Goal: Task Accomplishment & Management: Manage account settings

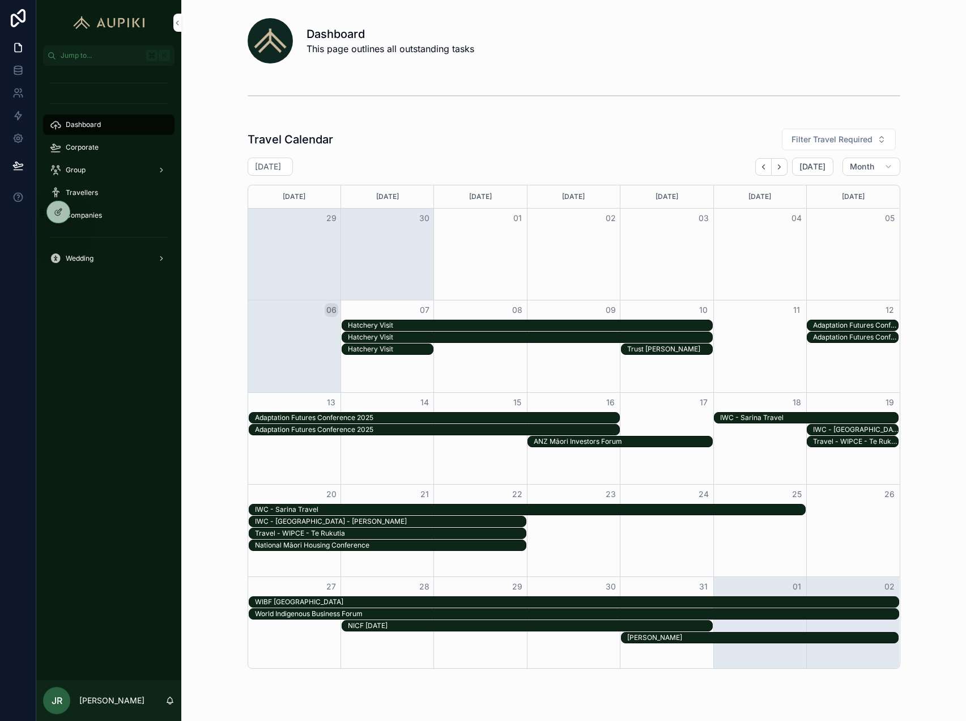
click at [78, 143] on span "Corporate" at bounding box center [82, 147] width 33 height 9
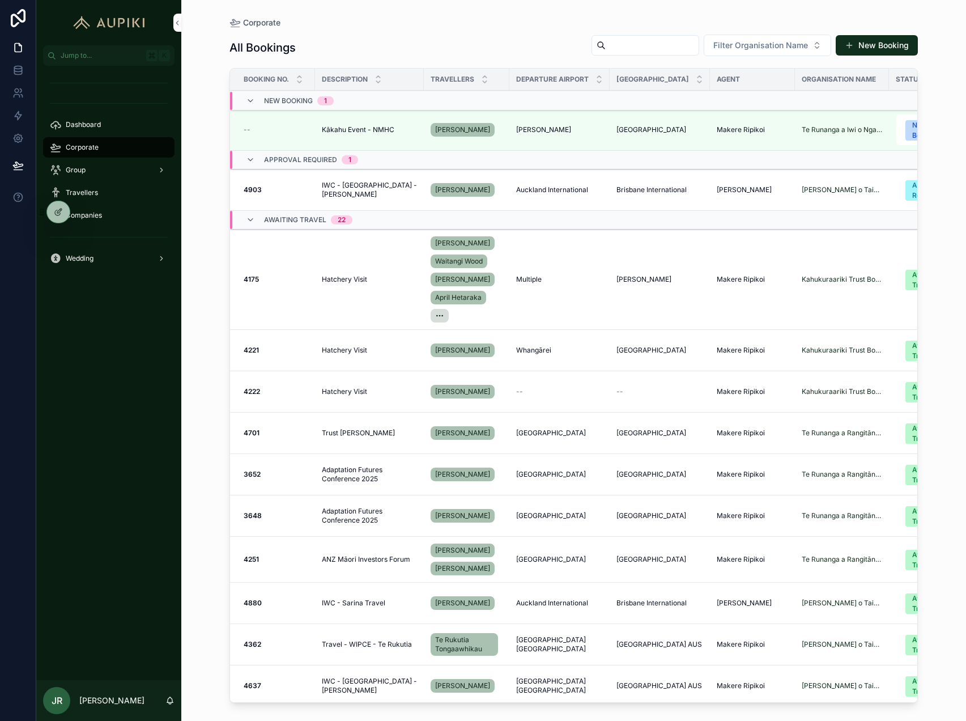
click at [359, 275] on span "Hatchery Visit" at bounding box center [344, 279] width 45 height 9
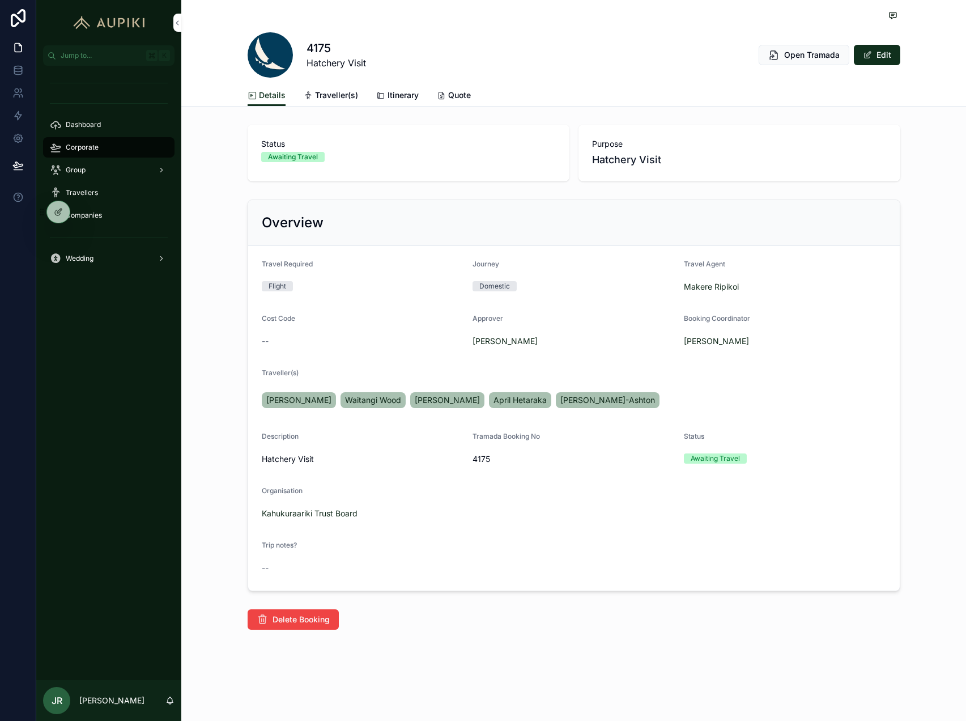
click at [392, 96] on span "Itinerary" at bounding box center [403, 95] width 31 height 11
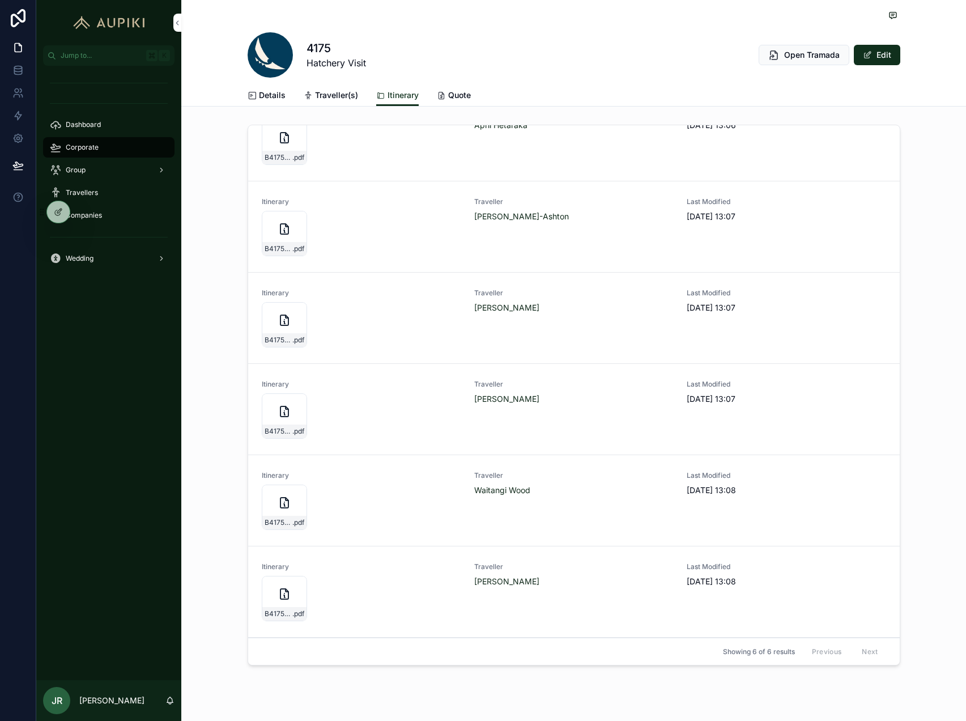
scroll to position [26, 0]
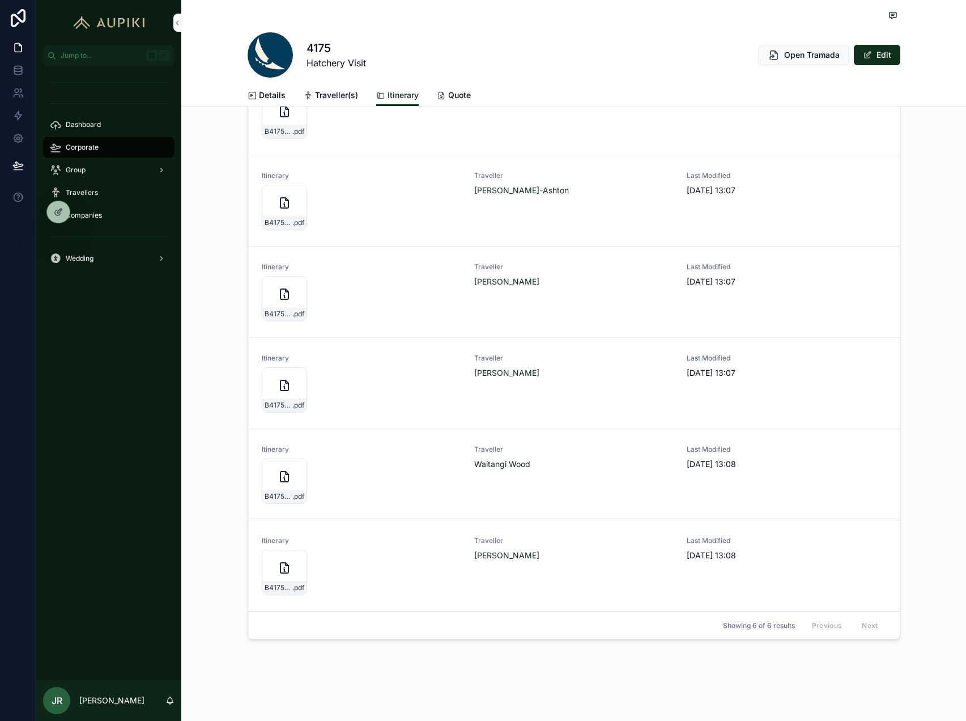
click at [274, 385] on div "B4175-ROGER-KINGI-ITINERARY .pdf" at bounding box center [284, 389] width 45 height 45
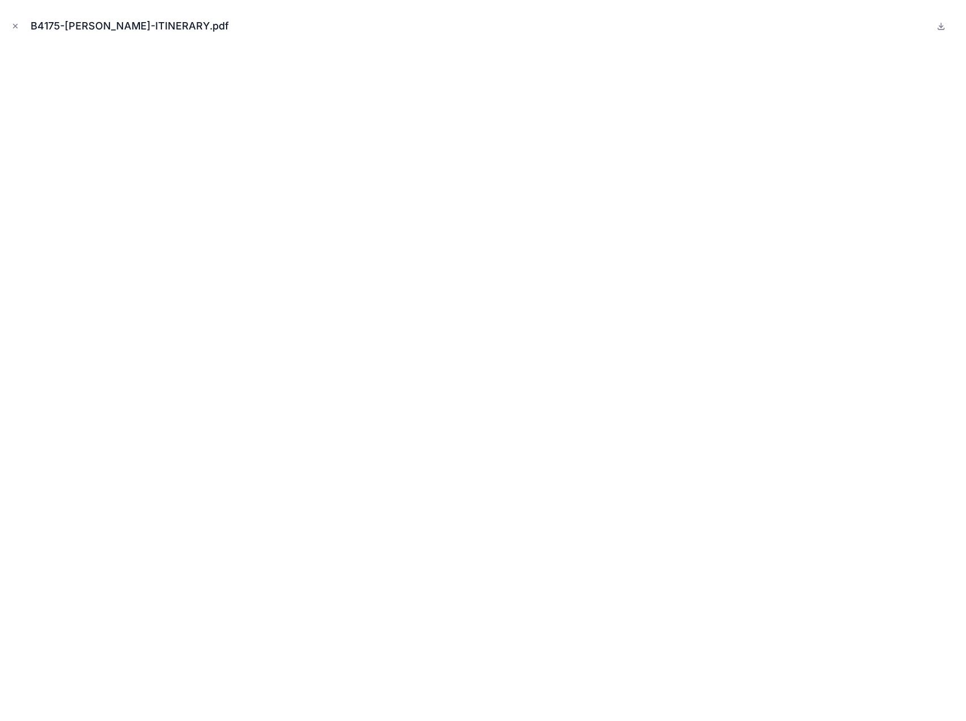
click at [15, 27] on icon "Close modal" at bounding box center [15, 26] width 8 height 8
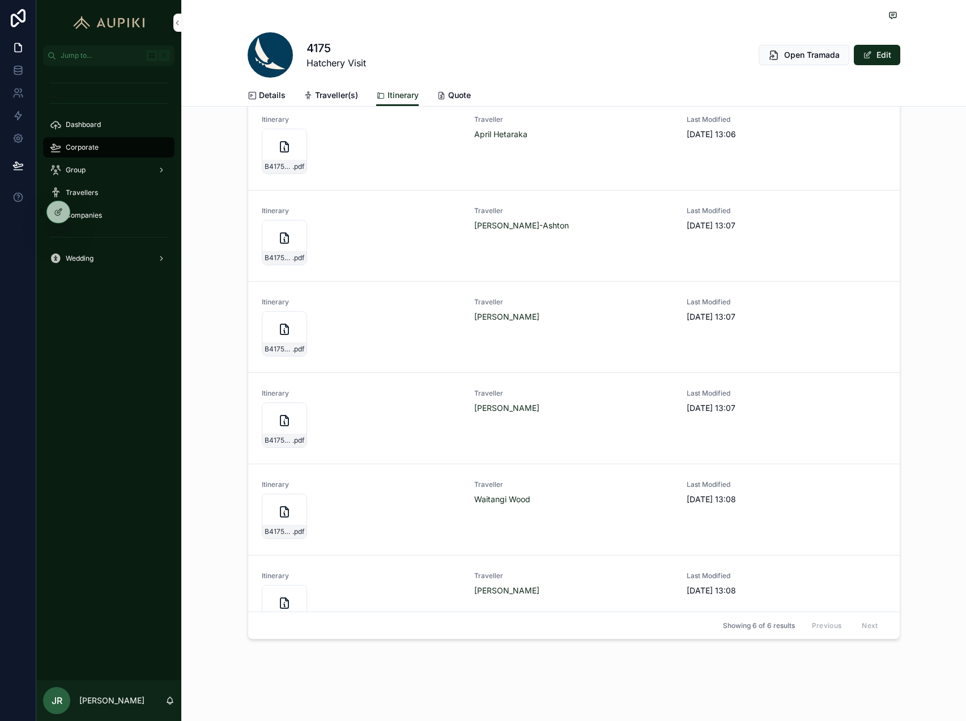
click at [278, 240] on icon "scrollable content" at bounding box center [285, 238] width 14 height 14
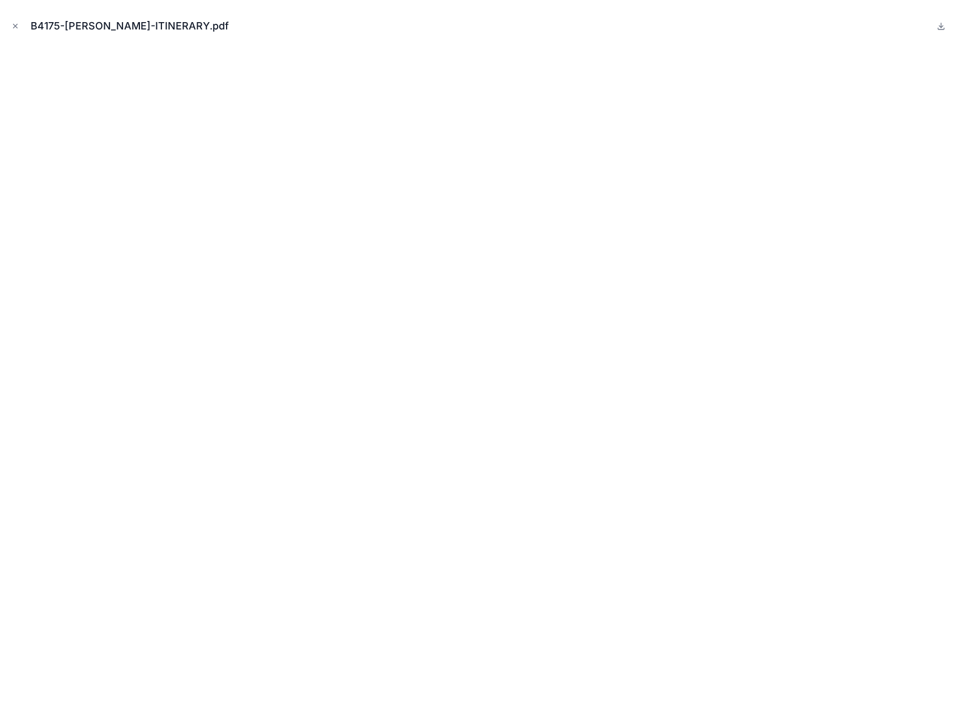
click at [13, 24] on icon "Close modal" at bounding box center [15, 26] width 8 height 8
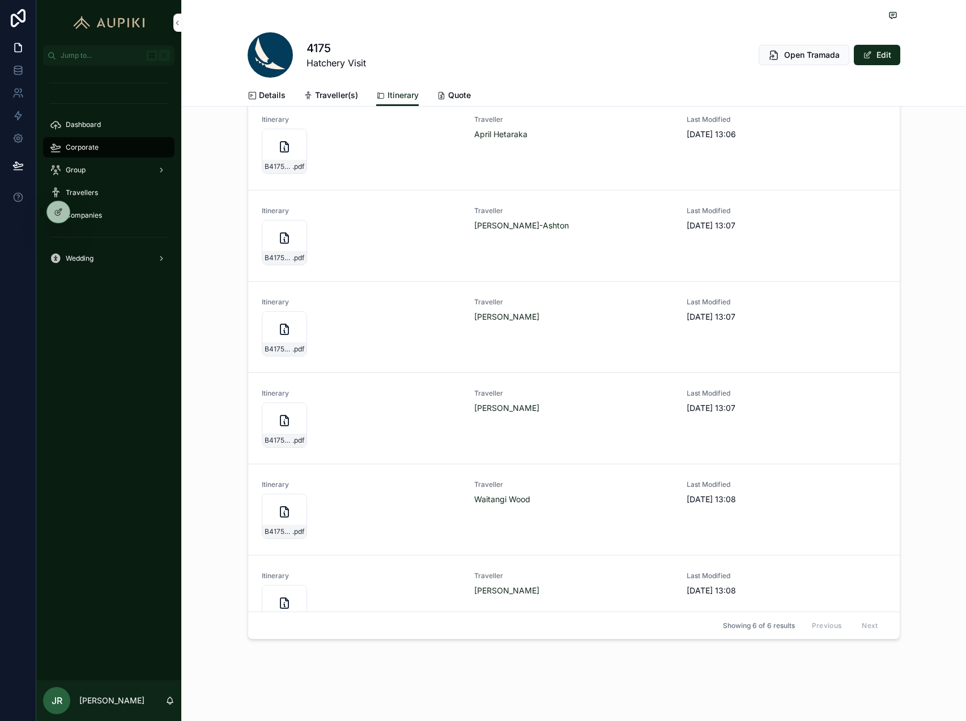
click at [97, 121] on span "Dashboard" at bounding box center [83, 124] width 35 height 9
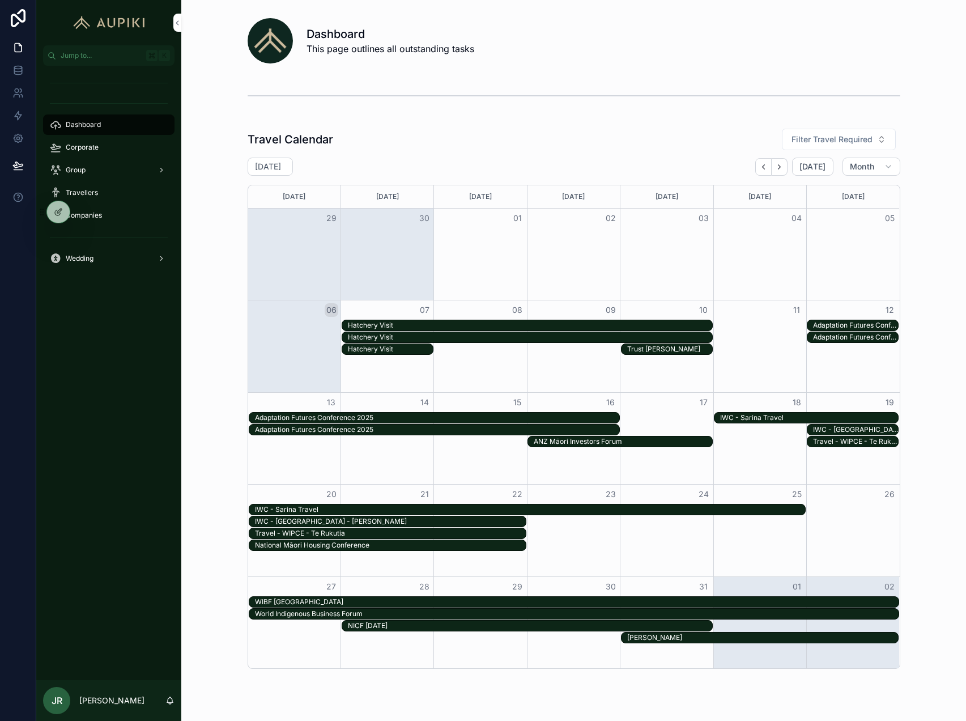
click at [226, 251] on div "Travel Calendar Filter Travel Required October 2025 Today Month Monday Tuesday …" at bounding box center [573, 399] width 767 height 550
click at [11, 98] on link at bounding box center [18, 93] width 36 height 23
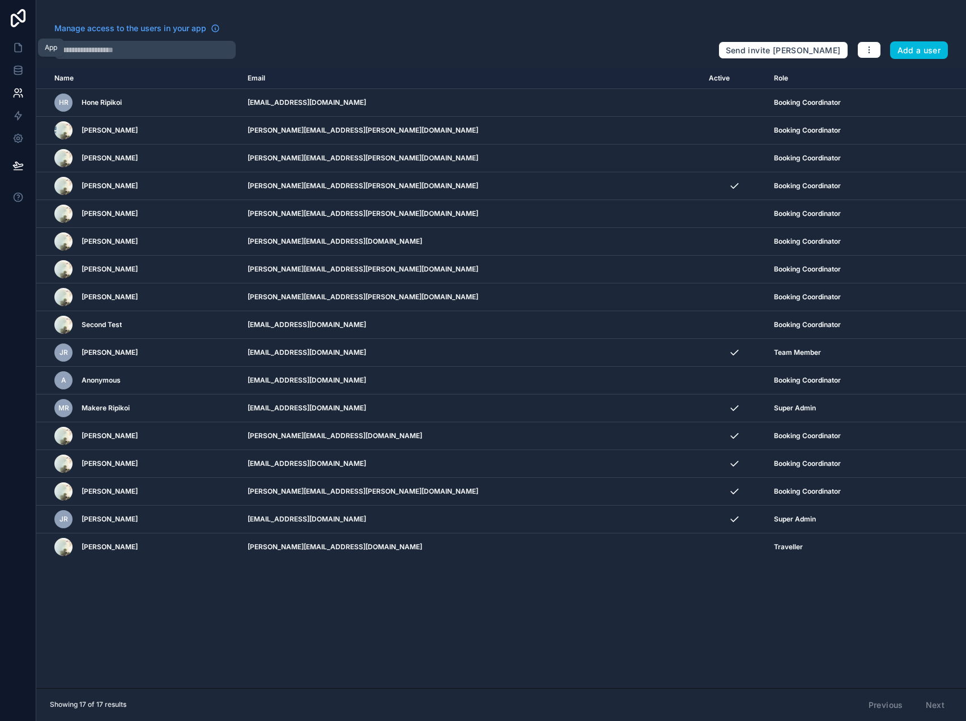
click at [26, 46] on link at bounding box center [18, 47] width 36 height 23
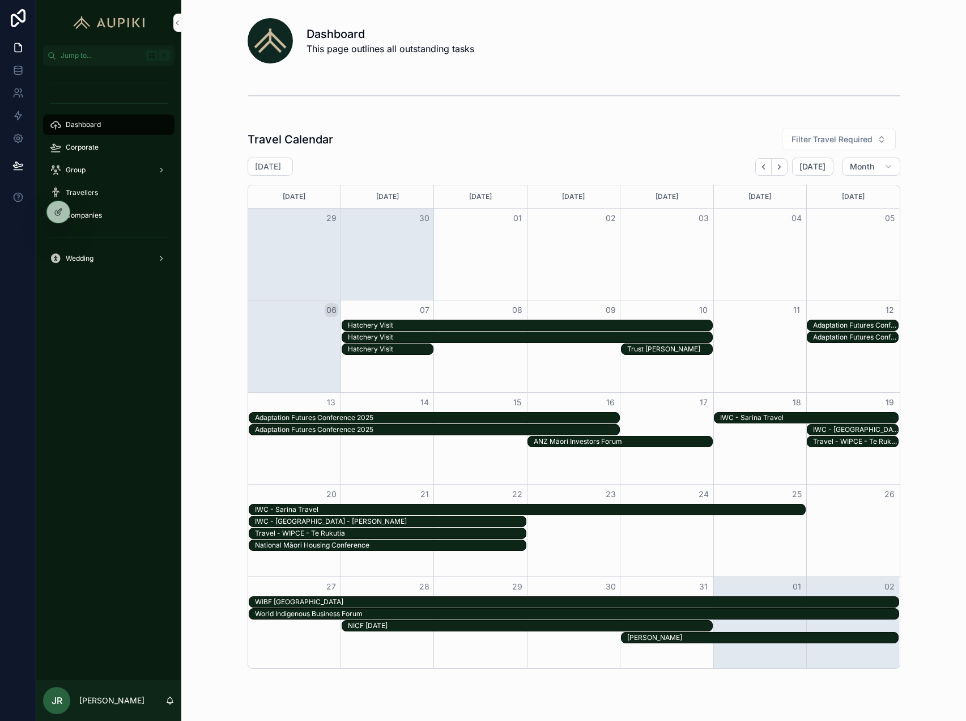
click at [0, 0] on icon at bounding box center [0, 0] width 0 height 0
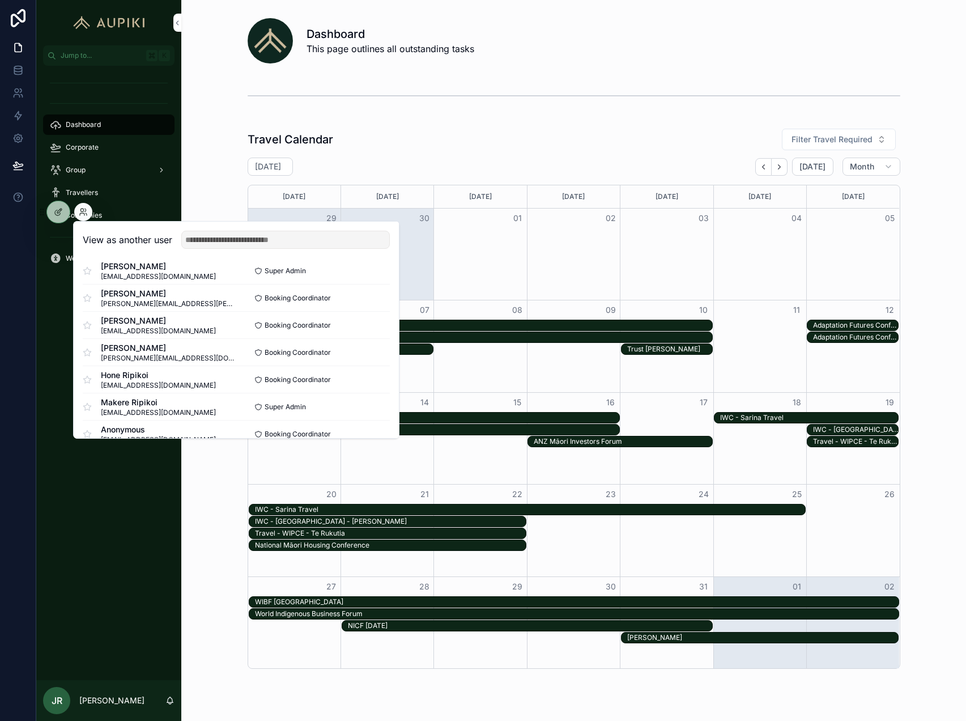
scroll to position [17, 0]
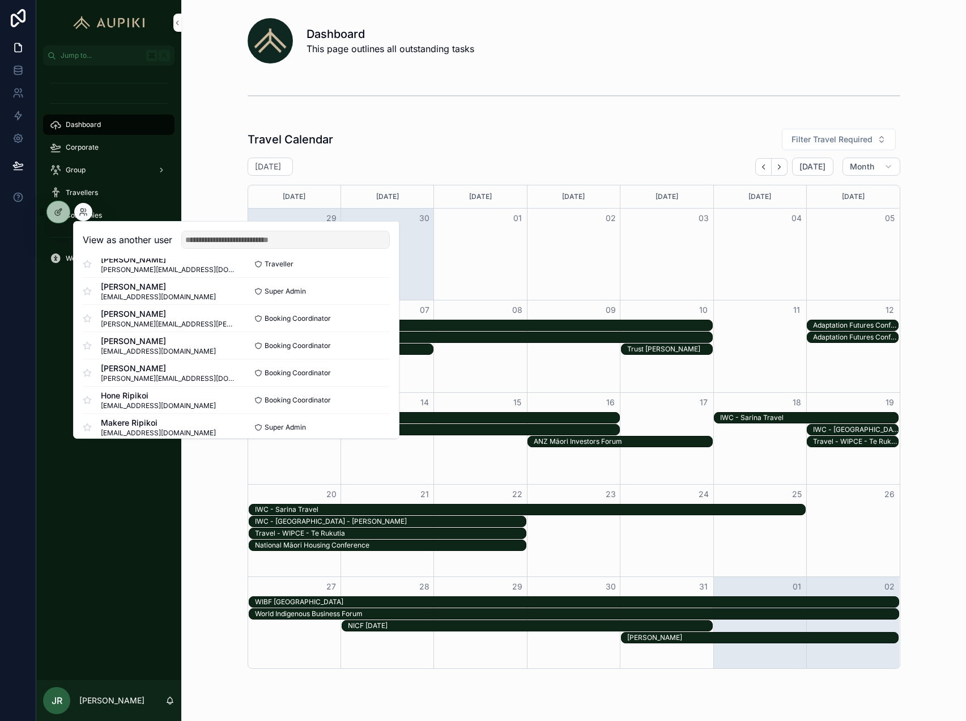
click at [0, 0] on button "Select" at bounding box center [0, 0] width 0 height 0
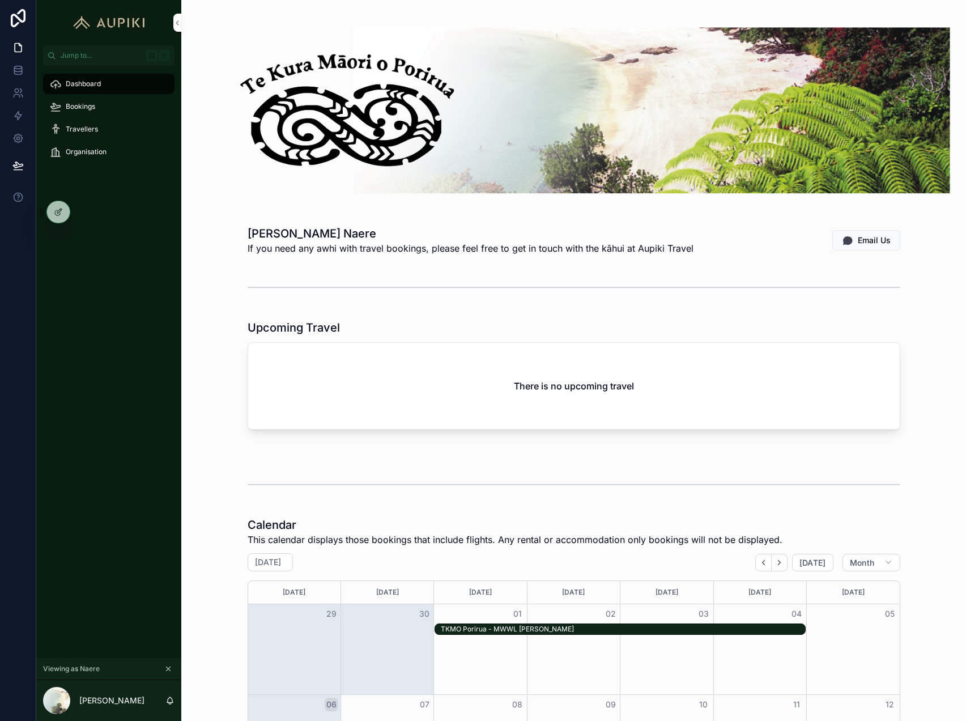
click at [105, 109] on div "Bookings" at bounding box center [109, 106] width 118 height 18
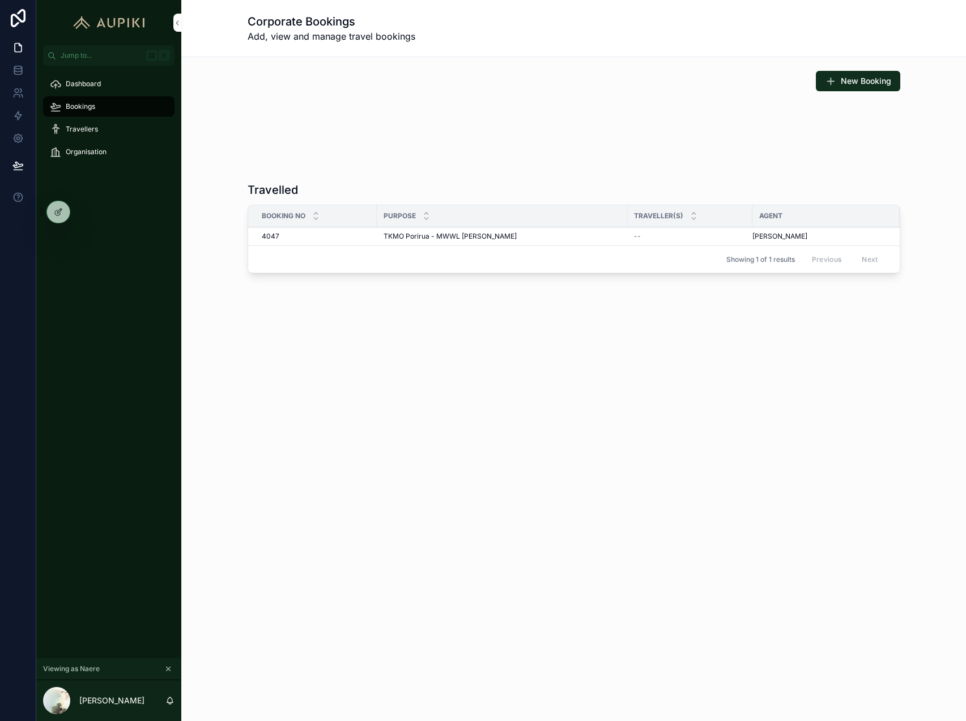
click at [99, 130] on div "Travellers" at bounding box center [109, 129] width 118 height 18
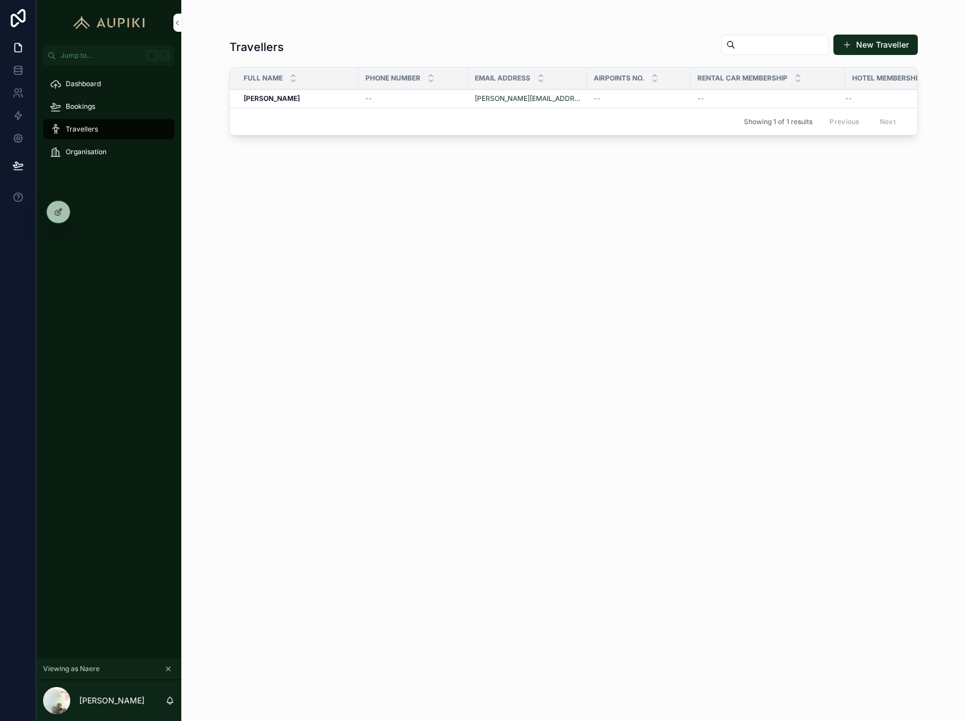
click at [67, 150] on span "Organisation" at bounding box center [86, 151] width 41 height 9
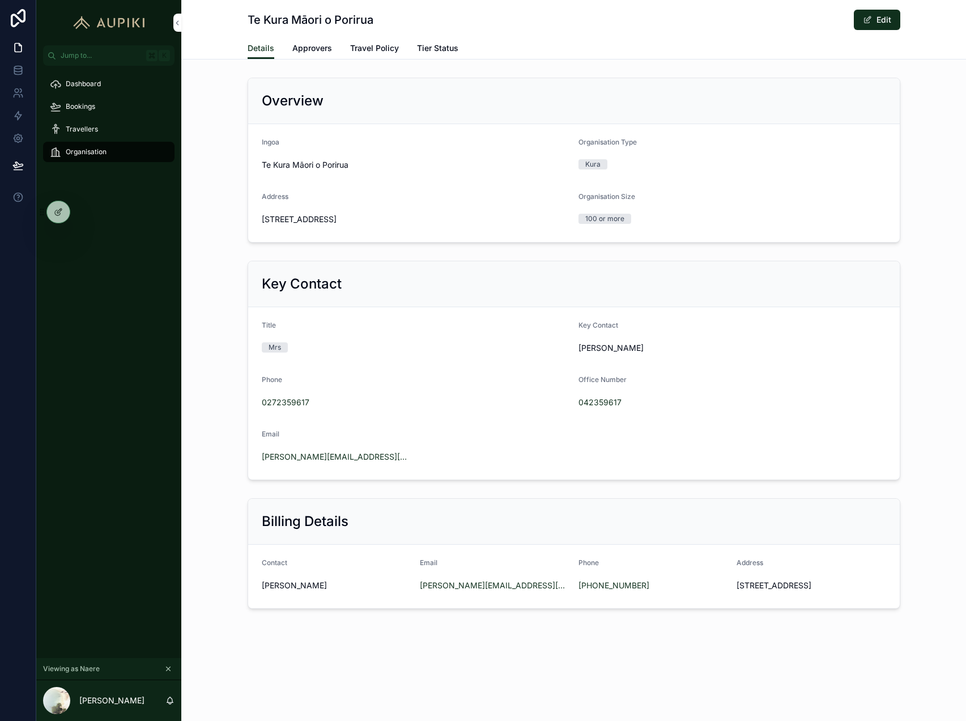
click at [222, 146] on div "Overview Ingoa Te Kura Māori o Porirua Organisation Type Kura Address 392 Warsp…" at bounding box center [573, 160] width 785 height 174
click at [241, 142] on div "Overview Ingoa Te Kura Māori o Porirua Organisation Type Kura Address 392 Warsp…" at bounding box center [573, 160] width 785 height 174
click at [120, 125] on div "Travellers" at bounding box center [109, 129] width 118 height 18
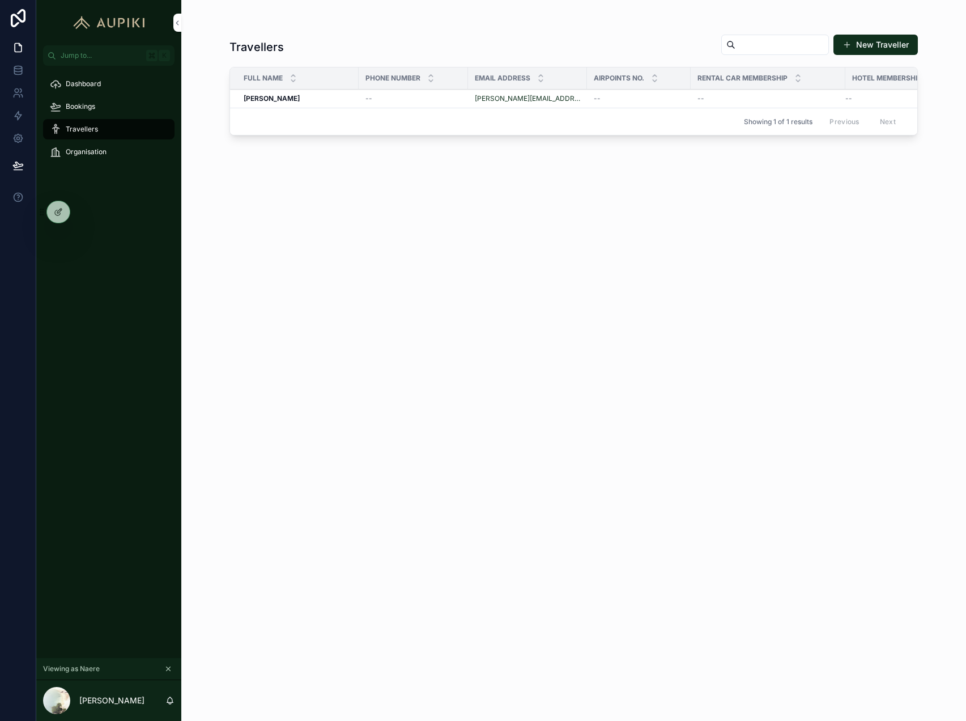
click at [112, 101] on div "Bookings" at bounding box center [109, 106] width 118 height 18
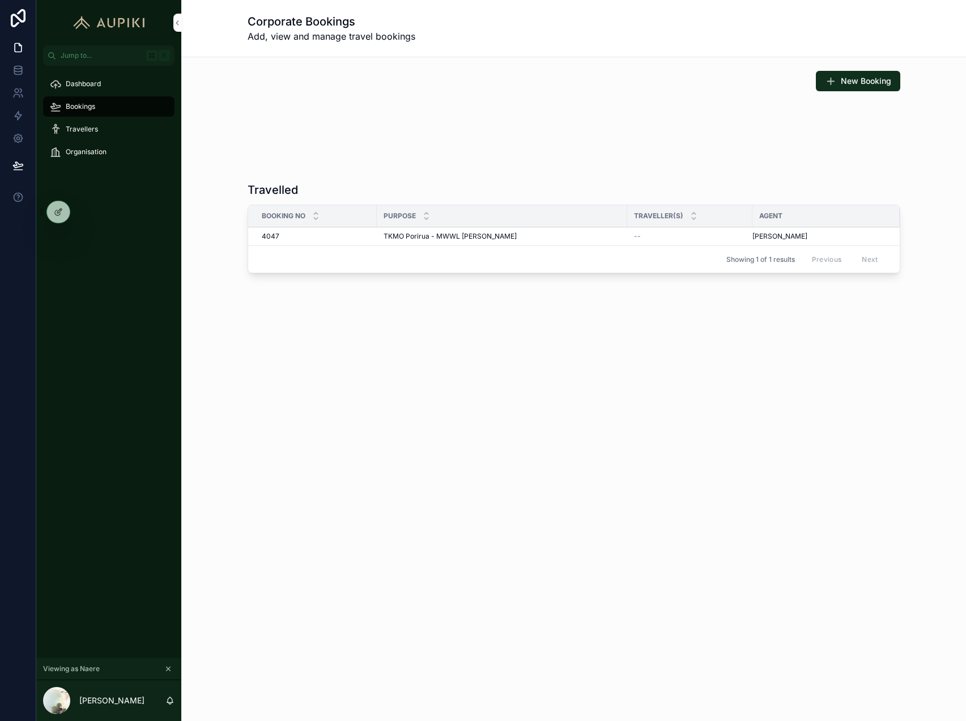
click at [115, 85] on div "Dashboard" at bounding box center [109, 84] width 118 height 18
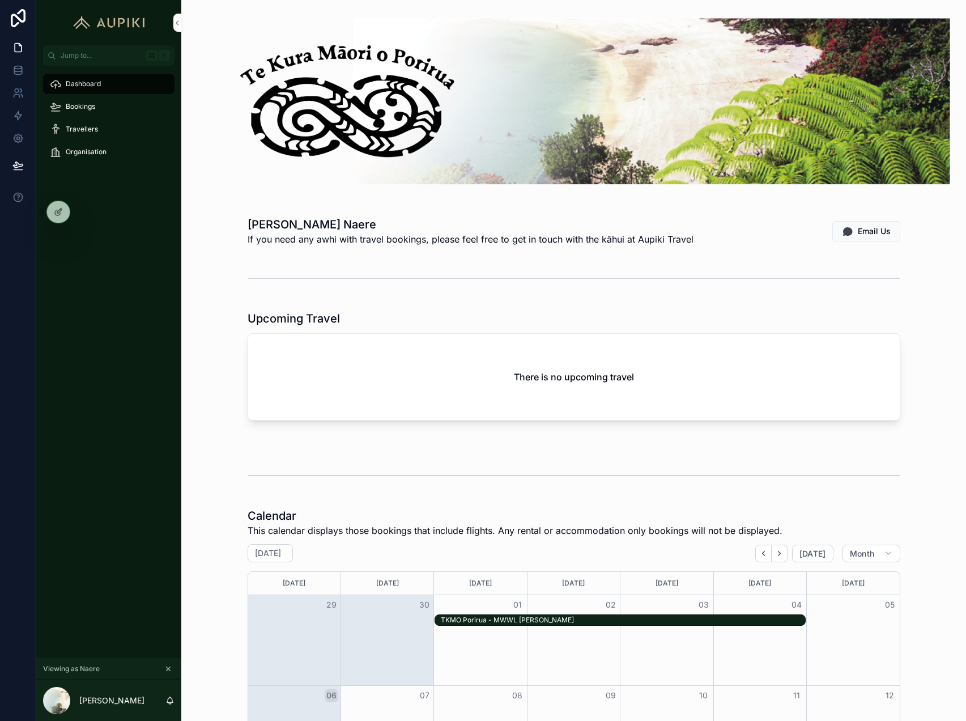
scroll to position [5, 0]
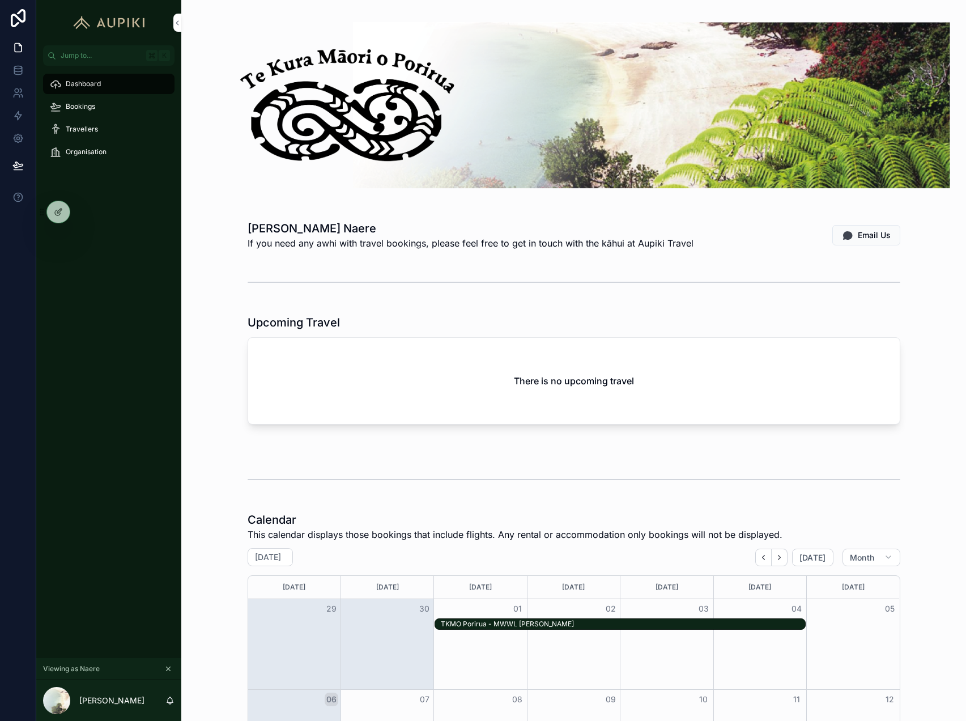
click at [125, 128] on div "Travellers" at bounding box center [109, 129] width 118 height 18
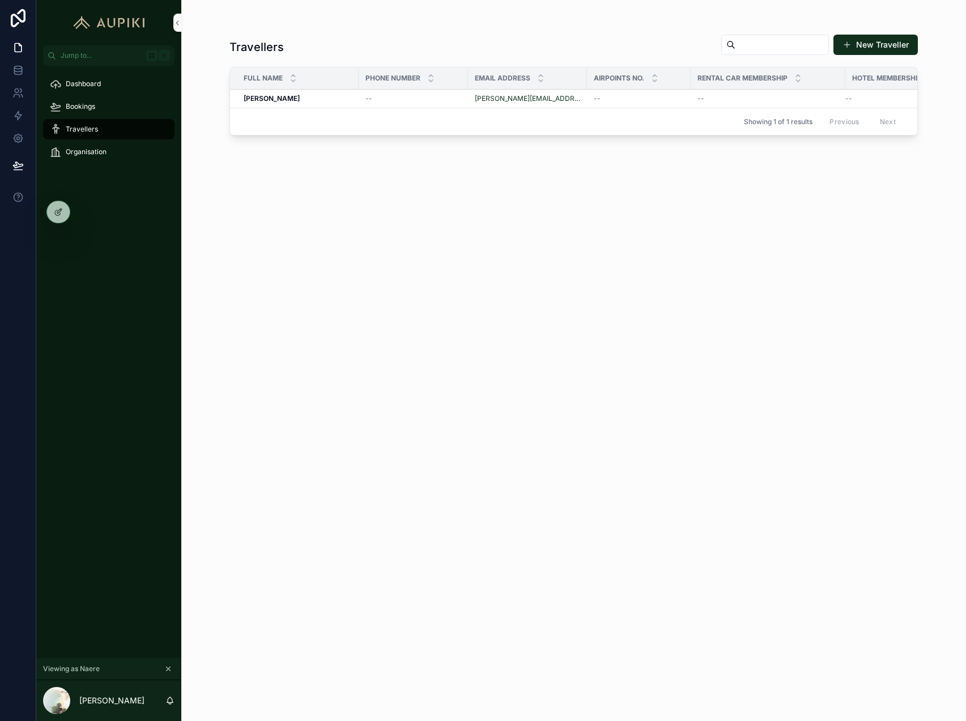
click at [889, 42] on button "New Traveller" at bounding box center [876, 45] width 84 height 20
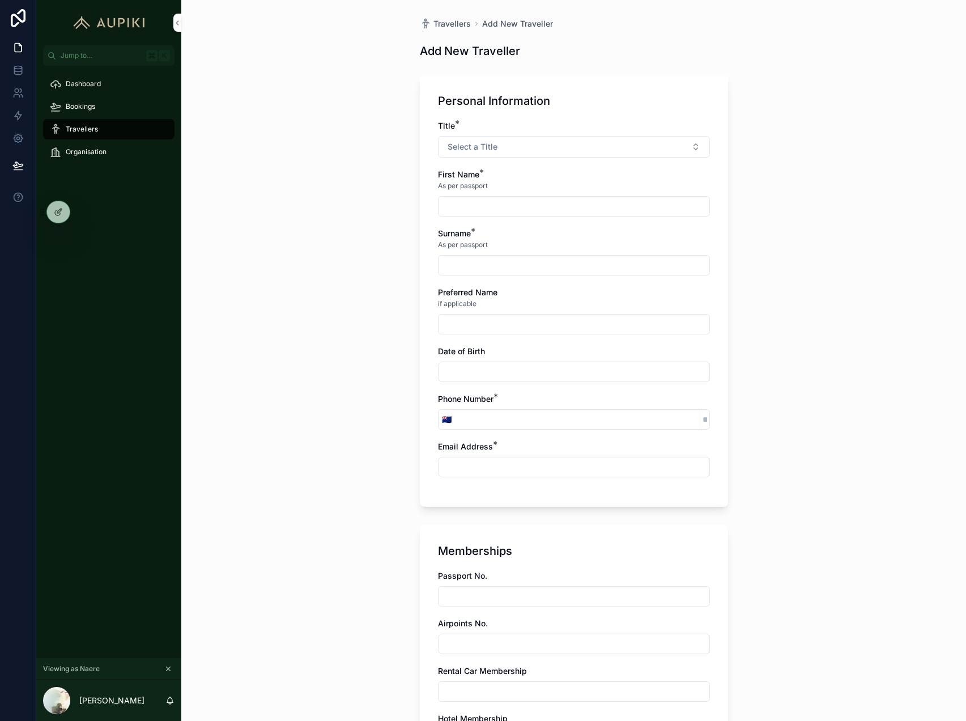
click at [517, 152] on button "Select a Title" at bounding box center [574, 147] width 272 height 22
click at [754, 240] on div "Travellers Add New Traveller Add New Traveller Personal Information Title * Sel…" at bounding box center [573, 360] width 785 height 721
click at [607, 148] on button "Select a Title" at bounding box center [574, 147] width 272 height 22
click at [766, 263] on div "Travellers Add New Traveller Add New Traveller Personal Information Title * Sel…" at bounding box center [573, 360] width 785 height 721
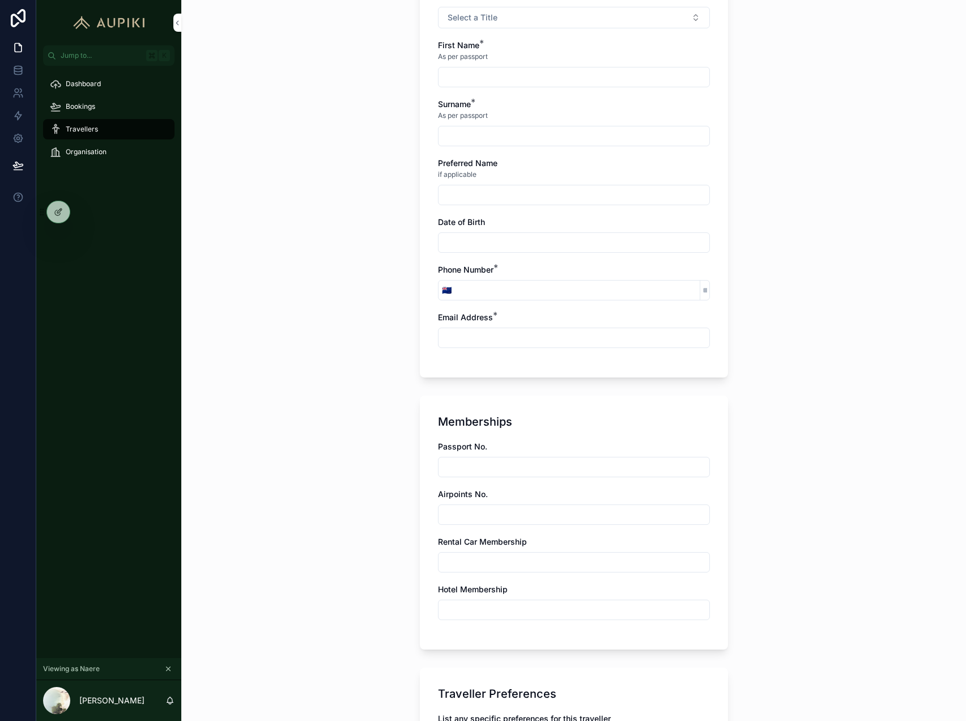
scroll to position [0, 0]
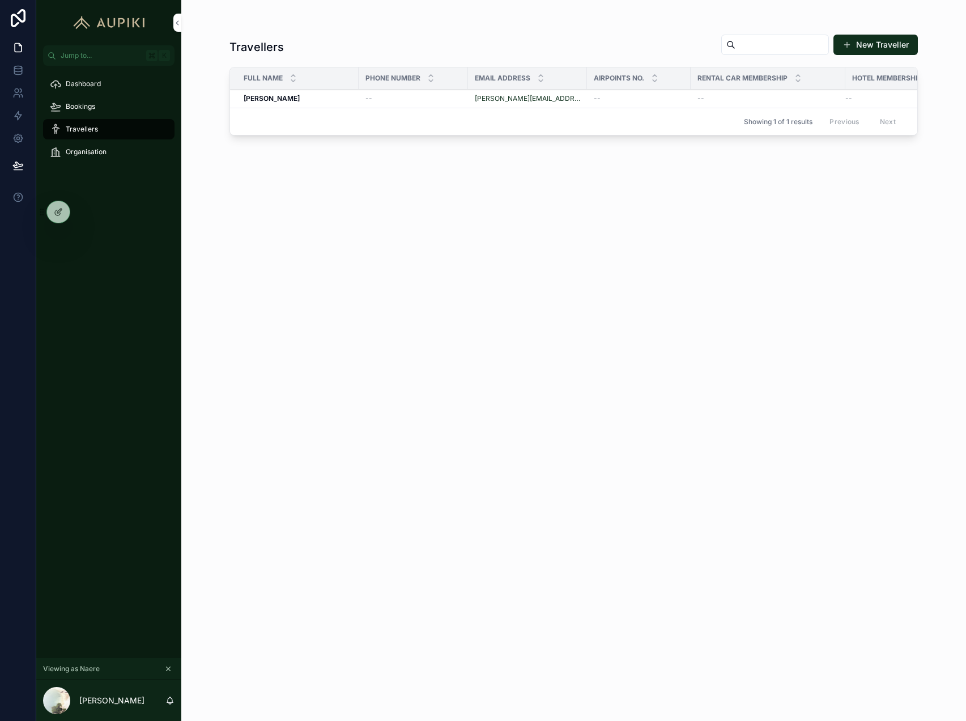
click at [84, 107] on span "Bookings" at bounding box center [80, 106] width 29 height 9
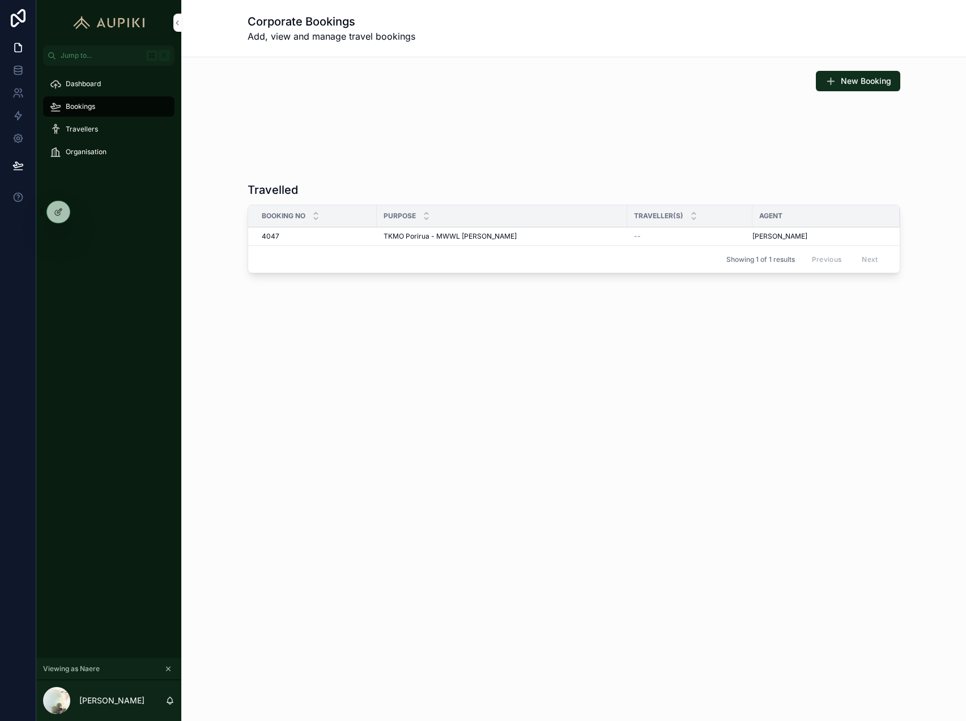
click at [450, 239] on span "TKMO Porirua - MWWL [PERSON_NAME]" at bounding box center [450, 236] width 133 height 9
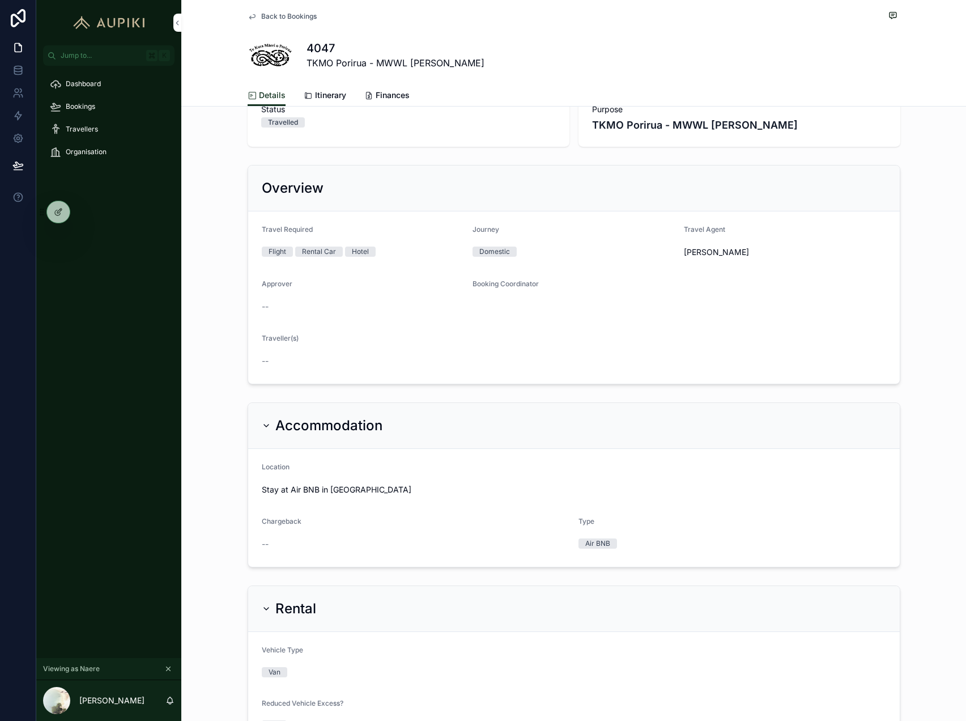
scroll to position [27, 0]
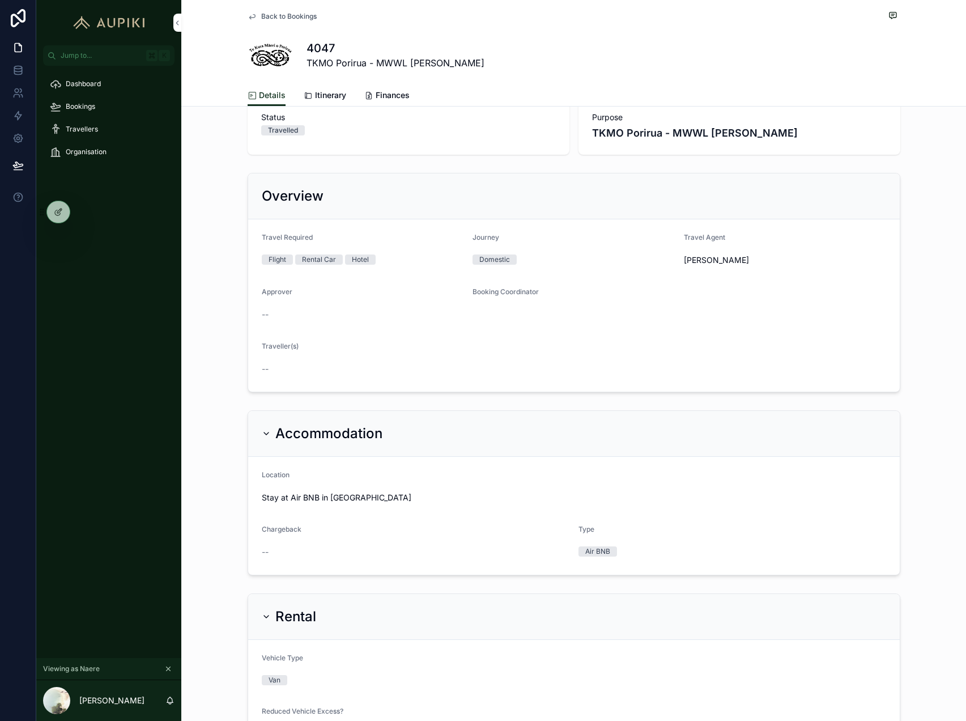
click at [171, 667] on icon "scrollable content" at bounding box center [168, 669] width 8 height 8
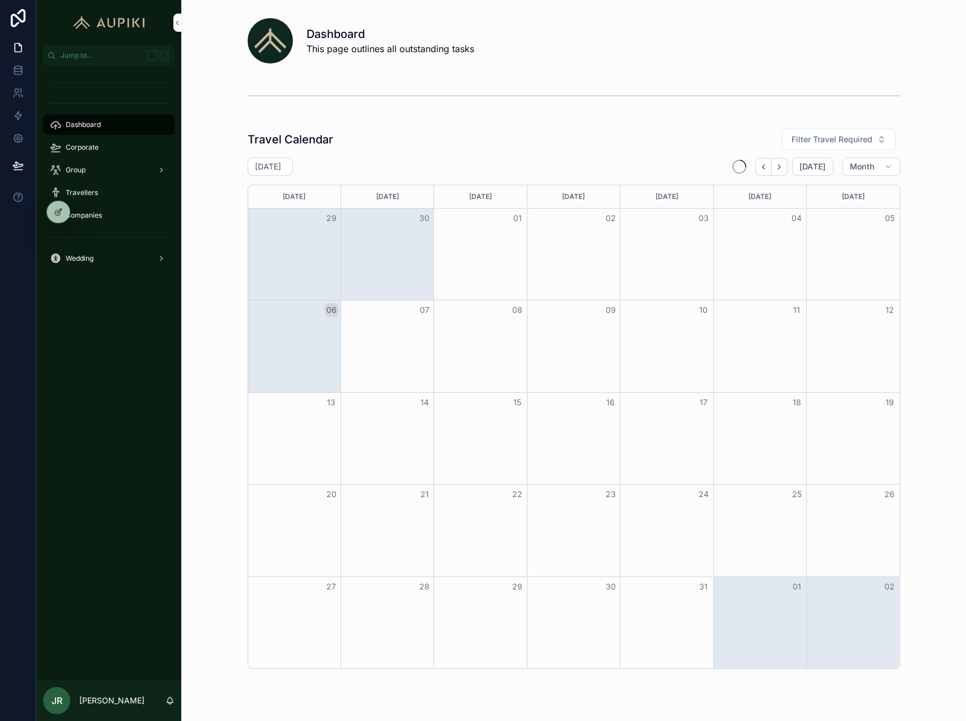
click at [107, 152] on div "Corporate" at bounding box center [109, 147] width 118 height 18
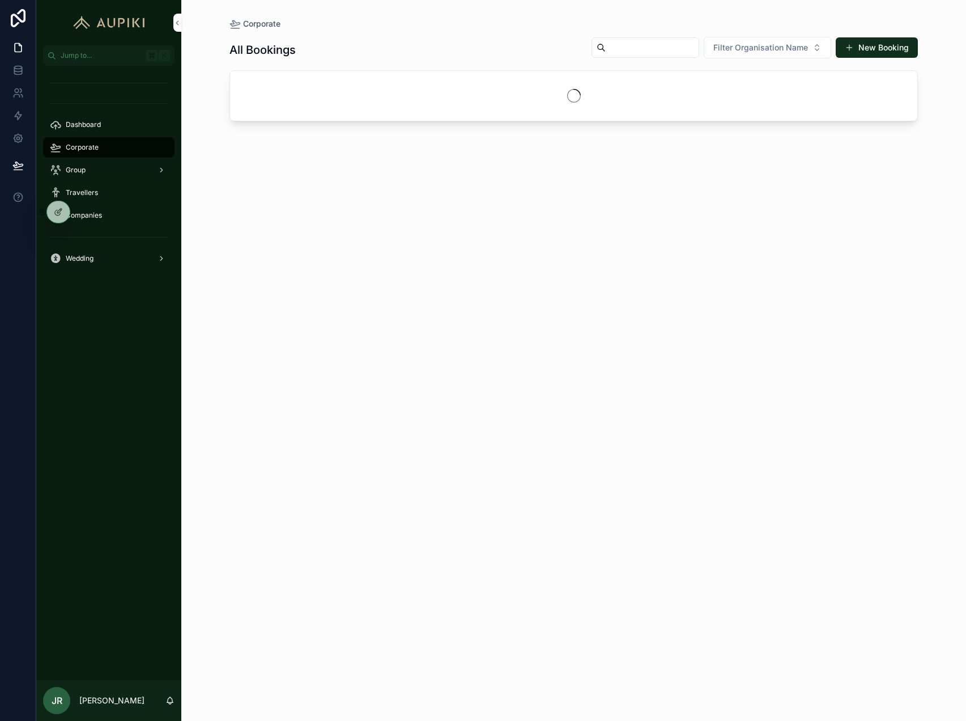
click at [656, 46] on input "scrollable content" at bounding box center [652, 48] width 93 height 16
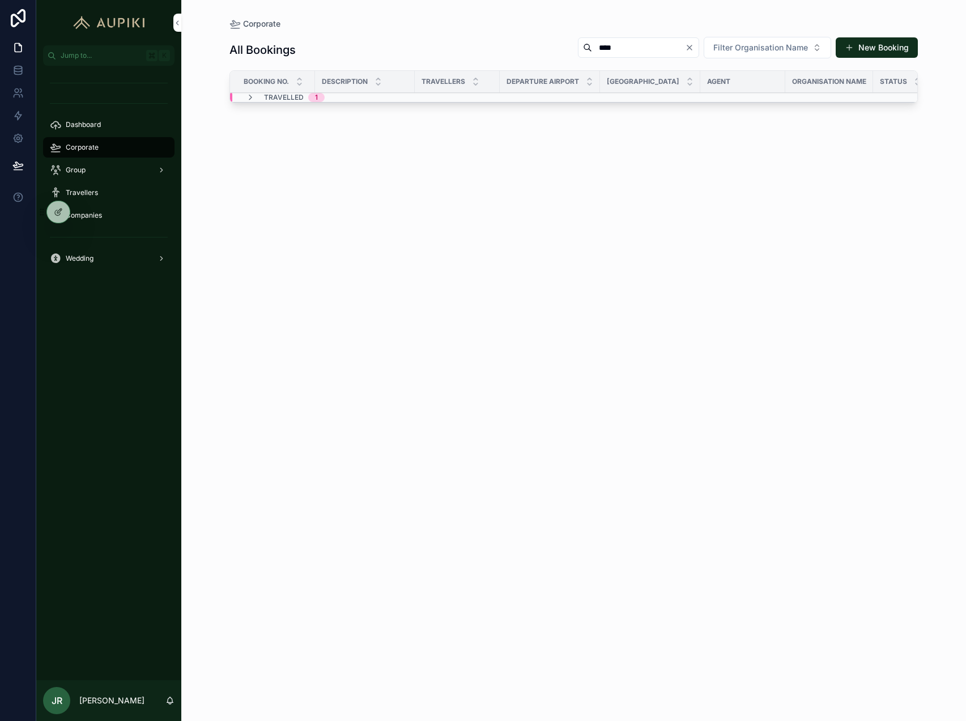
type input "****"
click at [269, 95] on span "Travelled" at bounding box center [284, 97] width 40 height 9
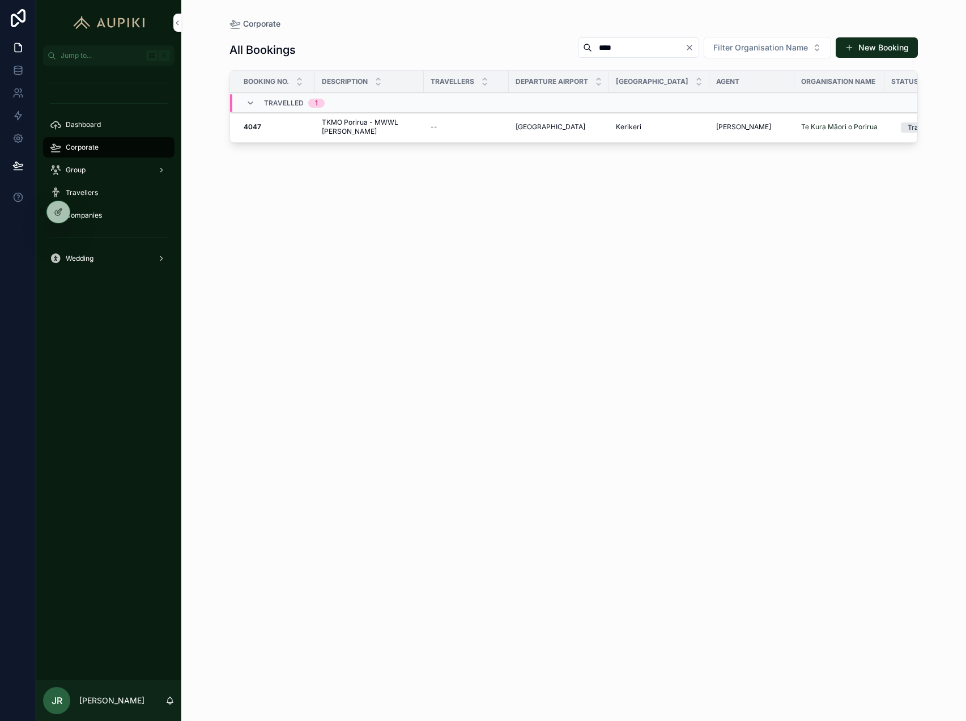
click at [305, 129] on div "4047 4047" at bounding box center [276, 126] width 65 height 9
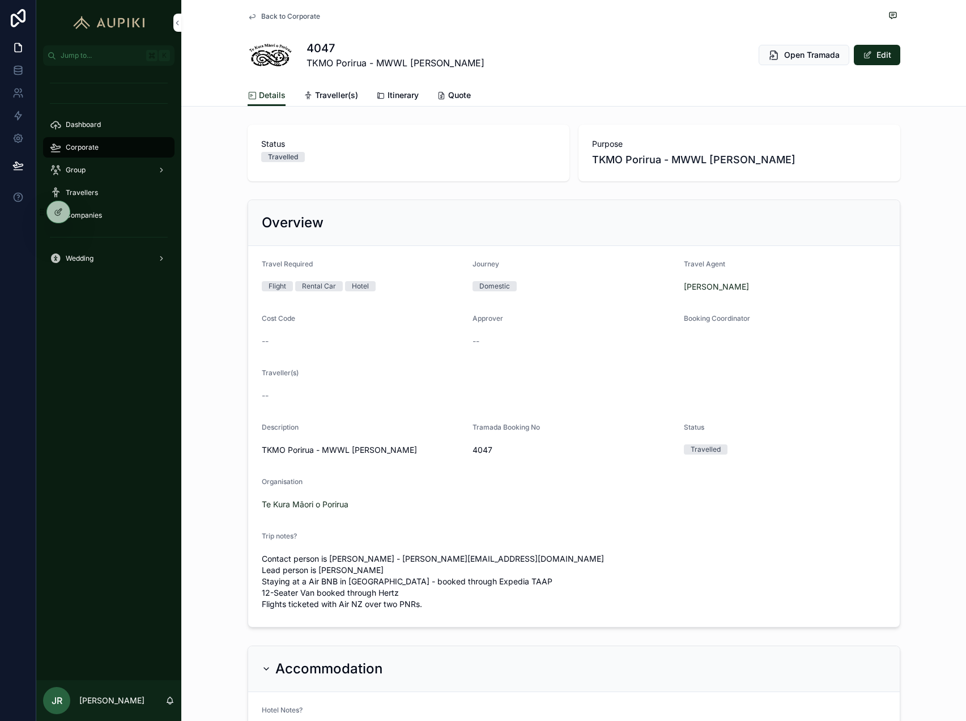
click at [876, 53] on button "Edit" at bounding box center [877, 55] width 46 height 20
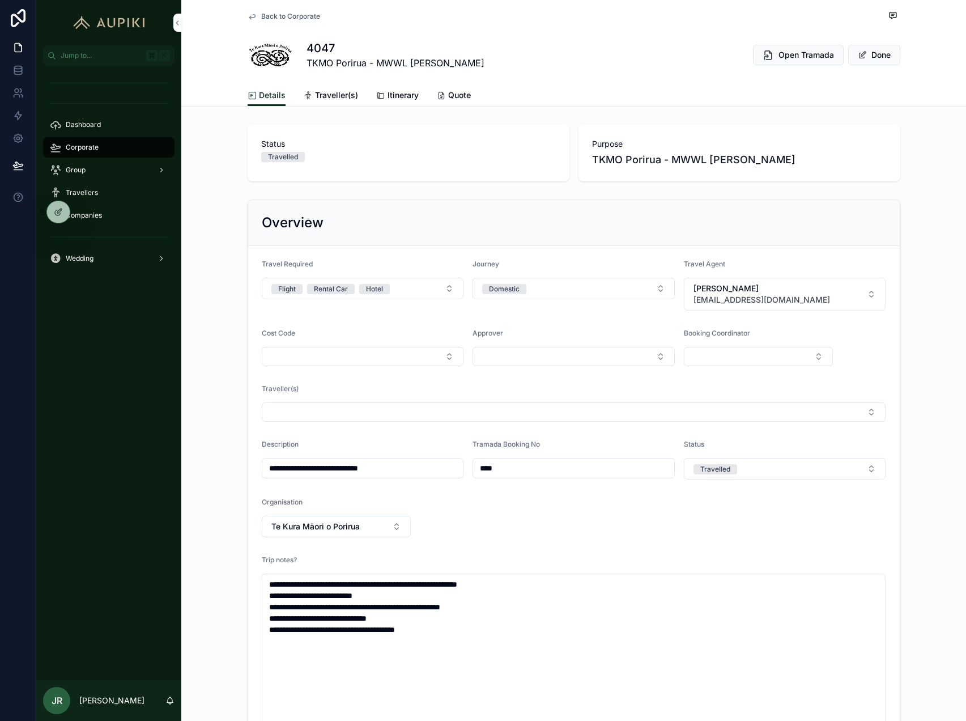
click at [437, 329] on div "Cost Code" at bounding box center [363, 336] width 202 height 14
click at [426, 360] on button "Select Button" at bounding box center [363, 356] width 202 height 19
click at [427, 331] on div "Cost Code" at bounding box center [363, 336] width 202 height 14
click at [535, 359] on button "Select Button" at bounding box center [574, 356] width 202 height 19
click at [573, 325] on form "**********" at bounding box center [574, 506] width 652 height 521
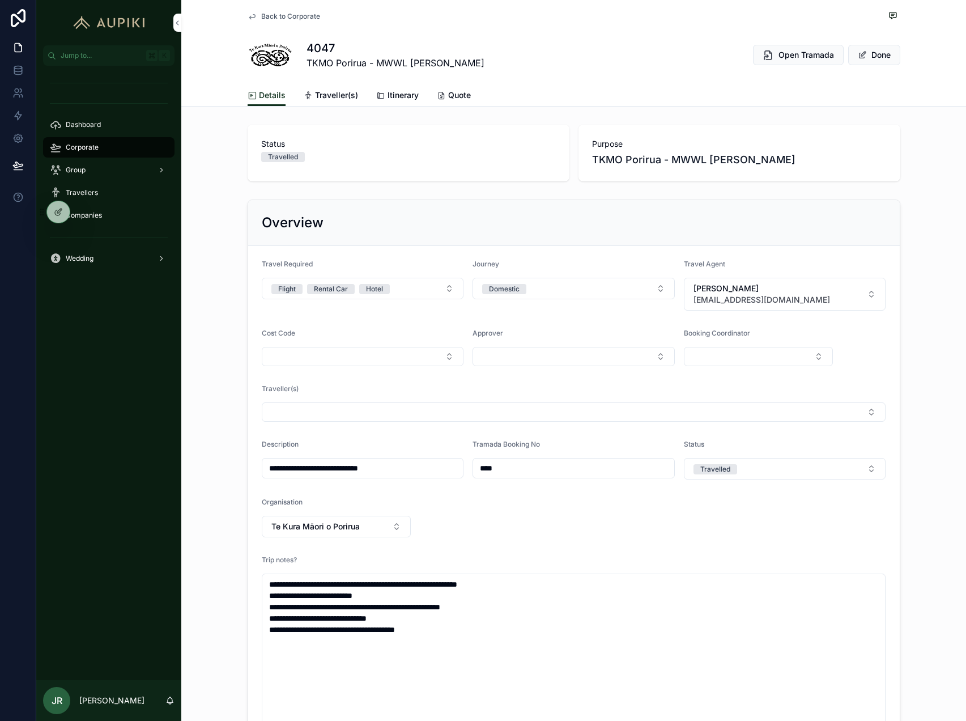
click at [740, 354] on button "Select Button" at bounding box center [759, 356] width 150 height 19
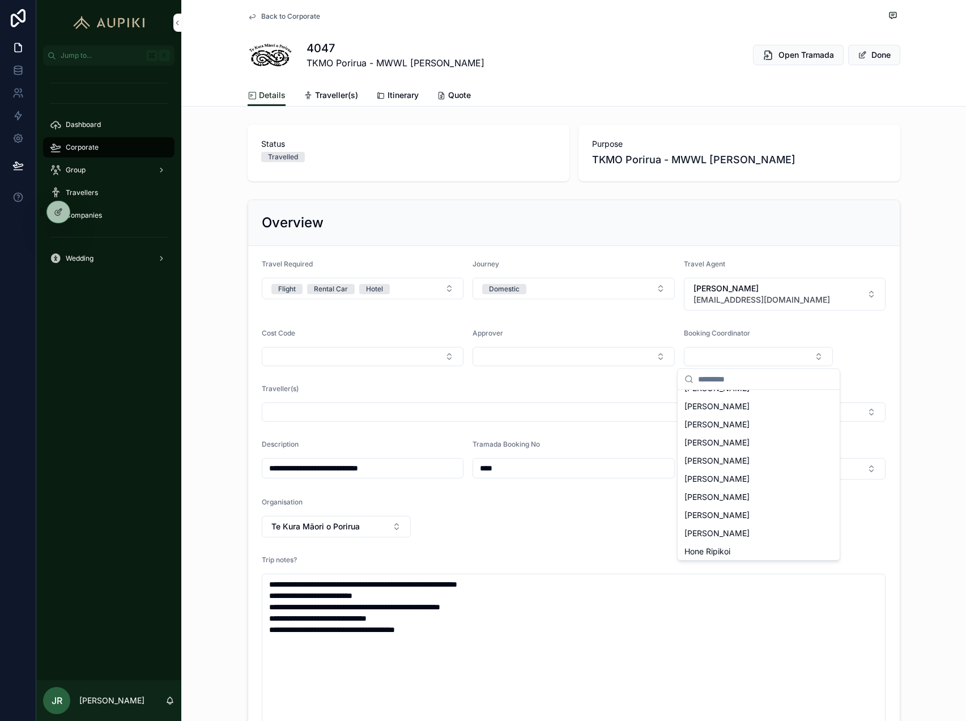
scroll to position [108, 0]
click at [749, 422] on div "[PERSON_NAME]" at bounding box center [759, 420] width 158 height 18
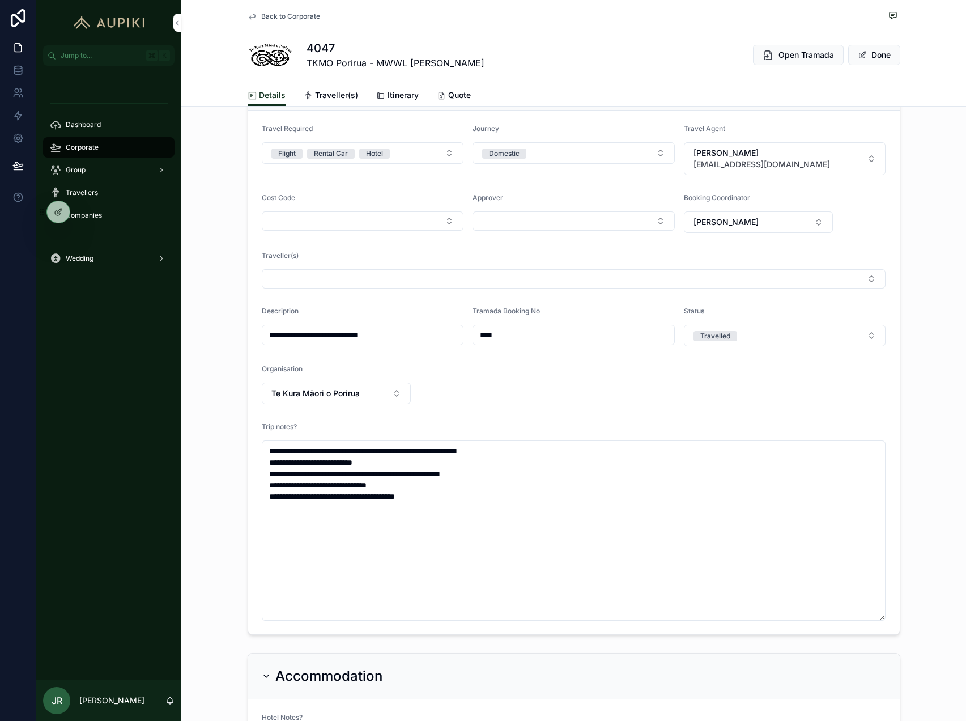
scroll to position [137, 0]
click at [408, 277] on button "Select Button" at bounding box center [574, 277] width 625 height 19
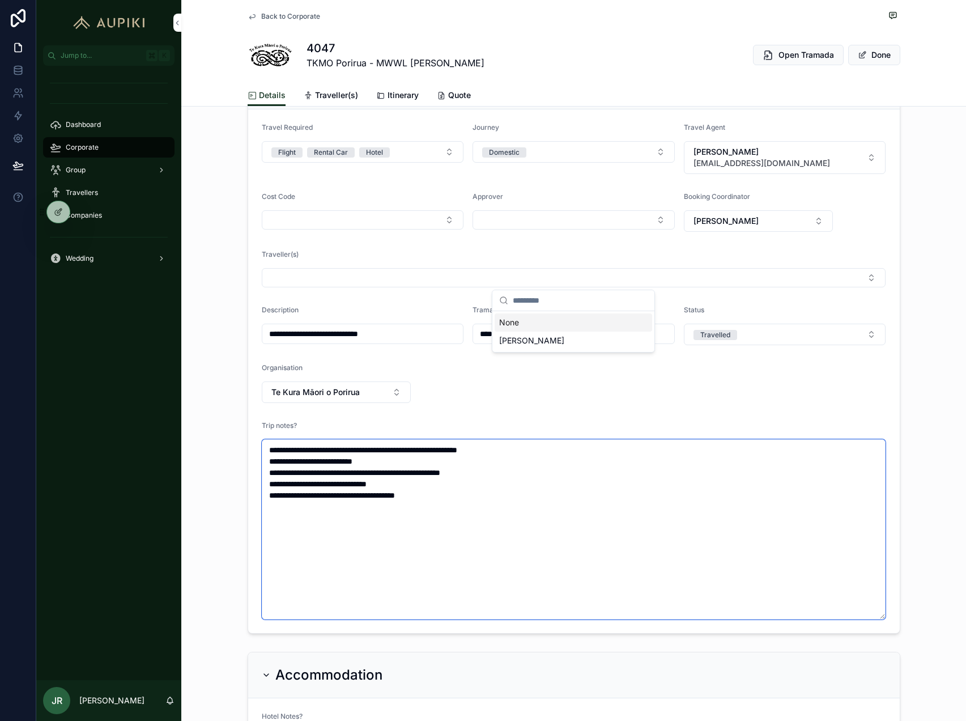
click at [521, 476] on textarea "**********" at bounding box center [574, 529] width 625 height 180
drag, startPoint x: 511, startPoint y: 476, endPoint x: 355, endPoint y: 472, distance: 156.5
click at [355, 472] on textarea "**********" at bounding box center [574, 529] width 625 height 180
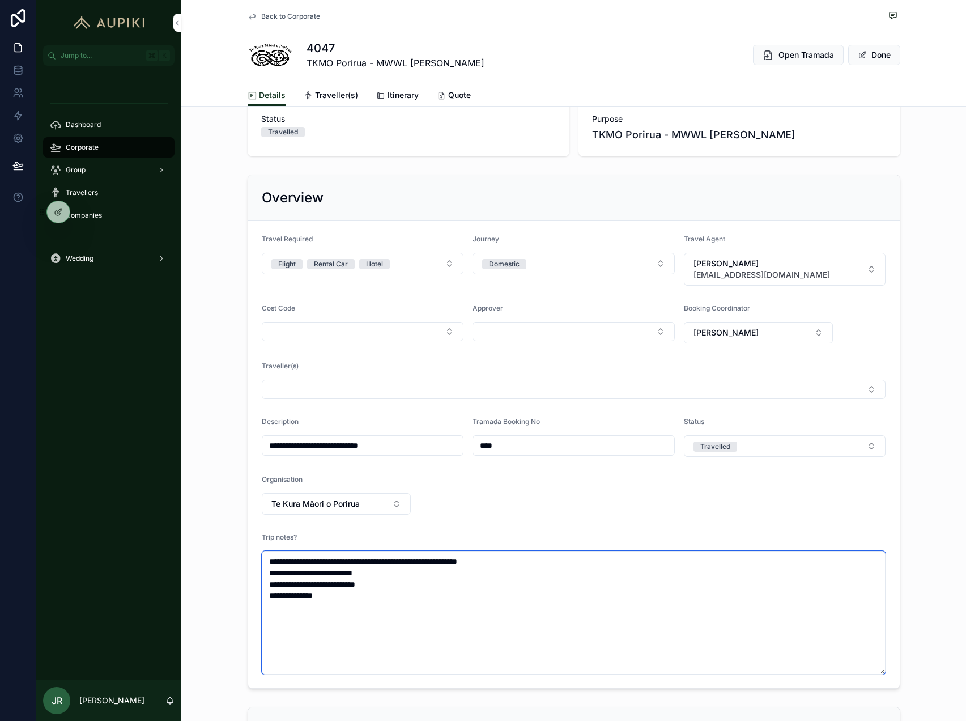
scroll to position [21, 0]
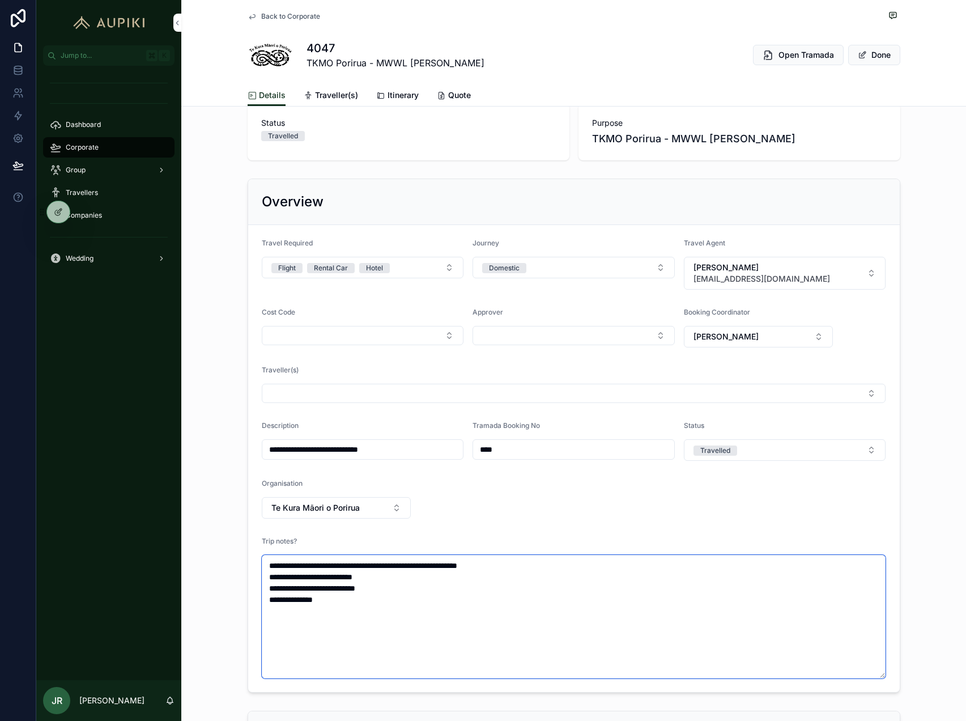
type textarea "**********"
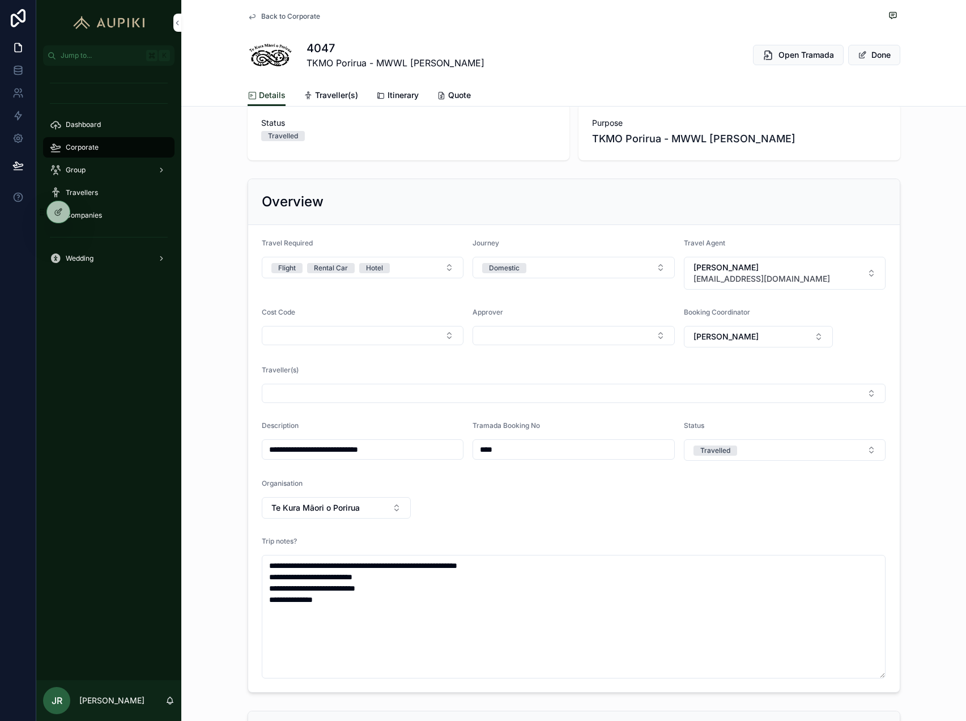
click at [888, 51] on button "Done" at bounding box center [875, 55] width 52 height 20
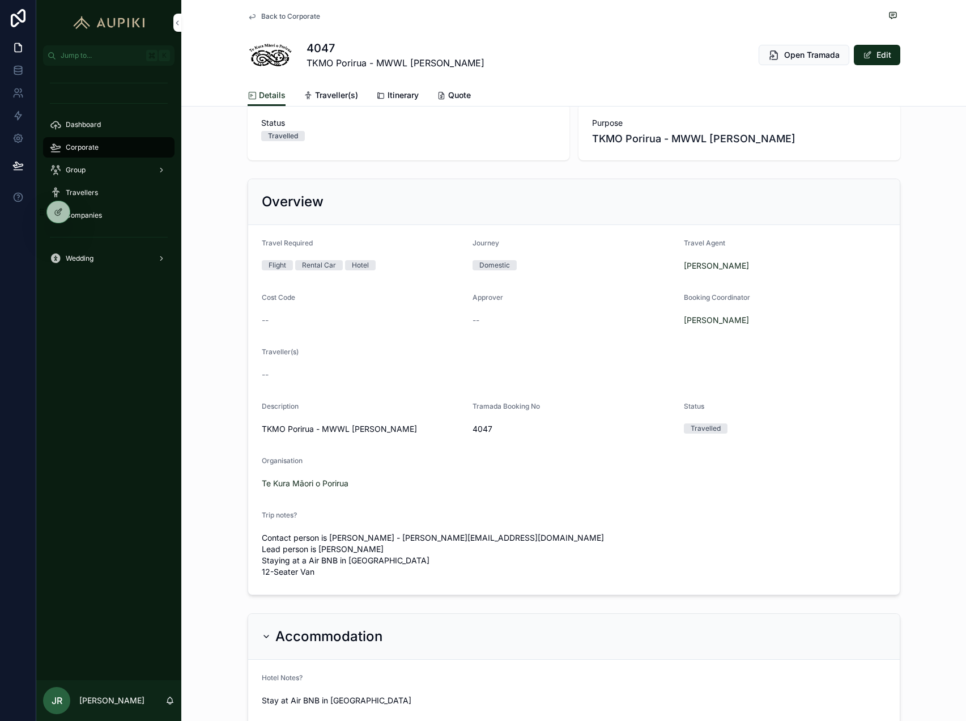
scroll to position [0, 0]
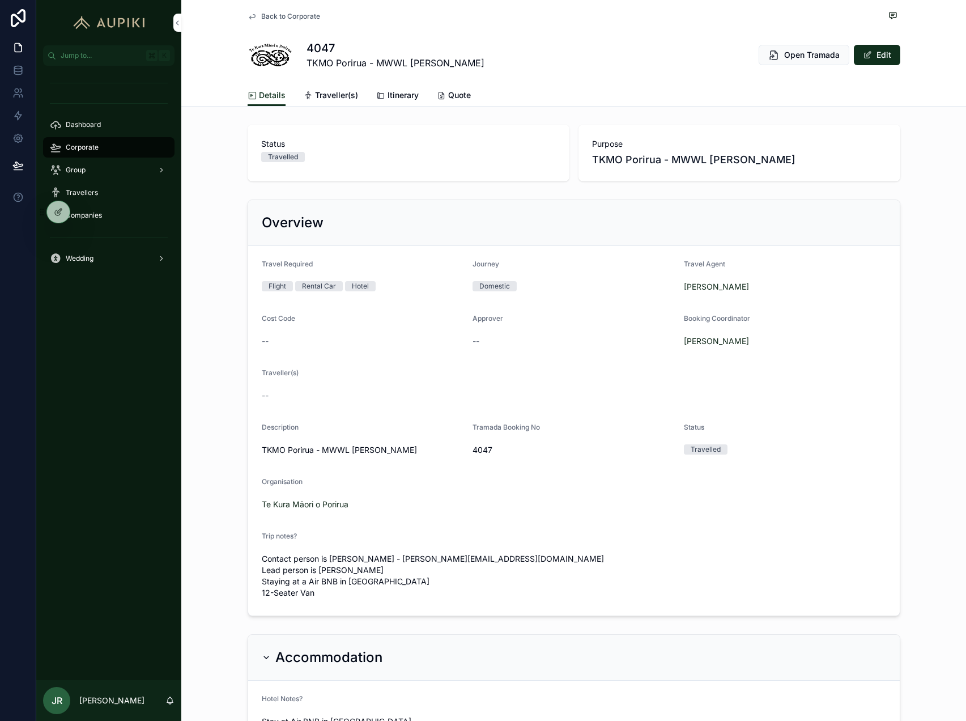
click at [133, 125] on div "Dashboard" at bounding box center [109, 125] width 118 height 18
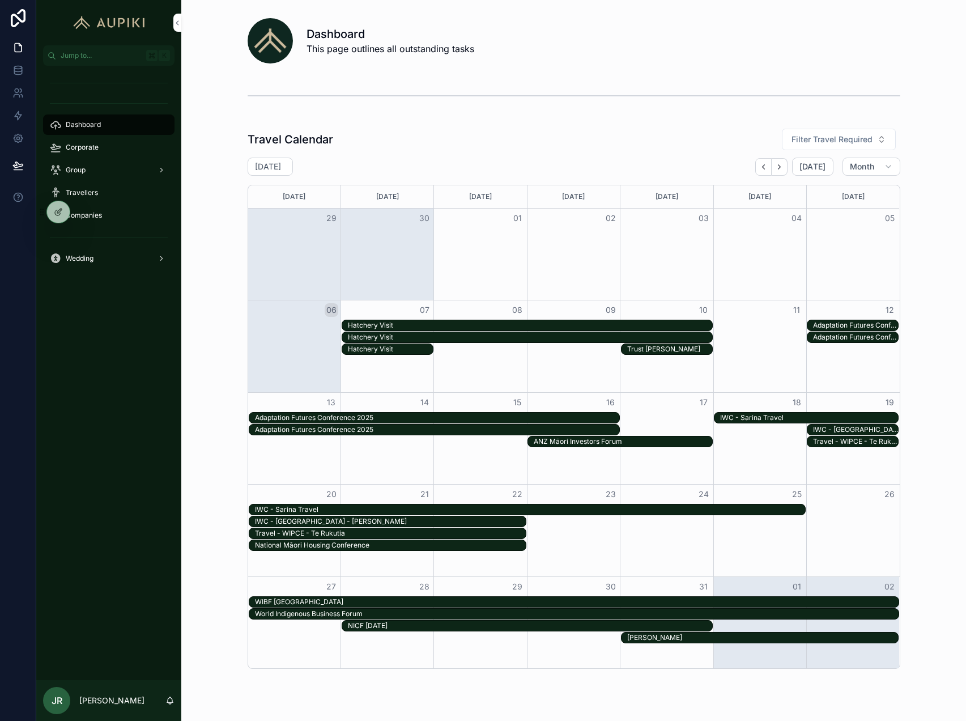
click at [115, 145] on div "Corporate" at bounding box center [109, 147] width 118 height 18
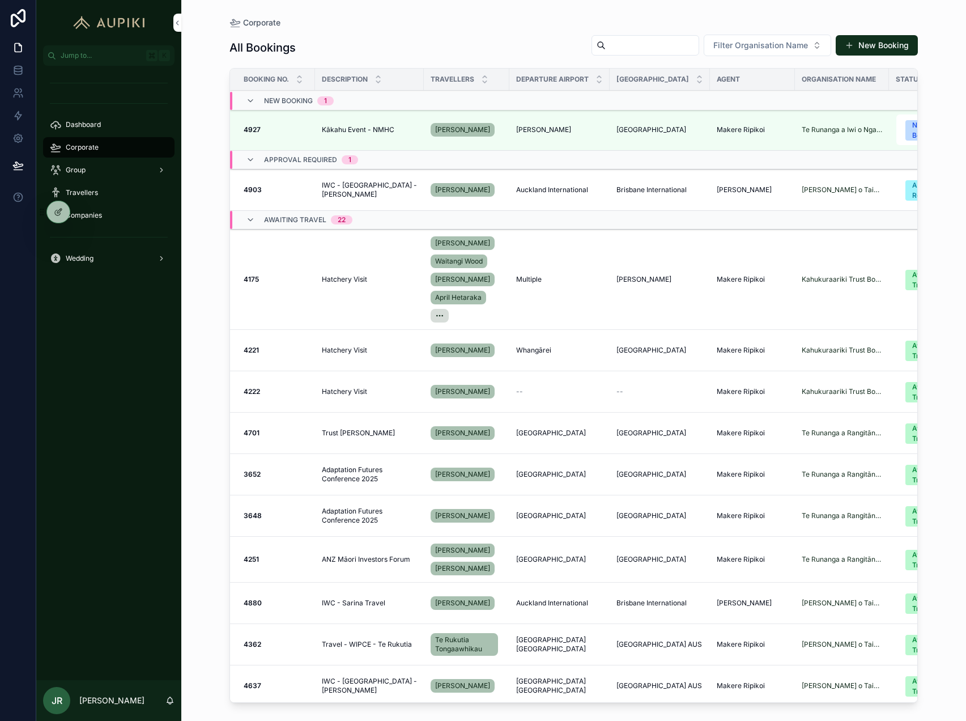
click at [0, 0] on icon at bounding box center [0, 0] width 0 height 0
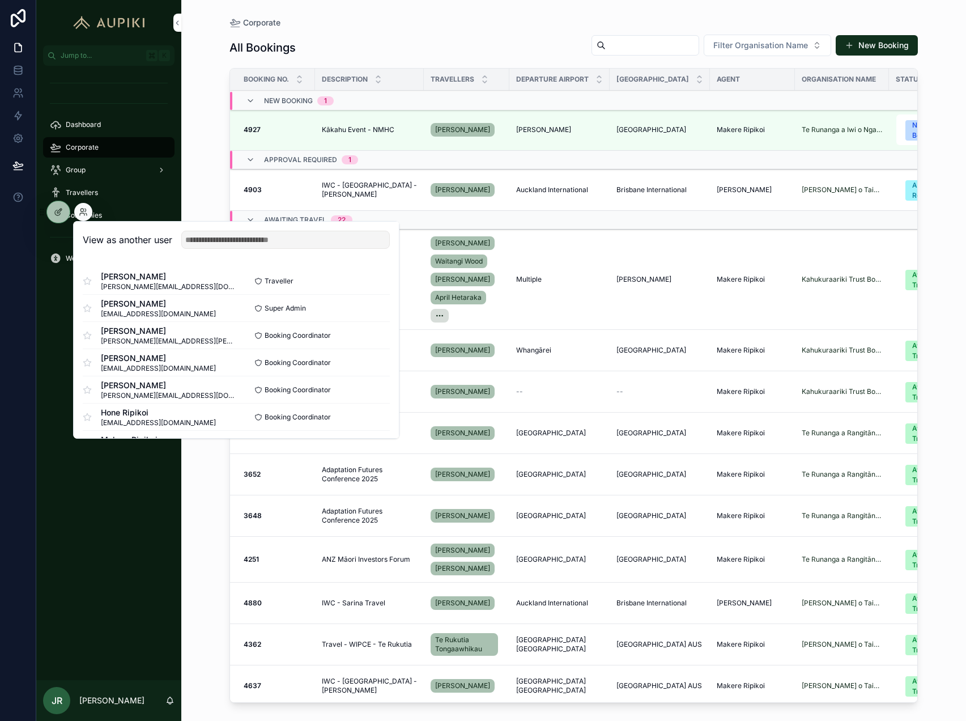
click at [0, 0] on button "Select" at bounding box center [0, 0] width 0 height 0
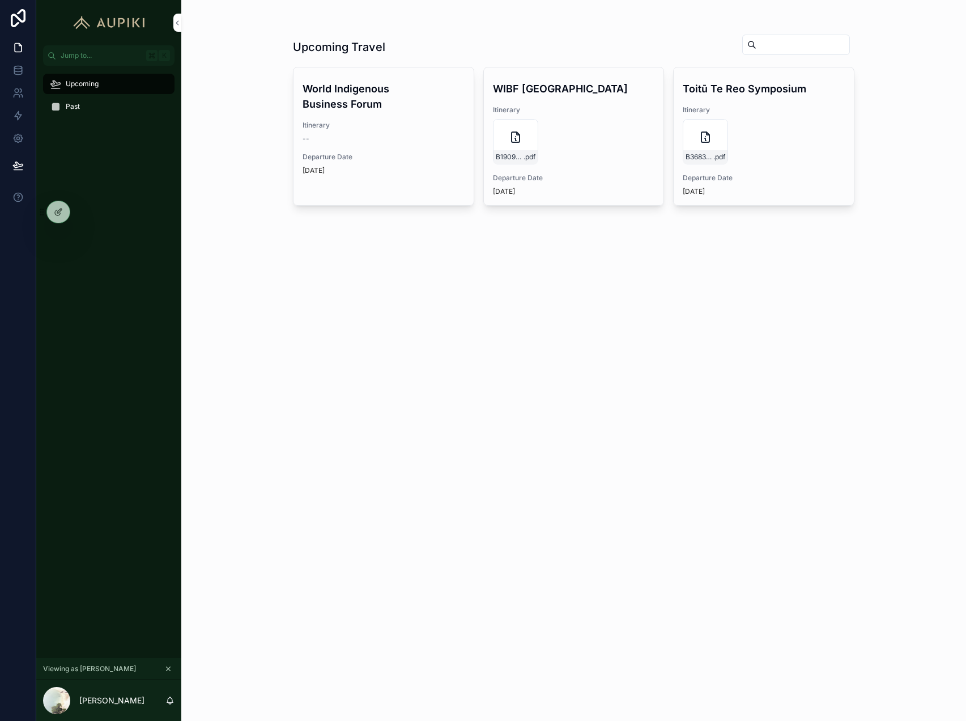
click at [95, 102] on div "Past" at bounding box center [109, 106] width 118 height 18
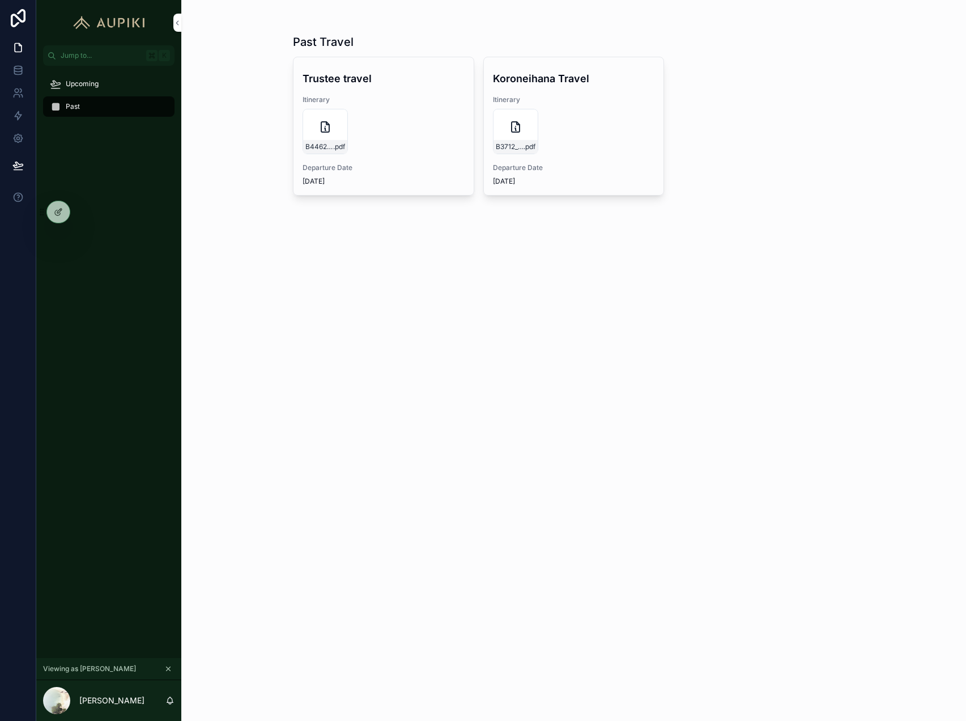
click at [329, 129] on icon "scrollable content" at bounding box center [325, 127] width 8 height 10
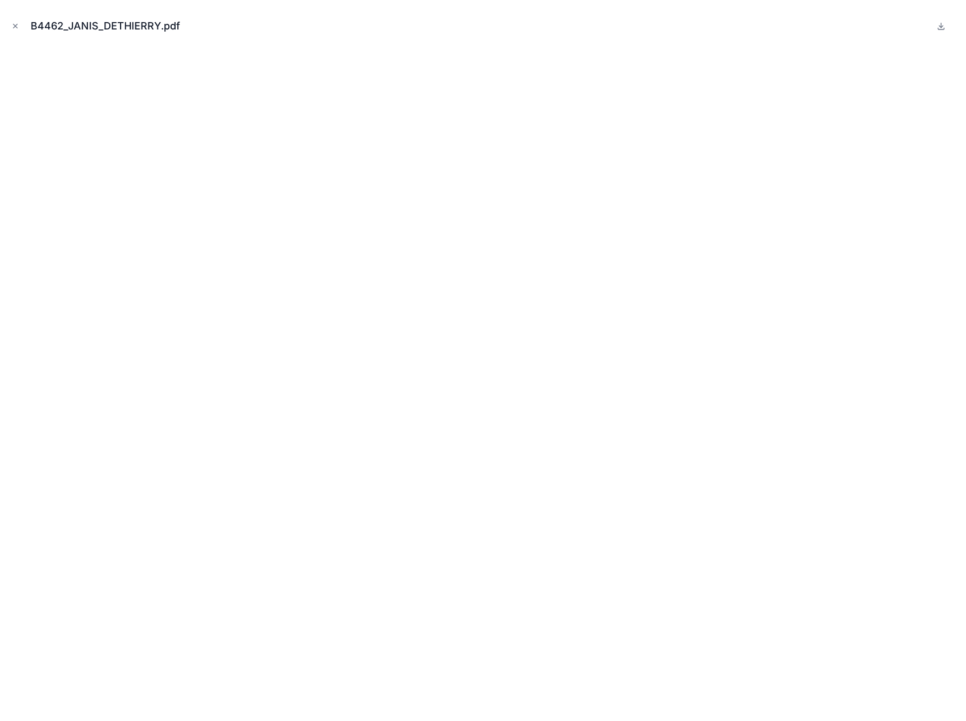
click at [18, 28] on icon "Close modal" at bounding box center [15, 26] width 8 height 8
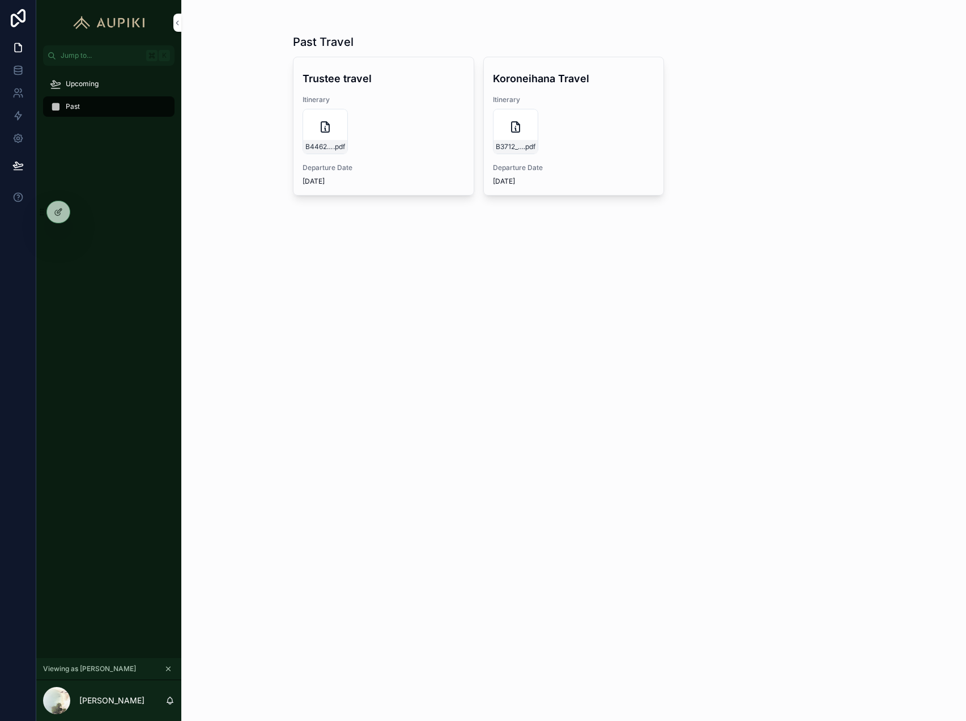
click at [104, 80] on div "Upcoming" at bounding box center [109, 84] width 118 height 18
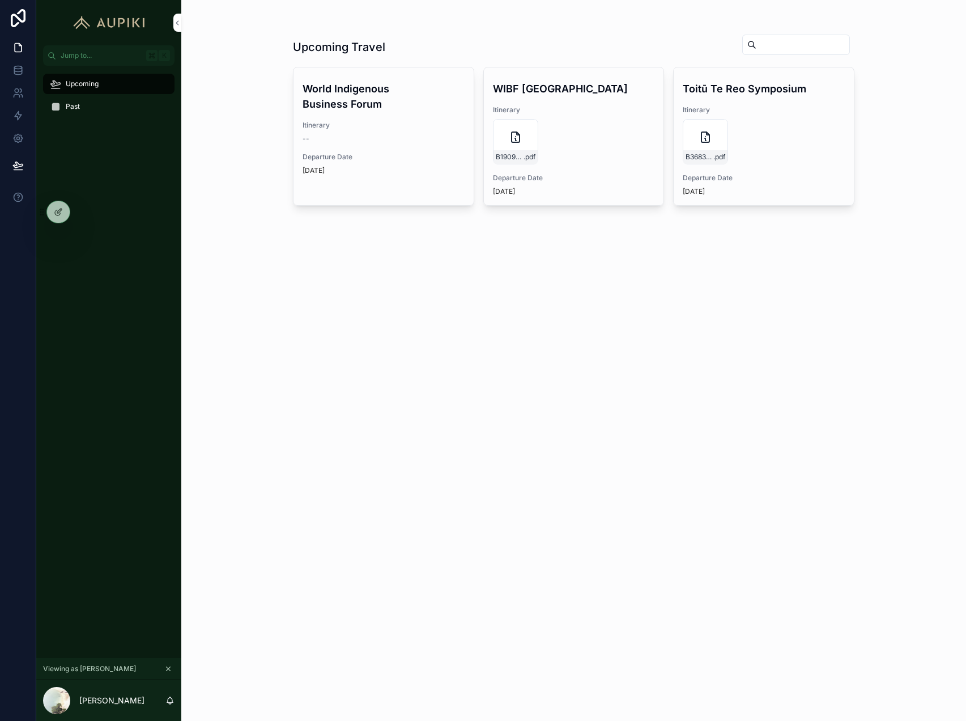
click at [384, 135] on div "--" at bounding box center [384, 138] width 162 height 9
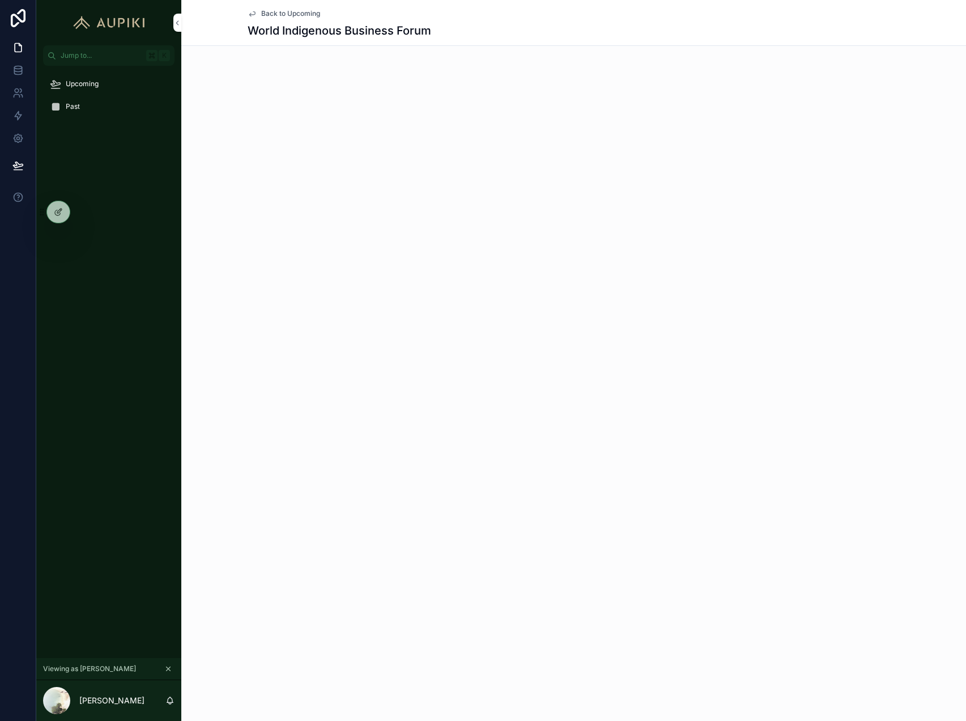
click at [298, 3] on div "Back to Upcoming World Indigenous Business Forum" at bounding box center [574, 22] width 653 height 45
click at [299, 13] on span "Back to Upcoming" at bounding box center [290, 13] width 59 height 9
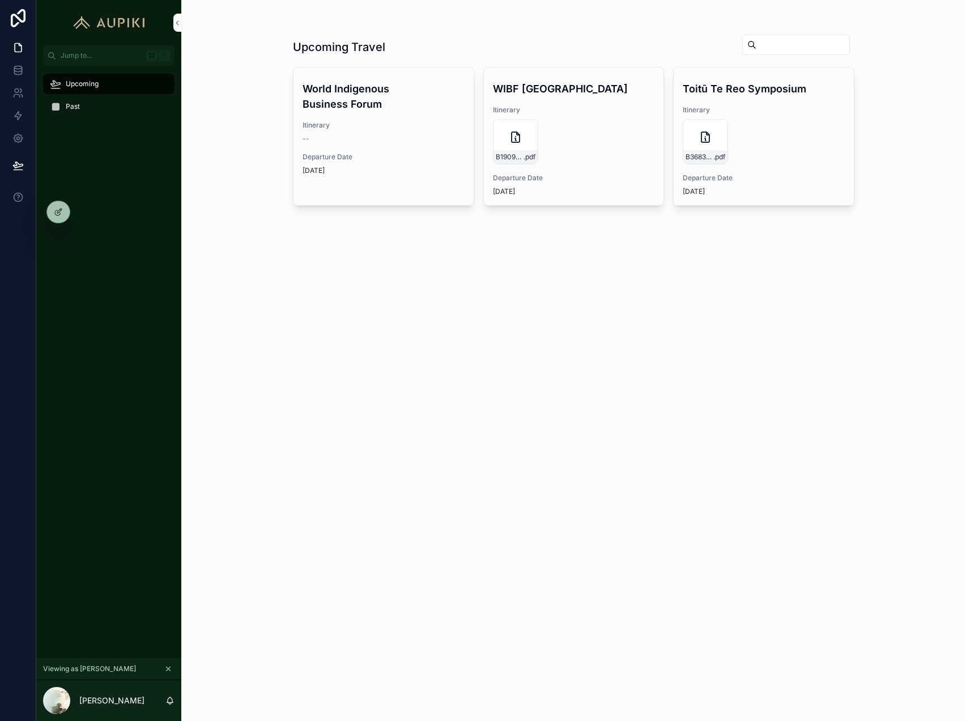
click at [166, 667] on icon "scrollable content" at bounding box center [168, 669] width 8 height 8
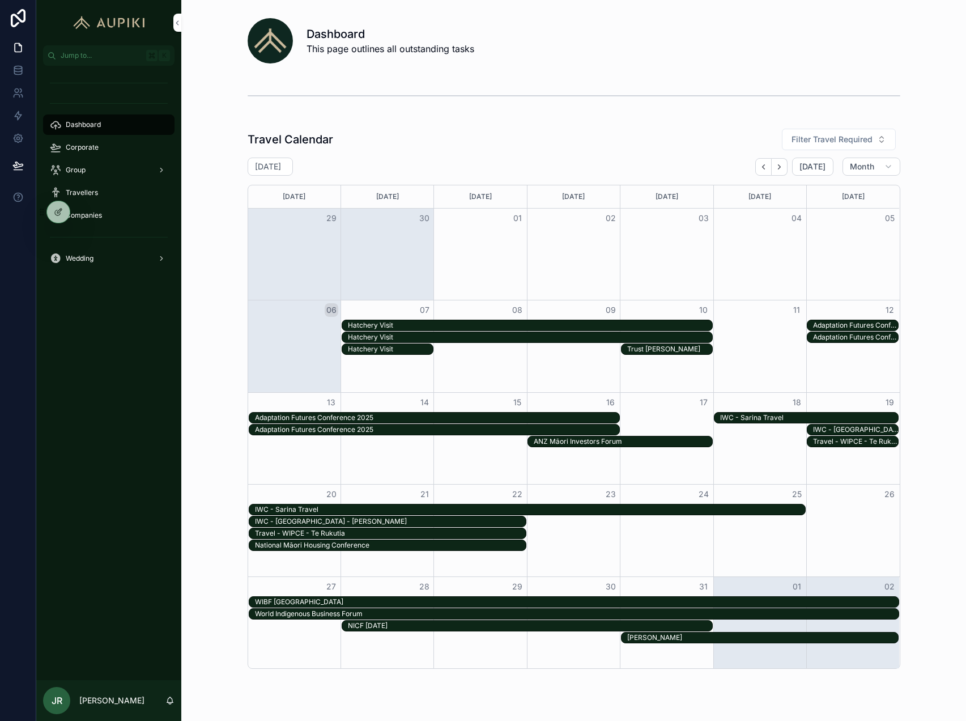
click at [122, 139] on div "Corporate" at bounding box center [109, 147] width 118 height 18
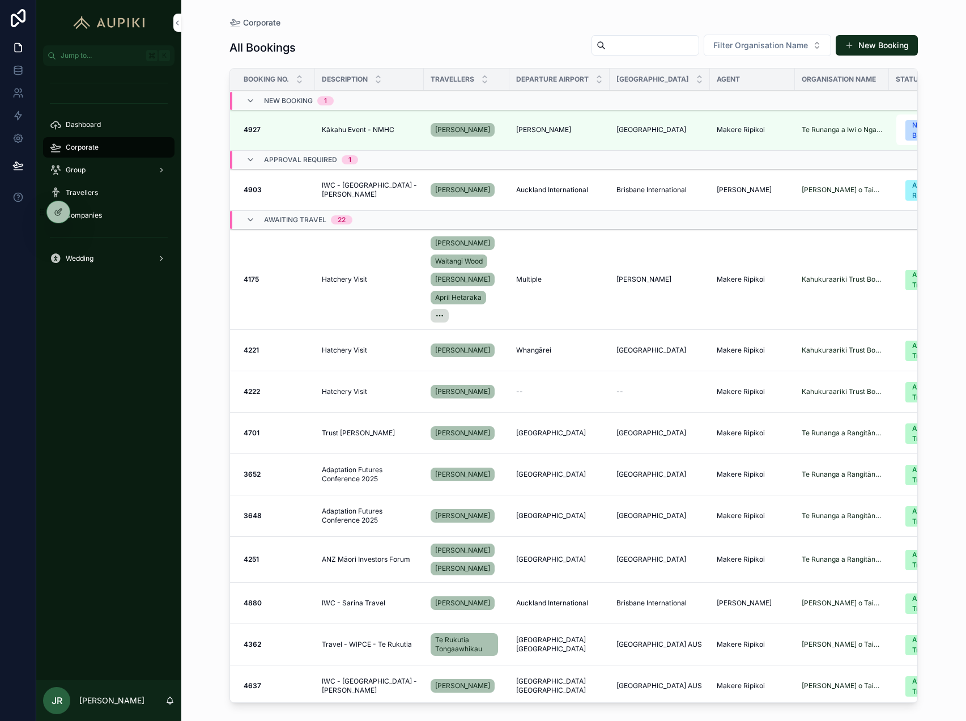
click at [675, 48] on input "scrollable content" at bounding box center [652, 45] width 93 height 16
type input "*****"
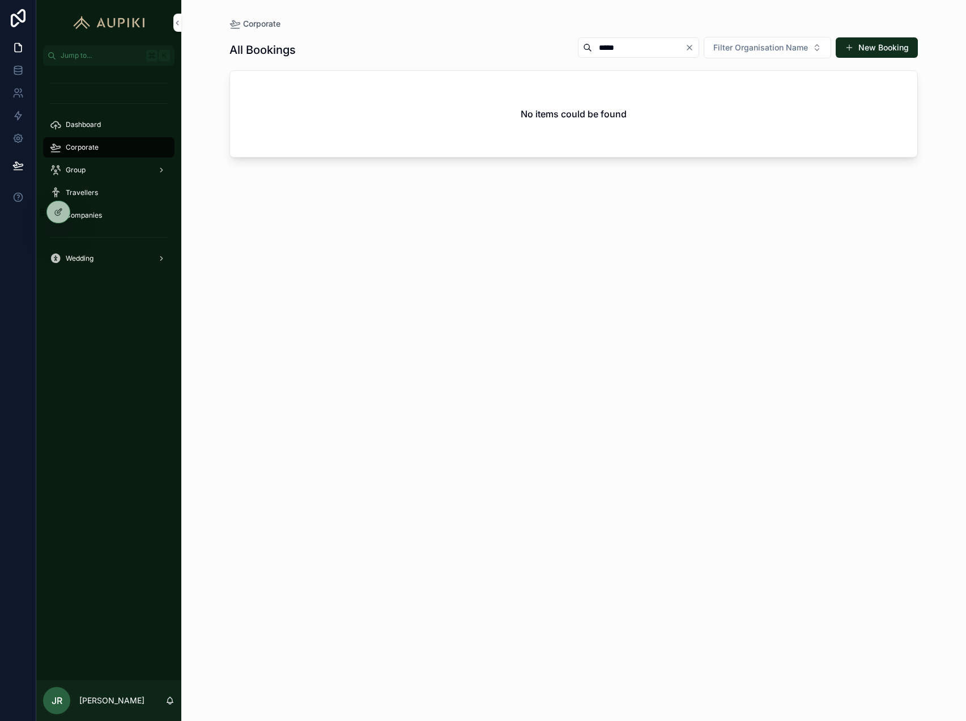
click at [621, 45] on input "*****" at bounding box center [638, 48] width 93 height 16
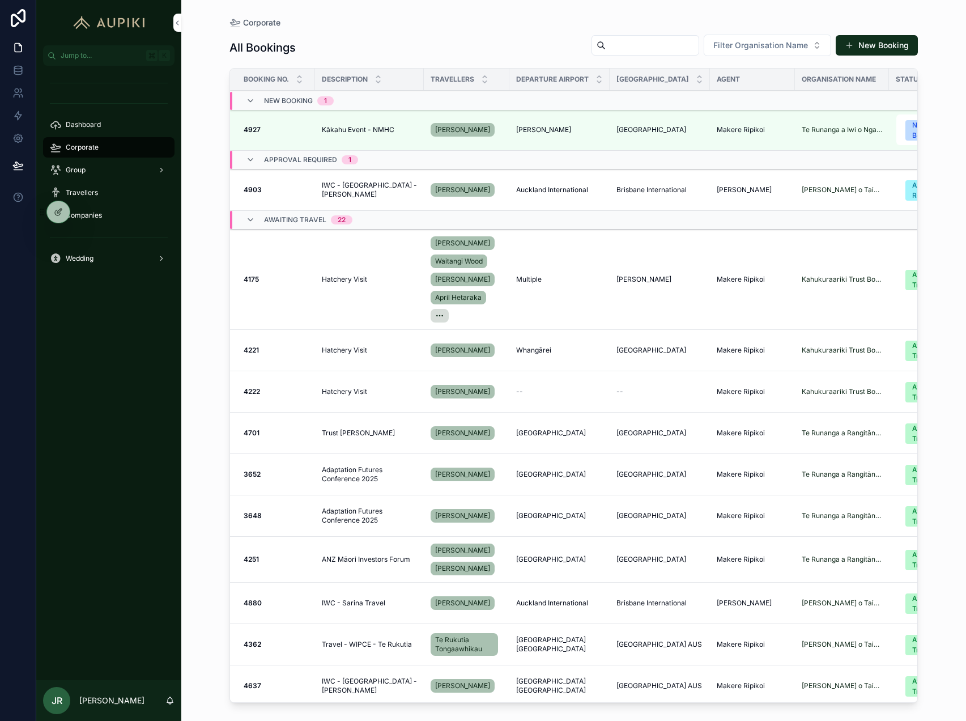
click at [800, 40] on span "Filter Organisation Name" at bounding box center [761, 45] width 95 height 11
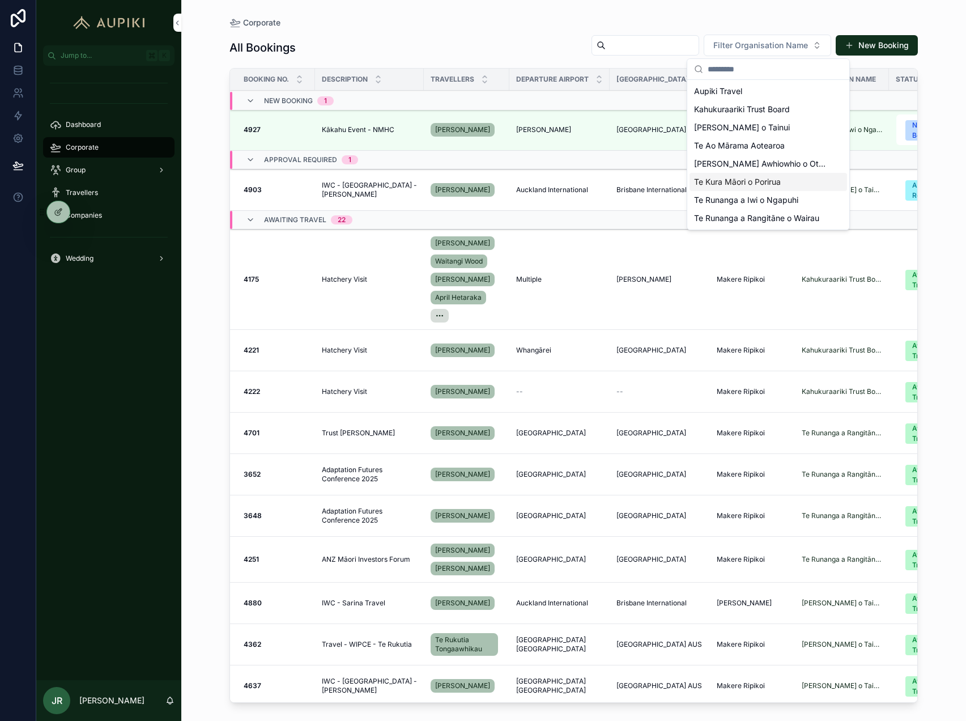
click at [753, 181] on span "Te Kura Māori o Porirua" at bounding box center [737, 181] width 87 height 11
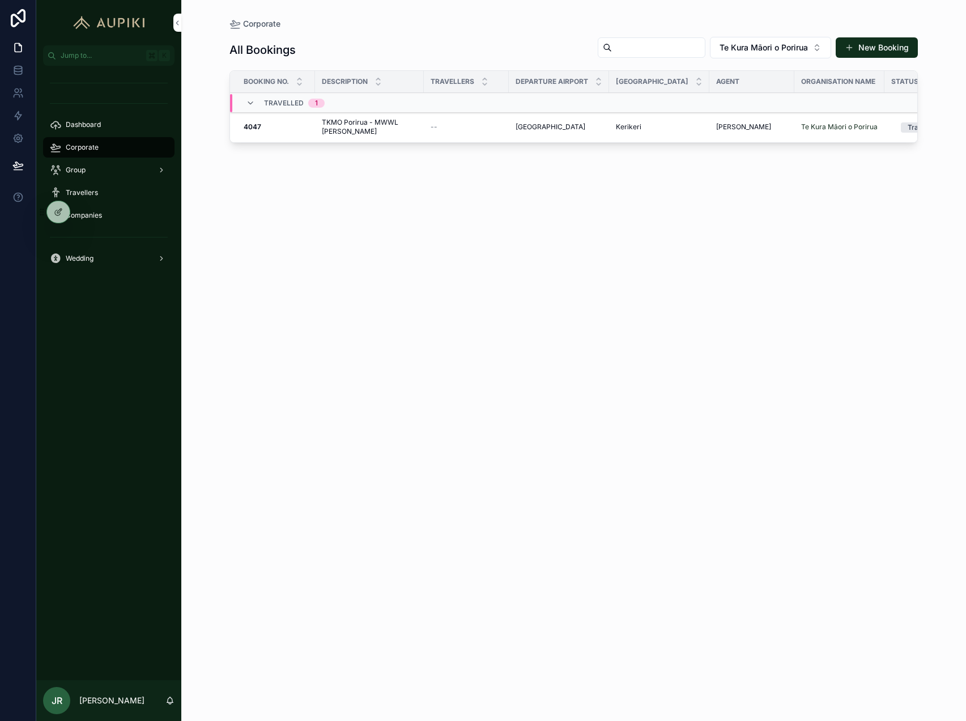
click at [775, 45] on span "Te Kura Māori o Porirua" at bounding box center [764, 47] width 88 height 11
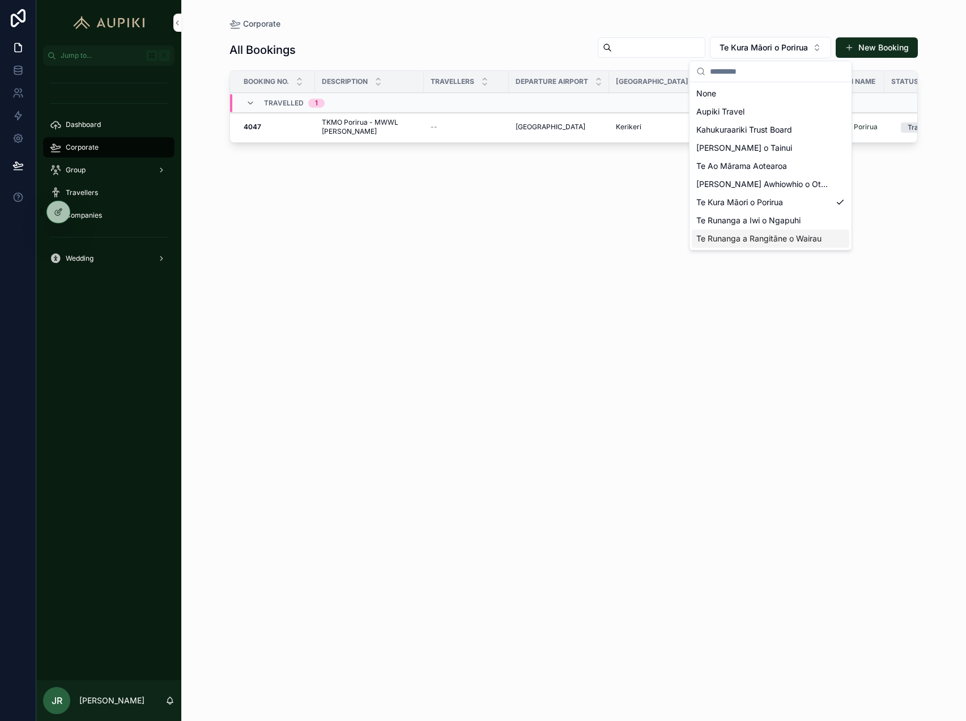
click at [792, 232] on div "Te Runanga a Rangitāne o Wairau" at bounding box center [771, 239] width 158 height 18
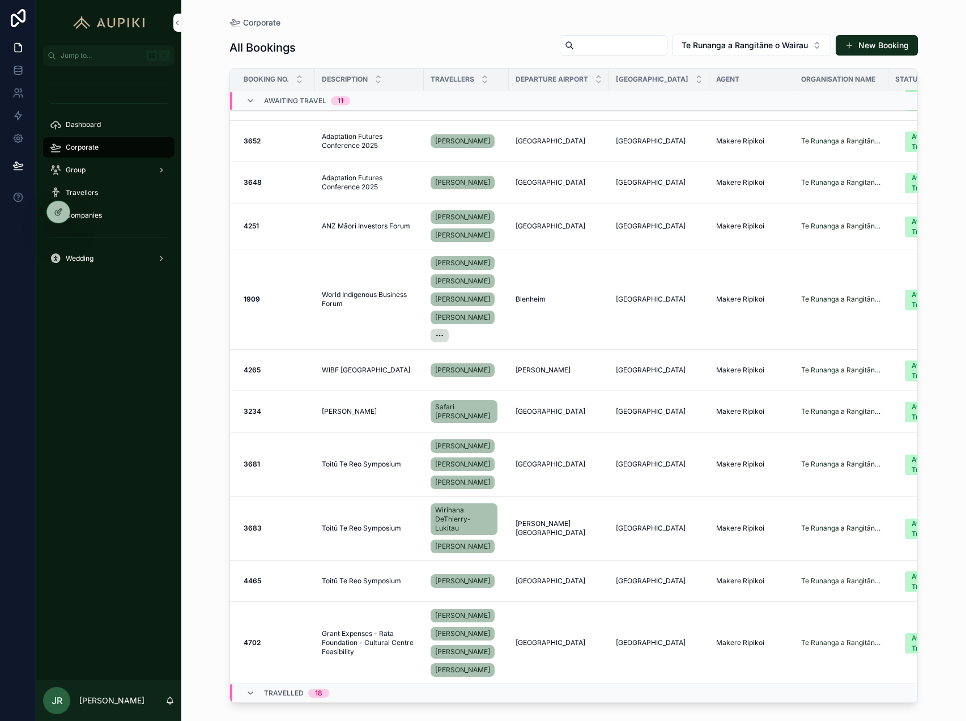
scroll to position [31, 0]
click at [376, 303] on span "World Indigenous Business Forum" at bounding box center [369, 299] width 95 height 18
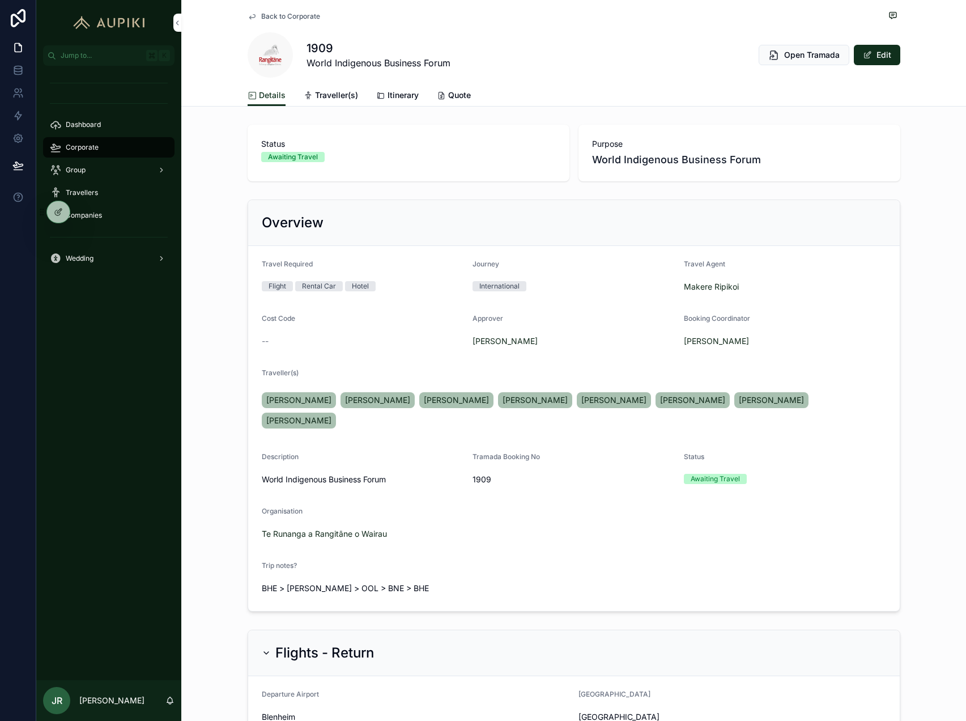
click at [410, 94] on span "Itinerary" at bounding box center [403, 95] width 31 height 11
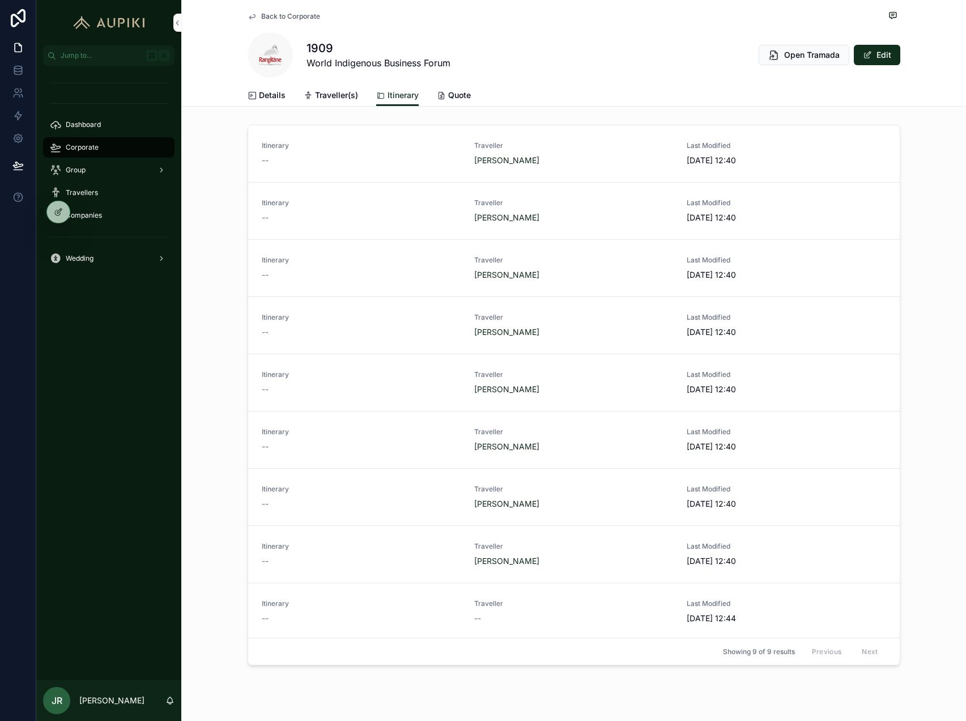
click at [248, 96] on icon "scrollable content" at bounding box center [252, 95] width 9 height 9
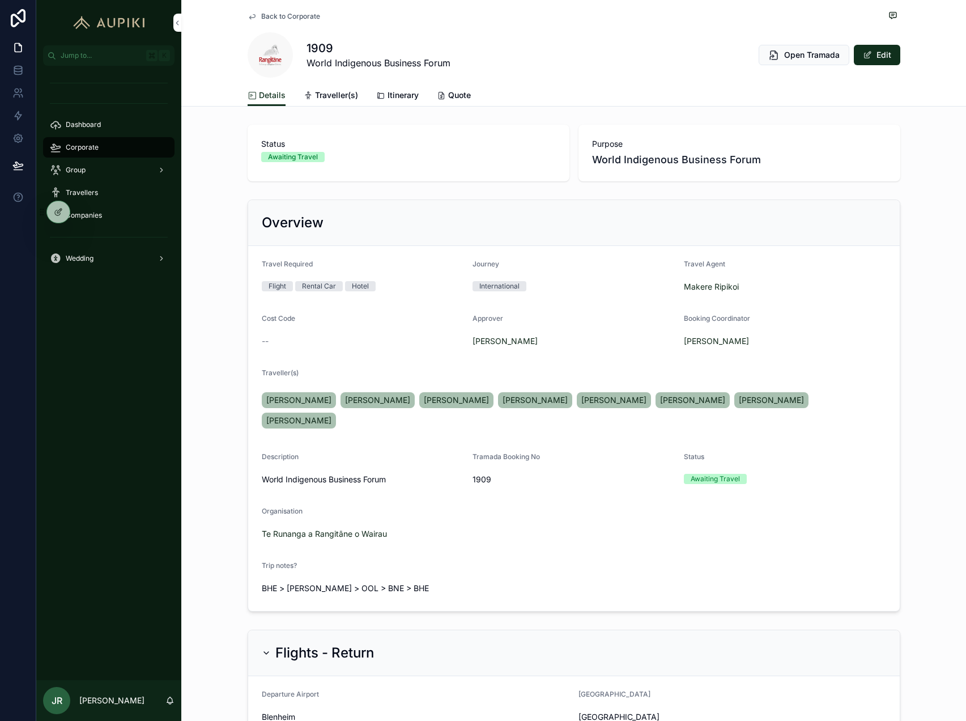
click at [389, 97] on span "Itinerary" at bounding box center [403, 95] width 31 height 11
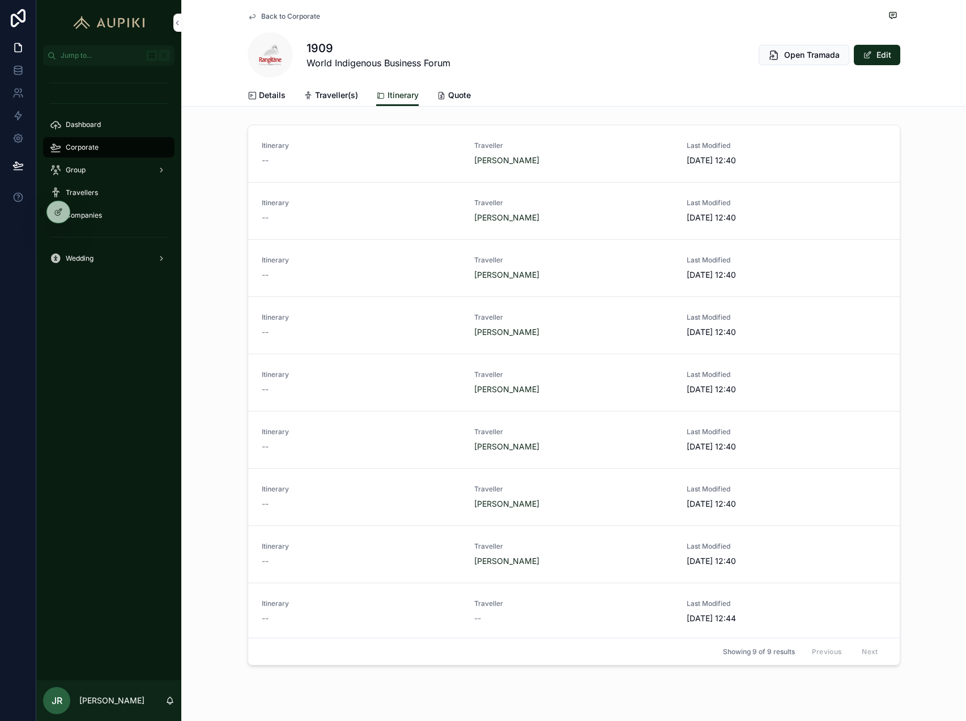
click at [881, 50] on button "Edit" at bounding box center [877, 55] width 46 height 20
click at [275, 152] on div "Itinerary --" at bounding box center [361, 153] width 199 height 25
click at [885, 50] on button "Done" at bounding box center [875, 55] width 52 height 20
click at [444, 98] on icon "scrollable content" at bounding box center [441, 95] width 9 height 9
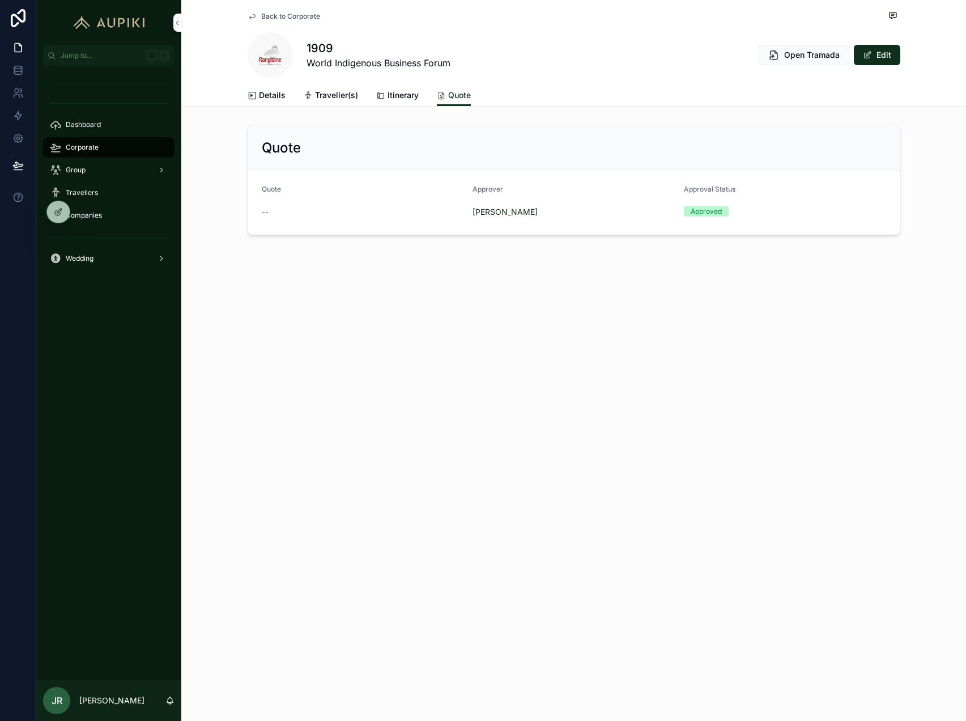
click at [274, 100] on span "Details" at bounding box center [272, 95] width 27 height 11
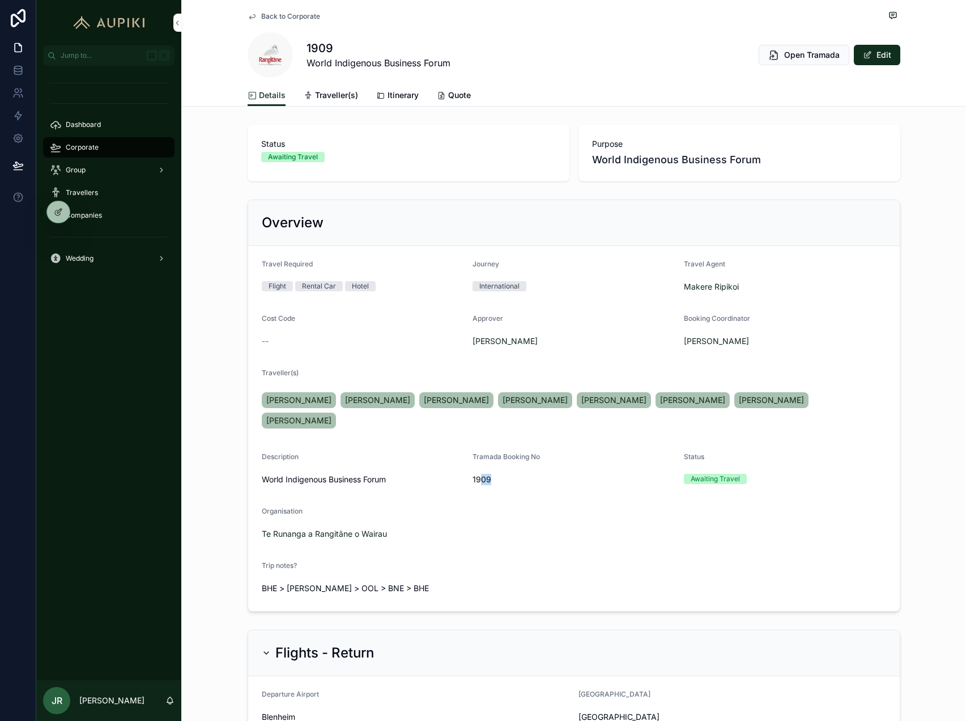
drag, startPoint x: 482, startPoint y: 457, endPoint x: 516, endPoint y: 455, distance: 34.7
click at [517, 474] on span "1909" at bounding box center [574, 479] width 202 height 11
click at [516, 474] on span "1909" at bounding box center [574, 479] width 202 height 11
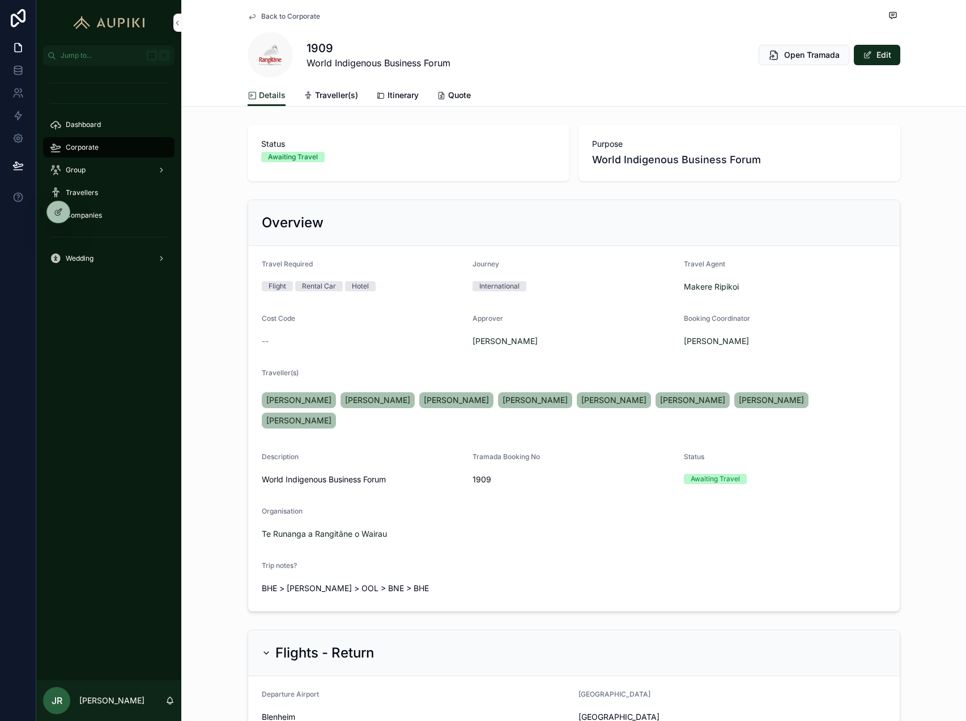
click at [501, 474] on span "1909" at bounding box center [574, 479] width 202 height 11
drag, startPoint x: 507, startPoint y: 465, endPoint x: 375, endPoint y: 459, distance: 132.2
click at [375, 459] on form "Travel Required Flight Rental Car Hotel Journey International Travel Agent Make…" at bounding box center [574, 428] width 652 height 365
click at [524, 482] on form "Travel Required Flight Rental Car Hotel Journey International Travel Agent Make…" at bounding box center [574, 428] width 652 height 365
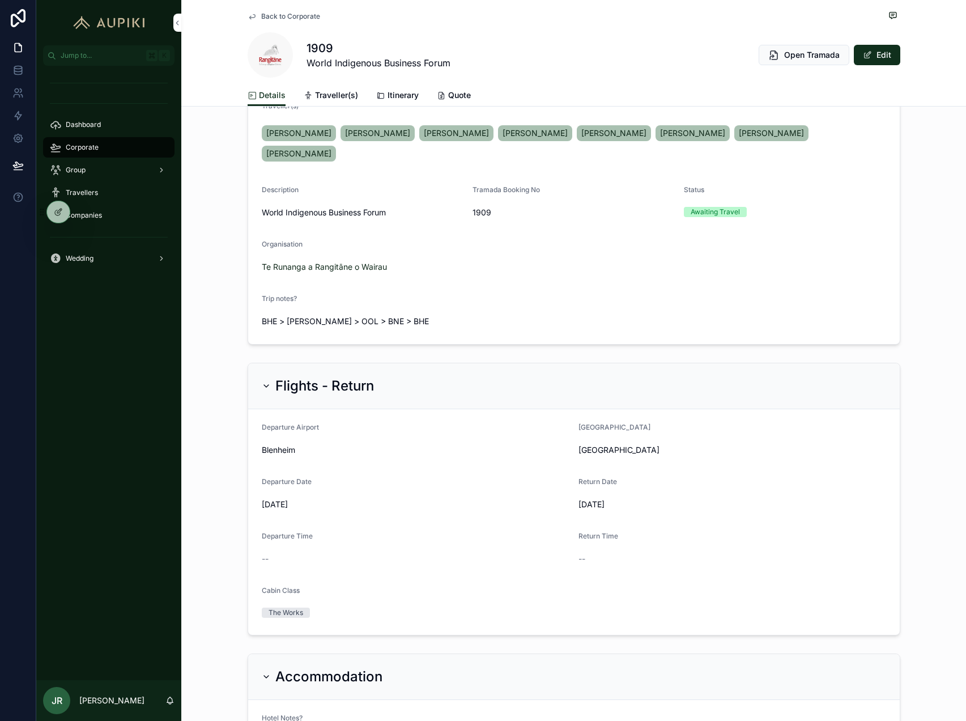
scroll to position [270, 0]
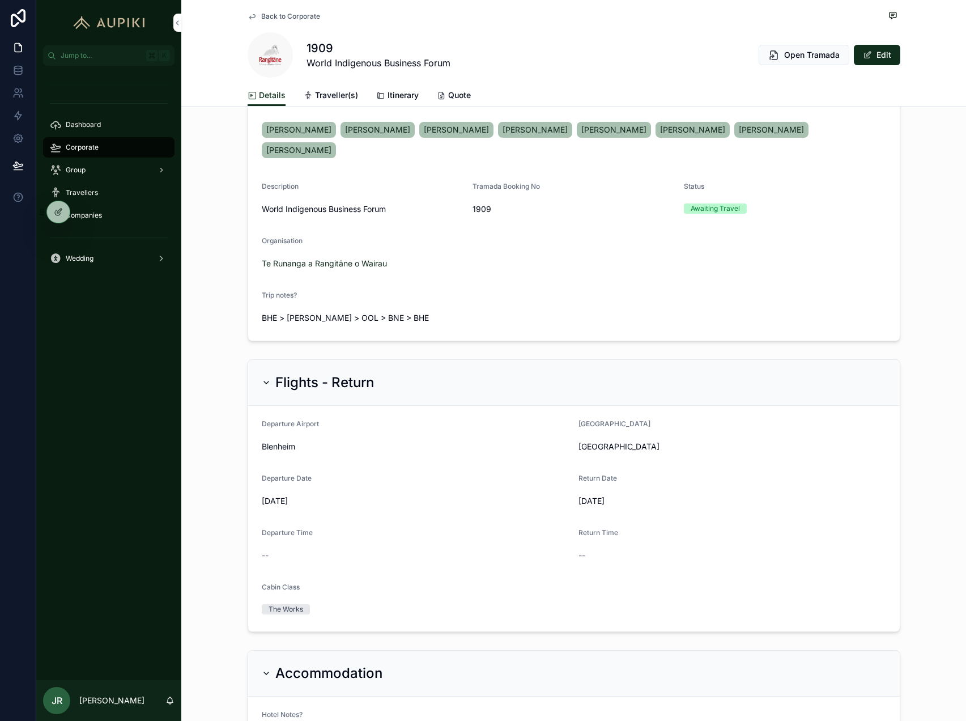
click at [339, 203] on span "World Indigenous Business Forum" at bounding box center [363, 208] width 202 height 11
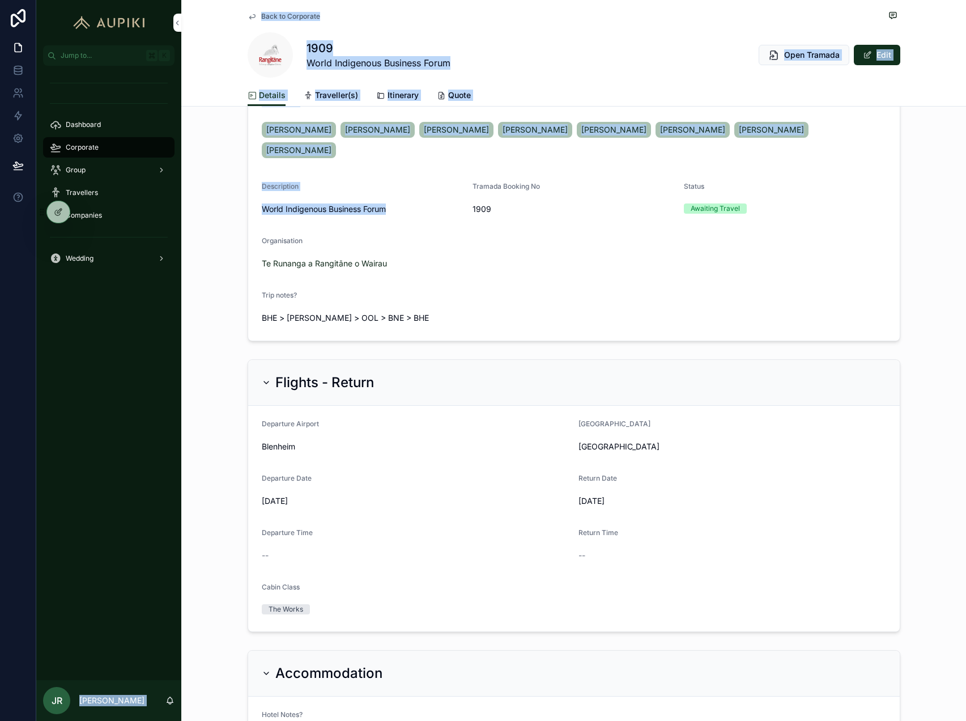
drag, startPoint x: 414, startPoint y: 188, endPoint x: 150, endPoint y: 190, distance: 264.7
click at [150, 191] on div "Jump to... K Dashboard Corporate Group Travellers Companies Wedding JR JJ Ripik…" at bounding box center [501, 360] width 930 height 721
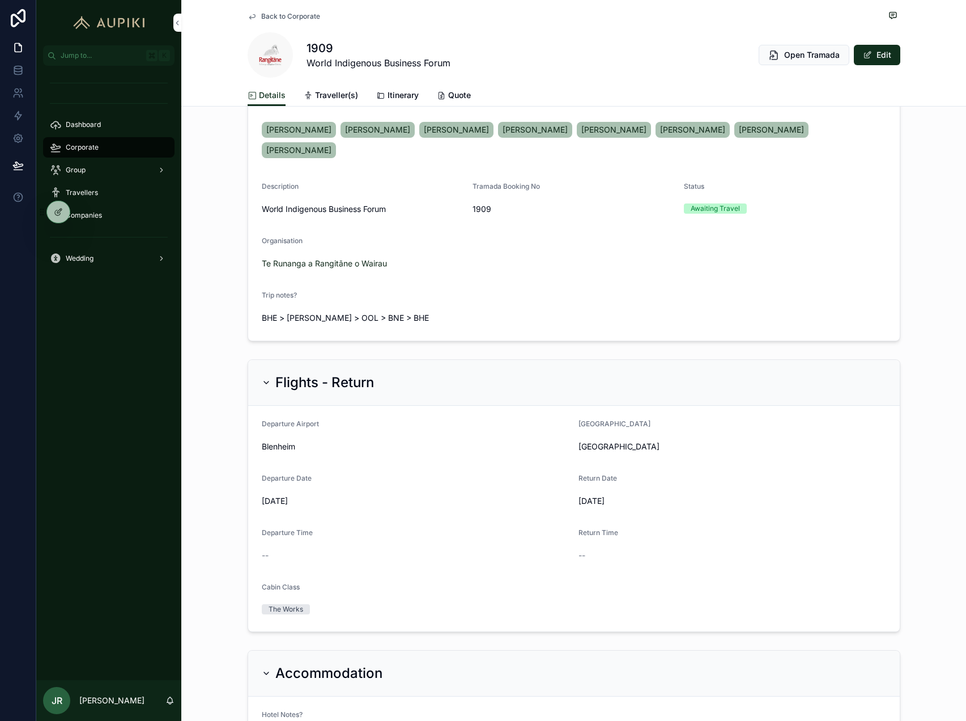
click at [379, 203] on span "World Indigenous Business Forum" at bounding box center [363, 208] width 202 height 11
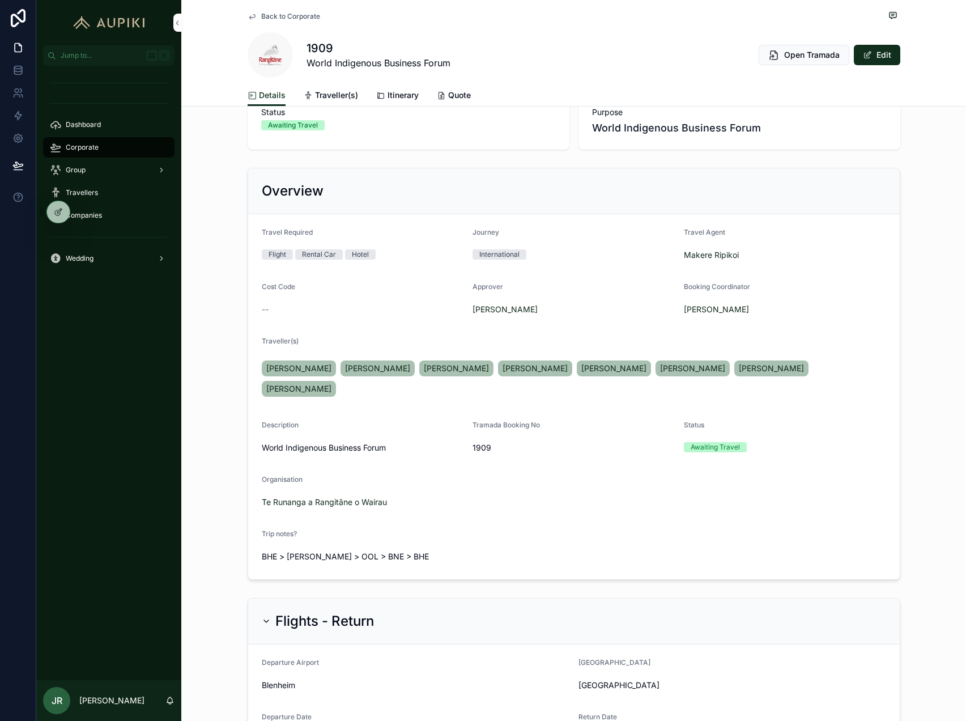
scroll to position [0, 0]
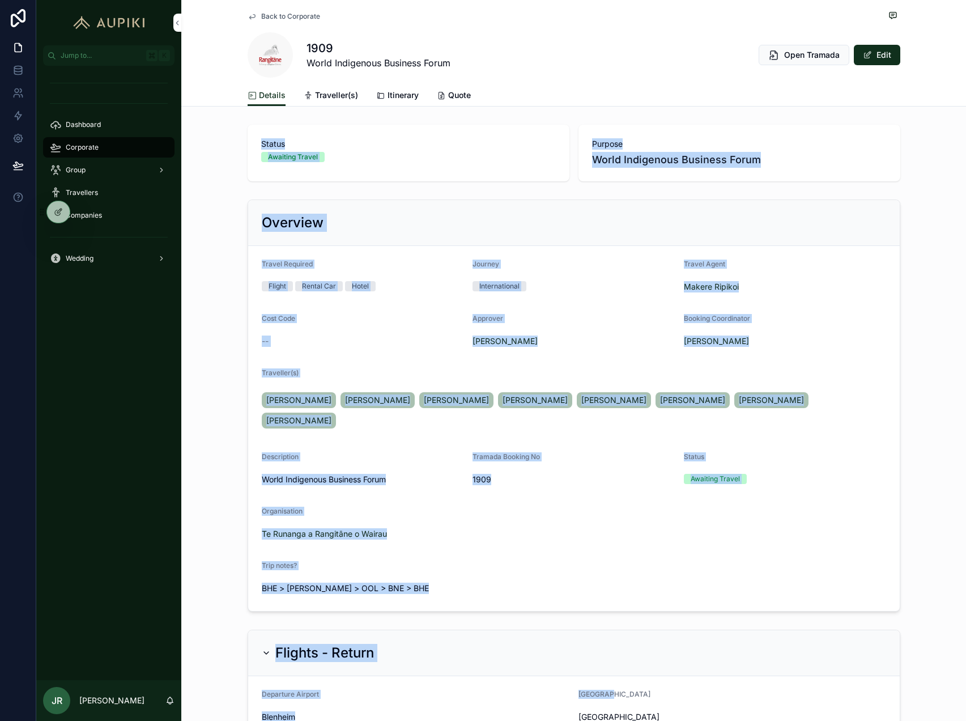
drag, startPoint x: 244, startPoint y: 118, endPoint x: 598, endPoint y: 679, distance: 662.7
click at [603, 678] on div "Back to Corporate 1909 World Indigenous Business Forum Open Tramada Edit Detail…" at bounding box center [573, 713] width 785 height 1427
click at [628, 532] on form "Travel Required Flight Rental Car Hotel Journey International Travel Agent Make…" at bounding box center [574, 428] width 652 height 365
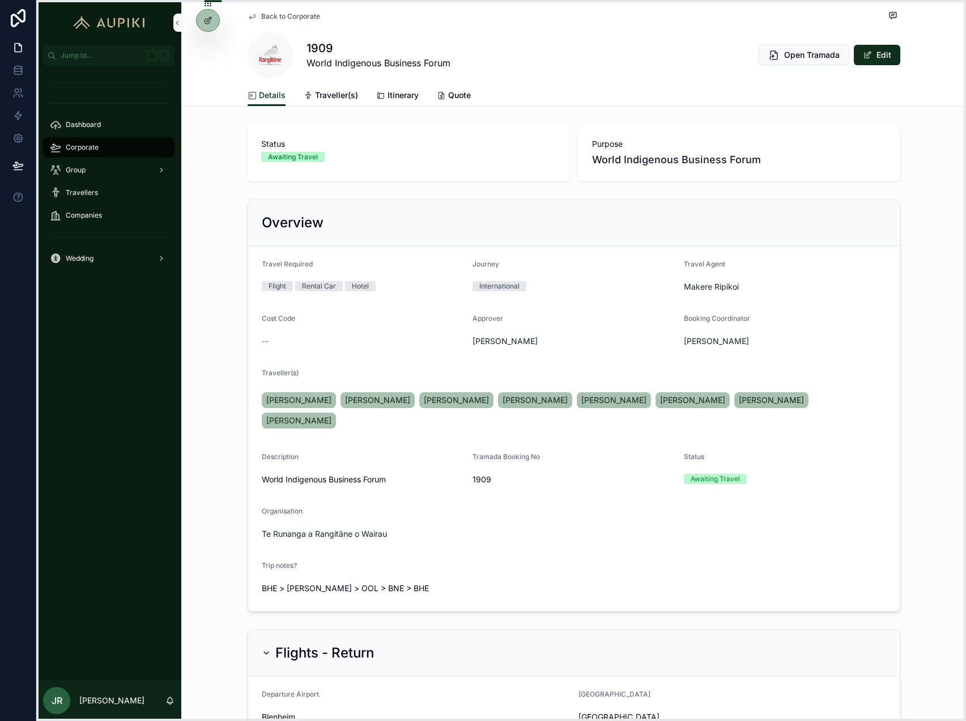
drag, startPoint x: 41, startPoint y: 214, endPoint x: 200, endPoint y: 3, distance: 264.0
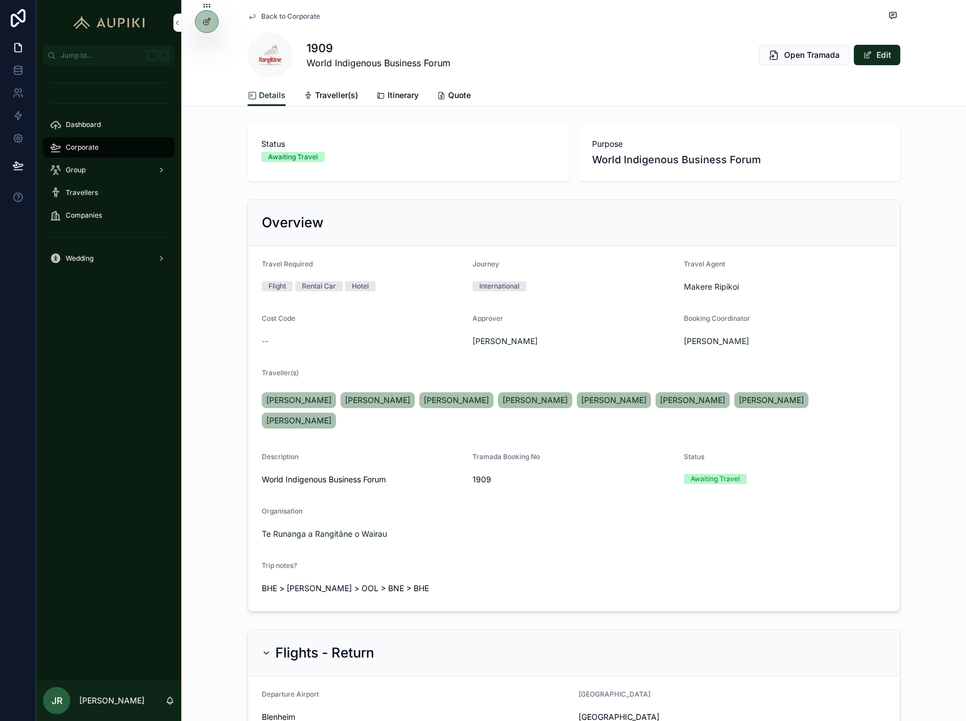
click at [212, 123] on div "Status Awaiting Travel Purpose World Indigenous Business Forum" at bounding box center [573, 153] width 785 height 66
click at [88, 123] on span "Dashboard" at bounding box center [83, 124] width 35 height 9
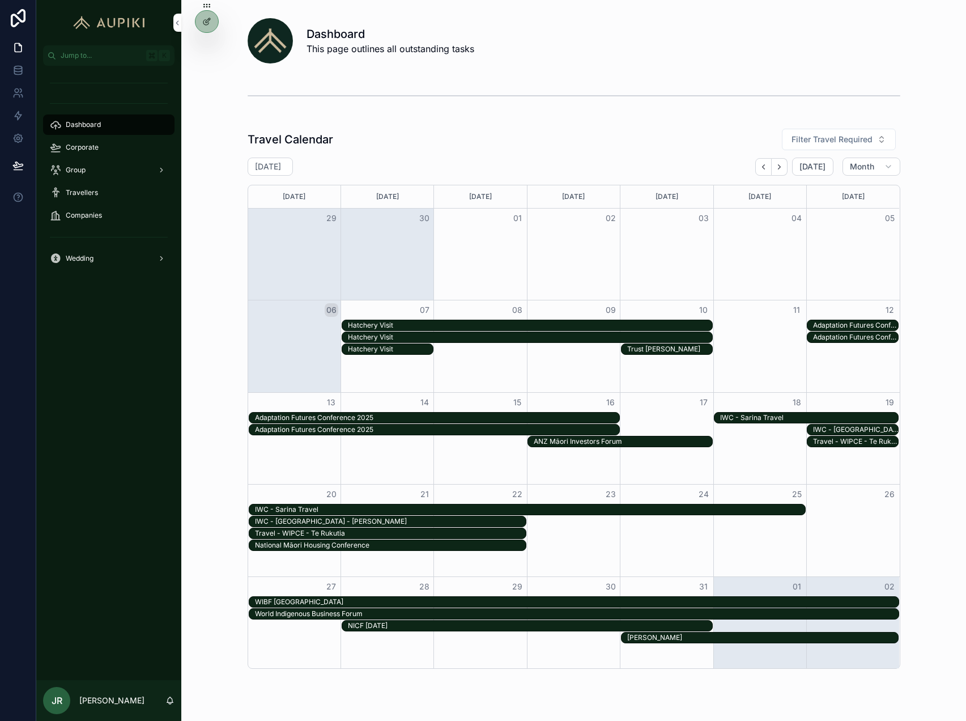
click at [18, 174] on div "Jump to... K Dashboard Corporate Group Travellers Companies Wedding JR JJ Ripik…" at bounding box center [483, 360] width 966 height 721
click at [117, 119] on div "Dashboard" at bounding box center [109, 125] width 118 height 18
click at [112, 135] on div "Dashboard Corporate Group Travellers Companies Wedding" at bounding box center [108, 171] width 145 height 197
click at [113, 146] on div "Corporate" at bounding box center [109, 147] width 118 height 18
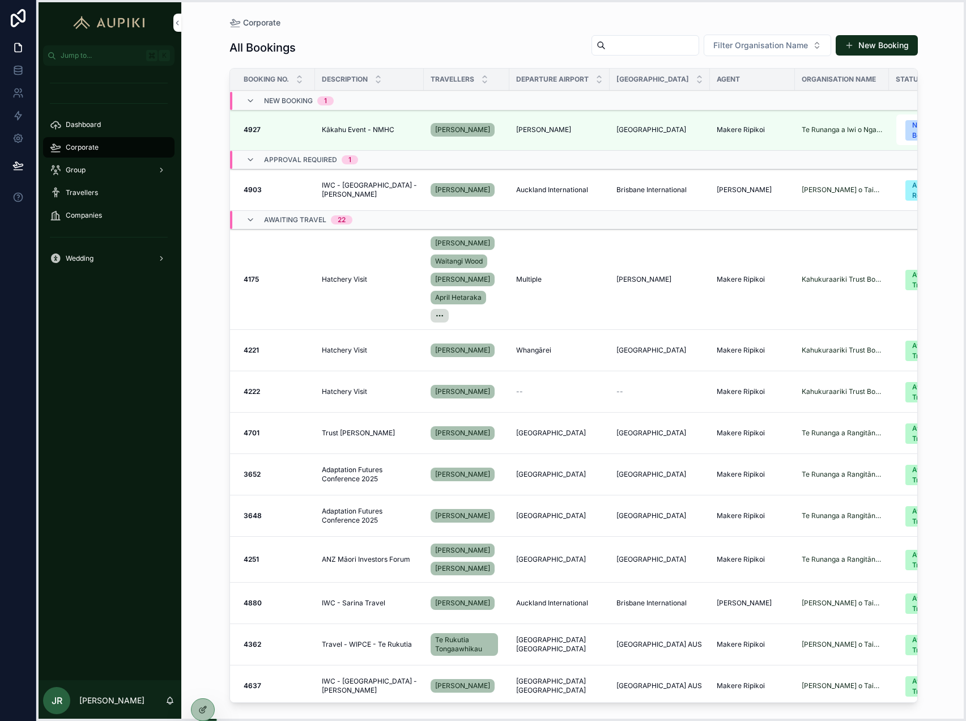
drag, startPoint x: 206, startPoint y: 3, endPoint x: 202, endPoint y: 709, distance: 705.7
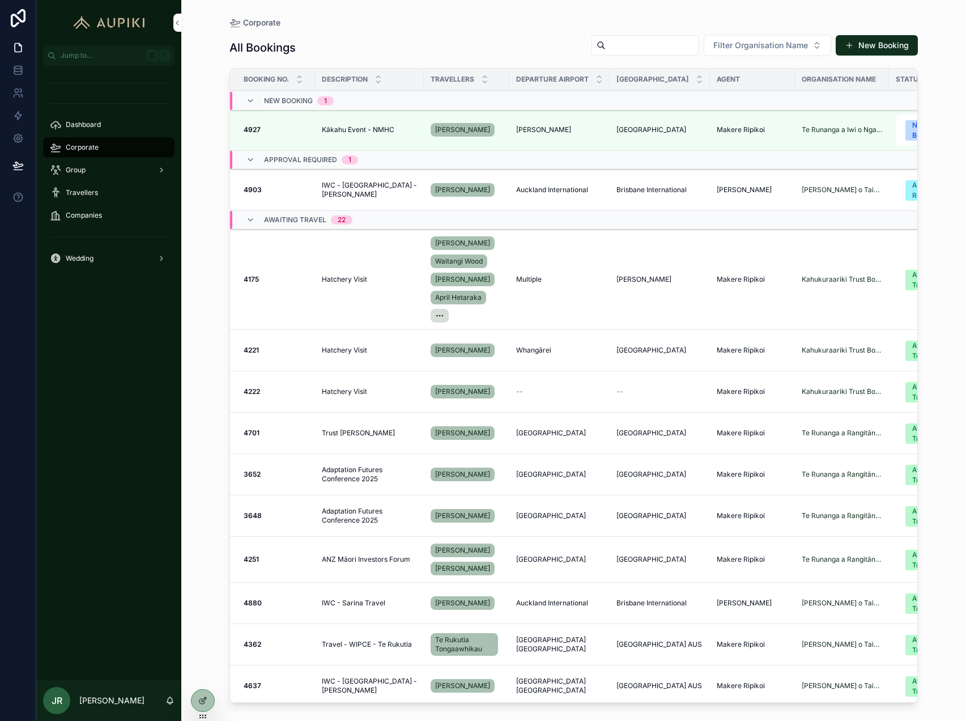
click at [0, 0] on icon at bounding box center [0, 0] width 0 height 0
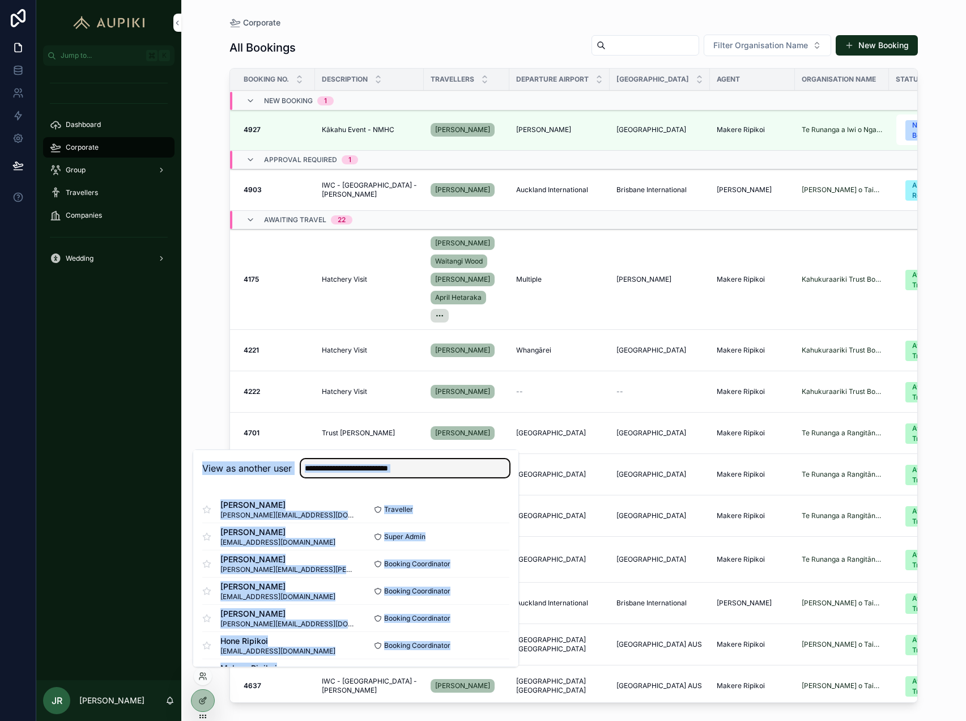
click at [385, 474] on input "text" at bounding box center [405, 468] width 209 height 18
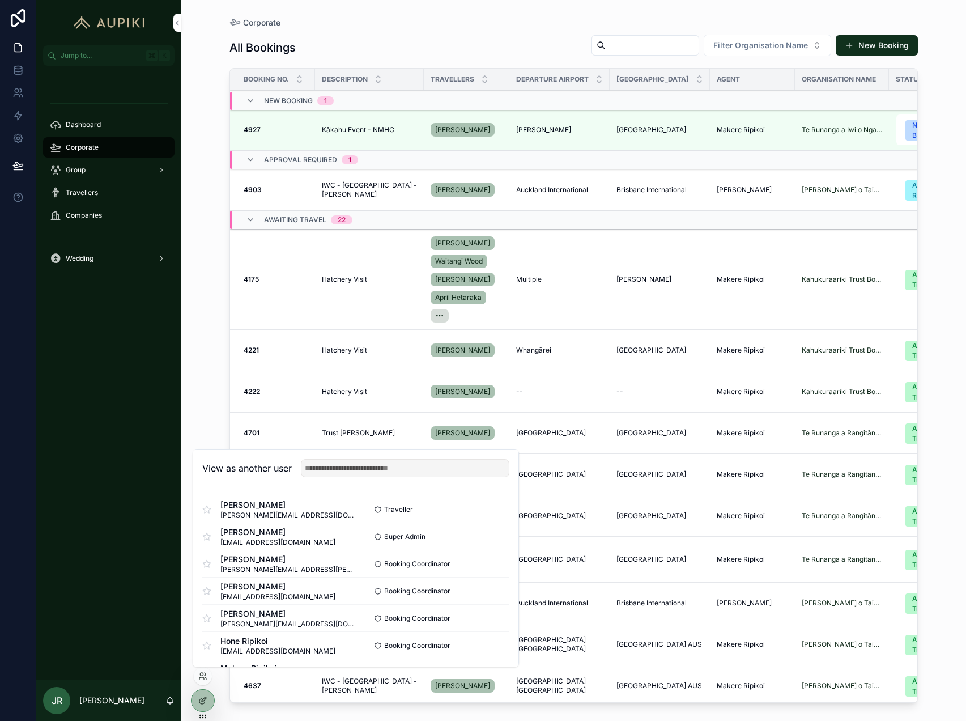
click at [272, 475] on div "View as another user" at bounding box center [355, 468] width 307 height 18
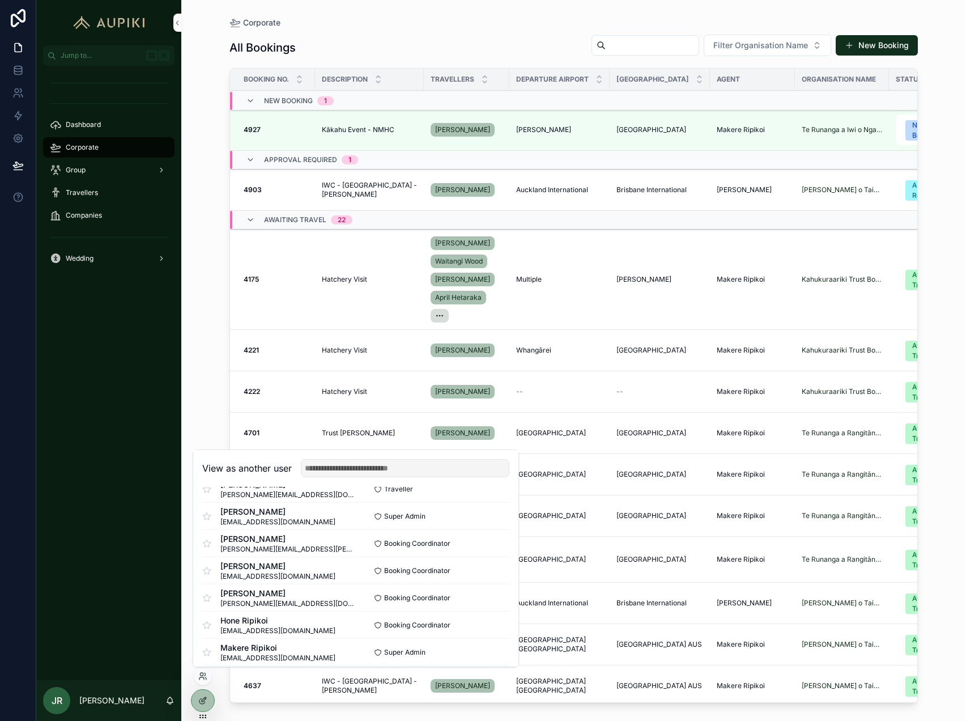
scroll to position [21, 0]
click at [0, 0] on button "Select" at bounding box center [0, 0] width 0 height 0
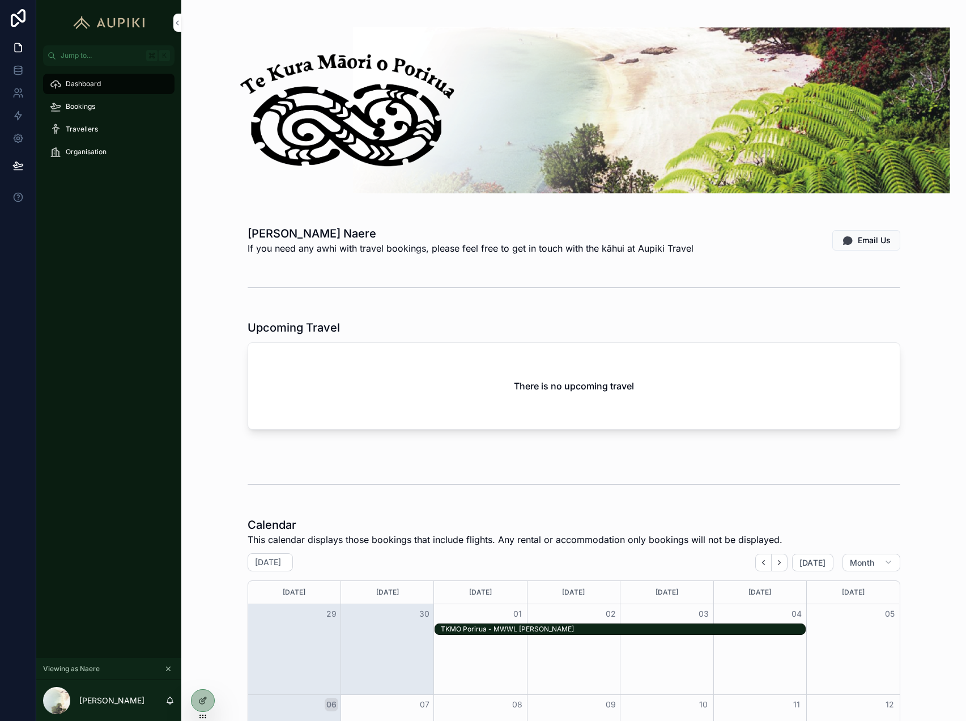
click at [104, 105] on div "Bookings" at bounding box center [109, 106] width 118 height 18
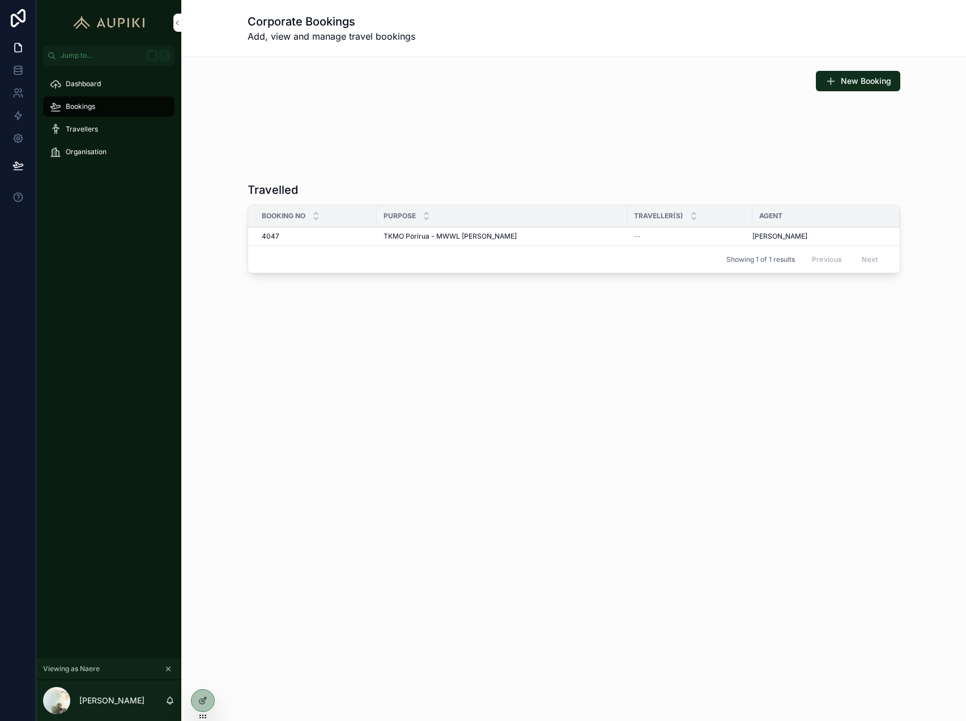
click at [833, 85] on icon "scrollable content" at bounding box center [830, 80] width 11 height 11
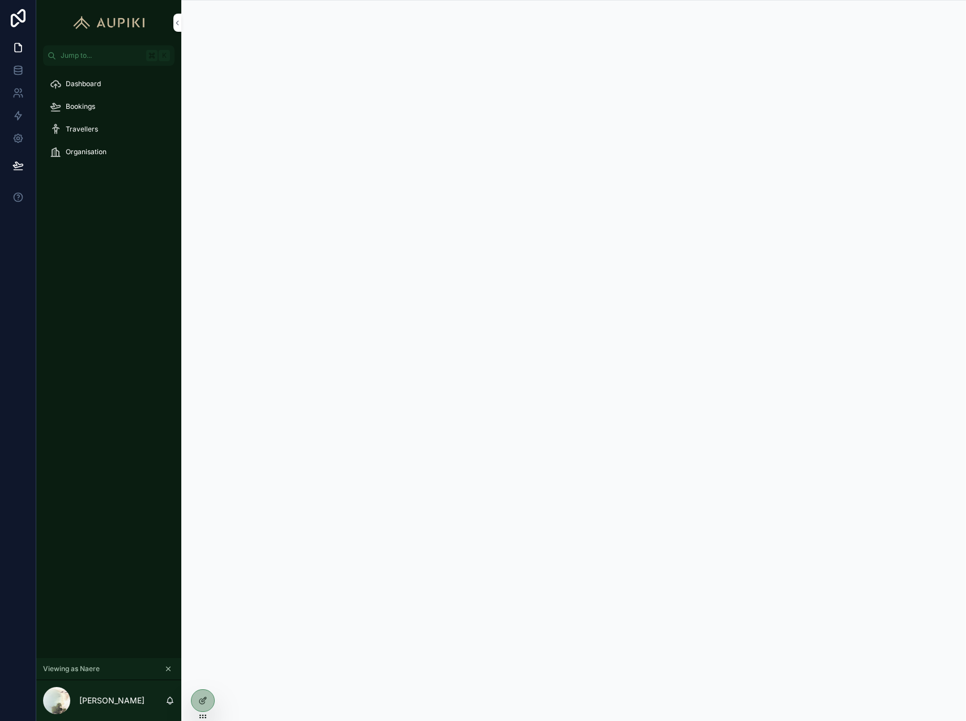
click at [133, 107] on div "Bookings" at bounding box center [109, 106] width 118 height 18
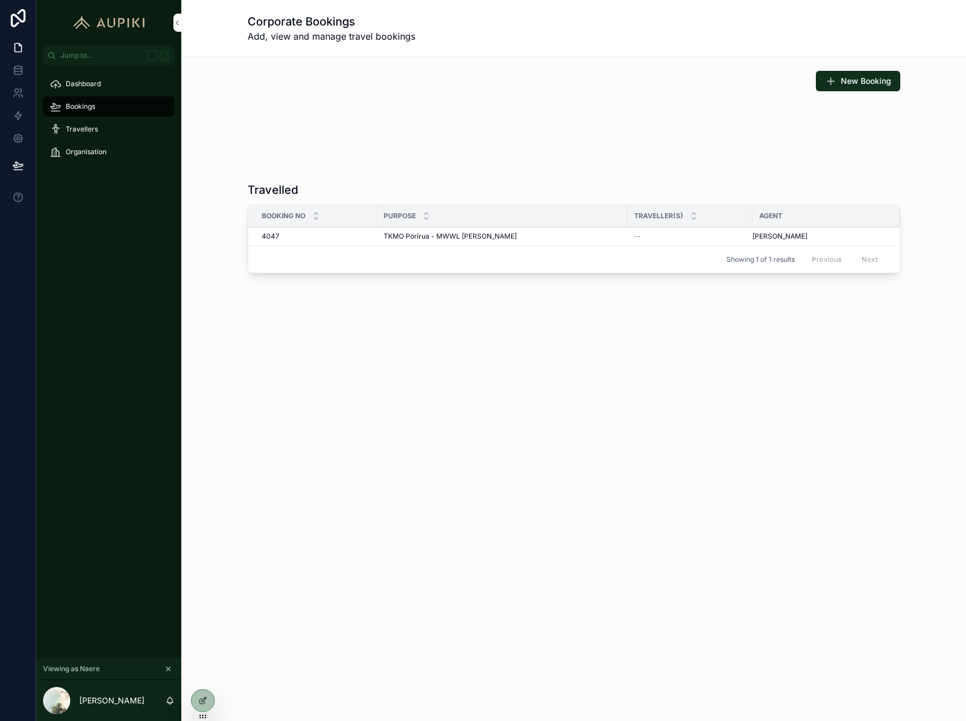
click at [99, 129] on div "Travellers" at bounding box center [109, 129] width 118 height 18
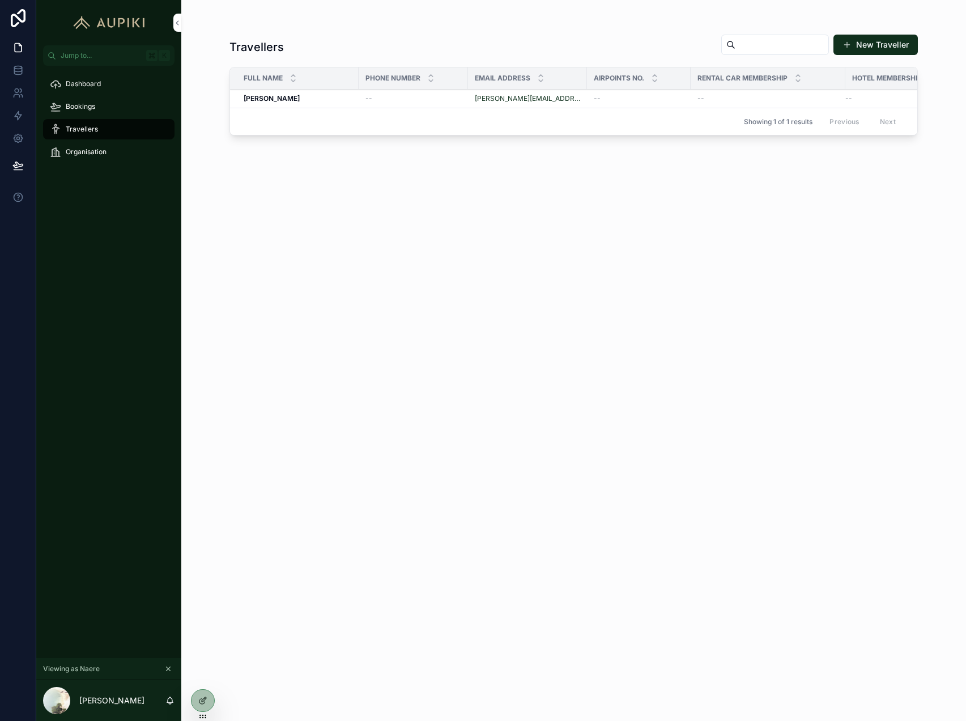
click at [204, 705] on icon at bounding box center [202, 700] width 9 height 9
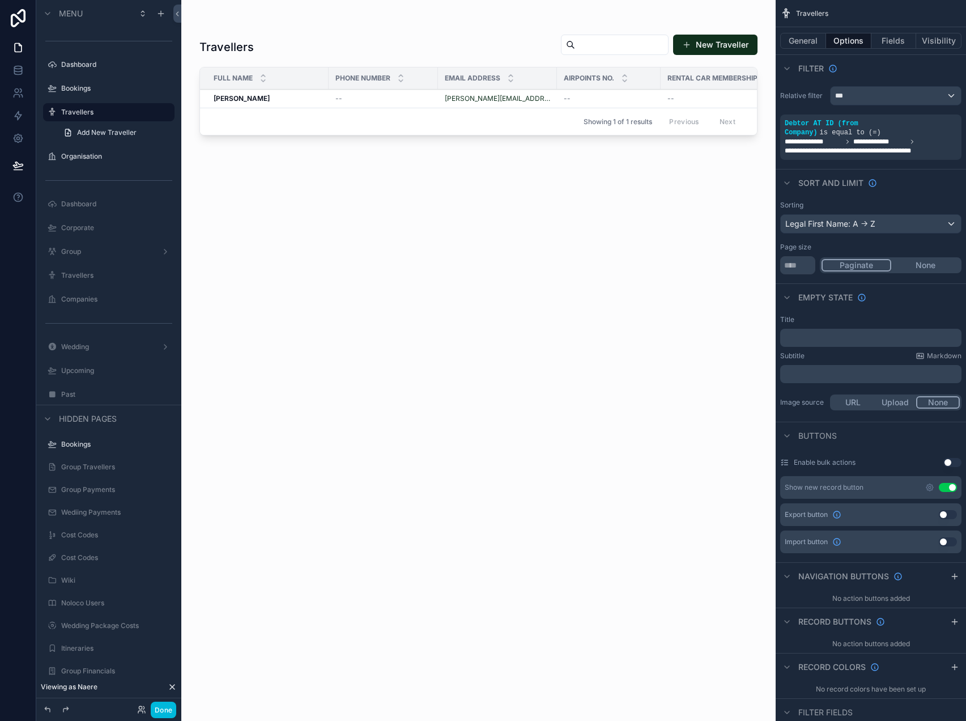
click at [510, 28] on div "scrollable content" at bounding box center [478, 353] width 595 height 707
click at [930, 489] on icon "scrollable content" at bounding box center [930, 487] width 9 height 9
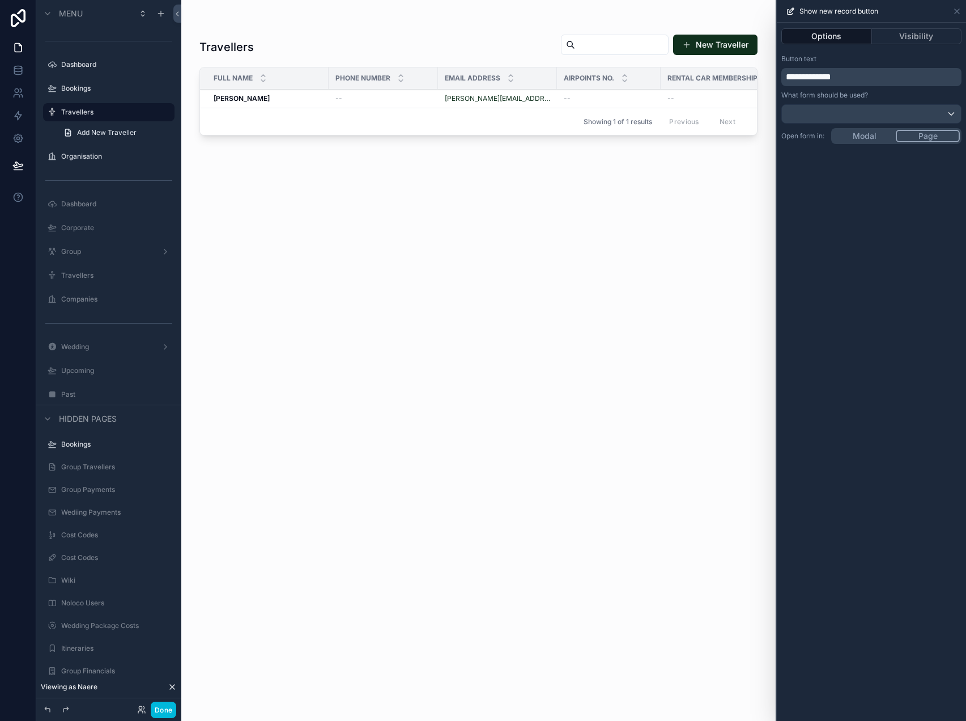
click at [909, 45] on div "Options Visibility" at bounding box center [871, 36] width 189 height 27
click at [909, 40] on button "Visibility" at bounding box center [917, 36] width 90 height 16
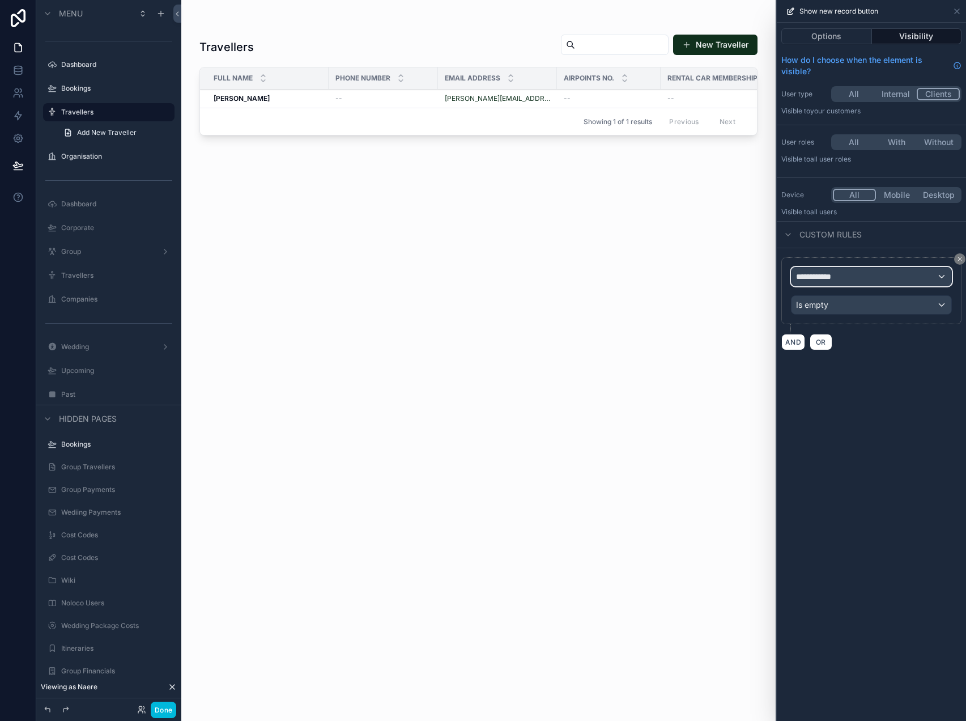
click at [845, 272] on div "**********" at bounding box center [872, 277] width 160 height 18
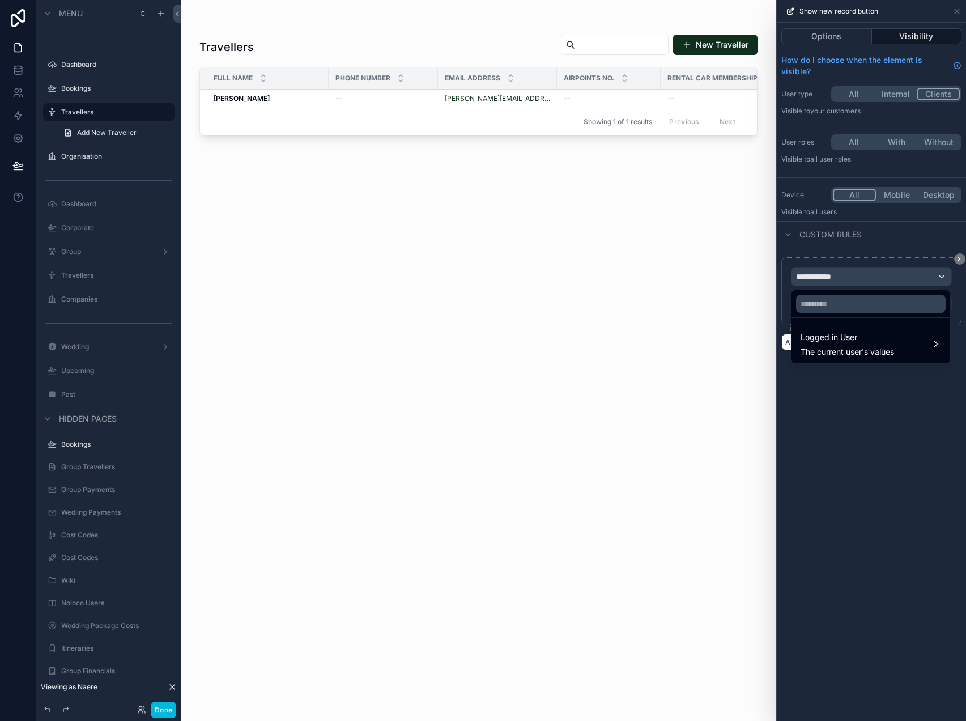
click at [864, 427] on div at bounding box center [871, 360] width 189 height 721
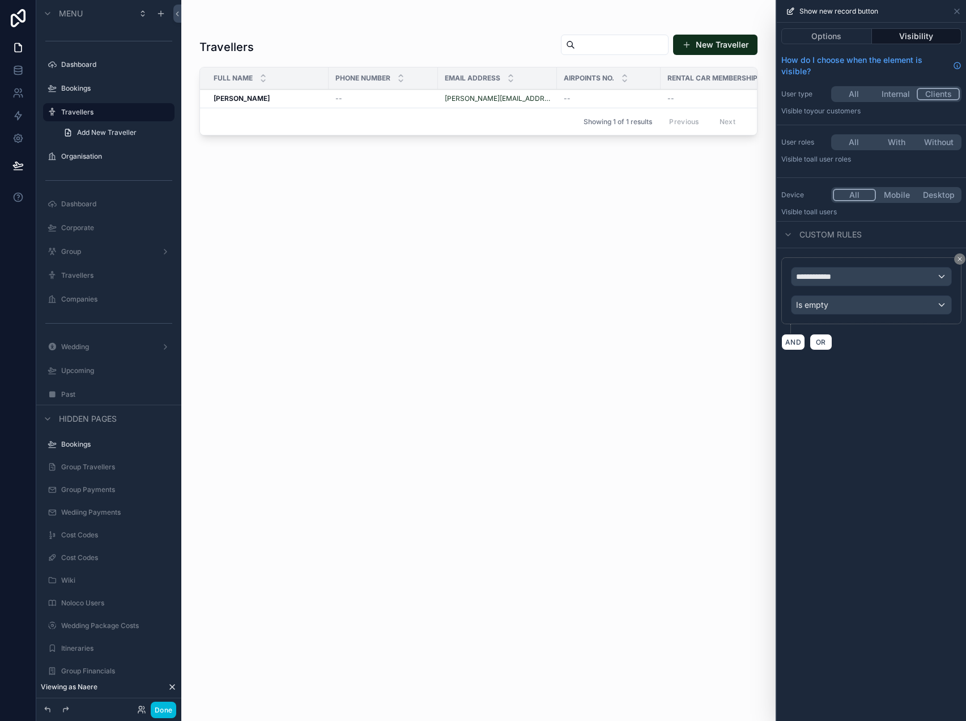
click at [957, 260] on icon at bounding box center [960, 259] width 7 height 7
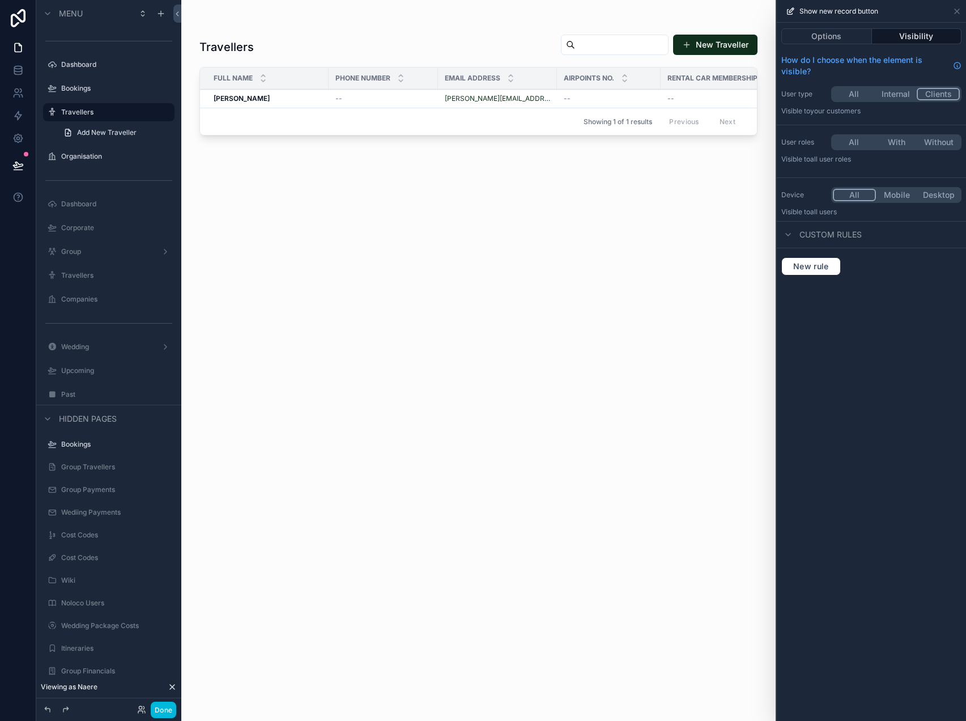
click at [961, 12] on icon at bounding box center [957, 11] width 9 height 9
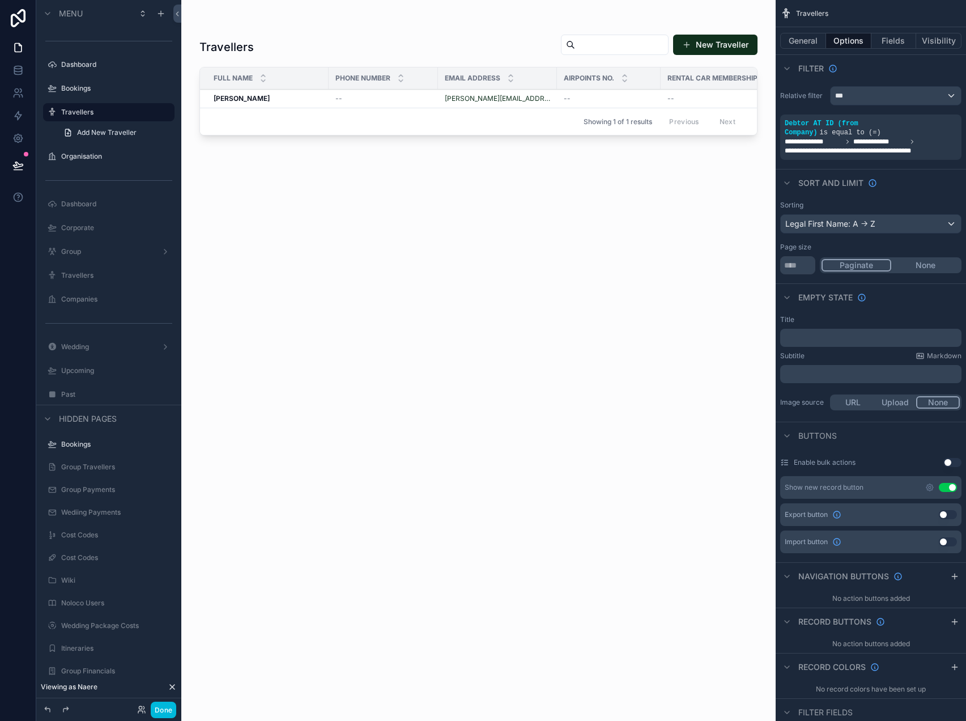
click at [928, 487] on icon "scrollable content" at bounding box center [930, 487] width 9 height 9
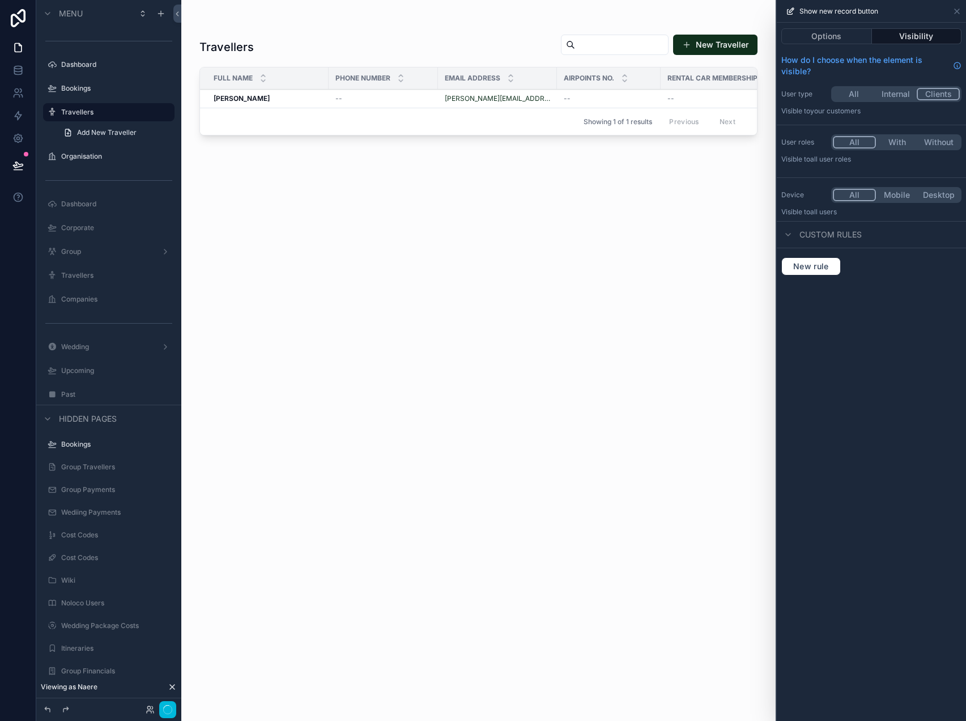
click at [861, 144] on button "All" at bounding box center [854, 142] width 43 height 12
click at [166, 706] on button "Done" at bounding box center [164, 710] width 26 height 16
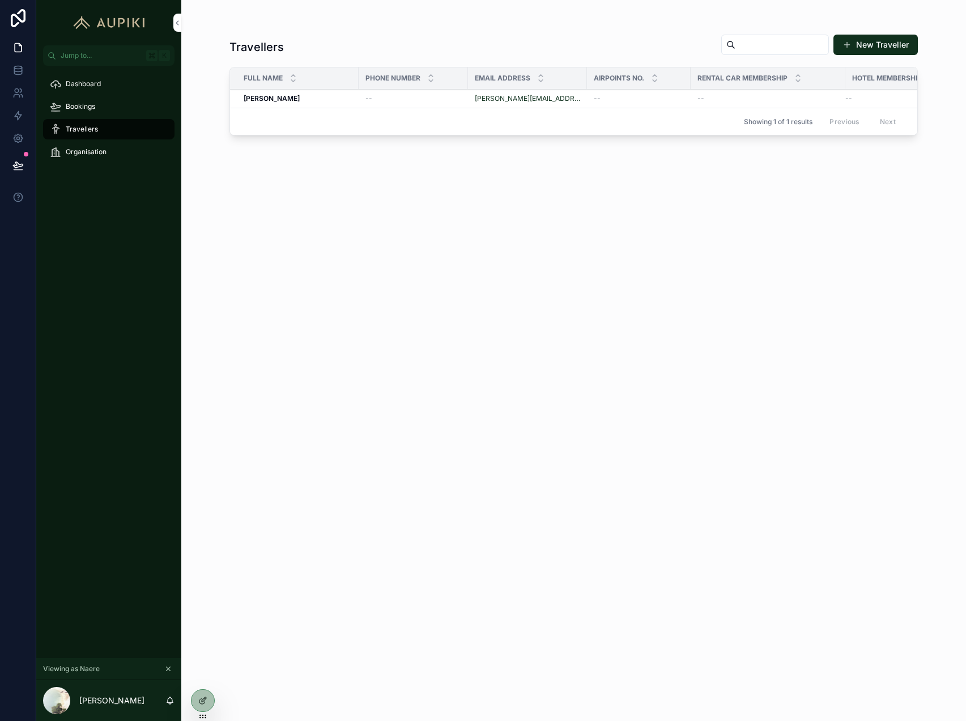
click at [387, 101] on div "--" at bounding box center [414, 98] width 96 height 9
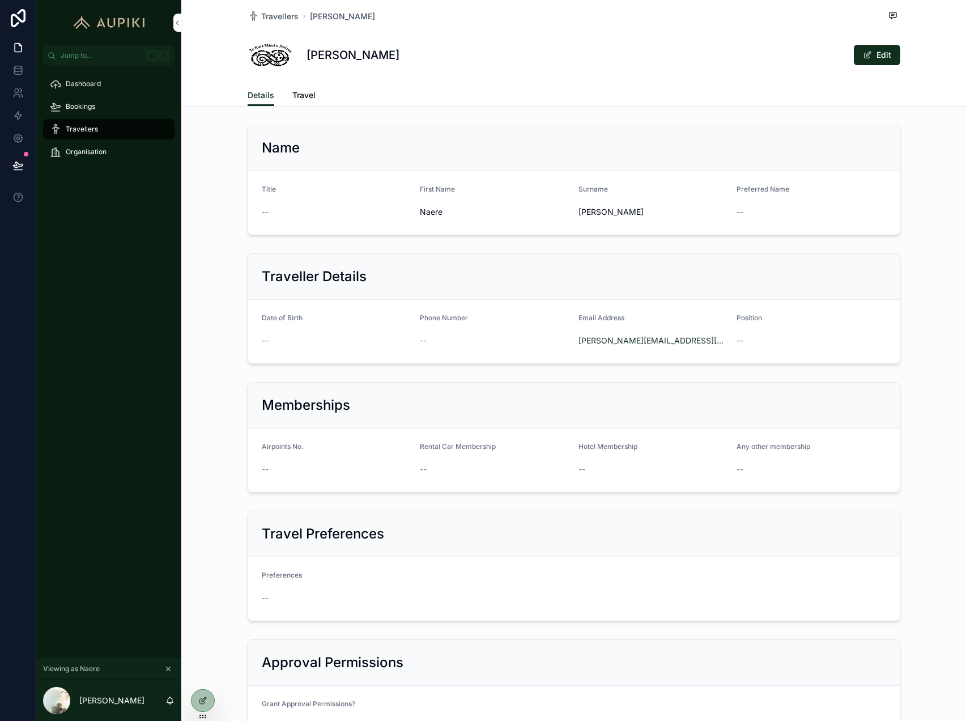
click at [866, 57] on span "scrollable content" at bounding box center [867, 54] width 9 height 9
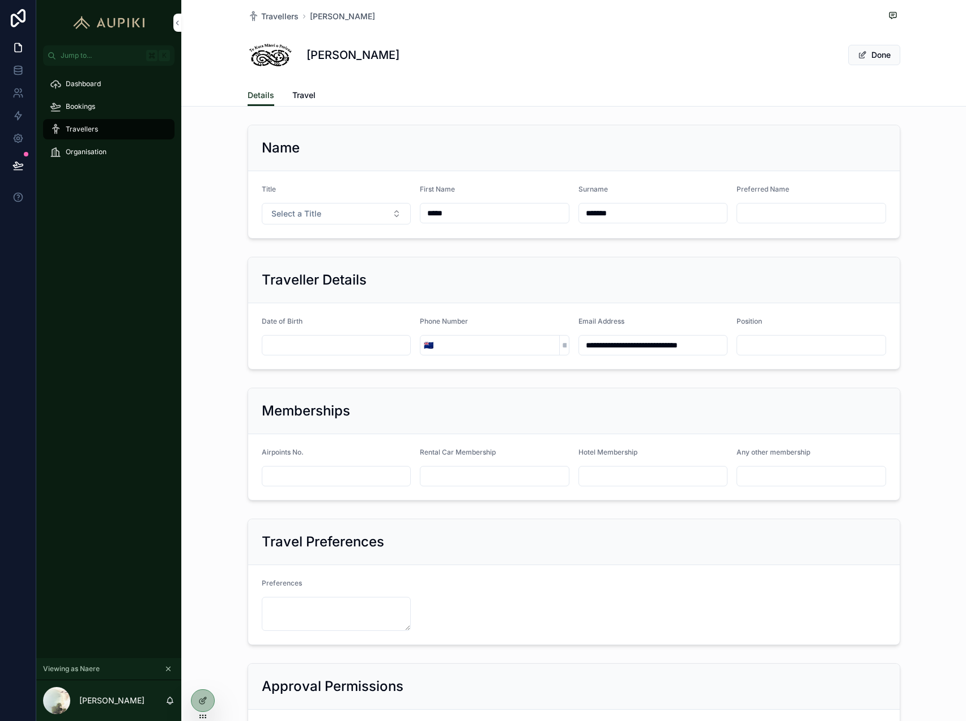
click at [308, 202] on div "Title Select a Title" at bounding box center [337, 205] width 150 height 40
click at [309, 222] on button "Select a Title" at bounding box center [337, 214] width 150 height 22
click at [295, 290] on div "Ms" at bounding box center [336, 293] width 158 height 17
click at [762, 351] on input "scrollable content" at bounding box center [811, 345] width 149 height 16
click at [201, 703] on icon at bounding box center [202, 701] width 5 height 5
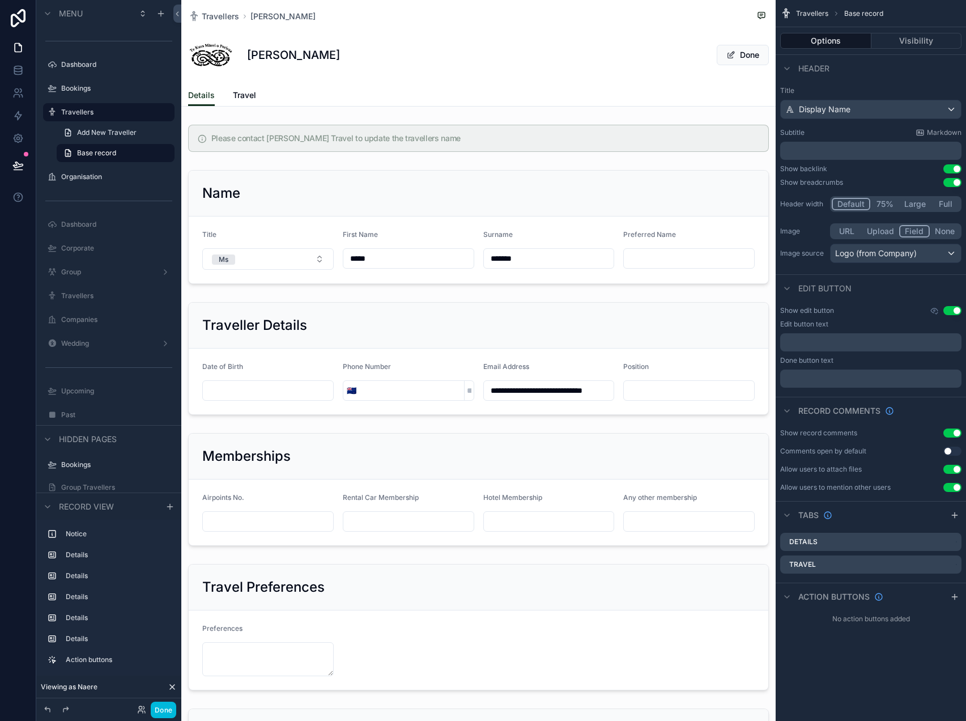
click at [124, 62] on label "Dashboard" at bounding box center [114, 64] width 107 height 9
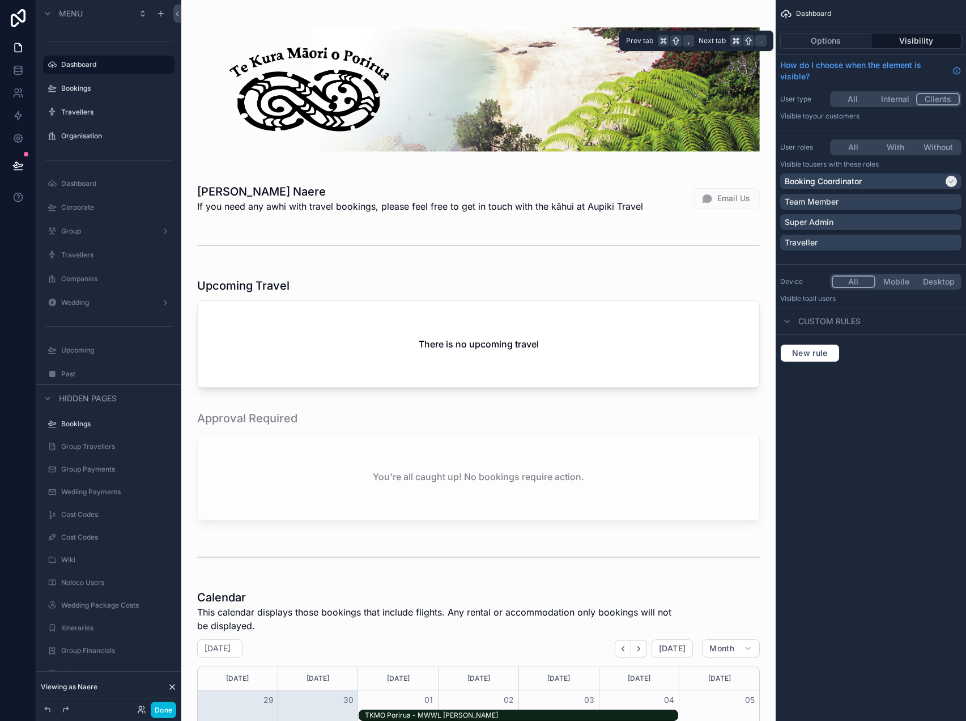
click at [826, 40] on button "Options" at bounding box center [826, 41] width 91 height 16
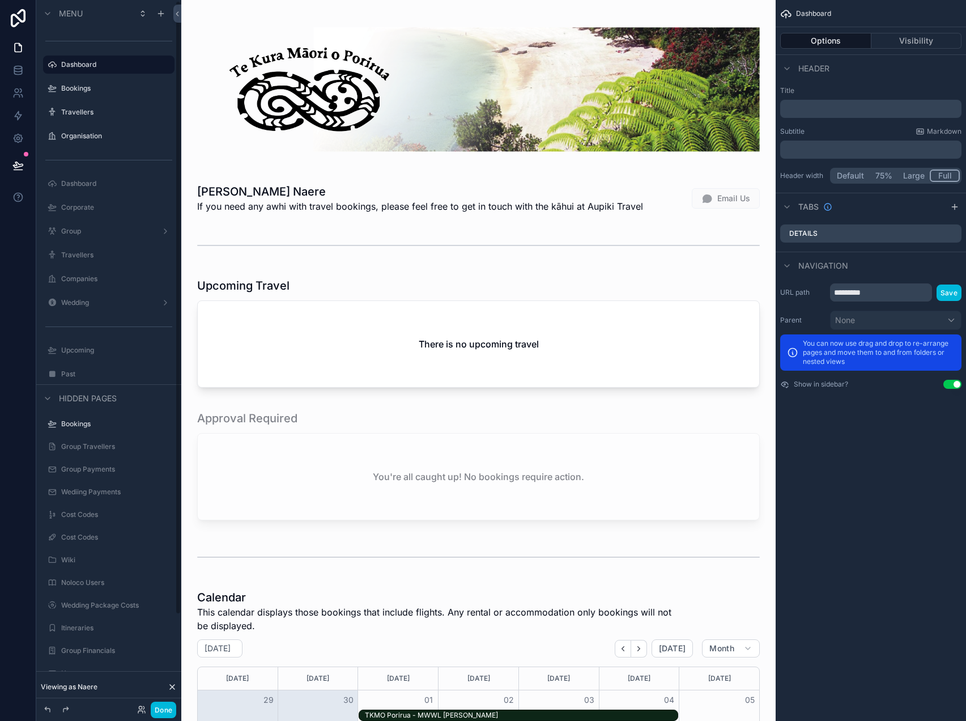
scroll to position [108, 0]
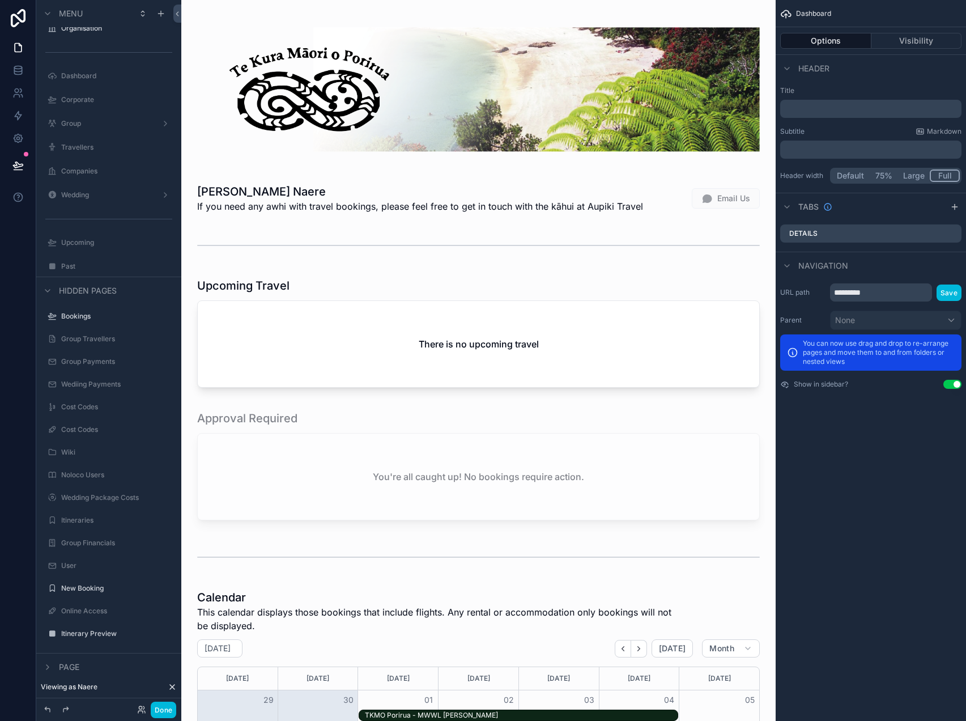
click at [118, 73] on label "Dashboard" at bounding box center [114, 75] width 107 height 9
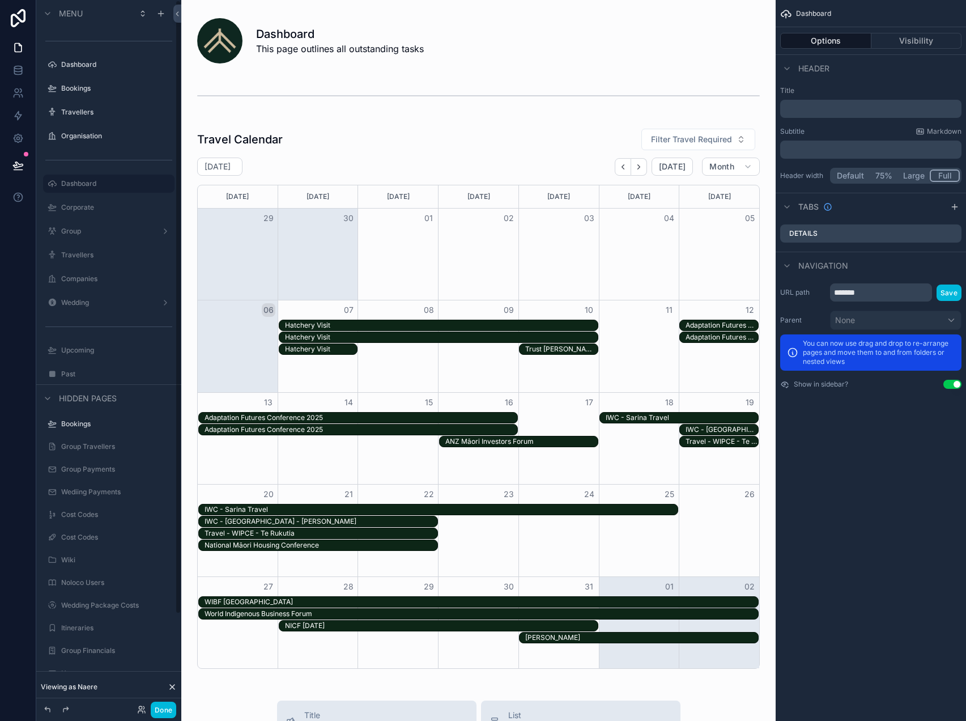
click at [0, 0] on icon "scrollable content" at bounding box center [0, 0] width 0 height 0
click at [203, 59] on span "Clone" at bounding box center [212, 56] width 21 height 11
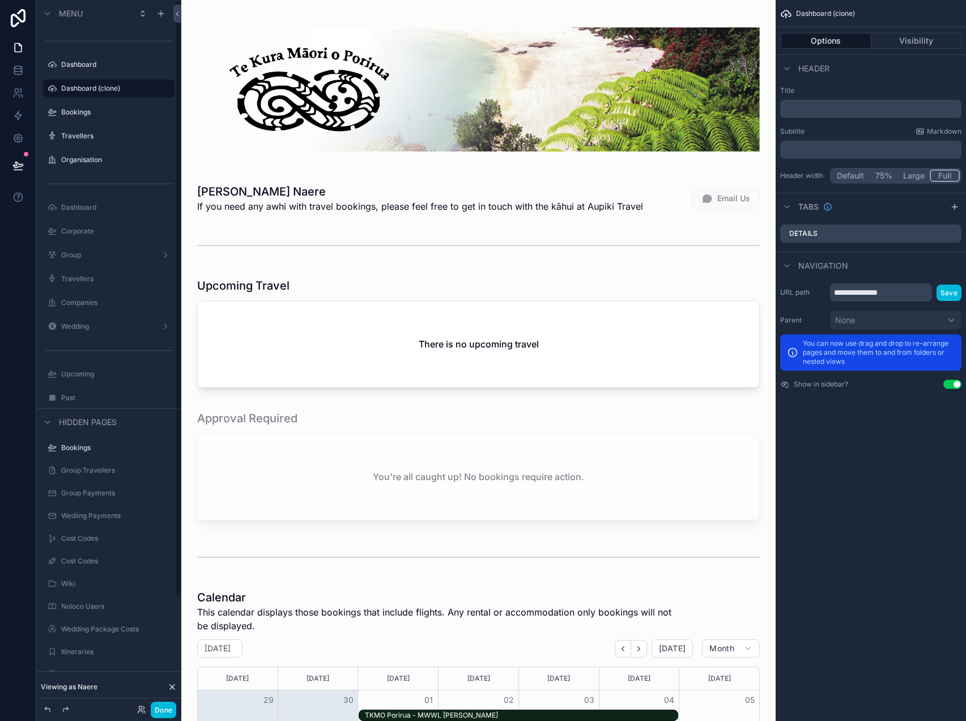
click at [0, 0] on icon "scrollable content" at bounding box center [0, 0] width 0 height 0
drag, startPoint x: 42, startPoint y: 85, endPoint x: 42, endPoint y: 99, distance: 13.6
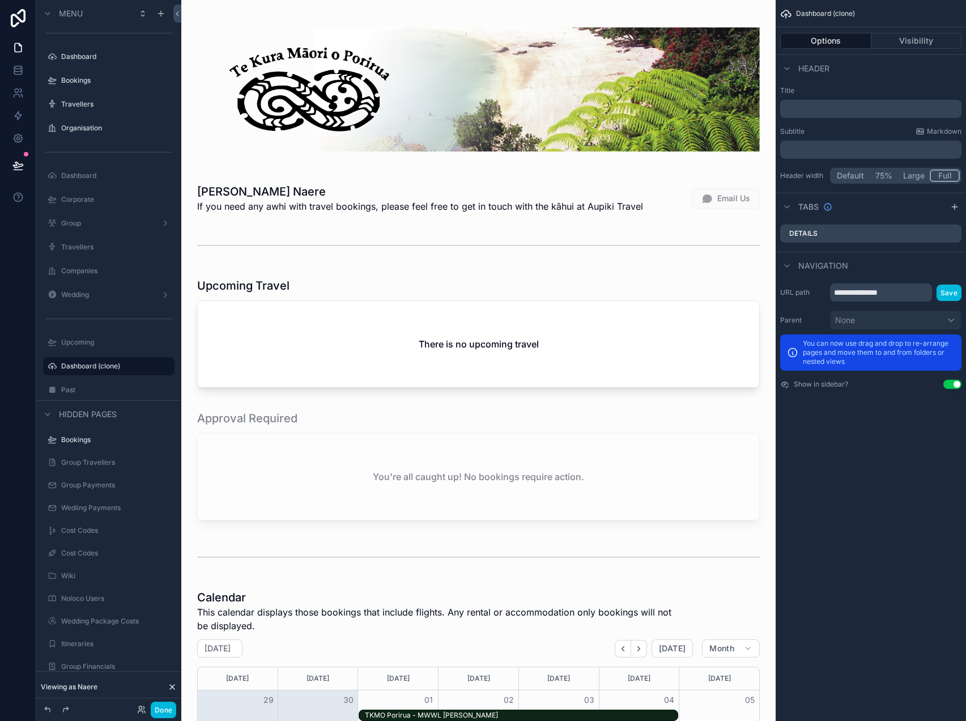
drag, startPoint x: 40, startPoint y: 344, endPoint x: 58, endPoint y: 378, distance: 38.0
click at [58, 378] on div "Dashboard Bookings Travellers Organisation Dashboard Corporate Group Travellers…" at bounding box center [108, 209] width 145 height 381
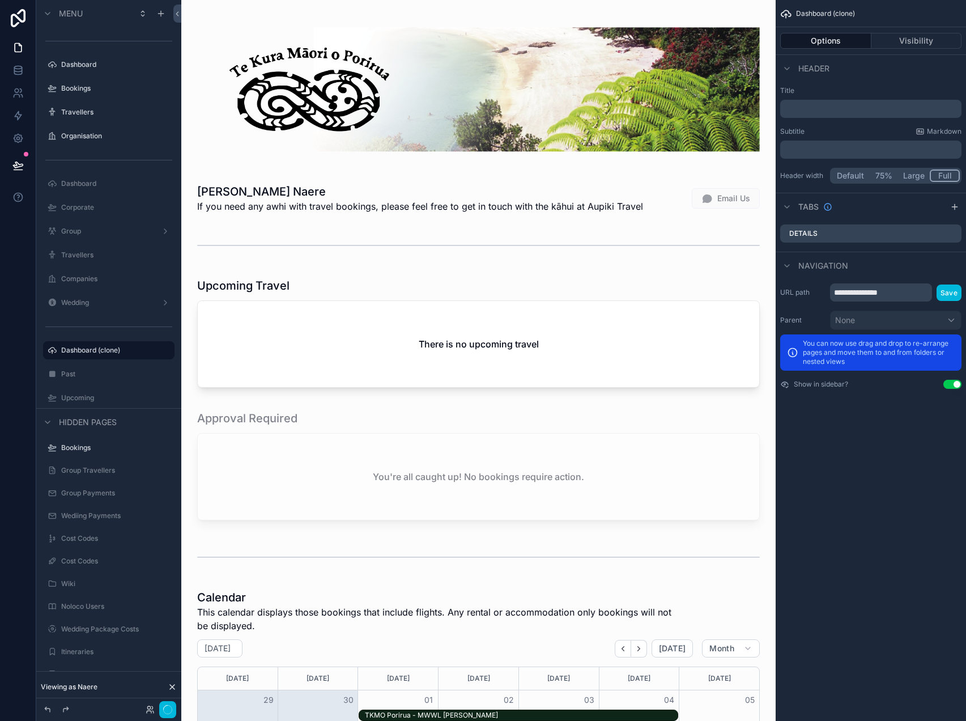
click at [926, 38] on button "Visibility" at bounding box center [917, 41] width 91 height 16
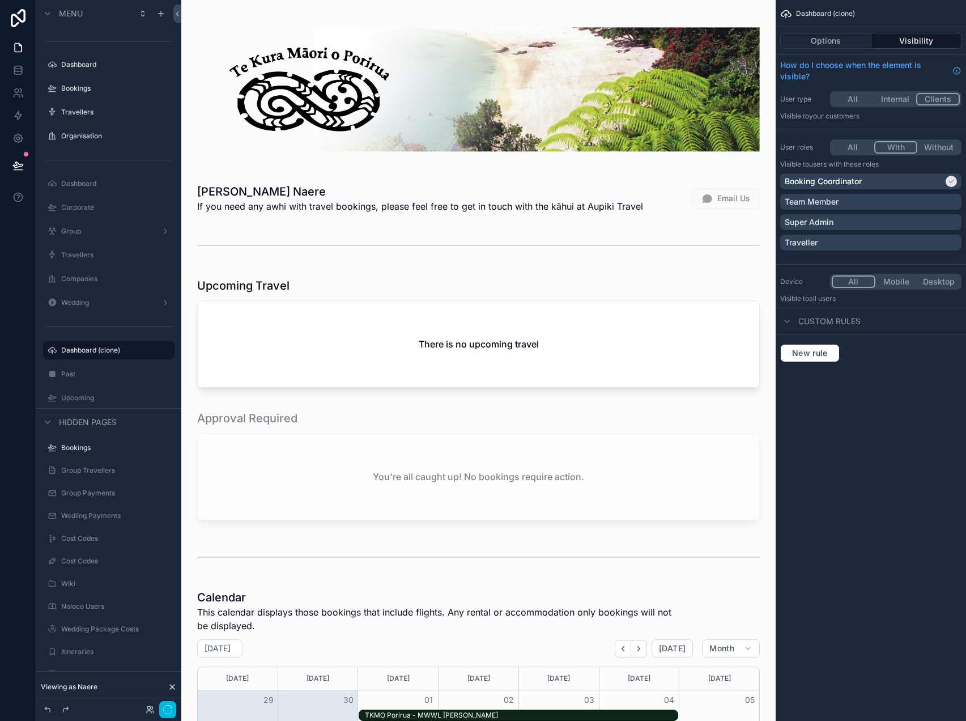
click at [900, 143] on button "With" at bounding box center [897, 147] width 44 height 12
click at [874, 238] on div "Traveller" at bounding box center [871, 242] width 172 height 11
click at [923, 183] on div "Booking Coordinator" at bounding box center [864, 181] width 159 height 11
click at [393, 107] on div "scrollable content" at bounding box center [478, 89] width 576 height 161
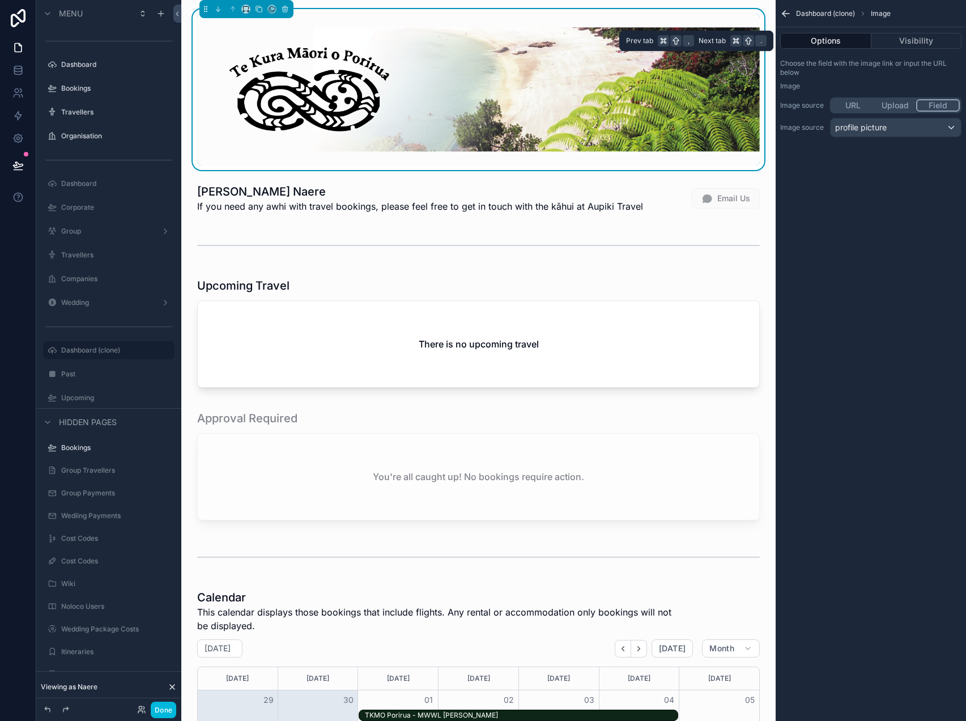
click at [829, 40] on button "Options" at bounding box center [826, 41] width 91 height 16
click at [906, 129] on div "profile picture" at bounding box center [896, 127] width 130 height 18
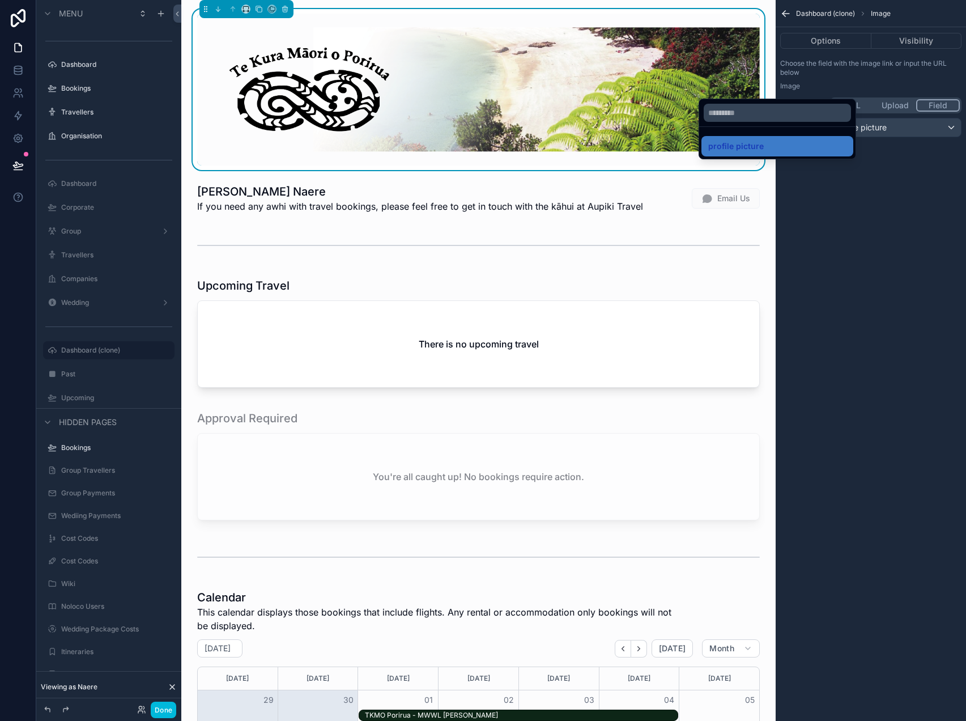
click at [906, 129] on div "scrollable content" at bounding box center [483, 360] width 966 height 721
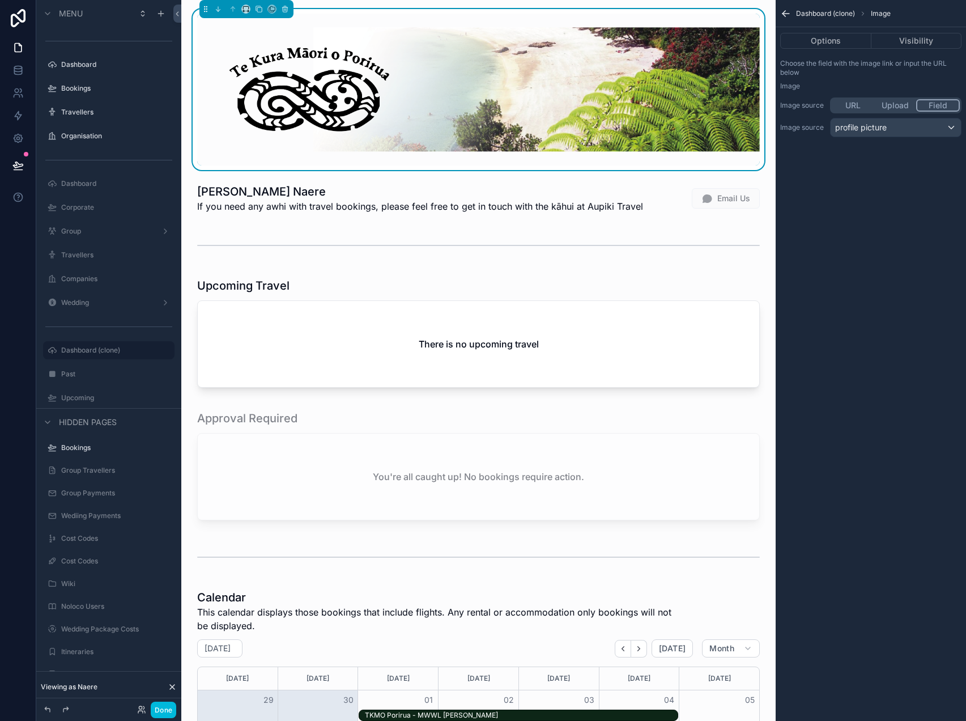
click at [870, 217] on div "Dashboard (clone) Image Options Visibility Choose the field with the image link…" at bounding box center [871, 360] width 190 height 721
click at [287, 5] on icon "scrollable content" at bounding box center [285, 9] width 8 height 8
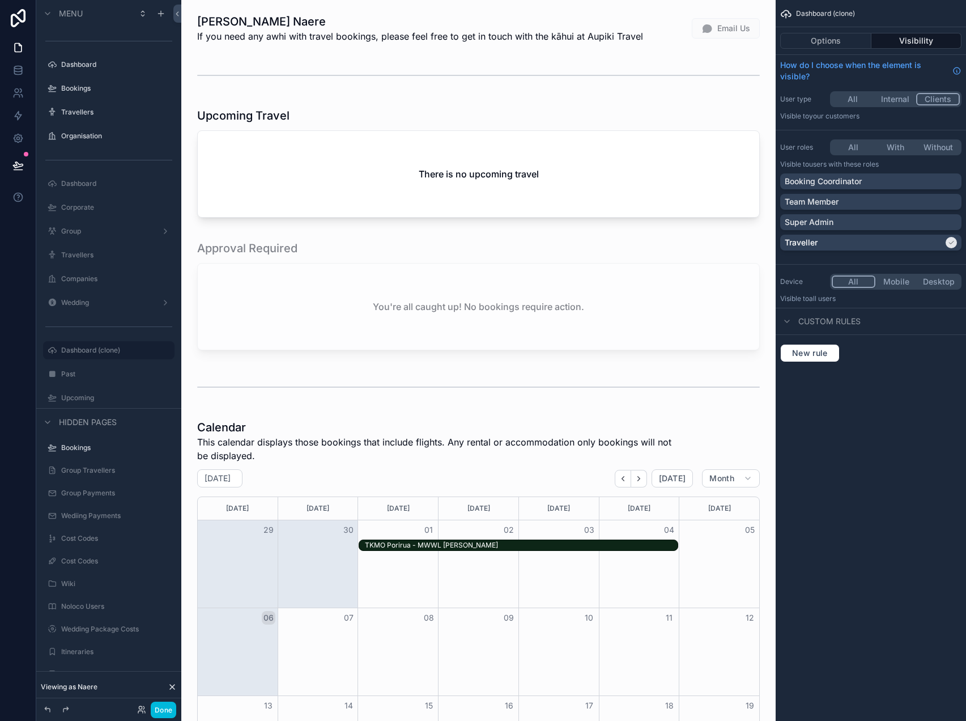
click at [397, 303] on div "scrollable content" at bounding box center [478, 298] width 576 height 124
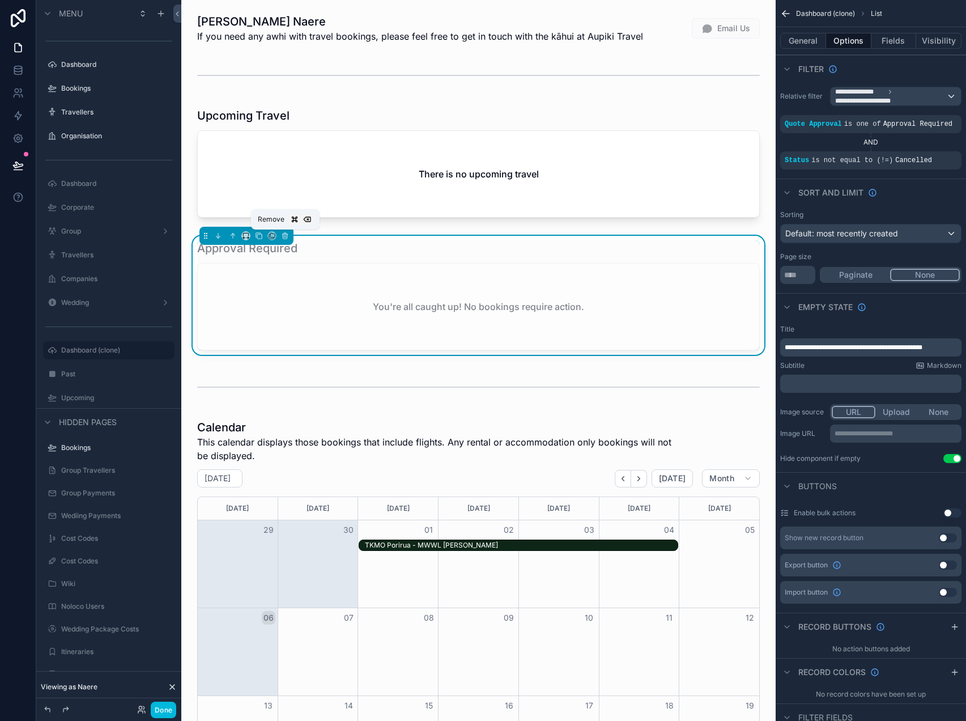
click at [284, 236] on icon "scrollable content" at bounding box center [285, 236] width 8 height 8
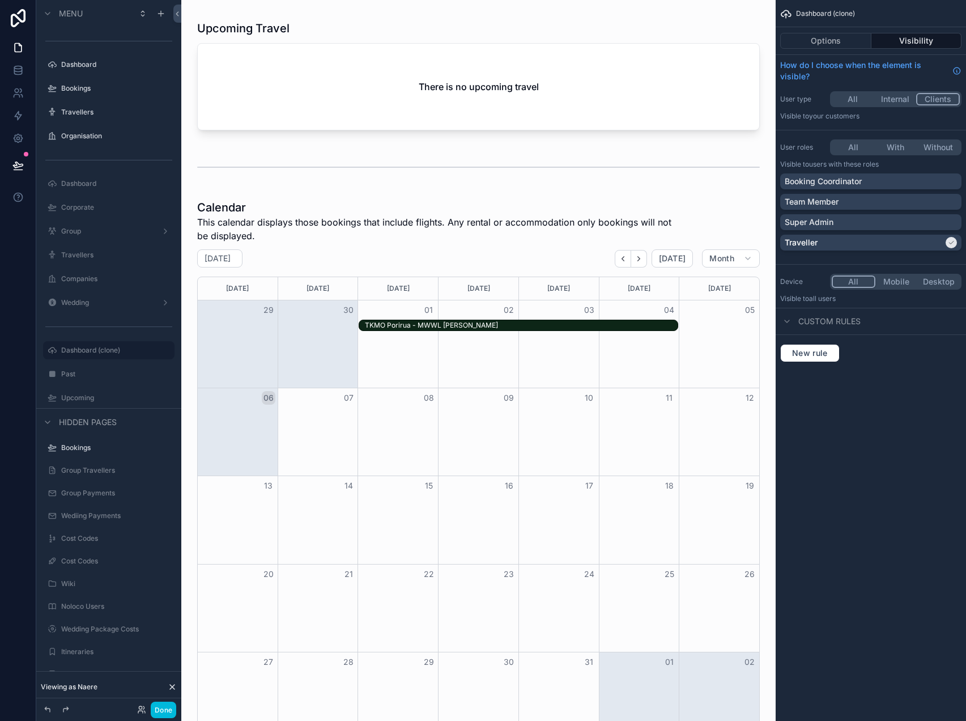
scroll to position [90, 0]
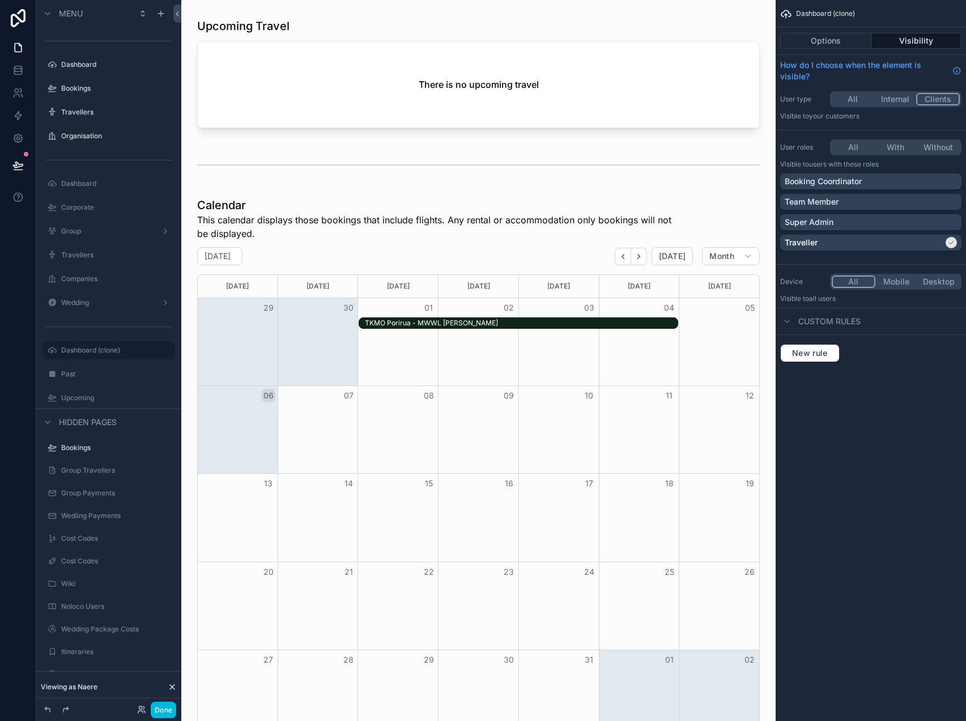
click at [422, 205] on div "scrollable content" at bounding box center [478, 468] width 576 height 550
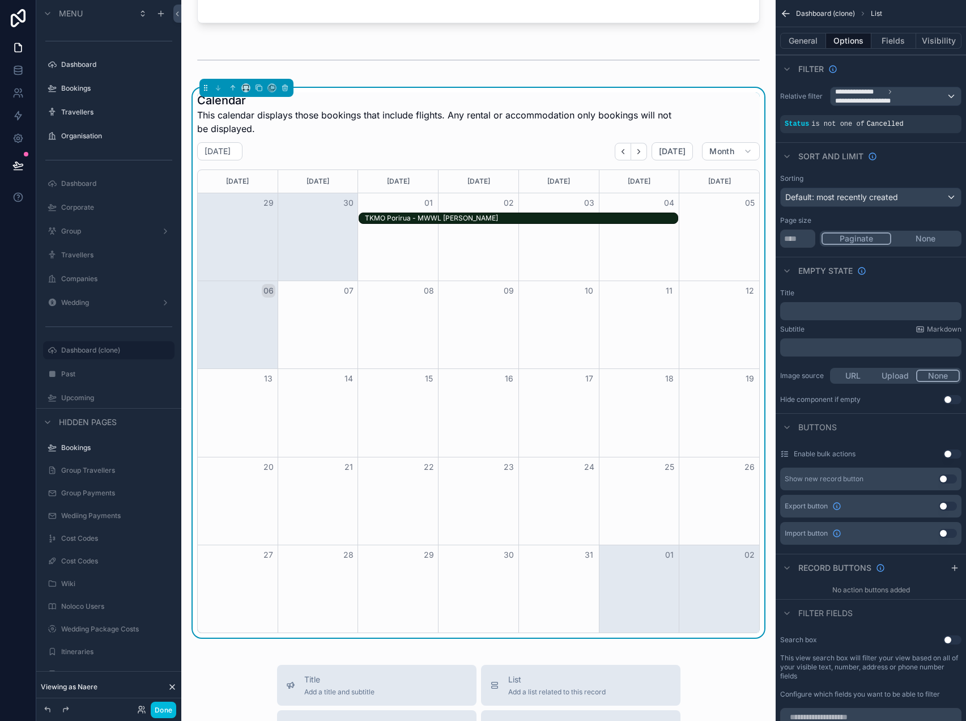
scroll to position [0, 0]
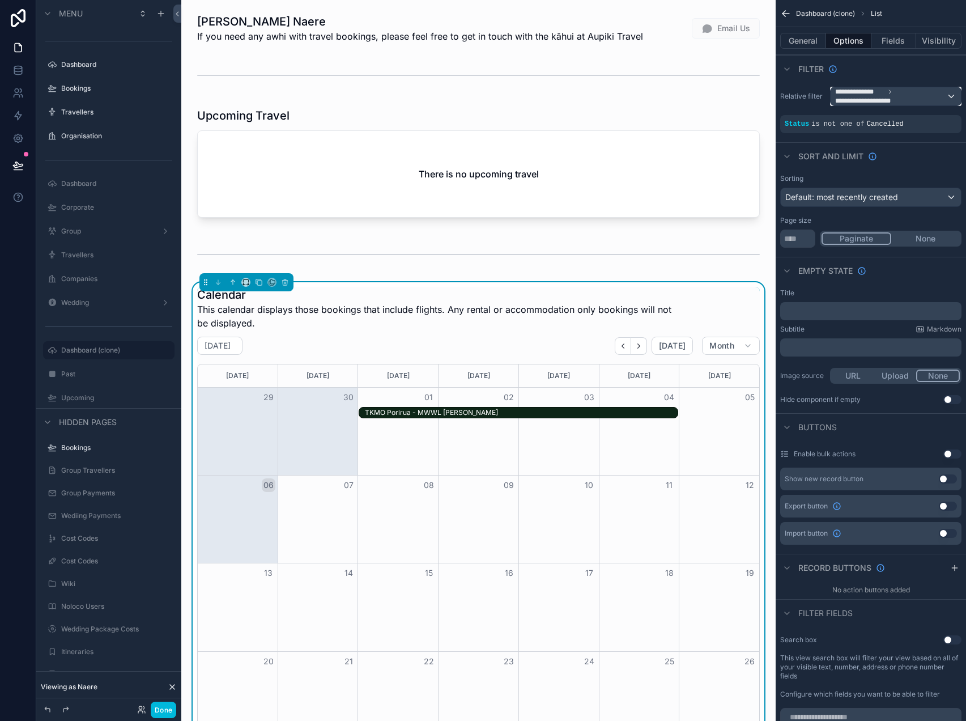
click at [913, 98] on span "**********" at bounding box center [891, 96] width 111 height 18
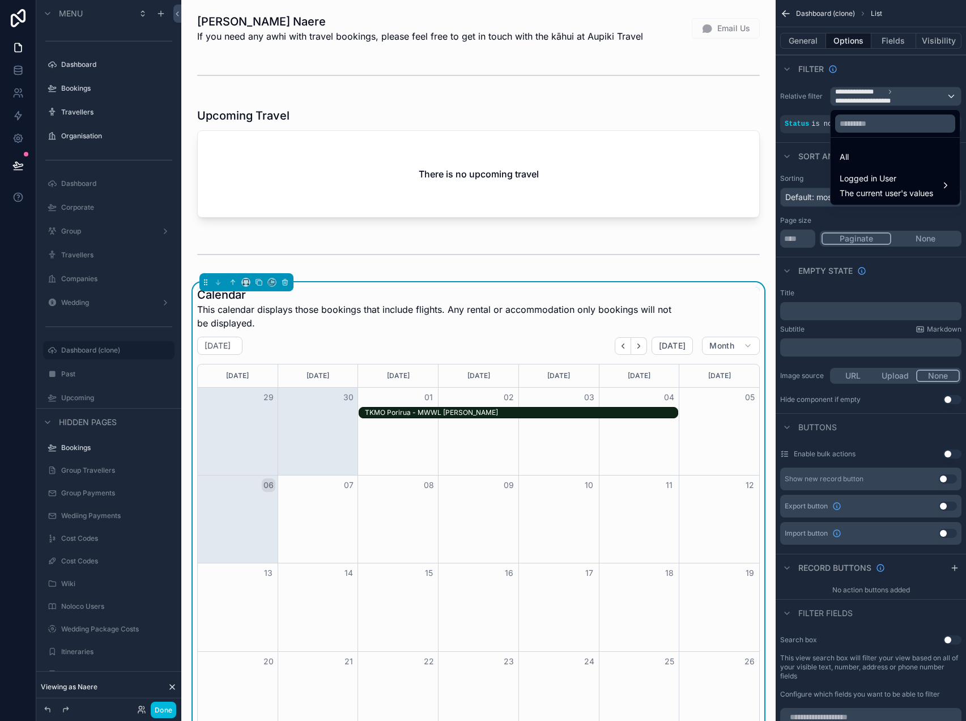
click at [884, 181] on span "Logged in User" at bounding box center [887, 179] width 94 height 14
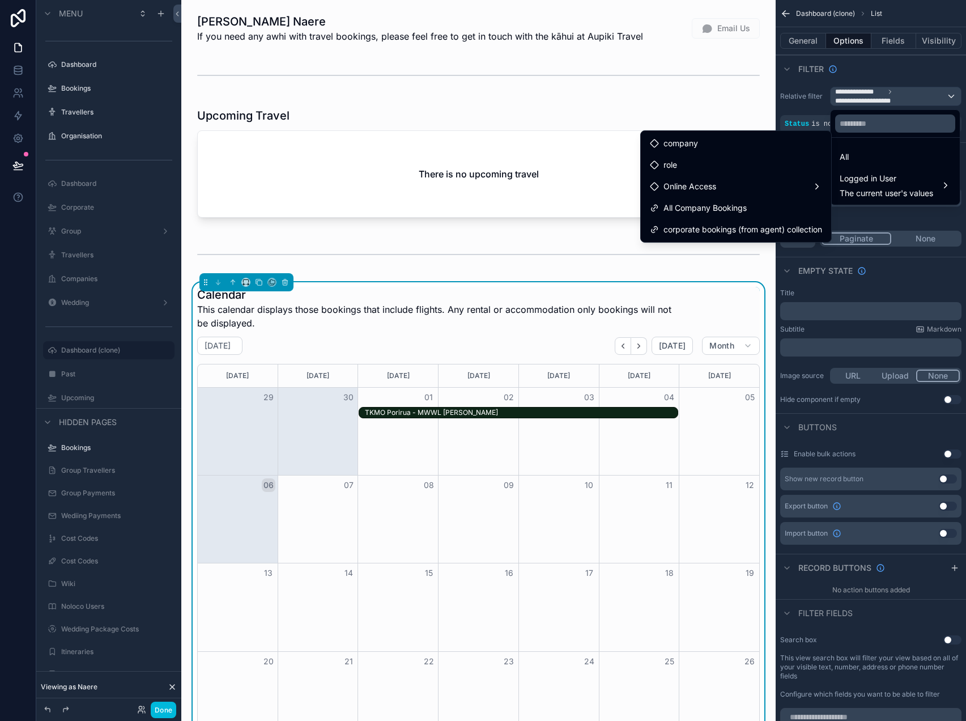
click at [758, 183] on div "Online Access" at bounding box center [736, 187] width 172 height 14
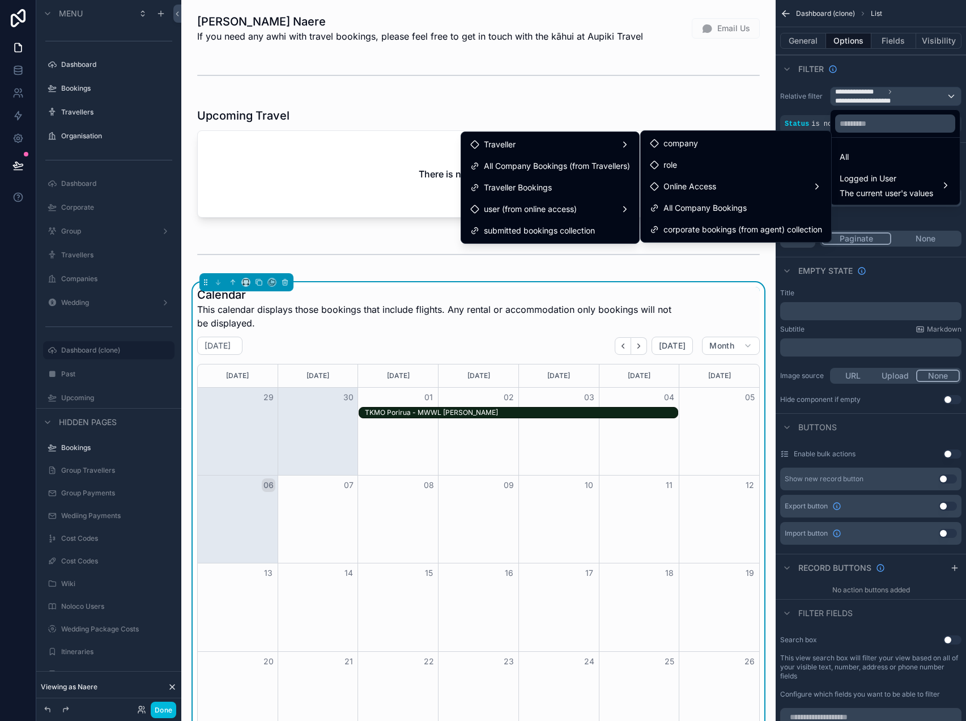
click at [591, 185] on div "Traveller Bookings" at bounding box center [550, 188] width 160 height 14
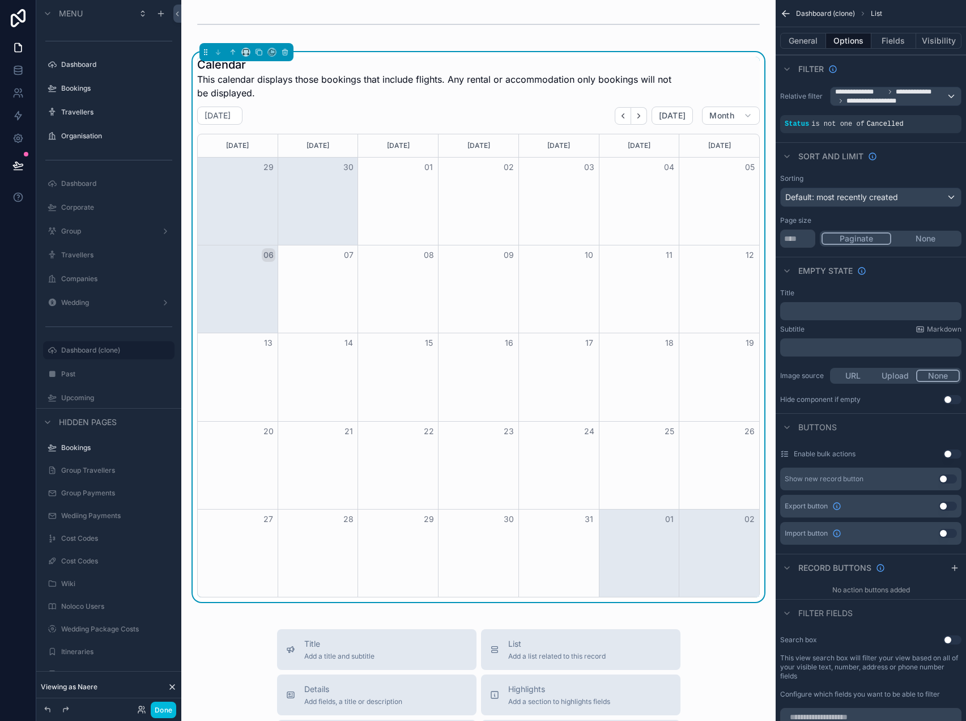
scroll to position [232, 0]
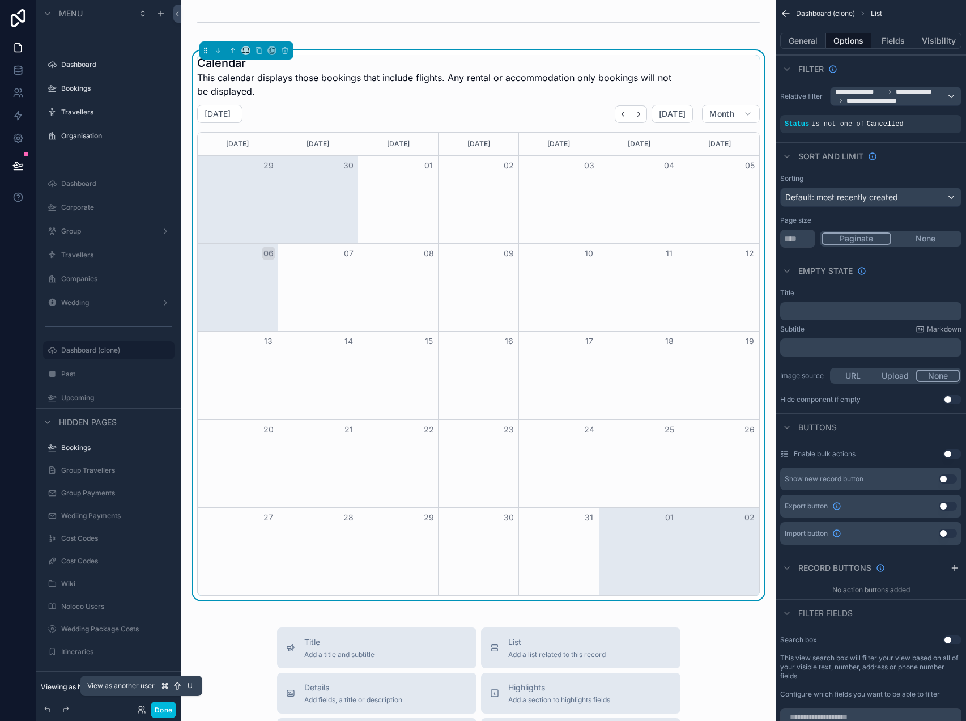
click at [141, 709] on icon at bounding box center [140, 707] width 3 height 3
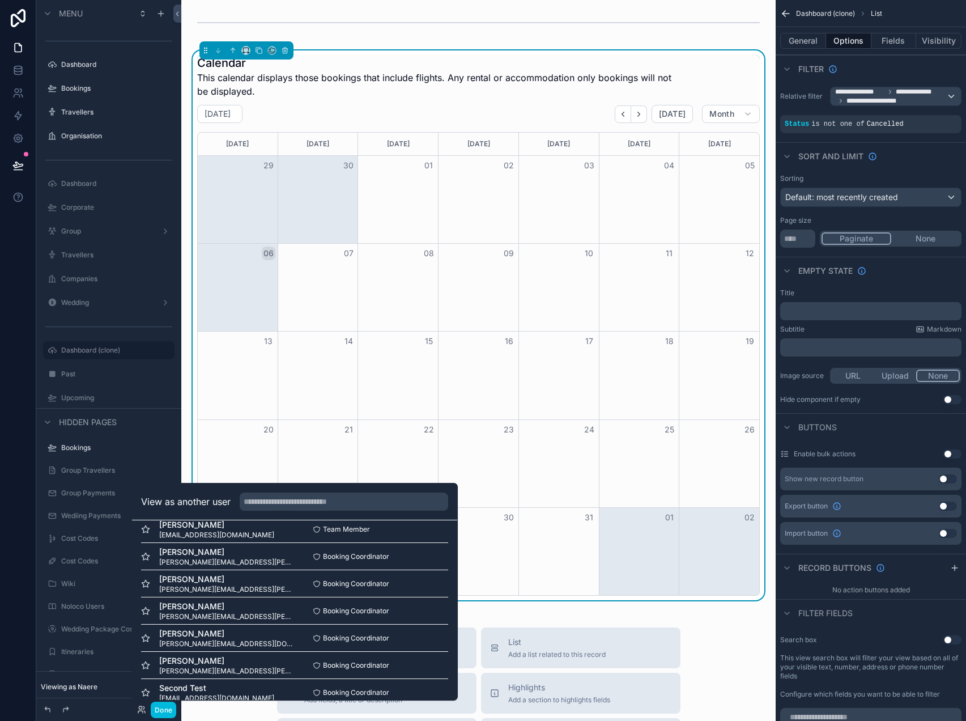
scroll to position [301, 0]
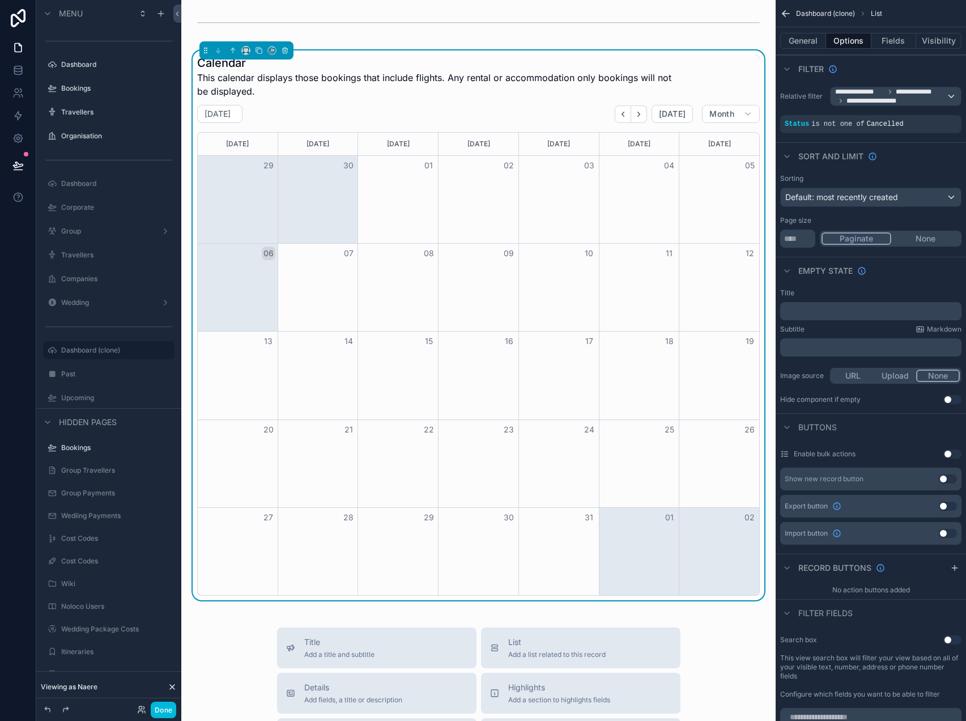
click at [89, 253] on label "Travellers" at bounding box center [114, 255] width 107 height 9
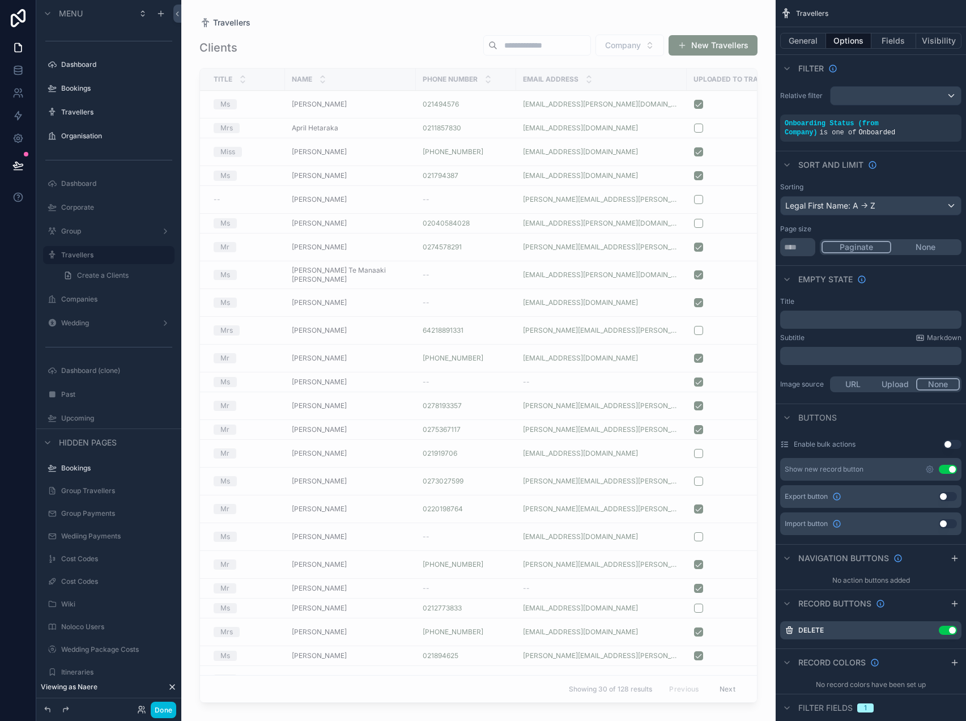
click at [548, 48] on div "scrollable content" at bounding box center [478, 353] width 595 height 707
click at [553, 46] on input "scrollable content" at bounding box center [544, 45] width 93 height 16
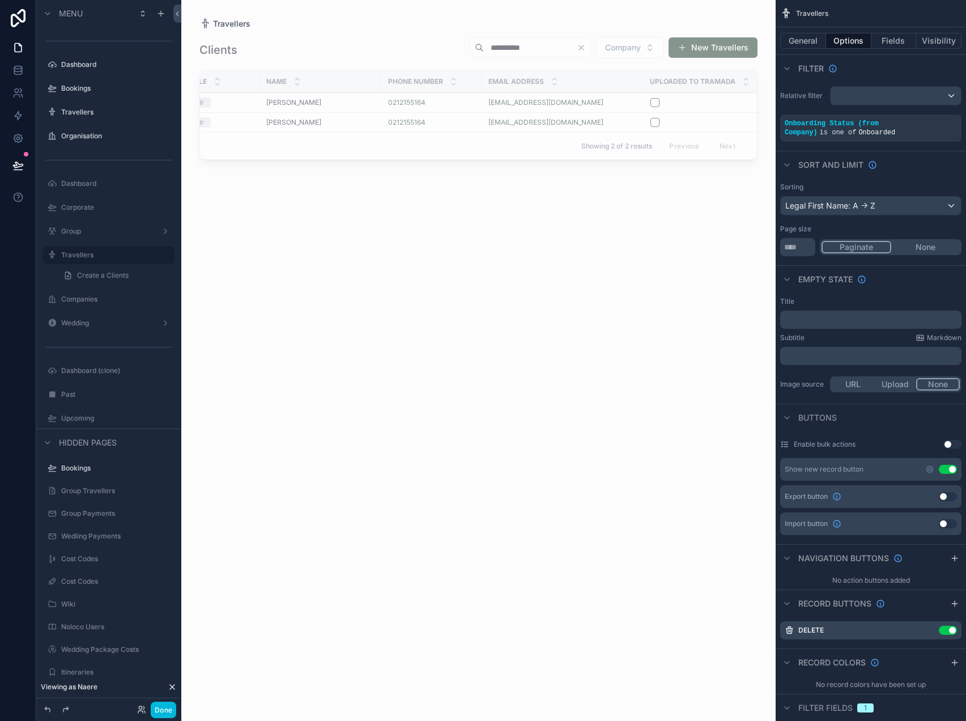
scroll to position [0, 23]
type input "**********"
click at [512, 99] on link "[EMAIL_ADDRESS][DOMAIN_NAME]" at bounding box center [548, 102] width 115 height 9
click at [352, 105] on div "JJ Ripikoi JJ Ripikoi" at bounding box center [323, 102] width 108 height 9
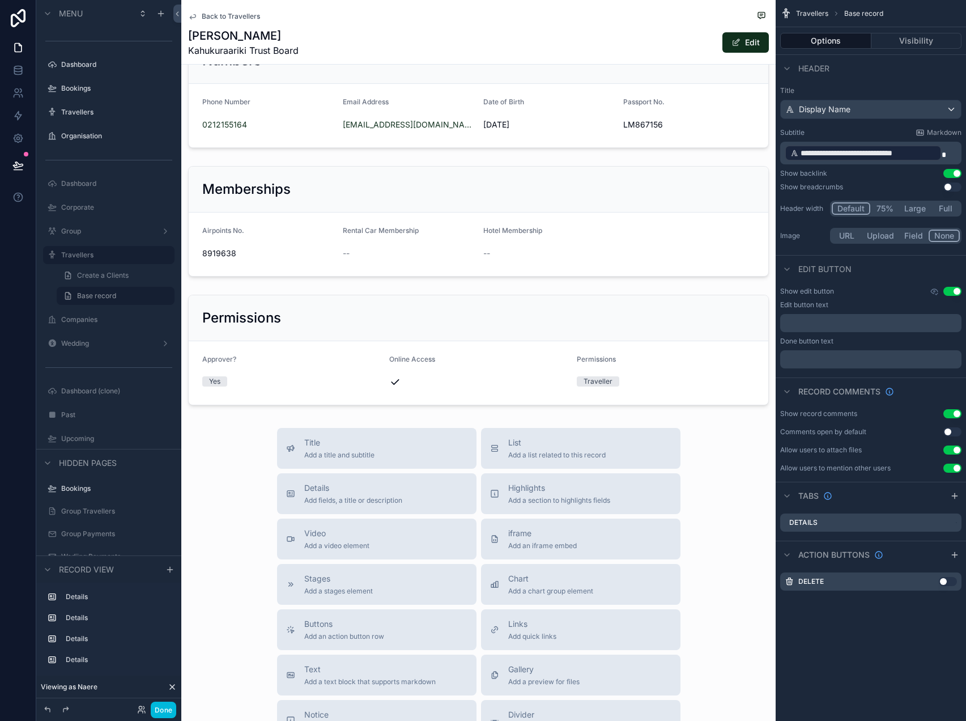
scroll to position [233, 0]
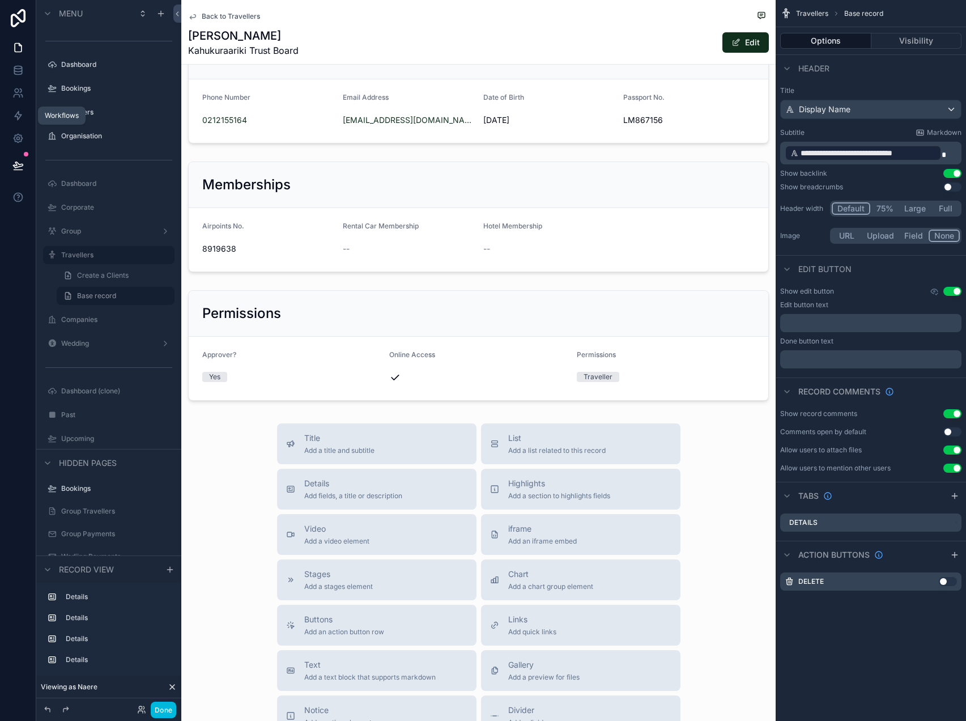
click at [19, 114] on icon at bounding box center [17, 115] width 11 height 11
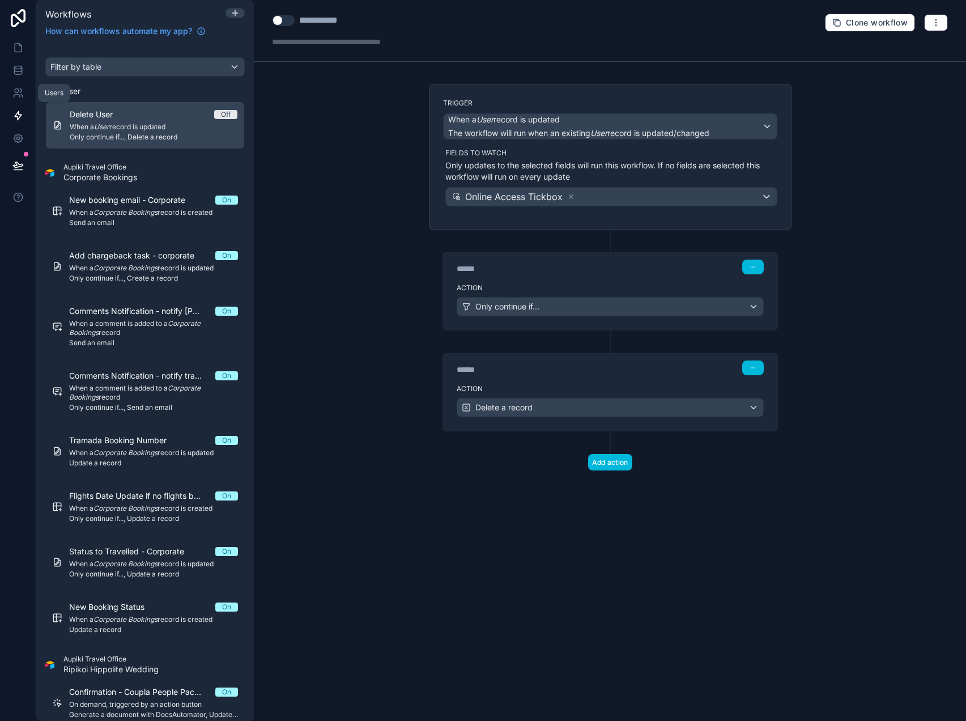
click at [18, 96] on icon at bounding box center [17, 92] width 11 height 11
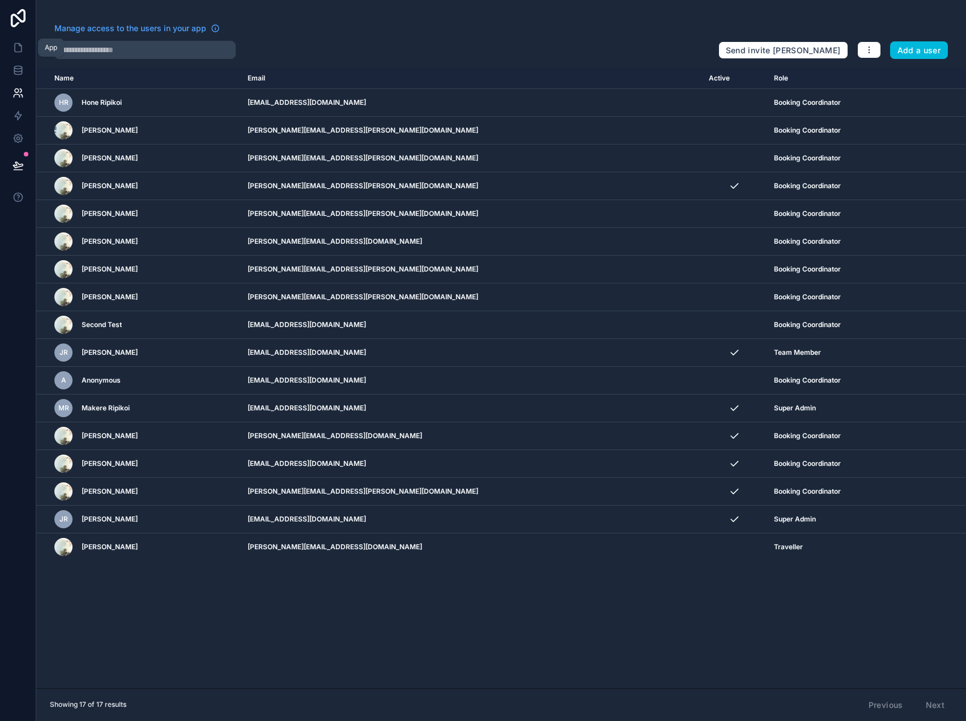
click at [22, 49] on icon at bounding box center [17, 47] width 11 height 11
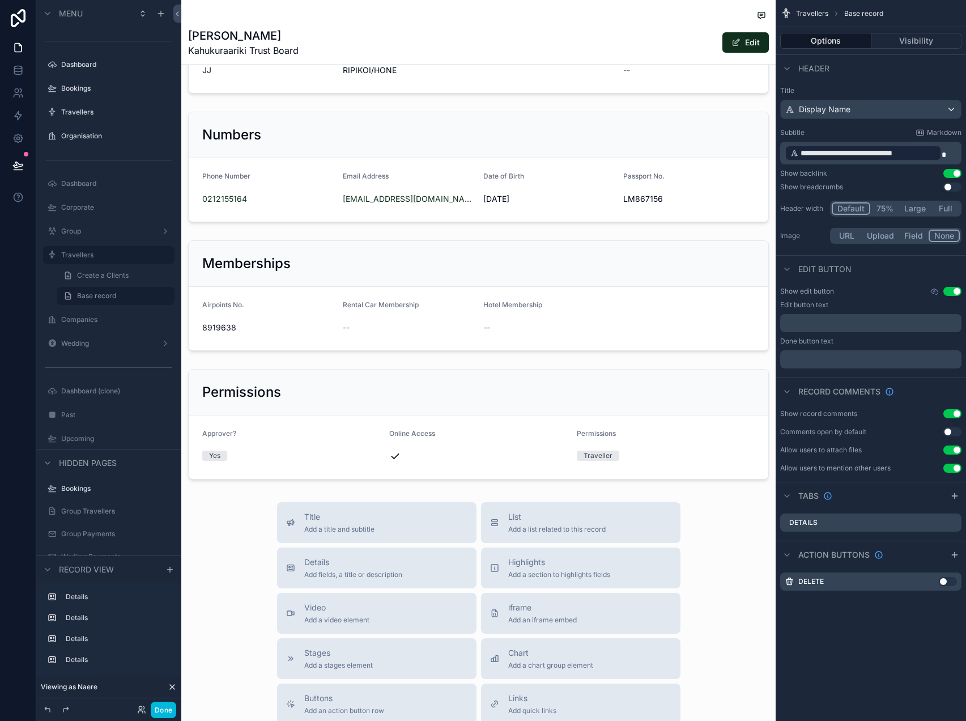
scroll to position [156, 0]
click at [741, 40] on button "Edit" at bounding box center [746, 42] width 46 height 20
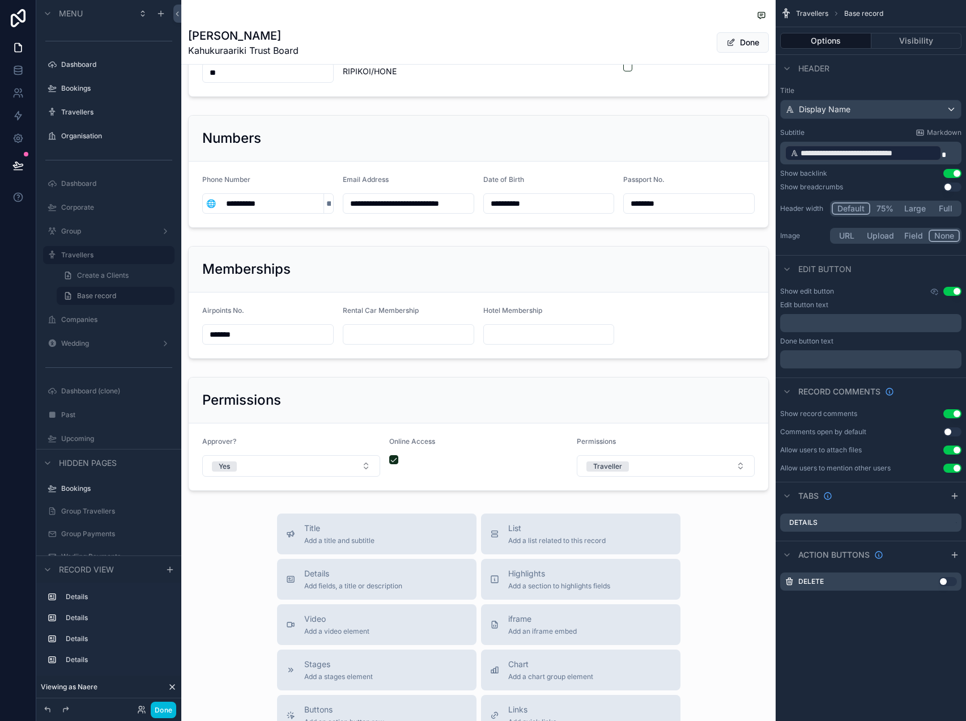
click at [391, 460] on div "scrollable content" at bounding box center [478, 433] width 595 height 123
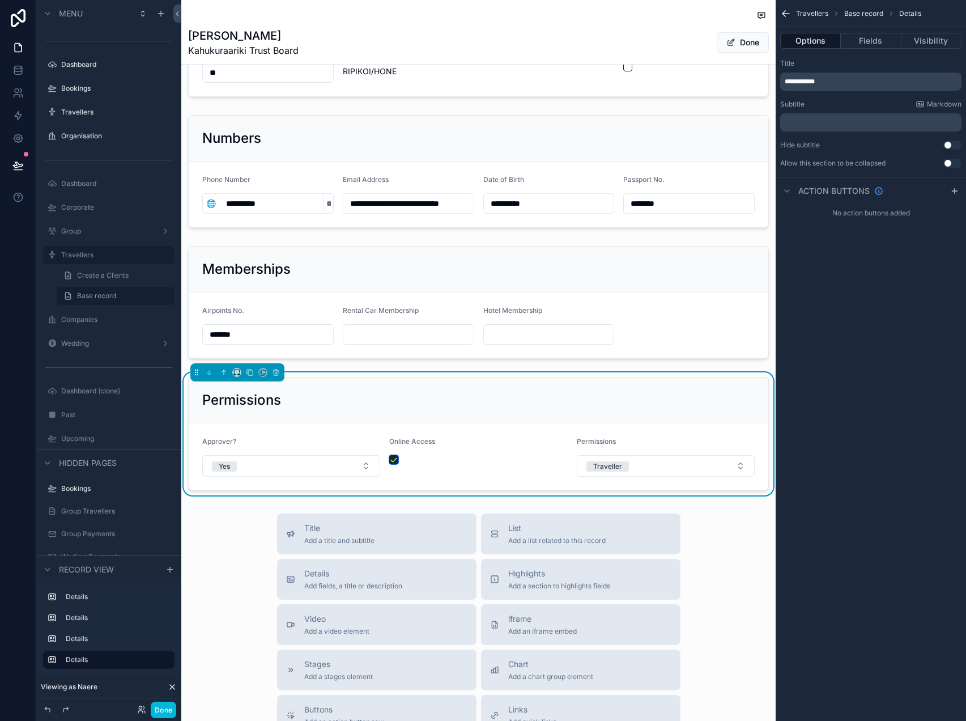
click at [398, 461] on button "scrollable content" at bounding box center [393, 459] width 9 height 9
click at [394, 460] on button "scrollable content" at bounding box center [393, 459] width 9 height 9
click at [742, 43] on button "Done" at bounding box center [743, 42] width 52 height 20
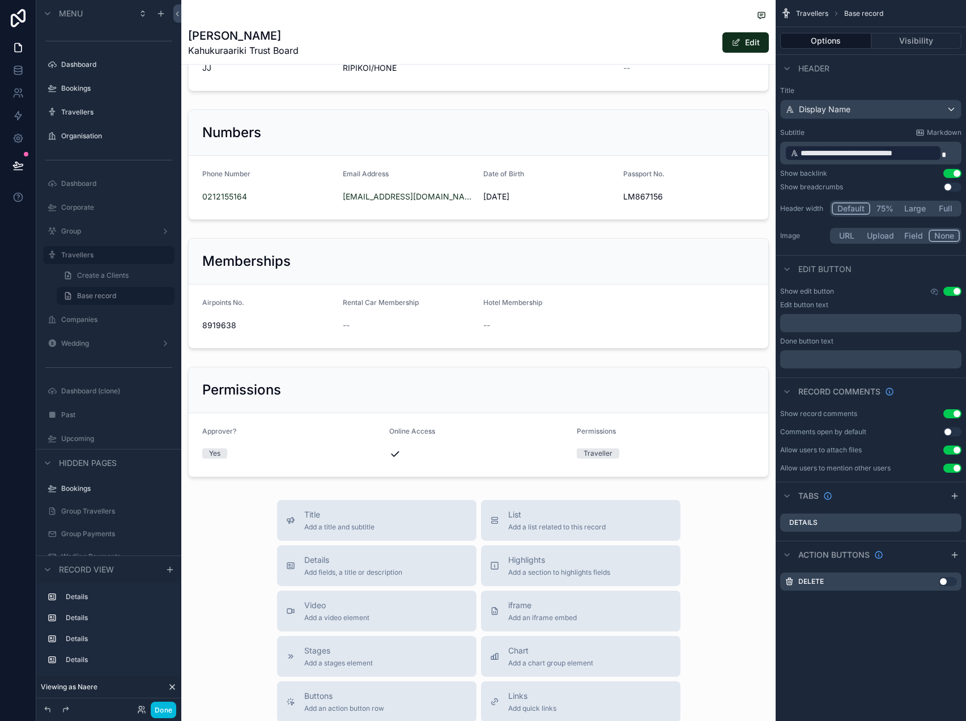
click at [141, 715] on div "Done" at bounding box center [154, 710] width 45 height 16
click at [141, 706] on icon at bounding box center [140, 707] width 3 height 3
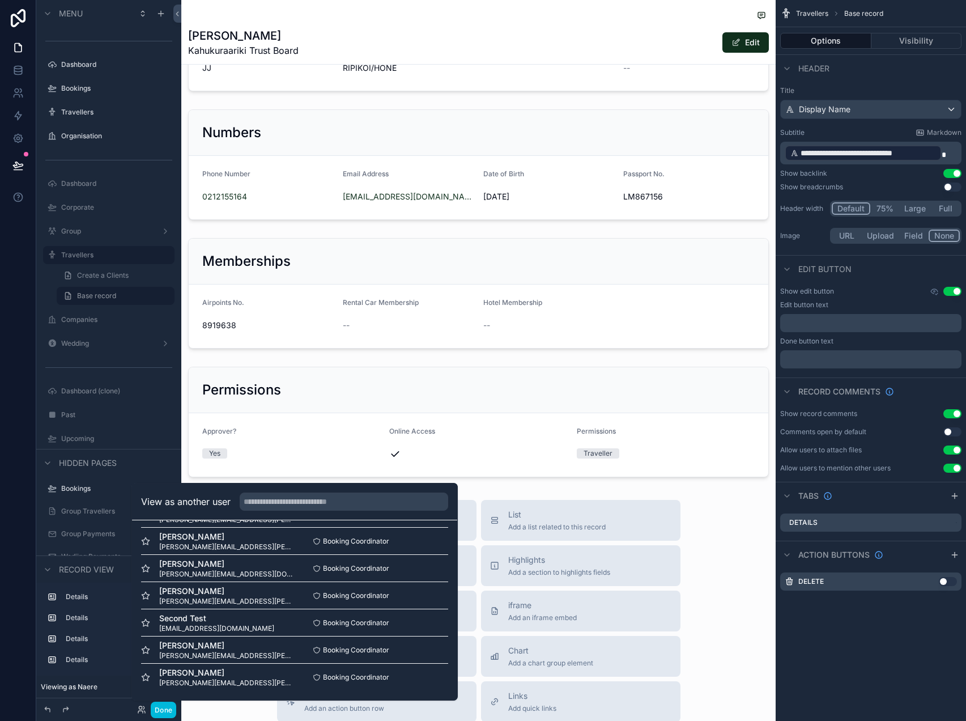
scroll to position [0, 0]
click at [0, 0] on button "Select" at bounding box center [0, 0] width 0 height 0
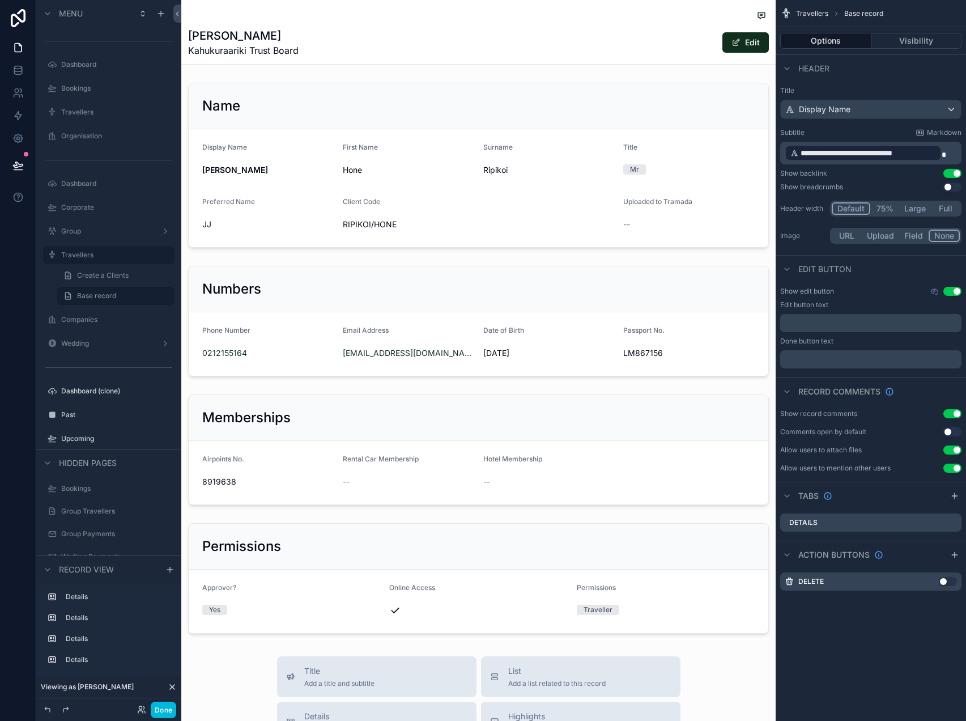
click at [92, 398] on div "Dashboard (clone)" at bounding box center [108, 391] width 127 height 18
click at [98, 391] on label "Dashboard (clone)" at bounding box center [114, 391] width 107 height 9
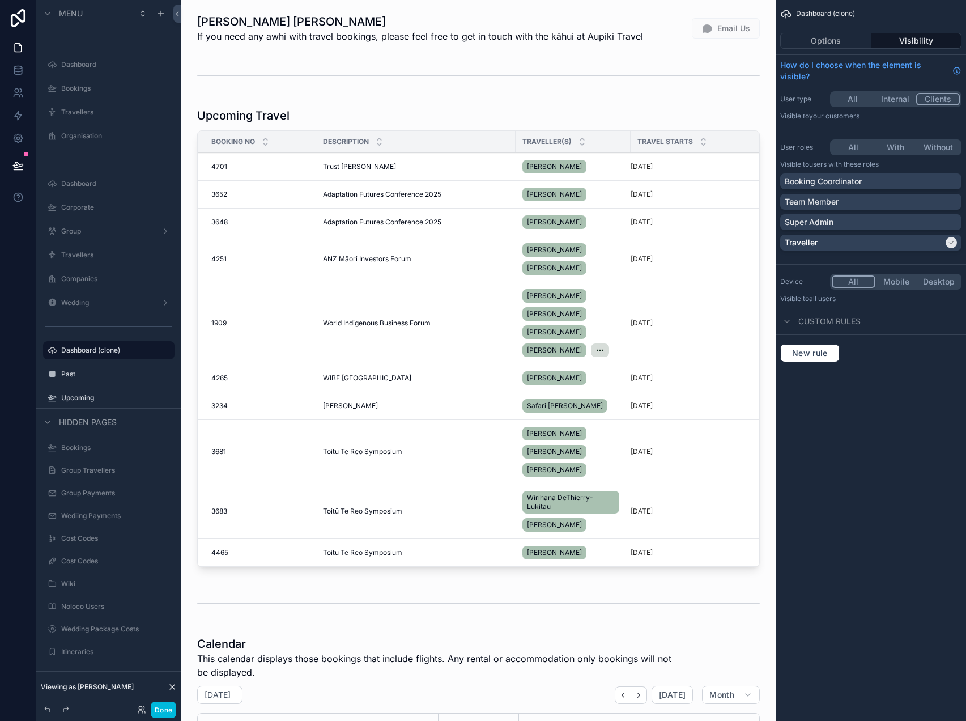
click at [370, 125] on div "scrollable content" at bounding box center [478, 339] width 576 height 473
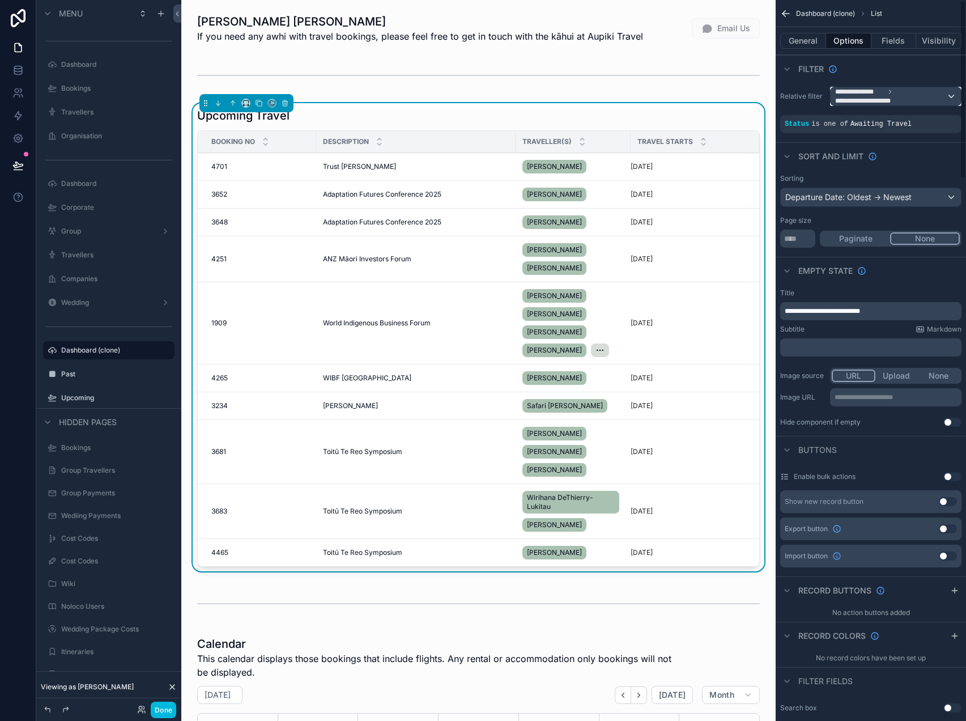
click at [866, 94] on span "**********" at bounding box center [860, 91] width 49 height 9
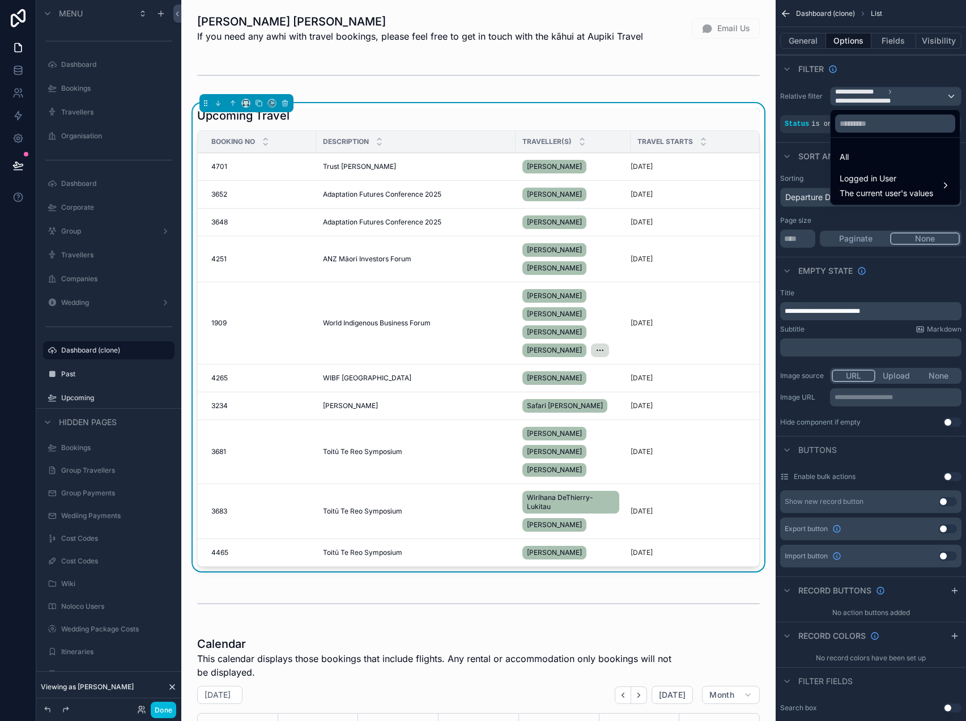
click at [871, 181] on span "Logged in User" at bounding box center [887, 179] width 94 height 14
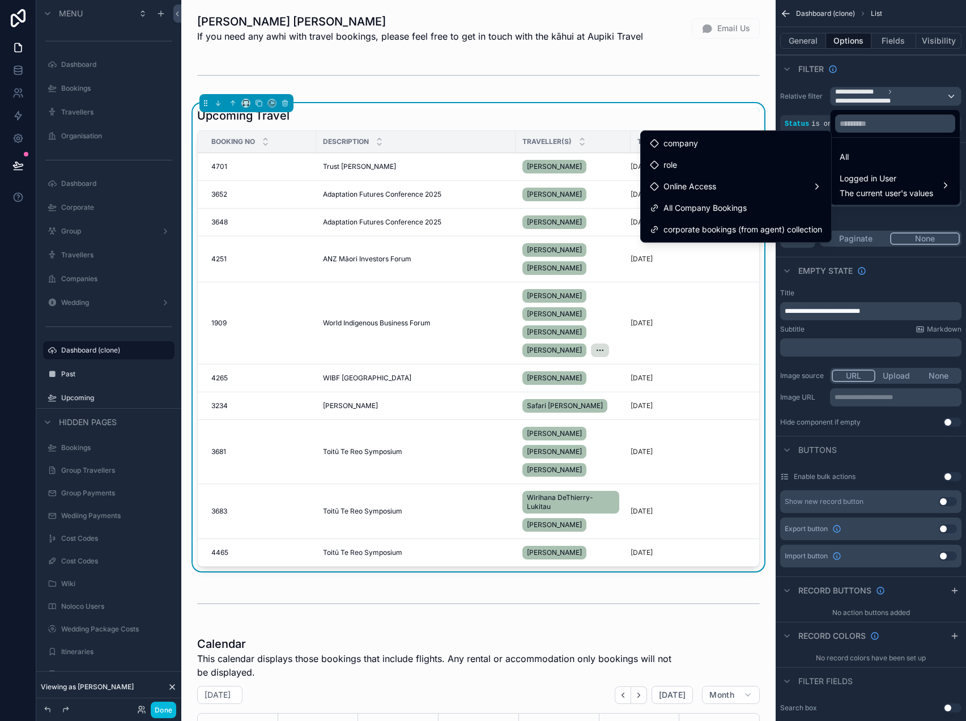
click at [777, 190] on div "Online Access" at bounding box center [736, 187] width 172 height 14
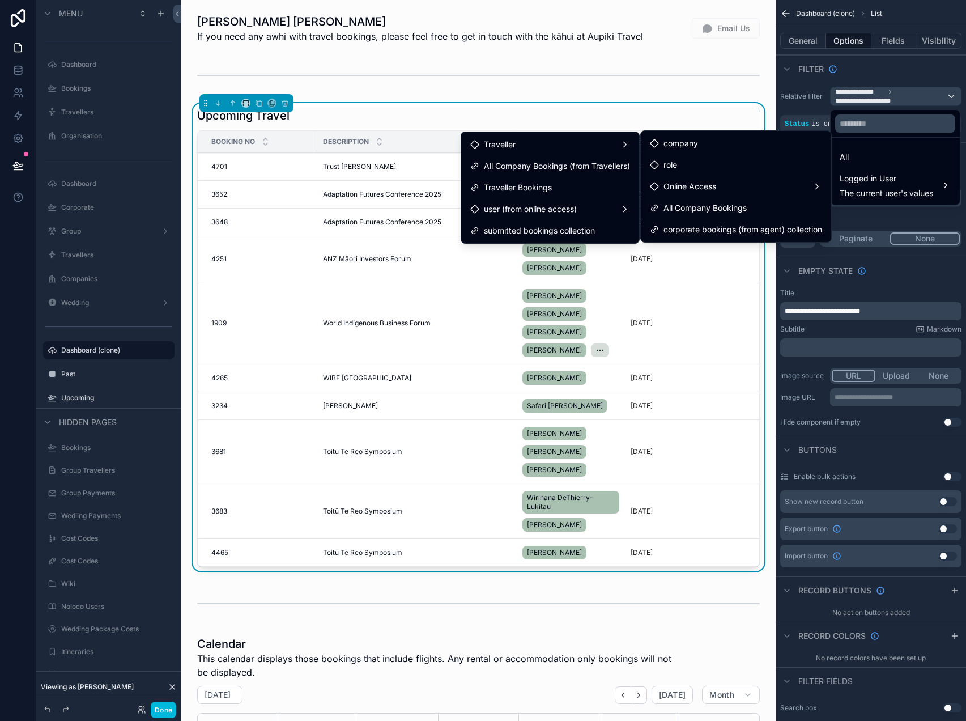
click at [563, 185] on div "Traveller Bookings" at bounding box center [550, 188] width 160 height 14
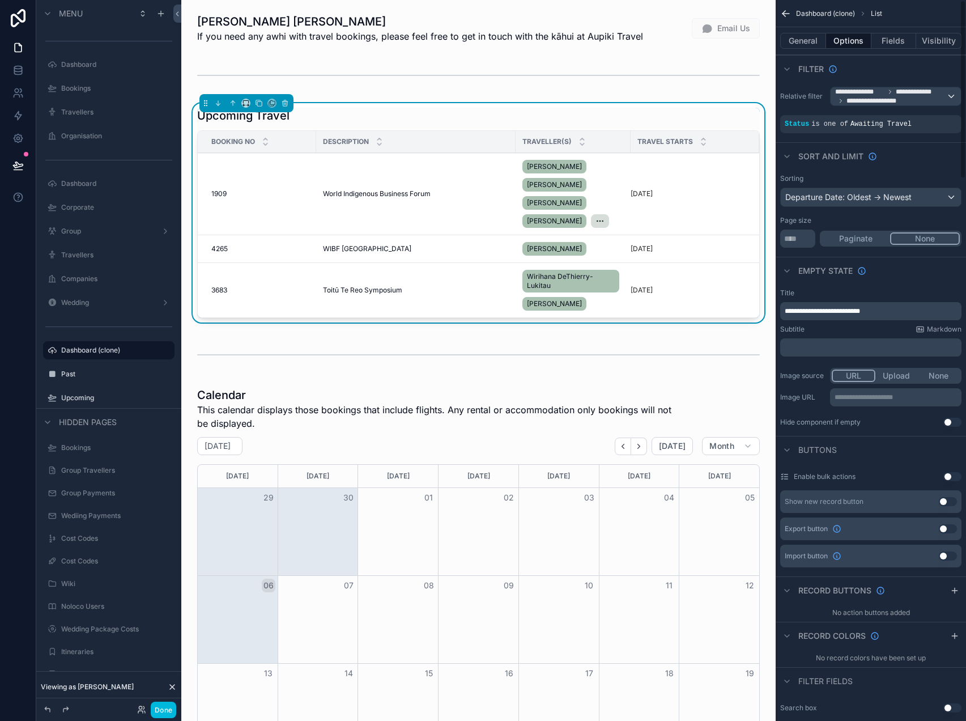
click at [805, 43] on button "General" at bounding box center [804, 41] width 46 height 16
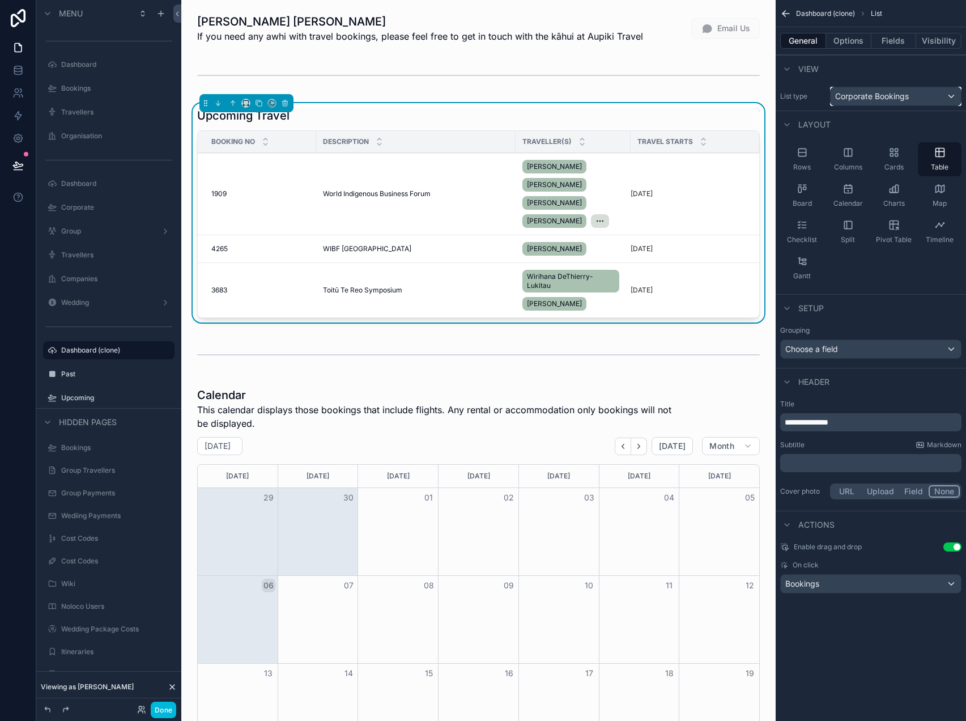
click at [880, 91] on span "Corporate Bookings" at bounding box center [873, 96] width 74 height 11
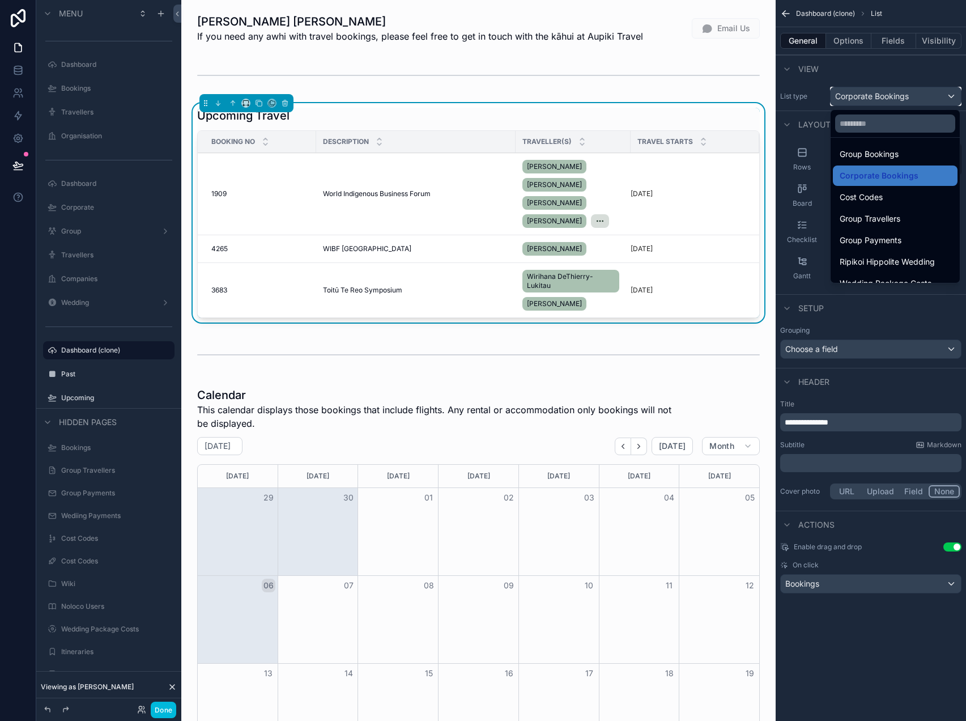
scroll to position [222, 0]
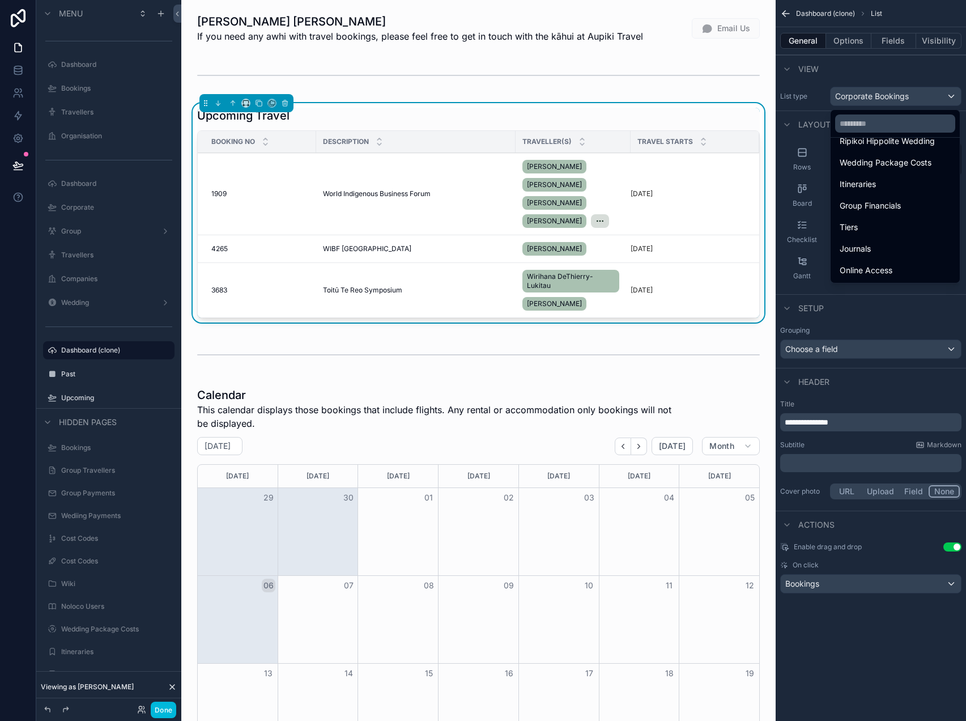
click at [884, 178] on div "Itineraries" at bounding box center [895, 184] width 111 height 14
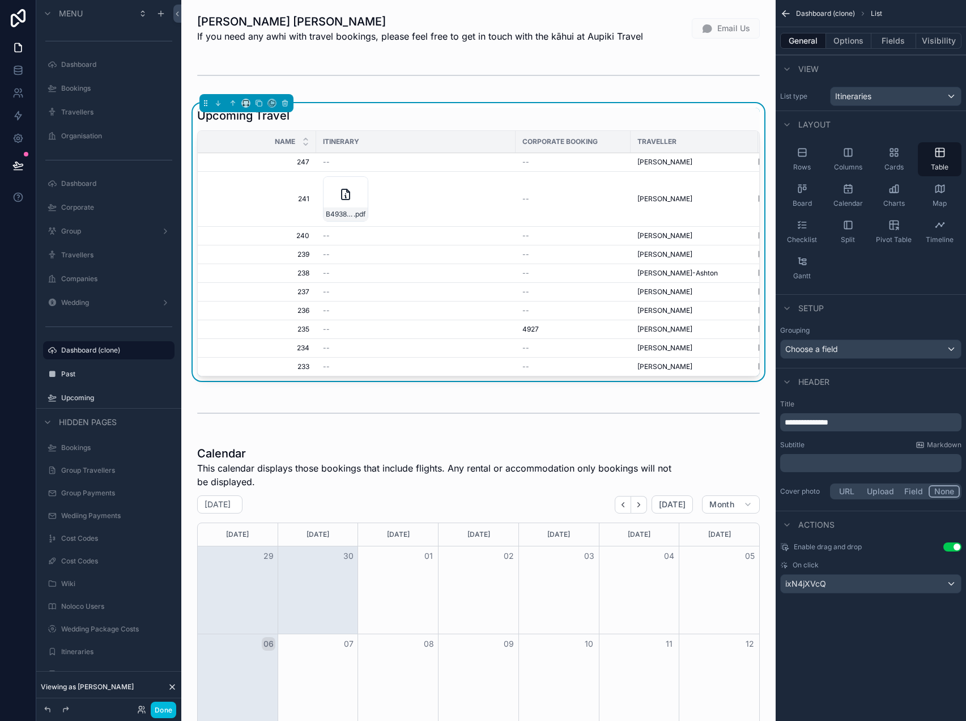
click at [843, 43] on button "Options" at bounding box center [848, 41] width 45 height 16
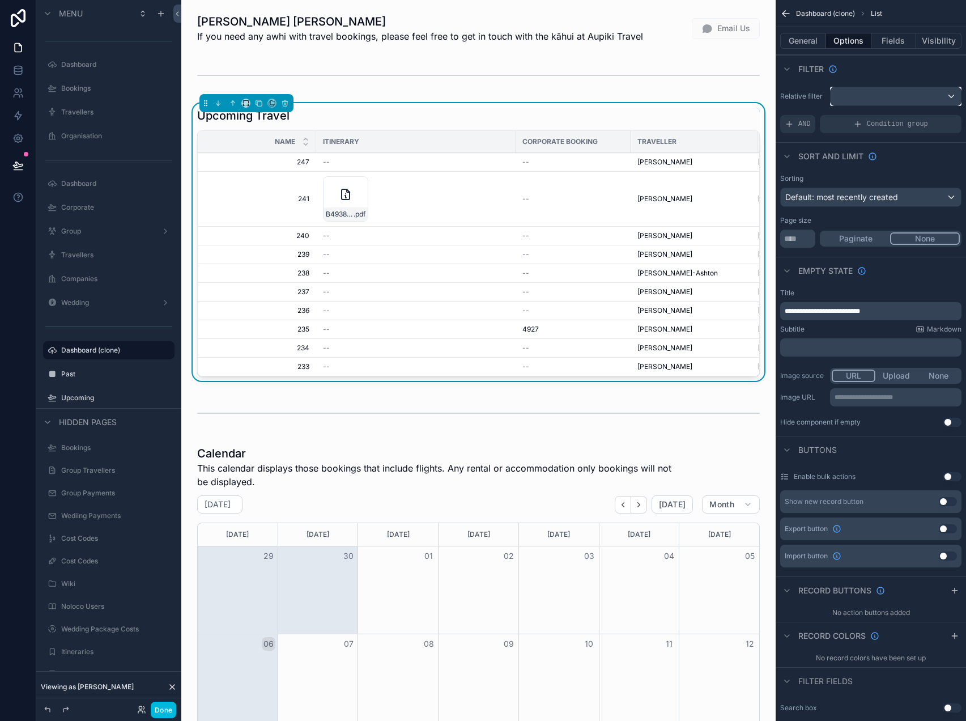
click at [862, 90] on div "scrollable content" at bounding box center [896, 96] width 130 height 18
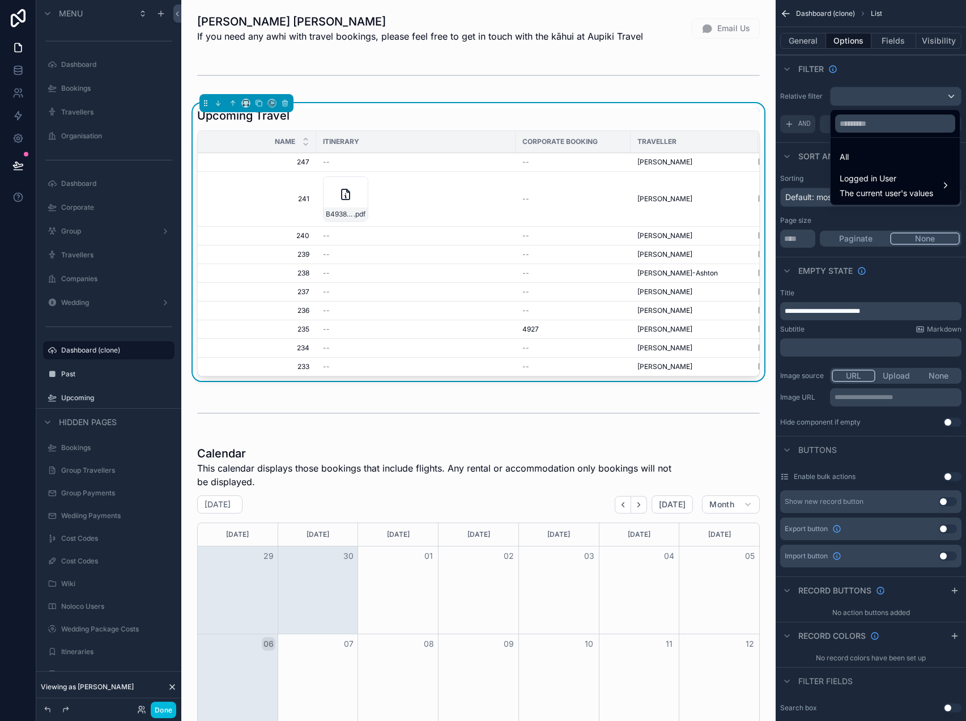
click at [858, 173] on span "Logged in User" at bounding box center [887, 179] width 94 height 14
click at [799, 208] on span "Online Access" at bounding box center [781, 208] width 53 height 14
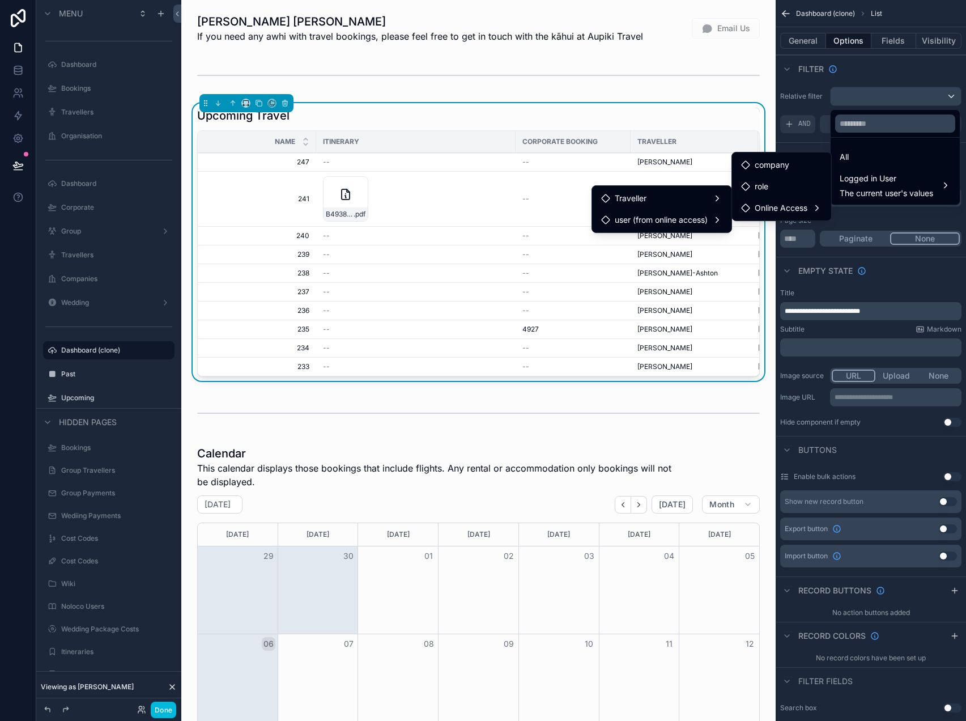
click at [682, 221] on span "user (from online access)" at bounding box center [661, 220] width 93 height 14
click at [758, 246] on span "Online Access" at bounding box center [780, 243] width 53 height 14
click at [662, 186] on ul "Traveller user (from online access)" at bounding box center [661, 209] width 139 height 46
click at [666, 197] on div "Traveller" at bounding box center [661, 199] width 121 height 14
click at [791, 211] on span "itineraries collection" at bounding box center [790, 210] width 73 height 14
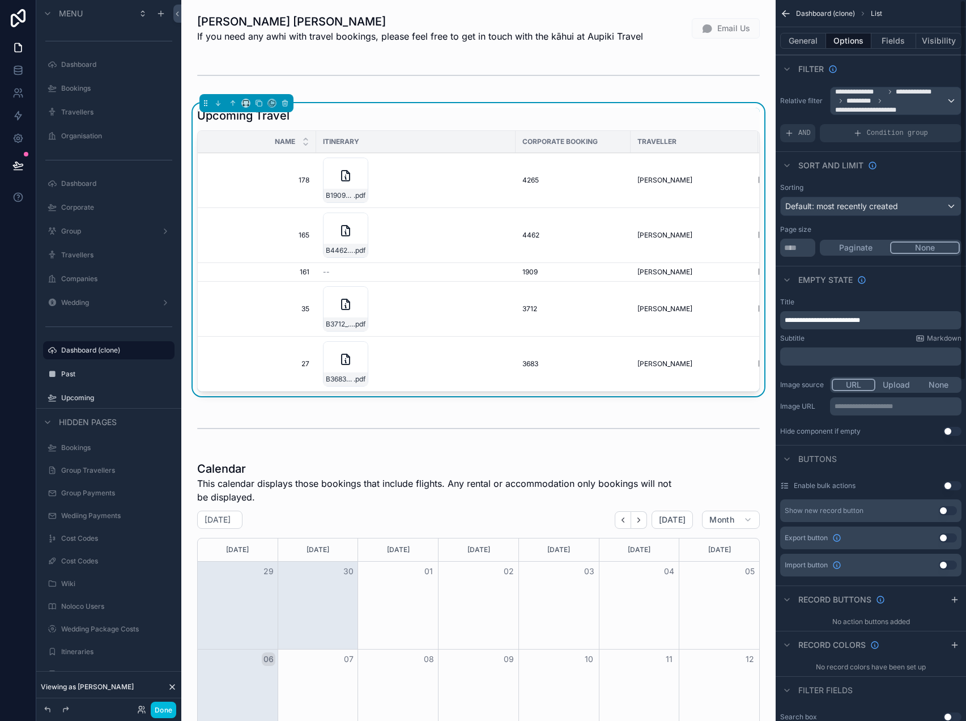
click at [892, 35] on button "Fields" at bounding box center [894, 41] width 45 height 16
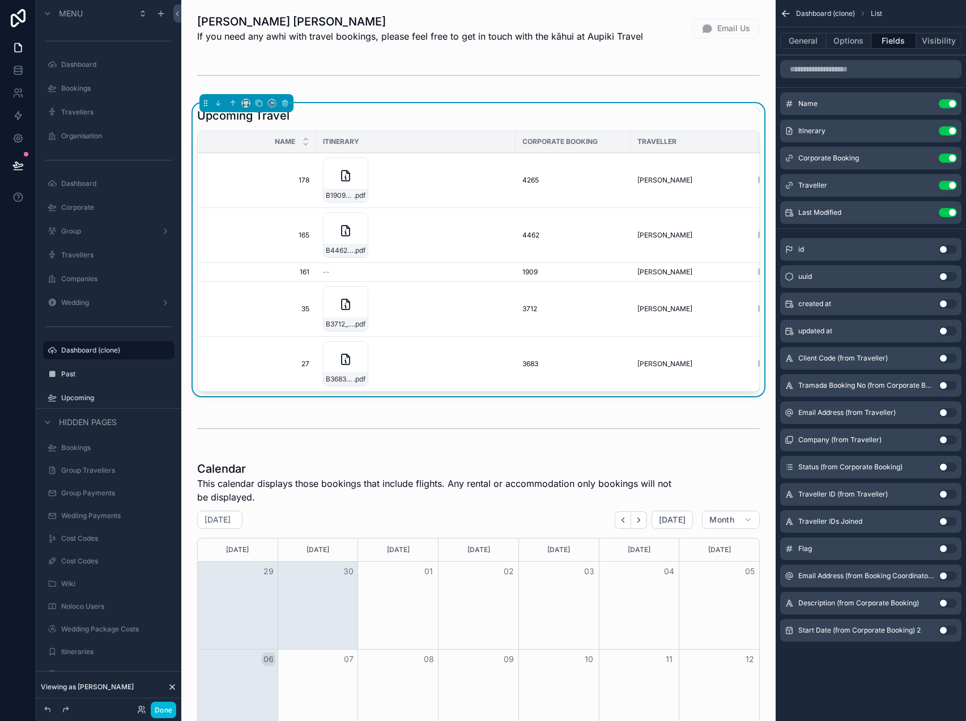
click at [815, 43] on button "General" at bounding box center [804, 41] width 46 height 16
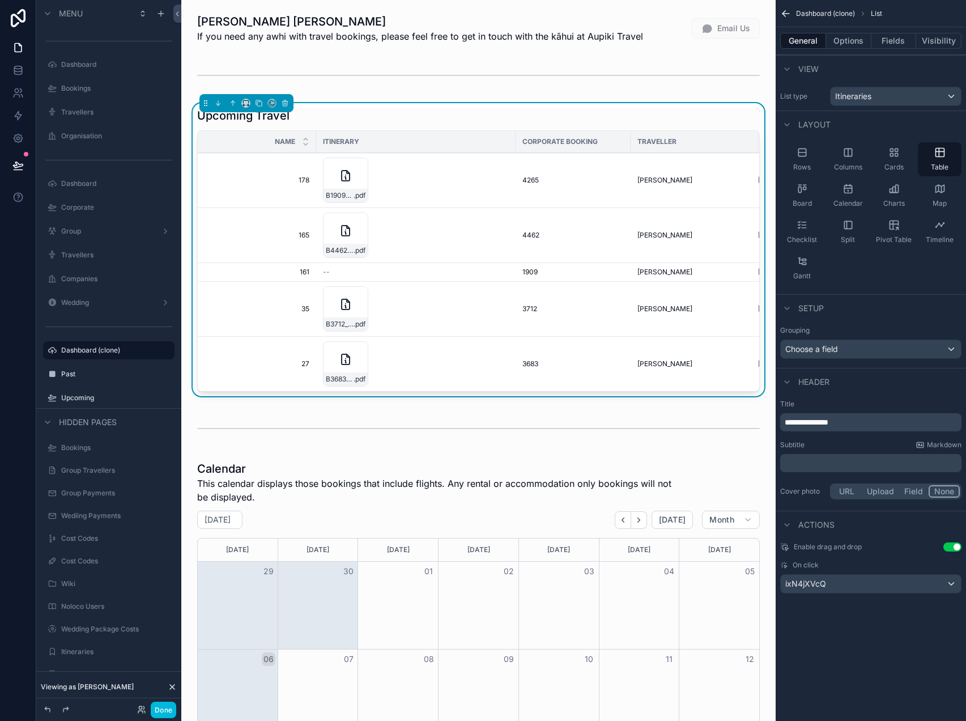
click at [889, 159] on div "Cards" at bounding box center [894, 159] width 44 height 34
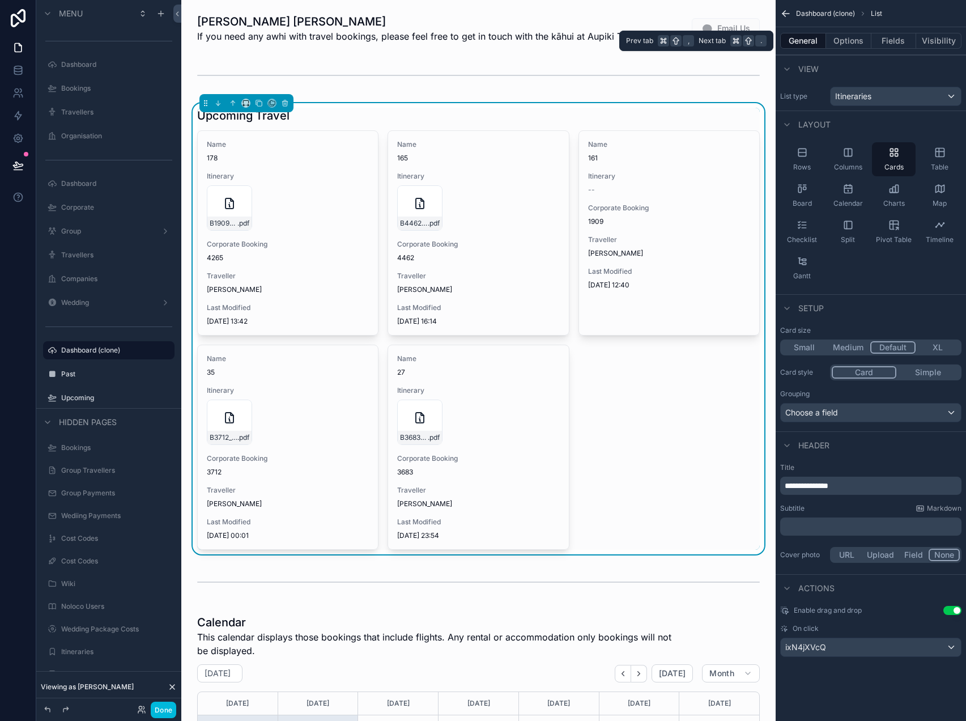
click at [850, 40] on button "Options" at bounding box center [848, 41] width 45 height 16
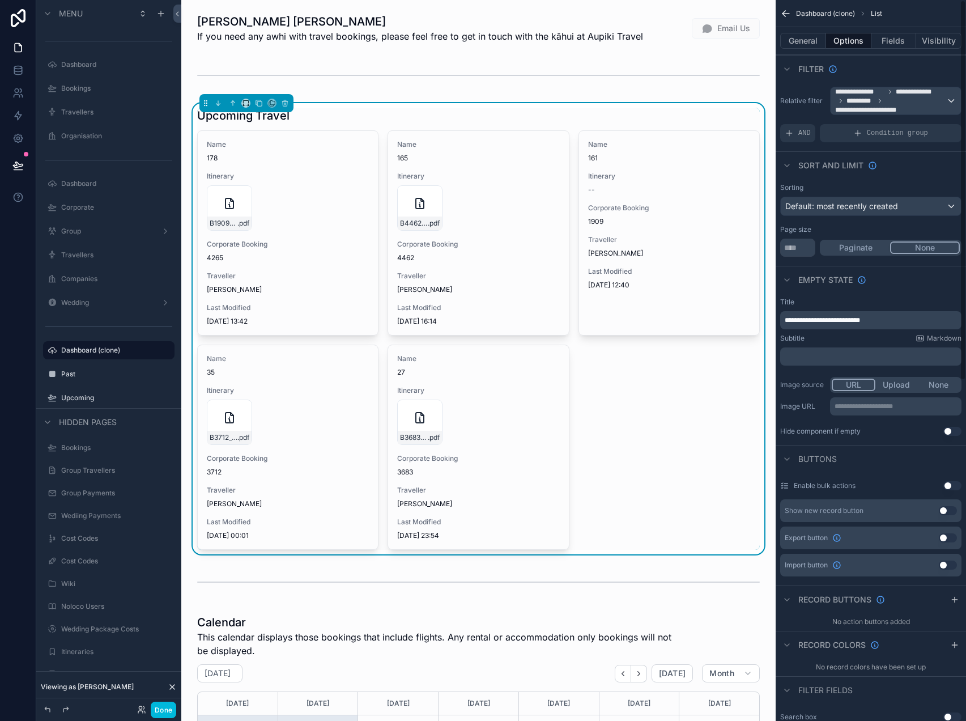
click at [894, 193] on div "Sorting Default: most recently created" at bounding box center [871, 199] width 181 height 33
click at [895, 203] on span "Default: most recently created" at bounding box center [842, 206] width 113 height 10
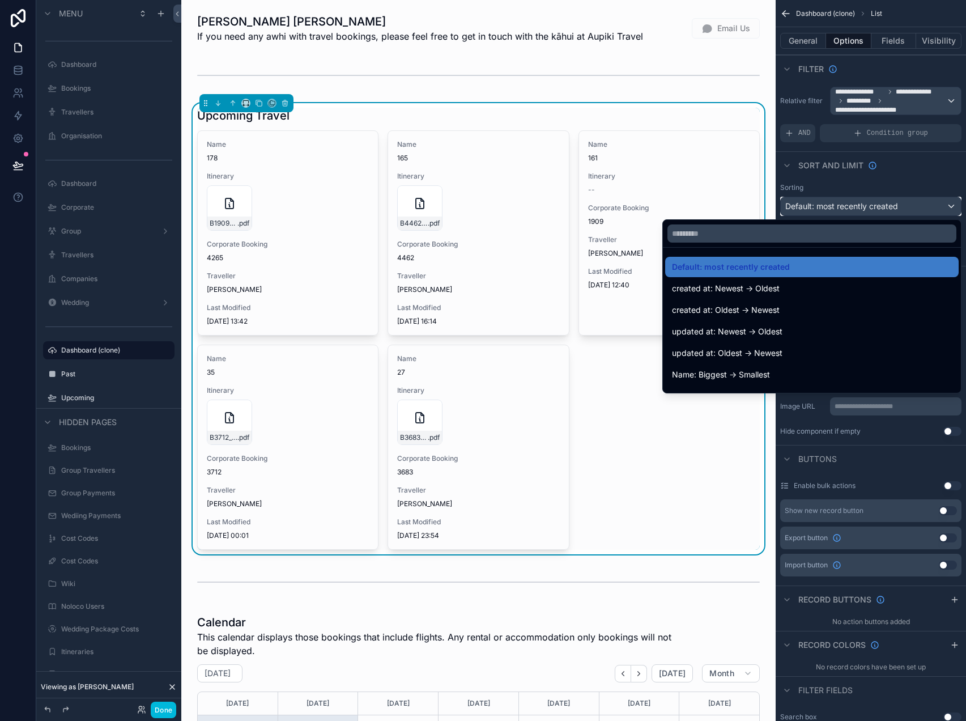
scroll to position [447, 0]
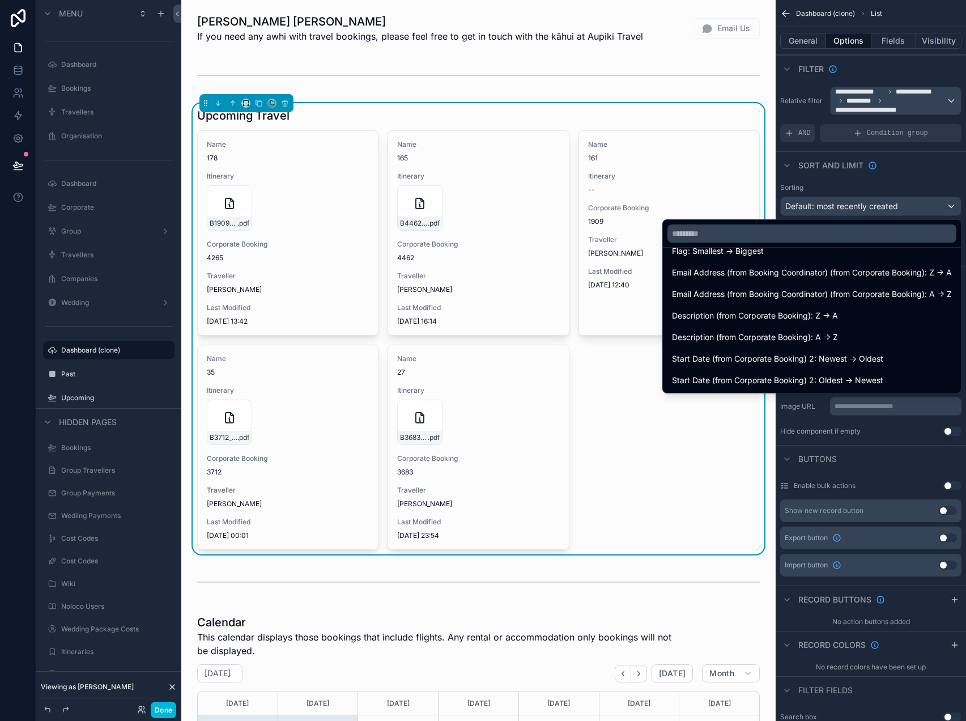
click at [854, 374] on span "Start Date (from Corporate Booking) 2: Oldest -> Newest" at bounding box center [777, 381] width 211 height 14
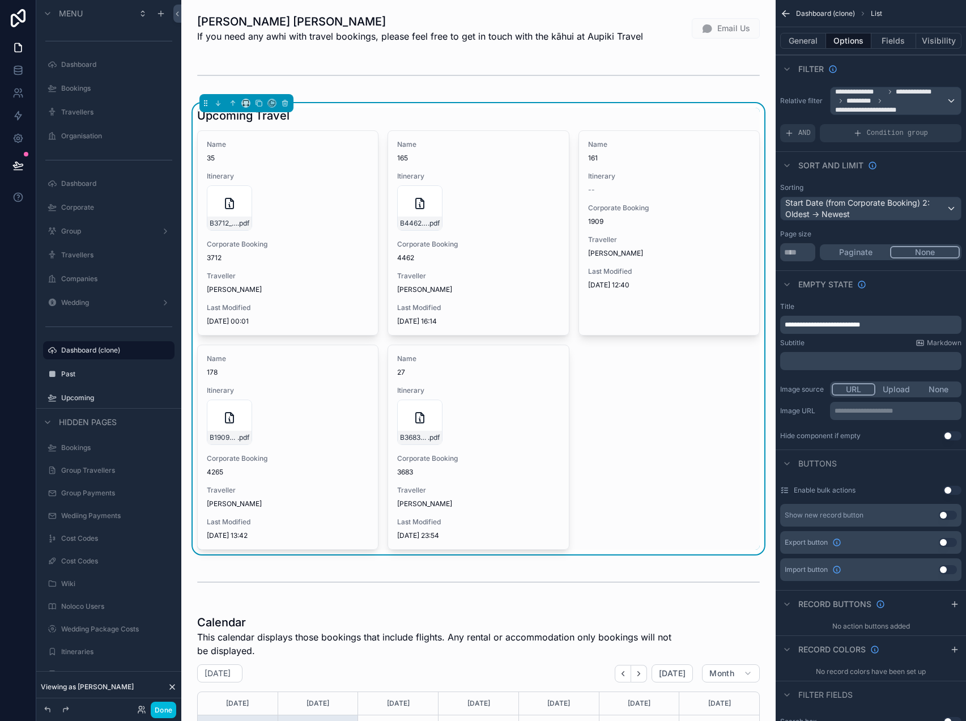
click at [900, 40] on button "Fields" at bounding box center [894, 41] width 45 height 16
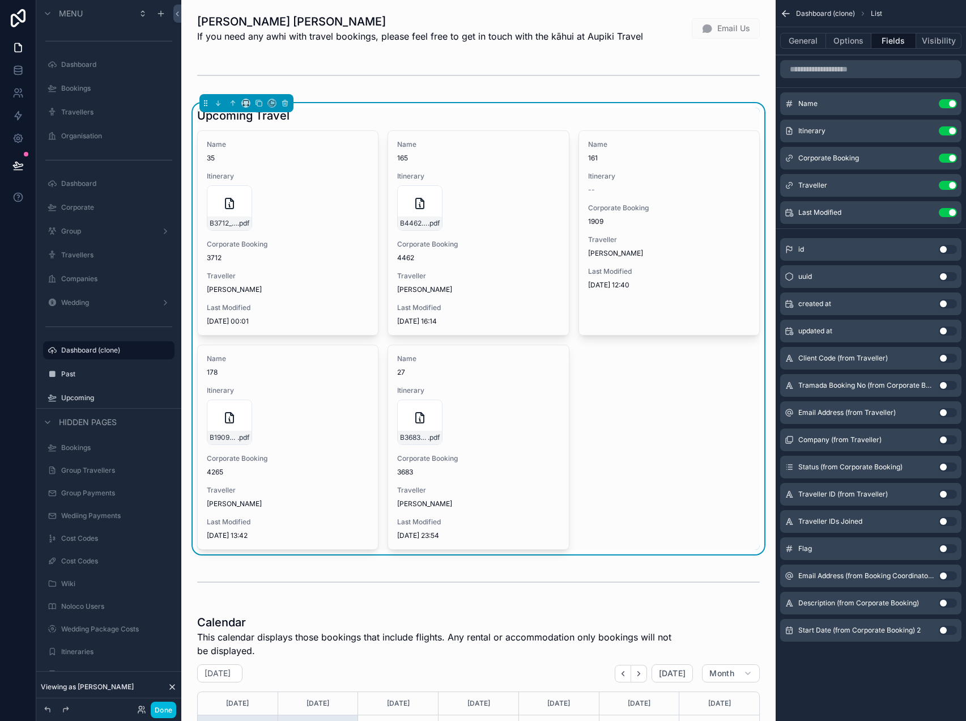
click at [955, 103] on button "Use setting" at bounding box center [948, 103] width 18 height 9
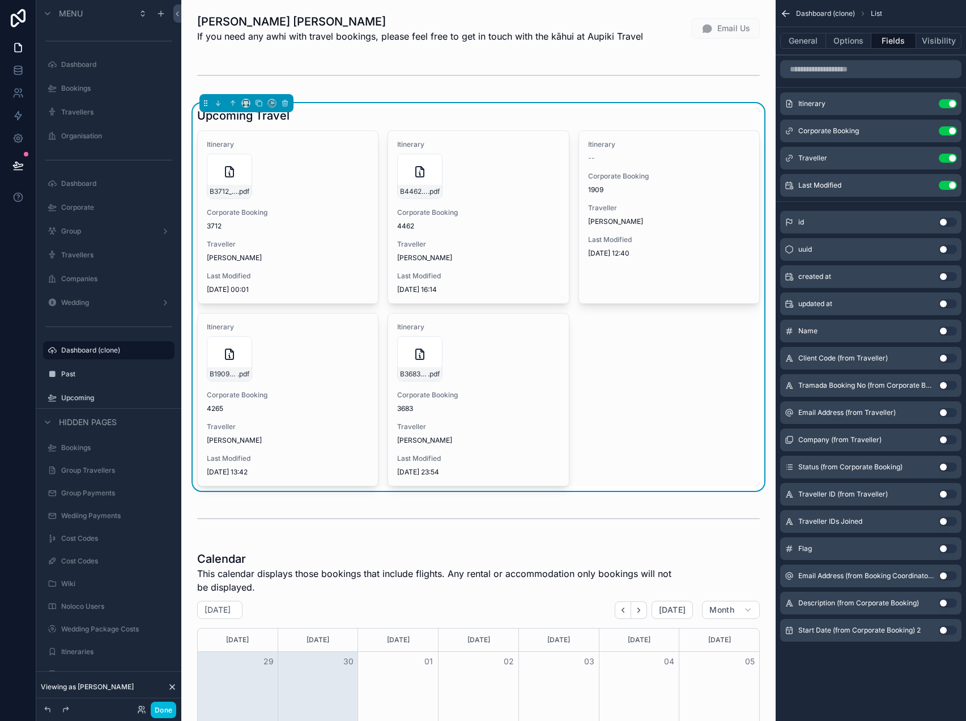
click at [0, 0] on icon "scrollable content" at bounding box center [0, 0] width 0 height 0
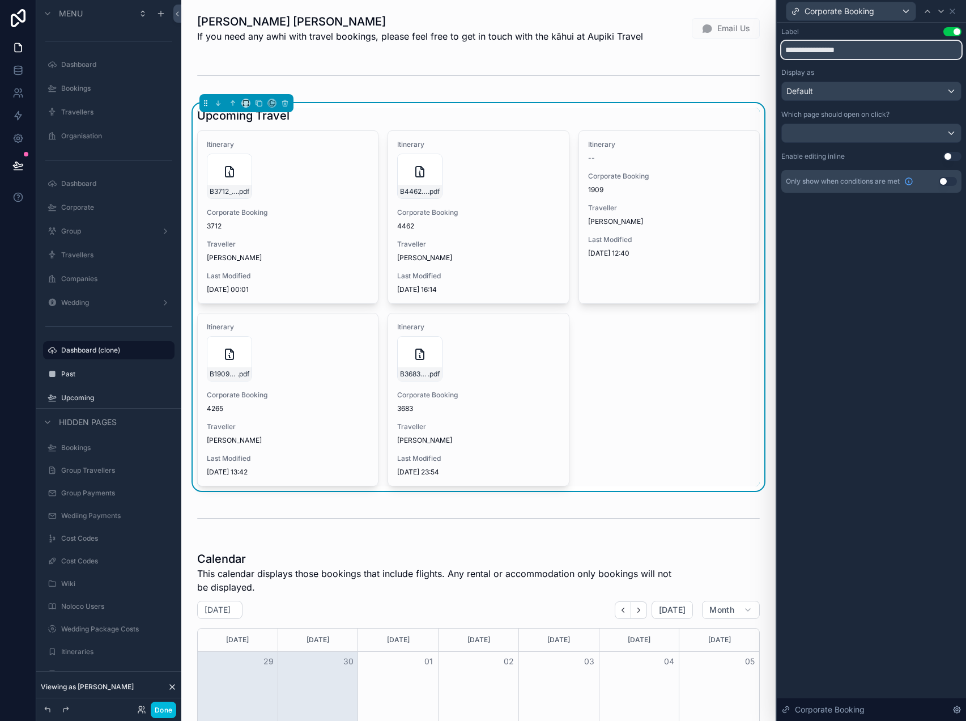
drag, startPoint x: 887, startPoint y: 46, endPoint x: 689, endPoint y: 46, distance: 197.8
click at [689, 46] on div "**********" at bounding box center [483, 360] width 966 height 721
type input "**********"
click at [955, 10] on icon at bounding box center [952, 11] width 9 height 9
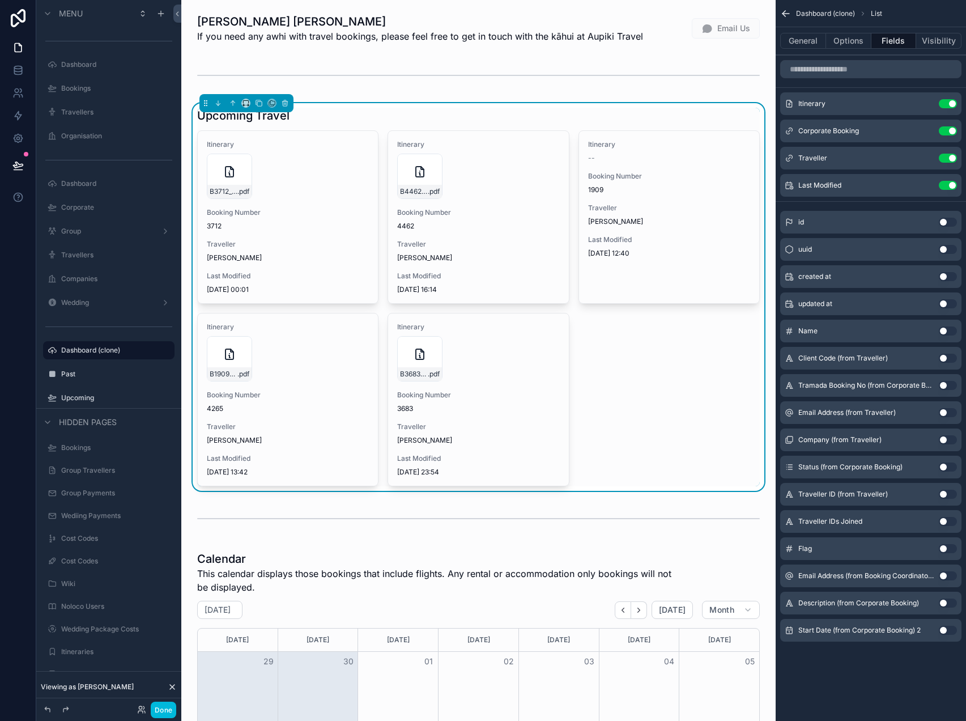
click at [816, 42] on button "General" at bounding box center [804, 41] width 46 height 16
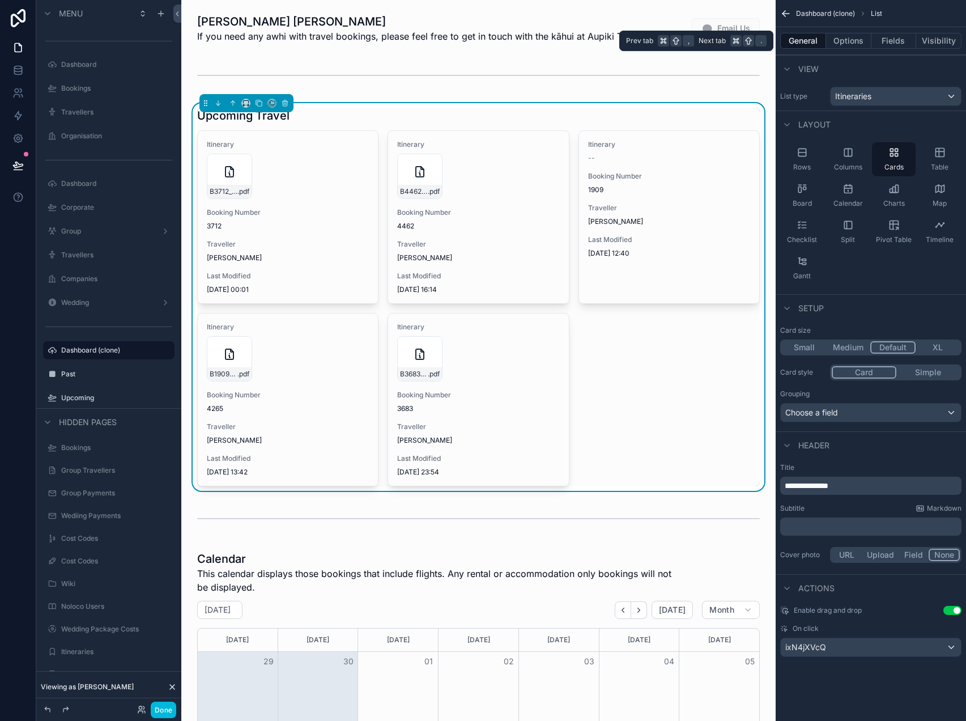
click at [845, 43] on button "Options" at bounding box center [848, 41] width 45 height 16
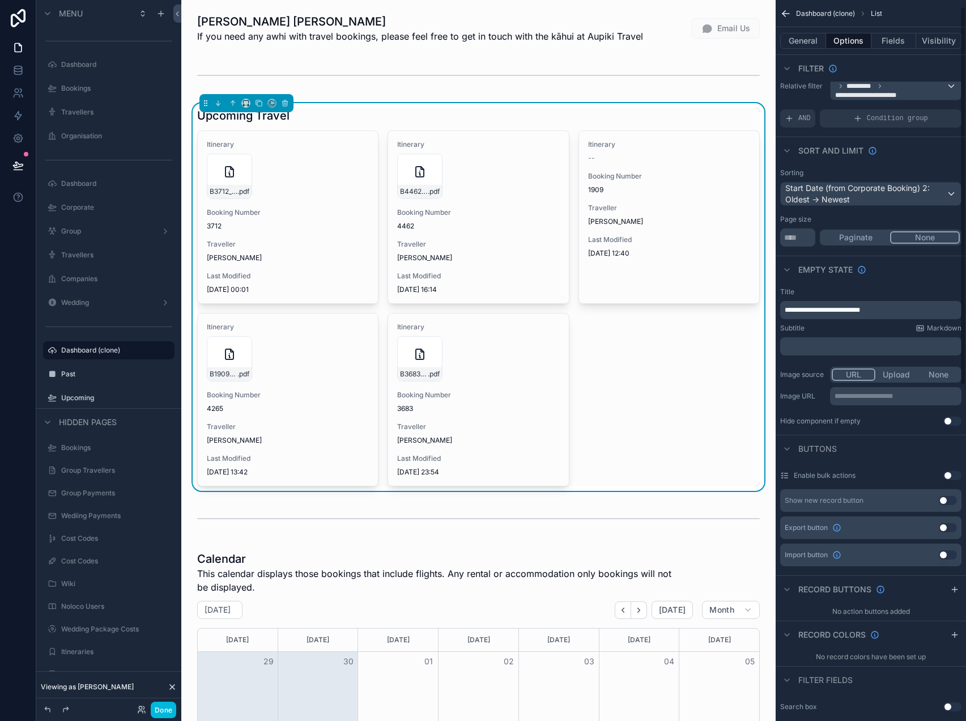
scroll to position [12, 0]
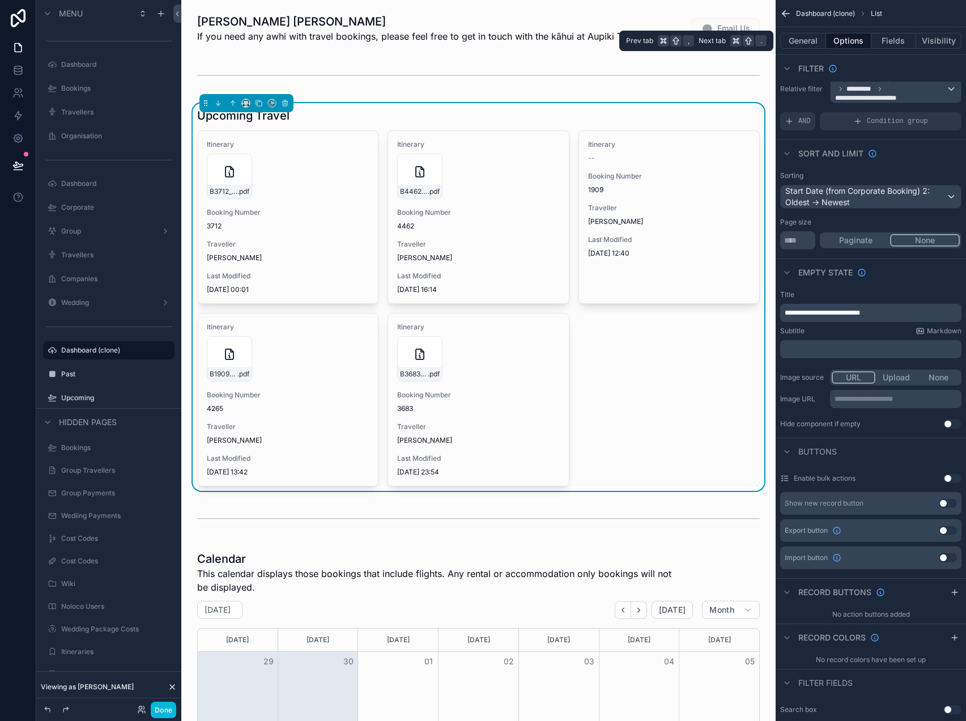
click at [813, 43] on button "General" at bounding box center [804, 41] width 46 height 16
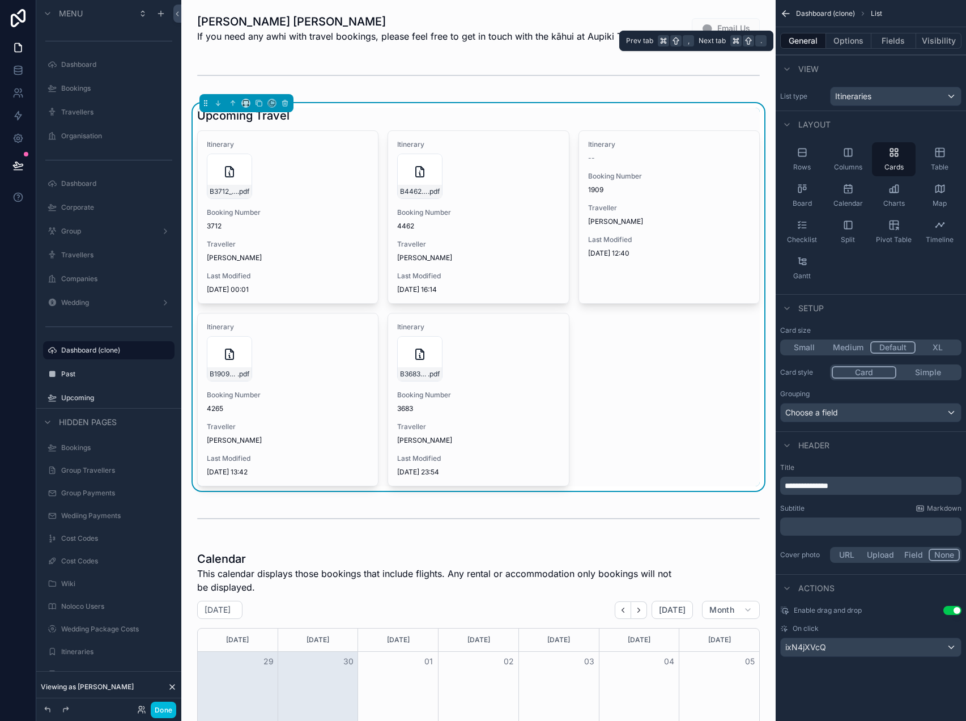
scroll to position [0, 0]
click at [850, 44] on button "Options" at bounding box center [848, 41] width 45 height 16
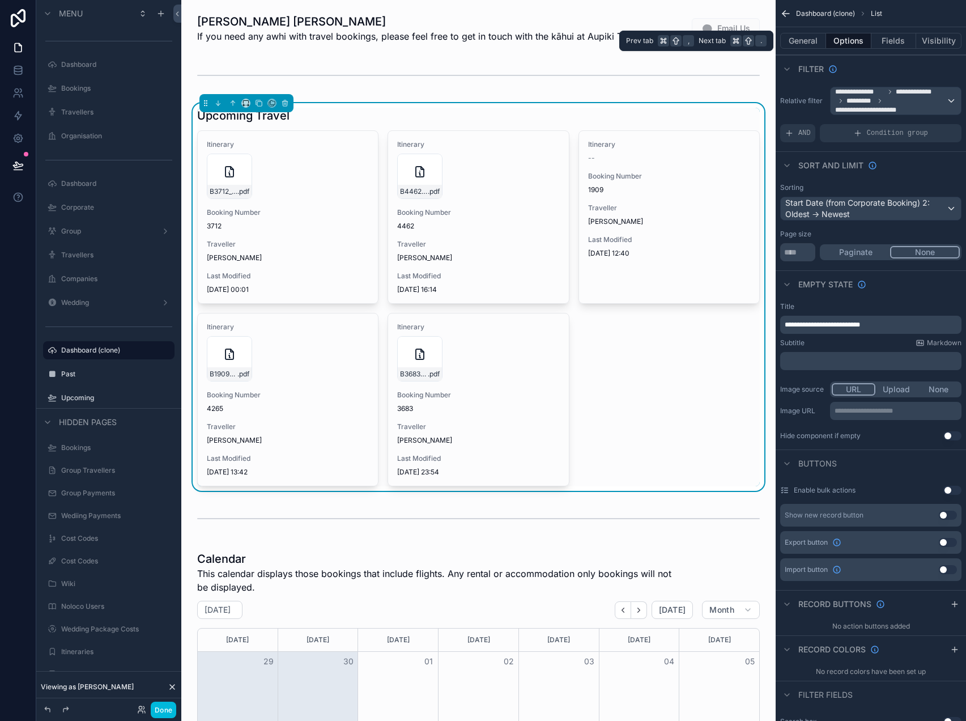
click at [854, 39] on button "Options" at bounding box center [848, 41] width 45 height 16
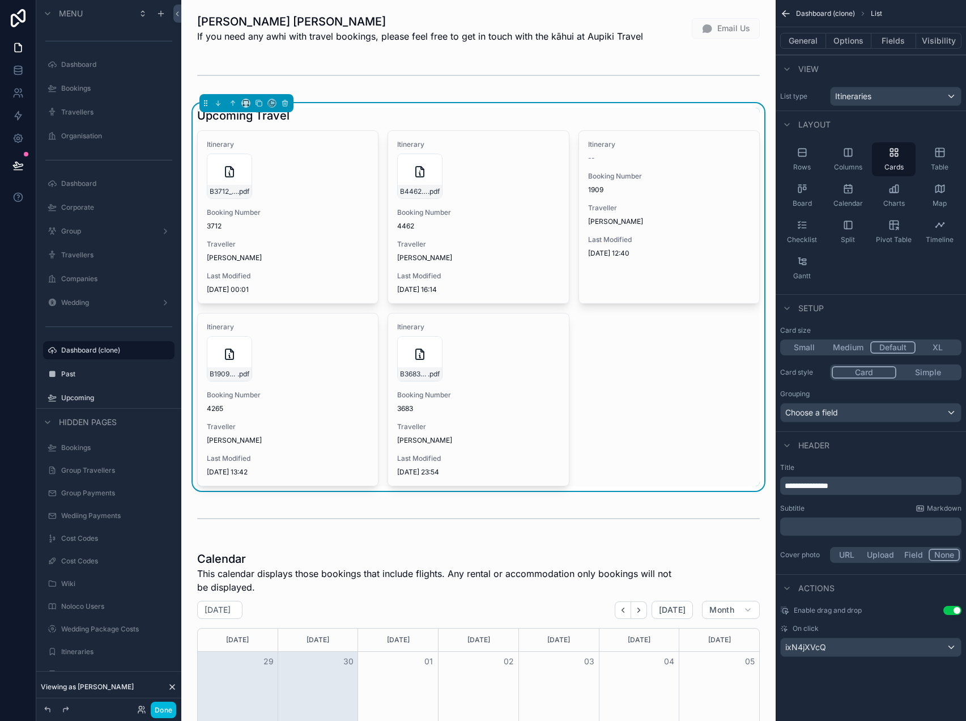
click at [852, 42] on button "Options" at bounding box center [848, 41] width 45 height 16
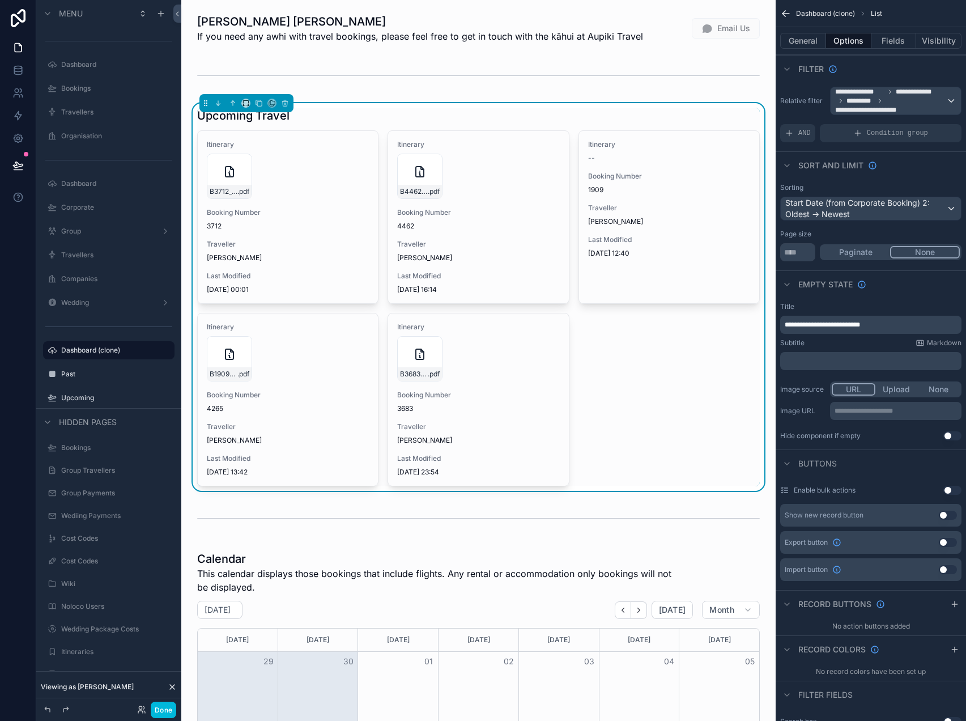
click at [897, 39] on button "Fields" at bounding box center [894, 41] width 45 height 16
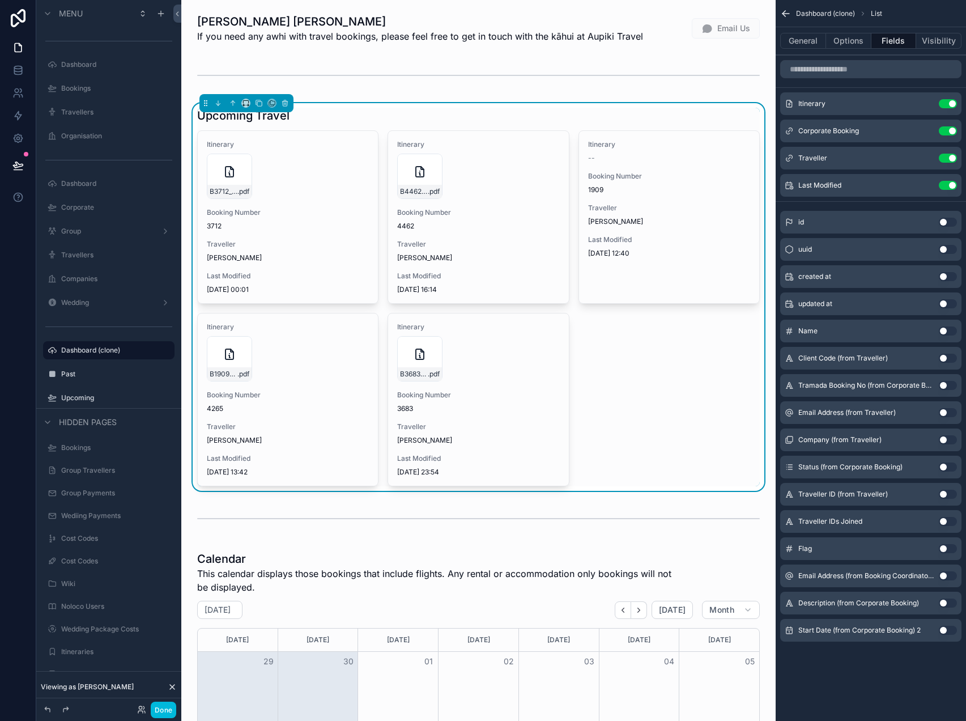
click at [944, 601] on button "Use setting" at bounding box center [948, 603] width 18 height 9
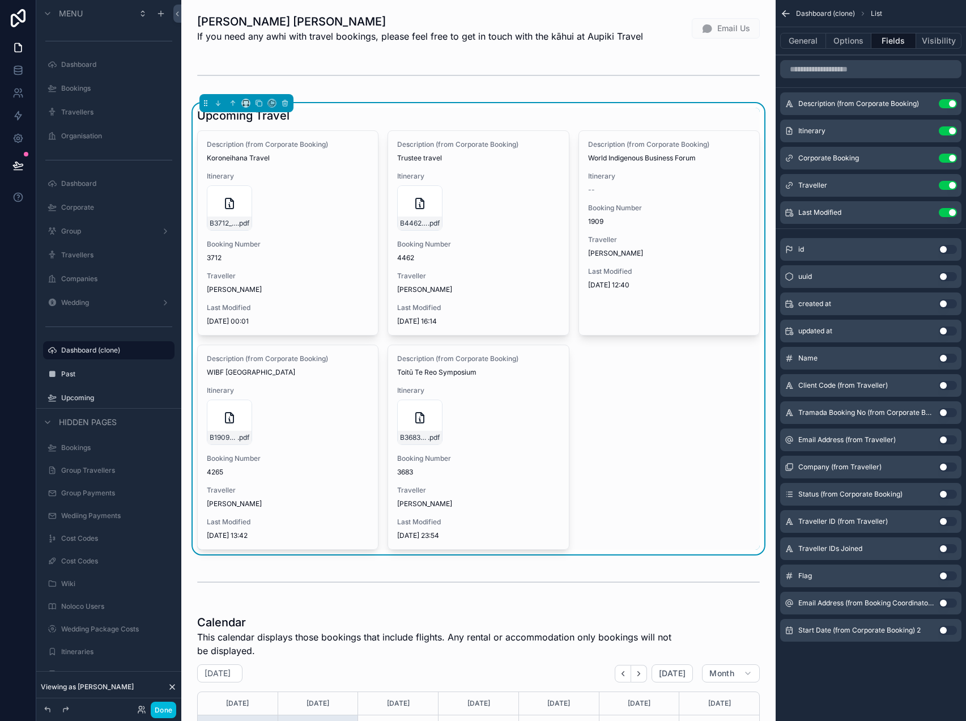
click at [0, 0] on icon "scrollable content" at bounding box center [0, 0] width 0 height 0
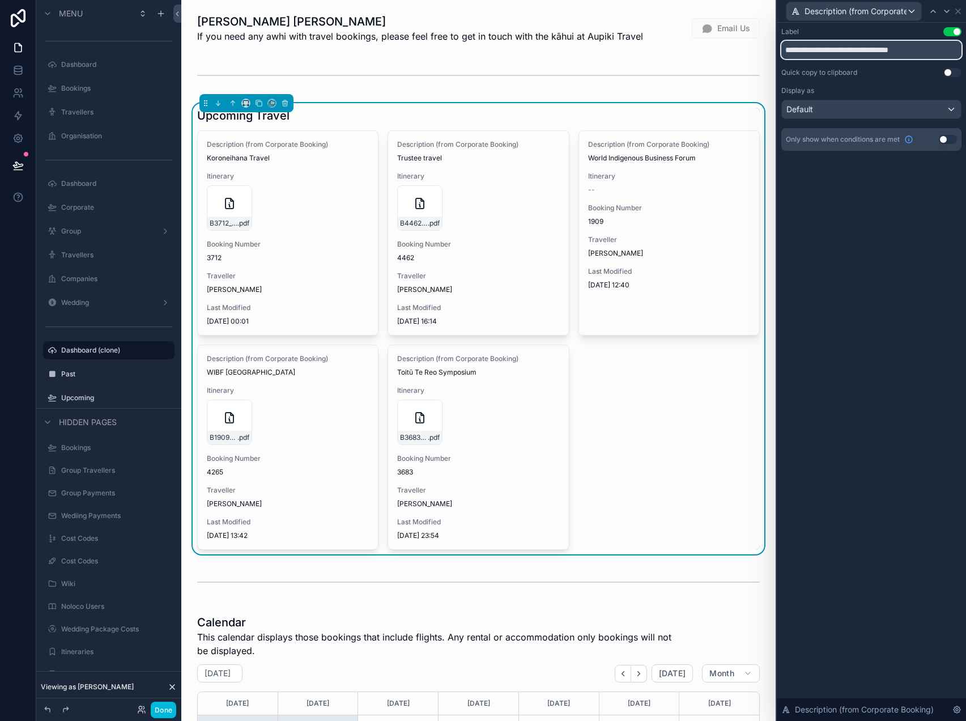
click at [862, 52] on input "**********" at bounding box center [872, 50] width 180 height 18
click at [852, 105] on div "Default" at bounding box center [871, 109] width 179 height 18
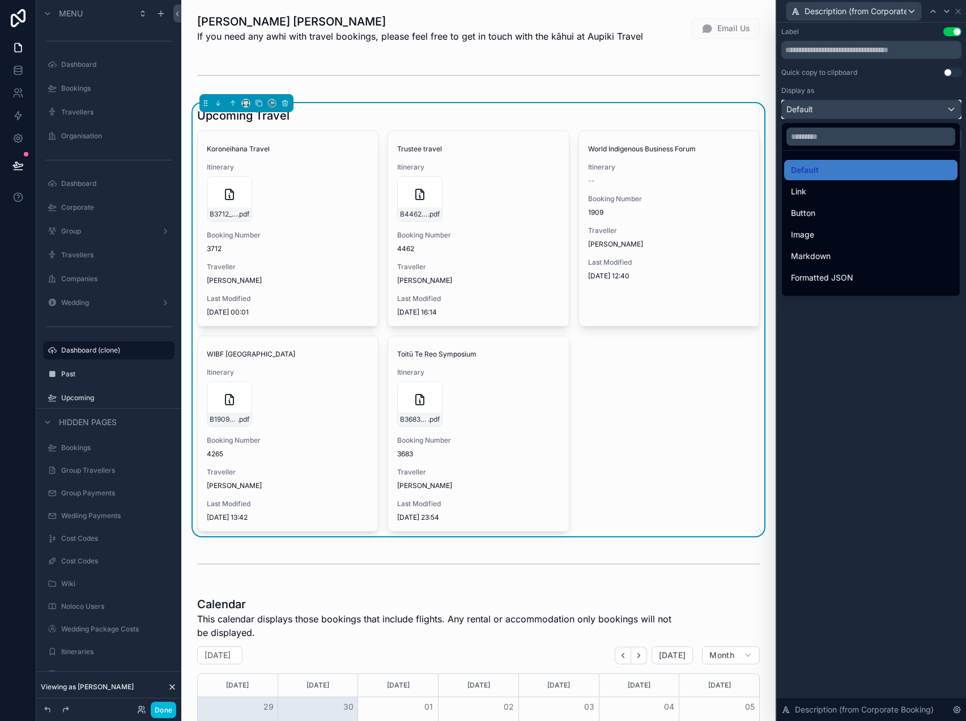
scroll to position [124, 0]
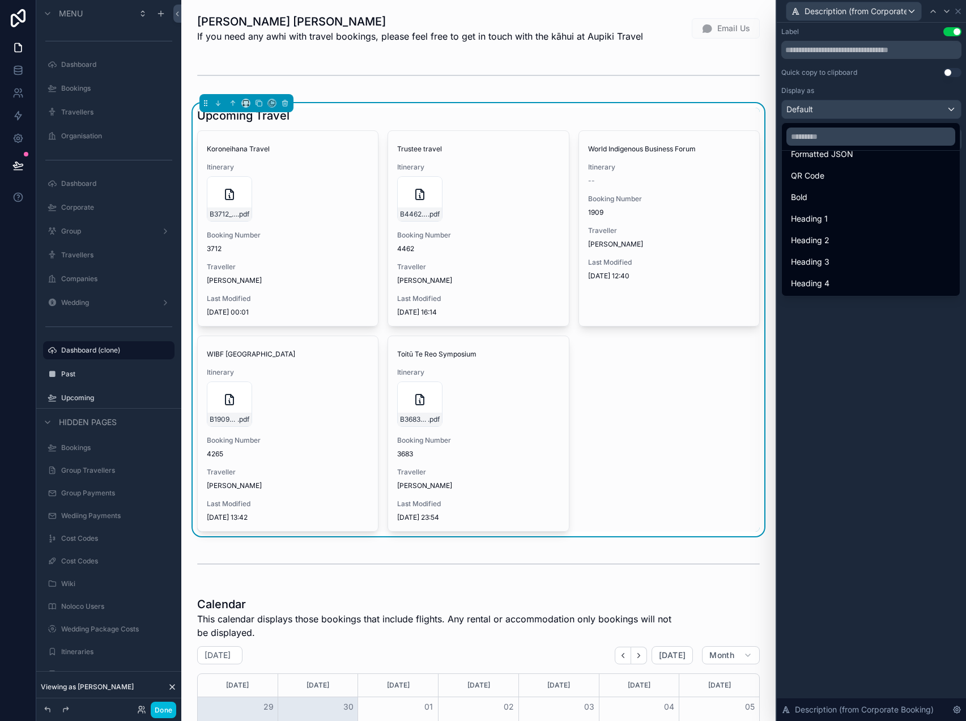
click at [825, 279] on span "Heading 4" at bounding box center [810, 284] width 39 height 14
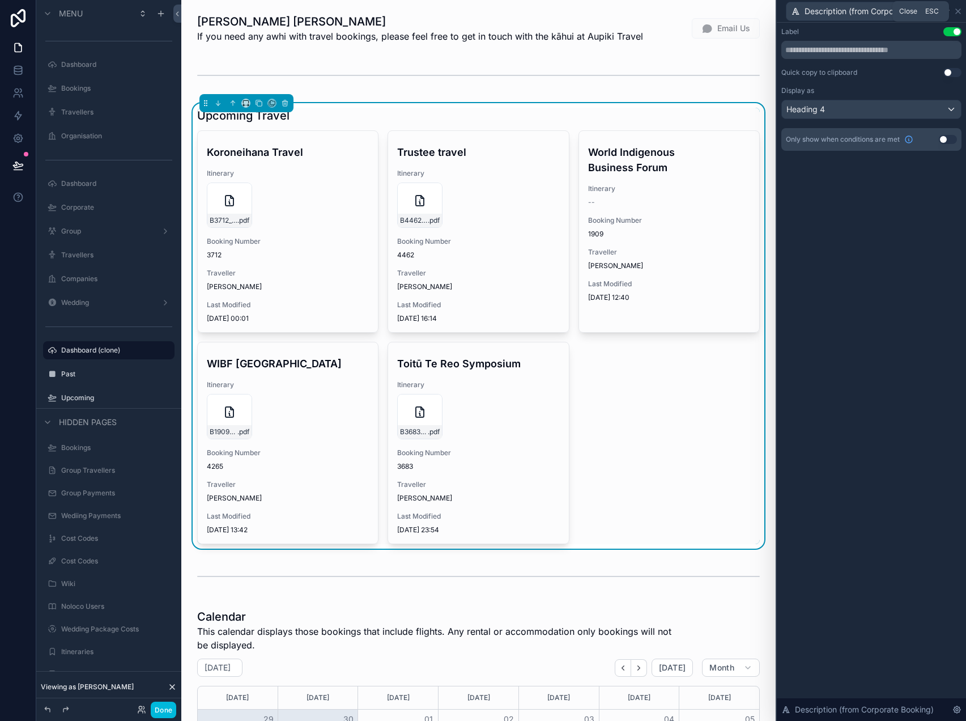
click at [959, 11] on icon at bounding box center [958, 11] width 9 height 9
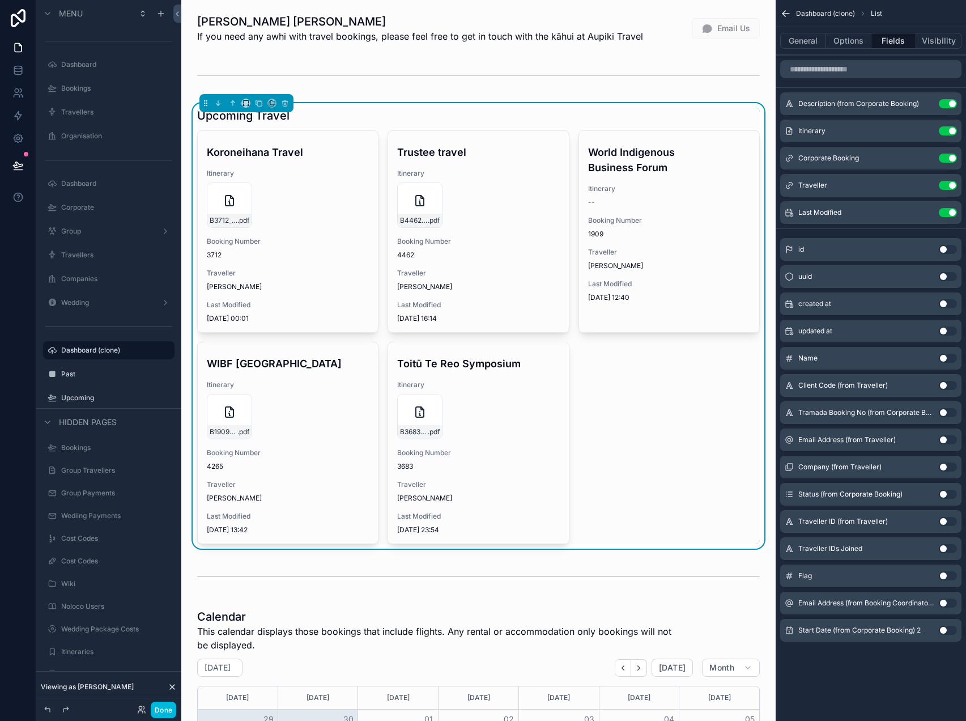
click at [949, 213] on button "Use setting" at bounding box center [948, 212] width 18 height 9
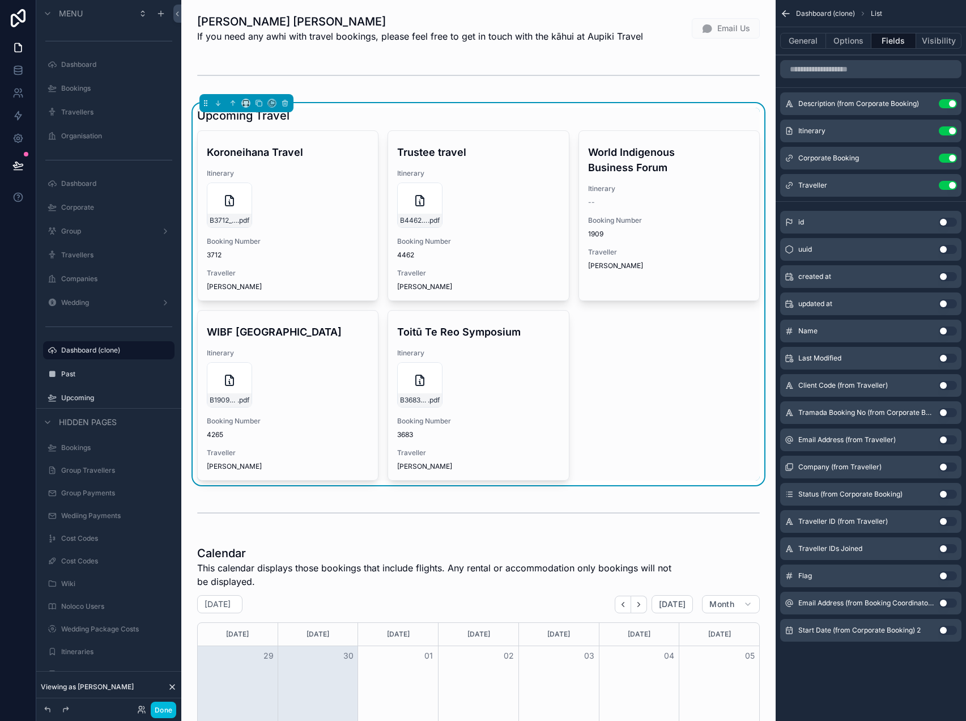
click at [946, 628] on button "Use setting" at bounding box center [948, 630] width 18 height 9
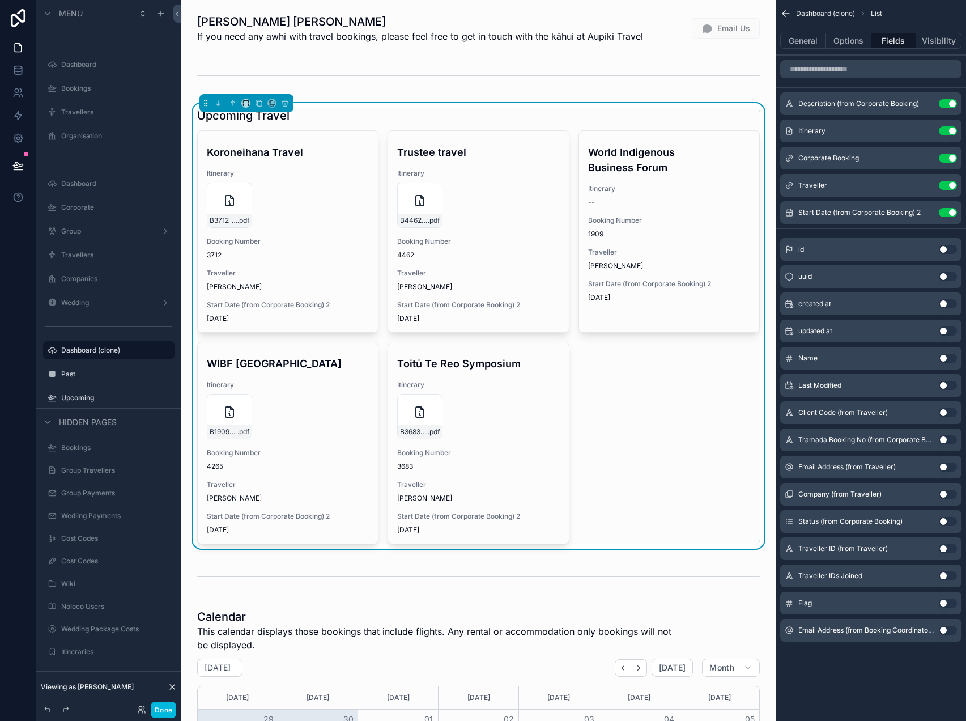
click at [0, 0] on icon "scrollable content" at bounding box center [0, 0] width 0 height 0
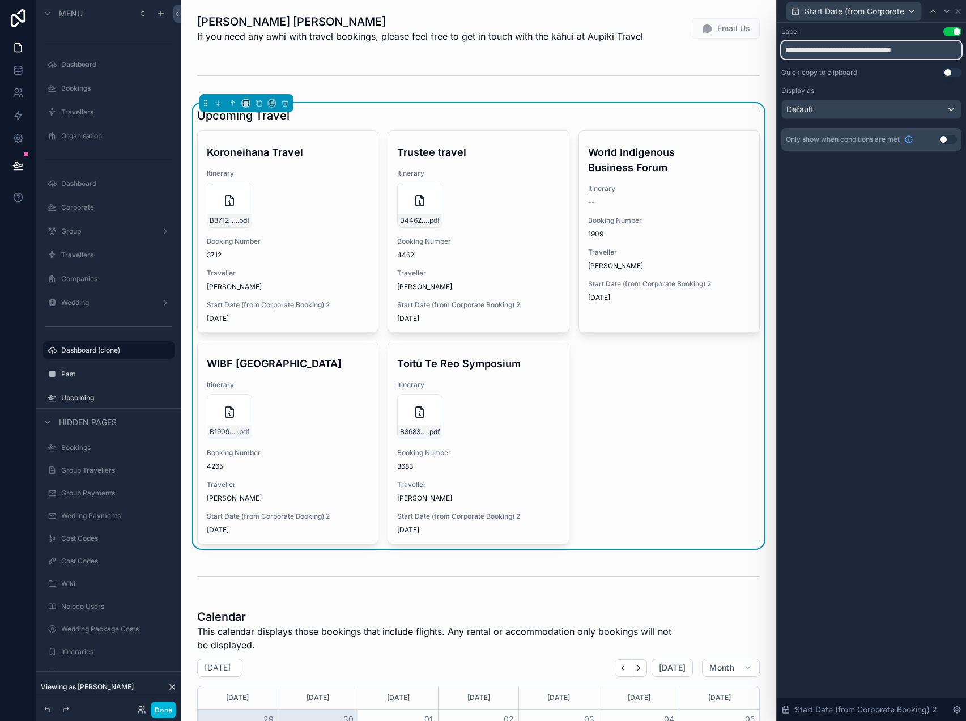
drag, startPoint x: 820, startPoint y: 50, endPoint x: 682, endPoint y: 50, distance: 138.3
click at [685, 50] on div "**********" at bounding box center [483, 360] width 966 height 721
type input "**********"
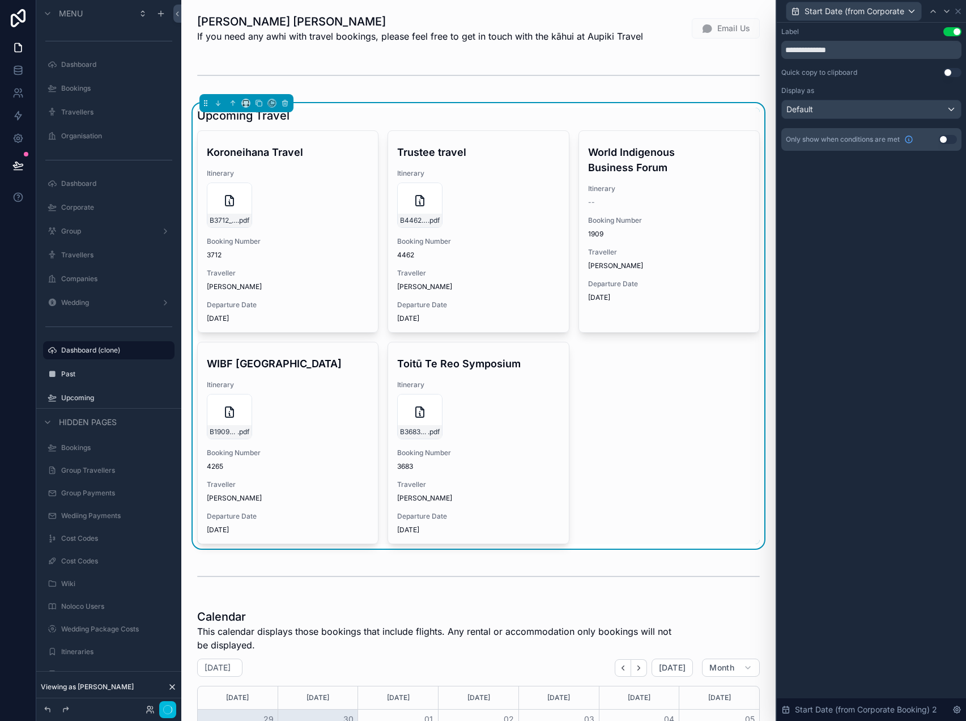
click at [849, 257] on div "**********" at bounding box center [871, 372] width 189 height 698
click at [853, 117] on div "Default" at bounding box center [871, 109] width 179 height 18
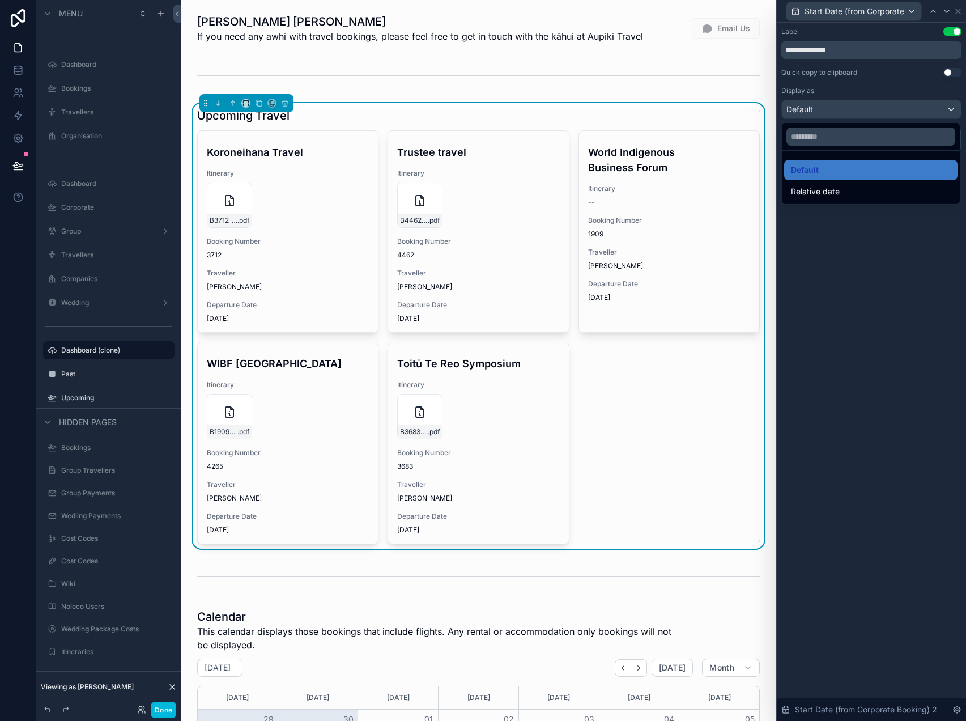
click at [824, 255] on div at bounding box center [871, 360] width 189 height 721
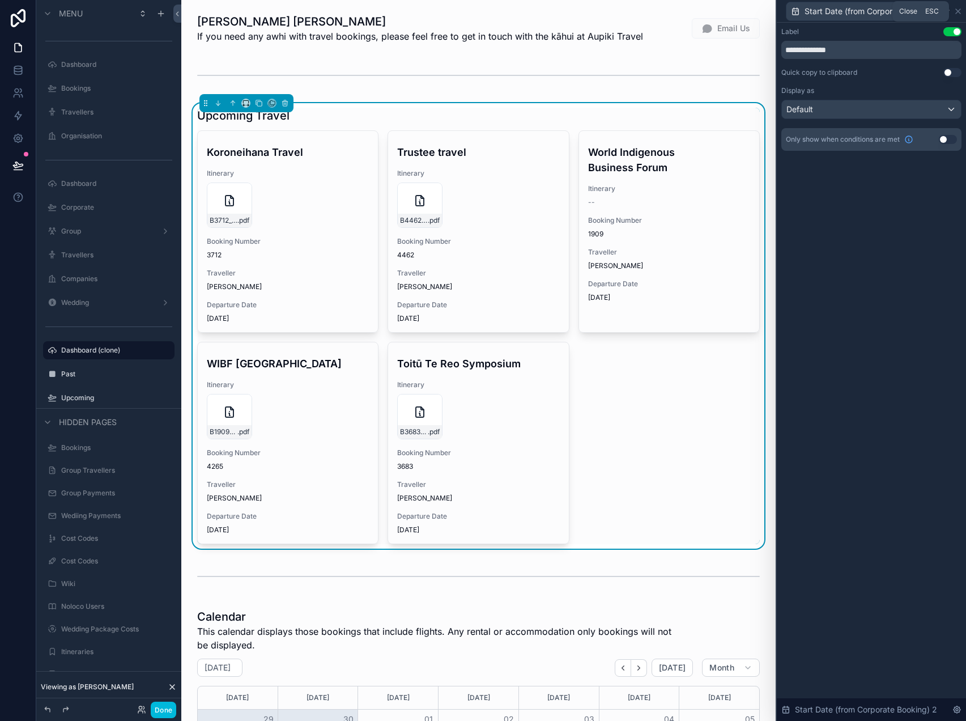
click at [960, 10] on icon at bounding box center [958, 11] width 9 height 9
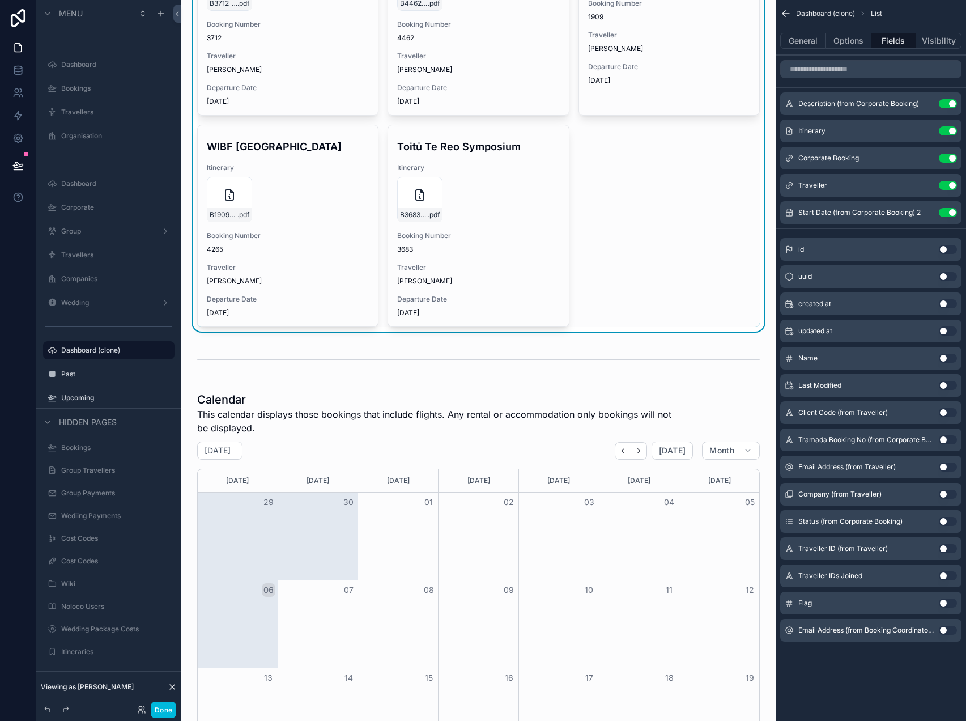
scroll to position [343, 0]
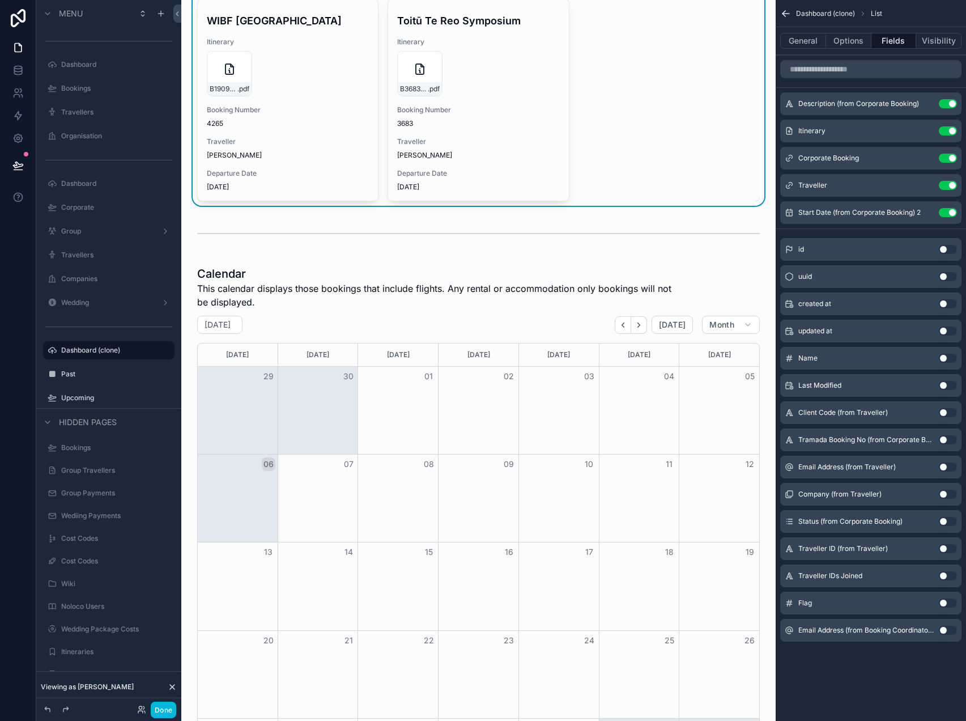
click at [500, 311] on div "scrollable content" at bounding box center [478, 536] width 576 height 550
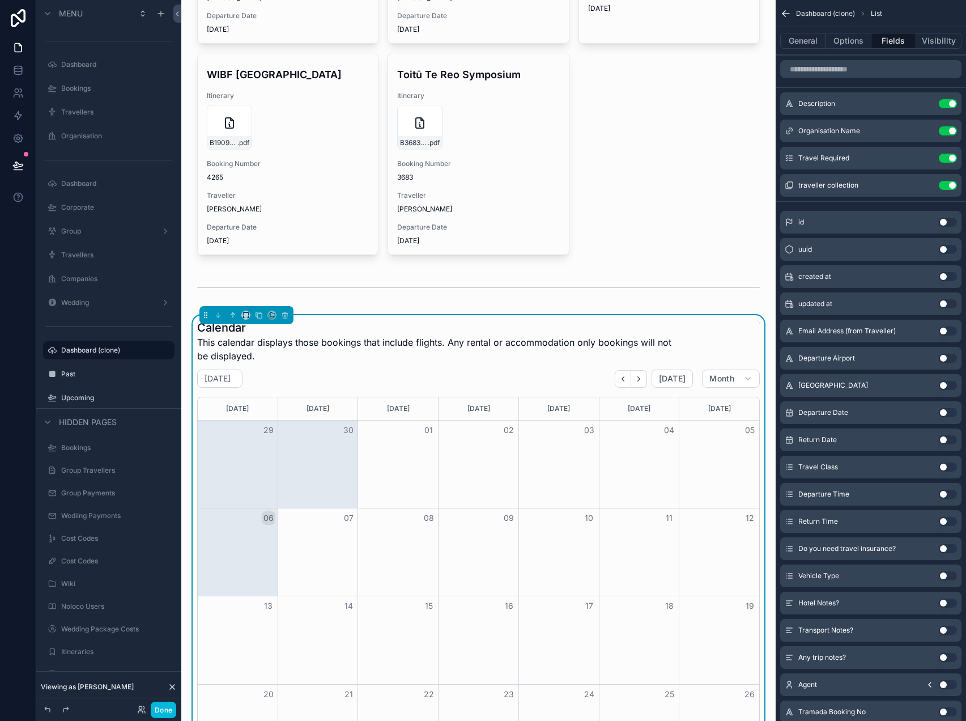
scroll to position [256, 0]
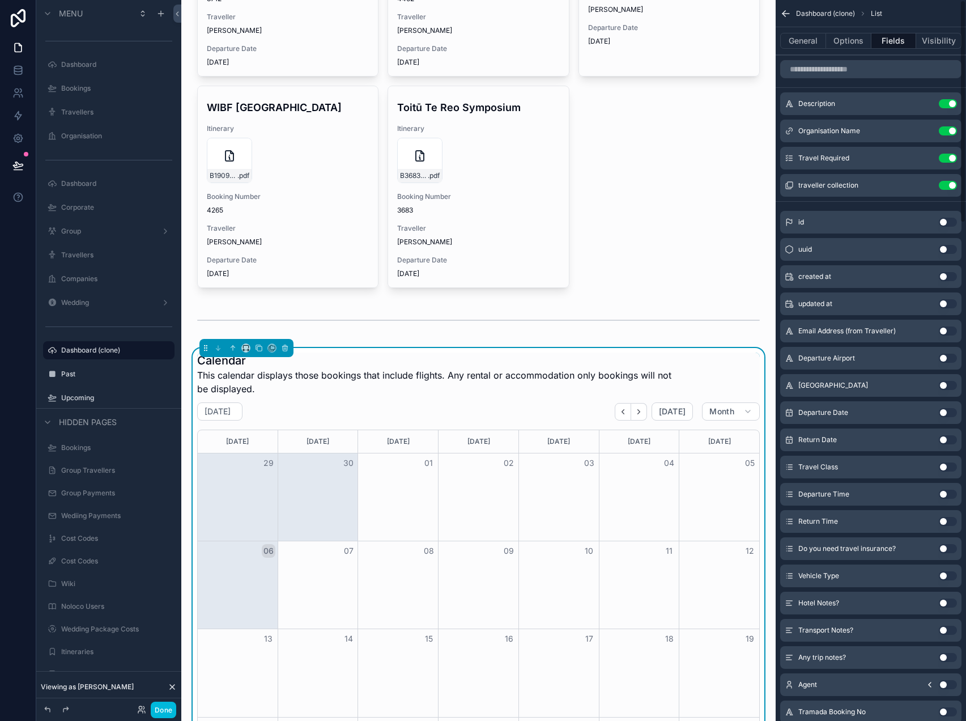
click at [821, 36] on button "General" at bounding box center [804, 41] width 46 height 16
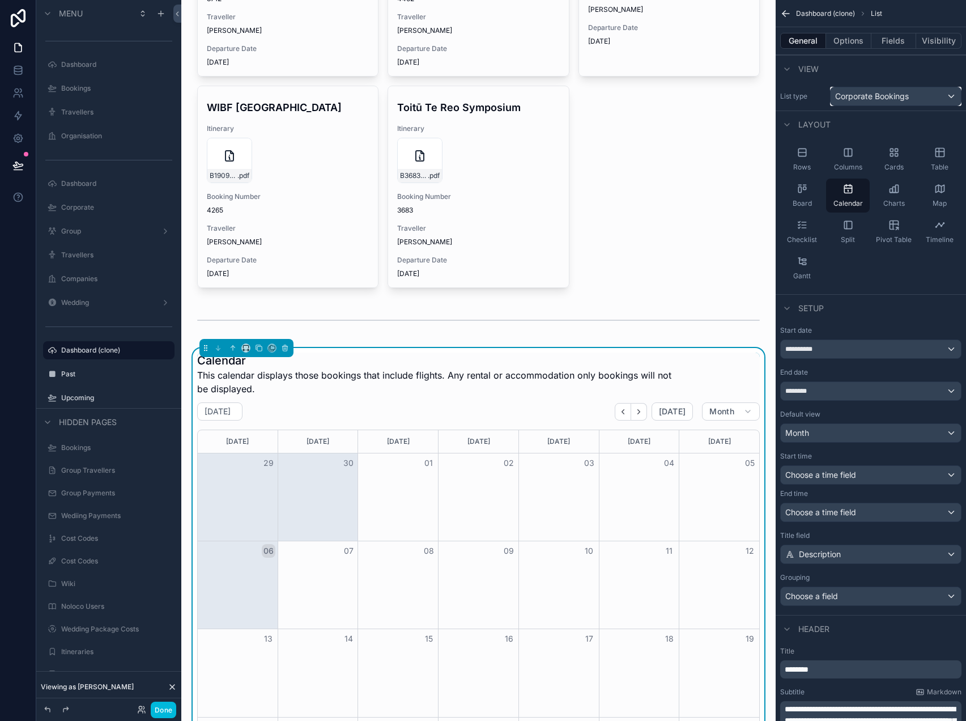
click at [914, 95] on div "Corporate Bookings" at bounding box center [896, 96] width 130 height 18
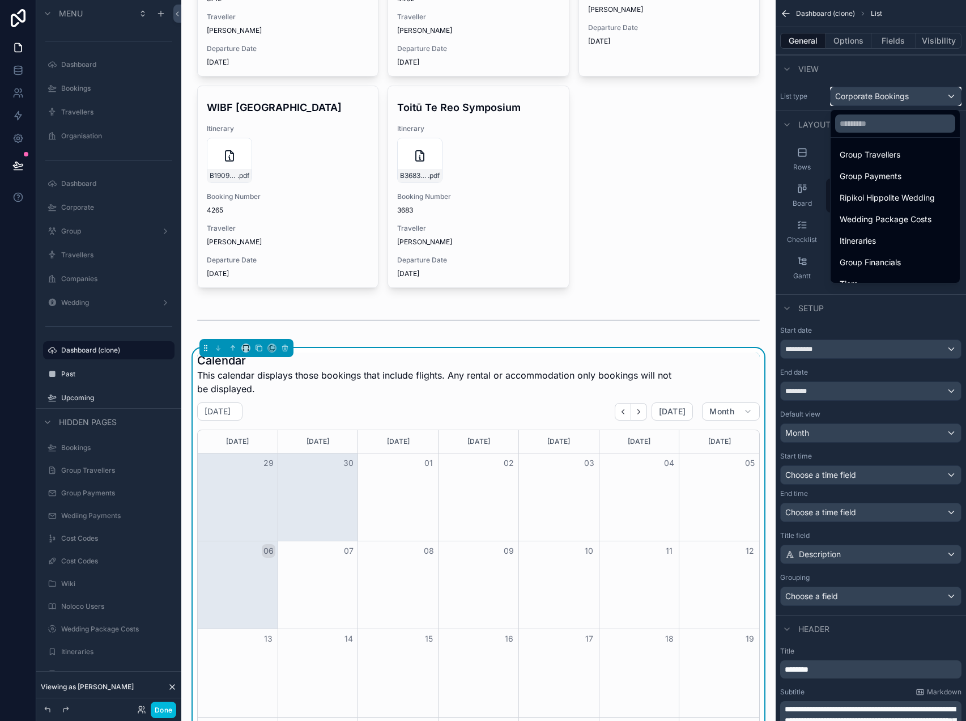
scroll to position [155, 0]
click at [862, 253] on span "Itineraries" at bounding box center [858, 251] width 36 height 14
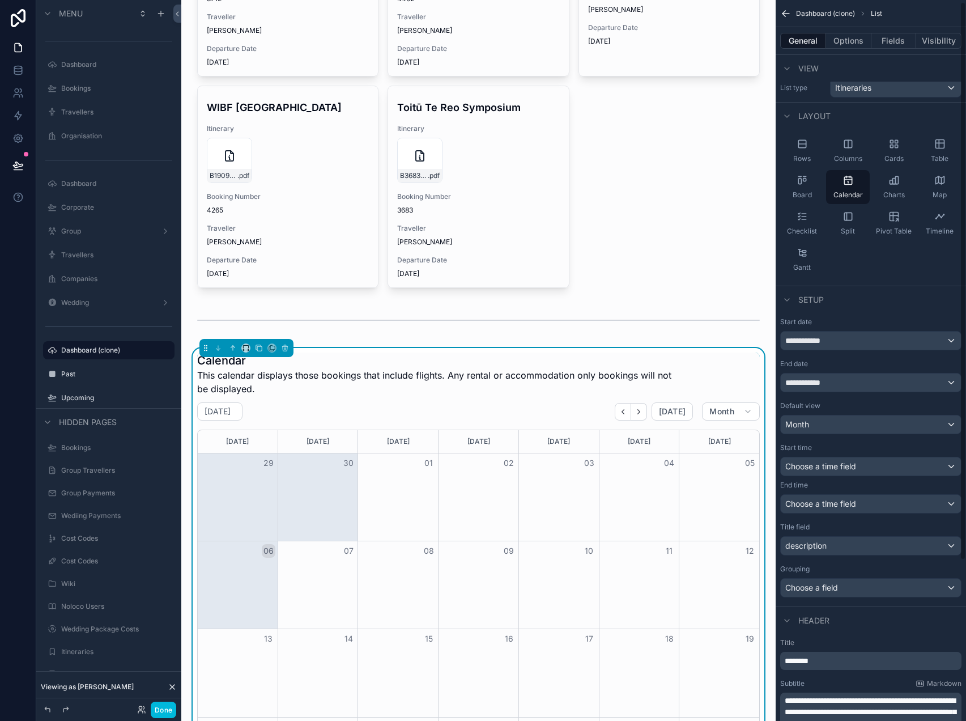
scroll to position [12, 0]
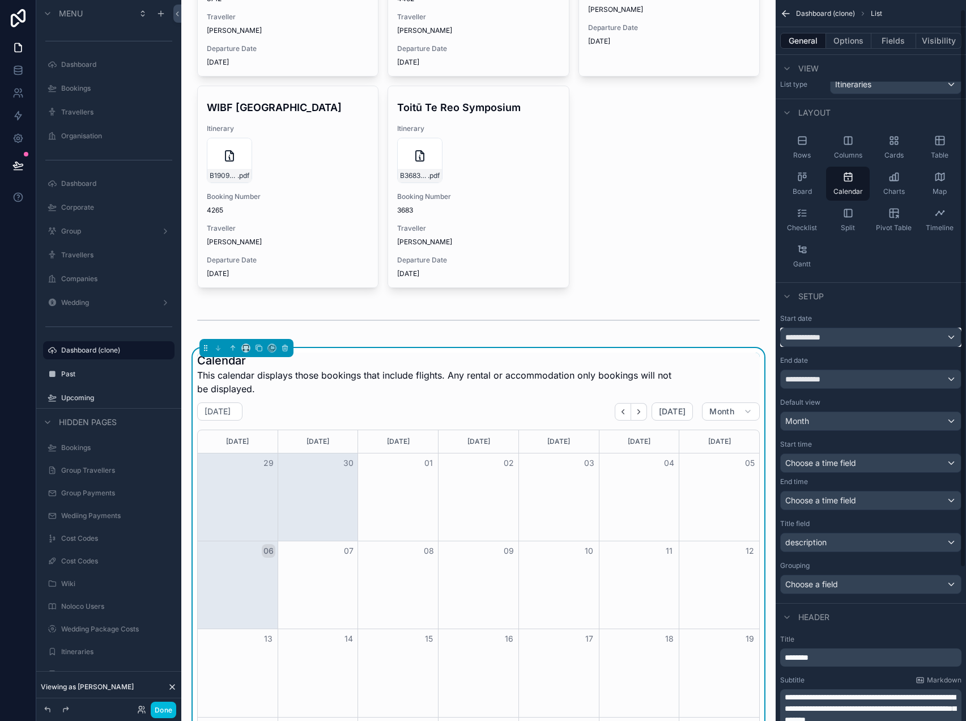
click at [836, 340] on div "**********" at bounding box center [871, 337] width 180 height 18
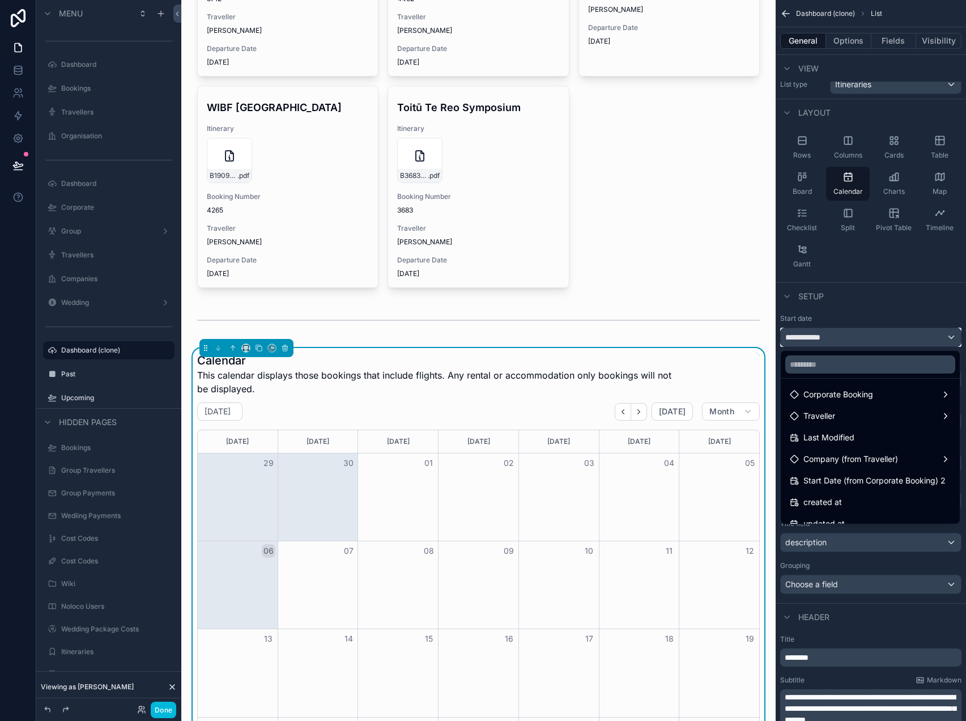
scroll to position [59, 0]
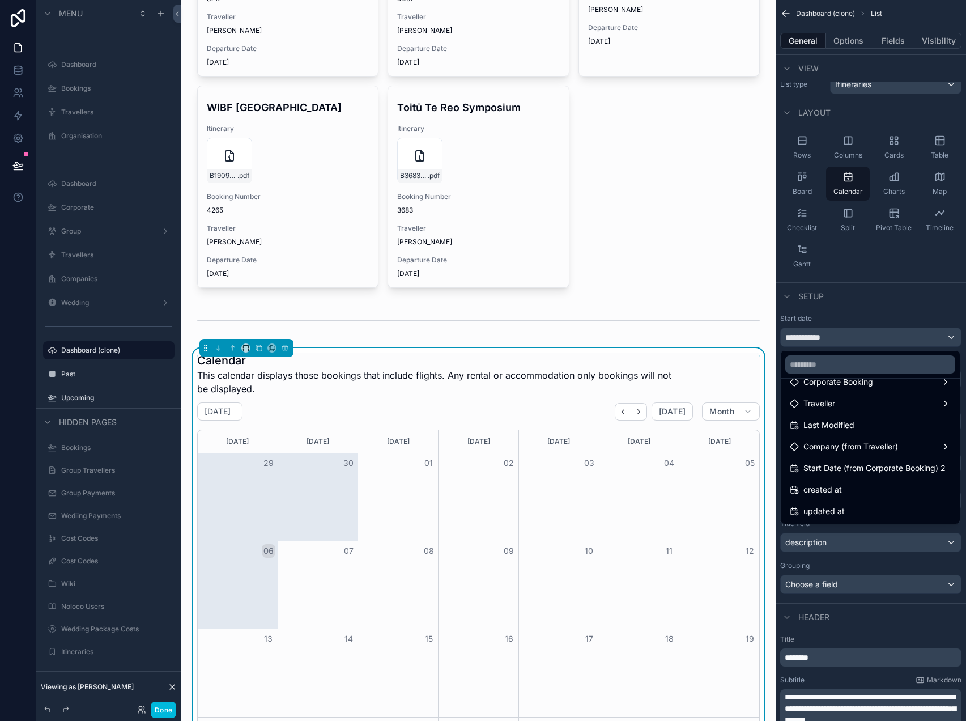
click at [848, 470] on span "Start Date (from Corporate Booking) 2" at bounding box center [875, 468] width 142 height 14
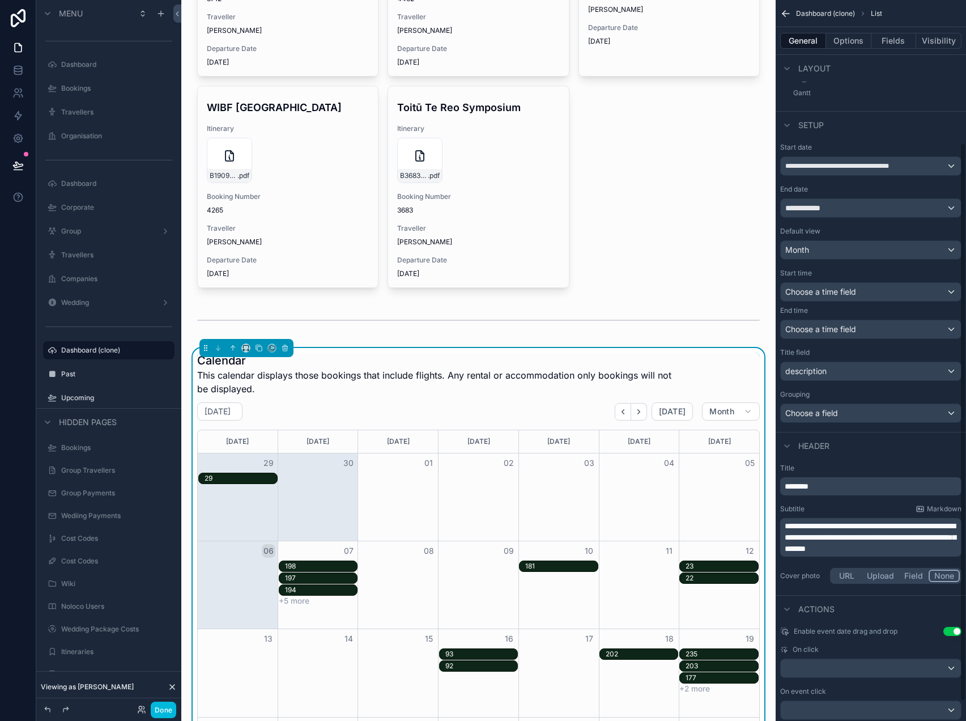
scroll to position [182, 0]
click at [881, 208] on div "**********" at bounding box center [871, 209] width 180 height 18
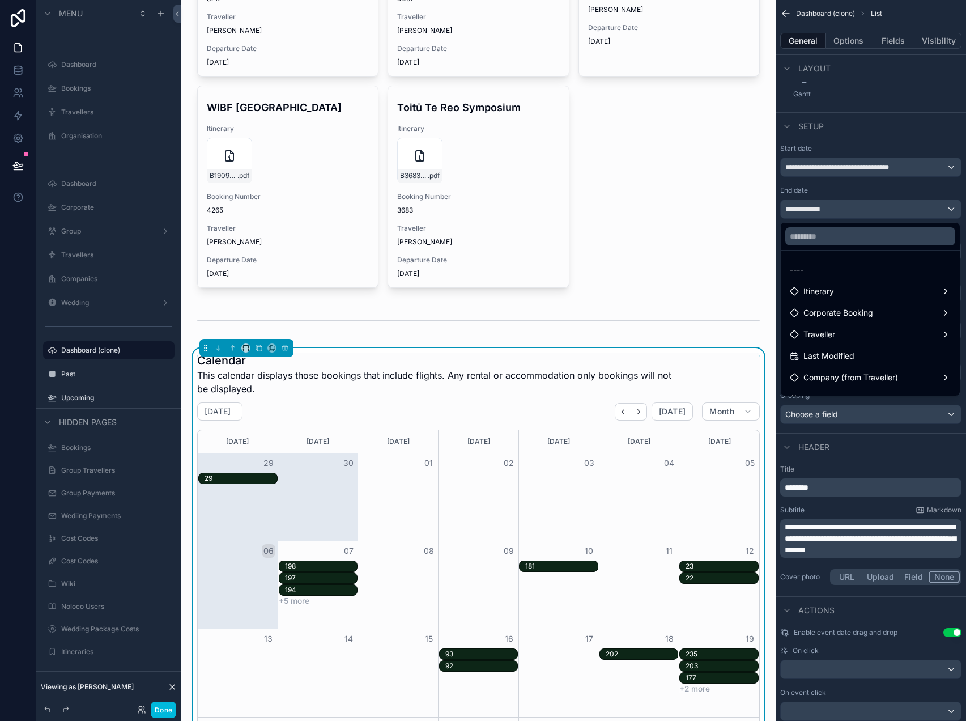
click at [862, 268] on div "----" at bounding box center [870, 270] width 161 height 14
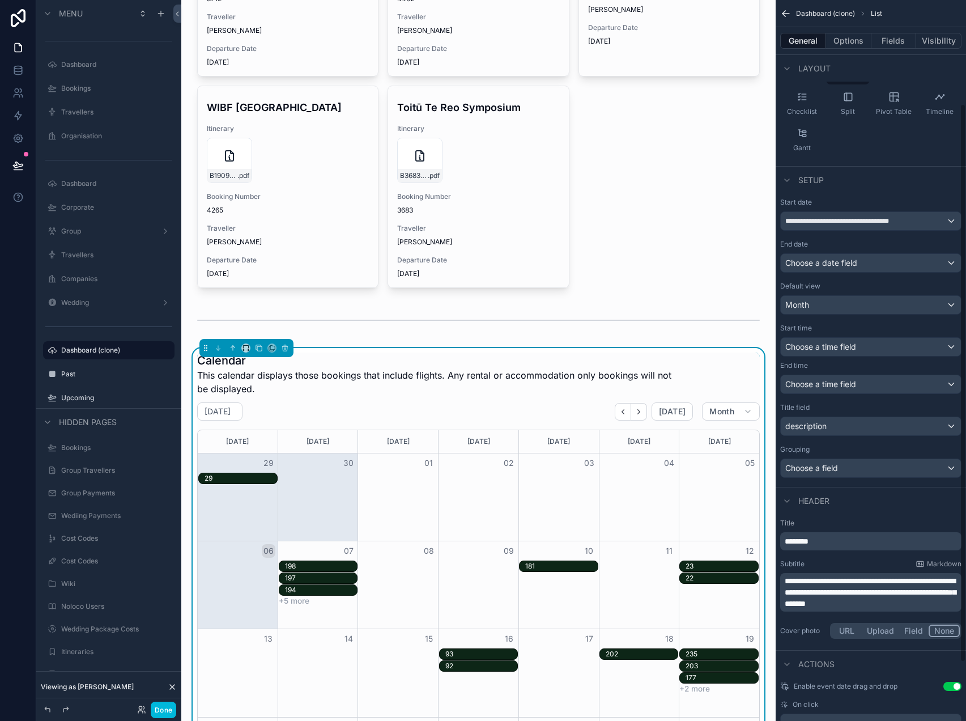
scroll to position [134, 0]
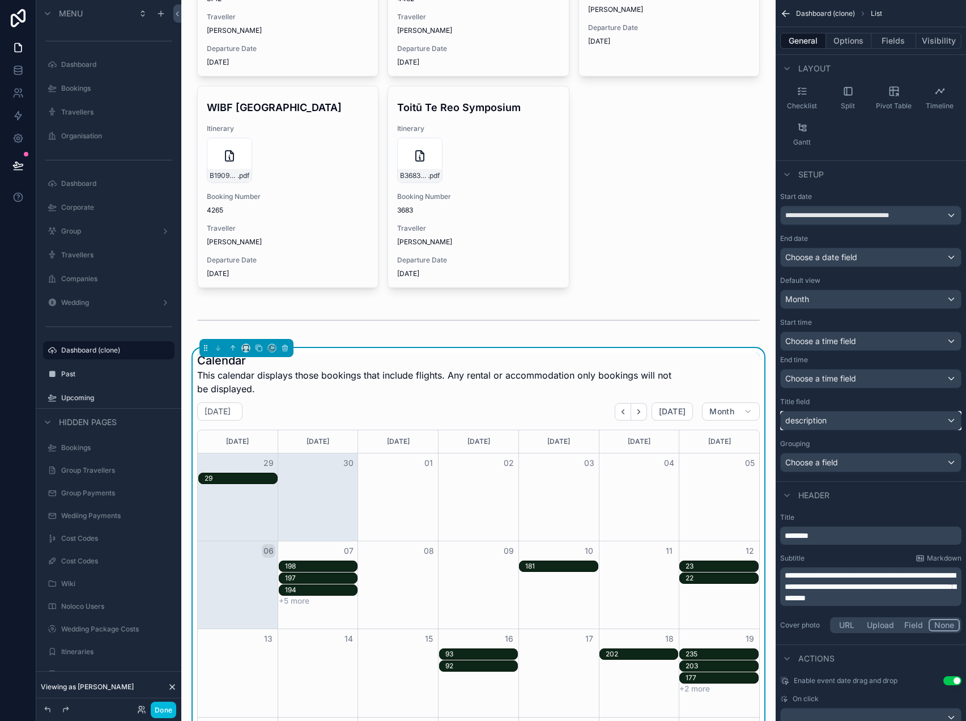
click at [819, 420] on span "description" at bounding box center [806, 420] width 41 height 11
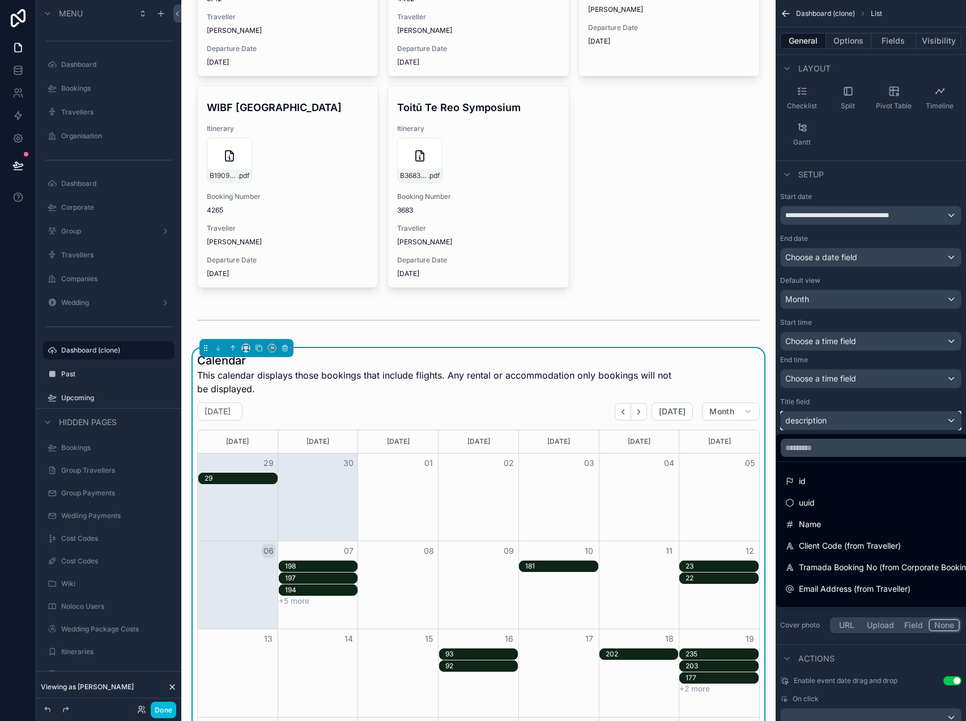
scroll to position [124, 0]
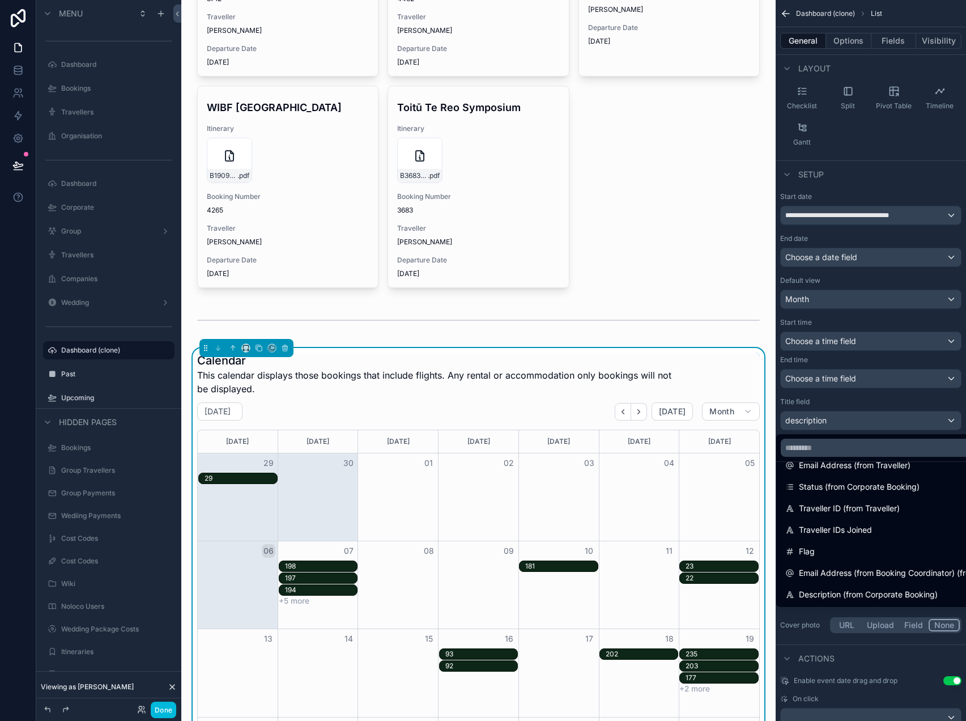
click at [850, 591] on span "Description (from Corporate Booking)" at bounding box center [868, 595] width 139 height 14
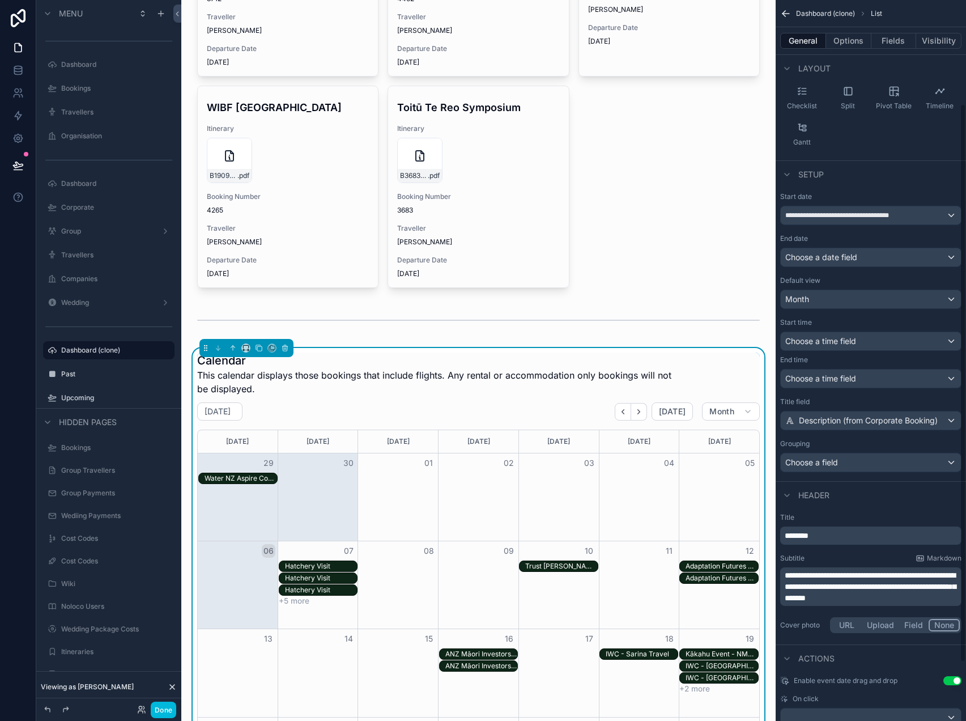
scroll to position [0, 0]
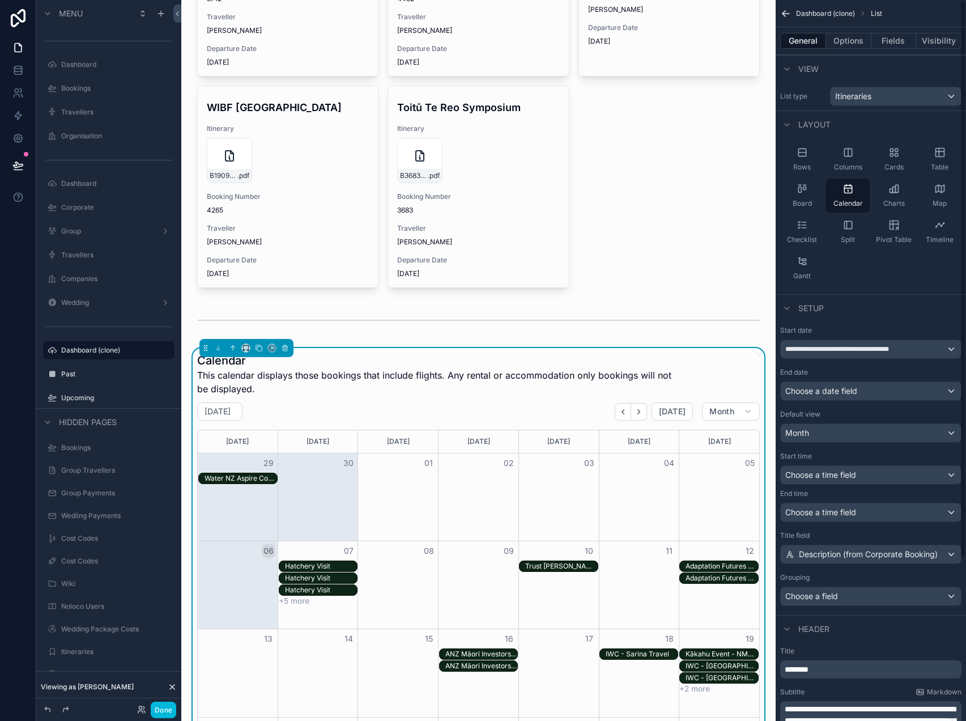
click at [847, 40] on button "Options" at bounding box center [848, 41] width 45 height 16
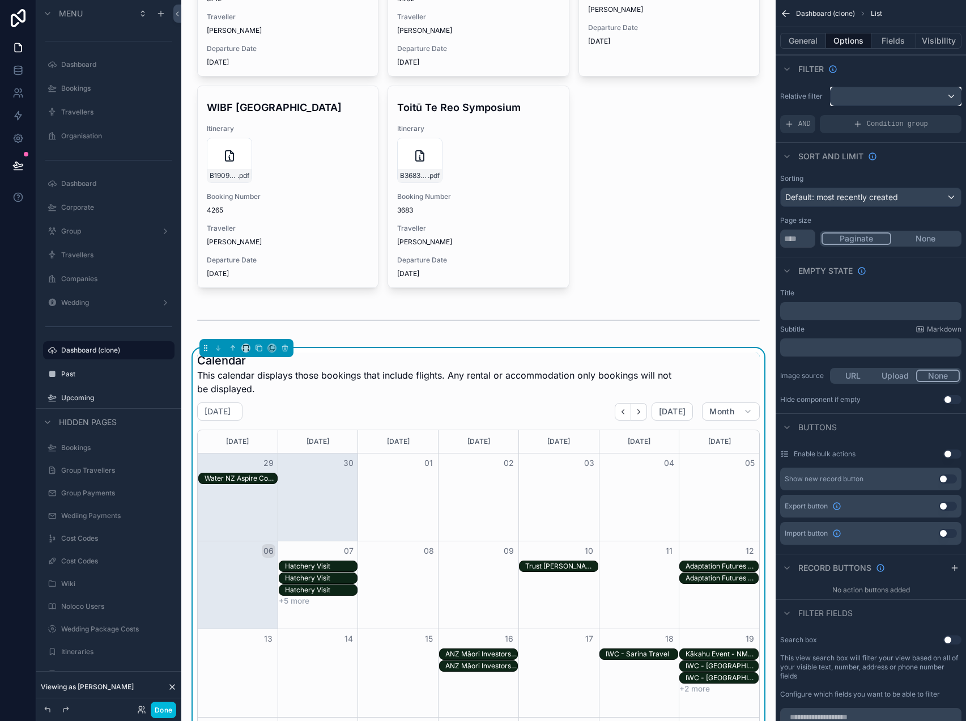
click at [865, 98] on div "scrollable content" at bounding box center [896, 96] width 130 height 18
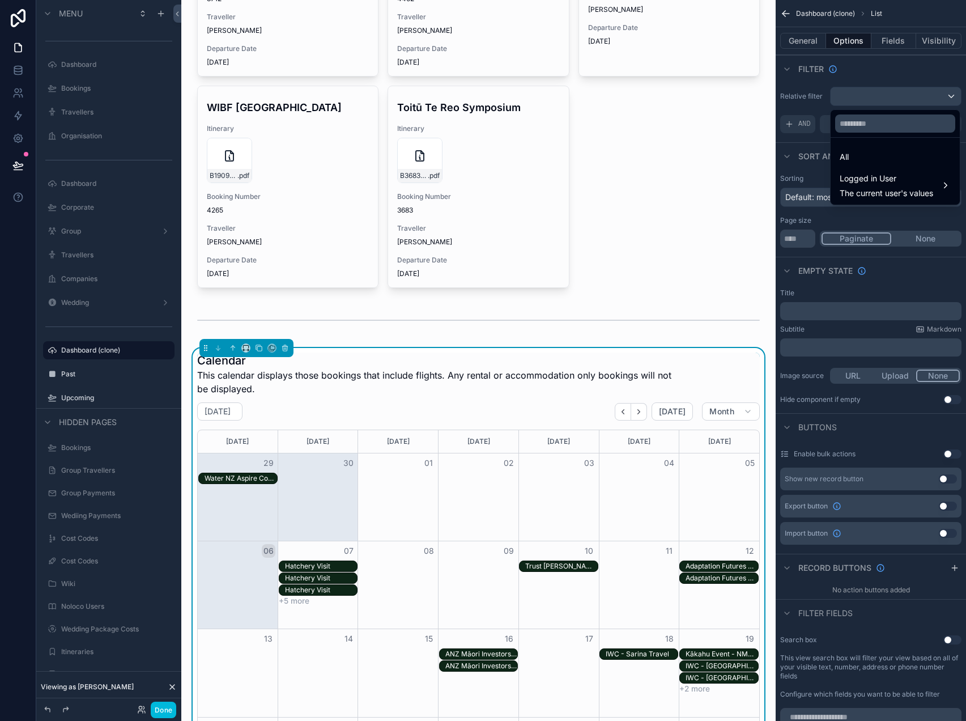
click at [876, 169] on div "Logged in User The current user's values" at bounding box center [895, 185] width 125 height 34
click at [787, 205] on span "Online Access" at bounding box center [781, 208] width 53 height 14
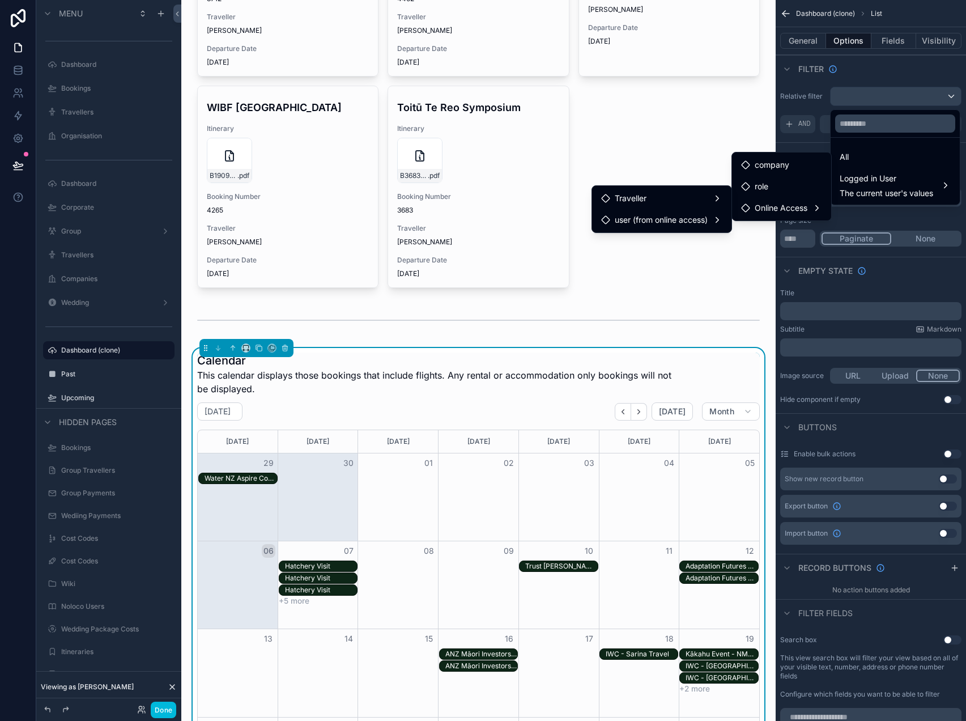
click at [690, 198] on div "Traveller" at bounding box center [661, 199] width 121 height 14
click at [754, 213] on span "itineraries collection" at bounding box center [790, 210] width 73 height 14
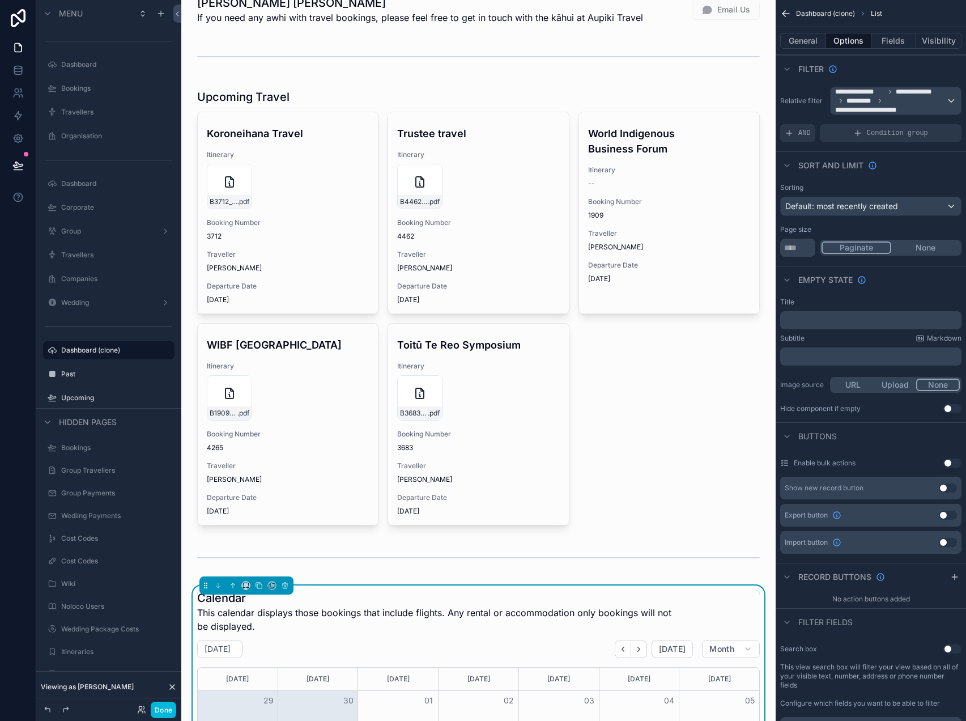
scroll to position [23, 0]
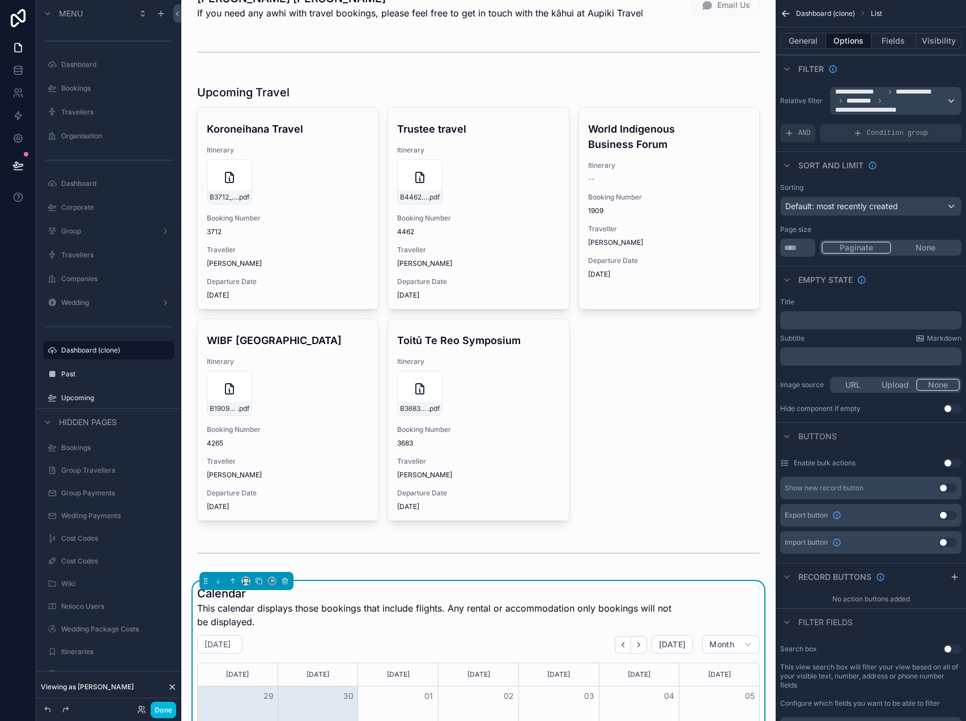
click at [613, 349] on div "scrollable content" at bounding box center [478, 303] width 576 height 446
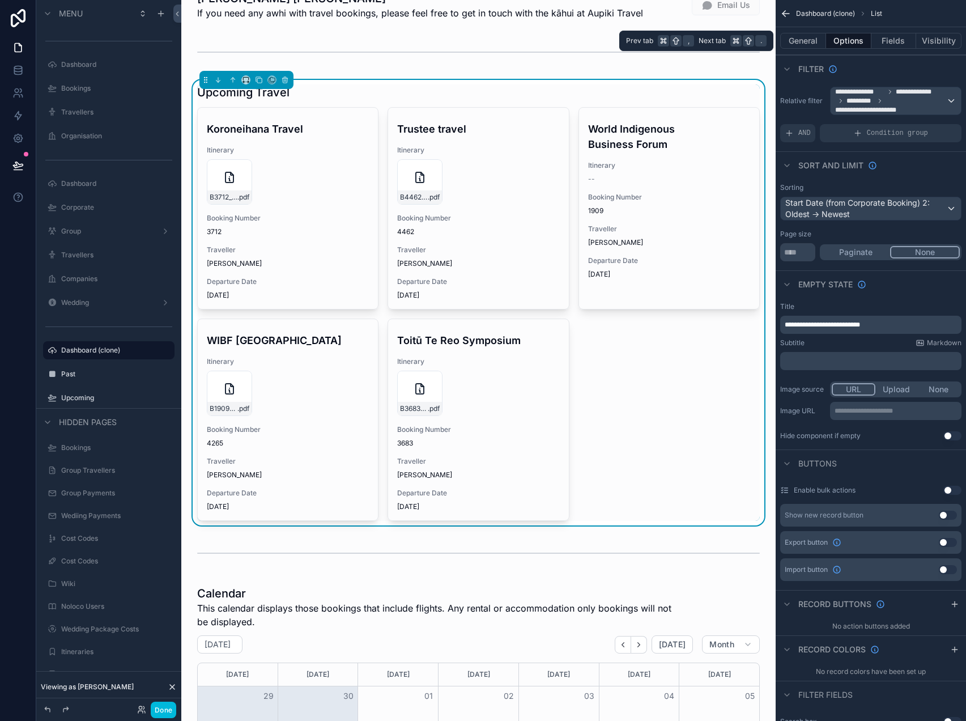
click at [885, 40] on button "Fields" at bounding box center [894, 41] width 45 height 16
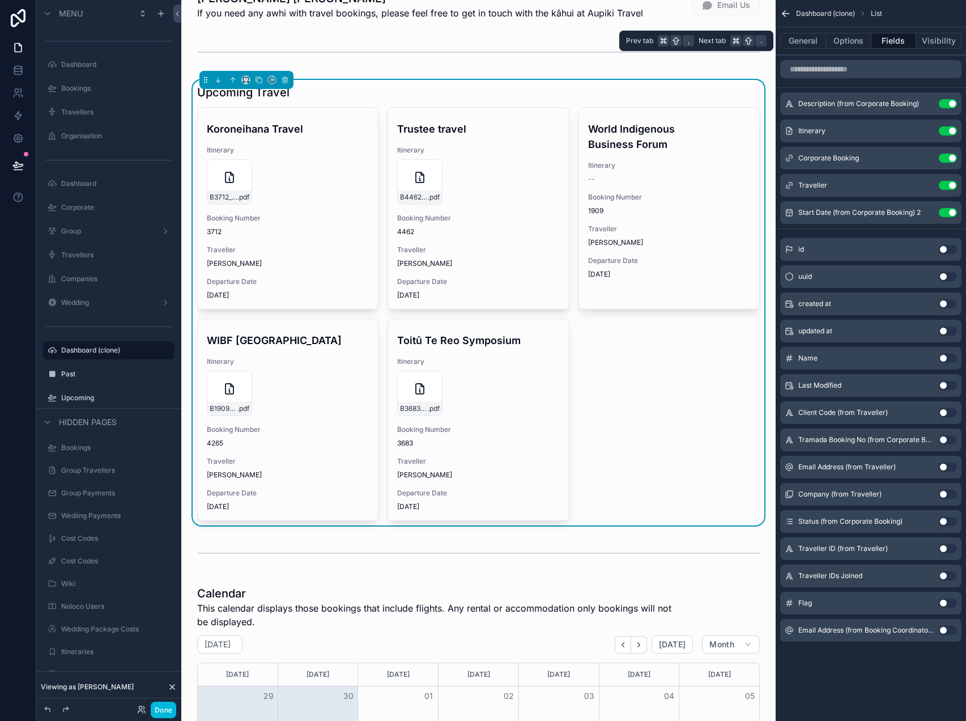
click at [858, 39] on button "Options" at bounding box center [848, 41] width 45 height 16
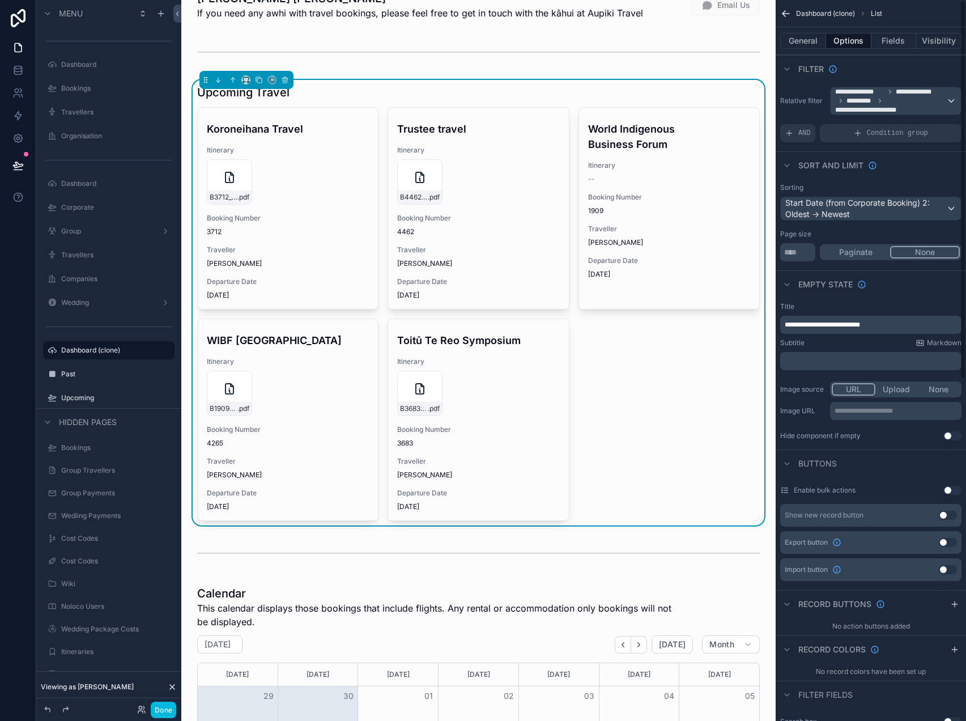
scroll to position [9, 0]
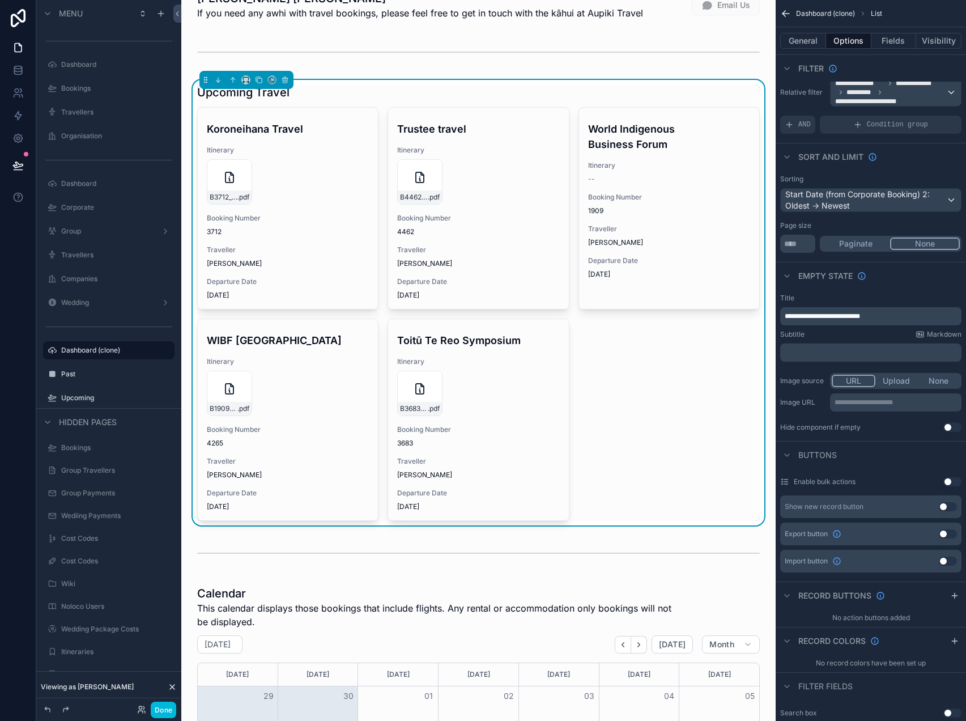
click at [812, 121] on div "AND" at bounding box center [798, 125] width 35 height 18
click at [0, 0] on icon "scrollable content" at bounding box center [0, 0] width 0 height 0
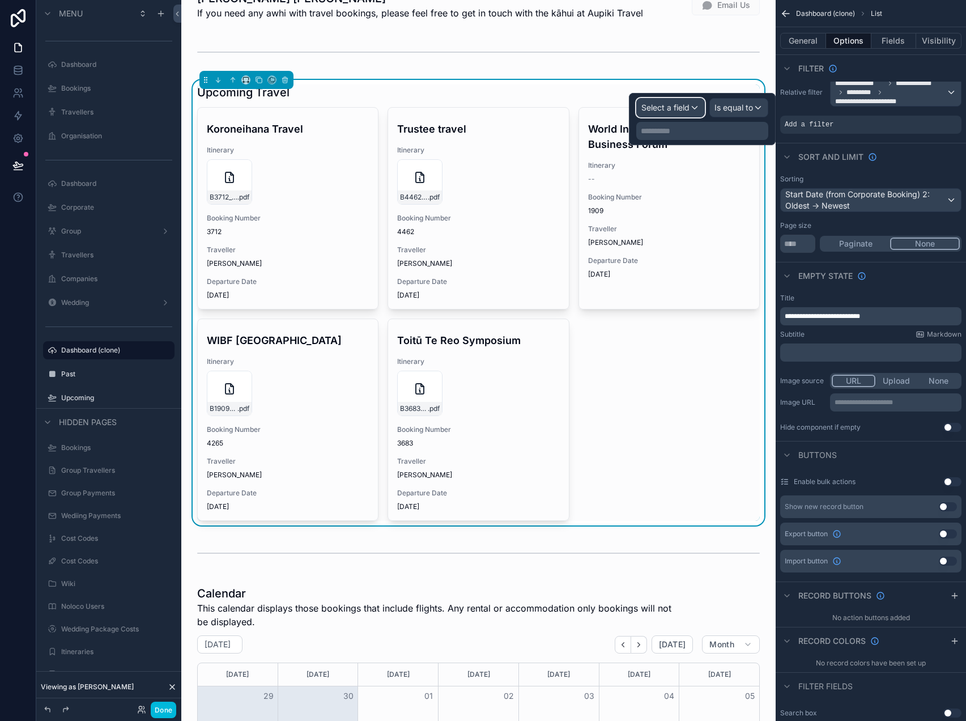
click at [682, 110] on span "Select a field" at bounding box center [666, 108] width 48 height 10
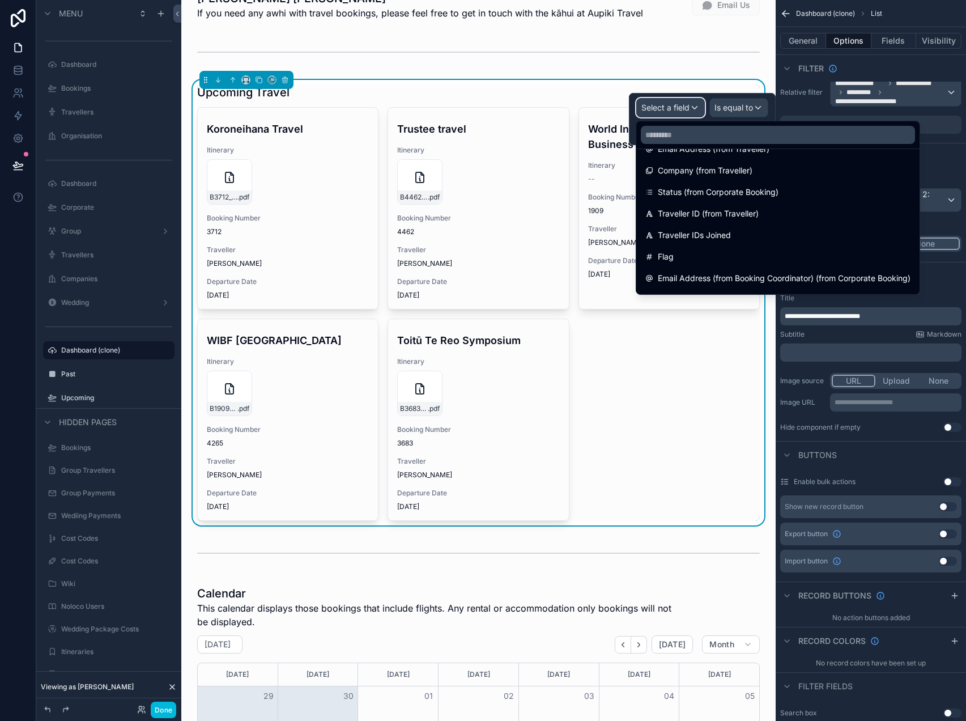
scroll to position [257, 0]
click at [727, 190] on span "Status (from Corporate Booking)" at bounding box center [718, 192] width 121 height 14
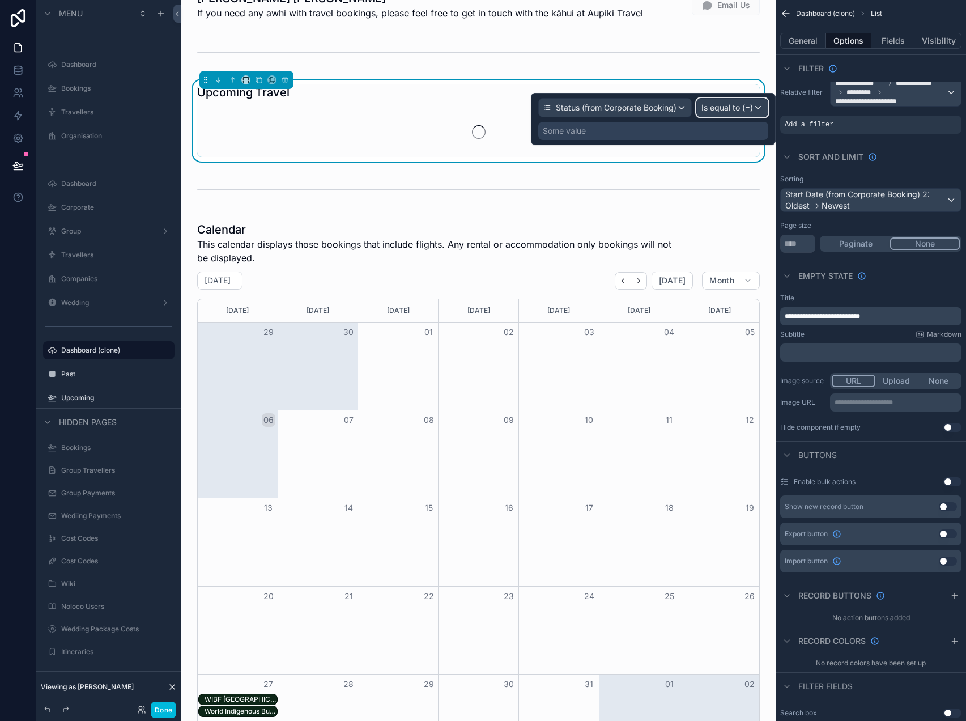
click at [732, 105] on span "Is equal to (=)" at bounding box center [728, 107] width 52 height 11
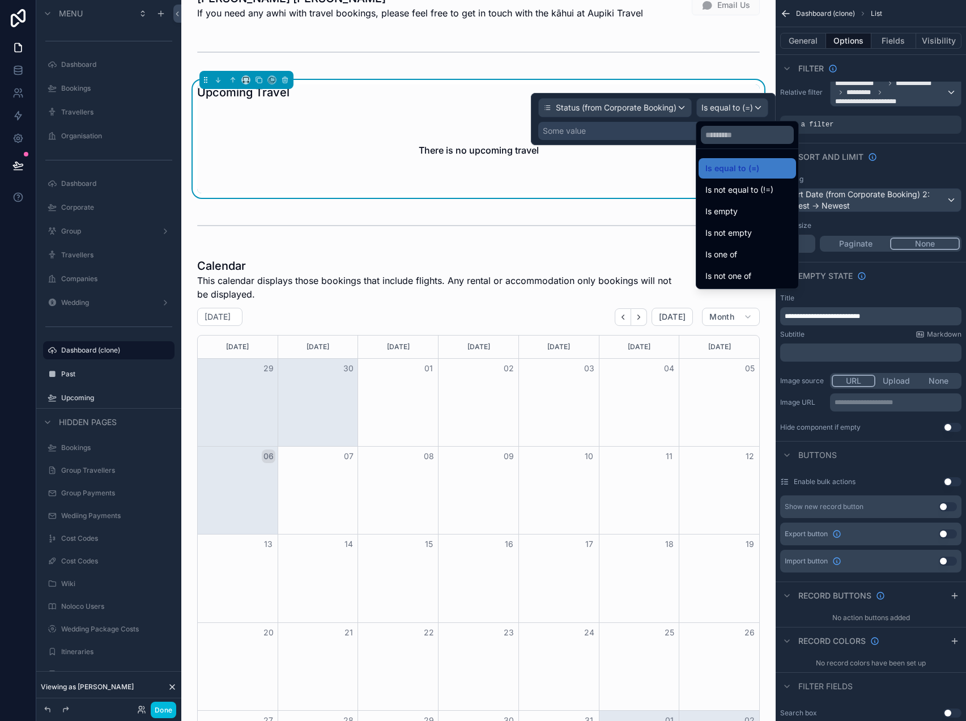
click at [657, 125] on div at bounding box center [653, 119] width 245 height 52
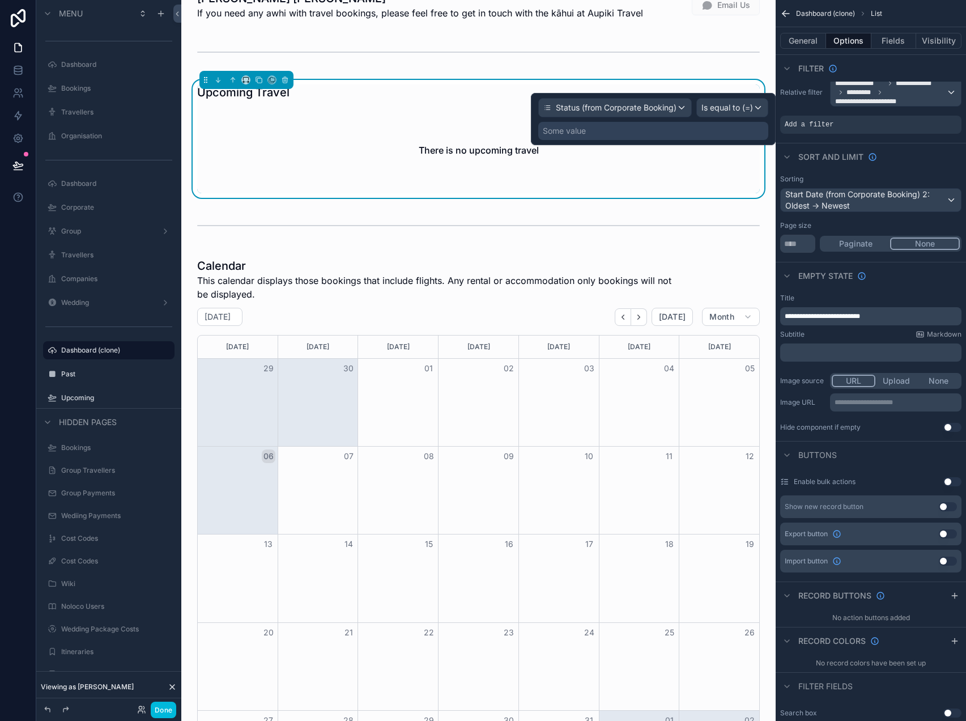
click at [745, 124] on div "Some value" at bounding box center [654, 131] width 230 height 18
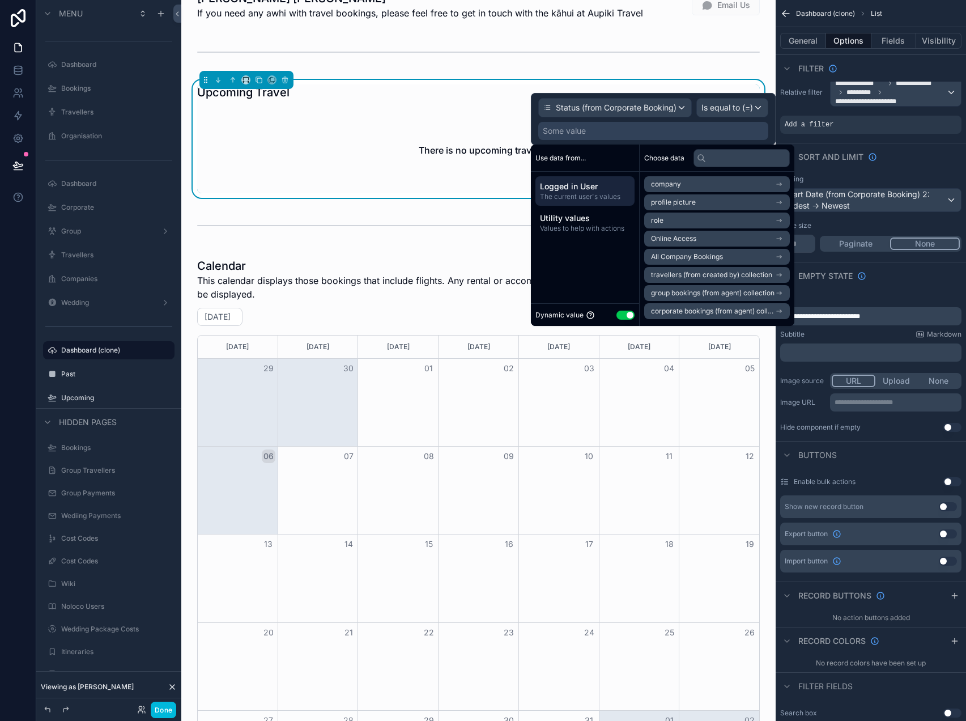
click at [622, 316] on button "Use setting" at bounding box center [626, 315] width 18 height 9
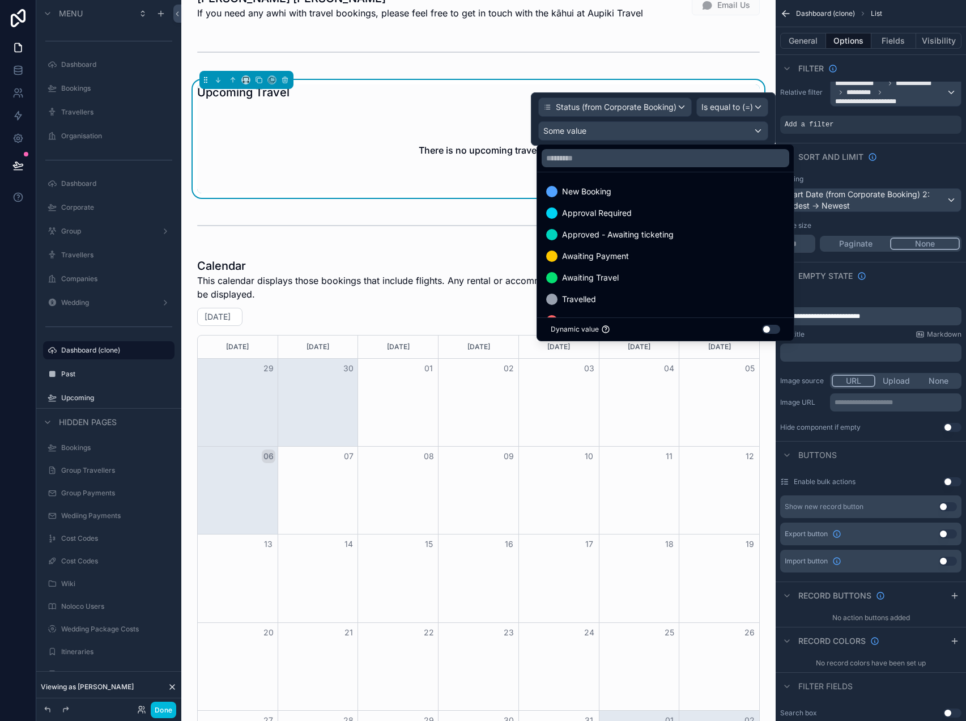
click at [645, 277] on div "Awaiting Travel" at bounding box center [665, 278] width 239 height 14
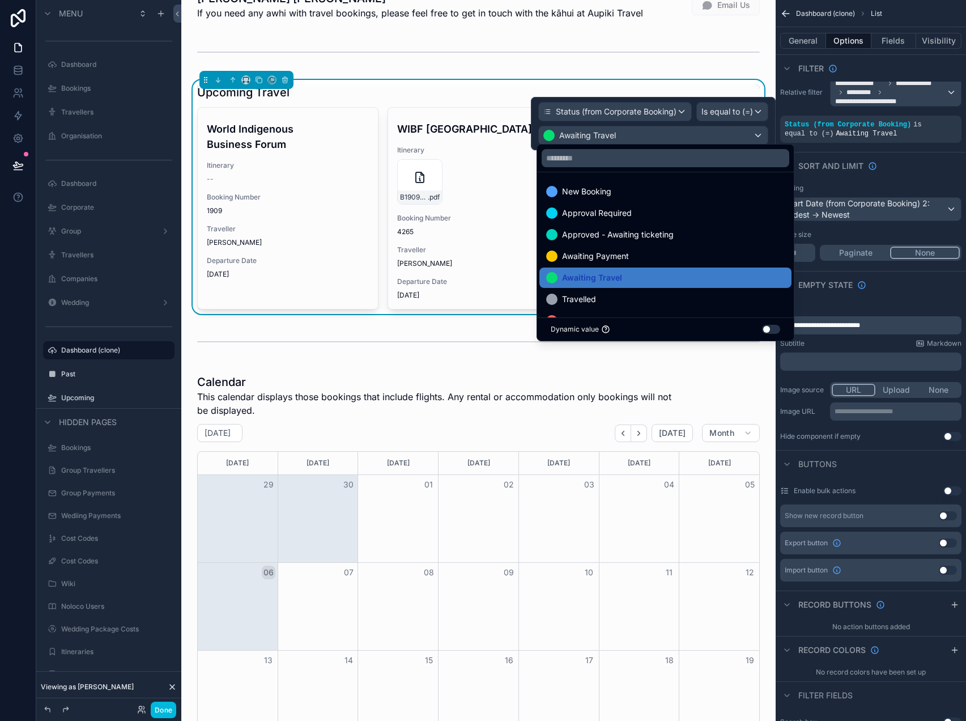
click at [188, 64] on div "Tēnā koe Janis If you need any awhi with travel bookings, please feel free to g…" at bounding box center [478, 709] width 595 height 1464
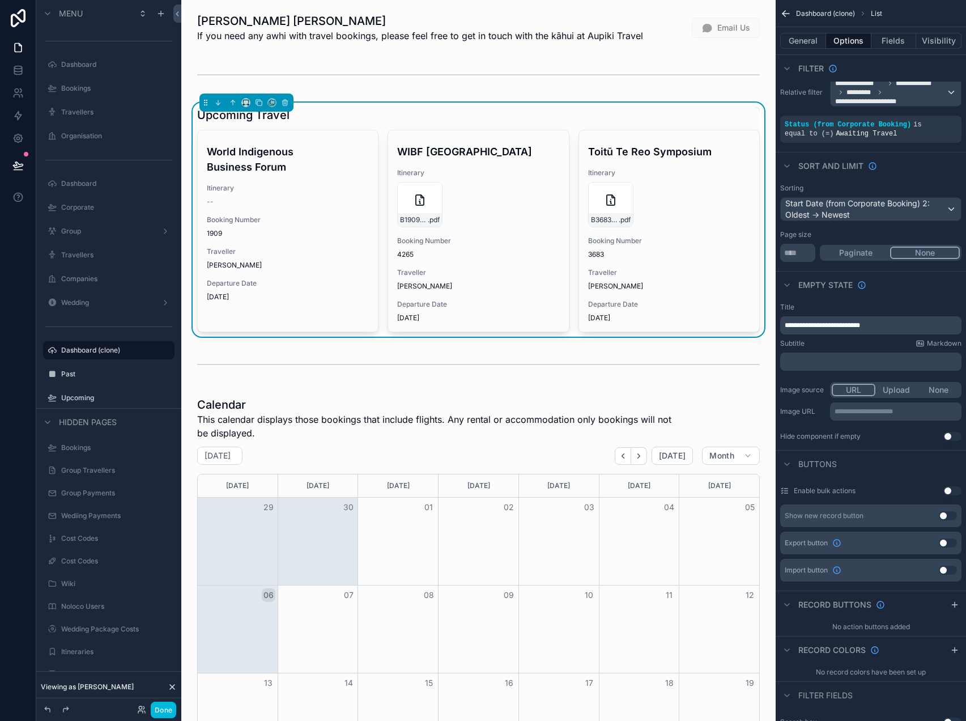
scroll to position [0, 0]
click at [904, 40] on button "Fields" at bounding box center [894, 41] width 45 height 16
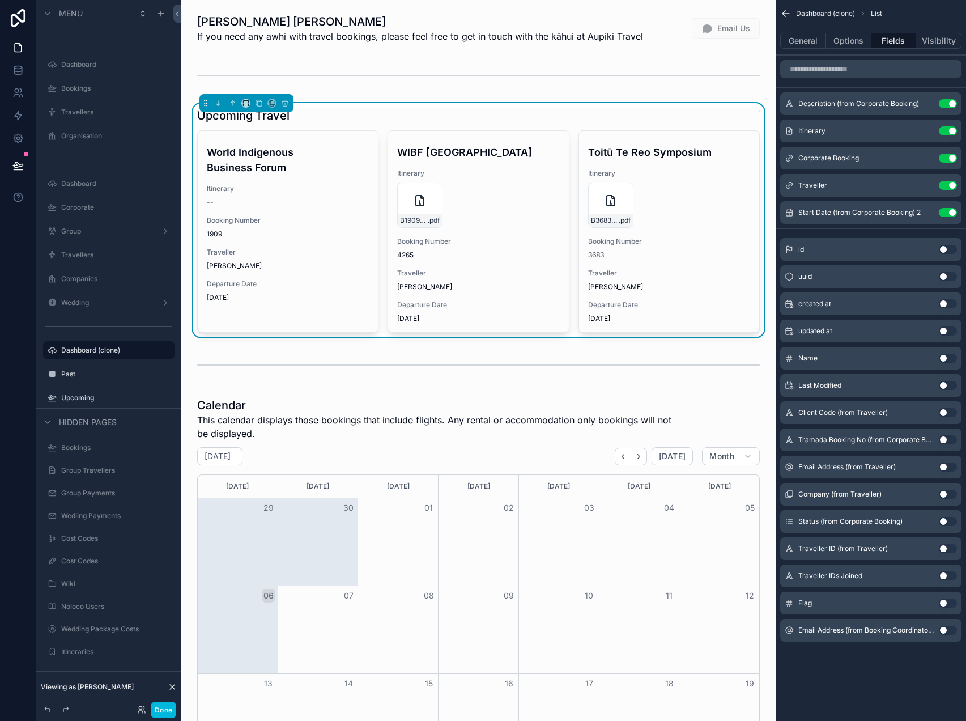
click at [950, 183] on button "Use setting" at bounding box center [948, 185] width 18 height 9
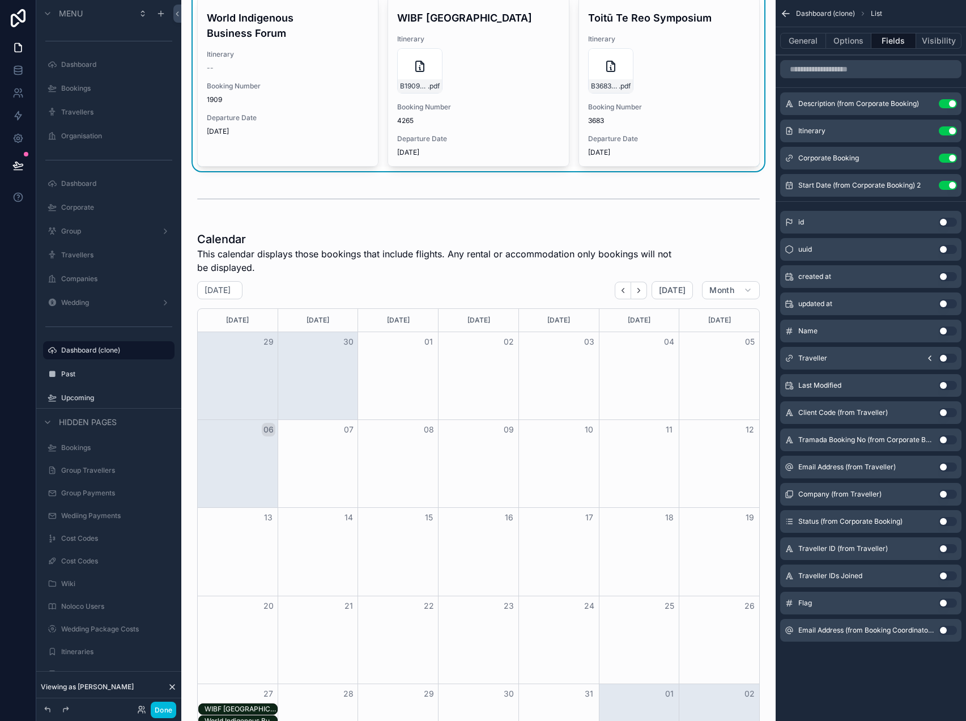
scroll to position [143, 0]
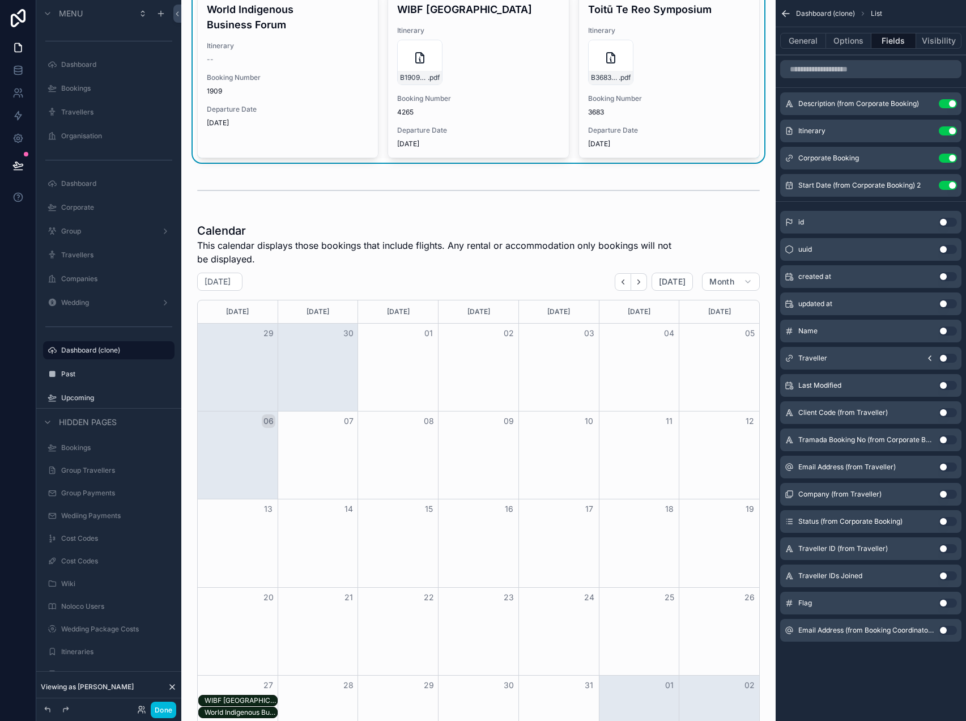
click at [639, 281] on div "scrollable content" at bounding box center [478, 493] width 576 height 550
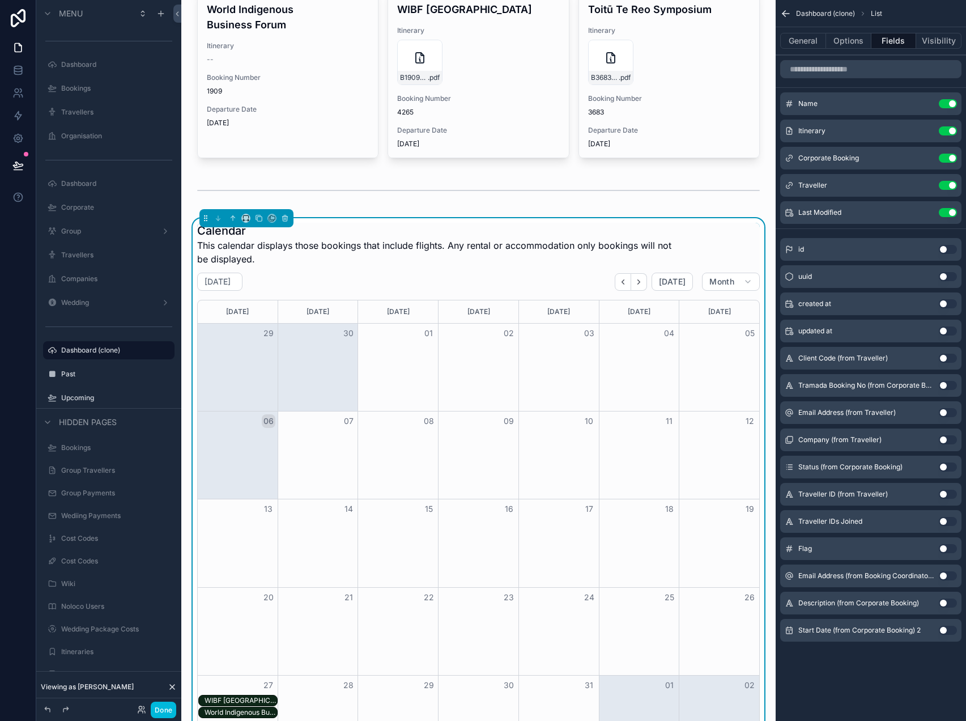
click at [641, 281] on icon "Next" at bounding box center [639, 282] width 9 height 9
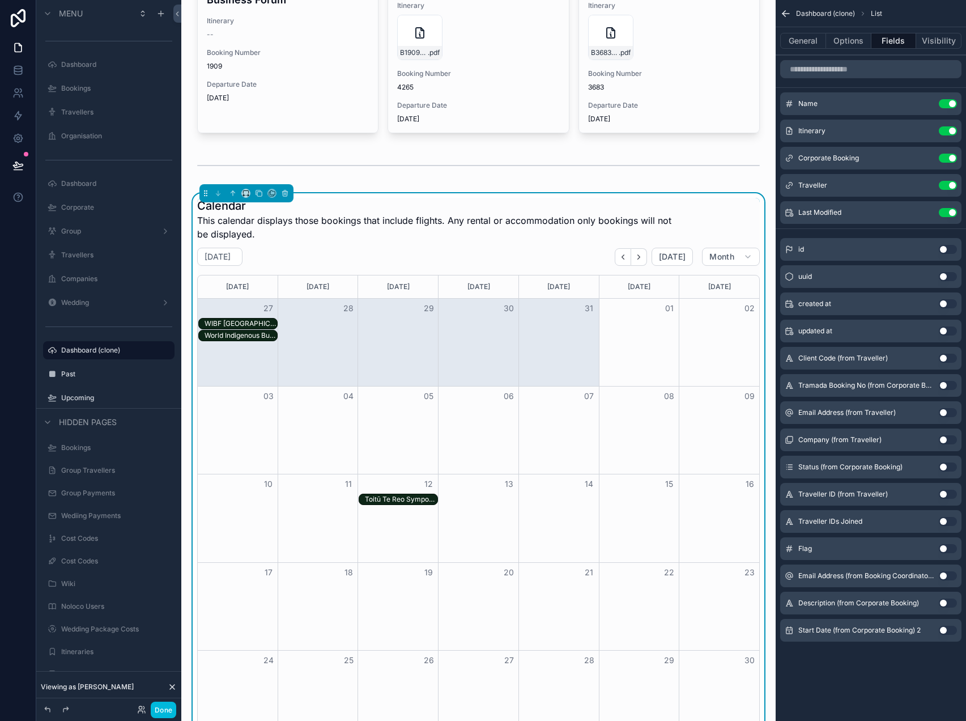
scroll to position [176, 0]
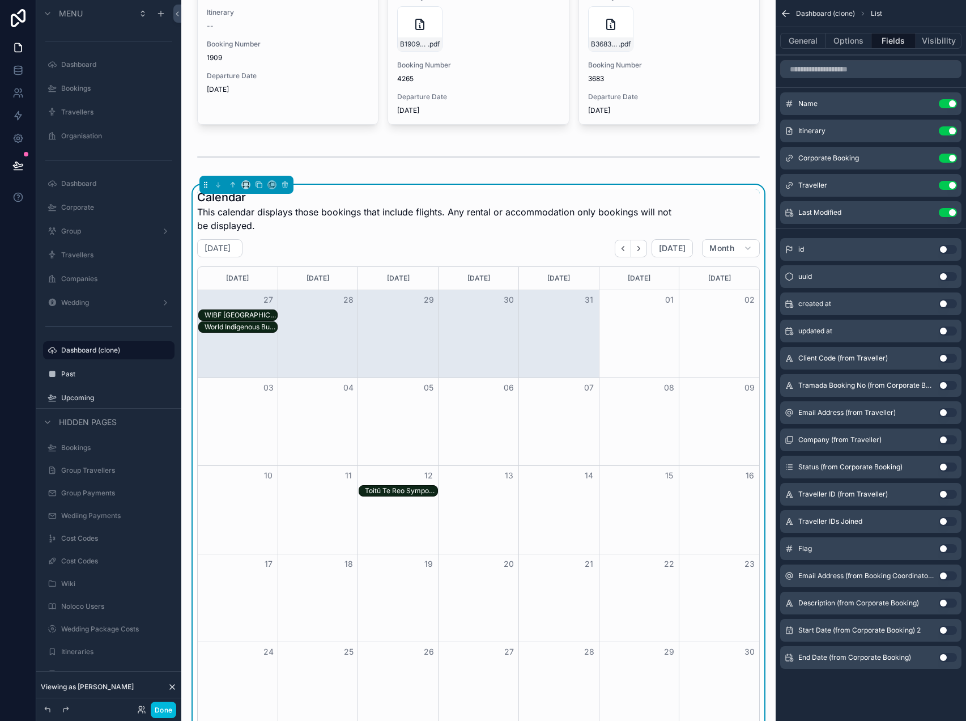
click at [481, 248] on div "November 2025 Today Month" at bounding box center [478, 248] width 563 height 18
click at [802, 48] on button "General" at bounding box center [804, 41] width 46 height 16
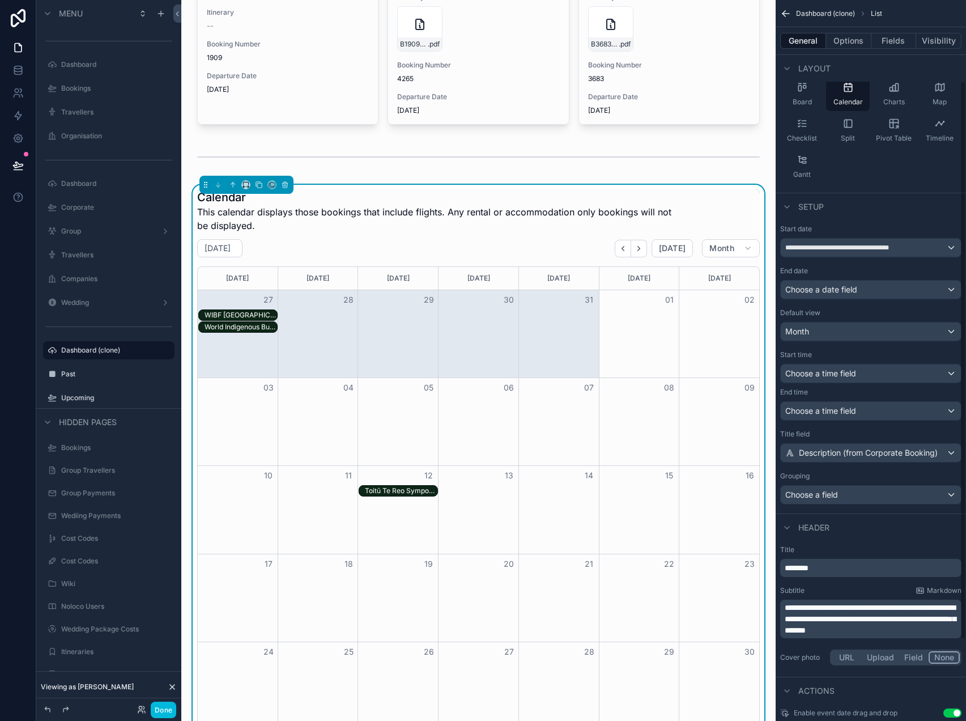
scroll to position [111, 0]
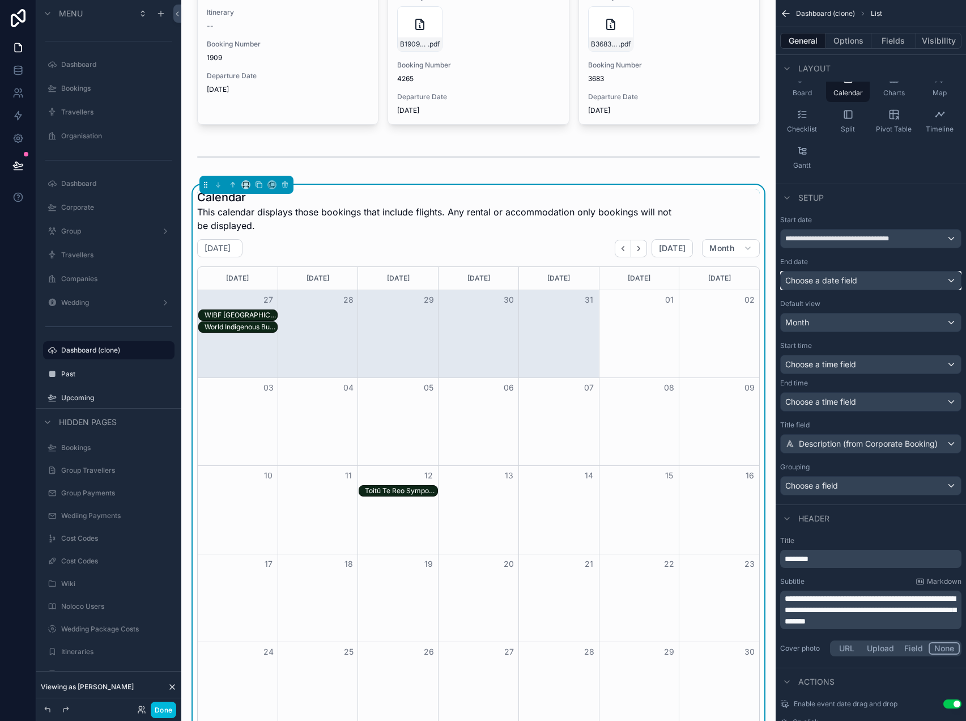
click at [858, 278] on div "Choose a date field" at bounding box center [871, 281] width 180 height 18
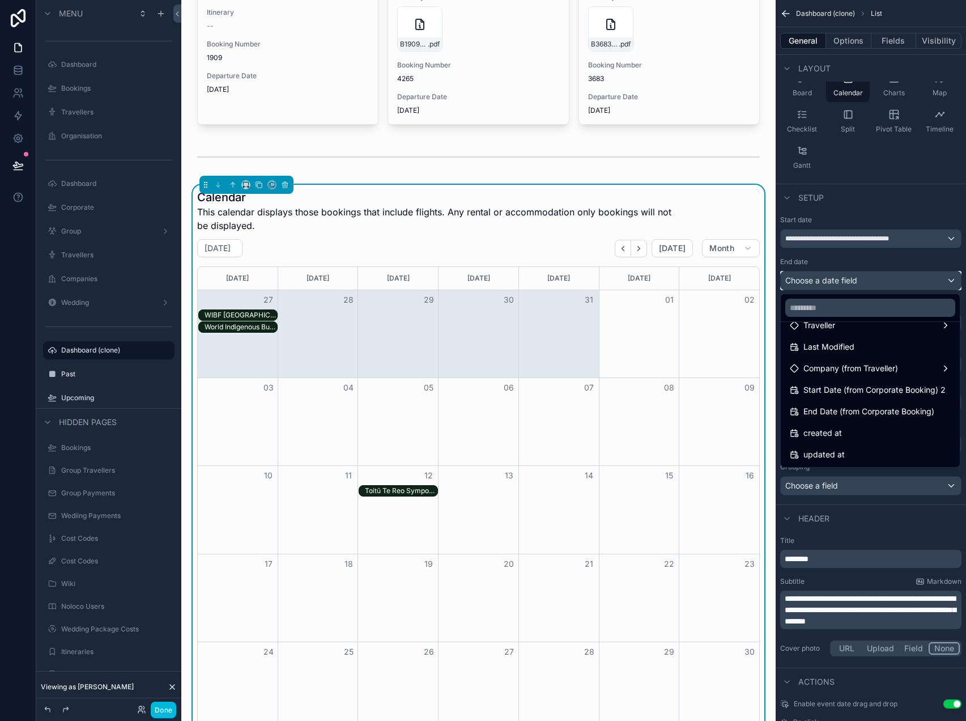
scroll to position [0, 0]
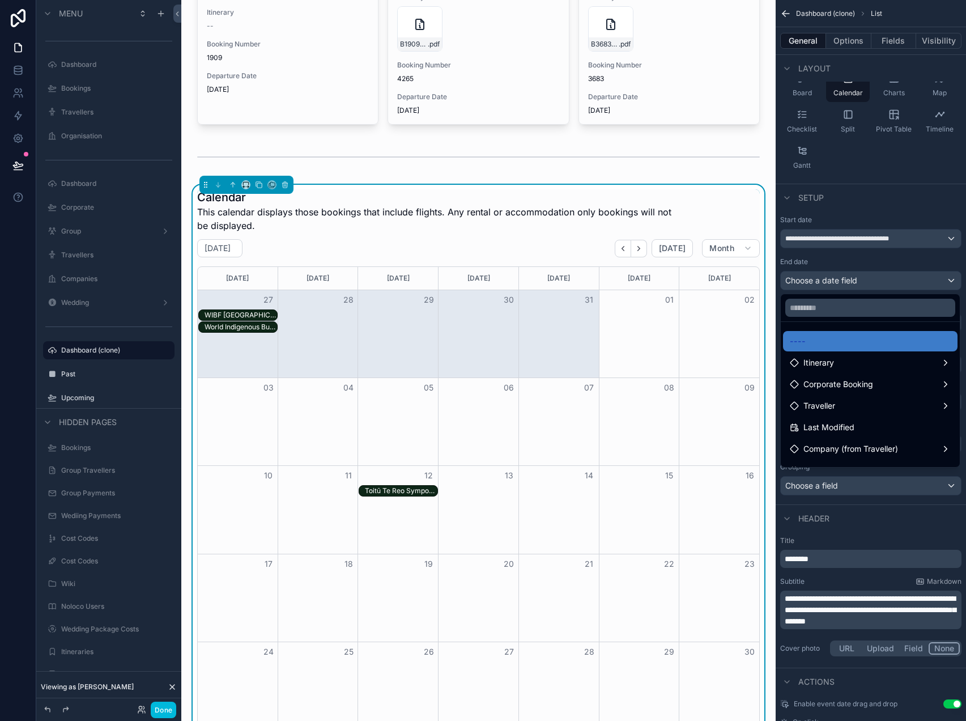
click at [879, 370] on div "Itinerary" at bounding box center [870, 363] width 175 height 20
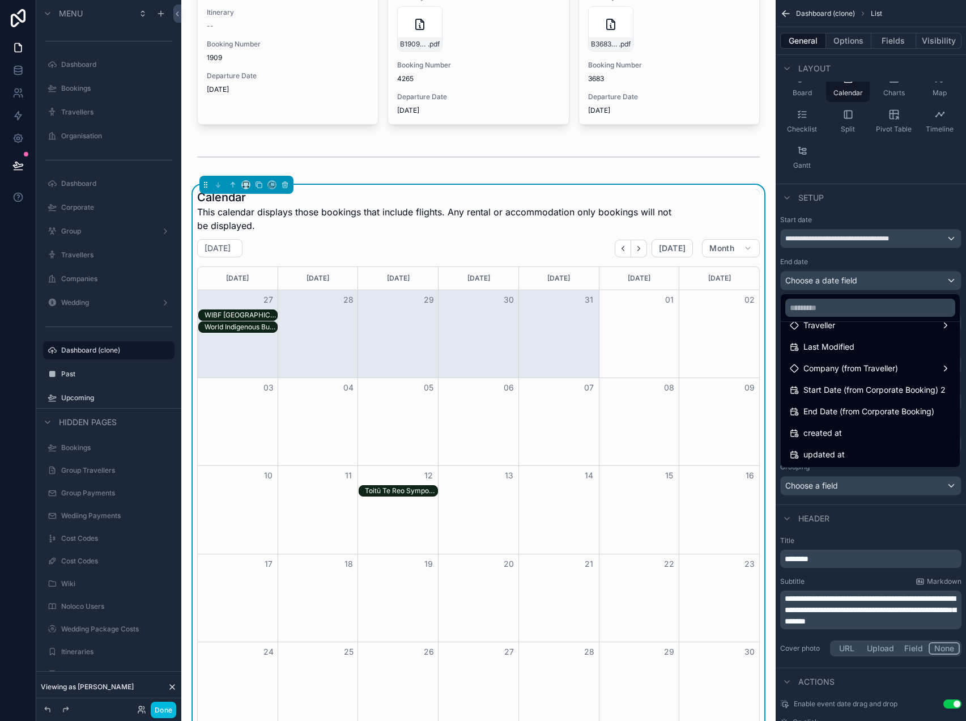
click at [851, 414] on span "End Date (from Corporate Booking)" at bounding box center [869, 412] width 131 height 14
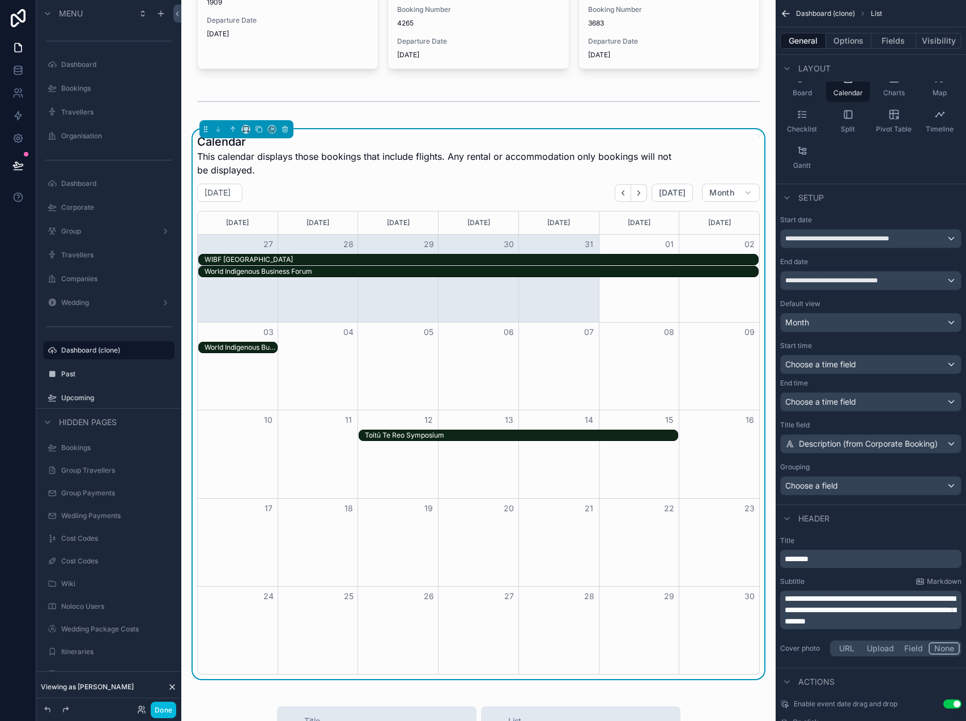
scroll to position [238, 0]
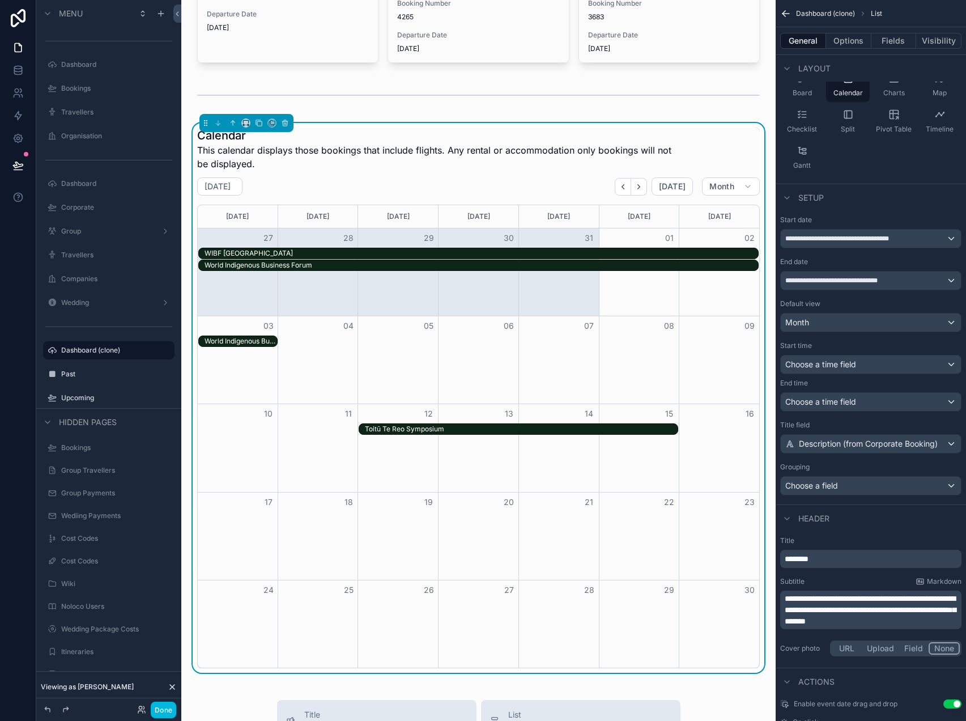
click at [858, 35] on button "Options" at bounding box center [848, 41] width 45 height 16
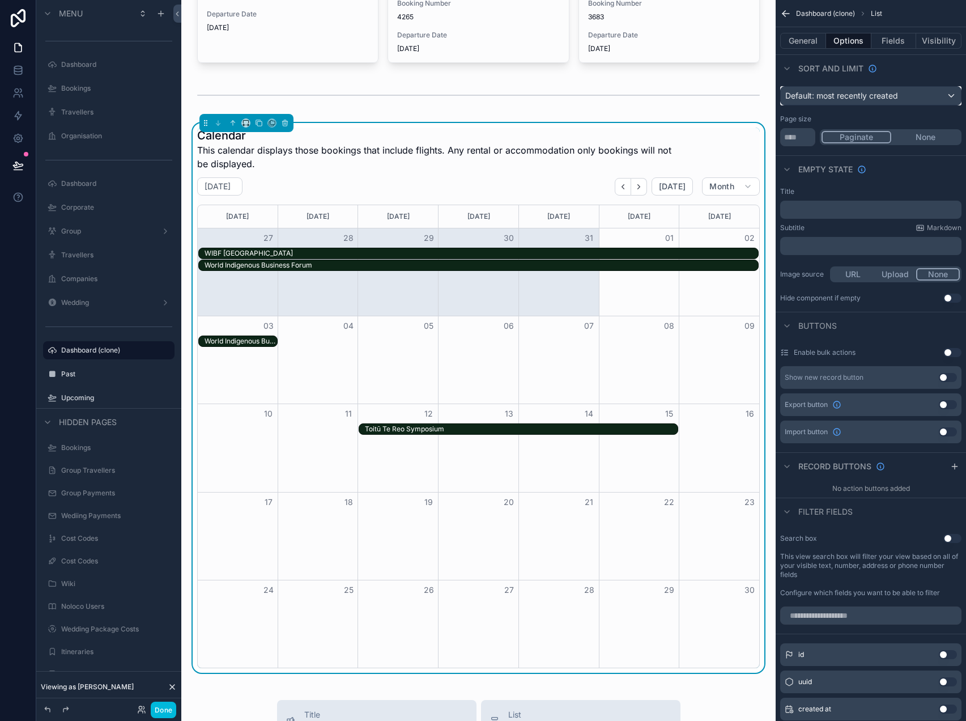
click at [863, 96] on span "Default: most recently created" at bounding box center [842, 96] width 113 height 10
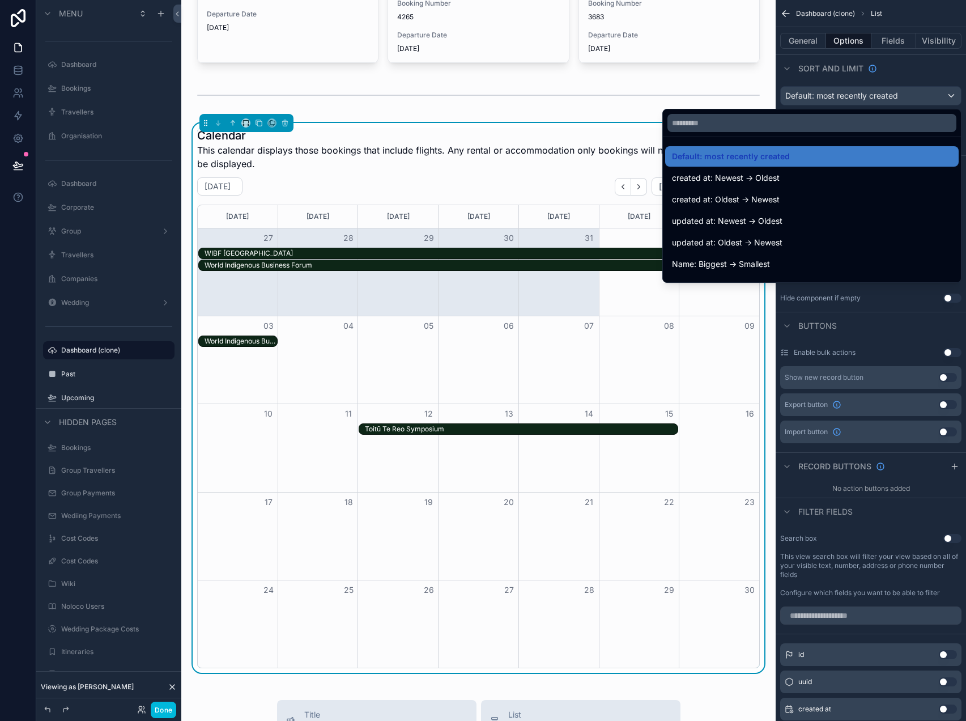
click at [863, 95] on div "scrollable content" at bounding box center [483, 360] width 966 height 721
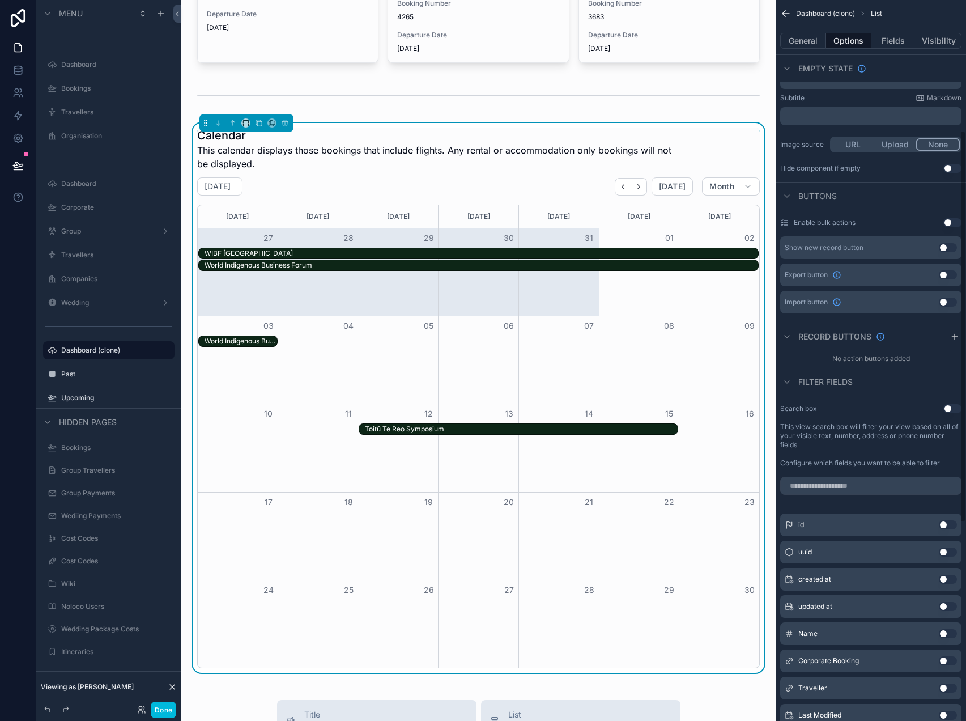
scroll to position [0, 0]
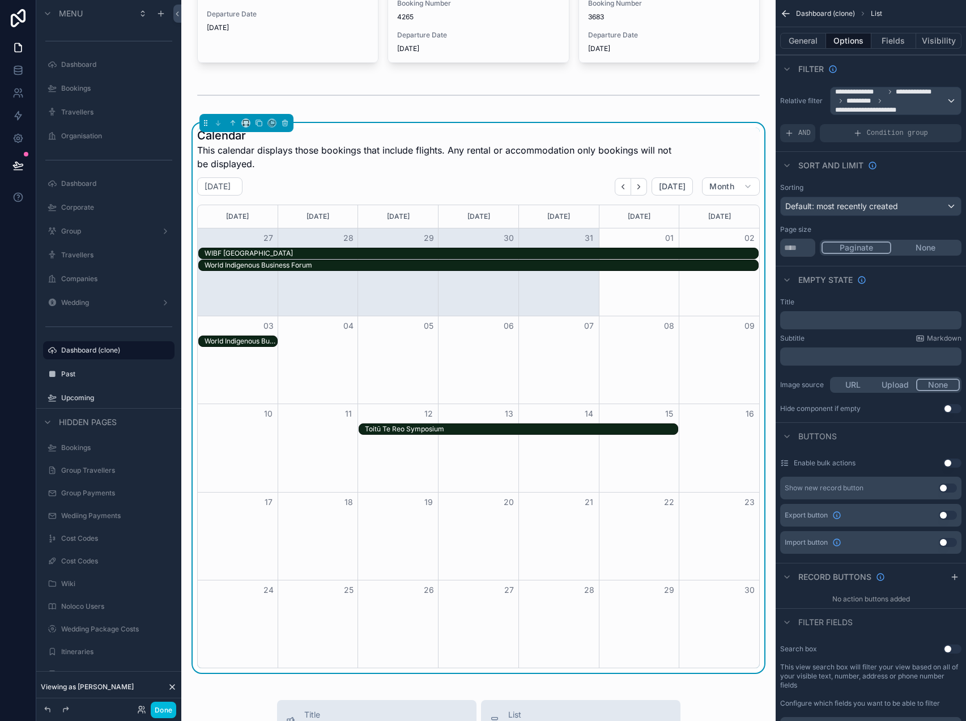
click at [799, 132] on span "AND" at bounding box center [805, 133] width 12 height 9
click at [0, 0] on icon "scrollable content" at bounding box center [0, 0] width 0 height 0
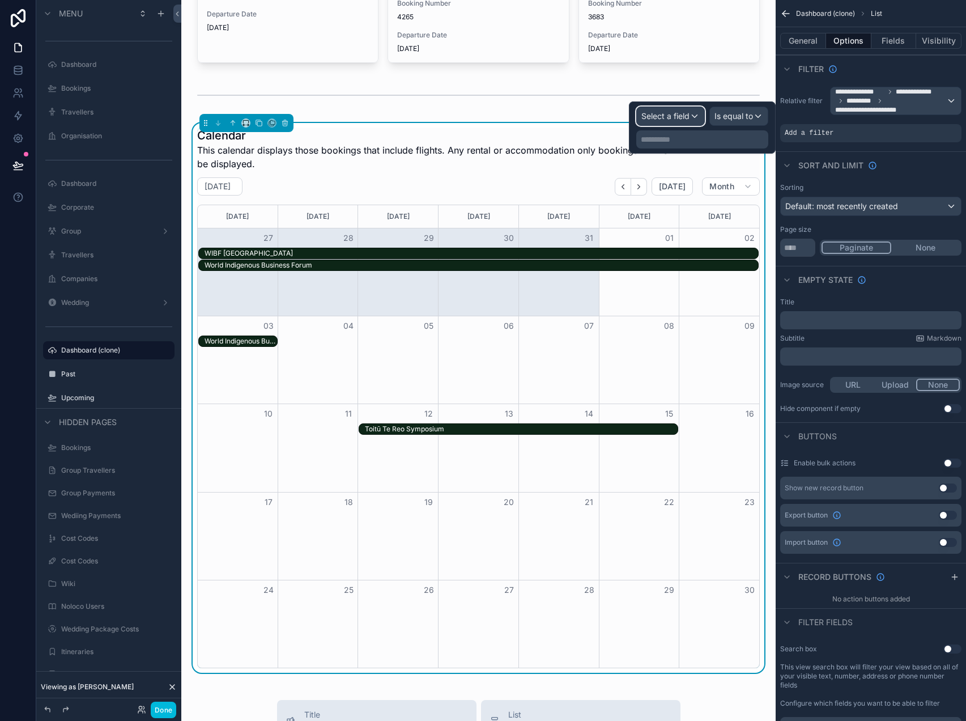
click at [690, 116] on div "Select a field" at bounding box center [670, 116] width 67 height 18
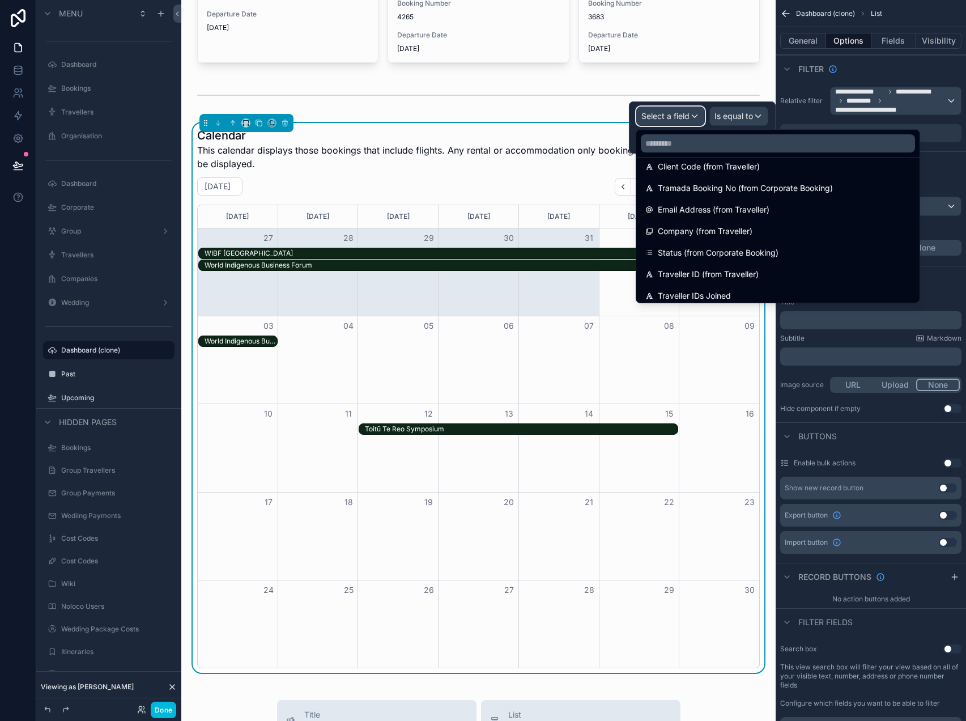
scroll to position [206, 0]
click at [747, 252] on span "Status (from Corporate Booking)" at bounding box center [718, 251] width 121 height 14
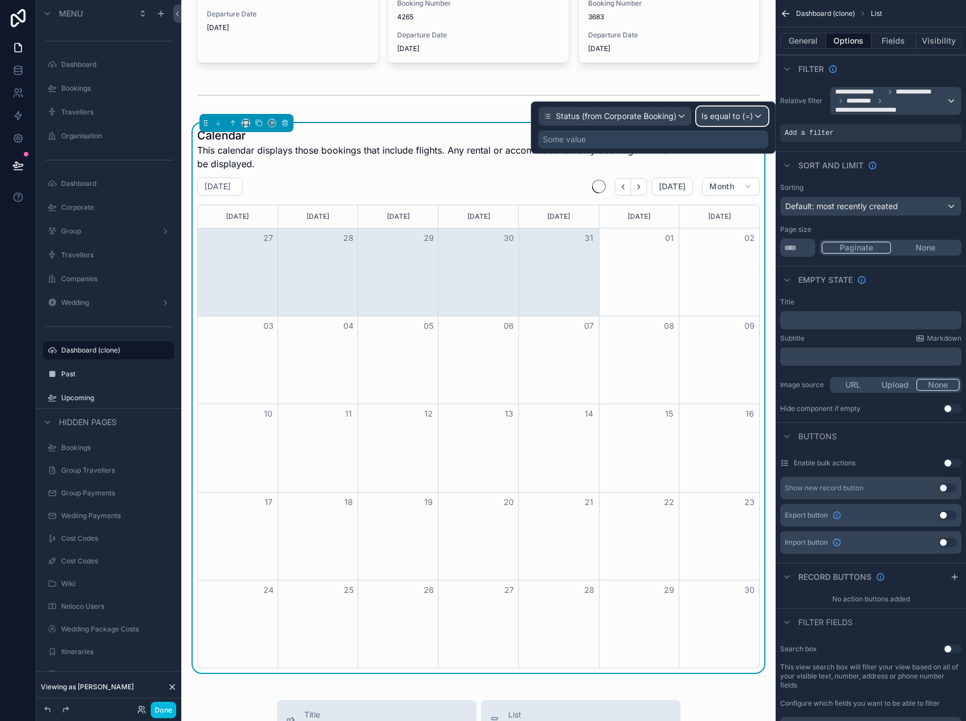
click at [711, 121] on span "Is equal to (=)" at bounding box center [728, 116] width 52 height 11
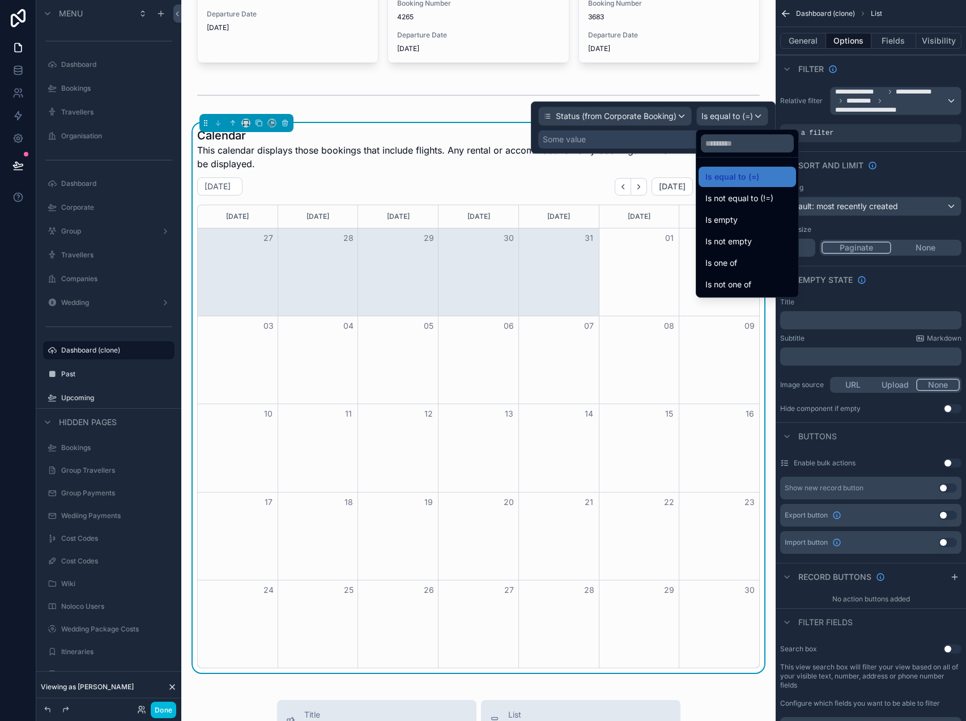
click at [747, 282] on span "Is not one of" at bounding box center [729, 285] width 46 height 14
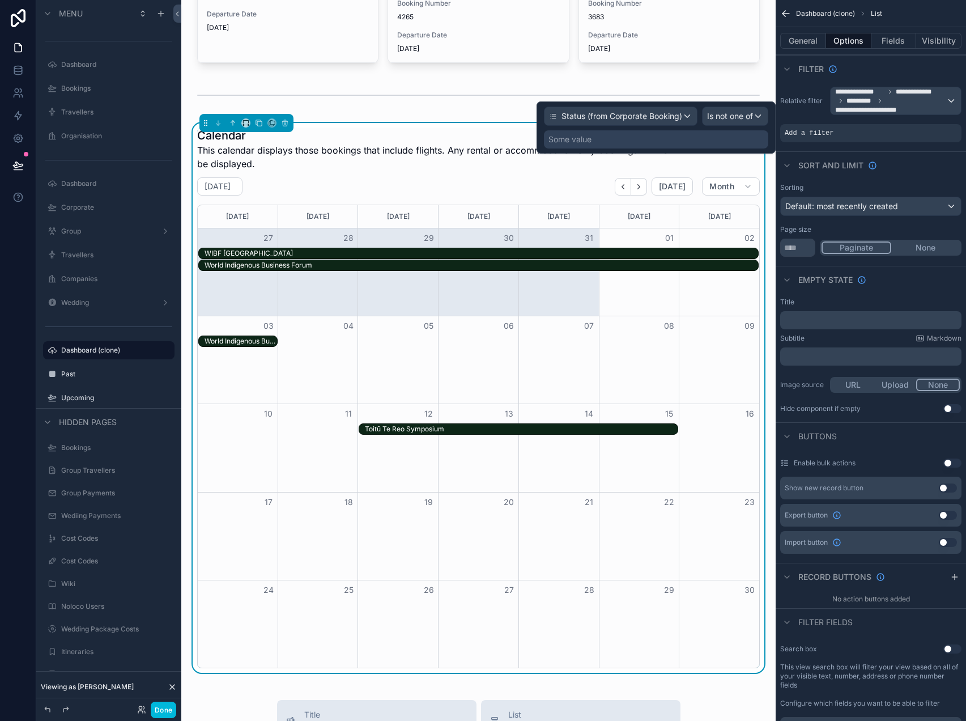
click at [741, 145] on div "Some value" at bounding box center [656, 139] width 224 height 18
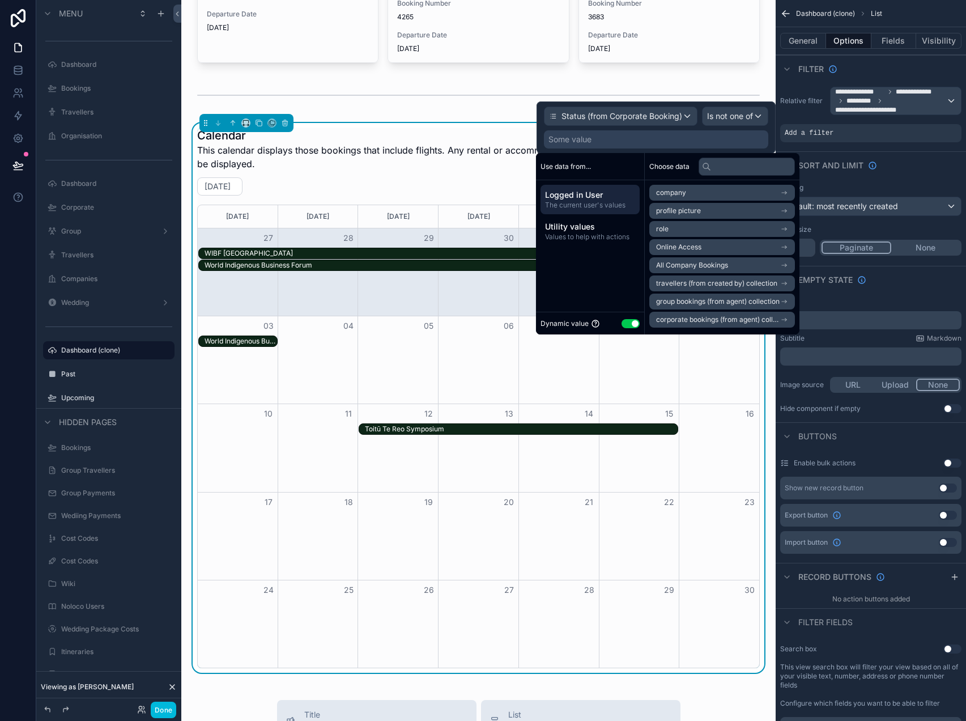
click at [634, 321] on button "Use setting" at bounding box center [631, 323] width 18 height 9
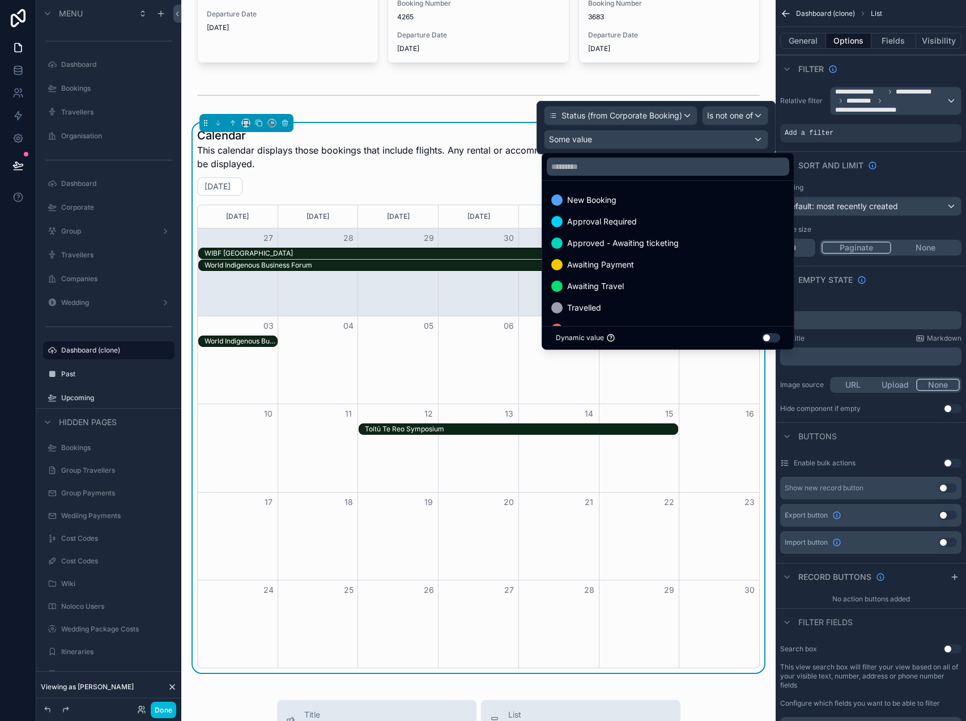
scroll to position [66, 0]
click at [673, 297] on div "Quote Expired" at bounding box center [668, 306] width 247 height 20
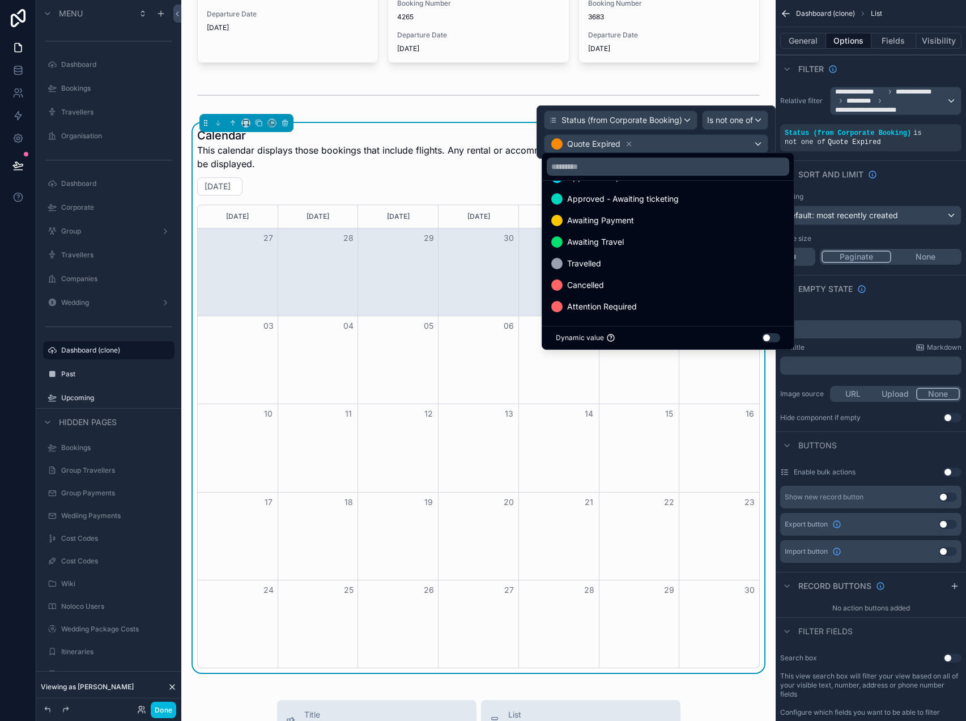
click at [673, 300] on div "Attention Required" at bounding box center [669, 307] width 234 height 14
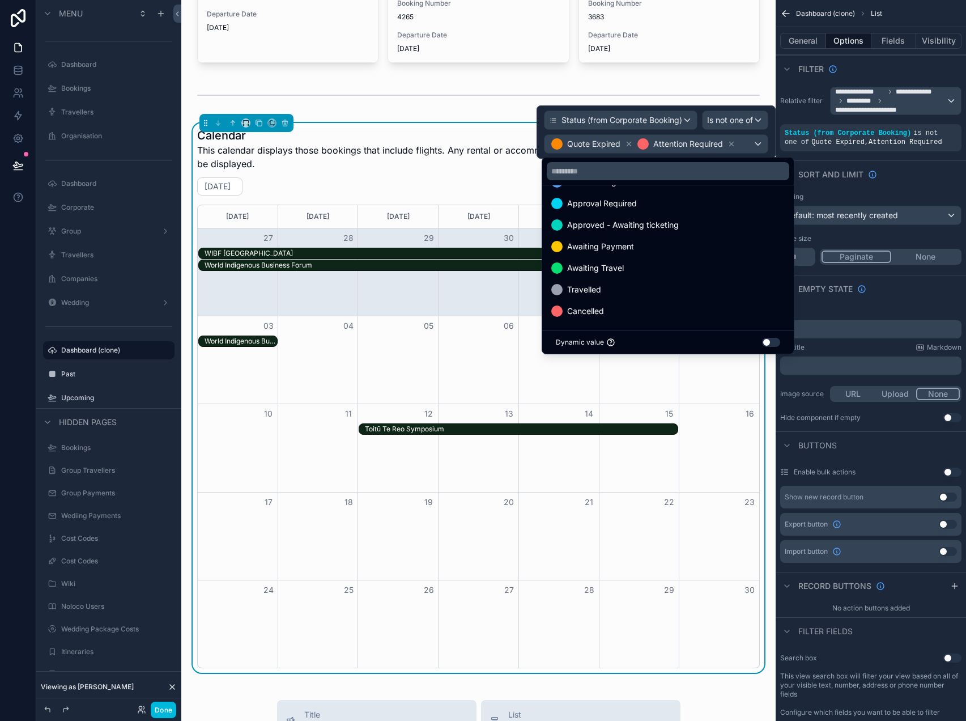
click at [672, 308] on div "Cancelled" at bounding box center [669, 311] width 234 height 14
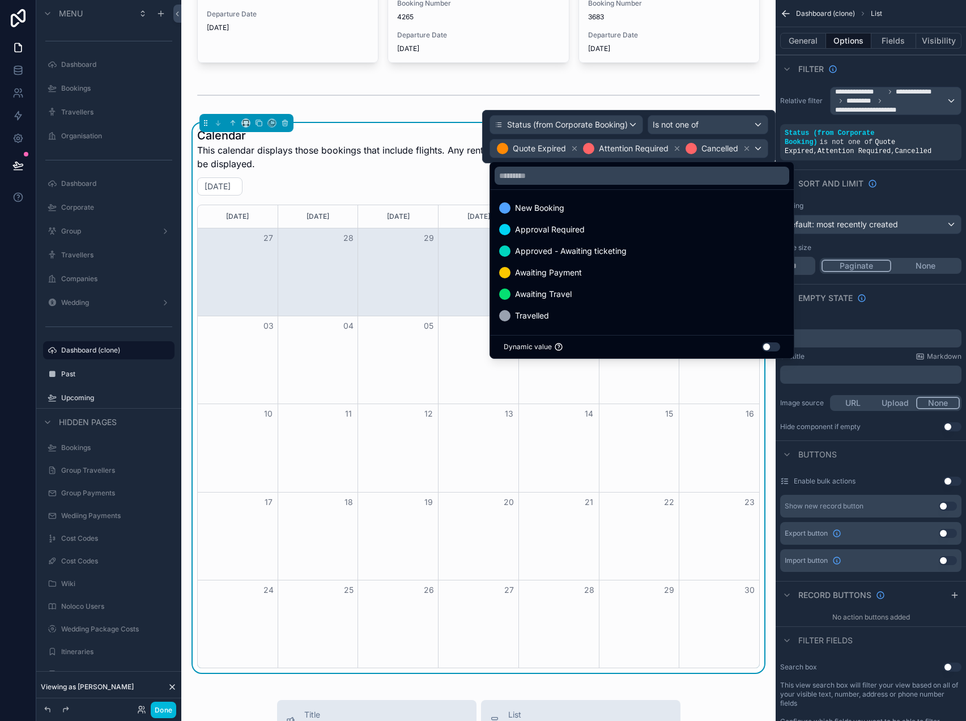
scroll to position [0, 0]
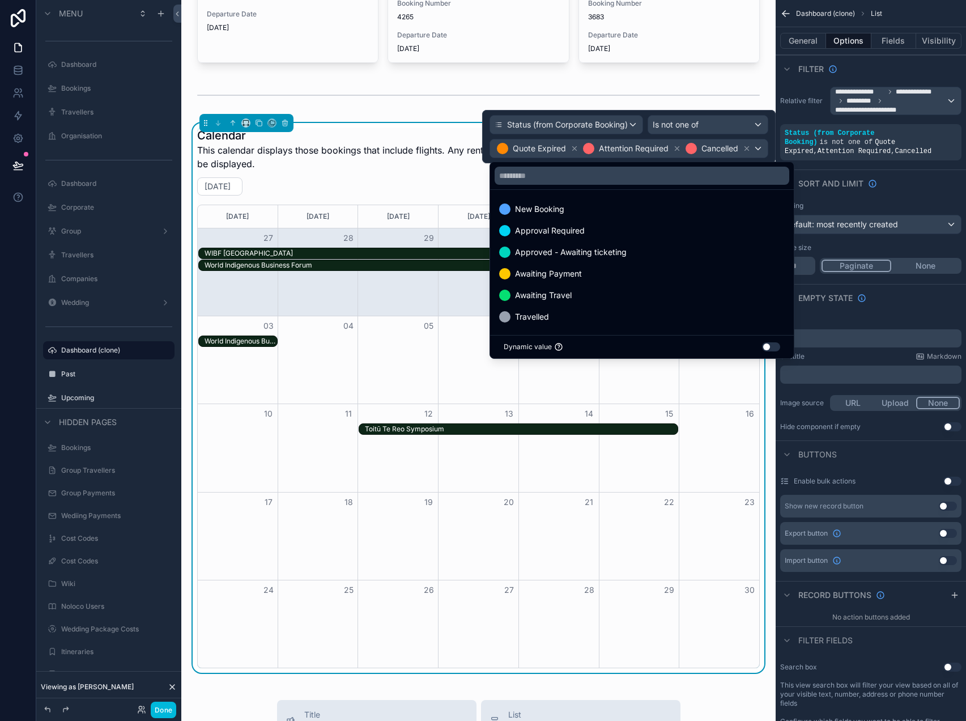
click at [683, 212] on div "New Booking" at bounding box center [642, 209] width 286 height 14
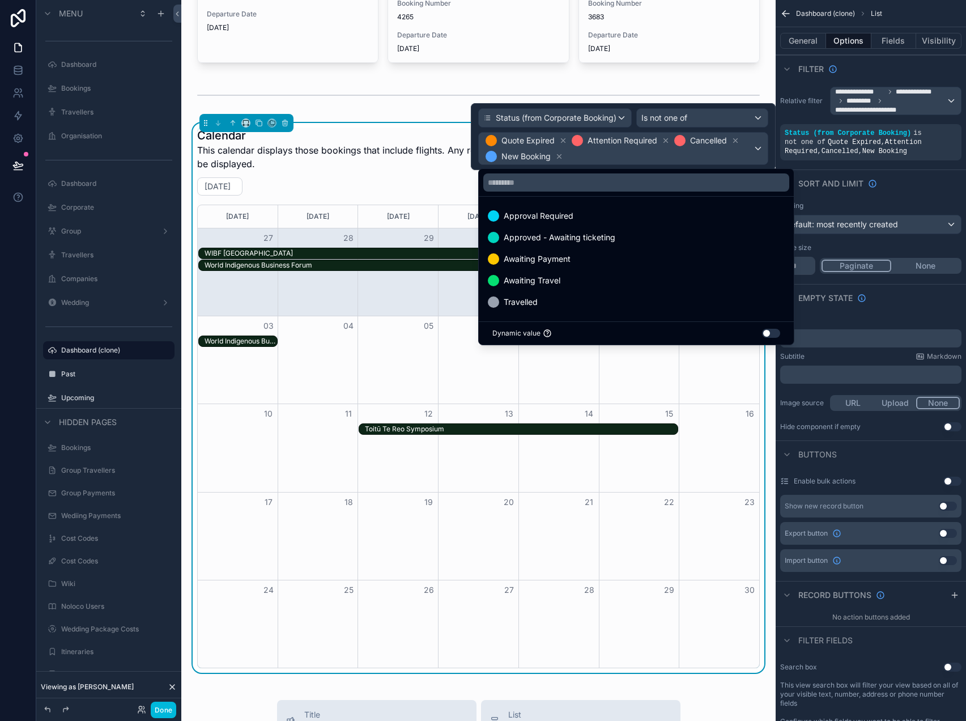
click at [683, 212] on div "Approval Required" at bounding box center [636, 216] width 297 height 14
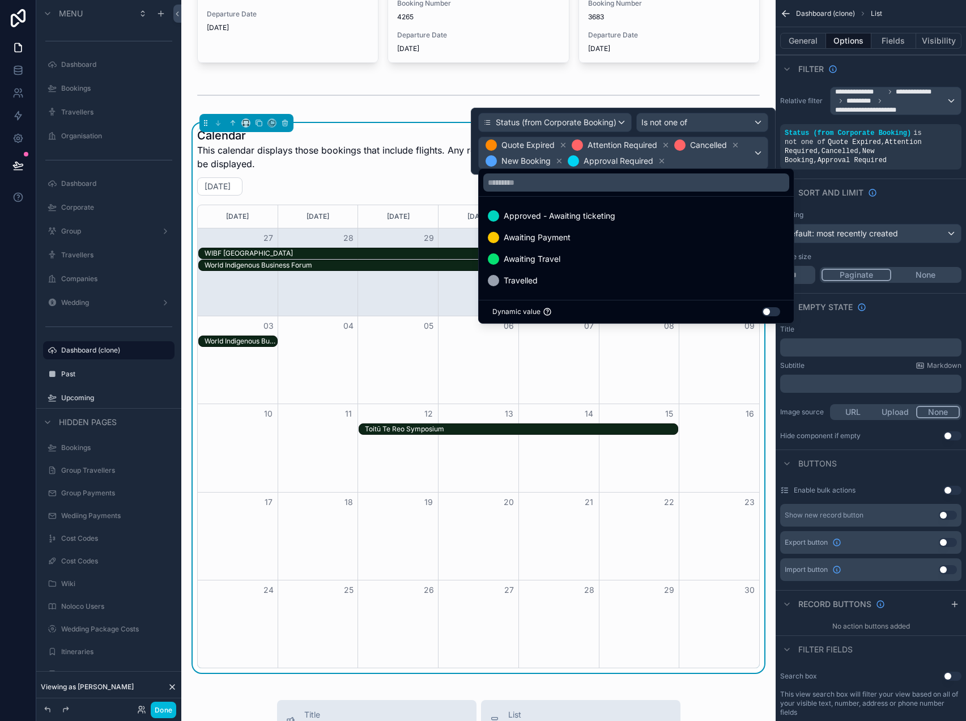
click at [683, 212] on div "Approved - Awaiting ticketing" at bounding box center [636, 216] width 297 height 14
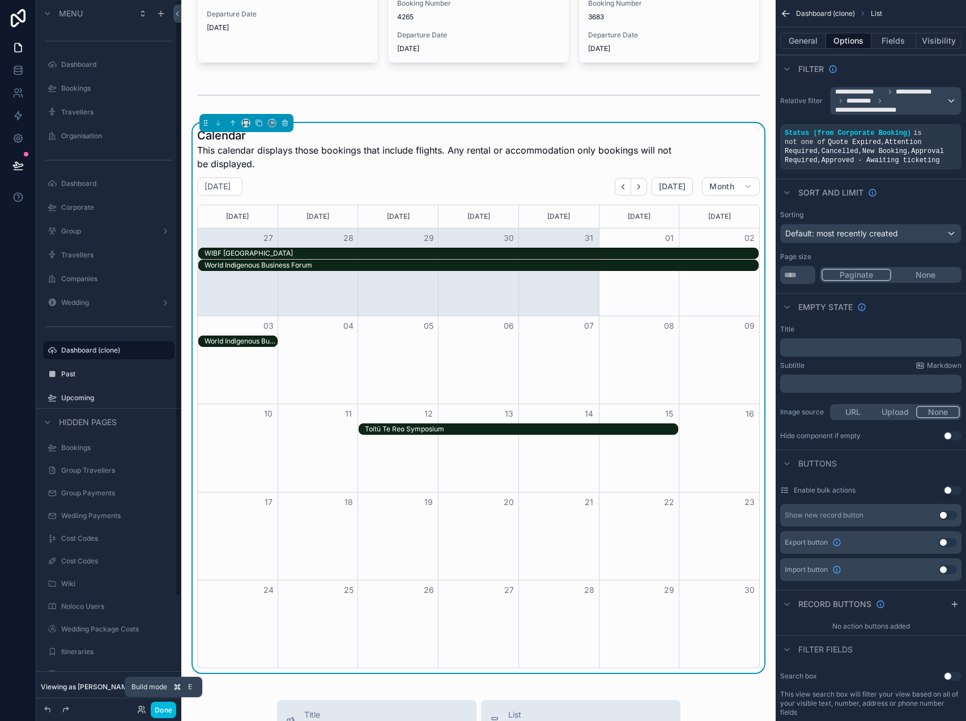
click at [167, 710] on button "Done" at bounding box center [164, 710] width 26 height 16
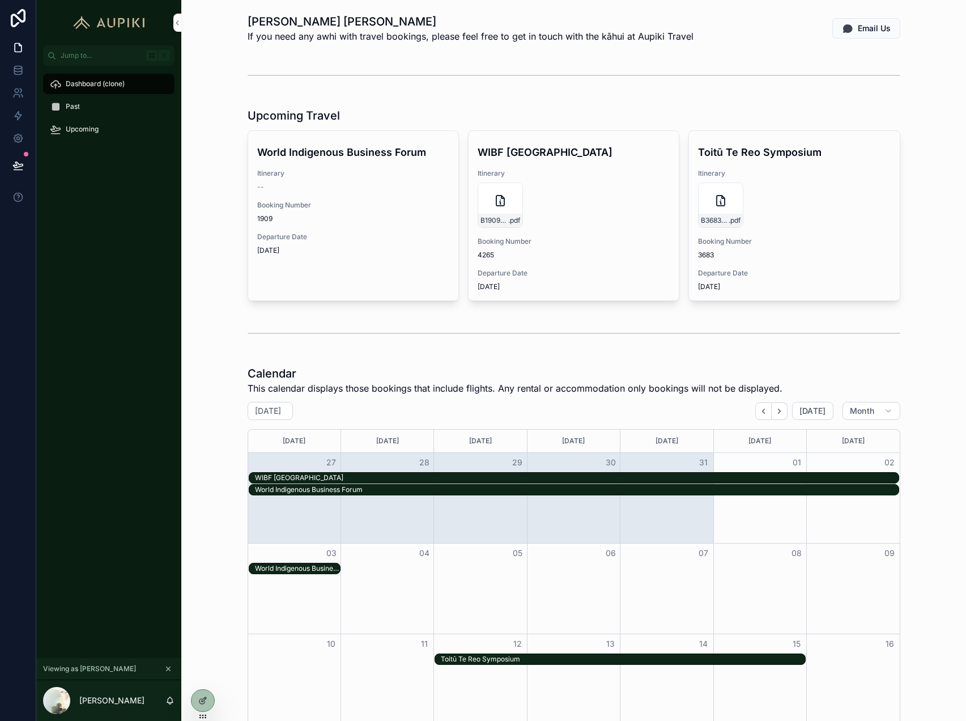
click at [0, 0] on icon at bounding box center [0, 0] width 0 height 0
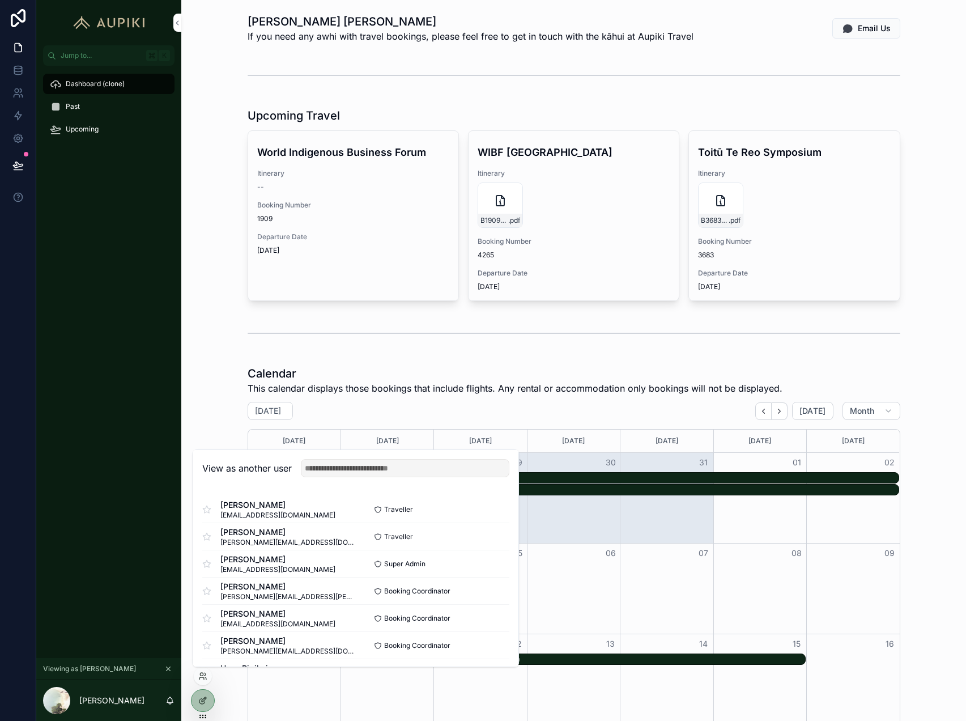
click at [0, 0] on button "Select" at bounding box center [0, 0] width 0 height 0
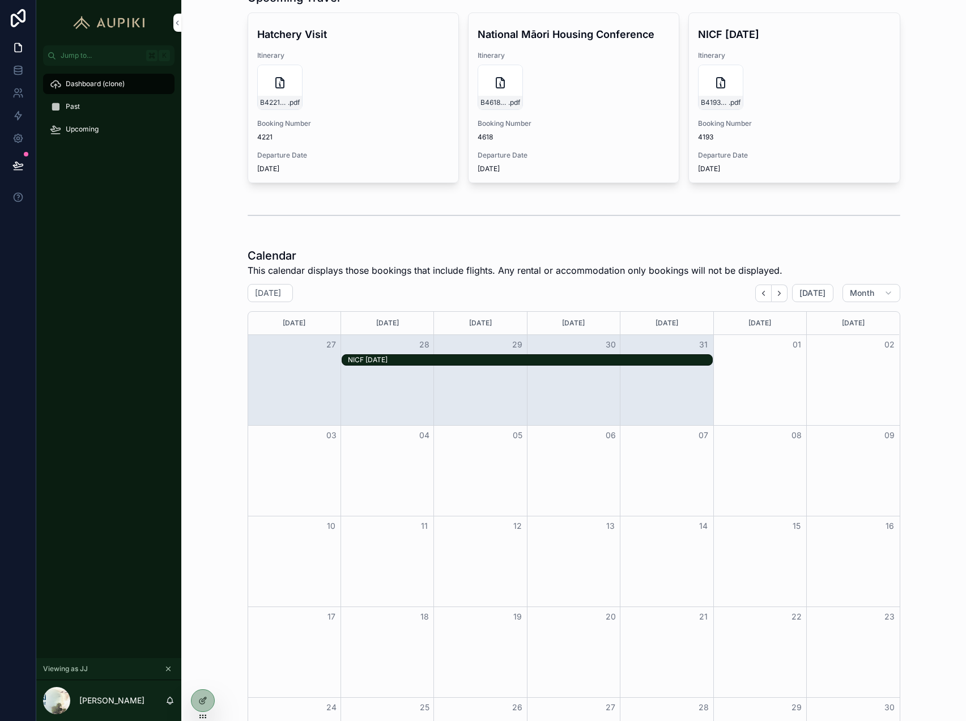
scroll to position [118, 0]
click at [22, 99] on link at bounding box center [18, 93] width 36 height 23
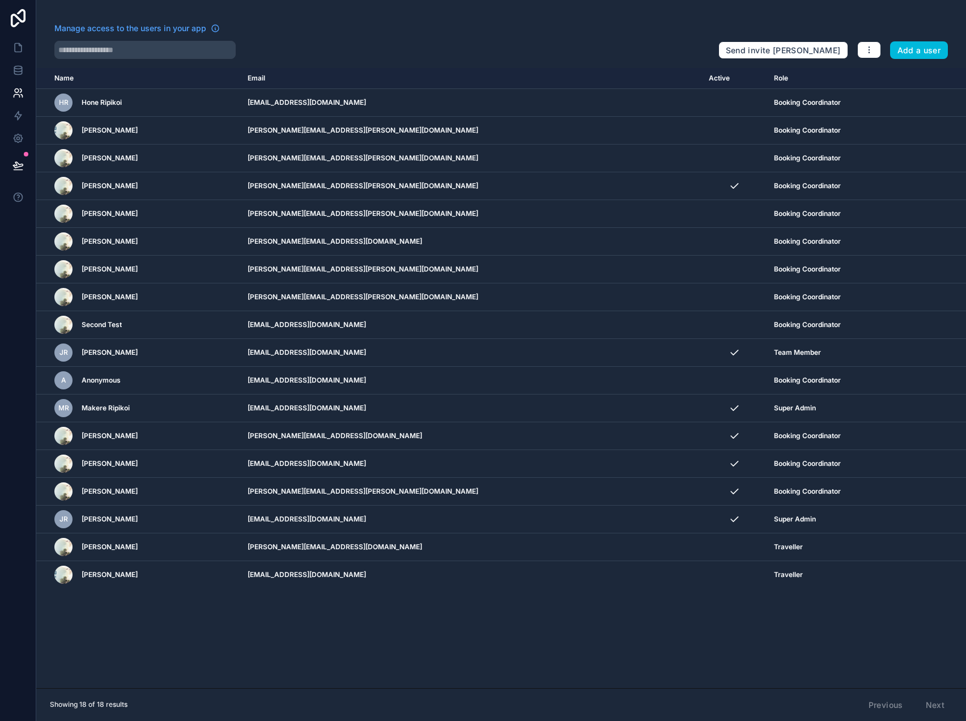
click at [0, 0] on icon "scrollable content" at bounding box center [0, 0] width 0 height 0
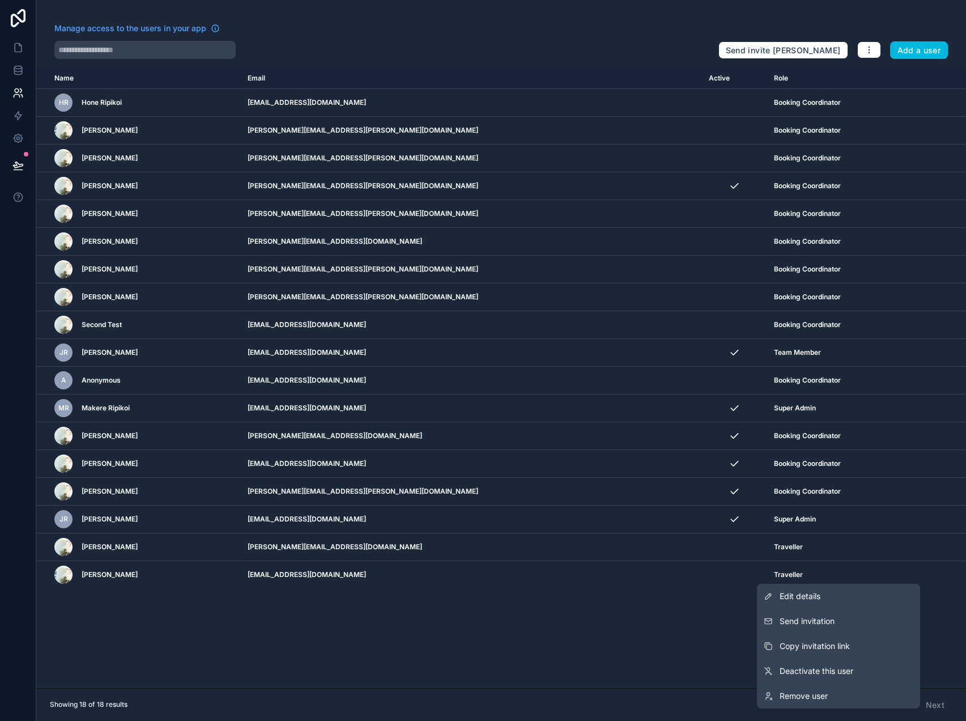
click at [830, 597] on link "Edit details" at bounding box center [838, 596] width 163 height 25
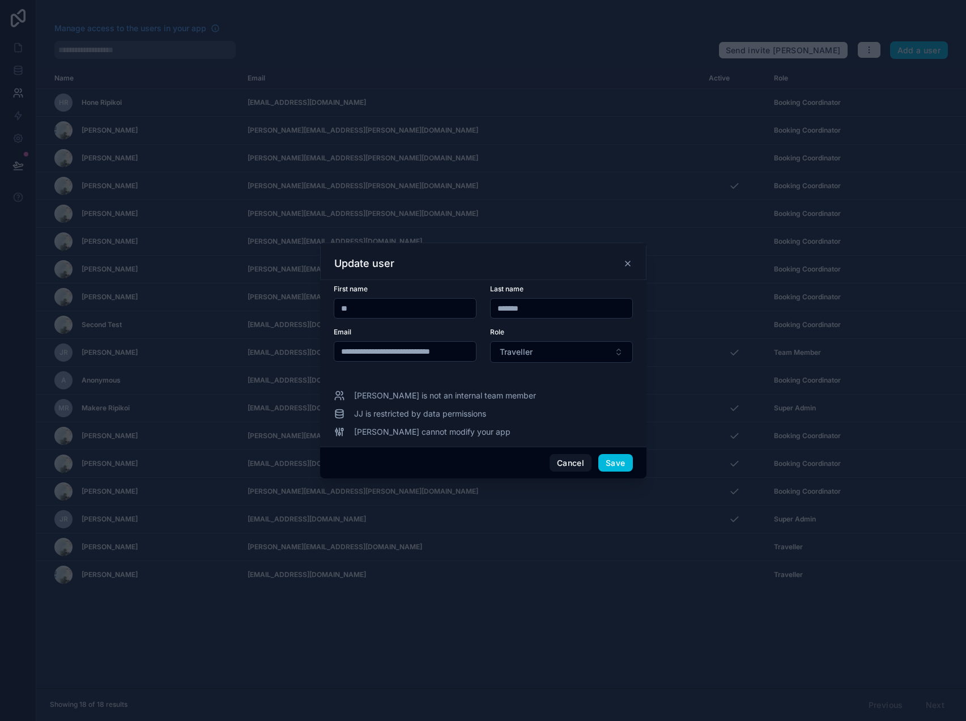
click at [627, 460] on button "Save" at bounding box center [616, 463] width 34 height 18
click at [613, 462] on button "Save" at bounding box center [616, 463] width 34 height 18
click at [629, 266] on icon at bounding box center [628, 263] width 9 height 9
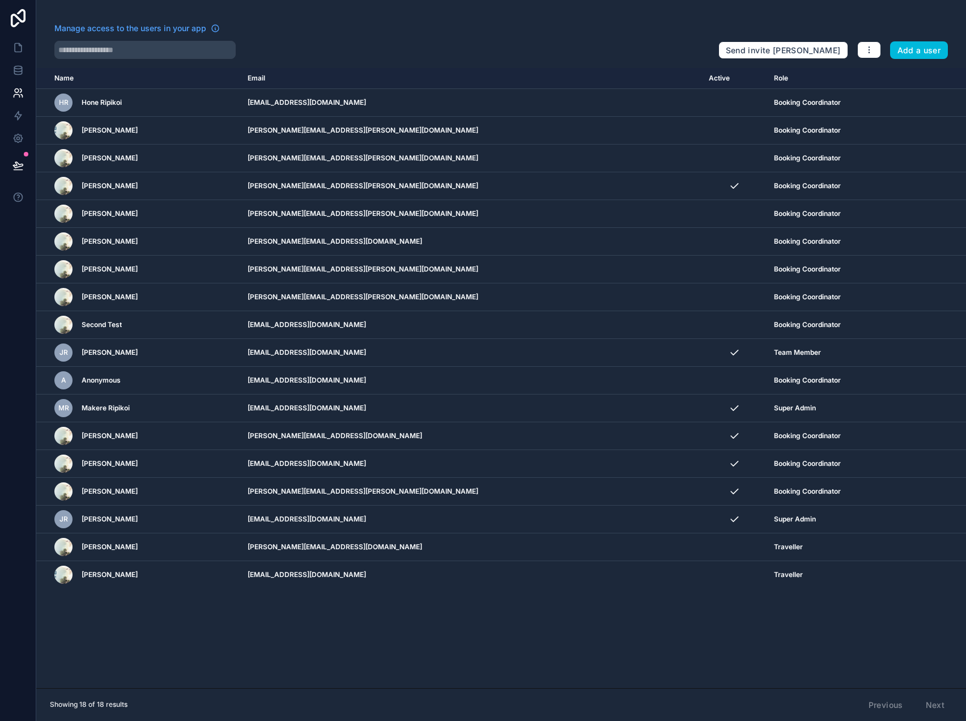
click at [0, 0] on icon "scrollable content" at bounding box center [0, 0] width 0 height 0
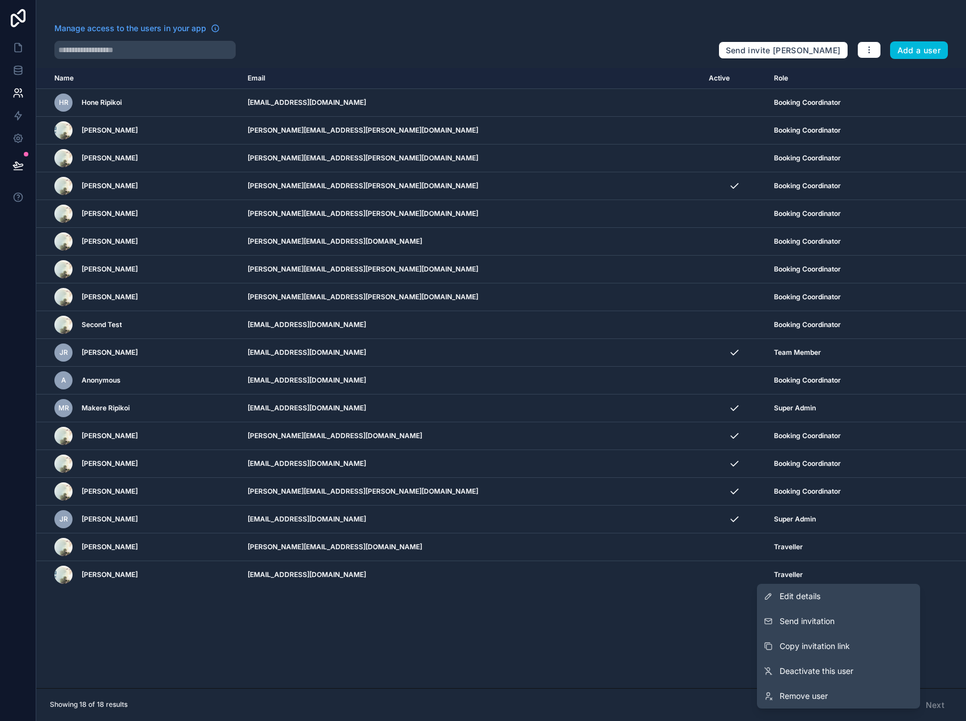
click at [852, 645] on button "Copy invitation link" at bounding box center [838, 646] width 163 height 25
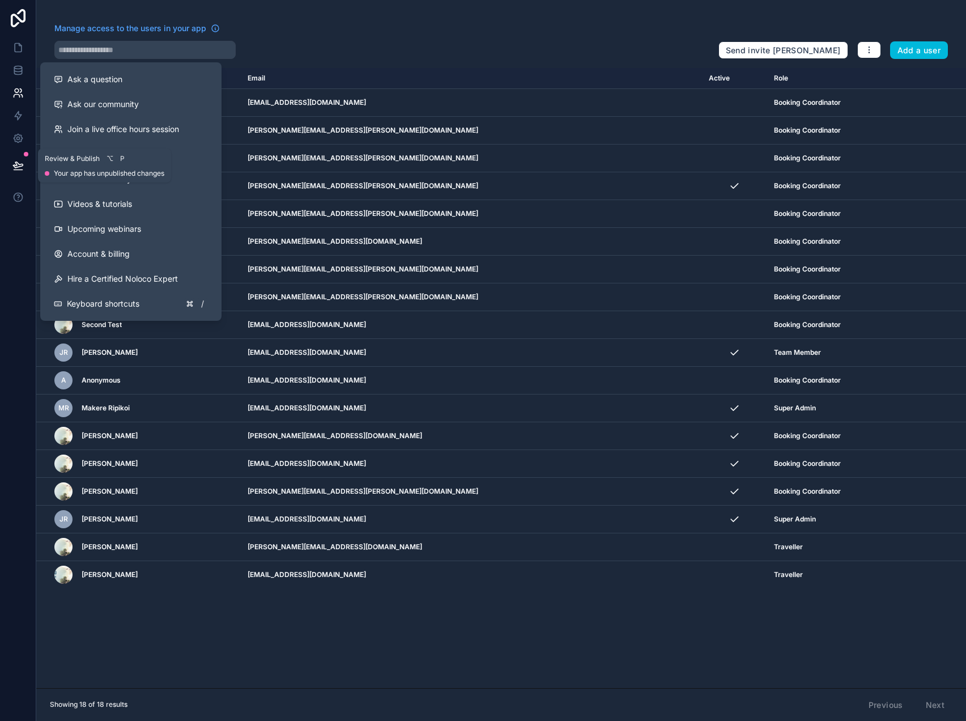
click at [24, 160] on button at bounding box center [18, 166] width 25 height 32
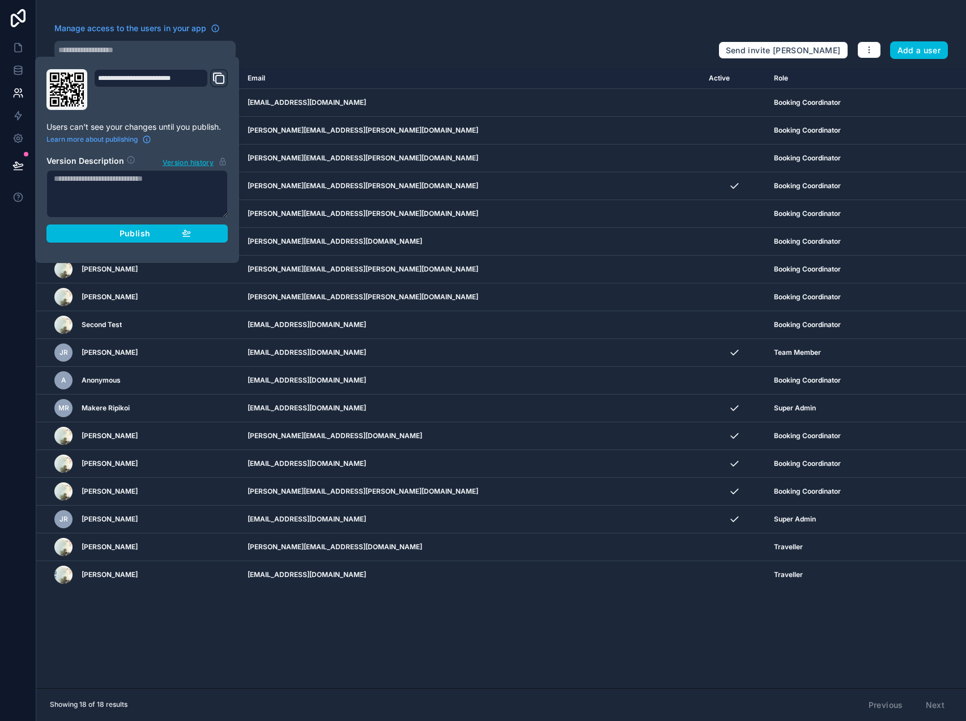
click at [145, 230] on span "Publish" at bounding box center [135, 233] width 31 height 10
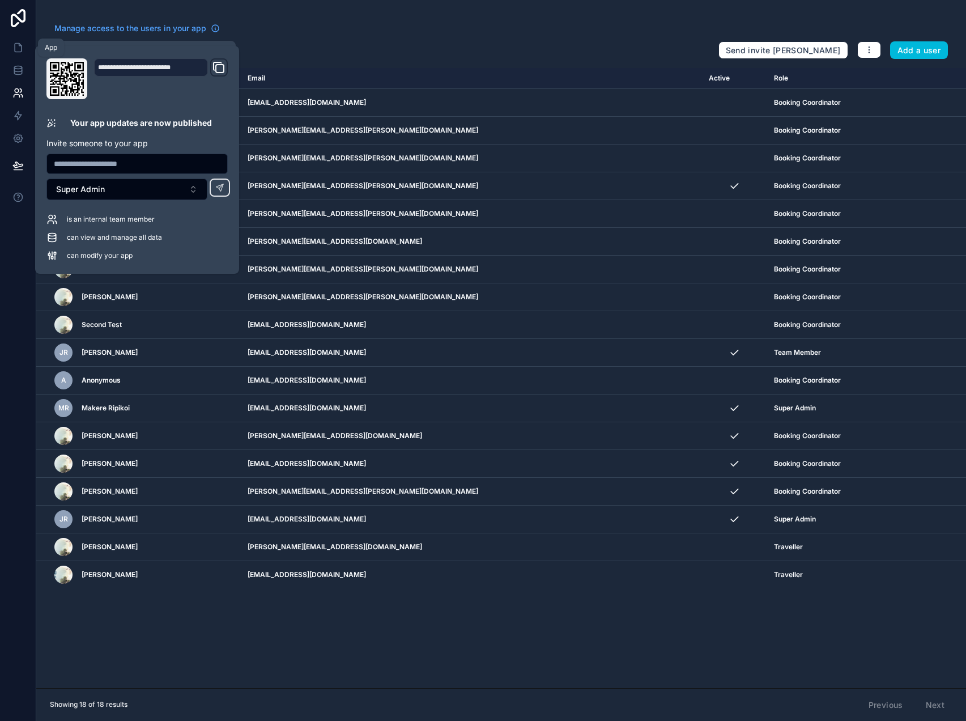
click at [16, 48] on icon at bounding box center [17, 47] width 11 height 11
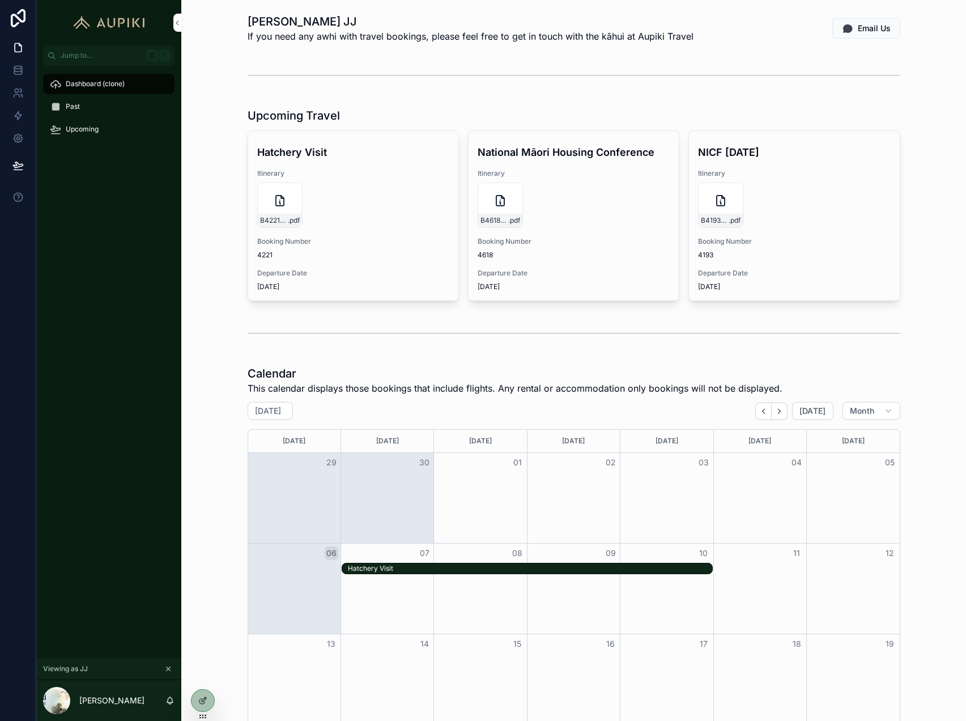
click at [203, 701] on icon at bounding box center [204, 699] width 5 height 5
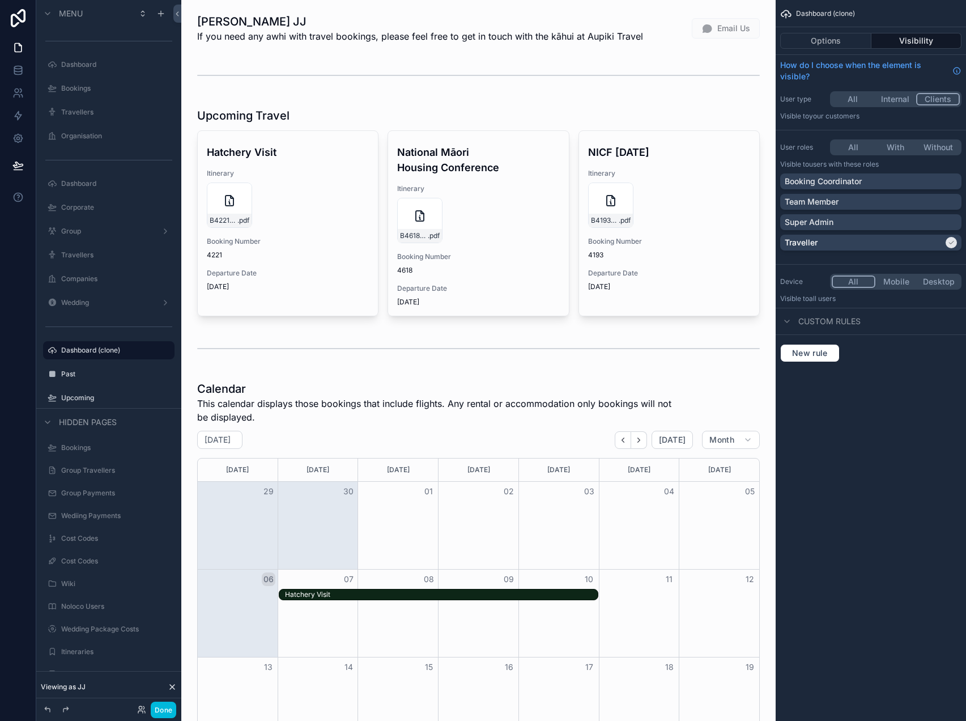
click at [318, 124] on div "scrollable content" at bounding box center [478, 212] width 576 height 218
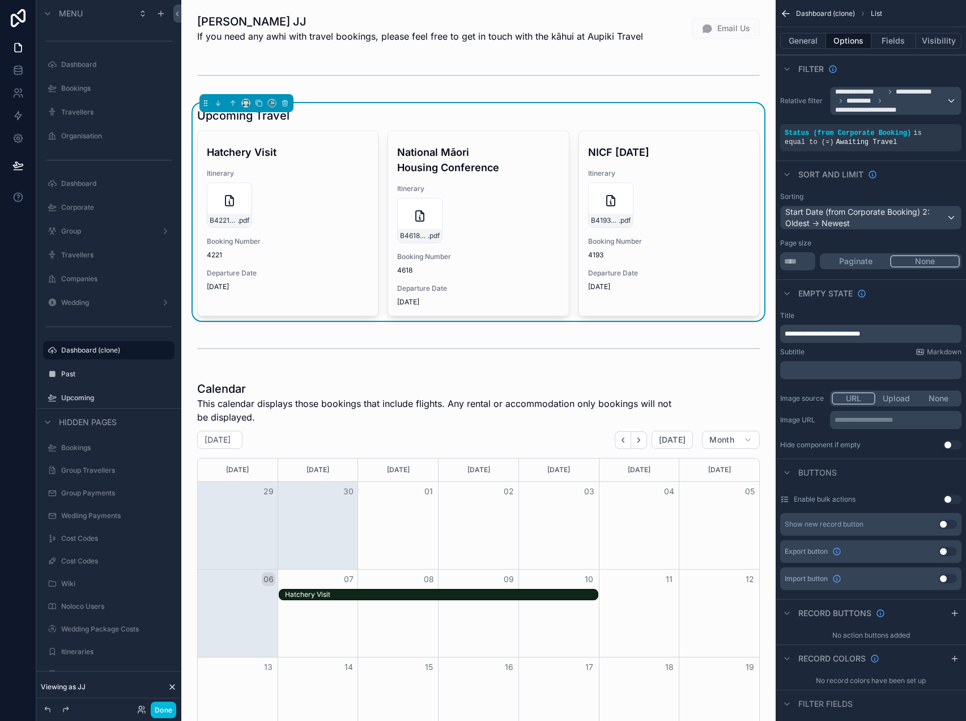
click at [0, 0] on icon "scrollable content" at bounding box center [0, 0] width 0 height 0
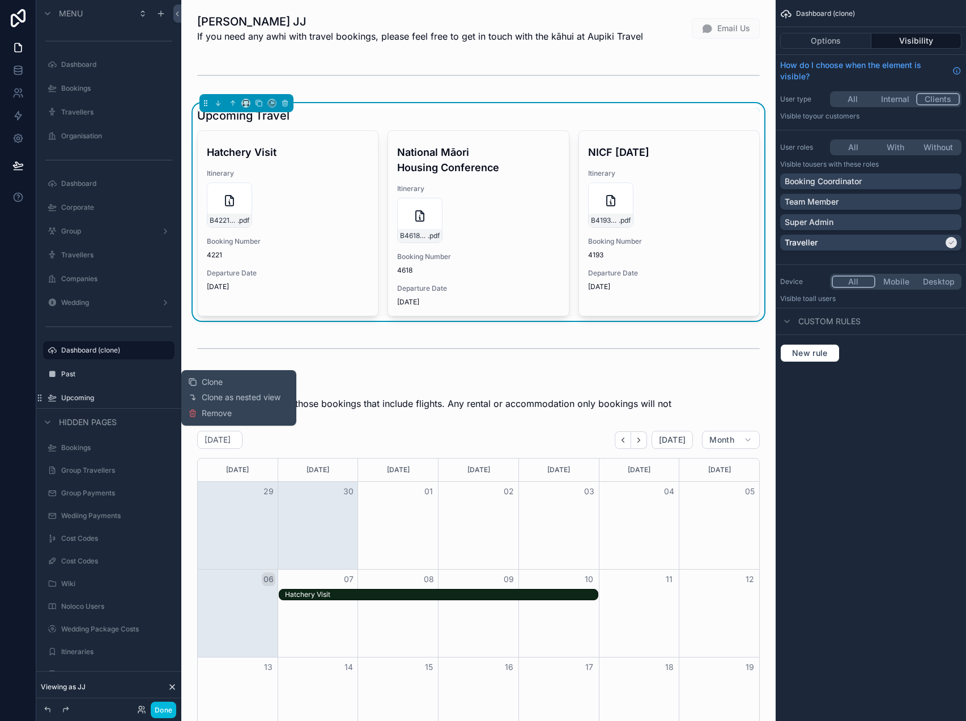
click at [219, 415] on span "Remove" at bounding box center [217, 413] width 30 height 11
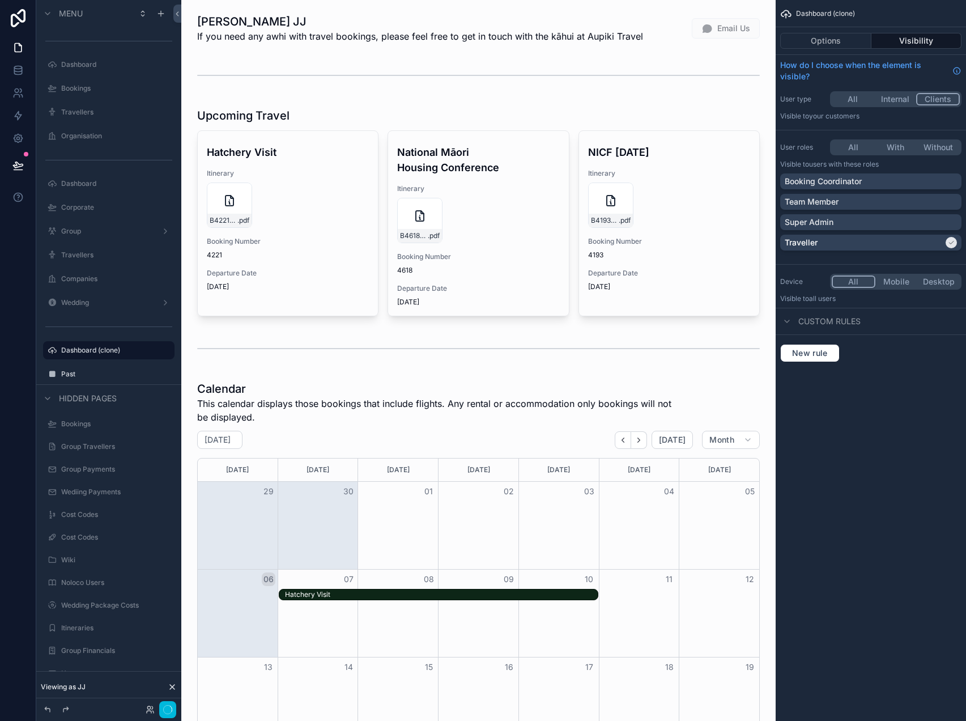
click at [115, 350] on label "Dashboard (clone)" at bounding box center [114, 350] width 107 height 9
click at [504, 227] on div "scrollable content" at bounding box center [478, 212] width 576 height 218
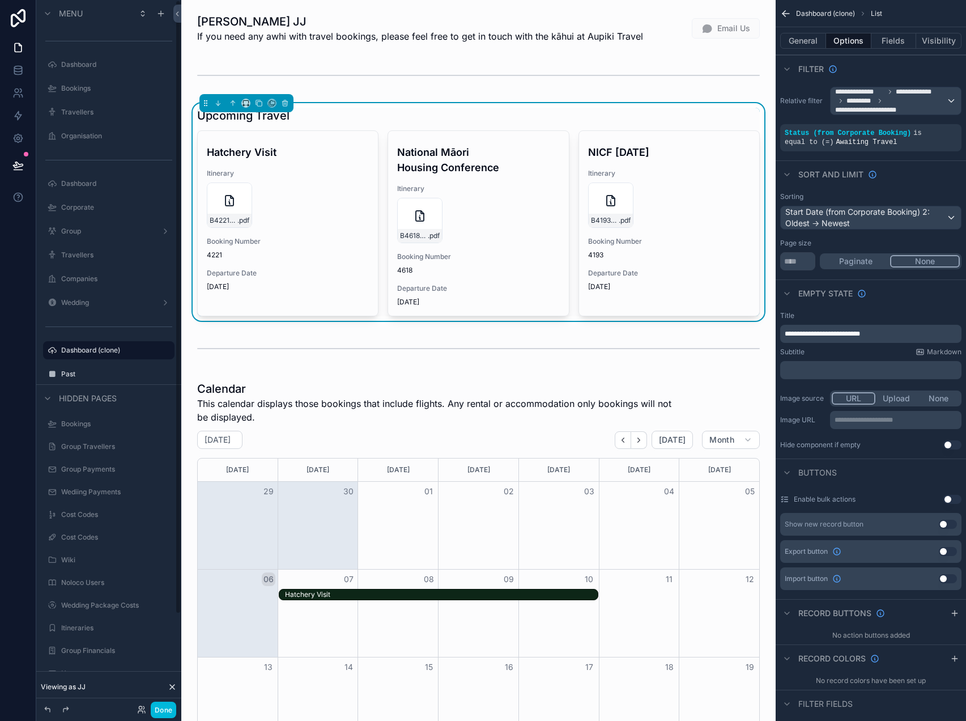
click at [88, 378] on label "Past" at bounding box center [114, 374] width 107 height 9
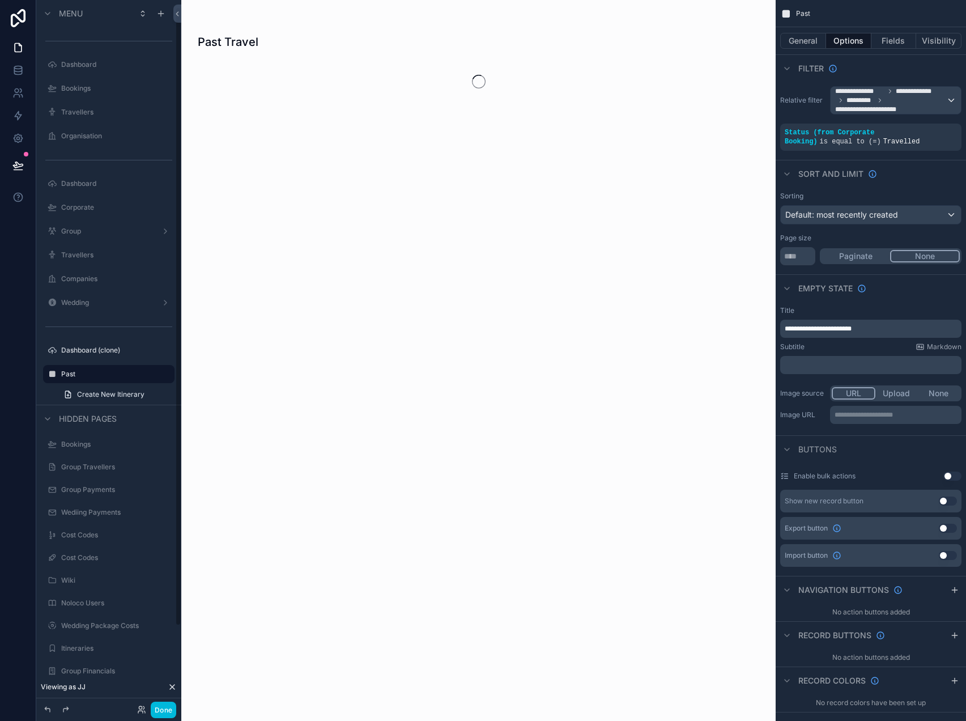
scroll to position [8, 0]
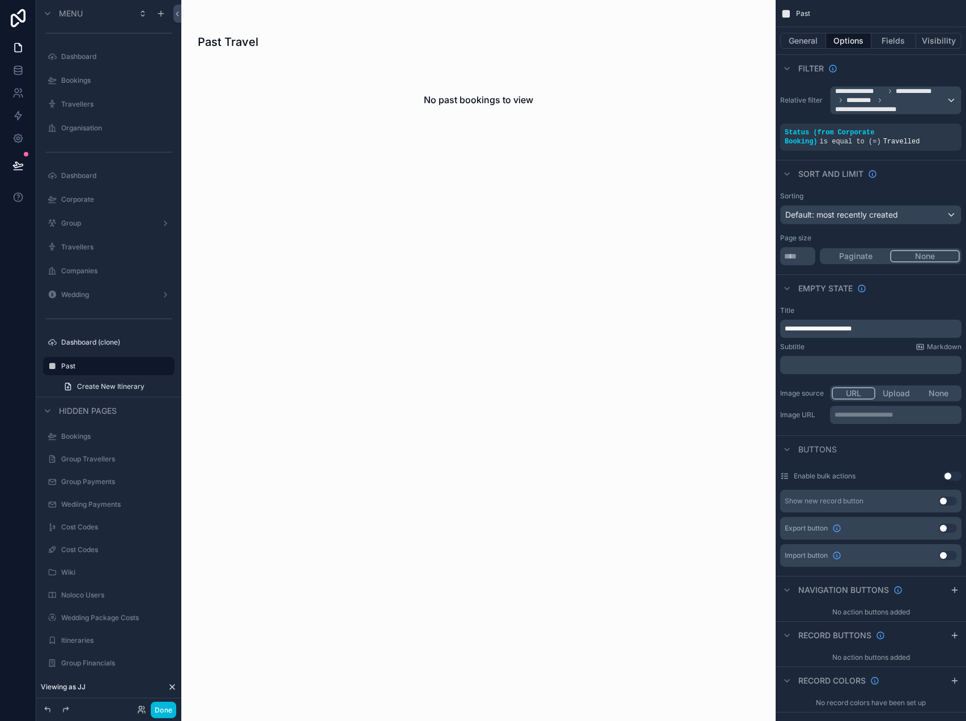
click at [472, 178] on div "scrollable content" at bounding box center [479, 89] width 580 height 179
click at [410, 261] on div "Past Travel No past bookings to view" at bounding box center [478, 360] width 595 height 721
click at [807, 42] on button "General" at bounding box center [804, 41] width 46 height 16
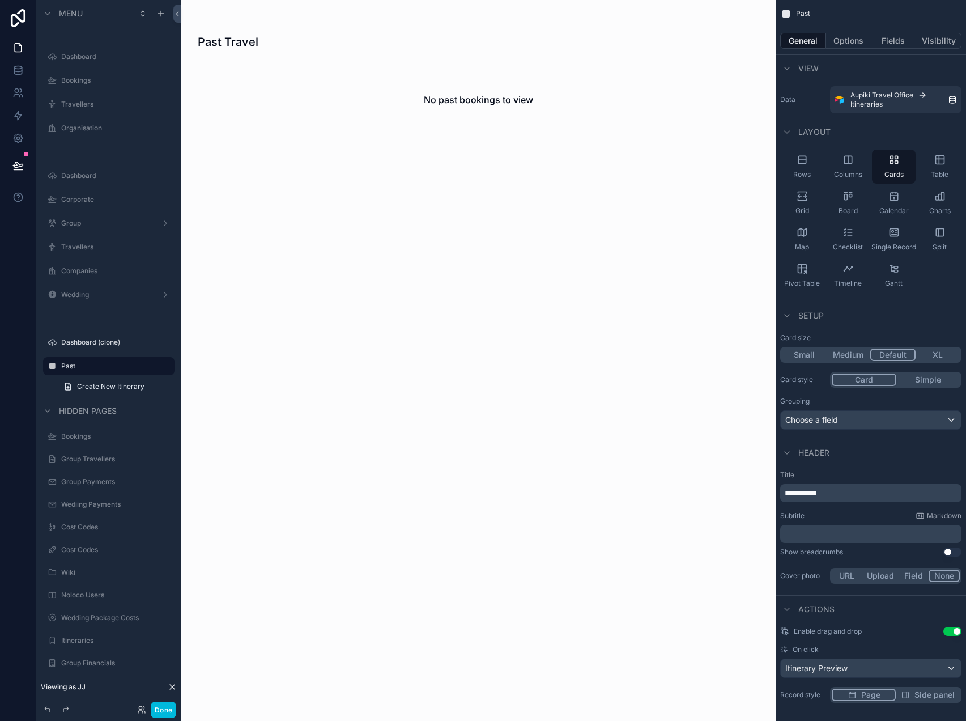
click at [843, 40] on button "Options" at bounding box center [848, 41] width 45 height 16
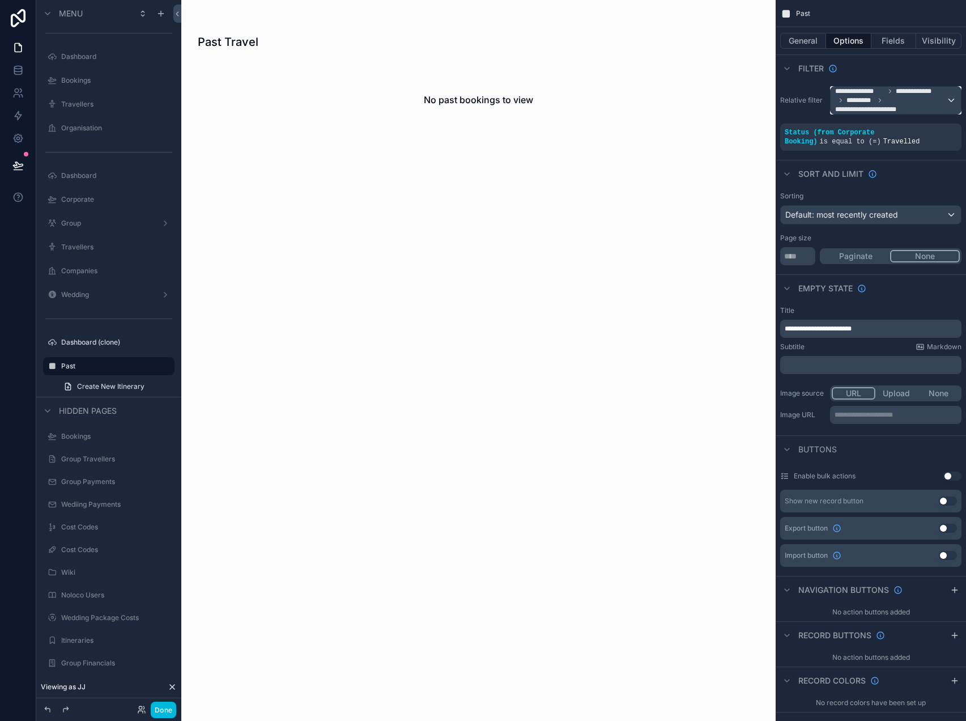
click at [922, 95] on span "**********" at bounding box center [919, 91] width 46 height 9
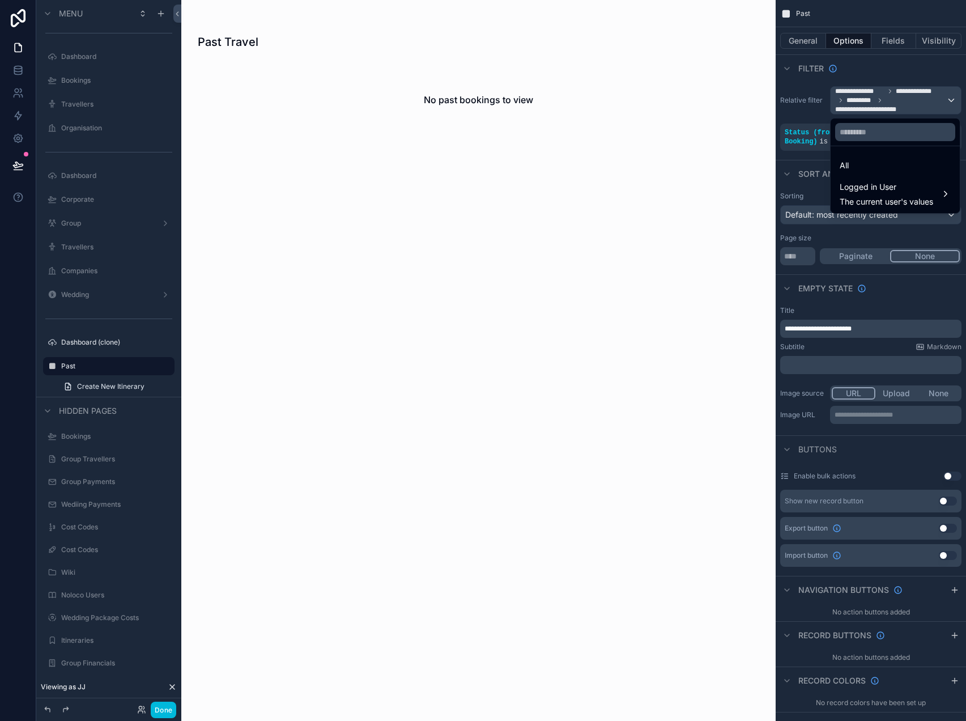
click at [905, 186] on span "Logged in User" at bounding box center [887, 187] width 94 height 14
click at [810, 214] on div "Online Access" at bounding box center [781, 217] width 81 height 14
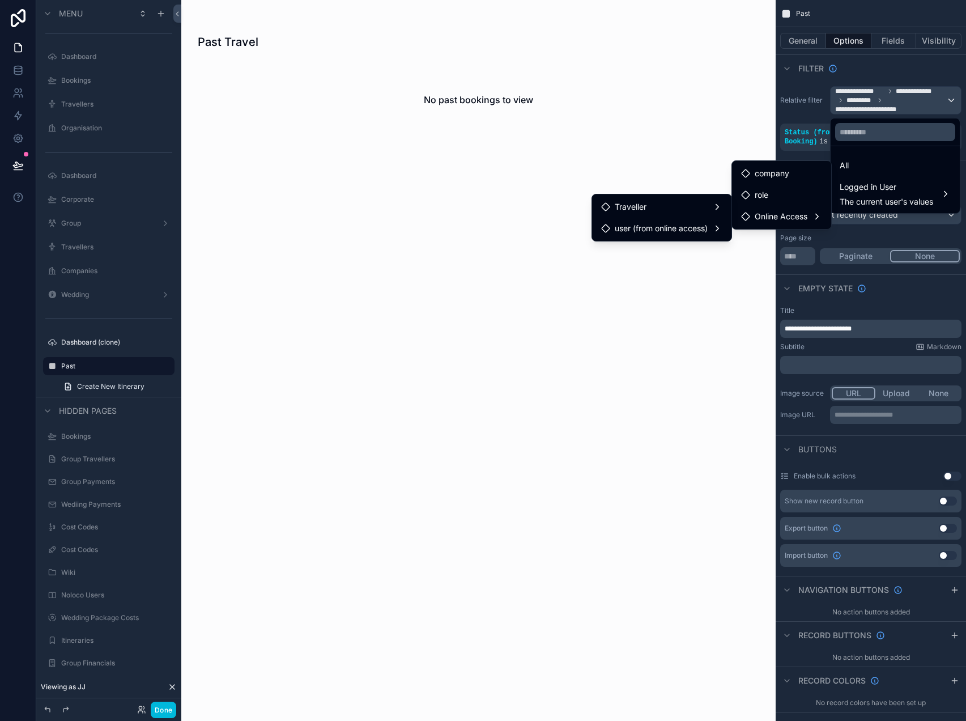
click at [672, 215] on div "Traveller" at bounding box center [662, 207] width 135 height 20
click at [776, 226] on div "itineraries collection" at bounding box center [783, 219] width 100 height 20
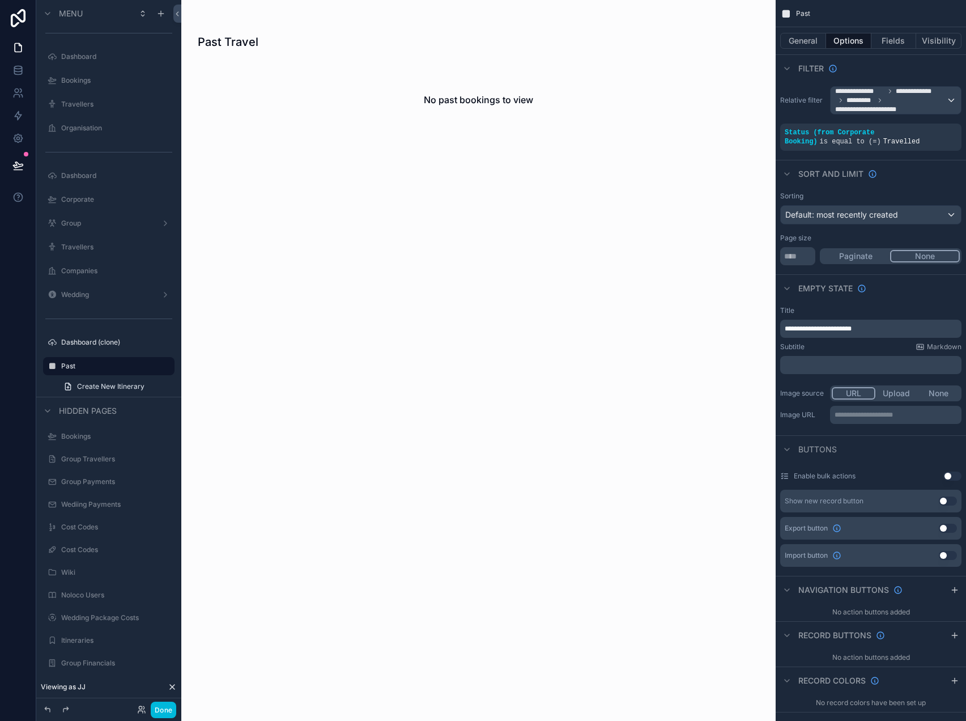
click at [525, 260] on div "Past Travel No past bookings to view" at bounding box center [478, 360] width 595 height 721
click at [143, 709] on icon at bounding box center [143, 707] width 1 height 3
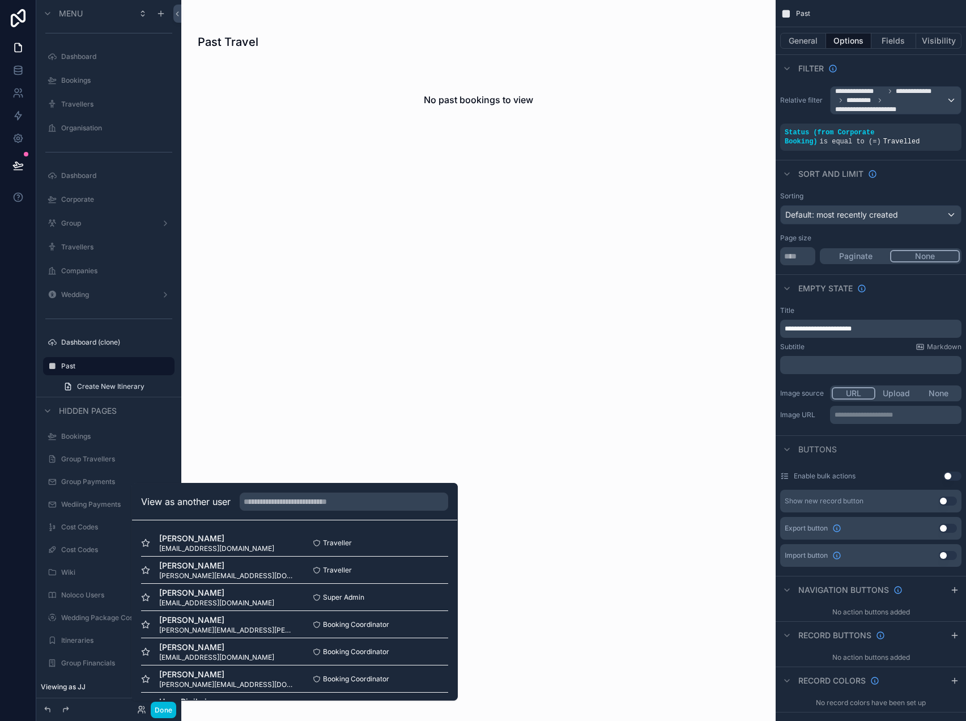
click at [0, 0] on button "Select" at bounding box center [0, 0] width 0 height 0
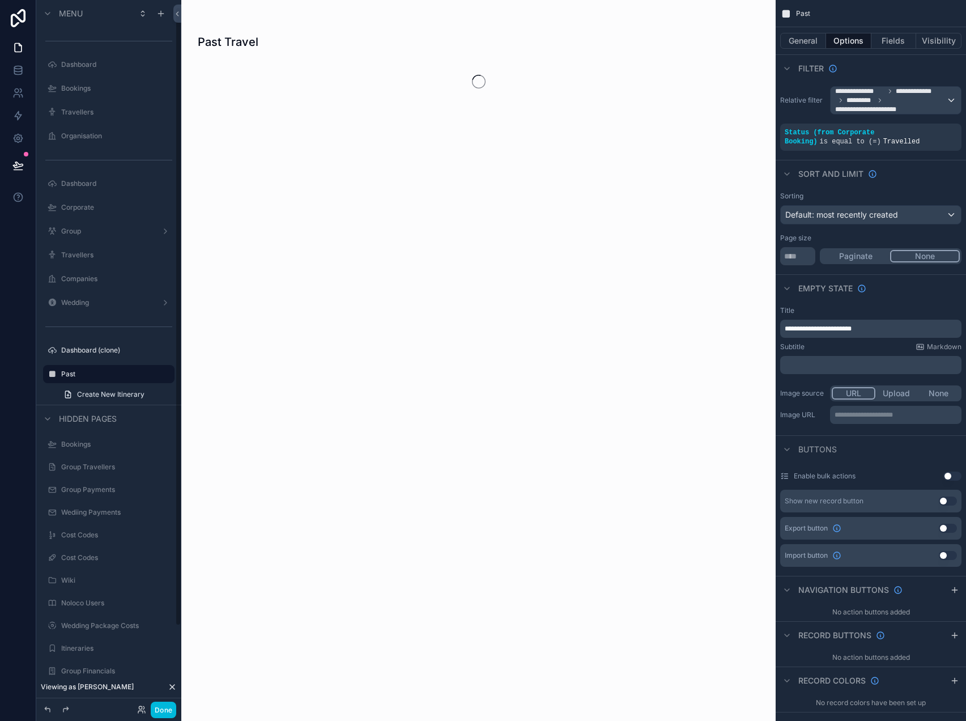
scroll to position [8, 0]
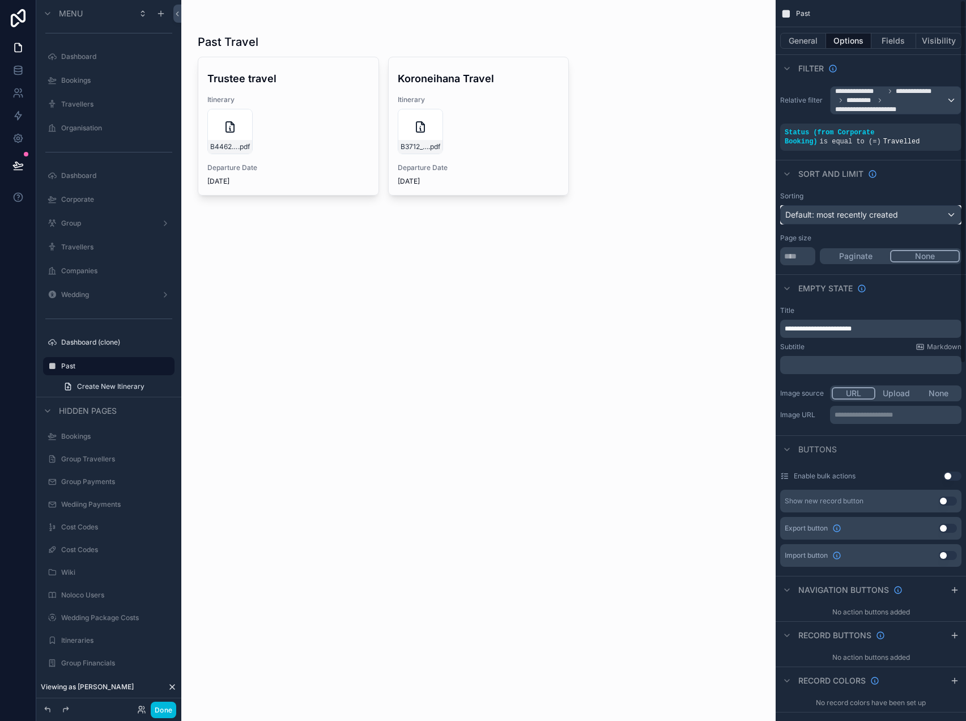
click at [870, 208] on div "Default: most recently created" at bounding box center [871, 215] width 180 height 18
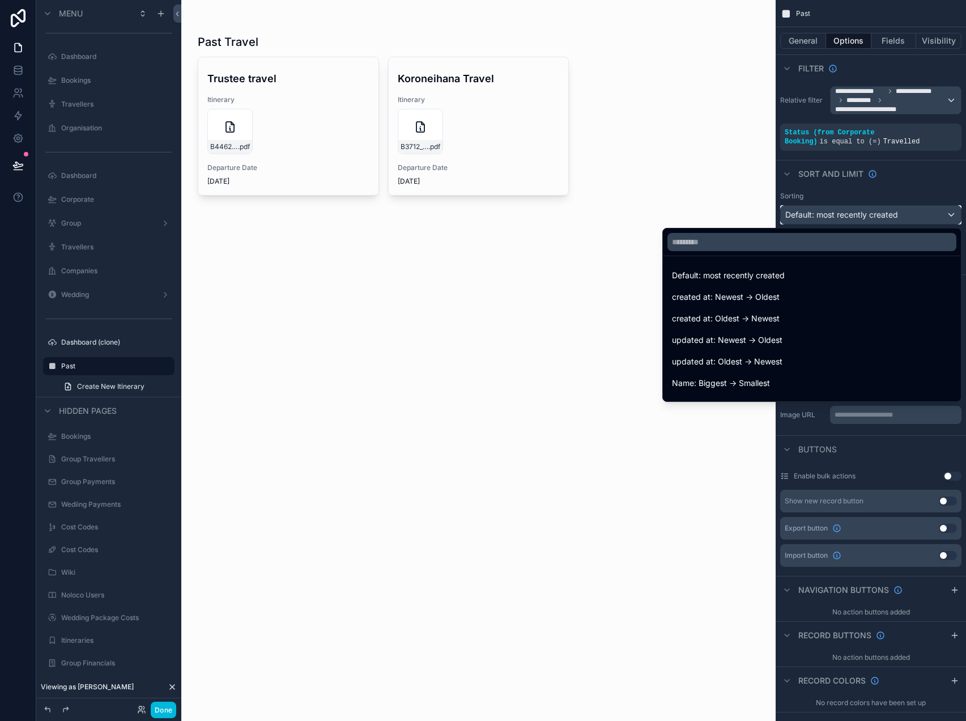
scroll to position [490, 0]
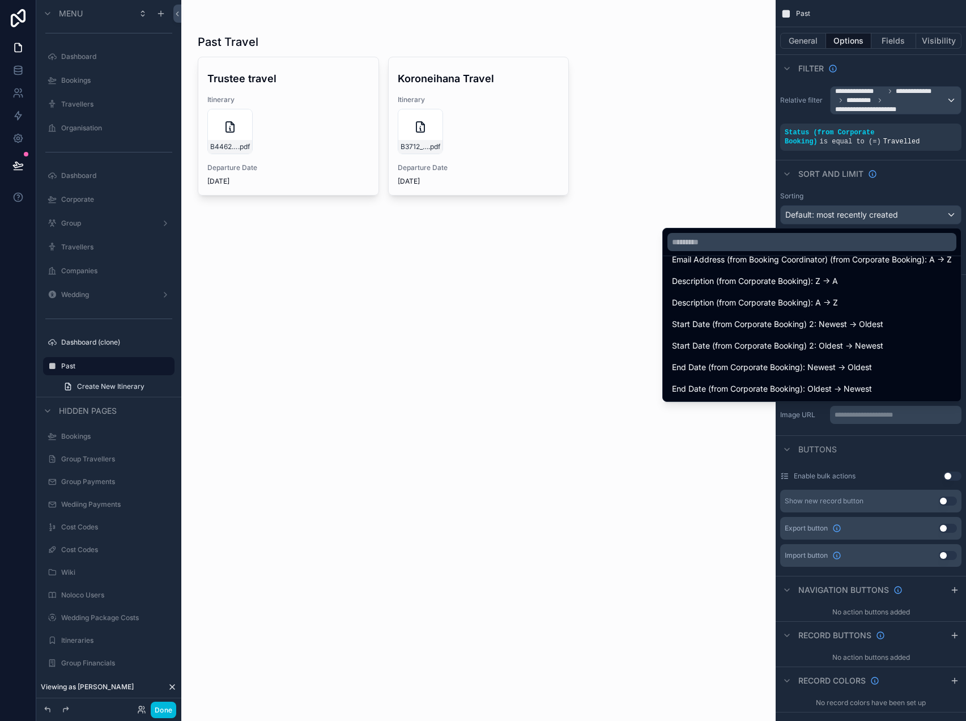
click at [788, 370] on span "End Date (from Corporate Booking): Newest -> Oldest" at bounding box center [772, 368] width 200 height 14
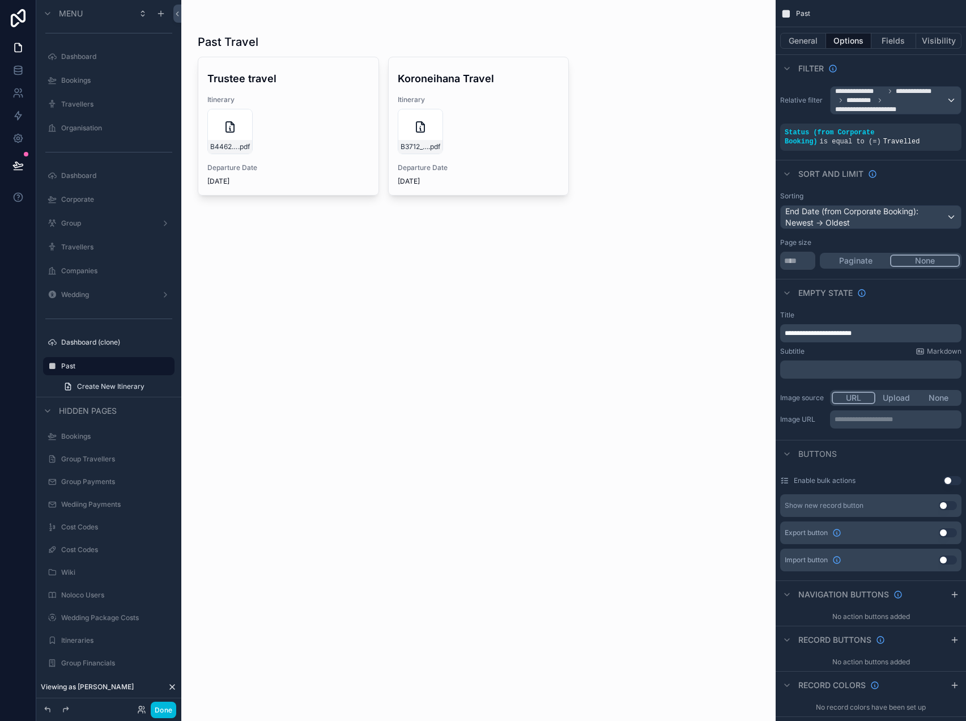
click at [447, 259] on div "Past Travel Trustee travel Itinerary B4462_JANIS_DETHIERRY .pdf Departure Date …" at bounding box center [478, 360] width 595 height 721
click at [101, 344] on label "Dashboard (clone)" at bounding box center [114, 342] width 107 height 9
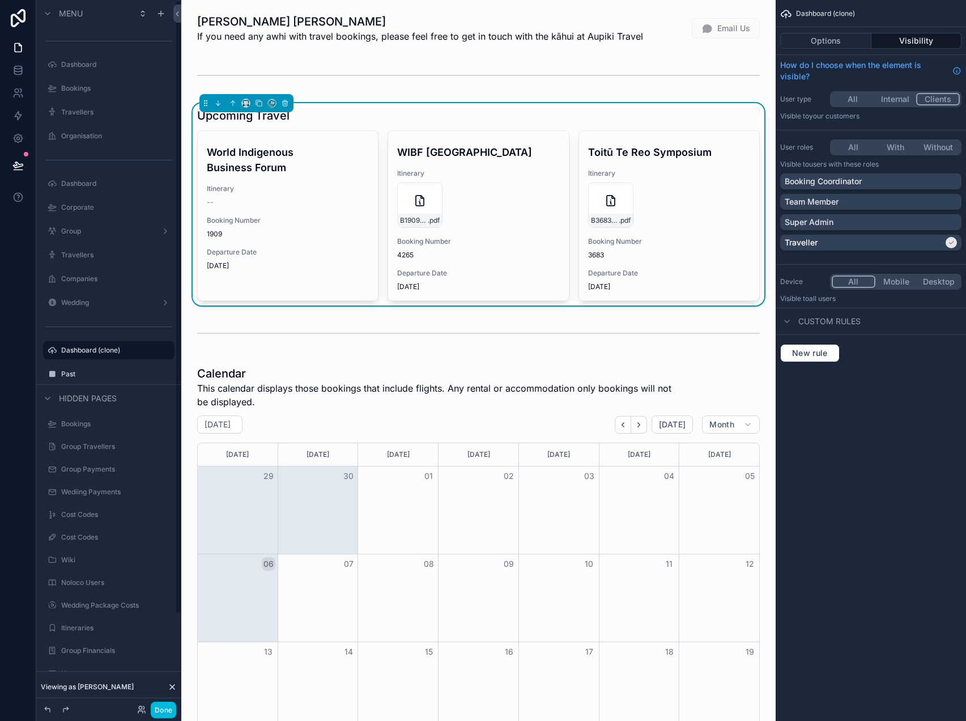
click at [0, 0] on icon "scrollable content" at bounding box center [0, 0] width 0 height 0
click at [107, 352] on input "**********" at bounding box center [99, 351] width 77 height 14
type input "*********"
click at [164, 709] on button "Done" at bounding box center [164, 710] width 26 height 16
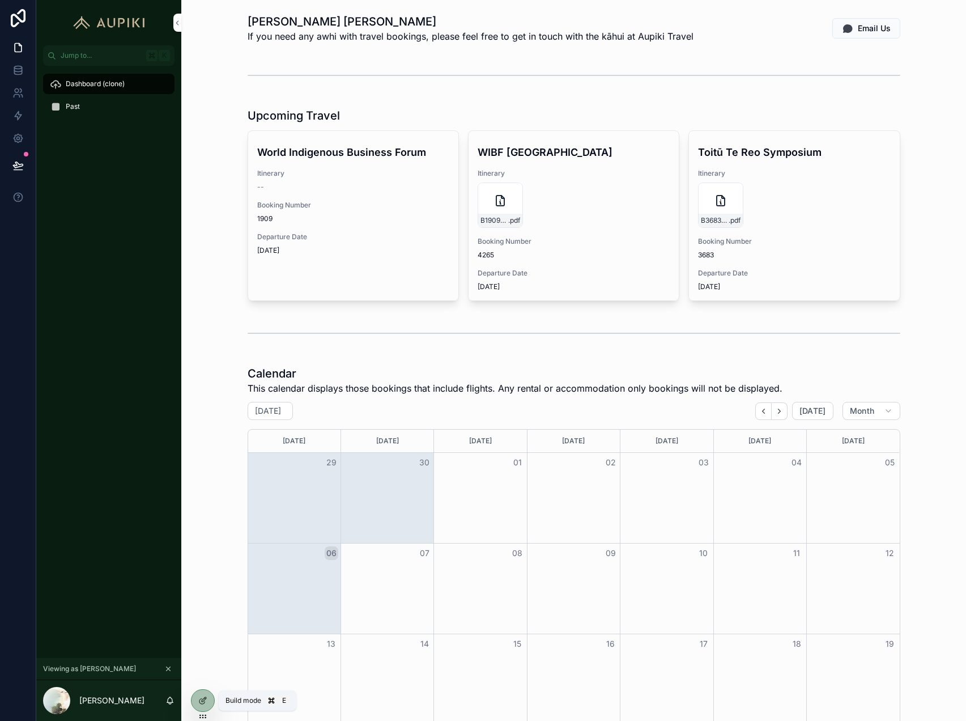
click at [203, 703] on icon at bounding box center [202, 700] width 9 height 9
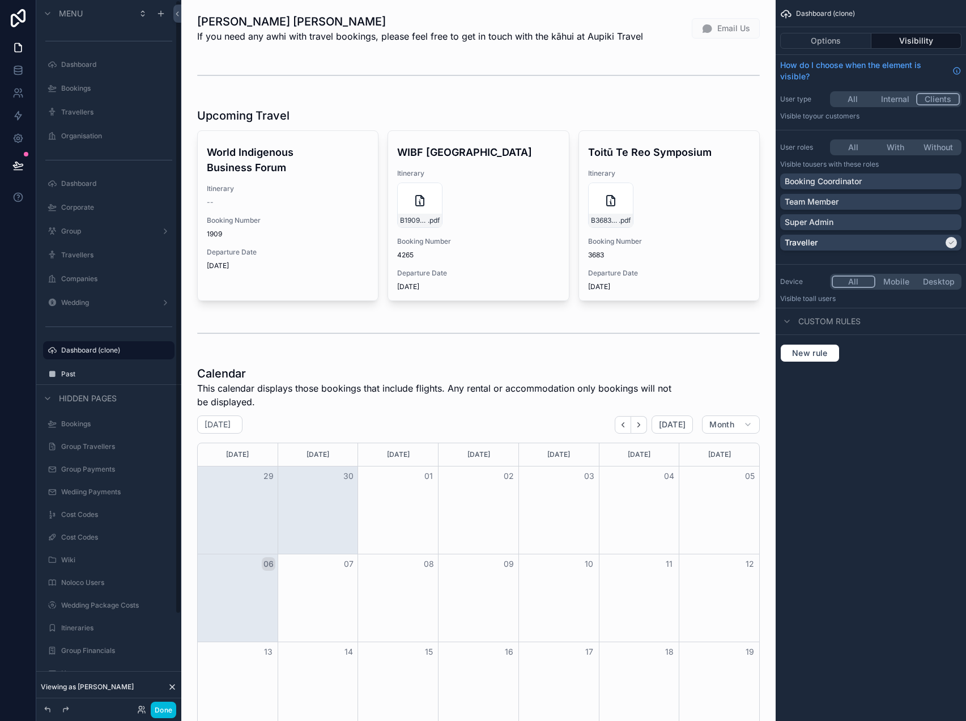
click at [0, 0] on icon "scrollable content" at bounding box center [0, 0] width 0 height 0
click at [106, 350] on input "**********" at bounding box center [99, 351] width 77 height 14
type input "*********"
click at [149, 346] on icon "scrollable content" at bounding box center [149, 350] width 9 height 9
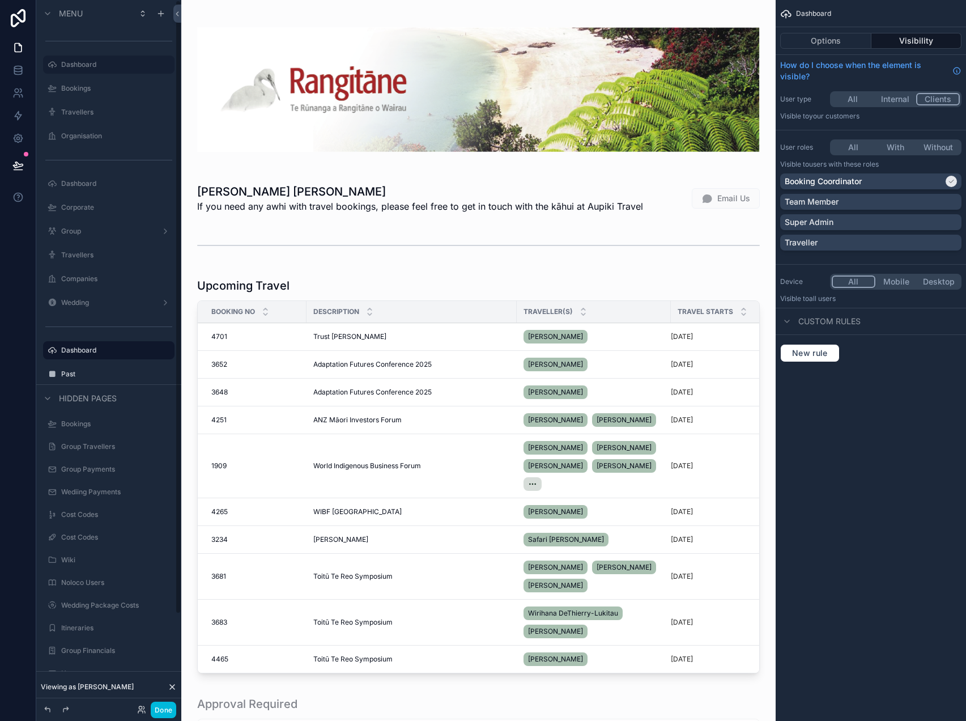
click at [112, 349] on label "Dashboard" at bounding box center [114, 350] width 107 height 9
click at [70, 376] on label "Past" at bounding box center [114, 374] width 107 height 9
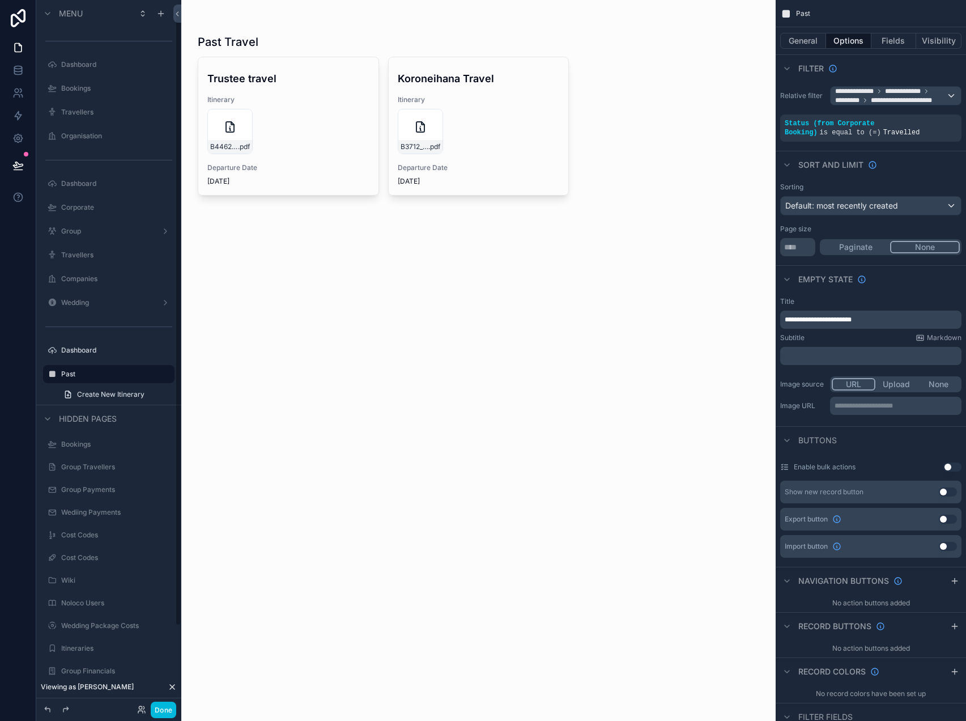
scroll to position [8, 0]
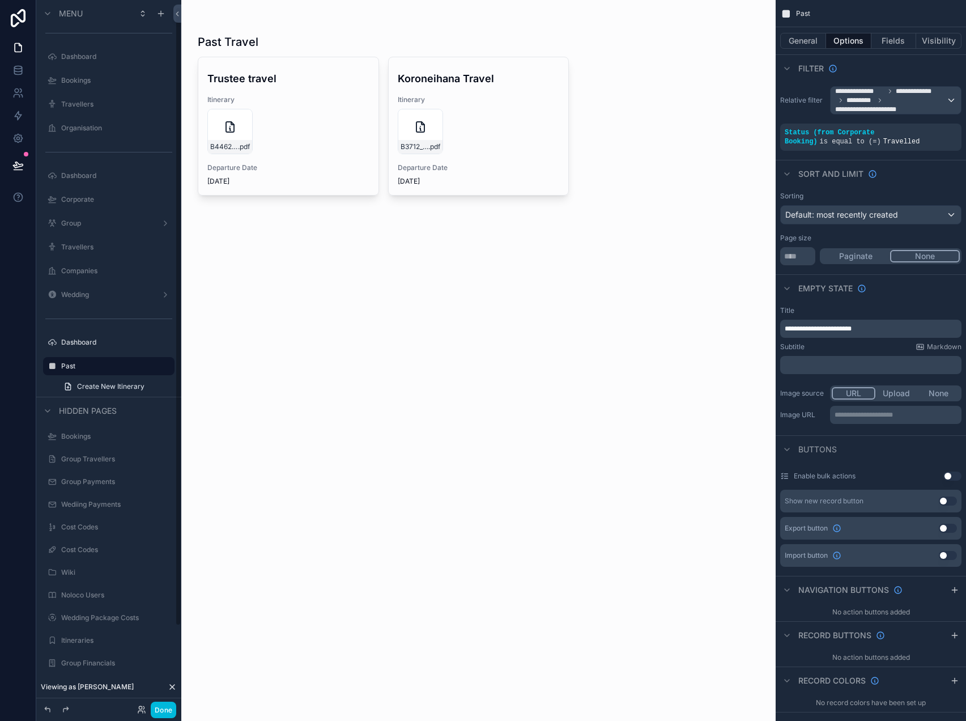
click at [77, 341] on label "Dashboard" at bounding box center [114, 342] width 107 height 9
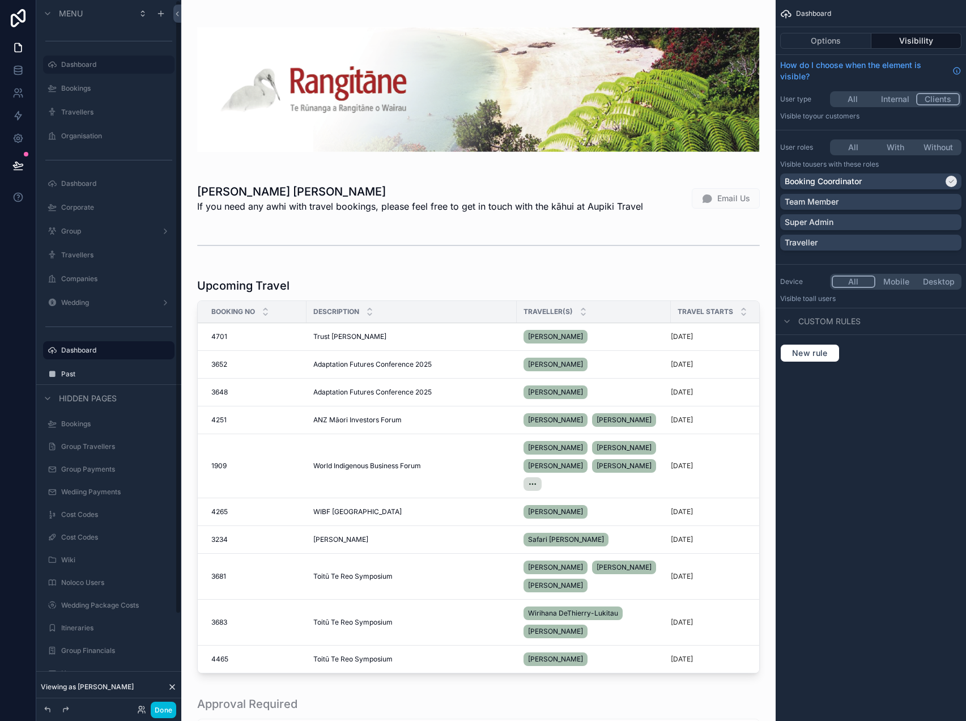
click at [0, 0] on icon "scrollable content" at bounding box center [0, 0] width 0 height 0
click at [108, 353] on input "*********" at bounding box center [99, 351] width 77 height 14
type input "**********"
click at [152, 350] on icon "scrollable content" at bounding box center [149, 350] width 9 height 9
click at [95, 372] on label "Past" at bounding box center [114, 374] width 107 height 9
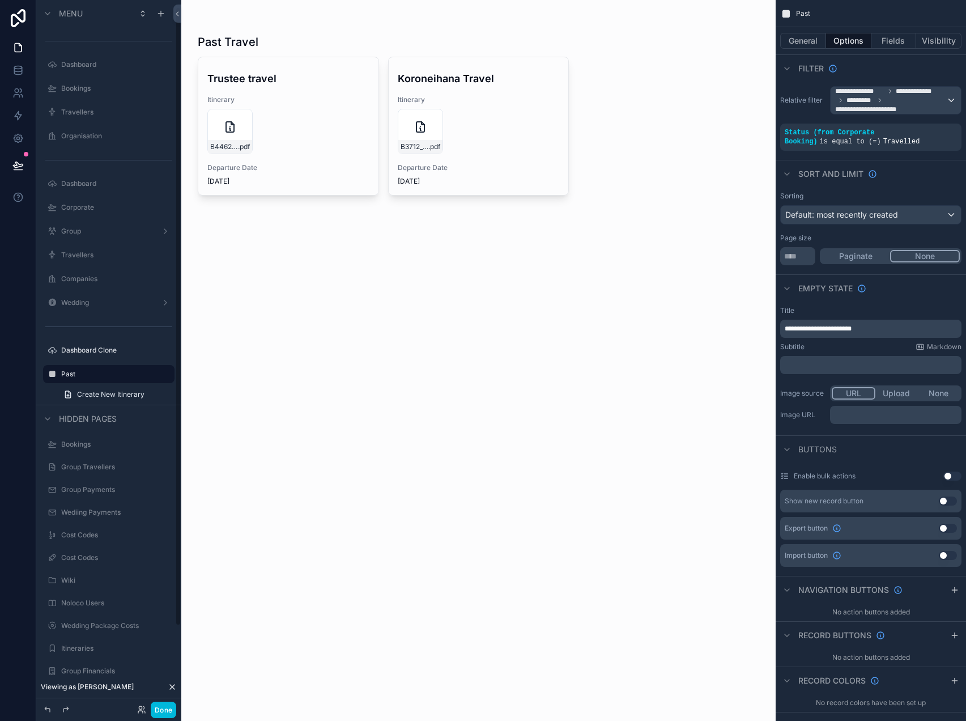
scroll to position [8, 0]
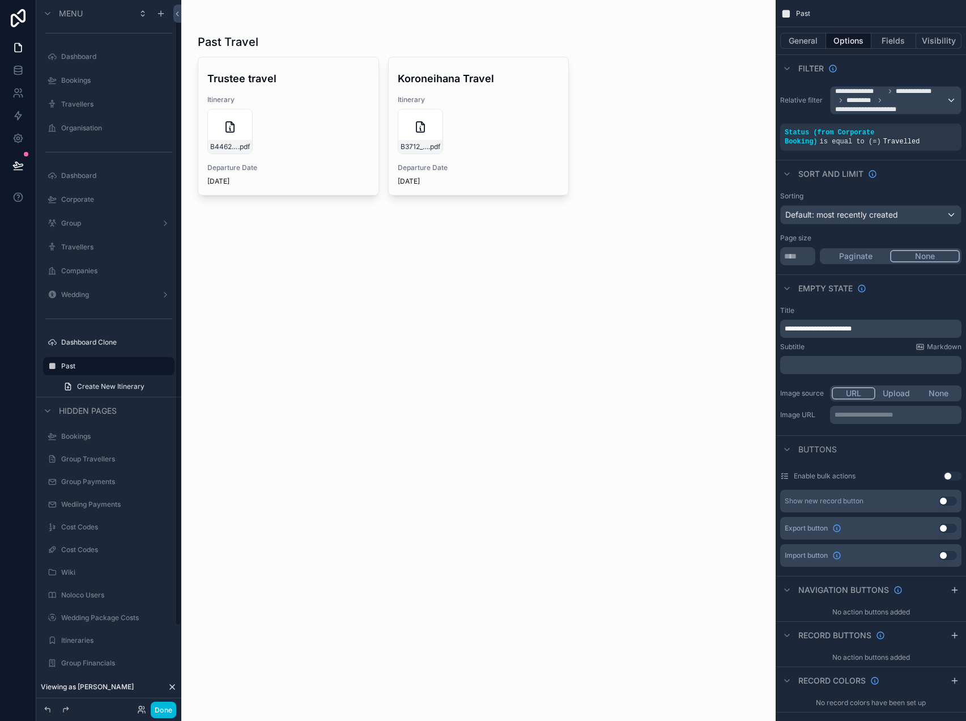
click at [101, 345] on label "Dashboard Clone" at bounding box center [114, 342] width 107 height 9
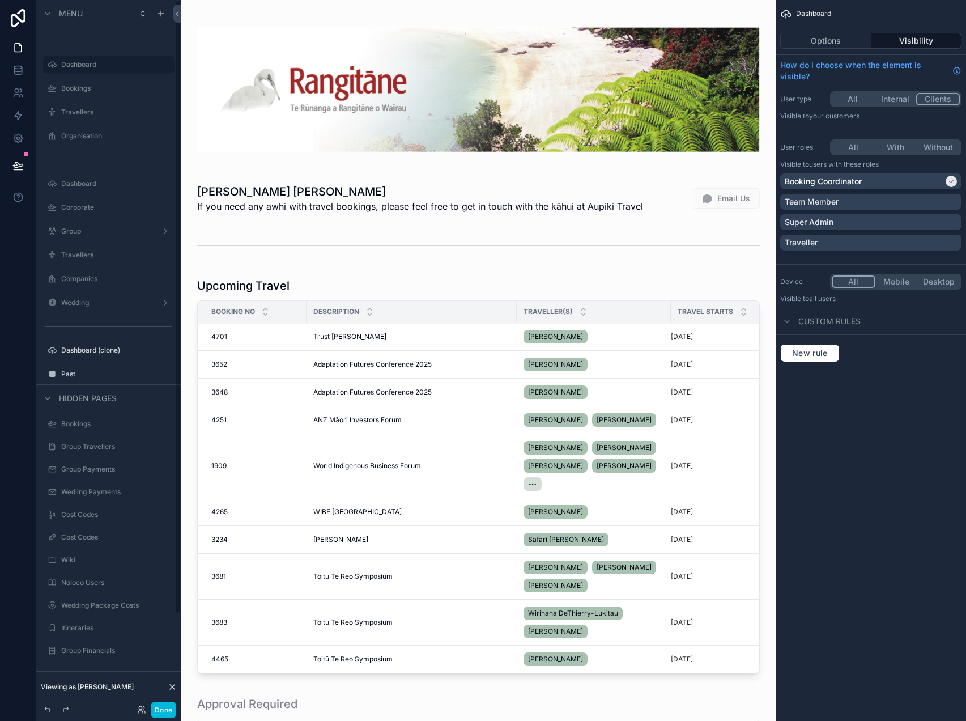
click at [78, 370] on label "Past" at bounding box center [114, 374] width 107 height 9
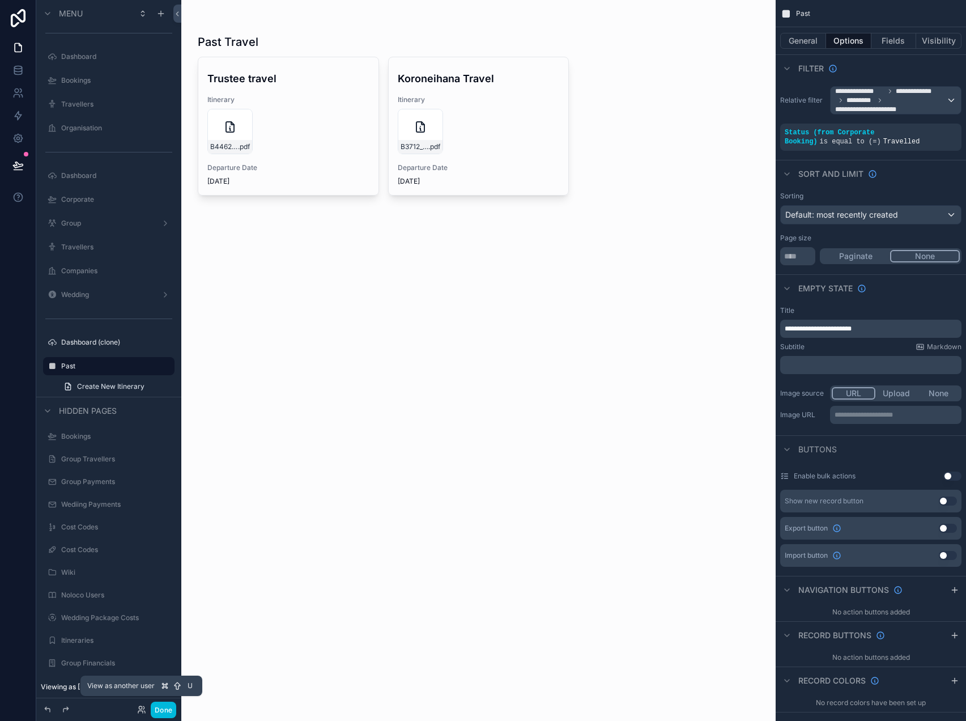
click at [143, 706] on icon at bounding box center [141, 709] width 9 height 9
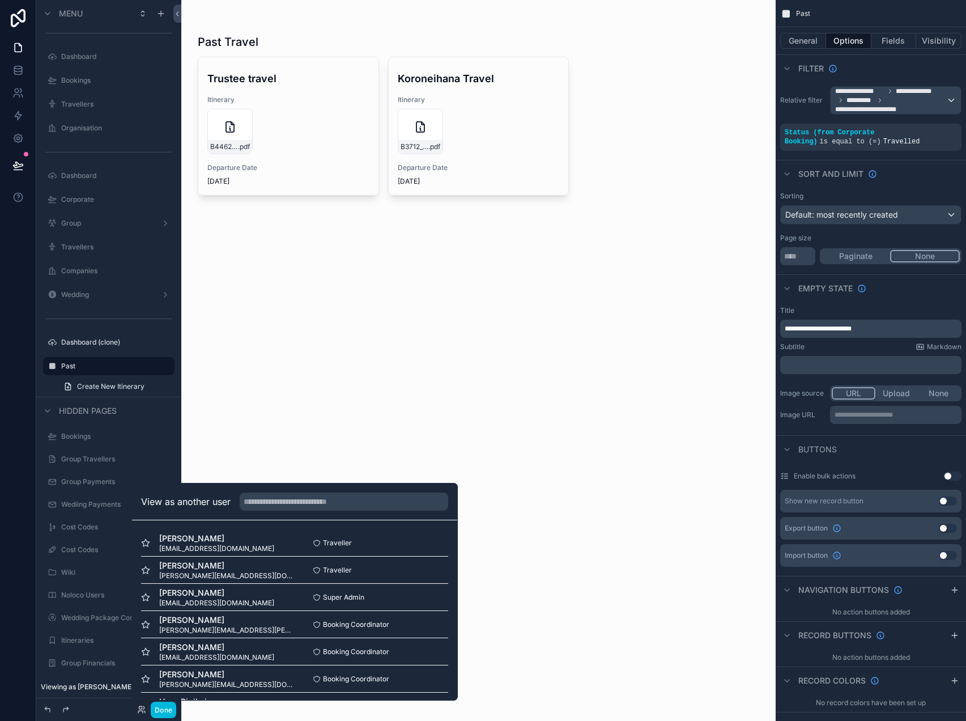
click at [0, 0] on button "Select" at bounding box center [0, 0] width 0 height 0
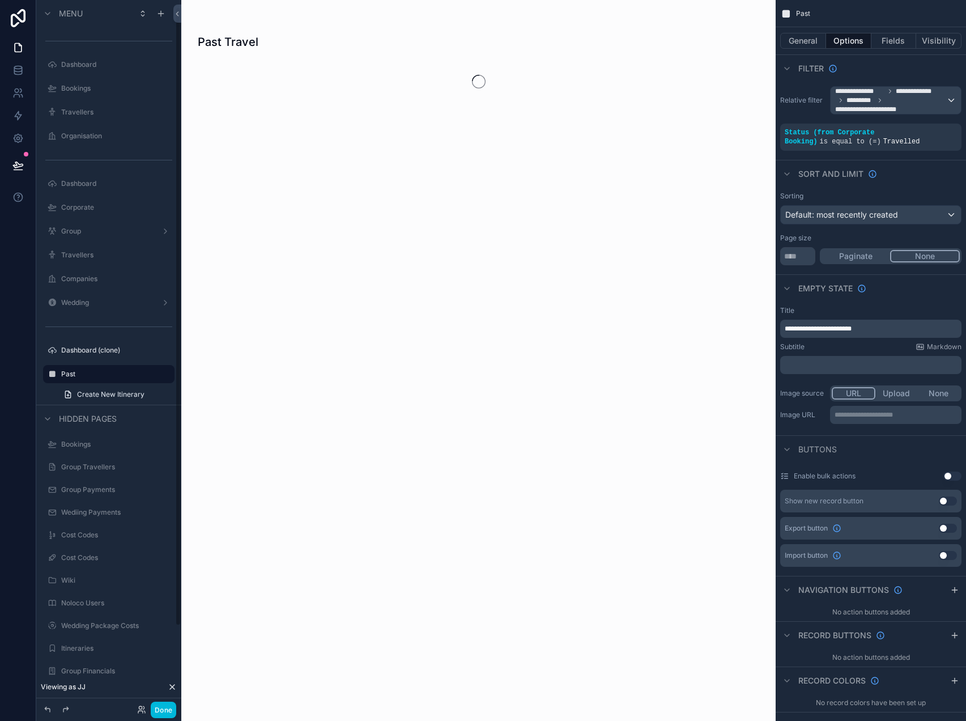
scroll to position [8, 0]
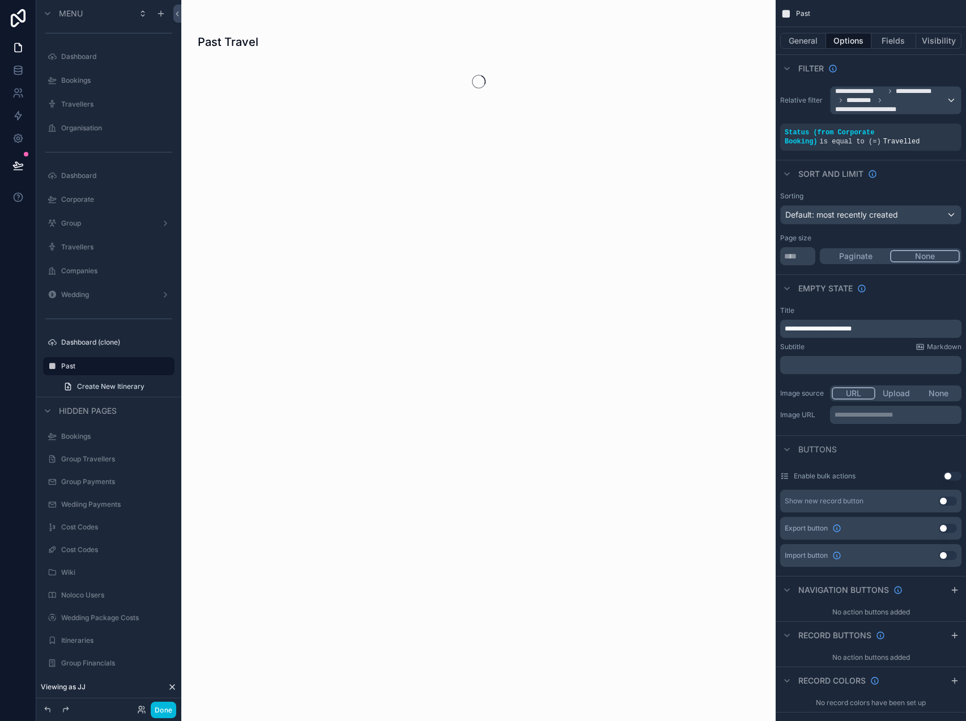
click at [115, 346] on label "Dashboard (clone)" at bounding box center [114, 342] width 107 height 9
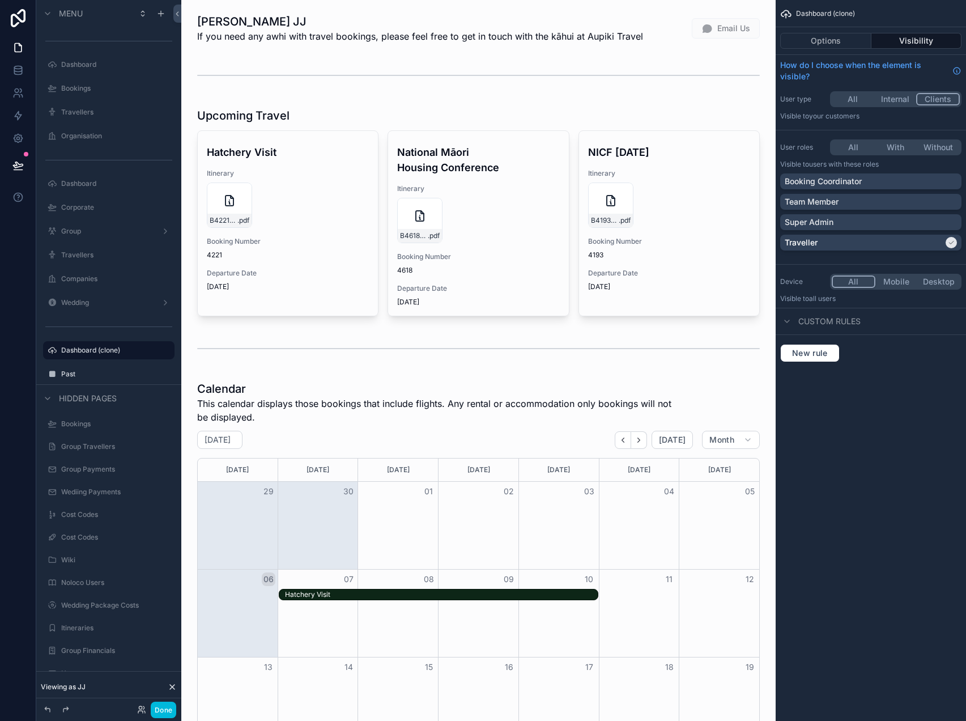
click at [0, 0] on icon "scrollable content" at bounding box center [0, 0] width 0 height 0
click at [106, 350] on input "**********" at bounding box center [99, 351] width 77 height 14
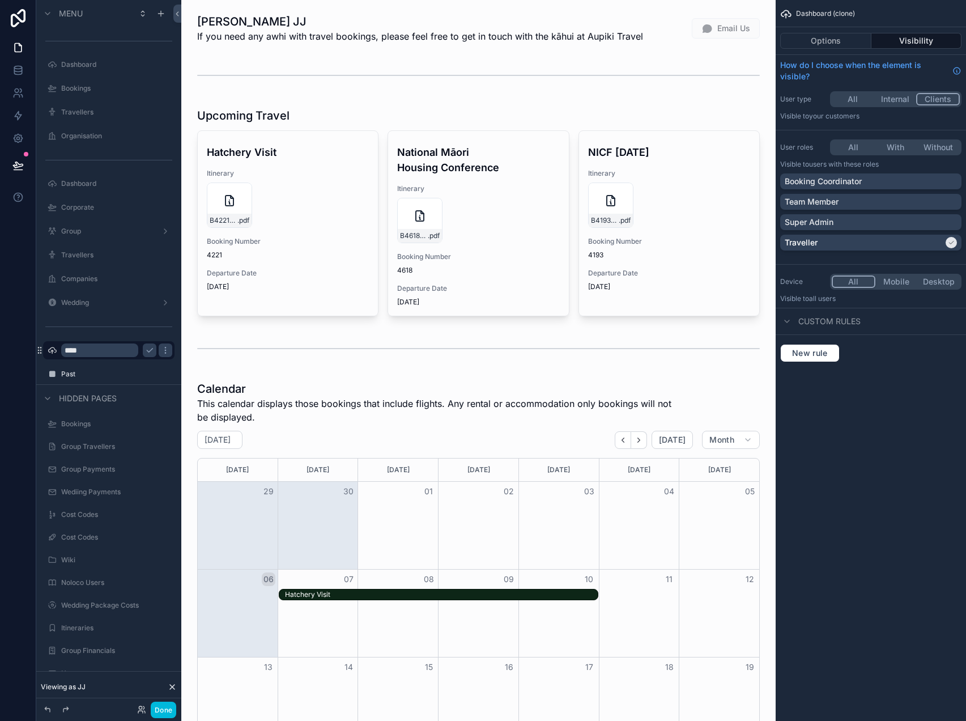
type input "****"
click at [52, 351] on icon "scrollable content" at bounding box center [52, 350] width 9 height 9
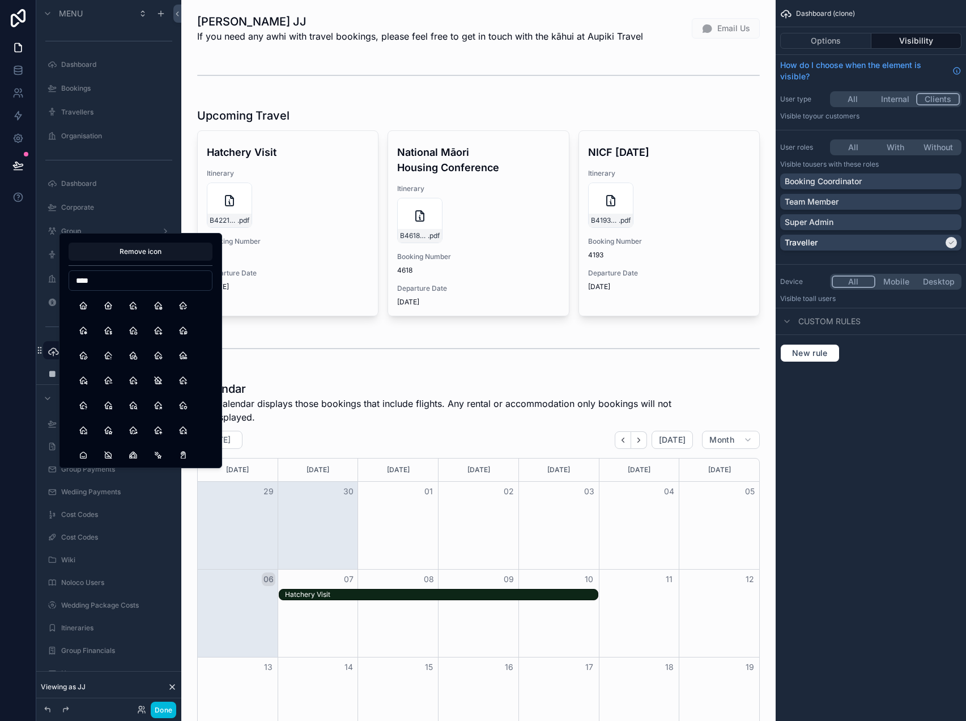
type input "****"
click at [84, 305] on button "Home" at bounding box center [83, 305] width 20 height 20
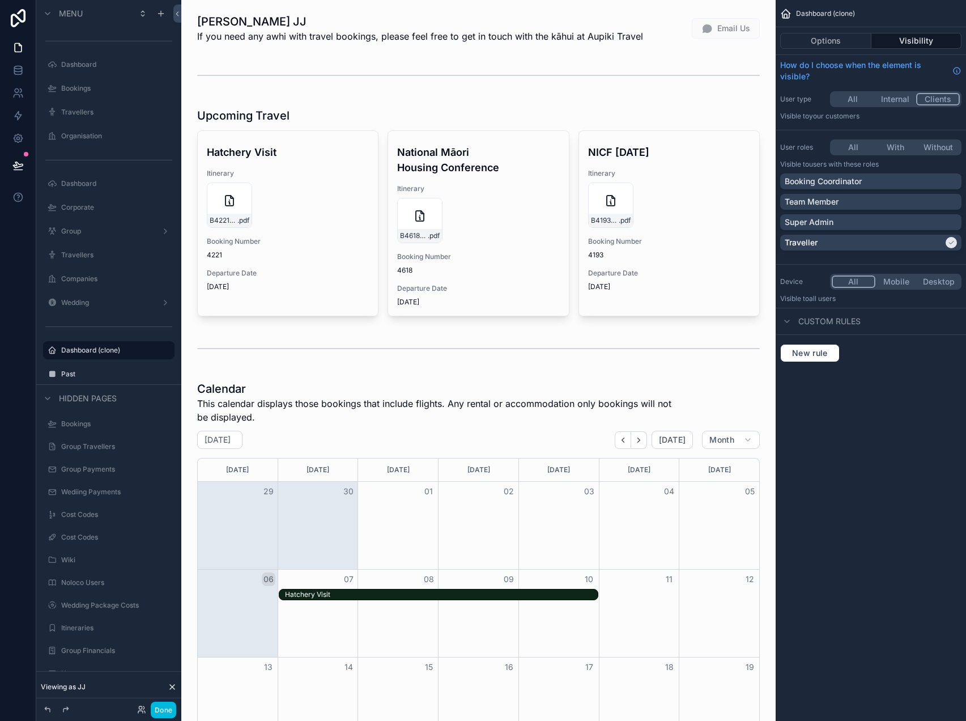
click at [0, 0] on icon "scrollable content" at bounding box center [0, 0] width 0 height 0
click at [127, 351] on input "**********" at bounding box center [99, 351] width 77 height 14
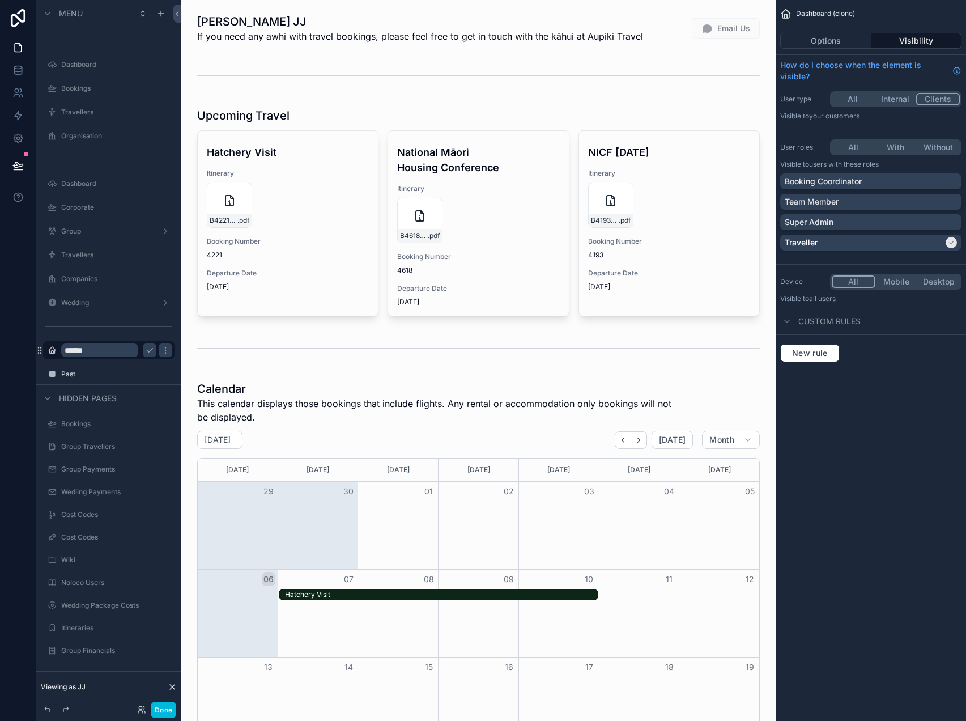
type input "******"
click at [114, 376] on label "Past" at bounding box center [114, 374] width 107 height 9
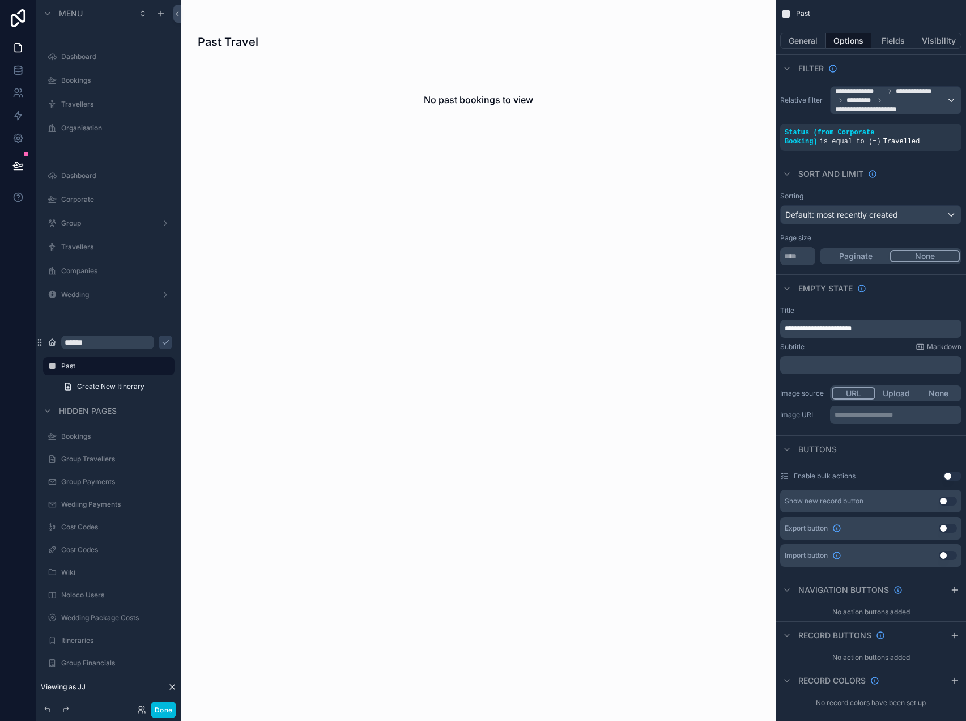
click at [49, 367] on icon "scrollable content" at bounding box center [52, 366] width 9 height 9
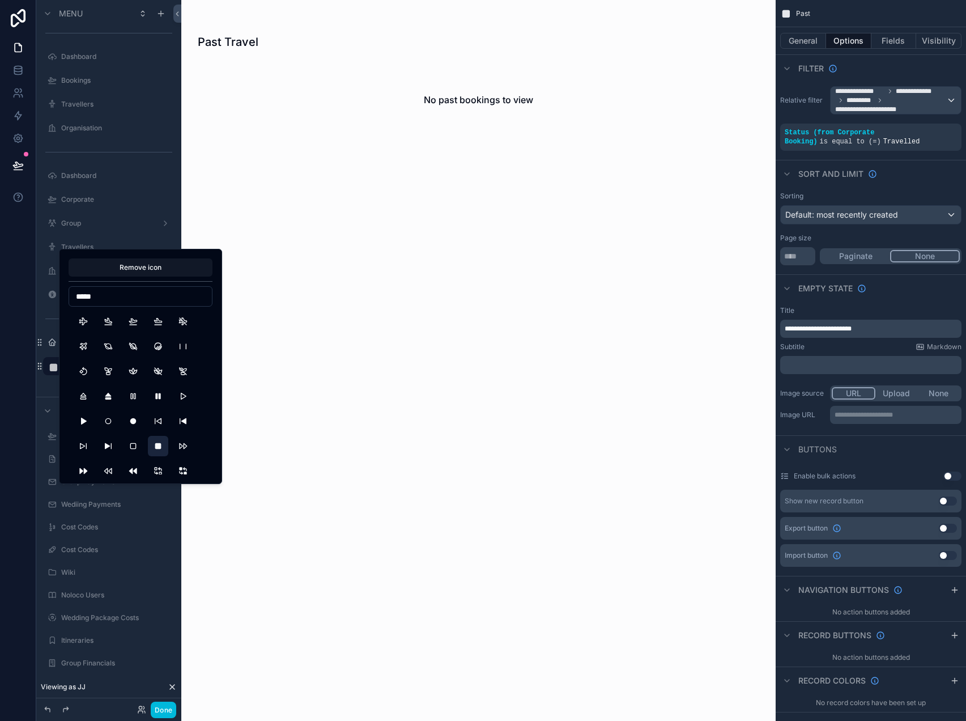
type input "*****"
click at [113, 319] on button "PlaneArrival" at bounding box center [108, 321] width 20 height 20
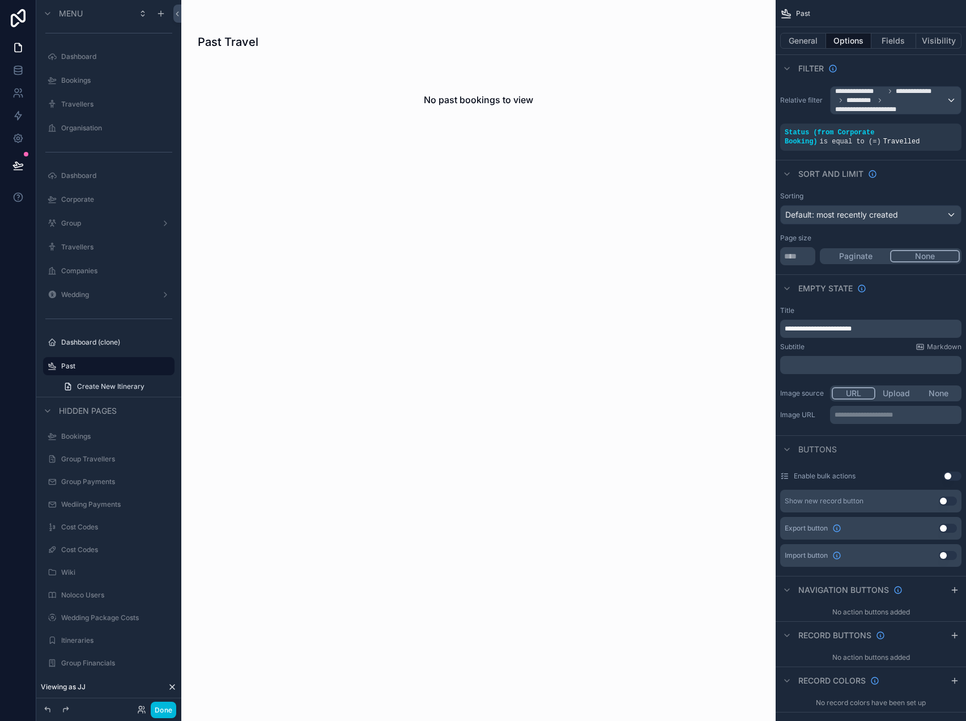
click at [104, 343] on label "Dashboard (clone)" at bounding box center [114, 342] width 107 height 9
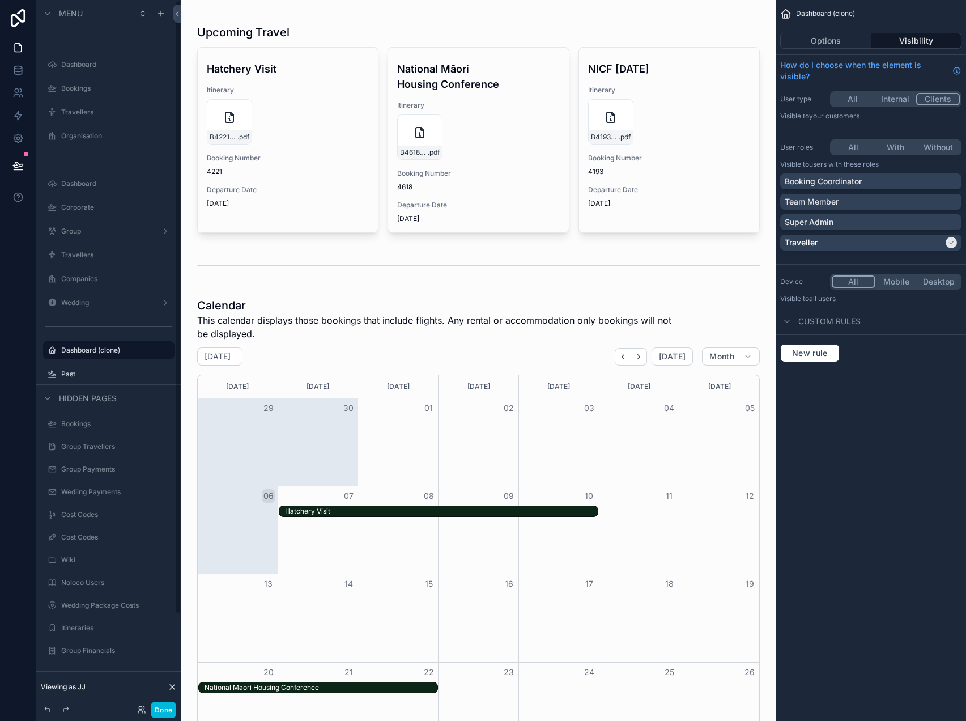
scroll to position [85, 0]
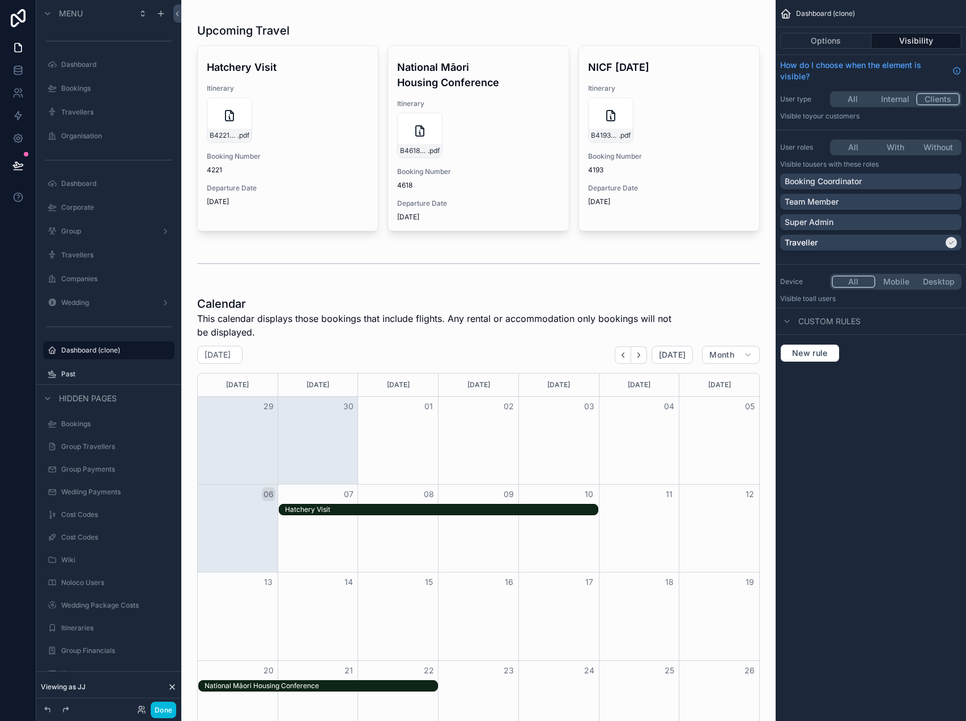
click at [379, 511] on div "Hatchery Visit" at bounding box center [441, 509] width 313 height 9
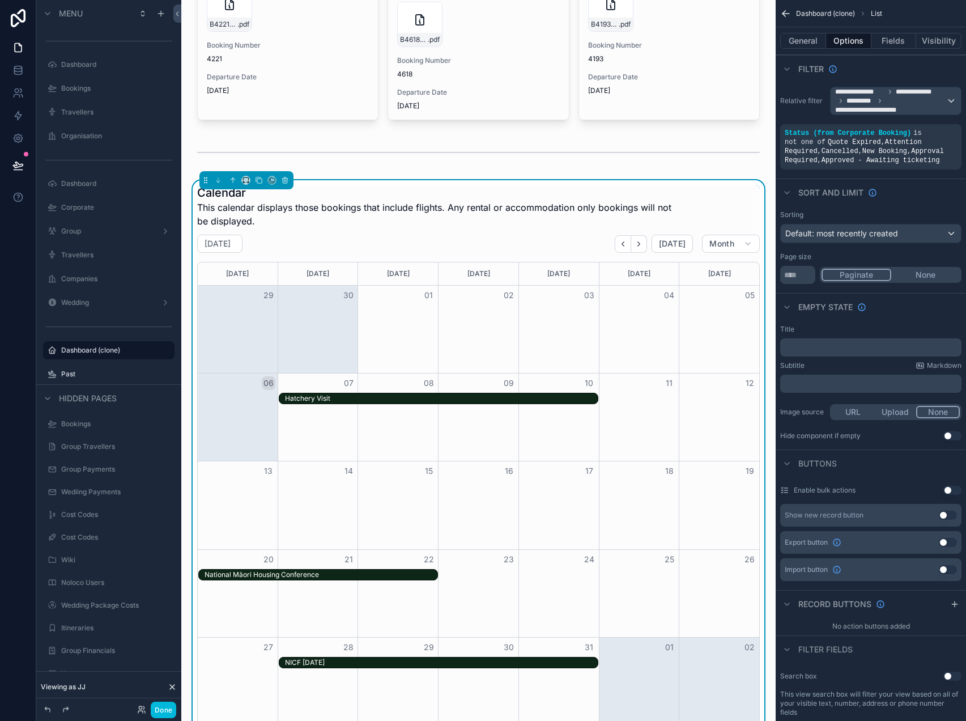
scroll to position [211, 0]
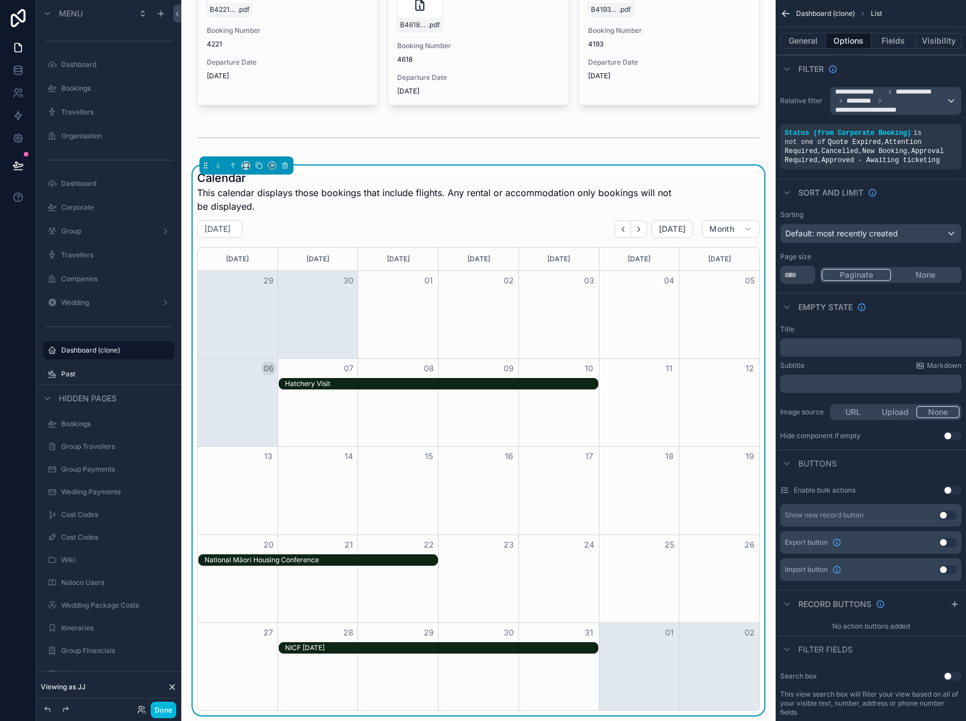
click at [480, 383] on div "Hatchery Visit" at bounding box center [441, 383] width 313 height 9
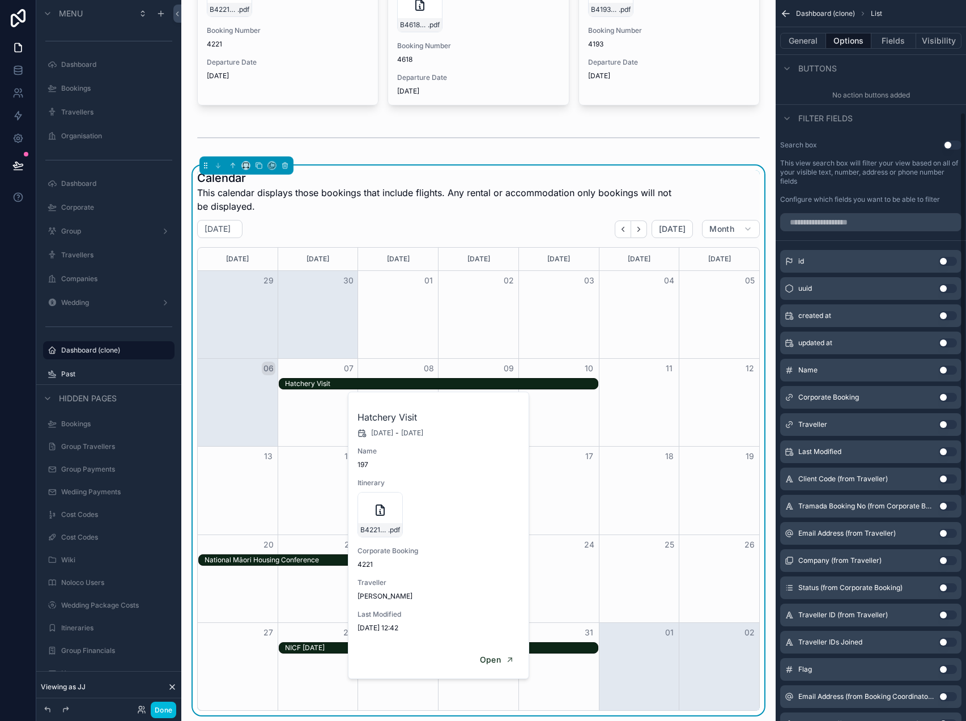
scroll to position [631, 0]
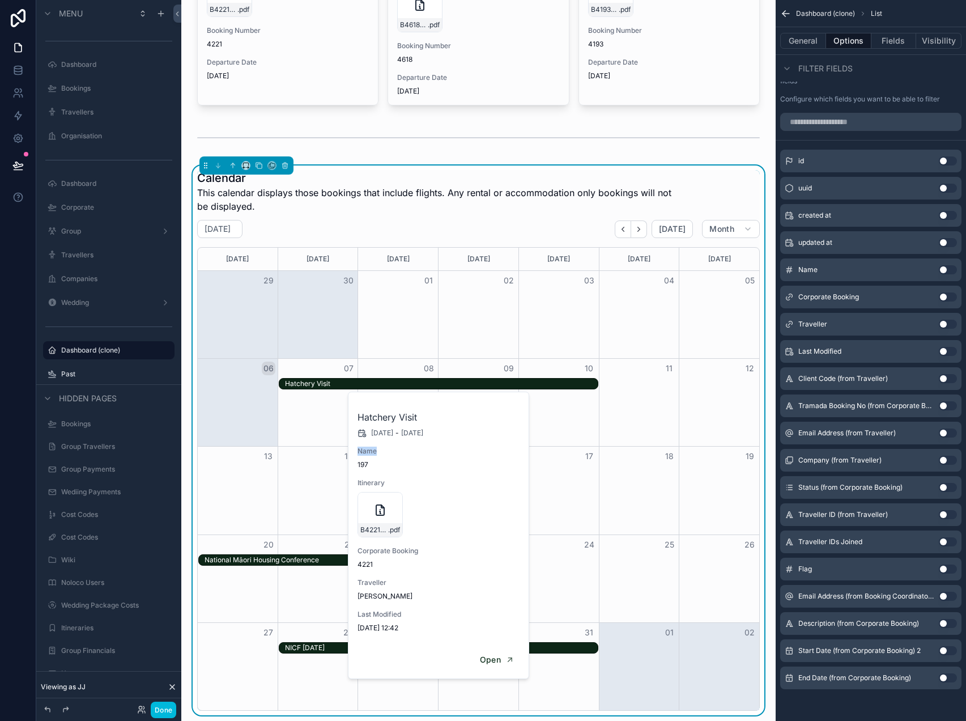
click at [462, 447] on span "Name" at bounding box center [439, 451] width 163 height 9
click at [467, 477] on div "Hatchery Visit 07/10/2025 - 10/10/2025 Name 197 Itinerary B4221_HONE_RIPIKOI .p…" at bounding box center [439, 516] width 181 height 249
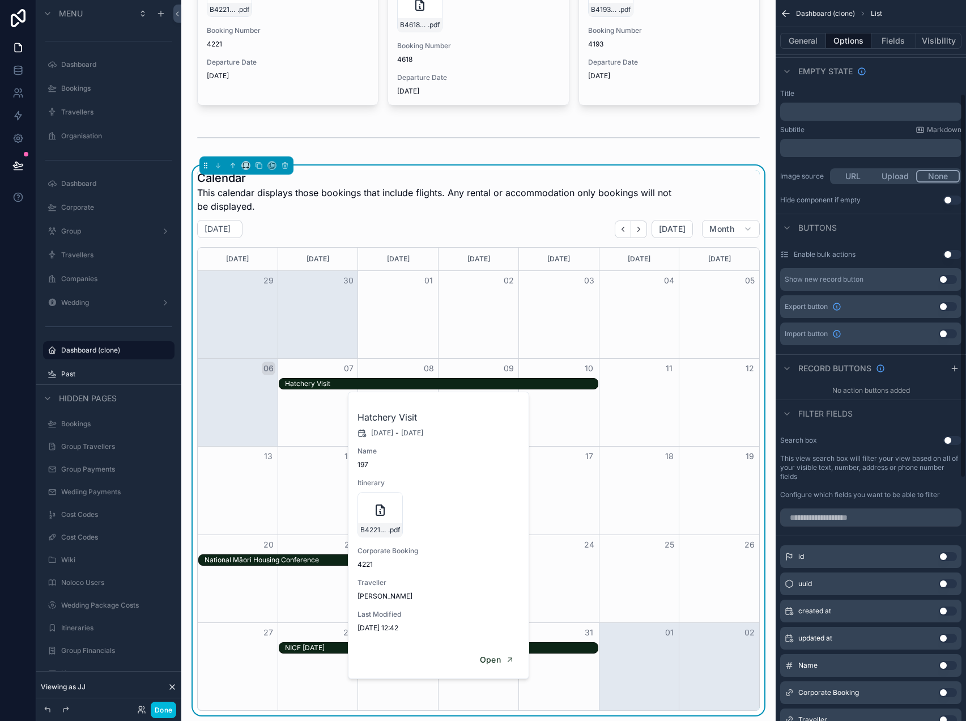
scroll to position [0, 0]
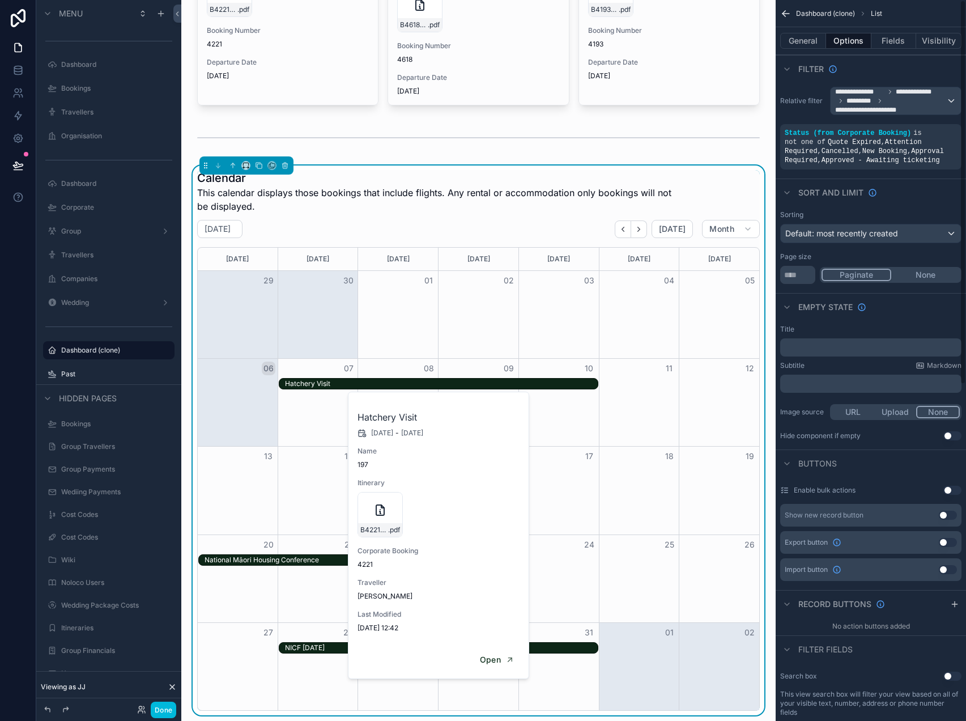
click at [814, 44] on button "General" at bounding box center [804, 41] width 46 height 16
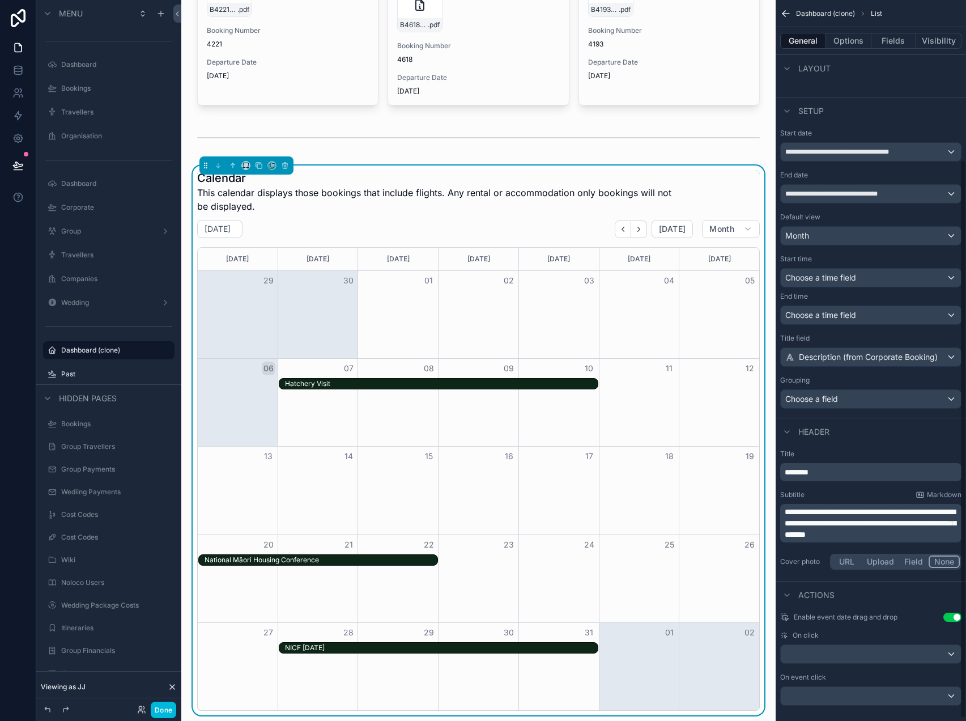
scroll to position [209, 0]
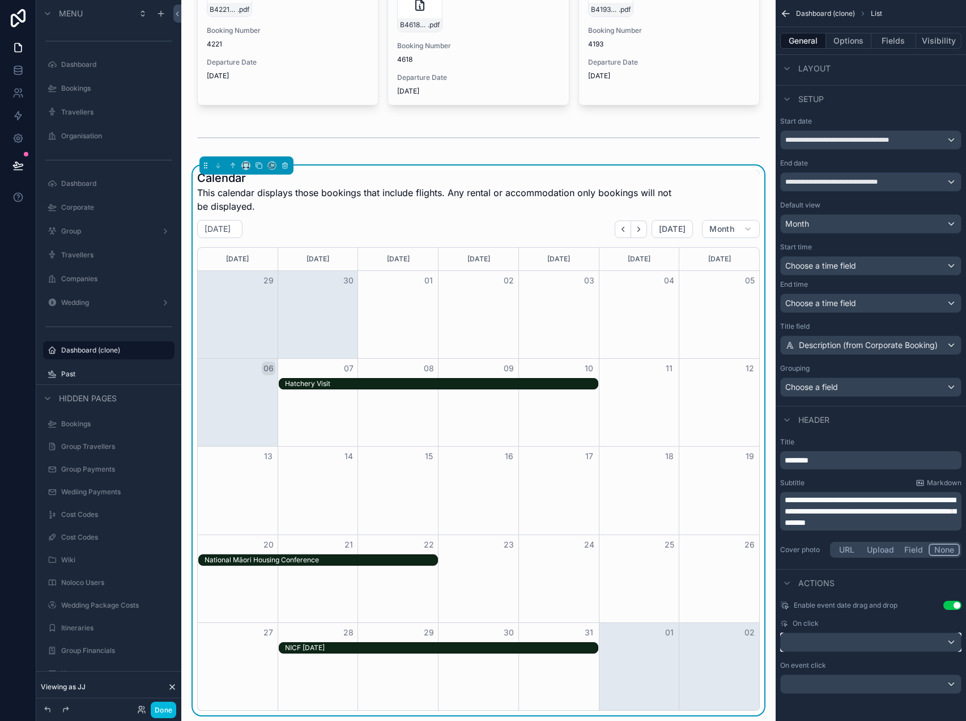
click at [934, 644] on div "scrollable content" at bounding box center [871, 642] width 180 height 18
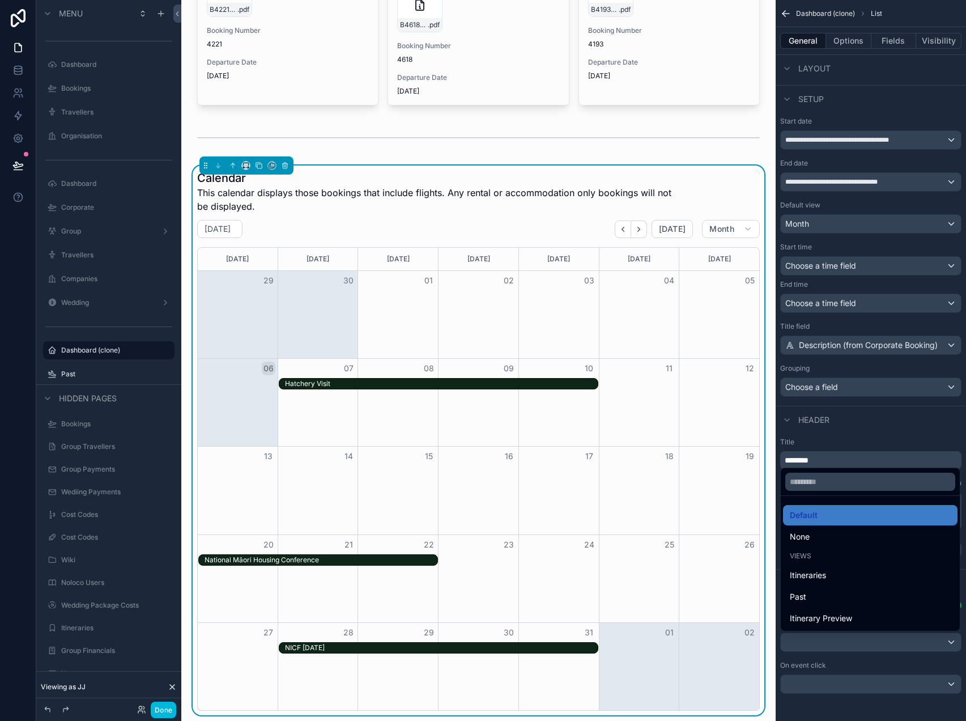
click at [853, 537] on div "None" at bounding box center [870, 537] width 161 height 14
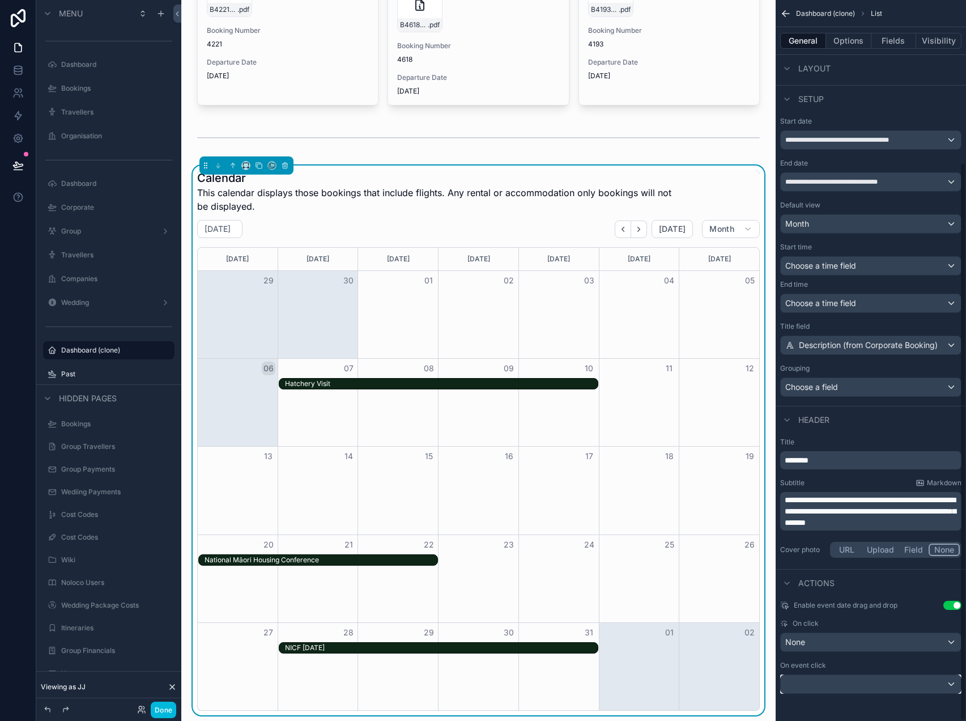
click at [834, 684] on div "scrollable content" at bounding box center [871, 684] width 180 height 18
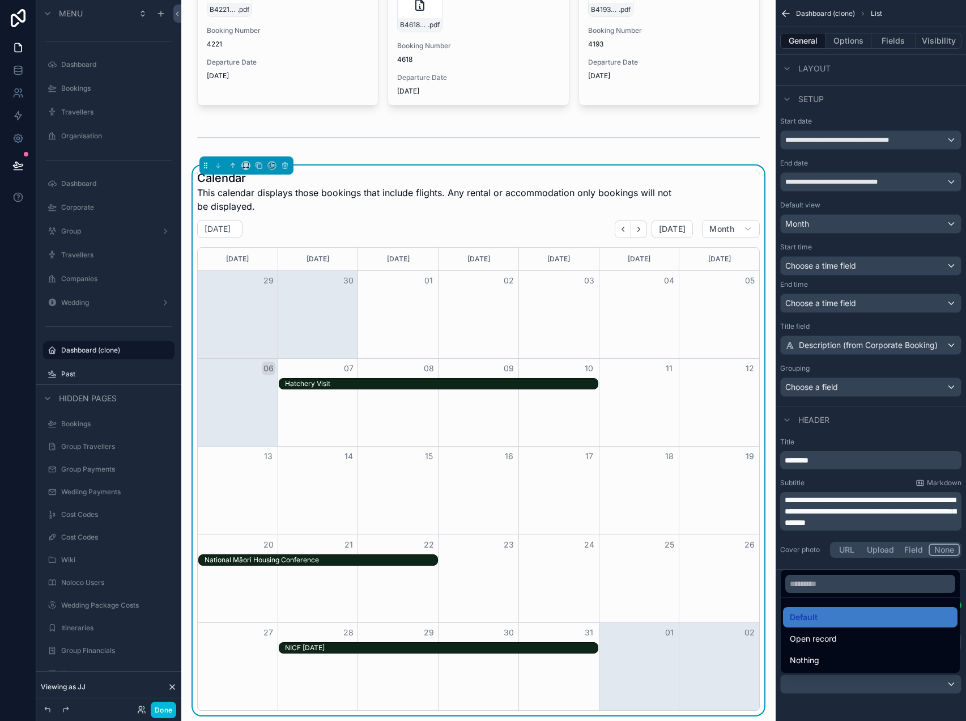
click at [828, 657] on div "Nothing" at bounding box center [870, 661] width 161 height 14
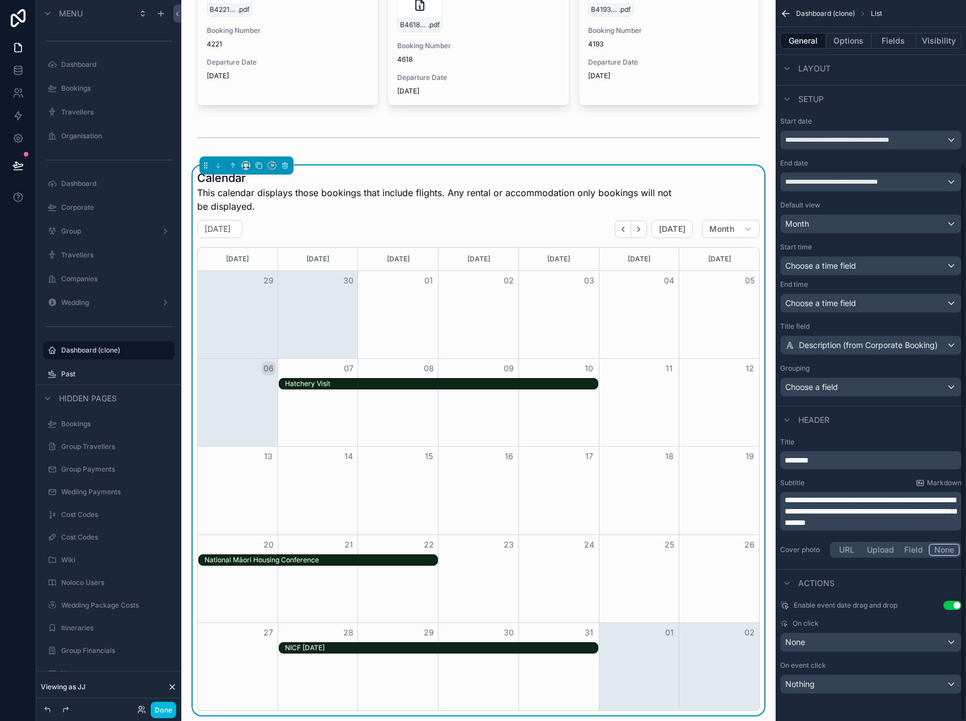
click at [481, 389] on div "Hatchery Visit" at bounding box center [438, 384] width 321 height 12
click at [480, 383] on div "Hatchery Visit" at bounding box center [441, 383] width 313 height 9
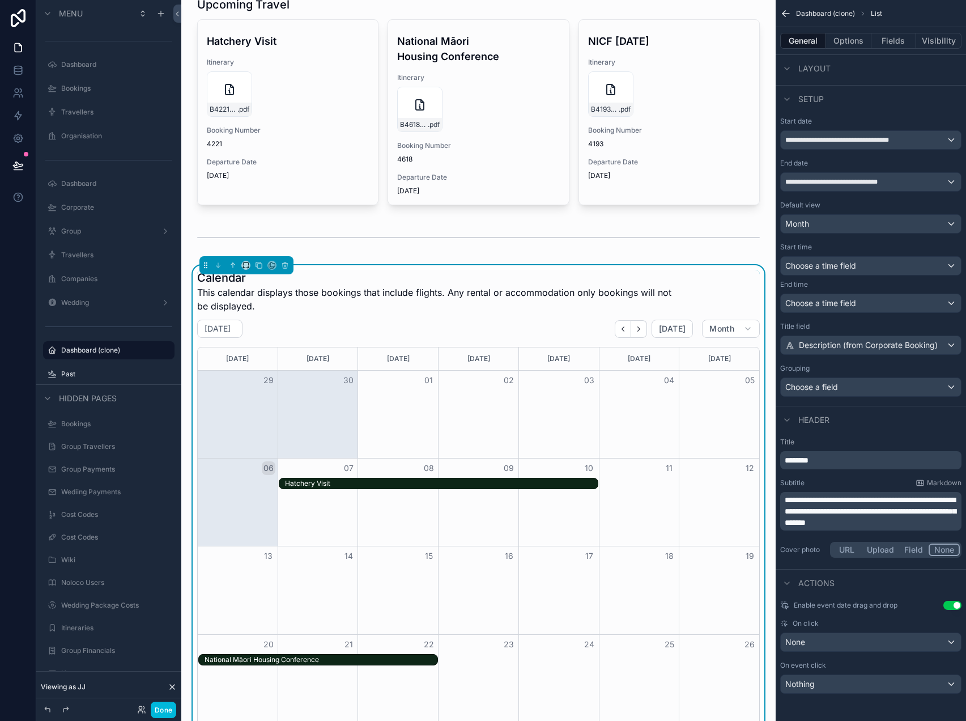
scroll to position [109, 0]
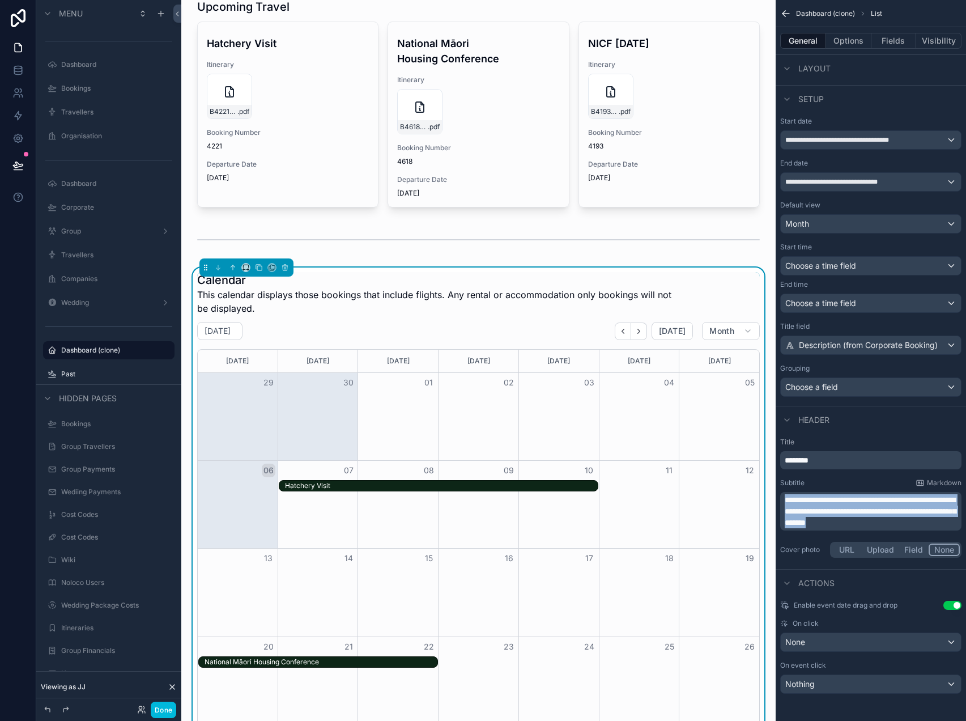
drag, startPoint x: 926, startPoint y: 524, endPoint x: 760, endPoint y: 497, distance: 168.3
click at [760, 497] on div "Jump to... K Dashboard Bookings Travellers Organisation Dashboard Corporate Gro…" at bounding box center [573, 360] width 785 height 721
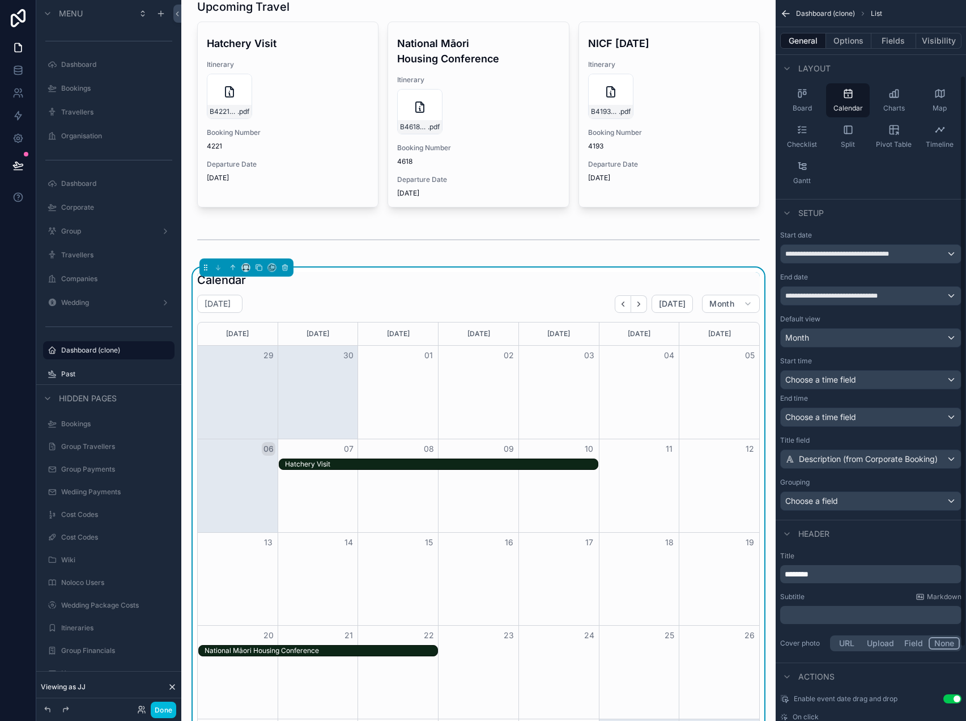
scroll to position [0, 0]
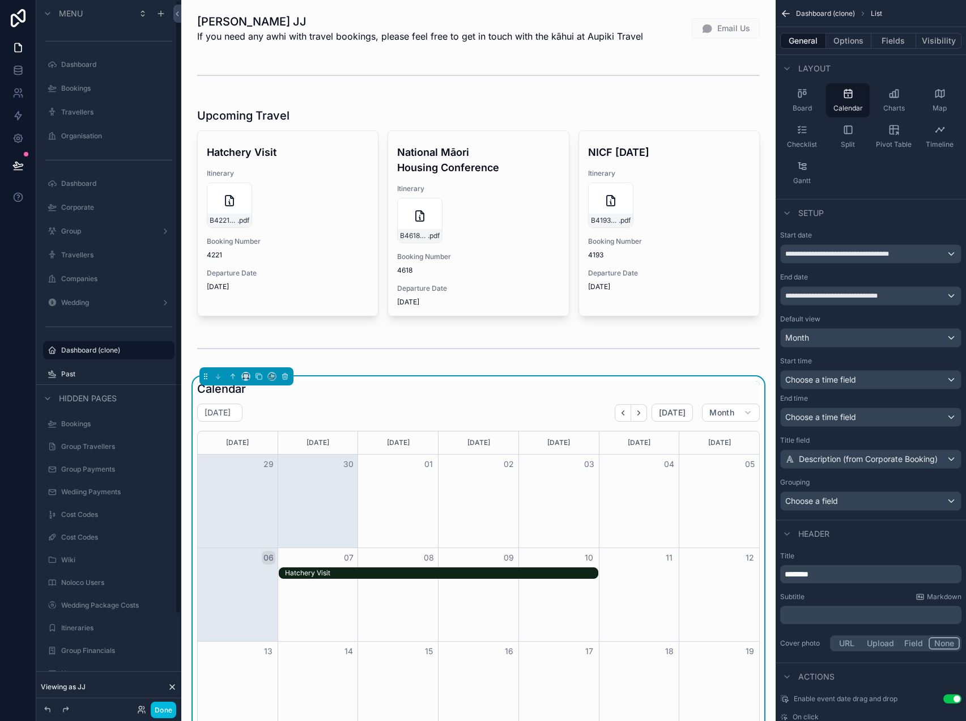
click at [163, 706] on button "Done" at bounding box center [164, 710] width 26 height 16
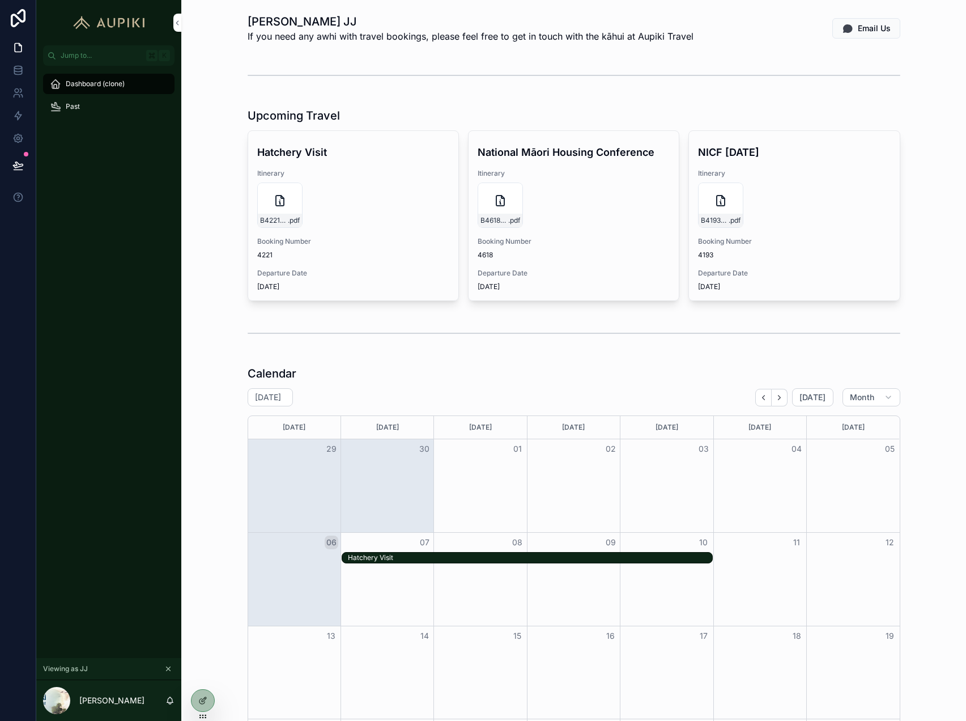
click at [200, 224] on div "Upcoming Travel Hatchery Visit Itinerary B4221_HONE_RIPIKOI .pdf Booking Number…" at bounding box center [573, 204] width 767 height 202
click at [17, 169] on icon at bounding box center [17, 165] width 11 height 11
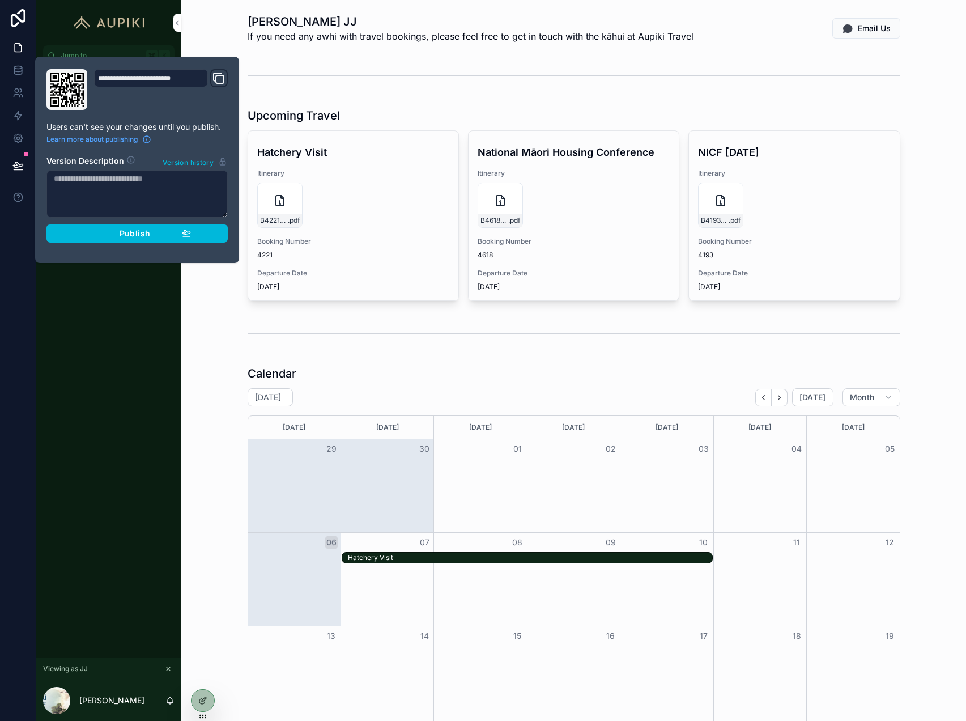
click at [109, 342] on div "Dashboard (clone) Past" at bounding box center [108, 362] width 145 height 592
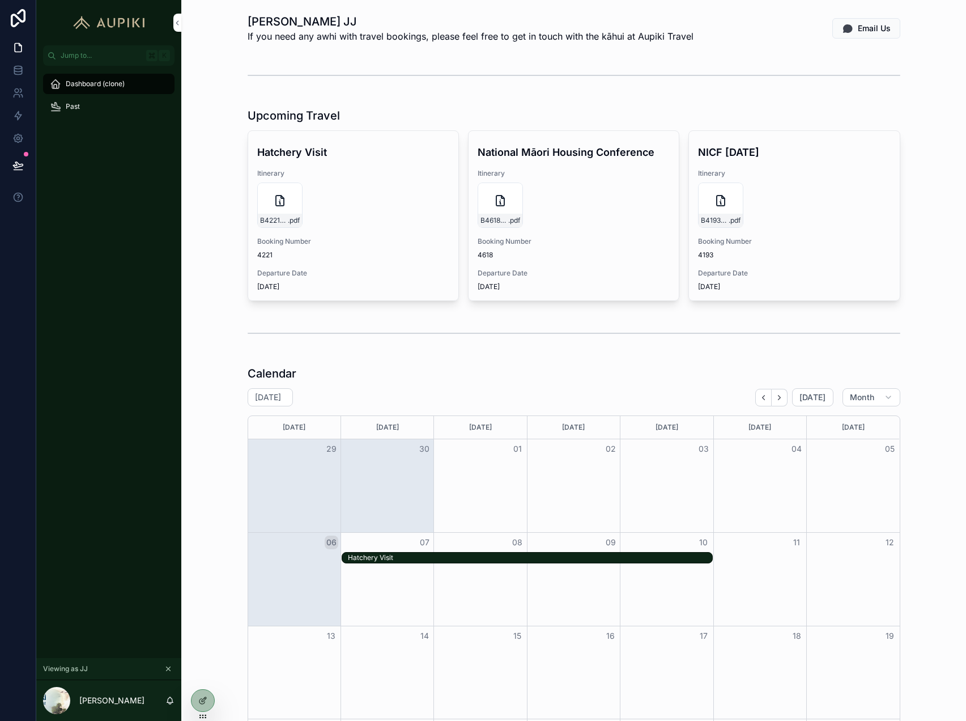
click at [204, 697] on icon at bounding box center [202, 700] width 9 height 9
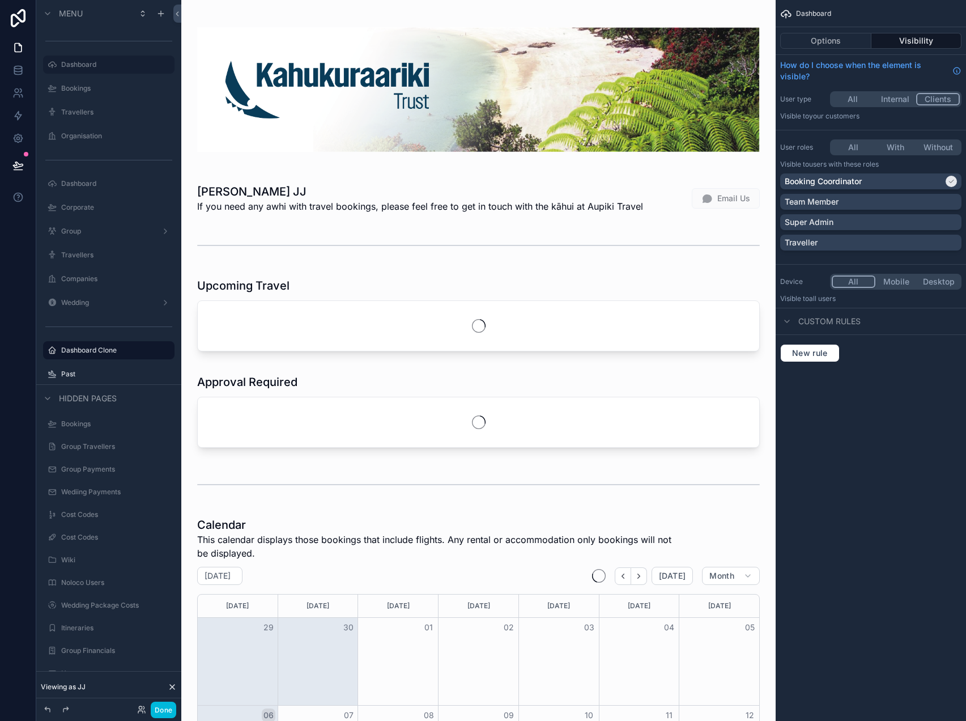
click at [0, 0] on icon "scrollable content" at bounding box center [0, 0] width 0 height 0
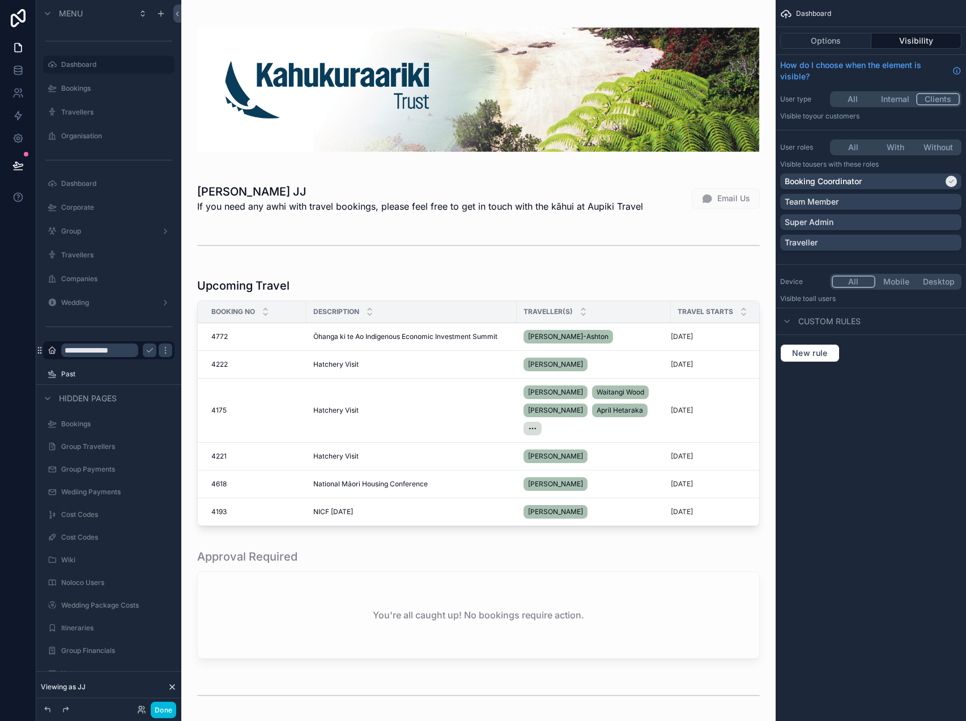
click at [88, 350] on input "**********" at bounding box center [99, 351] width 77 height 14
type input "******"
click at [150, 347] on icon "scrollable content" at bounding box center [149, 350] width 9 height 9
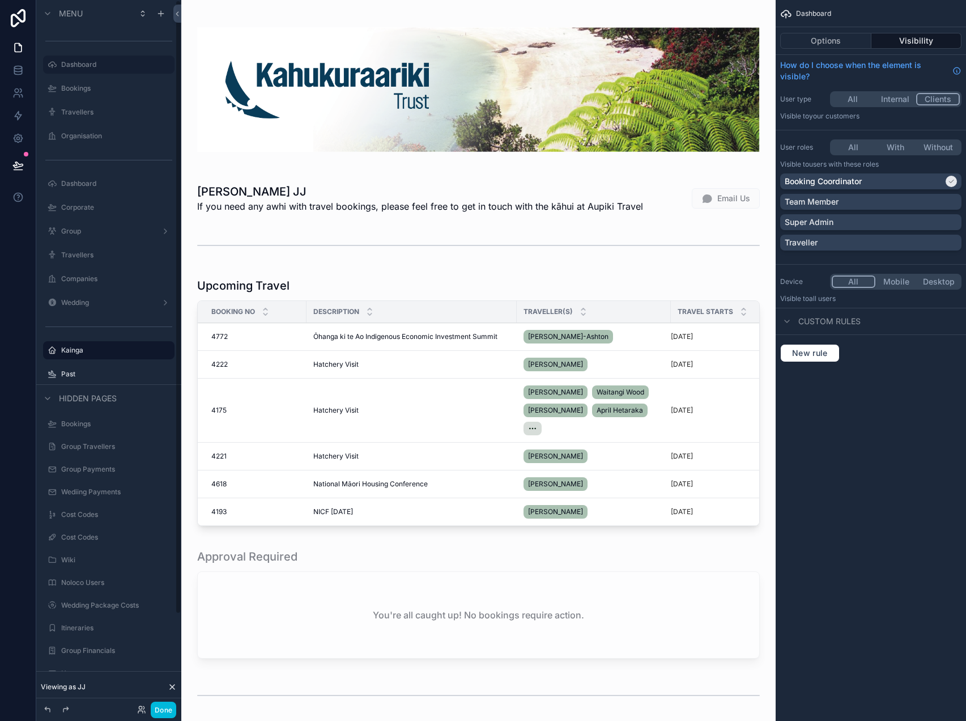
click at [163, 709] on button "Done" at bounding box center [164, 710] width 26 height 16
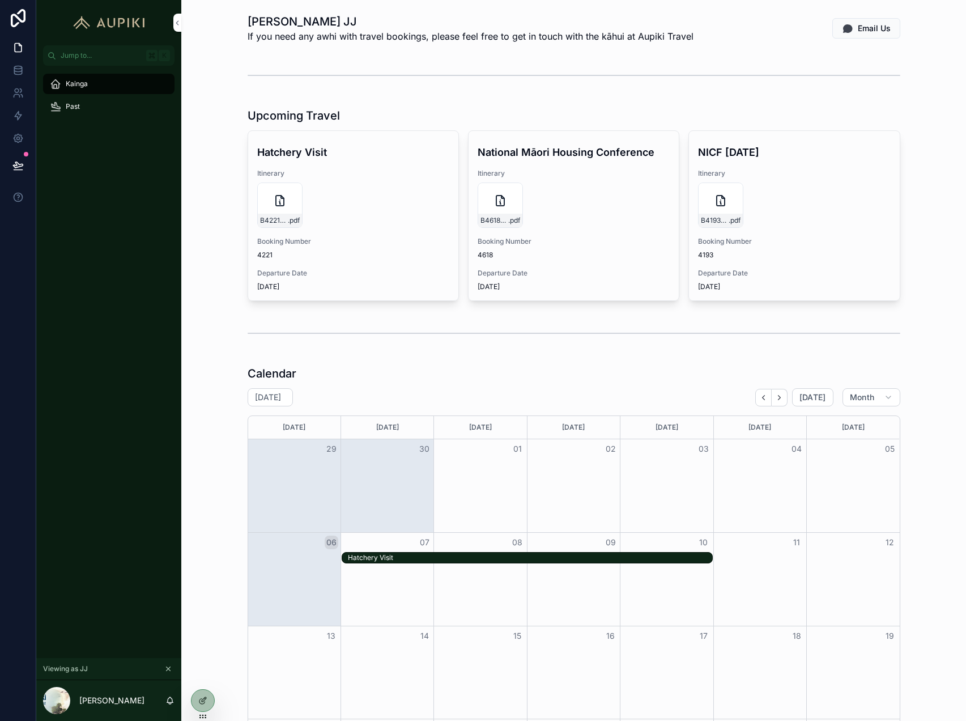
click at [97, 81] on div "Kainga" at bounding box center [109, 84] width 118 height 18
click at [94, 104] on div "Past" at bounding box center [109, 106] width 118 height 18
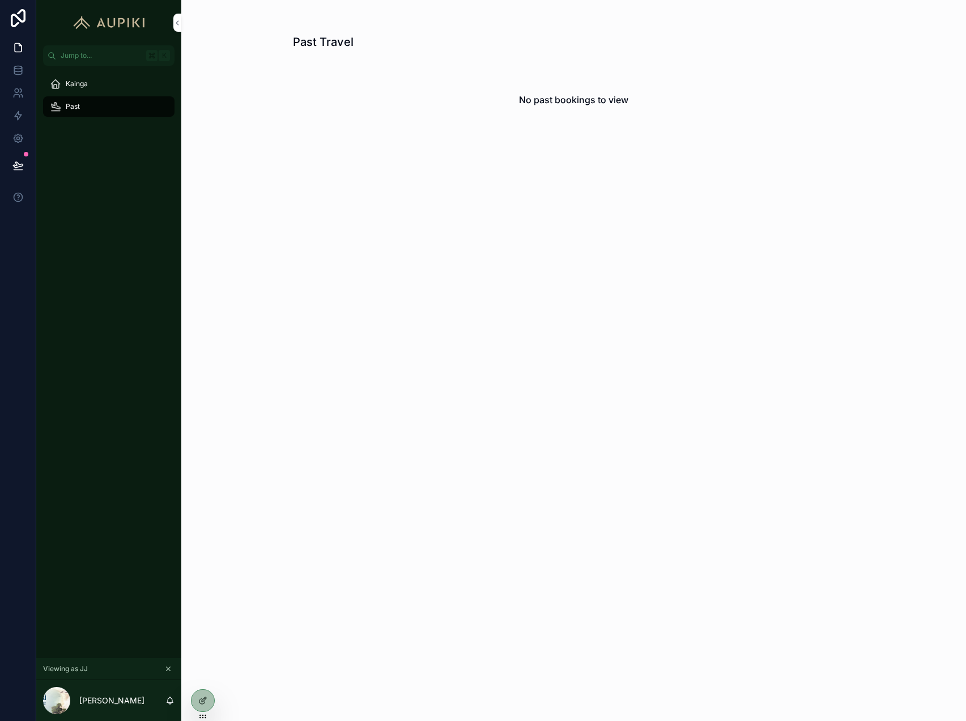
click at [94, 84] on div "Kainga" at bounding box center [109, 84] width 118 height 18
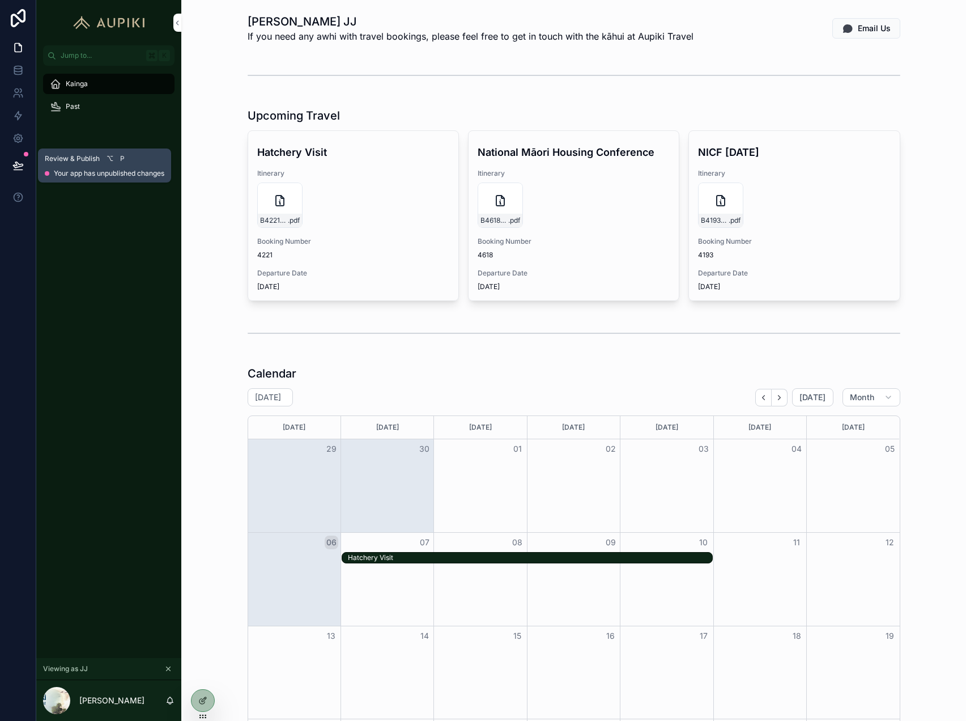
click at [10, 160] on button at bounding box center [18, 166] width 25 height 32
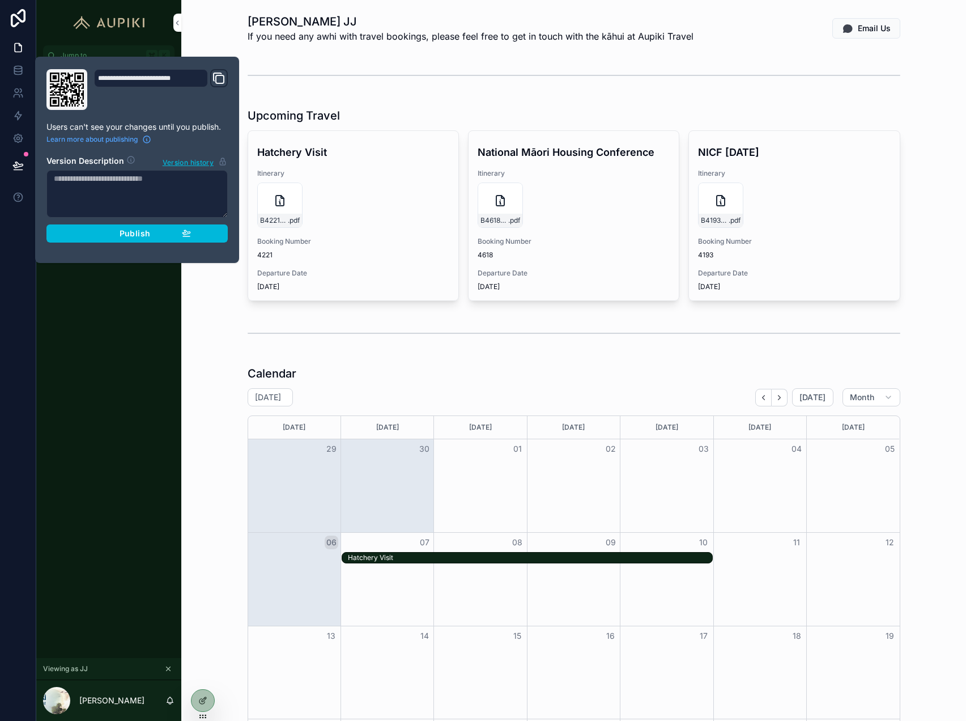
click at [162, 234] on div "Publish" at bounding box center [137, 233] width 108 height 10
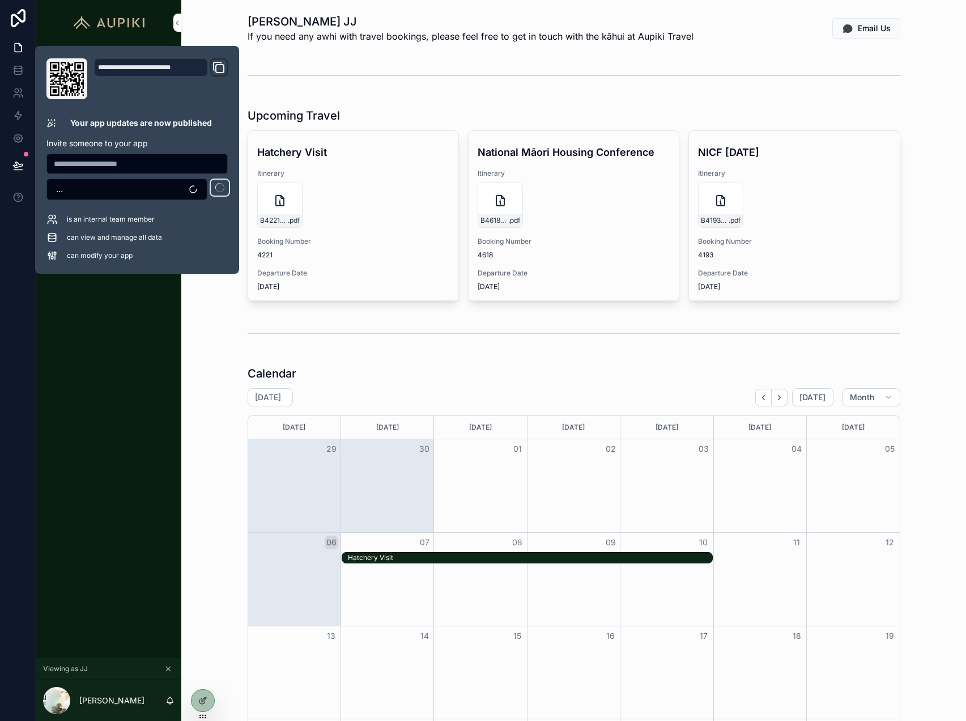
click at [525, 83] on div "scrollable content" at bounding box center [574, 75] width 653 height 28
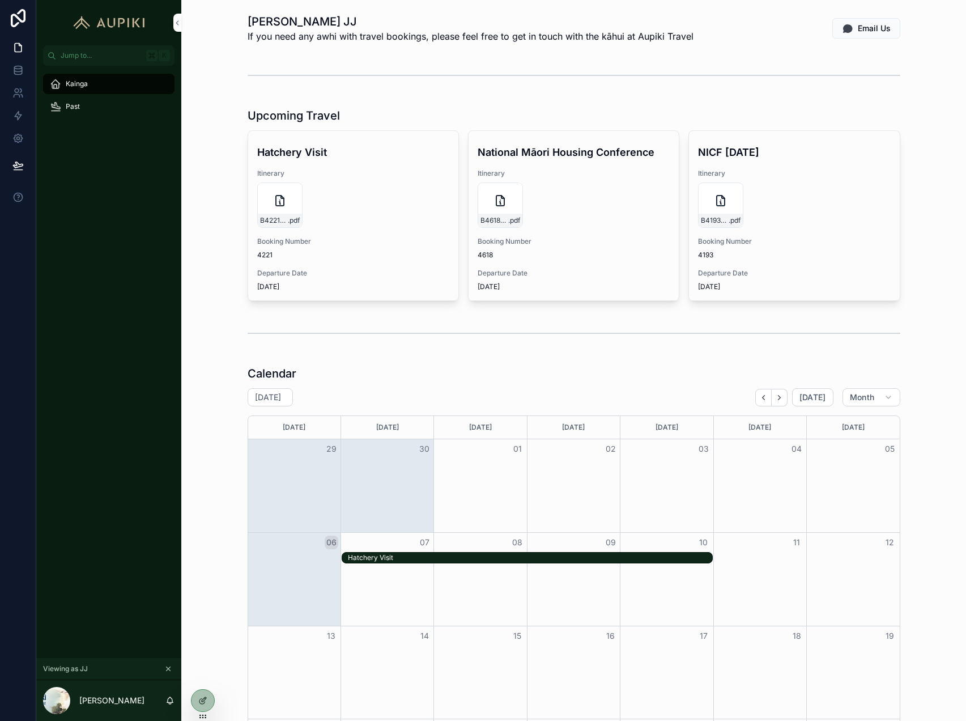
click at [207, 701] on div at bounding box center [203, 701] width 23 height 22
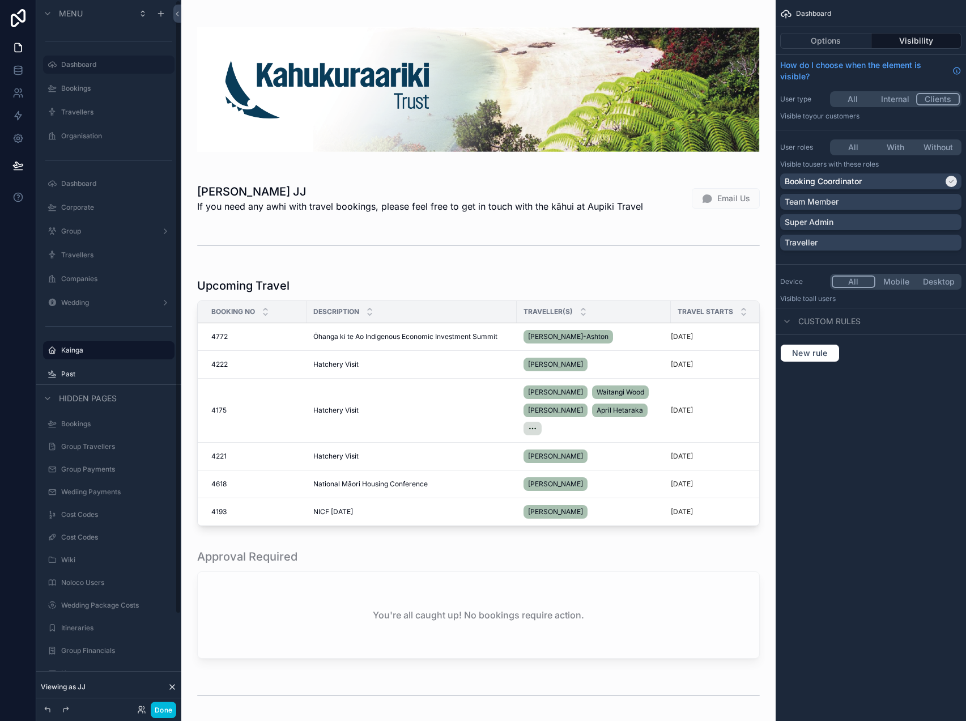
click at [77, 376] on label "Past" at bounding box center [114, 374] width 107 height 9
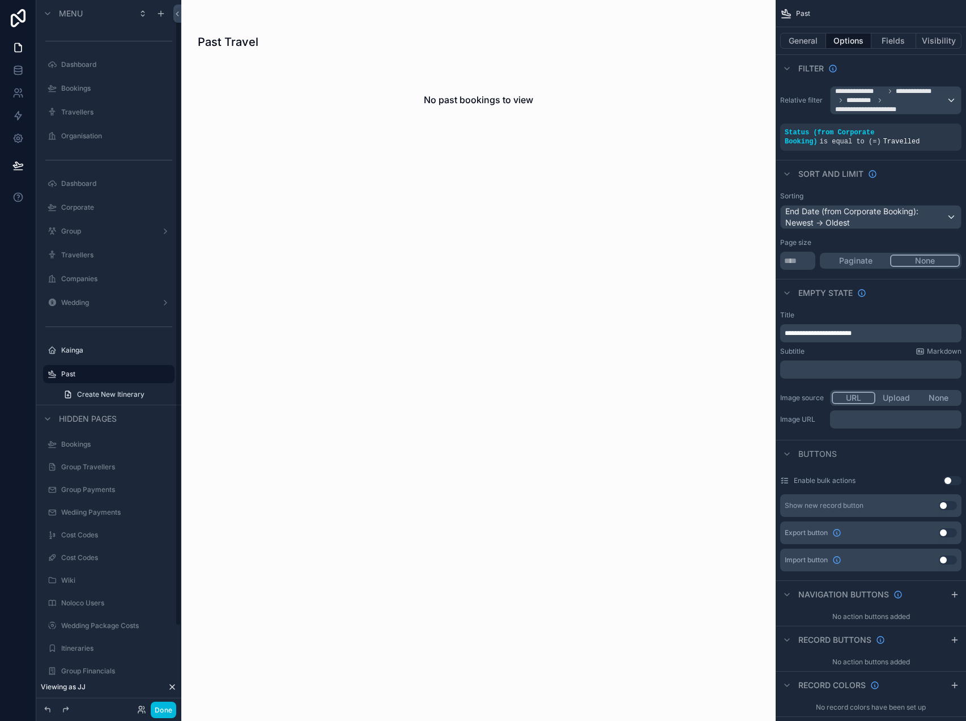
scroll to position [8, 0]
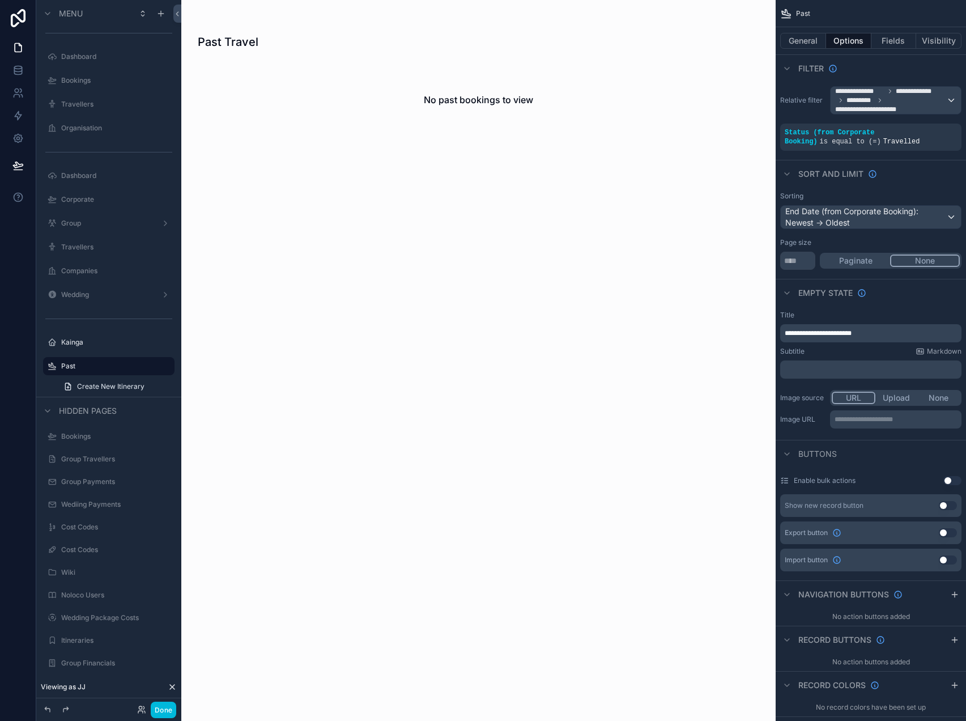
click at [82, 344] on label "Kainga" at bounding box center [114, 342] width 107 height 9
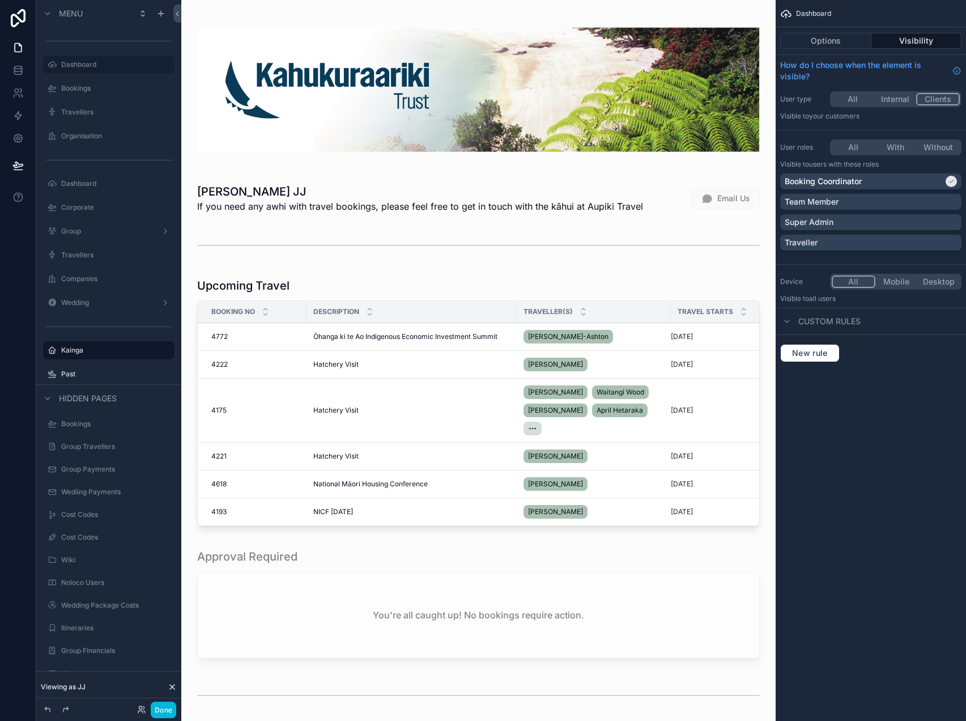
click at [94, 353] on label "Kainga" at bounding box center [114, 350] width 107 height 9
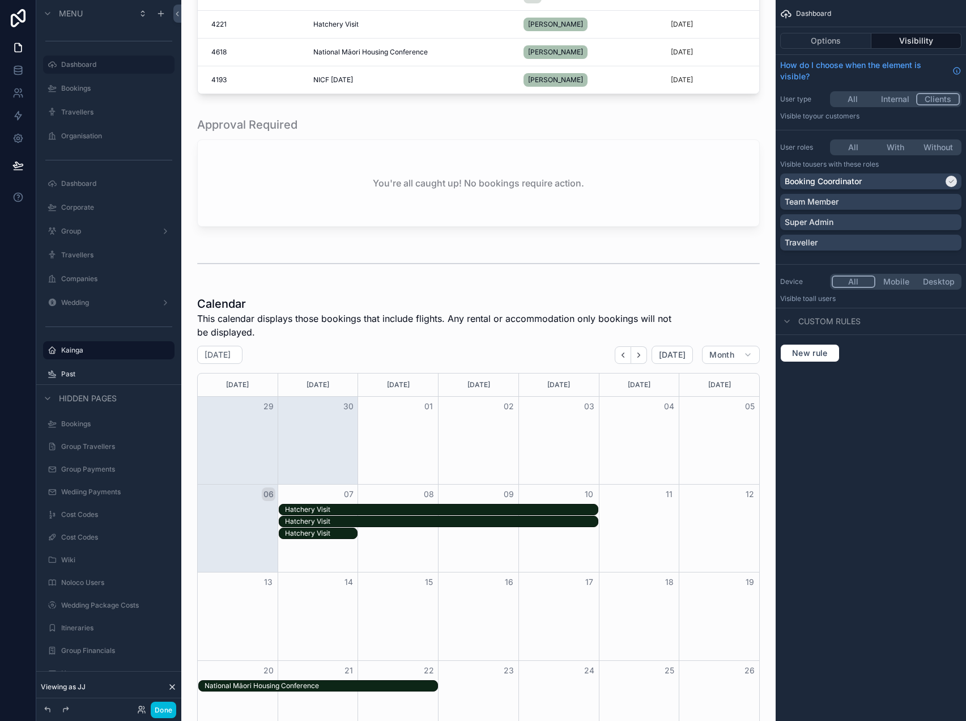
scroll to position [438, 0]
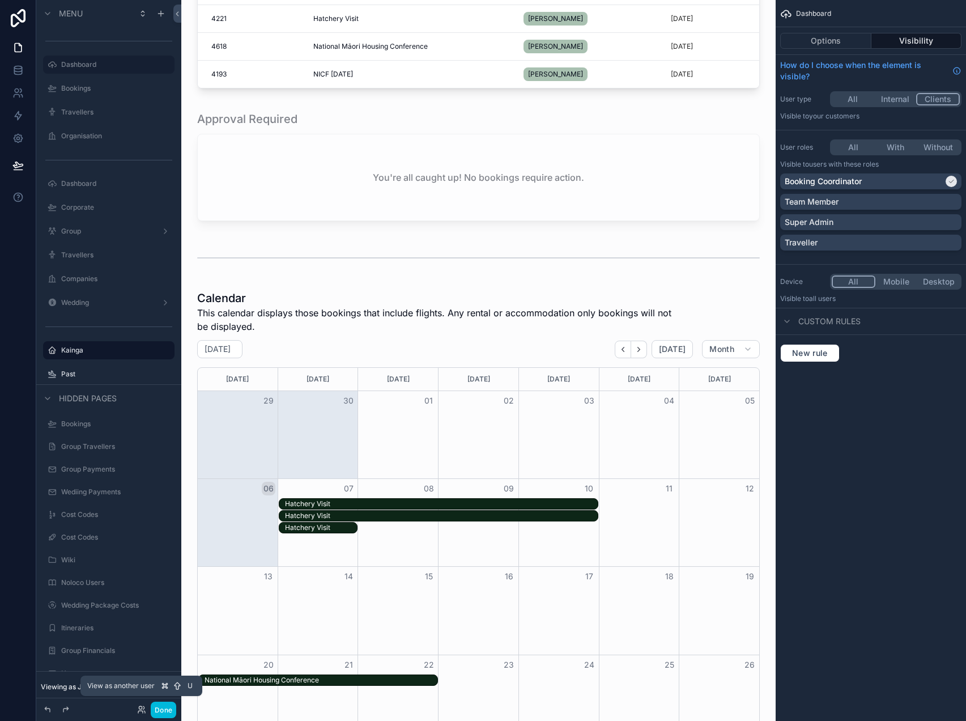
click at [141, 707] on icon at bounding box center [141, 709] width 9 height 9
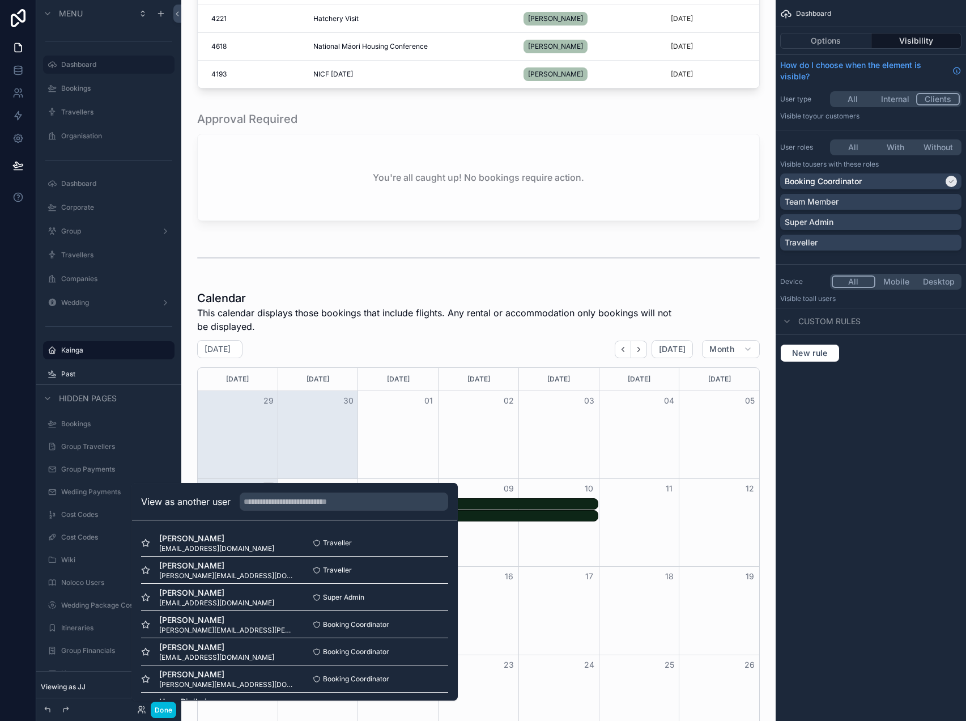
click at [0, 0] on button "Select" at bounding box center [0, 0] width 0 height 0
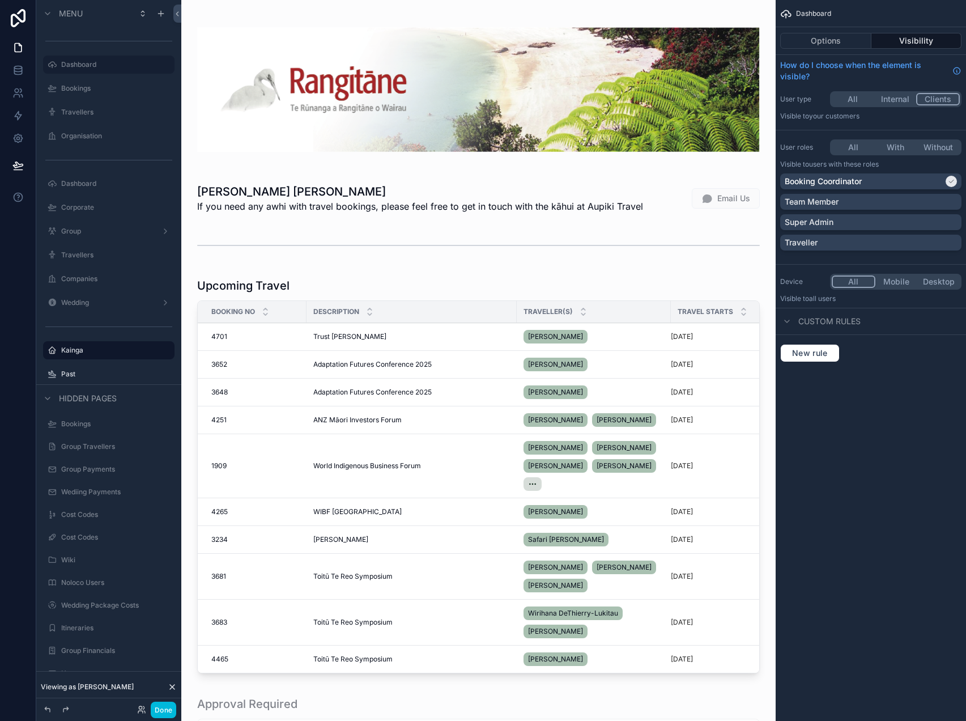
click at [164, 709] on button "Done" at bounding box center [164, 710] width 26 height 16
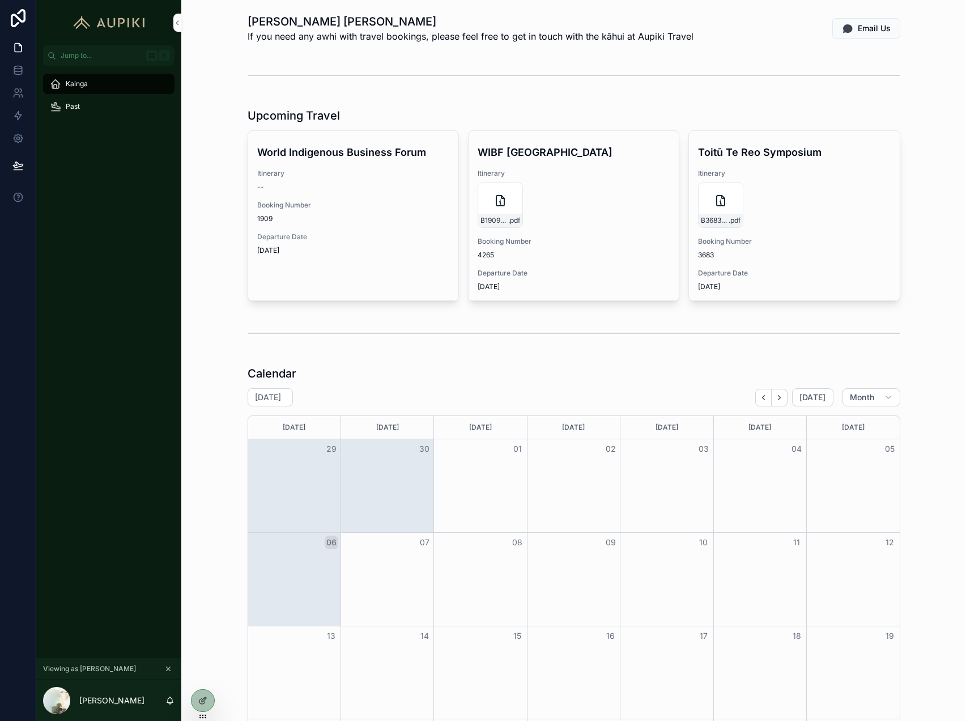
click at [202, 702] on icon at bounding box center [202, 700] width 9 height 9
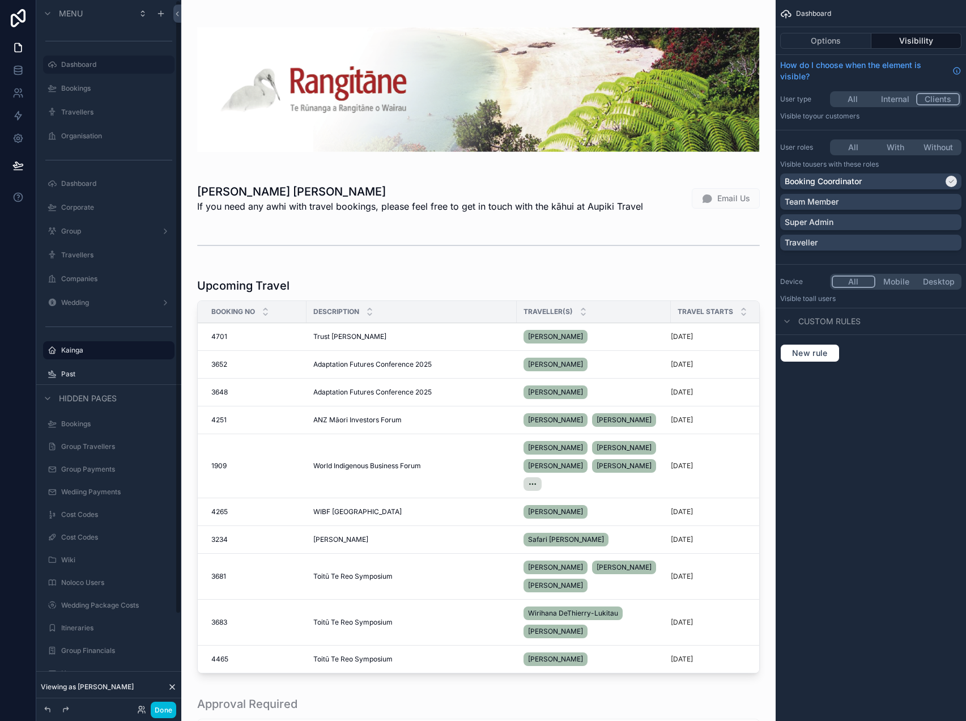
click at [82, 375] on label "Past" at bounding box center [114, 374] width 107 height 9
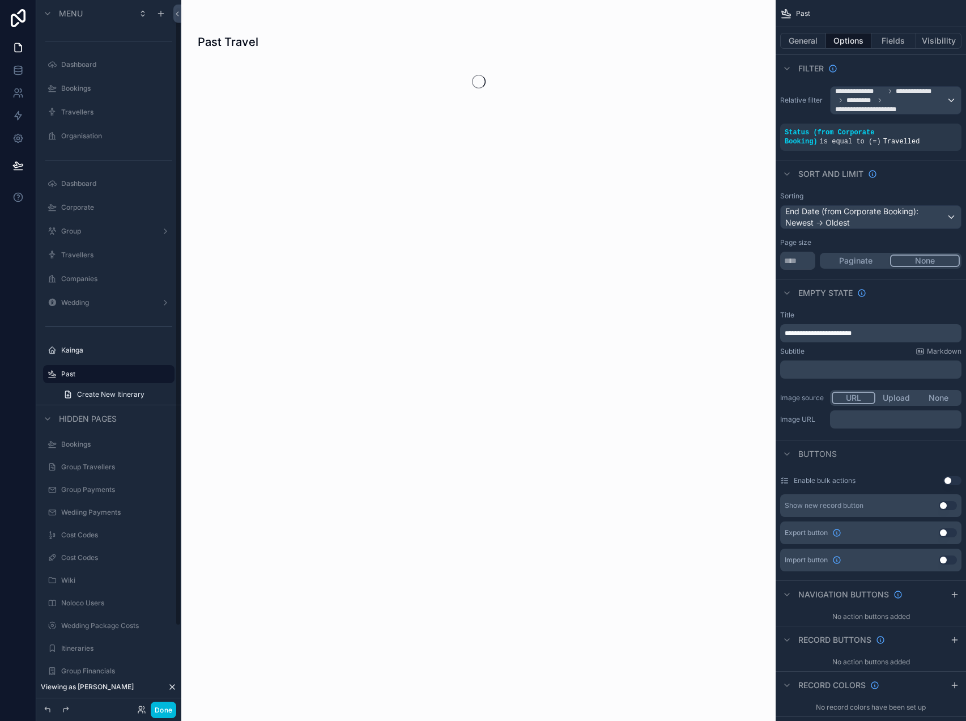
scroll to position [8, 0]
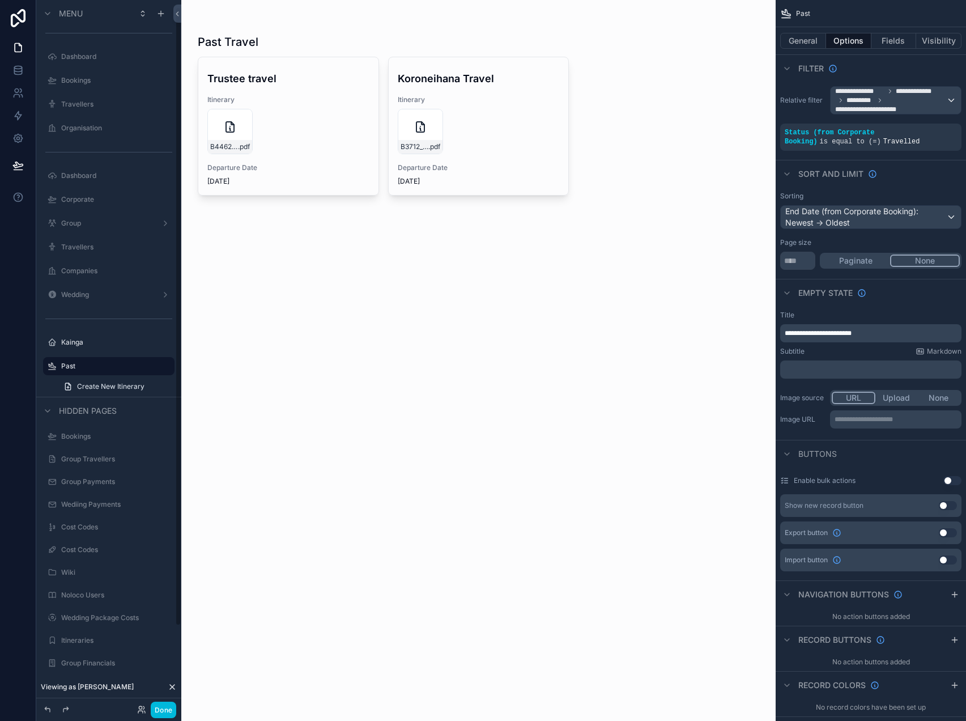
click at [82, 347] on div "Kainga" at bounding box center [116, 342] width 111 height 9
click at [80, 338] on label "Kainga" at bounding box center [114, 342] width 107 height 9
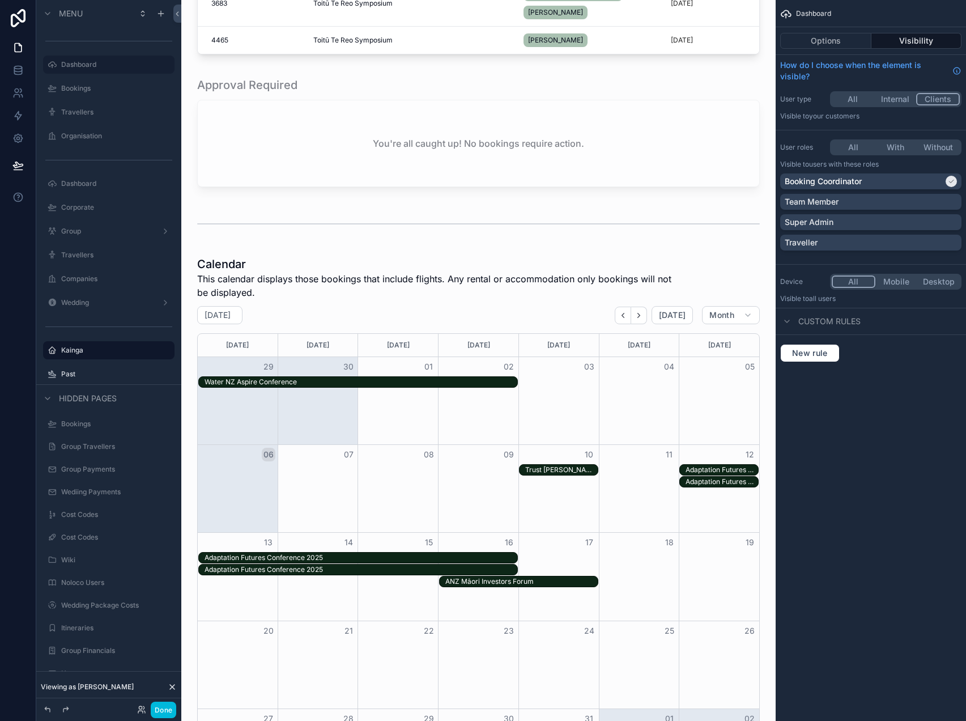
scroll to position [621, 0]
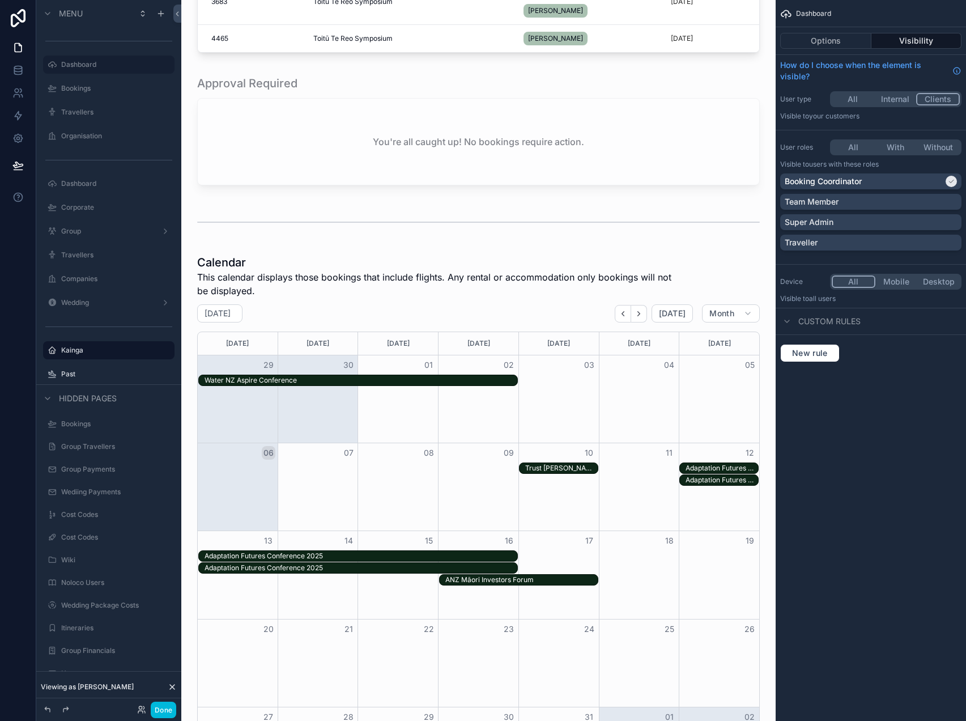
click at [93, 377] on label "Past" at bounding box center [114, 374] width 107 height 9
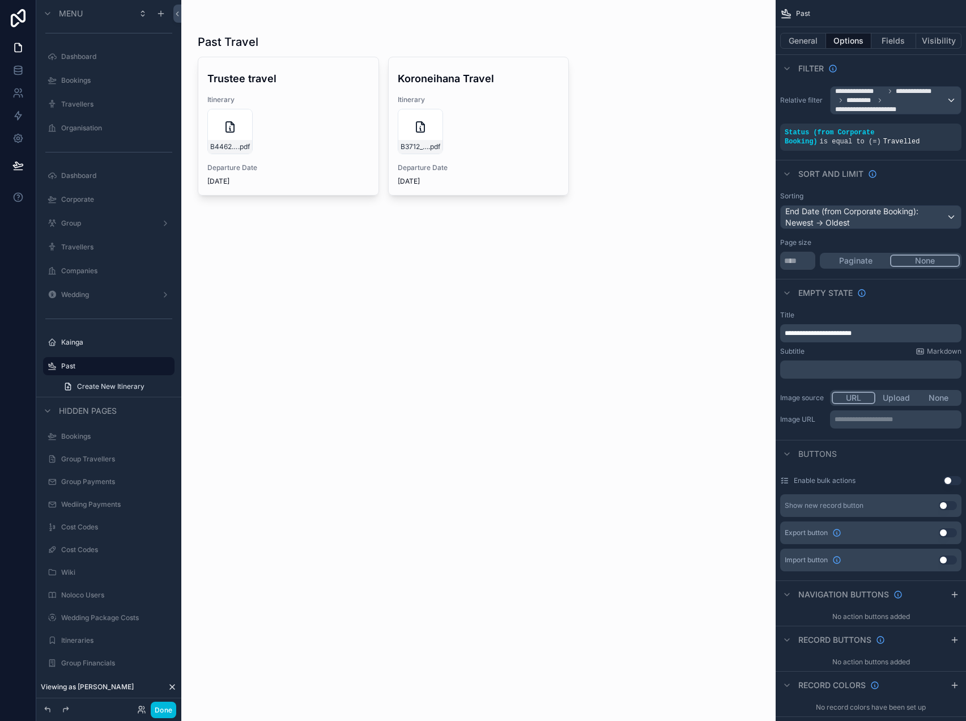
click at [69, 339] on label "Kainga" at bounding box center [114, 342] width 107 height 9
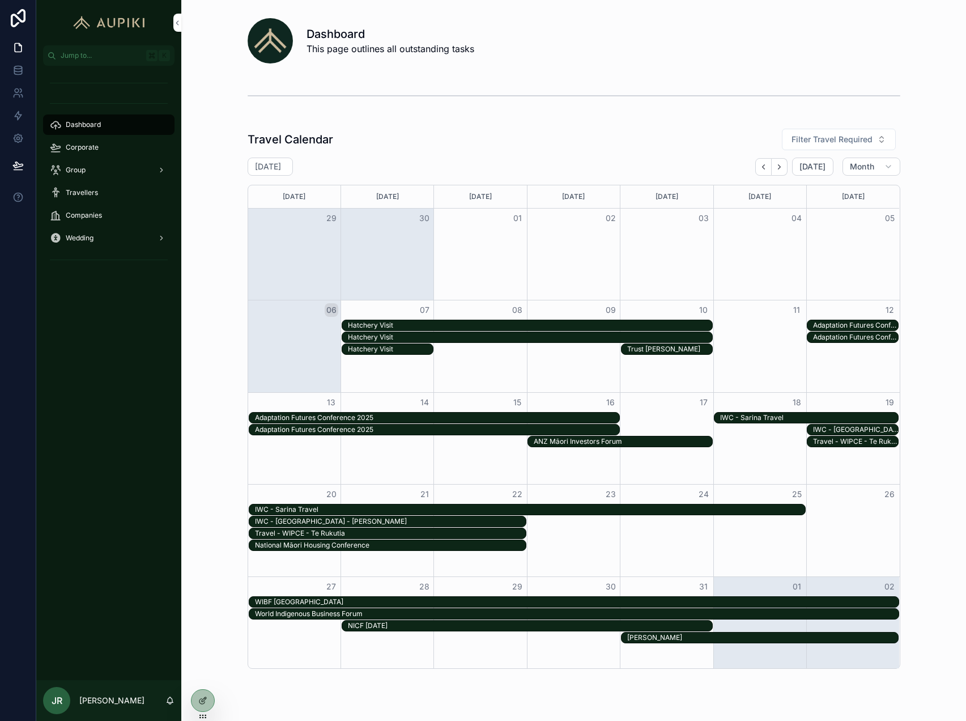
click at [0, 0] on icon at bounding box center [0, 0] width 0 height 0
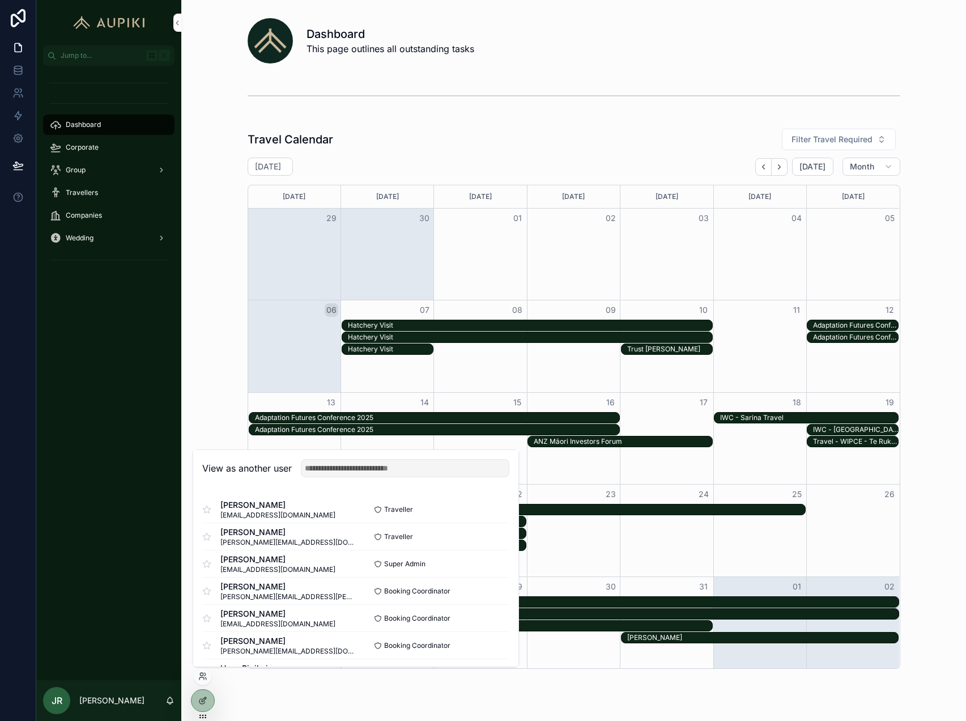
click at [0, 0] on button "Select" at bounding box center [0, 0] width 0 height 0
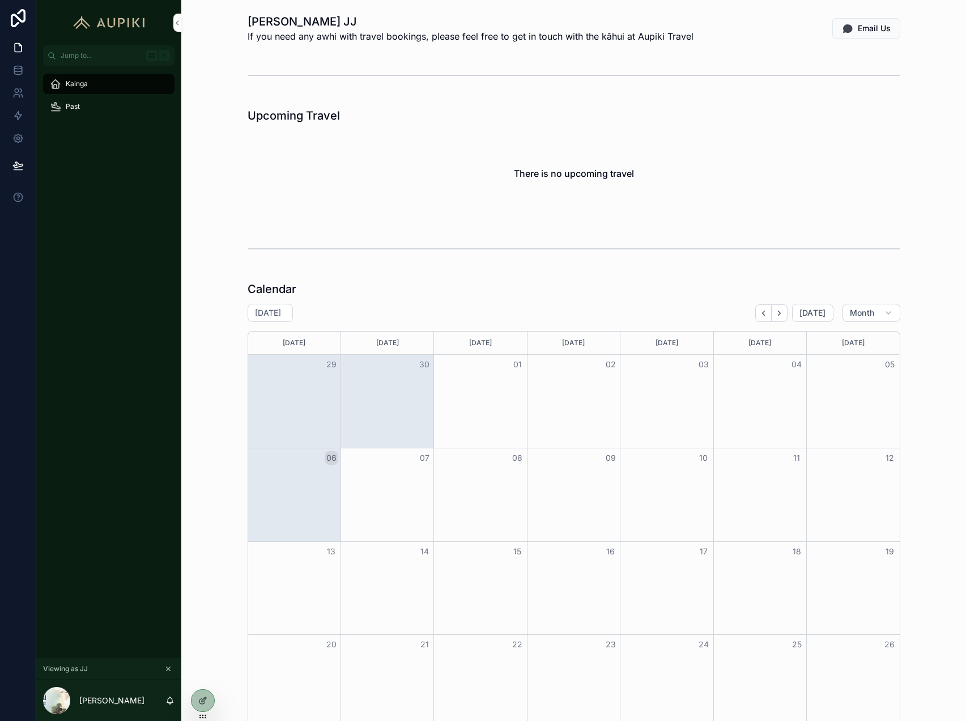
click at [85, 106] on div "Past" at bounding box center [109, 106] width 118 height 18
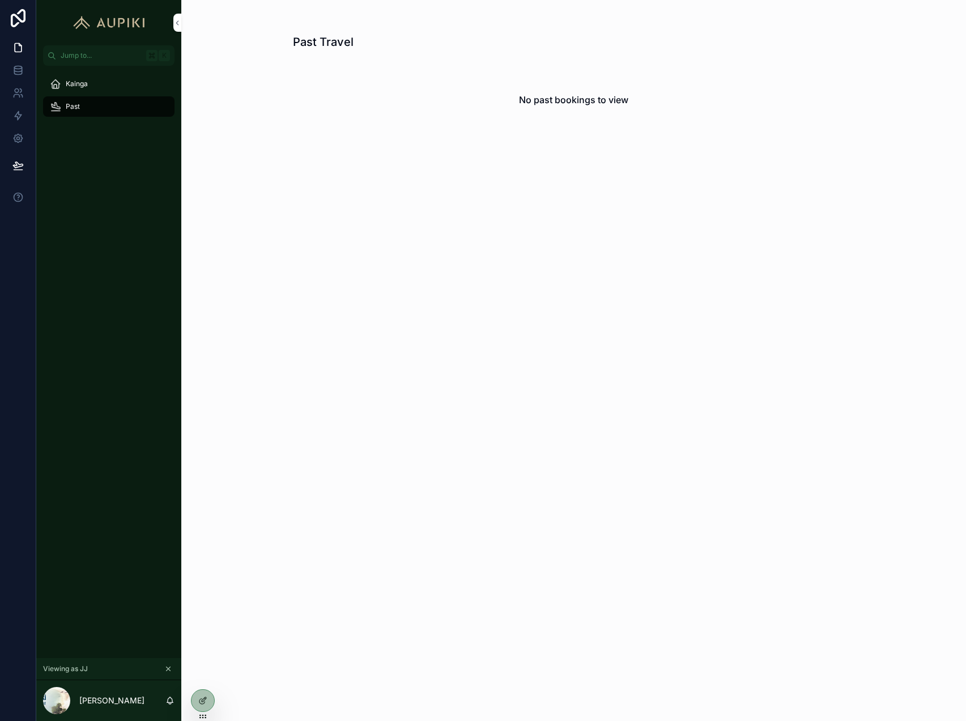
click at [80, 82] on span "Kainga" at bounding box center [77, 83] width 22 height 9
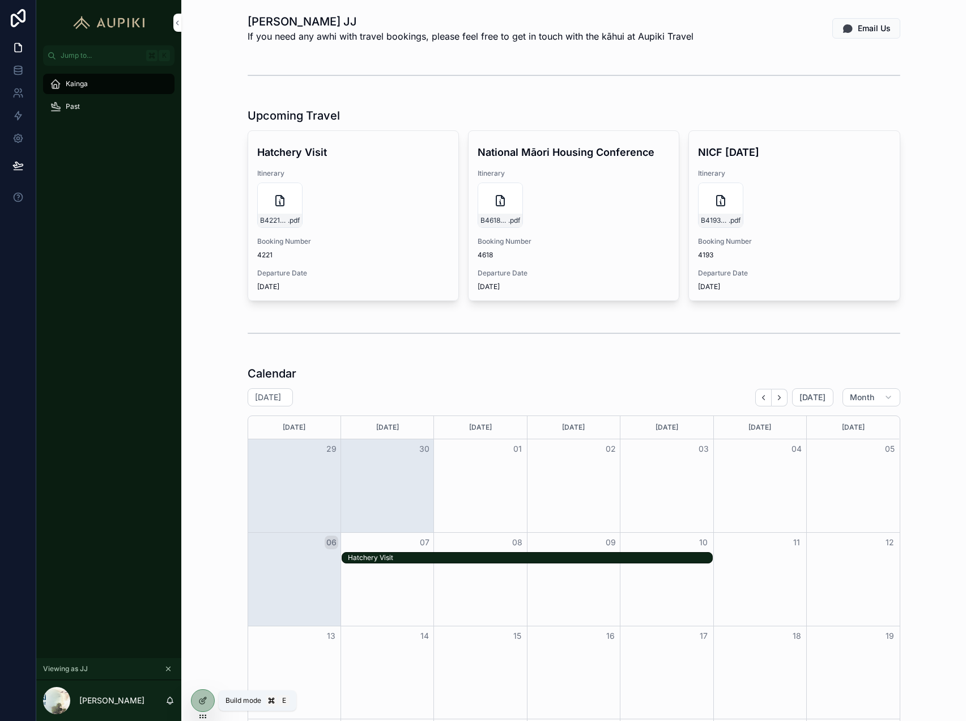
click at [205, 693] on div at bounding box center [203, 701] width 23 height 22
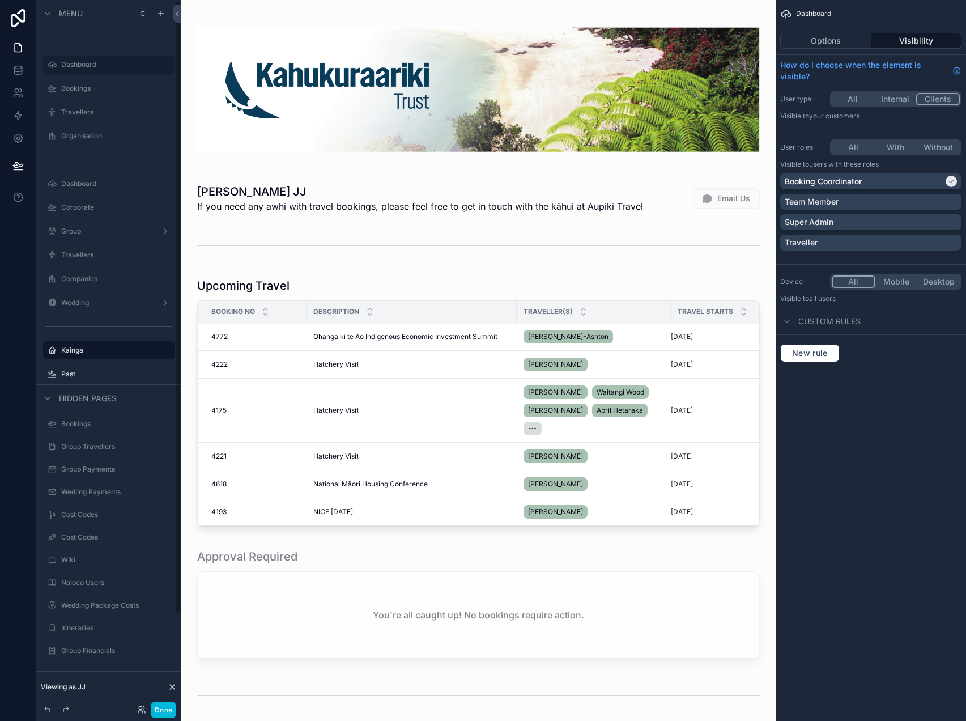
click at [89, 62] on label "Dashboard" at bounding box center [114, 64] width 107 height 9
click at [170, 709] on button "Done" at bounding box center [164, 710] width 26 height 16
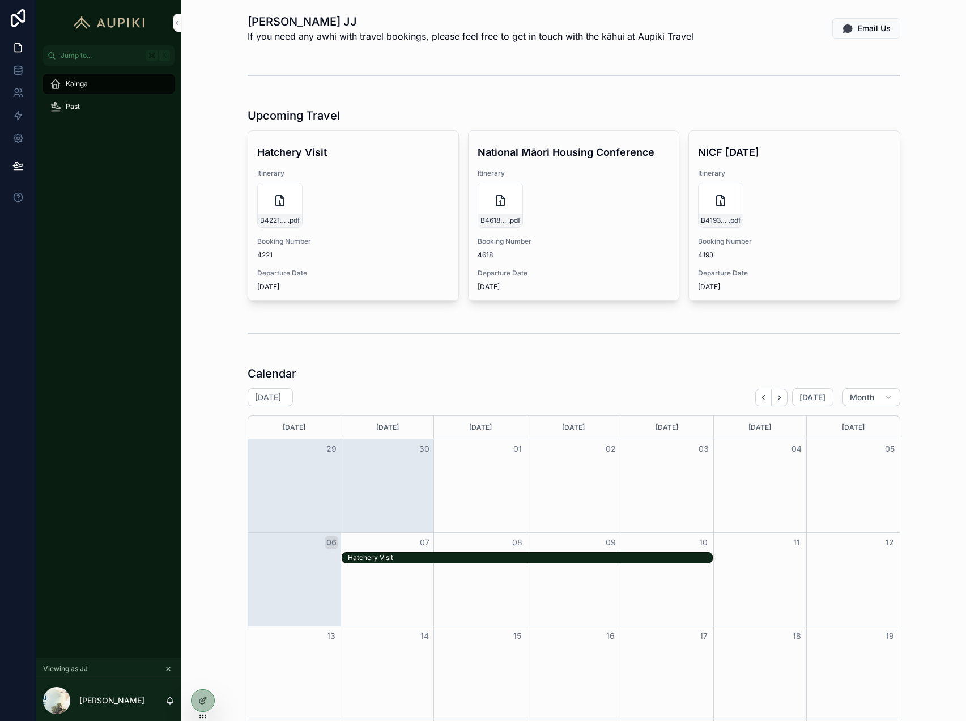
click at [0, 0] on icon at bounding box center [0, 0] width 0 height 0
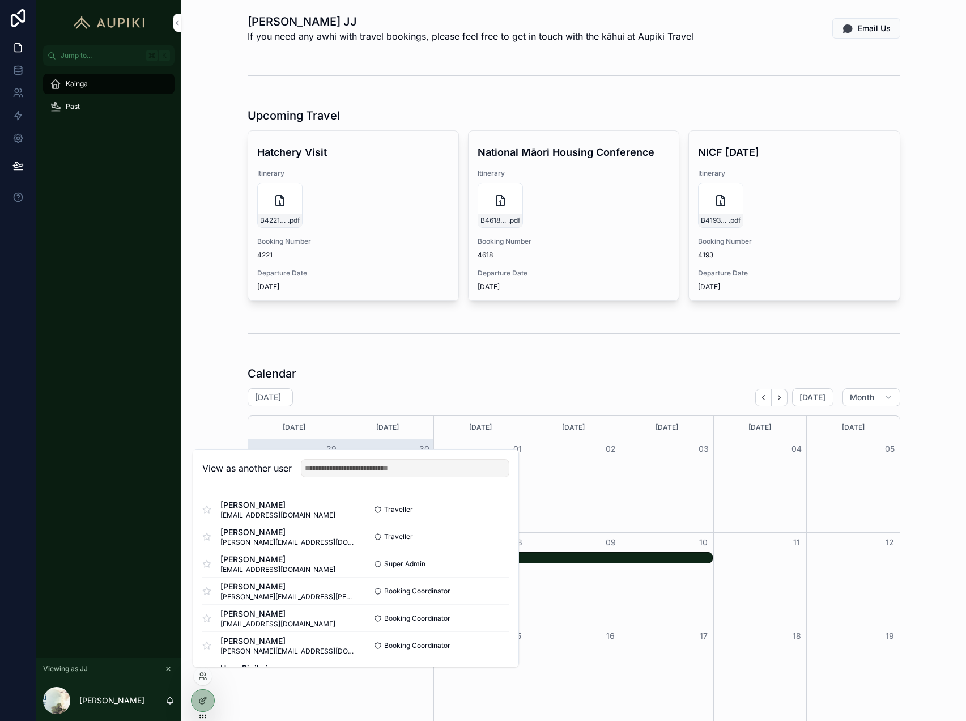
click at [0, 0] on button "Select" at bounding box center [0, 0] width 0 height 0
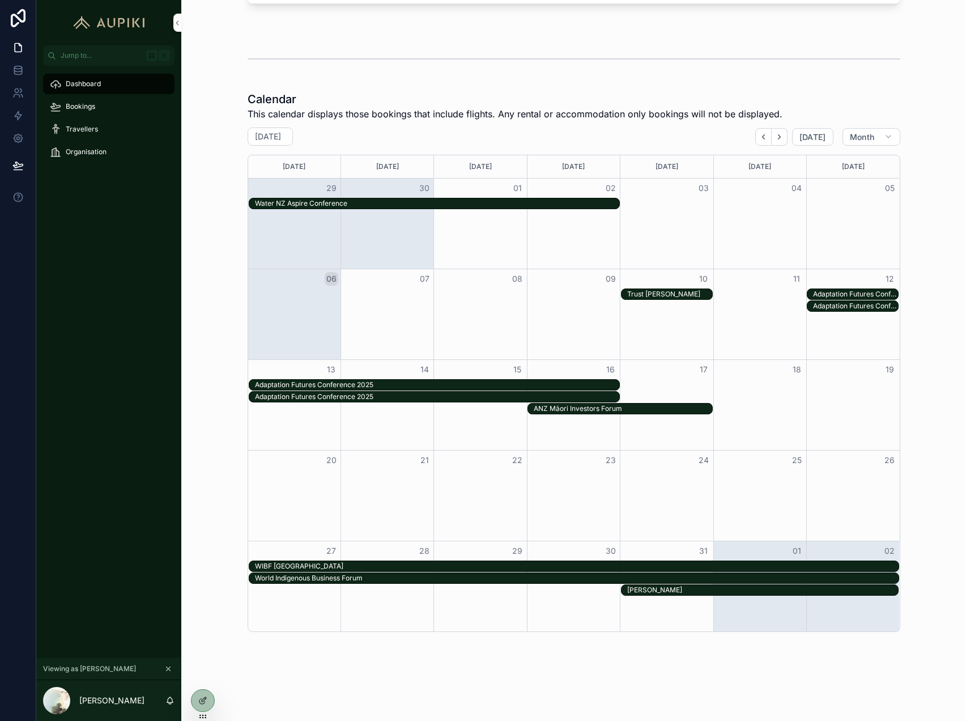
scroll to position [718, 0]
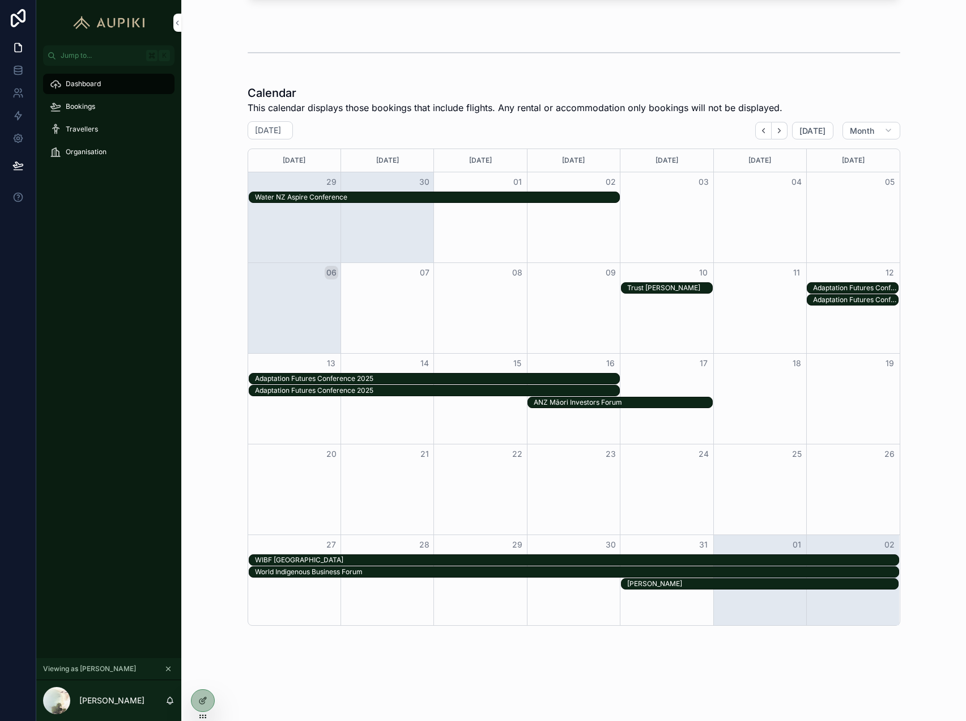
click at [0, 0] on icon at bounding box center [0, 0] width 0 height 0
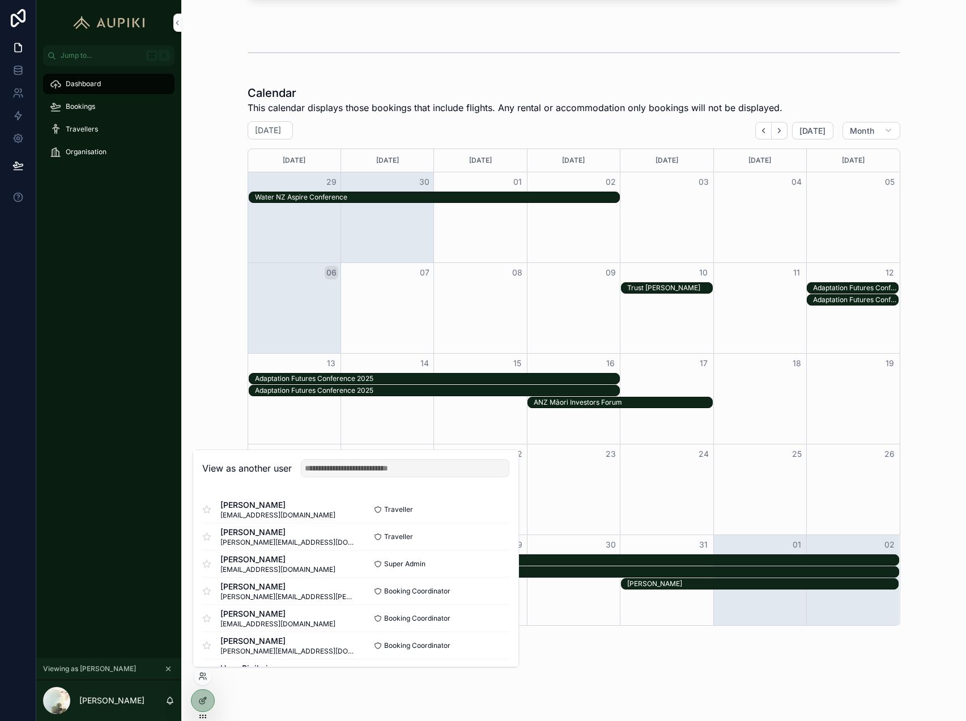
click at [0, 0] on button "Select" at bounding box center [0, 0] width 0 height 0
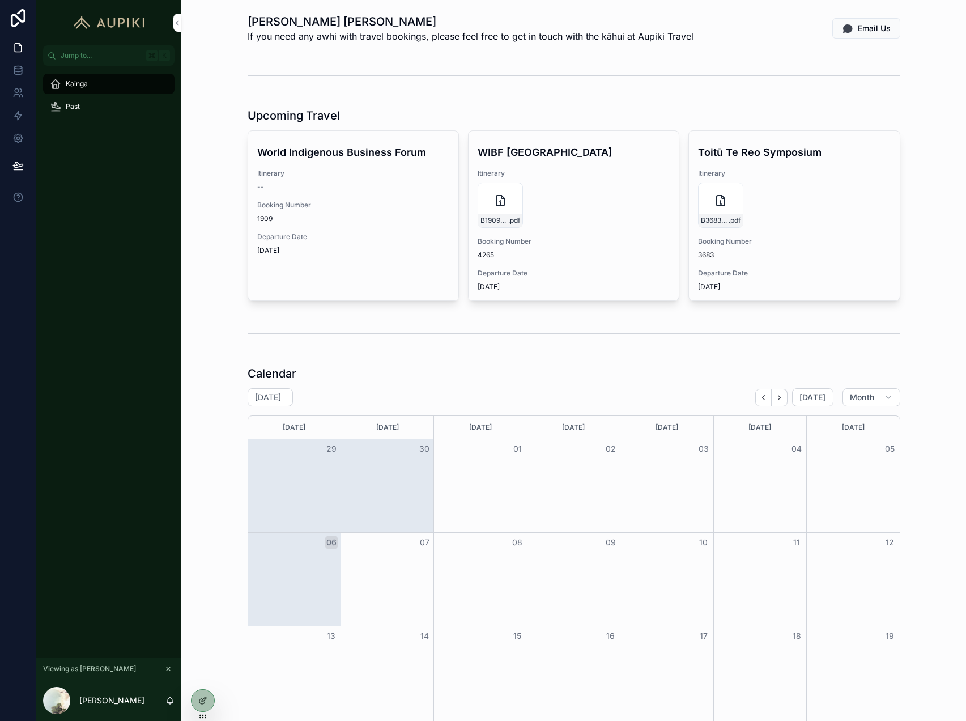
click at [198, 702] on icon at bounding box center [202, 700] width 9 height 9
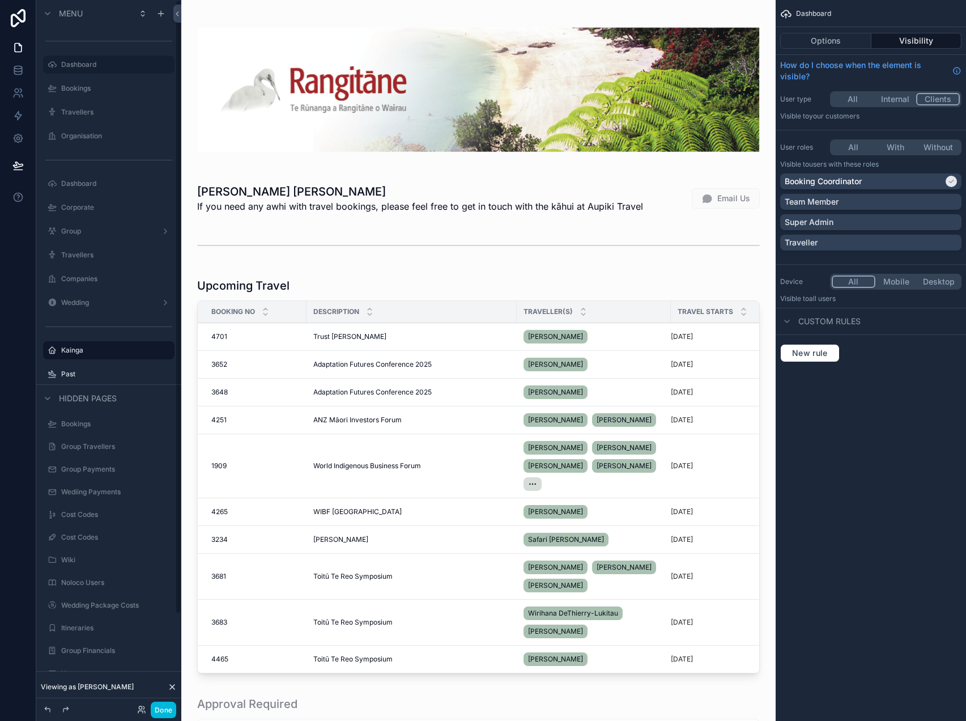
click at [89, 348] on label "Kainga" at bounding box center [114, 350] width 107 height 9
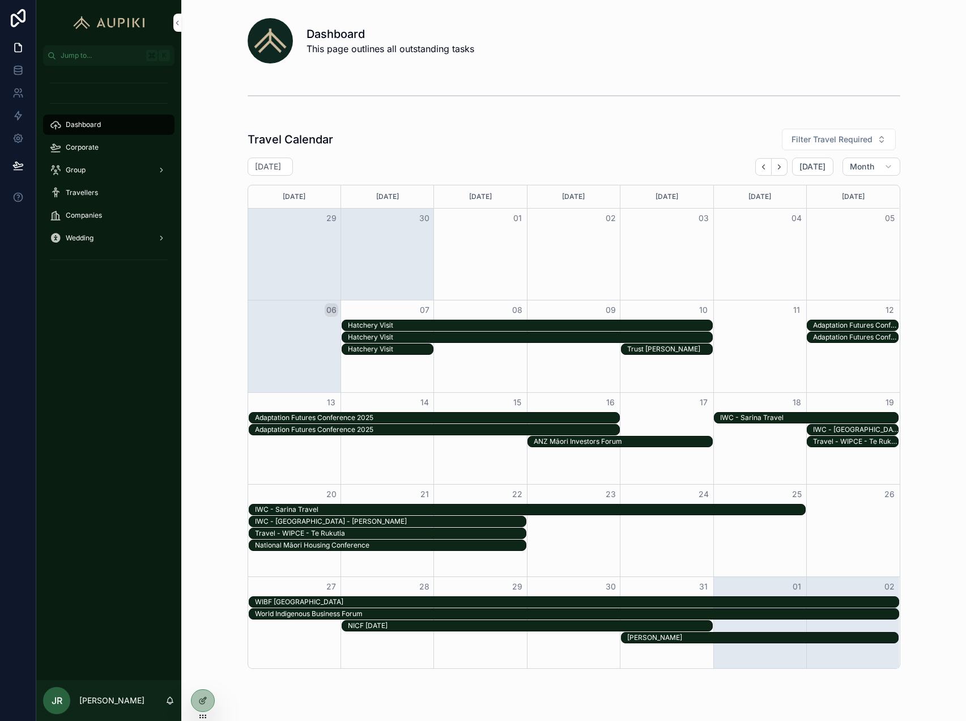
click at [203, 696] on icon at bounding box center [202, 700] width 9 height 9
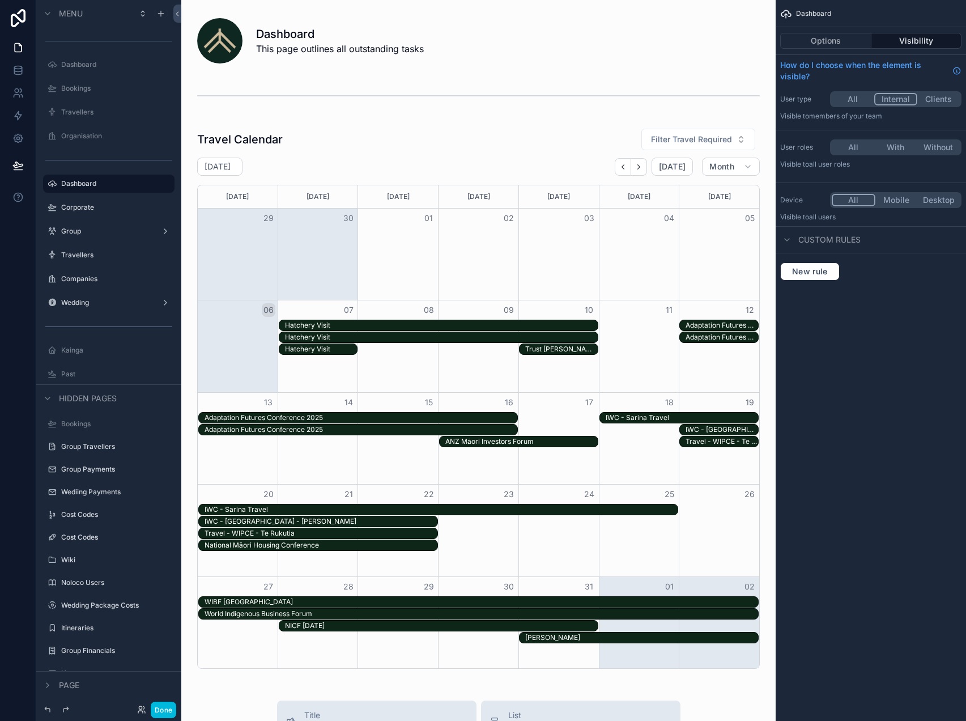
click at [90, 353] on label "Kainga" at bounding box center [114, 350] width 107 height 9
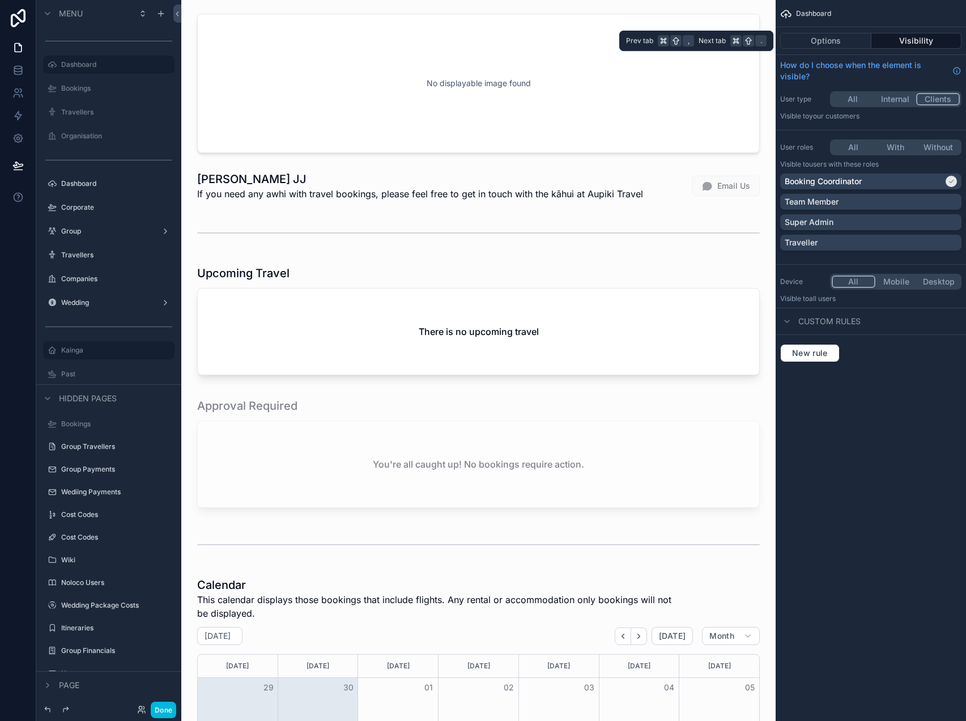
click at [833, 46] on button "Options" at bounding box center [826, 41] width 91 height 16
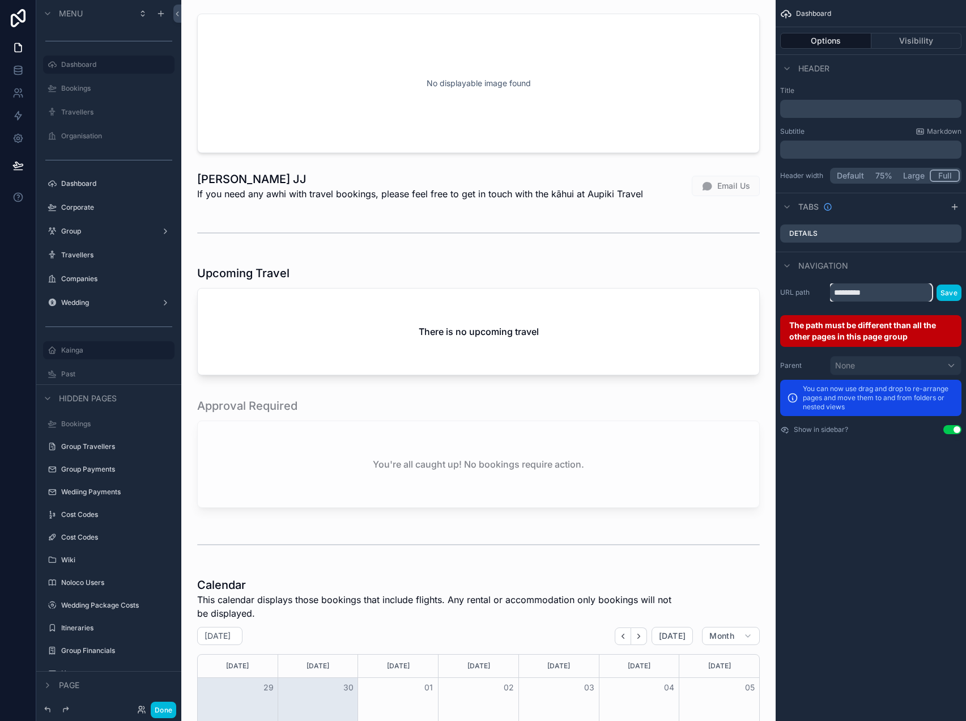
click at [902, 289] on input "*********" at bounding box center [881, 292] width 102 height 18
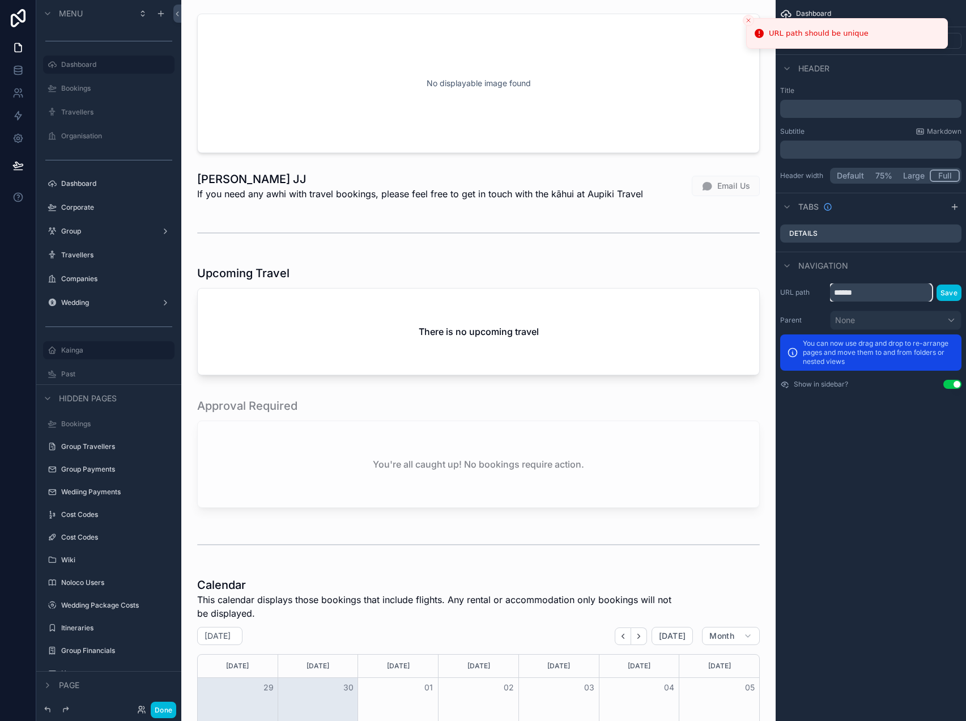
type input "******"
click at [948, 287] on button "Save" at bounding box center [949, 293] width 25 height 16
click at [953, 294] on button "Save" at bounding box center [949, 293] width 25 height 16
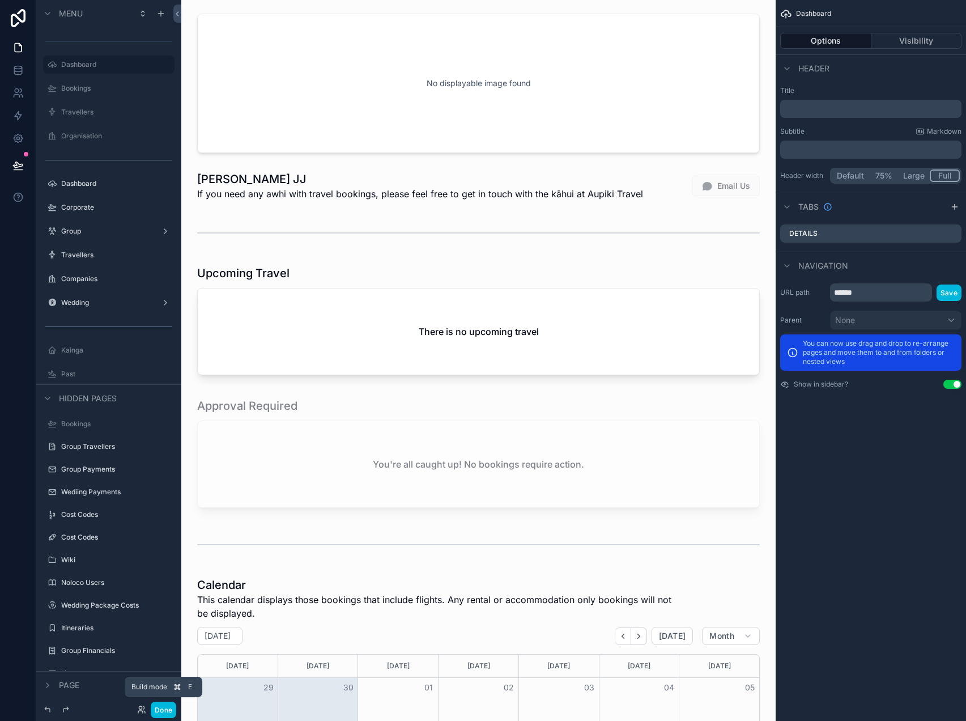
click at [169, 708] on button "Done" at bounding box center [164, 710] width 26 height 16
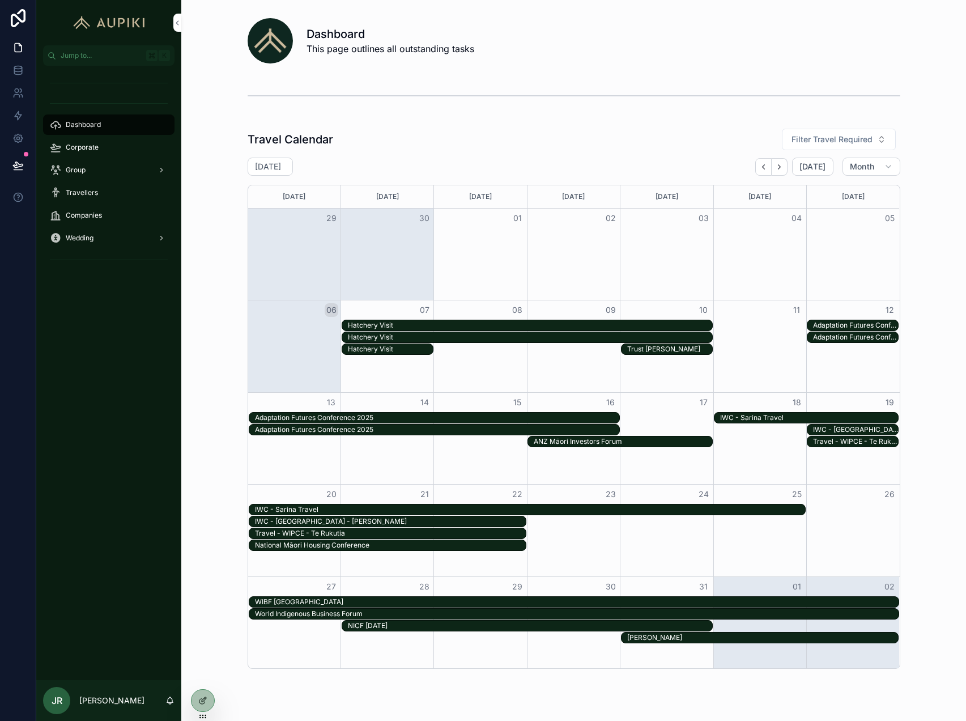
click at [0, 0] on icon at bounding box center [0, 0] width 0 height 0
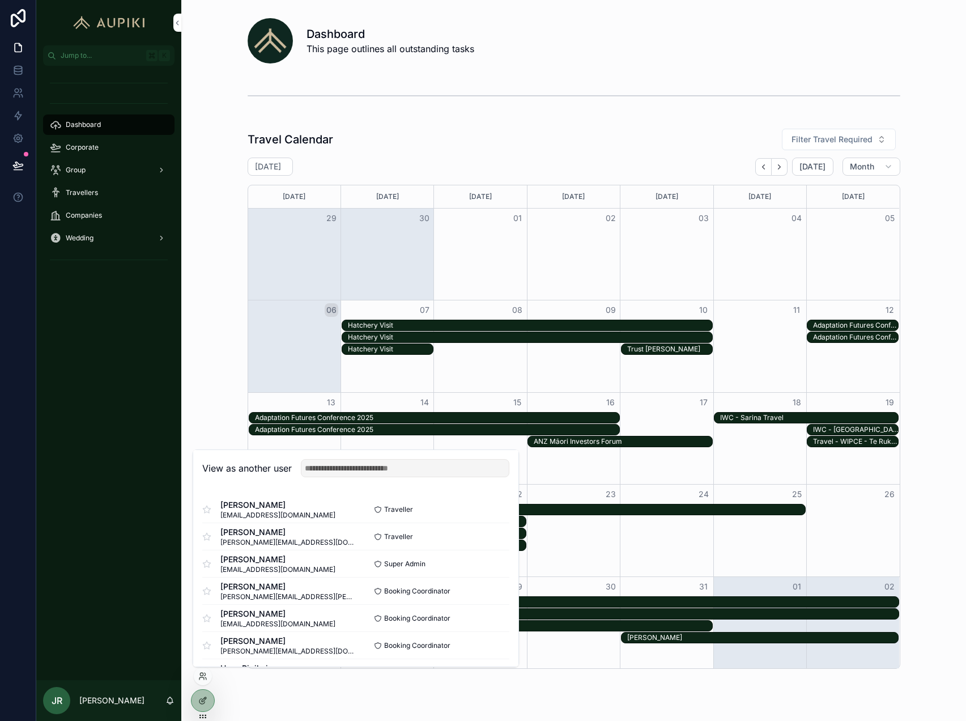
click at [0, 0] on button "Select" at bounding box center [0, 0] width 0 height 0
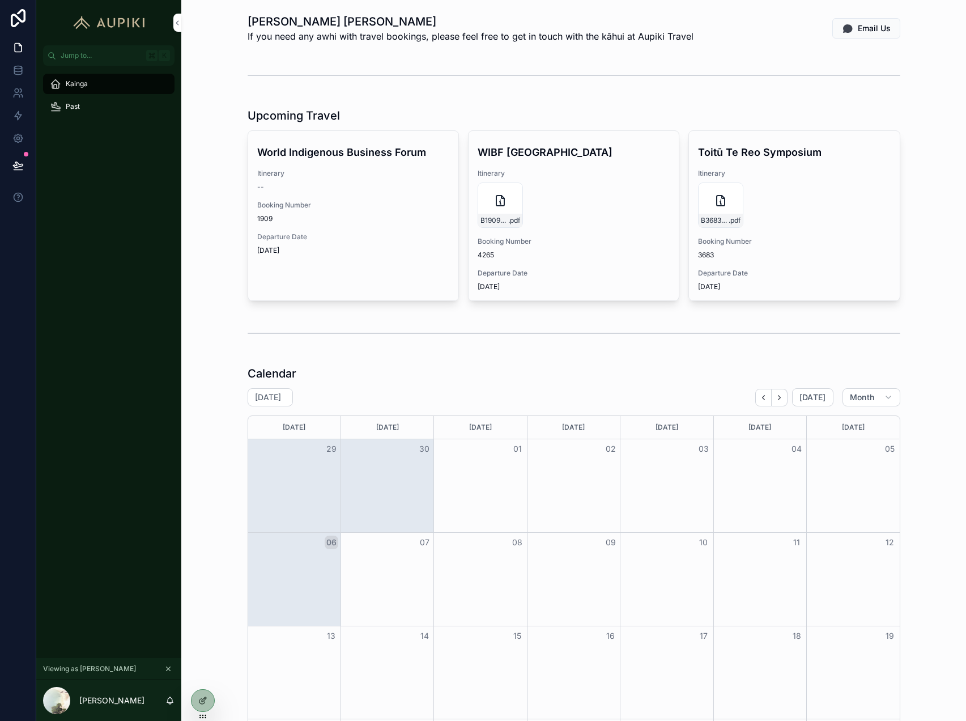
click at [200, 700] on icon at bounding box center [202, 700] width 9 height 9
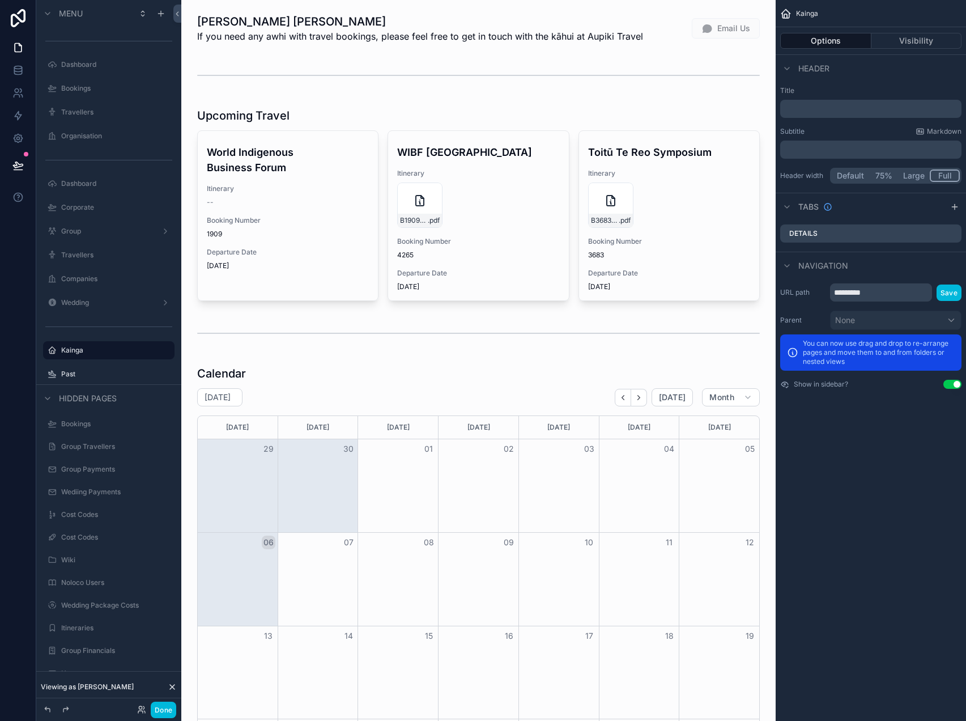
click at [321, 40] on div "scrollable content" at bounding box center [478, 28] width 576 height 39
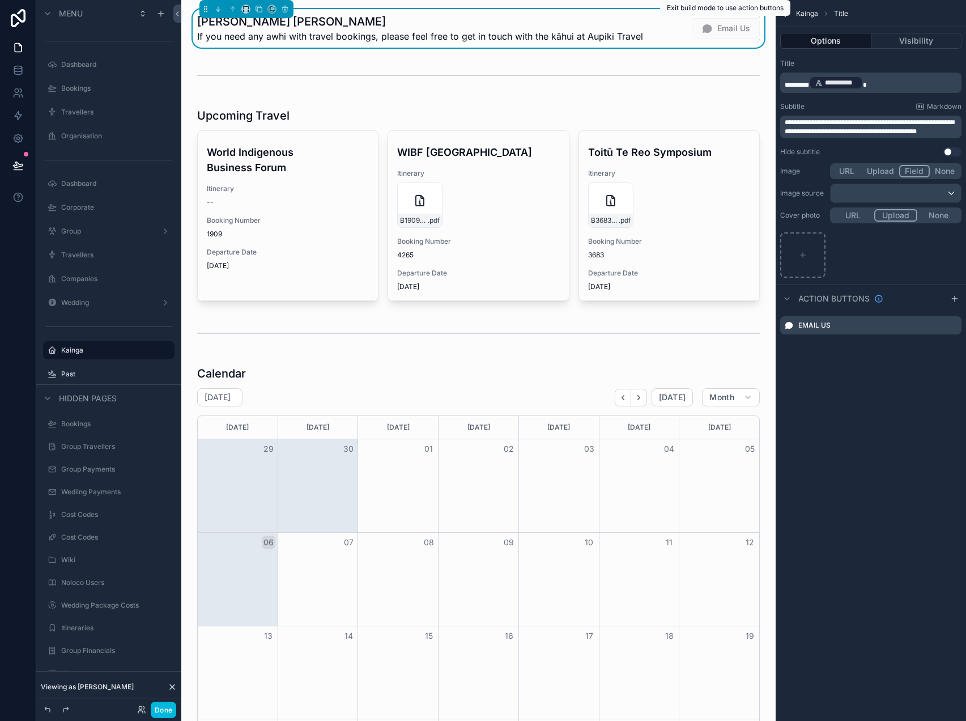
click at [720, 29] on span "Email Us" at bounding box center [726, 28] width 68 height 20
click at [0, 0] on icon "scrollable content" at bounding box center [0, 0] width 0 height 0
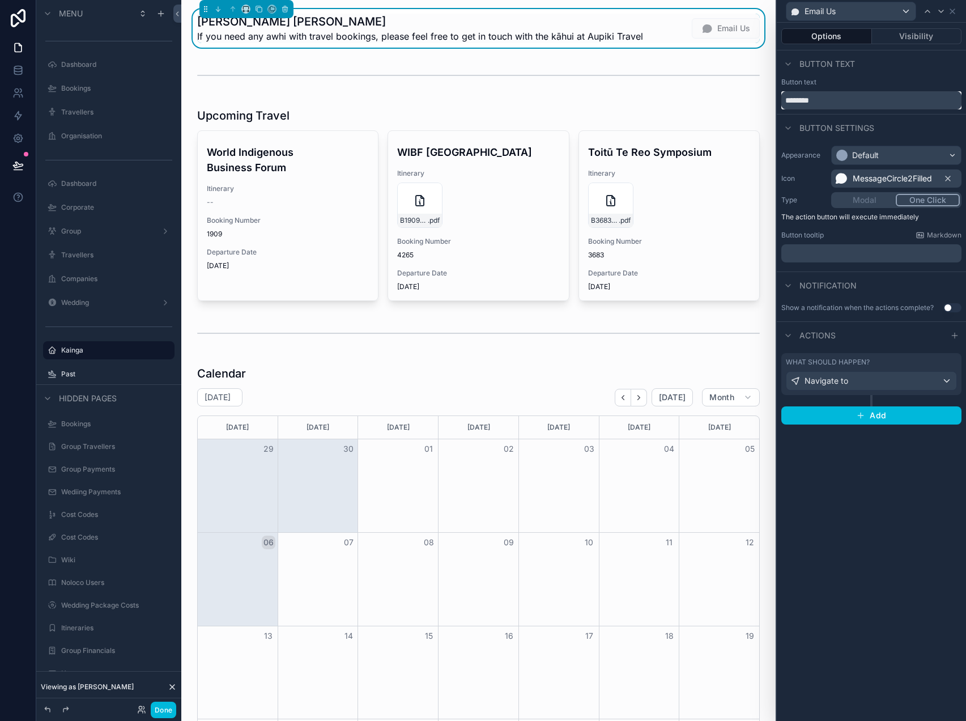
drag, startPoint x: 862, startPoint y: 102, endPoint x: 671, endPoint y: 90, distance: 191.4
click at [671, 90] on div "Email Us Options Visibility Button text Button text ******** Button settings Ap…" at bounding box center [483, 360] width 966 height 721
type input "*****"
click at [841, 489] on div "Options Visibility Button text Button text ***** Button settings Appearance Def…" at bounding box center [871, 372] width 189 height 698
click at [954, 9] on icon at bounding box center [953, 11] width 5 height 5
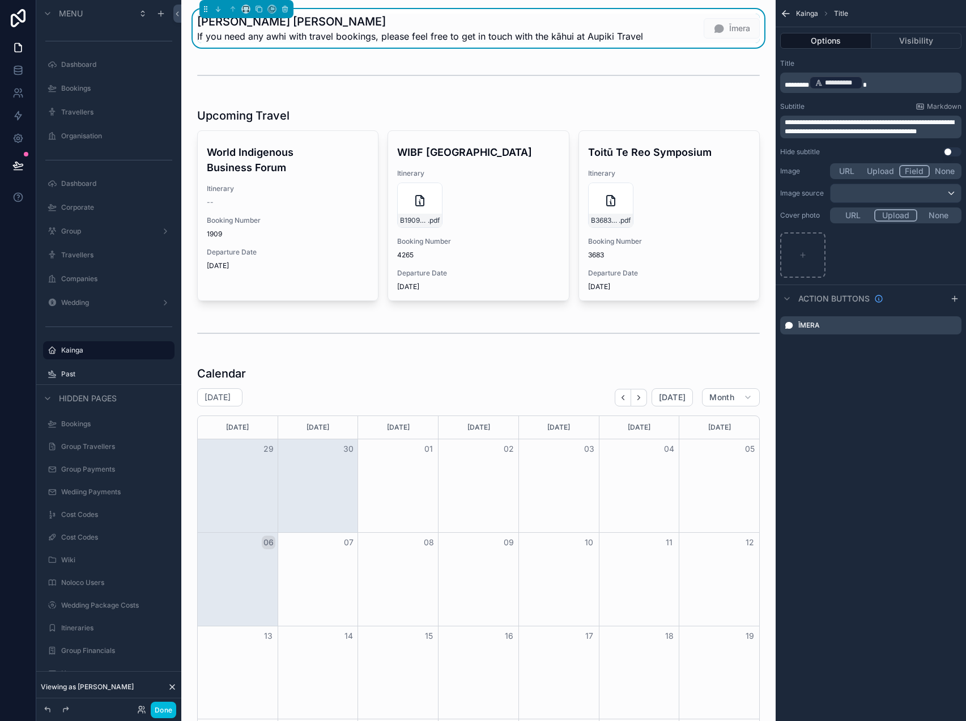
click at [0, 0] on icon "scrollable content" at bounding box center [0, 0] width 0 height 0
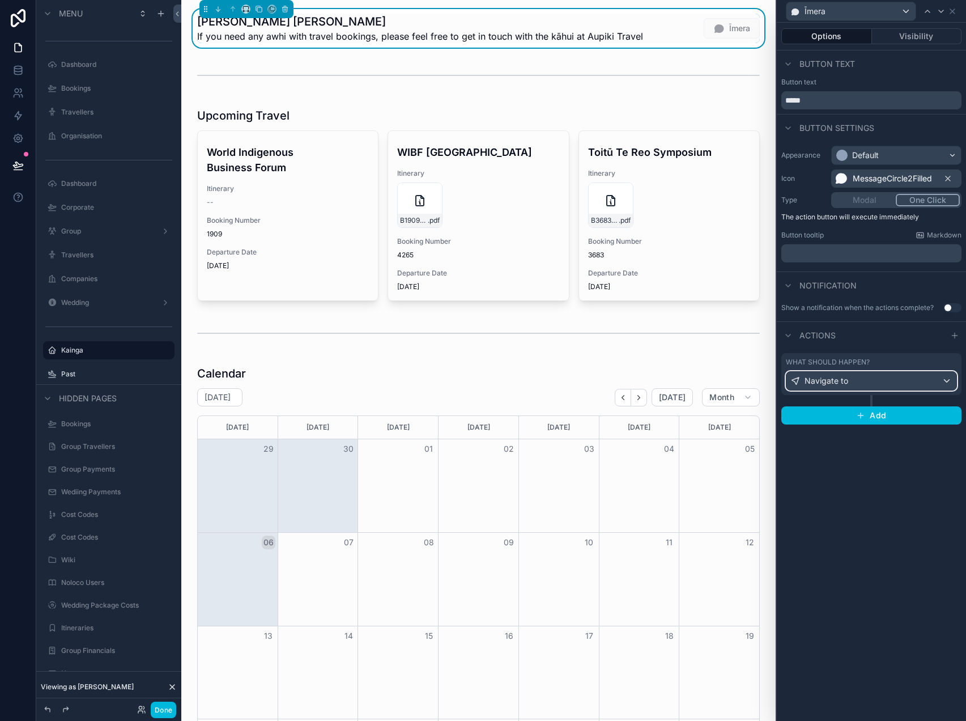
click at [921, 379] on div "Navigate to" at bounding box center [872, 381] width 170 height 18
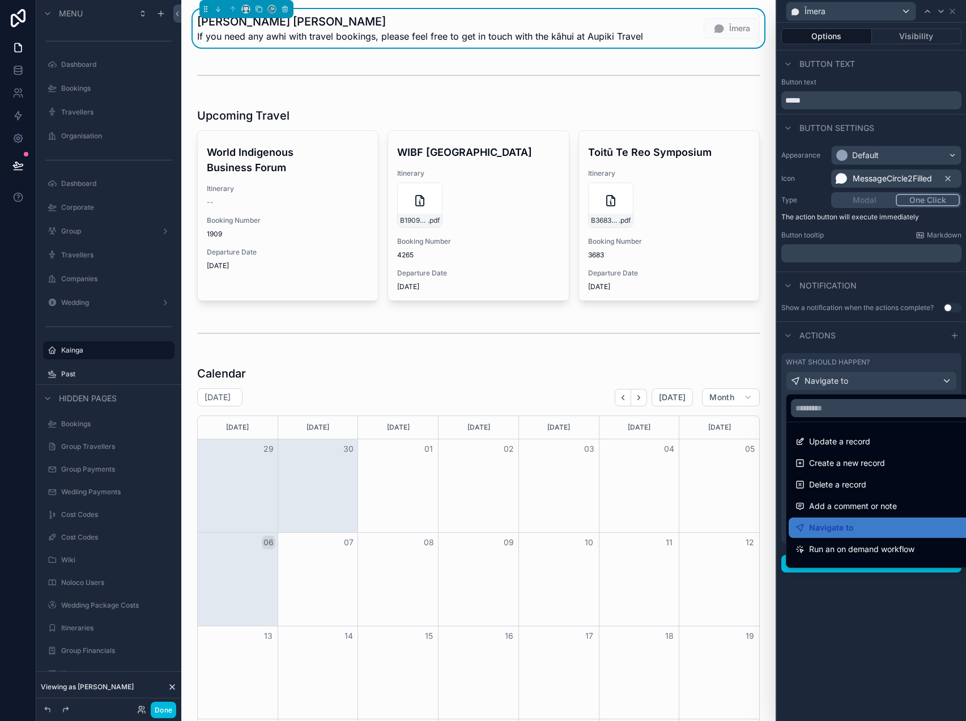
click at [842, 591] on div at bounding box center [871, 360] width 189 height 721
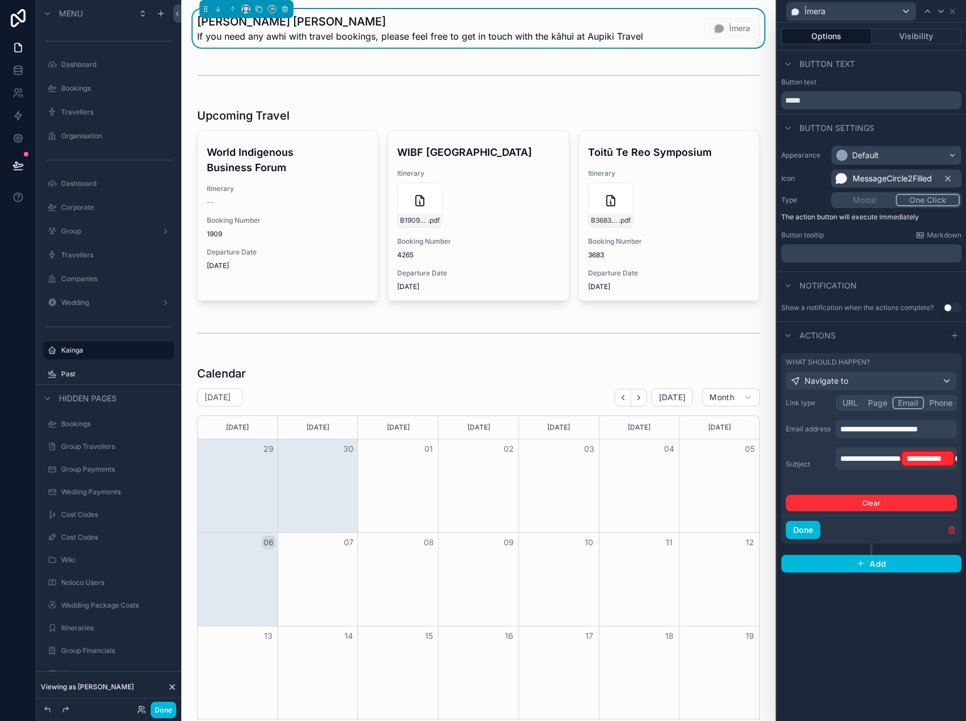
click at [908, 468] on p "**********" at bounding box center [898, 459] width 115 height 18
drag, startPoint x: 908, startPoint y: 471, endPoint x: 834, endPoint y: 446, distance: 77.4
click at [834, 446] on div "**********" at bounding box center [871, 453] width 171 height 116
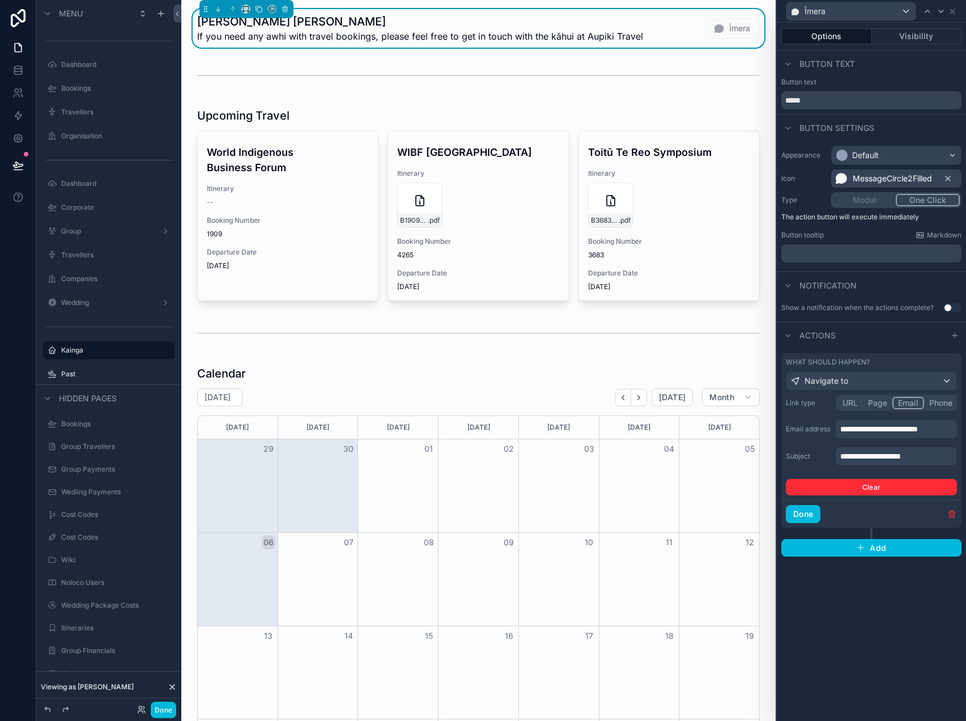
click at [934, 453] on p "**********" at bounding box center [898, 456] width 115 height 11
click at [934, 454] on p "**********" at bounding box center [898, 456] width 115 height 11
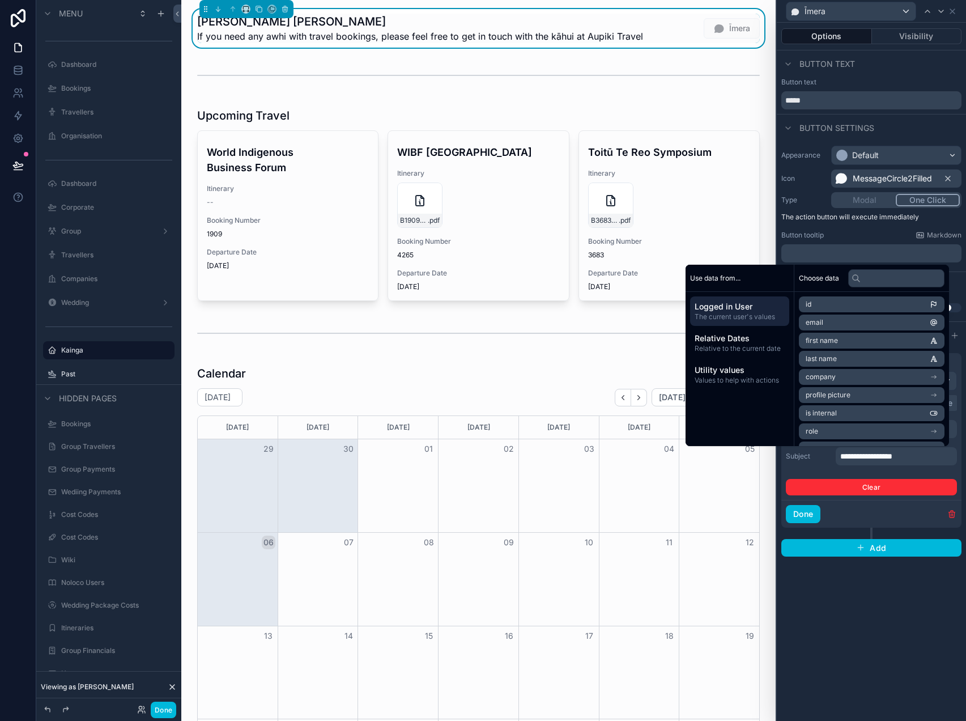
click at [884, 628] on div "**********" at bounding box center [871, 372] width 189 height 698
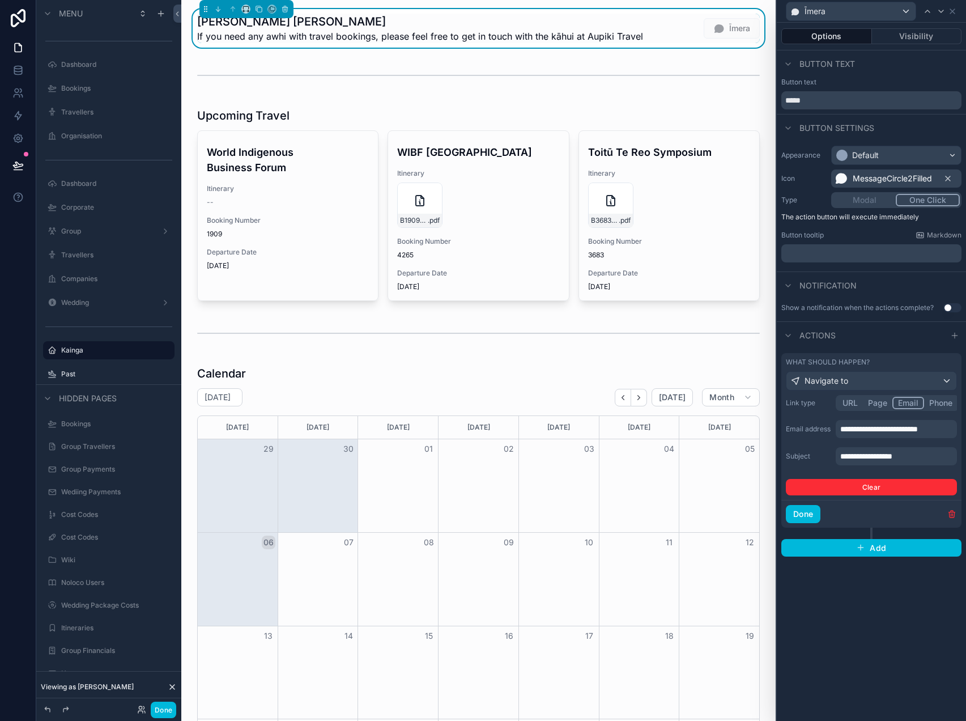
click at [807, 510] on button "Done" at bounding box center [803, 514] width 35 height 18
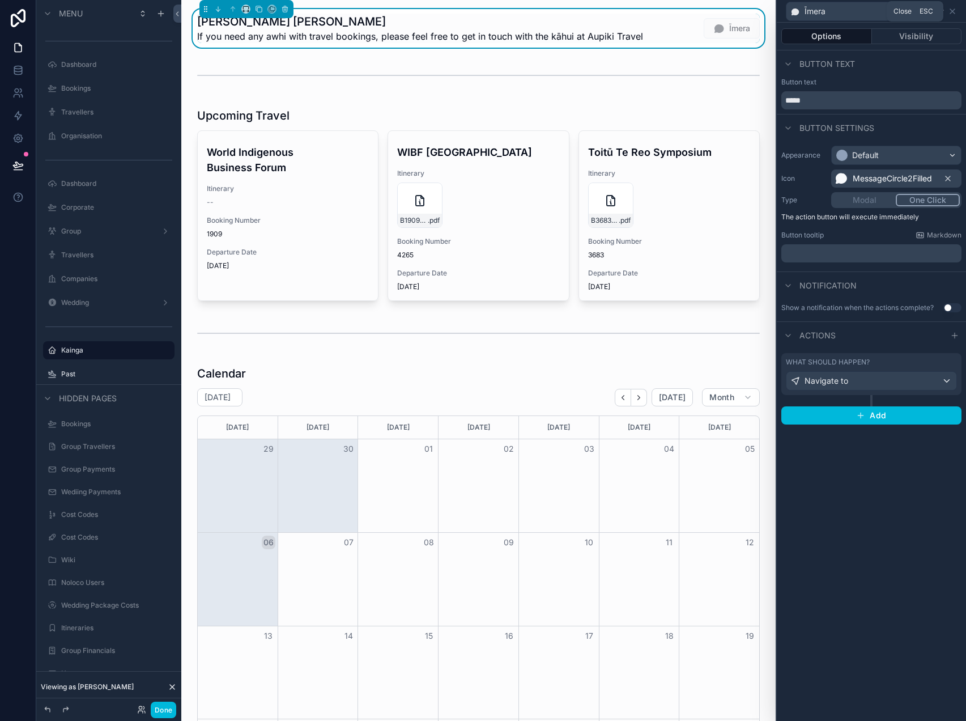
click at [956, 10] on icon at bounding box center [952, 11] width 9 height 9
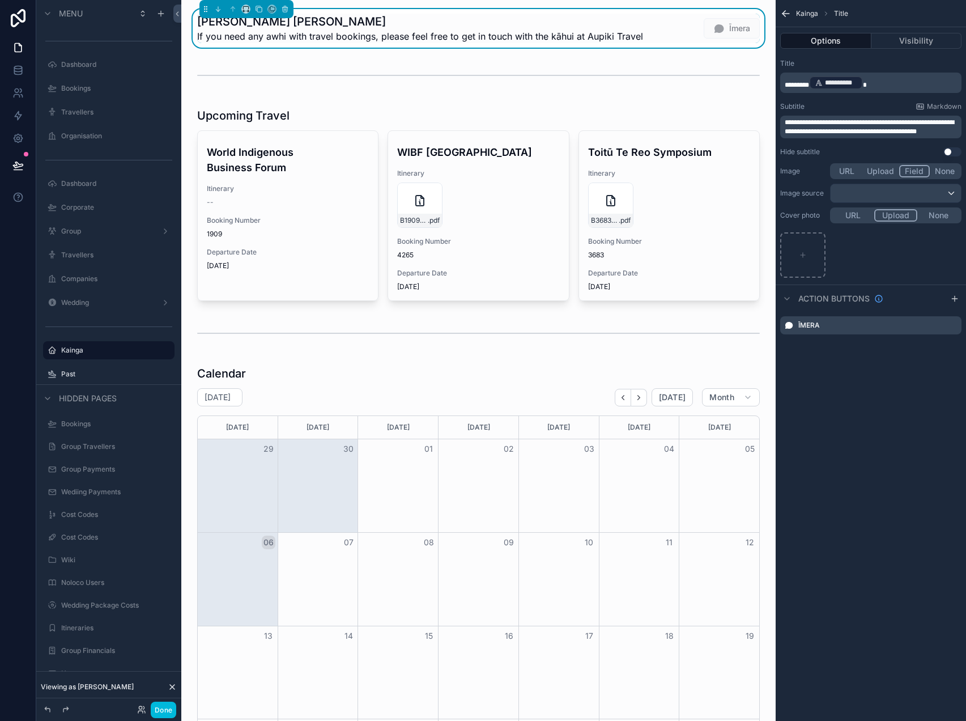
click at [955, 301] on icon "scrollable content" at bounding box center [955, 298] width 9 height 9
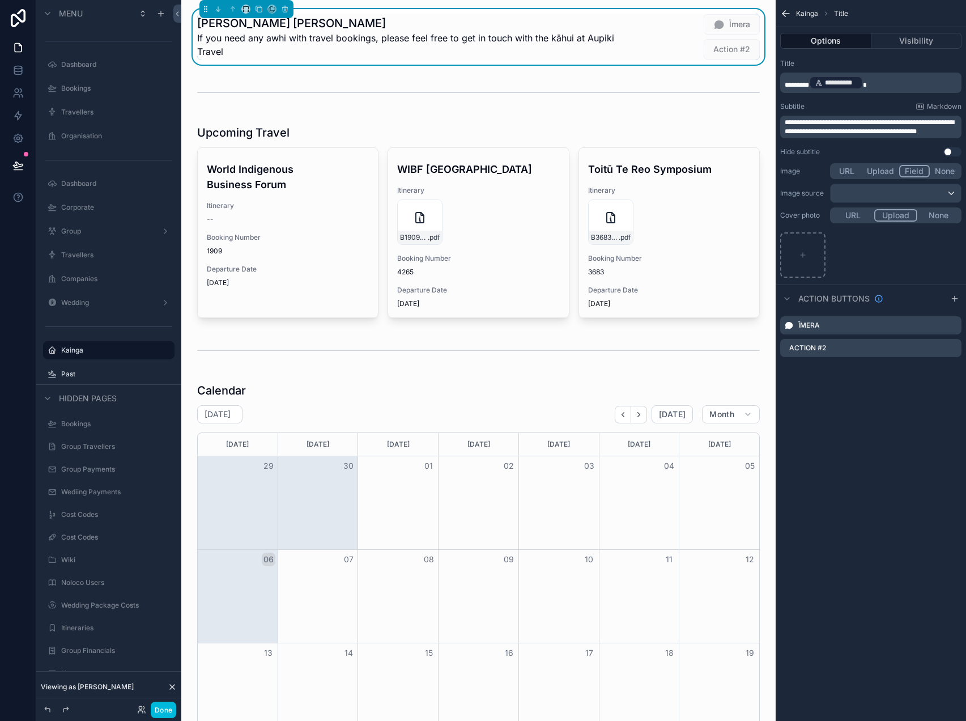
click at [0, 0] on icon "scrollable content" at bounding box center [0, 0] width 0 height 0
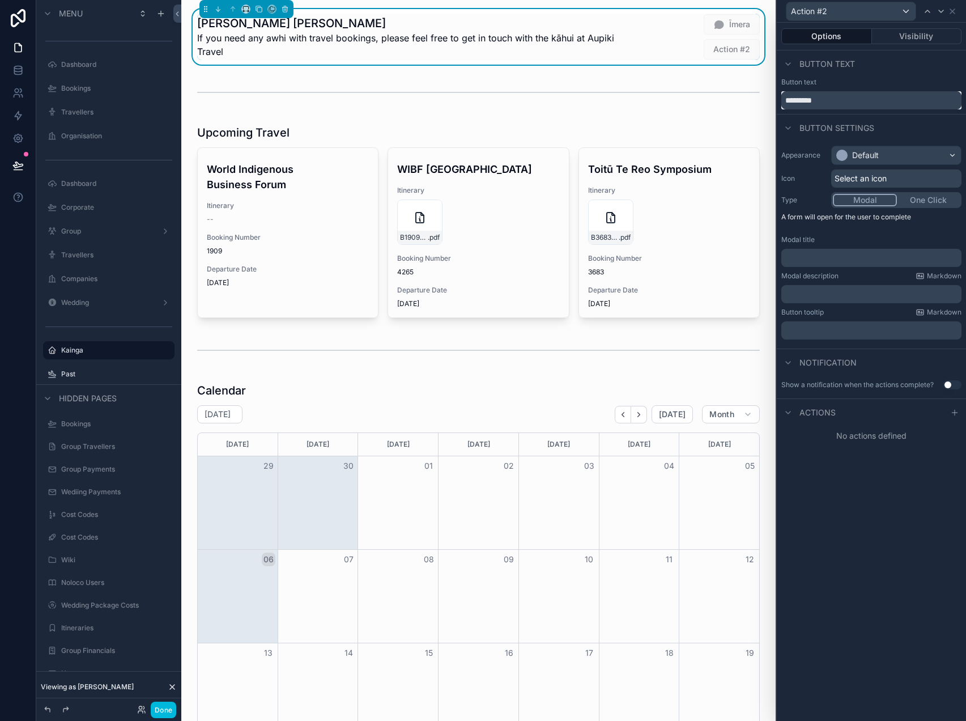
drag, startPoint x: 786, startPoint y: 95, endPoint x: 693, endPoint y: 94, distance: 93.0
click at [693, 94] on div "Action #2 Options Visibility Button text Button text ********* Button settings …" at bounding box center [483, 360] width 966 height 721
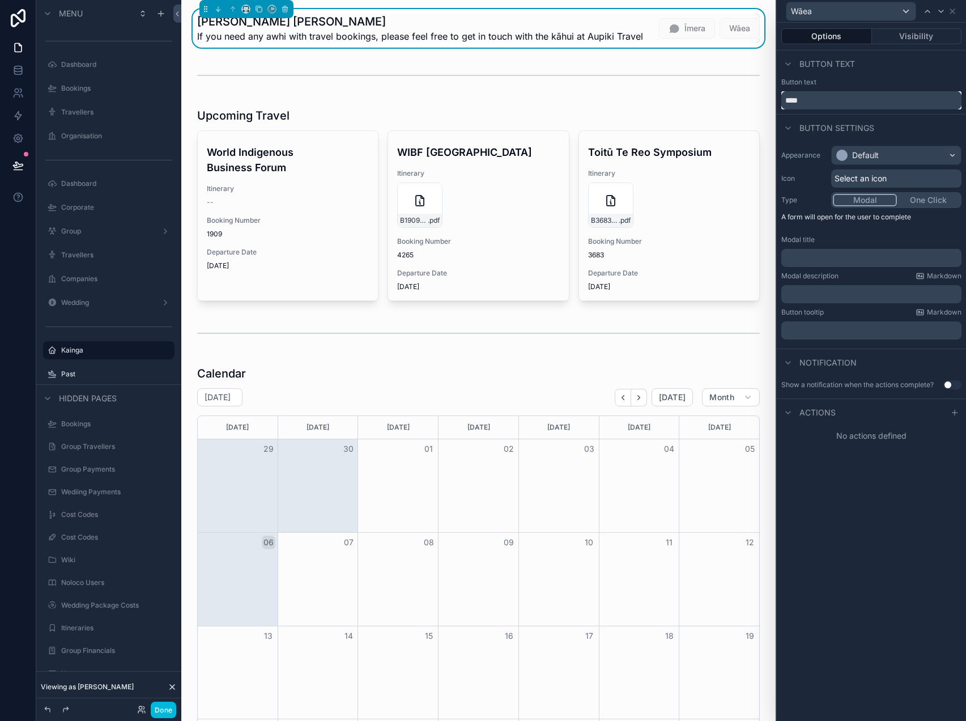
type input "****"
click at [888, 151] on div "Default" at bounding box center [896, 155] width 129 height 18
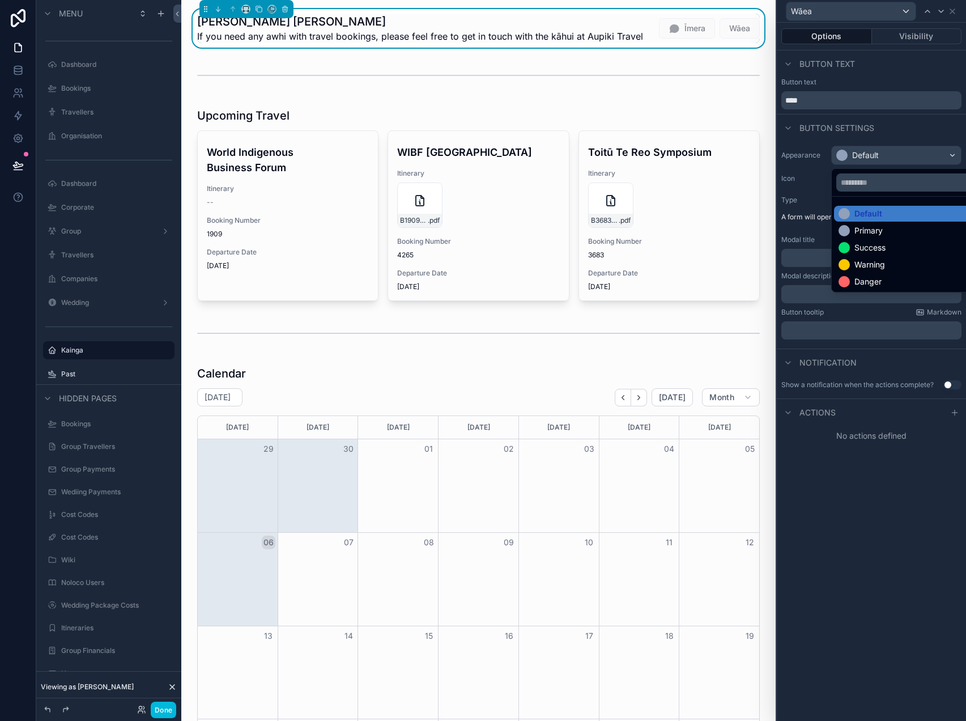
click at [889, 153] on div at bounding box center [871, 360] width 189 height 721
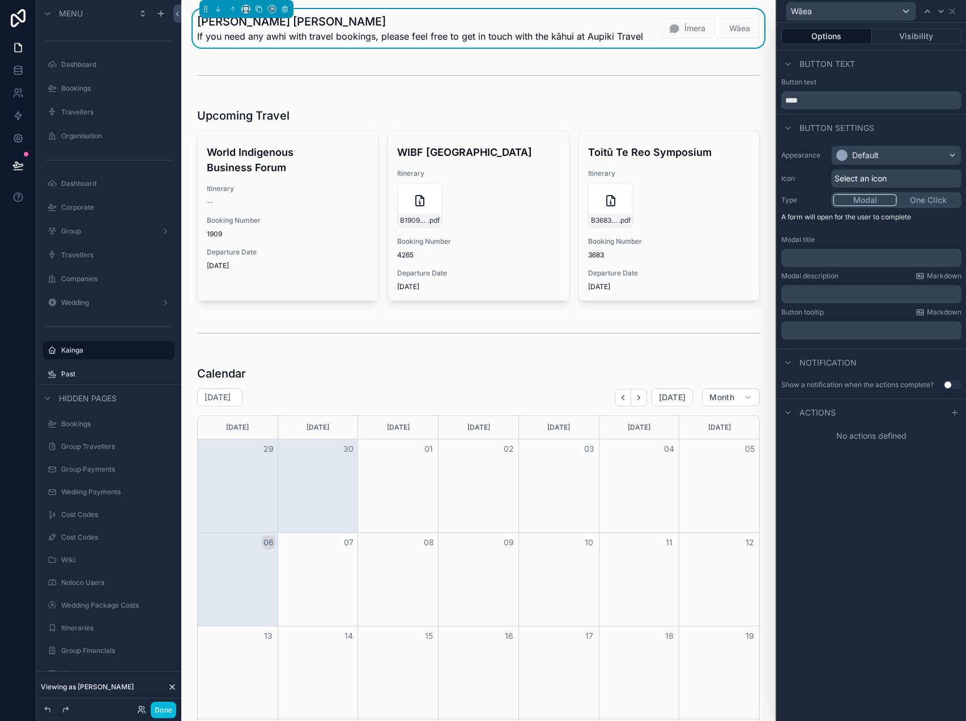
click at [894, 179] on div "Select an icon" at bounding box center [897, 178] width 130 height 18
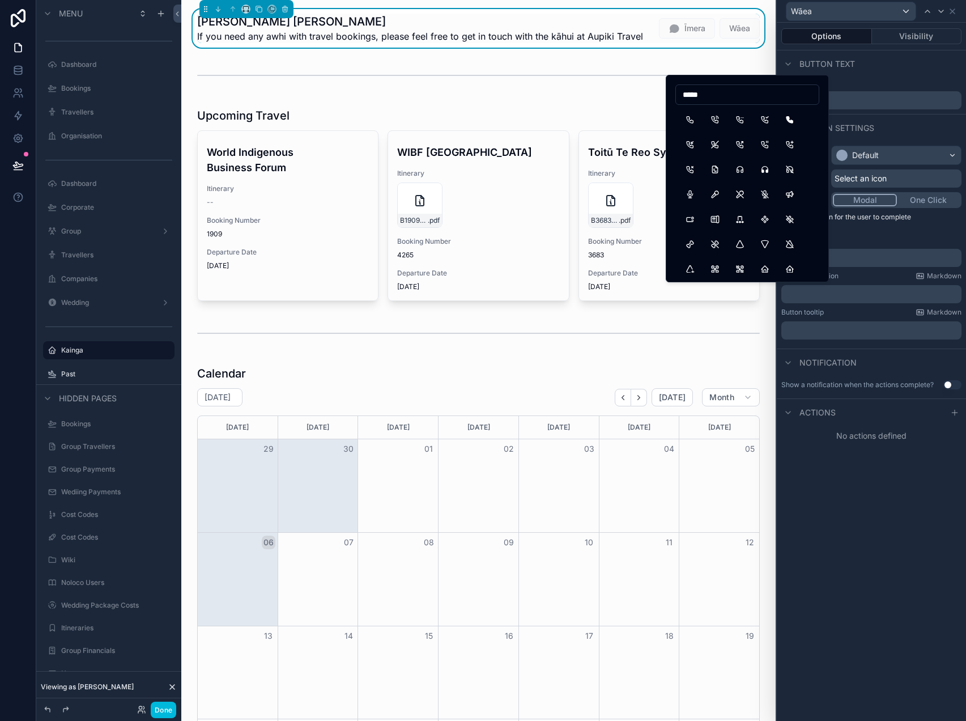
type input "*****"
click at [692, 117] on button "Phone" at bounding box center [690, 119] width 20 height 20
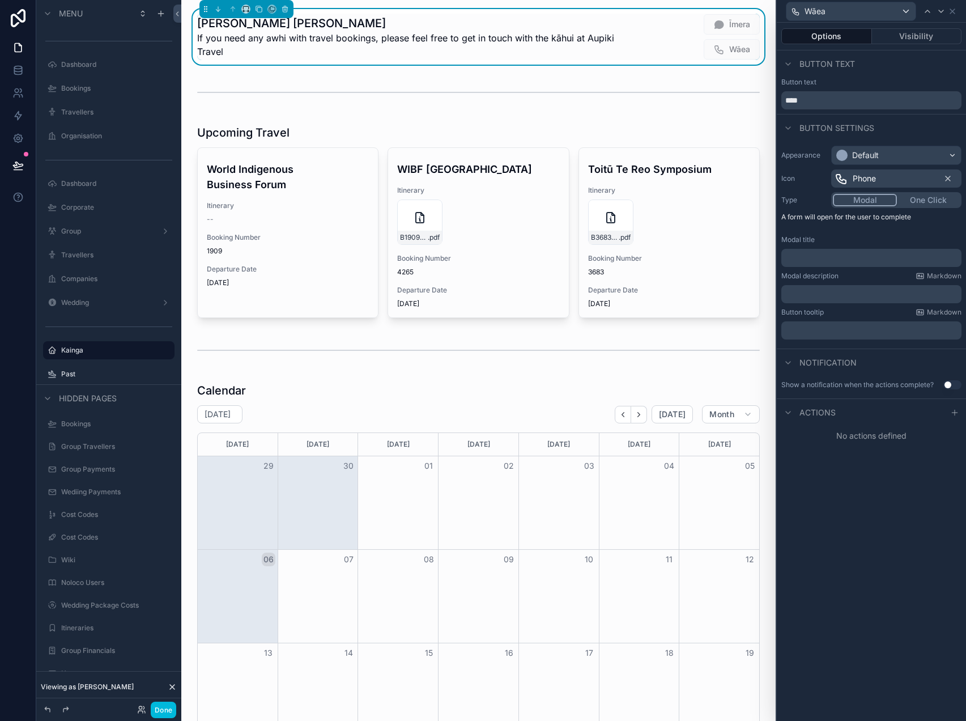
click at [958, 409] on icon at bounding box center [955, 412] width 9 height 9
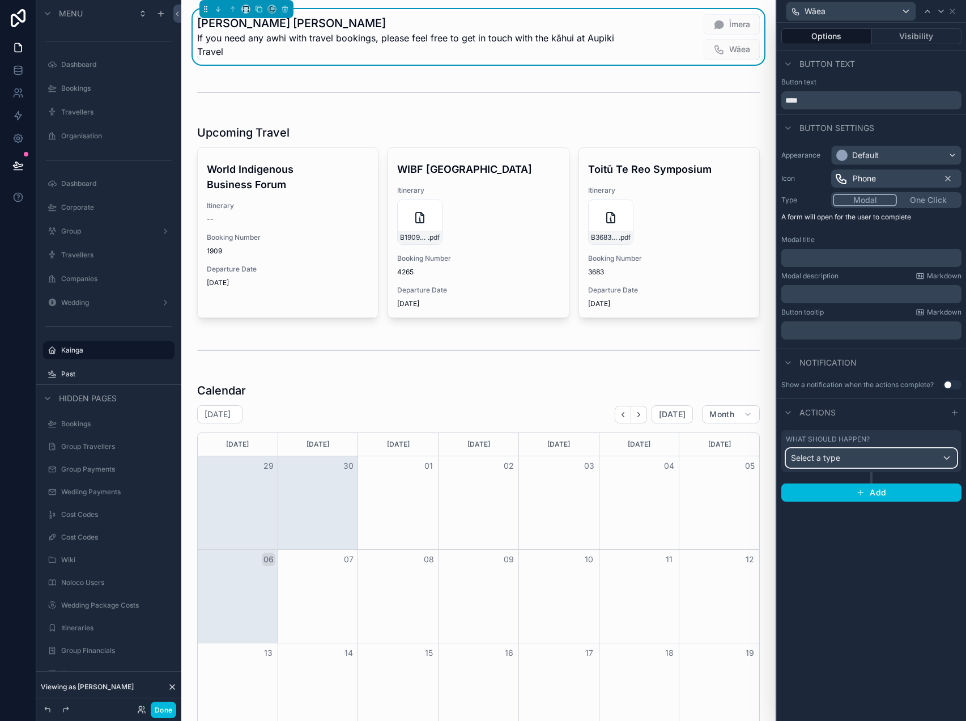
click at [877, 452] on div "Select a type" at bounding box center [872, 458] width 170 height 18
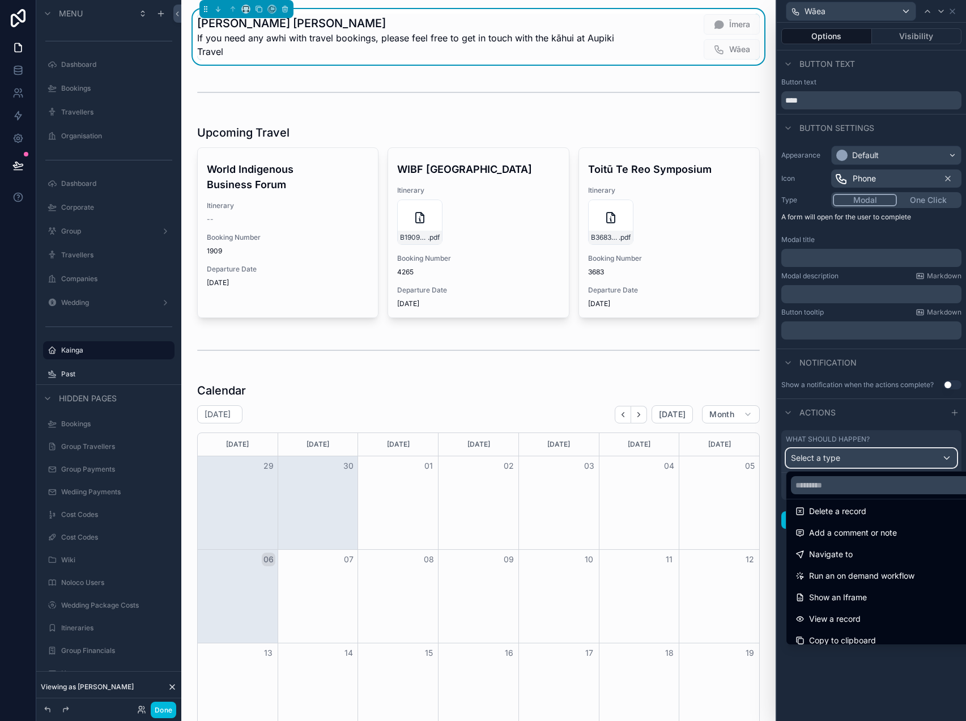
scroll to position [51, 0]
click at [866, 561] on div "Navigate to" at bounding box center [885, 554] width 192 height 20
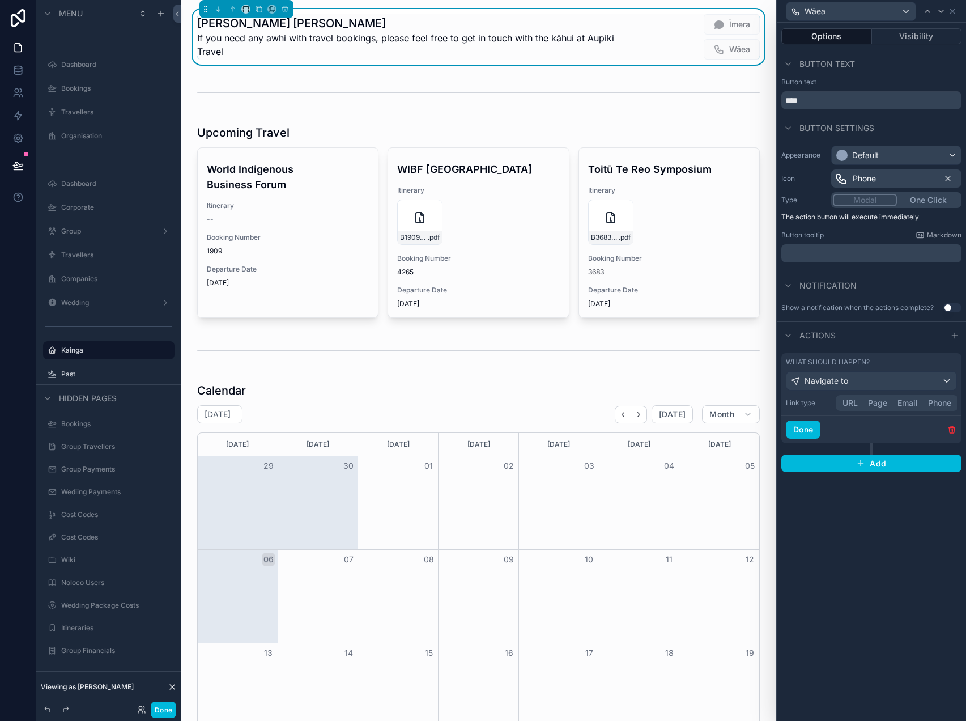
click at [940, 403] on button "Phone" at bounding box center [939, 403] width 33 height 12
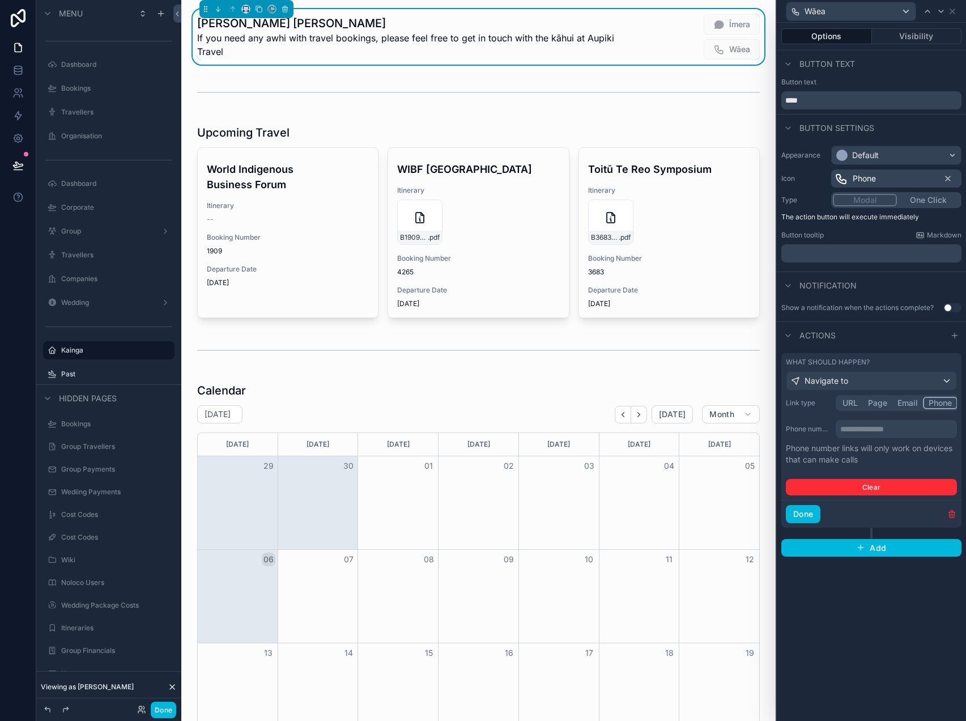
click at [911, 424] on p "**********" at bounding box center [898, 428] width 115 height 11
click at [875, 630] on div "**********" at bounding box center [871, 372] width 189 height 698
click at [811, 512] on button "Done" at bounding box center [803, 514] width 35 height 18
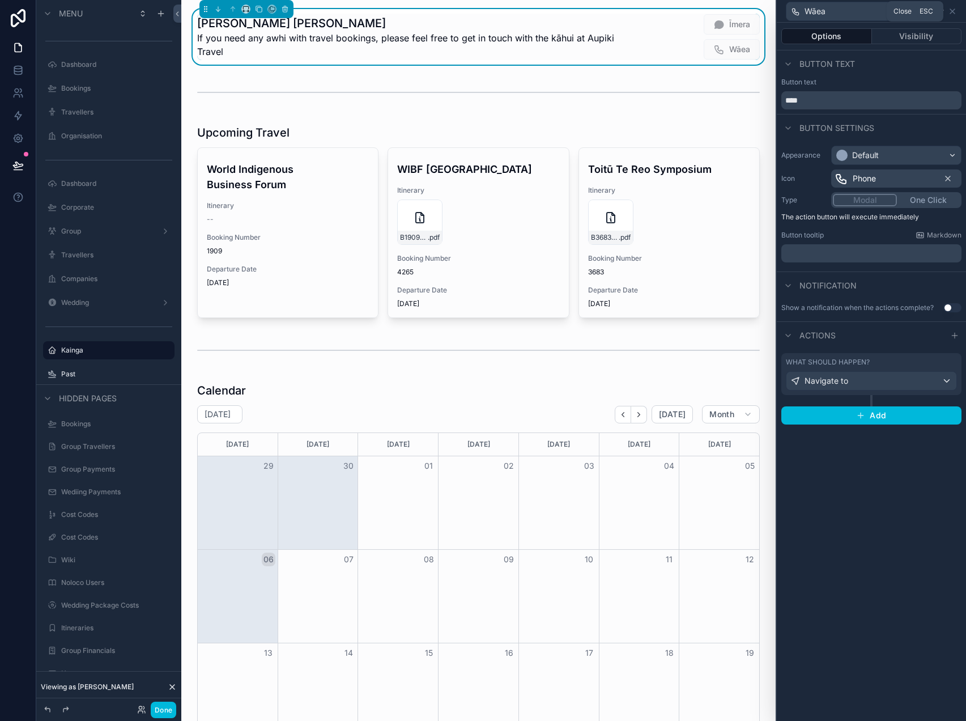
click at [952, 10] on icon at bounding box center [953, 11] width 5 height 5
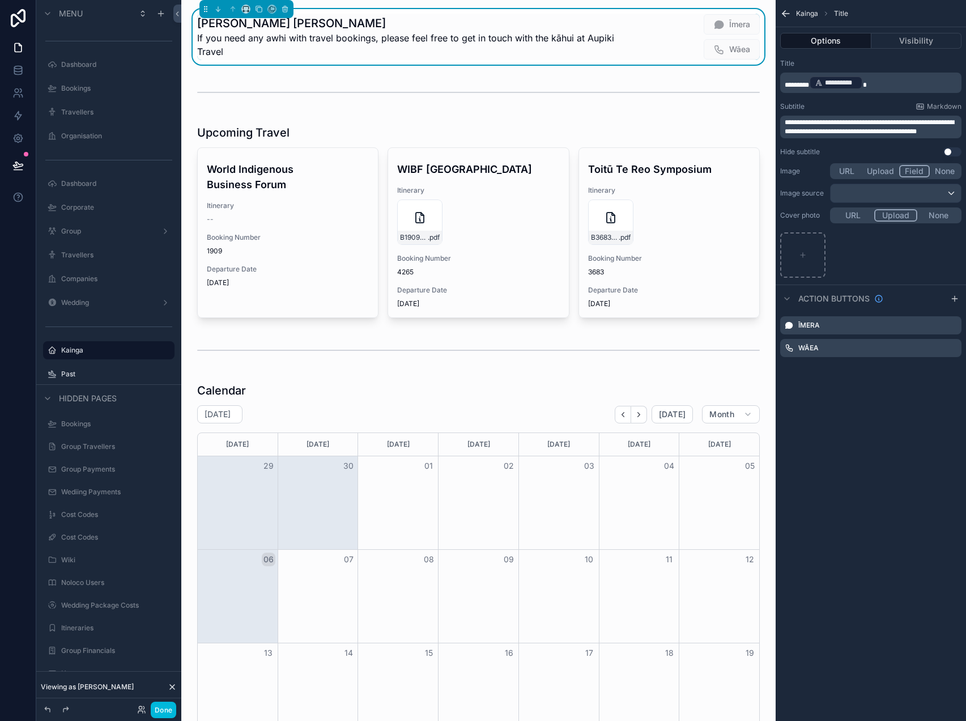
click at [170, 713] on button "Done" at bounding box center [164, 710] width 26 height 16
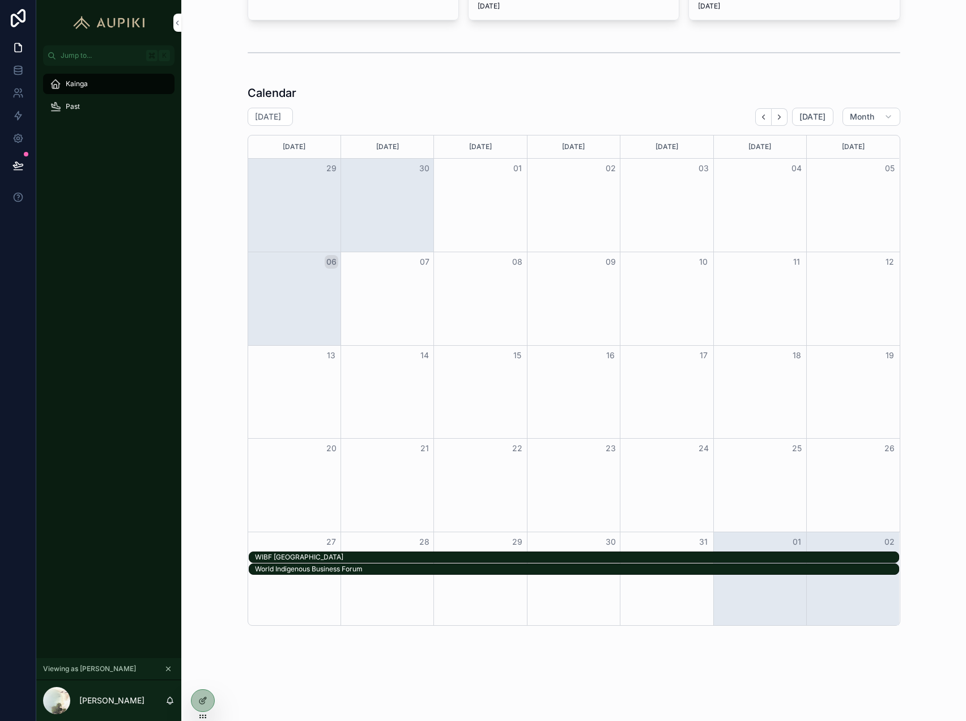
scroll to position [0, 0]
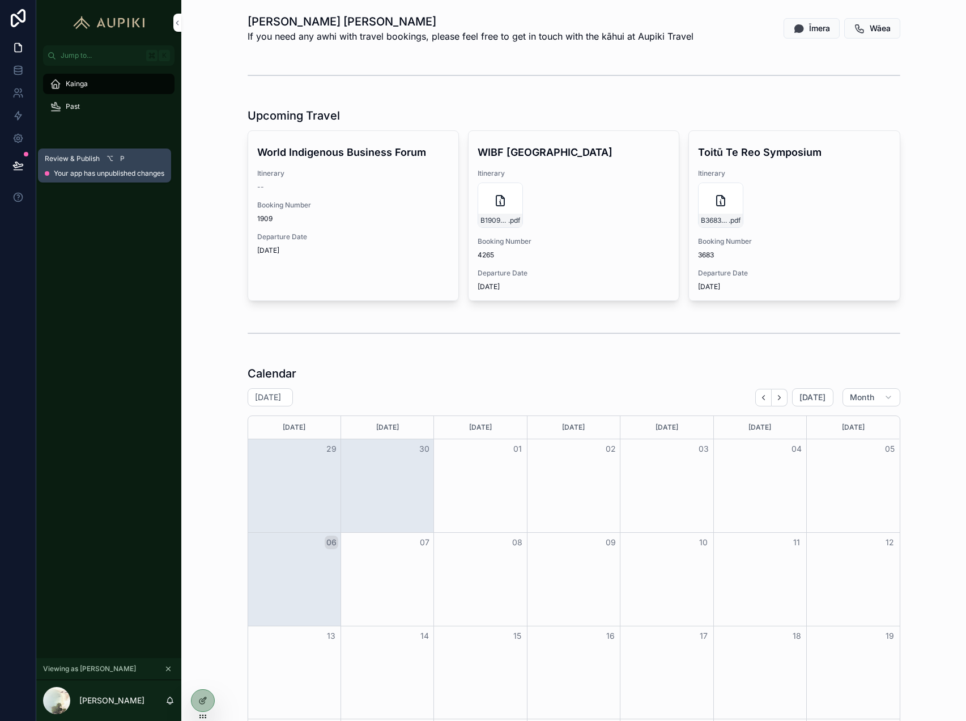
click at [22, 167] on icon at bounding box center [17, 165] width 11 height 11
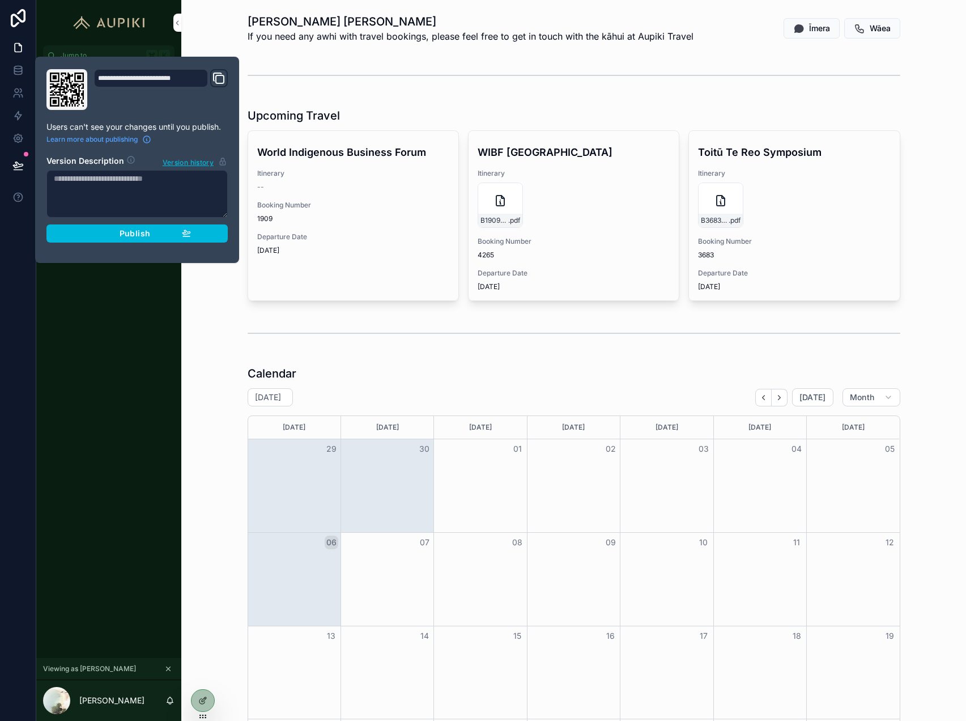
click at [162, 234] on div "Publish" at bounding box center [137, 233] width 108 height 10
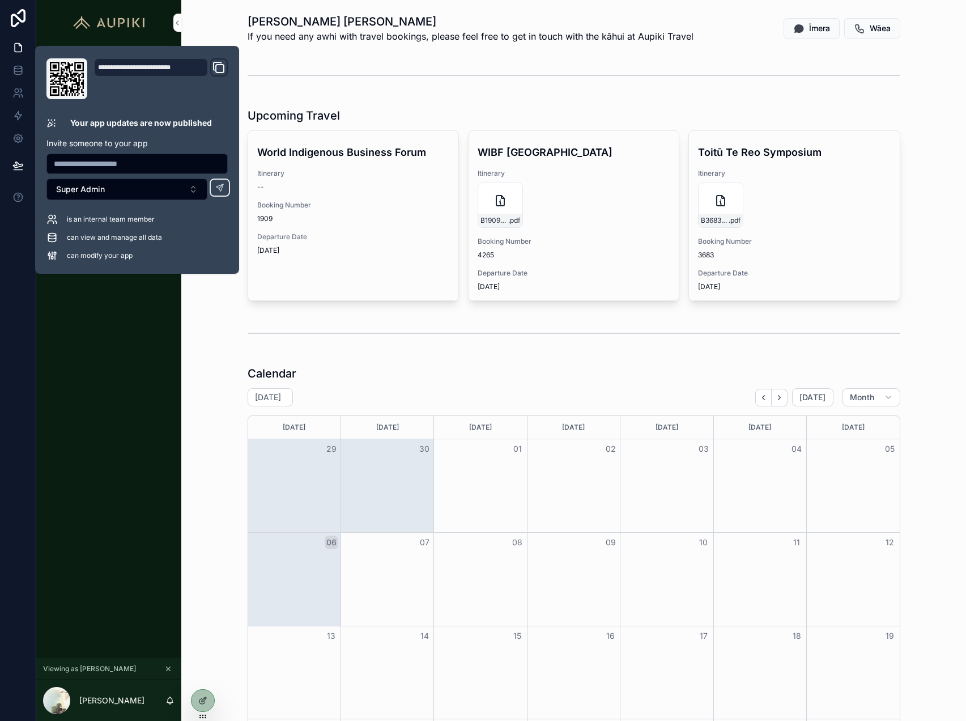
click at [207, 410] on div "Calendar October 2025 Today Month Monday Tuesday Wednesday Thursday Friday Satu…" at bounding box center [573, 636] width 767 height 550
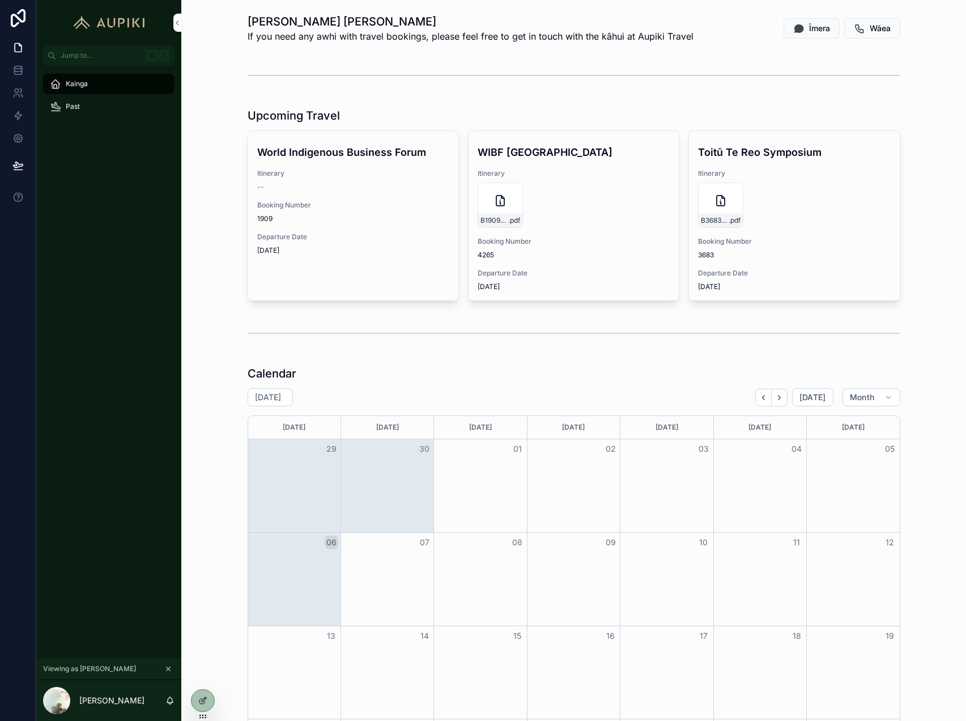
click at [208, 697] on div at bounding box center [203, 701] width 23 height 22
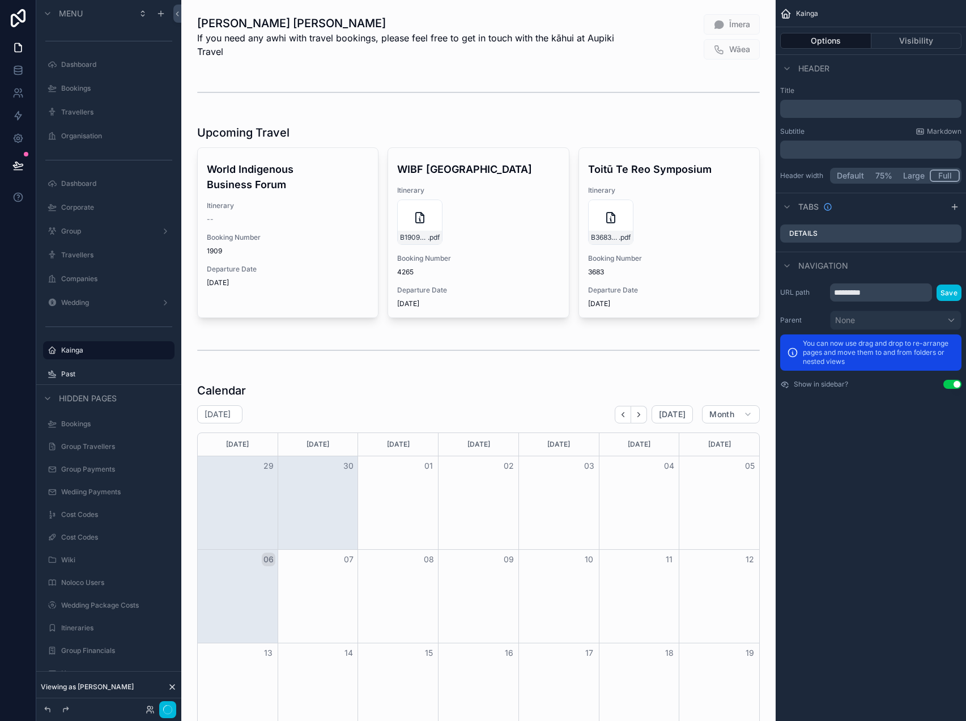
click at [494, 258] on div "scrollable content" at bounding box center [478, 221] width 576 height 202
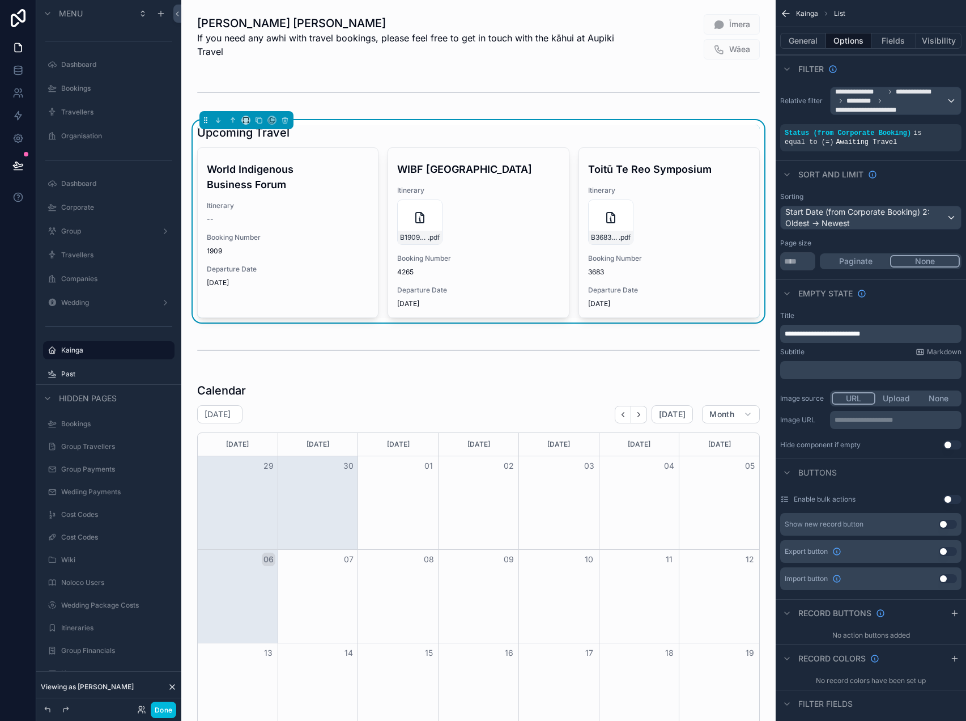
click at [809, 45] on button "General" at bounding box center [804, 41] width 46 height 16
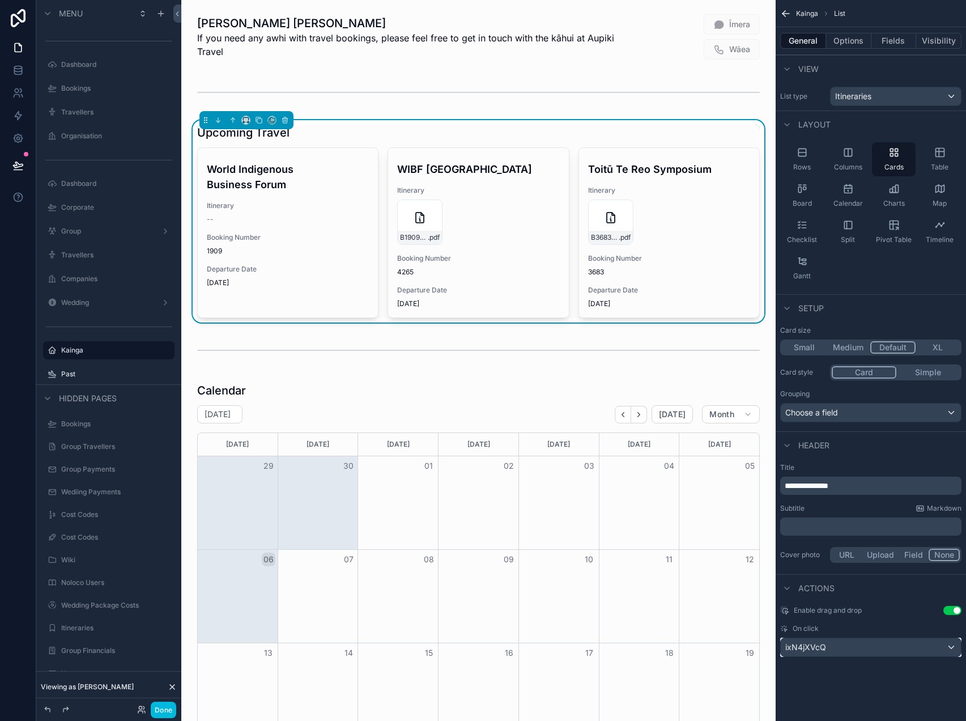
click at [842, 650] on div "ixN4jXVcQ" at bounding box center [871, 647] width 180 height 18
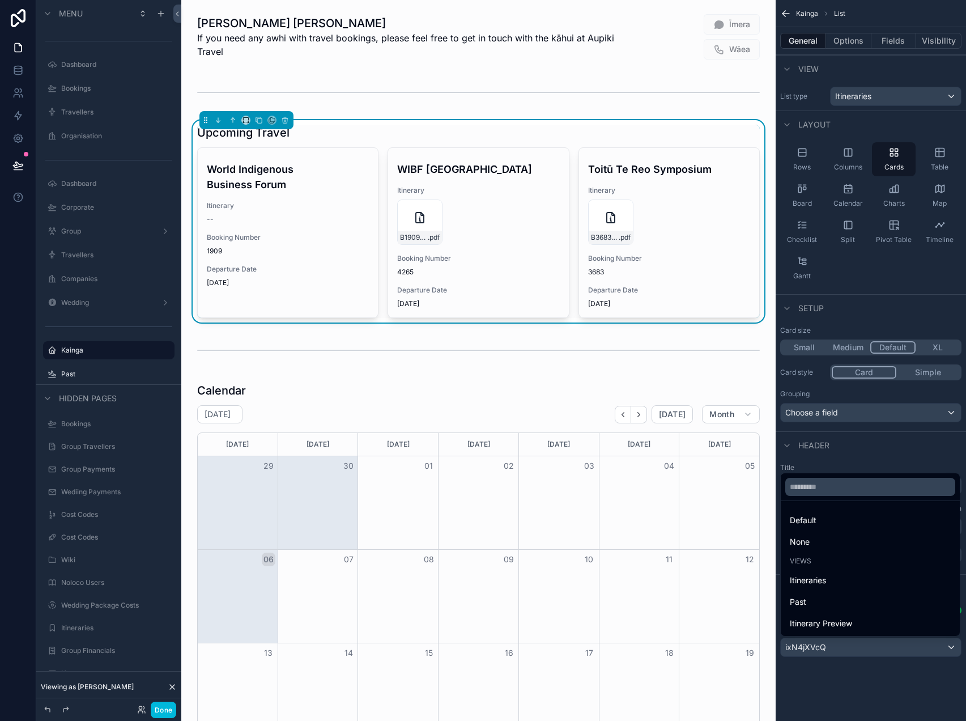
click at [847, 537] on div "None" at bounding box center [870, 542] width 161 height 14
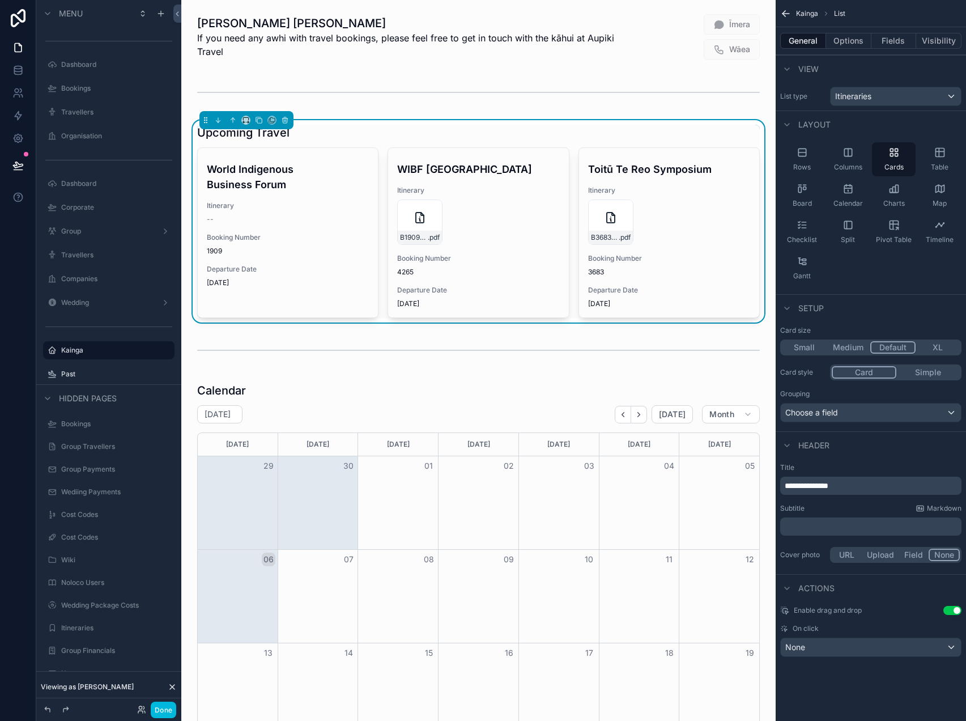
click at [902, 39] on button "Fields" at bounding box center [894, 41] width 45 height 16
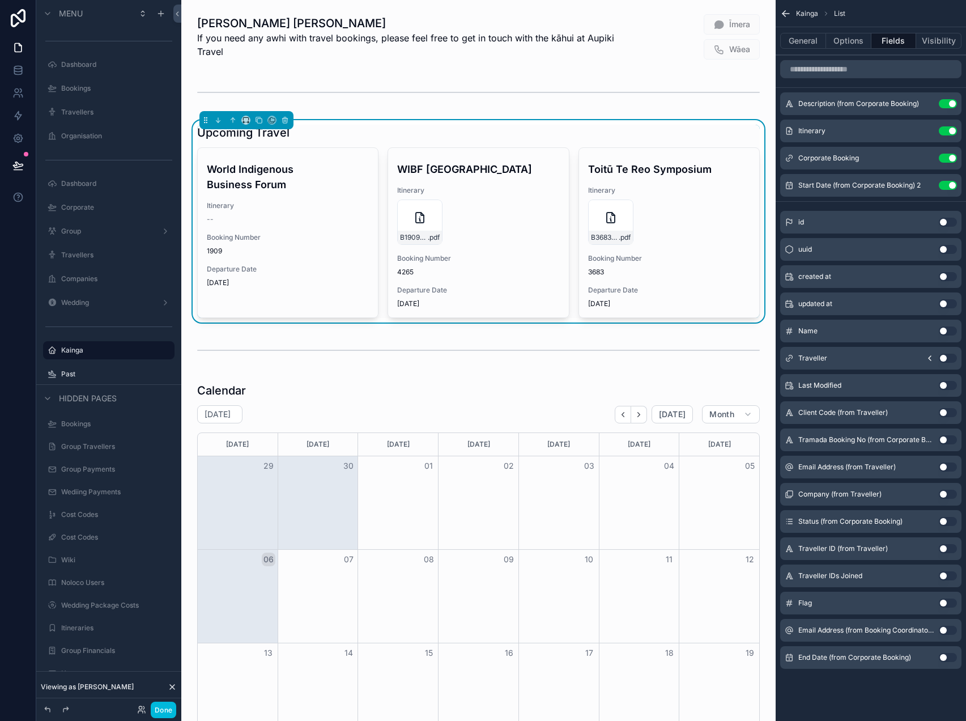
click at [0, 0] on icon "scrollable content" at bounding box center [0, 0] width 0 height 0
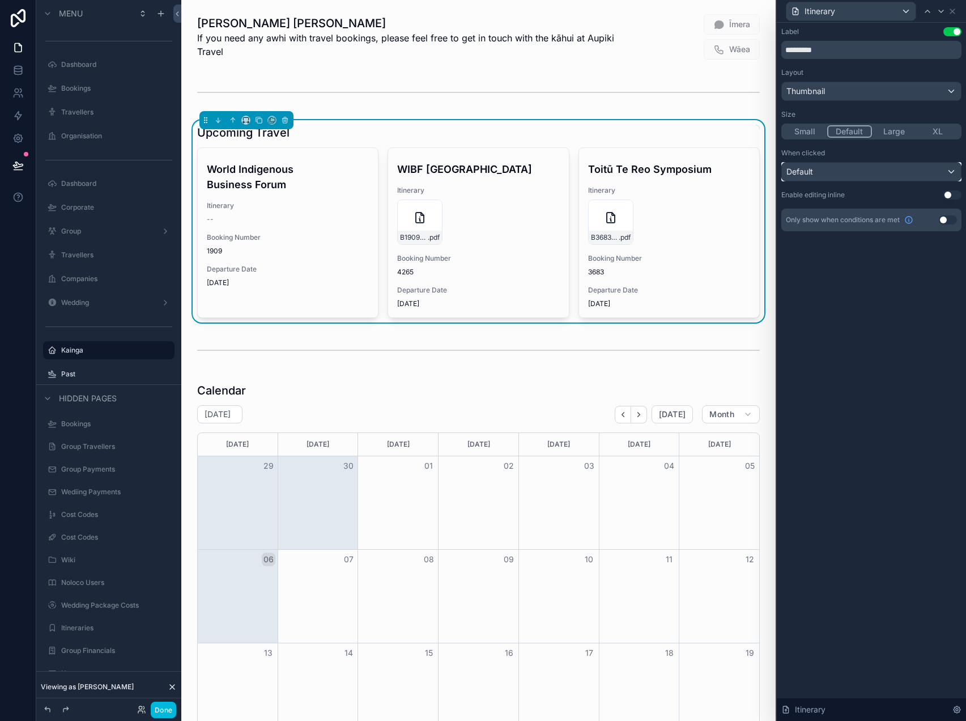
click at [916, 167] on div "Default" at bounding box center [871, 172] width 179 height 18
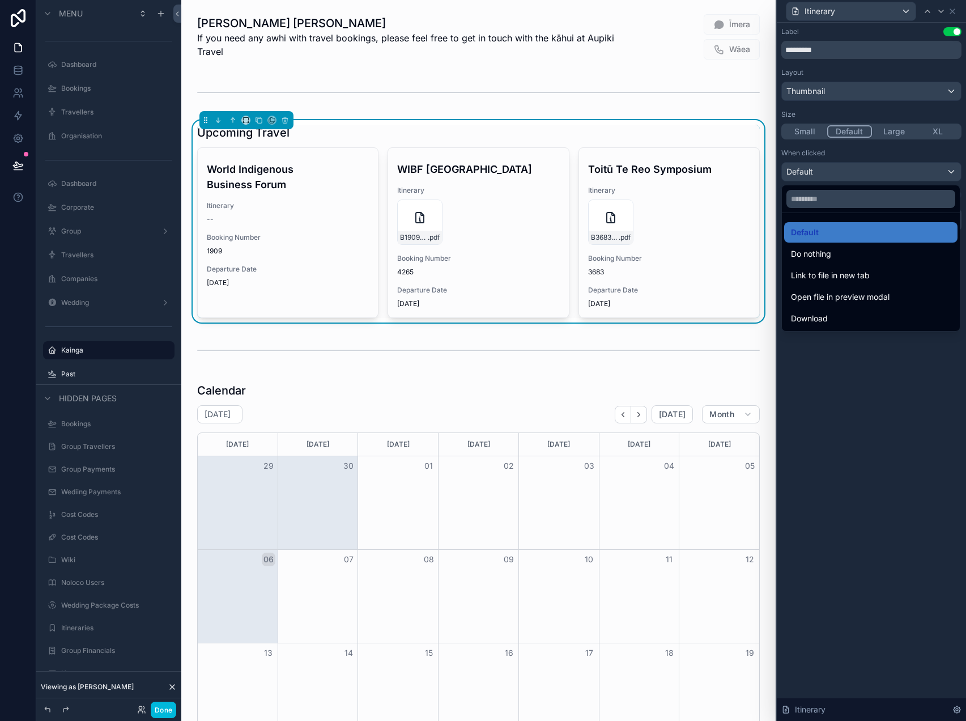
click at [866, 293] on span "Open file in preview modal" at bounding box center [840, 297] width 99 height 14
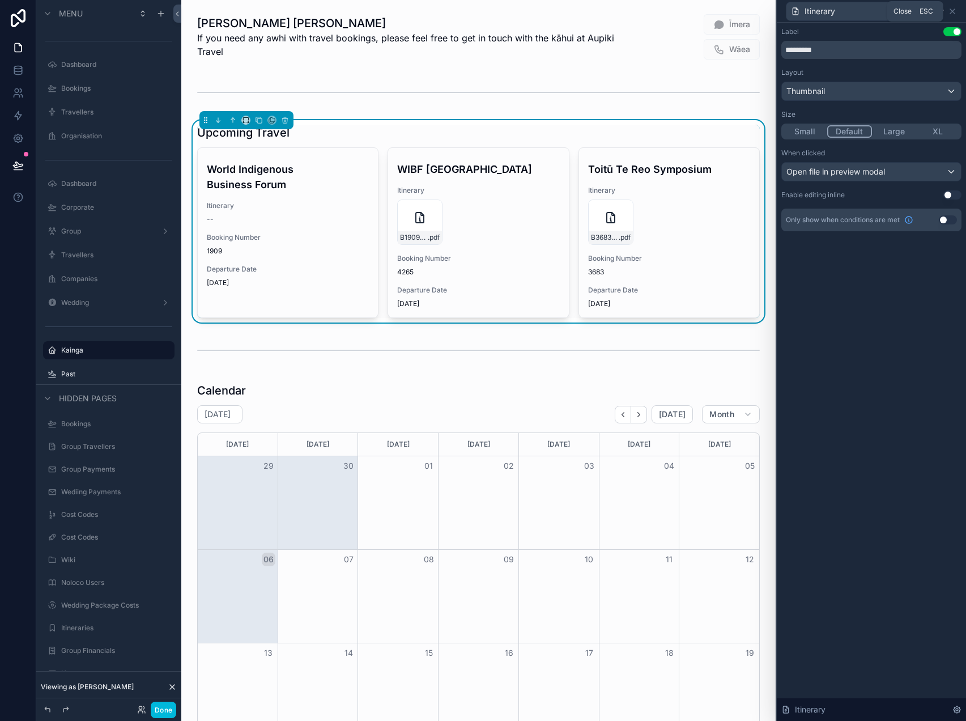
click at [951, 12] on icon at bounding box center [953, 11] width 5 height 5
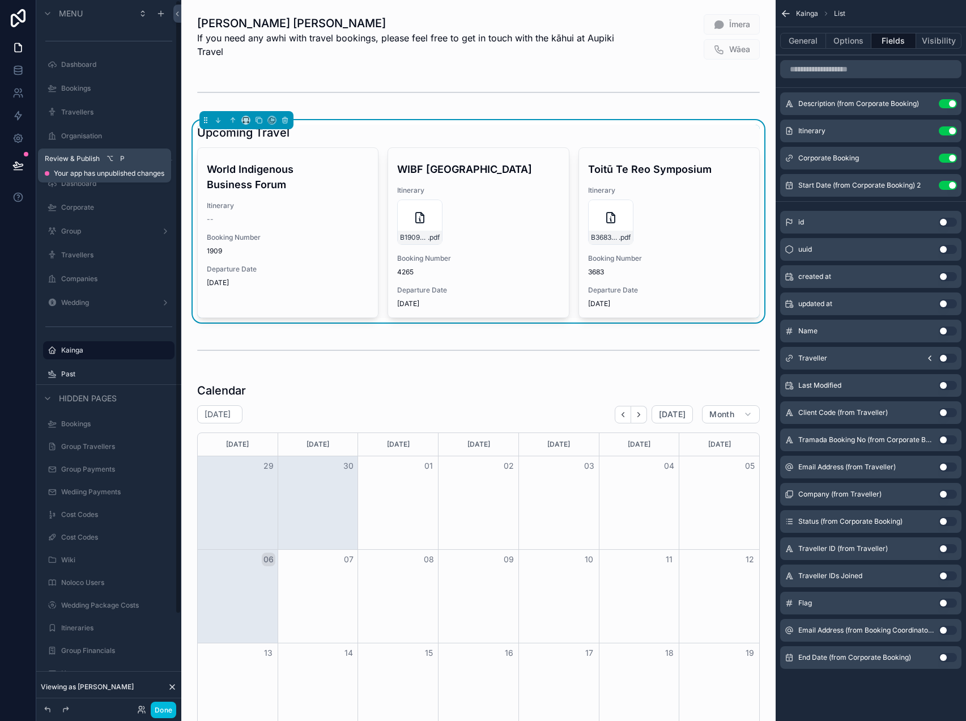
click at [10, 164] on button at bounding box center [18, 166] width 25 height 32
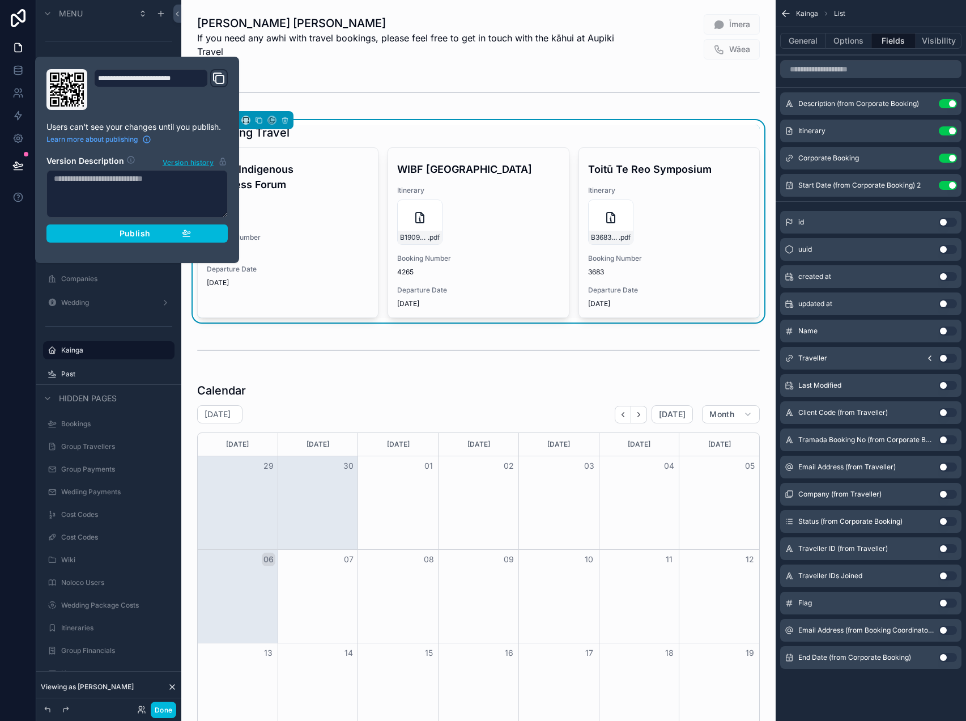
click at [141, 231] on span "Publish" at bounding box center [135, 233] width 31 height 10
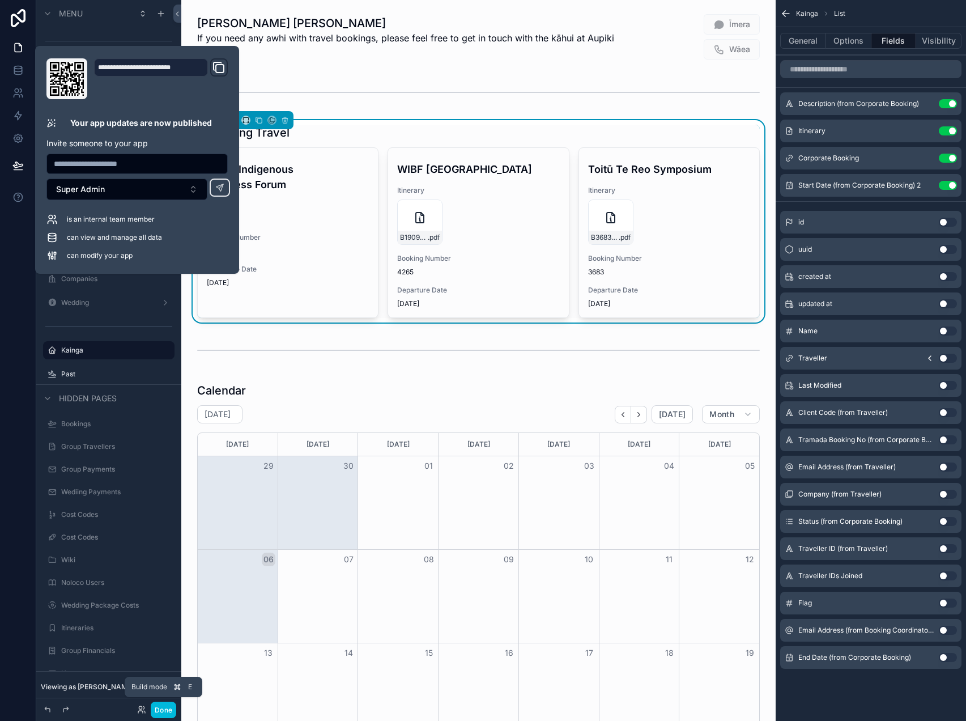
click at [162, 709] on button "Done" at bounding box center [164, 710] width 26 height 16
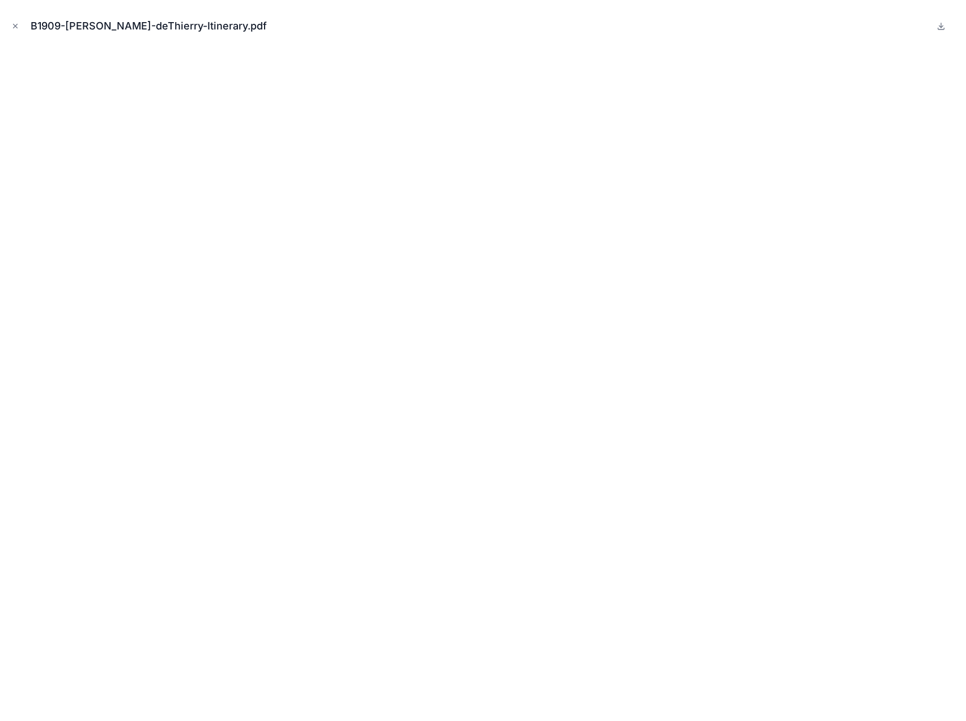
click at [12, 27] on icon "Close modal" at bounding box center [15, 26] width 8 height 8
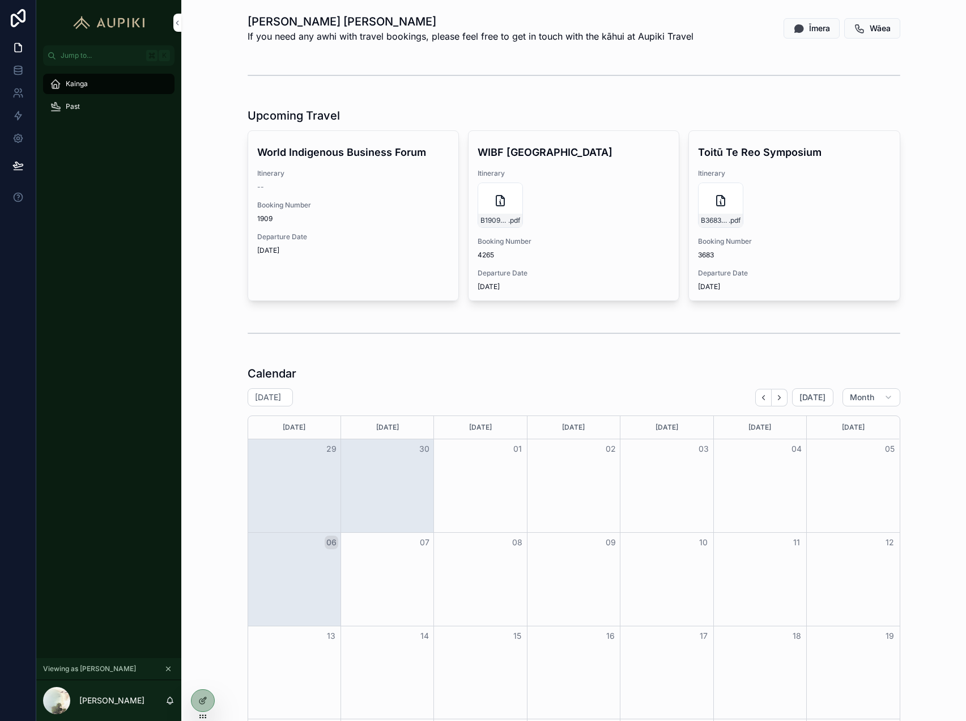
click at [549, 165] on div "WIBF Australia Itinerary B1909-Janis-deThierry-Itinerary .pdf Booking Number 42…" at bounding box center [574, 215] width 210 height 169
click at [207, 698] on icon at bounding box center [202, 700] width 9 height 9
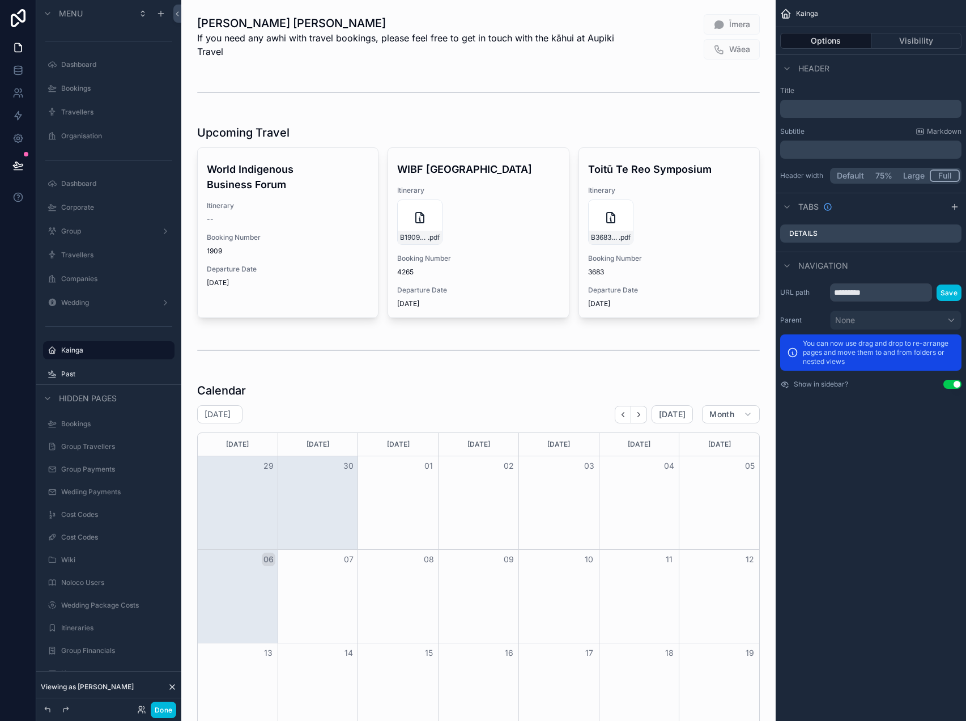
click at [822, 49] on div "Options Visibility" at bounding box center [871, 40] width 190 height 27
click at [683, 22] on div "scrollable content" at bounding box center [478, 37] width 576 height 56
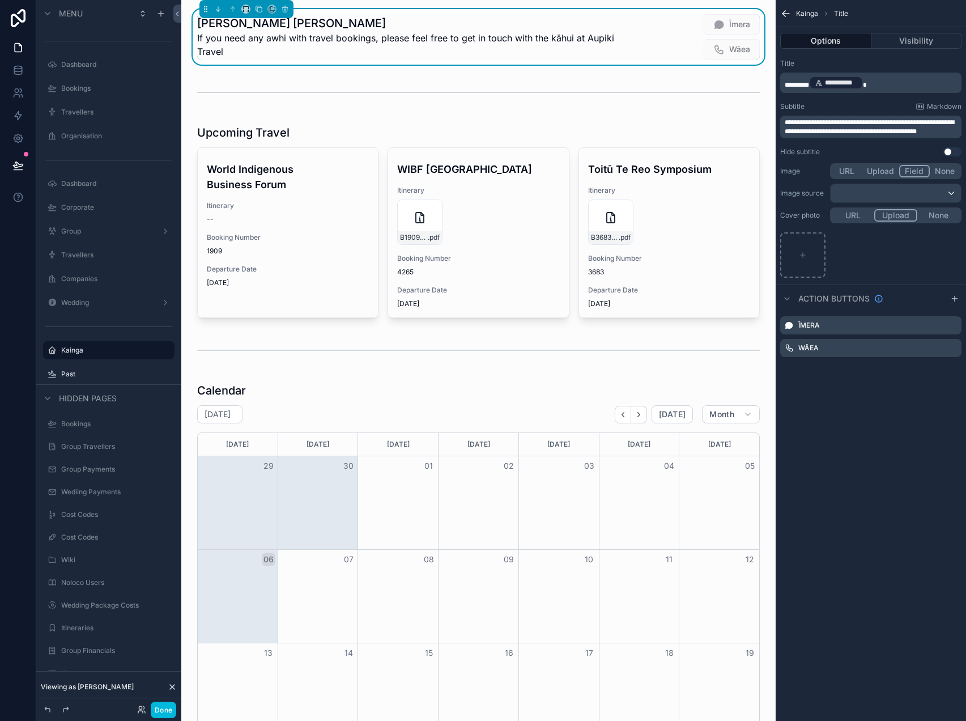
click at [0, 0] on icon "scrollable content" at bounding box center [0, 0] width 0 height 0
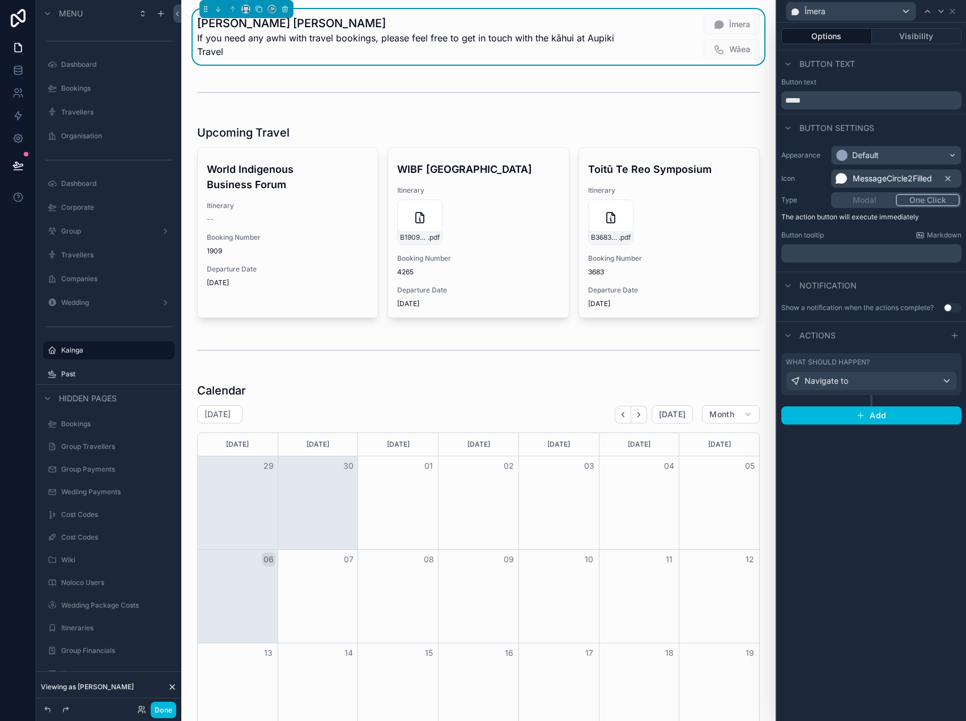
click at [885, 173] on span "MessageCircle2Filled" at bounding box center [892, 178] width 79 height 11
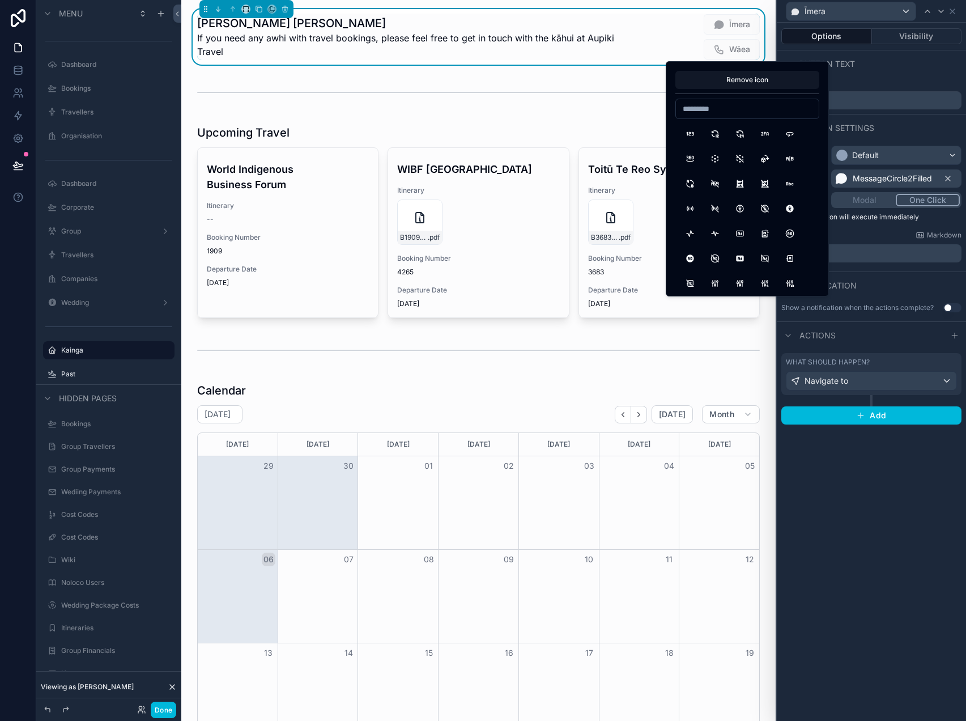
click at [737, 105] on input at bounding box center [747, 109] width 143 height 16
type input "*****"
click at [693, 137] on button "Mail" at bounding box center [690, 134] width 20 height 20
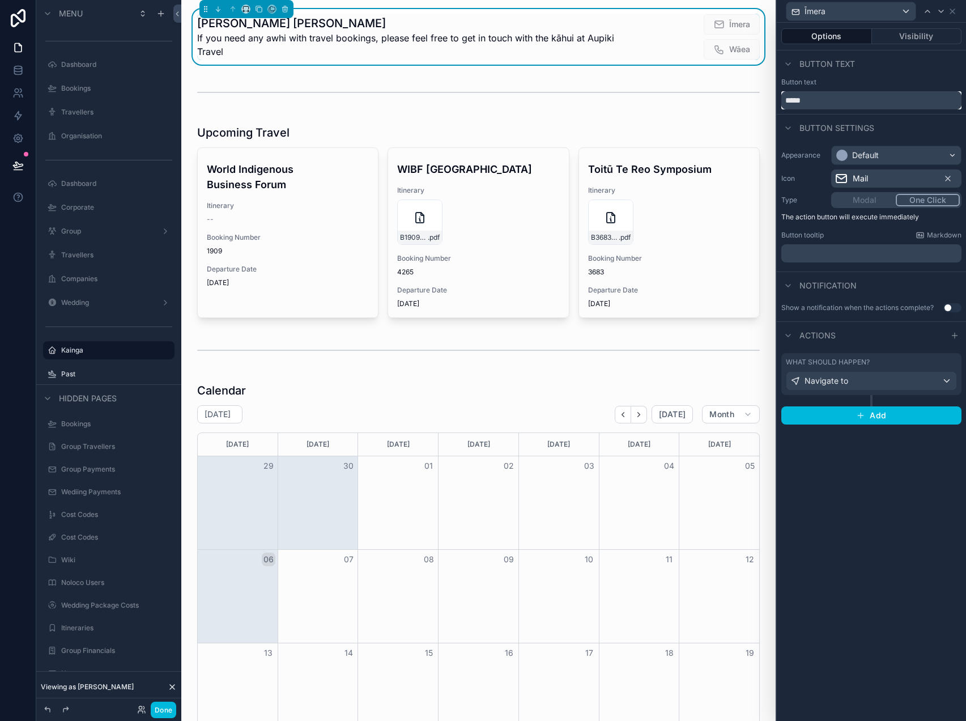
click at [799, 101] on input "*****" at bounding box center [872, 100] width 180 height 18
type input "*****"
click at [955, 10] on icon at bounding box center [952, 11] width 9 height 9
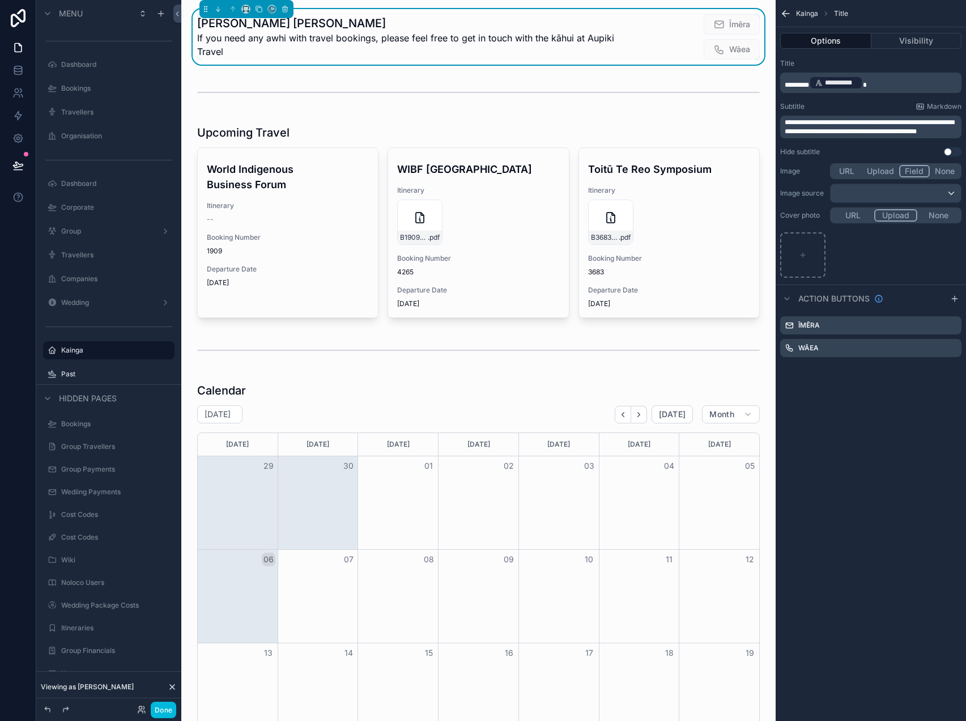
click at [0, 0] on icon "scrollable content" at bounding box center [0, 0] width 0 height 0
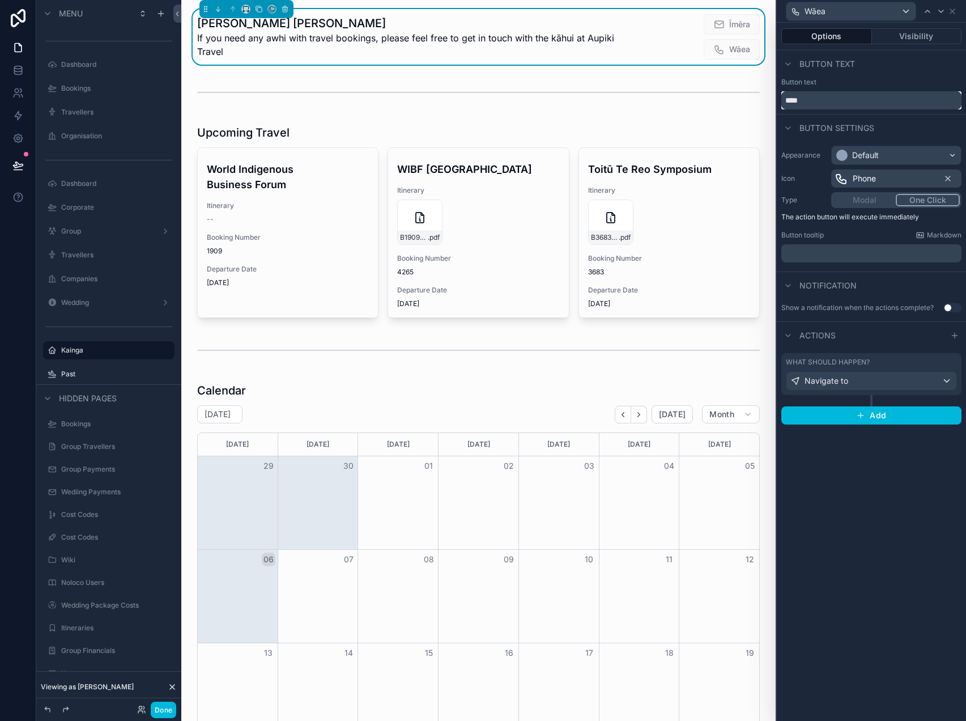
click at [812, 104] on input "****" at bounding box center [872, 100] width 180 height 18
type input "****"
click at [954, 8] on icon at bounding box center [952, 11] width 9 height 9
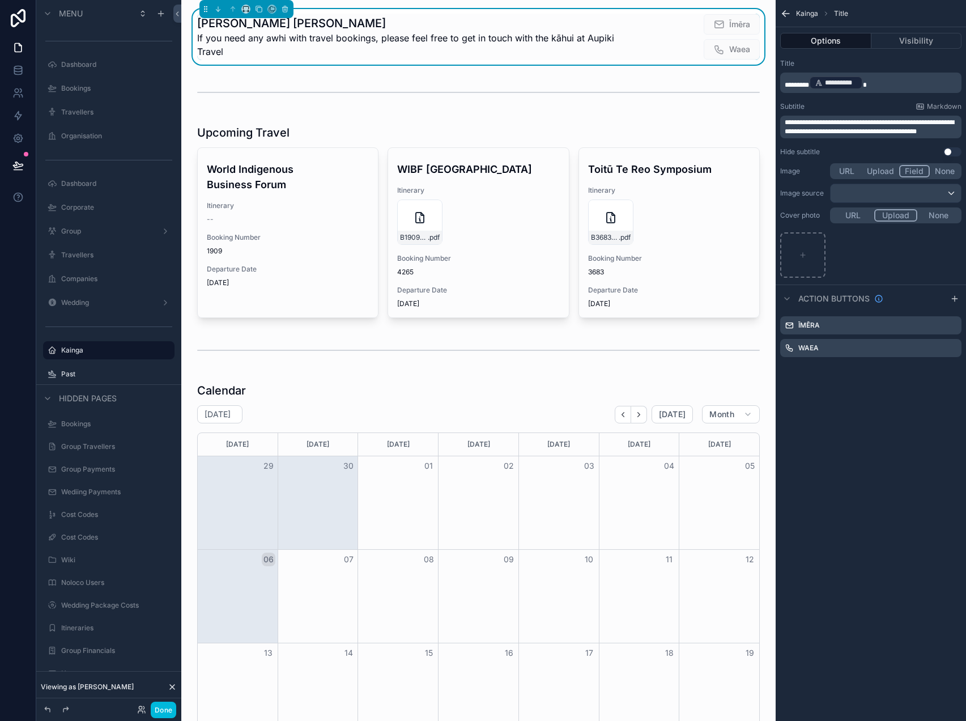
click at [0, 0] on icon "scrollable content" at bounding box center [0, 0] width 0 height 0
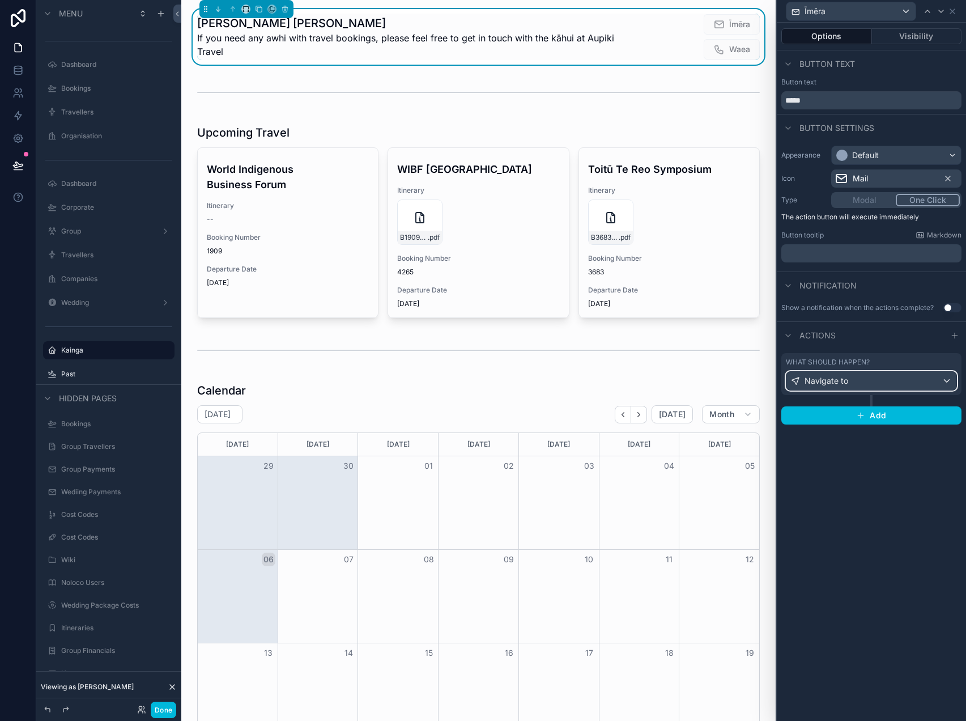
click at [911, 388] on div "Navigate to" at bounding box center [872, 381] width 170 height 18
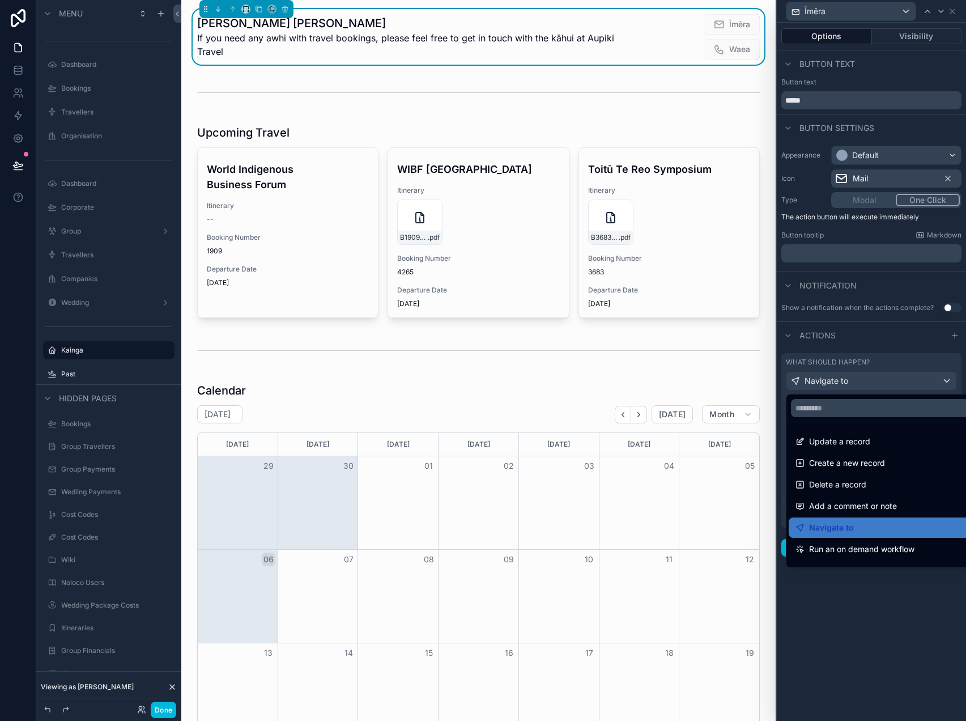
click at [885, 626] on div at bounding box center [871, 360] width 189 height 721
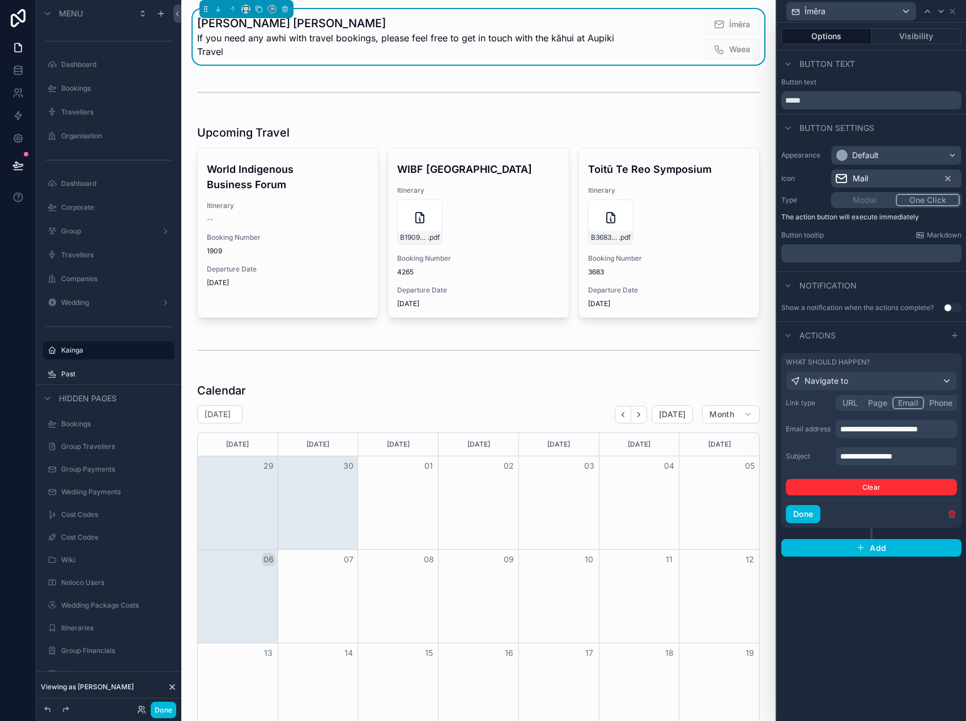
click at [908, 437] on div "**********" at bounding box center [896, 429] width 121 height 18
click at [910, 427] on span "**********" at bounding box center [880, 429] width 78 height 8
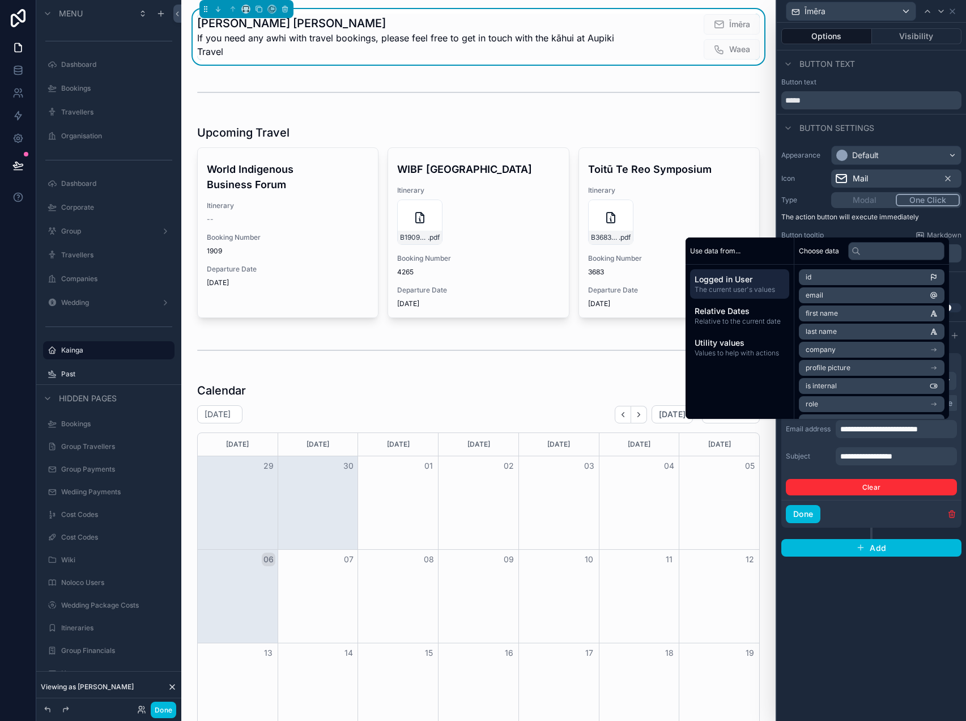
click at [918, 429] on span "**********" at bounding box center [880, 429] width 78 height 8
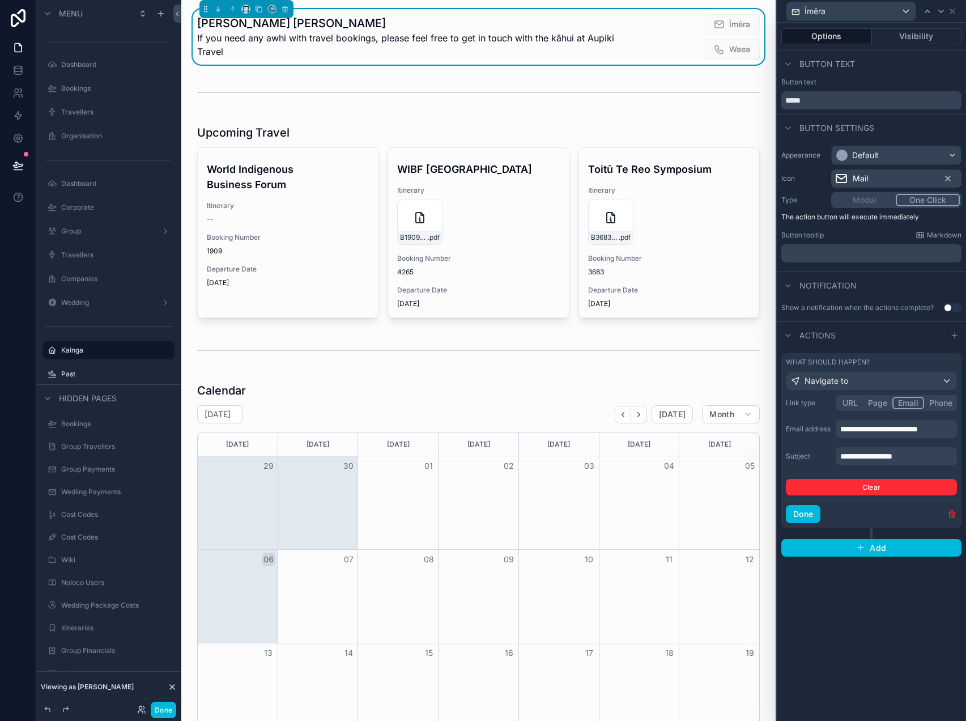
click at [809, 506] on button "Done" at bounding box center [803, 514] width 35 height 18
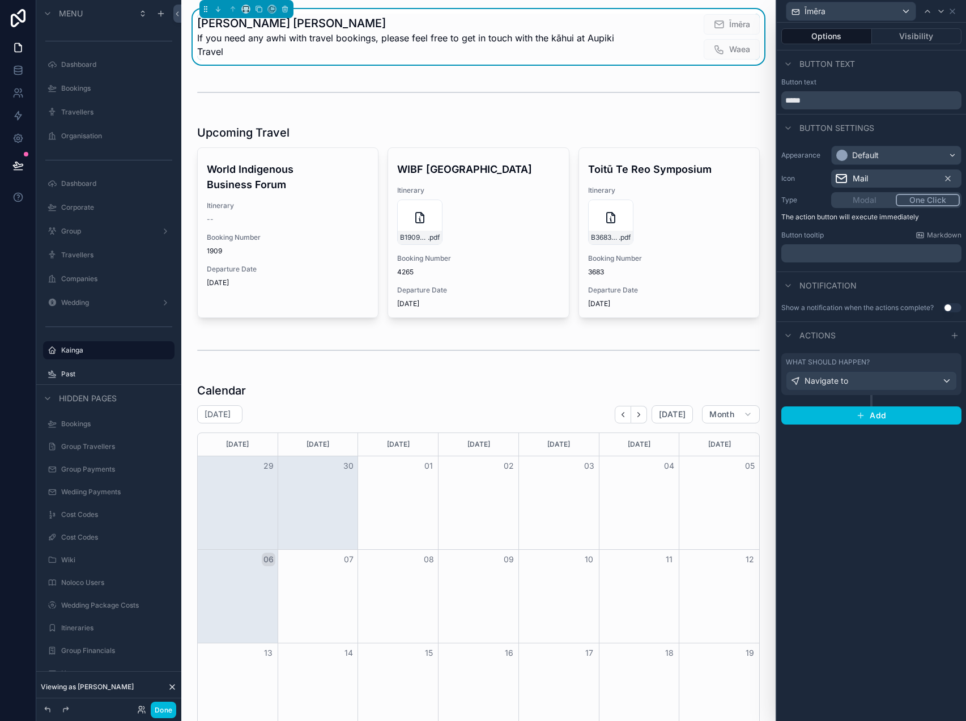
click at [163, 706] on button "Done" at bounding box center [164, 710] width 26 height 16
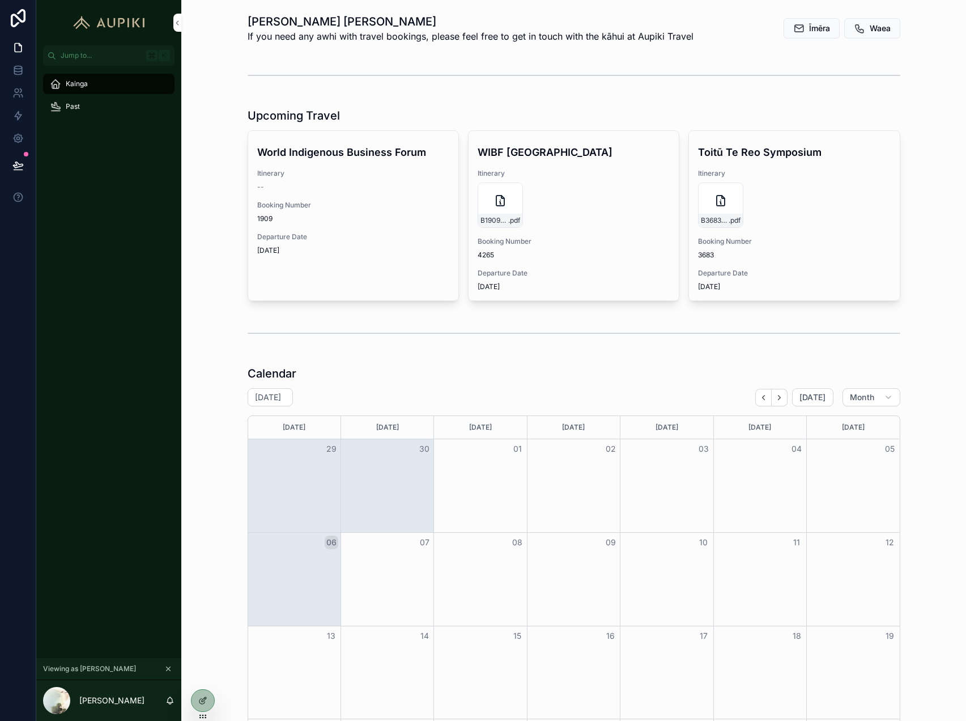
click at [812, 26] on span "Īmēra" at bounding box center [819, 28] width 21 height 11
click at [870, 25] on span "Waea" at bounding box center [880, 28] width 21 height 11
click at [18, 166] on icon at bounding box center [17, 165] width 11 height 11
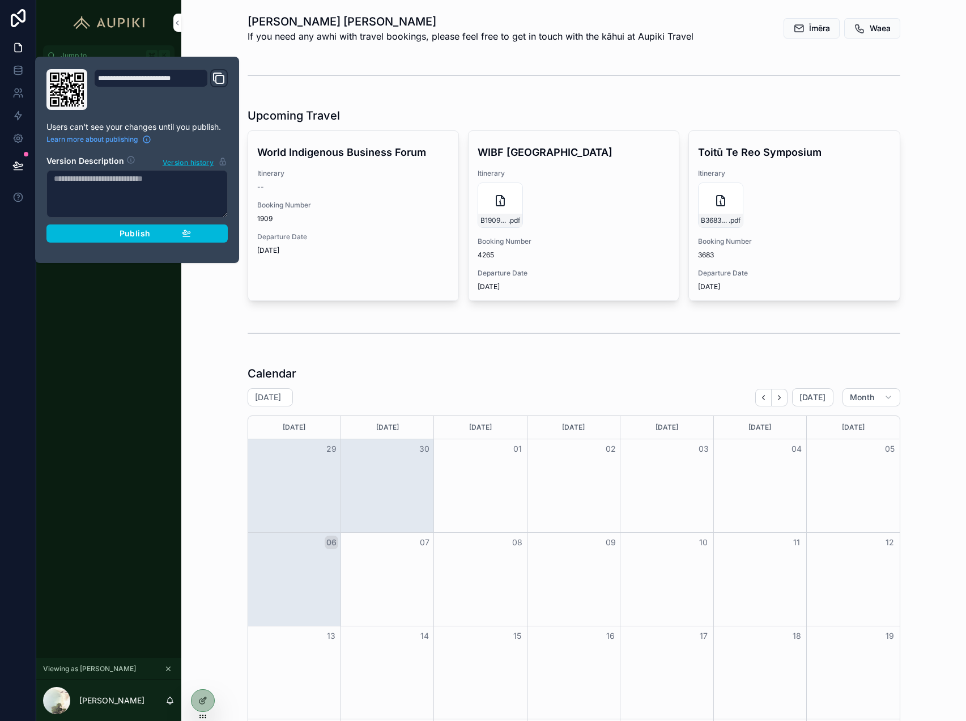
click at [125, 231] on span "Publish" at bounding box center [135, 233] width 31 height 10
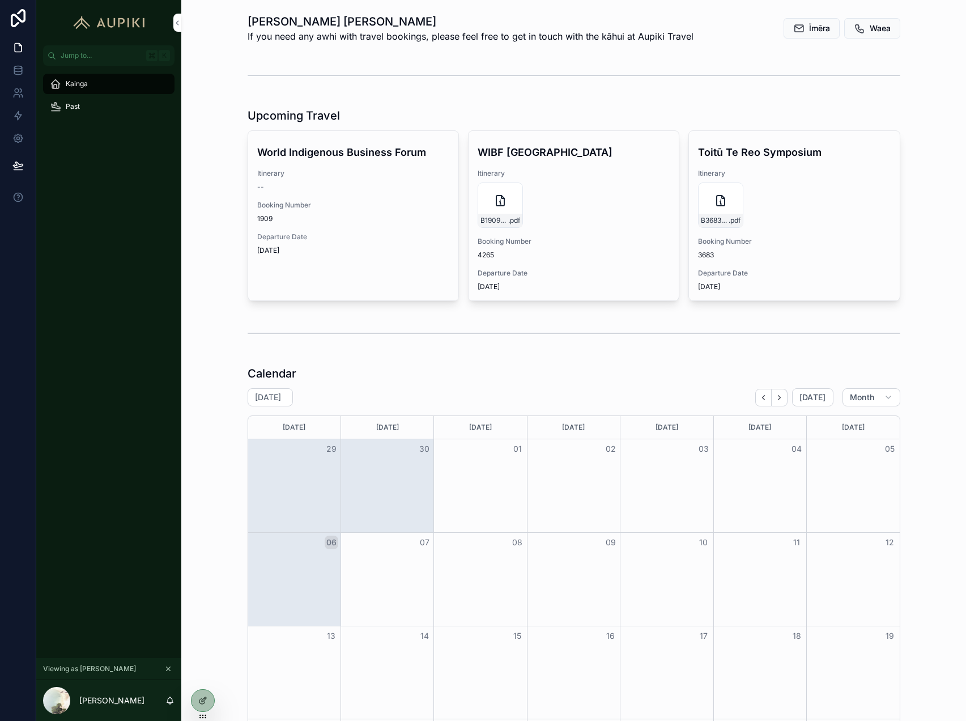
click at [297, 366] on div "Calendar" at bounding box center [574, 374] width 653 height 16
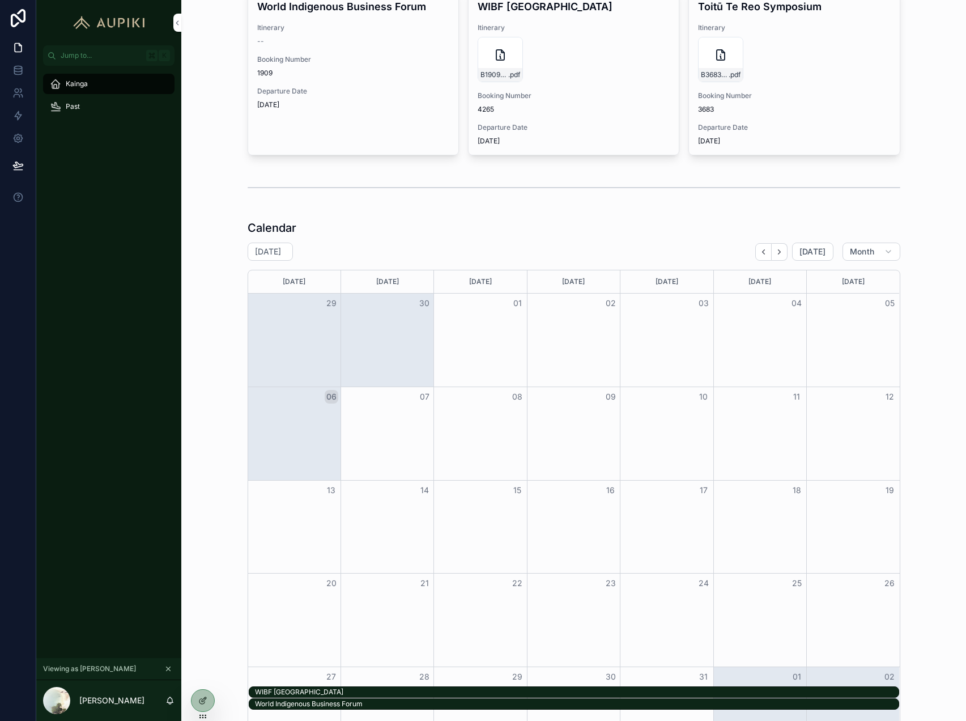
scroll to position [183, 0]
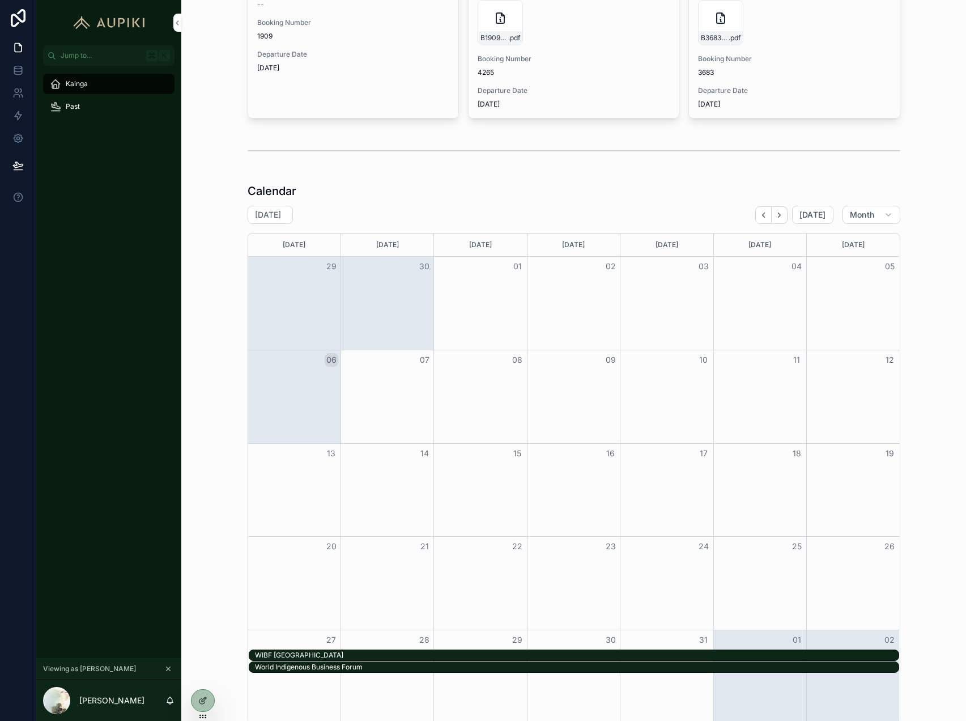
click at [327, 655] on div "WIBF Australia" at bounding box center [577, 655] width 644 height 9
click at [292, 664] on div "World Indigenous Business Forum" at bounding box center [577, 667] width 644 height 9
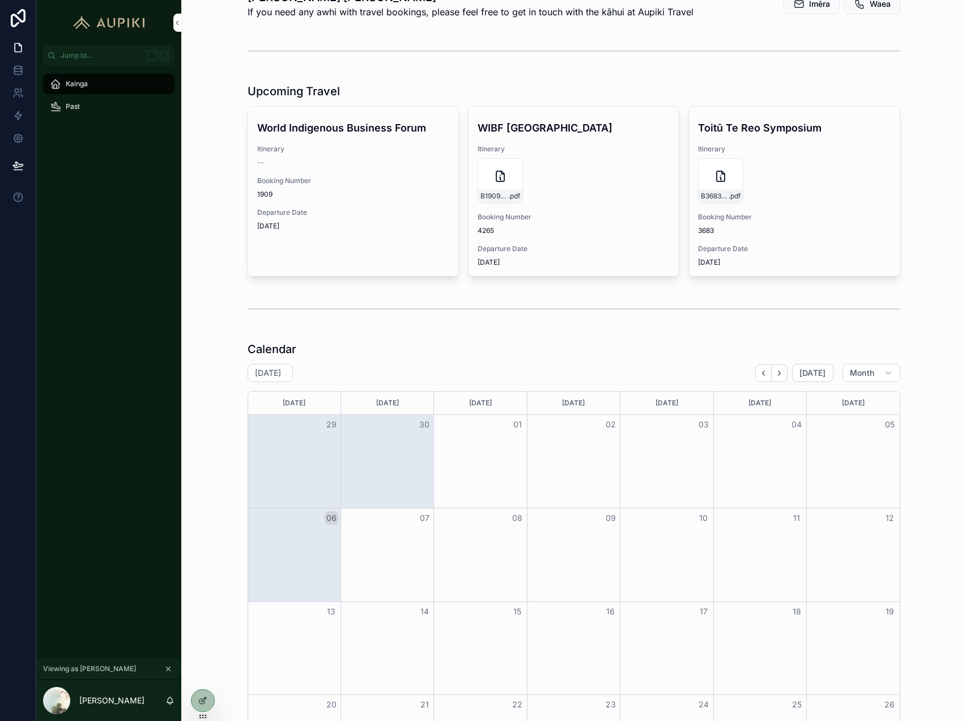
scroll to position [0, 0]
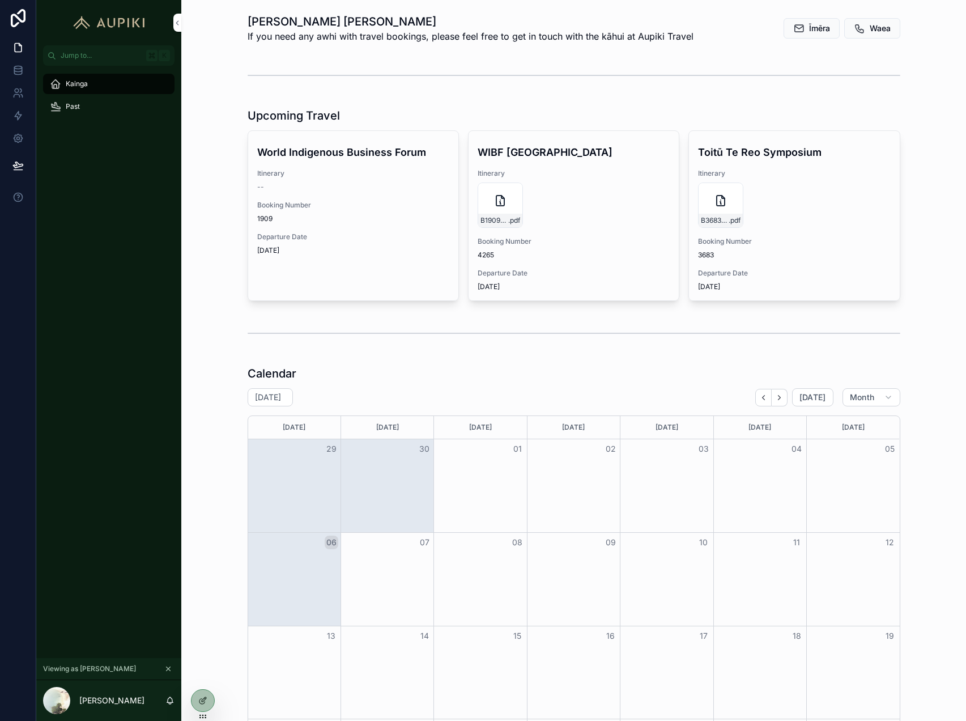
click at [498, 201] on icon "scrollable content" at bounding box center [501, 201] width 14 height 14
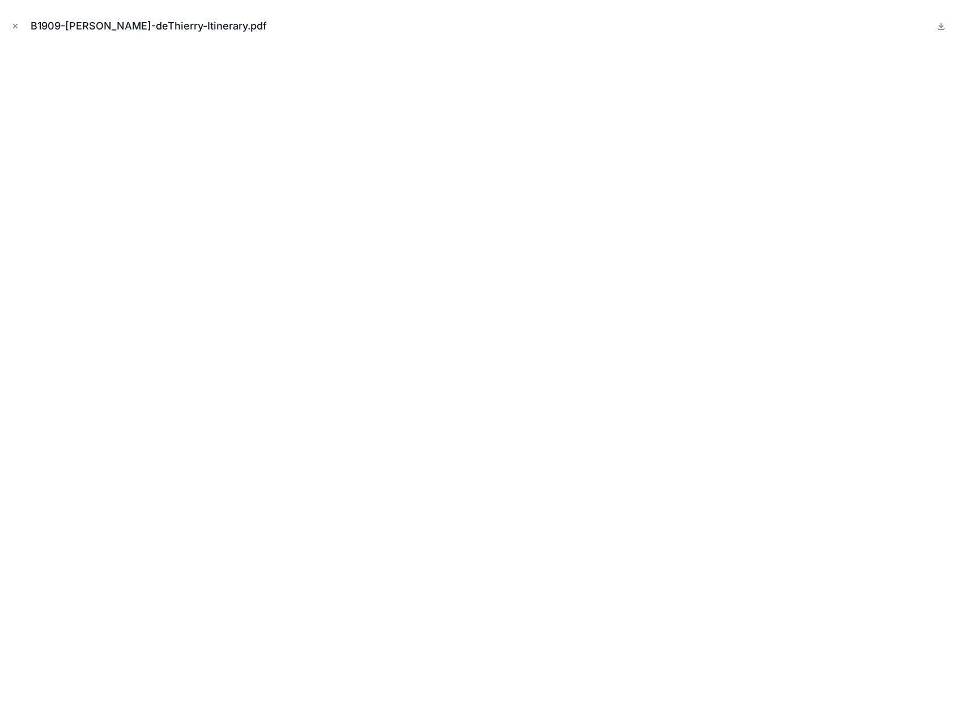
click at [17, 26] on icon "Close modal" at bounding box center [15, 26] width 8 height 8
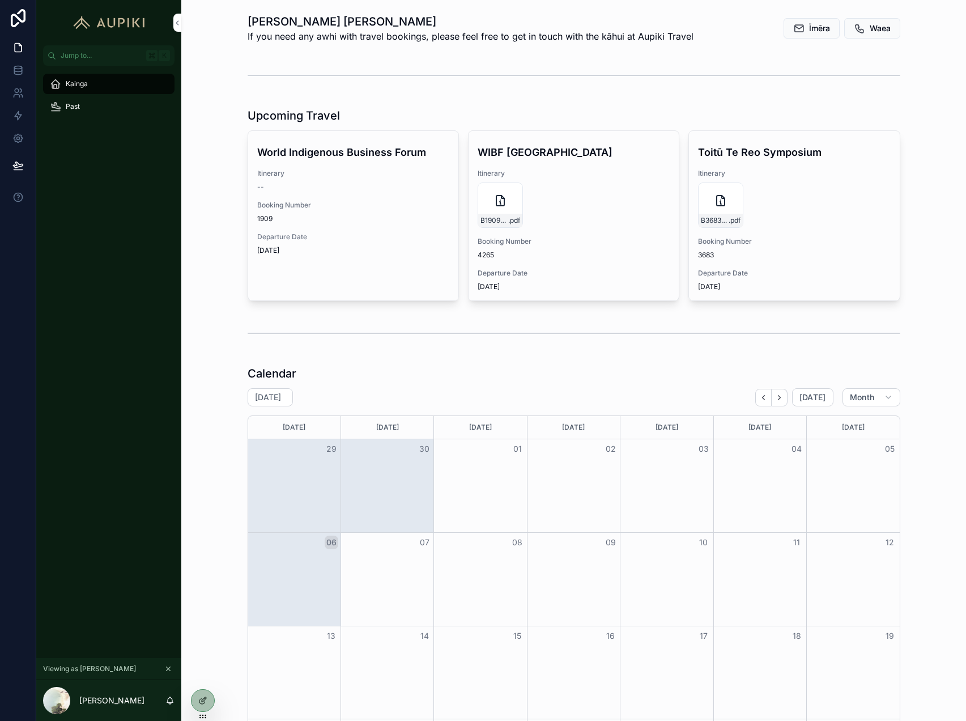
click at [0, 0] on icon at bounding box center [0, 0] width 0 height 0
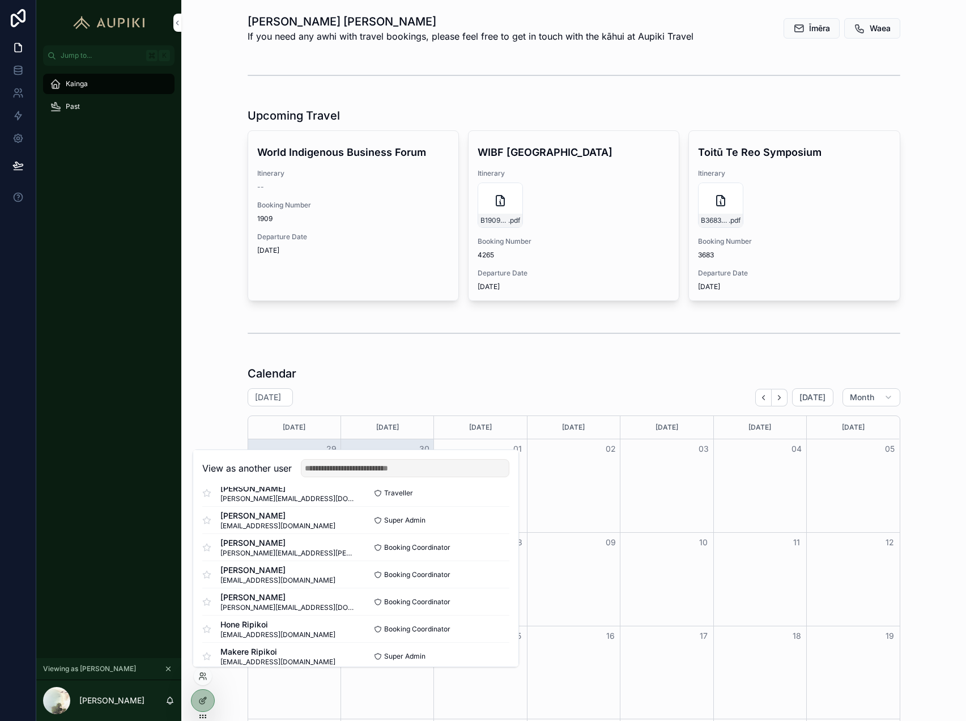
scroll to position [46, 0]
click at [0, 0] on button "Select" at bounding box center [0, 0] width 0 height 0
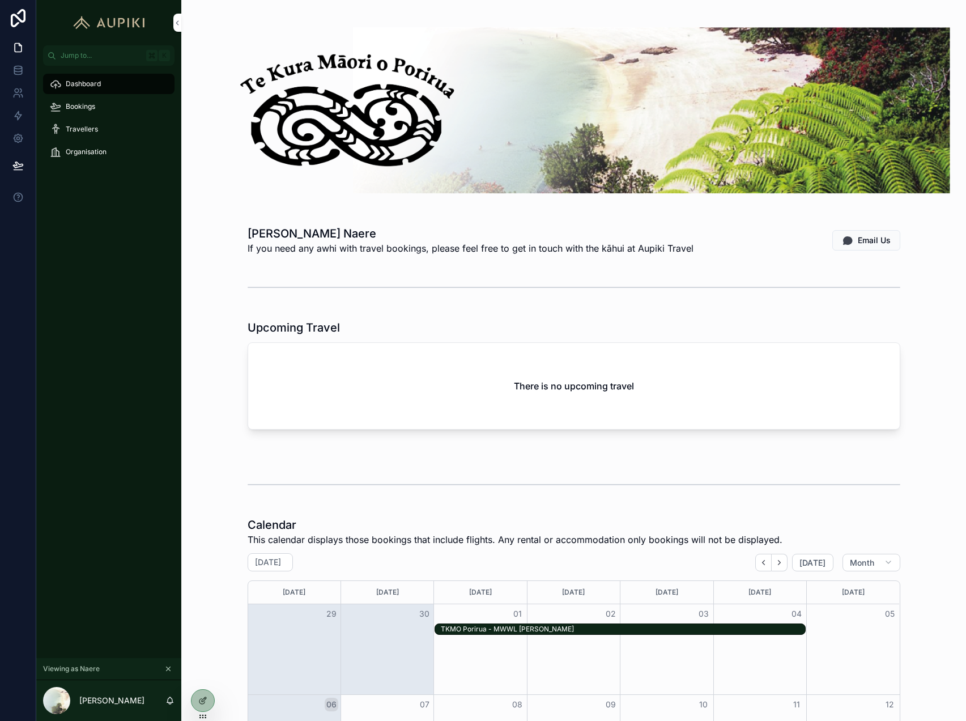
click at [96, 107] on div "Bookings" at bounding box center [109, 106] width 118 height 18
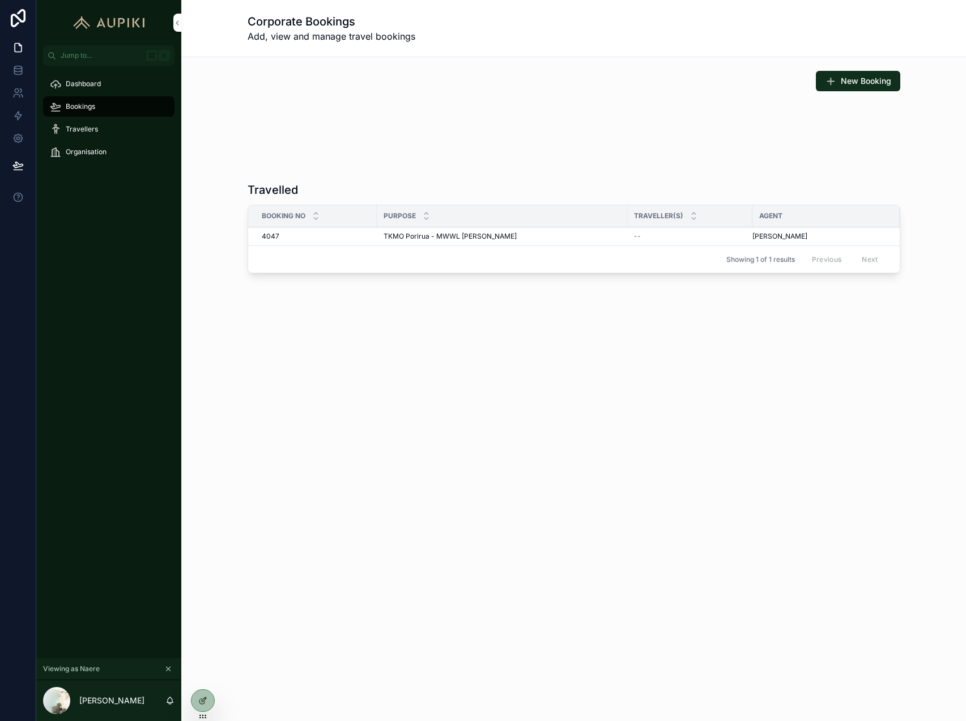
click at [98, 126] on div "Travellers" at bounding box center [109, 129] width 118 height 18
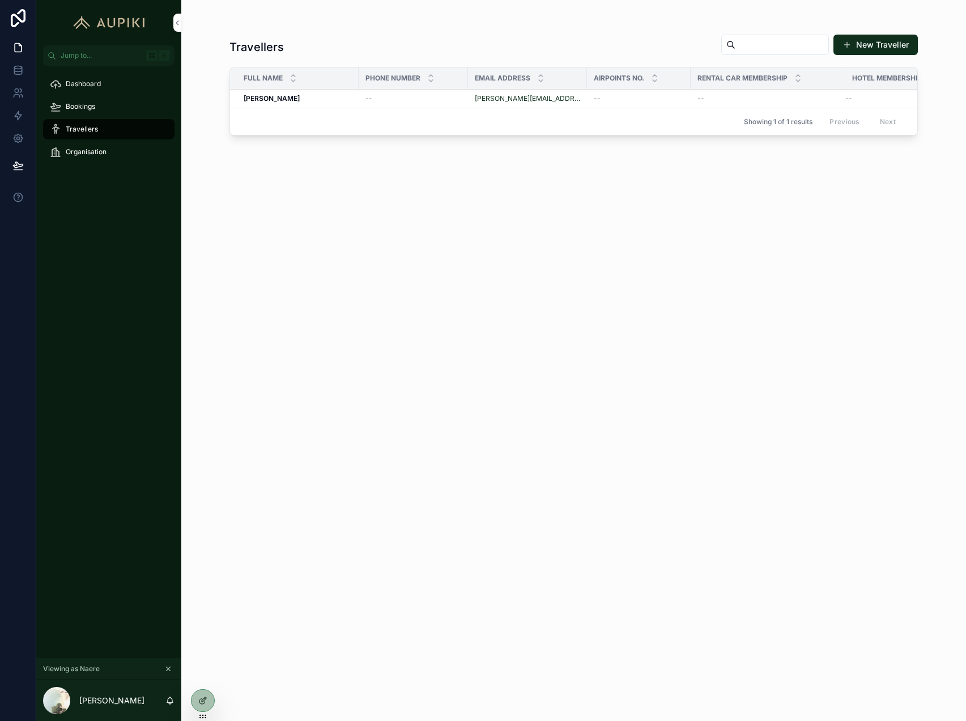
click at [116, 156] on div "Organisation" at bounding box center [109, 152] width 118 height 18
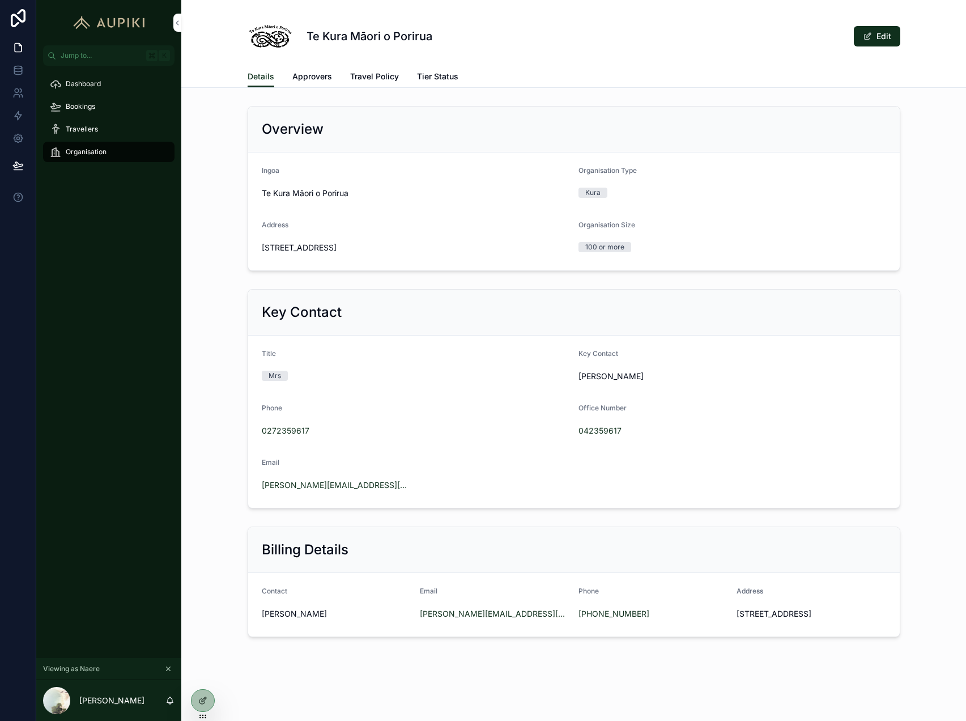
click at [309, 75] on span "Approvers" at bounding box center [312, 76] width 40 height 11
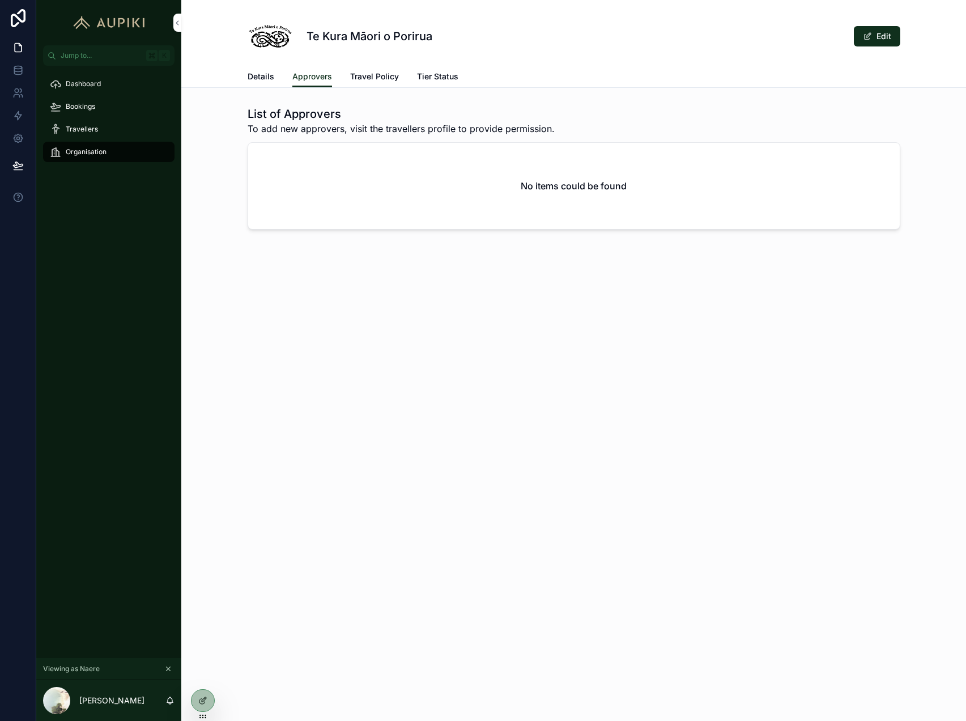
click at [116, 129] on div "Travellers" at bounding box center [109, 129] width 118 height 18
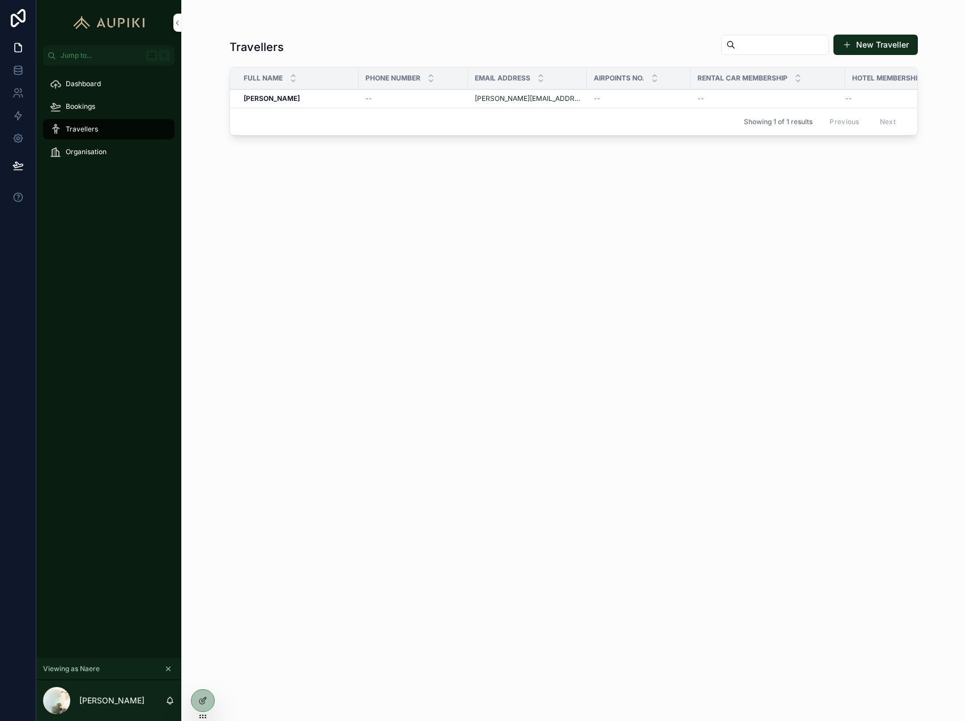
click at [170, 665] on icon "scrollable content" at bounding box center [168, 669] width 8 height 8
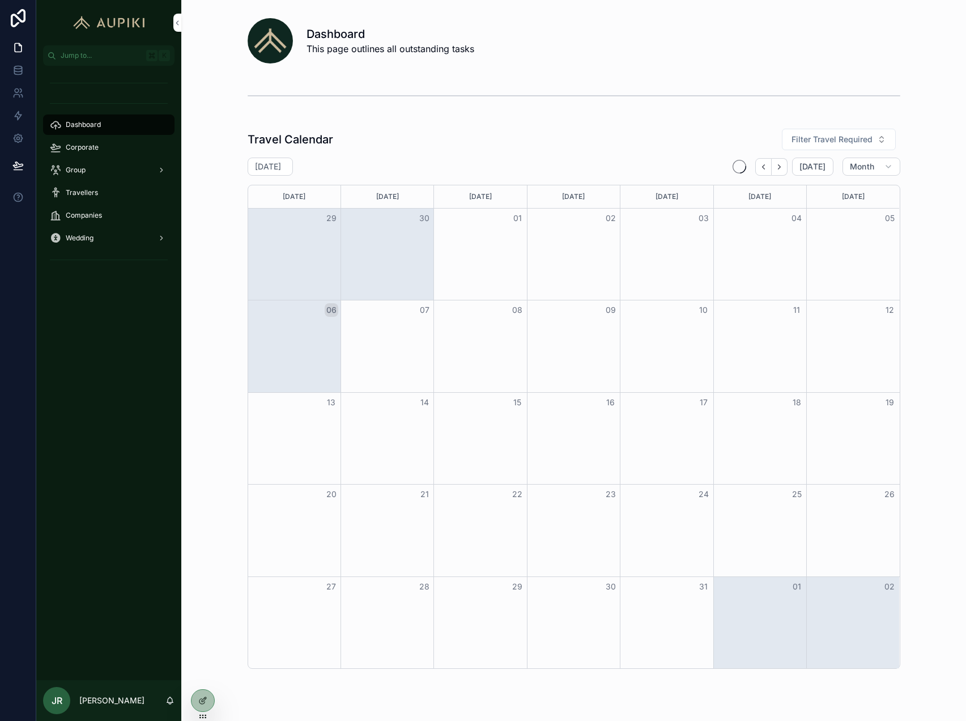
click at [101, 193] on div "Travellers" at bounding box center [109, 193] width 118 height 18
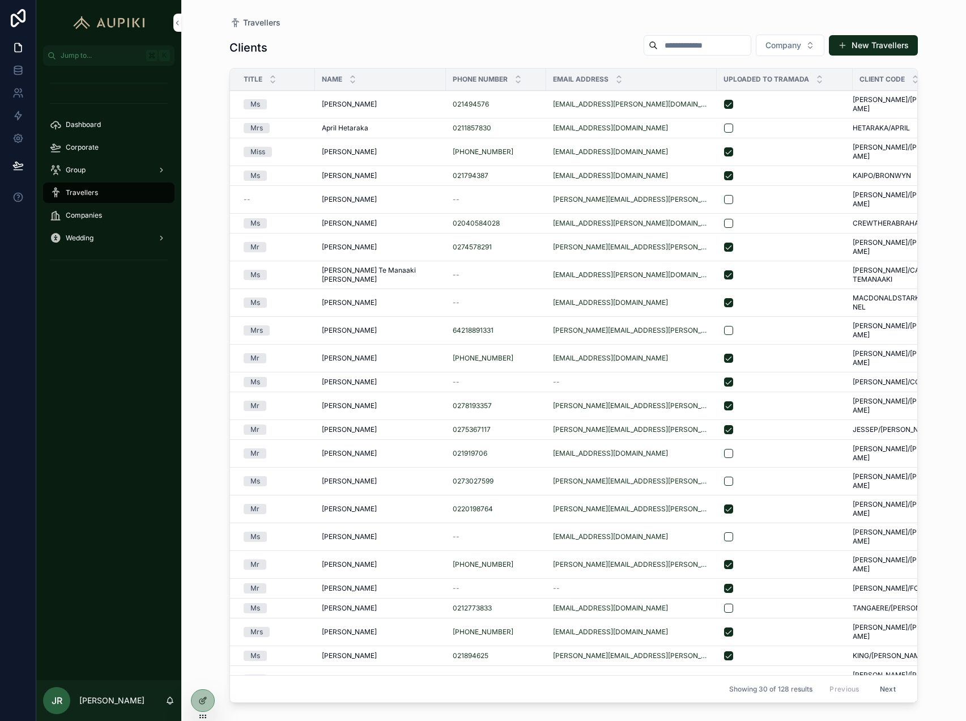
click at [888, 41] on button "New Travellers" at bounding box center [873, 45] width 89 height 20
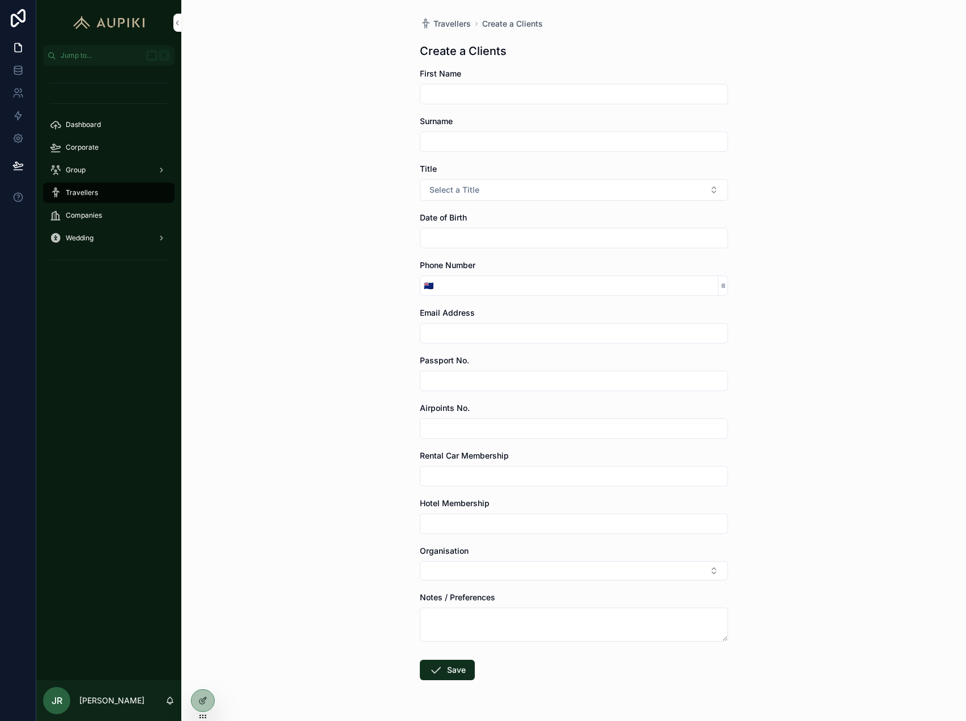
click at [548, 99] on input "scrollable content" at bounding box center [574, 94] width 307 height 16
type input "********"
click at [420, 179] on button "Select a Title" at bounding box center [574, 190] width 308 height 22
paste input "**********"
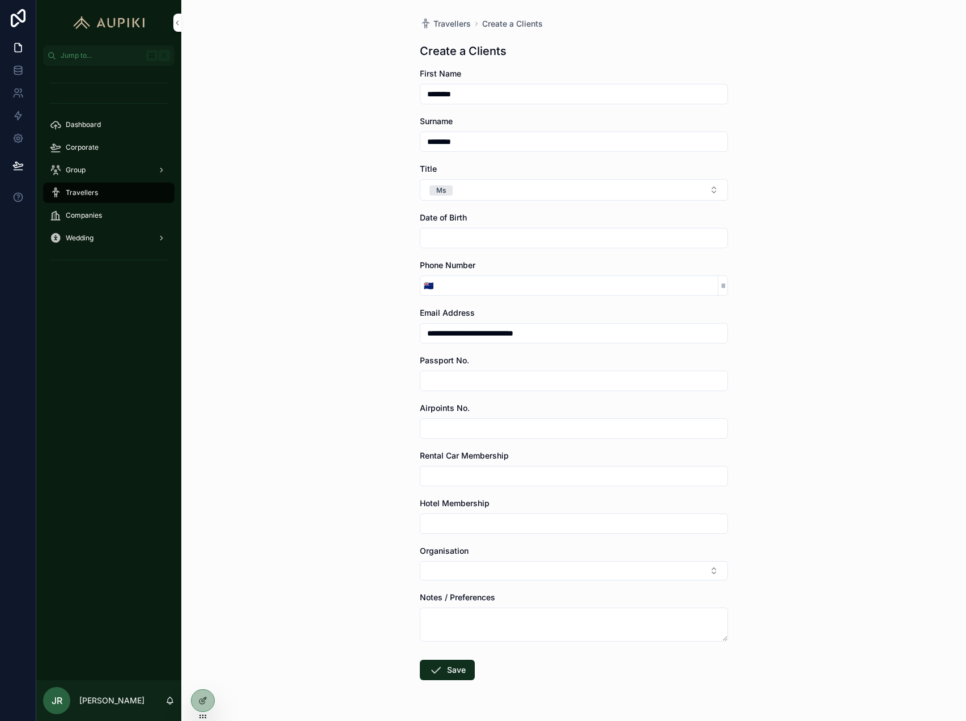
type input "**********"
click at [490, 576] on button "Select Button" at bounding box center [574, 570] width 308 height 19
type input "*******"
click at [325, 617] on div "**********" at bounding box center [573, 360] width 785 height 721
click at [443, 668] on button "Save" at bounding box center [447, 673] width 55 height 20
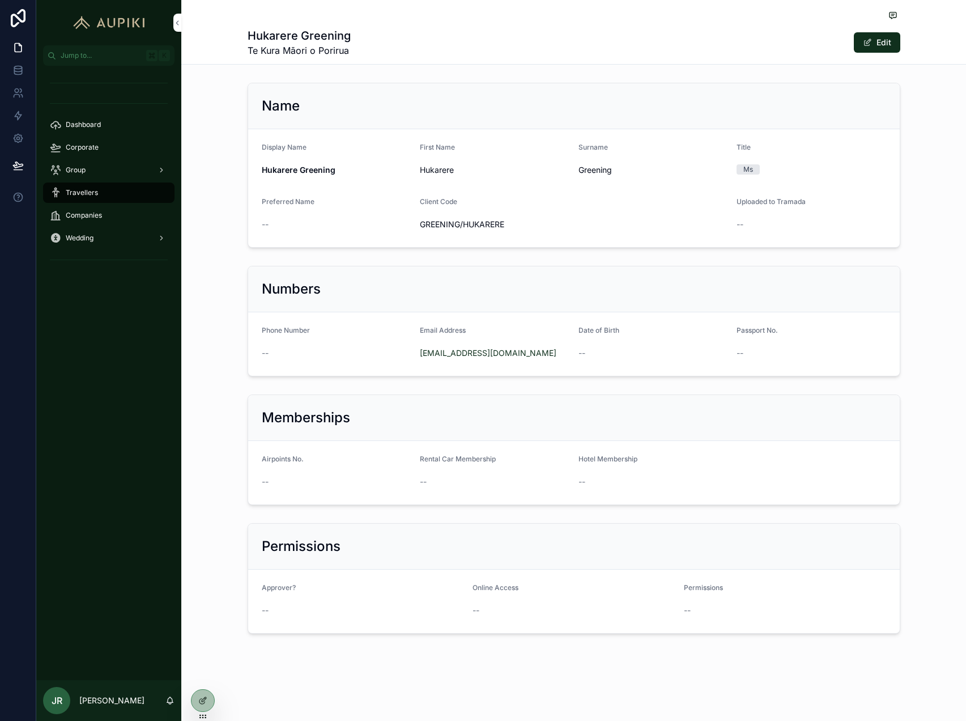
click at [880, 45] on button "Edit" at bounding box center [877, 42] width 46 height 20
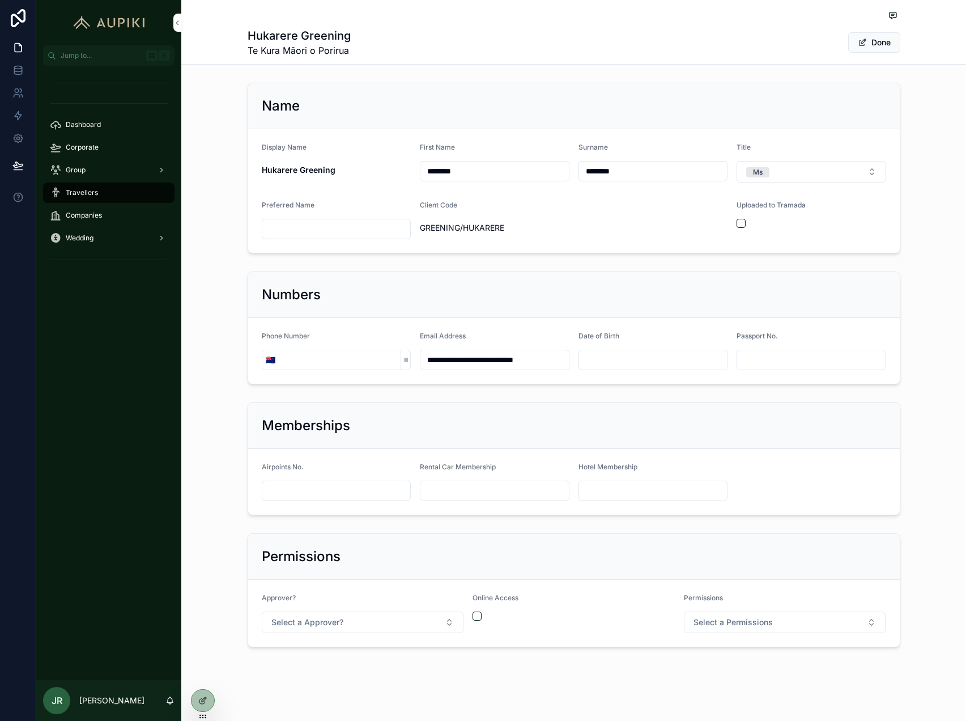
click at [403, 627] on button "Select a Approver?" at bounding box center [363, 623] width 202 height 22
click at [378, 669] on div "Yes" at bounding box center [363, 667] width 158 height 17
click at [478, 619] on button "scrollable content" at bounding box center [477, 616] width 9 height 9
click at [723, 622] on span "Select a Permissions" at bounding box center [733, 622] width 79 height 11
click at [747, 681] on div "Booking Coordinator" at bounding box center [751, 685] width 66 height 10
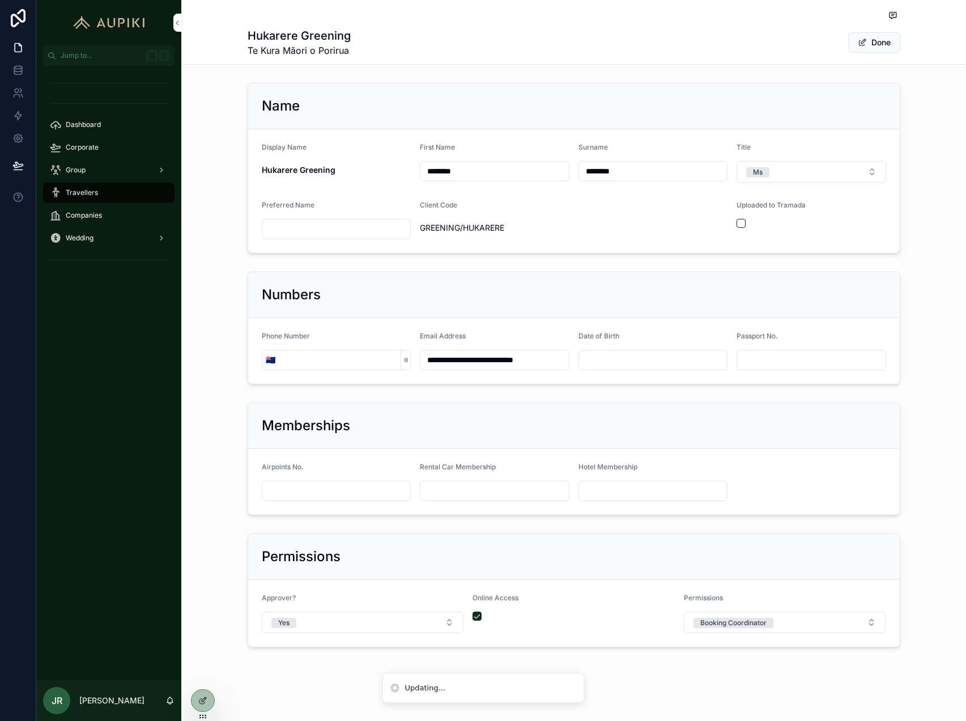
click at [911, 71] on div "**********" at bounding box center [573, 362] width 785 height 724
click at [879, 42] on button "Done" at bounding box center [875, 42] width 52 height 20
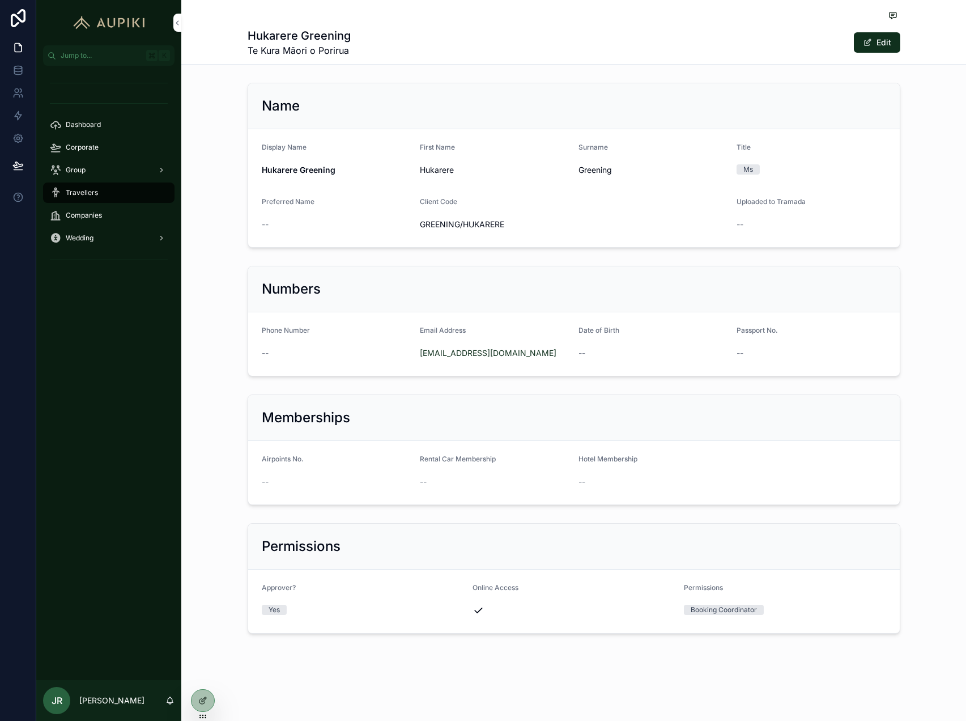
click at [0, 0] on icon at bounding box center [0, 0] width 0 height 0
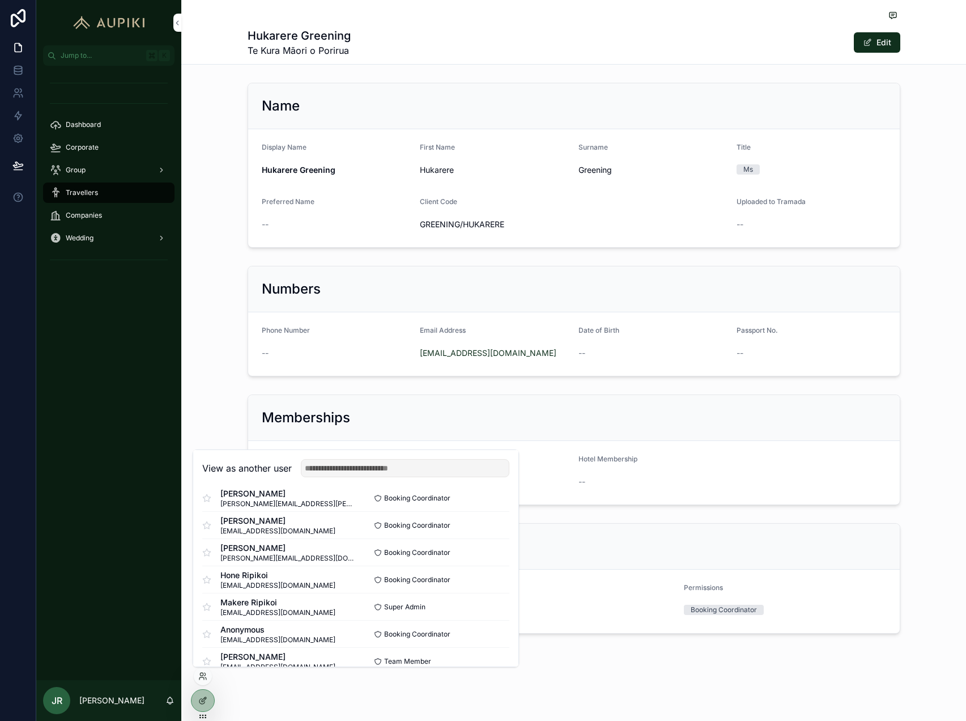
scroll to position [129, 0]
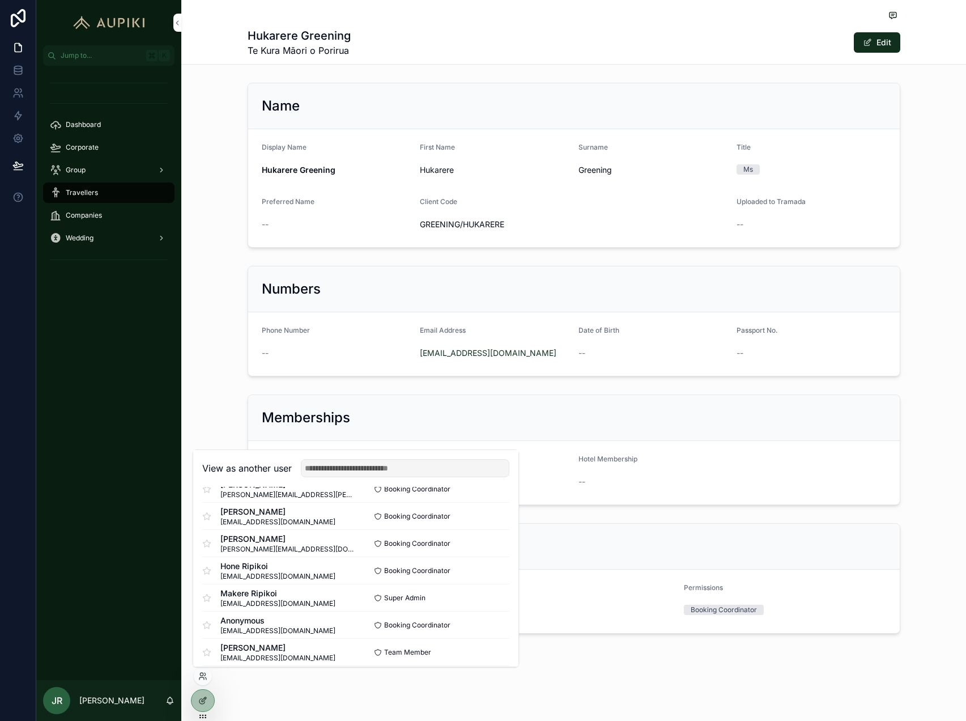
click at [0, 0] on button "Select" at bounding box center [0, 0] width 0 height 0
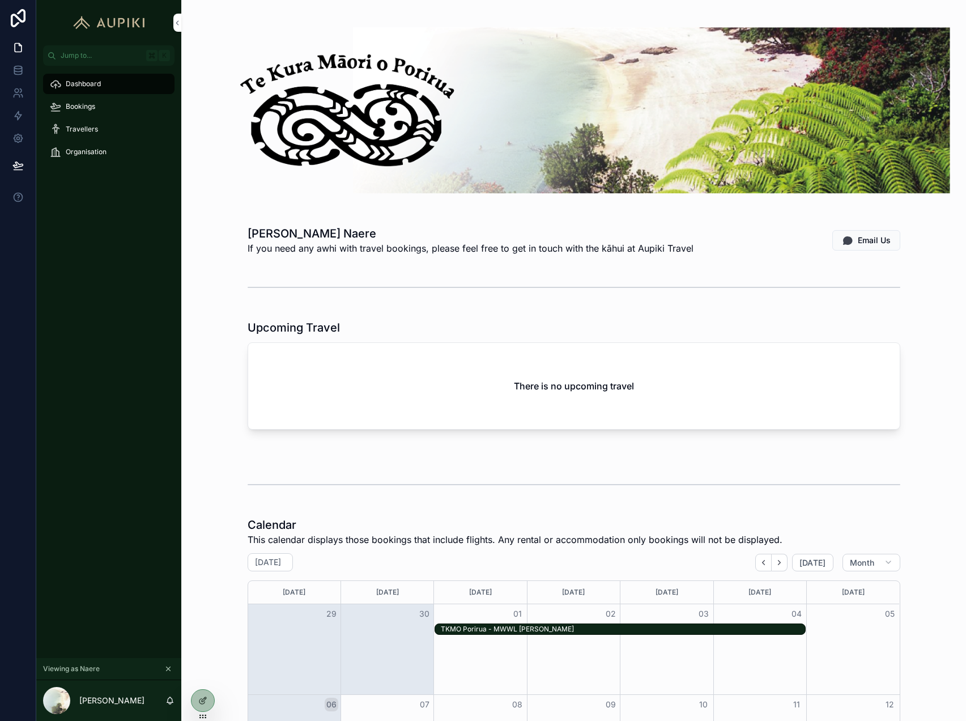
click at [112, 103] on div "Bookings" at bounding box center [109, 106] width 118 height 18
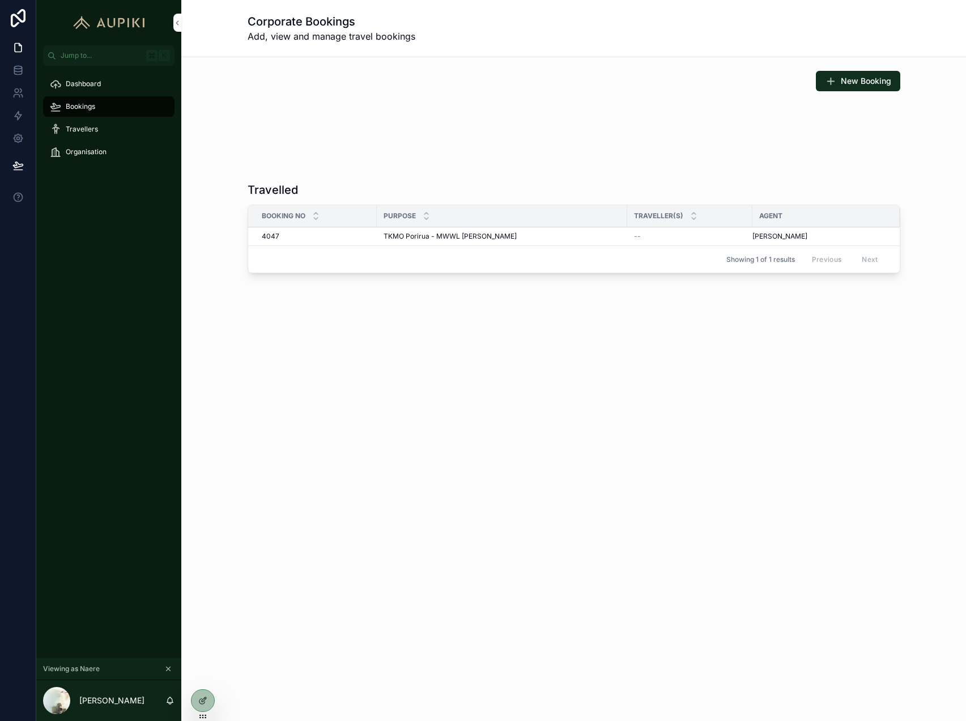
click at [870, 79] on span "New Booking" at bounding box center [866, 80] width 50 height 11
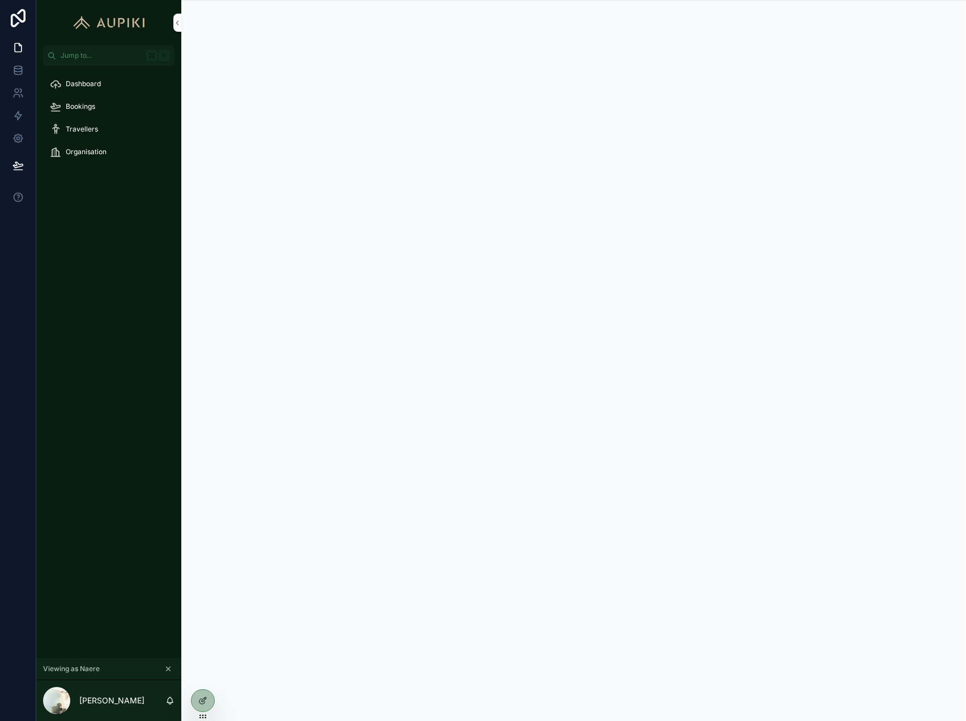
scroll to position [1, 0]
click at [109, 104] on div "Bookings" at bounding box center [109, 106] width 118 height 18
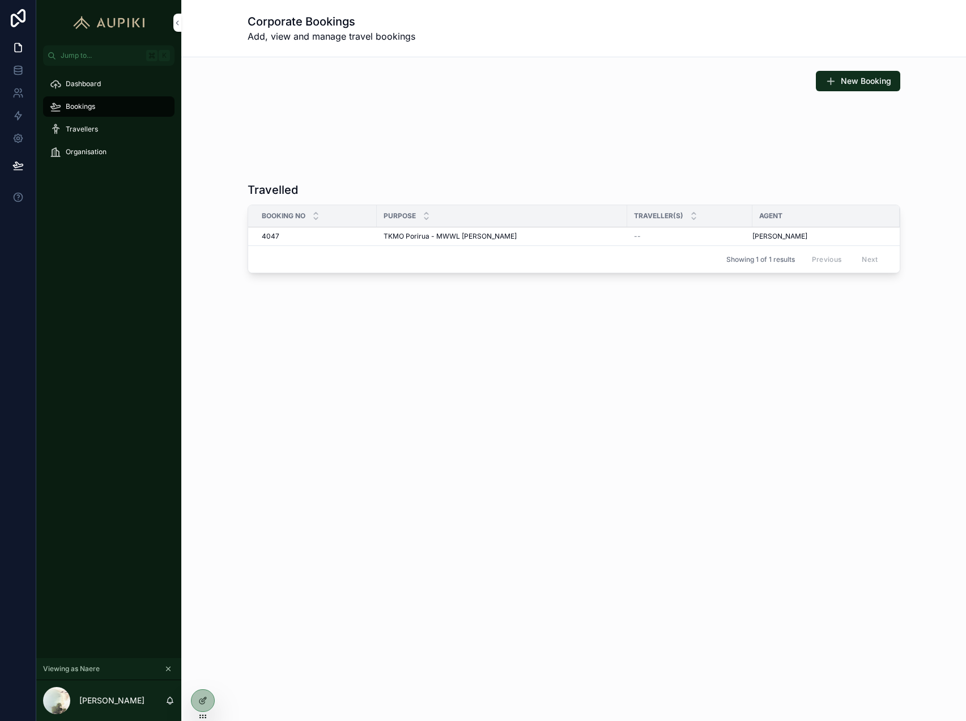
click at [398, 234] on span "TKMO Porirua - MWWL [PERSON_NAME]" at bounding box center [450, 236] width 133 height 9
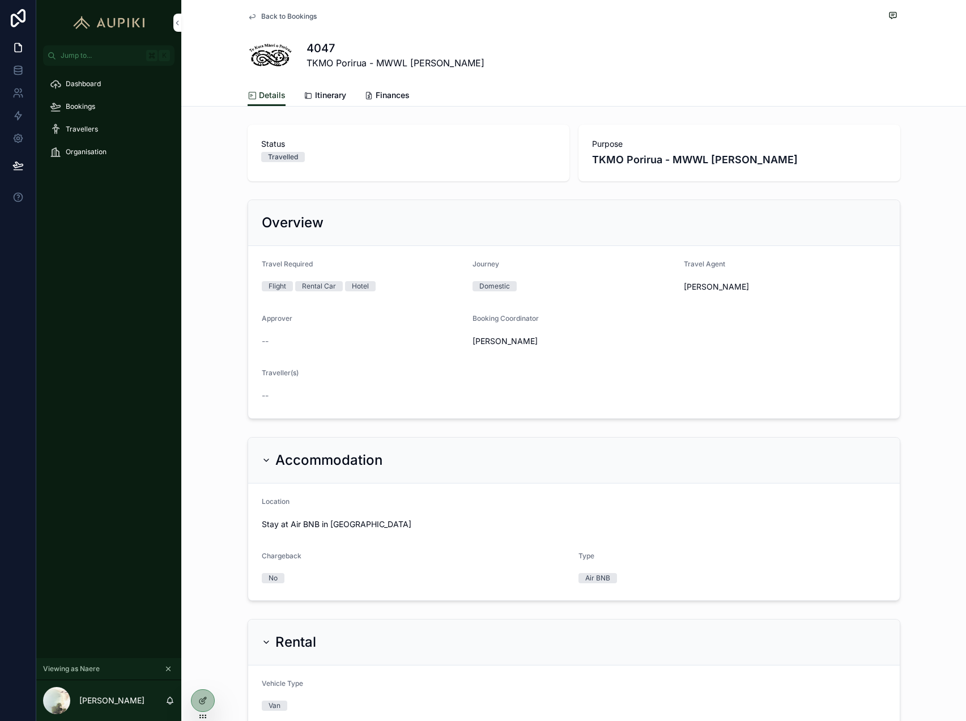
click at [333, 100] on link "Itinerary" at bounding box center [325, 96] width 43 height 23
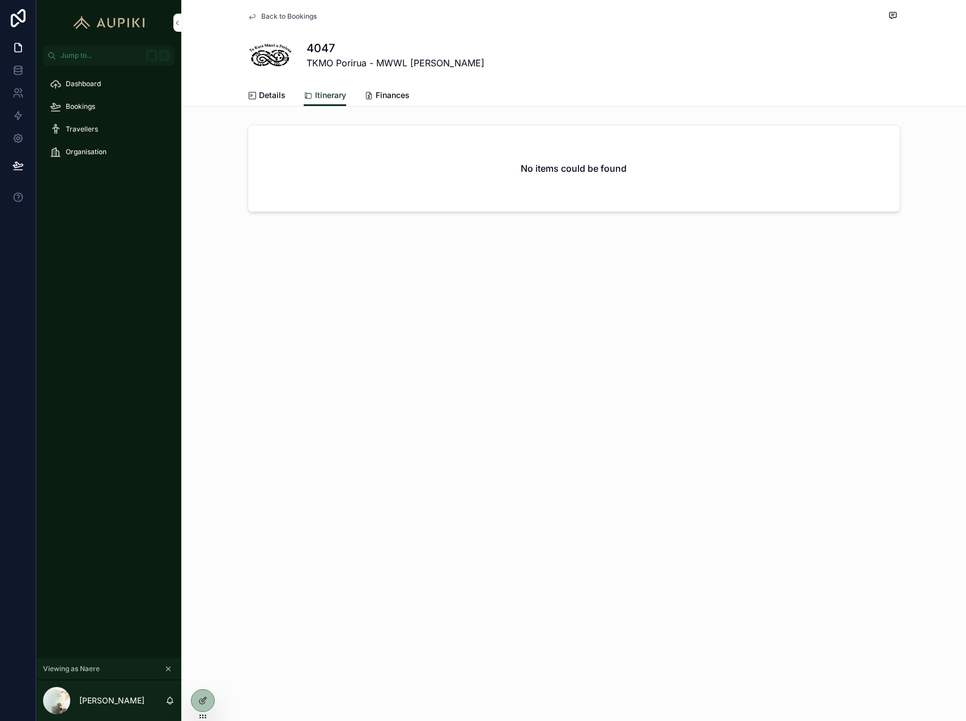
click at [387, 97] on span "Finances" at bounding box center [393, 95] width 34 height 11
click at [170, 668] on icon "scrollable content" at bounding box center [168, 669] width 8 height 8
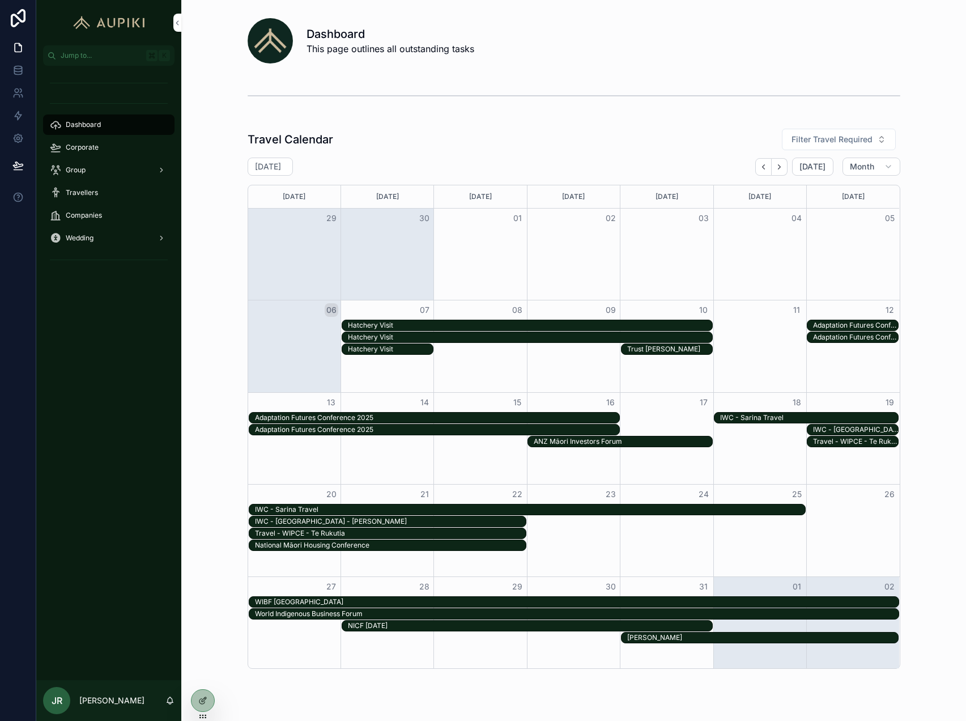
click at [97, 142] on div "Corporate" at bounding box center [109, 147] width 118 height 18
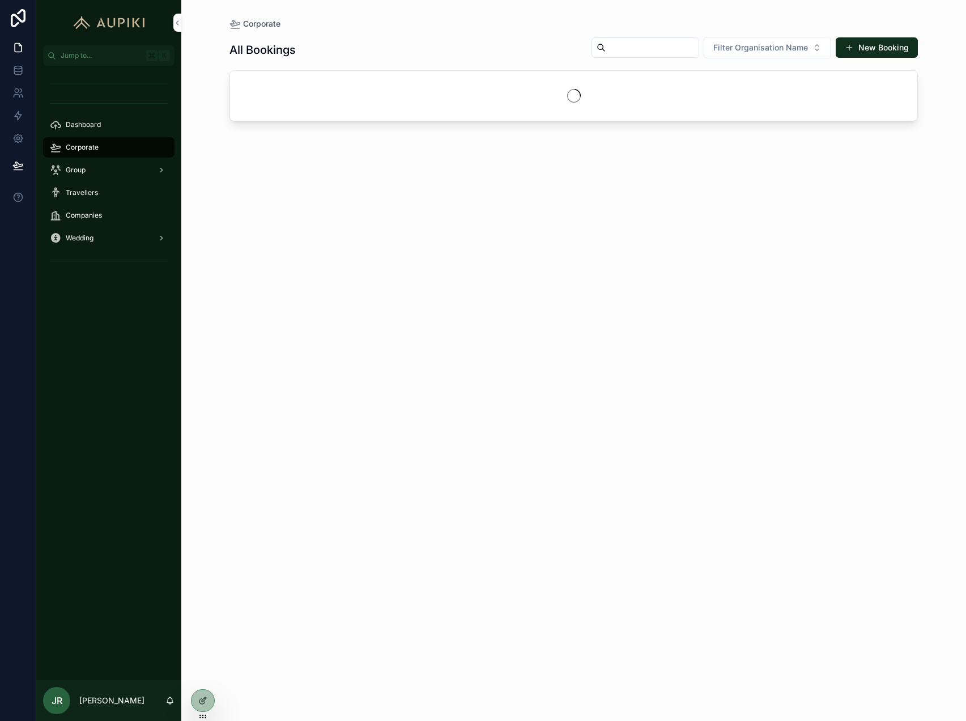
click at [631, 47] on input "scrollable content" at bounding box center [652, 48] width 93 height 16
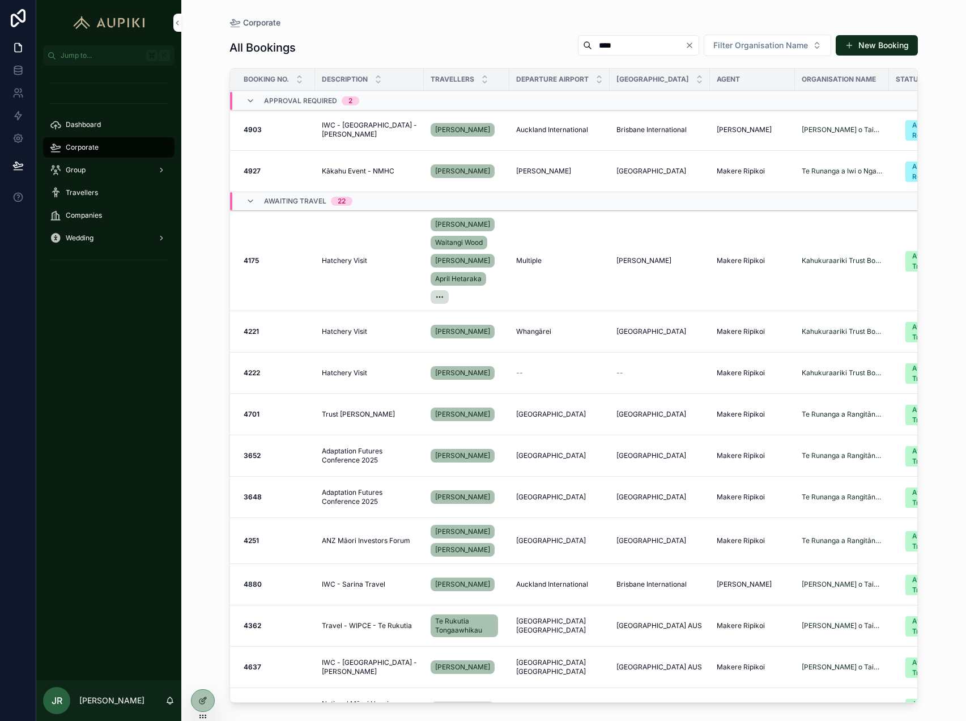
type input "****"
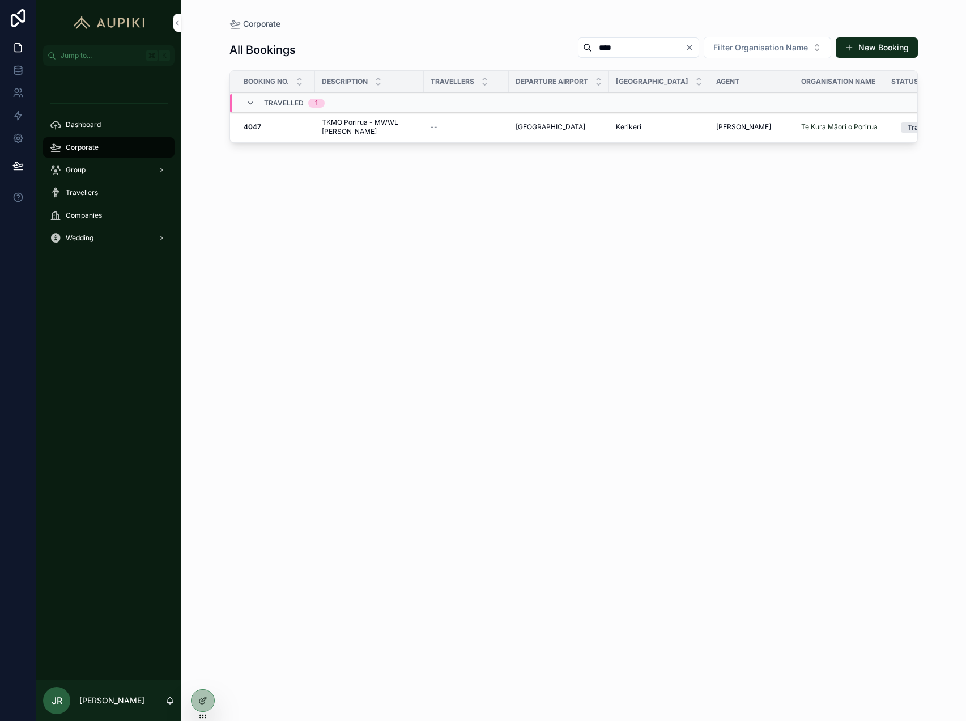
click at [402, 127] on span "TKMO Porirua - MWWL [PERSON_NAME]" at bounding box center [369, 127] width 95 height 18
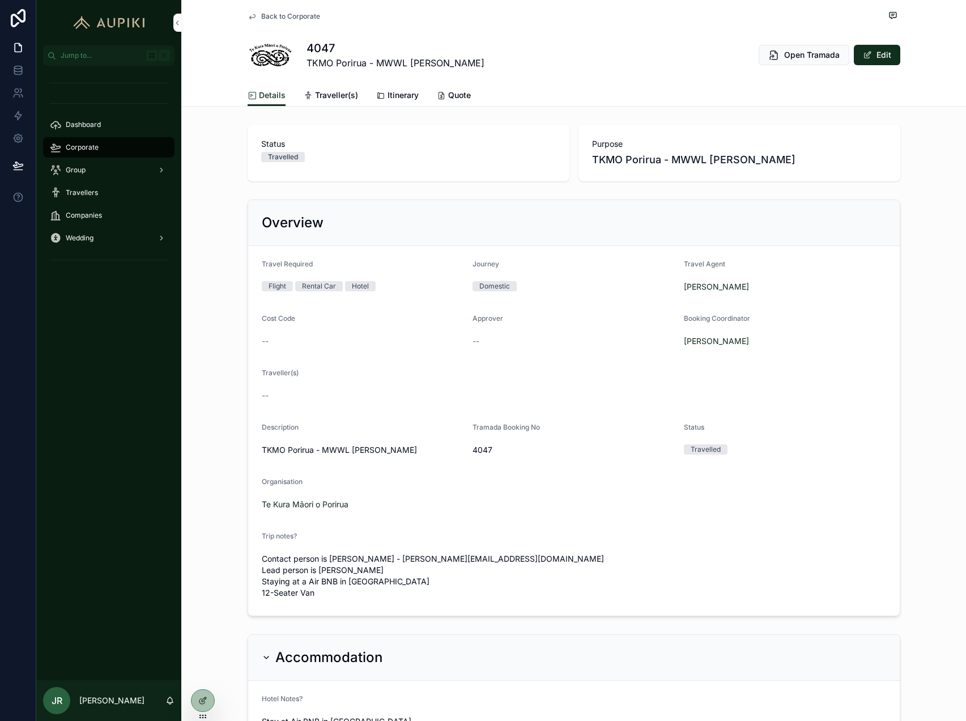
click at [454, 97] on span "Quote" at bounding box center [459, 95] width 23 height 11
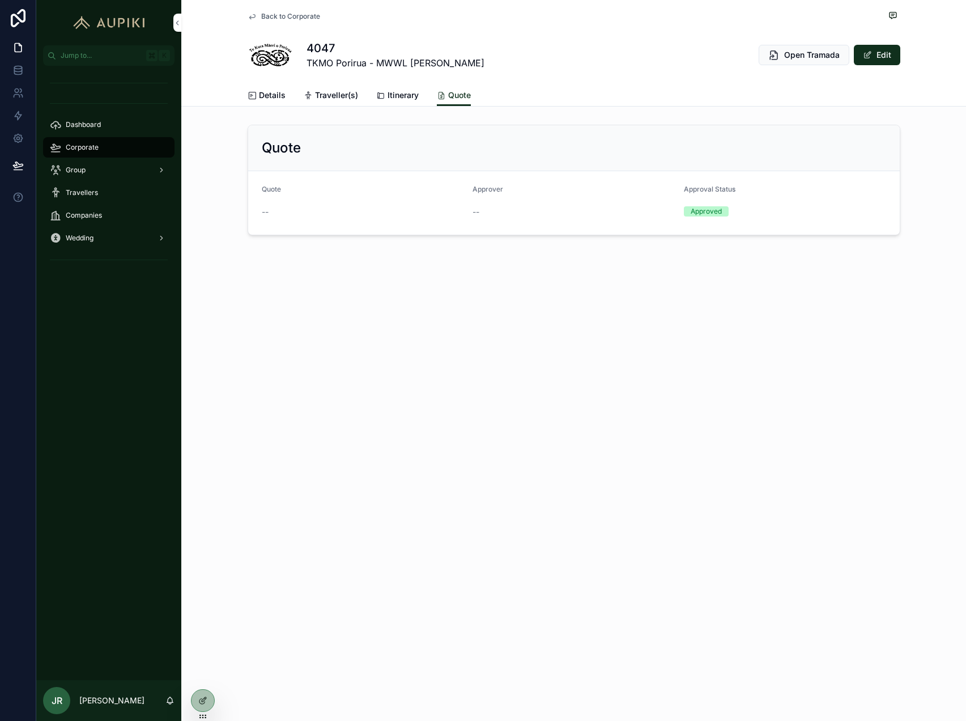
click at [882, 53] on button "Edit" at bounding box center [877, 55] width 46 height 20
click at [330, 94] on span "Traveller(s)" at bounding box center [336, 95] width 43 height 11
click at [270, 92] on span "Details" at bounding box center [272, 95] width 27 height 11
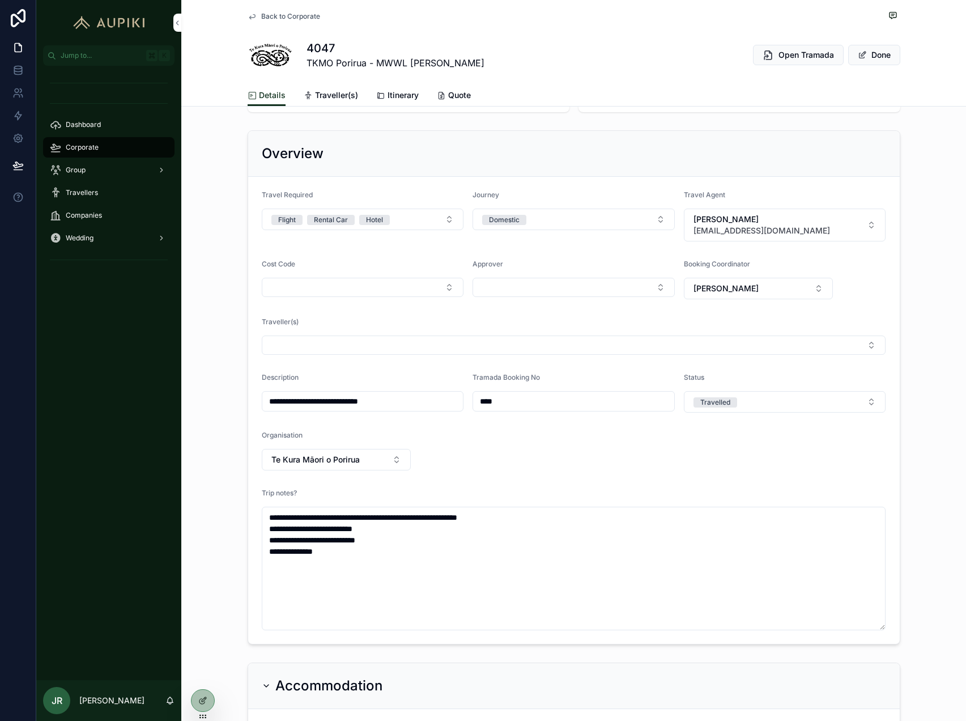
scroll to position [71, 0]
click at [508, 340] on button "Select Button" at bounding box center [574, 343] width 625 height 19
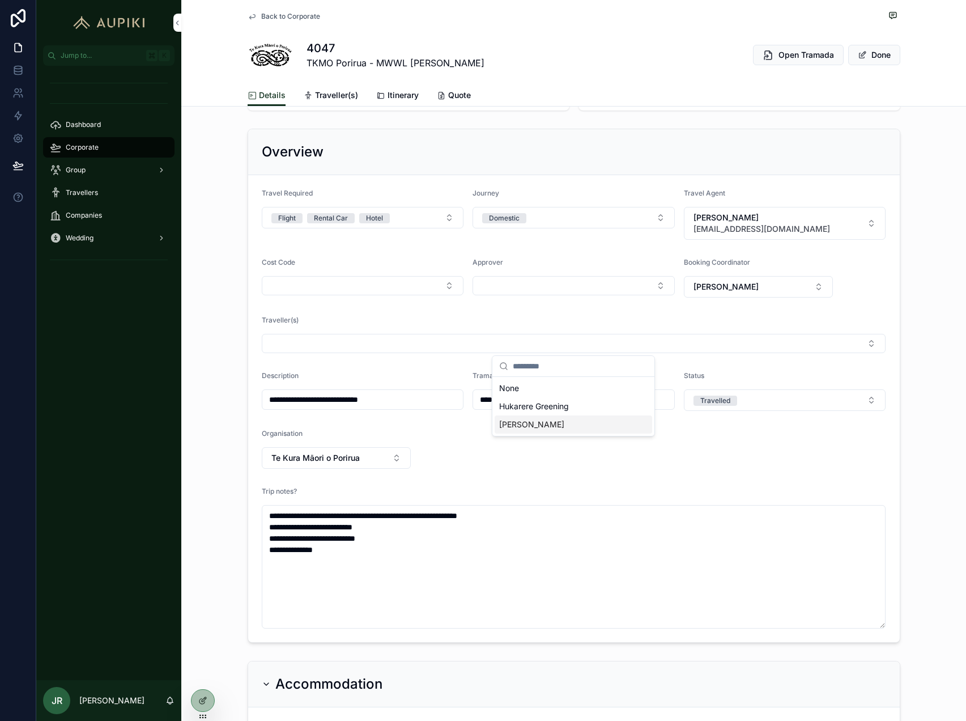
click at [536, 421] on span "Naere Andrews" at bounding box center [531, 424] width 65 height 11
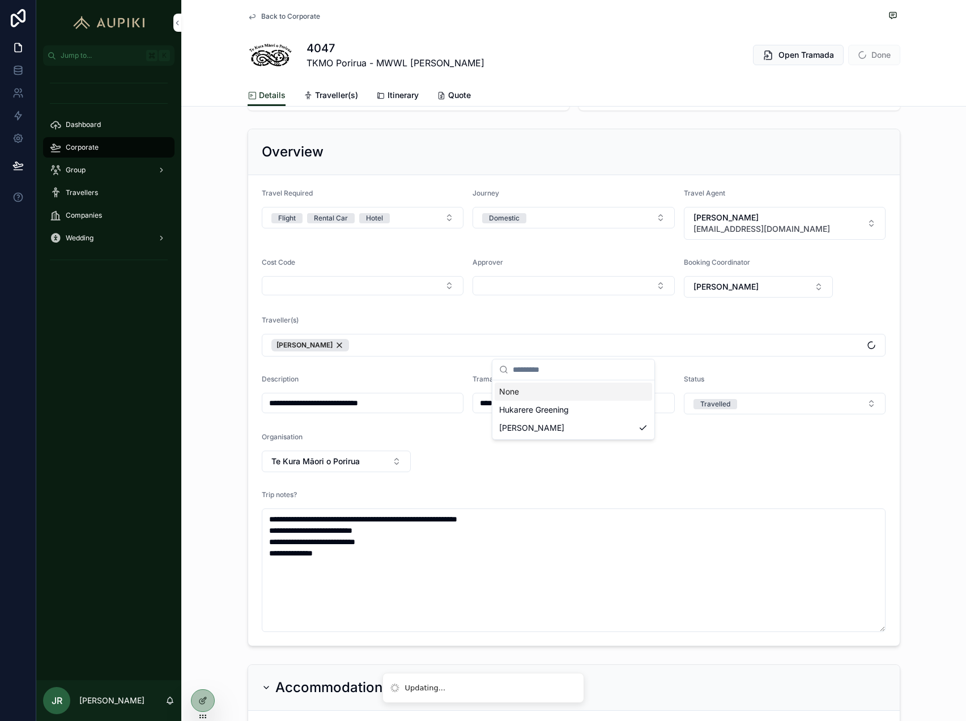
click at [398, 99] on span "Itinerary" at bounding box center [403, 95] width 31 height 11
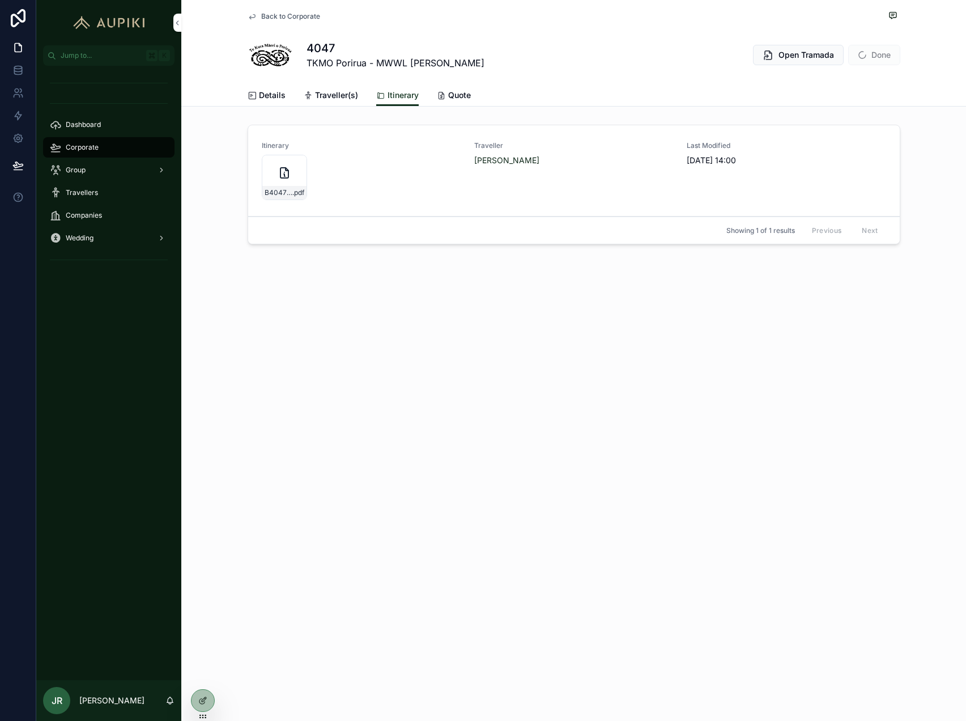
click at [0, 0] on icon at bounding box center [0, 0] width 0 height 0
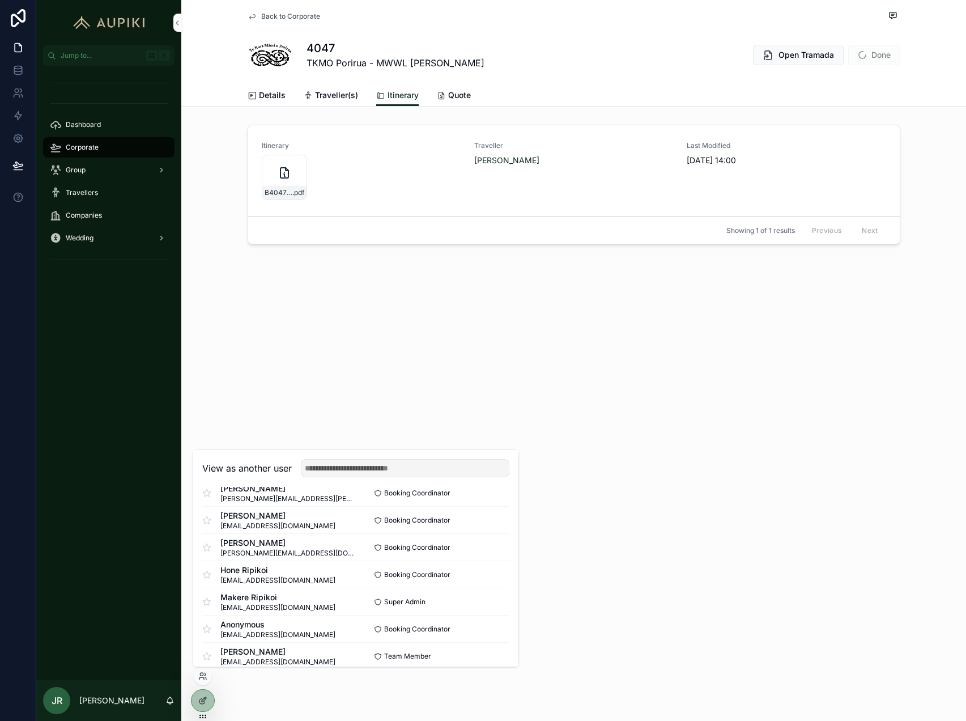
scroll to position [104, 0]
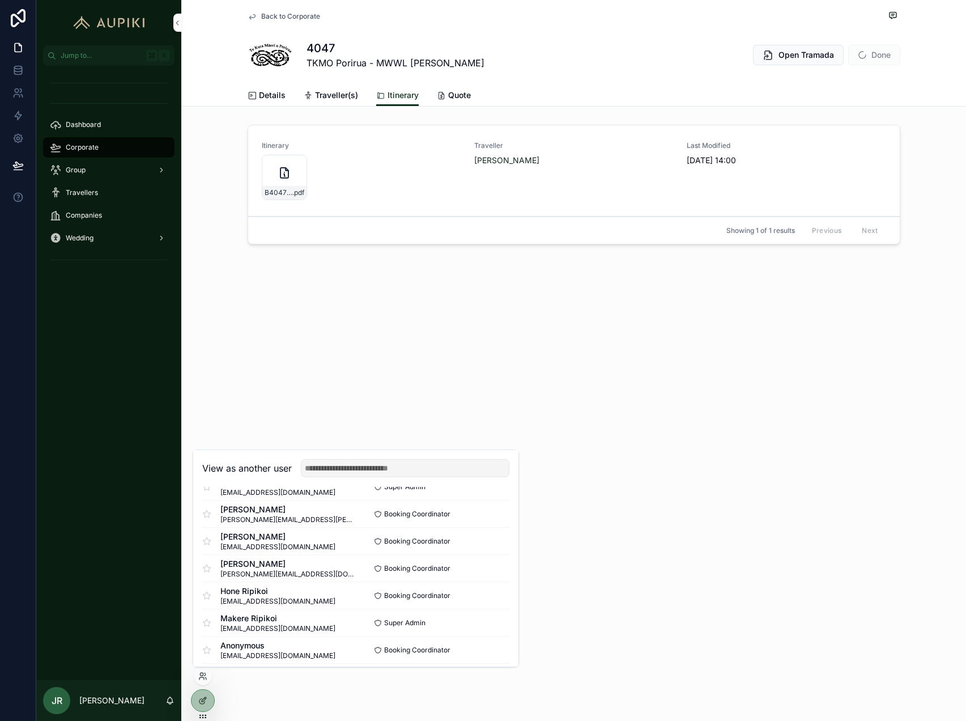
click at [0, 0] on button "Select" at bounding box center [0, 0] width 0 height 0
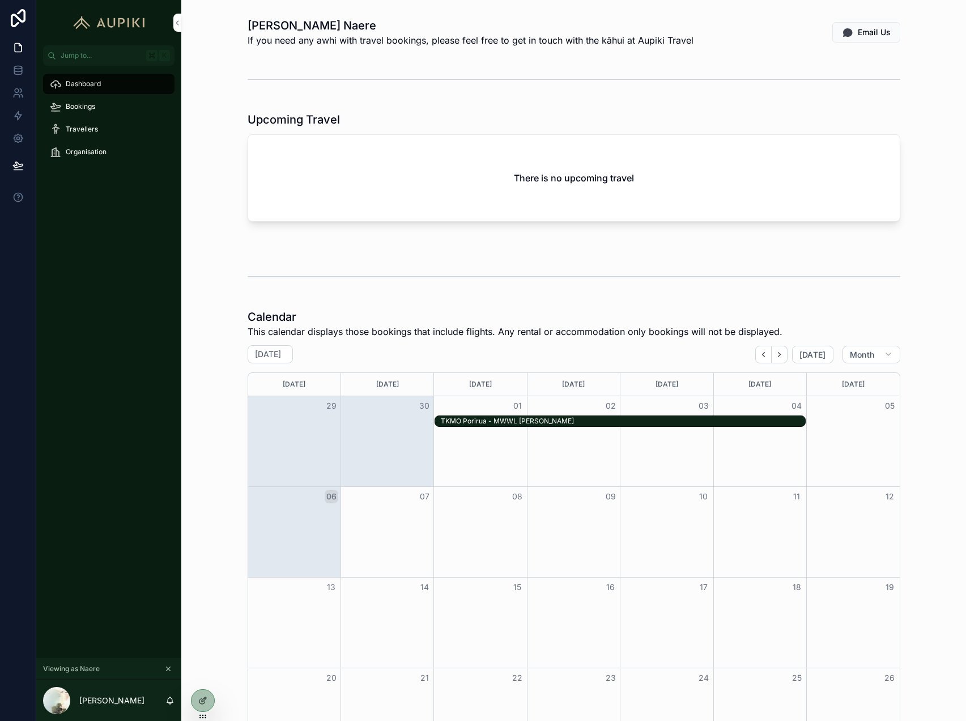
scroll to position [216, 0]
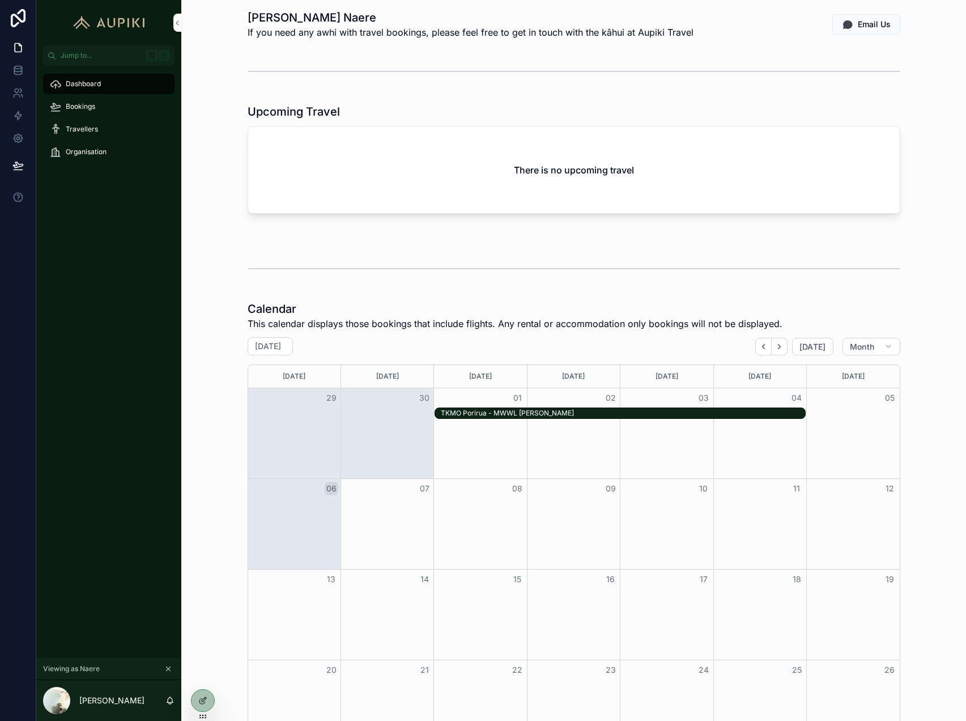
click at [552, 410] on div "TKMO Porirua - MWWL [PERSON_NAME]" at bounding box center [623, 413] width 364 height 9
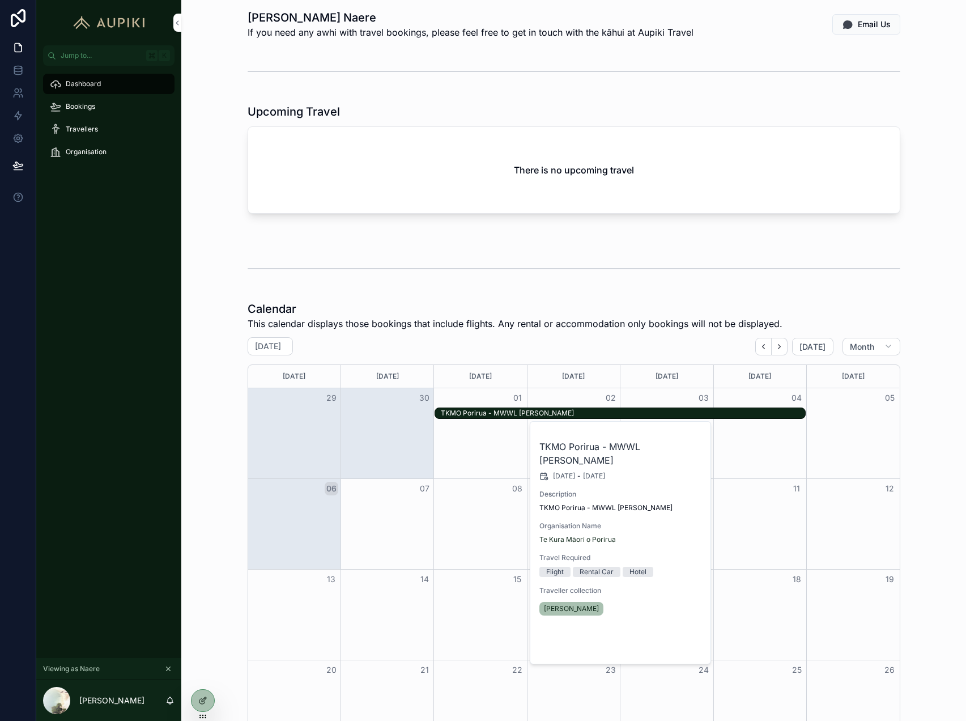
click at [682, 640] on span "Open" at bounding box center [672, 645] width 21 height 10
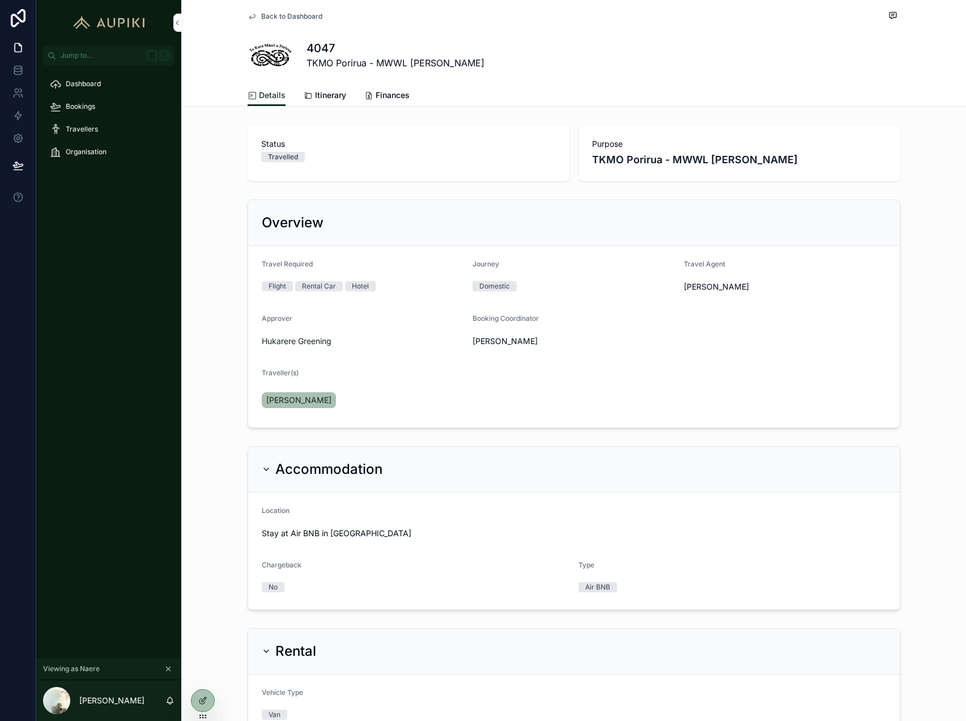
scroll to position [147, 0]
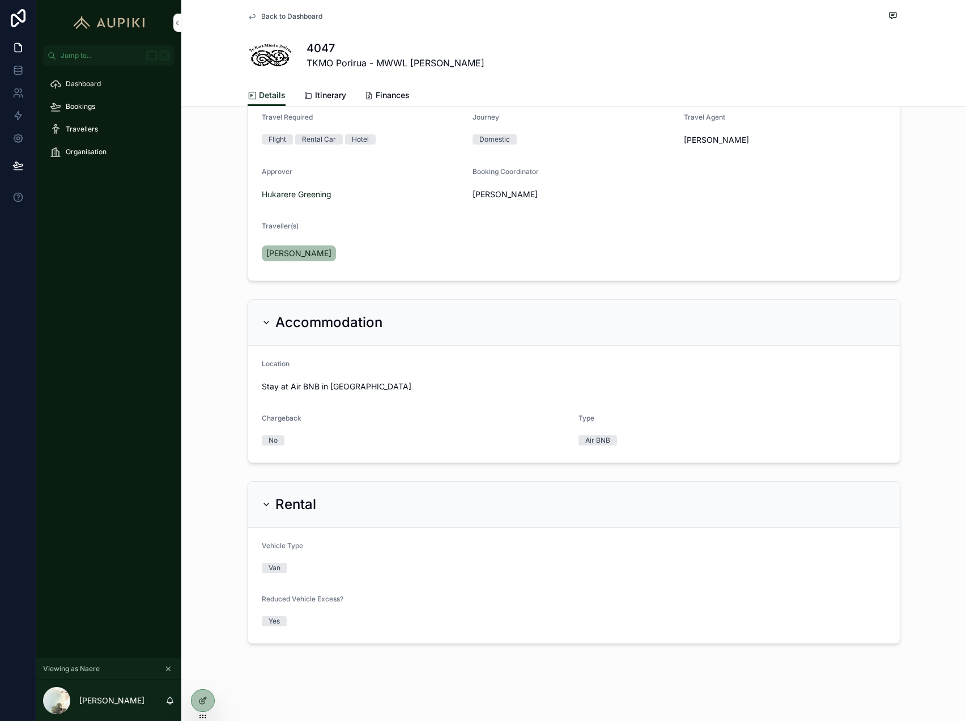
click at [94, 82] on span "Dashboard" at bounding box center [83, 83] width 35 height 9
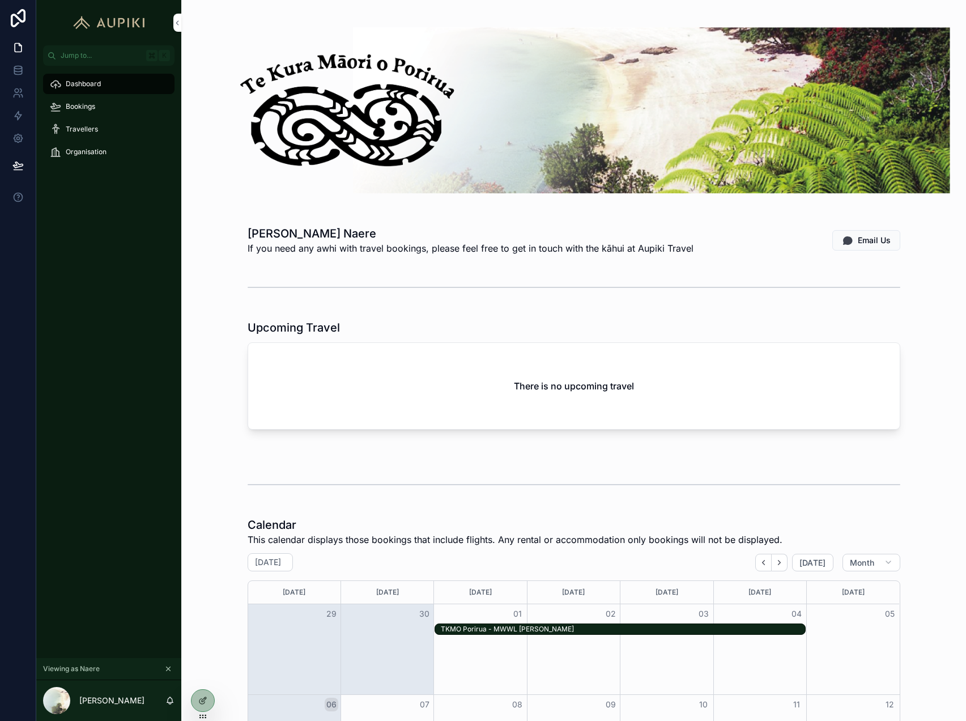
click at [105, 105] on div "Bookings" at bounding box center [109, 106] width 118 height 18
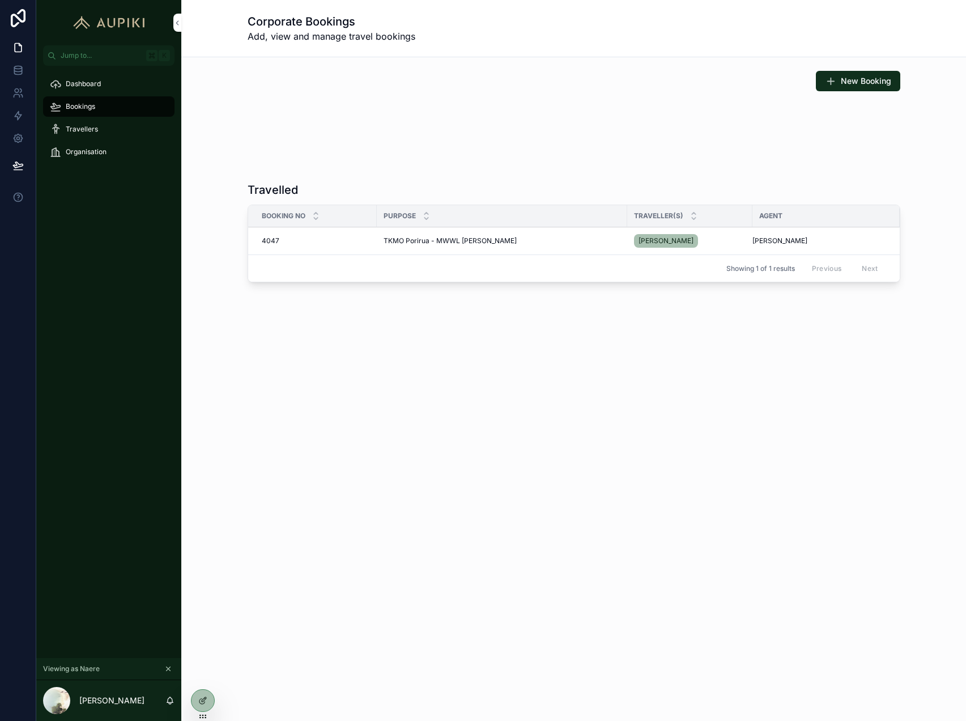
click at [95, 105] on div "Bookings" at bounding box center [109, 106] width 118 height 18
click at [99, 126] on div "Travellers" at bounding box center [109, 129] width 118 height 18
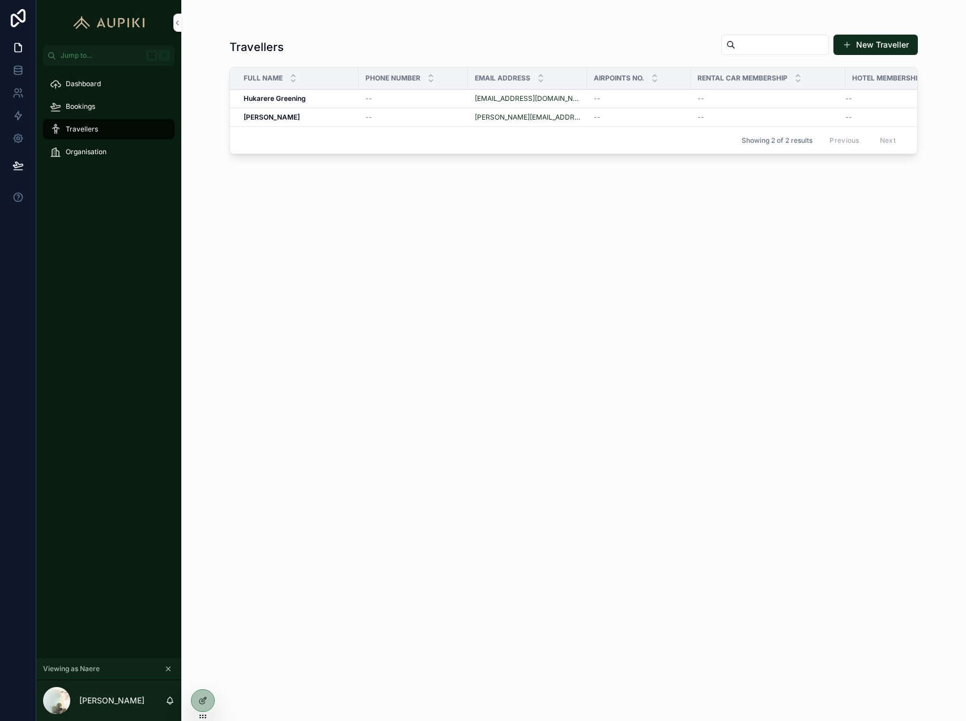
click at [875, 45] on button "New Traveller" at bounding box center [876, 45] width 84 height 20
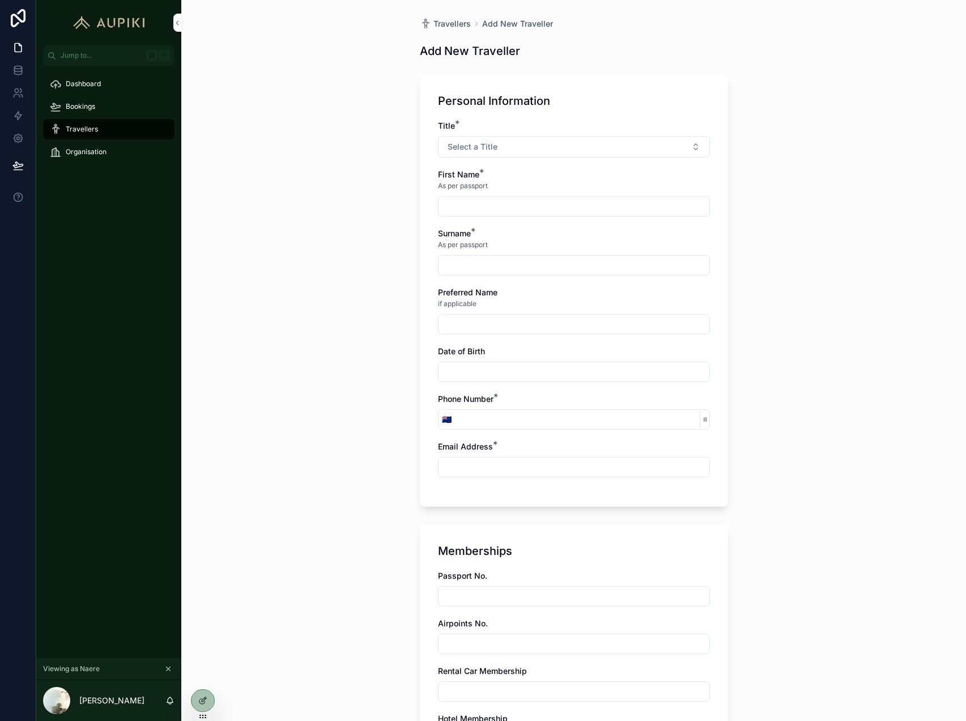
click at [359, 126] on div "Travellers Add New Traveller Add New Traveller Personal Information Title * Sel…" at bounding box center [573, 360] width 785 height 721
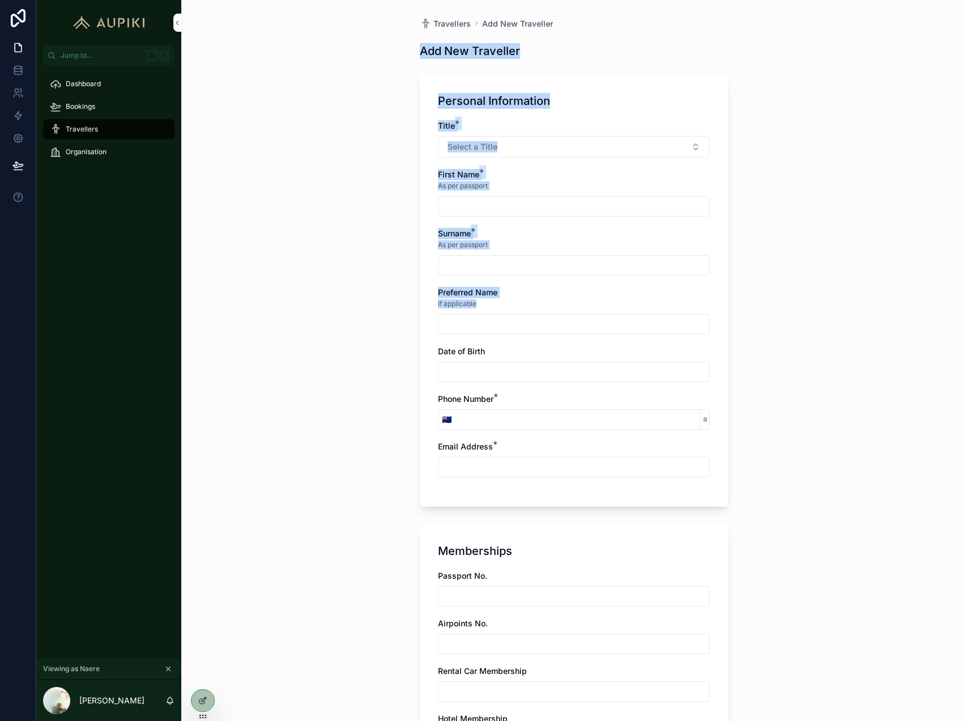
drag, startPoint x: 414, startPoint y: 44, endPoint x: 577, endPoint y: 310, distance: 311.7
click at [577, 311] on div "Travellers Add New Traveller Add New Traveller Personal Information Title * Sel…" at bounding box center [574, 516] width 327 height 1033
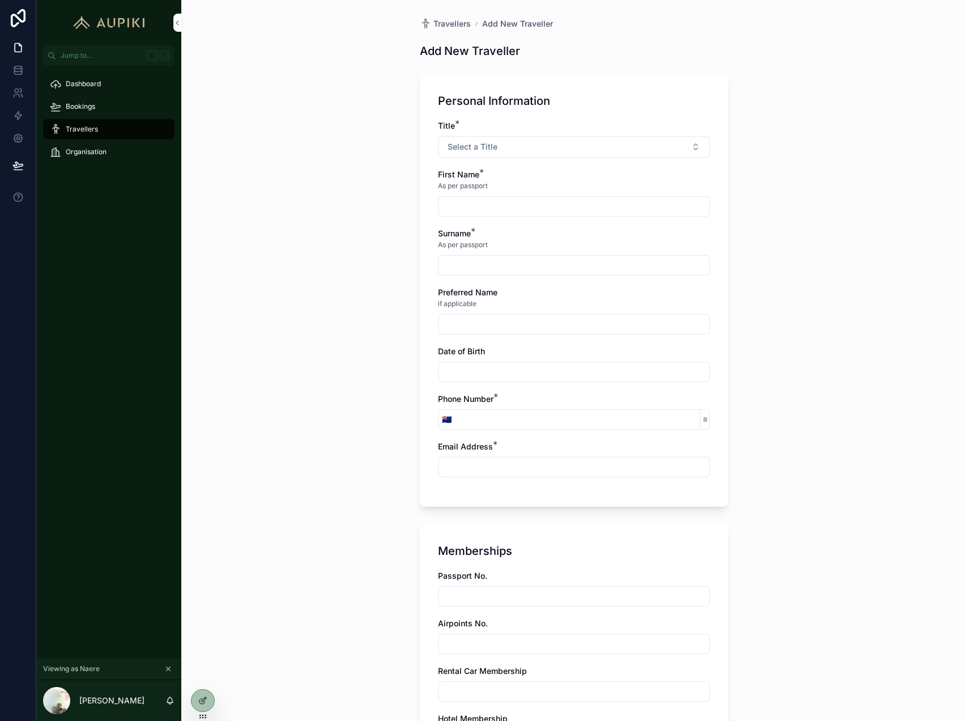
click at [731, 257] on div "Travellers Add New Traveller Add New Traveller Personal Information Title * Sel…" at bounding box center [574, 516] width 327 height 1033
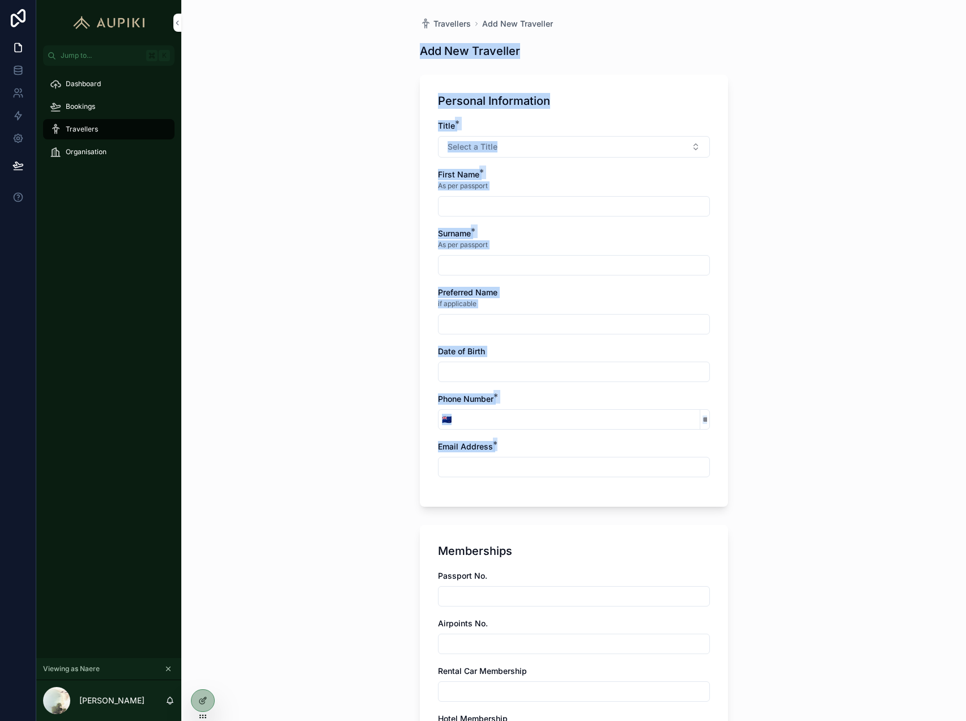
drag, startPoint x: 409, startPoint y: 44, endPoint x: 468, endPoint y: 499, distance: 459.1
click at [468, 499] on div "Travellers Add New Traveller Add New Traveller Personal Information Title * Sel…" at bounding box center [573, 360] width 785 height 721
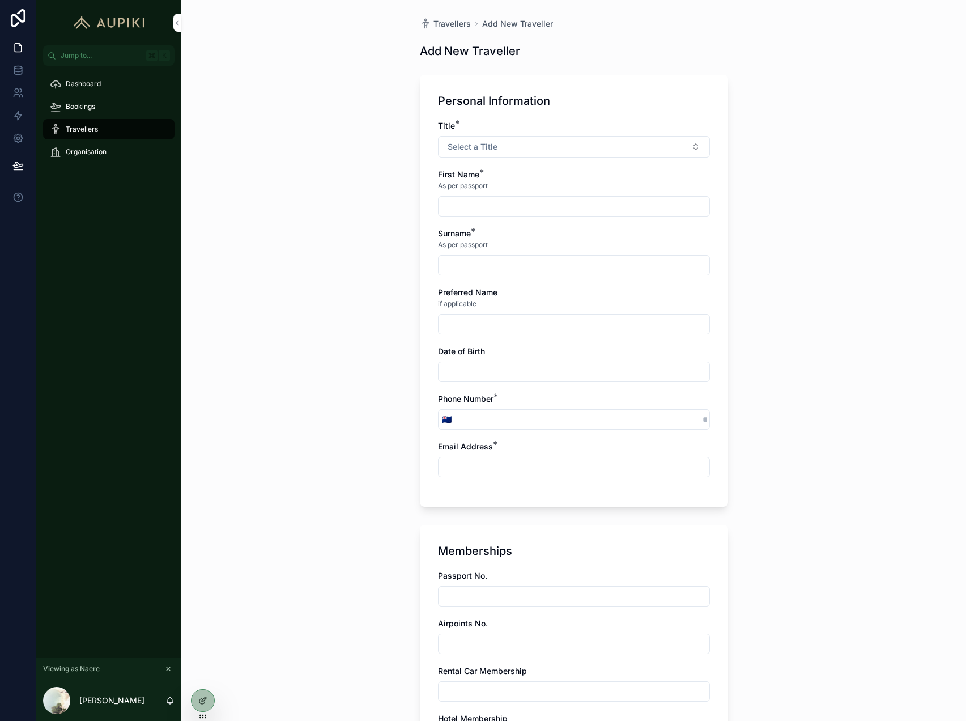
click at [701, 472] on input "scrollable content" at bounding box center [574, 467] width 271 height 16
click at [761, 481] on div "Travellers Add New Traveller Add New Traveller Personal Information Title * Sel…" at bounding box center [573, 360] width 785 height 721
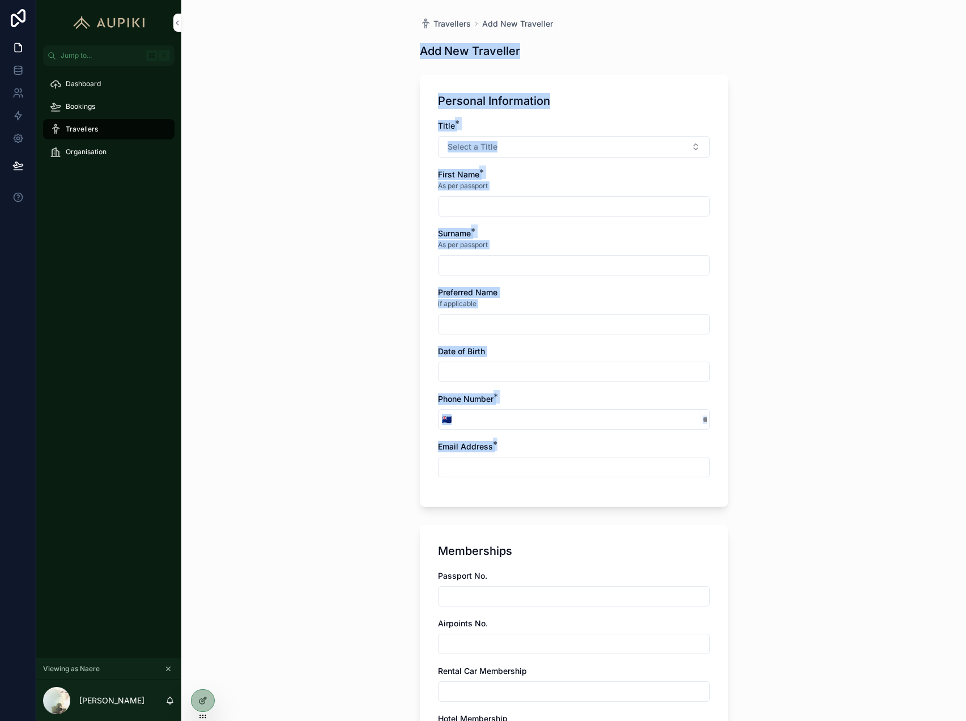
drag, startPoint x: 535, startPoint y: 220, endPoint x: 415, endPoint y: 55, distance: 204.1
click at [415, 54] on div "Travellers Add New Traveller Add New Traveller Personal Information Title * Sel…" at bounding box center [573, 360] width 785 height 721
click at [850, 290] on div "Travellers Add New Traveller Add New Traveller Personal Information Title * Sel…" at bounding box center [573, 360] width 785 height 721
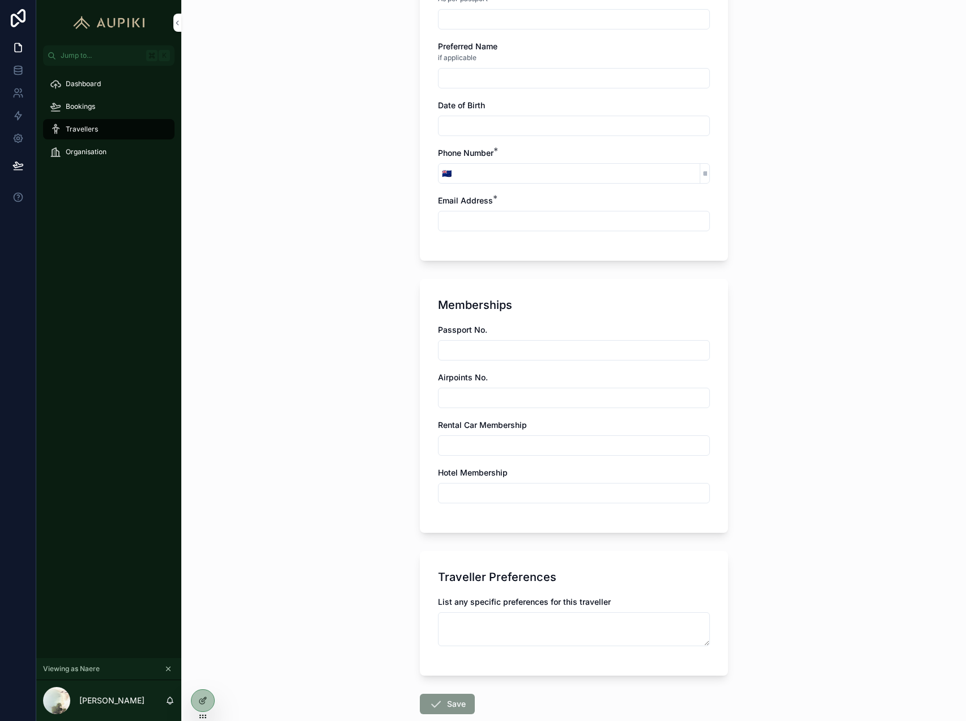
scroll to position [248, 0]
click at [198, 702] on div at bounding box center [203, 701] width 23 height 22
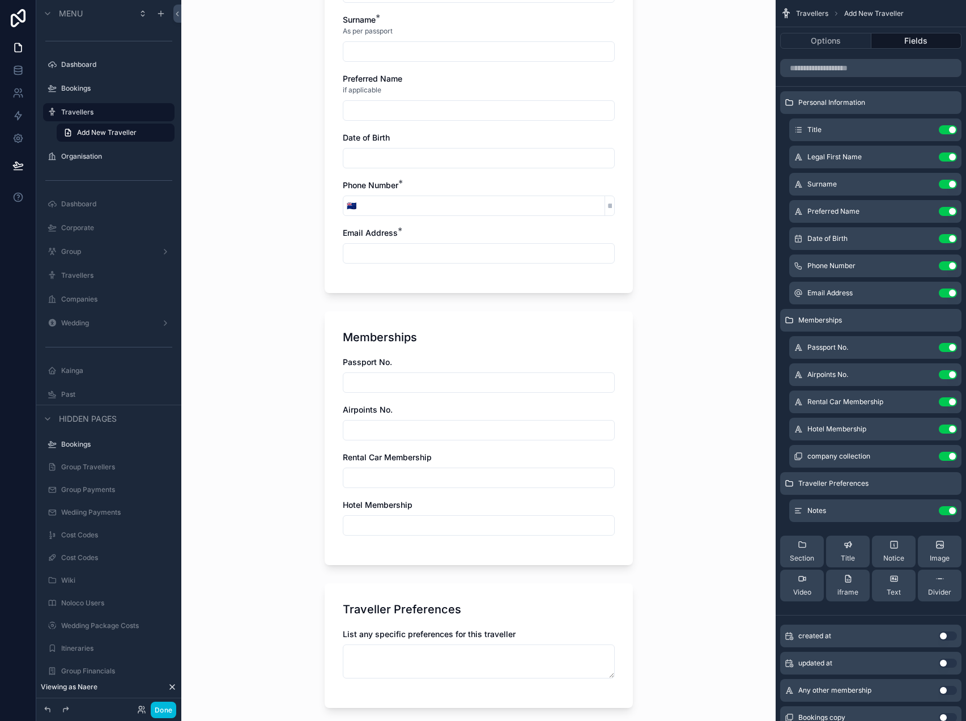
scroll to position [235, 0]
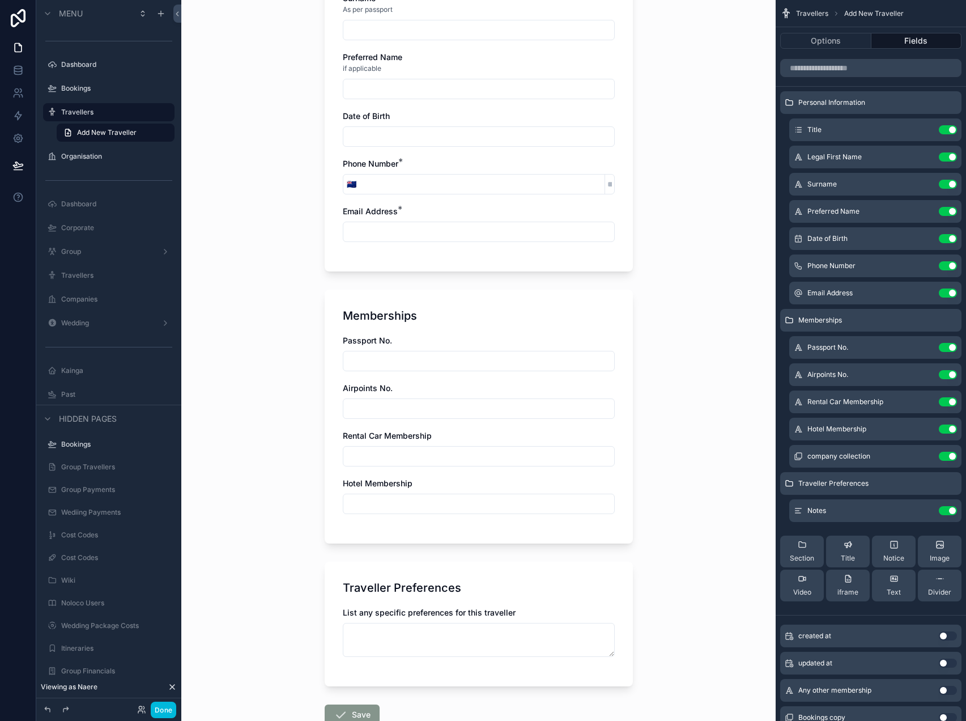
click at [513, 349] on div "Passport No." at bounding box center [479, 353] width 272 height 36
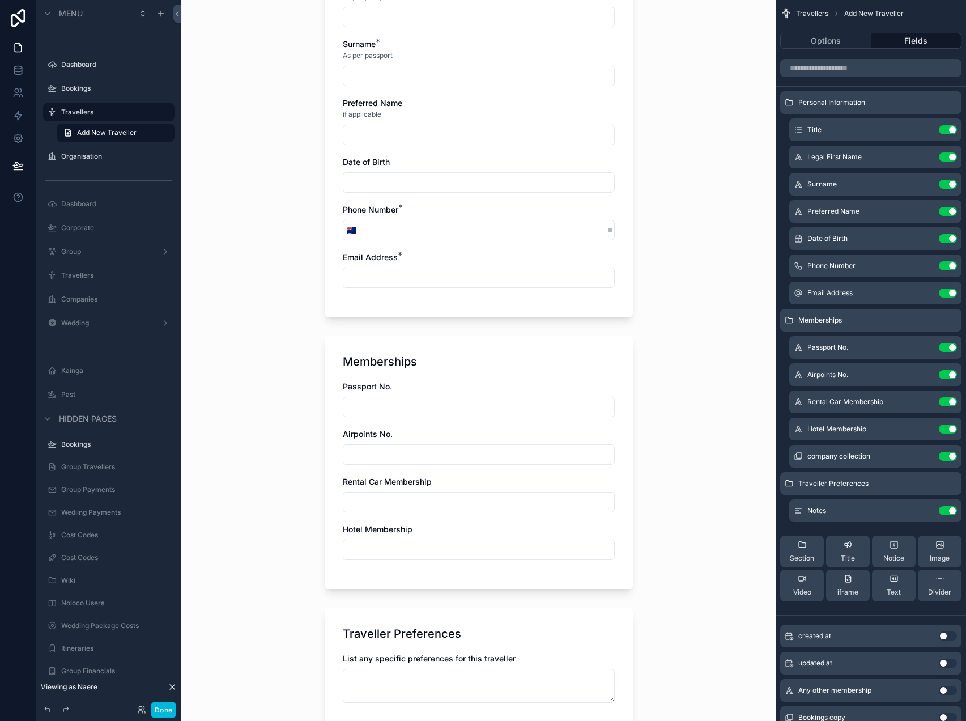
scroll to position [202, 0]
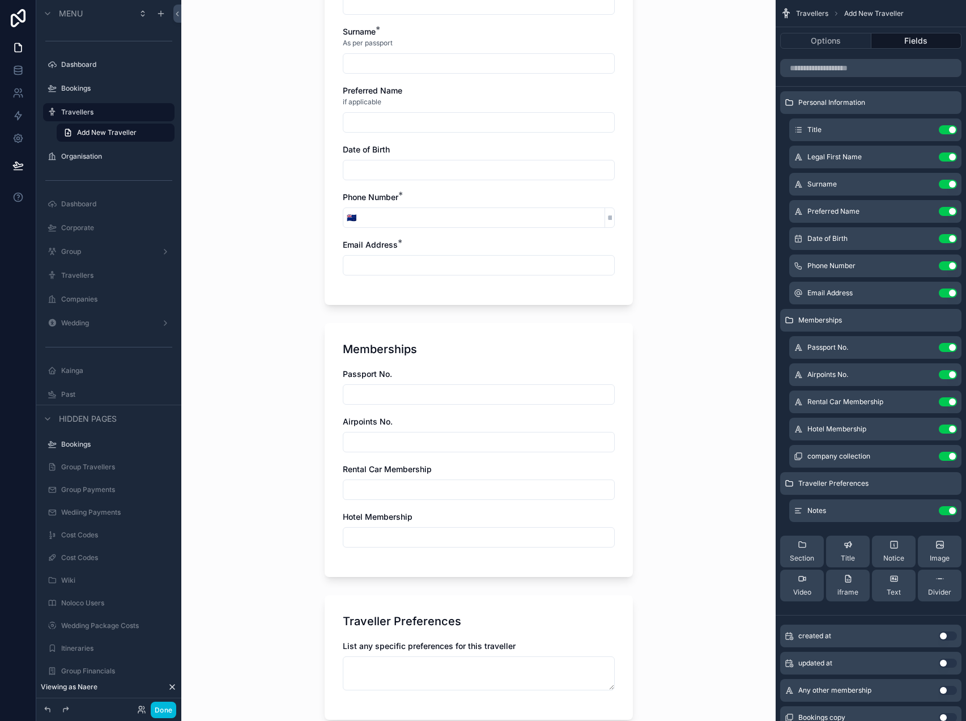
click at [951, 345] on button "Use setting" at bounding box center [948, 347] width 18 height 9
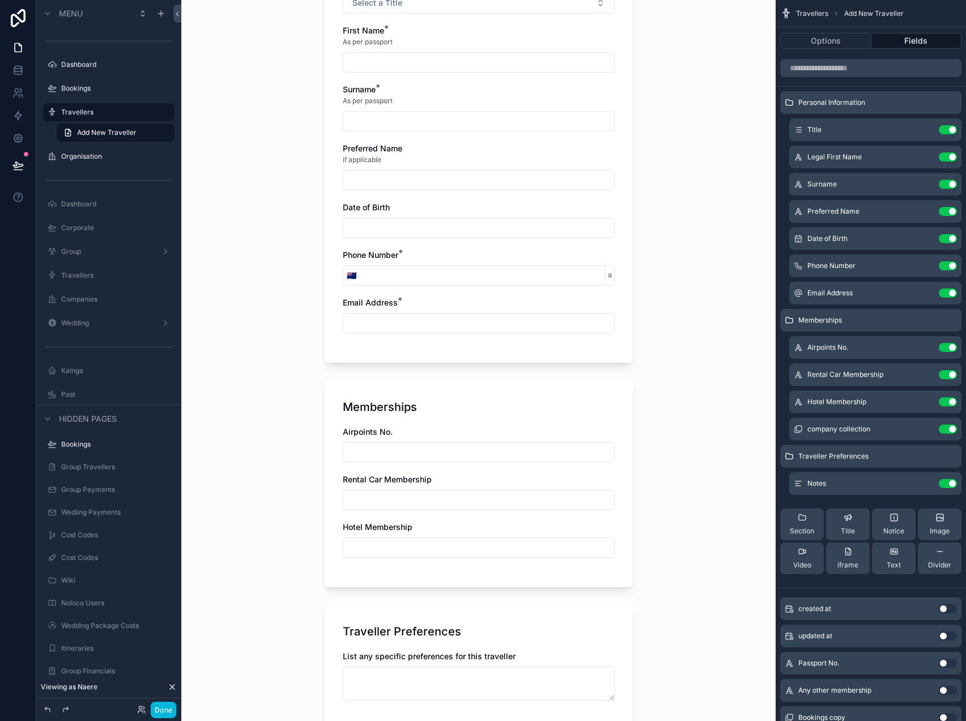
scroll to position [152, 0]
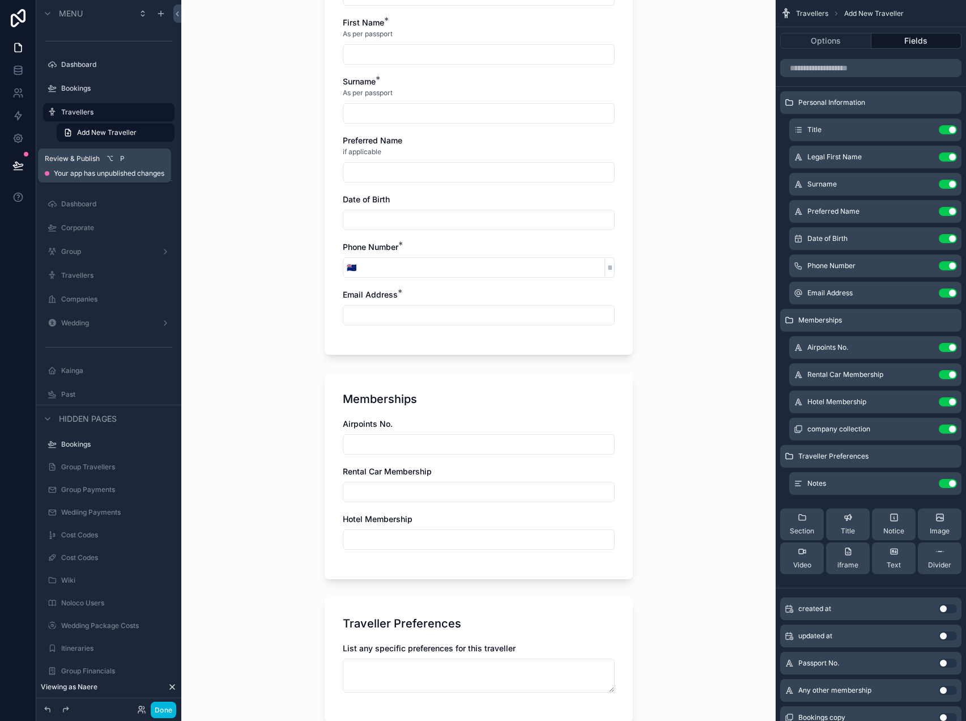
click at [20, 166] on icon at bounding box center [17, 165] width 11 height 11
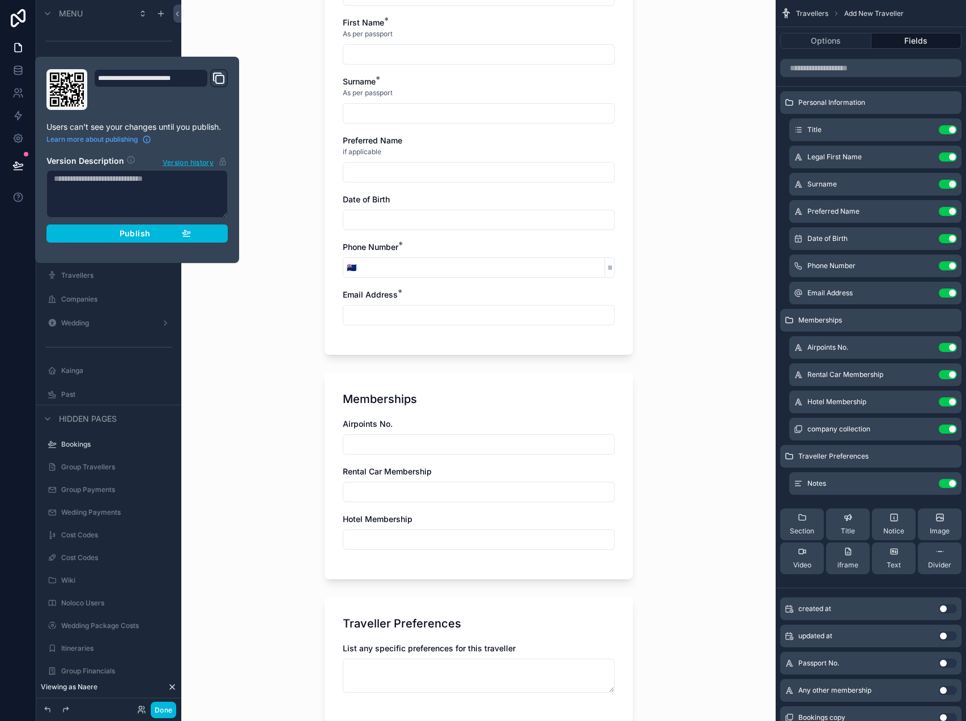
click at [166, 232] on div "Publish" at bounding box center [137, 233] width 108 height 10
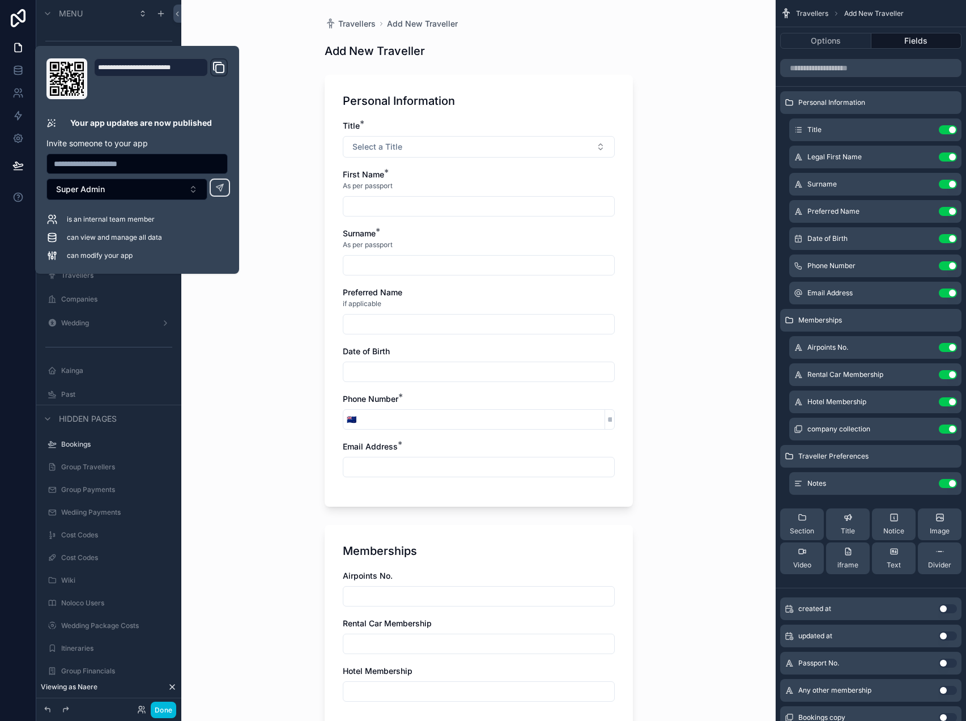
click at [168, 713] on button "Done" at bounding box center [164, 710] width 26 height 16
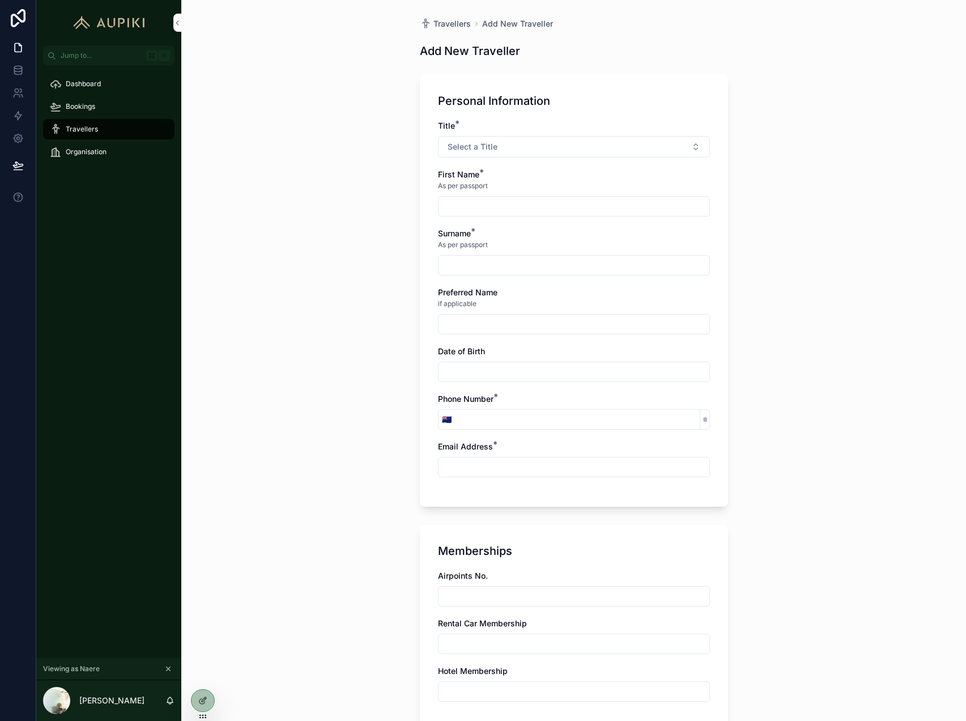
click at [105, 83] on div "Dashboard" at bounding box center [109, 84] width 118 height 18
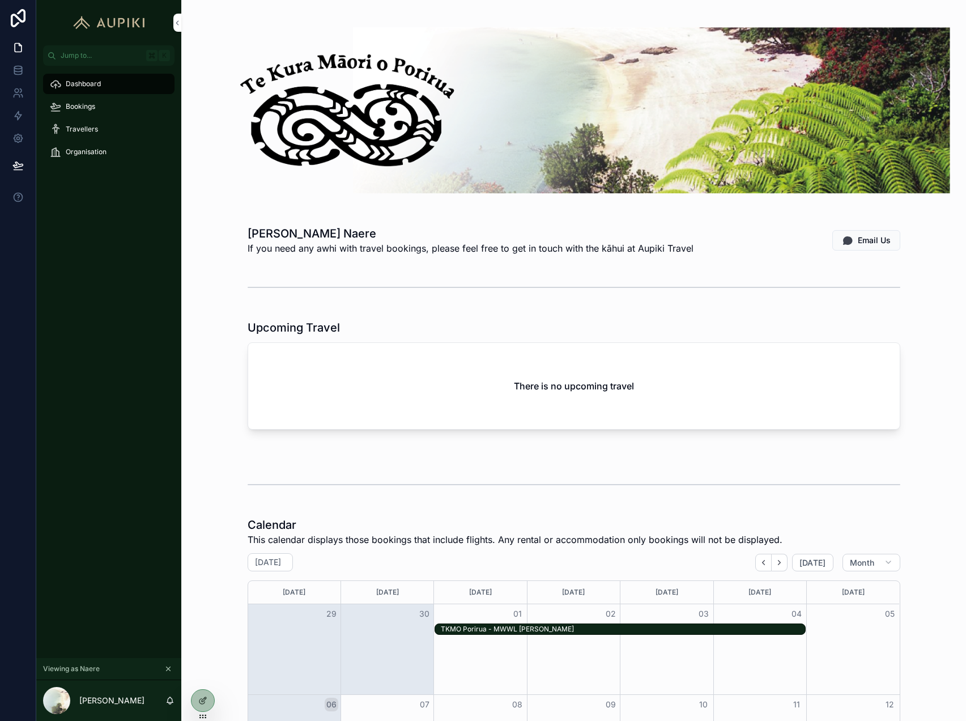
click at [883, 241] on span "Email Us" at bounding box center [874, 240] width 33 height 11
click at [854, 239] on button "Email Us" at bounding box center [867, 240] width 68 height 20
click at [104, 108] on div "Bookings" at bounding box center [109, 106] width 118 height 18
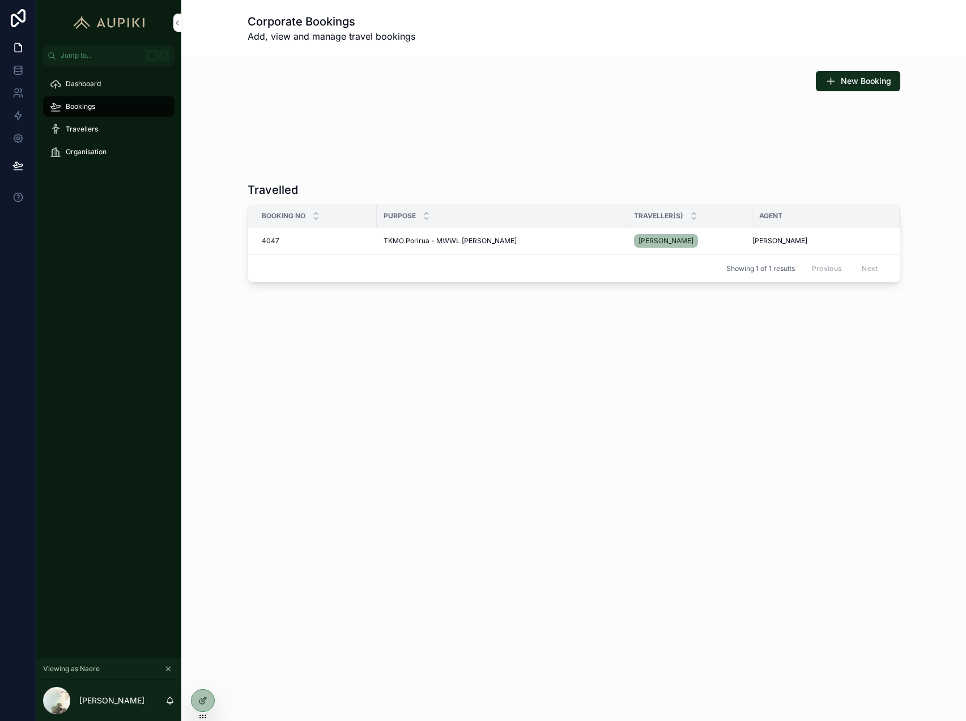
click at [478, 233] on td "TKMO Porirua - MWWL Manu Korero TKMO Porirua - MWWL Manu Korero" at bounding box center [502, 241] width 251 height 28
click at [482, 243] on span "TKMO Porirua - MWWL Manu Korero" at bounding box center [450, 240] width 133 height 9
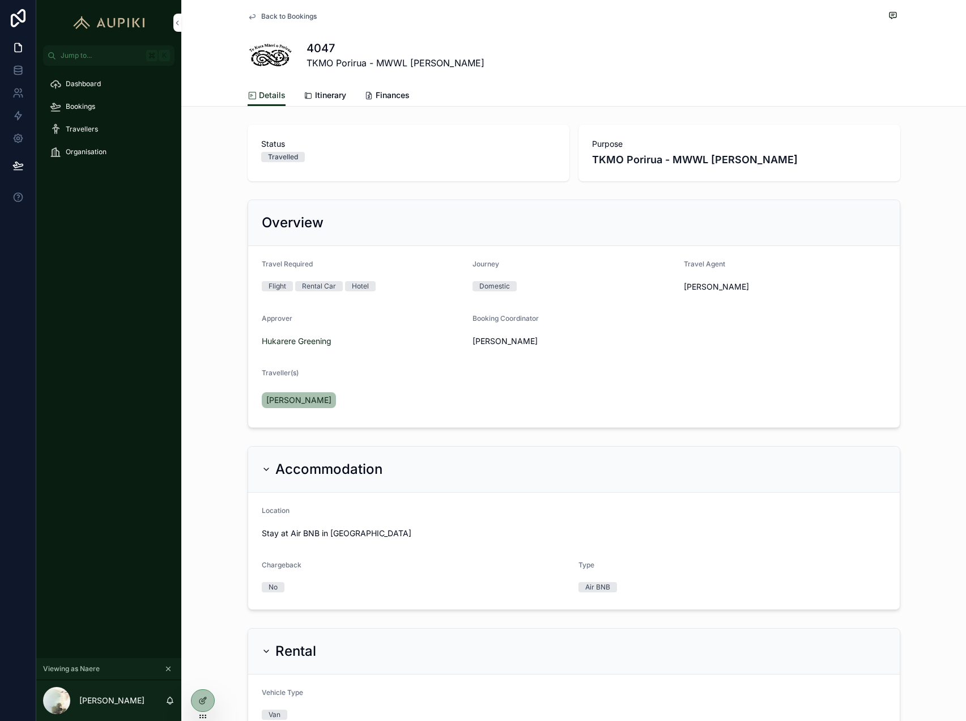
click at [330, 99] on span "Itinerary" at bounding box center [330, 95] width 31 height 11
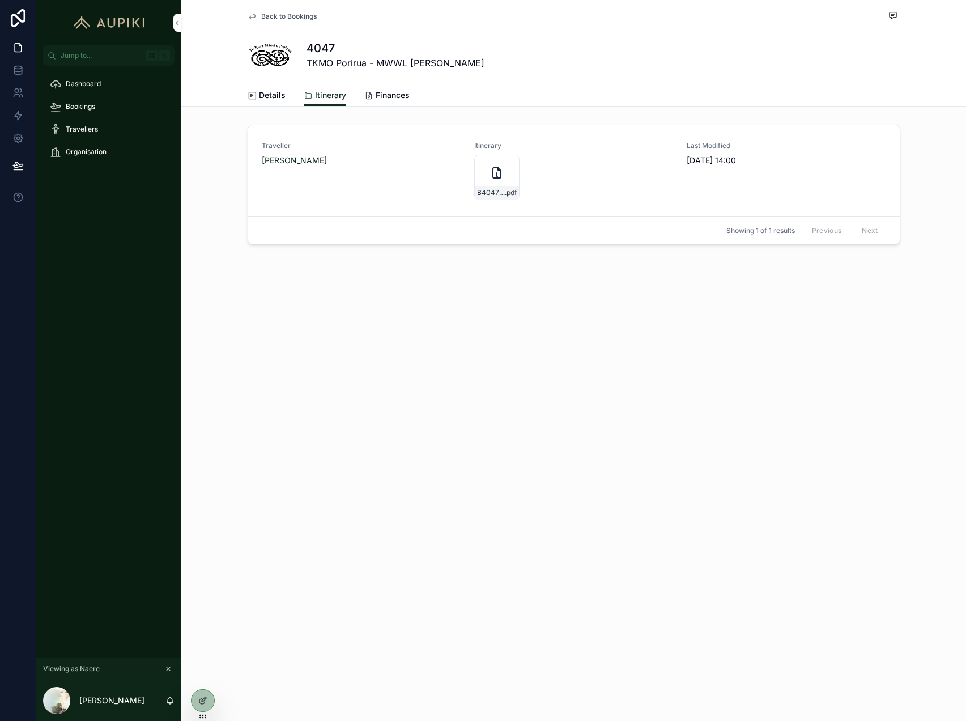
click at [492, 179] on icon "scrollable content" at bounding box center [497, 173] width 14 height 14
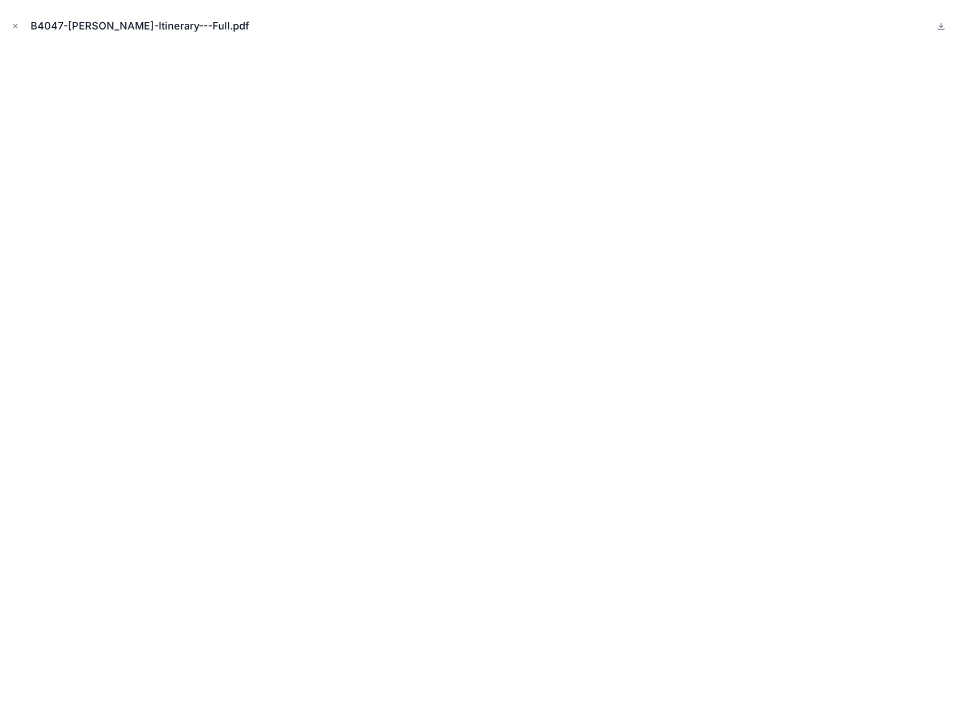
click at [16, 24] on icon "Close modal" at bounding box center [15, 26] width 8 height 8
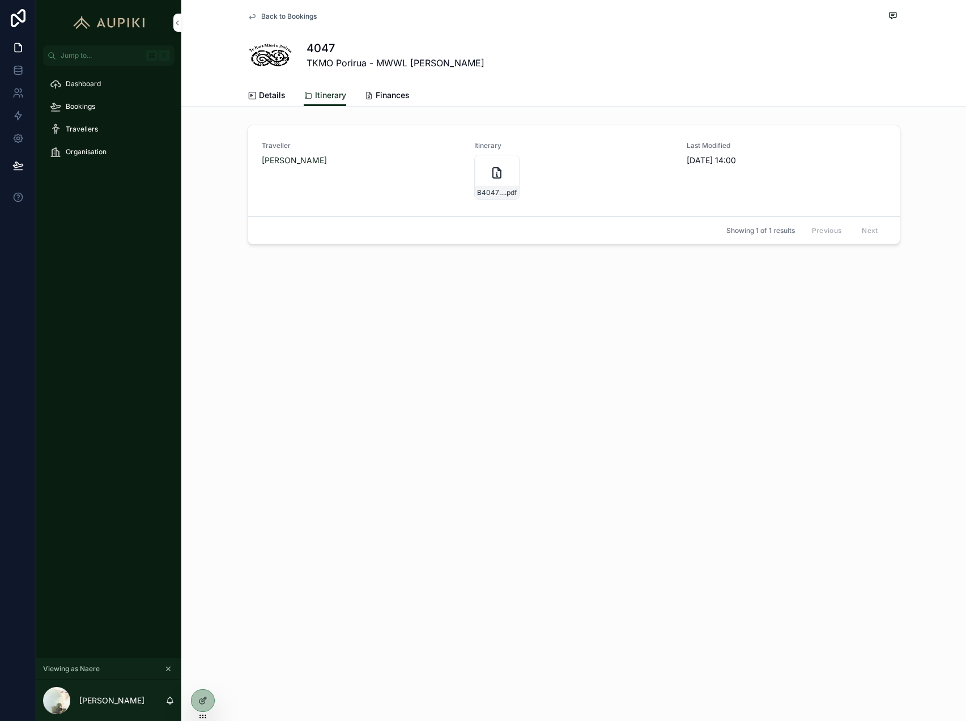
click at [124, 80] on div "Dashboard" at bounding box center [109, 84] width 118 height 18
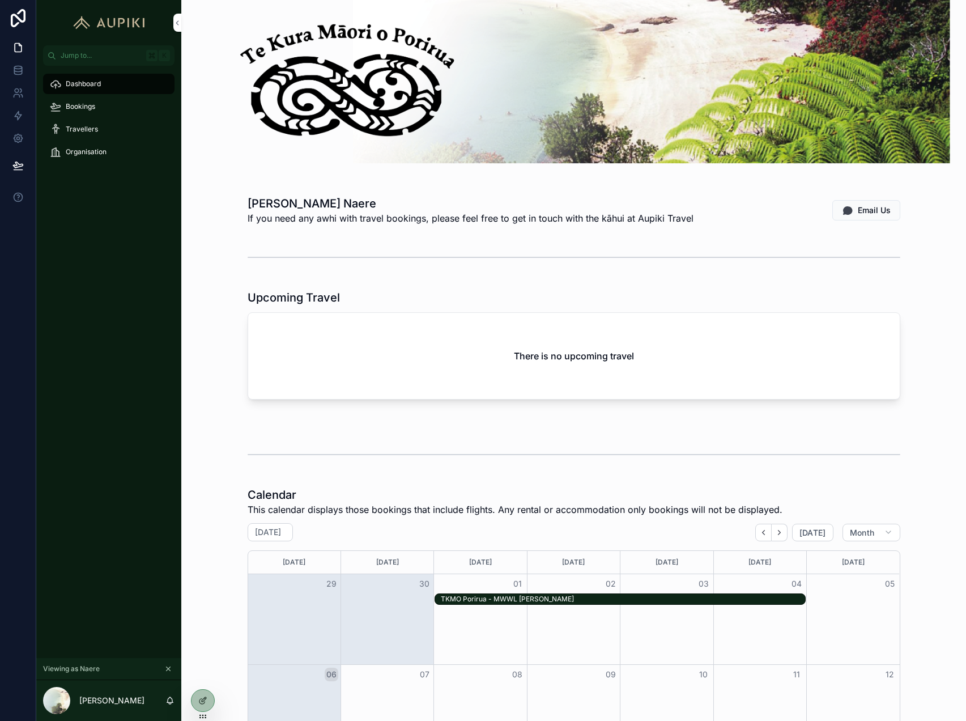
scroll to position [29, 0]
click at [111, 107] on div "Bookings" at bounding box center [109, 106] width 118 height 18
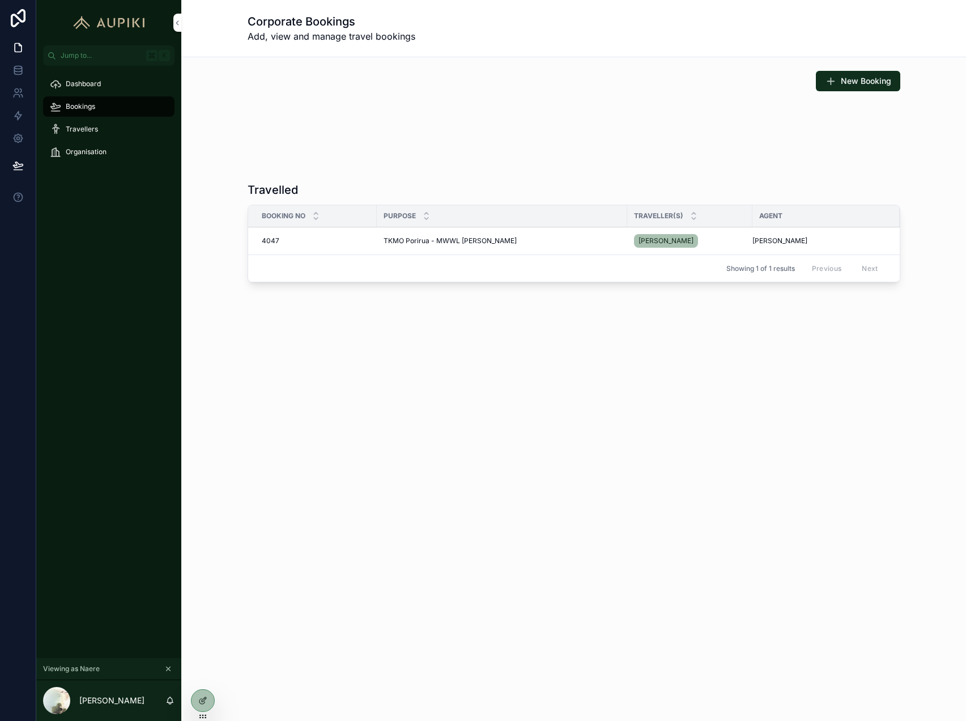
click at [740, 76] on div "New Booking" at bounding box center [574, 81] width 653 height 20
click at [865, 78] on span "New Booking" at bounding box center [866, 80] width 50 height 11
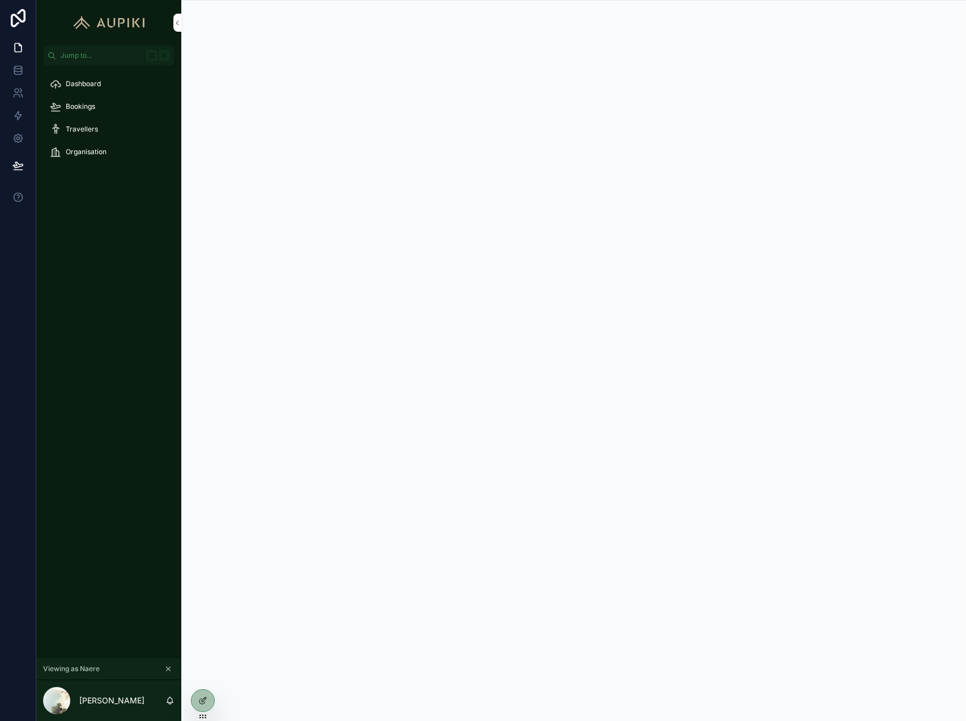
scroll to position [1, 0]
click at [120, 101] on div "Bookings" at bounding box center [109, 106] width 118 height 18
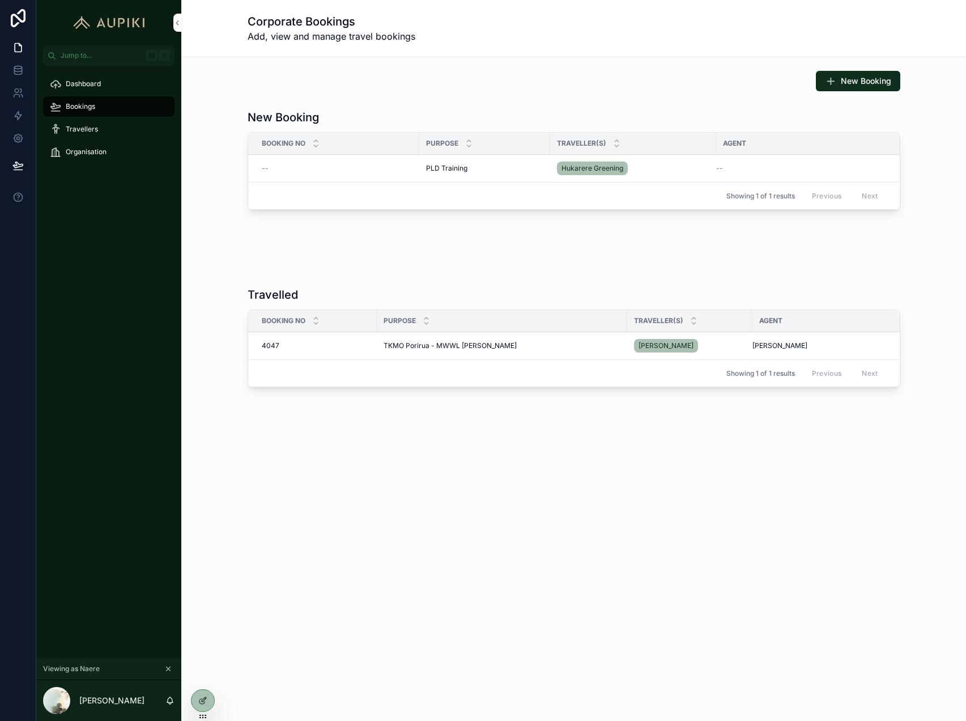
click at [485, 292] on div "Travelled" at bounding box center [574, 295] width 653 height 16
click at [502, 288] on div "Travelled" at bounding box center [574, 295] width 653 height 16
click at [479, 349] on span "TKMO Porirua - MWWL Manu Korero" at bounding box center [450, 345] width 133 height 9
click at [435, 350] on td "TKMO Porirua - MWWL Manu Korero TKMO Porirua - MWWL Manu Korero" at bounding box center [502, 346] width 251 height 28
click at [443, 345] on span "TKMO Porirua - MWWL Manu Korero" at bounding box center [450, 345] width 133 height 9
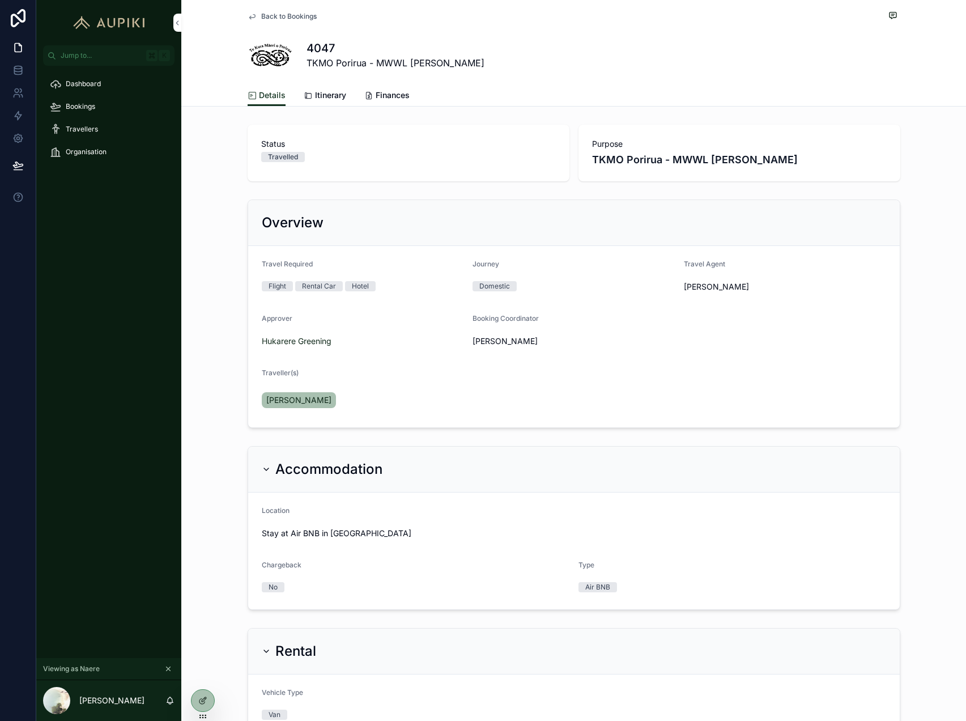
click at [396, 100] on span "Finances" at bounding box center [393, 95] width 34 height 11
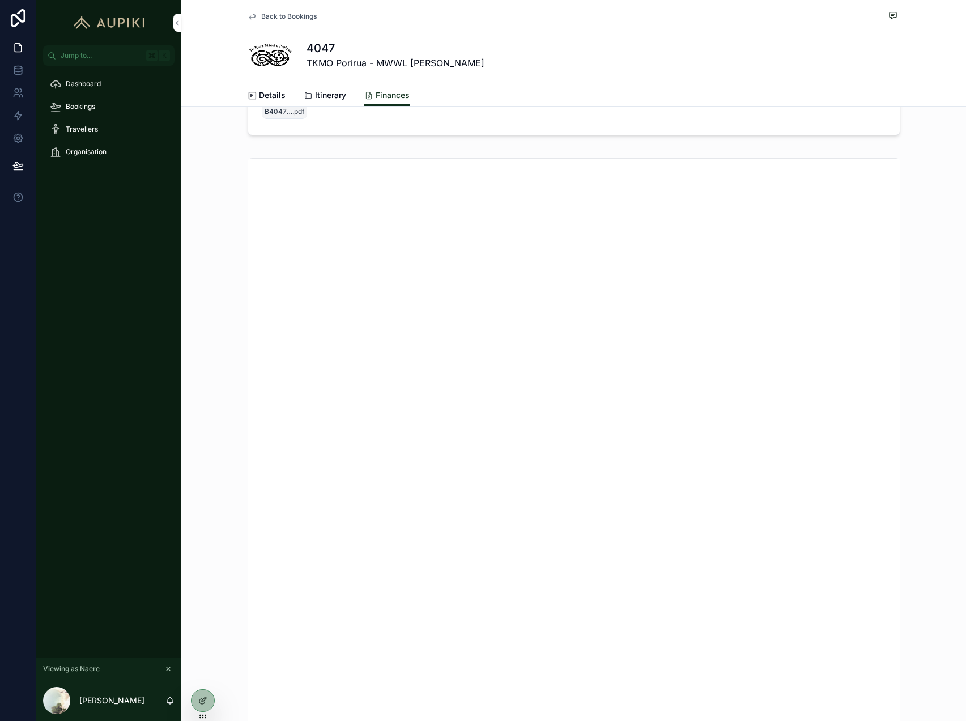
scroll to position [79, 0]
click at [324, 96] on span "Itinerary" at bounding box center [330, 95] width 31 height 11
click at [498, 178] on icon "scrollable content" at bounding box center [497, 173] width 8 height 10
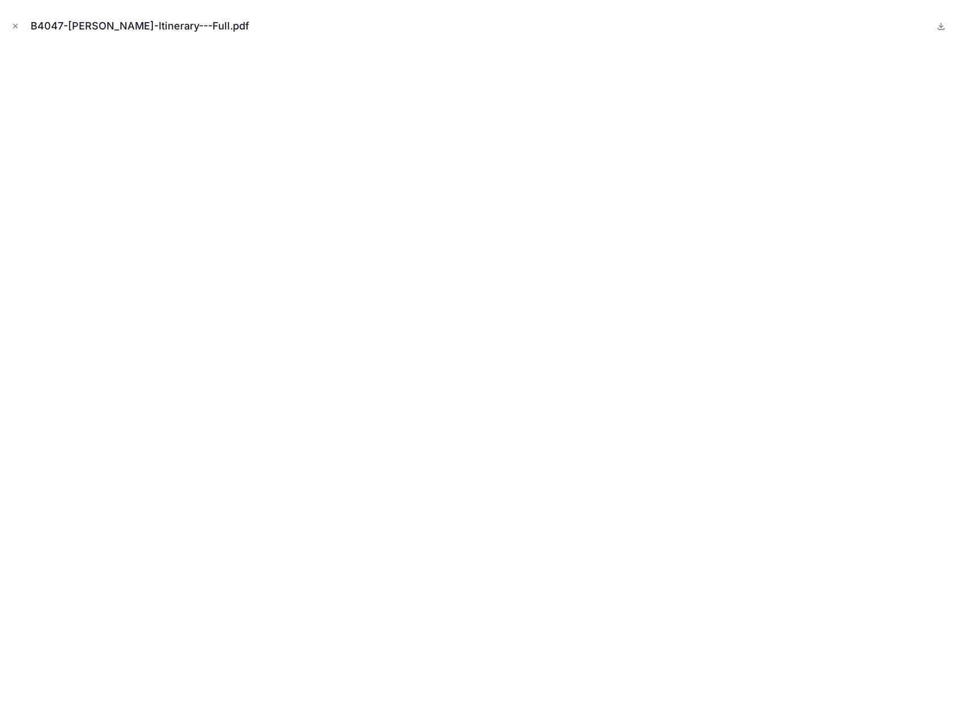
click at [15, 28] on icon "Close modal" at bounding box center [15, 26] width 8 height 8
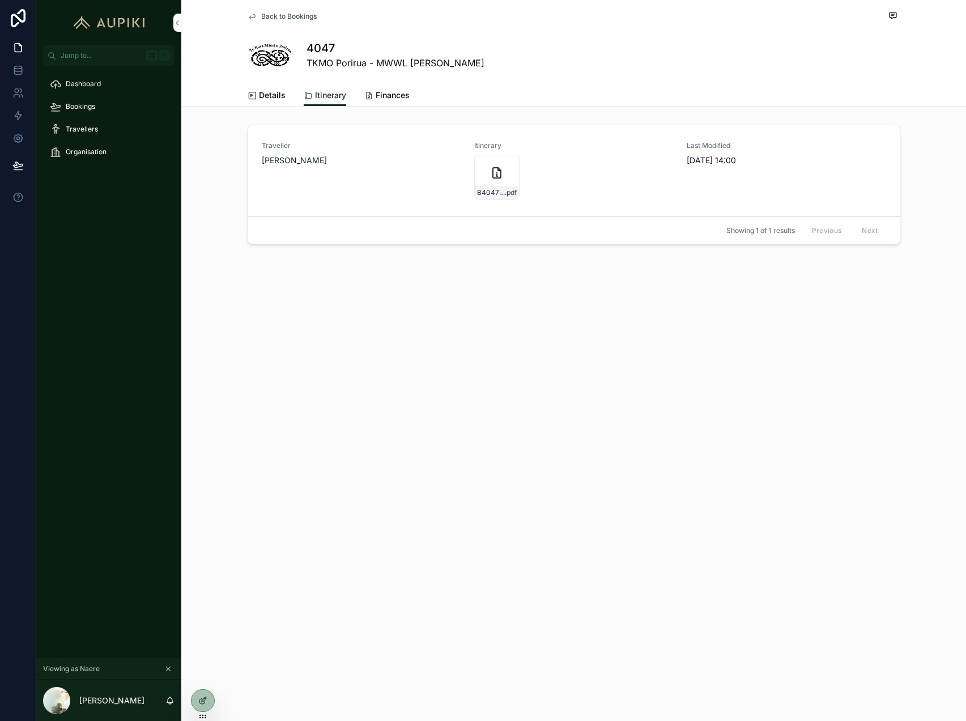
click at [378, 97] on span "Finances" at bounding box center [393, 95] width 34 height 11
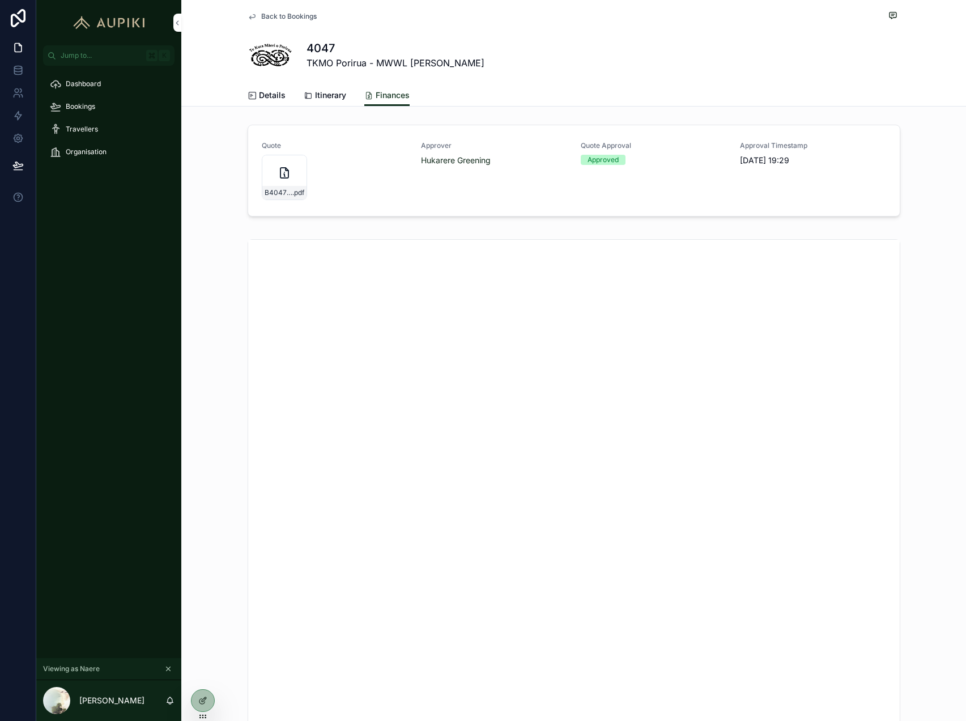
click at [324, 97] on span "Itinerary" at bounding box center [330, 95] width 31 height 11
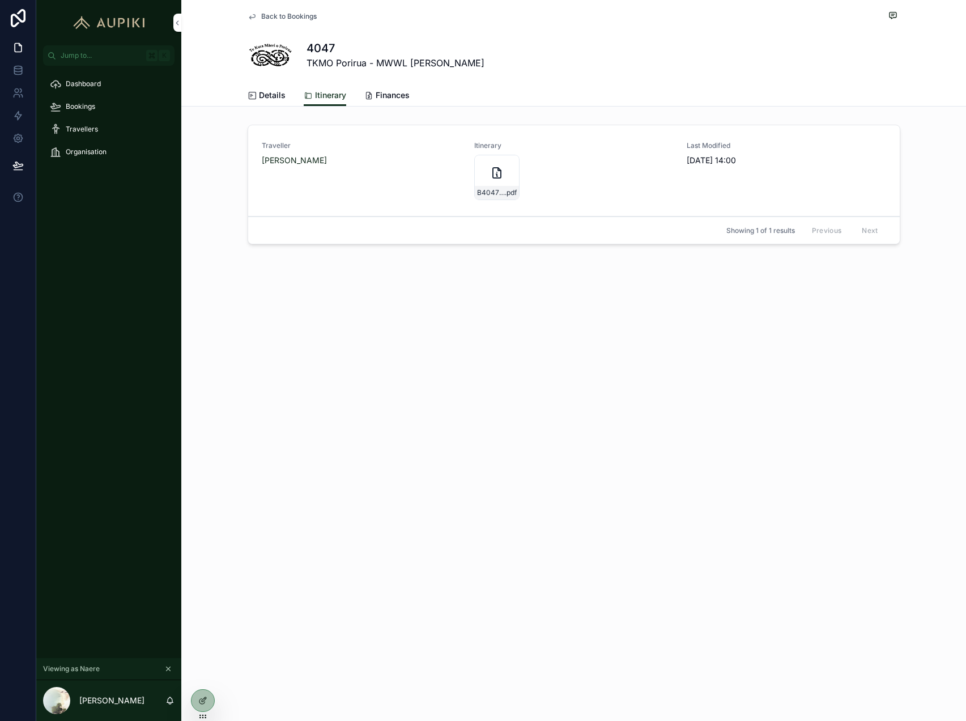
click at [274, 99] on span "Details" at bounding box center [272, 95] width 27 height 11
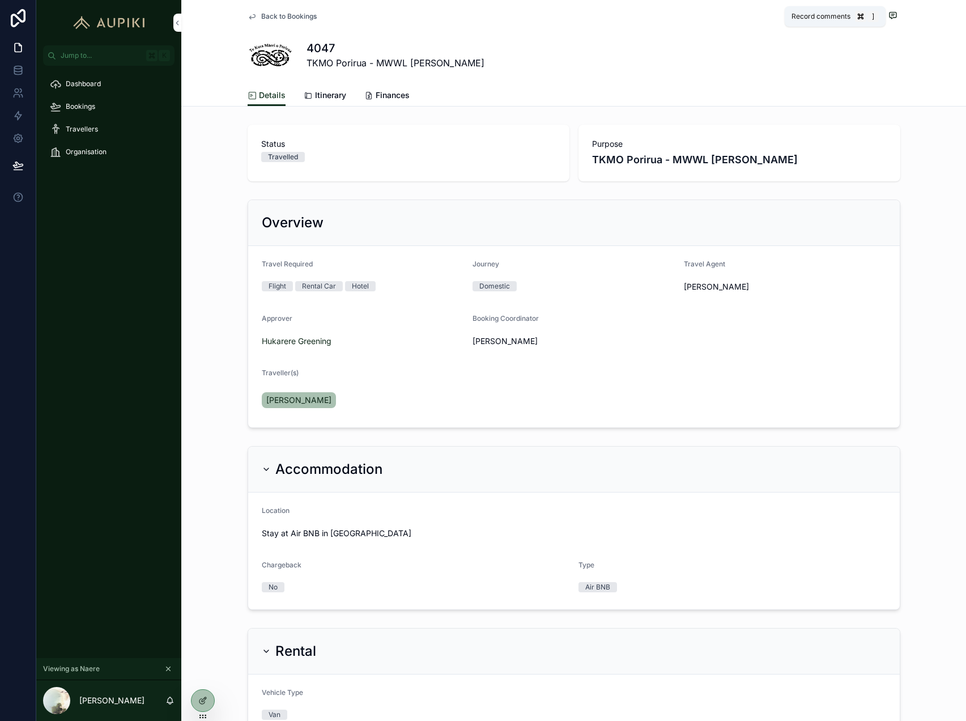
click at [891, 13] on icon "scrollable content" at bounding box center [893, 15] width 9 height 9
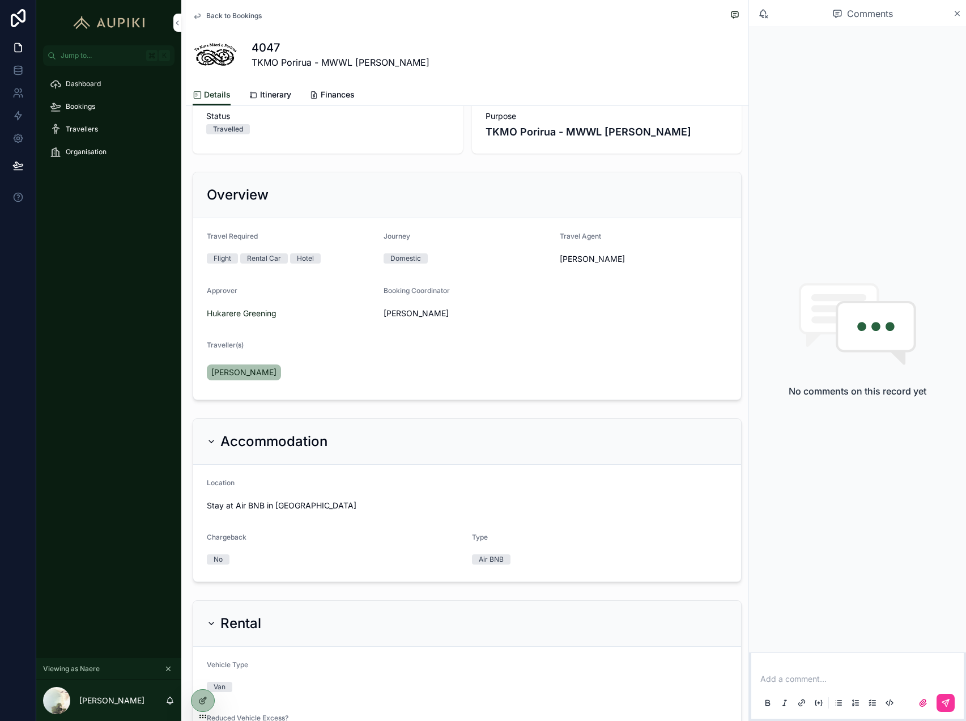
scroll to position [27, 0]
click at [959, 10] on icon "scrollable content" at bounding box center [957, 13] width 9 height 9
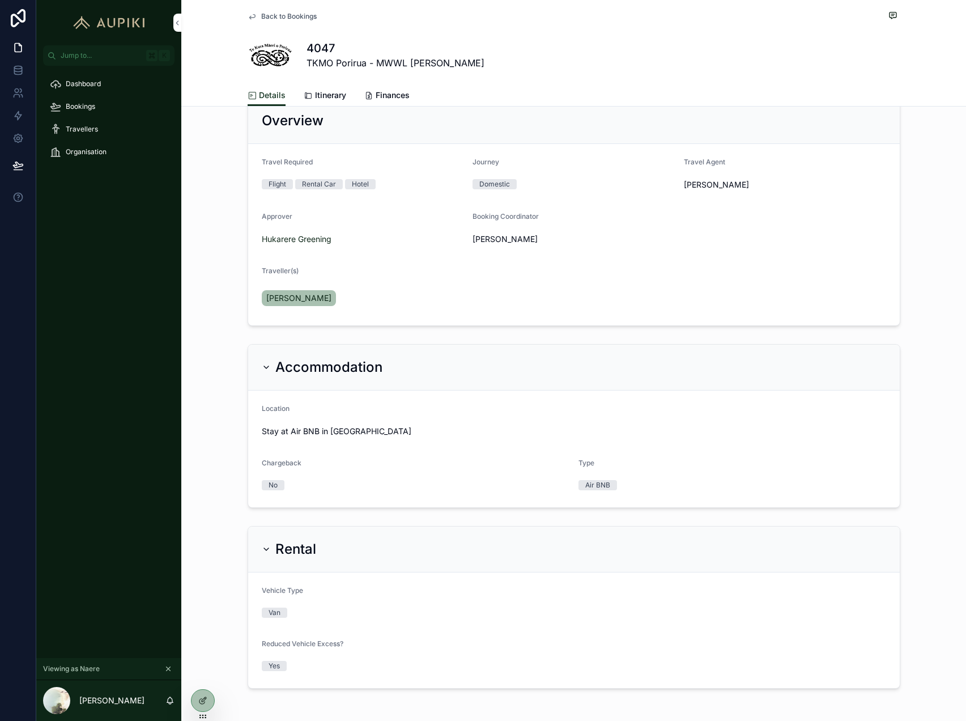
scroll to position [93, 0]
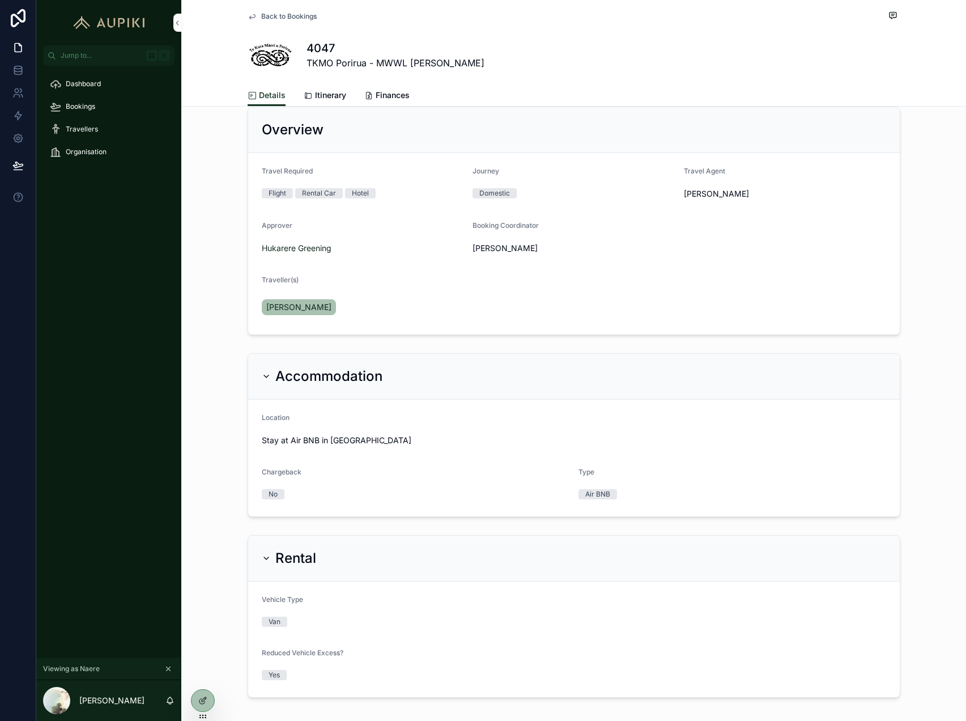
click at [295, 15] on span "Back to Bookings" at bounding box center [289, 16] width 56 height 9
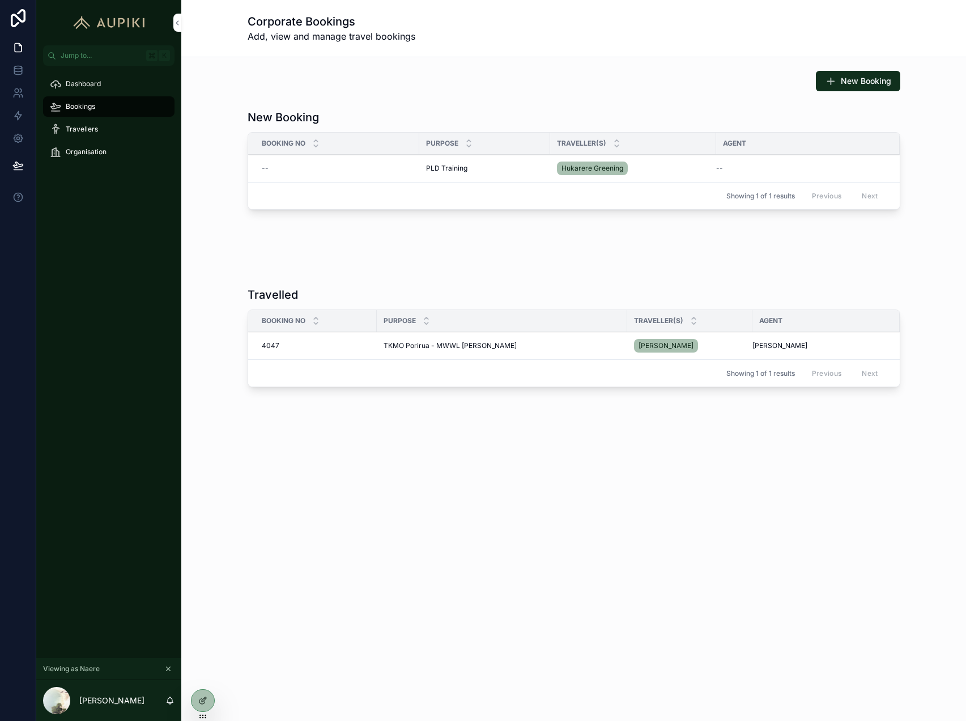
click at [483, 173] on td "PLD Training PLD Training" at bounding box center [484, 169] width 131 height 28
click at [482, 165] on div "PLD Training PLD Training" at bounding box center [484, 168] width 117 height 9
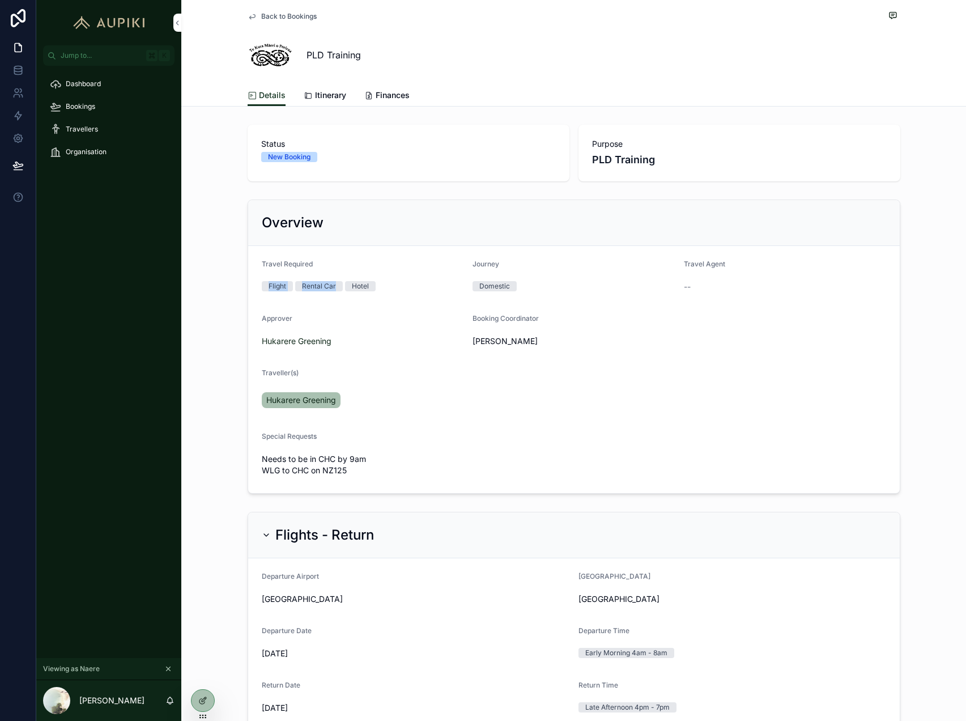
drag, startPoint x: 264, startPoint y: 286, endPoint x: 340, endPoint y: 294, distance: 75.9
click at [339, 294] on div "Flight Rental Car Hotel" at bounding box center [363, 286] width 202 height 17
click at [393, 299] on form "Travel Required Flight Rental Car Hotel Journey Domestic Travel Agent -- Approv…" at bounding box center [574, 369] width 652 height 247
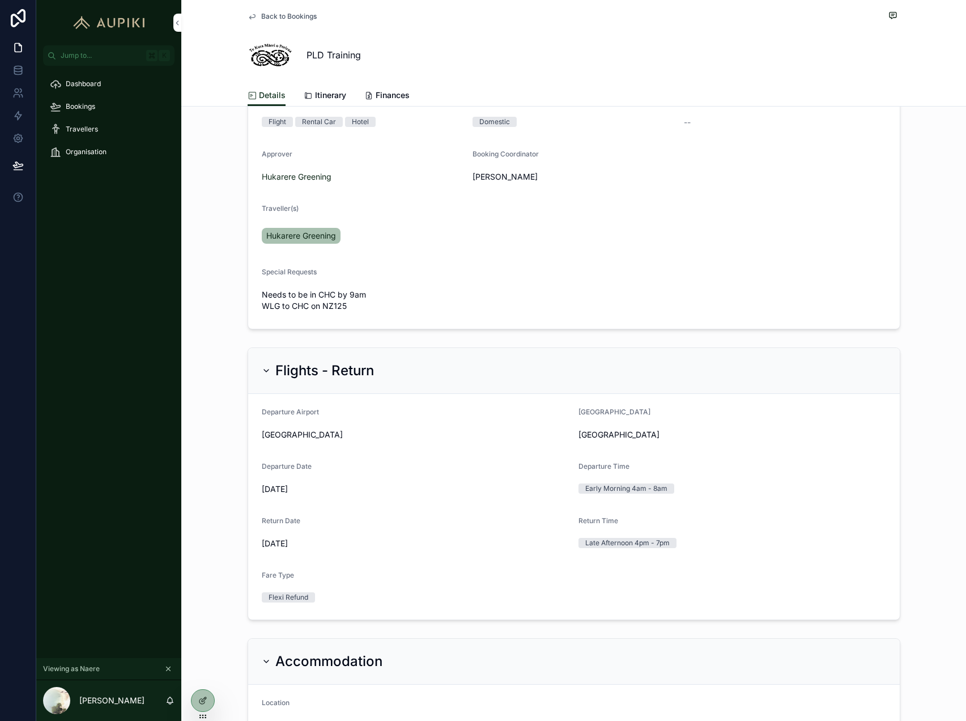
scroll to position [166, 0]
drag, startPoint x: 362, startPoint y: 309, endPoint x: 241, endPoint y: 284, distance: 122.8
click at [241, 284] on div "Overview Travel Required Flight Rental Car Hotel Journey Domestic Travel Agent …" at bounding box center [573, 180] width 785 height 303
click at [230, 305] on div "Overview Travel Required Flight Rental Car Hotel Journey Domestic Travel Agent …" at bounding box center [573, 180] width 785 height 303
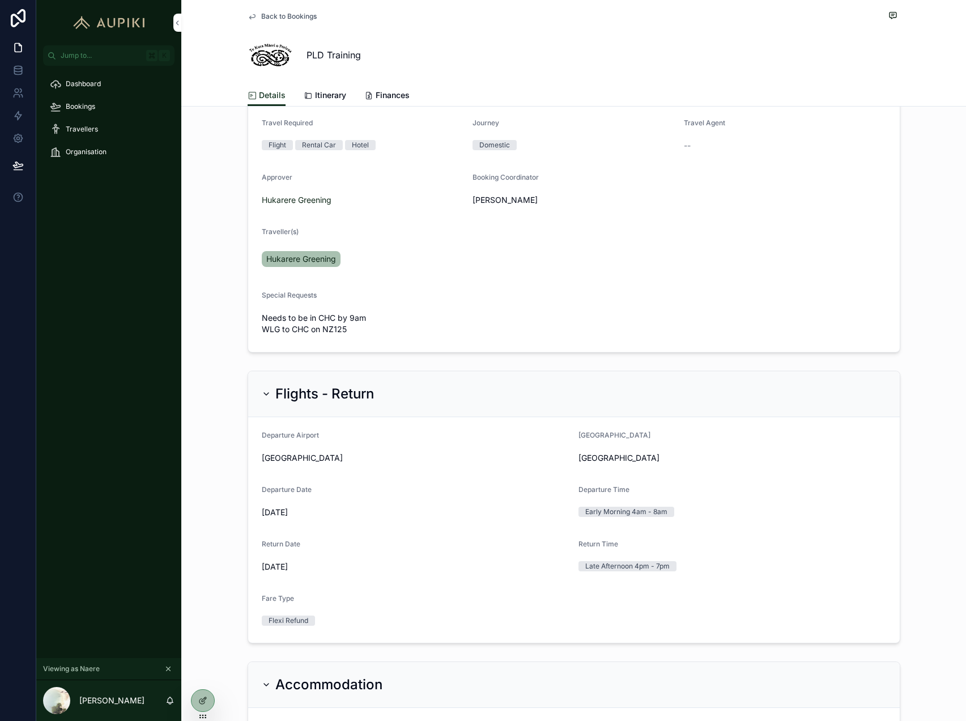
scroll to position [86, 0]
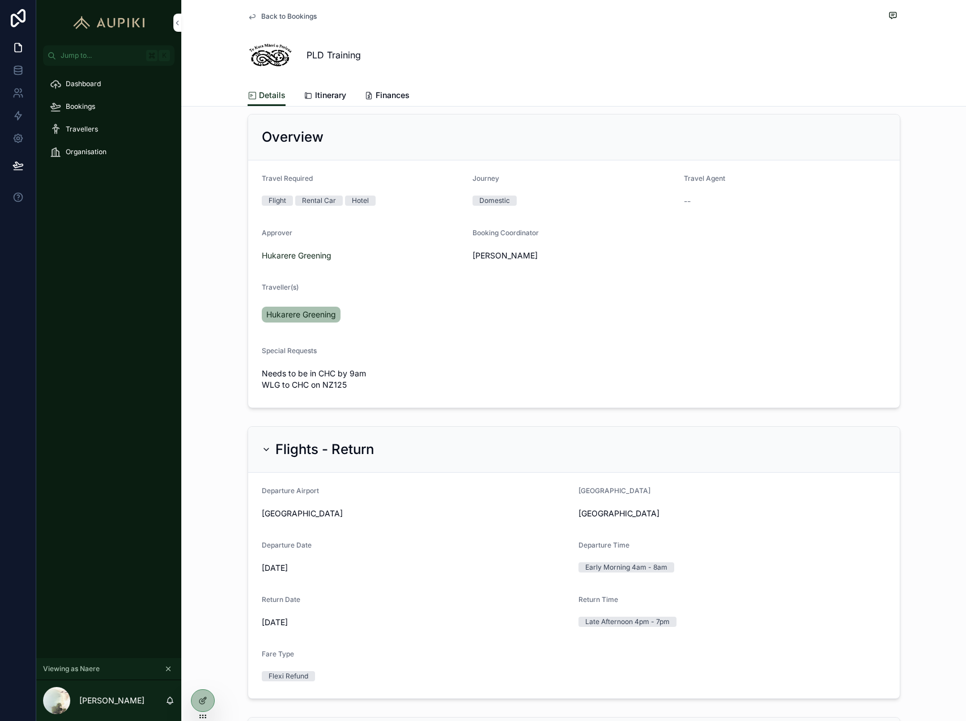
click at [104, 105] on div "Bookings" at bounding box center [109, 106] width 118 height 18
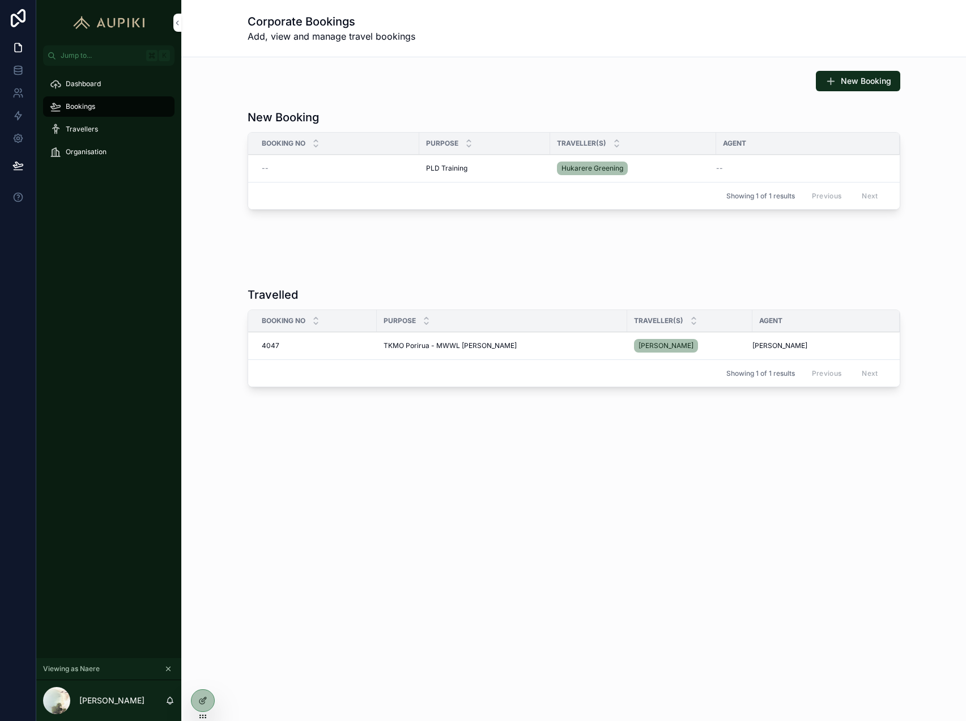
click at [100, 83] on span "Dashboard" at bounding box center [83, 83] width 35 height 9
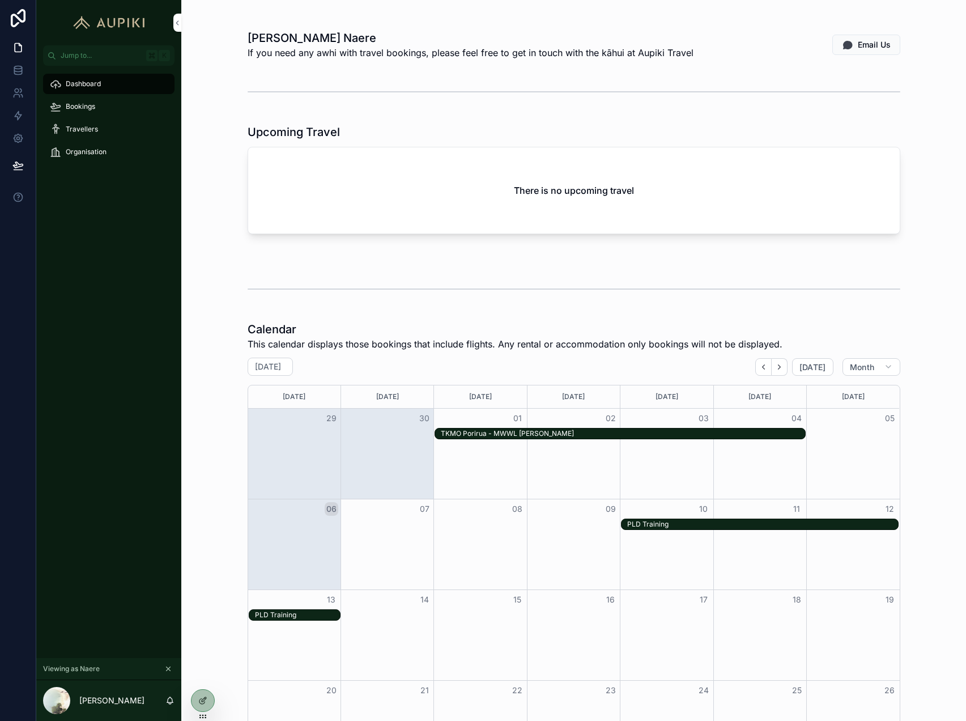
scroll to position [195, 0]
click at [101, 152] on span "Organisation" at bounding box center [86, 151] width 41 height 9
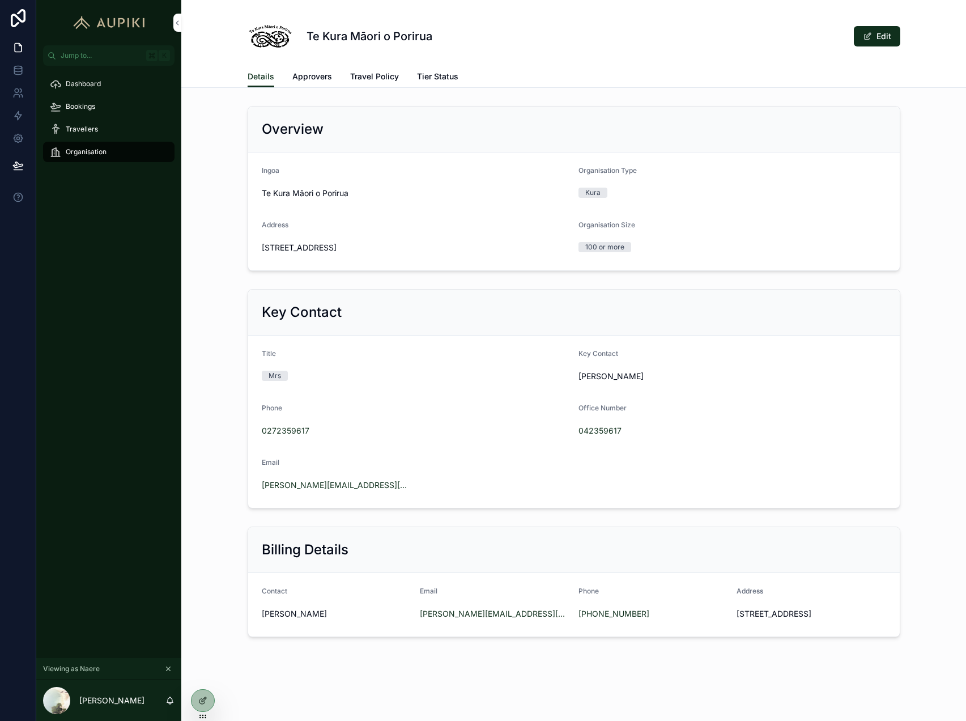
click at [245, 537] on div "Billing Details Contact Naere Andrews Email n.andrews@kura-porirua.school.nz Ph…" at bounding box center [573, 582] width 785 height 120
click at [322, 74] on span "Approvers" at bounding box center [312, 76] width 40 height 11
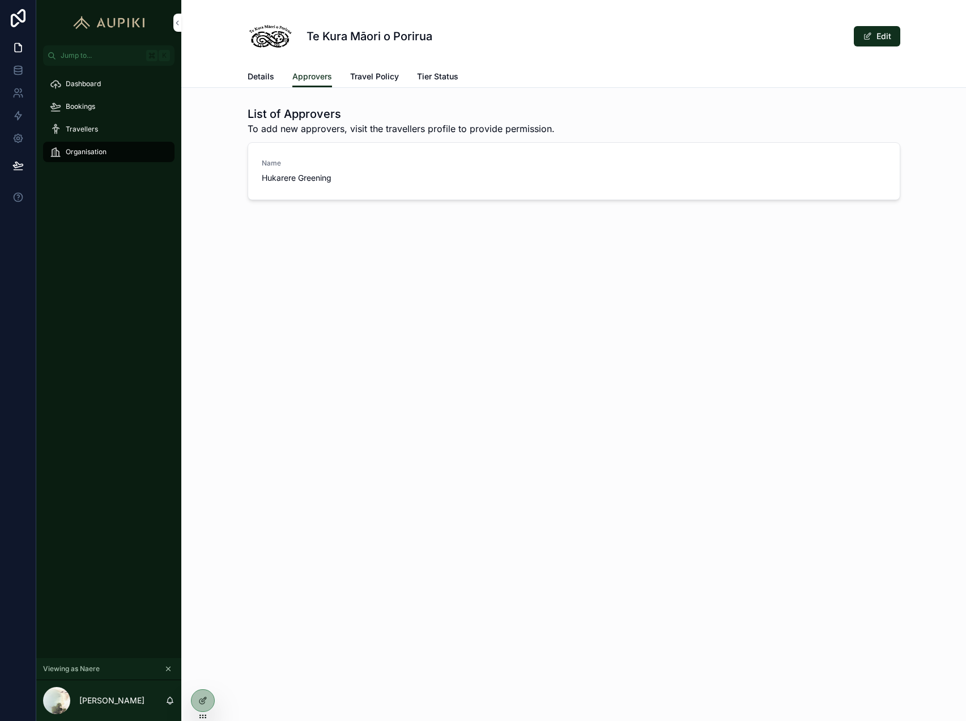
click at [392, 79] on span "Travel Policy" at bounding box center [374, 76] width 49 height 11
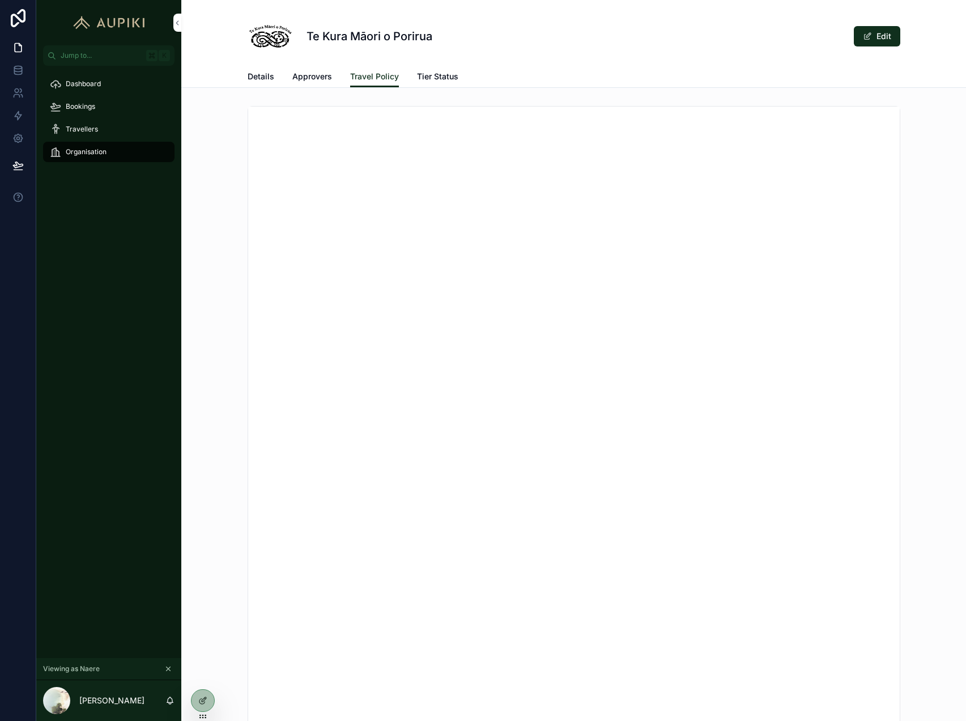
click at [447, 78] on span "Tier Status" at bounding box center [437, 76] width 41 height 11
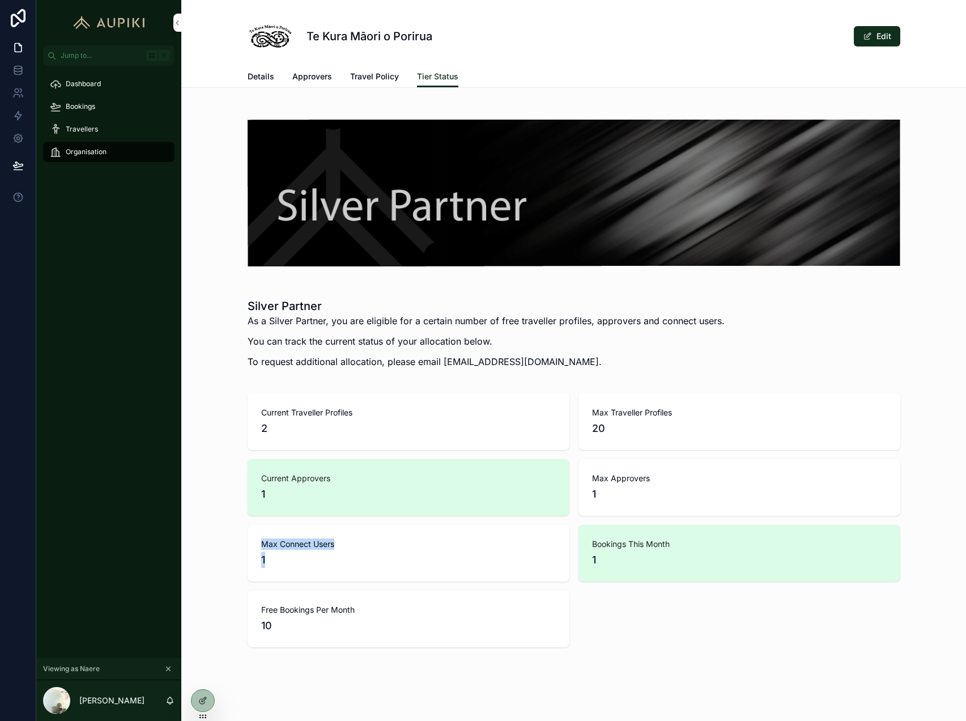
drag, startPoint x: 295, startPoint y: 557, endPoint x: 234, endPoint y: 538, distance: 64.2
click at [233, 537] on div "Current Traveller Profiles 2 Max Traveller Profiles 20 Current Approvers 1 Max …" at bounding box center [573, 520] width 785 height 263
click at [618, 557] on span "1" at bounding box center [739, 560] width 295 height 16
drag, startPoint x: 610, startPoint y: 564, endPoint x: 591, endPoint y: 546, distance: 26.5
click at [591, 546] on div "Bookings This Month 1" at bounding box center [740, 553] width 322 height 57
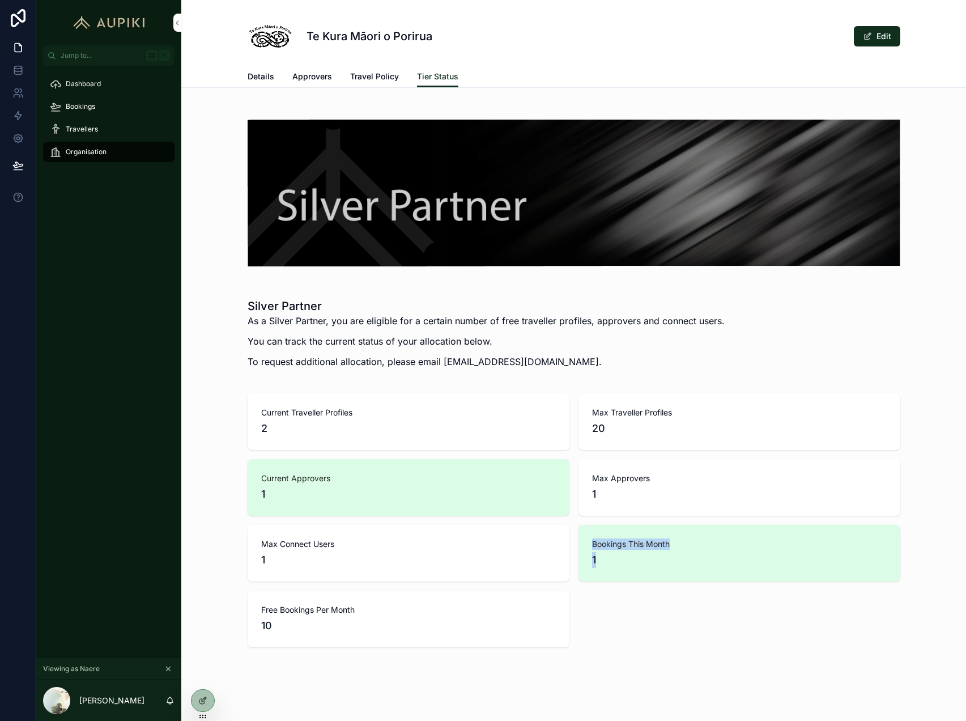
click at [671, 564] on span "1" at bounding box center [739, 560] width 295 height 16
click at [79, 82] on span "Dashboard" at bounding box center [83, 83] width 35 height 9
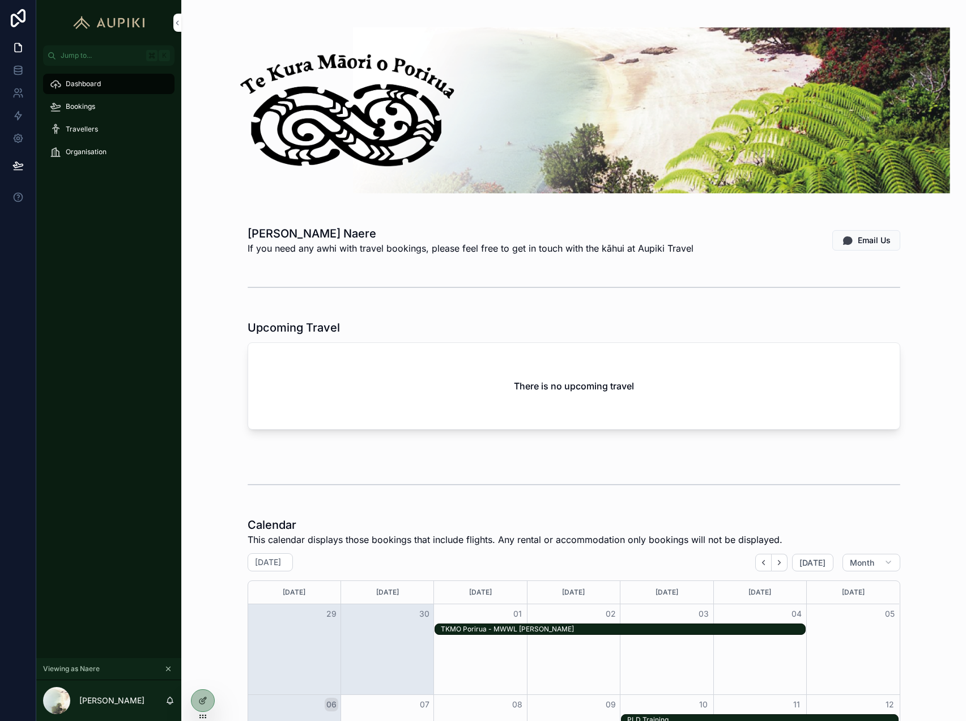
click at [113, 195] on div "Dashboard Bookings Travellers Organisation" at bounding box center [108, 362] width 145 height 592
click at [115, 122] on div "Travellers" at bounding box center [109, 129] width 118 height 18
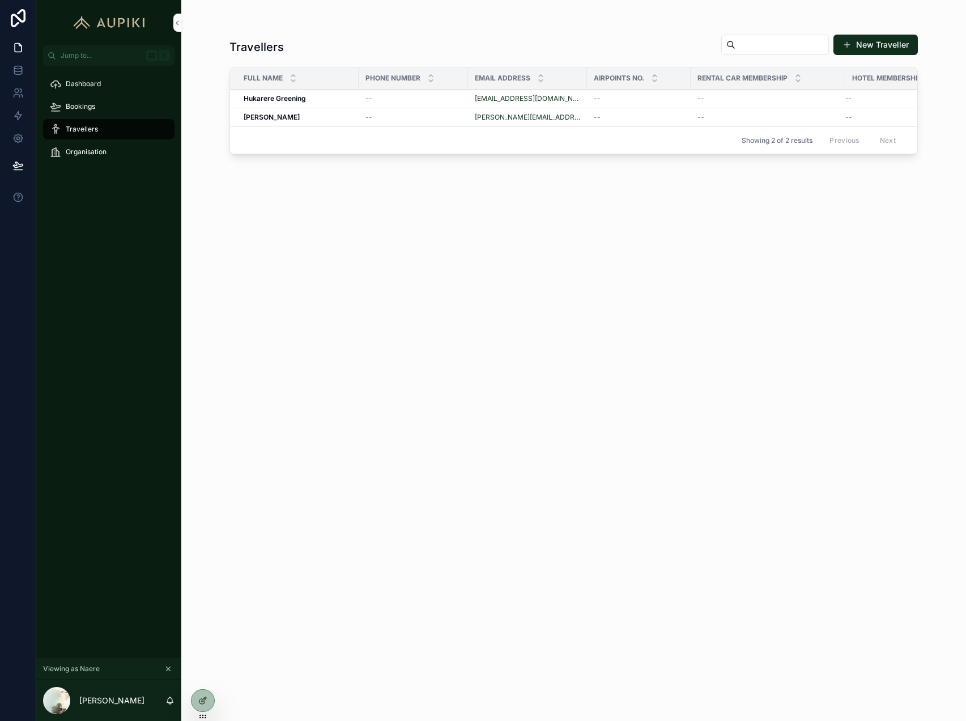
click at [424, 98] on div "--" at bounding box center [414, 98] width 96 height 9
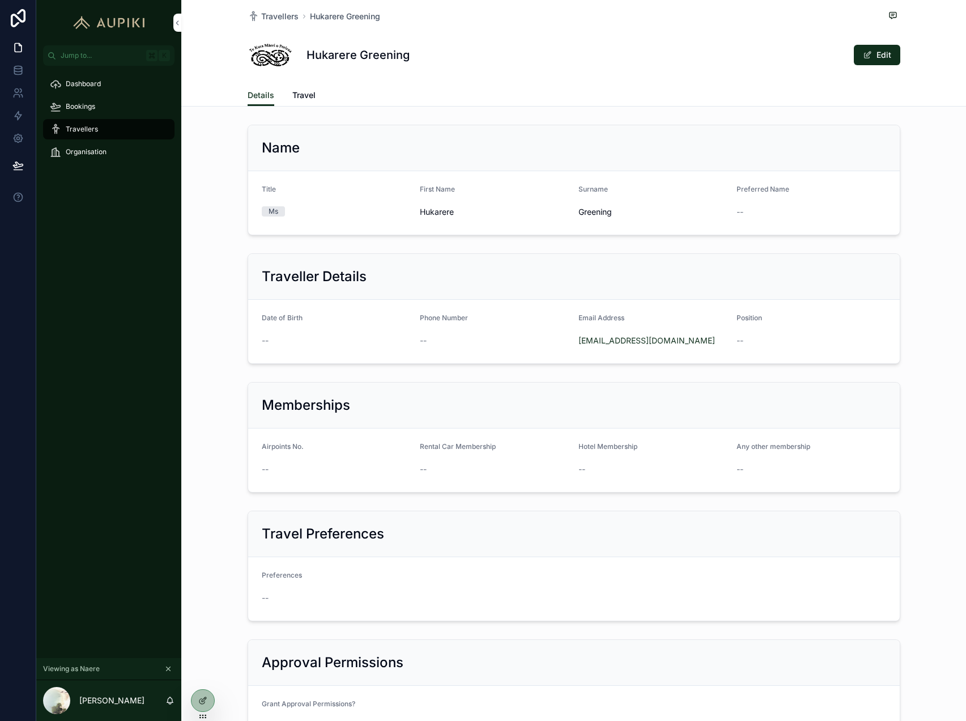
click at [880, 62] on button "Edit" at bounding box center [877, 55] width 46 height 20
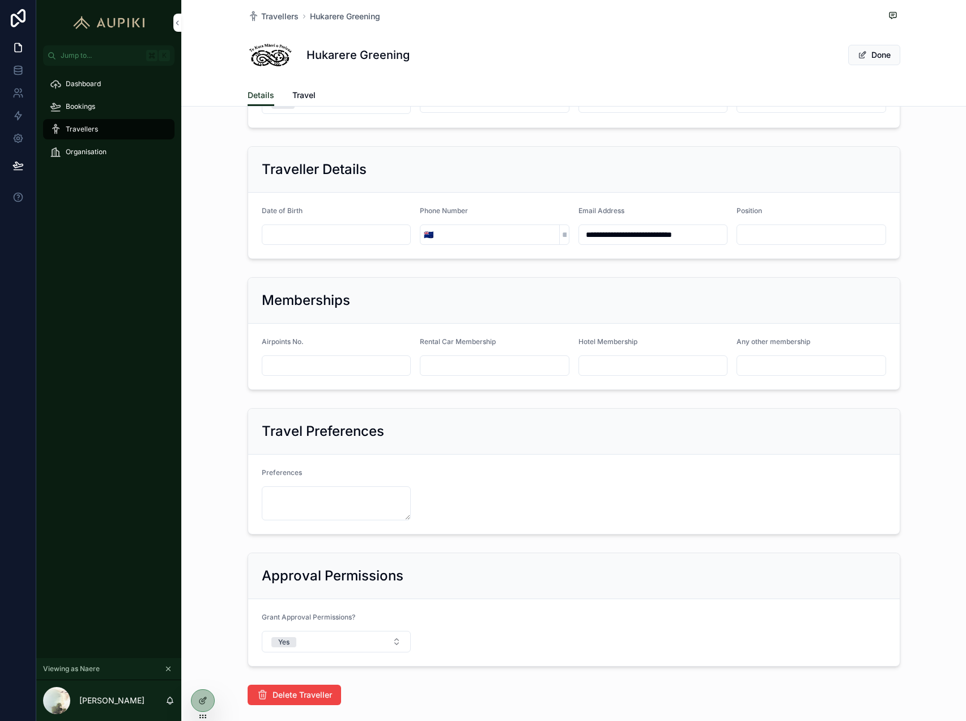
scroll to position [172, 0]
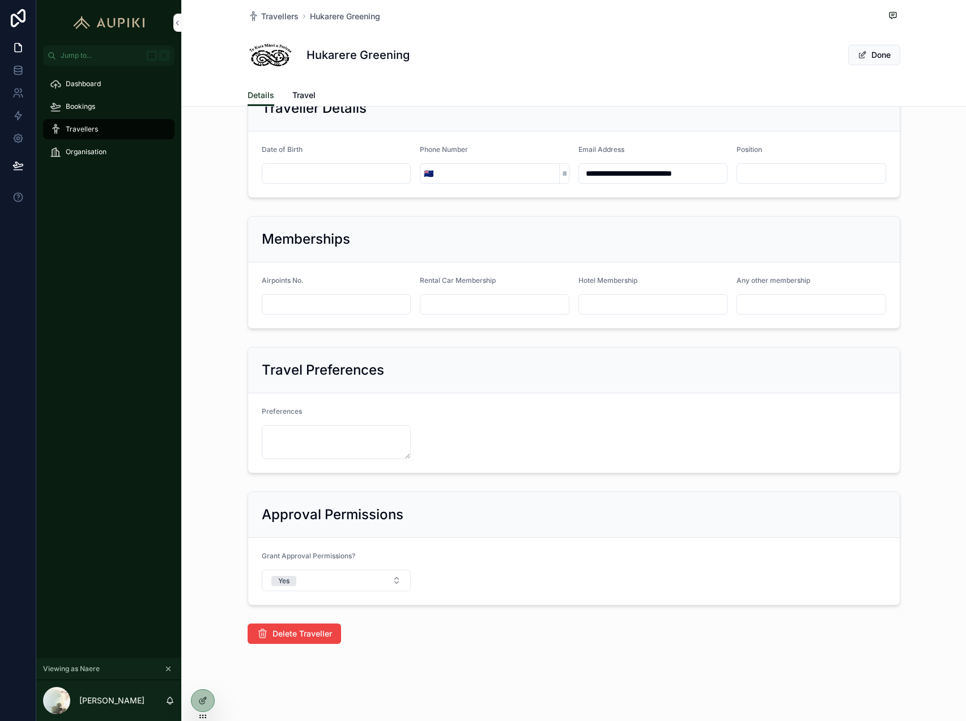
click at [348, 579] on button "Yes" at bounding box center [337, 581] width 150 height 22
click at [456, 568] on form "Grant Approval Permissions? Yes" at bounding box center [574, 571] width 652 height 67
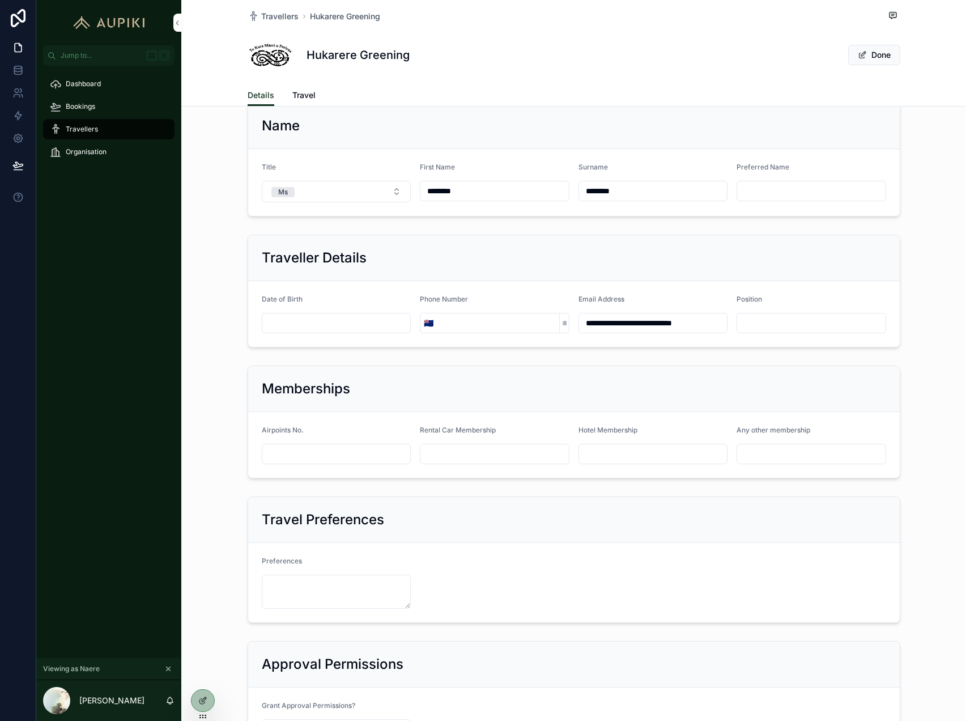
scroll to position [19, 0]
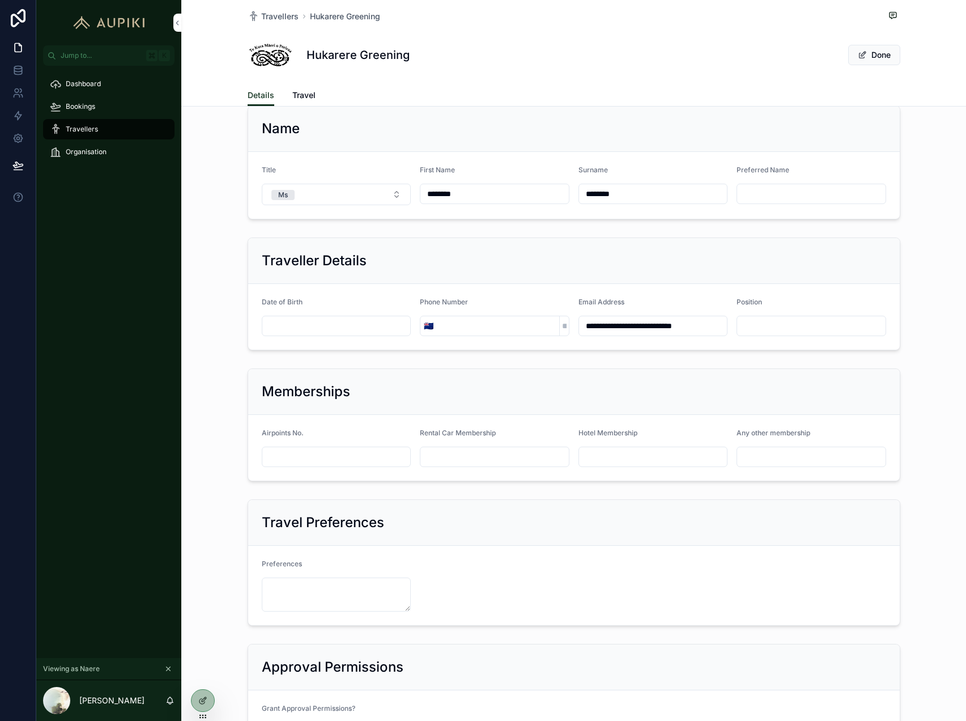
click at [769, 196] on input "scrollable content" at bounding box center [811, 194] width 149 height 16
click at [867, 60] on button "Done" at bounding box center [875, 55] width 52 height 20
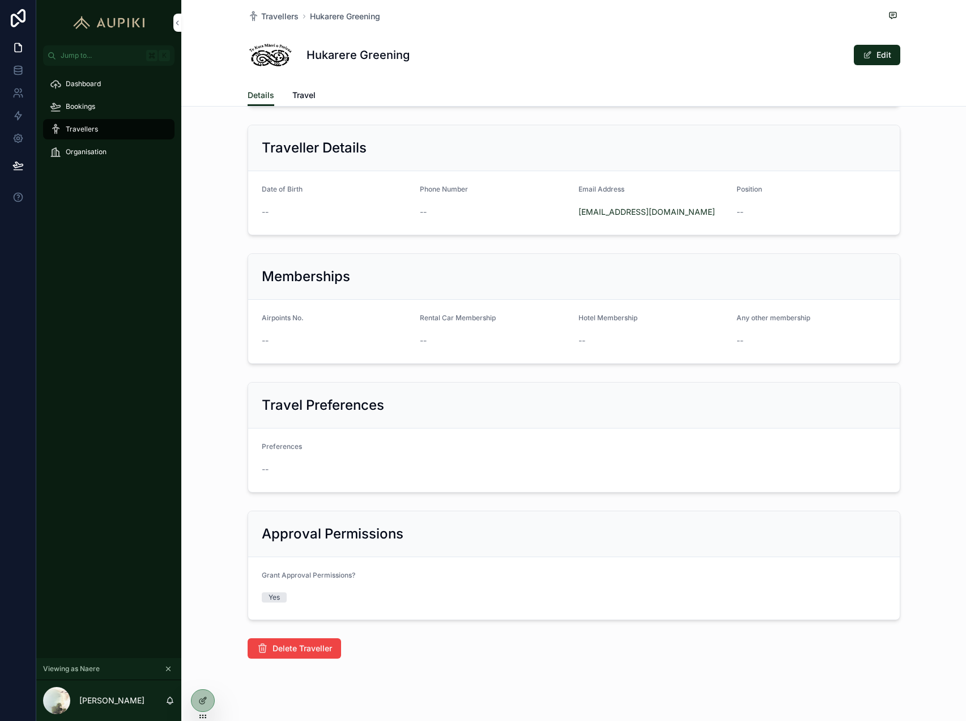
scroll to position [132, 0]
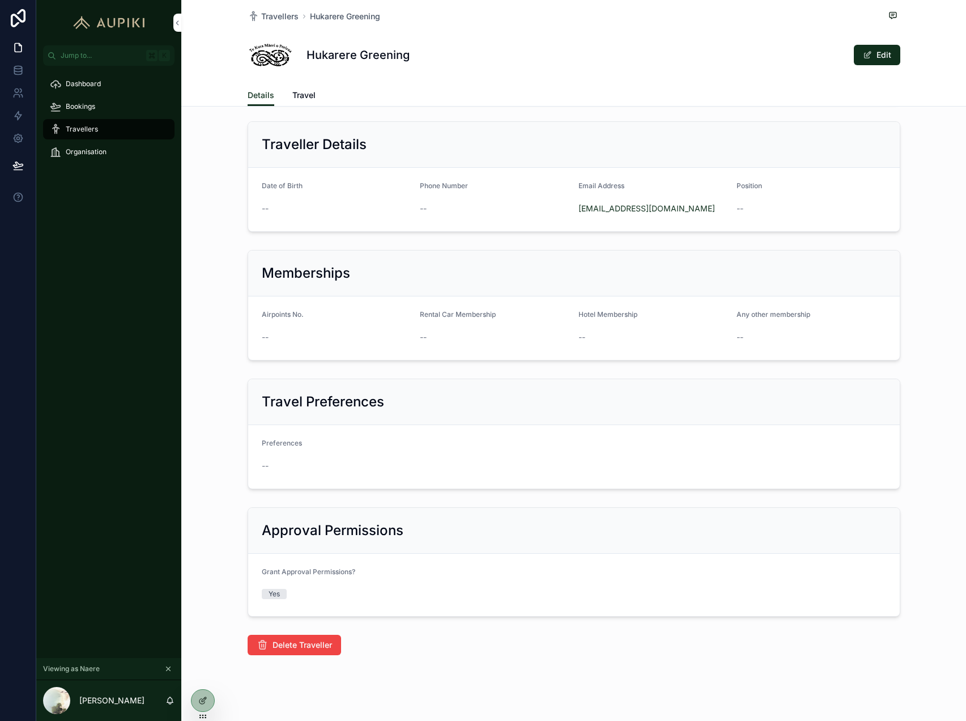
drag, startPoint x: 290, startPoint y: 331, endPoint x: 250, endPoint y: 319, distance: 41.4
click at [250, 319] on form "Airpoints No. -- Rental Car Membership -- Hotel Membership -- Any other members…" at bounding box center [574, 327] width 652 height 63
drag, startPoint x: 256, startPoint y: 314, endPoint x: 257, endPoint y: 339, distance: 25.0
click at [257, 340] on form "Airpoints No. -- Rental Car Membership -- Hotel Membership -- Any other members…" at bounding box center [574, 327] width 652 height 63
click at [291, 336] on div "--" at bounding box center [337, 337] width 150 height 11
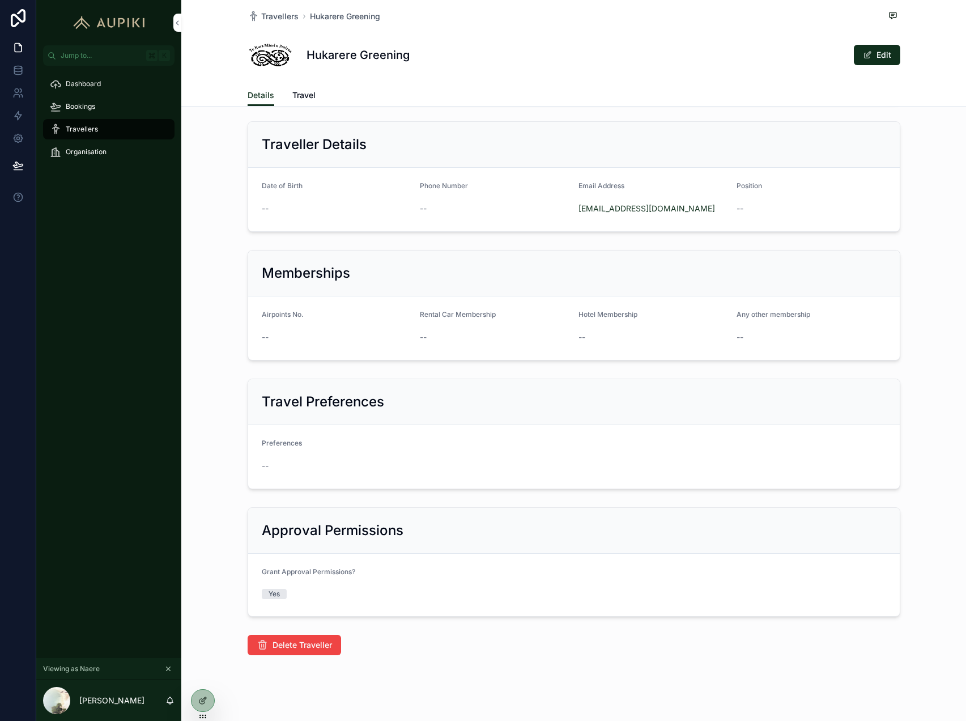
click at [306, 92] on span "Travel" at bounding box center [303, 95] width 23 height 11
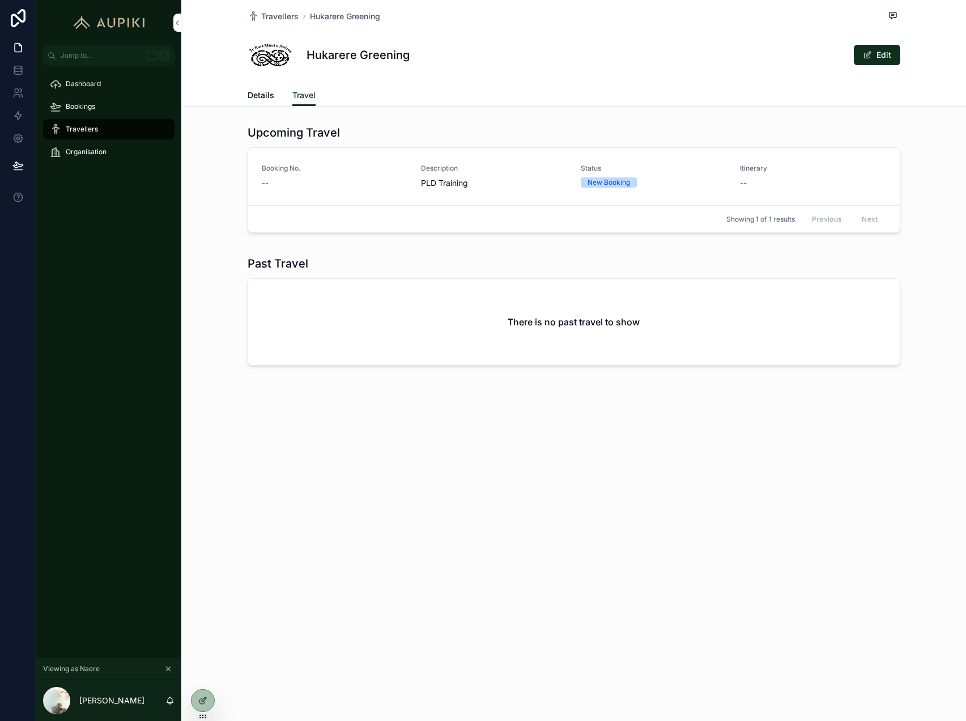
click at [97, 124] on div "Travellers" at bounding box center [109, 129] width 118 height 18
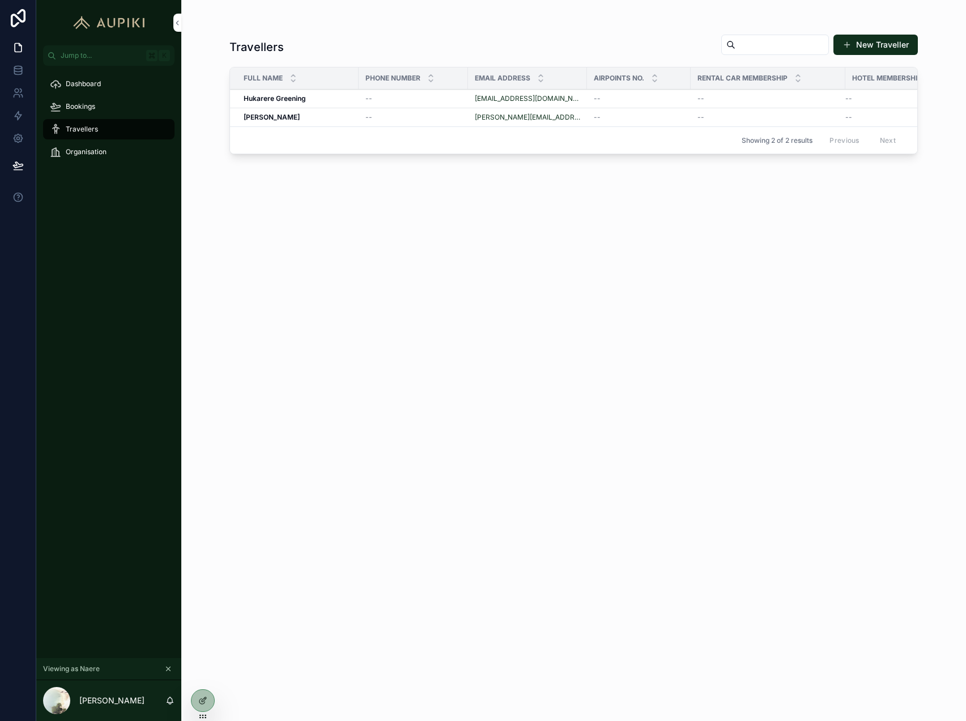
click at [859, 41] on button "New Traveller" at bounding box center [876, 45] width 84 height 20
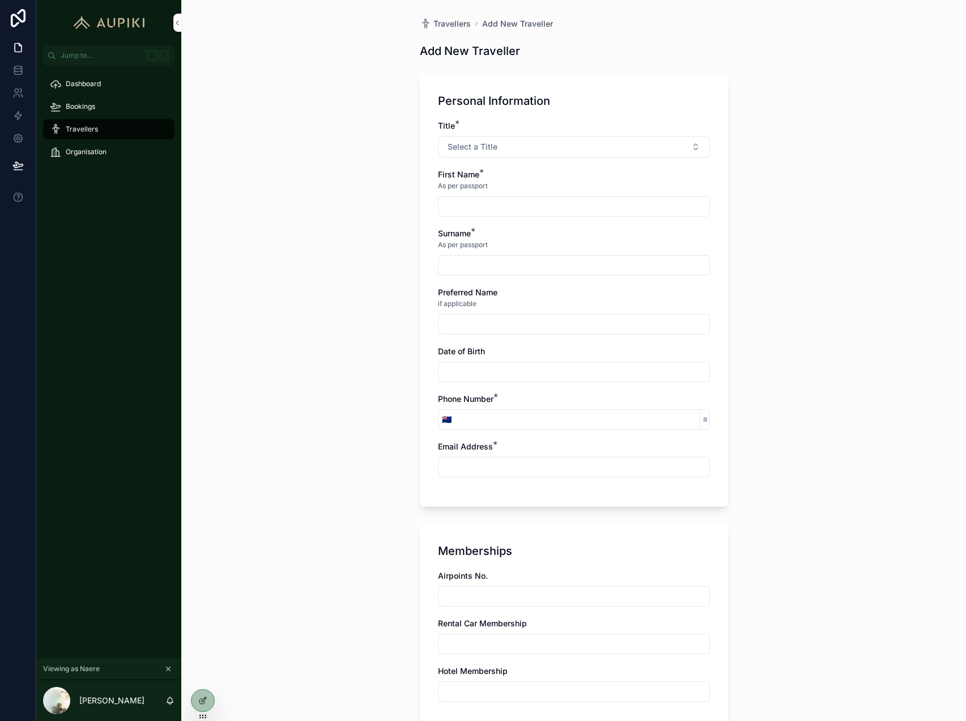
click at [77, 125] on span "Travellers" at bounding box center [82, 129] width 32 height 9
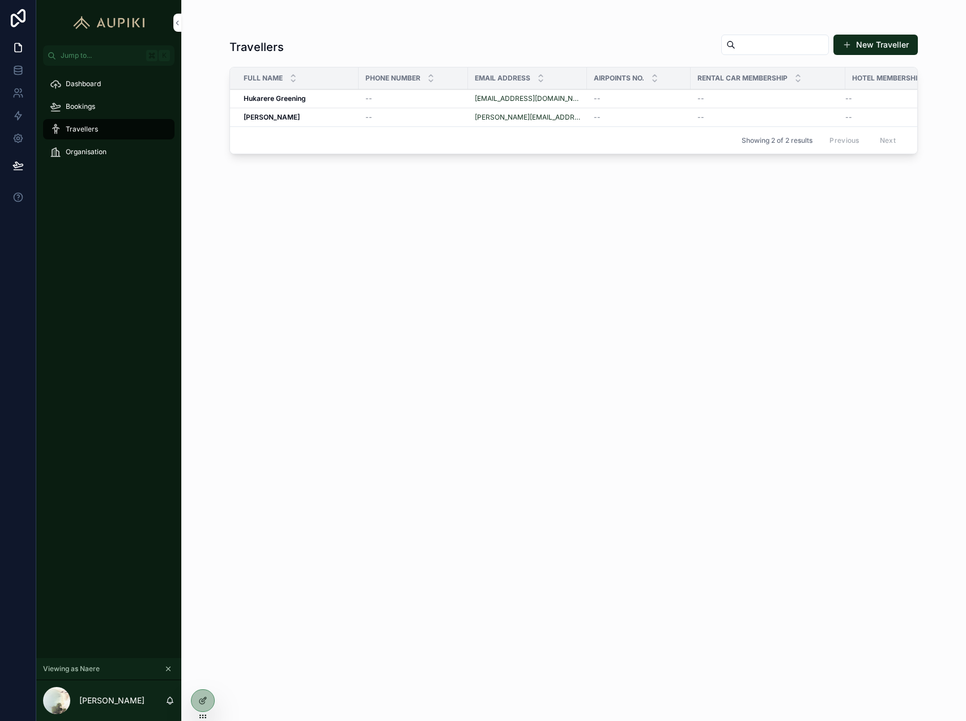
click at [101, 85] on div "Dashboard" at bounding box center [109, 84] width 118 height 18
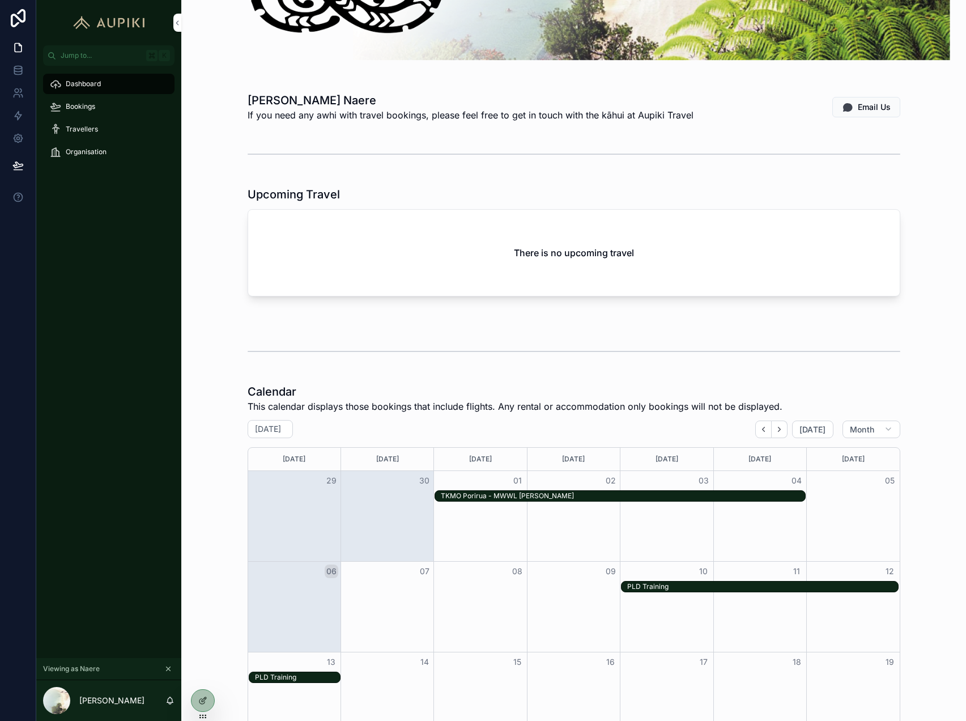
scroll to position [135, 0]
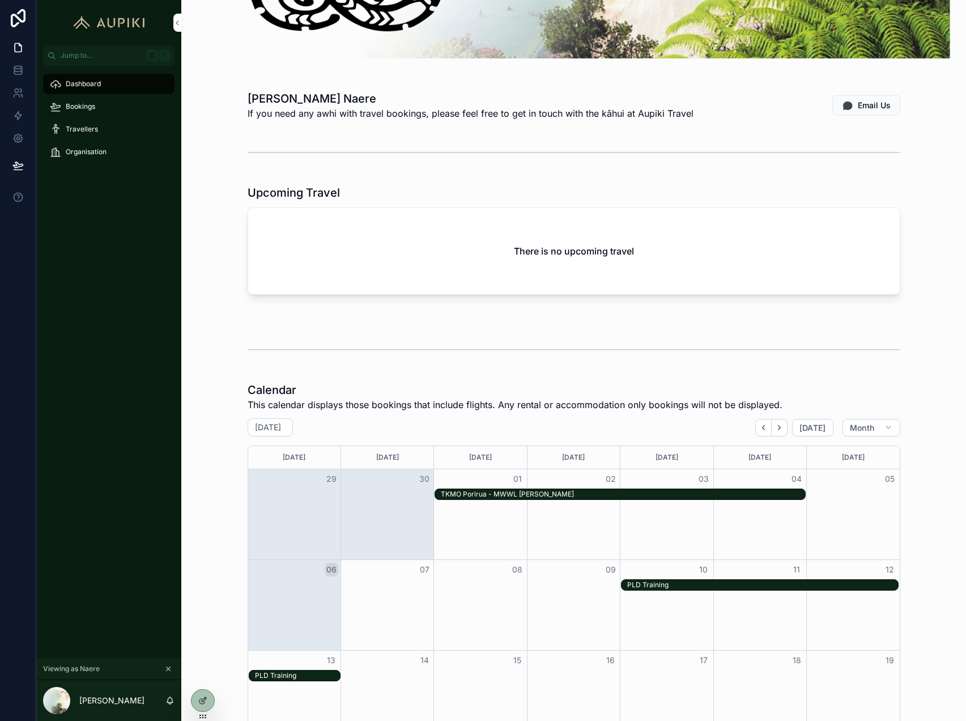
click at [97, 146] on div "Organisation" at bounding box center [109, 152] width 118 height 18
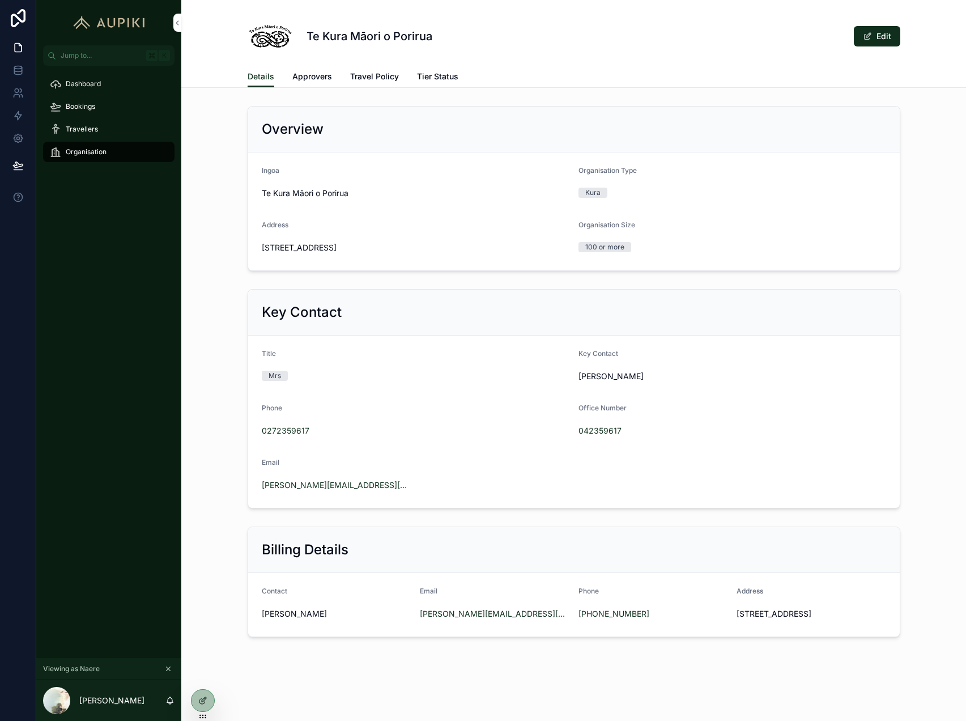
click at [167, 669] on icon "scrollable content" at bounding box center [169, 669] width 4 height 4
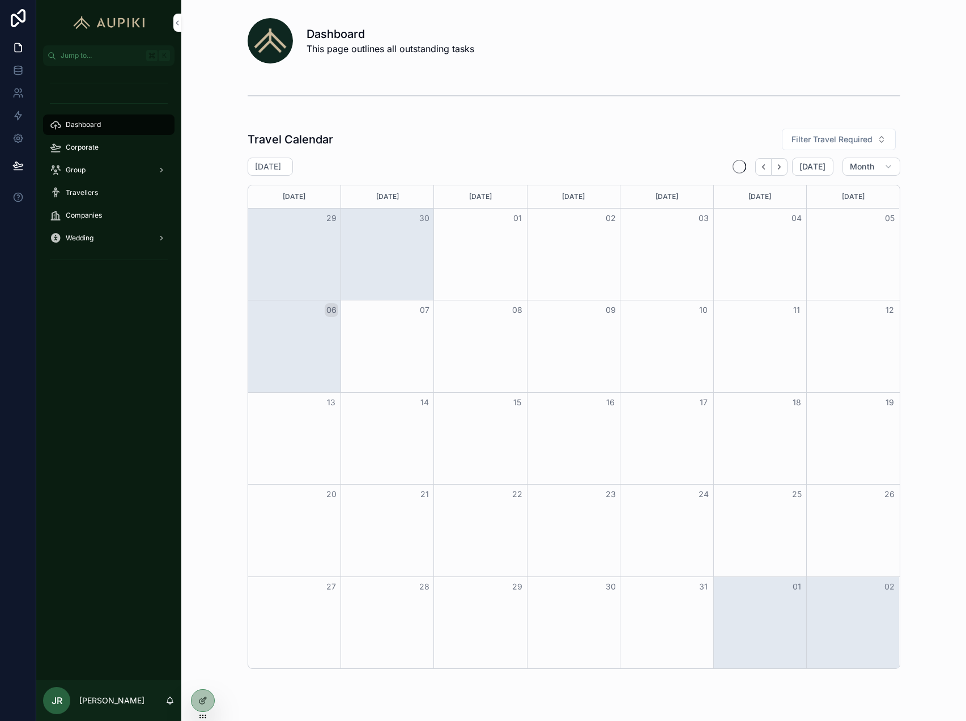
click at [108, 143] on div "Corporate" at bounding box center [109, 147] width 118 height 18
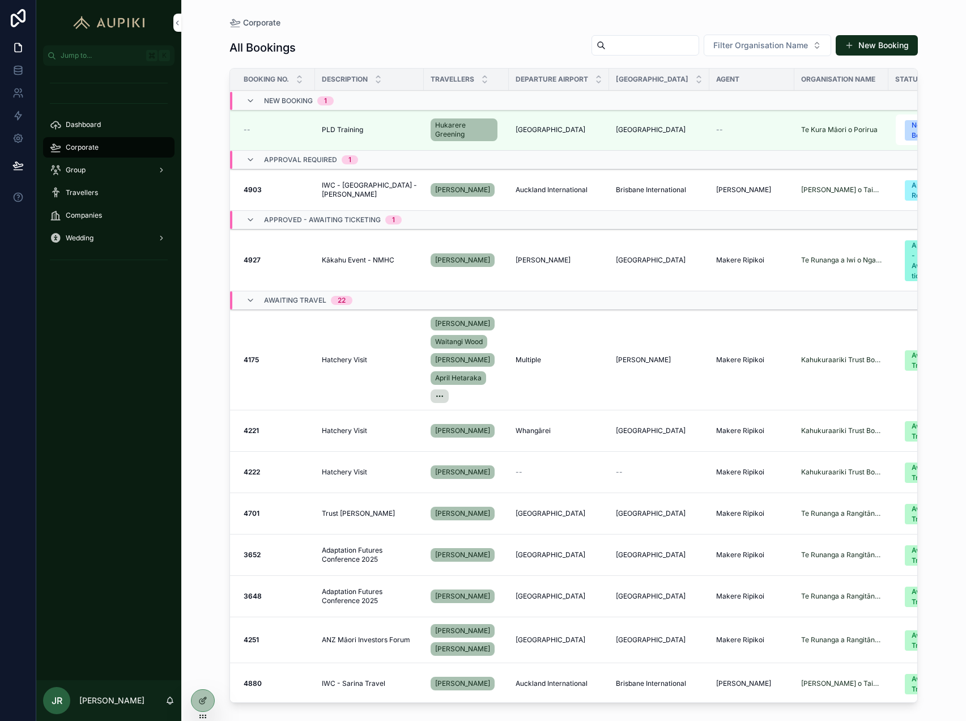
click at [354, 130] on span "PLD Training" at bounding box center [342, 129] width 41 height 9
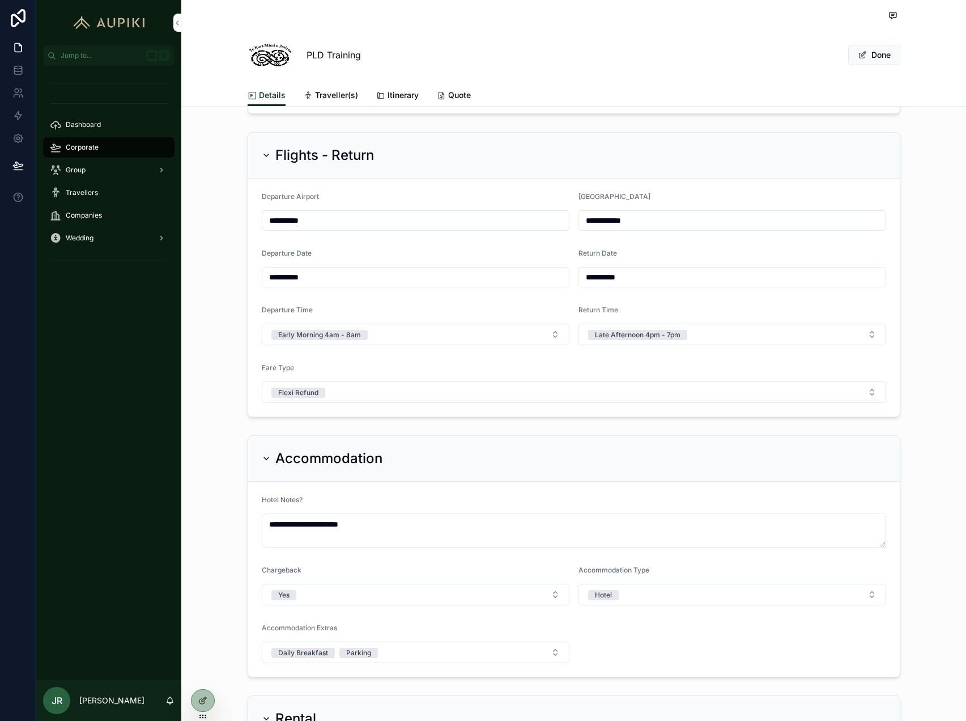
scroll to position [798, 0]
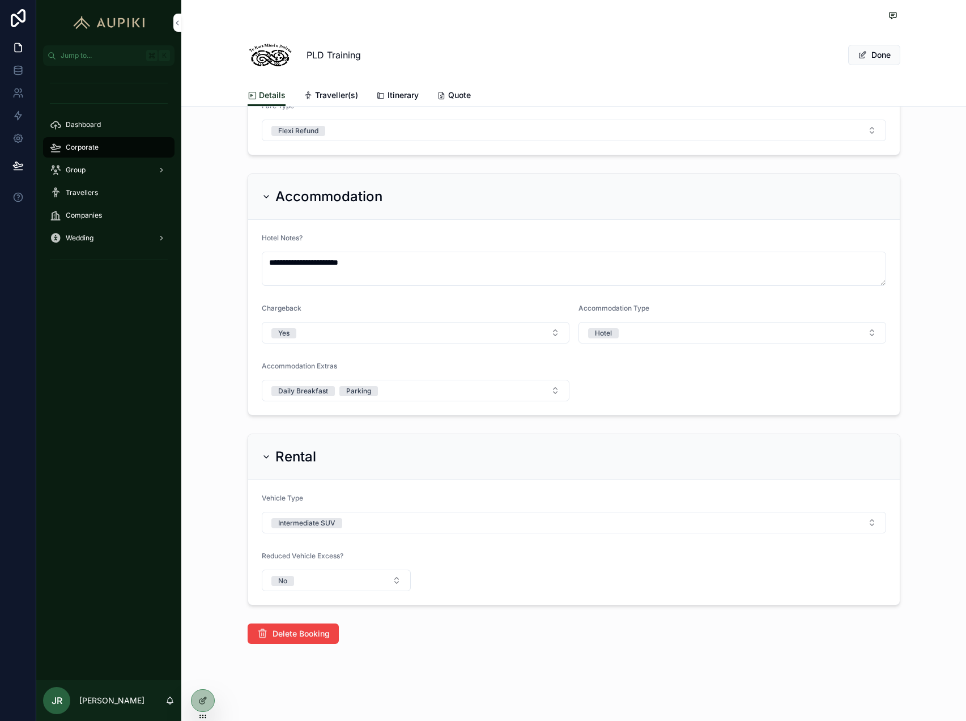
click at [304, 638] on span "Delete Booking" at bounding box center [301, 633] width 57 height 11
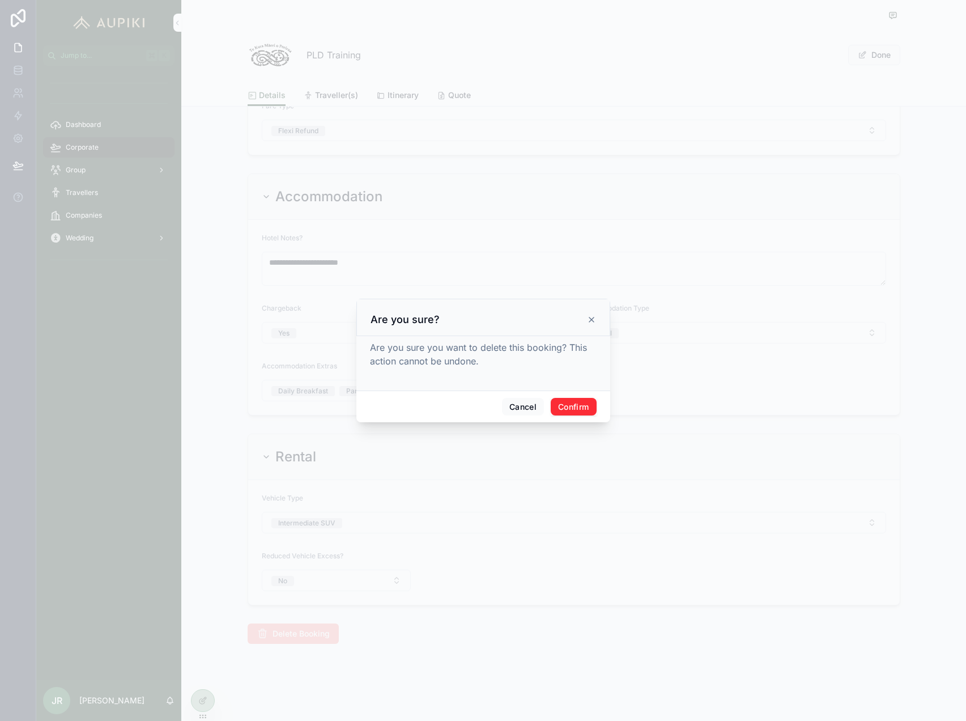
click at [571, 410] on button "Confirm" at bounding box center [573, 407] width 45 height 18
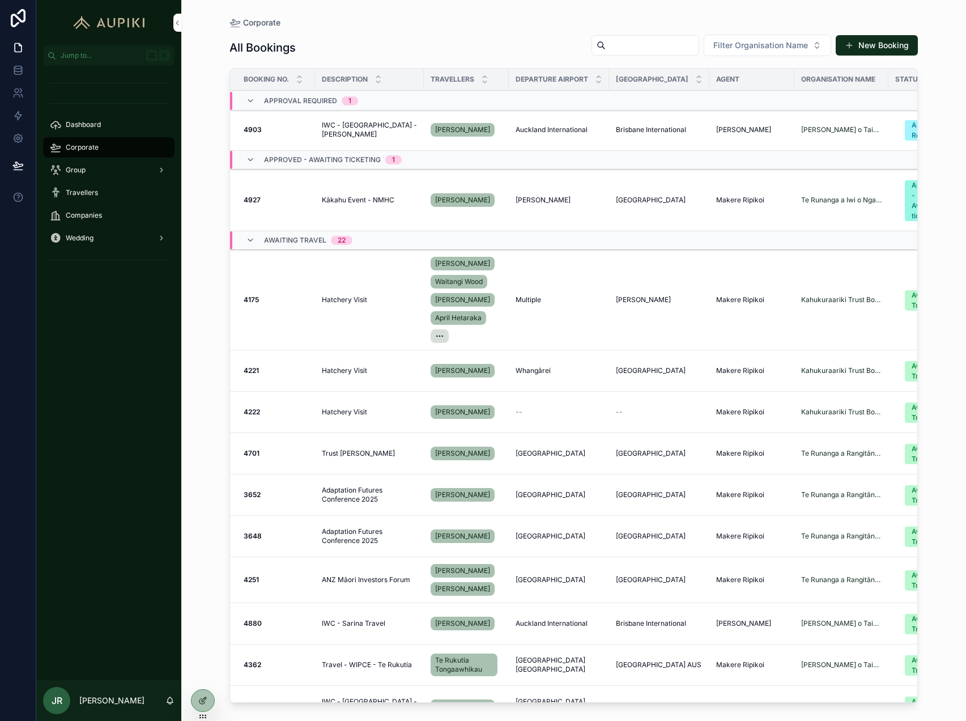
click at [90, 198] on div "Travellers" at bounding box center [109, 193] width 118 height 18
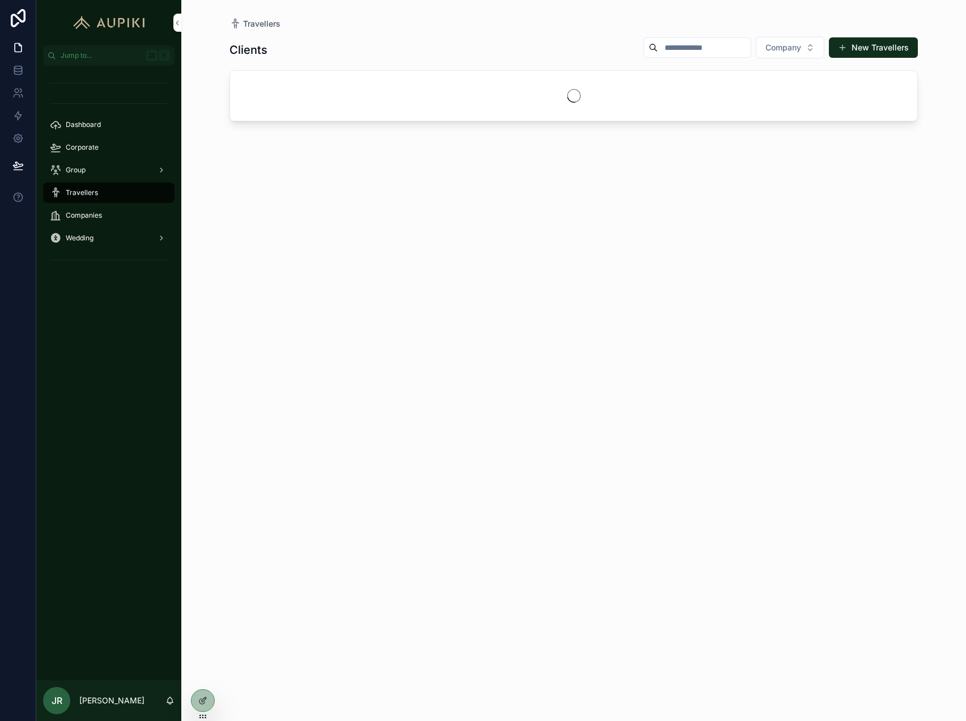
click at [862, 52] on button "New Travellers" at bounding box center [873, 47] width 89 height 20
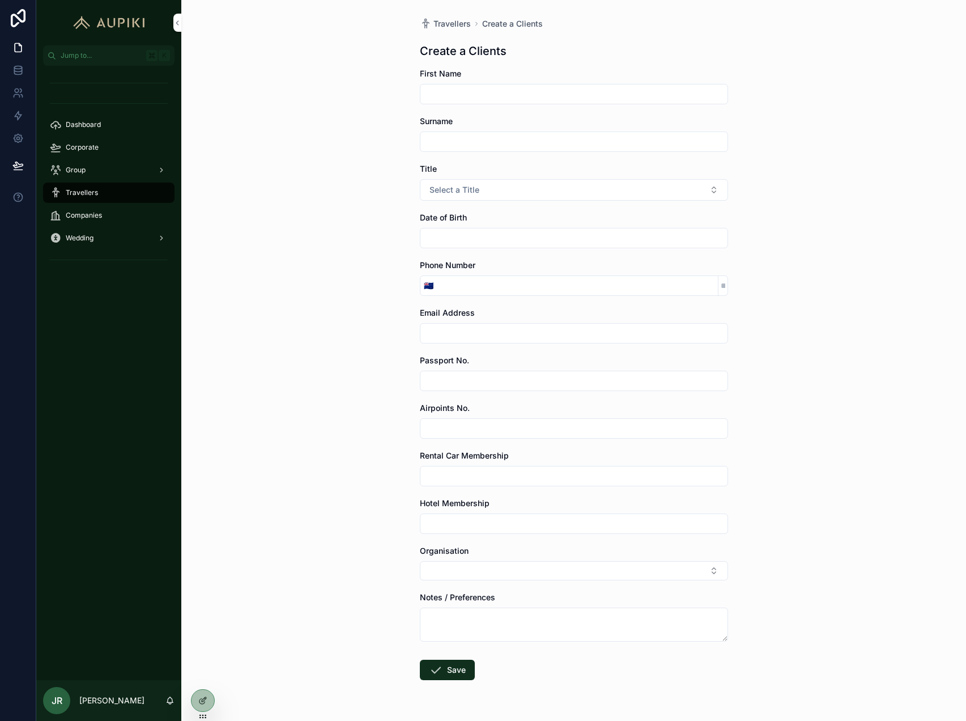
click at [539, 89] on input "scrollable content" at bounding box center [574, 94] width 307 height 16
type input "*****"
type input "******"
click at [420, 179] on button "Select a Title" at bounding box center [574, 190] width 308 height 22
paste input "**********"
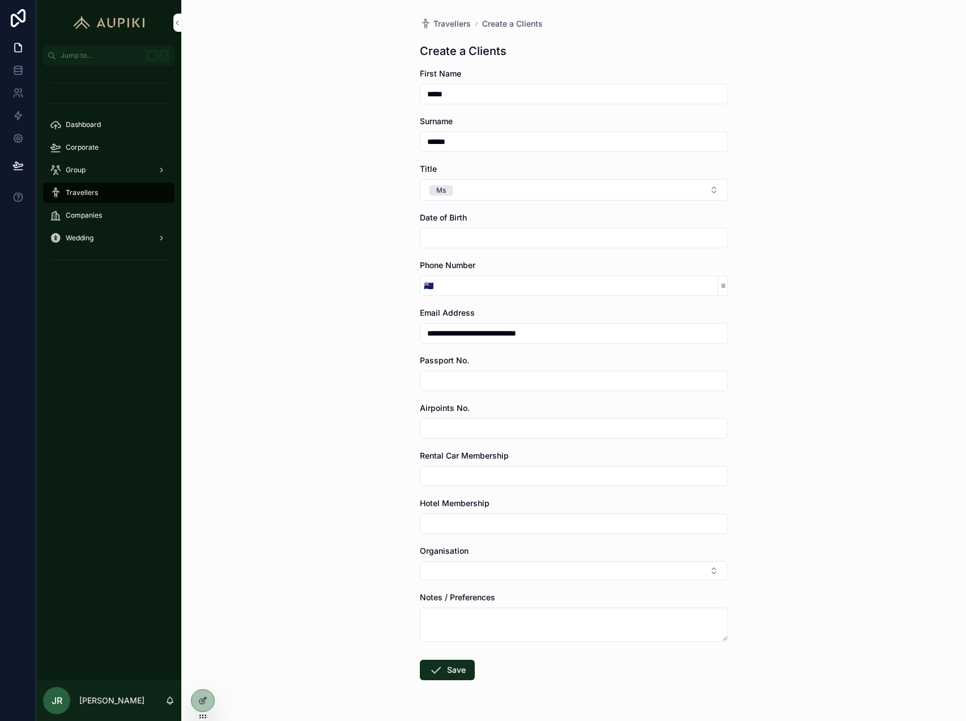
type input "**********"
click at [420, 561] on button "Select Button" at bounding box center [574, 570] width 308 height 19
type input "*******"
click at [235, 444] on div "**********" at bounding box center [573, 360] width 785 height 721
click at [452, 670] on button "Save" at bounding box center [447, 673] width 55 height 20
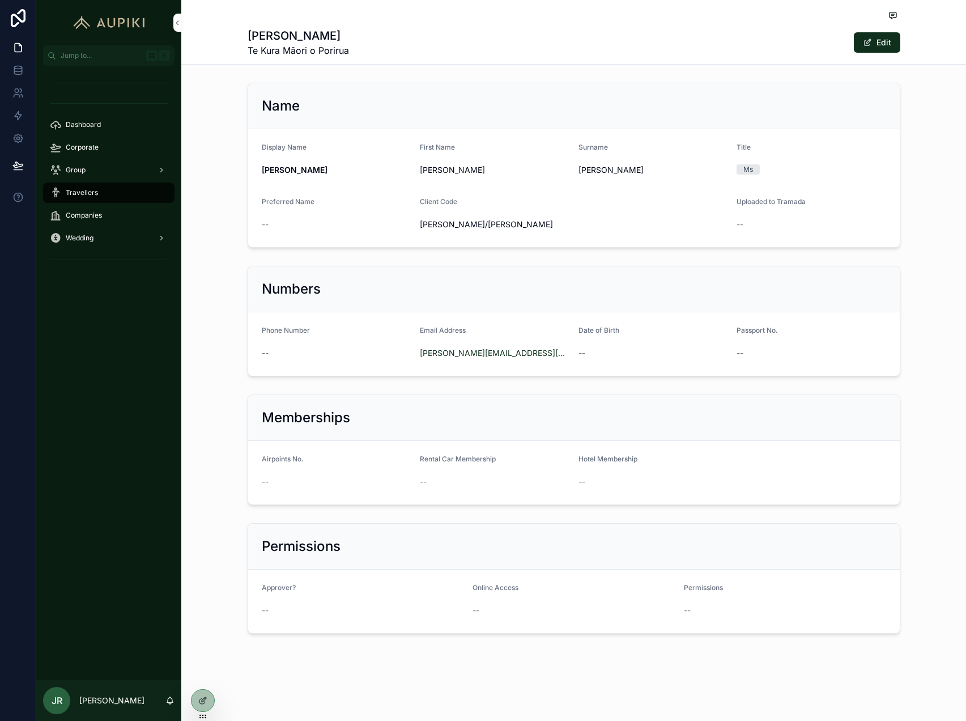
click at [885, 41] on button "Edit" at bounding box center [877, 42] width 46 height 20
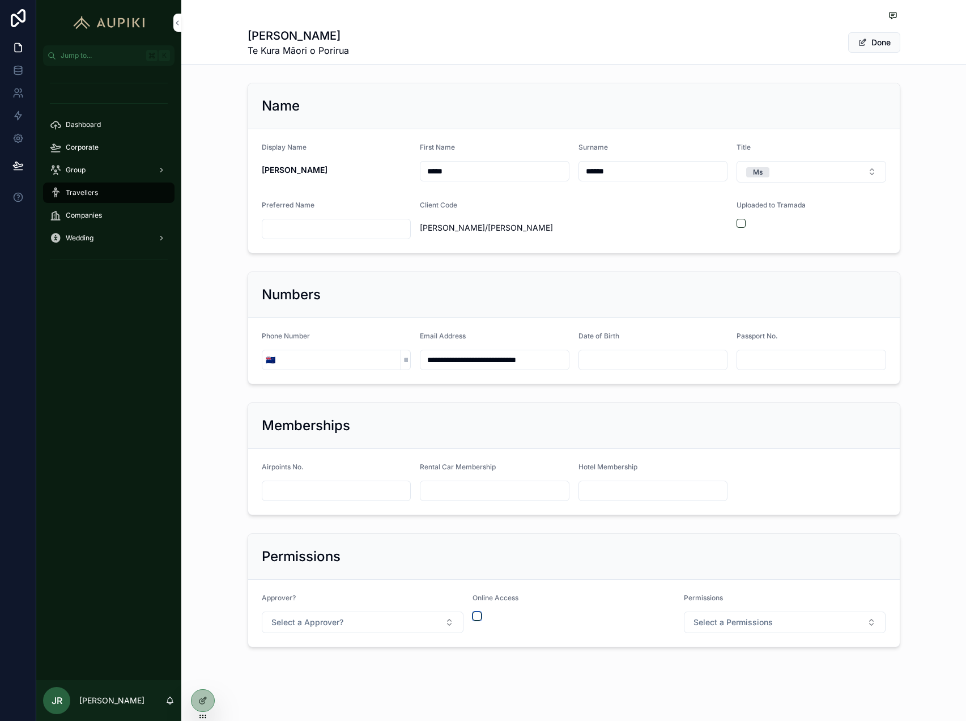
click at [477, 614] on button "scrollable content" at bounding box center [477, 616] width 9 height 9
click at [703, 629] on button "Select a Permissions" at bounding box center [785, 623] width 202 height 22
click at [757, 686] on div "Booking Coordinator" at bounding box center [751, 685] width 66 height 10
click at [234, 485] on div "Memberships Airpoints No. Rental Car Membership Hotel Membership" at bounding box center [573, 459] width 785 height 122
click at [880, 38] on button "Done" at bounding box center [875, 42] width 52 height 20
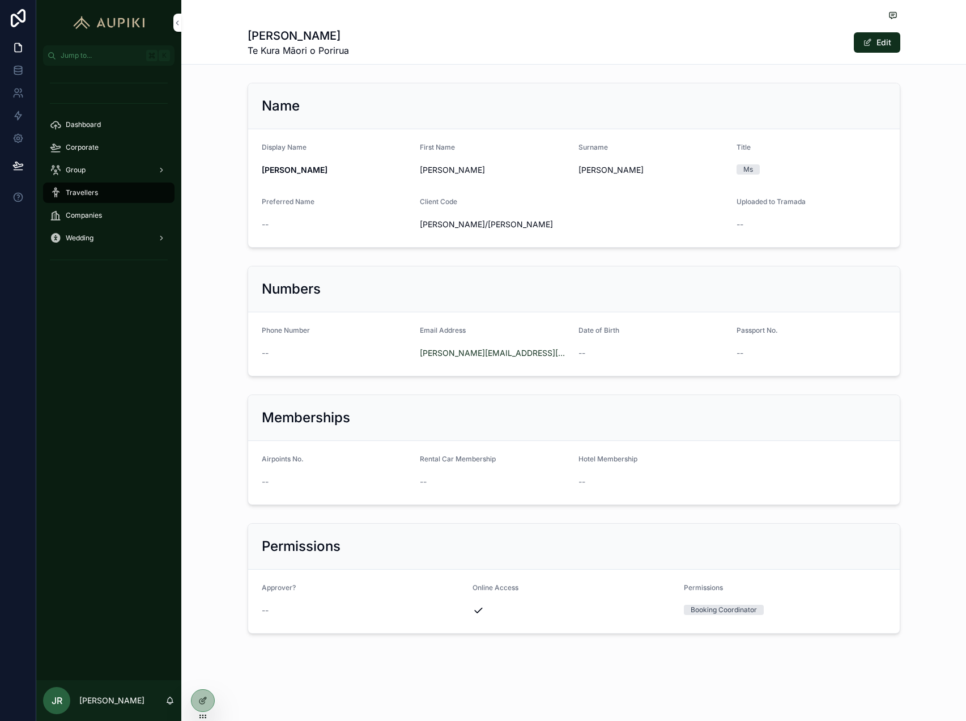
click at [88, 131] on div "Dashboard" at bounding box center [109, 125] width 118 height 18
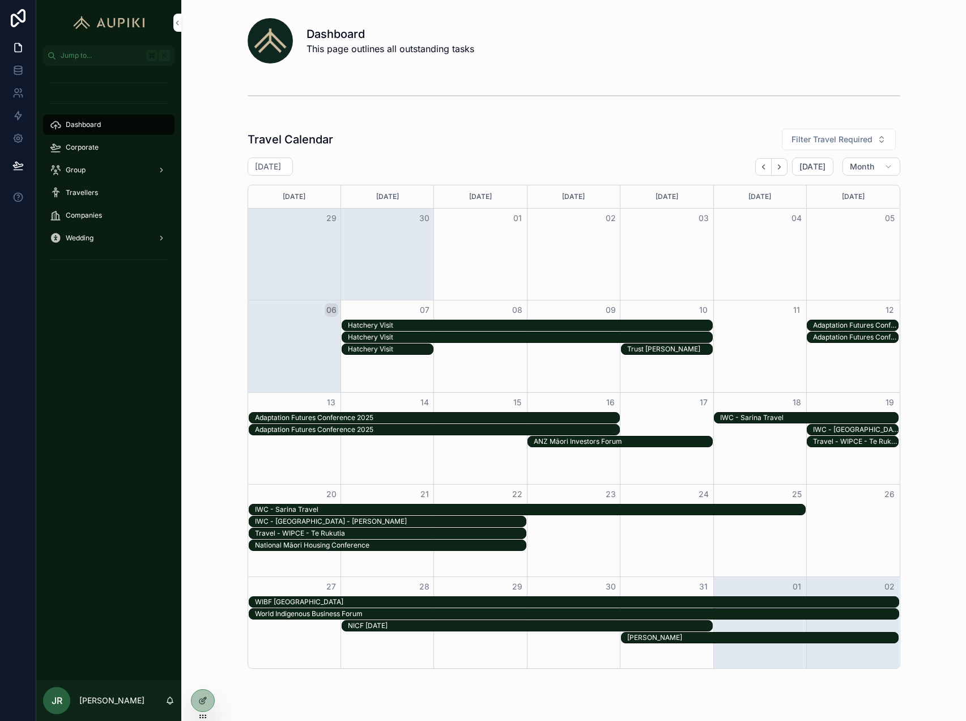
click at [82, 147] on span "Corporate" at bounding box center [82, 147] width 33 height 9
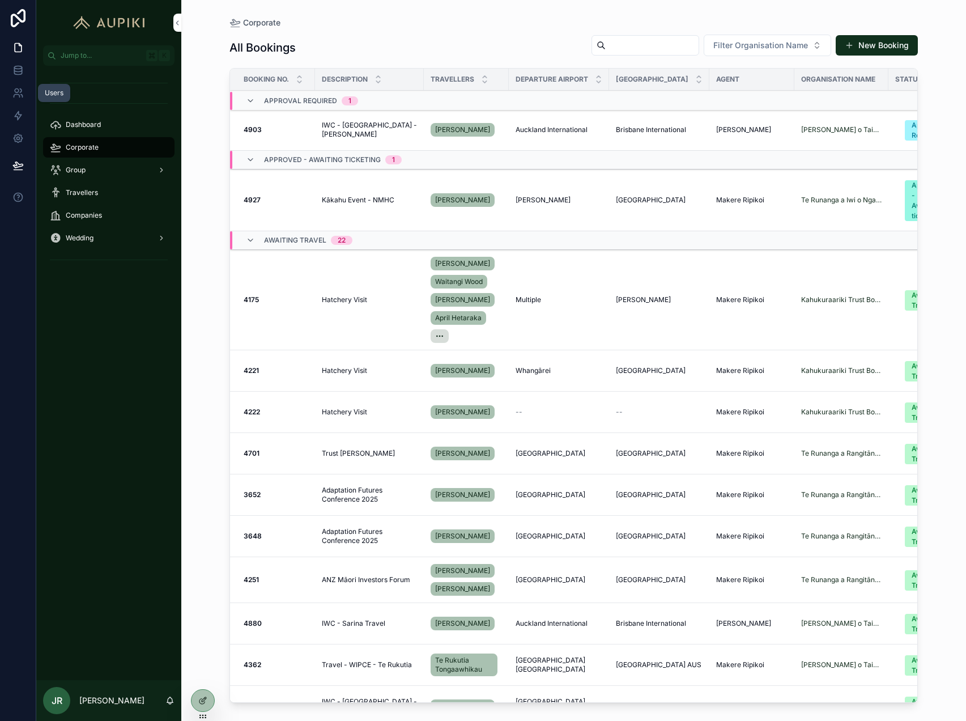
click at [19, 93] on icon at bounding box center [17, 92] width 11 height 11
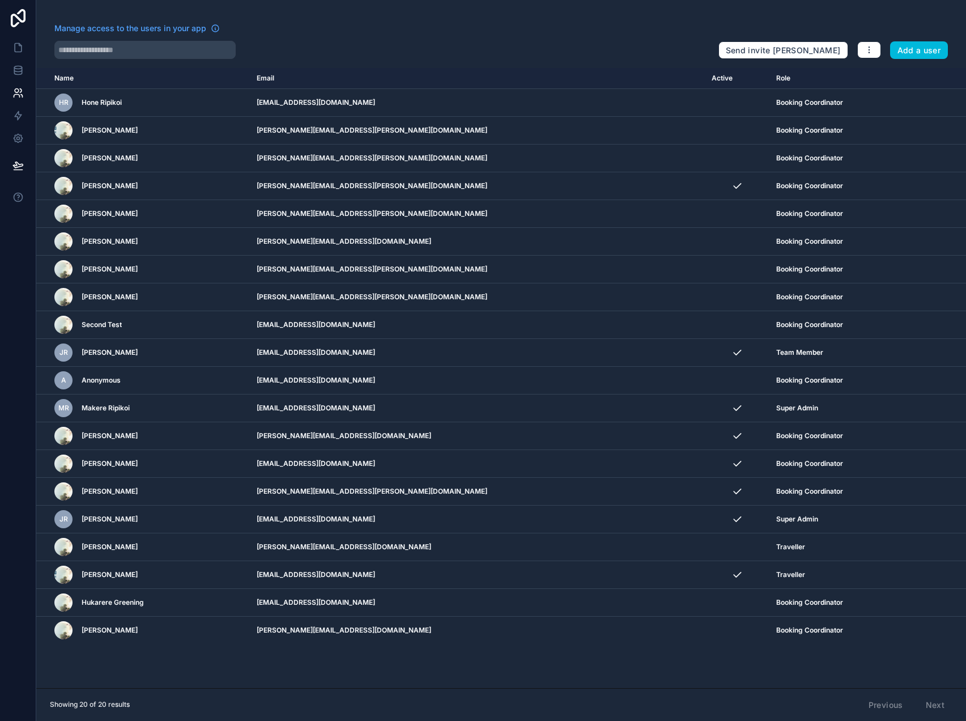
click at [0, 0] on icon "scrollable content" at bounding box center [0, 0] width 0 height 0
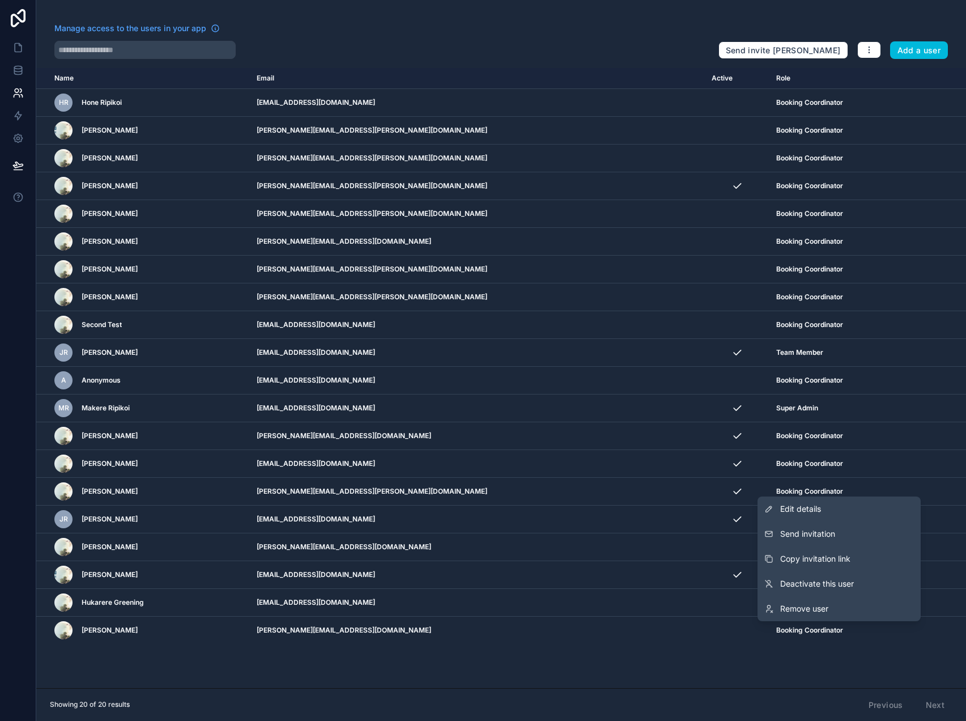
click at [836, 538] on button "Send invitation" at bounding box center [839, 533] width 163 height 25
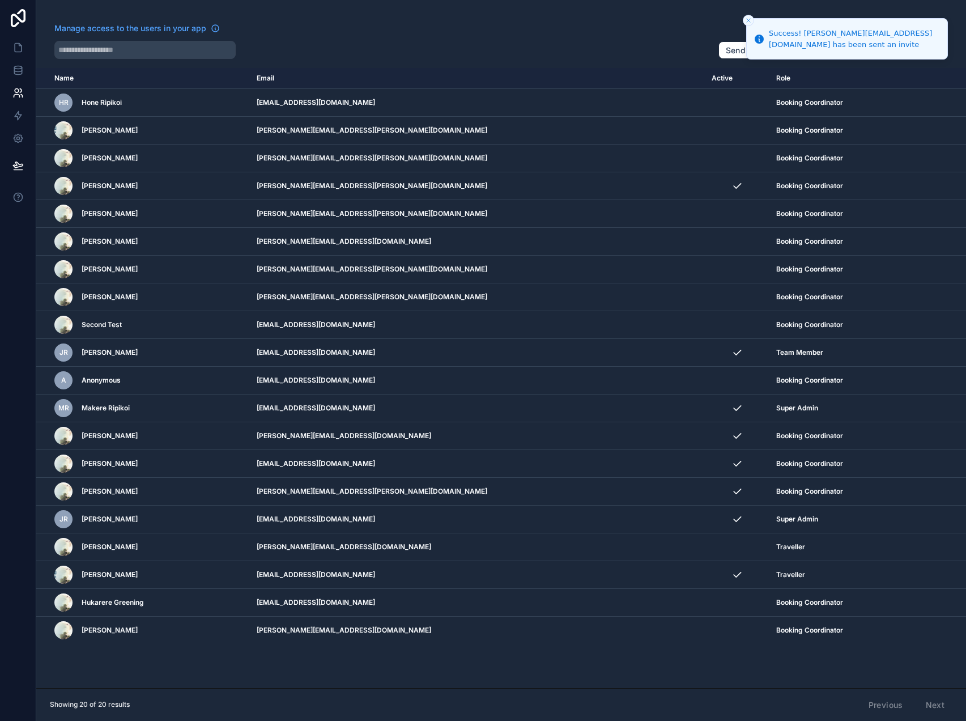
click at [747, 19] on line "Close toast" at bounding box center [748, 20] width 3 height 3
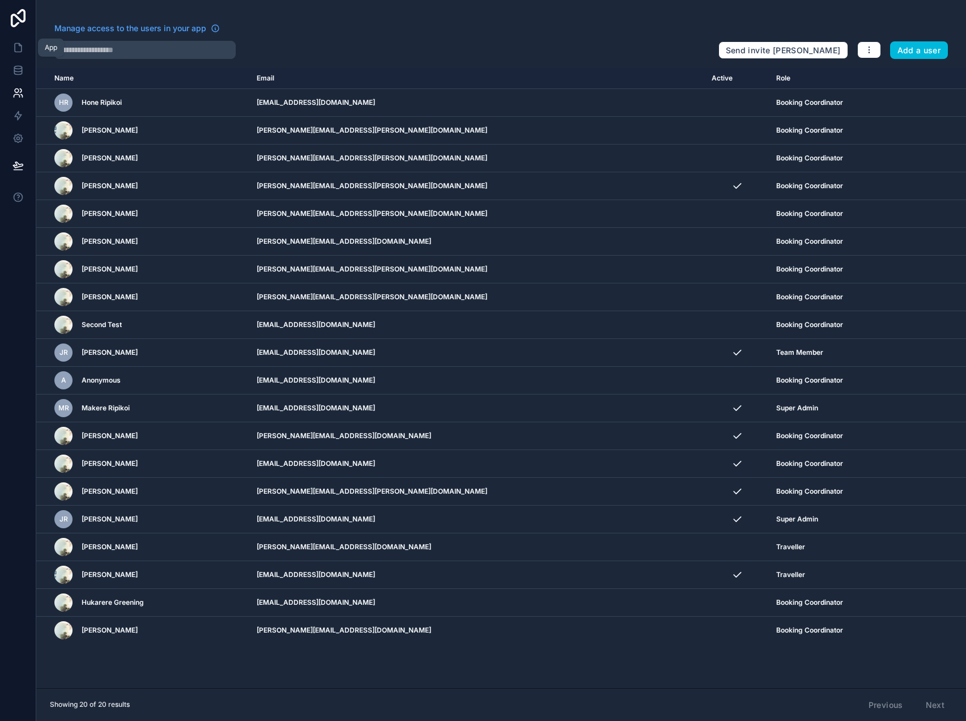
click at [23, 48] on icon at bounding box center [17, 47] width 11 height 11
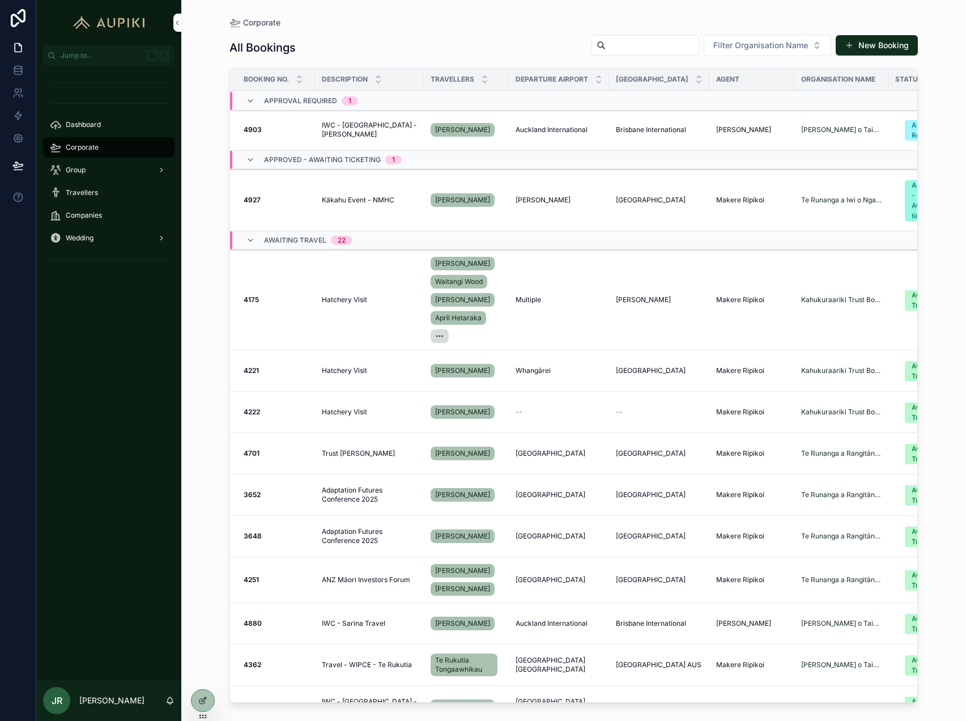
click at [117, 304] on div "Dashboard Corporate Group Travellers Companies Wedding" at bounding box center [108, 373] width 145 height 614
click at [205, 699] on icon at bounding box center [202, 700] width 9 height 9
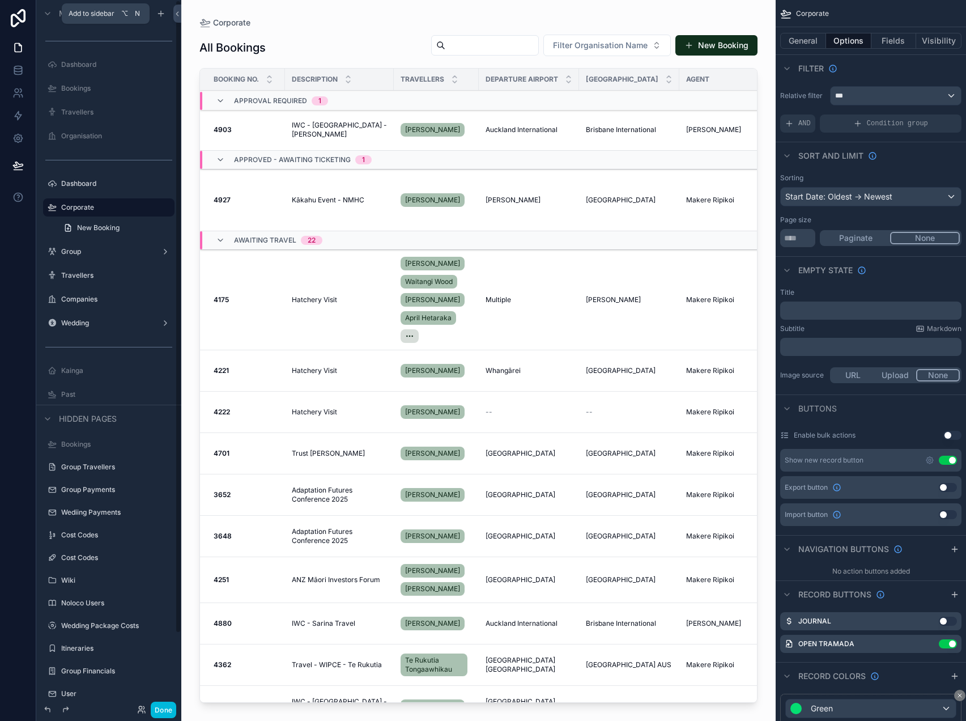
click at [162, 14] on icon "scrollable content" at bounding box center [160, 13] width 9 height 9
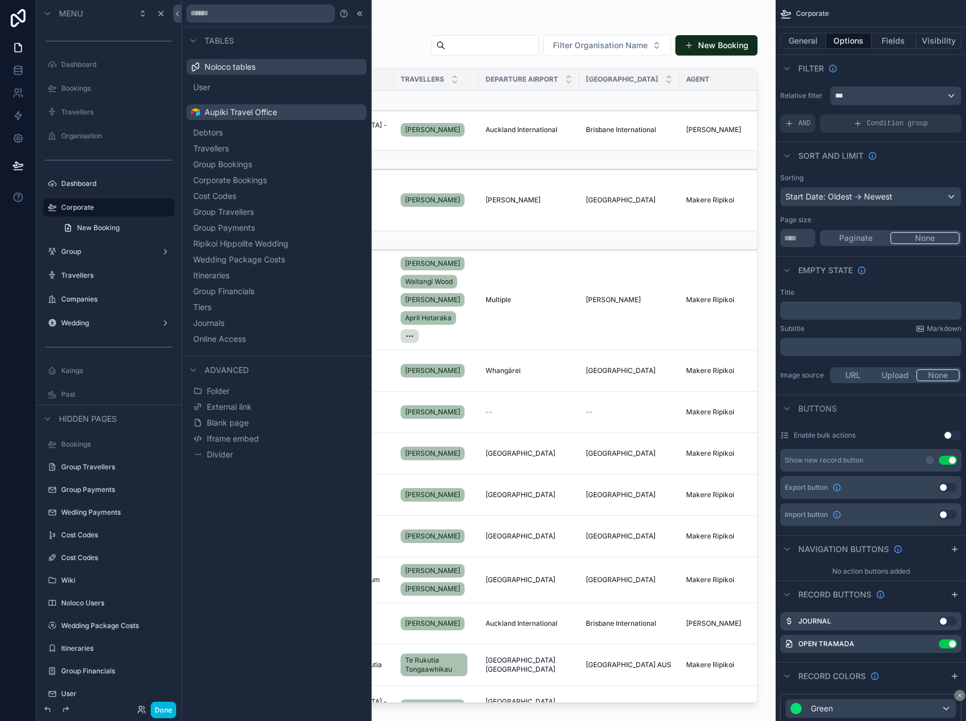
click at [229, 150] on span "Travellers" at bounding box center [211, 148] width 36 height 11
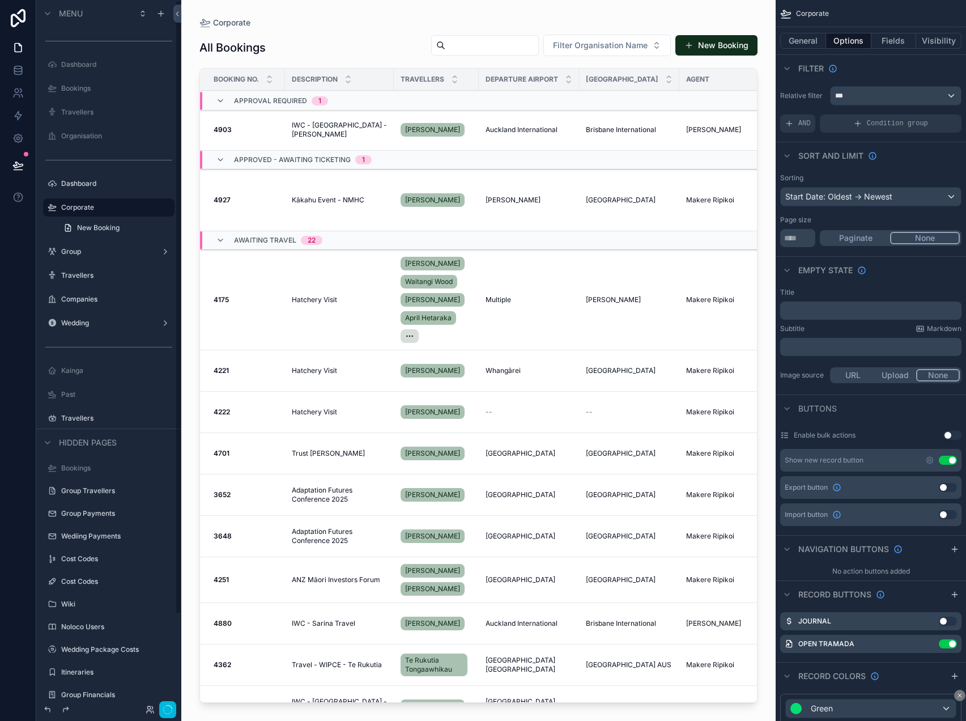
scroll to position [32, 0]
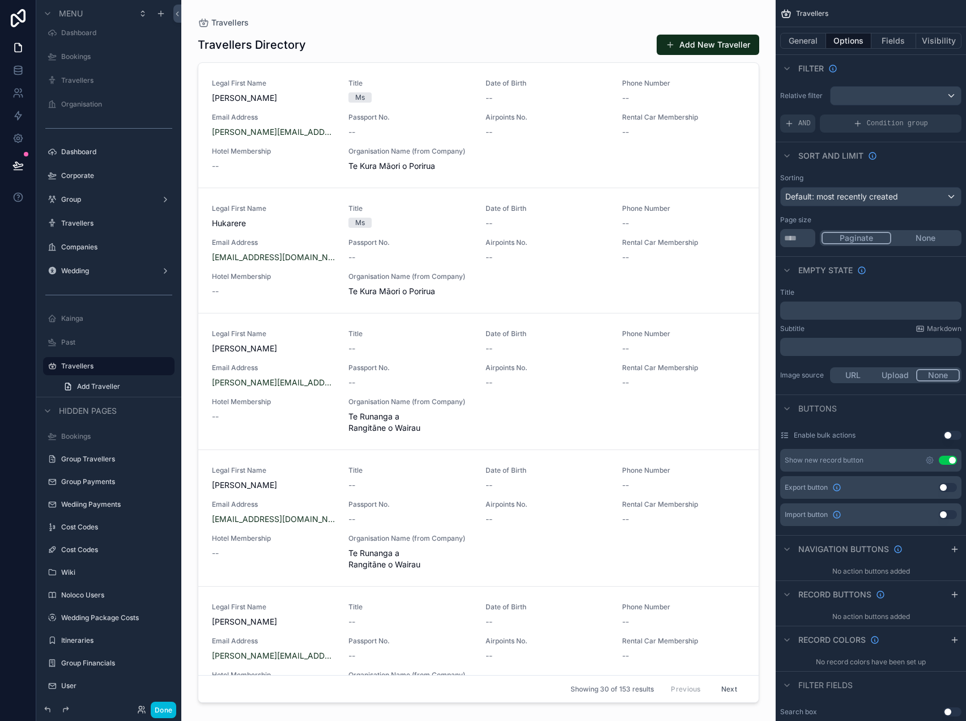
click at [0, 0] on icon "scrollable content" at bounding box center [0, 0] width 0 height 0
click at [91, 371] on input "**********" at bounding box center [99, 366] width 77 height 14
type input "*****"
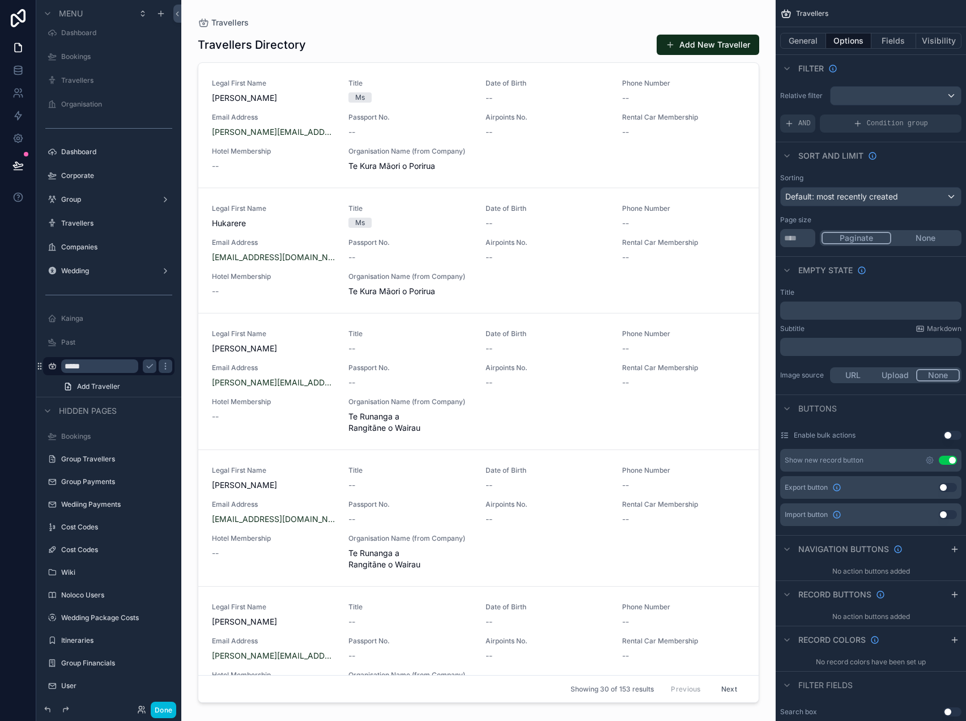
click at [54, 367] on icon "scrollable content" at bounding box center [52, 366] width 9 height 9
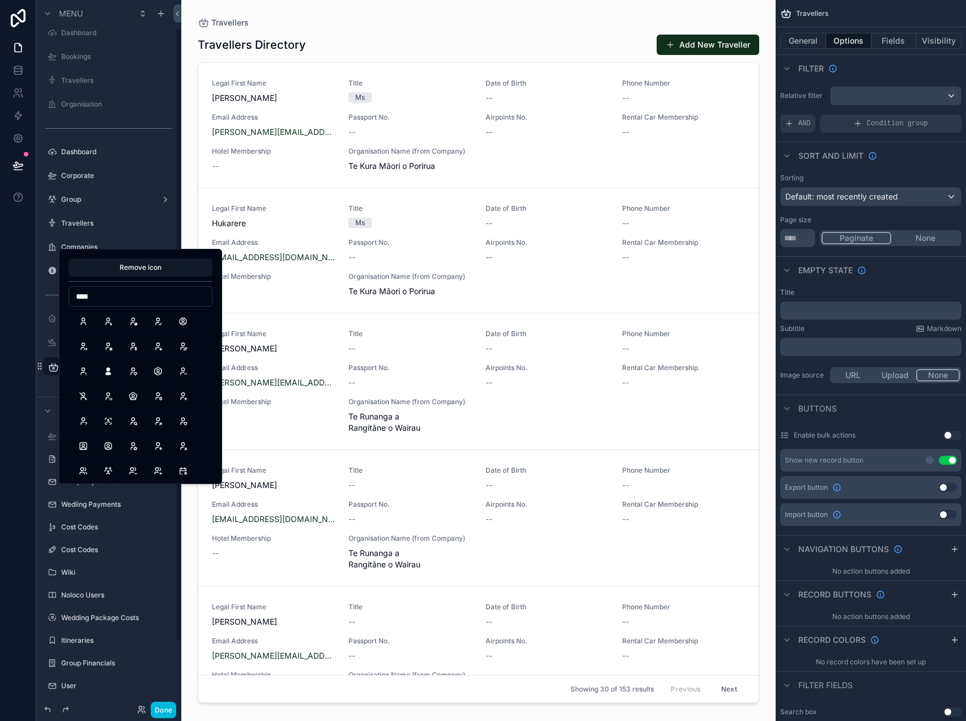
type input "****"
click at [111, 319] on button "UserBolt" at bounding box center [108, 321] width 20 height 20
click at [170, 711] on button "Done" at bounding box center [164, 710] width 26 height 16
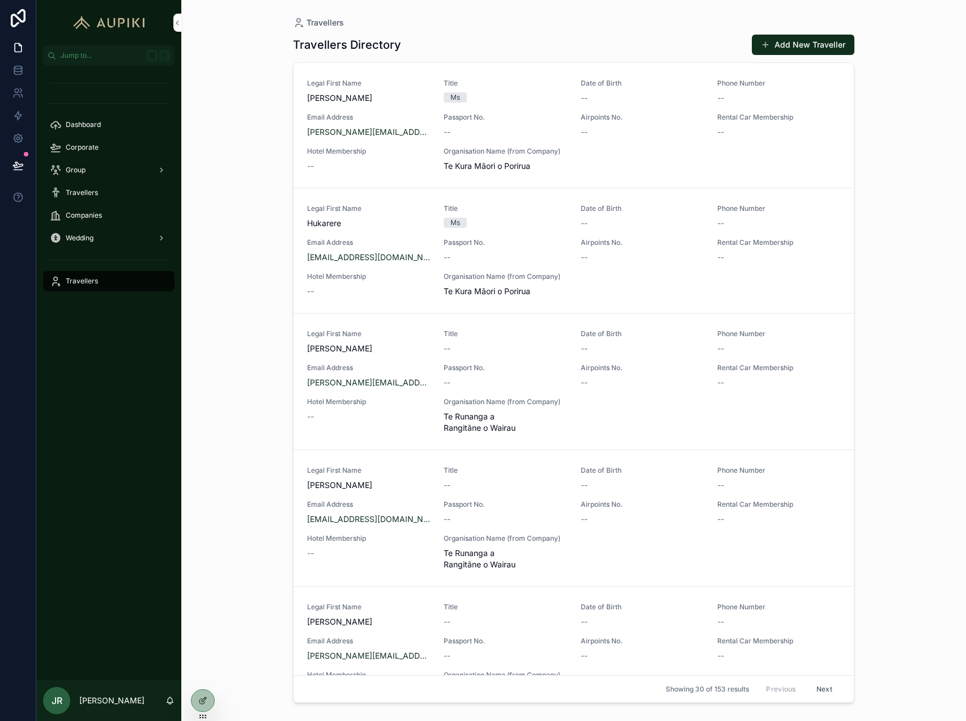
click at [202, 702] on icon at bounding box center [204, 699] width 5 height 5
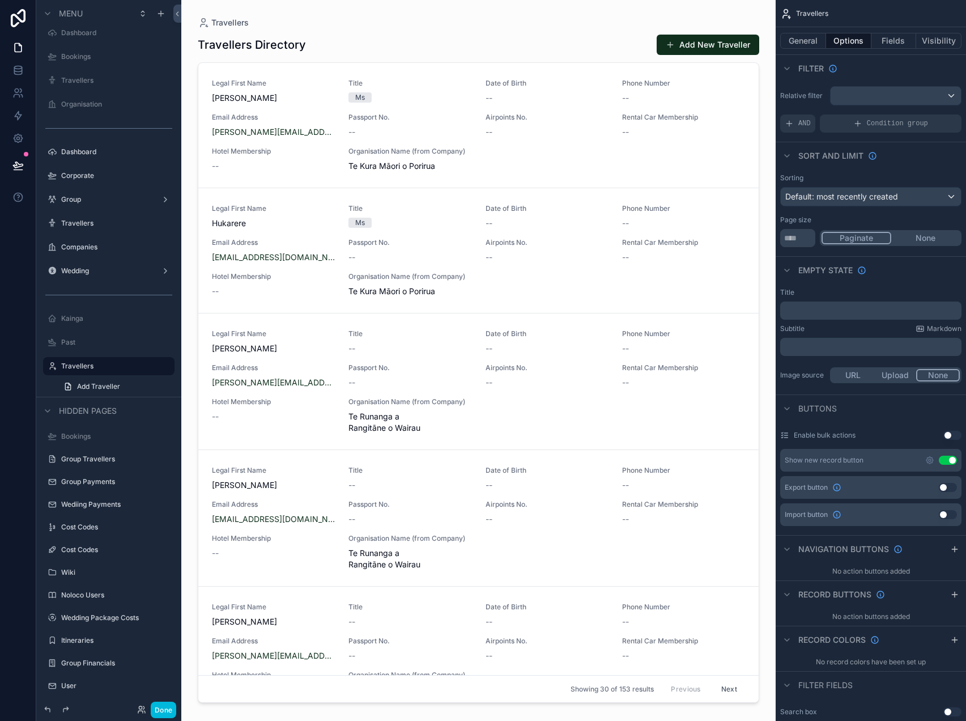
click at [0, 0] on button "scrollable content" at bounding box center [0, 0] width 0 height 0
click at [84, 368] on input "**********" at bounding box center [99, 366] width 77 height 14
type input "*****"
click at [150, 363] on icon "scrollable content" at bounding box center [149, 366] width 9 height 9
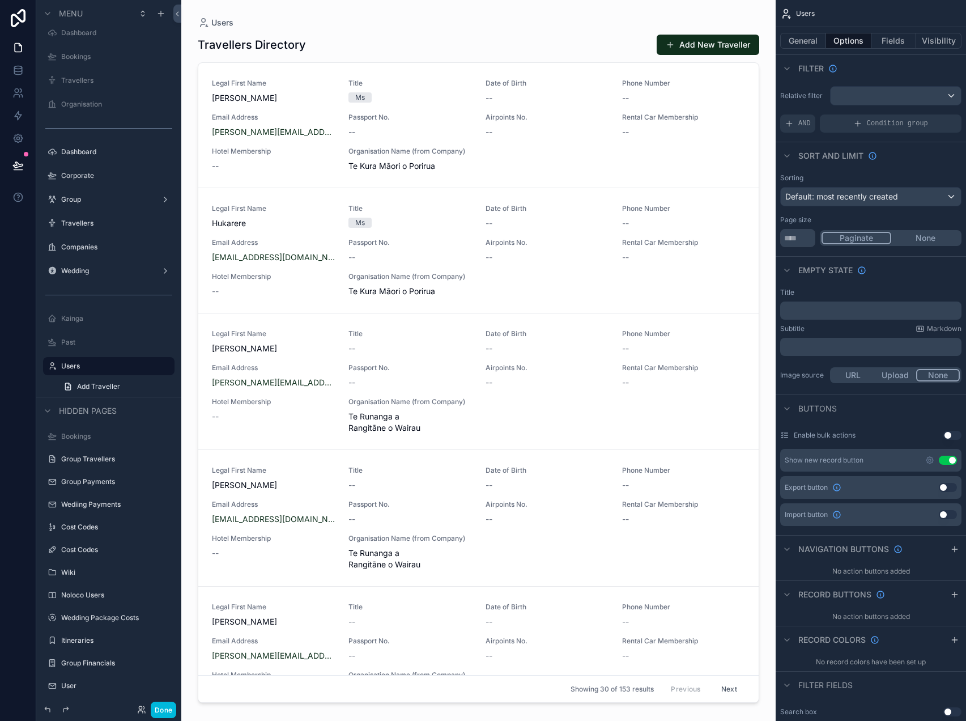
click at [819, 36] on button "General" at bounding box center [804, 41] width 46 height 16
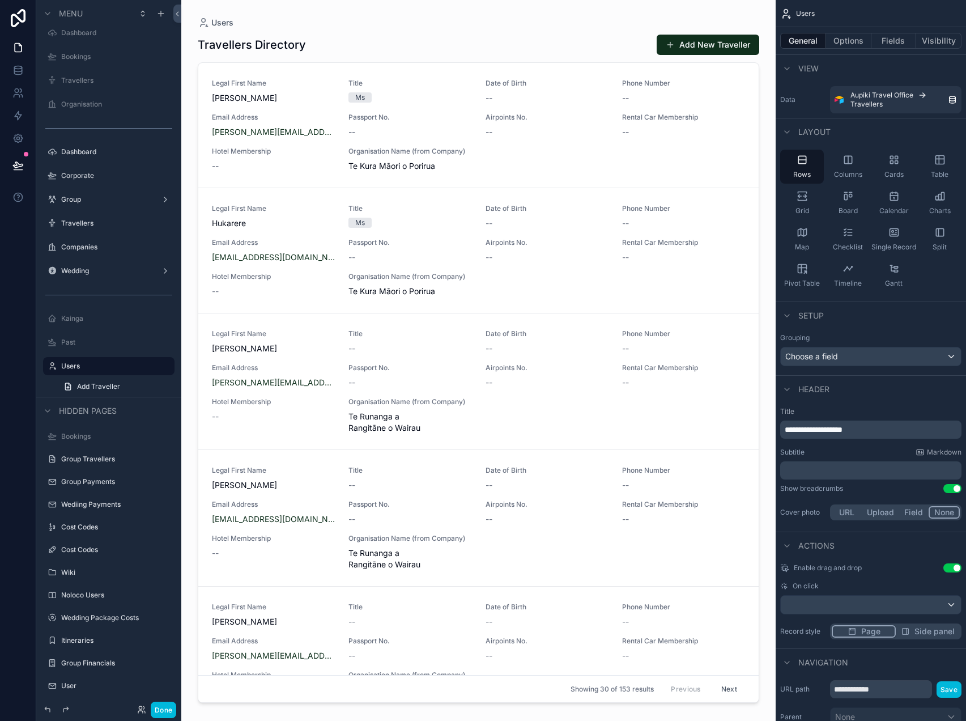
click at [935, 166] on div "Table" at bounding box center [940, 167] width 44 height 34
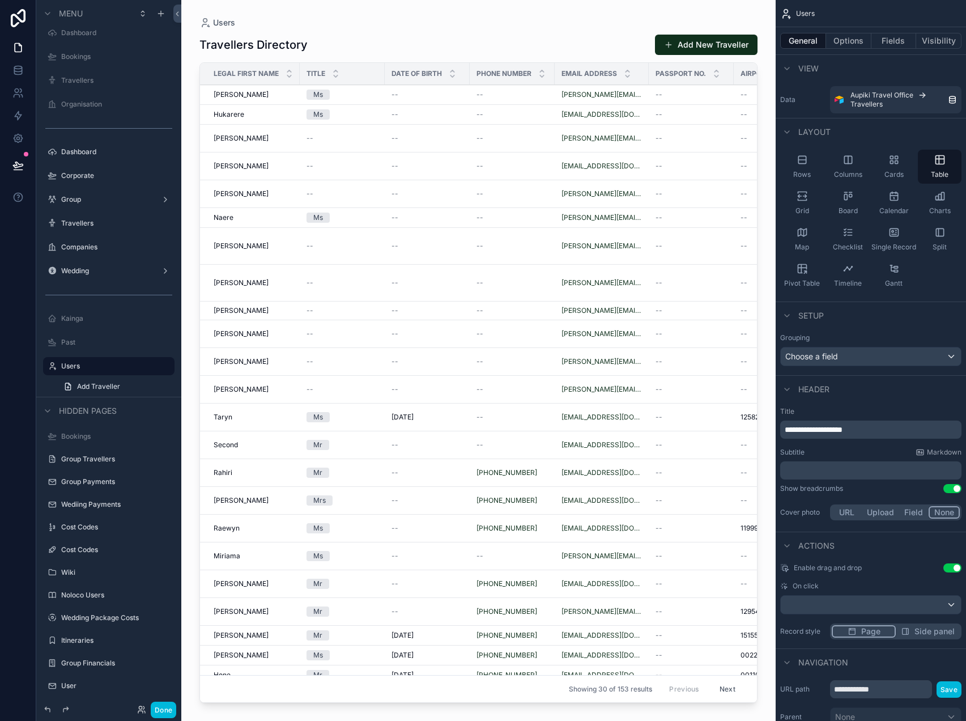
click at [806, 192] on icon "scrollable content" at bounding box center [802, 195] width 11 height 11
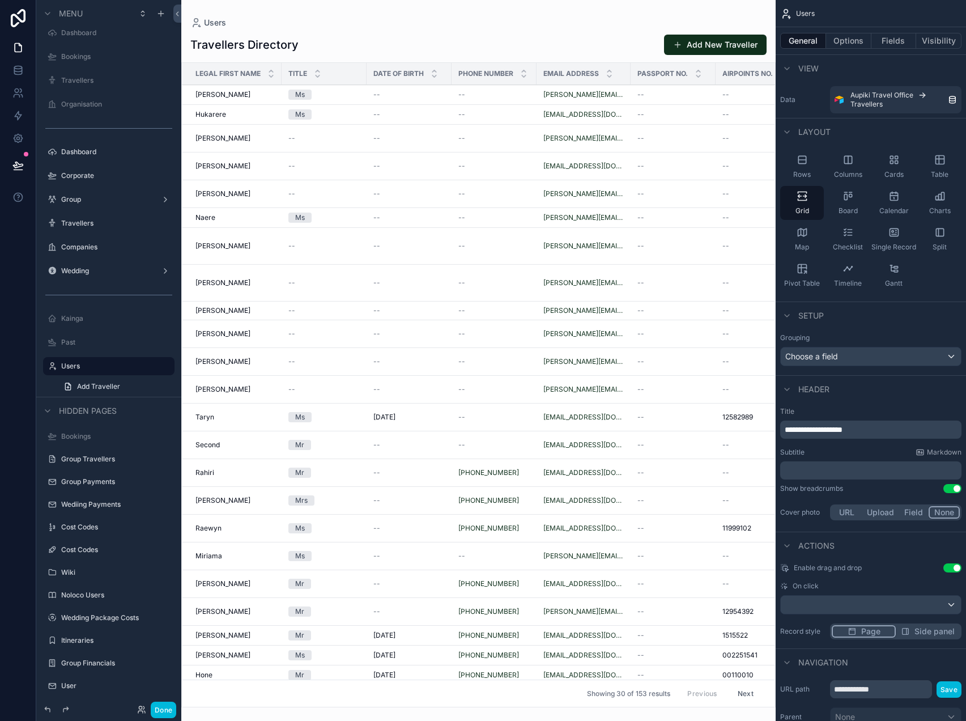
click at [938, 170] on span "Table" at bounding box center [940, 174] width 18 height 9
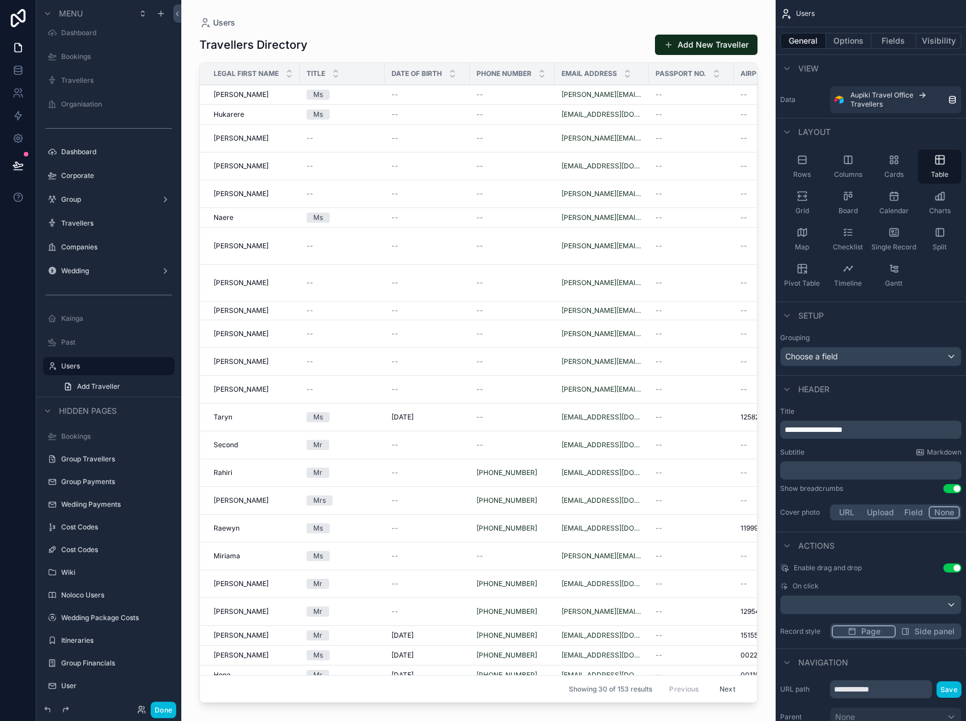
click at [849, 45] on button "Options" at bounding box center [848, 41] width 45 height 16
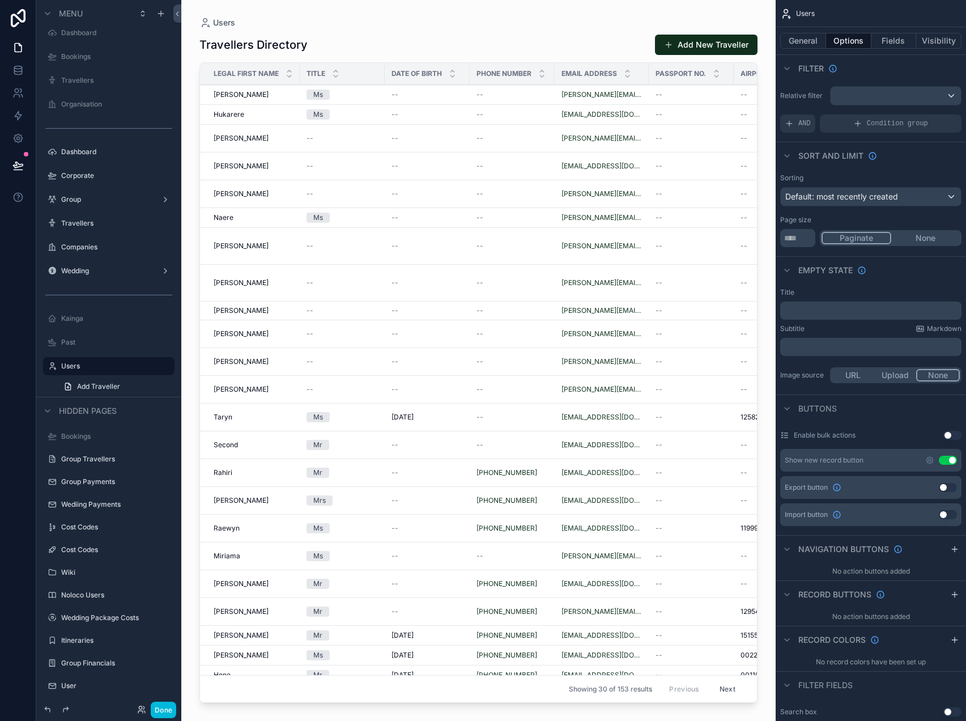
click at [891, 106] on div "Relative filter AND Condition group" at bounding box center [871, 110] width 190 height 56
click at [895, 90] on div "scrollable content" at bounding box center [896, 96] width 130 height 18
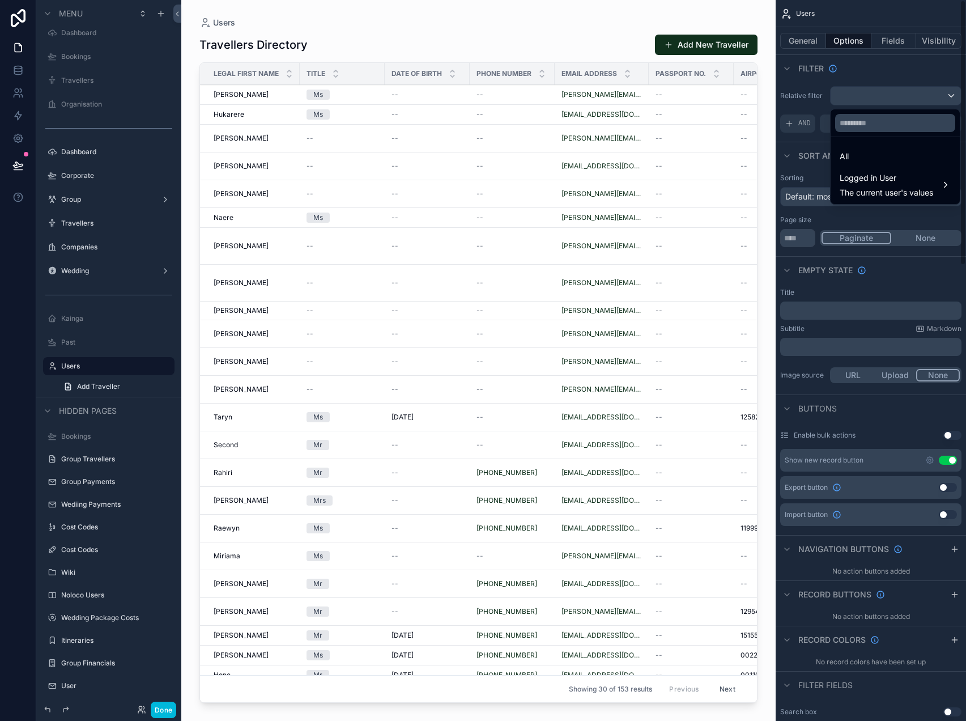
click at [820, 105] on div "scrollable content" at bounding box center [483, 360] width 966 height 721
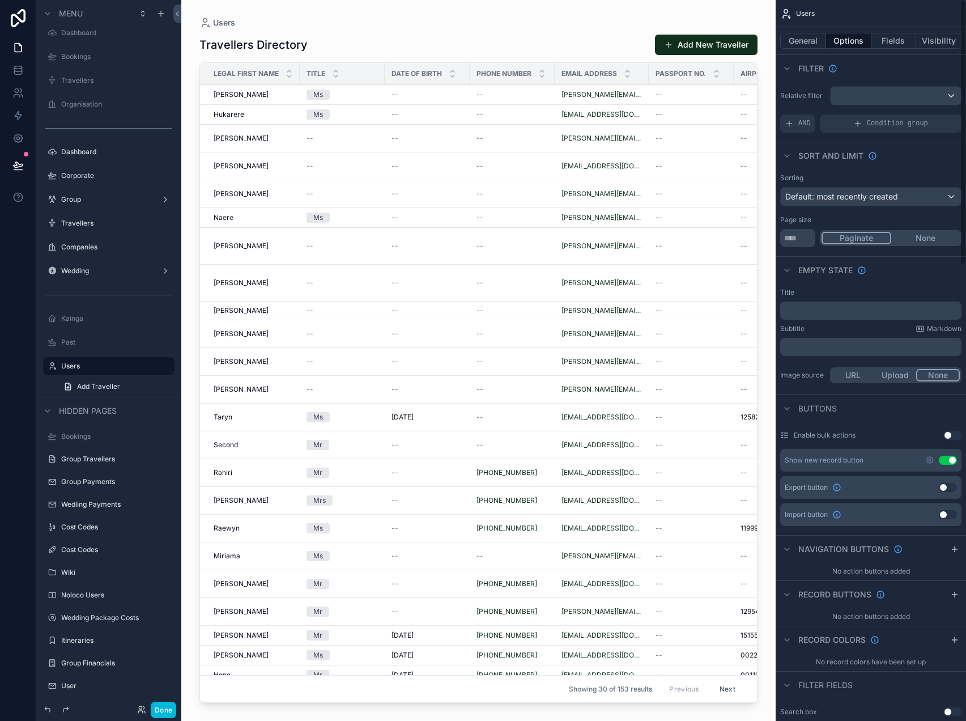
click at [807, 117] on div "AND" at bounding box center [798, 124] width 35 height 18
click at [0, 0] on icon "scrollable content" at bounding box center [0, 0] width 0 height 0
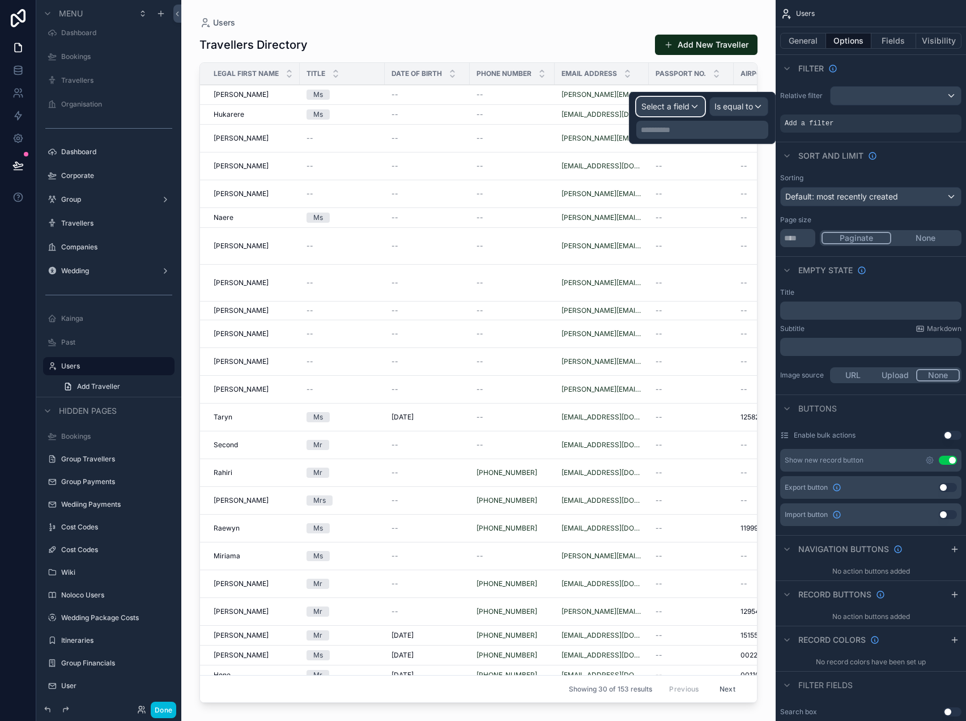
click at [693, 107] on div "Select a field" at bounding box center [670, 106] width 67 height 18
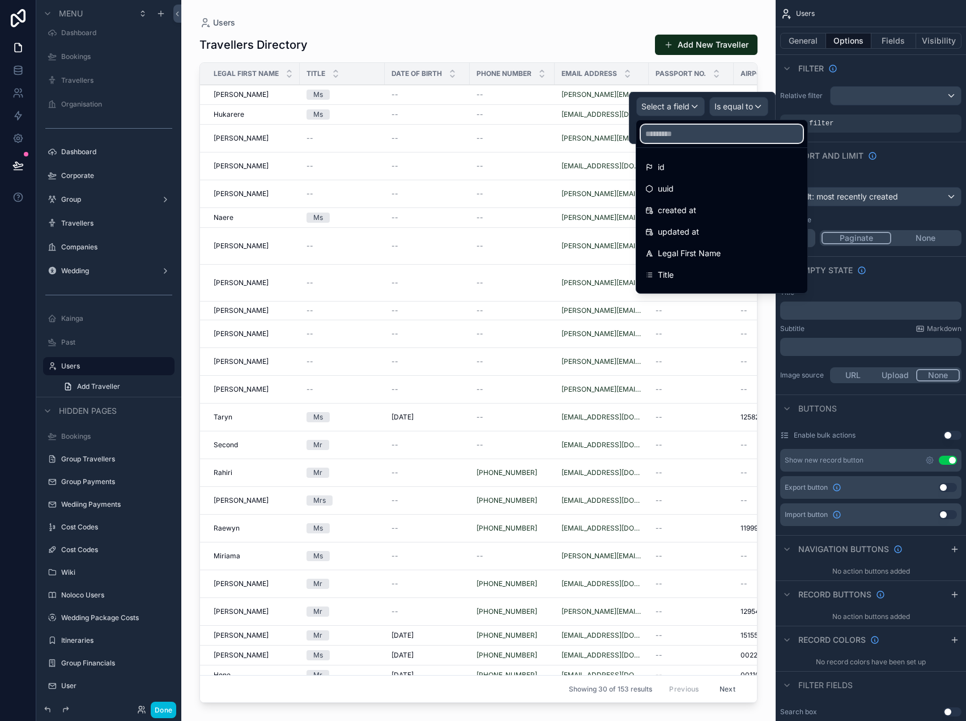
click at [709, 137] on input "text" at bounding box center [722, 134] width 162 height 18
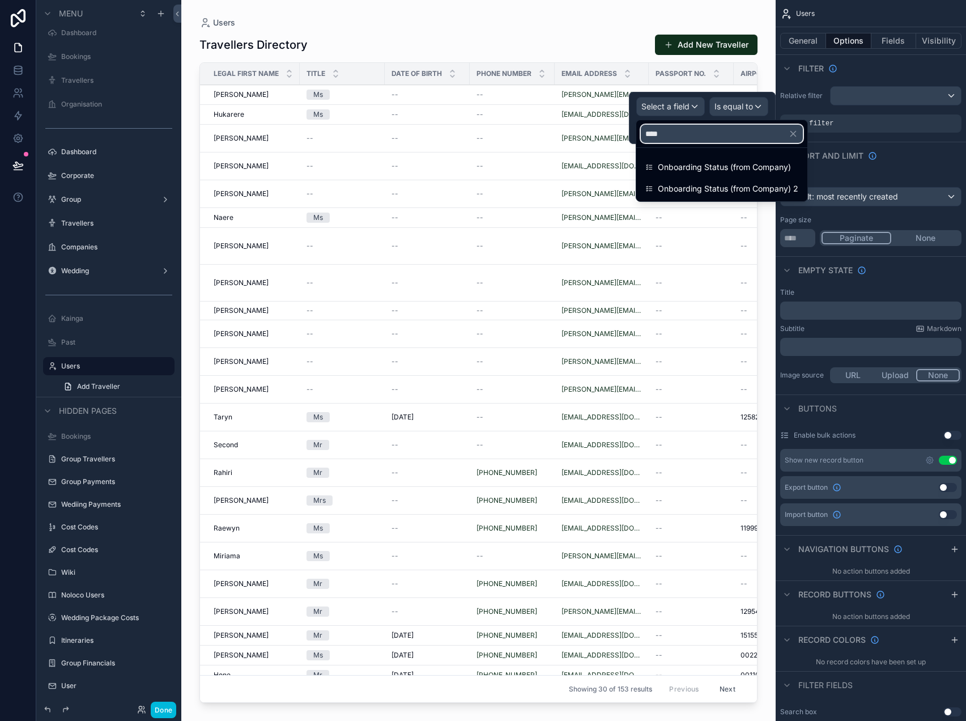
type input "****"
click at [707, 163] on span "Onboarding Status (from Company)" at bounding box center [724, 167] width 133 height 14
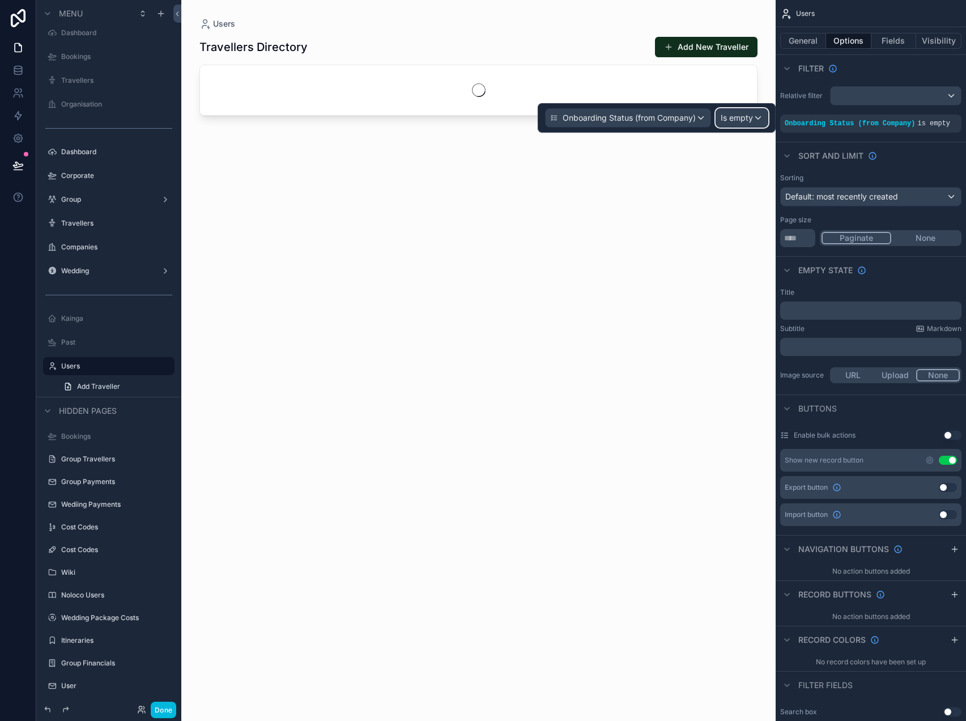
click at [751, 127] on button "Is empty" at bounding box center [742, 117] width 53 height 19
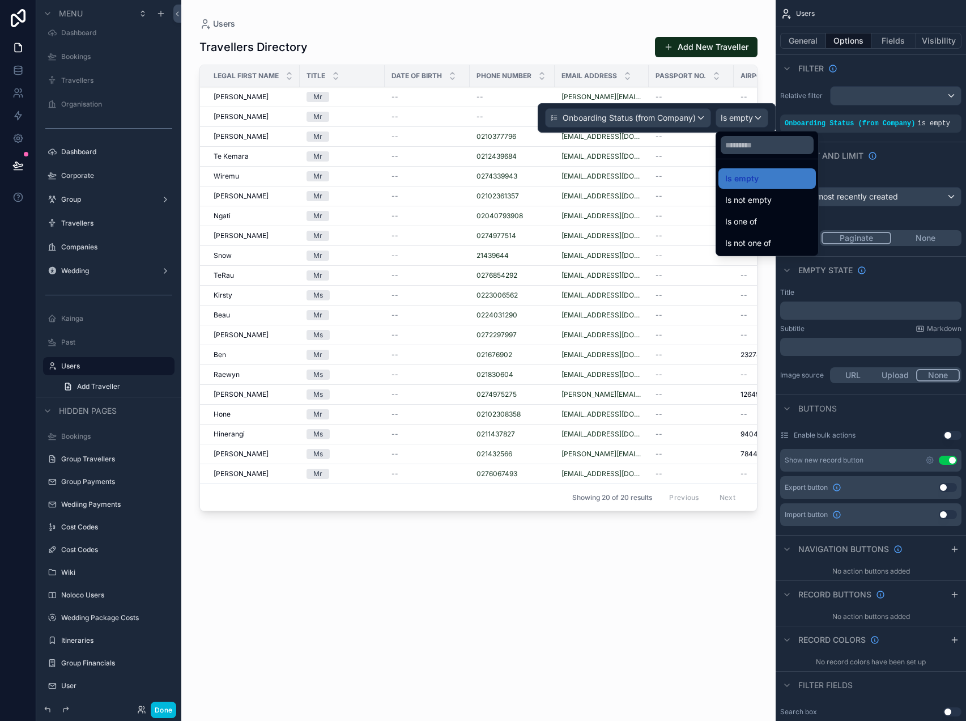
click at [762, 226] on div "Is one of" at bounding box center [768, 222] width 84 height 14
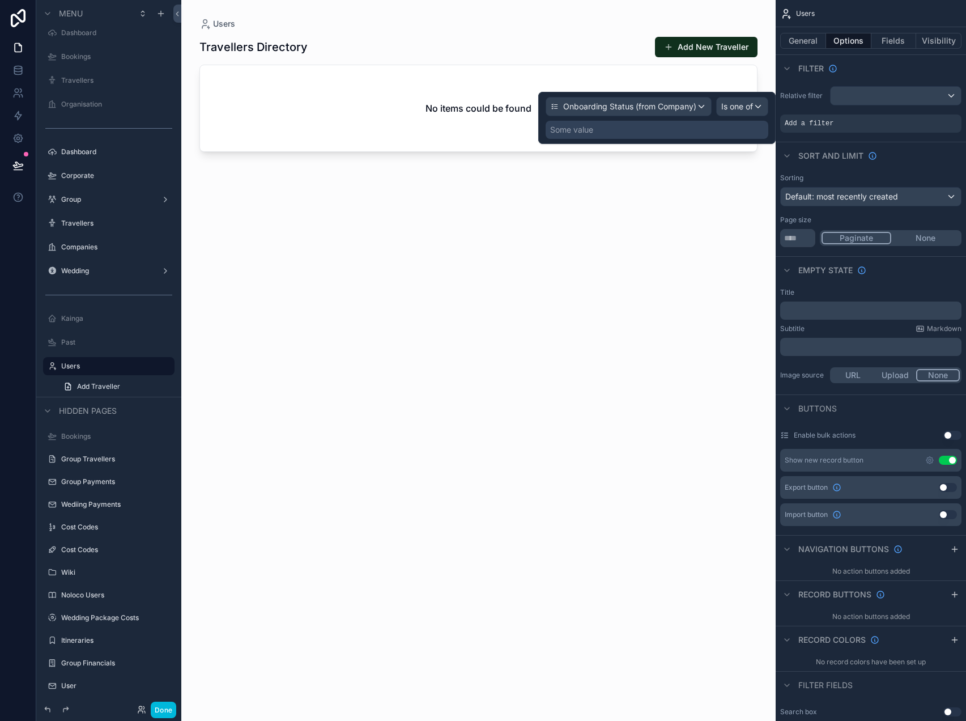
click at [702, 130] on div "Some value" at bounding box center [657, 130] width 223 height 18
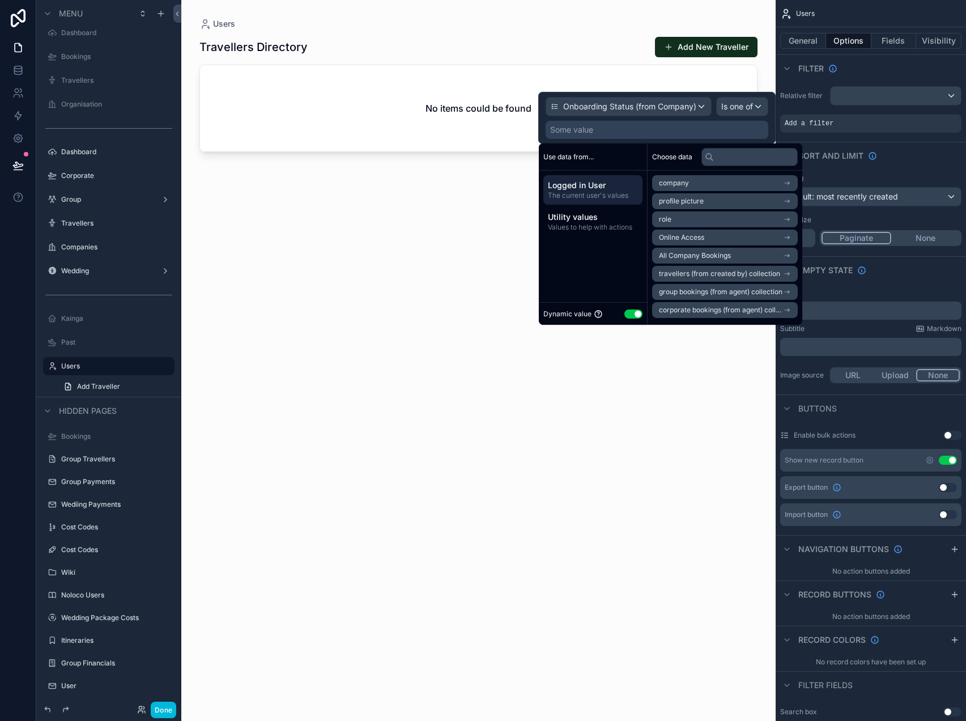
click at [628, 317] on button "Use setting" at bounding box center [634, 313] width 18 height 9
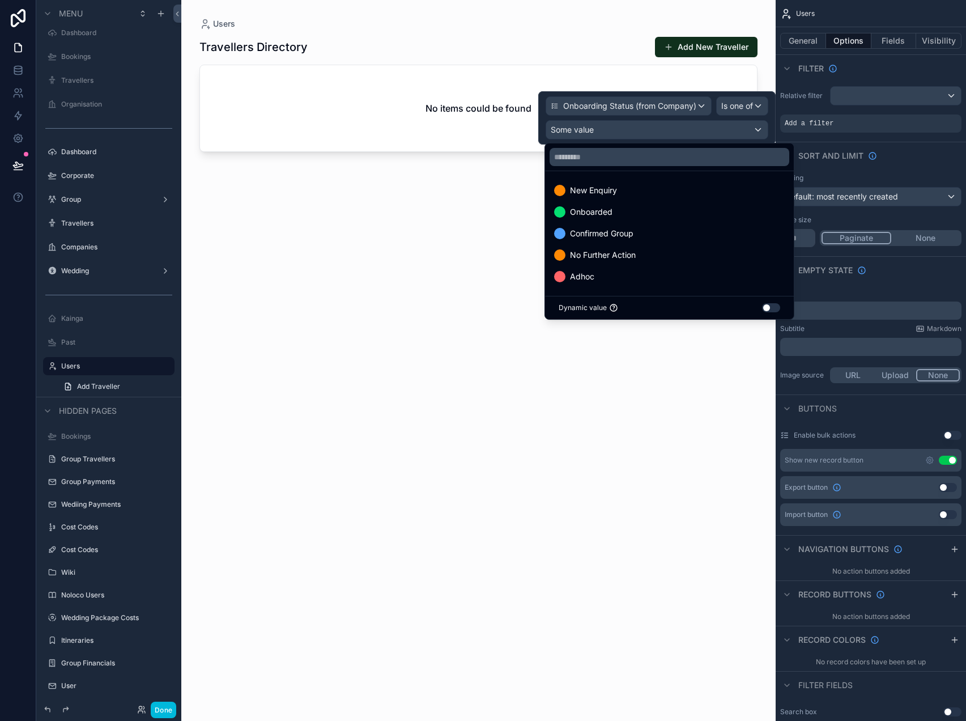
click at [612, 213] on span "Onboarded" at bounding box center [591, 212] width 43 height 14
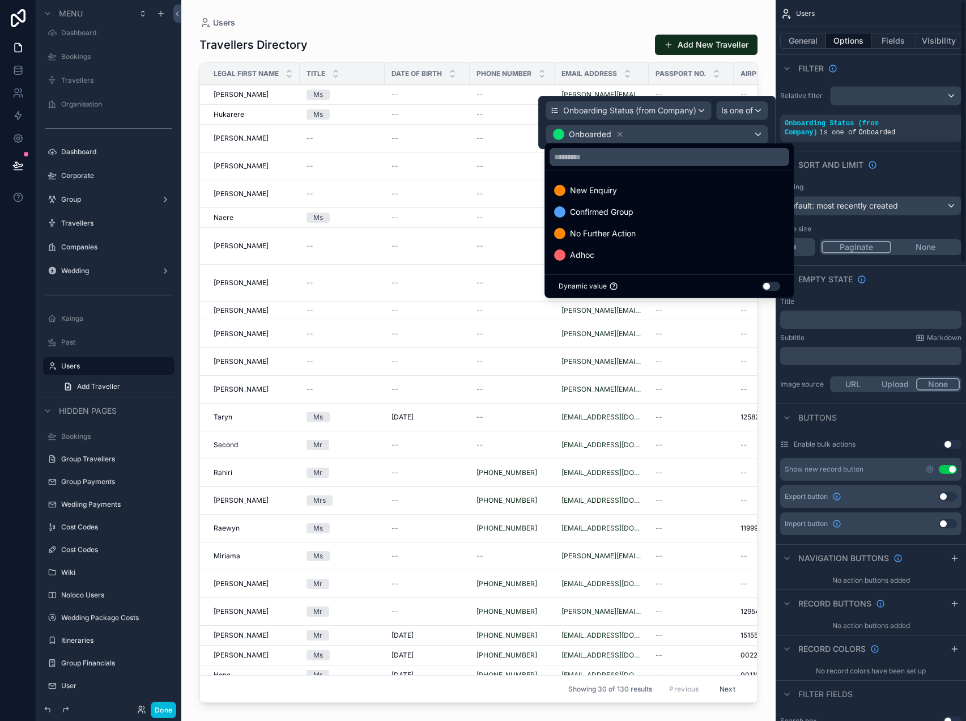
click at [903, 172] on div "Sort And Limit" at bounding box center [871, 164] width 190 height 27
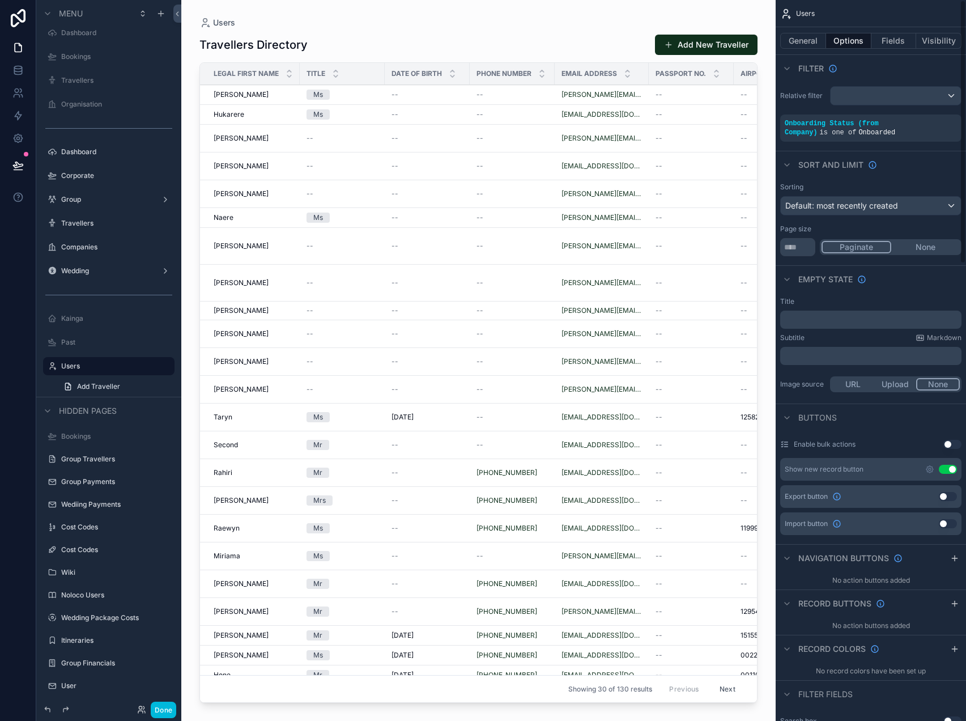
click at [887, 44] on button "Fields" at bounding box center [894, 41] width 45 height 16
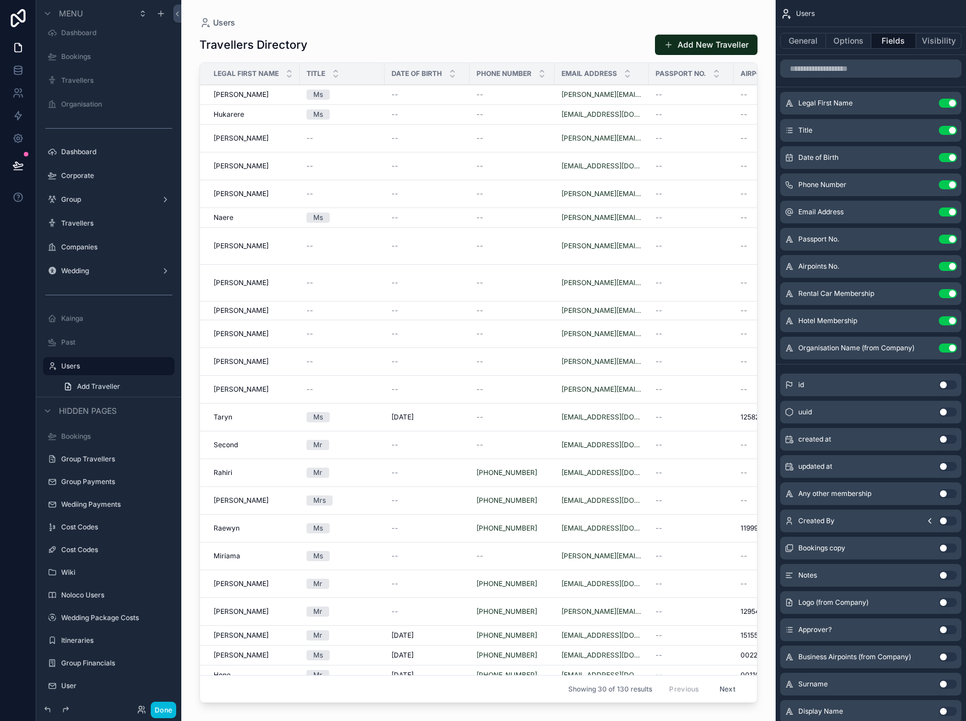
click at [0, 0] on icon "scrollable content" at bounding box center [0, 0] width 0 height 0
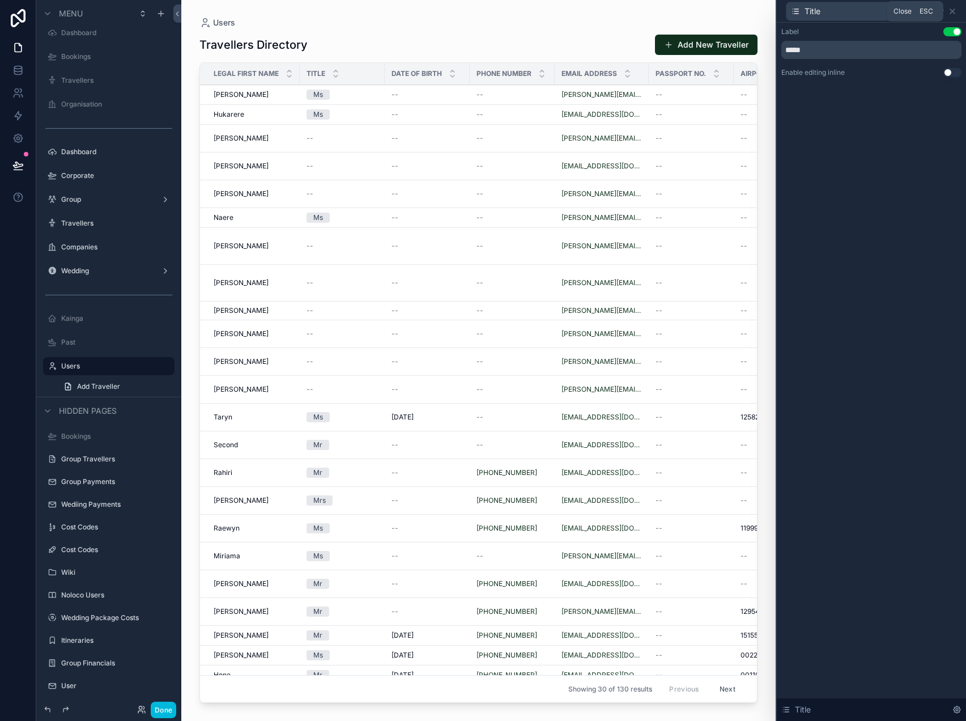
click at [953, 10] on icon at bounding box center [952, 11] width 9 height 9
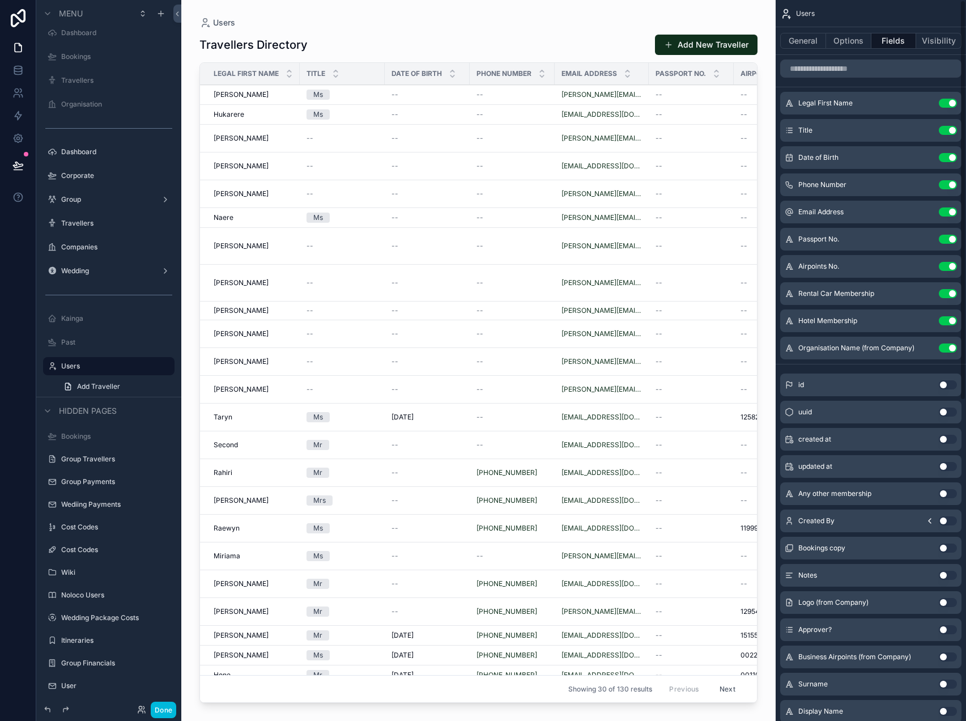
click at [948, 129] on button "Use setting" at bounding box center [948, 130] width 18 height 9
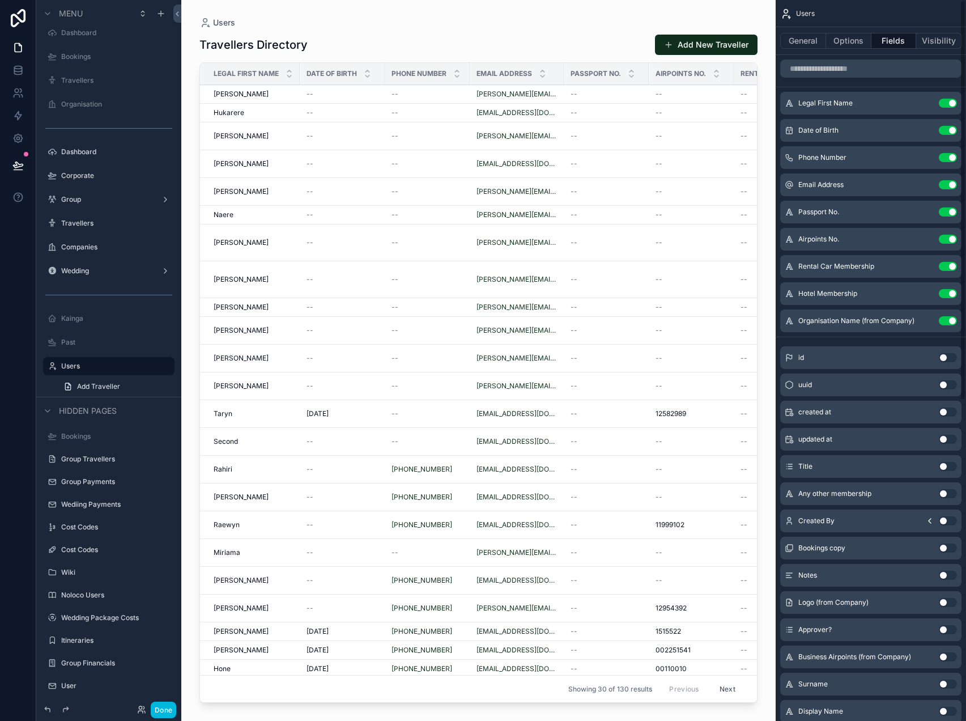
click at [948, 129] on button "Use setting" at bounding box center [948, 130] width 18 height 9
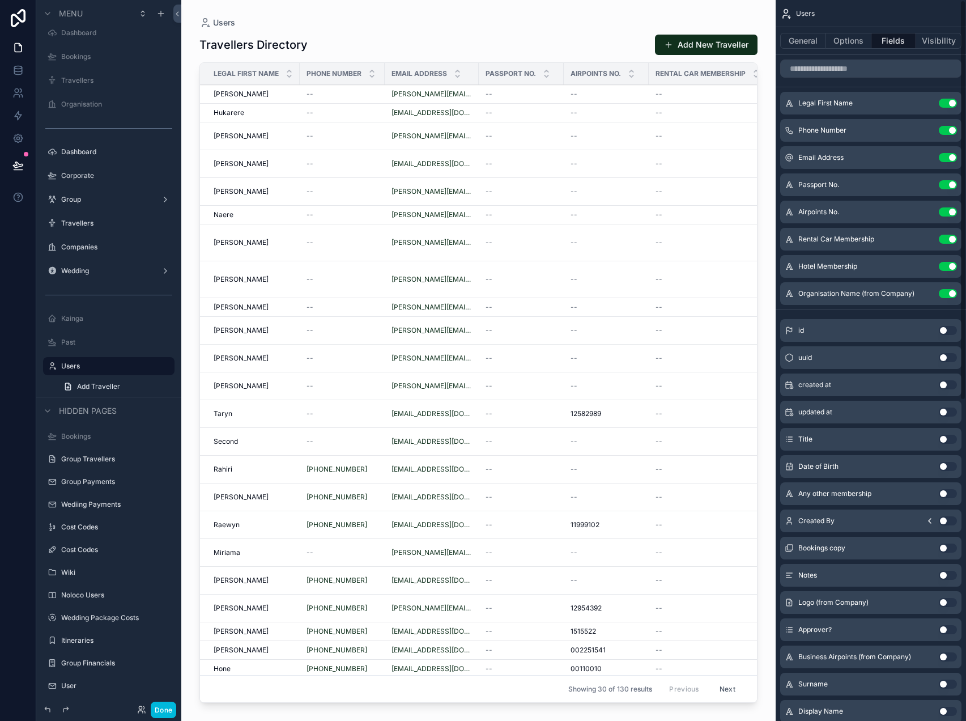
click at [948, 129] on button "Use setting" at bounding box center [948, 130] width 18 height 9
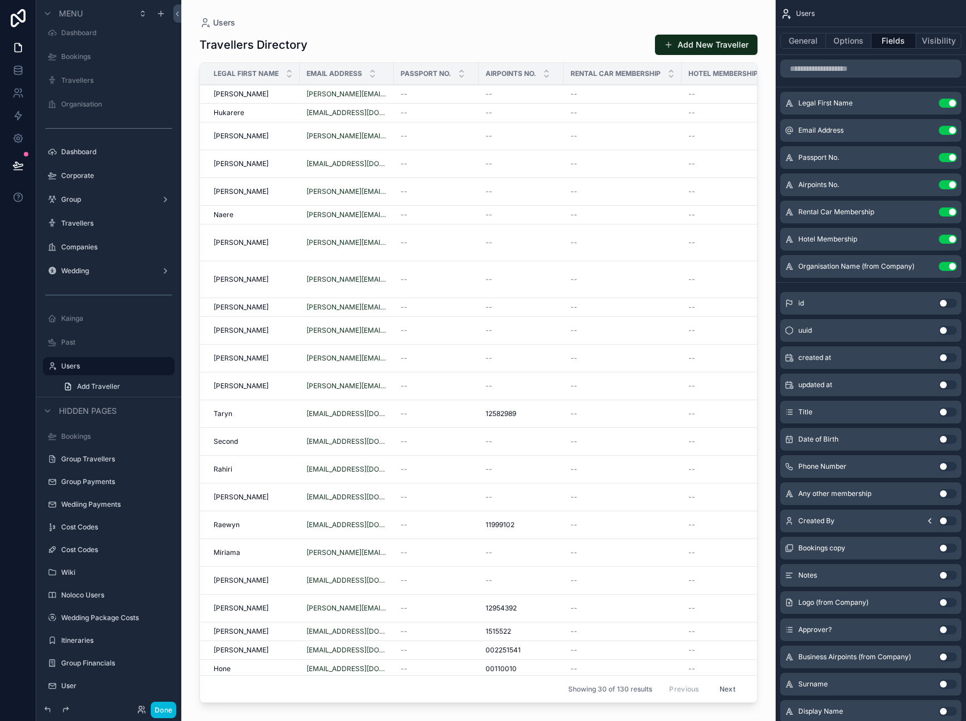
click at [951, 155] on button "Use setting" at bounding box center [948, 157] width 18 height 9
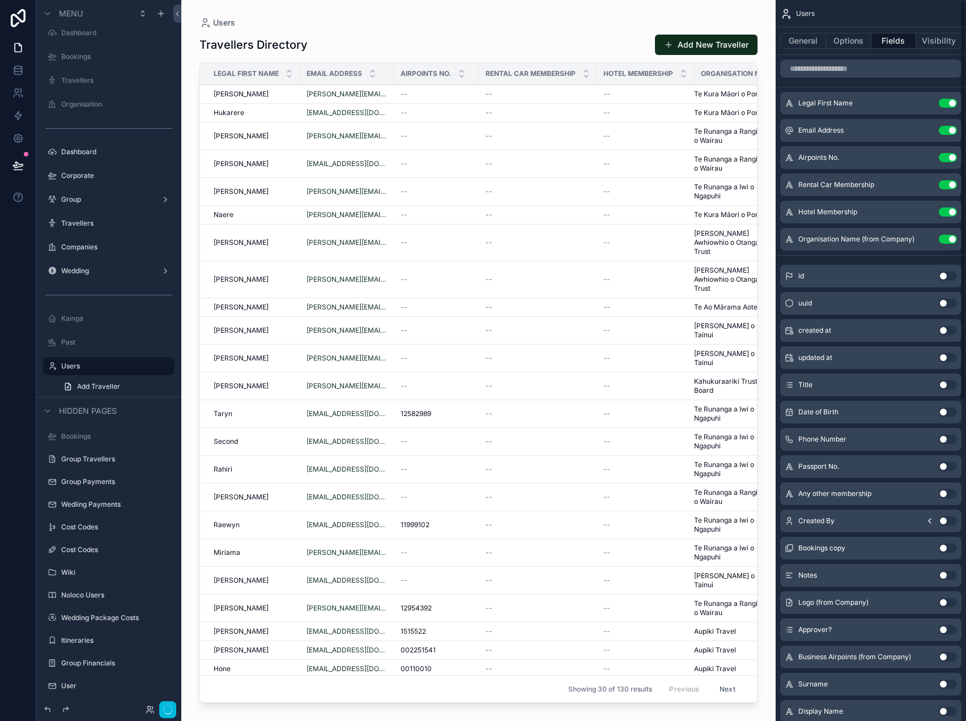
click at [951, 155] on button "Use setting" at bounding box center [948, 157] width 18 height 9
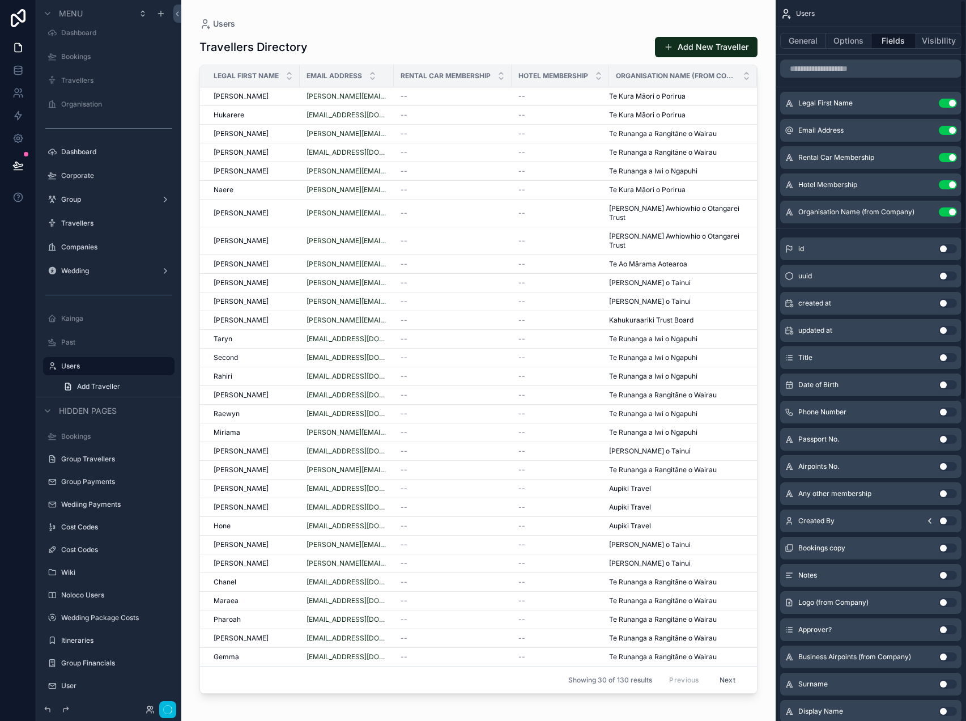
click at [951, 155] on button "Use setting" at bounding box center [948, 157] width 18 height 9
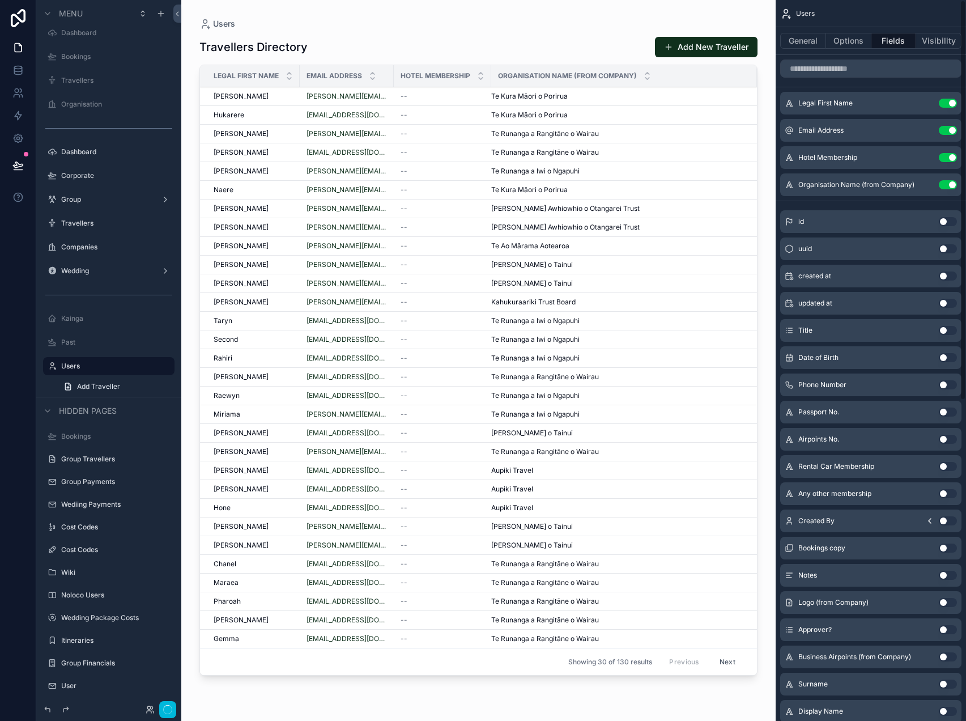
click at [951, 155] on button "Use setting" at bounding box center [948, 157] width 18 height 9
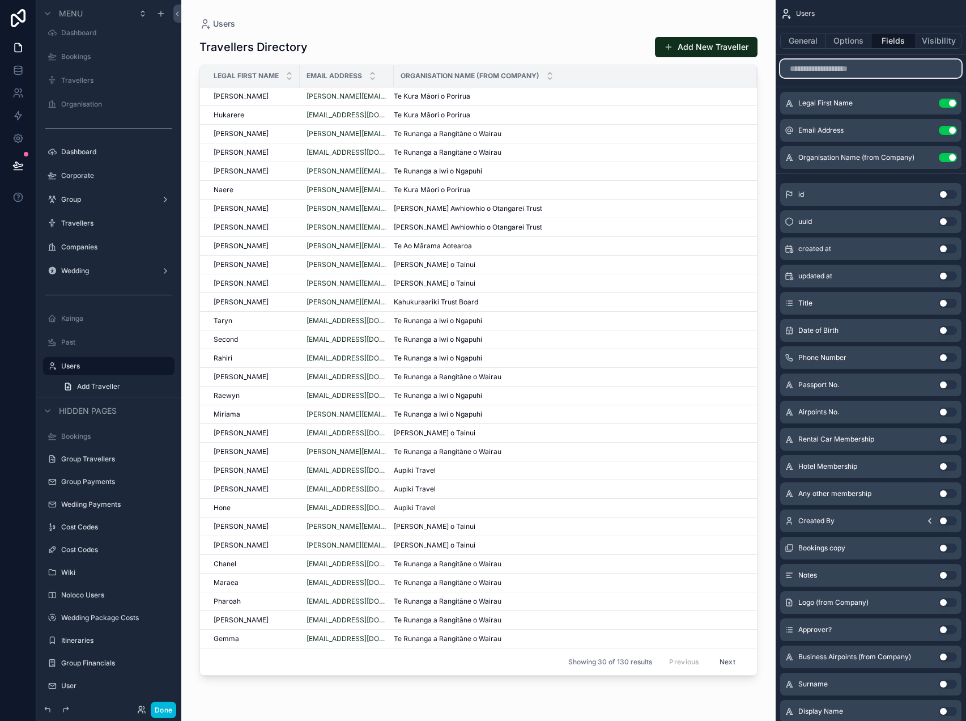
click at [857, 67] on input "scrollable content" at bounding box center [871, 69] width 181 height 18
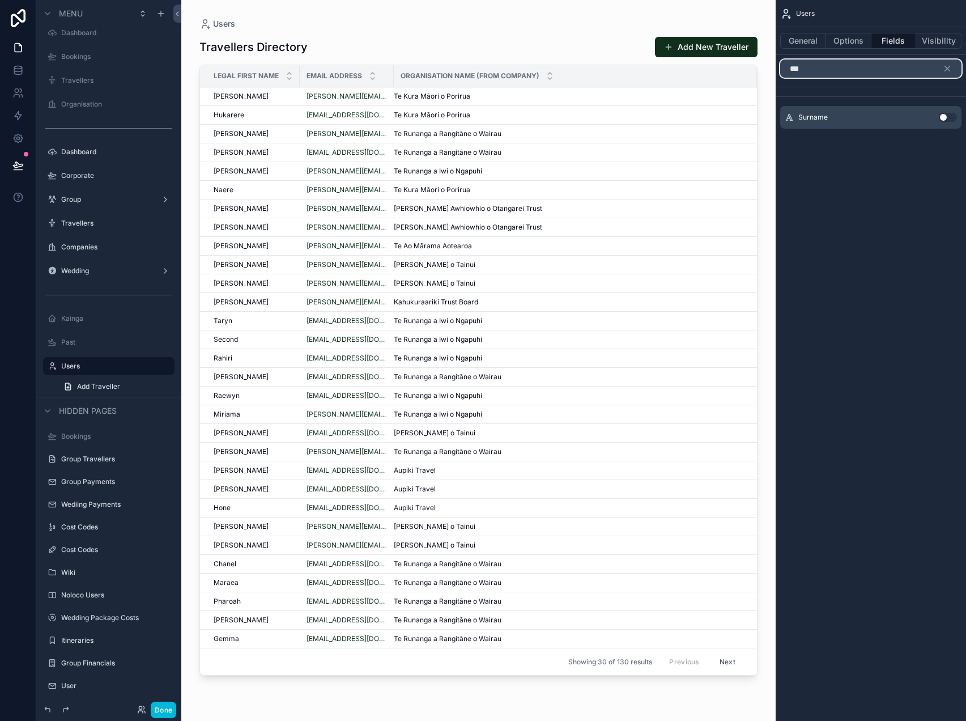
type input "***"
click at [942, 117] on button "Use setting" at bounding box center [948, 117] width 18 height 9
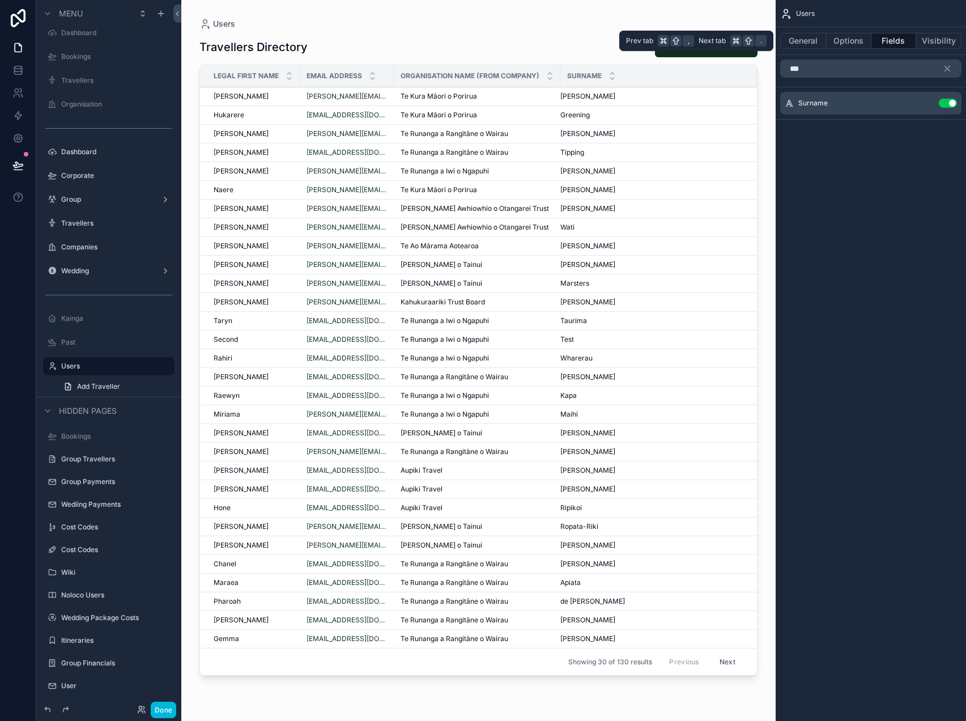
click at [803, 38] on button "General" at bounding box center [804, 41] width 46 height 16
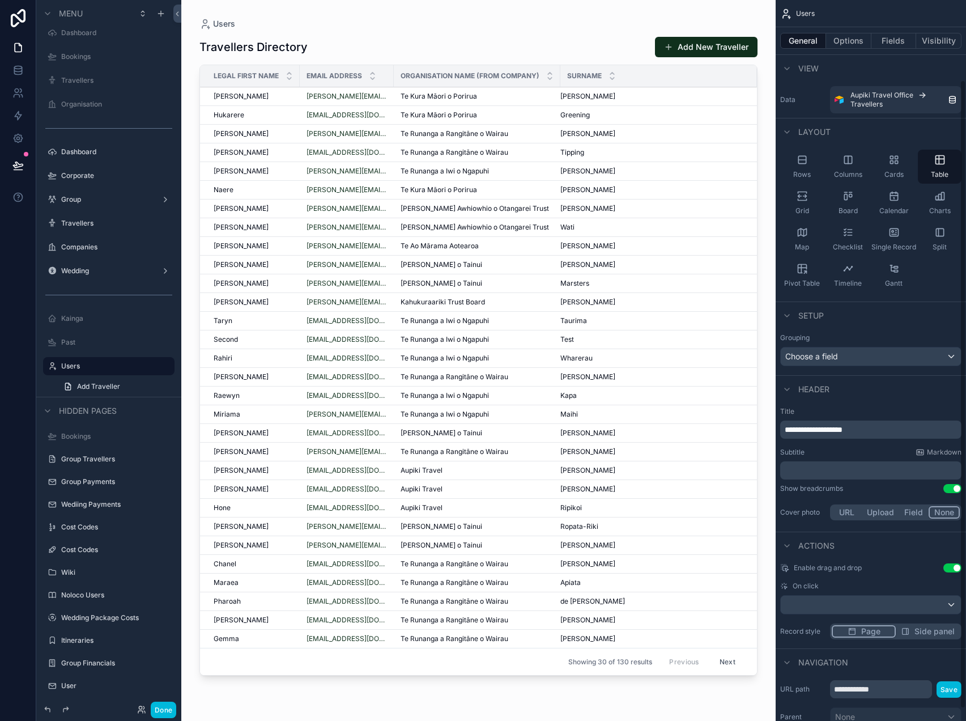
scroll to position [105, 0]
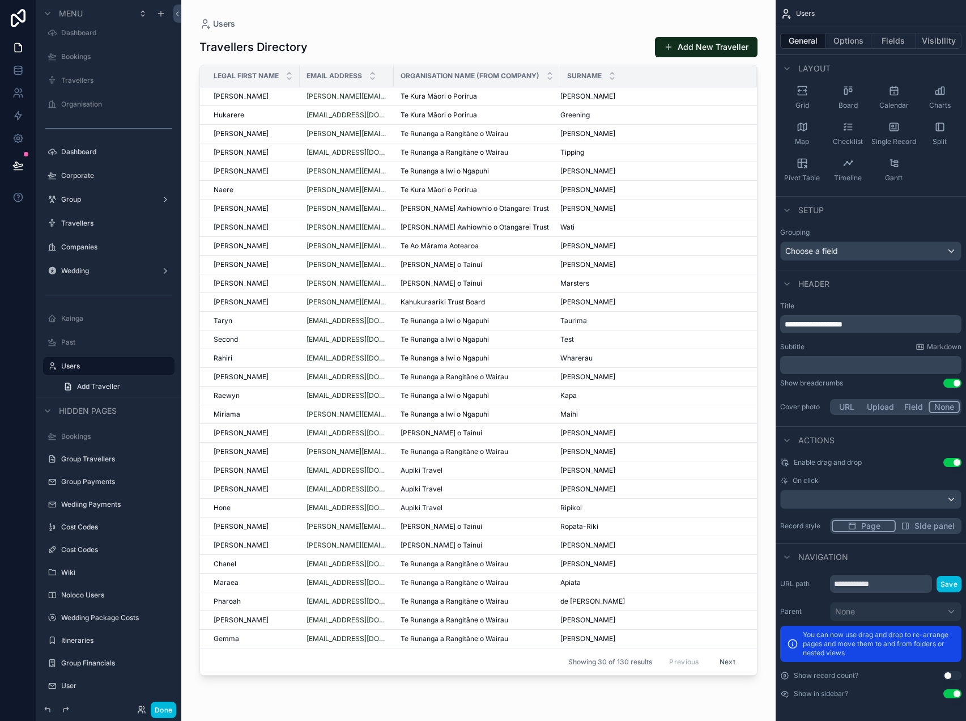
click at [852, 42] on button "Options" at bounding box center [848, 41] width 45 height 16
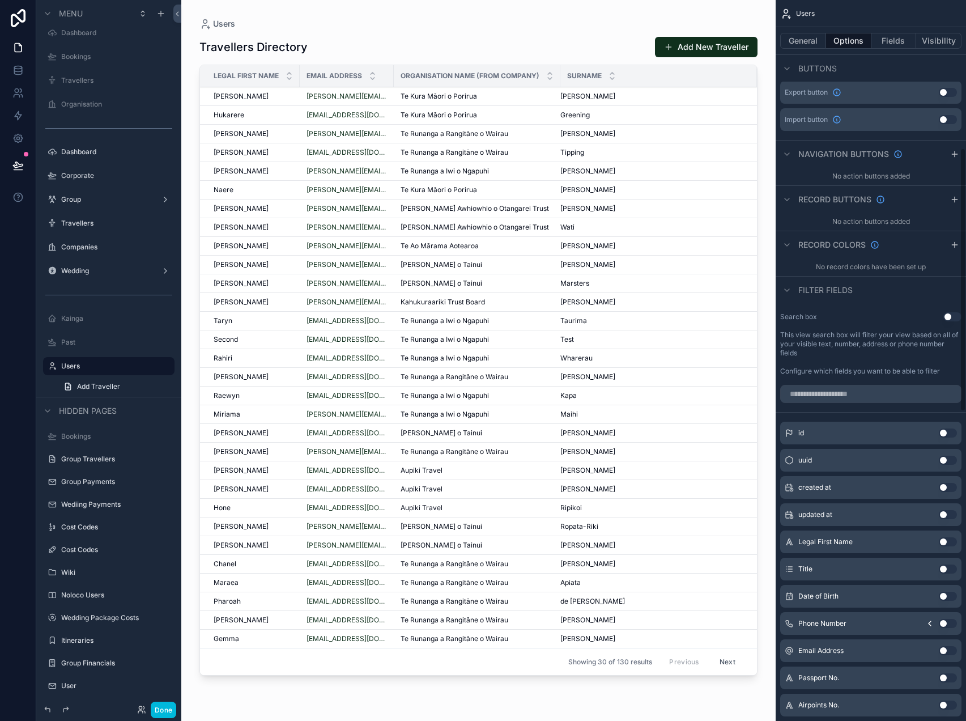
scroll to position [409, 0]
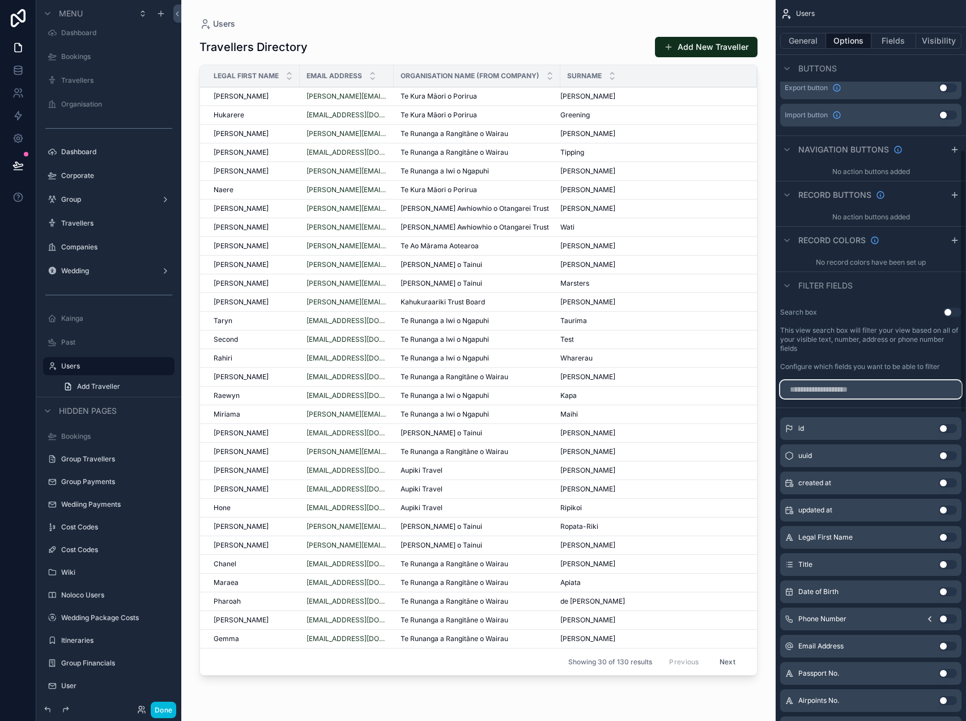
click at [875, 382] on input "scrollable content" at bounding box center [871, 389] width 181 height 18
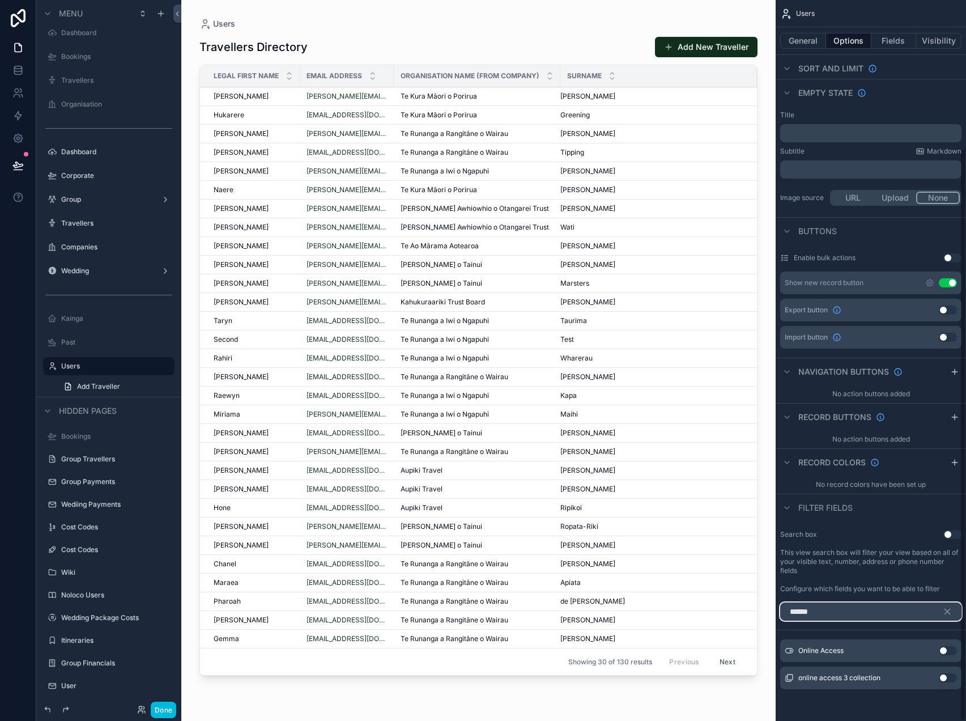
type input "******"
click at [942, 651] on button "Use setting" at bounding box center [948, 650] width 18 height 9
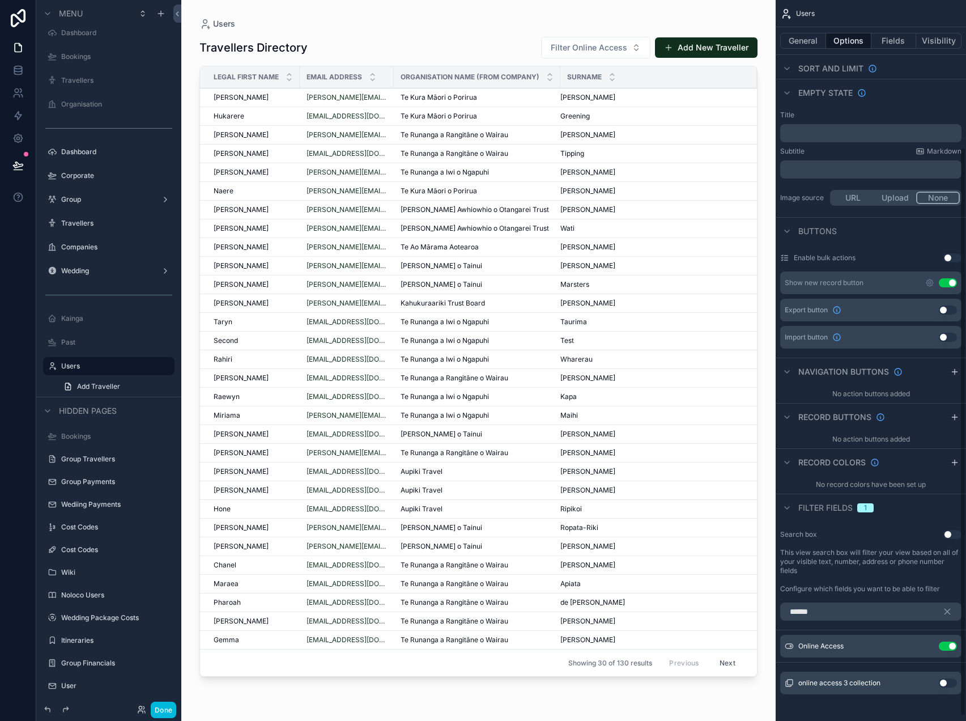
click at [894, 38] on button "Fields" at bounding box center [894, 41] width 45 height 16
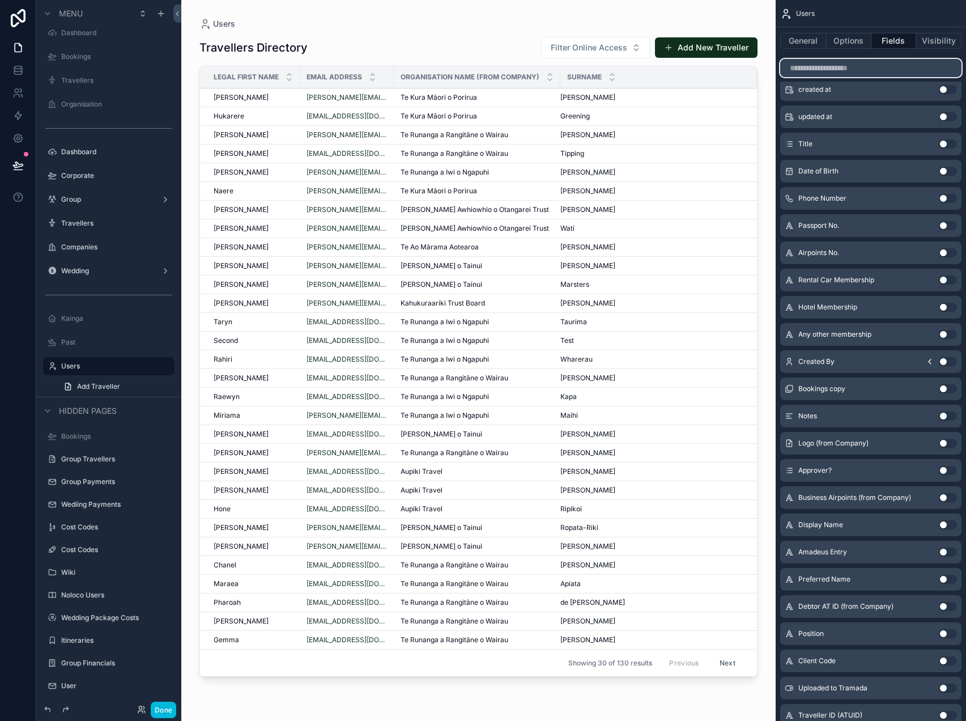
click at [862, 67] on input "scrollable content" at bounding box center [871, 68] width 181 height 18
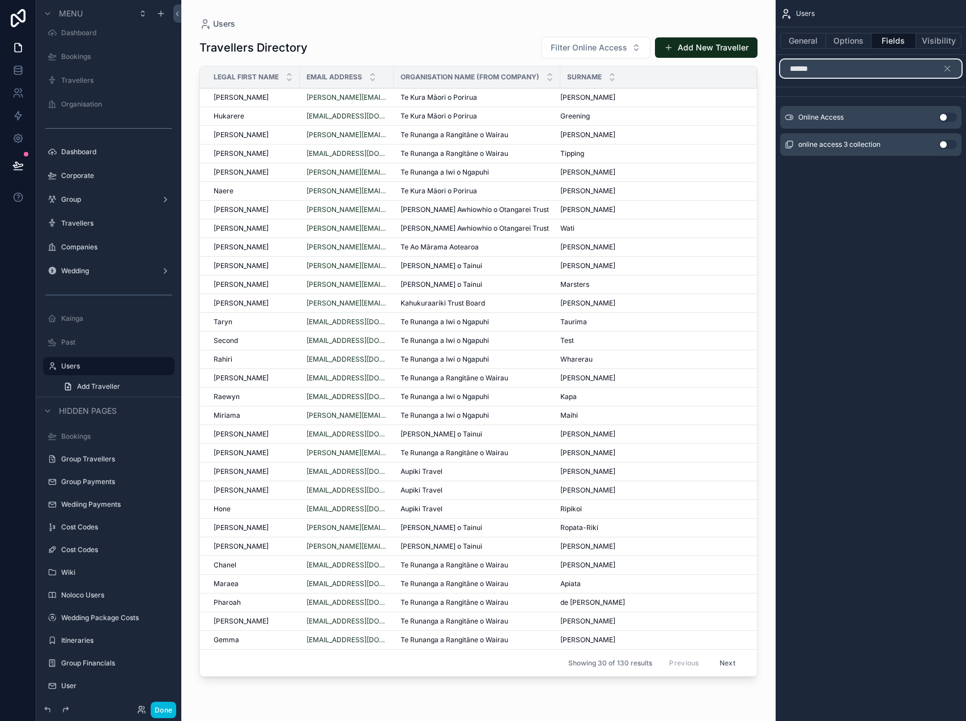
type input "******"
click at [947, 118] on button "Use setting" at bounding box center [948, 117] width 18 height 9
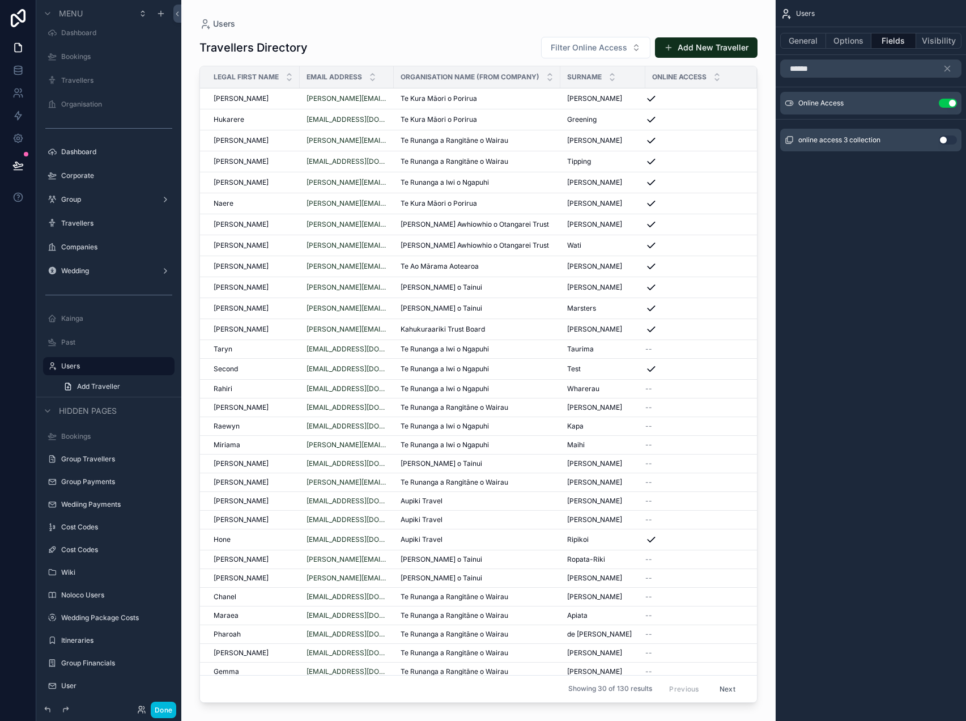
click at [0, 0] on icon "scrollable content" at bounding box center [0, 0] width 0 height 0
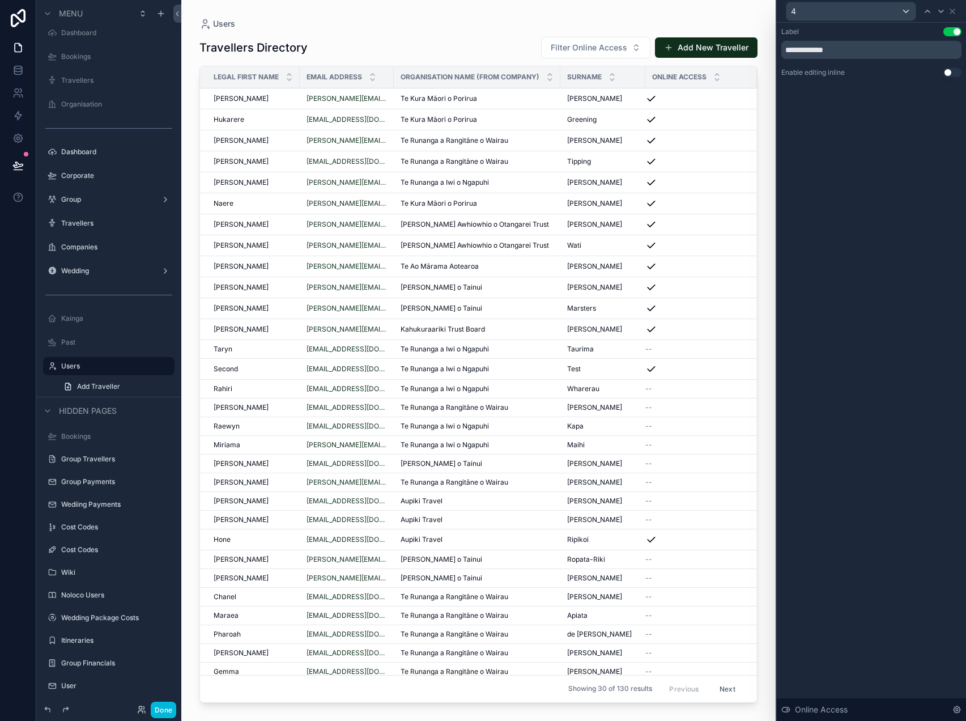
click at [952, 72] on button "Use setting" at bounding box center [953, 72] width 18 height 9
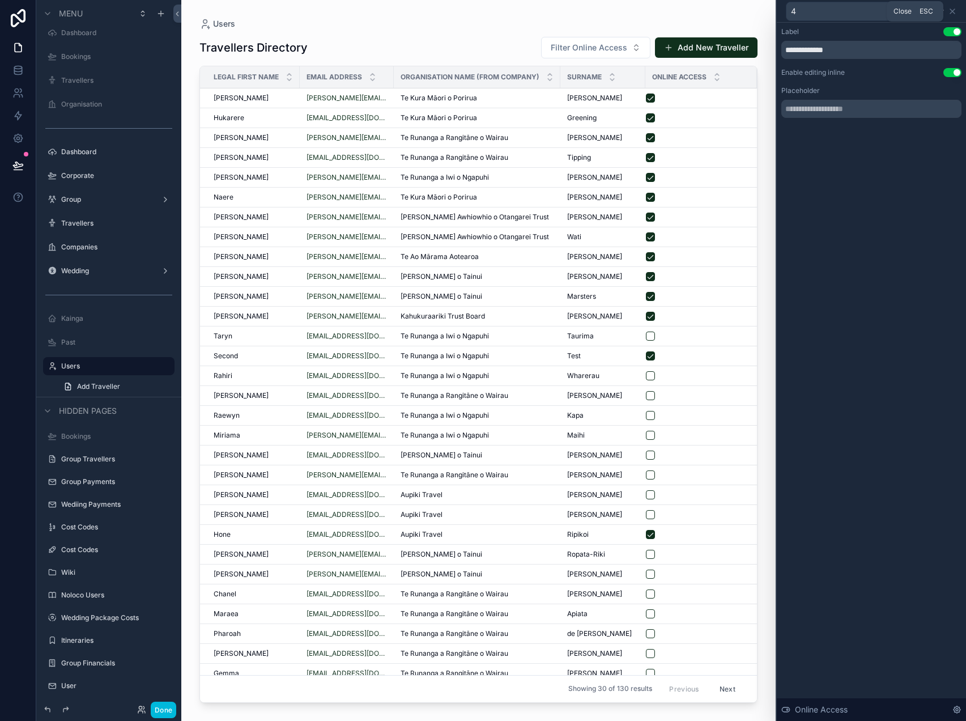
click at [954, 11] on icon at bounding box center [952, 11] width 9 height 9
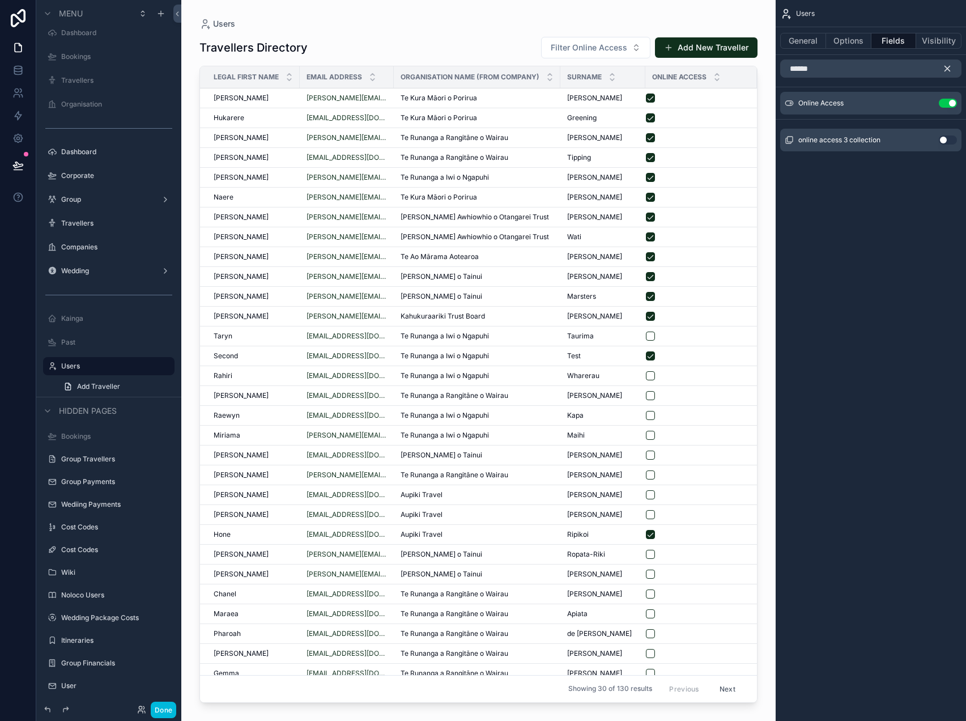
click at [946, 68] on icon "scrollable content" at bounding box center [948, 68] width 10 height 10
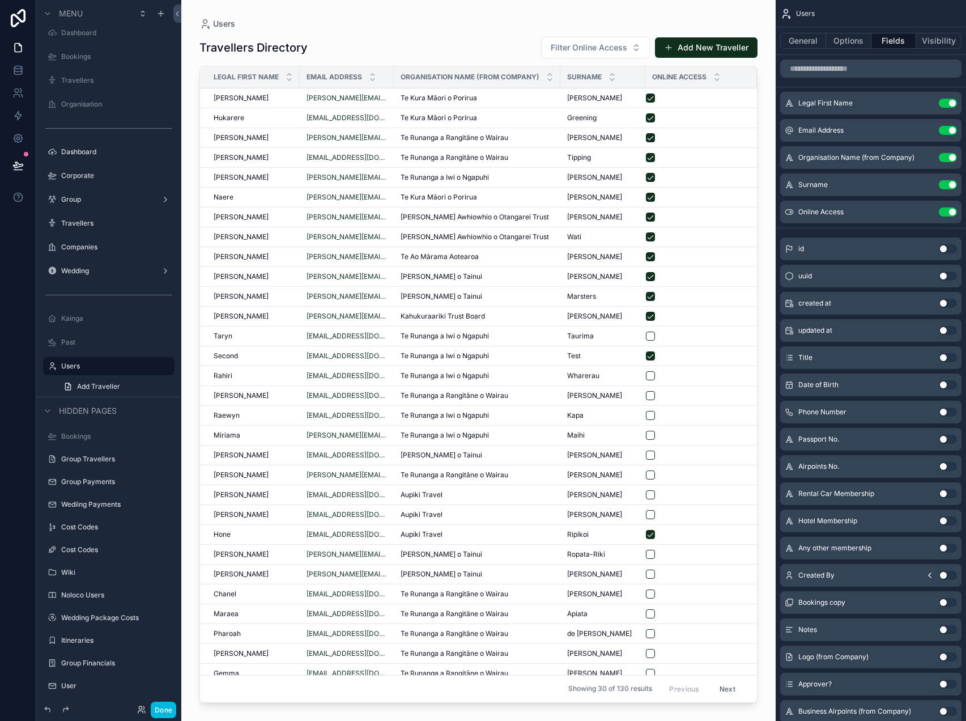
click at [0, 0] on icon "scrollable content" at bounding box center [0, 0] width 0 height 0
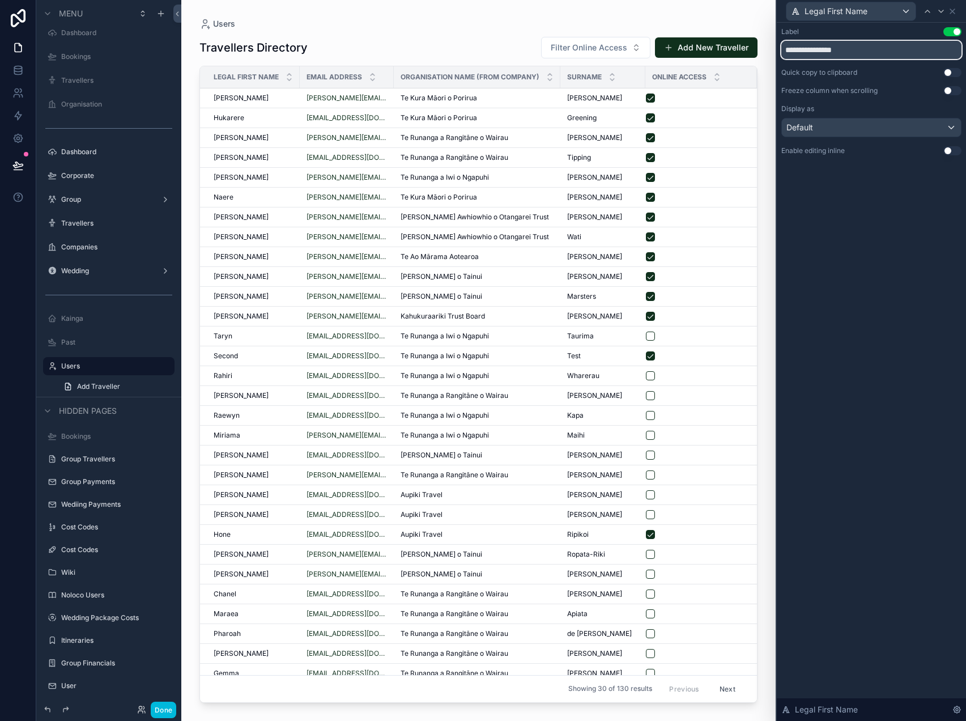
drag, startPoint x: 808, startPoint y: 50, endPoint x: 652, endPoint y: 48, distance: 155.9
click at [664, 48] on div "**********" at bounding box center [483, 360] width 966 height 721
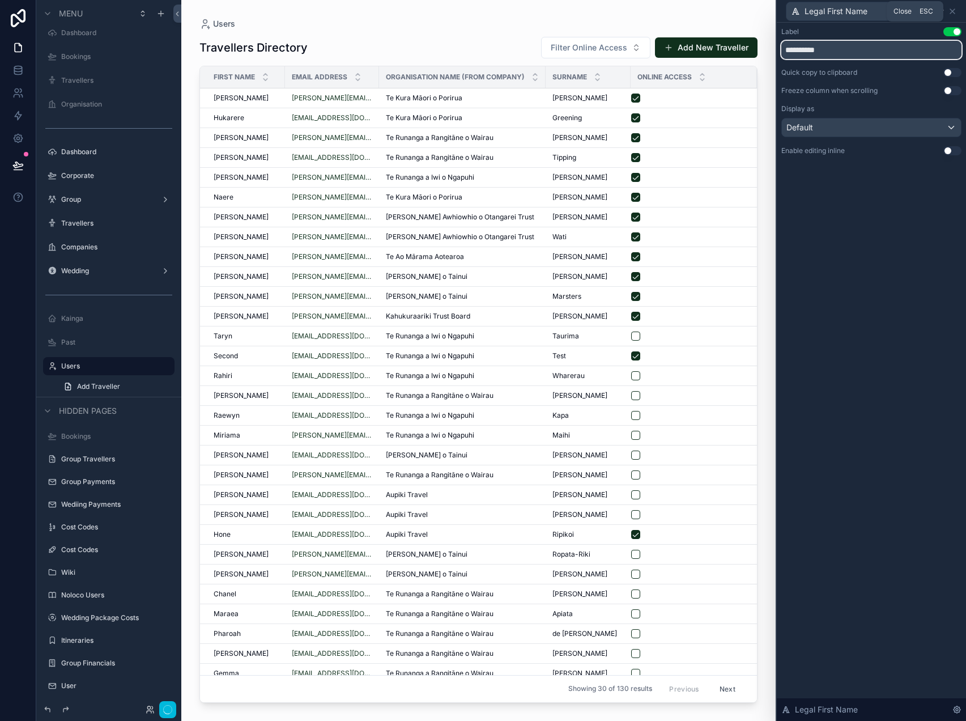
type input "**********"
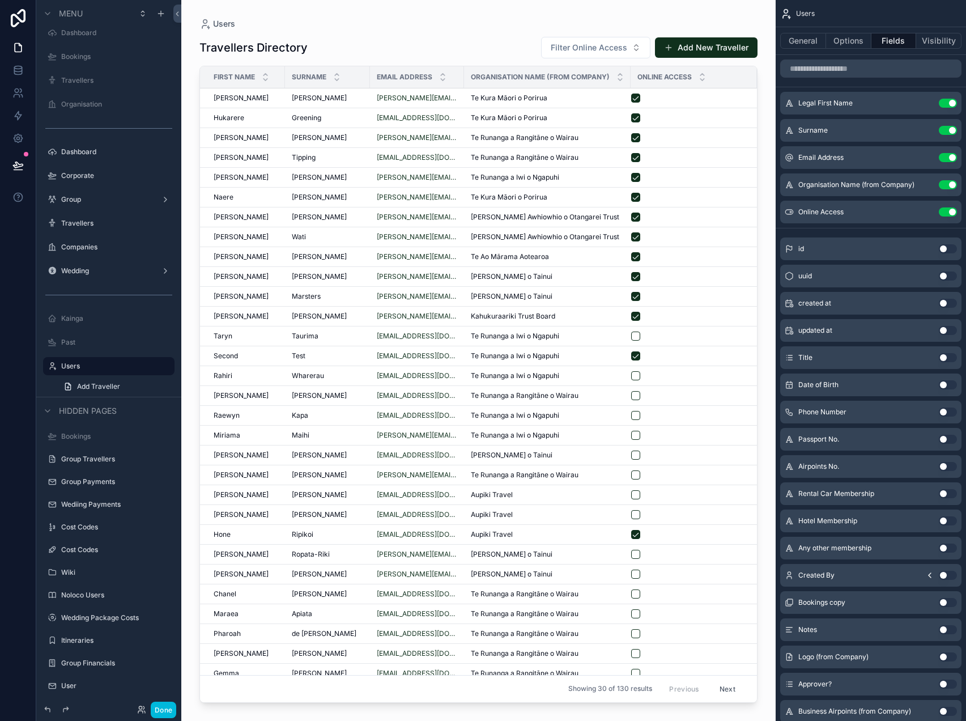
click at [951, 128] on button "Use setting" at bounding box center [948, 130] width 18 height 9
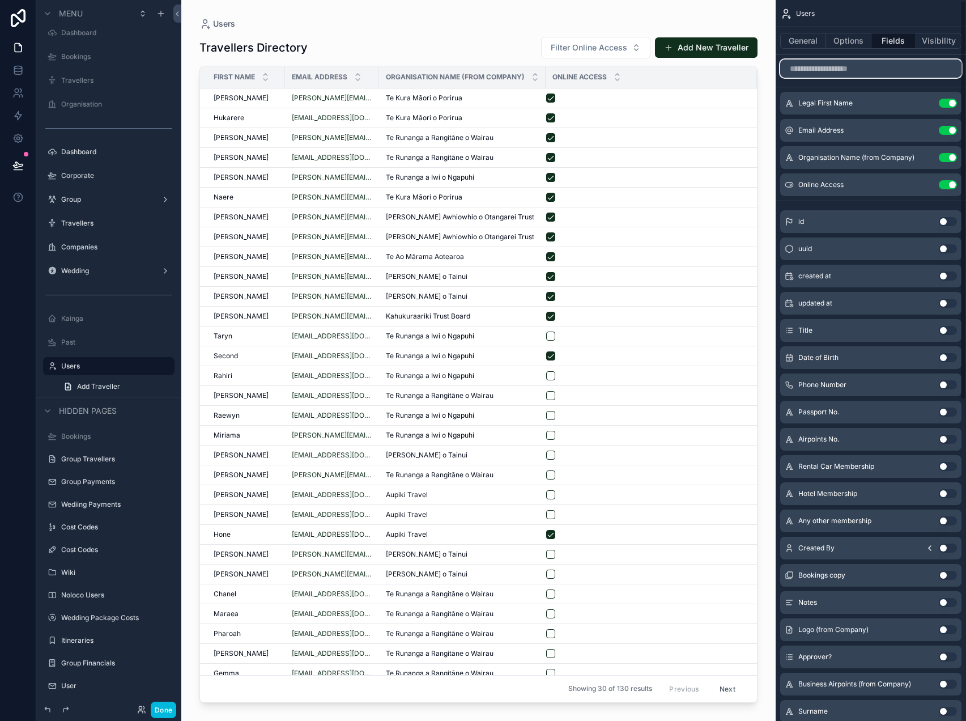
click at [883, 66] on input "scrollable content" at bounding box center [871, 69] width 181 height 18
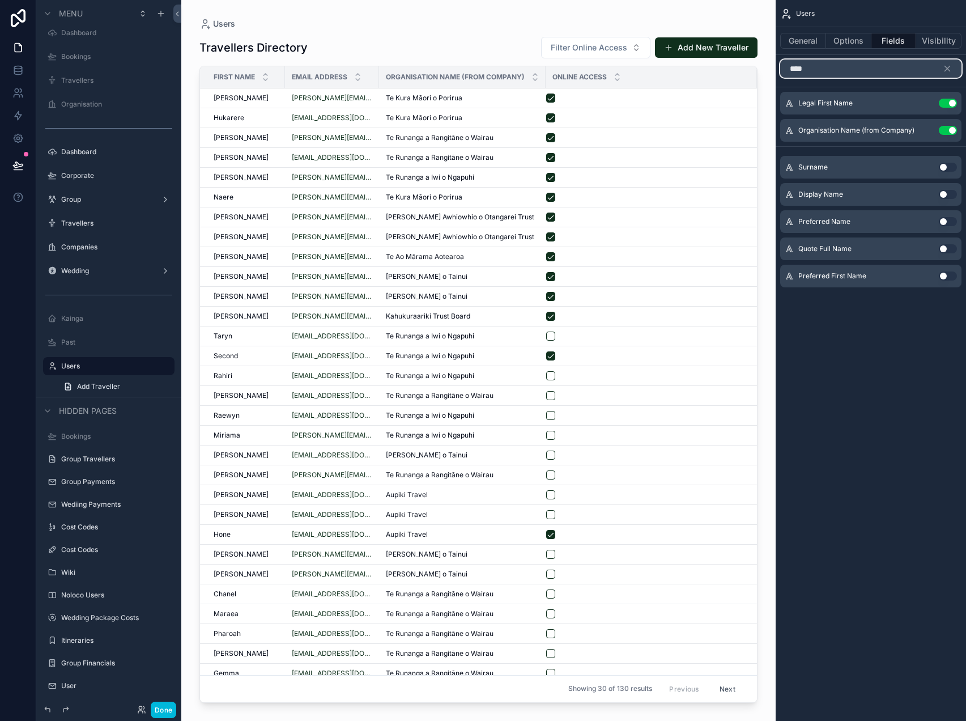
type input "****"
click at [948, 198] on button "Use setting" at bounding box center [948, 194] width 18 height 9
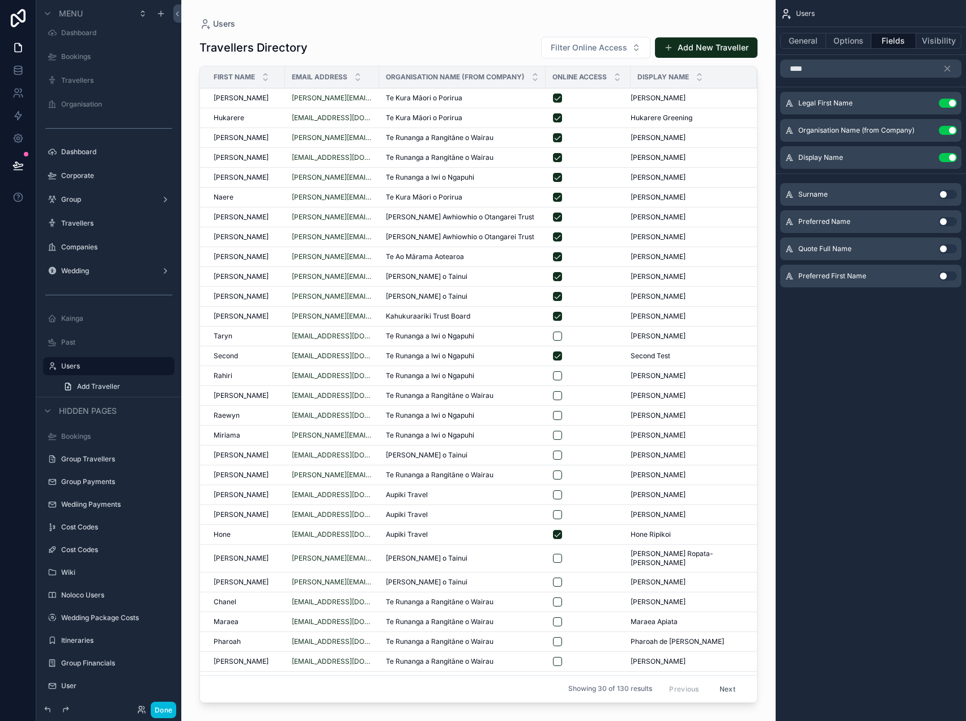
click at [949, 102] on button "Use setting" at bounding box center [948, 103] width 18 height 9
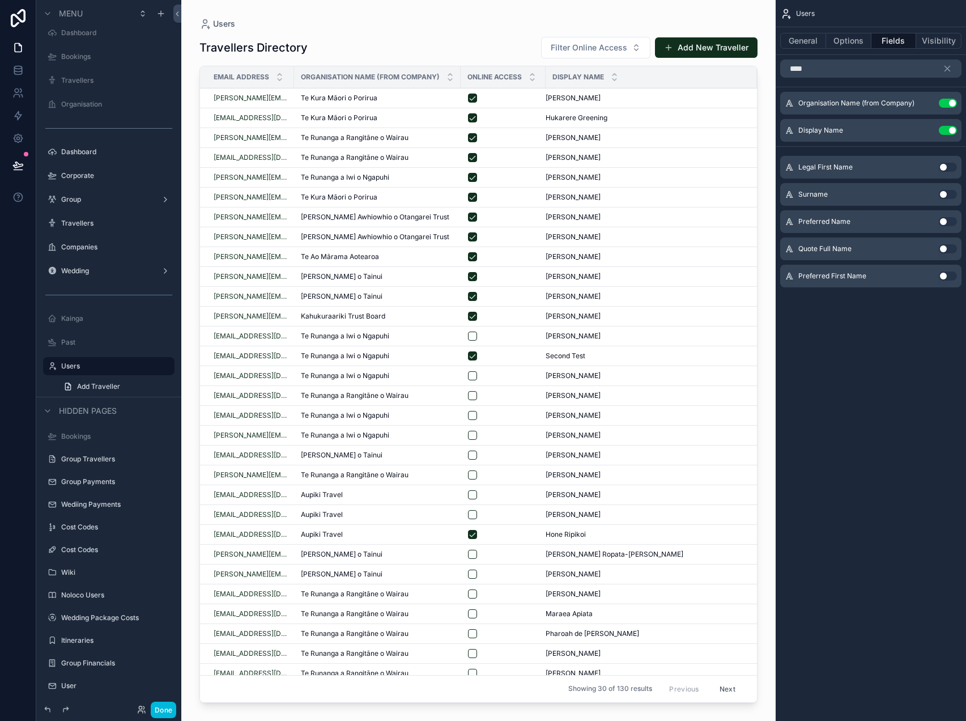
drag, startPoint x: 791, startPoint y: 130, endPoint x: 799, endPoint y: 96, distance: 35.4
click at [799, 96] on div "Organisation Name (from Company) Use setting Display Name Use setting" at bounding box center [871, 117] width 190 height 50
click at [943, 69] on icon "scrollable content" at bounding box center [948, 68] width 10 height 10
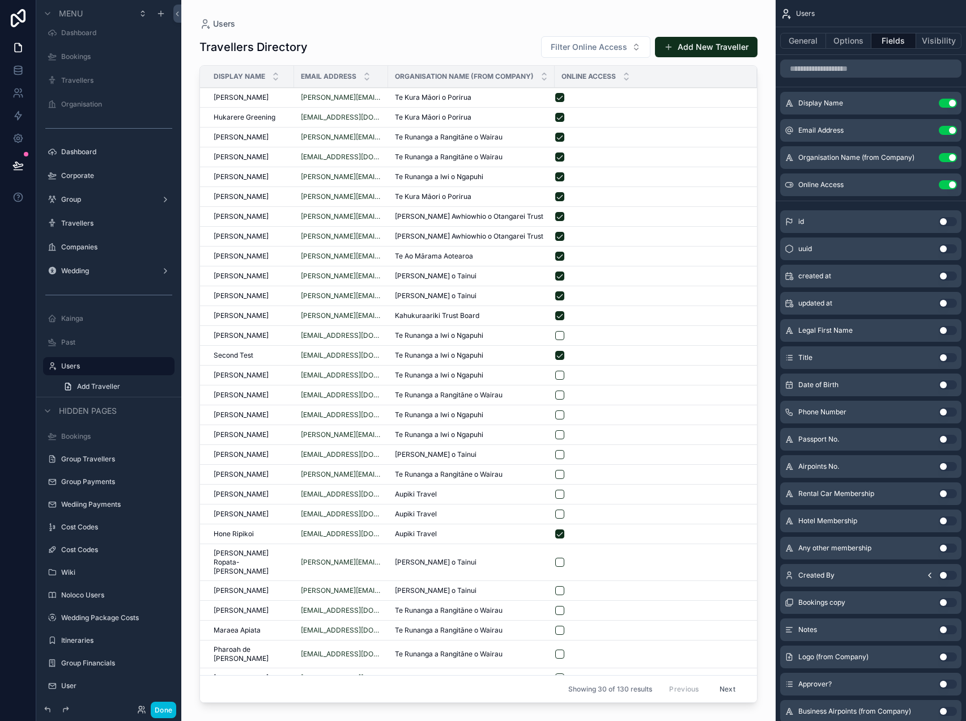
click at [0, 0] on icon "scrollable content" at bounding box center [0, 0] width 0 height 0
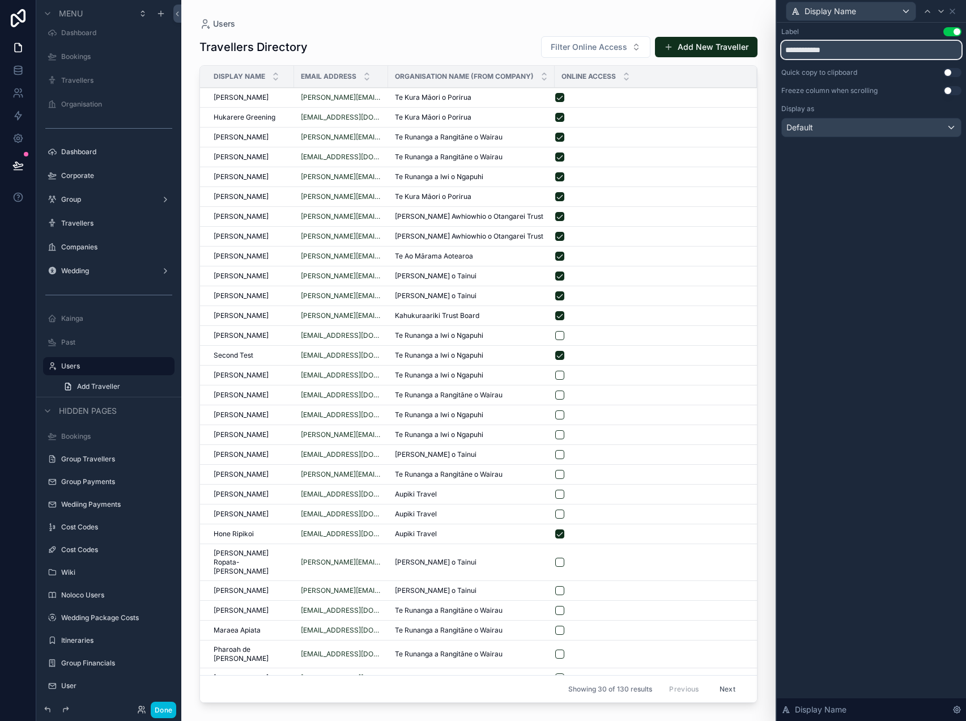
drag, startPoint x: 803, startPoint y: 53, endPoint x: 672, endPoint y: 49, distance: 131.0
click at [676, 49] on div "**********" at bounding box center [483, 360] width 966 height 721
type input "****"
click at [953, 8] on icon at bounding box center [952, 11] width 9 height 9
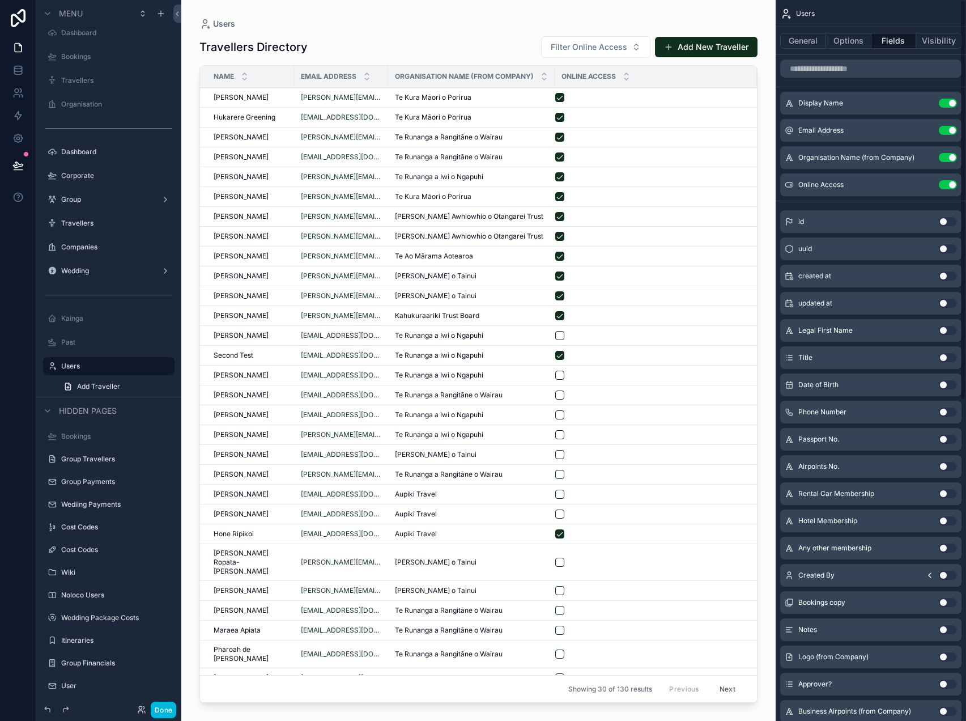
click at [815, 39] on button "General" at bounding box center [804, 41] width 46 height 16
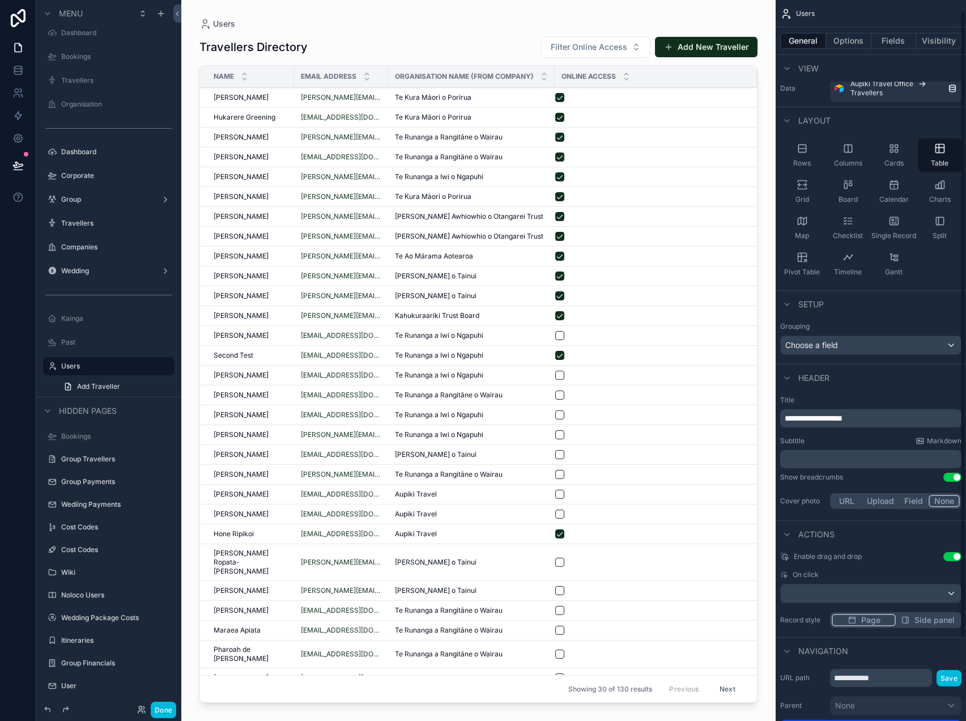
scroll to position [12, 0]
click at [870, 347] on div "Choose a field" at bounding box center [871, 344] width 180 height 18
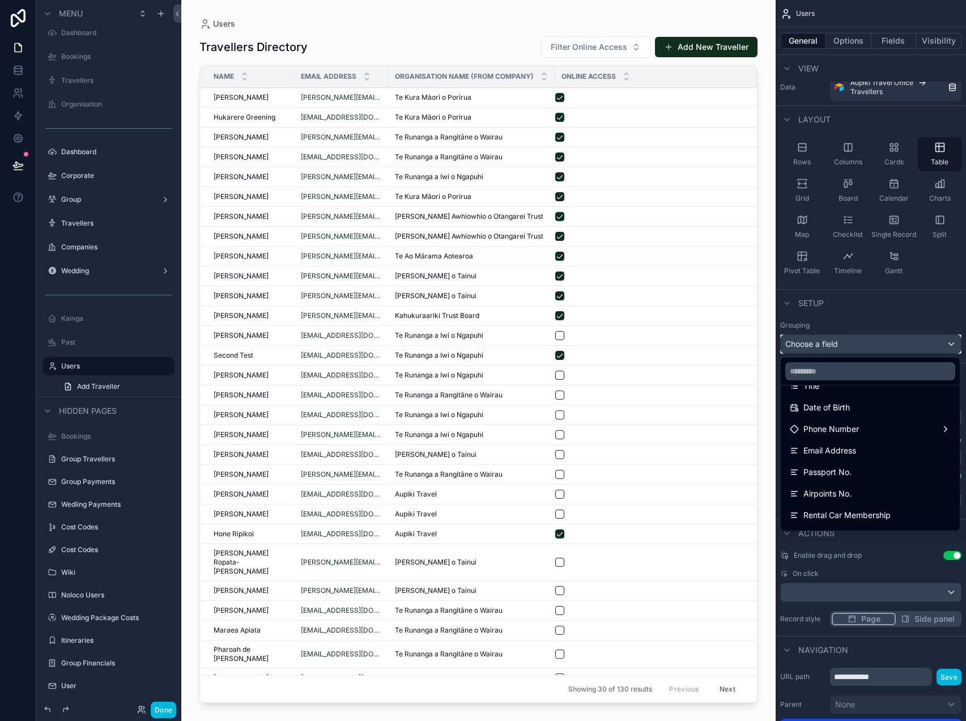
scroll to position [127, 0]
click at [850, 364] on input "text" at bounding box center [871, 371] width 170 height 18
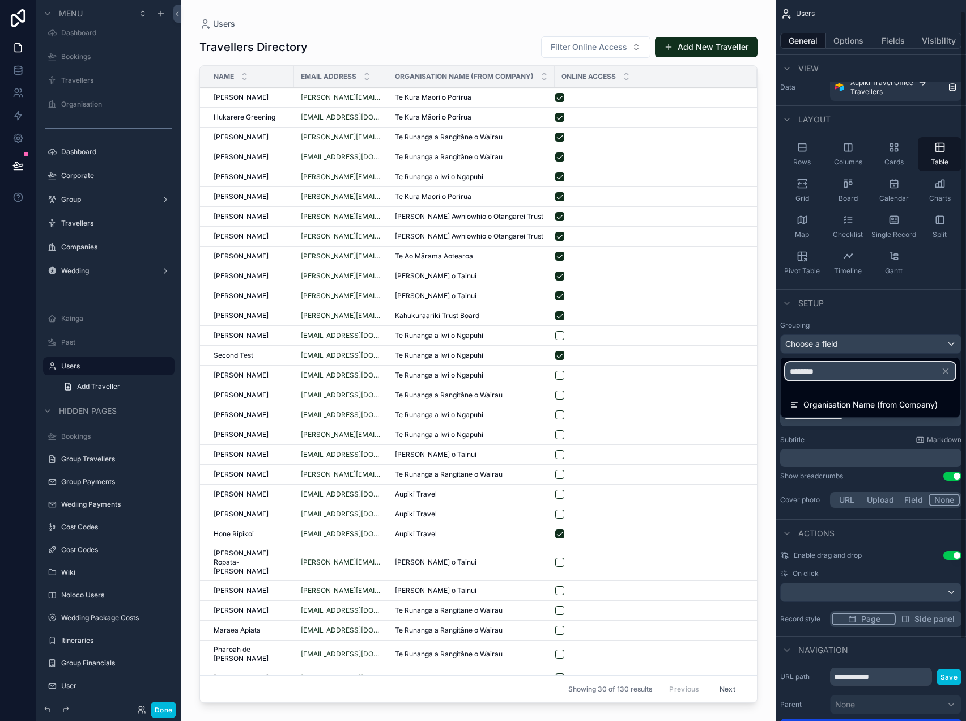
type input "********"
click at [858, 402] on span "Organisation Name (from Company)" at bounding box center [871, 405] width 134 height 14
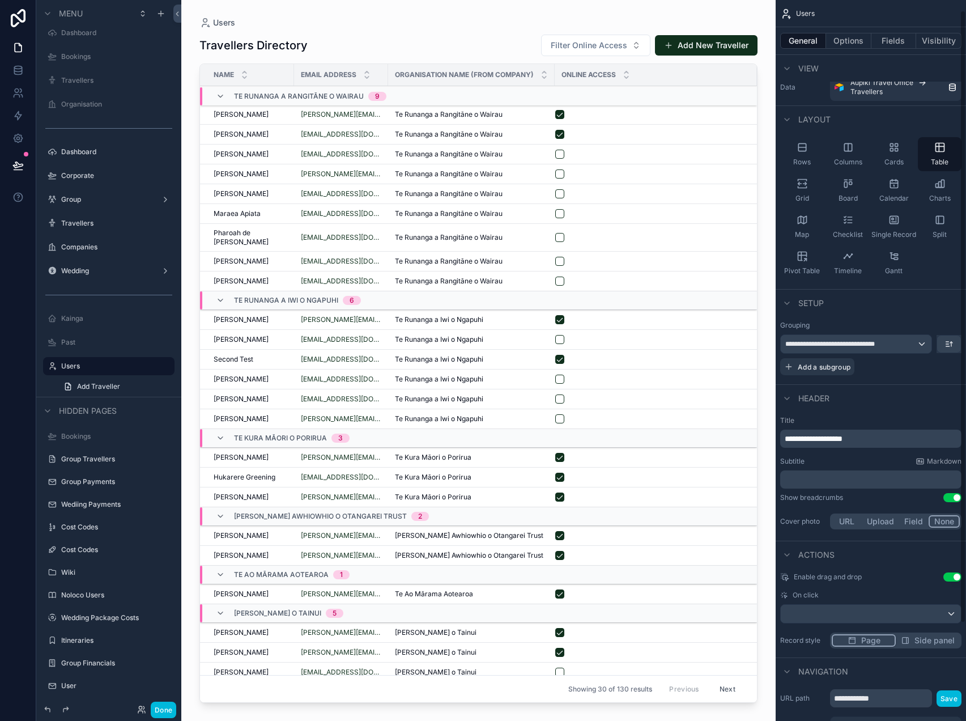
click at [848, 44] on button "Options" at bounding box center [848, 41] width 45 height 16
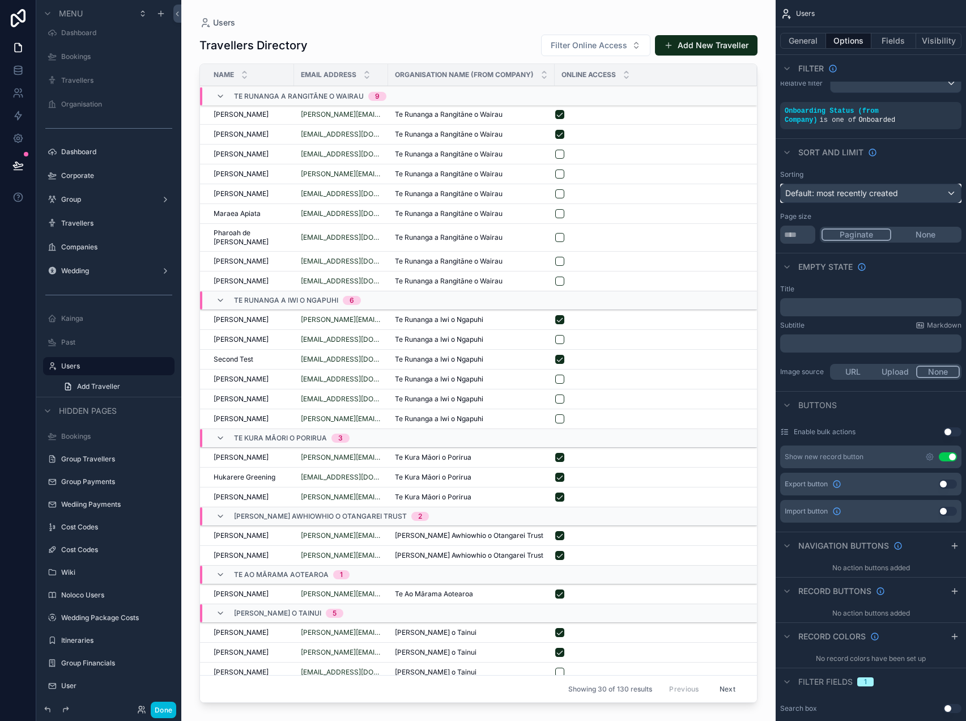
click at [846, 192] on span "Default: most recently created" at bounding box center [842, 193] width 113 height 10
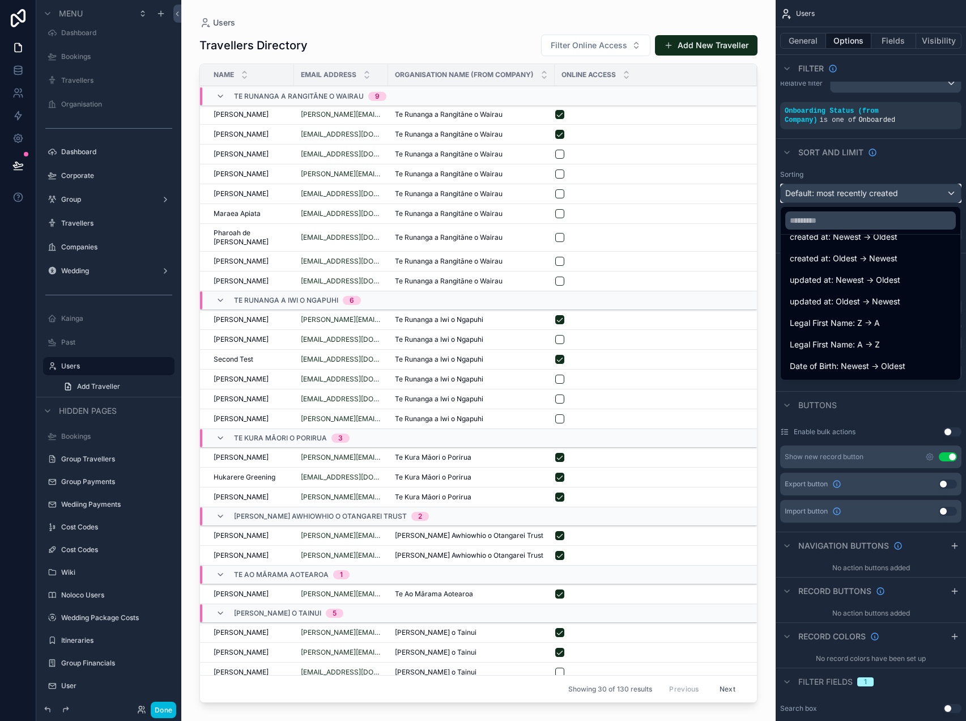
scroll to position [39, 0]
click at [869, 345] on span "Legal First Name: A -> Z" at bounding box center [835, 344] width 90 height 14
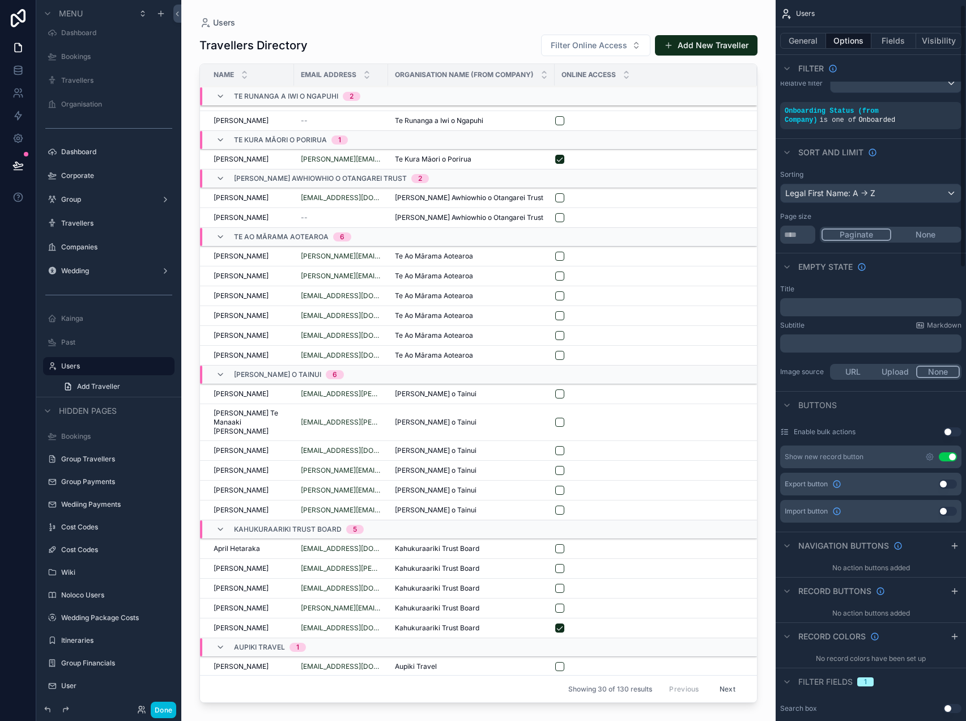
scroll to position [0, 0]
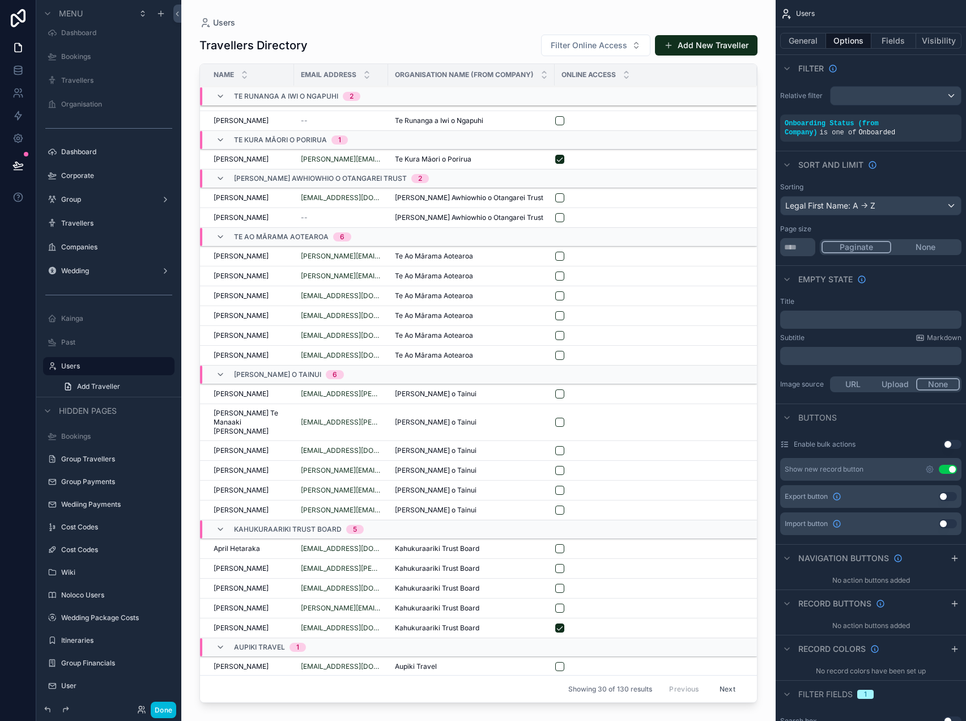
click at [188, 558] on div "scrollable content" at bounding box center [478, 353] width 595 height 707
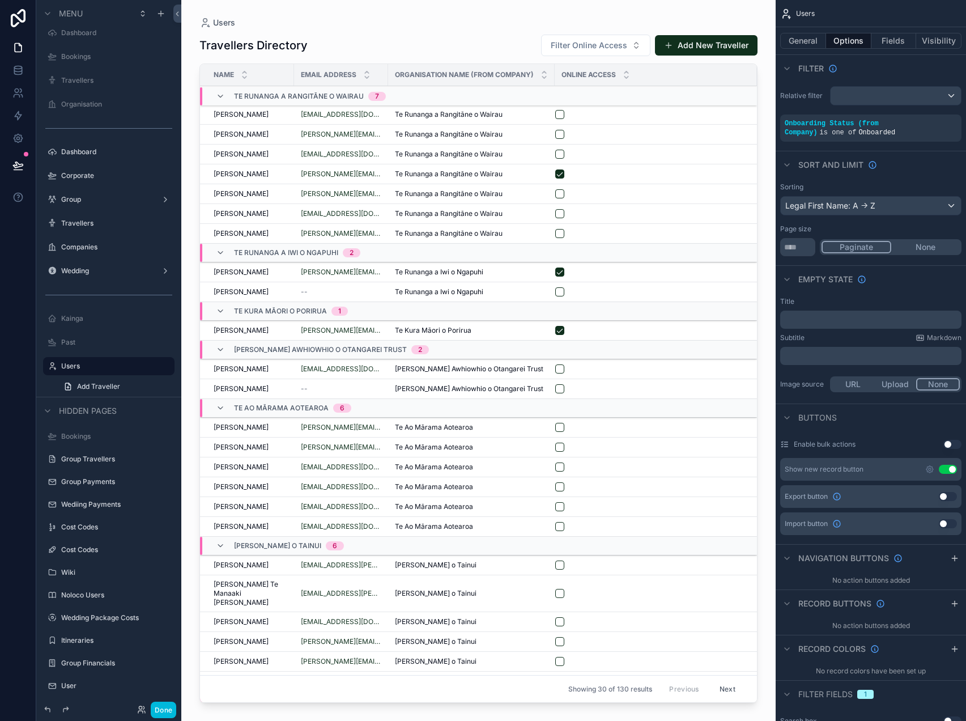
click at [724, 689] on button "Next" at bounding box center [728, 689] width 32 height 18
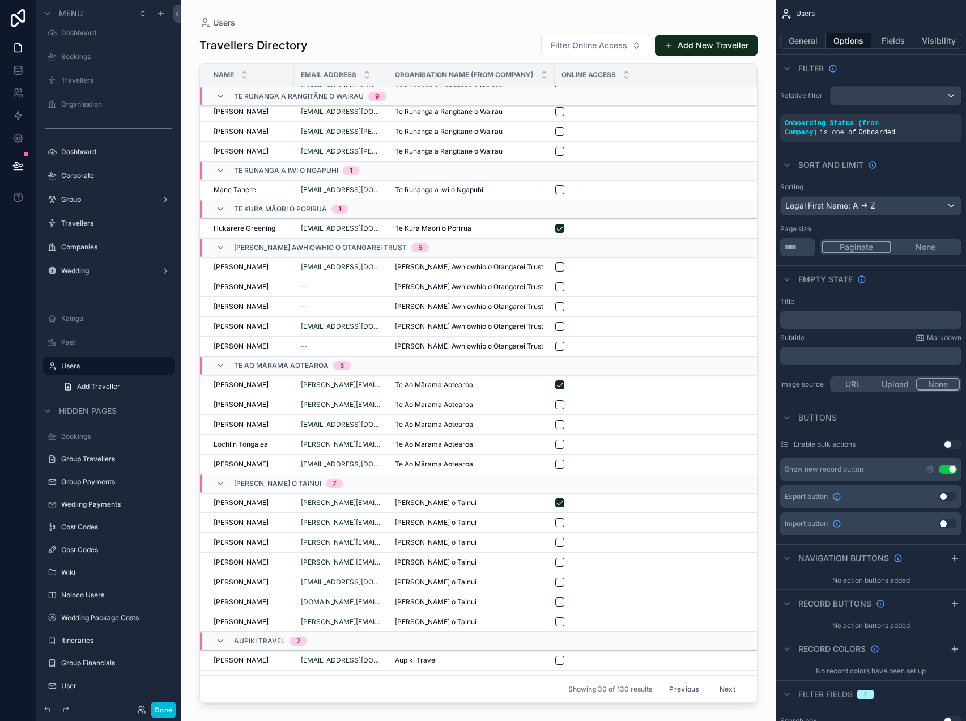
scroll to position [137, 0]
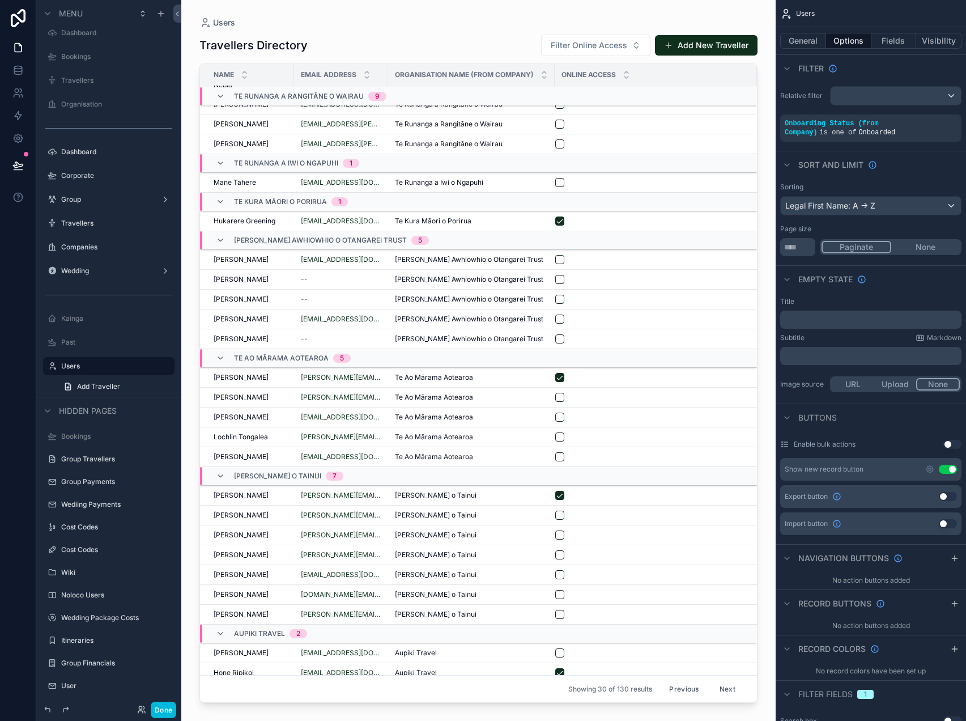
click at [678, 689] on button "Previous" at bounding box center [684, 689] width 45 height 18
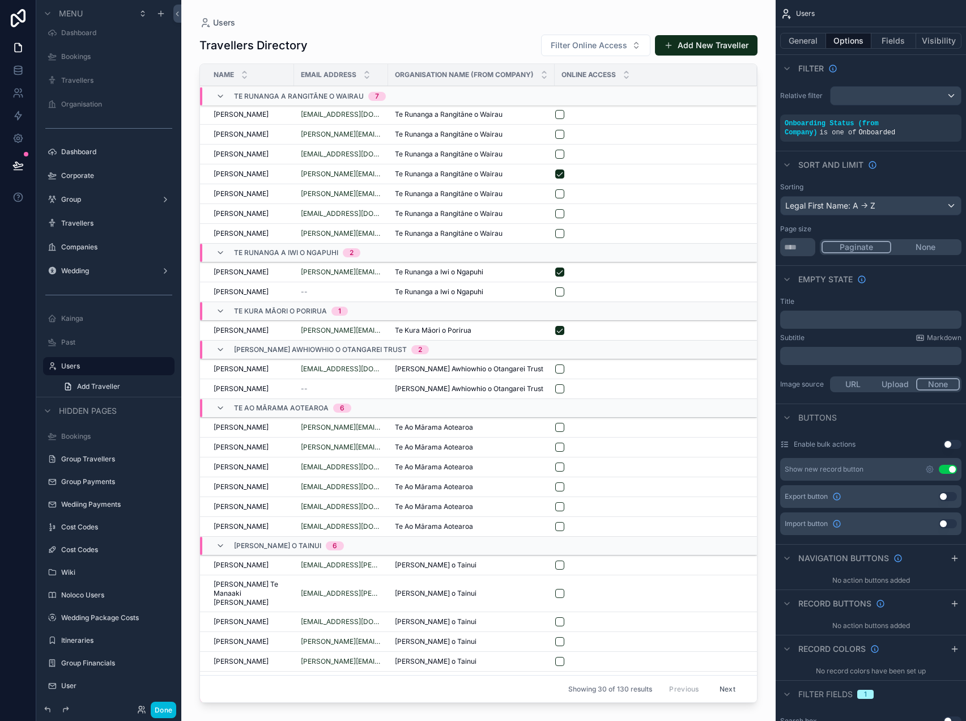
click at [819, 40] on button "General" at bounding box center [804, 41] width 46 height 16
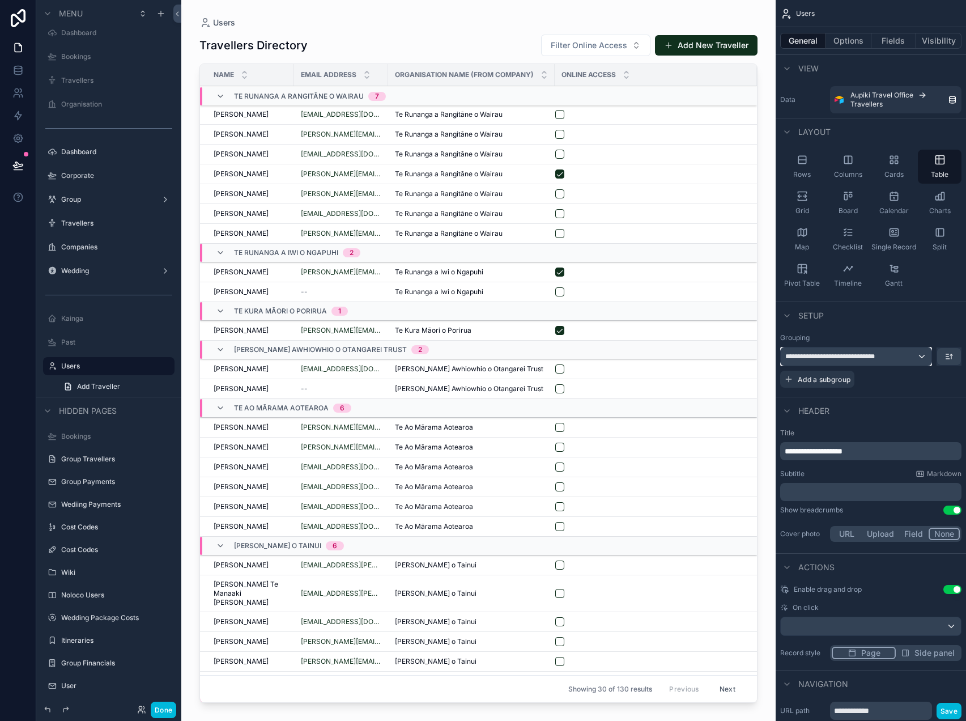
click at [912, 358] on div "**********" at bounding box center [856, 356] width 151 height 18
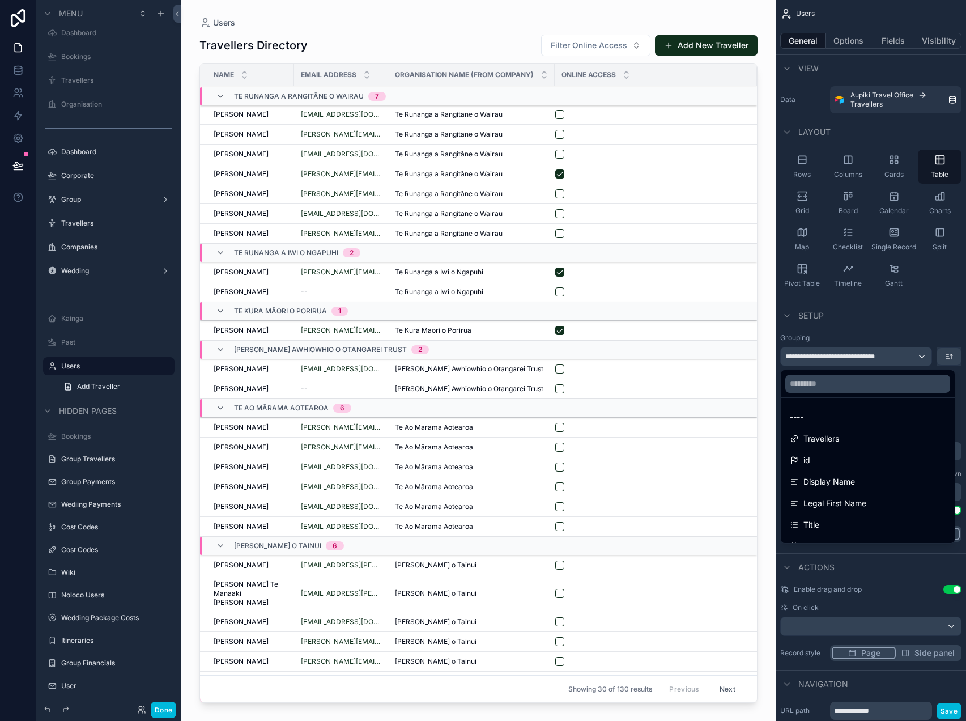
click at [840, 413] on div "----" at bounding box center [868, 417] width 156 height 14
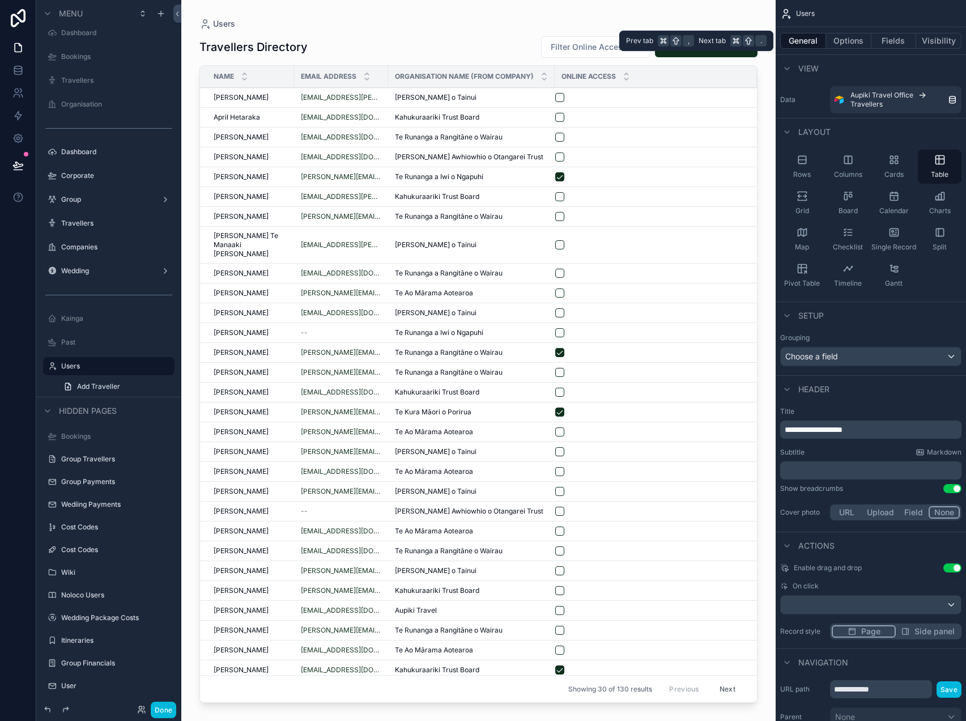
click at [866, 36] on button "Options" at bounding box center [848, 41] width 45 height 16
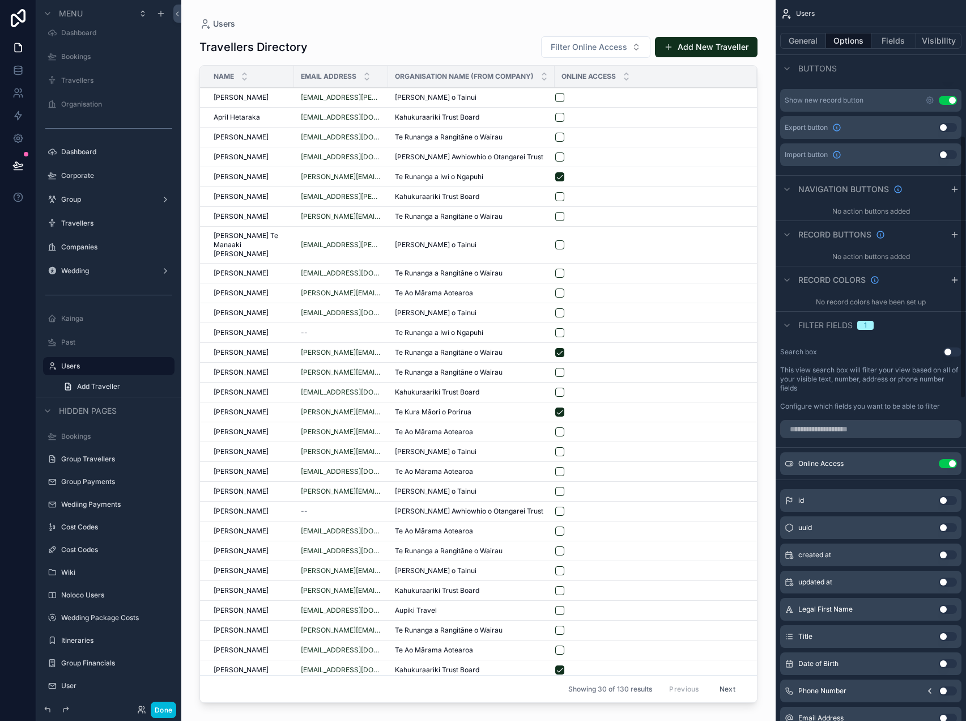
scroll to position [379, 0]
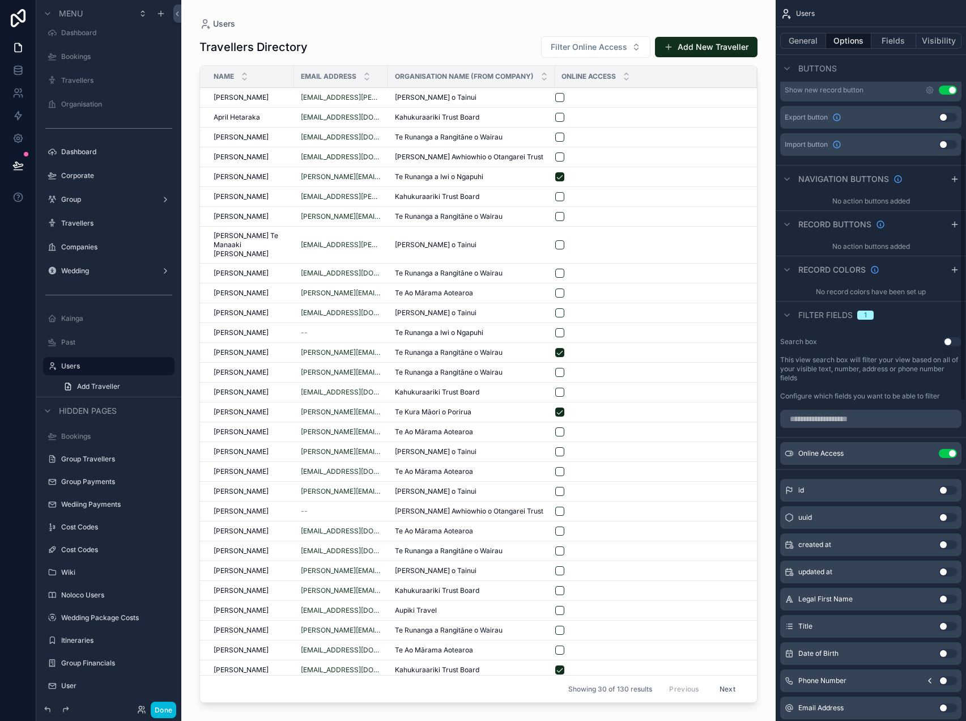
click at [949, 339] on button "Use setting" at bounding box center [953, 341] width 18 height 9
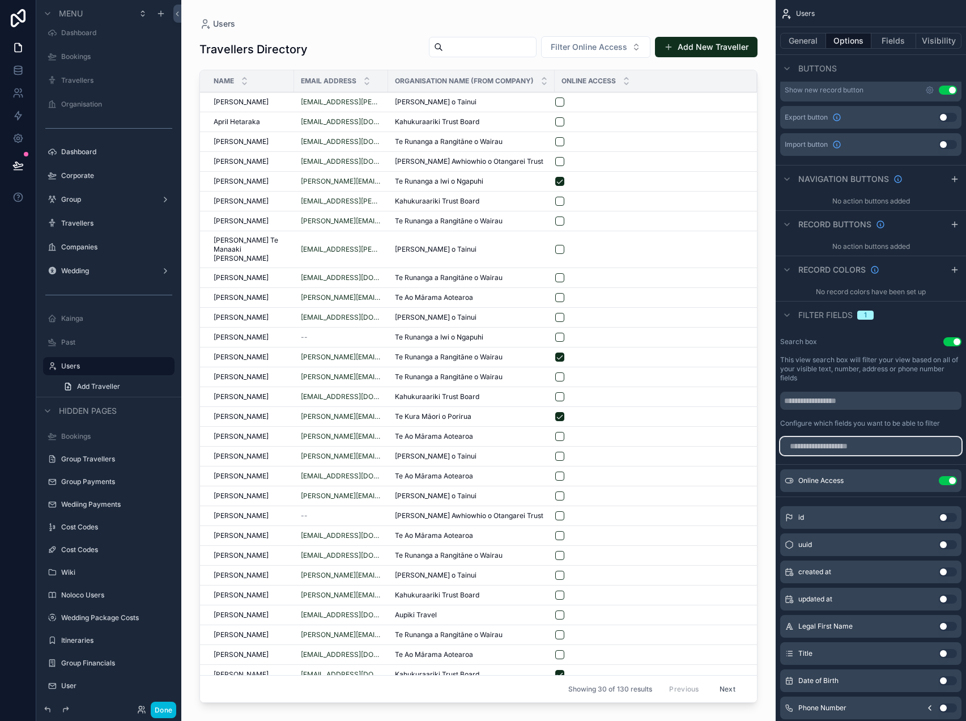
click at [902, 448] on input "scrollable content" at bounding box center [871, 446] width 181 height 18
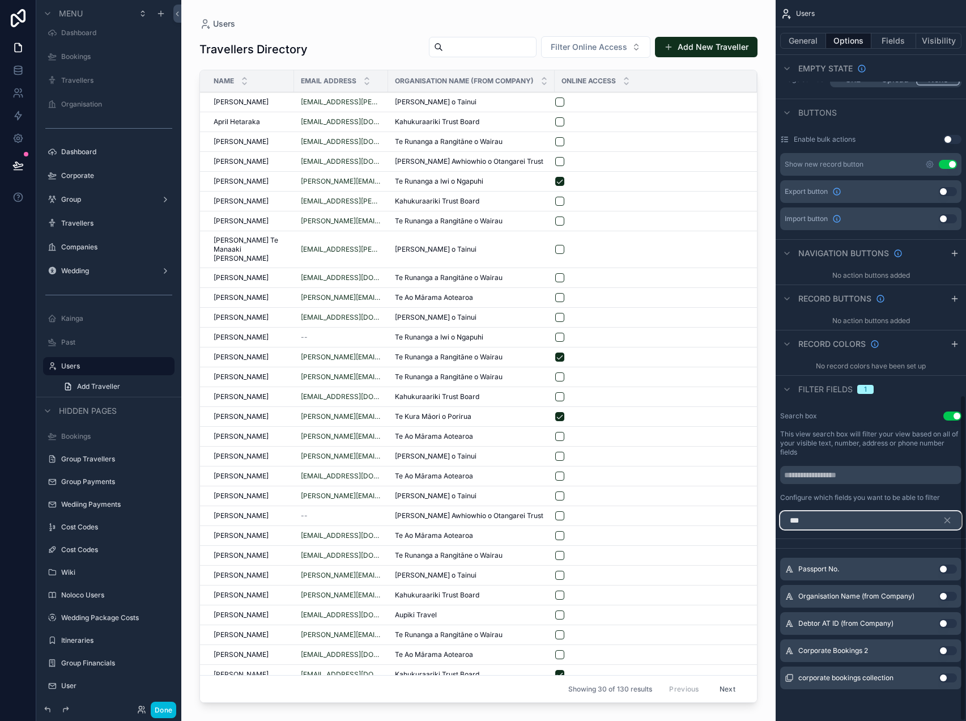
scroll to position [196, 0]
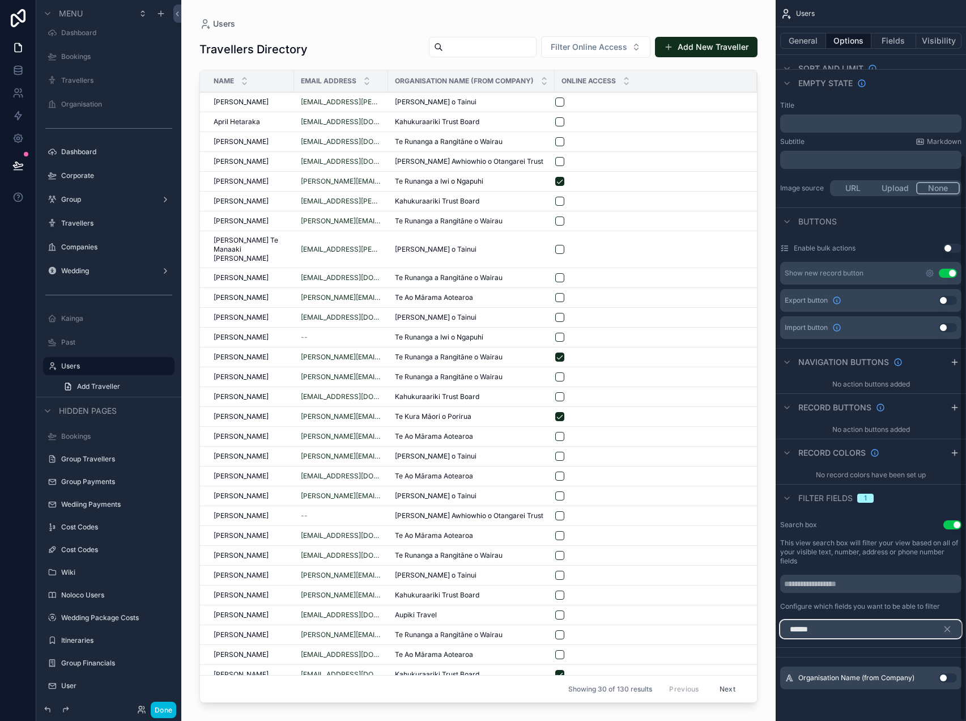
type input "******"
click at [945, 676] on button "Use setting" at bounding box center [948, 677] width 18 height 9
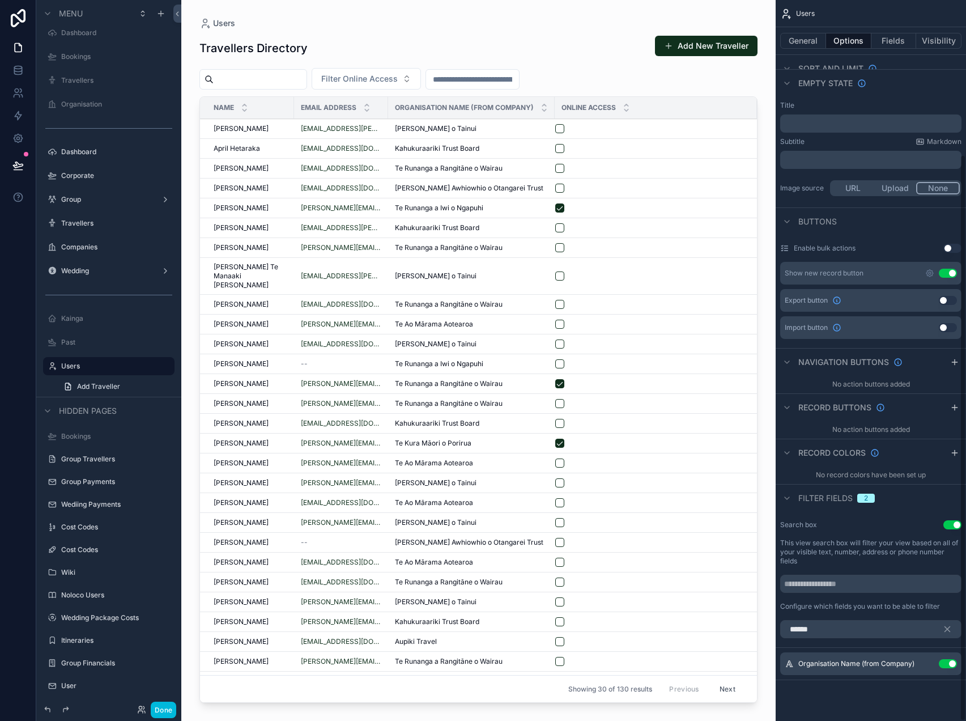
click at [0, 0] on icon "scrollable content" at bounding box center [0, 0] width 0 height 0
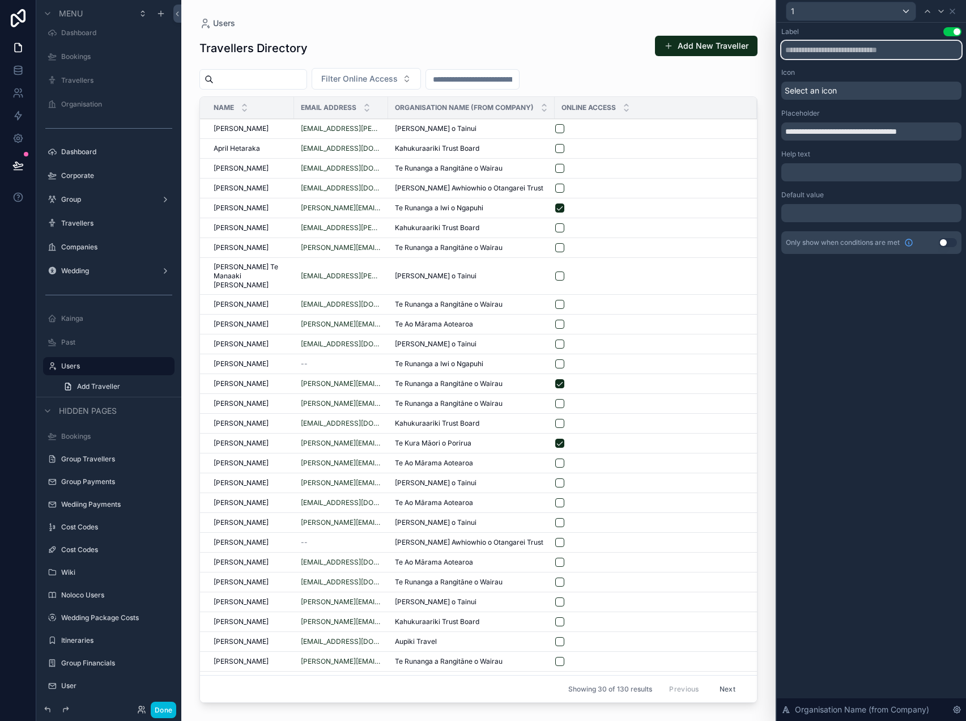
click at [848, 56] on input "text" at bounding box center [872, 50] width 180 height 18
type input "**********"
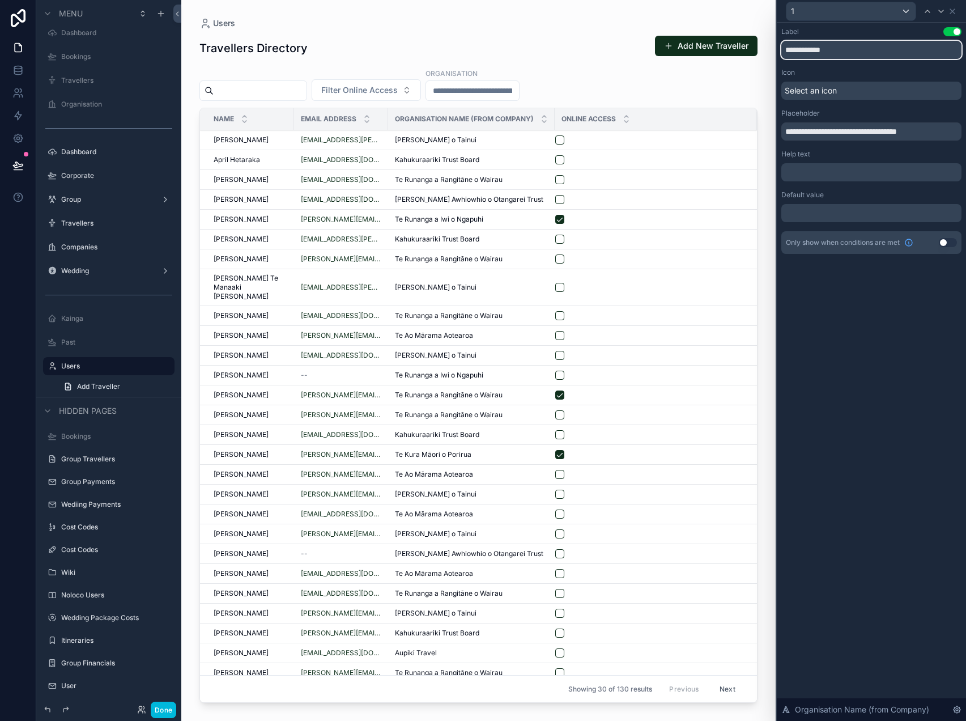
drag, startPoint x: 862, startPoint y: 49, endPoint x: 745, endPoint y: 44, distance: 117.4
click at [745, 44] on div "**********" at bounding box center [483, 360] width 966 height 721
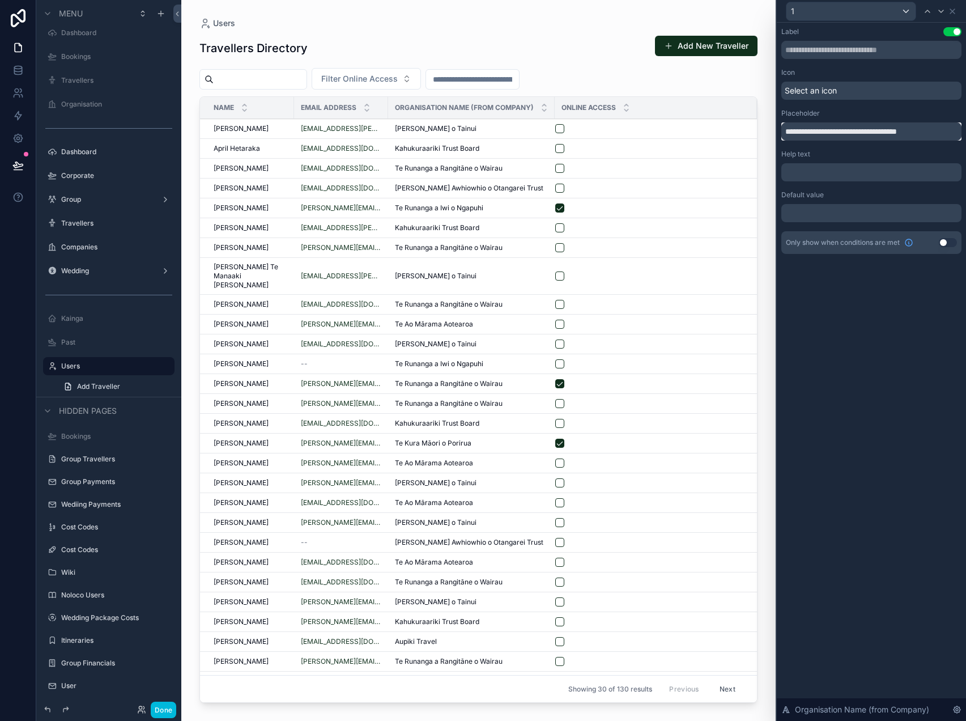
drag, startPoint x: 853, startPoint y: 132, endPoint x: 972, endPoint y: 145, distance: 119.2
click at [966, 145] on html "**********" at bounding box center [483, 360] width 966 height 721
type input "**********"
click at [829, 312] on div "**********" at bounding box center [871, 372] width 189 height 698
click at [952, 12] on icon at bounding box center [953, 11] width 5 height 5
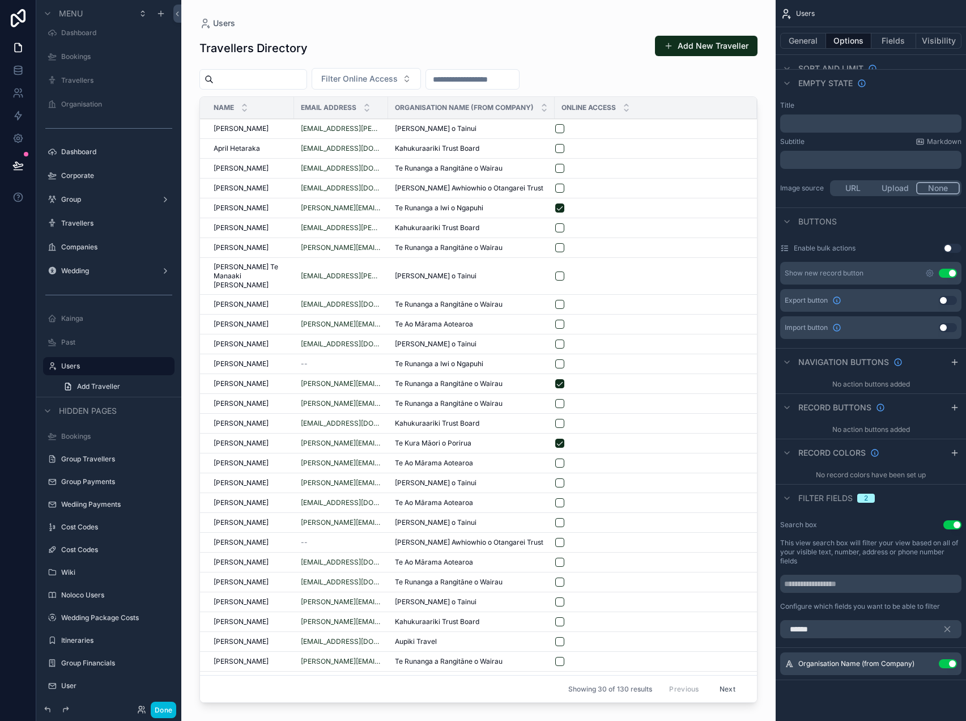
click at [506, 79] on input "scrollable content" at bounding box center [472, 79] width 93 height 16
click at [950, 665] on button "Use setting" at bounding box center [948, 663] width 18 height 9
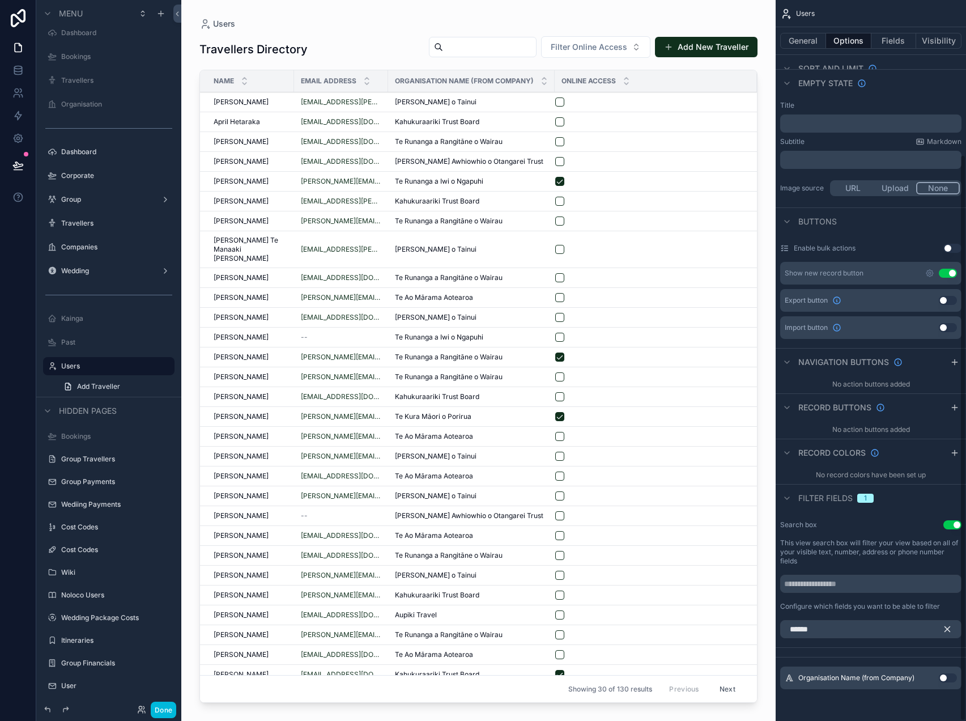
click at [945, 632] on icon "scrollable content" at bounding box center [948, 629] width 10 height 10
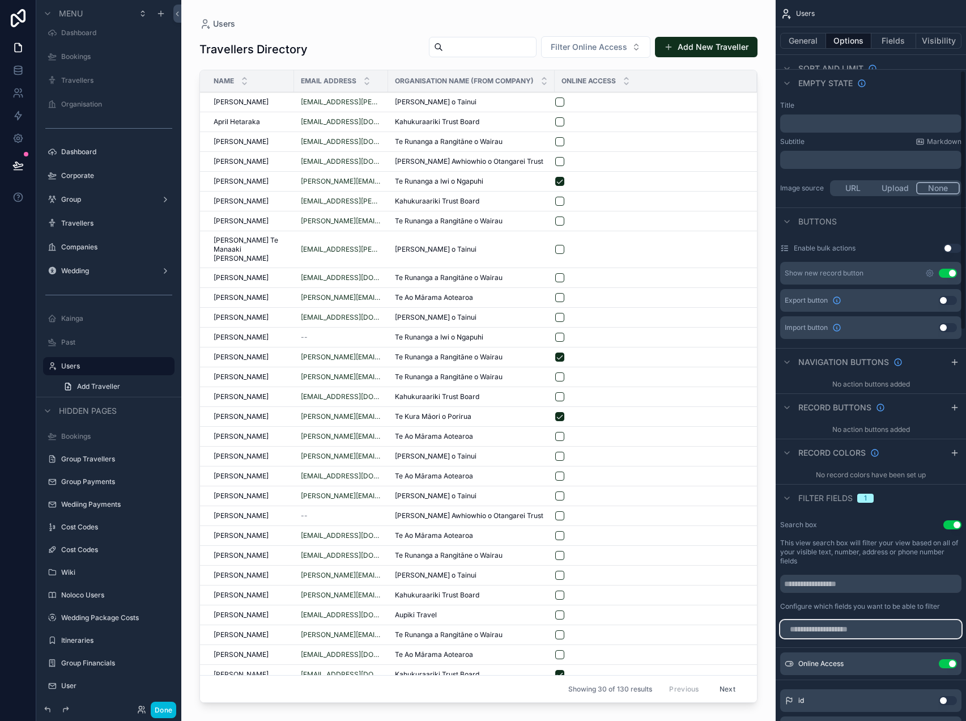
click at [884, 625] on input "scrollable content" at bounding box center [871, 629] width 181 height 18
type input "******"
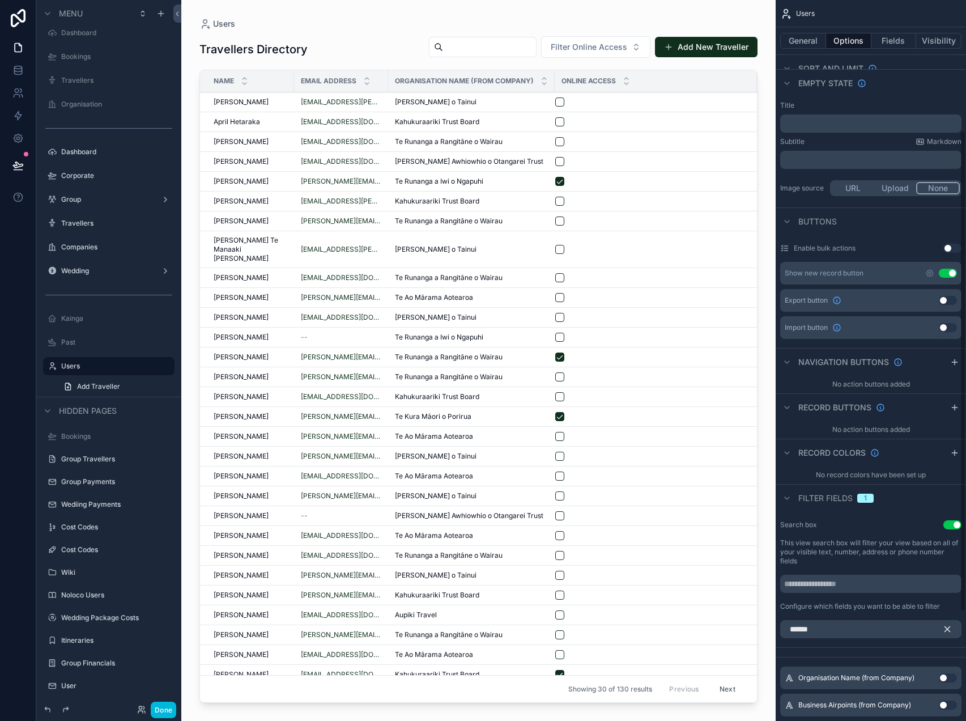
click at [950, 630] on icon "scrollable content" at bounding box center [948, 629] width 10 height 10
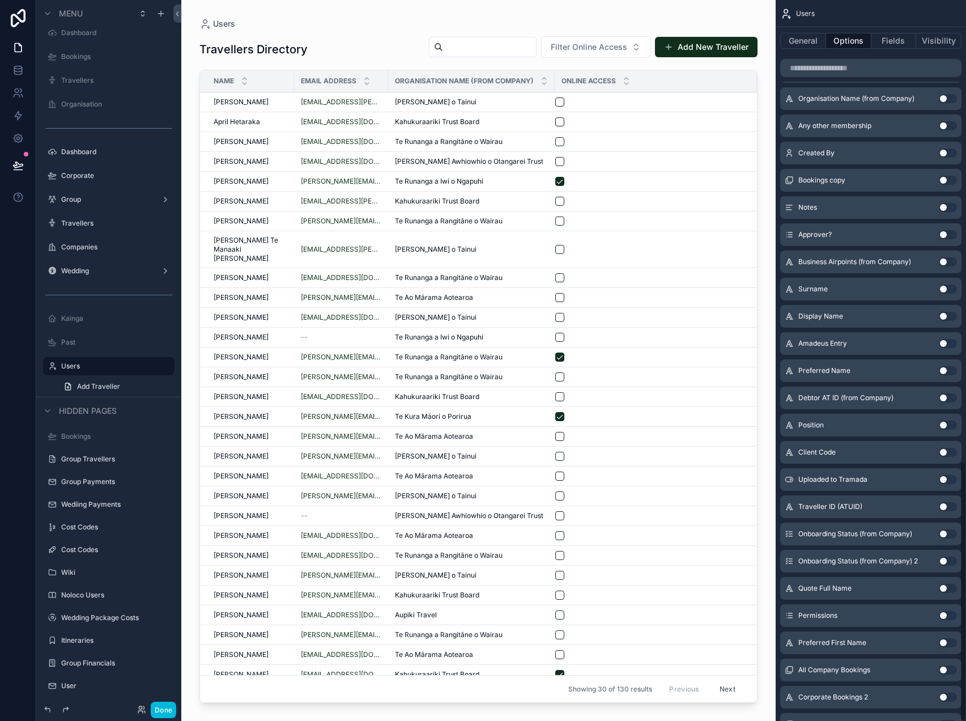
scroll to position [1280, 0]
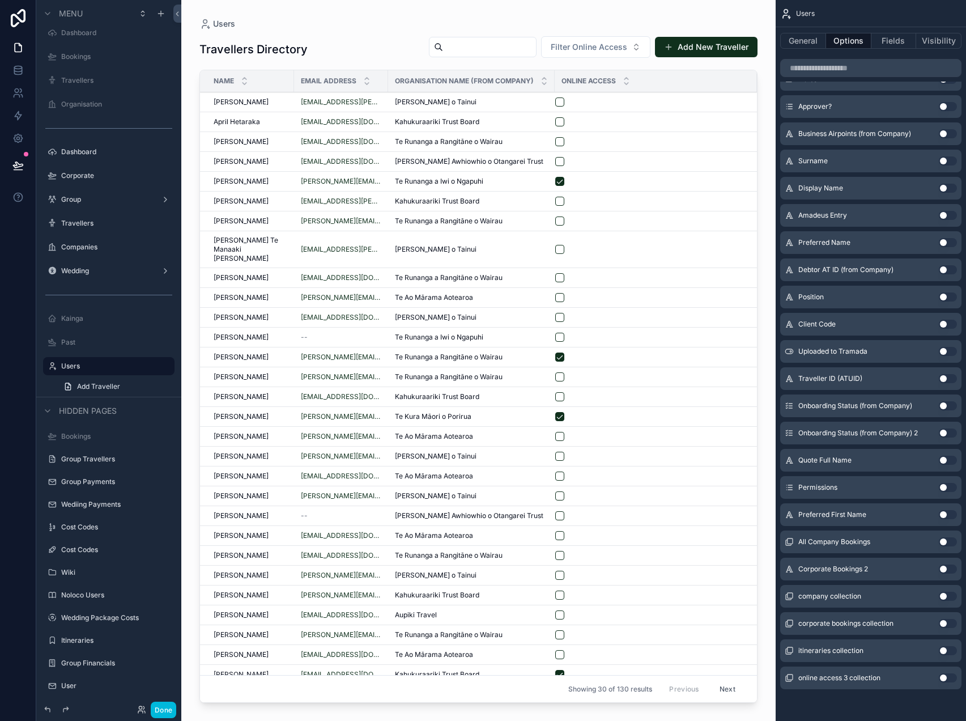
click at [950, 594] on button "Use setting" at bounding box center [948, 596] width 18 height 9
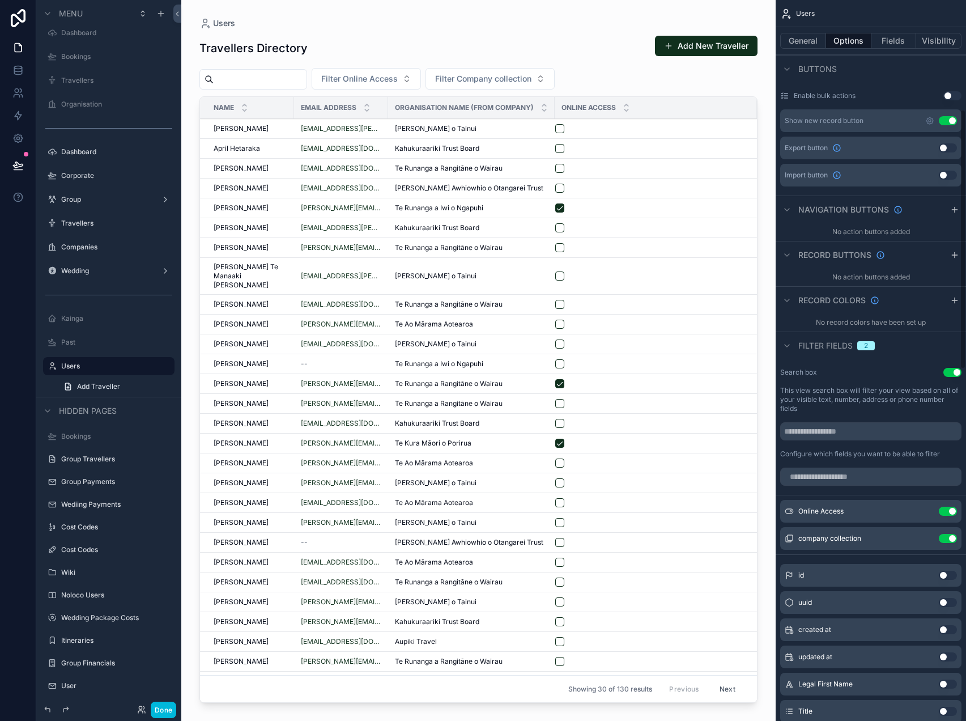
scroll to position [244, 0]
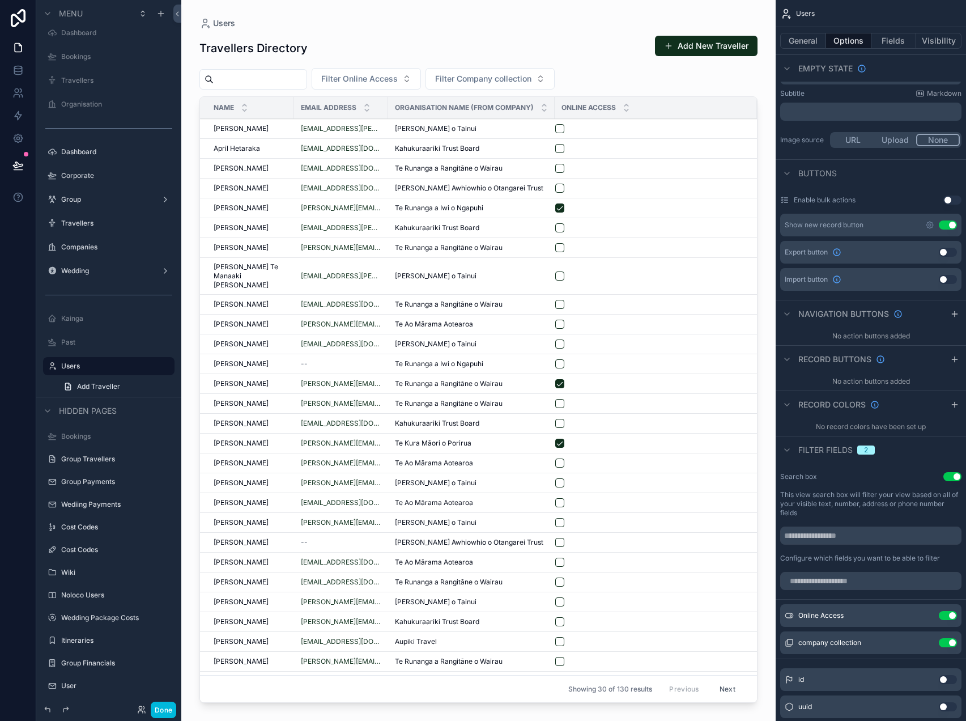
click at [0, 0] on icon "scrollable content" at bounding box center [0, 0] width 0 height 0
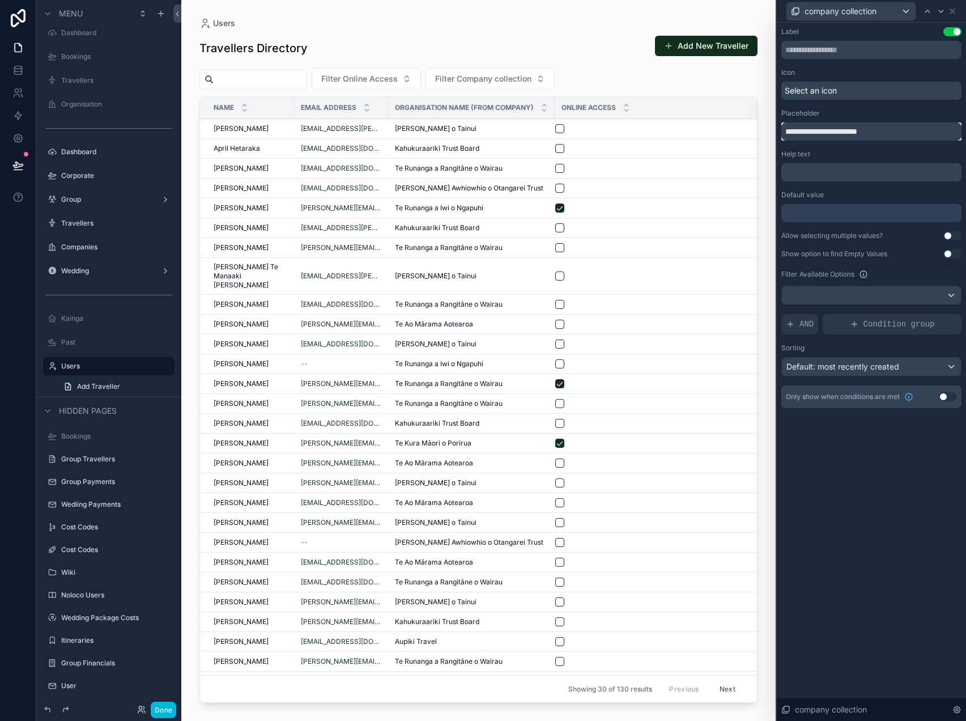
click at [870, 127] on input "**********" at bounding box center [872, 131] width 180 height 18
type input "**********"
click at [852, 304] on div at bounding box center [871, 295] width 179 height 18
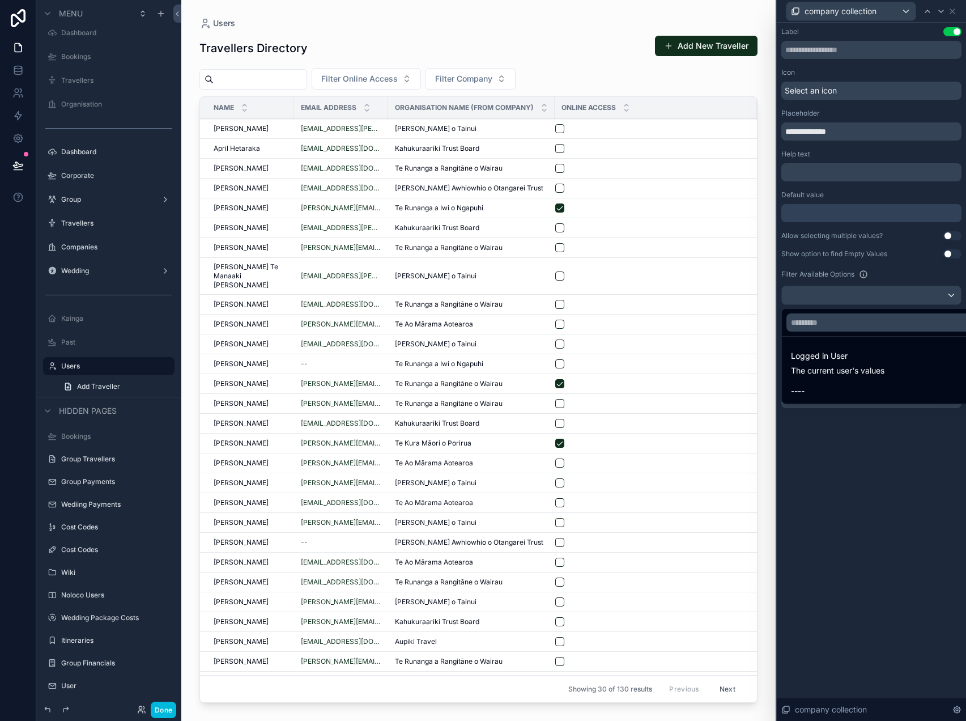
click at [846, 297] on div at bounding box center [871, 360] width 189 height 721
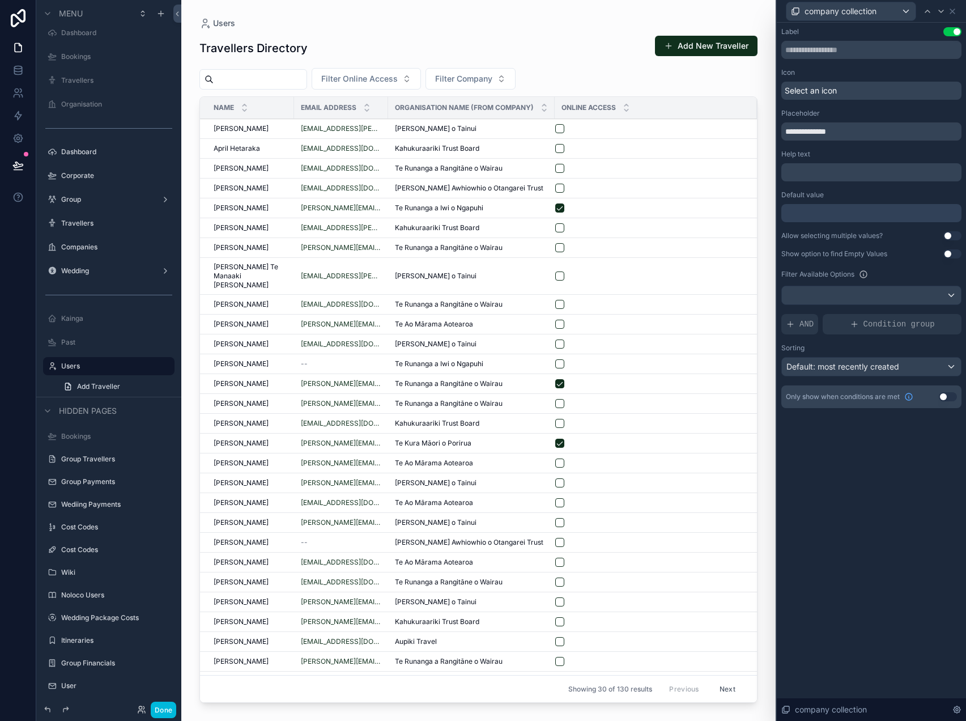
click at [810, 327] on span "AND" at bounding box center [807, 324] width 14 height 11
click at [0, 0] on icon at bounding box center [0, 0] width 0 height 0
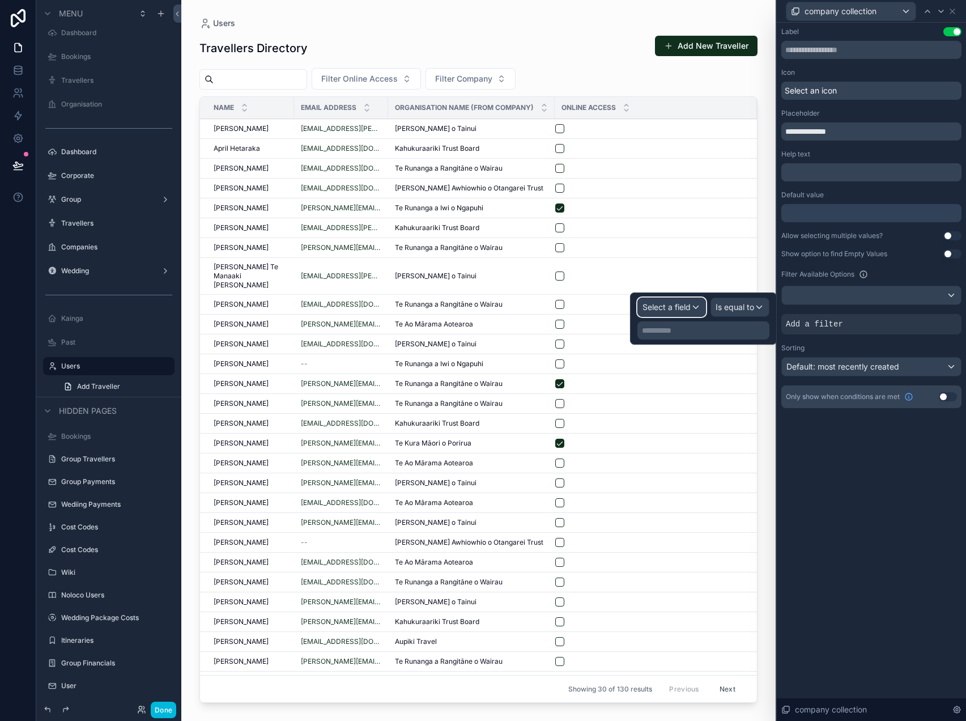
click at [689, 304] on span "Select a field" at bounding box center [667, 307] width 48 height 10
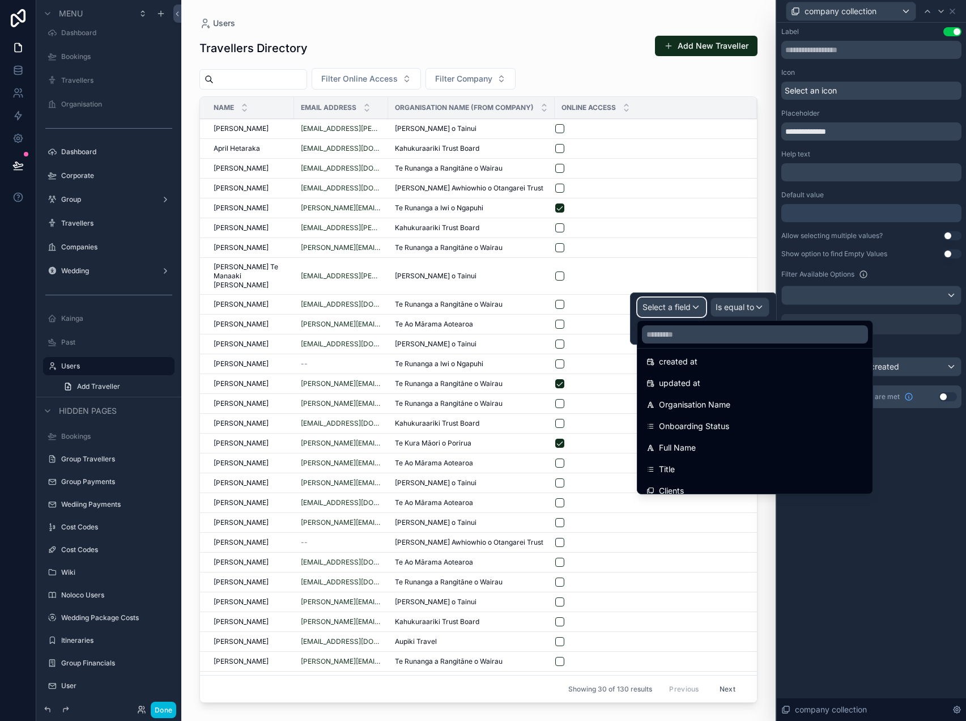
scroll to position [56, 0]
click at [707, 416] on span "Onboarding Status" at bounding box center [694, 420] width 70 height 14
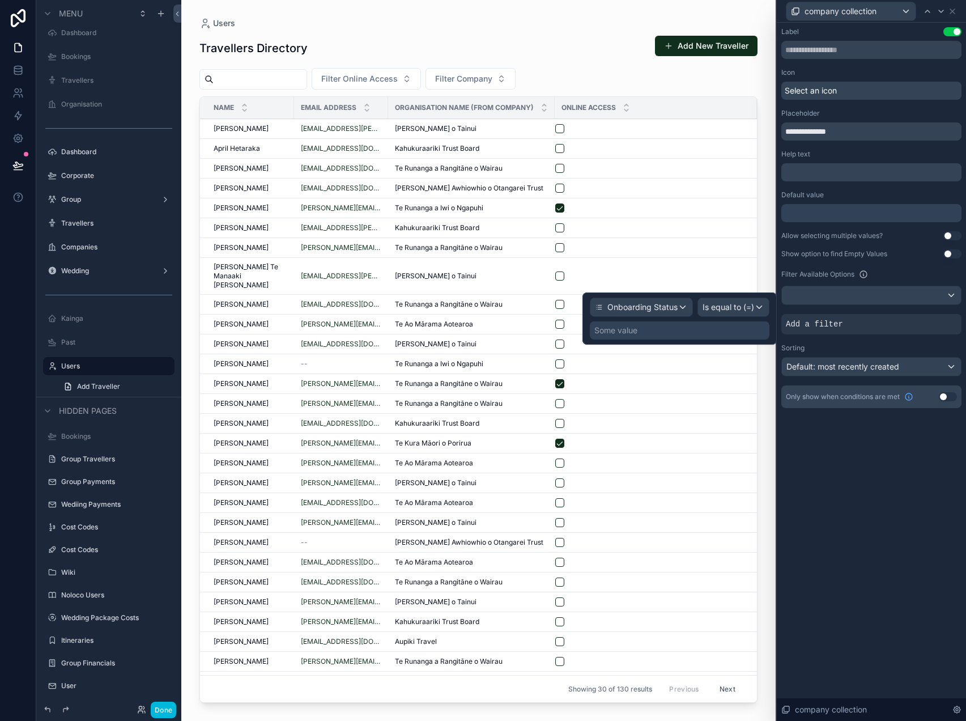
click at [724, 333] on div "Some value" at bounding box center [680, 330] width 180 height 18
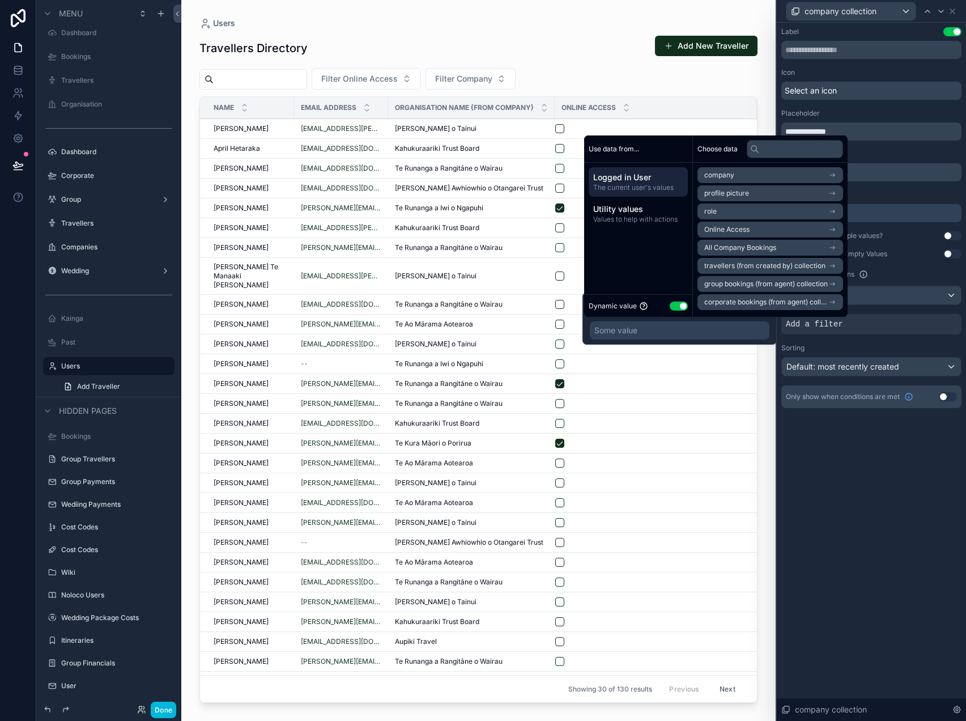
click at [677, 304] on button "Use setting" at bounding box center [679, 306] width 18 height 9
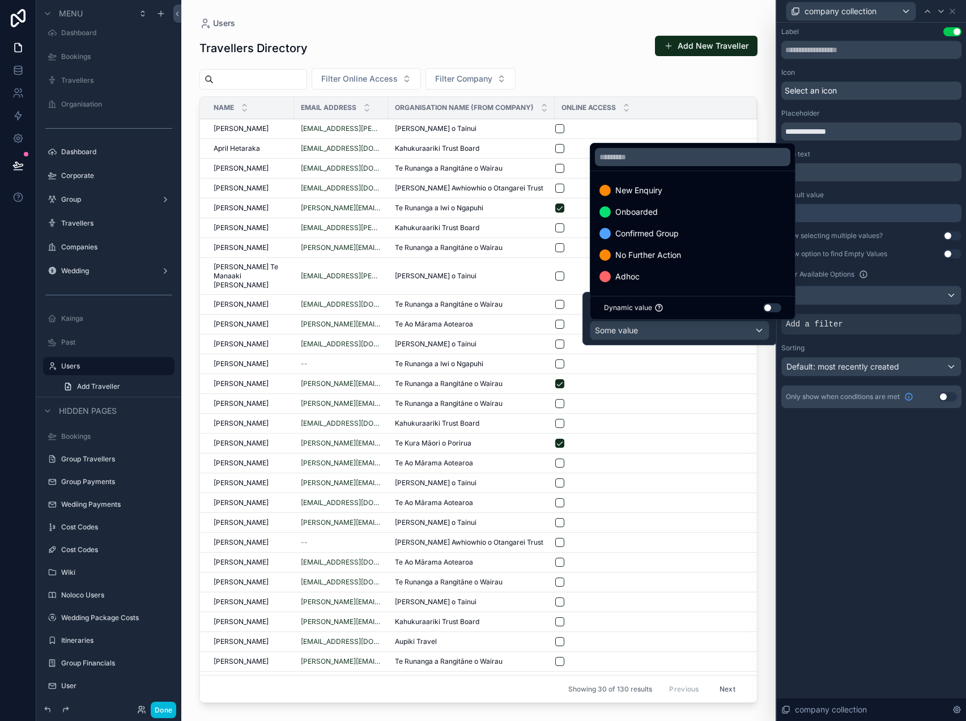
click at [656, 215] on span "Onboarded" at bounding box center [637, 212] width 43 height 14
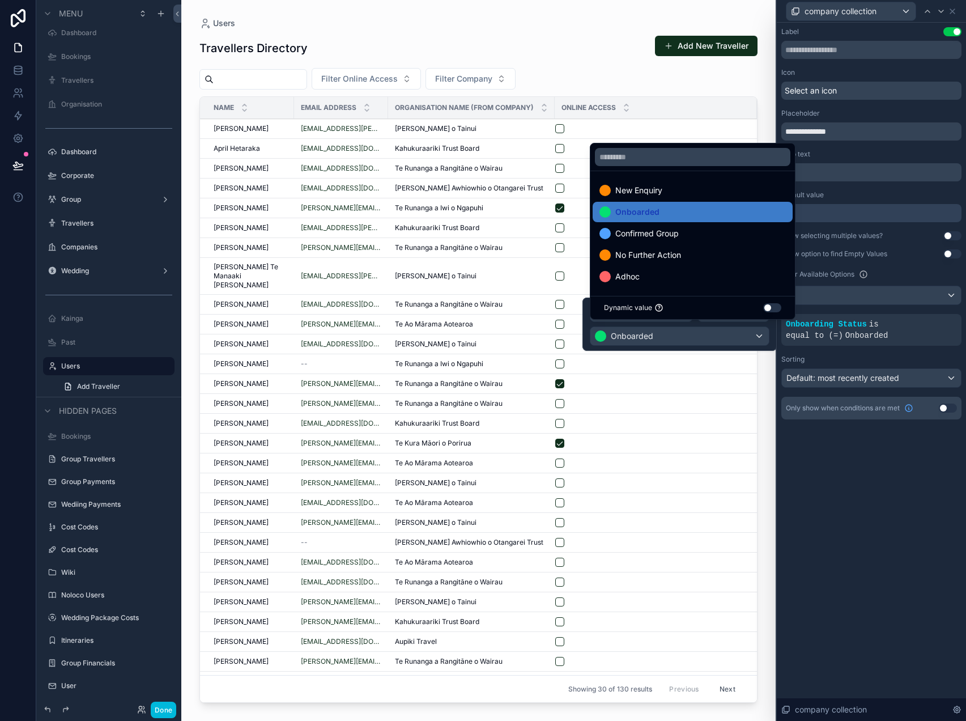
click at [848, 440] on div "**********" at bounding box center [871, 235] width 189 height 424
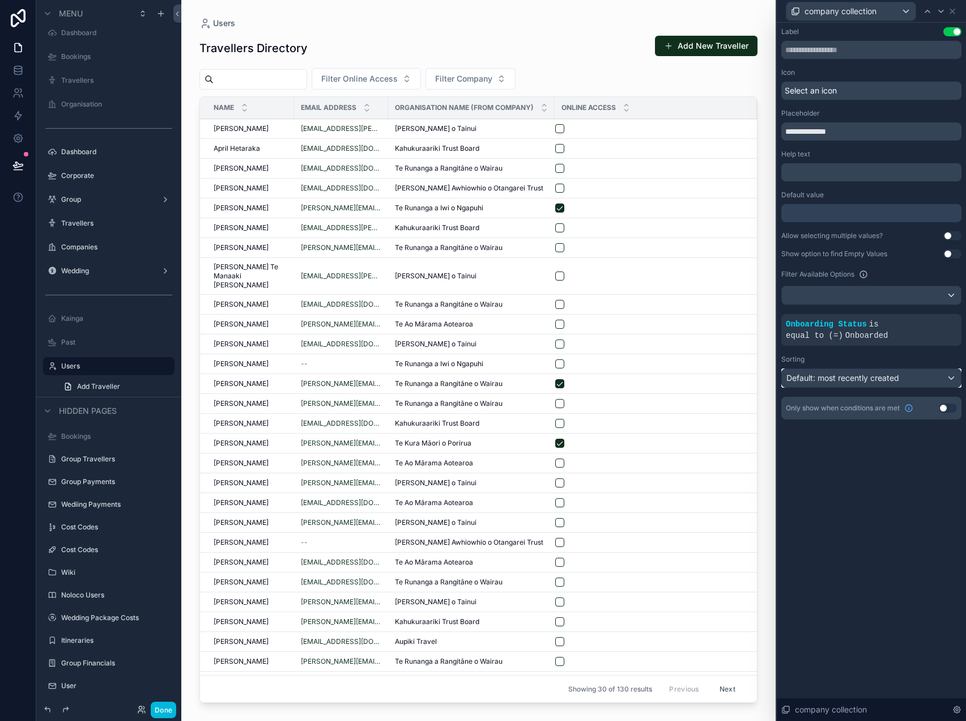
click at [927, 380] on div "Default: most recently created" at bounding box center [871, 378] width 179 height 18
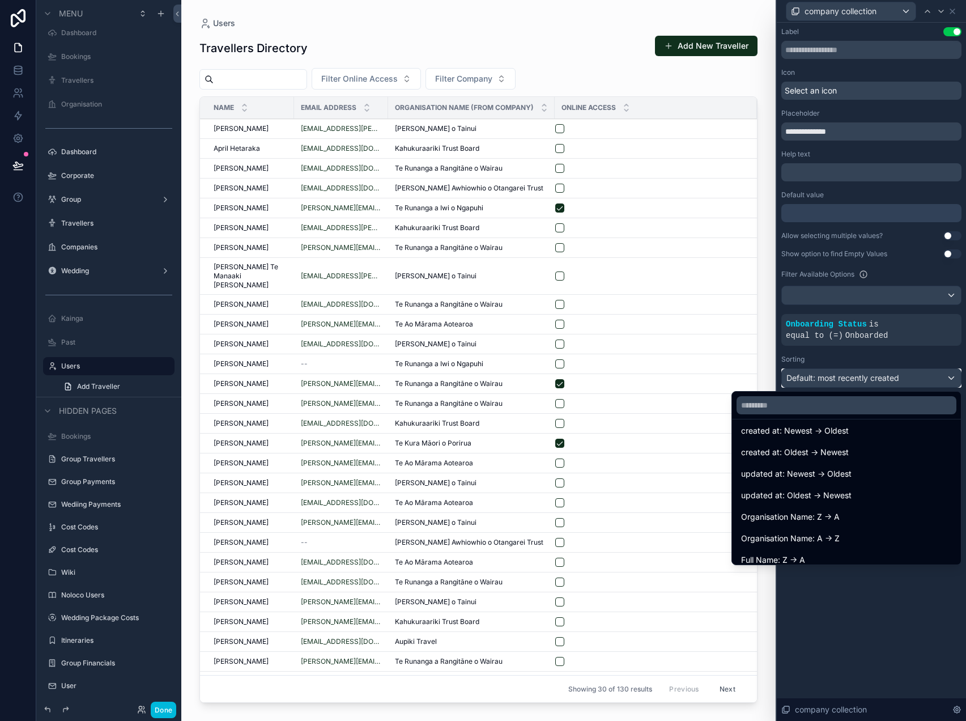
scroll to position [31, 0]
click at [824, 536] on span "Organisation Name: A -> Z" at bounding box center [790, 537] width 99 height 14
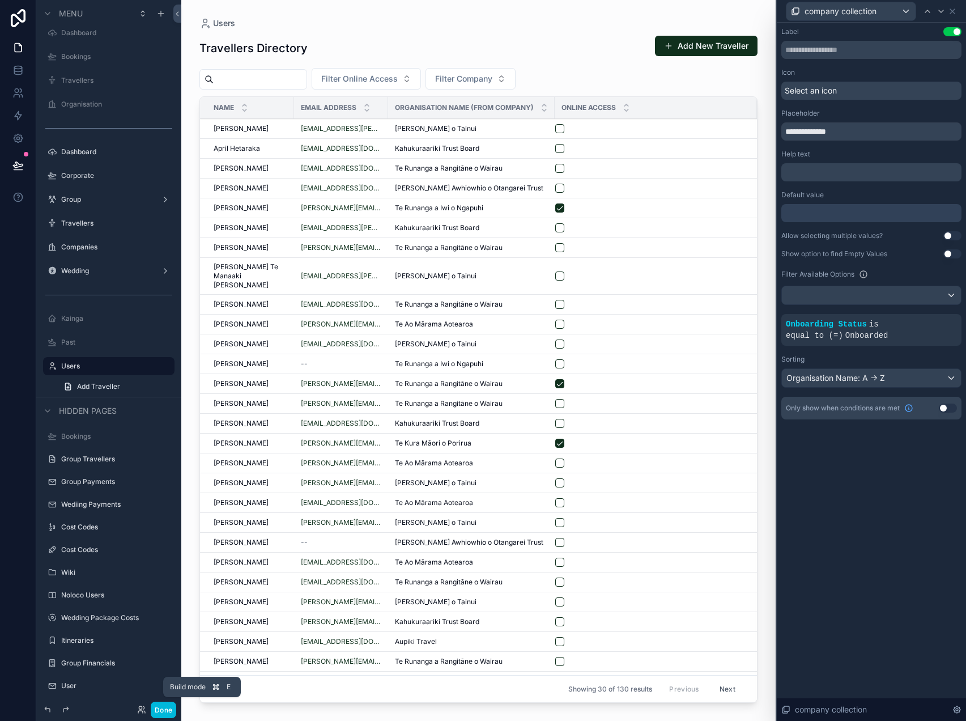
click at [161, 706] on button "Done" at bounding box center [164, 710] width 26 height 16
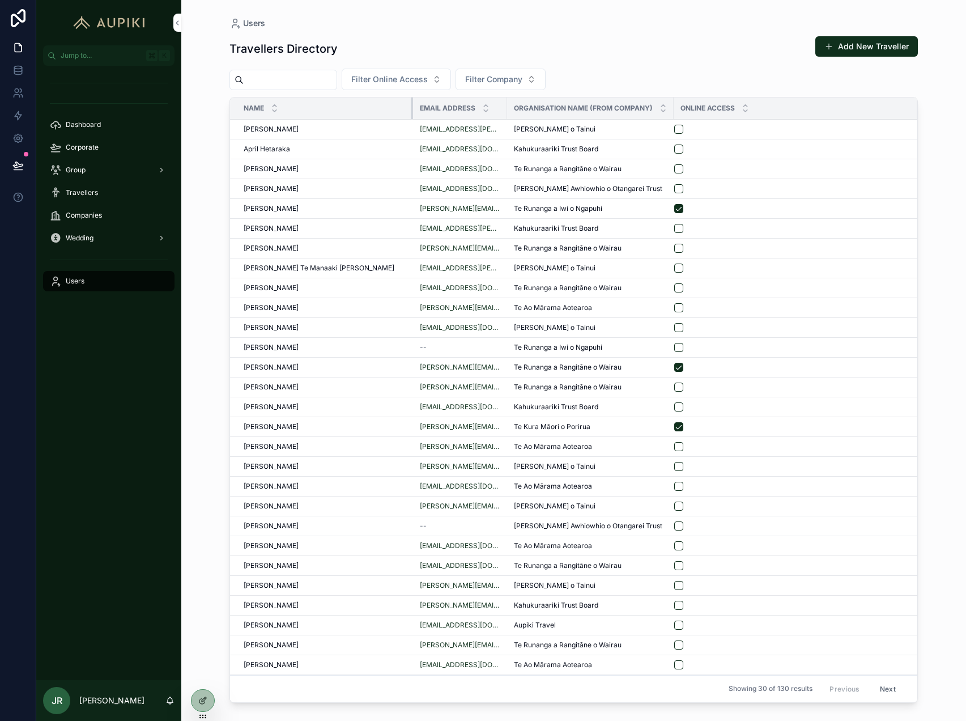
drag, startPoint x: 323, startPoint y: 108, endPoint x: 421, endPoint y: 113, distance: 98.2
click at [421, 113] on tr "Name Email Address Organisation Name (from Company) Online Access" at bounding box center [574, 108] width 688 height 22
click at [507, 109] on div "Organisation Name (from Company)" at bounding box center [590, 108] width 167 height 22
drag, startPoint x: 507, startPoint y: 109, endPoint x: 523, endPoint y: 109, distance: 15.9
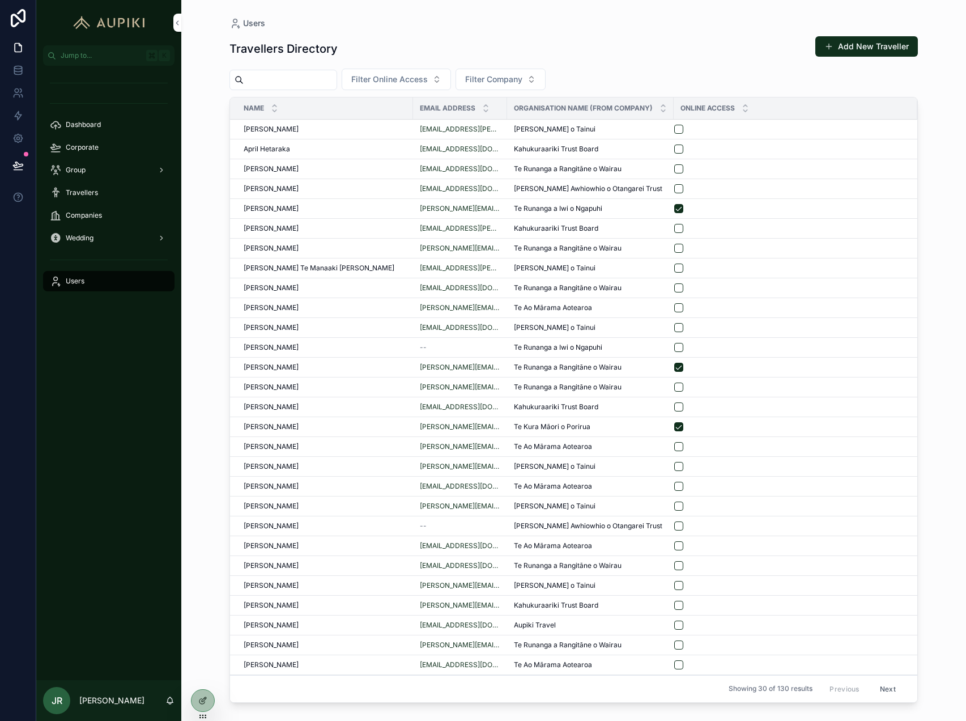
click at [523, 109] on div "Organisation Name (from Company)" at bounding box center [590, 108] width 167 height 22
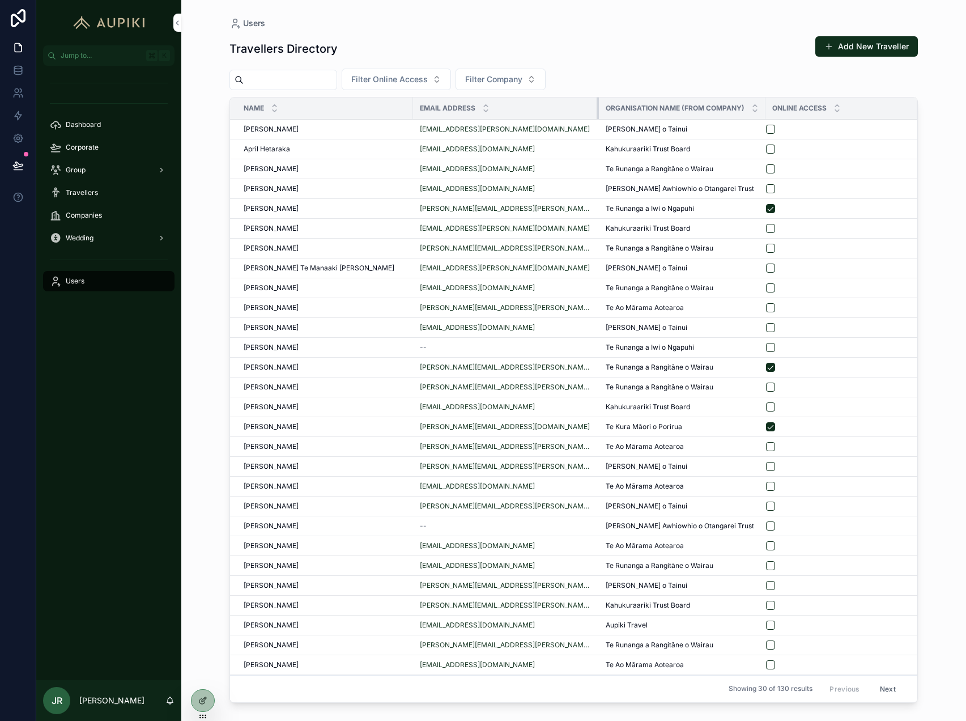
drag, startPoint x: 506, startPoint y: 106, endPoint x: 597, endPoint y: 112, distance: 91.5
click at [597, 112] on tr "Name Email Address Organisation Name (from Company) Online Access" at bounding box center [574, 108] width 688 height 22
drag, startPoint x: 755, startPoint y: 108, endPoint x: 807, endPoint y: 108, distance: 52.2
click at [807, 108] on tr "Name Email Address Organisation Name (from Company) Online Access" at bounding box center [574, 108] width 688 height 22
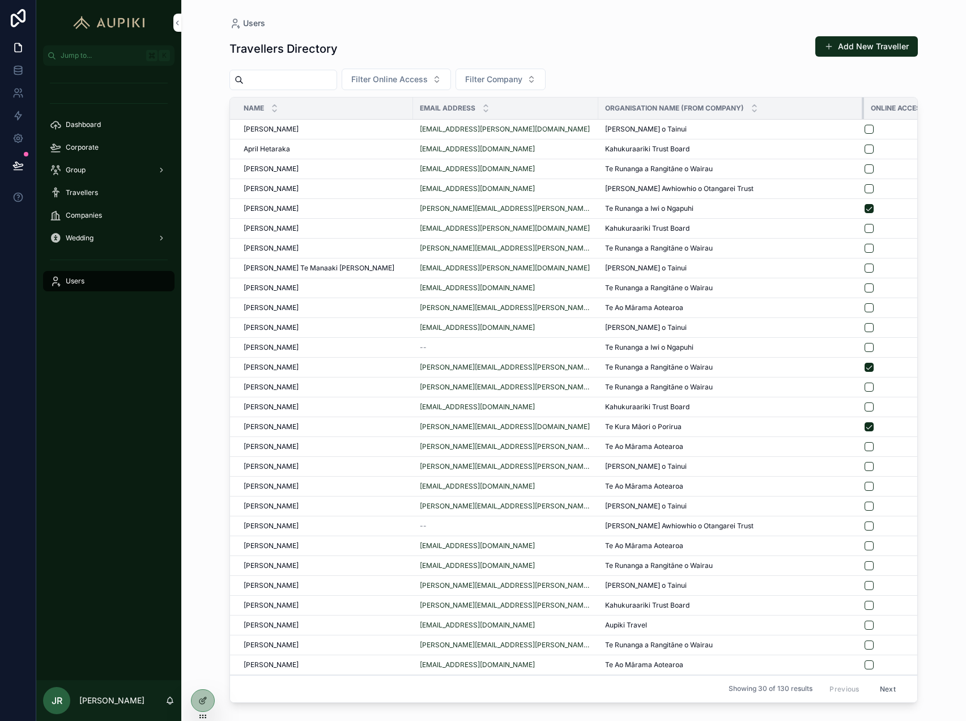
drag, startPoint x: 754, startPoint y: 107, endPoint x: 879, endPoint y: 110, distance: 124.2
click at [879, 110] on tr "Name Email Address Organisation Name (from Company) Online Access" at bounding box center [589, 108] width 719 height 22
click at [195, 699] on div at bounding box center [203, 701] width 23 height 22
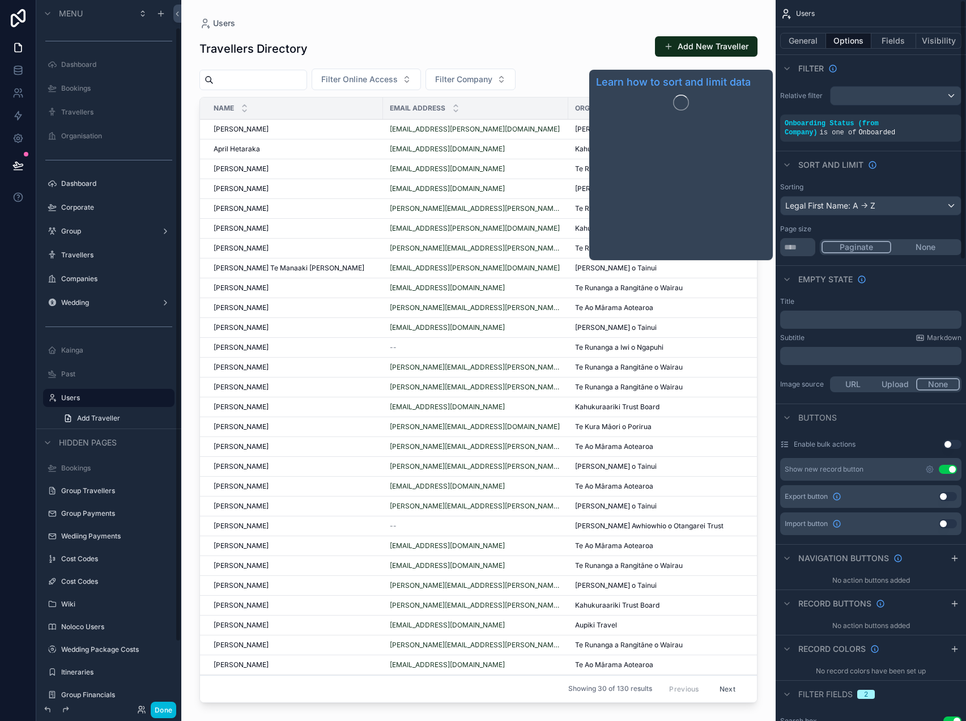
scroll to position [32, 0]
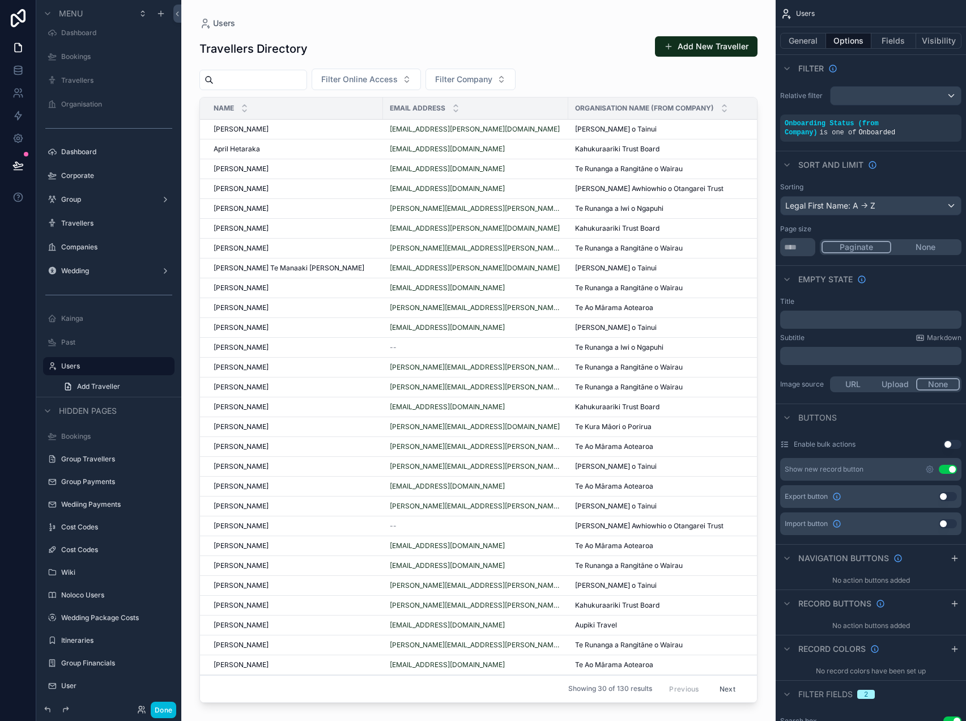
click at [900, 45] on button "Fields" at bounding box center [894, 41] width 45 height 16
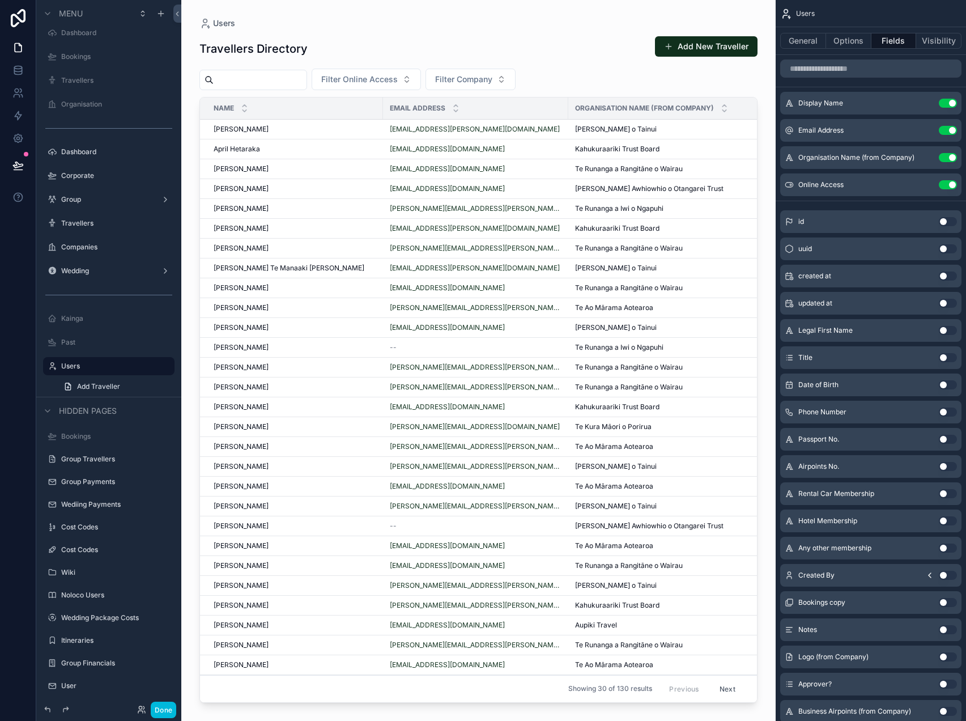
click at [0, 0] on icon "scrollable content" at bounding box center [0, 0] width 0 height 0
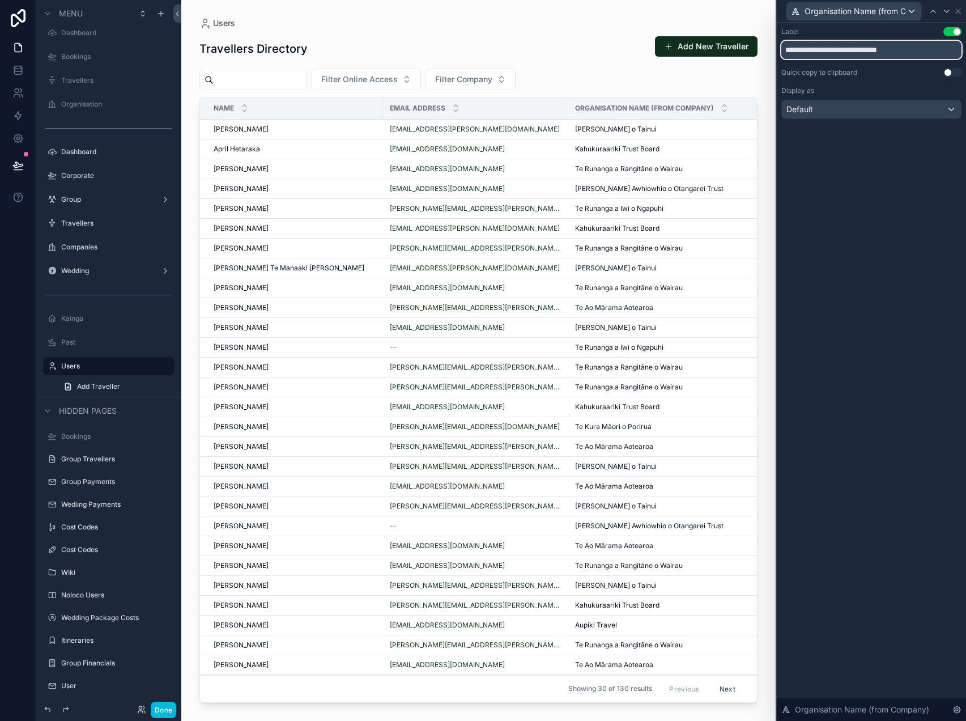
drag, startPoint x: 833, startPoint y: 48, endPoint x: 972, endPoint y: 62, distance: 139.0
click at [966, 62] on html "**********" at bounding box center [483, 360] width 966 height 721
type input "**********"
click at [957, 10] on icon at bounding box center [958, 11] width 5 height 5
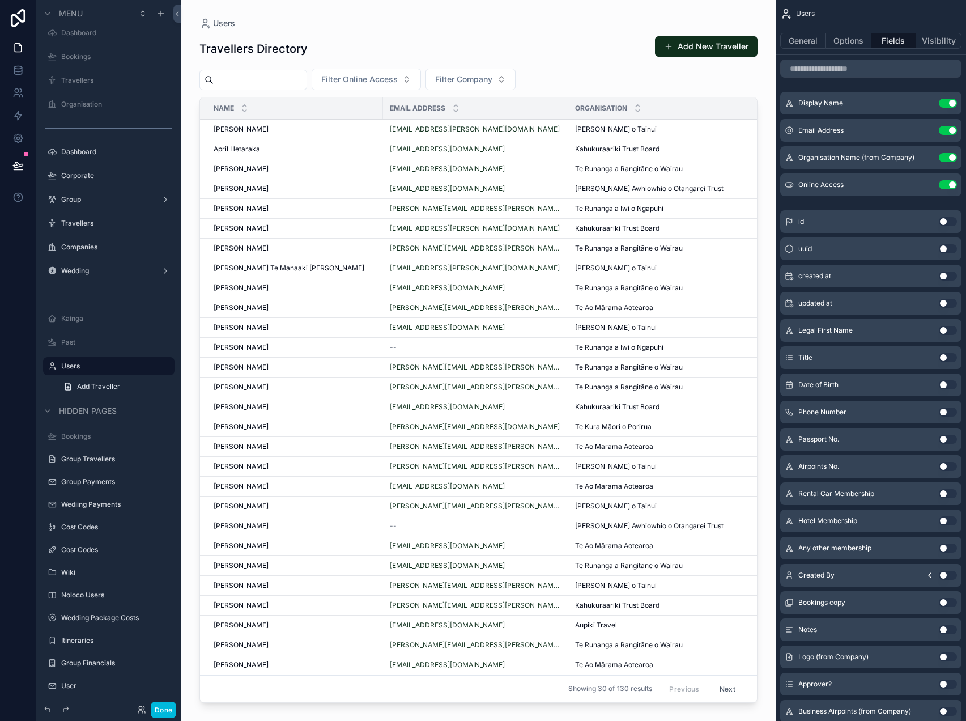
click at [588, 37] on div "scrollable content" at bounding box center [478, 353] width 595 height 707
click at [160, 707] on button "Done" at bounding box center [164, 710] width 26 height 16
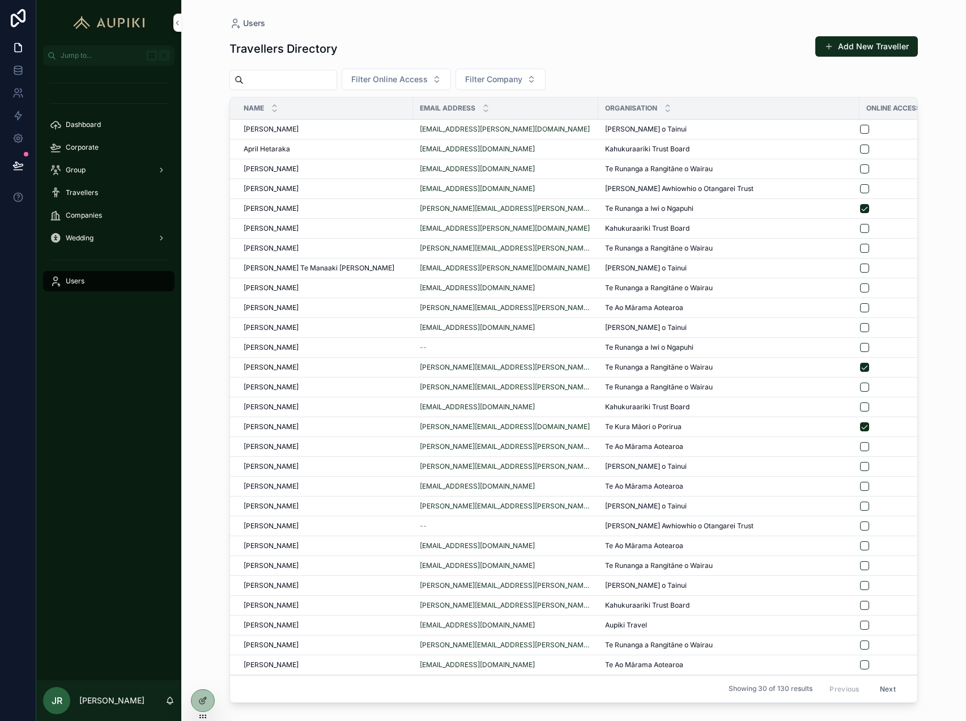
click at [198, 697] on icon at bounding box center [202, 700] width 9 height 9
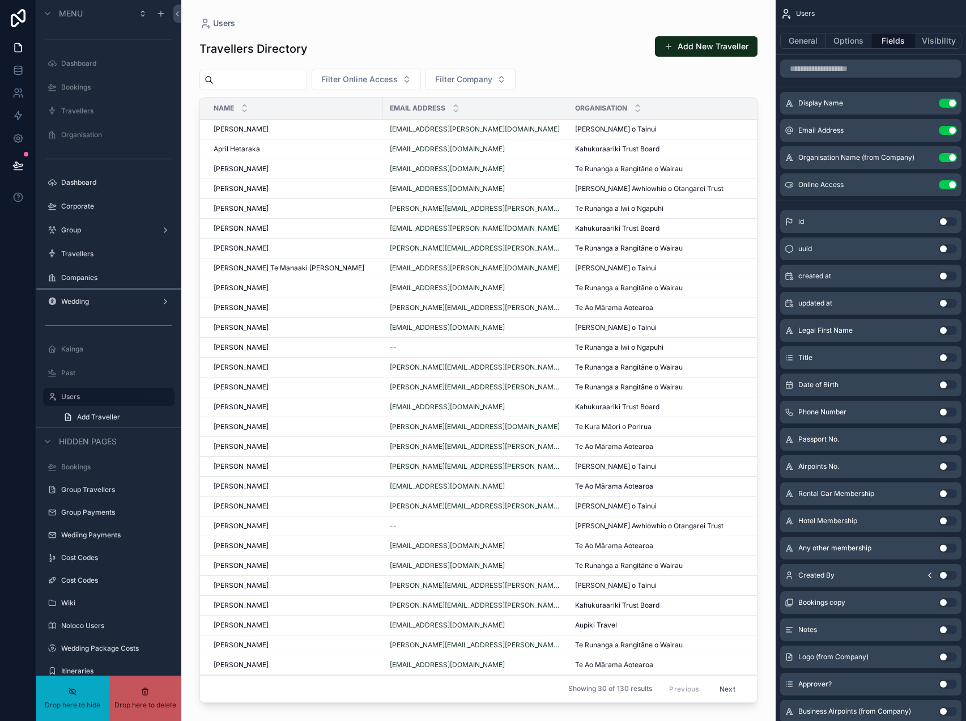
scroll to position [0, 0]
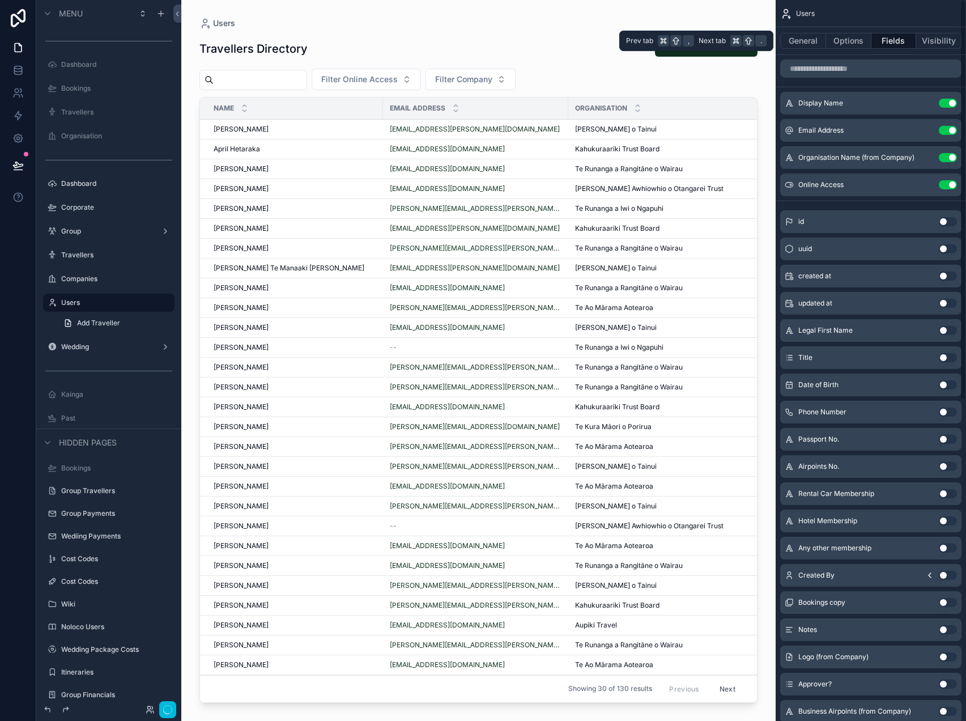
click at [922, 36] on button "Visibility" at bounding box center [939, 41] width 45 height 16
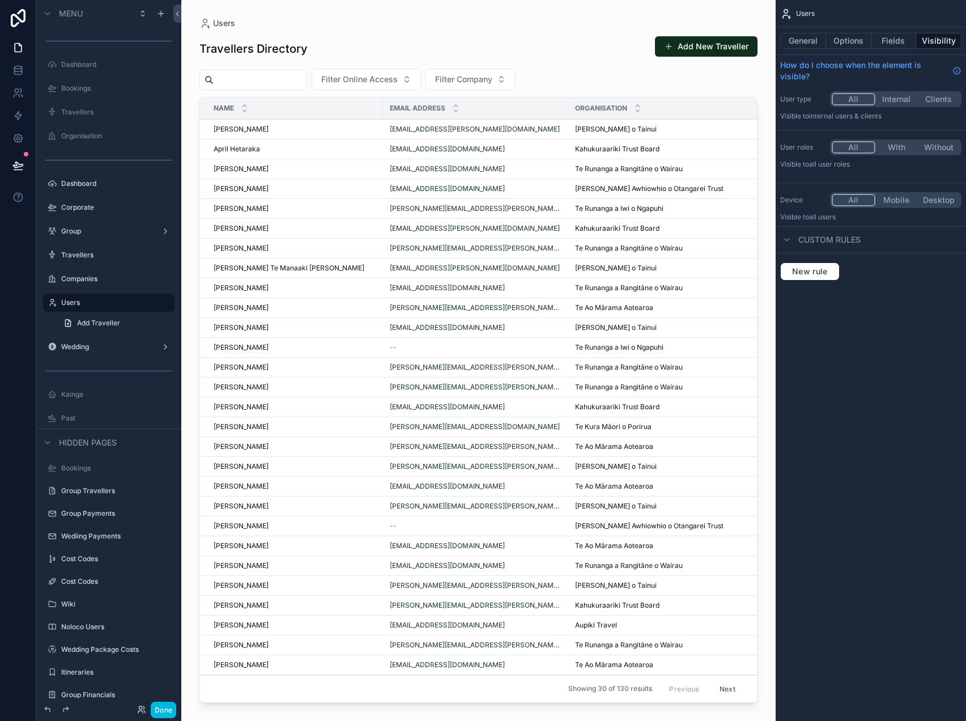
click at [897, 101] on button "Internal" at bounding box center [897, 99] width 43 height 12
click at [881, 147] on button "With" at bounding box center [897, 147] width 43 height 12
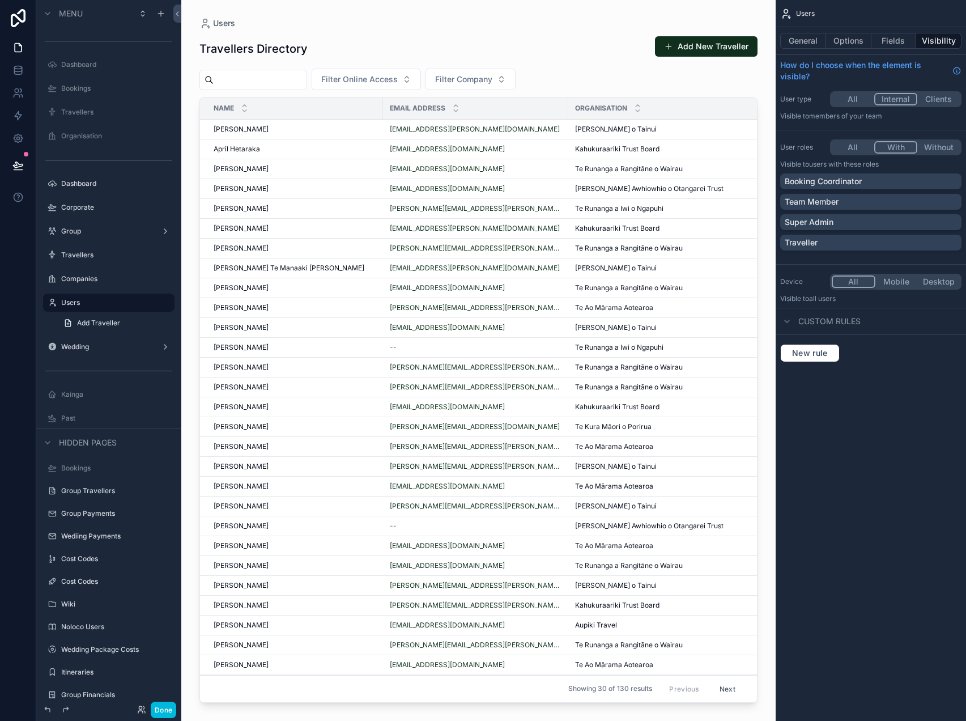
click at [825, 225] on p "Super Admin" at bounding box center [809, 222] width 49 height 11
click at [166, 710] on button "Done" at bounding box center [164, 710] width 26 height 16
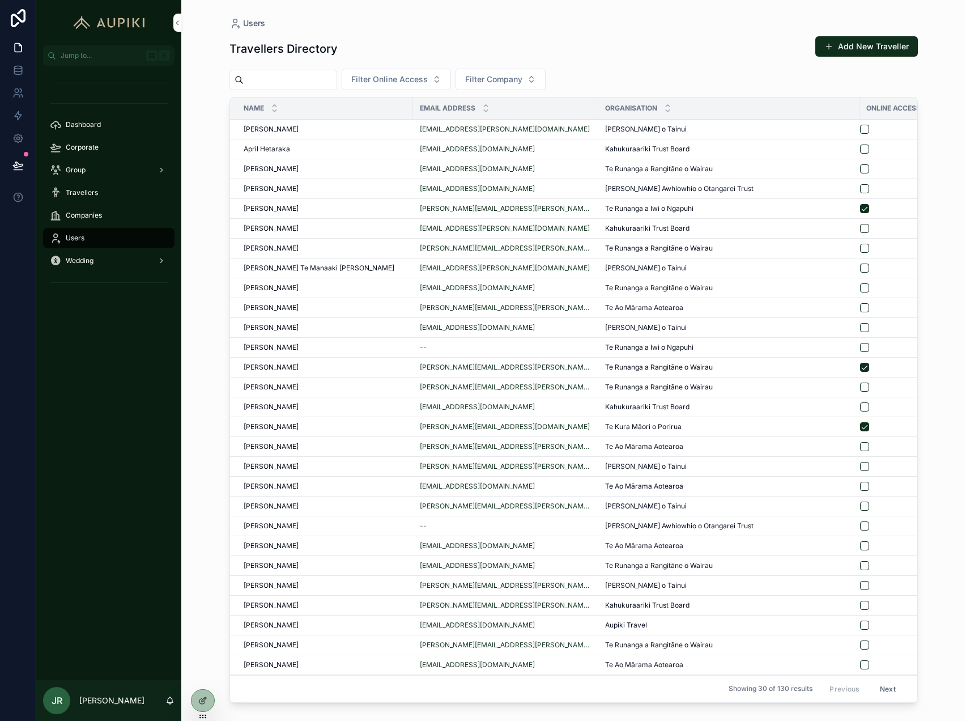
click at [523, 74] on span "Filter Company" at bounding box center [493, 79] width 57 height 11
click at [440, 66] on div "Travellers Directory Add New Traveller Filter Online Access Filter Company Name…" at bounding box center [574, 368] width 689 height 679
click at [440, 73] on button "Filter Online Access" at bounding box center [396, 80] width 109 height 22
click at [385, 156] on div "Yes" at bounding box center [411, 161] width 158 height 18
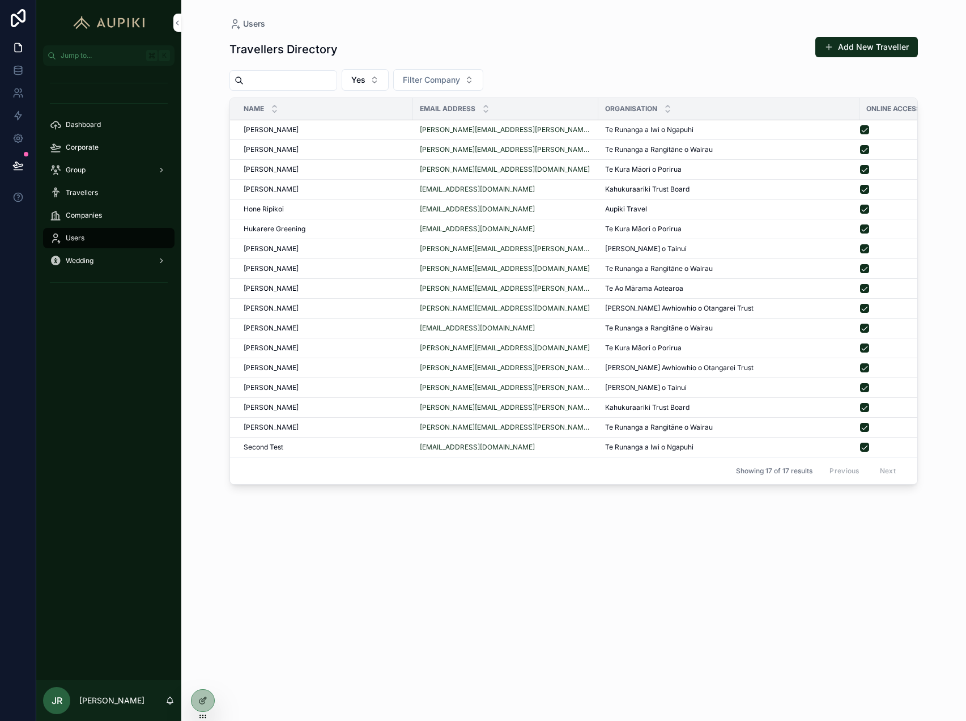
click at [211, 702] on div at bounding box center [203, 701] width 23 height 22
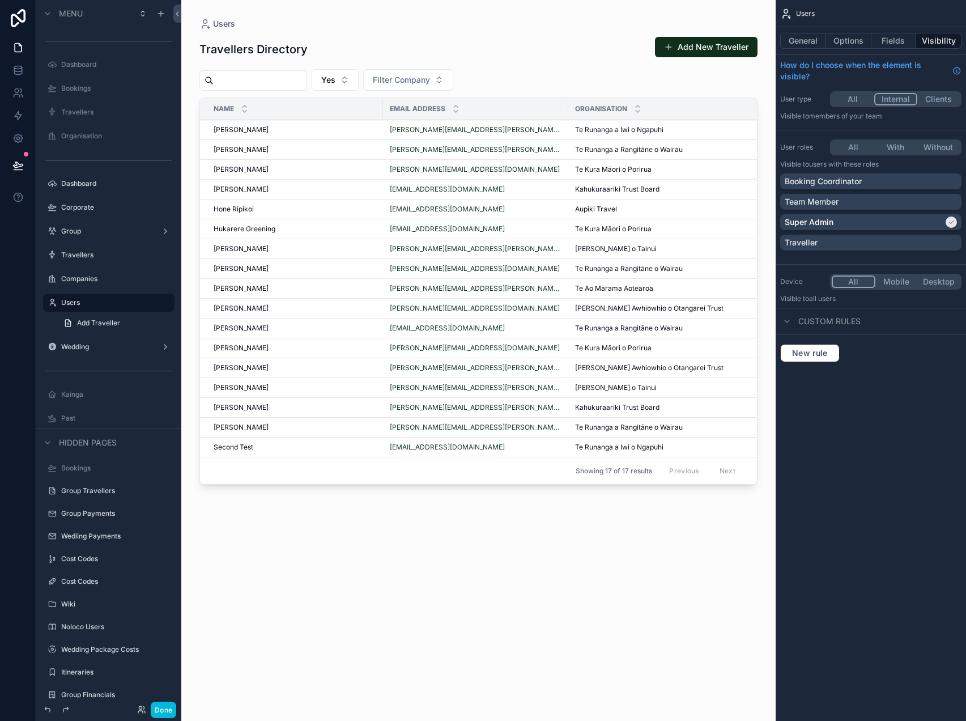
click at [805, 33] on button "General" at bounding box center [804, 41] width 46 height 16
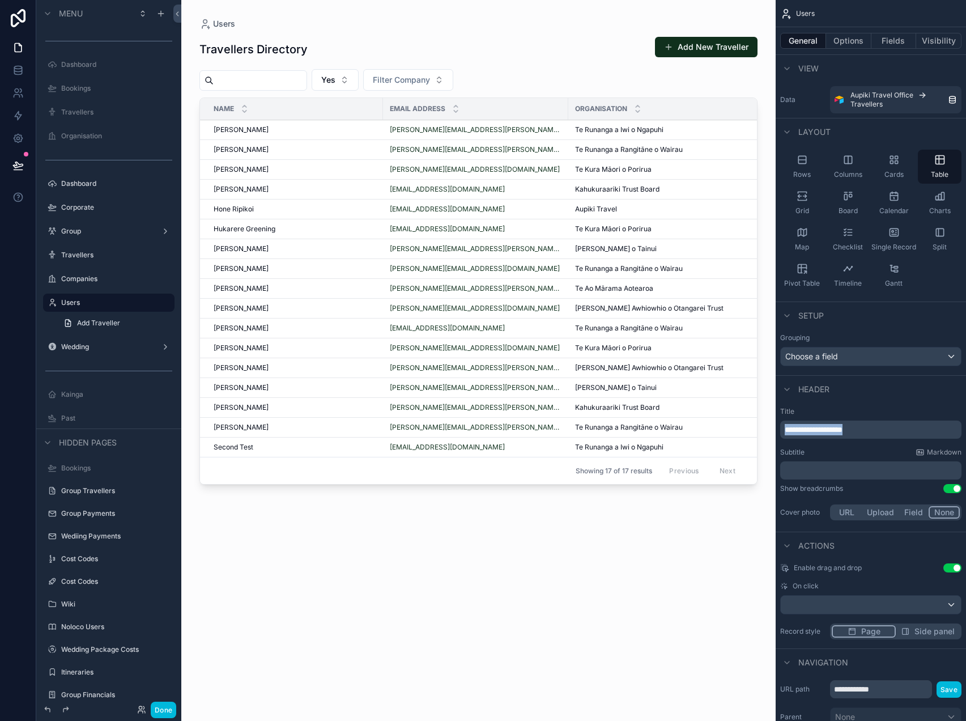
drag, startPoint x: 864, startPoint y: 426, endPoint x: 598, endPoint y: 389, distance: 268.9
click at [607, 389] on div "Jump to... K Dashboard Bookings Travellers Organisation Dashboard Corporate Gro…" at bounding box center [573, 360] width 785 height 721
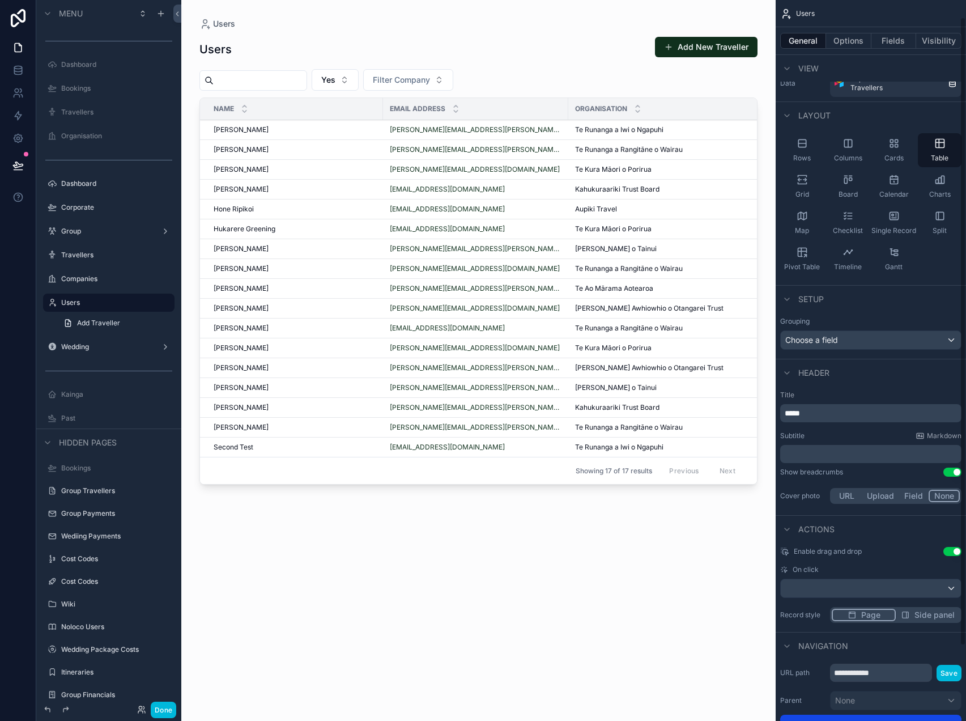
scroll to position [20, 0]
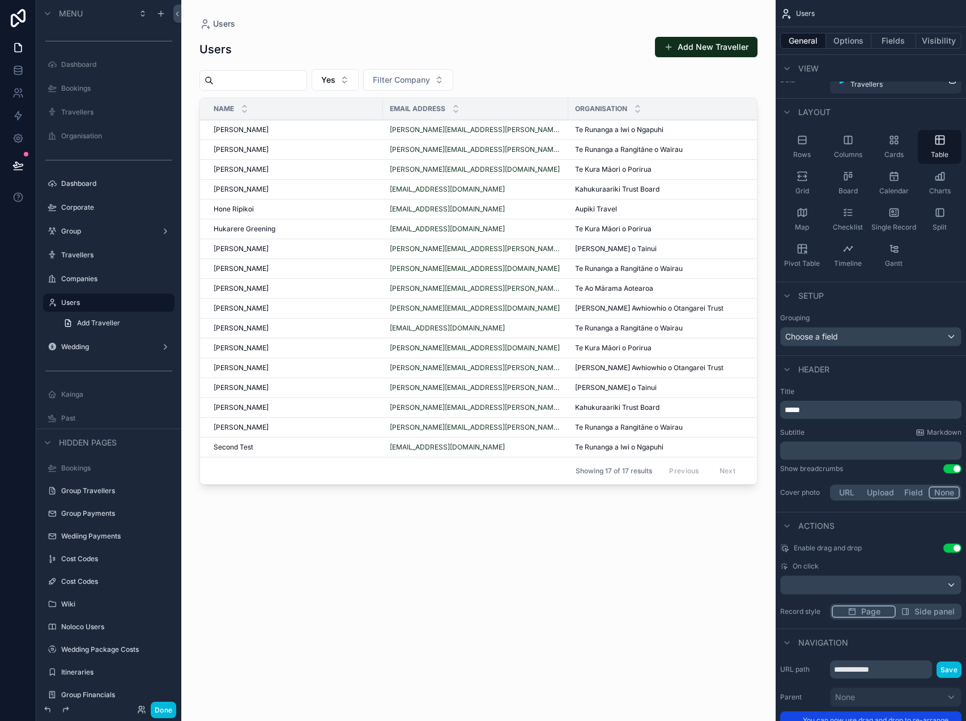
click at [955, 468] on button "Use setting" at bounding box center [953, 468] width 18 height 9
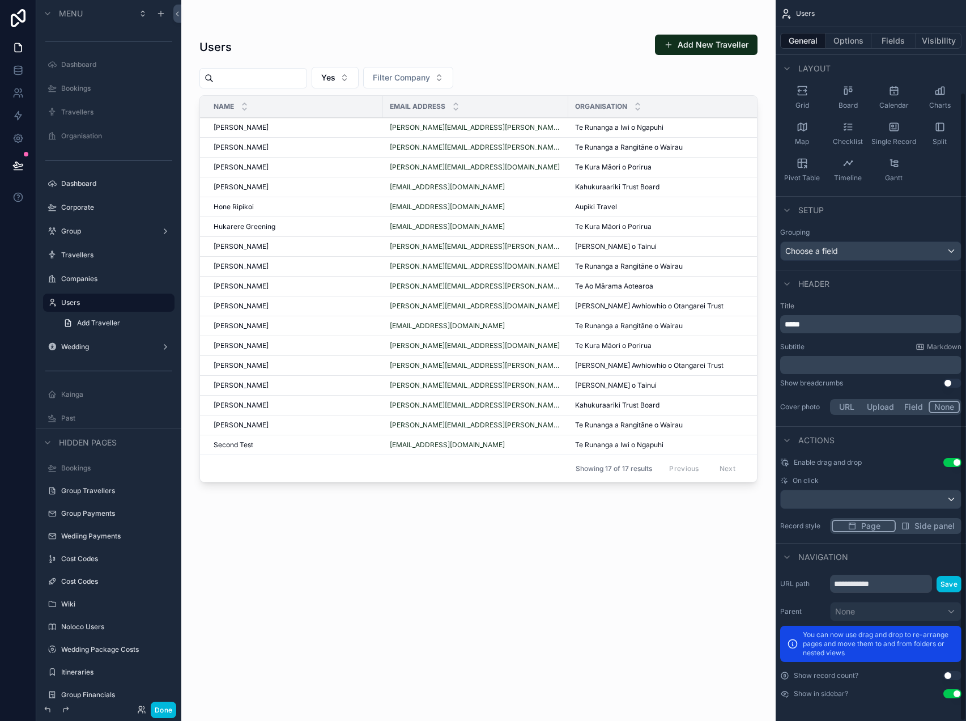
scroll to position [0, 0]
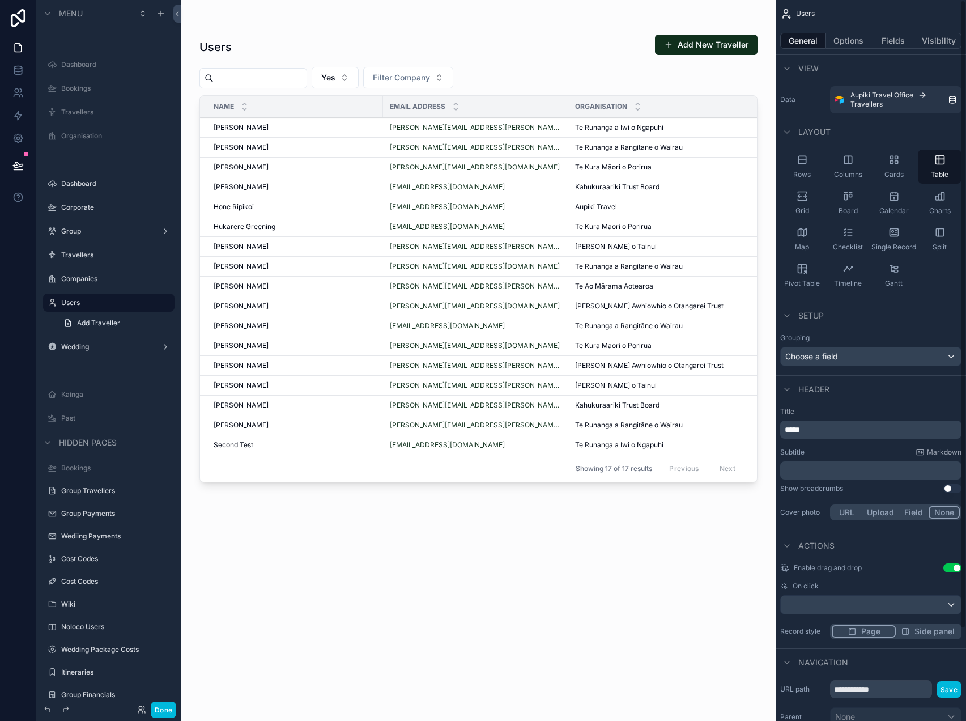
click at [852, 37] on button "Options" at bounding box center [848, 41] width 45 height 16
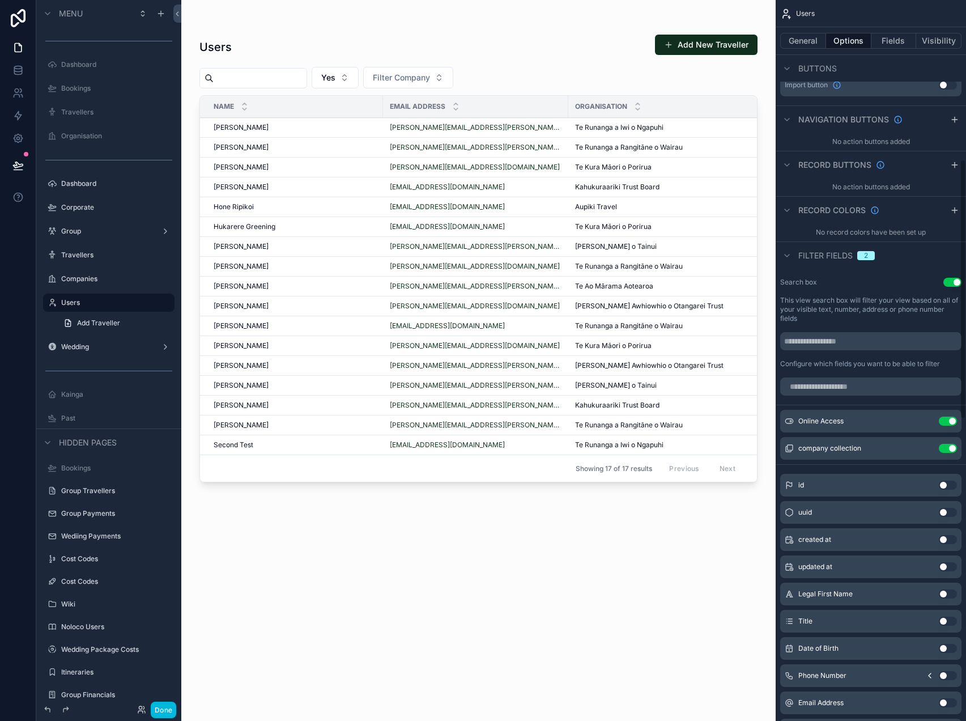
scroll to position [443, 0]
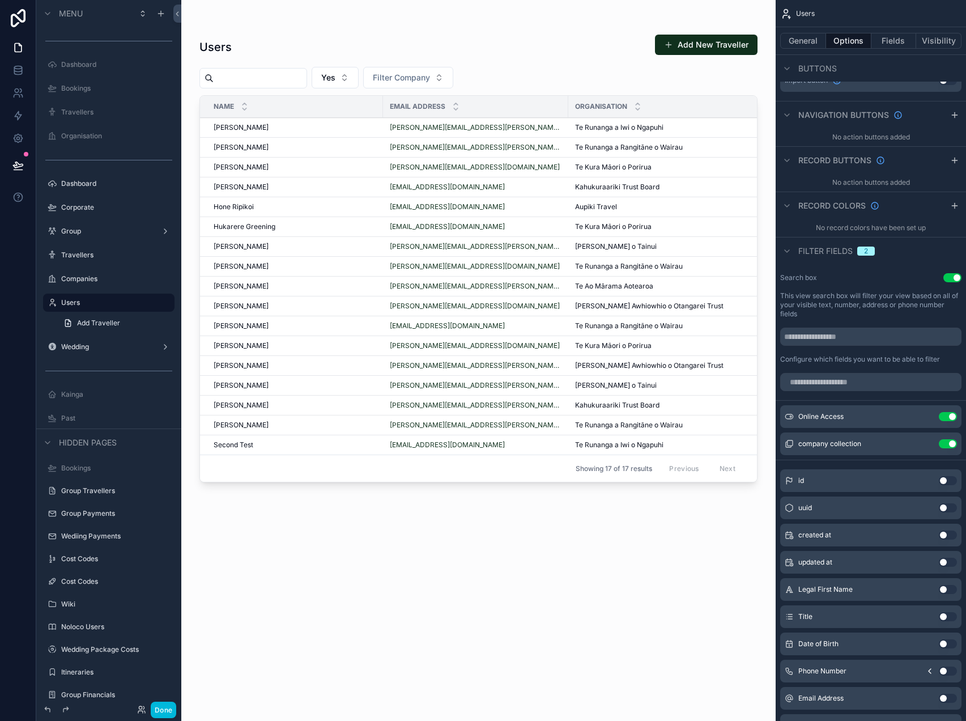
click at [0, 0] on icon "scrollable content" at bounding box center [0, 0] width 0 height 0
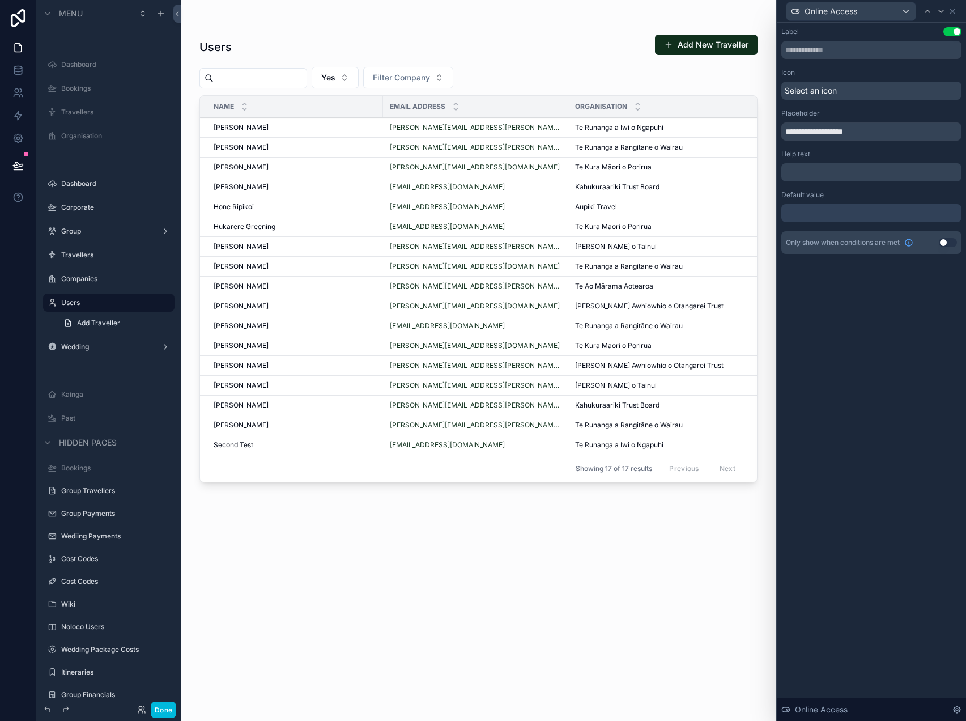
click at [846, 214] on div at bounding box center [872, 213] width 180 height 18
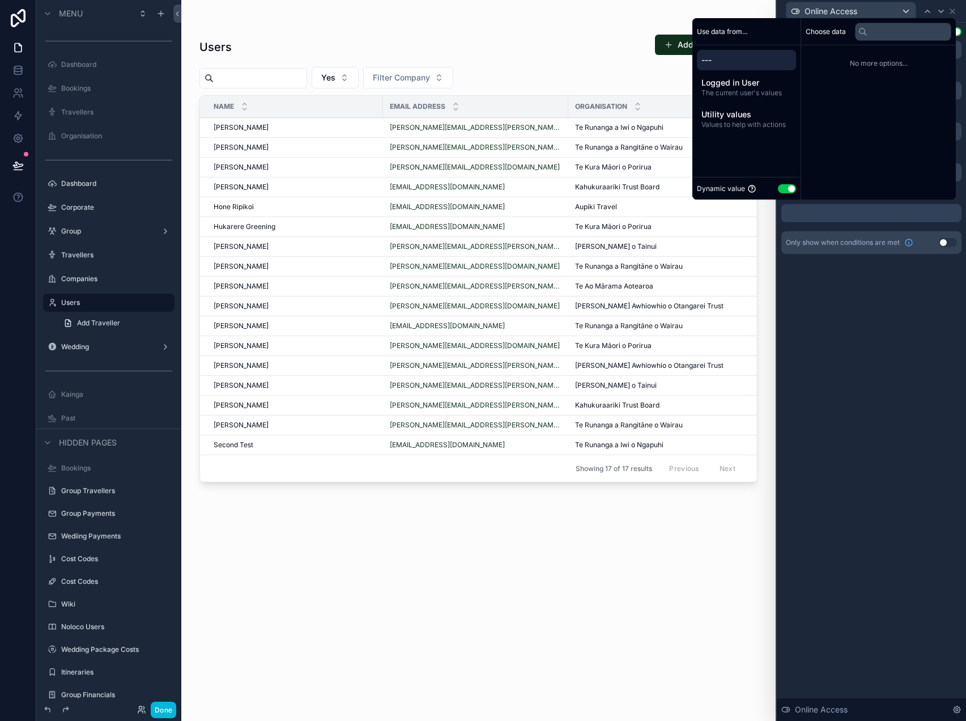
click at [779, 192] on button "Use setting" at bounding box center [787, 188] width 18 height 9
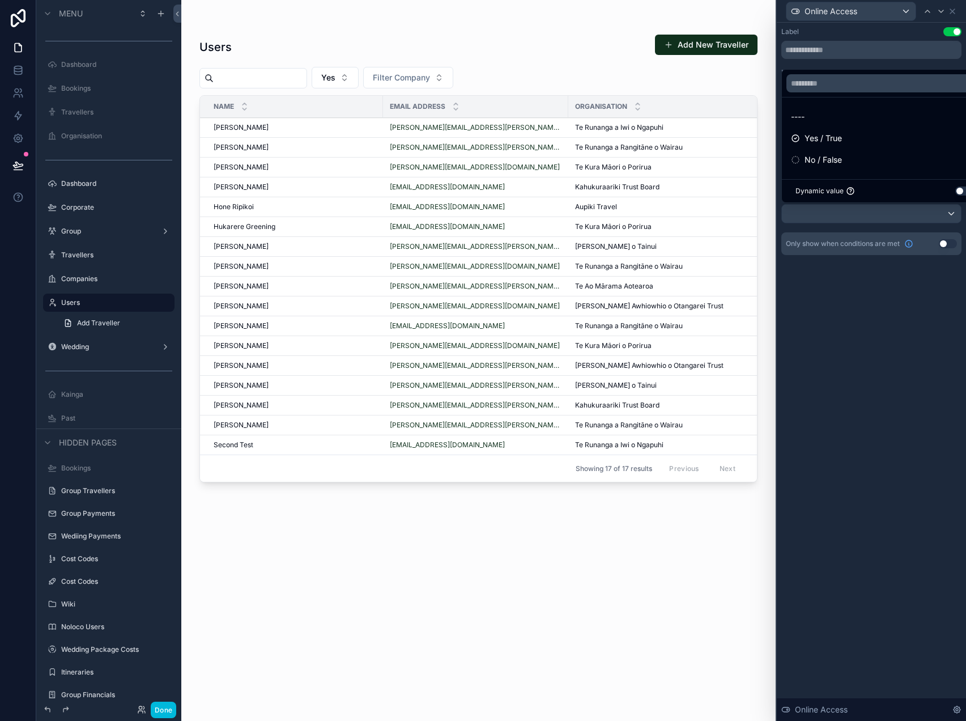
click at [863, 137] on div "Yes / True" at bounding box center [884, 139] width 187 height 14
click at [867, 403] on div "**********" at bounding box center [871, 372] width 189 height 698
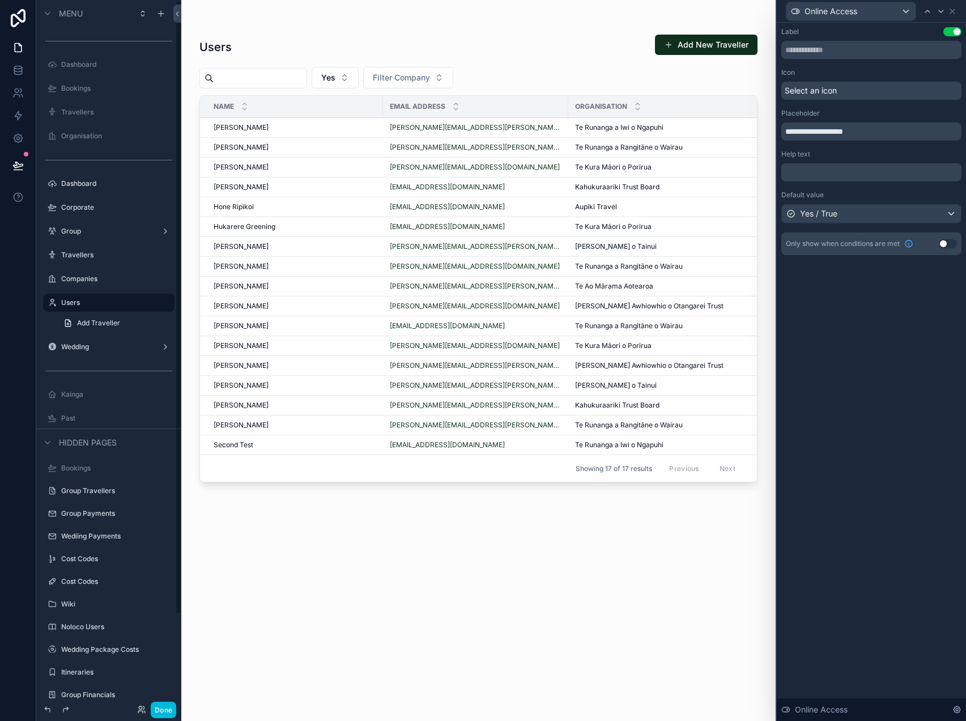
click at [163, 710] on button "Done" at bounding box center [164, 710] width 26 height 16
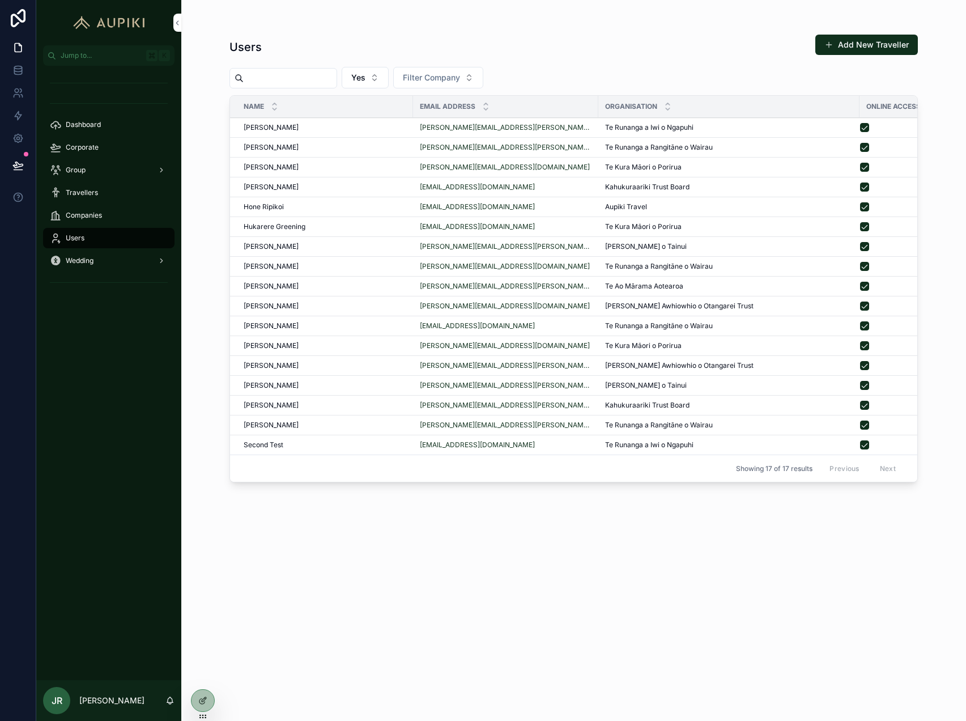
click at [203, 698] on icon at bounding box center [204, 699] width 5 height 5
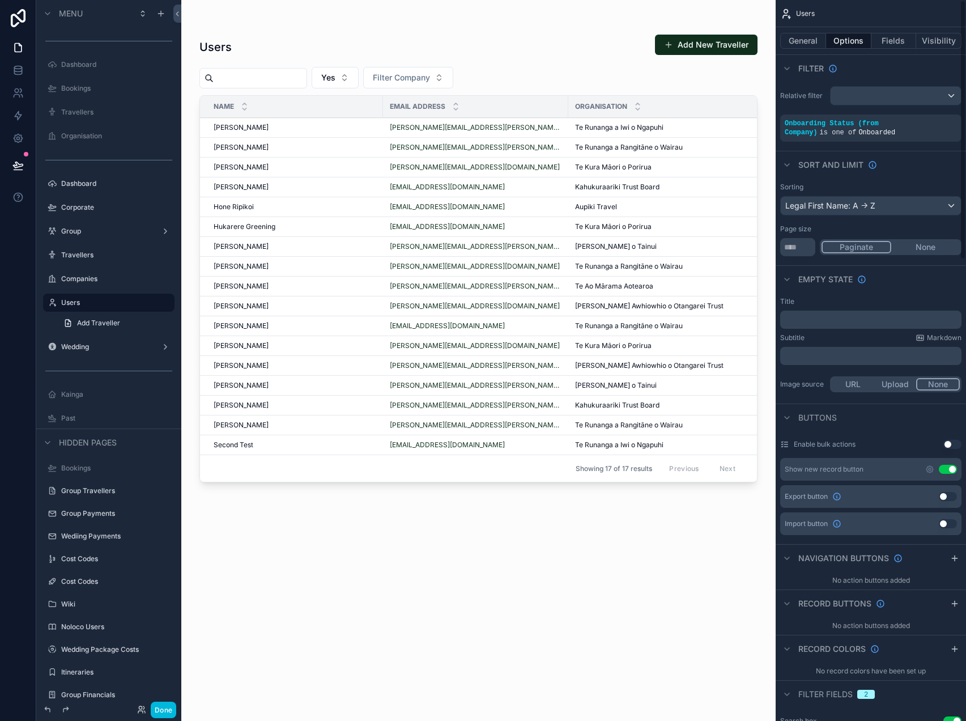
click at [816, 44] on button "General" at bounding box center [804, 41] width 46 height 16
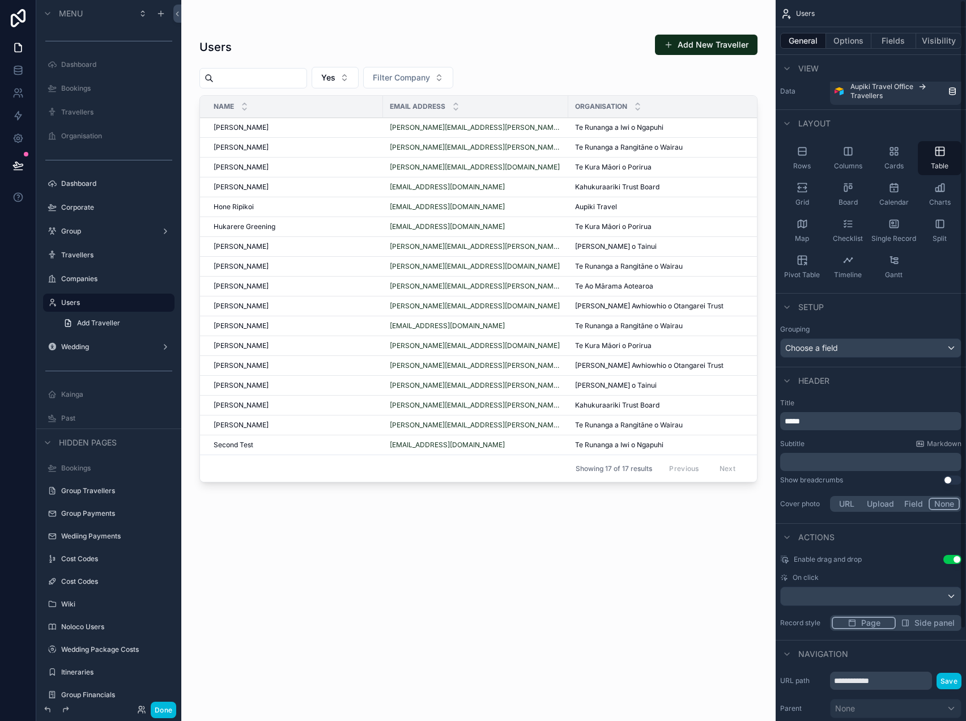
scroll to position [0, 0]
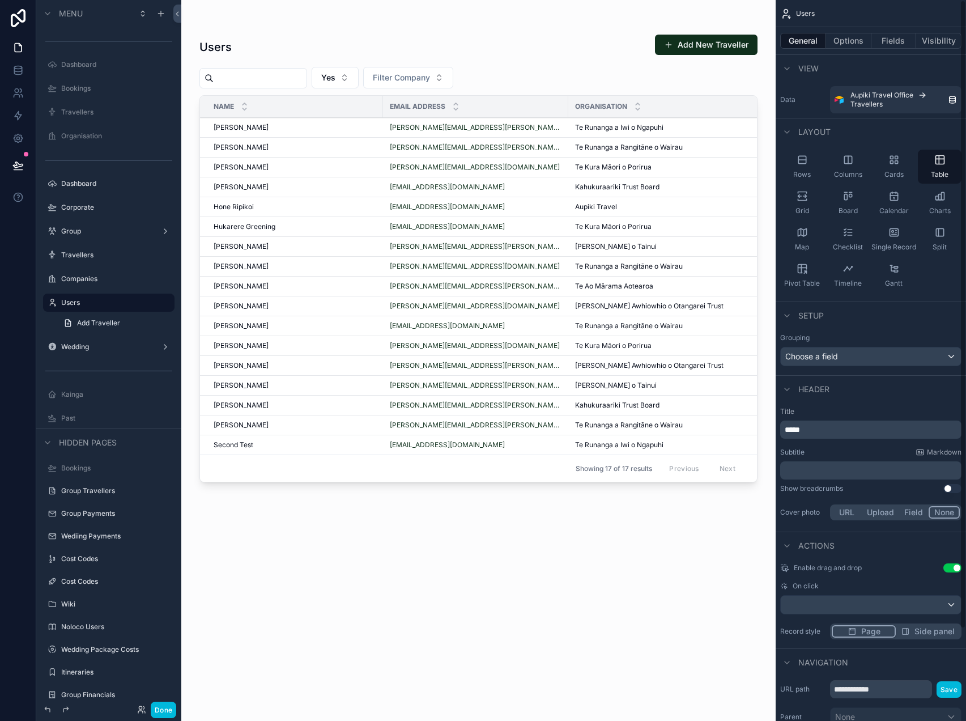
click at [849, 38] on button "Options" at bounding box center [848, 41] width 45 height 16
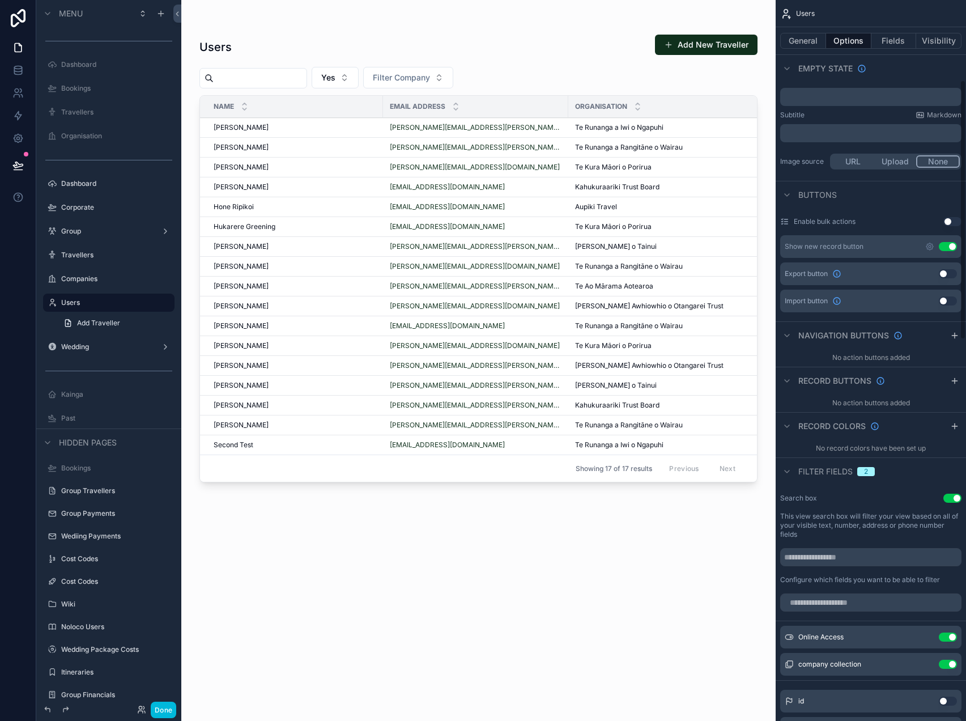
scroll to position [224, 0]
click at [953, 246] on button "Use setting" at bounding box center [948, 245] width 18 height 9
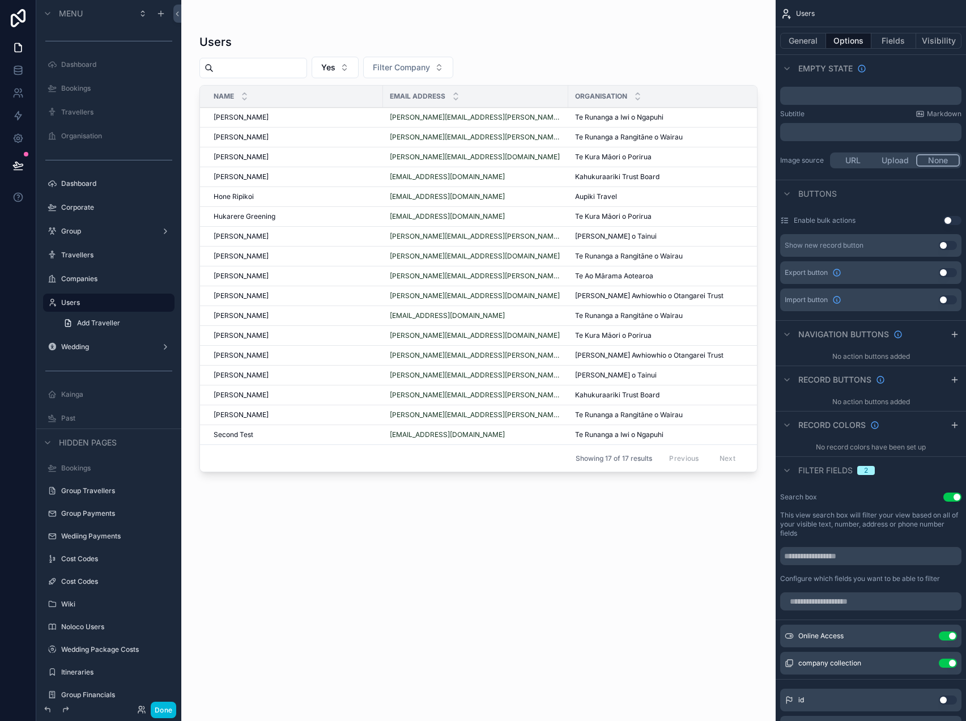
click at [167, 709] on button "Done" at bounding box center [164, 710] width 26 height 16
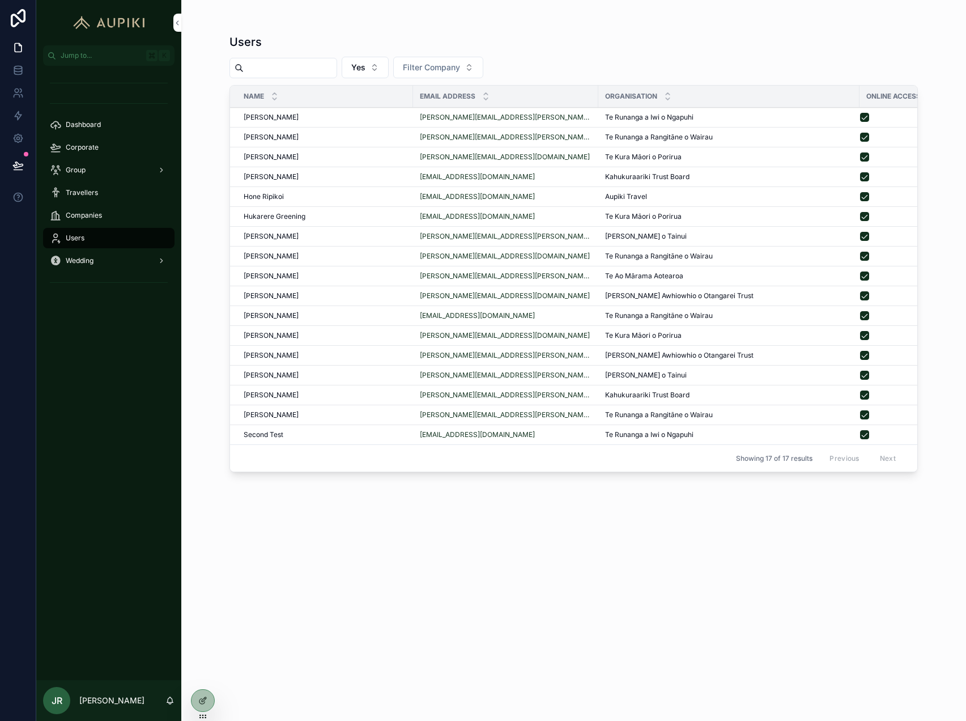
click at [378, 214] on div "Hukarere Greening Hukarere Greening" at bounding box center [325, 216] width 163 height 9
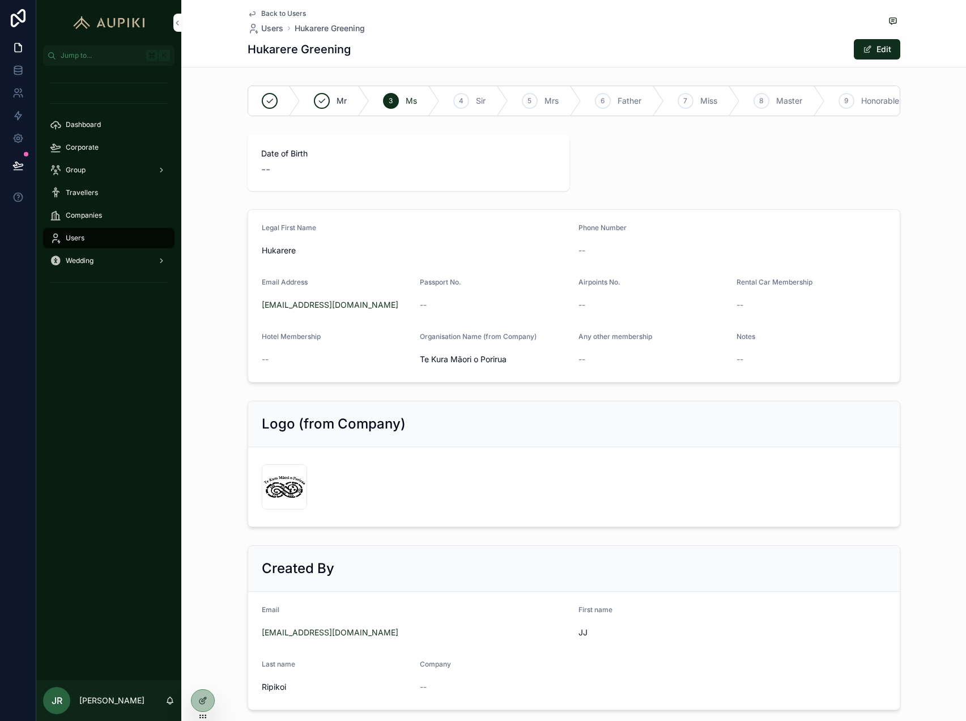
click at [207, 696] on div at bounding box center [203, 701] width 23 height 22
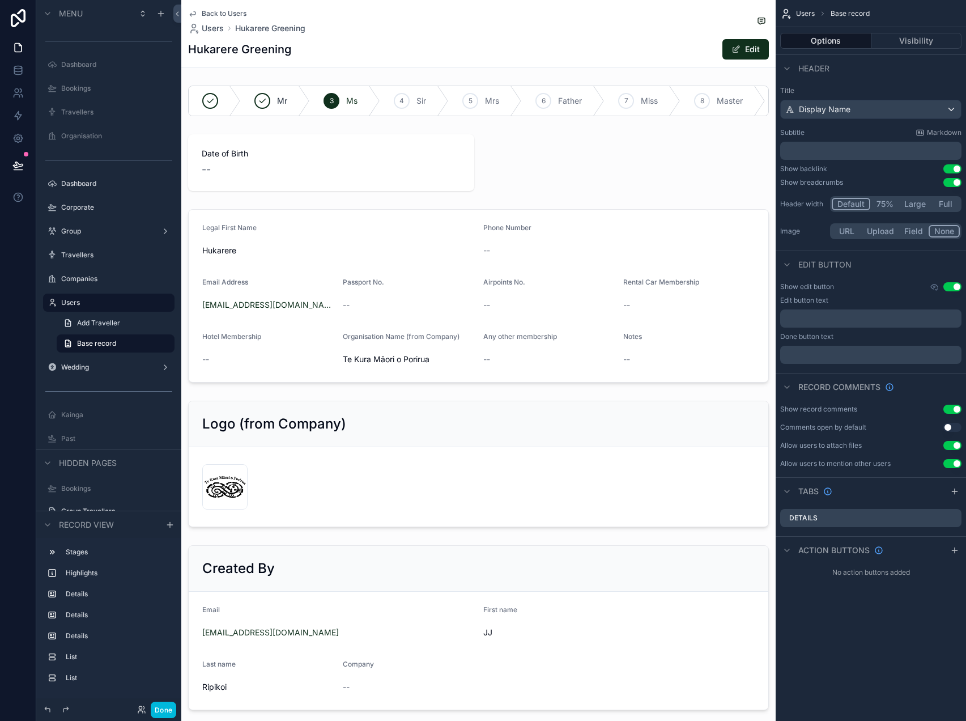
click at [111, 302] on label "Users" at bounding box center [114, 302] width 107 height 9
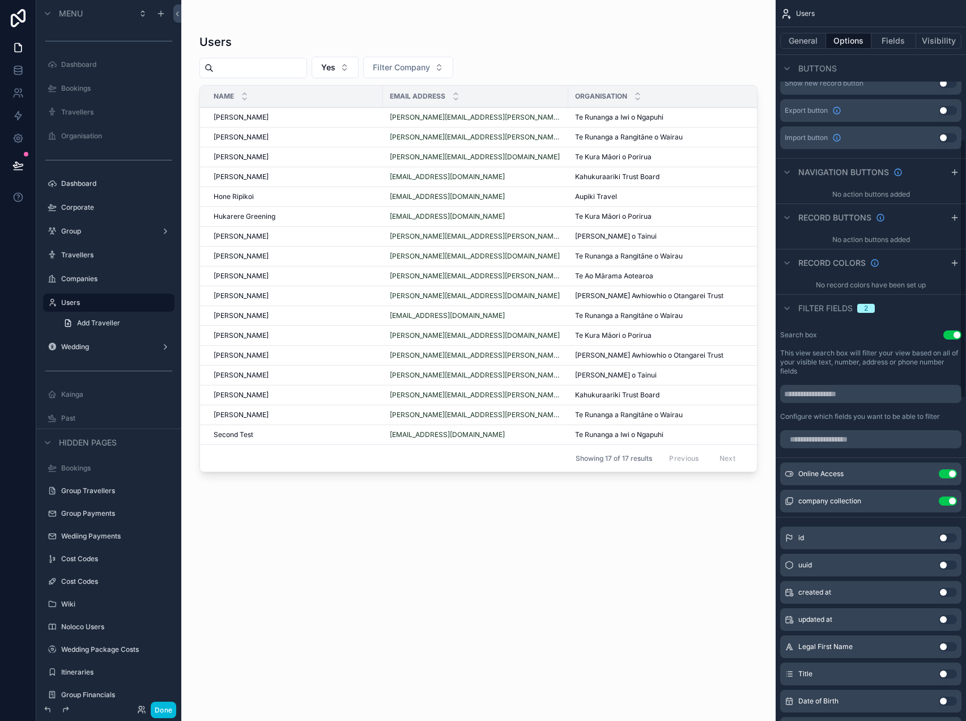
click at [816, 43] on button "General" at bounding box center [804, 41] width 46 height 16
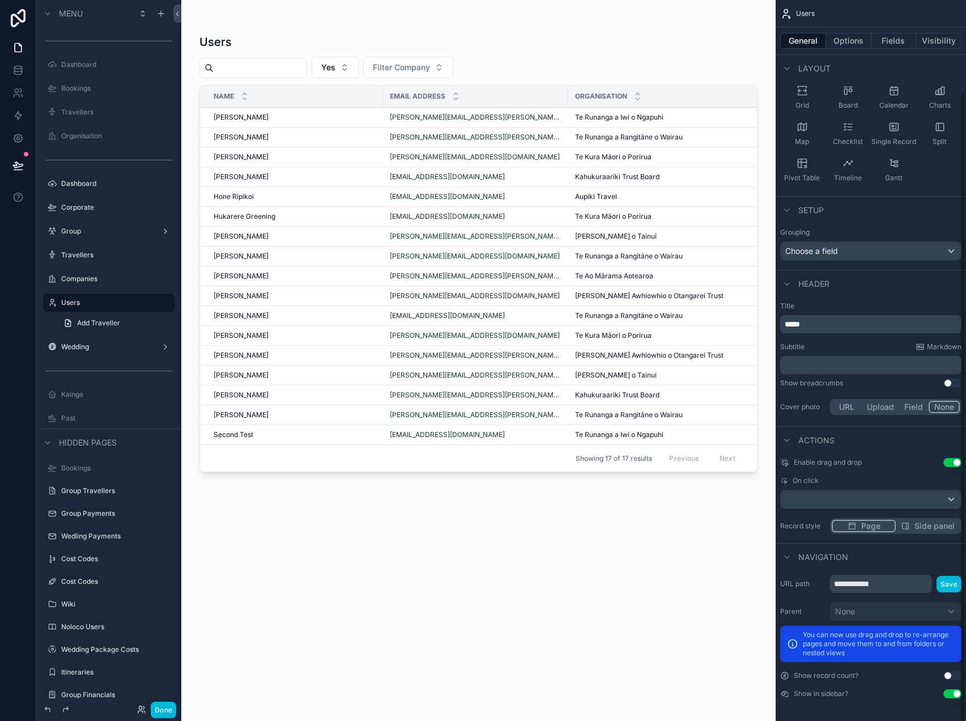
scroll to position [105, 0]
click at [848, 497] on div "scrollable content" at bounding box center [871, 499] width 180 height 18
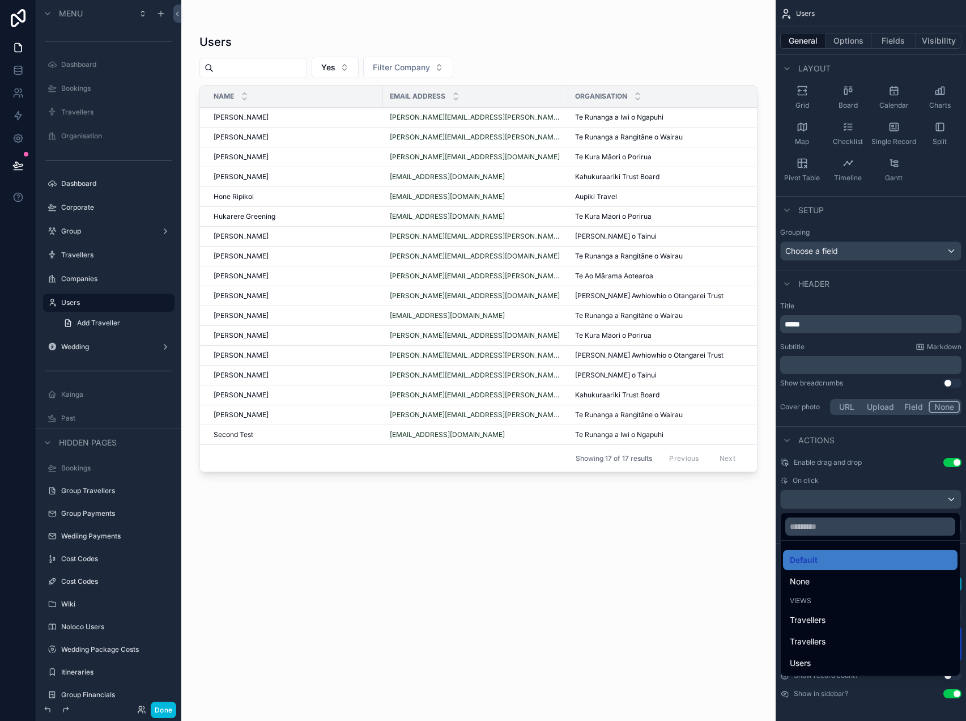
click at [834, 618] on div "Travellers" at bounding box center [870, 620] width 161 height 14
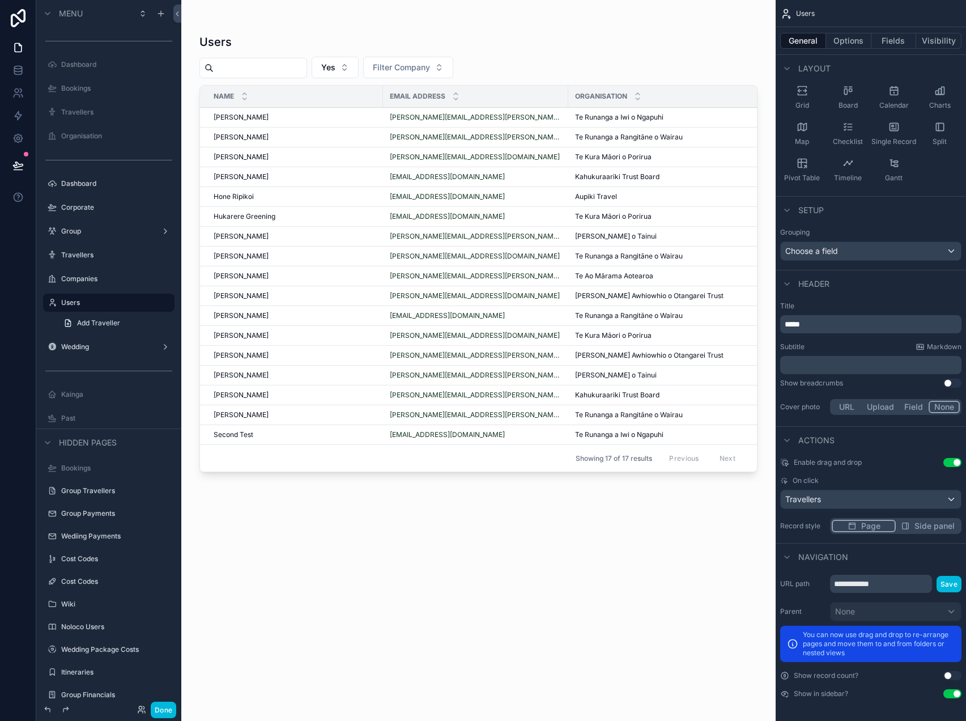
click at [315, 110] on div "scrollable content" at bounding box center [478, 353] width 595 height 707
click at [327, 120] on div "Brooke Howard Brooke Howard" at bounding box center [295, 117] width 163 height 9
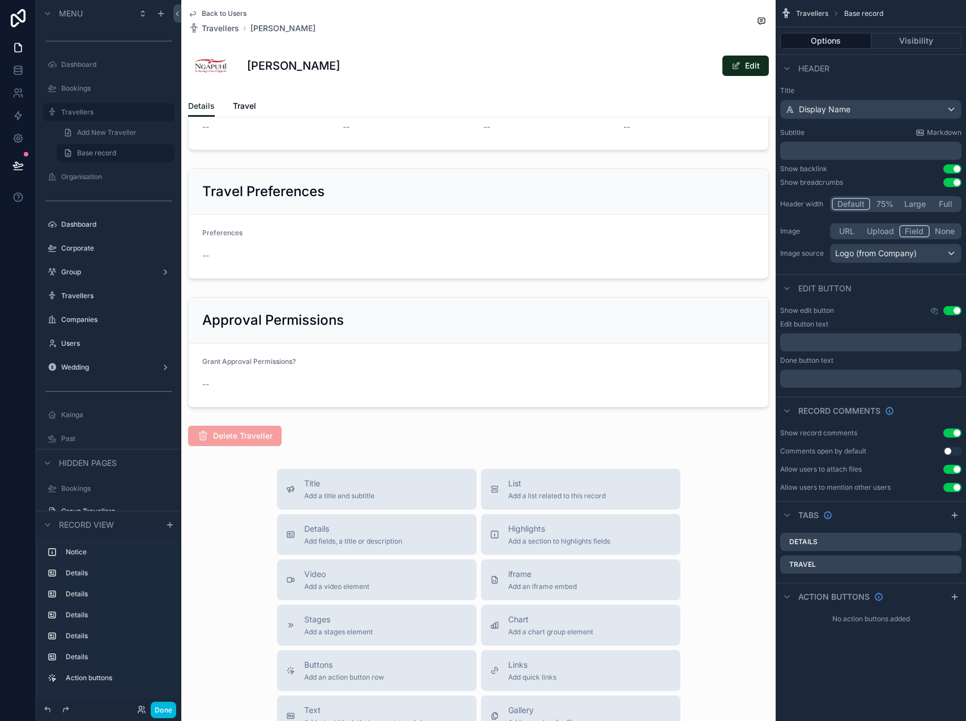
scroll to position [399, 0]
click at [438, 350] on div "scrollable content" at bounding box center [478, 352] width 595 height 120
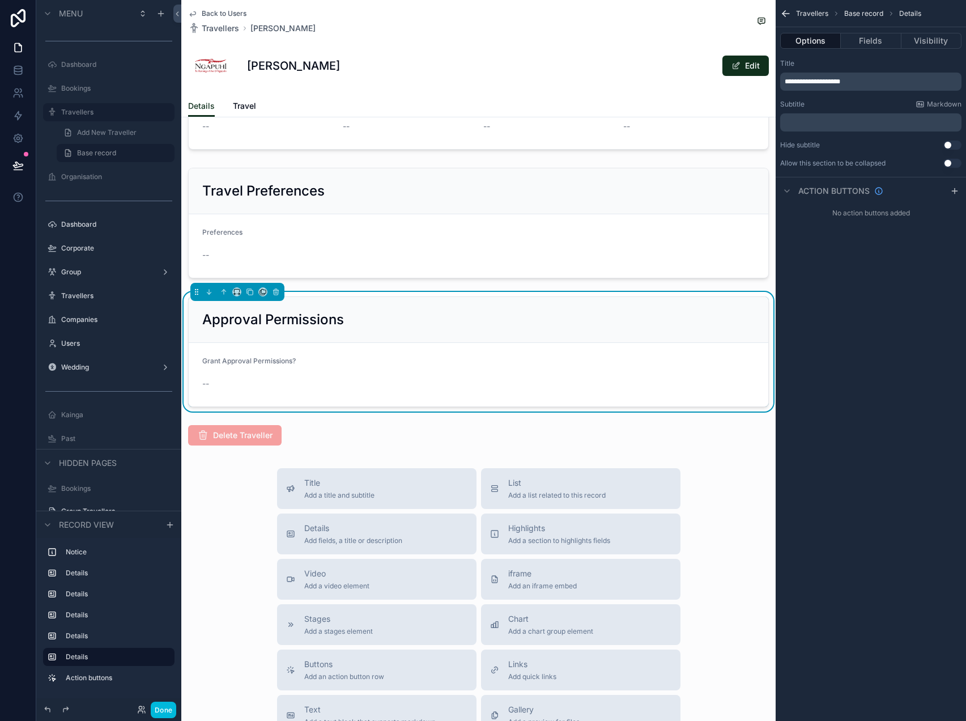
click at [868, 45] on button "Fields" at bounding box center [871, 41] width 60 height 16
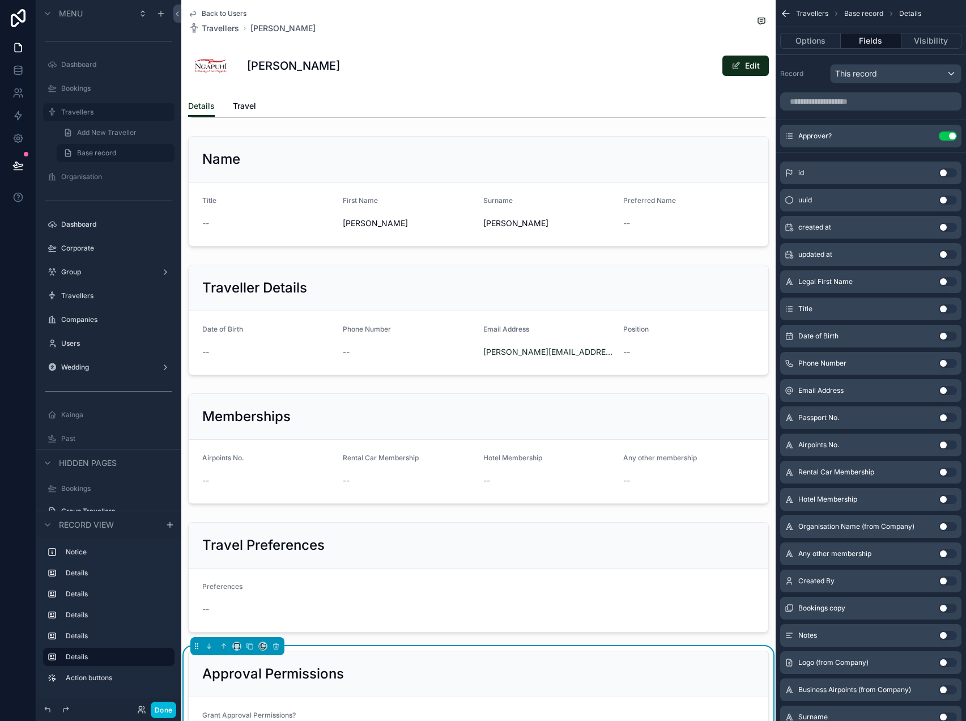
scroll to position [23, 0]
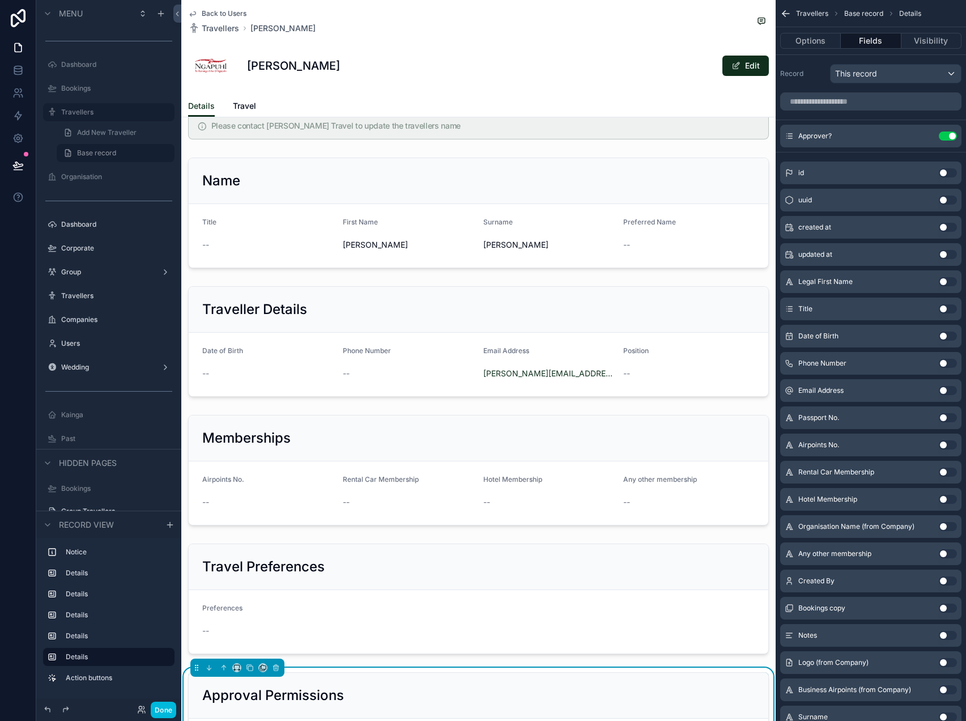
click at [230, 14] on span "Back to Users" at bounding box center [224, 13] width 45 height 9
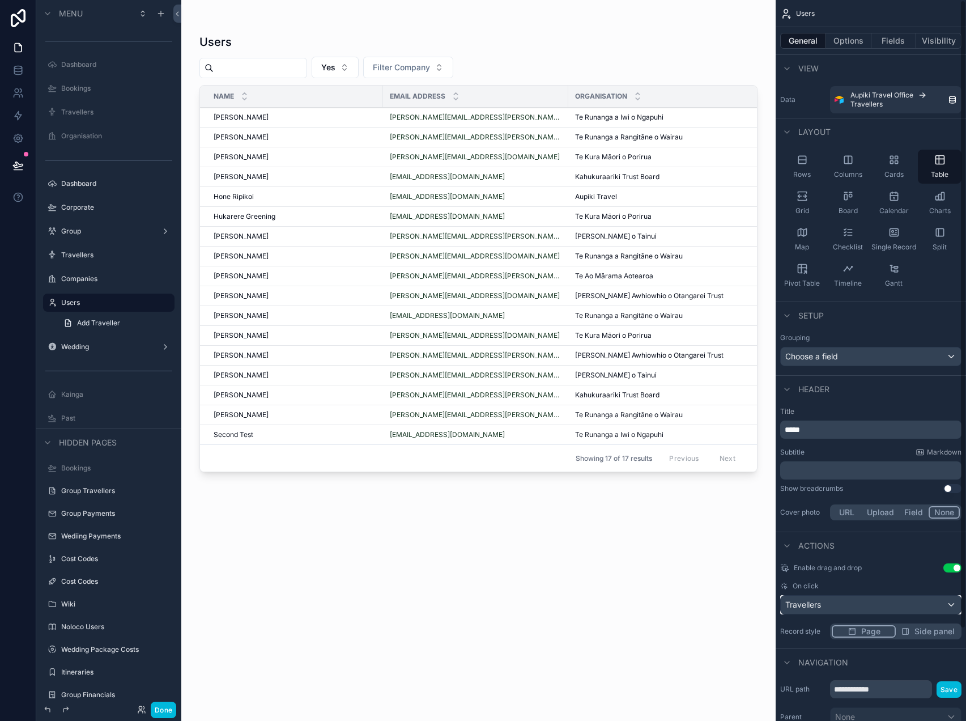
click at [918, 614] on div "Enable drag and drop Use setting On click Travellers Record style Page Side pan…" at bounding box center [871, 601] width 190 height 85
click at [914, 604] on div "Travellers" at bounding box center [871, 605] width 180 height 18
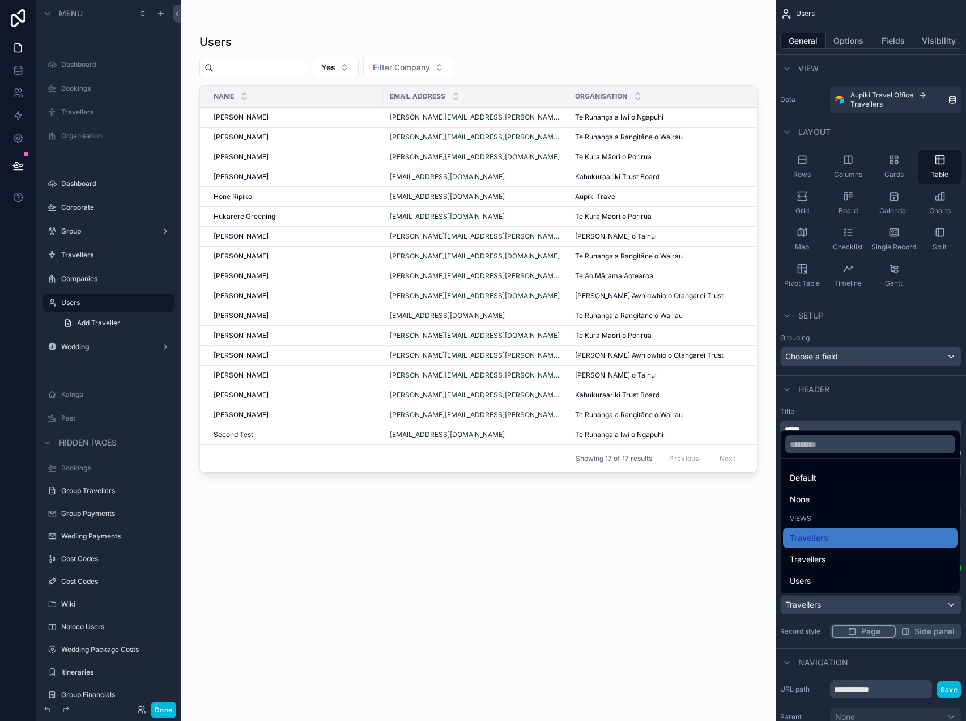
click at [881, 570] on ul "Default None Views Travellers Travellers Users" at bounding box center [870, 526] width 179 height 135
click at [877, 558] on div "Travellers" at bounding box center [870, 560] width 161 height 14
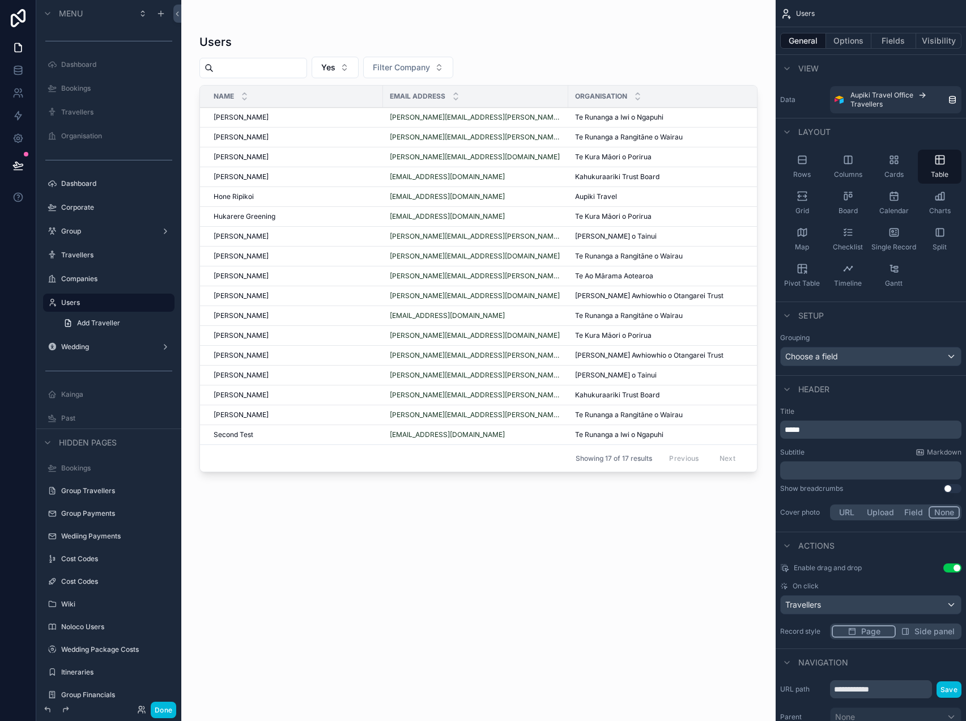
click at [300, 164] on div "scrollable content" at bounding box center [478, 353] width 595 height 707
click at [333, 275] on div "Katherine Baker Katherine Baker" at bounding box center [295, 276] width 163 height 9
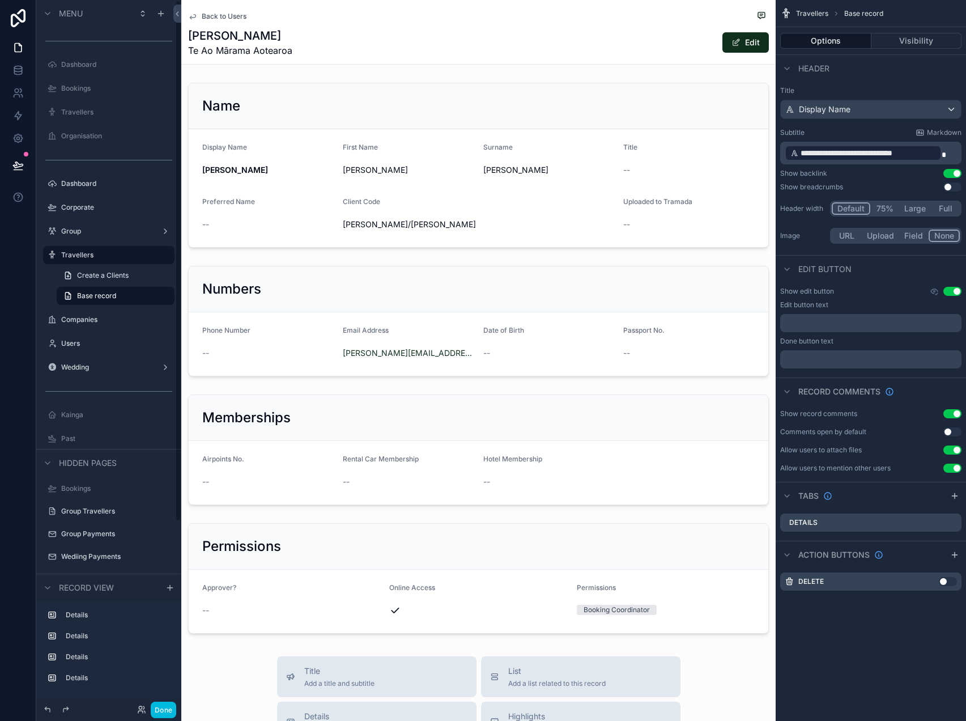
click at [159, 707] on button "Done" at bounding box center [164, 710] width 26 height 16
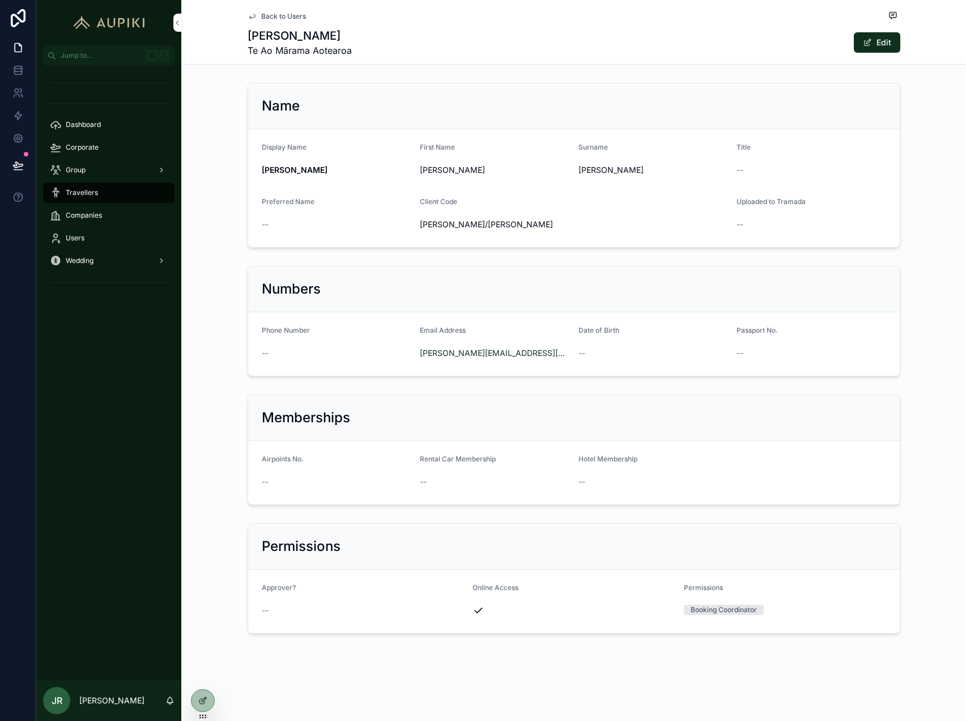
click at [206, 705] on div at bounding box center [203, 701] width 23 height 22
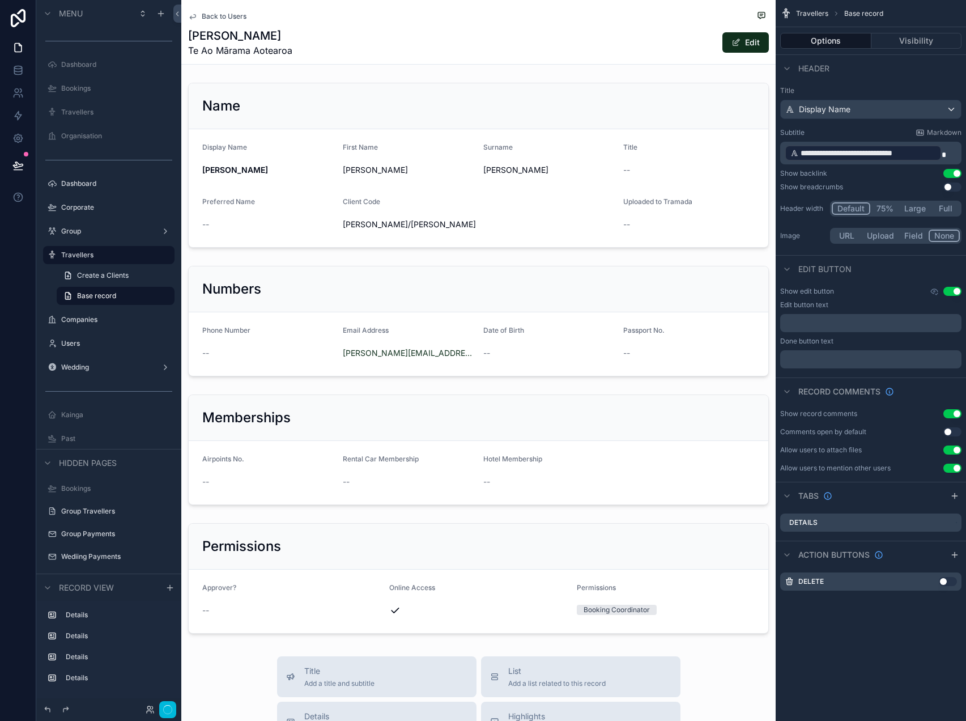
click at [336, 546] on div "scrollable content" at bounding box center [478, 579] width 595 height 120
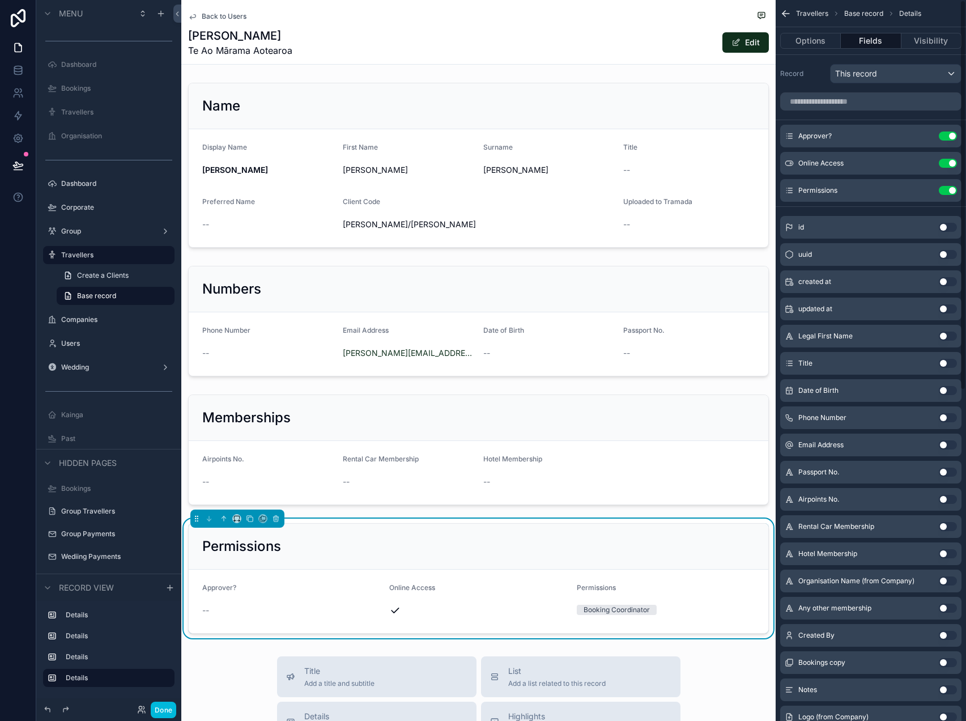
click at [929, 45] on button "Visibility" at bounding box center [932, 41] width 60 height 16
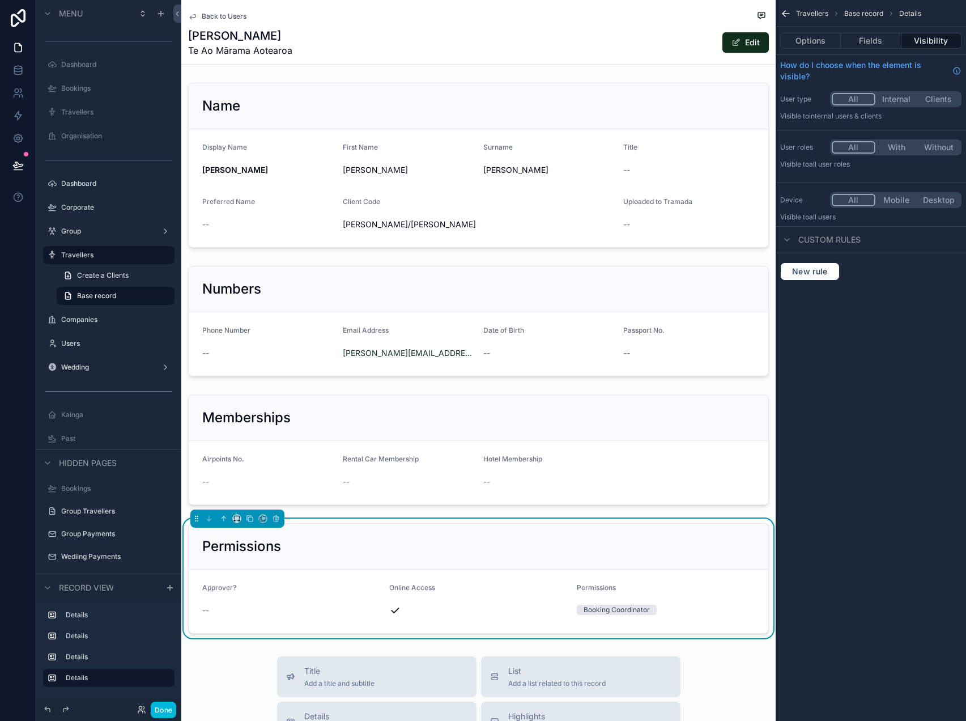
click at [896, 101] on button "Internal" at bounding box center [897, 99] width 43 height 12
click at [887, 146] on button "With" at bounding box center [897, 147] width 43 height 12
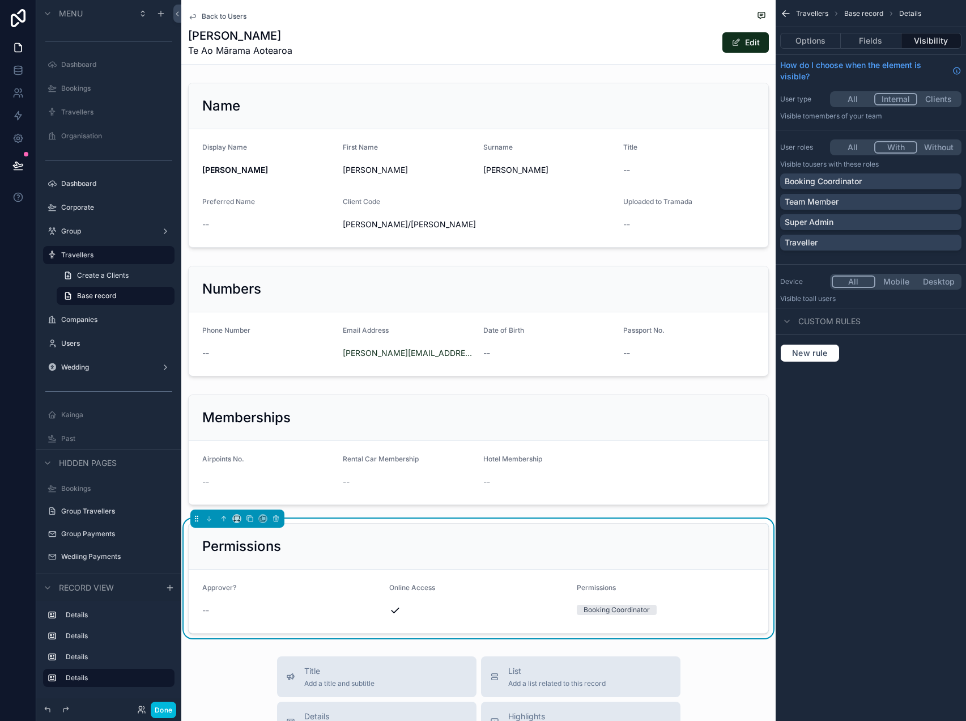
click at [819, 217] on p "Super Admin" at bounding box center [809, 222] width 49 height 11
click at [169, 706] on button "Done" at bounding box center [164, 710] width 26 height 16
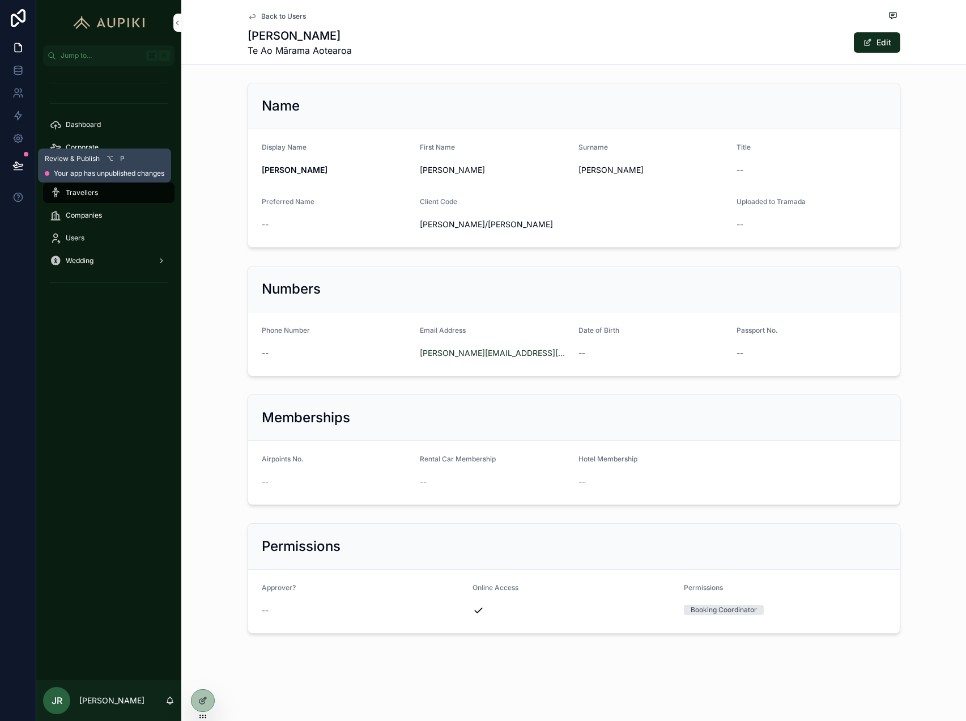
click at [15, 164] on icon at bounding box center [17, 165] width 11 height 11
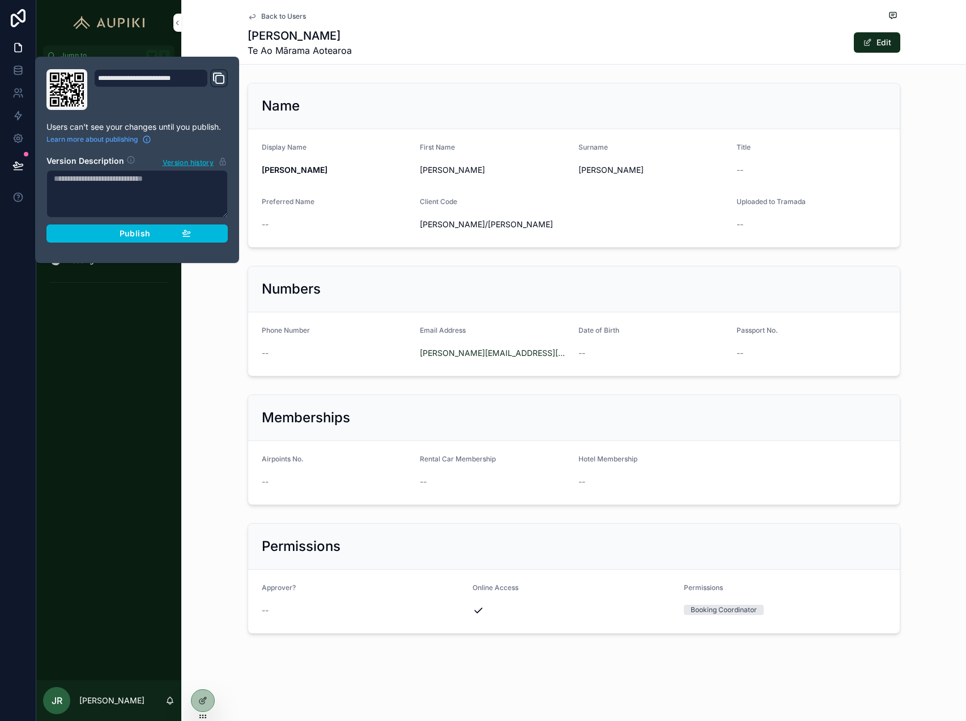
click at [126, 237] on span "Publish" at bounding box center [135, 233] width 31 height 10
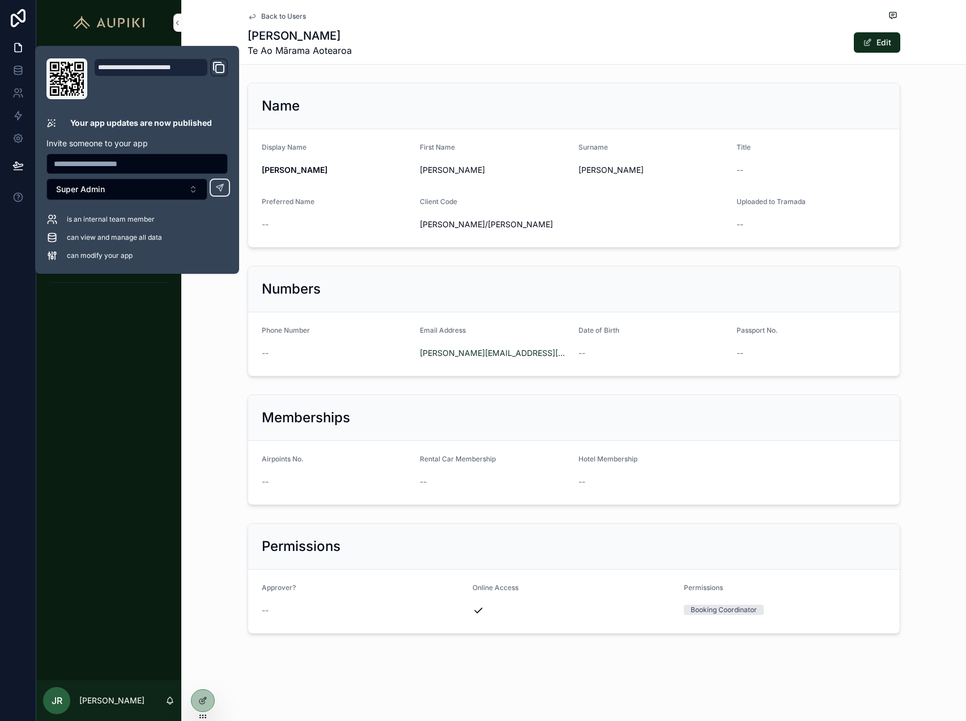
click at [186, 326] on div "Numbers Phone Number -- Email Address katherine.baker@tama.nz Date of Birth -- …" at bounding box center [573, 321] width 785 height 120
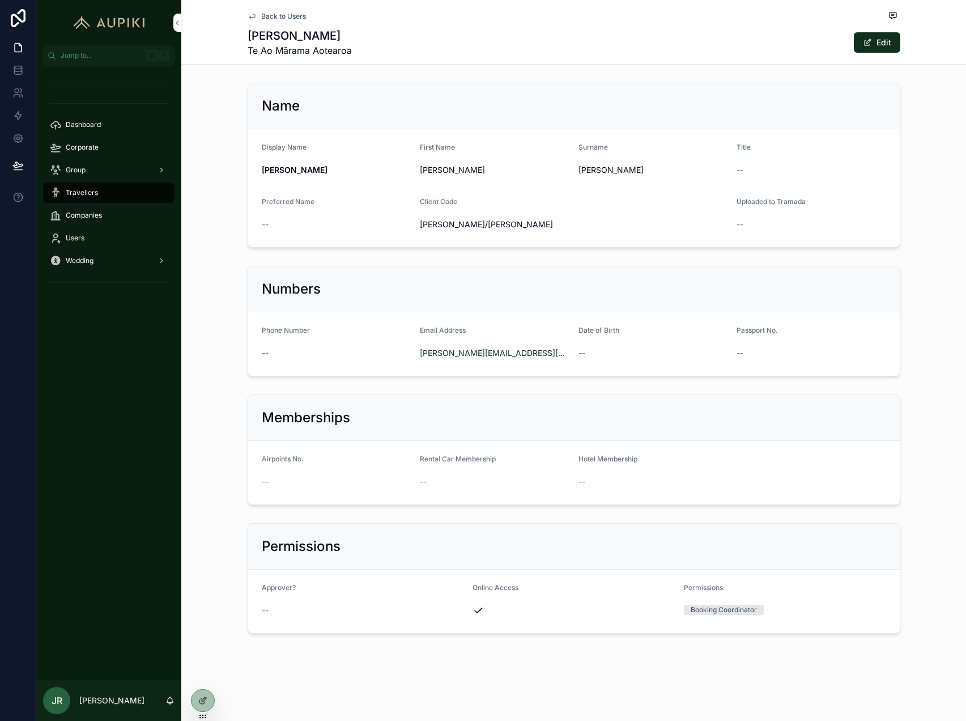
click at [111, 216] on div "Companies" at bounding box center [109, 215] width 118 height 18
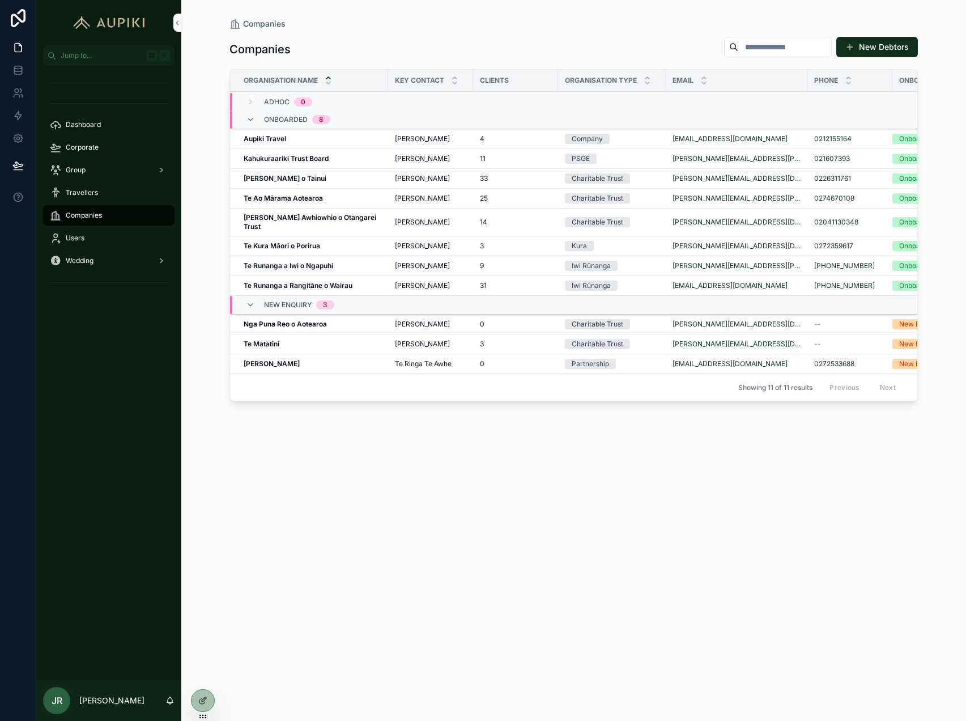
click at [754, 48] on input "scrollable content" at bounding box center [785, 47] width 93 height 16
click at [307, 241] on strong "Te Kura Māori o Porirua" at bounding box center [282, 245] width 77 height 9
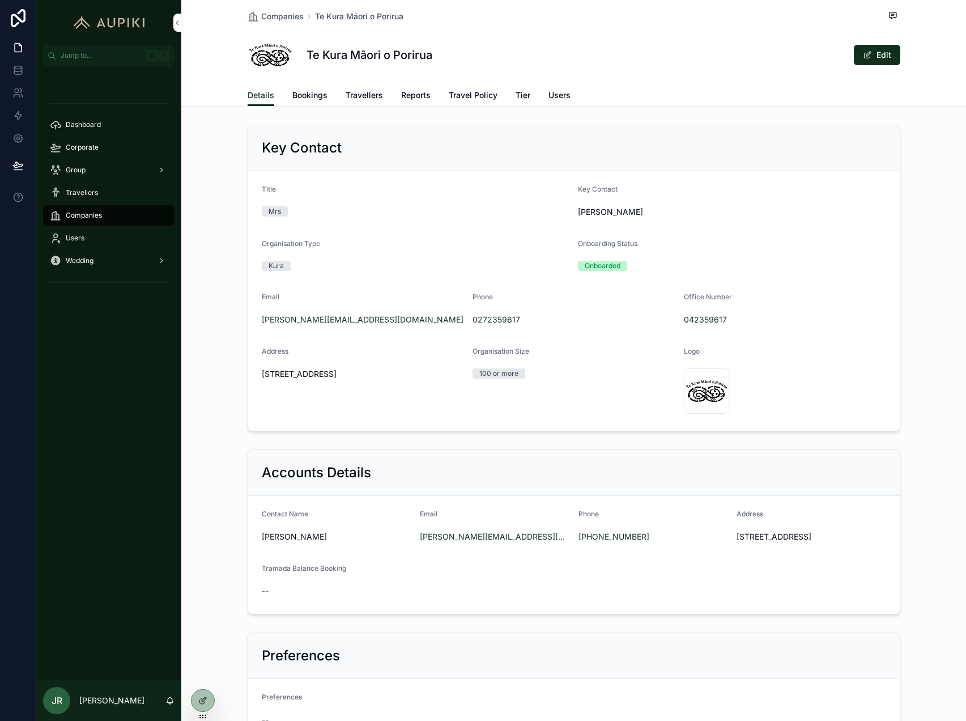
click at [380, 97] on span "Travellers" at bounding box center [364, 95] width 37 height 11
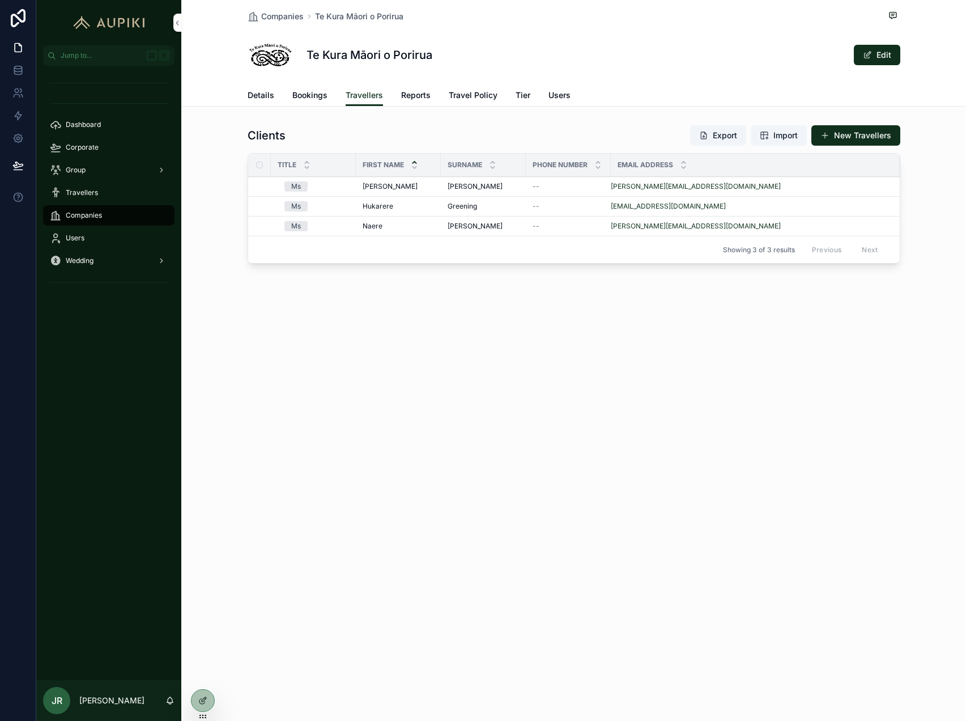
click at [735, 133] on button "Export" at bounding box center [718, 135] width 56 height 20
click at [0, 0] on icon at bounding box center [0, 0] width 0 height 0
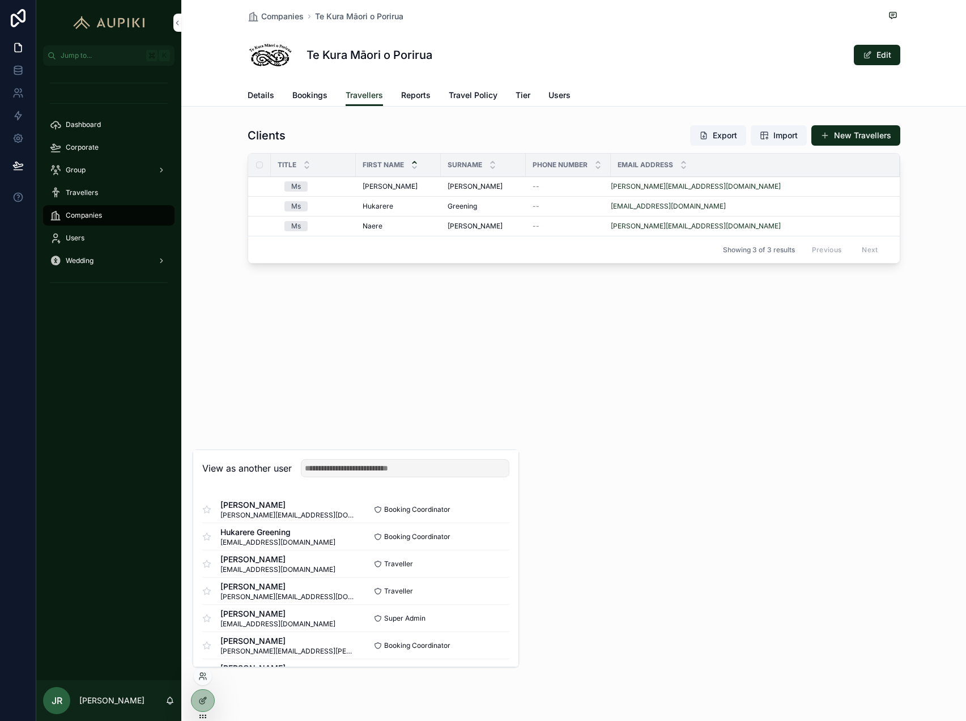
click at [0, 0] on button "Select" at bounding box center [0, 0] width 0 height 0
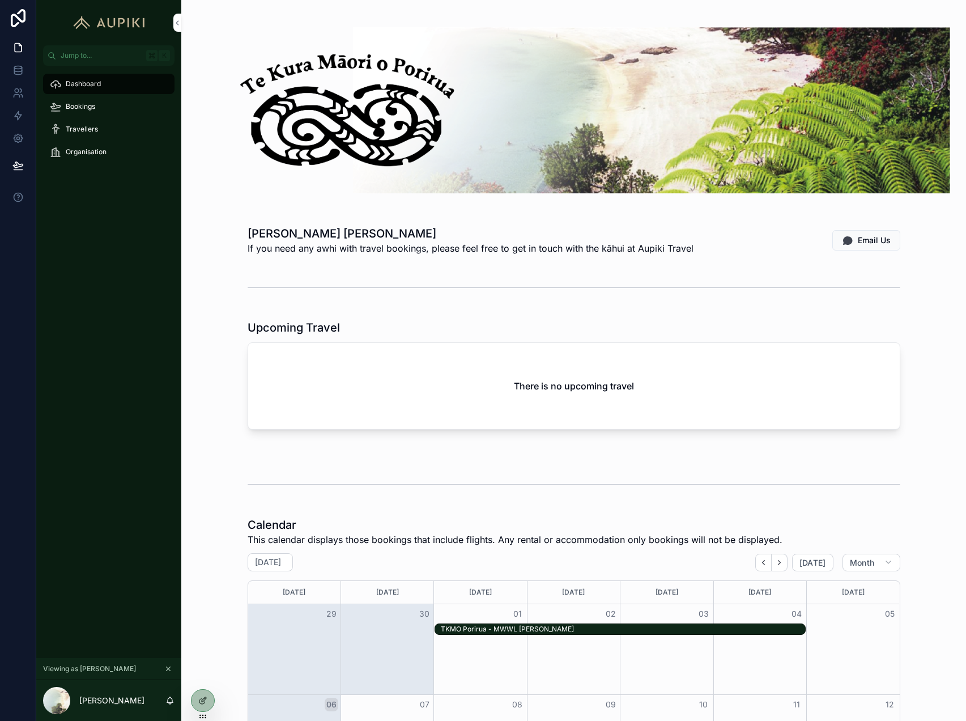
click at [107, 129] on div "Travellers" at bounding box center [109, 129] width 118 height 18
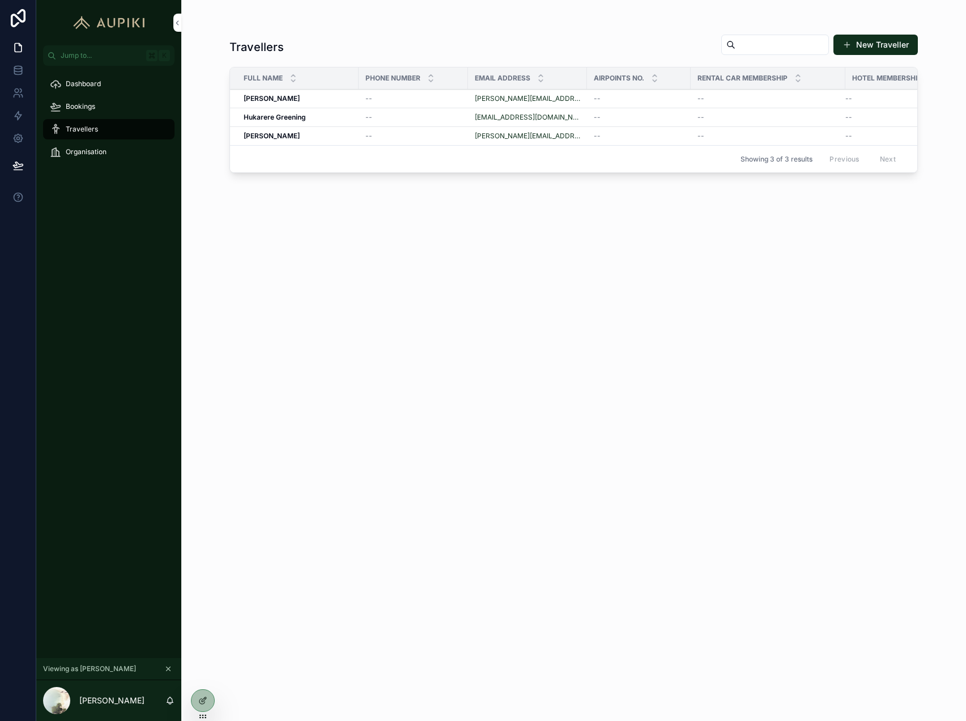
click at [866, 46] on button "New Traveller" at bounding box center [876, 45] width 84 height 20
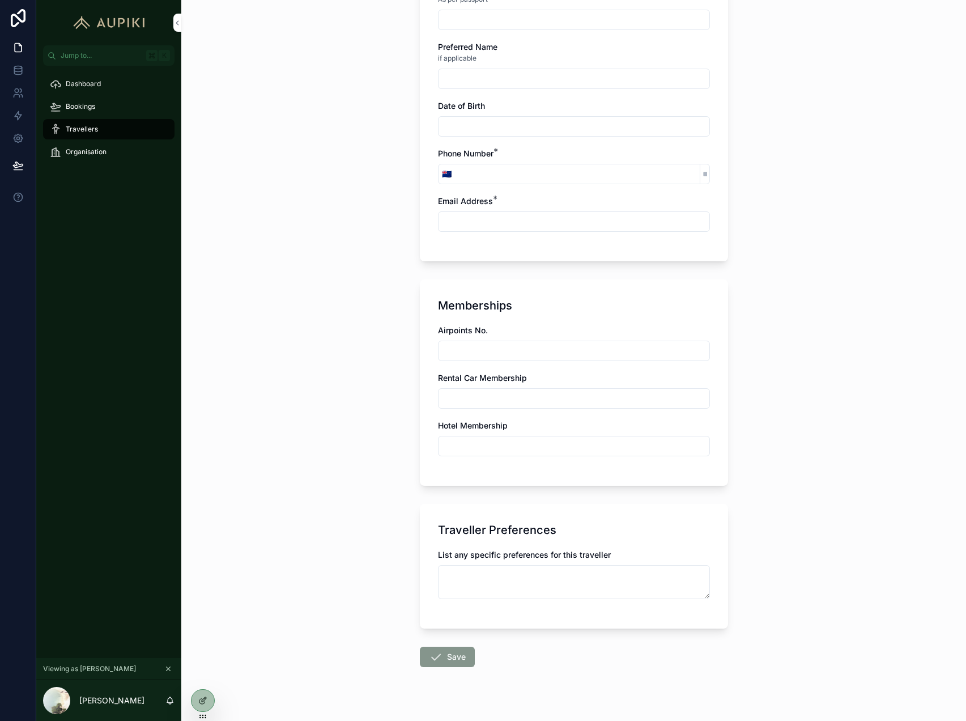
scroll to position [248, 0]
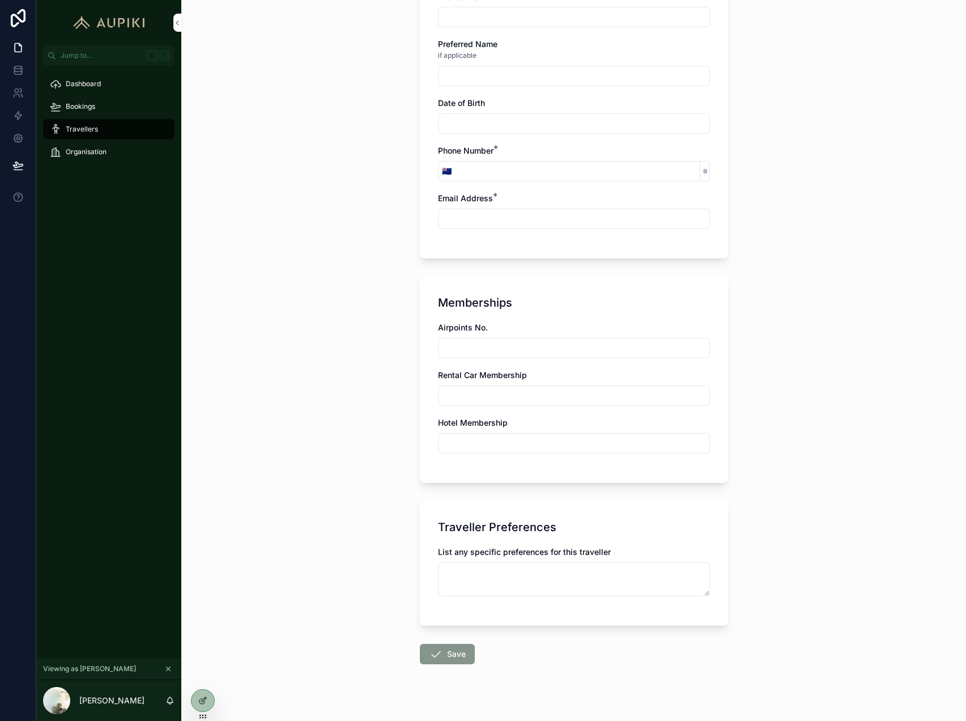
click at [212, 698] on div at bounding box center [203, 701] width 23 height 22
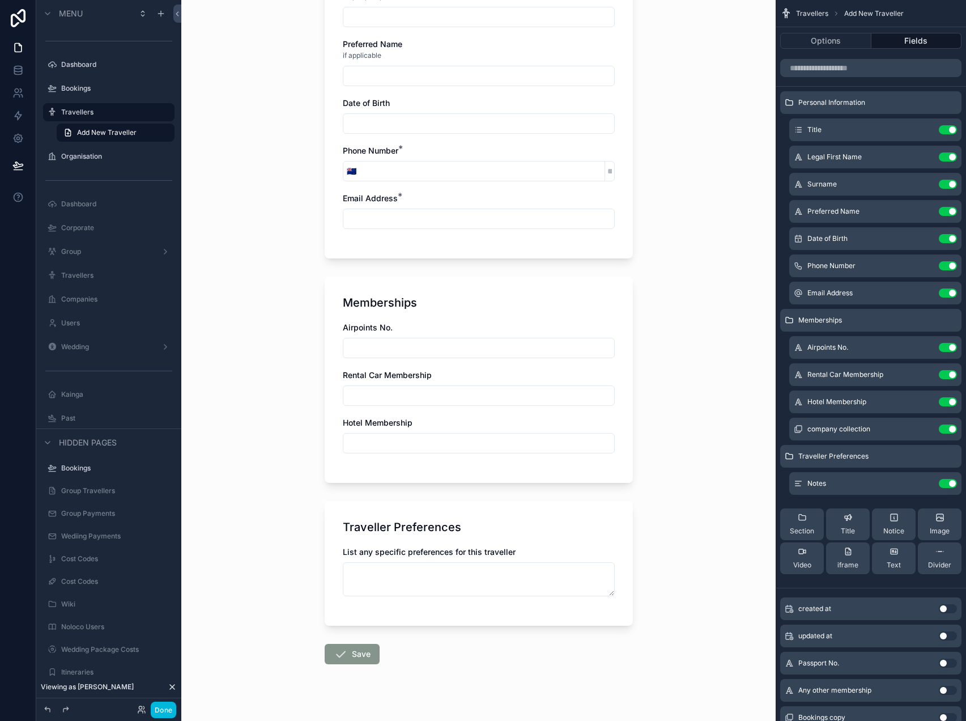
scroll to position [0, 0]
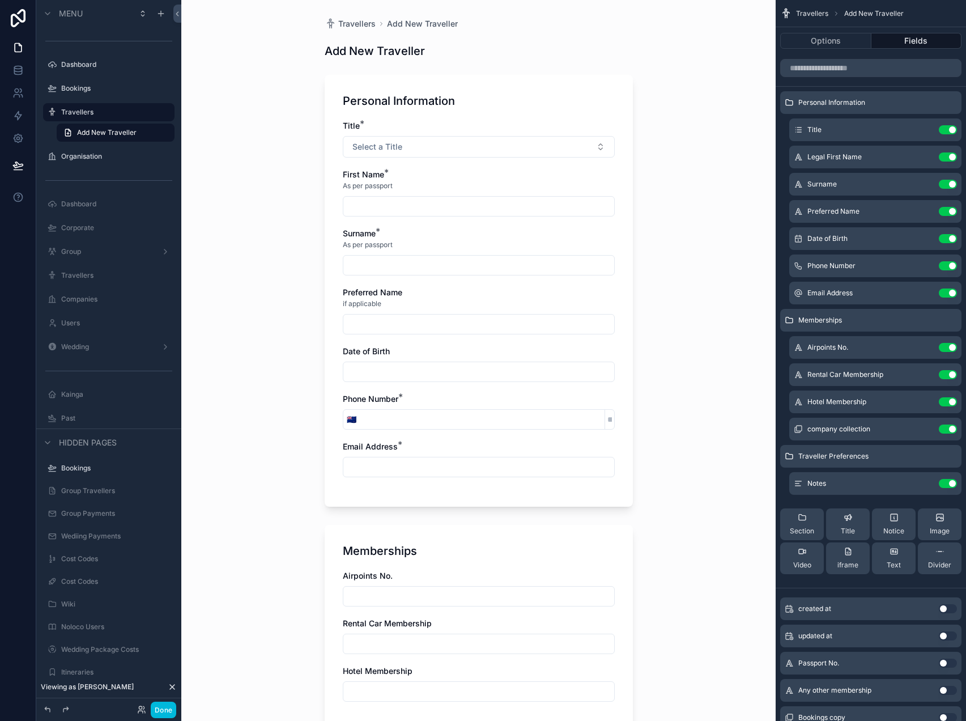
click at [86, 399] on div "Kainga" at bounding box center [116, 394] width 111 height 9
click at [76, 394] on label "Kainga" at bounding box center [114, 394] width 107 height 9
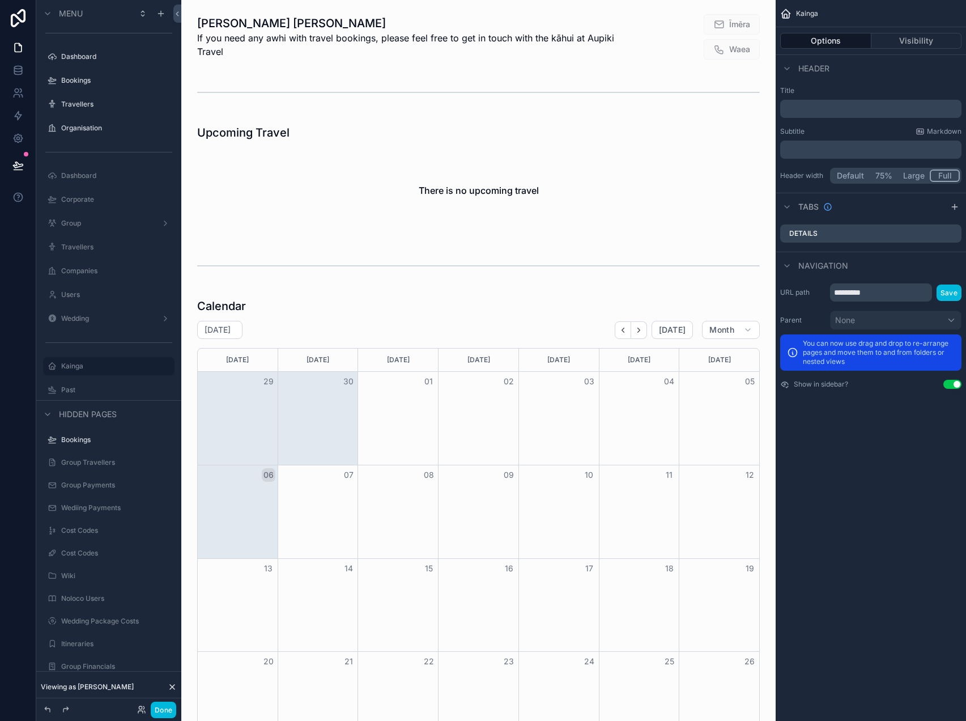
click at [902, 40] on button "Visibility" at bounding box center [917, 41] width 91 height 16
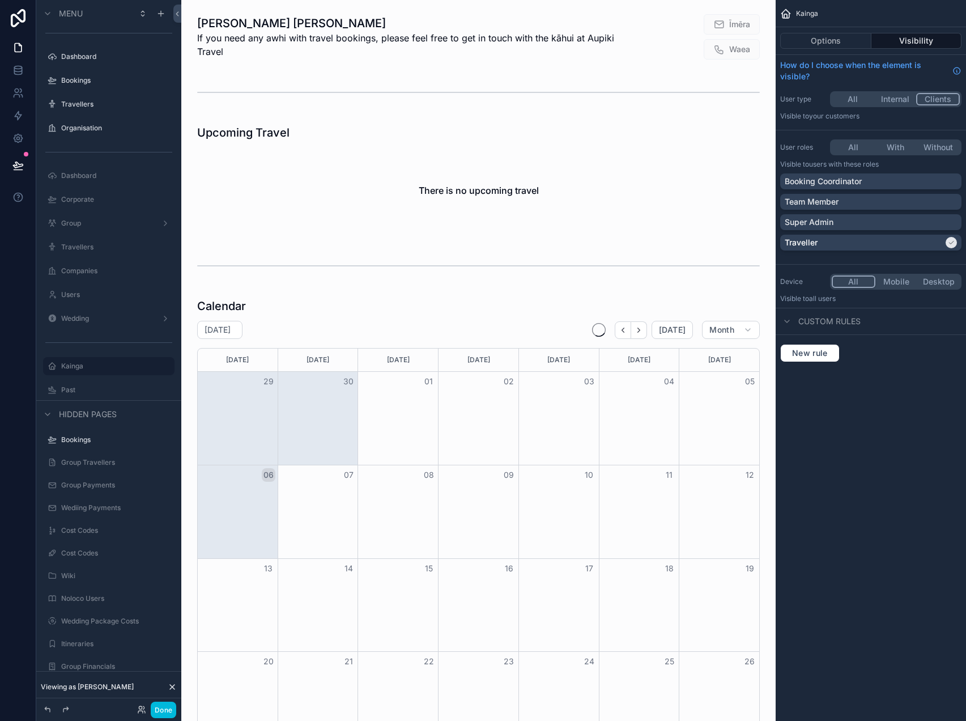
click at [369, 182] on div "scrollable content" at bounding box center [478, 179] width 576 height 118
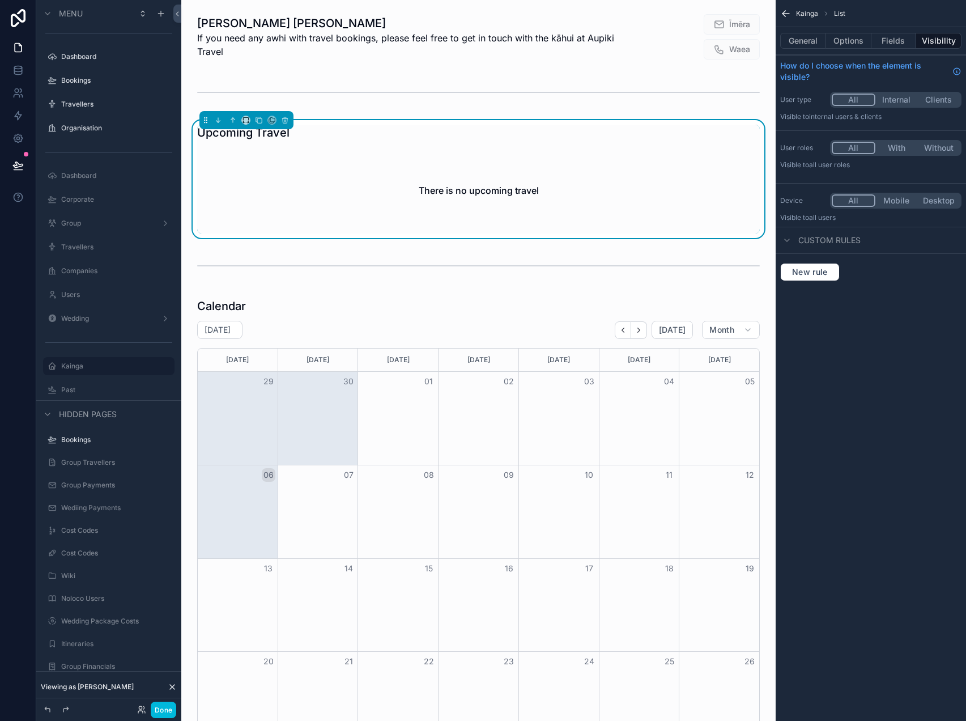
click at [804, 44] on button "General" at bounding box center [804, 41] width 46 height 16
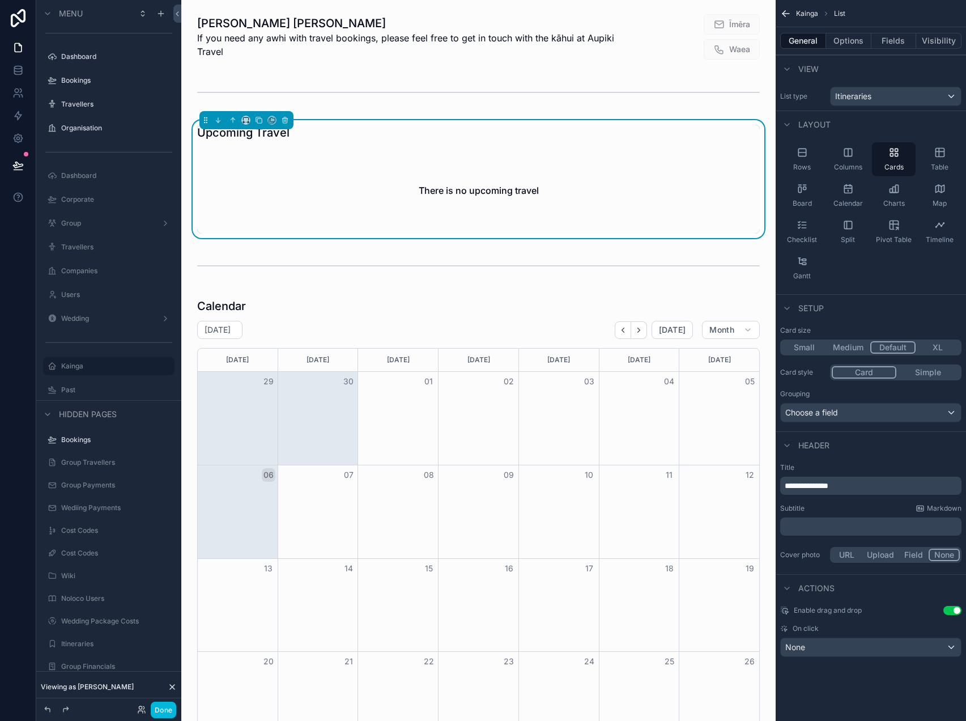
click at [850, 36] on button "Options" at bounding box center [848, 41] width 45 height 16
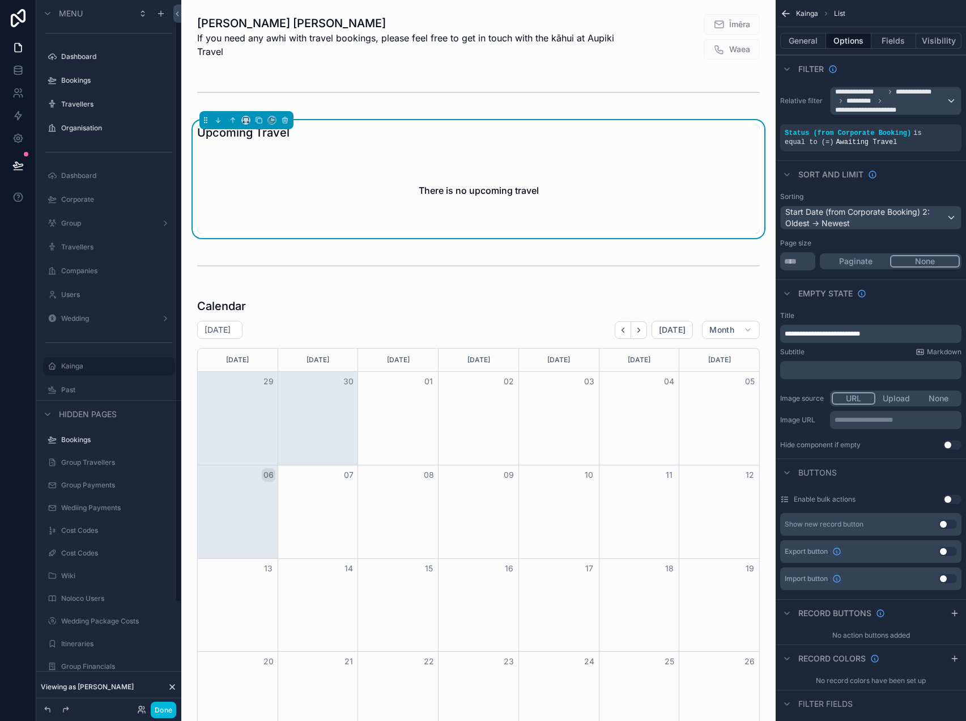
click at [76, 364] on label "Kainga" at bounding box center [114, 366] width 107 height 9
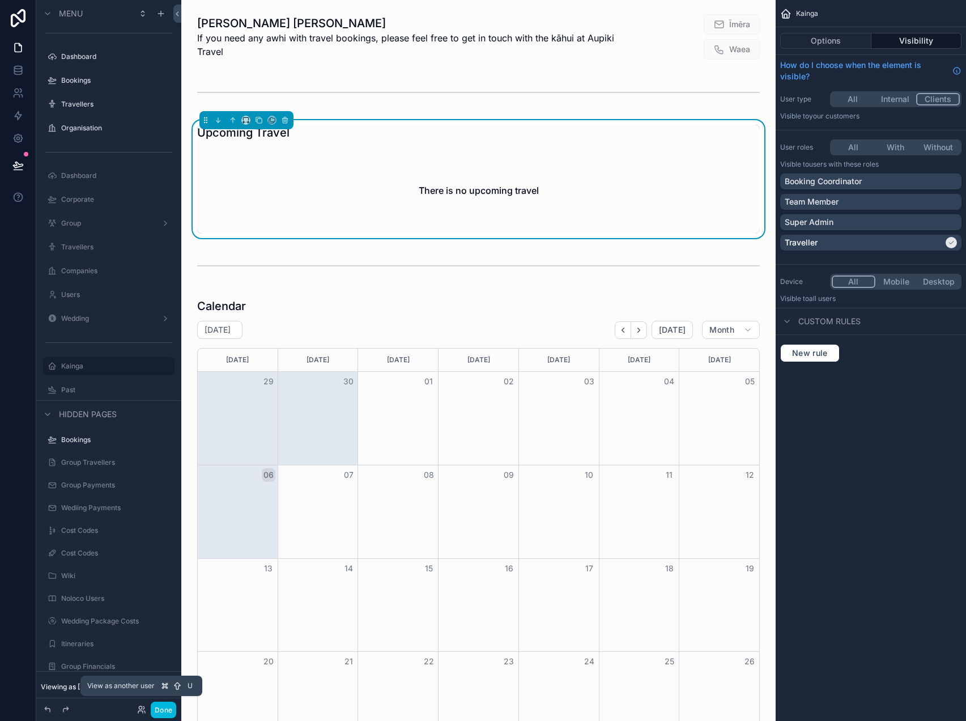
click at [139, 710] on icon at bounding box center [141, 709] width 9 height 9
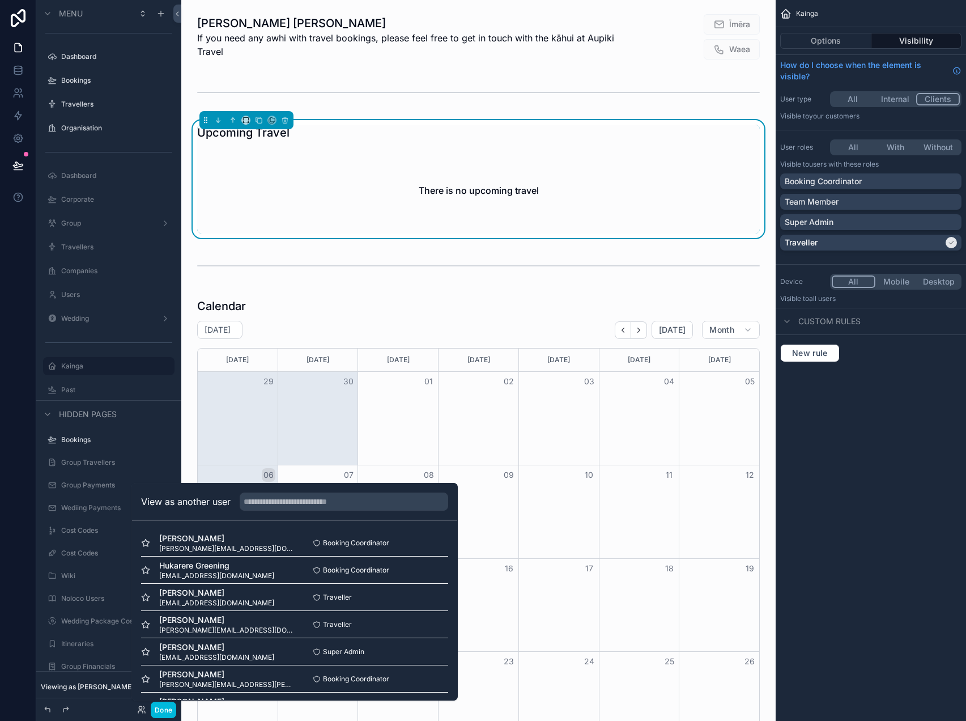
click at [0, 0] on button "Select" at bounding box center [0, 0] width 0 height 0
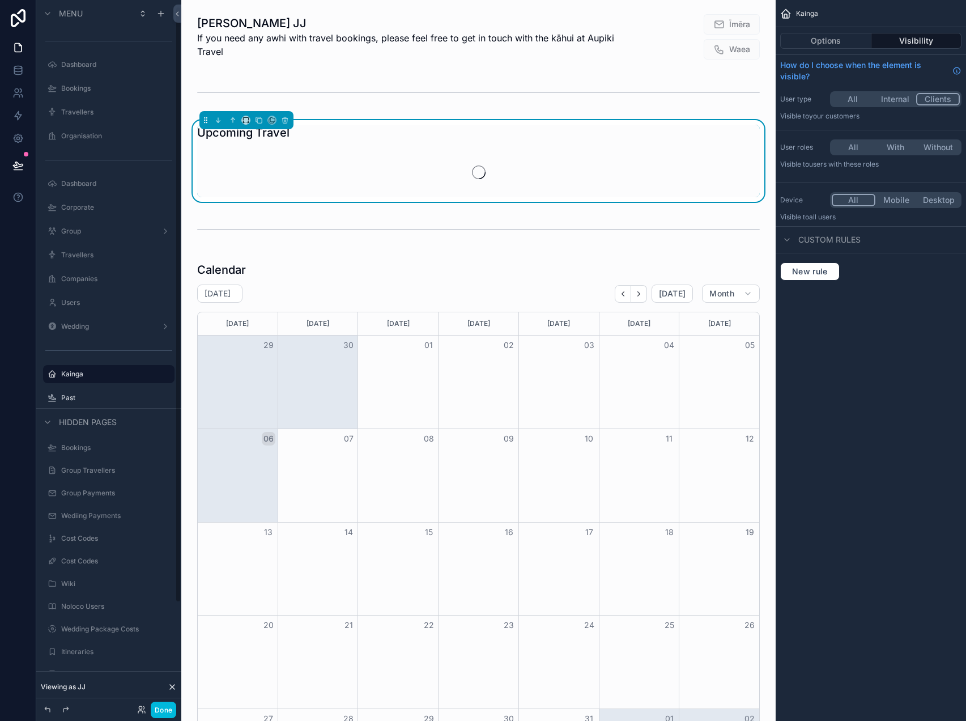
scroll to position [8, 0]
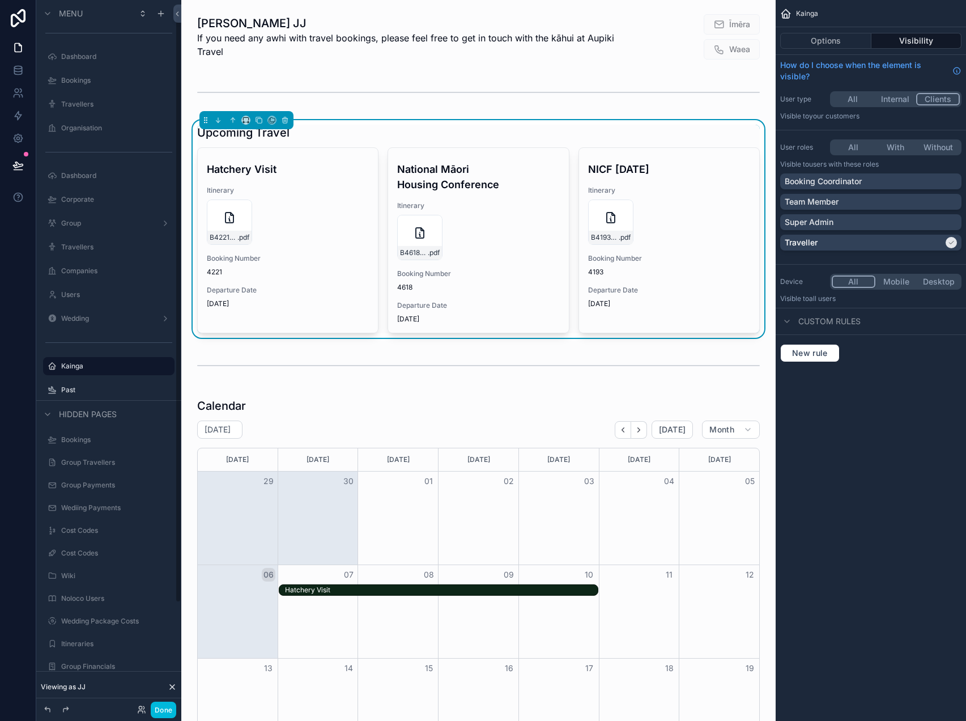
click at [73, 391] on label "Past" at bounding box center [114, 389] width 107 height 9
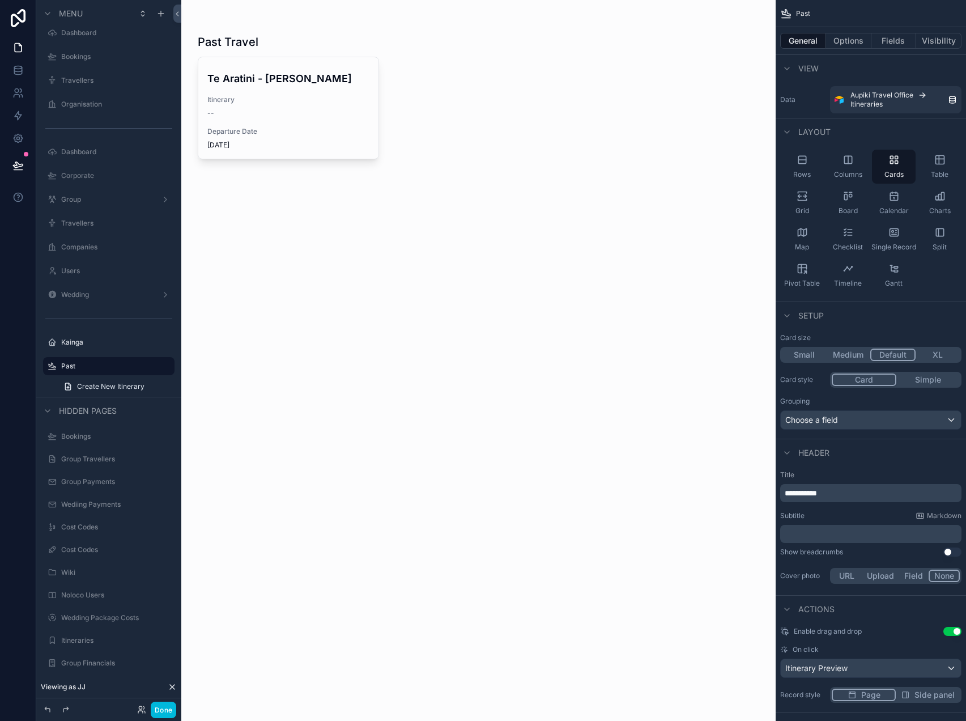
click at [97, 345] on label "Kainga" at bounding box center [114, 342] width 107 height 9
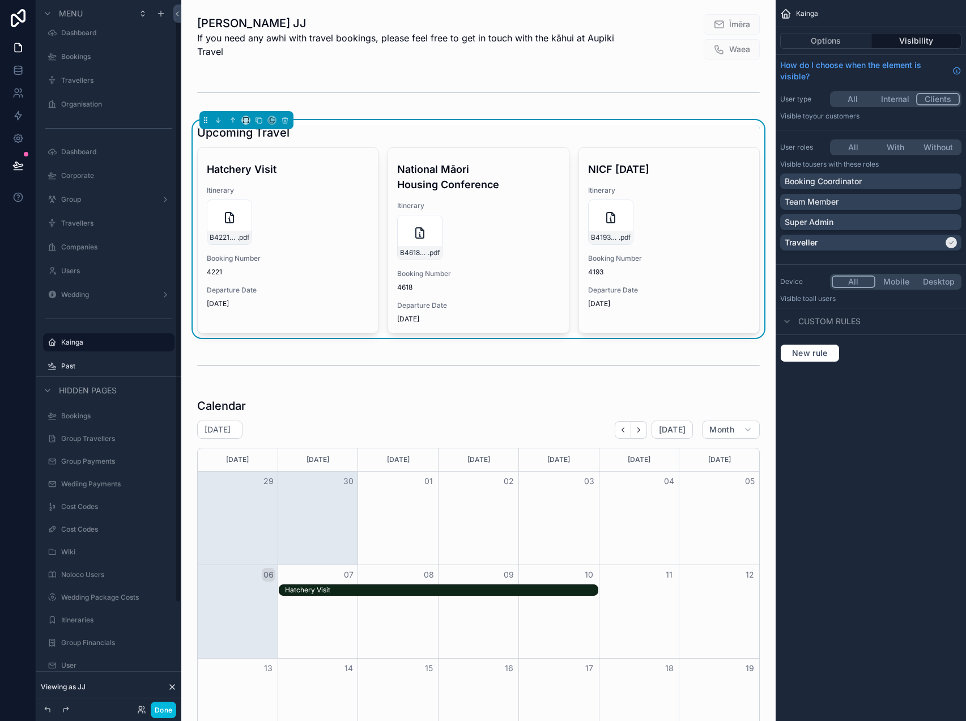
scroll to position [8, 0]
click at [845, 43] on button "Options" at bounding box center [826, 41] width 91 height 16
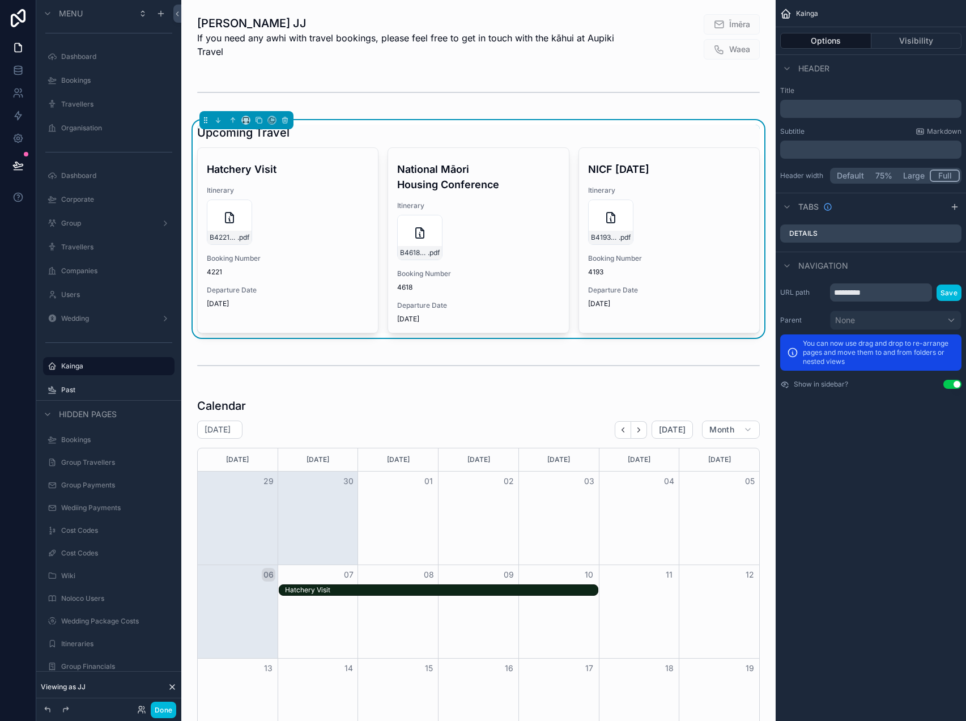
click at [705, 128] on div "Upcoming Travel" at bounding box center [478, 133] width 563 height 16
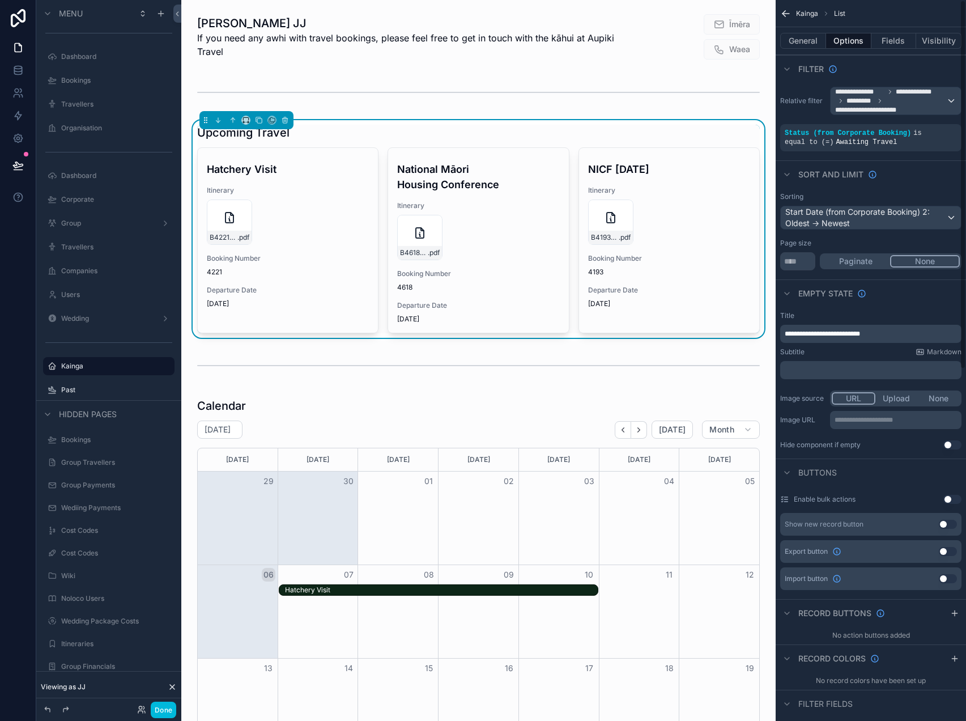
click at [892, 43] on button "Fields" at bounding box center [894, 41] width 45 height 16
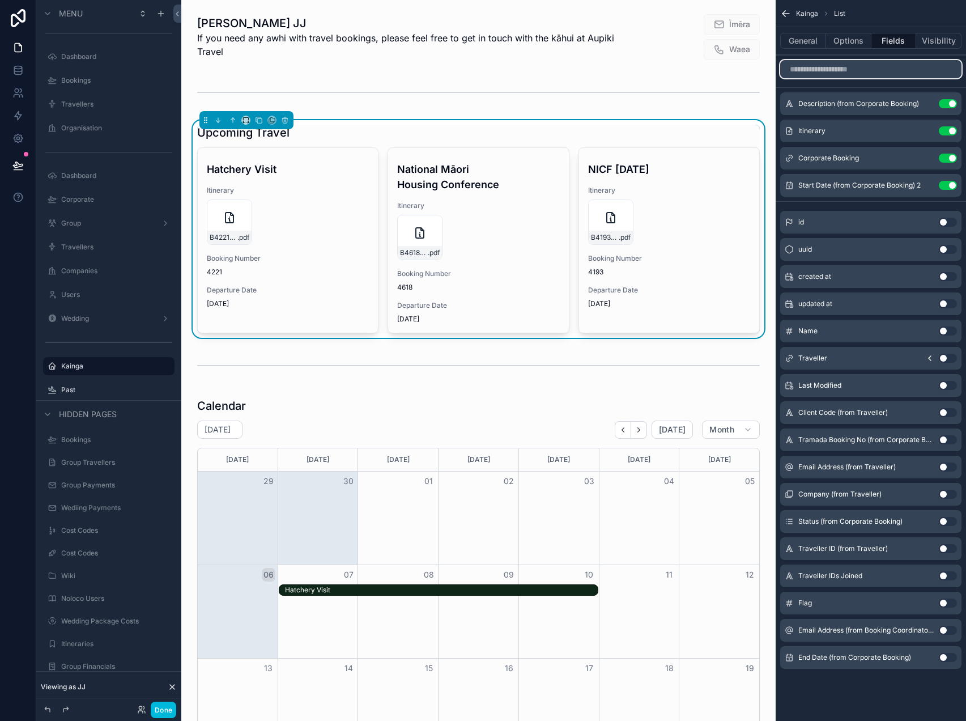
click at [872, 68] on input "scrollable content" at bounding box center [871, 69] width 181 height 18
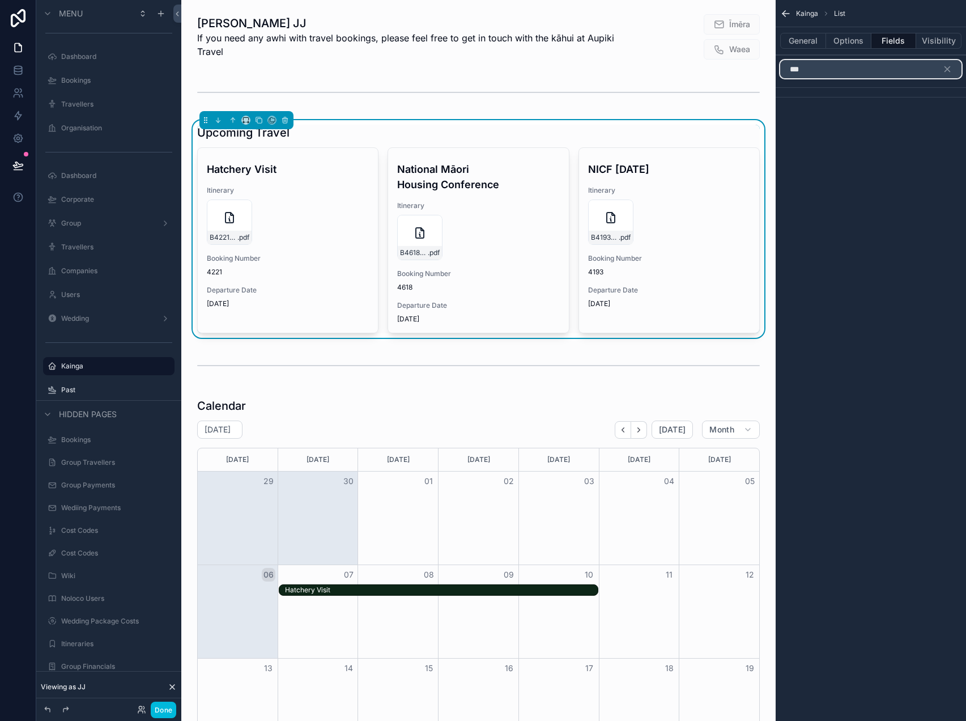
type input "****"
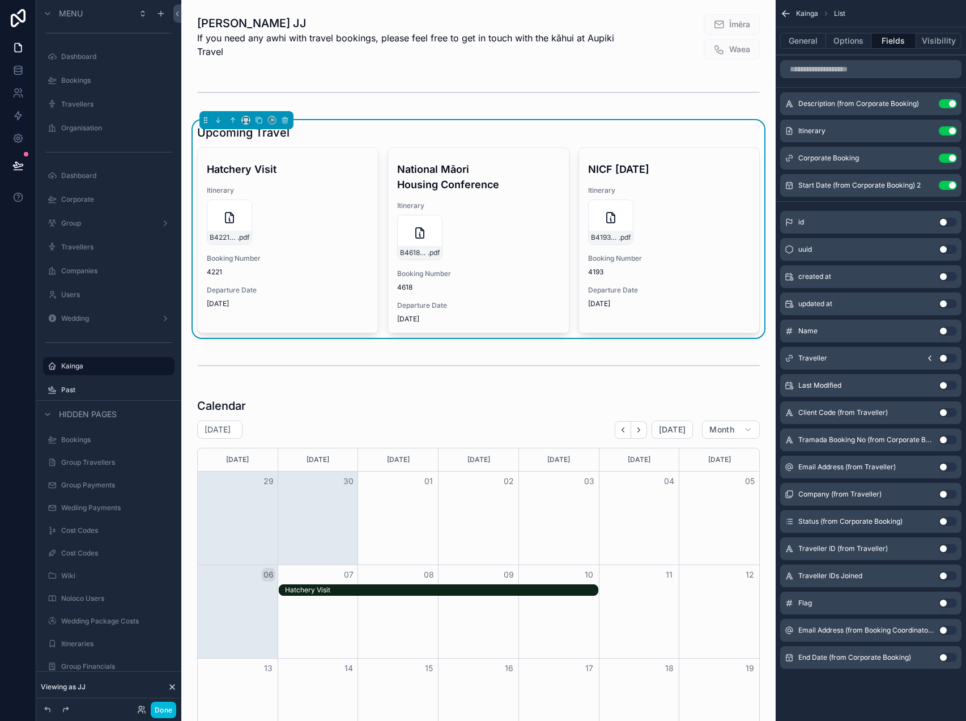
click at [947, 495] on button "Use setting" at bounding box center [948, 494] width 18 height 9
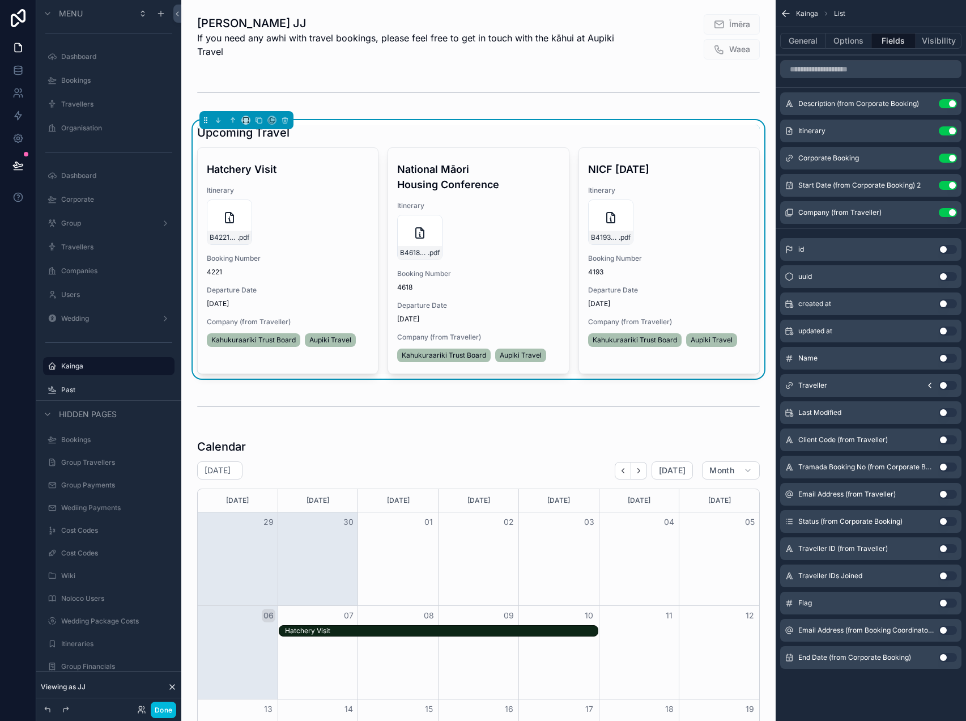
click at [949, 215] on button "Use setting" at bounding box center [948, 212] width 18 height 9
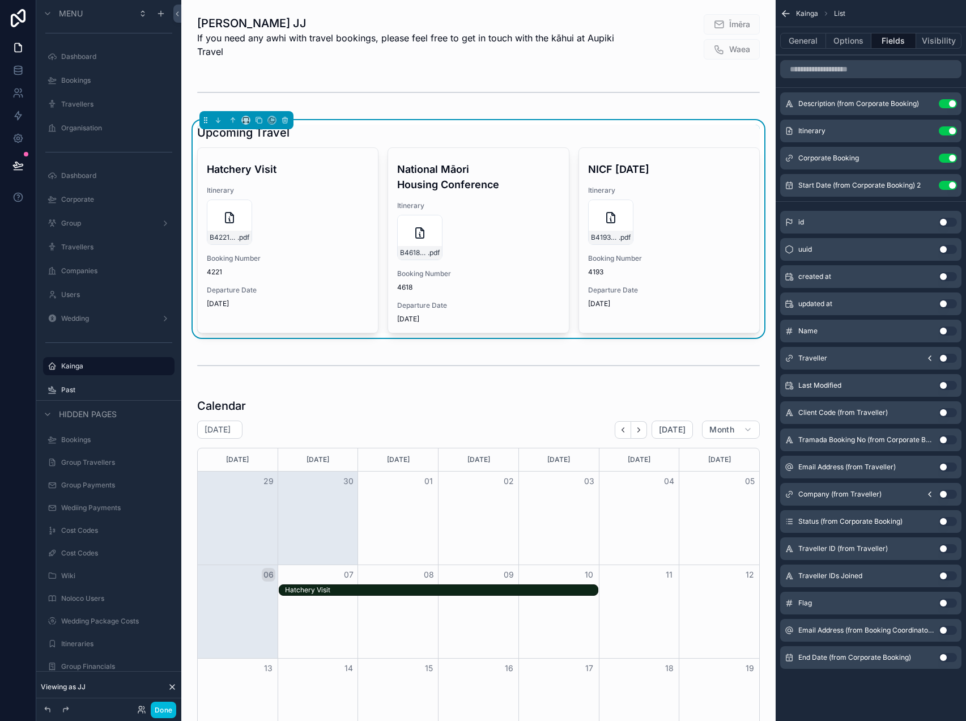
click at [947, 494] on button "Use setting" at bounding box center [948, 494] width 18 height 9
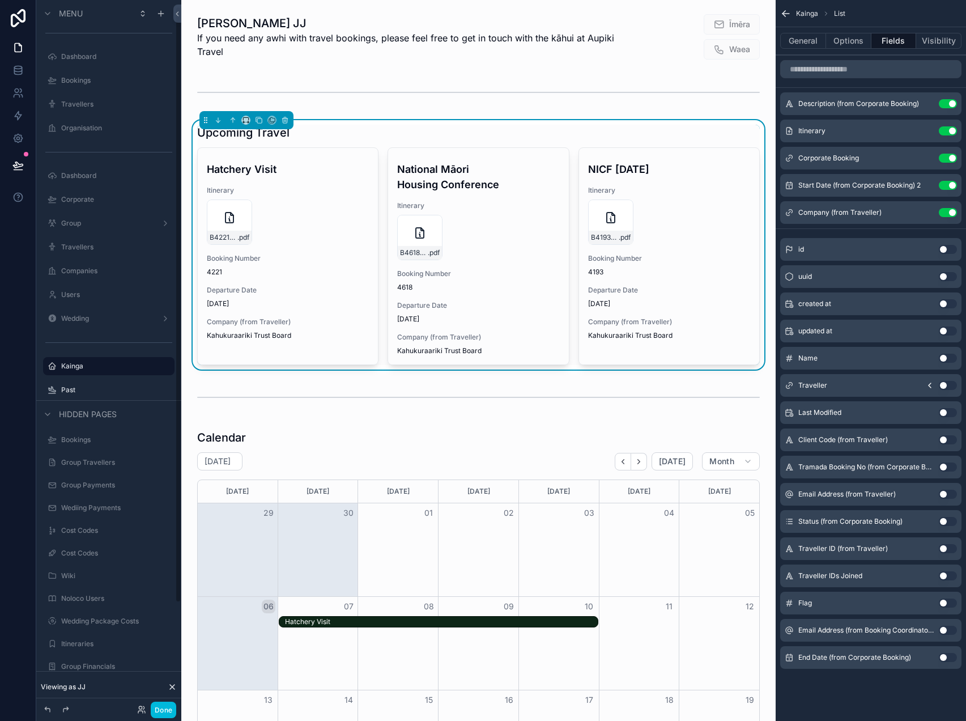
click at [77, 389] on label "Past" at bounding box center [114, 389] width 107 height 9
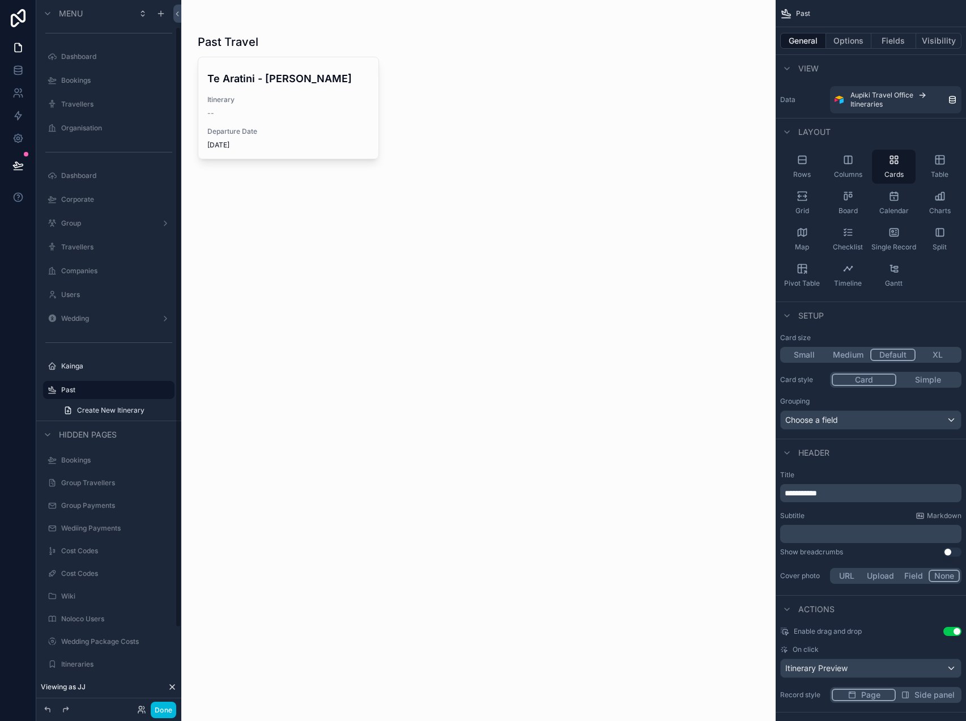
scroll to position [32, 0]
click at [888, 33] on button "Fields" at bounding box center [894, 41] width 45 height 16
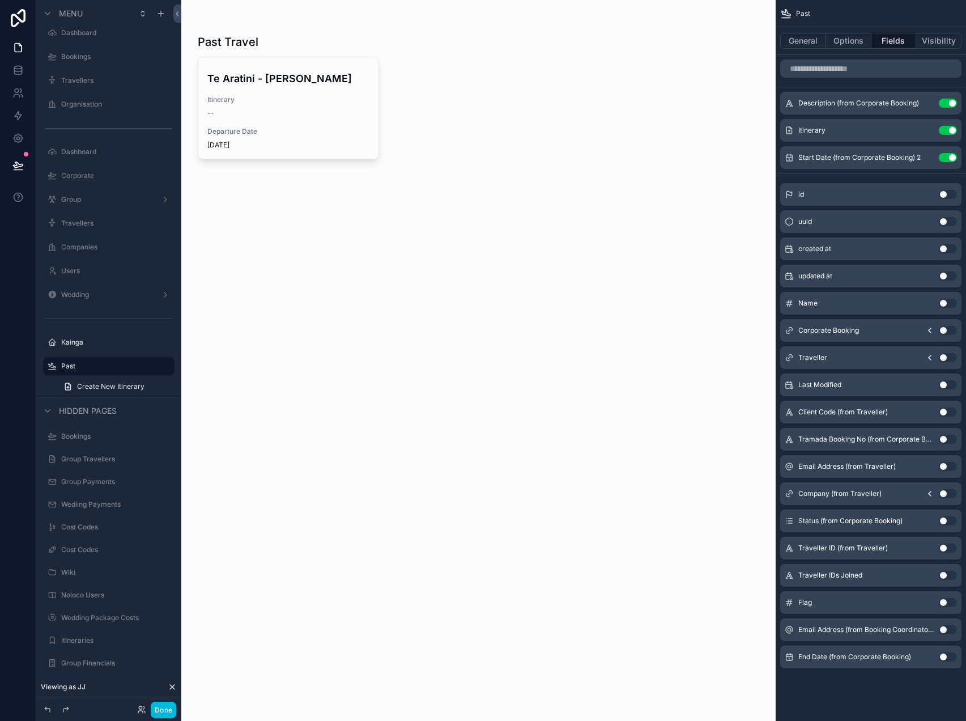
click at [948, 493] on button "Use setting" at bounding box center [948, 493] width 18 height 9
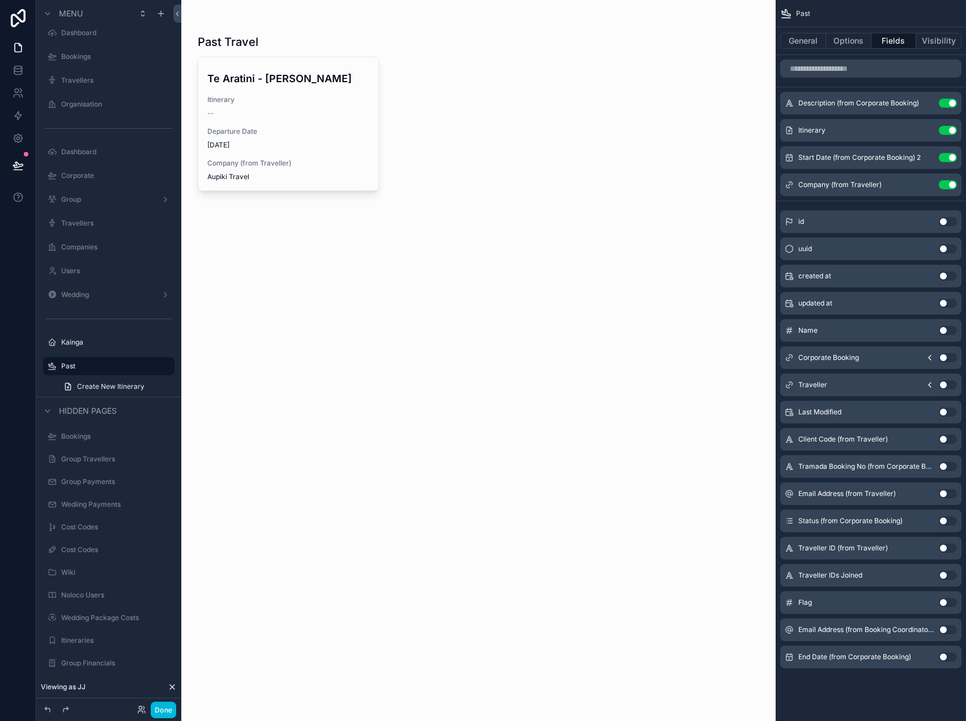
click at [0, 0] on icon "scrollable content" at bounding box center [0, 0] width 0 height 0
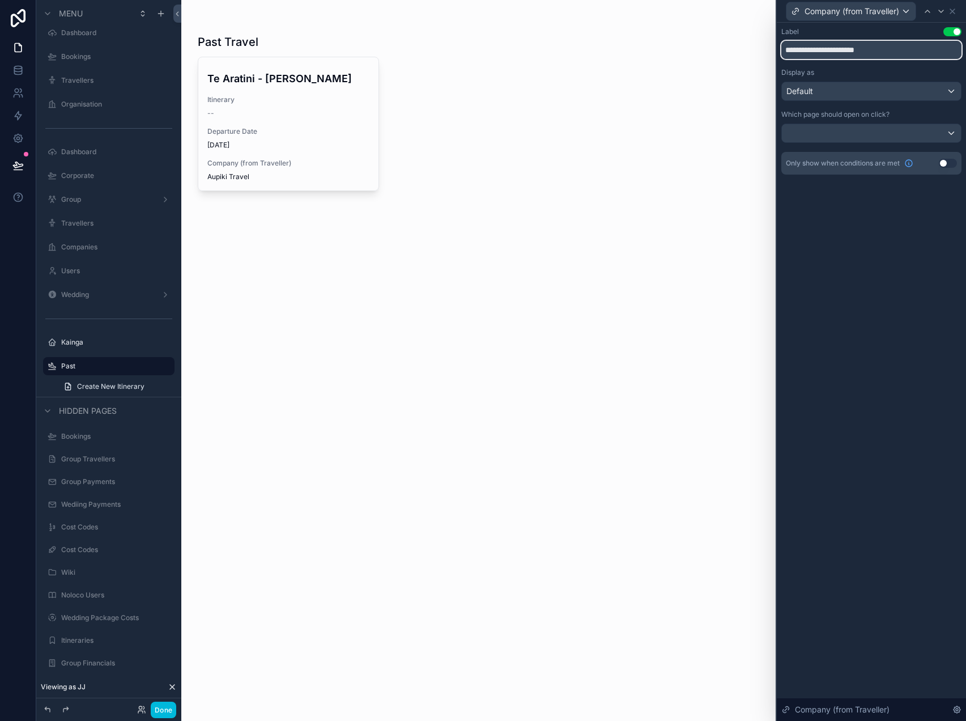
drag, startPoint x: 897, startPoint y: 54, endPoint x: 625, endPoint y: 43, distance: 272.3
click at [625, 43] on div "**********" at bounding box center [483, 360] width 966 height 721
type input "**********"
click at [949, 165] on button "Use setting" at bounding box center [948, 163] width 18 height 9
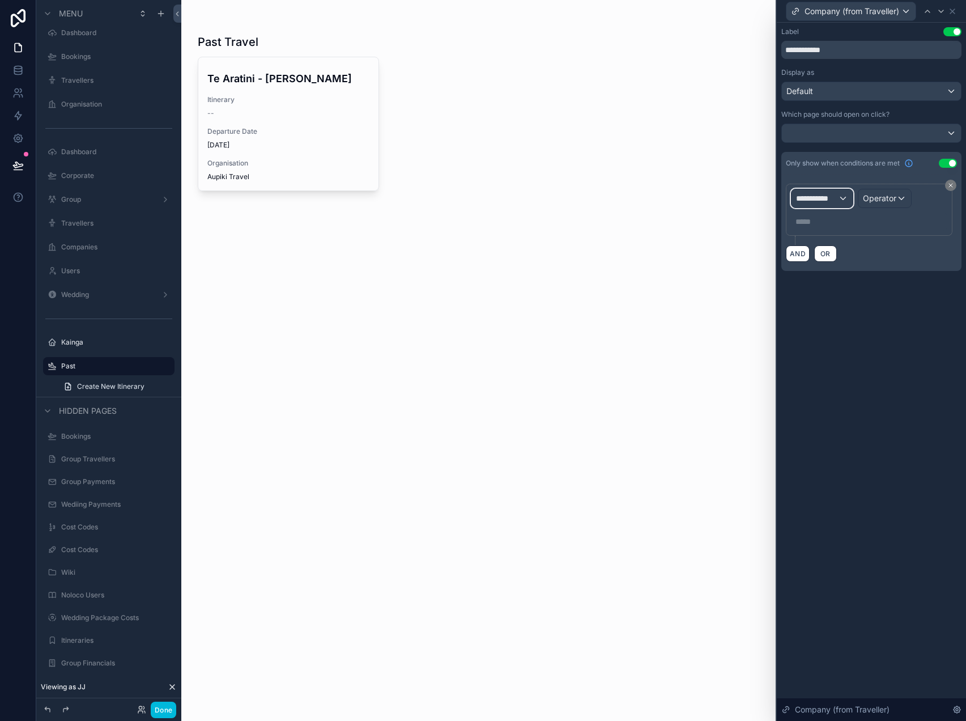
click at [831, 194] on span "**********" at bounding box center [817, 198] width 42 height 11
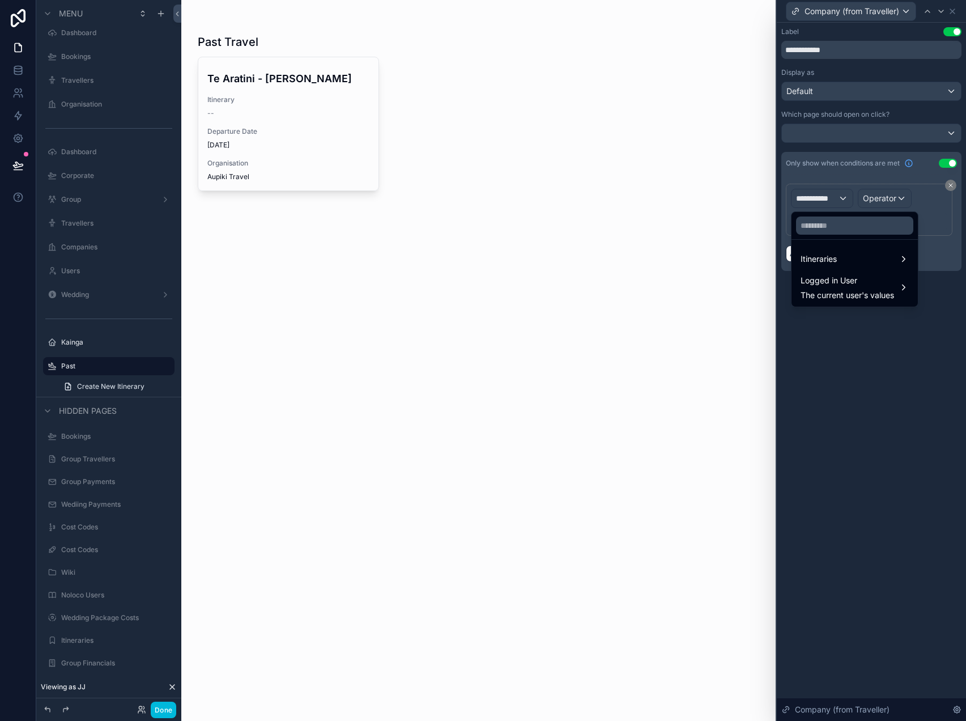
click at [844, 279] on span "Logged in User" at bounding box center [848, 281] width 94 height 14
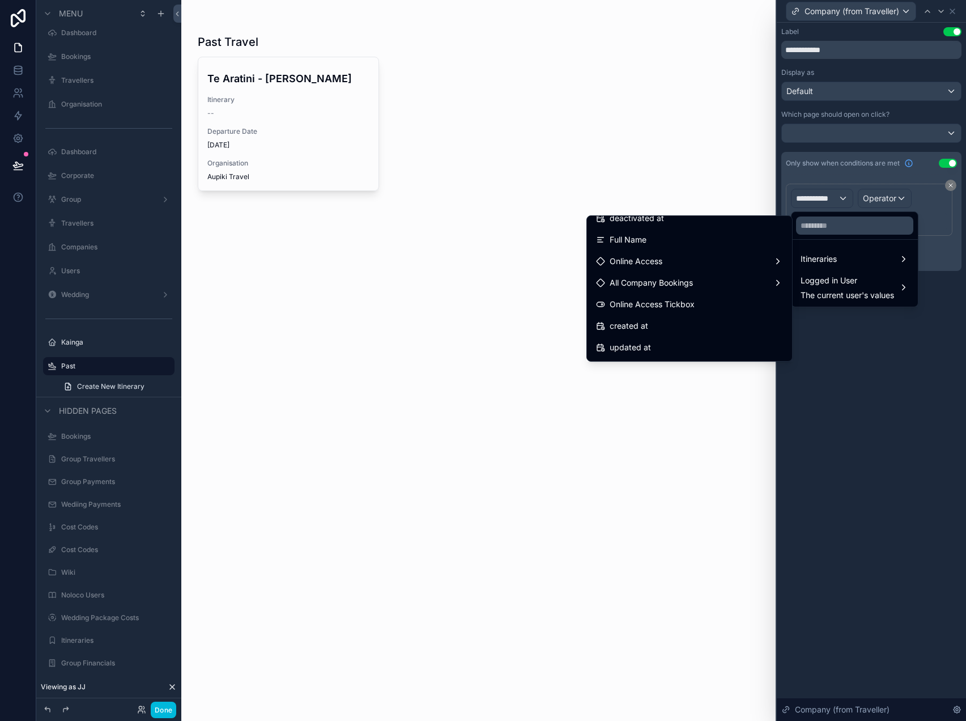
scroll to position [240, 0]
click at [717, 267] on div "Online Access" at bounding box center [689, 268] width 187 height 14
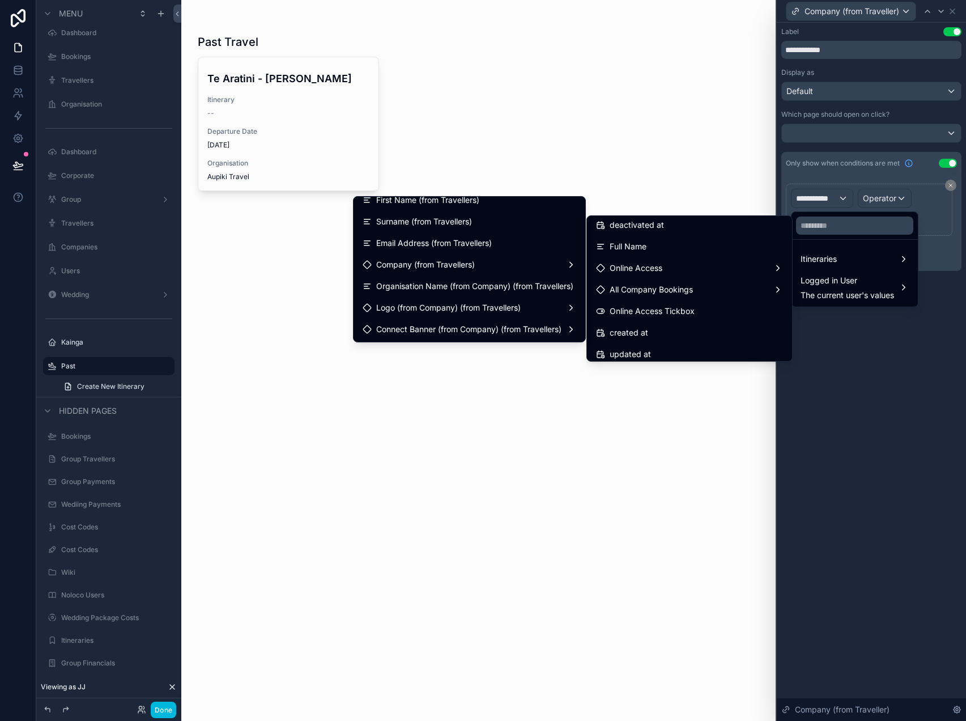
scroll to position [80, 0]
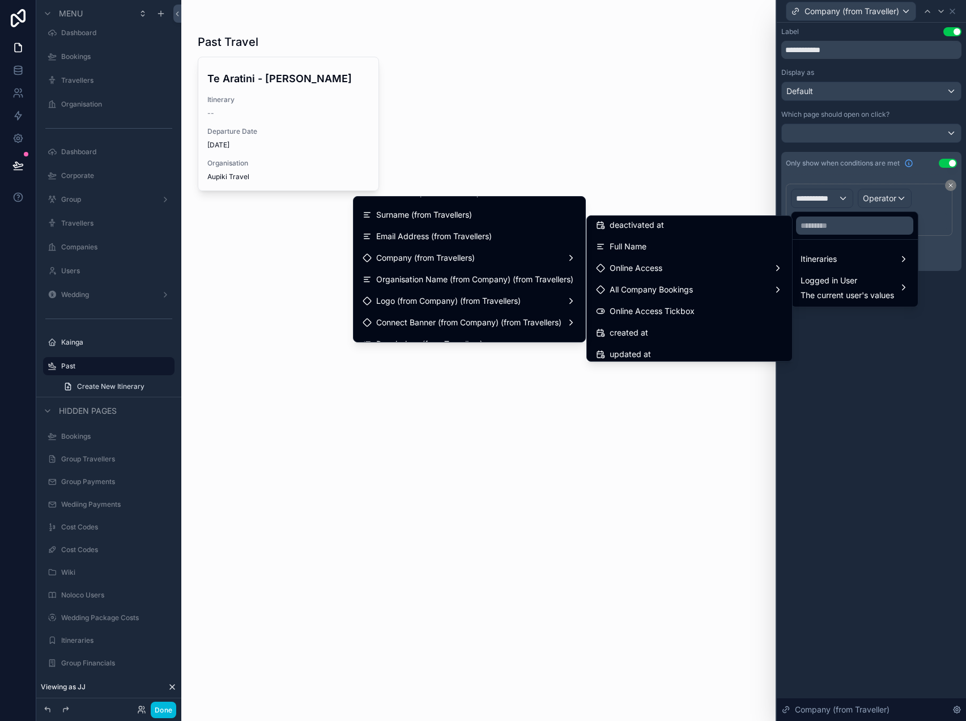
click at [485, 279] on span "Organisation Name (from Company) (from Travellers)" at bounding box center [474, 280] width 197 height 14
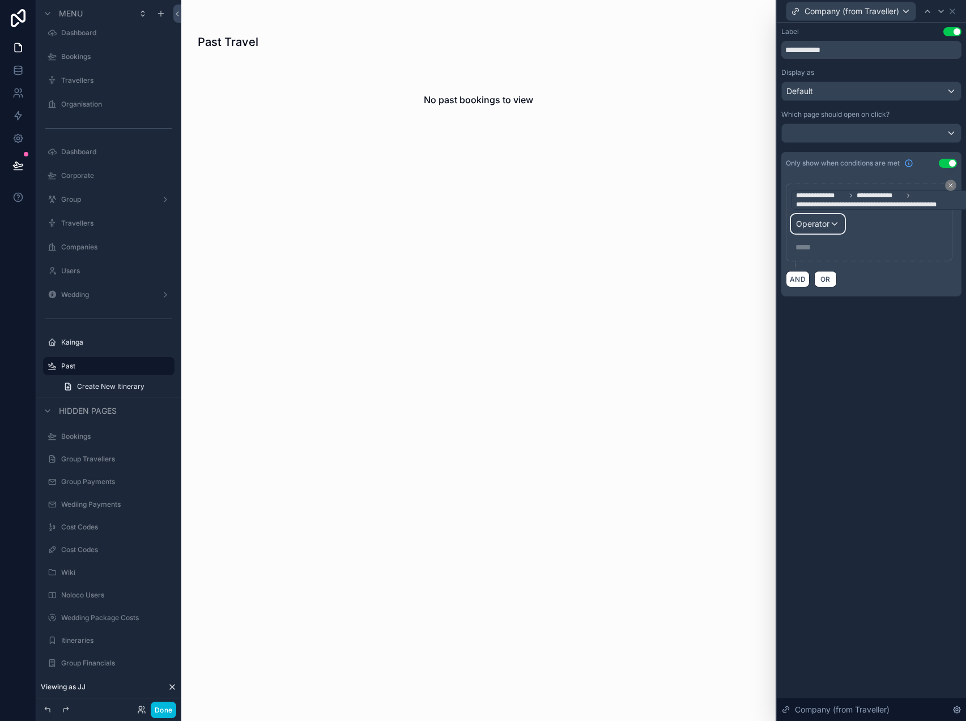
click at [829, 224] on span "Operator" at bounding box center [812, 224] width 33 height 10
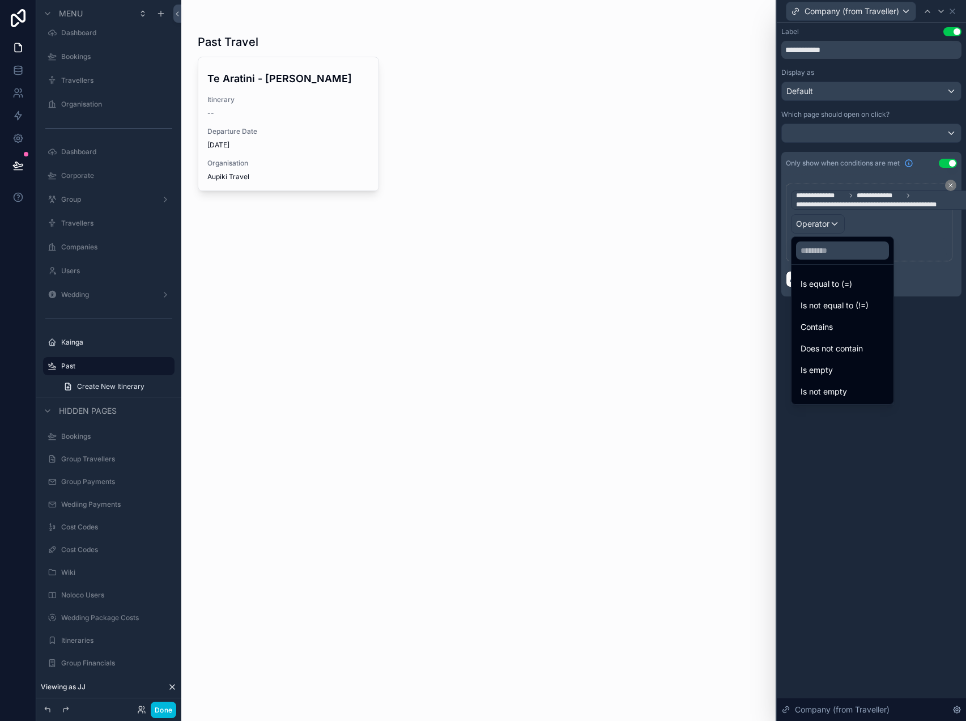
click at [843, 329] on div "Contains" at bounding box center [843, 327] width 84 height 14
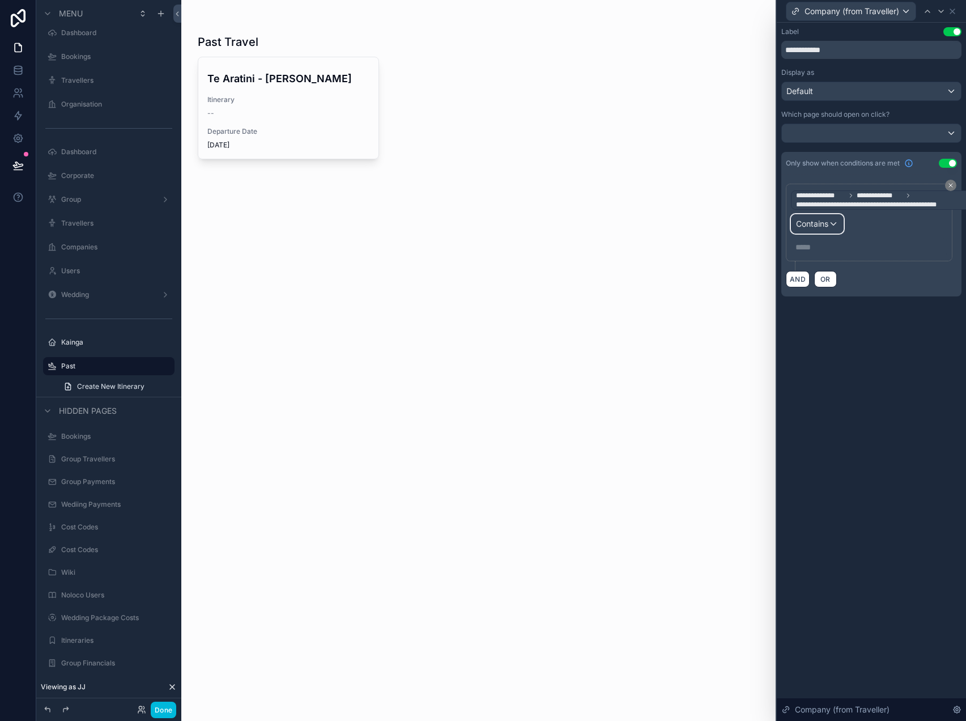
click at [829, 232] on div "Contains" at bounding box center [818, 224] width 52 height 18
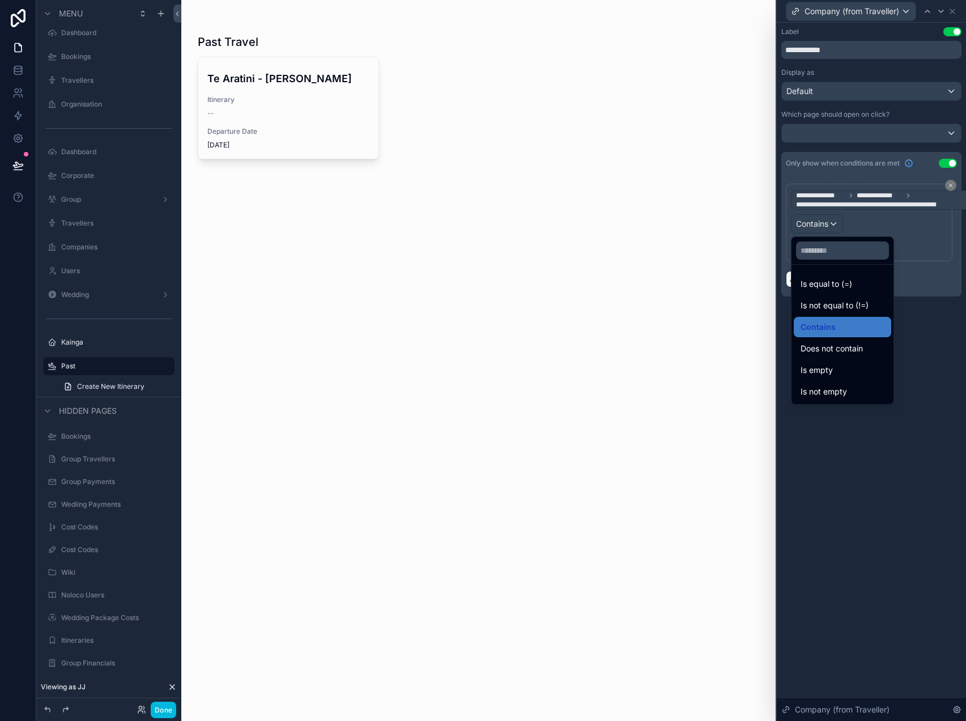
click at [915, 238] on div at bounding box center [871, 360] width 189 height 721
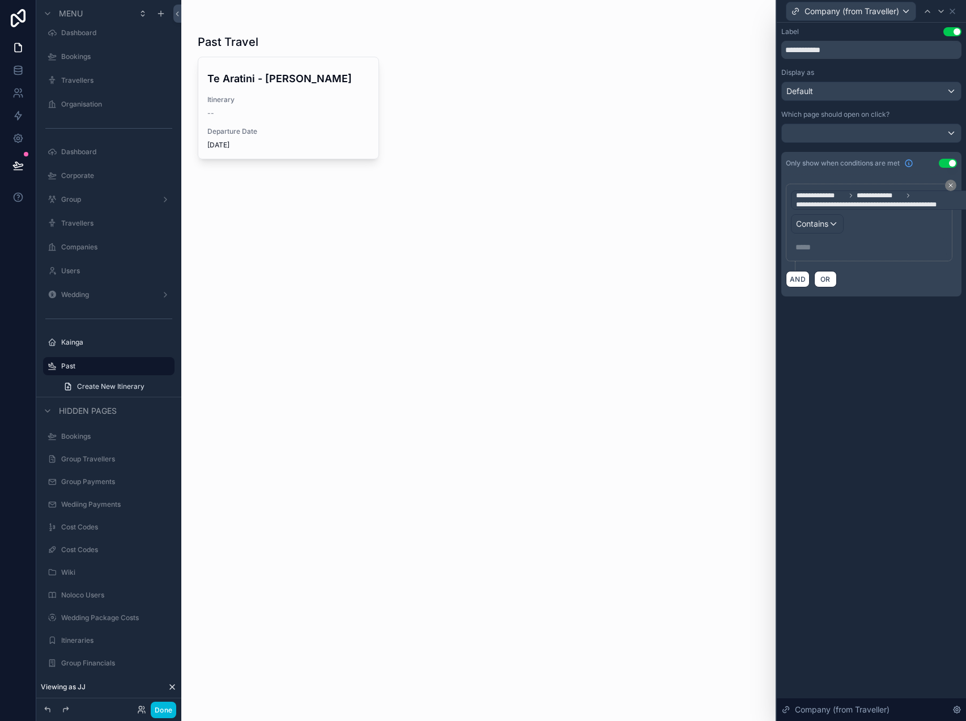
click at [825, 244] on p "***** ﻿" at bounding box center [871, 246] width 150 height 11
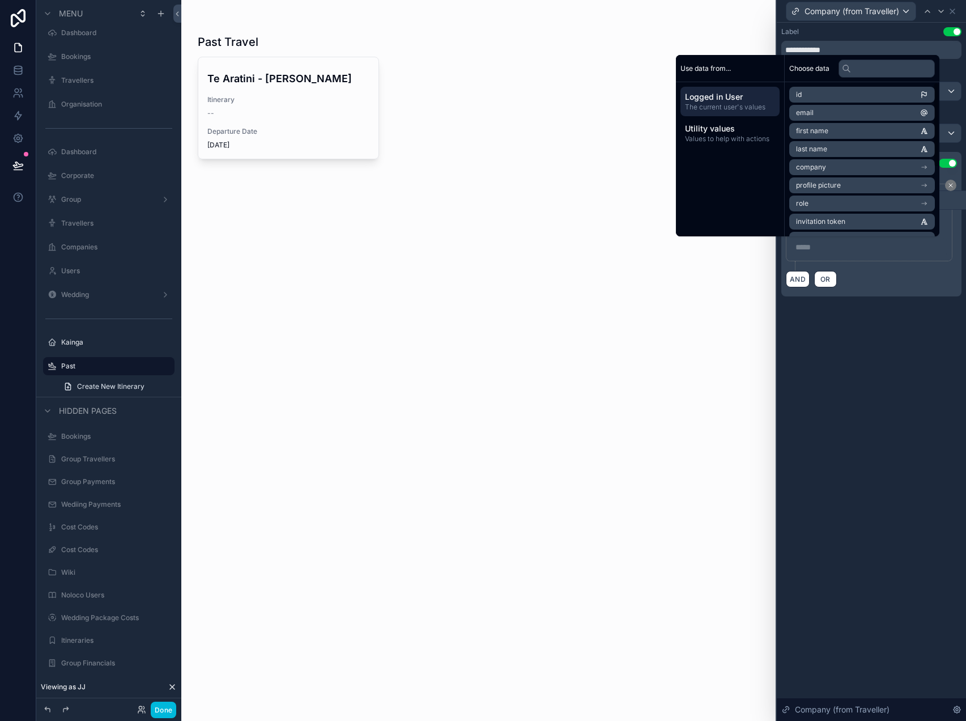
click at [726, 130] on span "Utility values" at bounding box center [730, 128] width 90 height 11
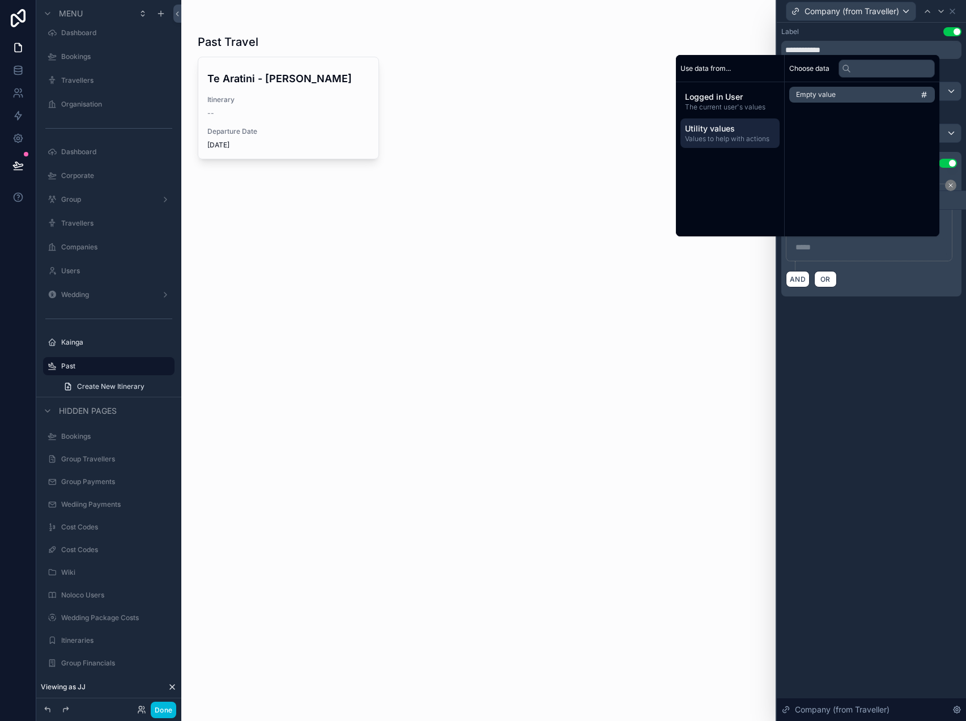
click at [816, 368] on div "**********" at bounding box center [871, 372] width 189 height 698
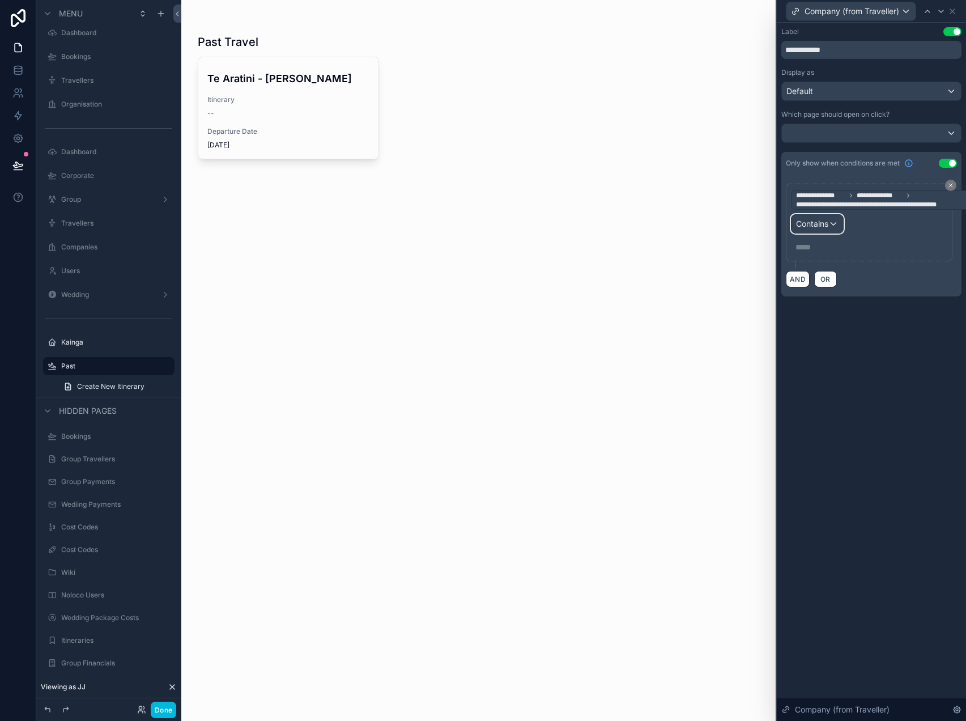
click at [832, 226] on div "Contains" at bounding box center [818, 224] width 52 height 18
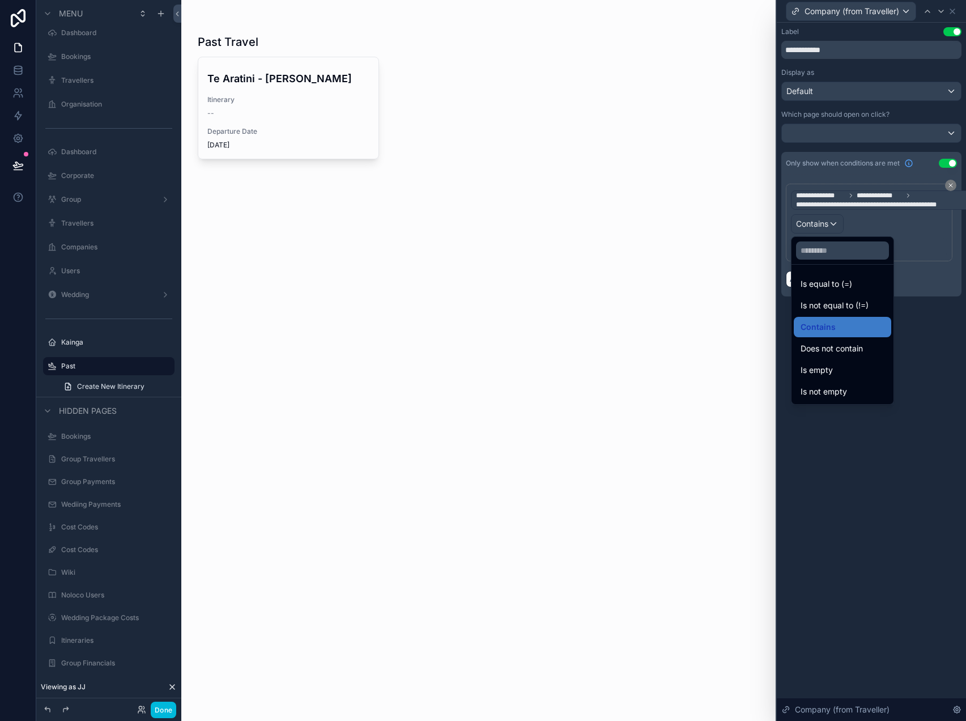
click at [868, 286] on div "Is equal to (=)" at bounding box center [843, 284] width 84 height 14
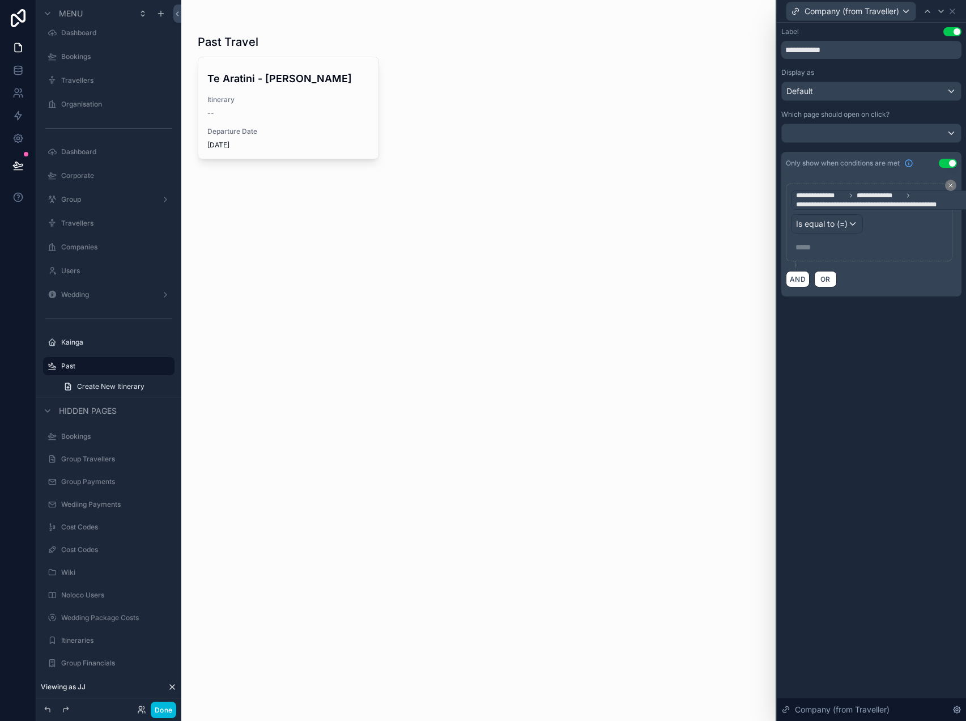
click at [826, 242] on p "***** ﻿" at bounding box center [871, 246] width 150 height 11
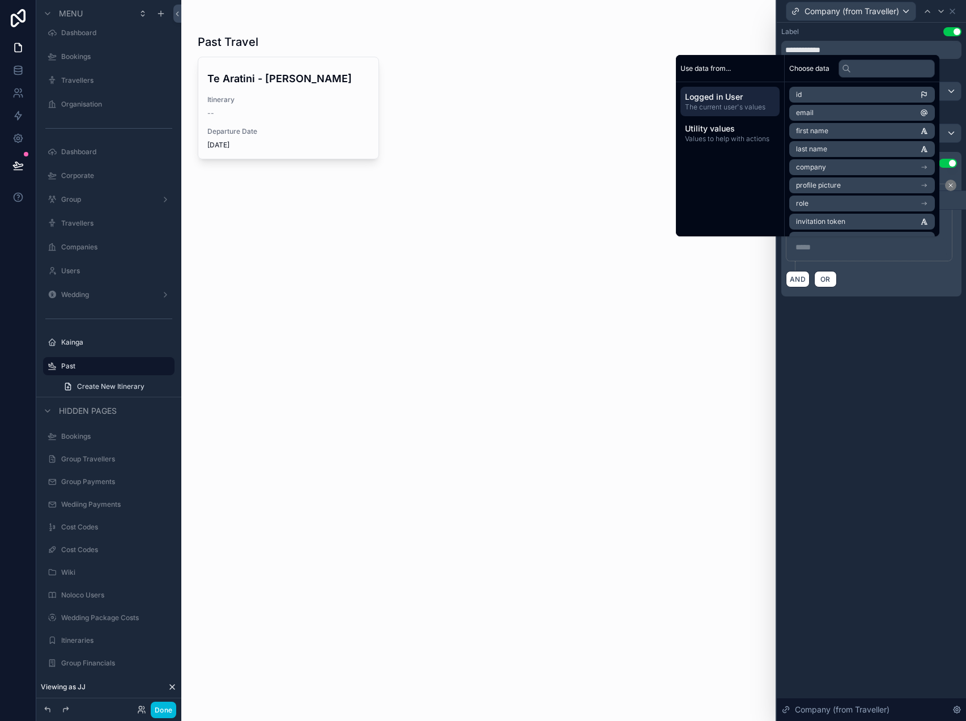
click at [881, 321] on div "**********" at bounding box center [871, 173] width 189 height 301
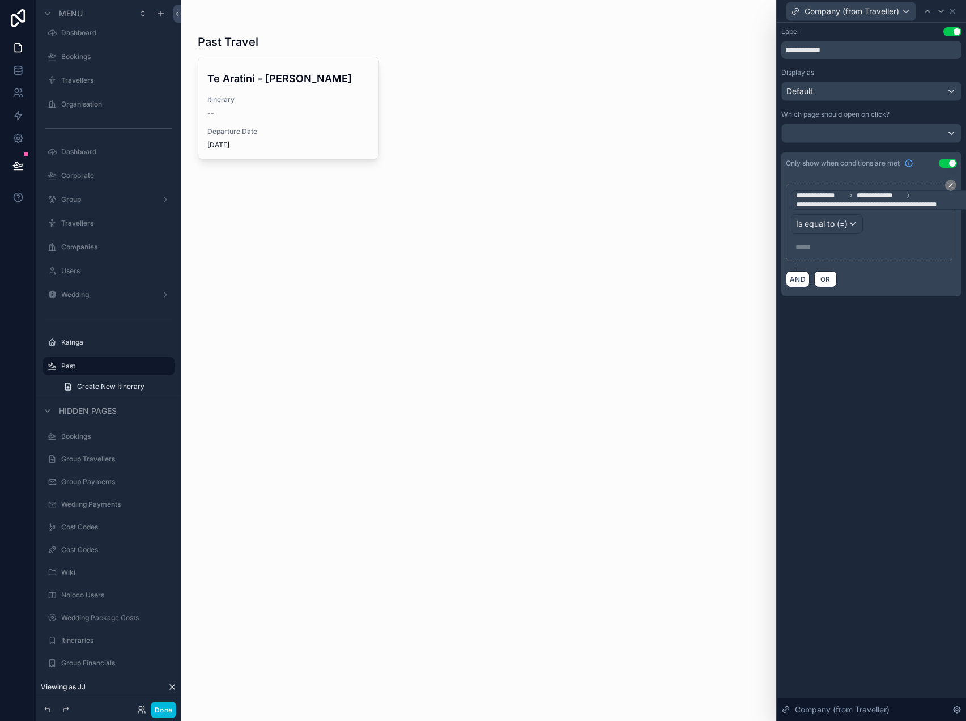
click at [948, 159] on button "Use setting" at bounding box center [948, 163] width 18 height 9
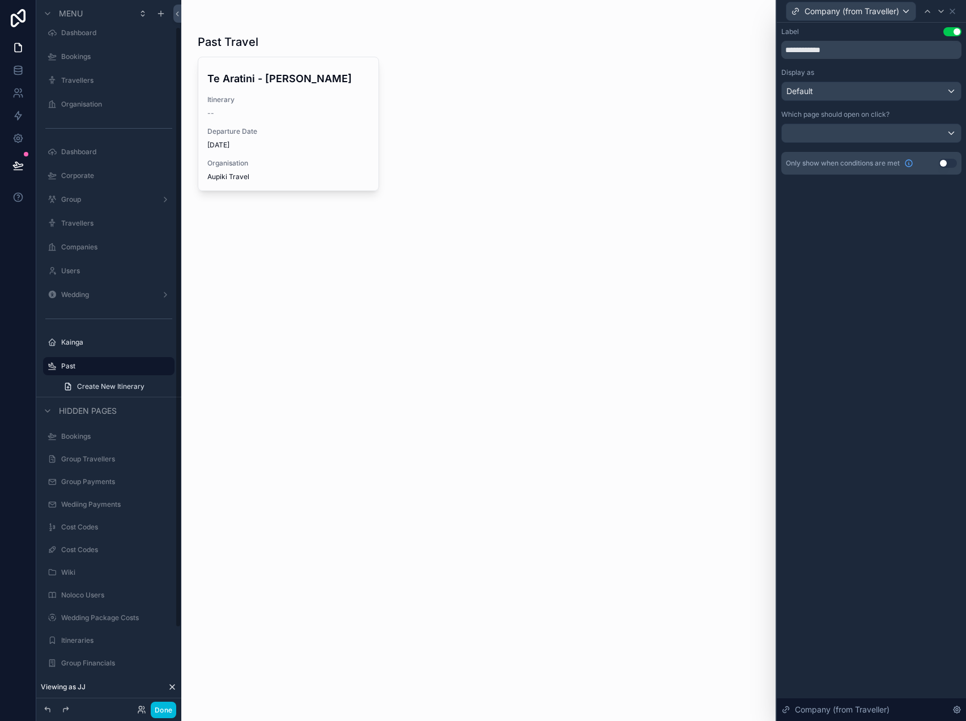
click at [101, 344] on label "Kainga" at bounding box center [114, 342] width 107 height 9
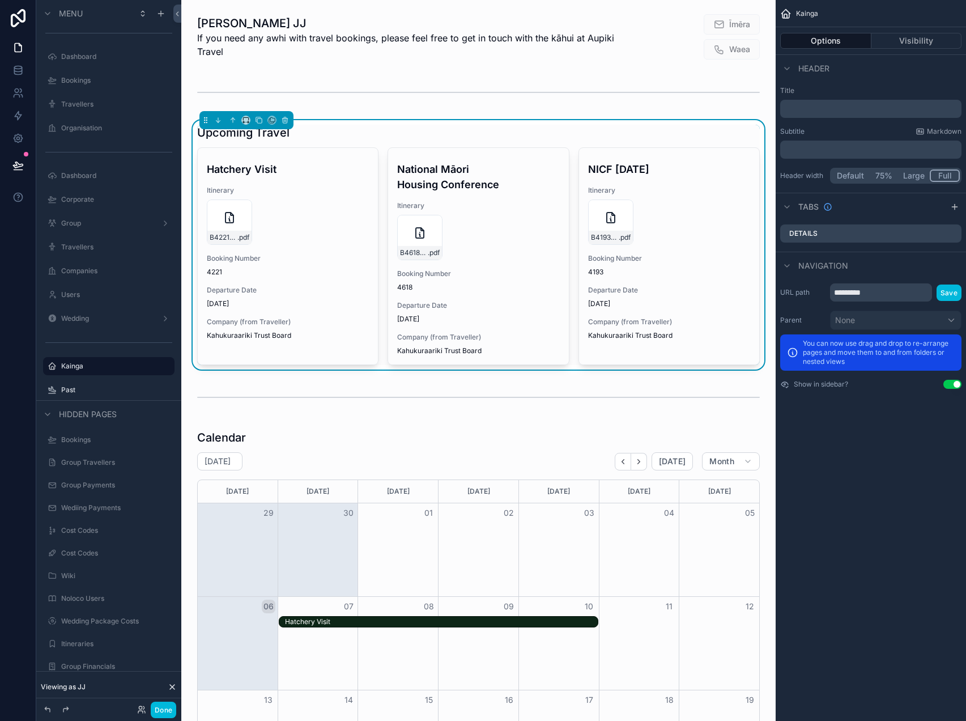
click at [682, 132] on div "scrollable content" at bounding box center [717, 132] width 85 height 1
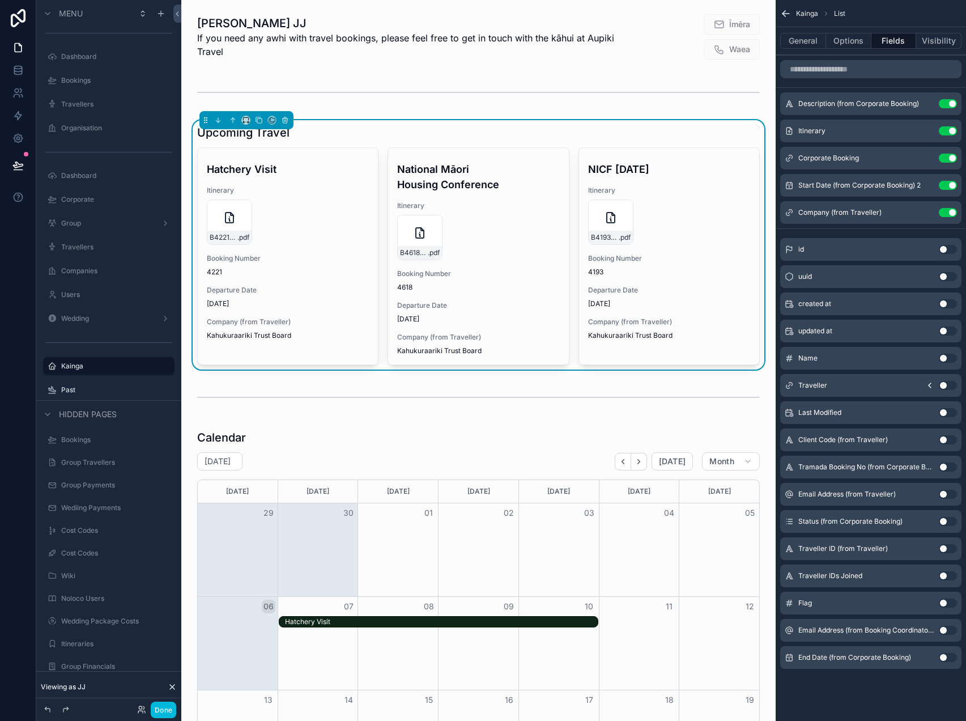
click at [0, 0] on icon "scrollable content" at bounding box center [0, 0] width 0 height 0
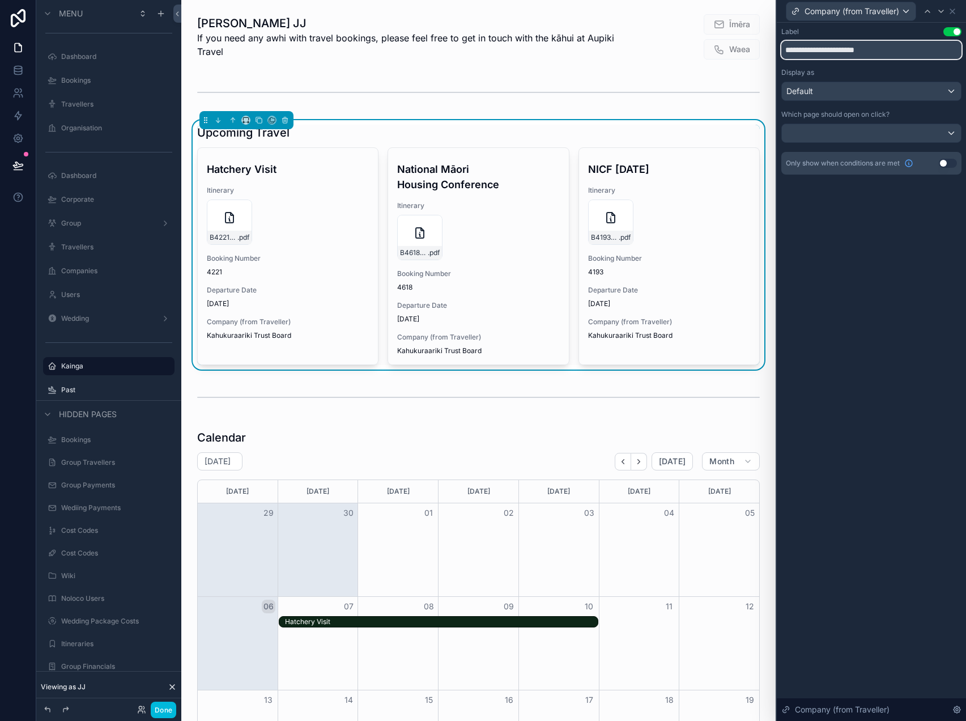
drag, startPoint x: 887, startPoint y: 51, endPoint x: 694, endPoint y: 39, distance: 193.1
click at [694, 39] on div "**********" at bounding box center [483, 360] width 966 height 721
type input "**********"
click at [831, 311] on div "**********" at bounding box center [871, 372] width 189 height 698
click at [953, 11] on icon at bounding box center [952, 11] width 9 height 9
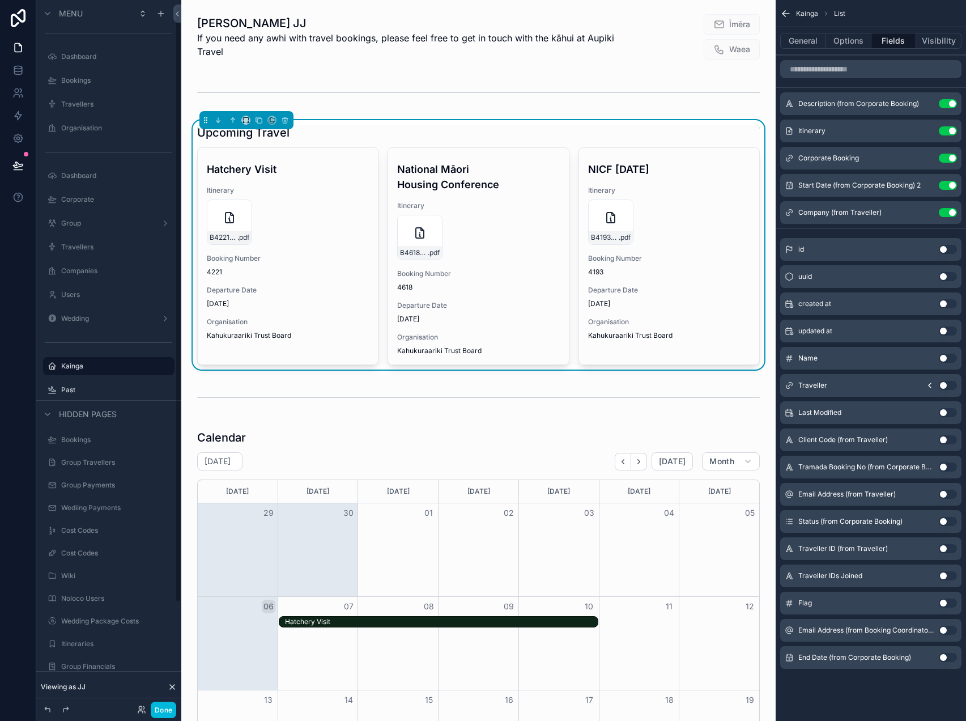
click at [154, 711] on button "Done" at bounding box center [164, 710] width 26 height 16
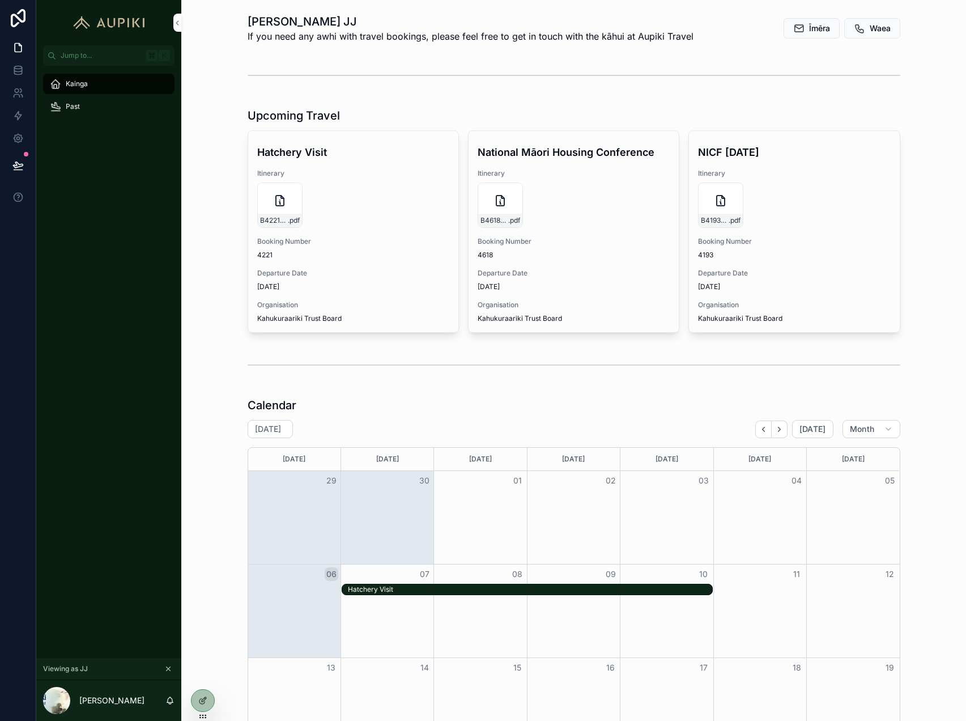
click at [71, 104] on span "Past" at bounding box center [73, 106] width 14 height 9
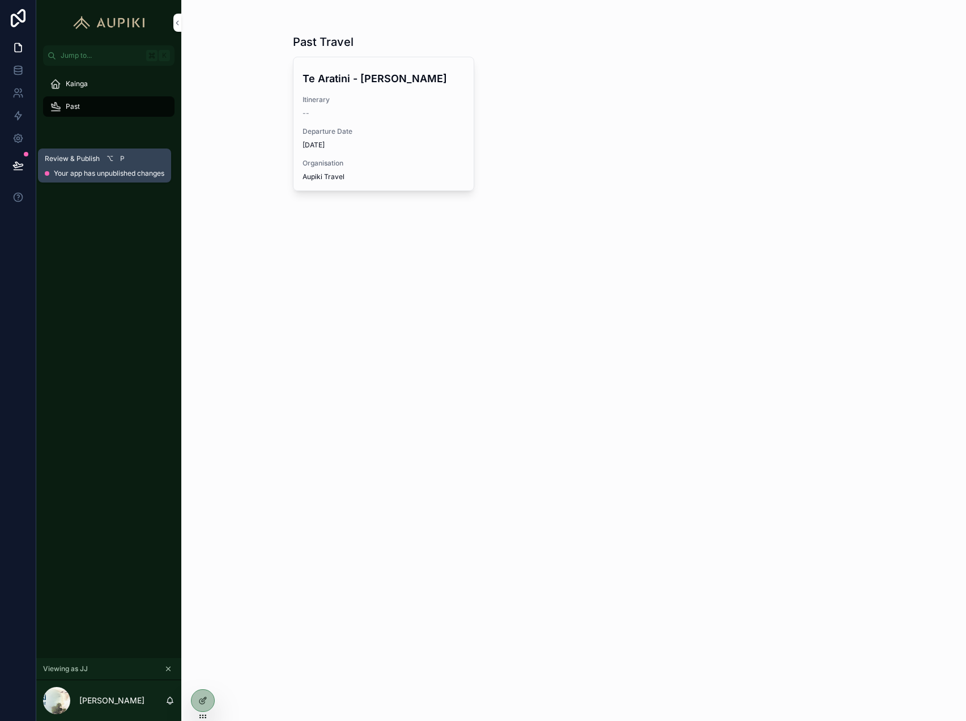
click at [18, 167] on icon at bounding box center [18, 165] width 10 height 6
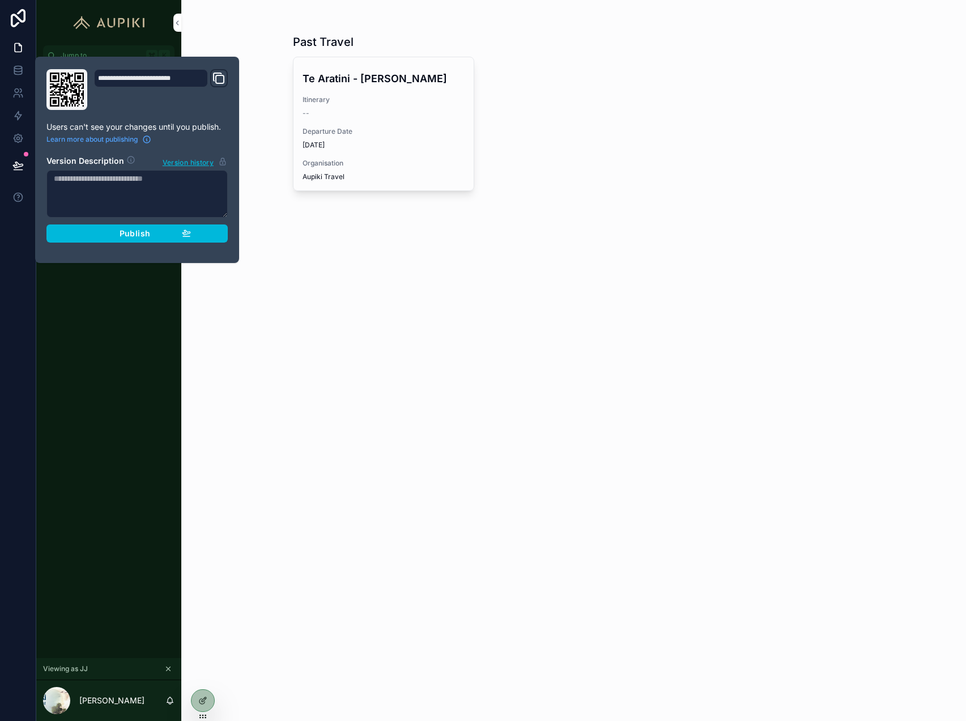
click at [149, 239] on button "Publish" at bounding box center [136, 233] width 181 height 18
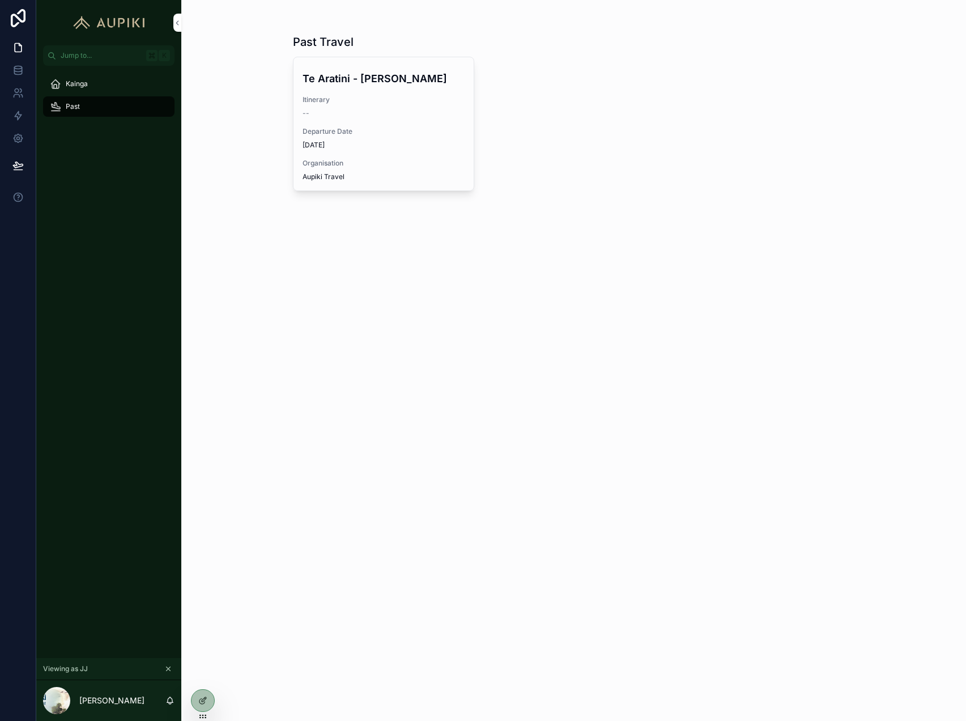
click at [322, 397] on div "Past Travel Te Aratini - JJ Itinerary -- Departure Date 01/08/2025 Organisation…" at bounding box center [573, 360] width 785 height 721
click at [166, 668] on icon "scrollable content" at bounding box center [168, 669] width 8 height 8
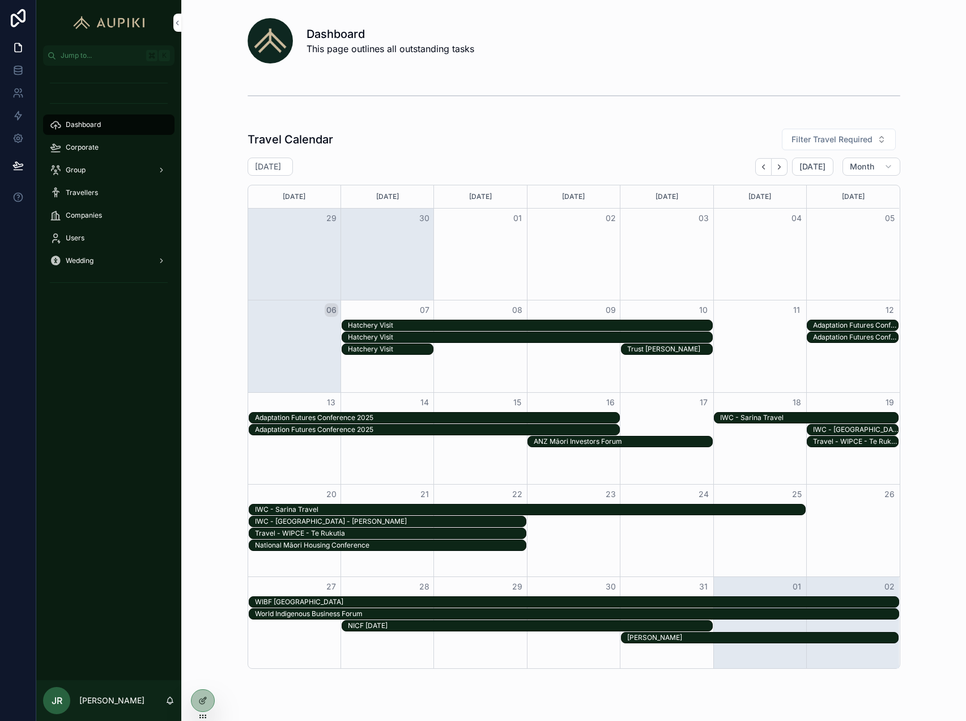
click at [125, 234] on div "Users" at bounding box center [109, 238] width 118 height 18
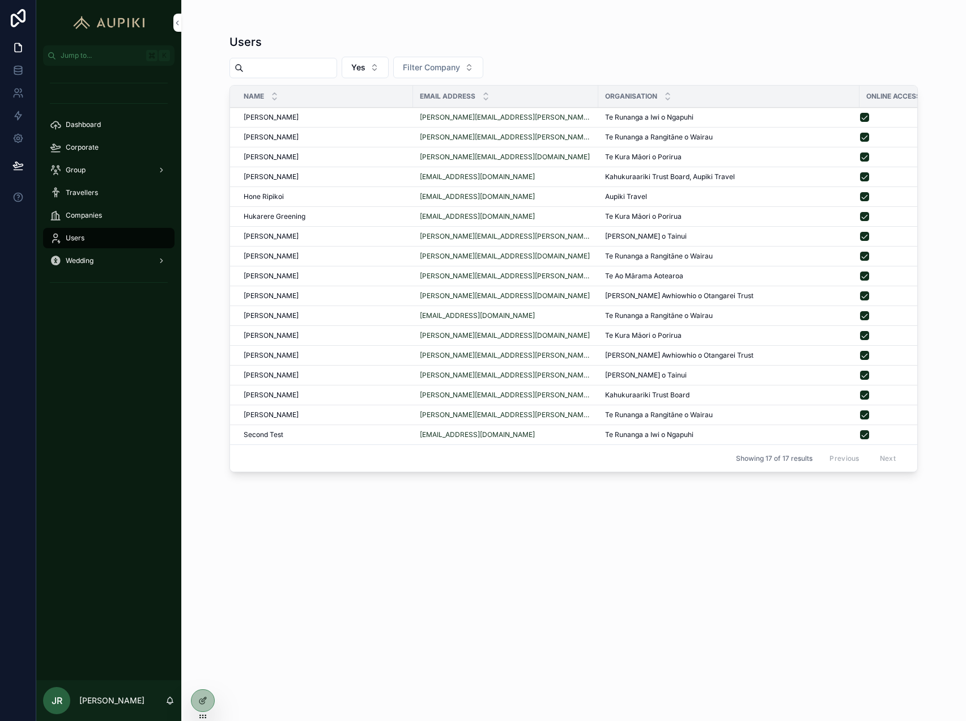
click at [542, 120] on div "[PERSON_NAME][EMAIL_ADDRESS][PERSON_NAME][DOMAIN_NAME]" at bounding box center [506, 117] width 172 height 9
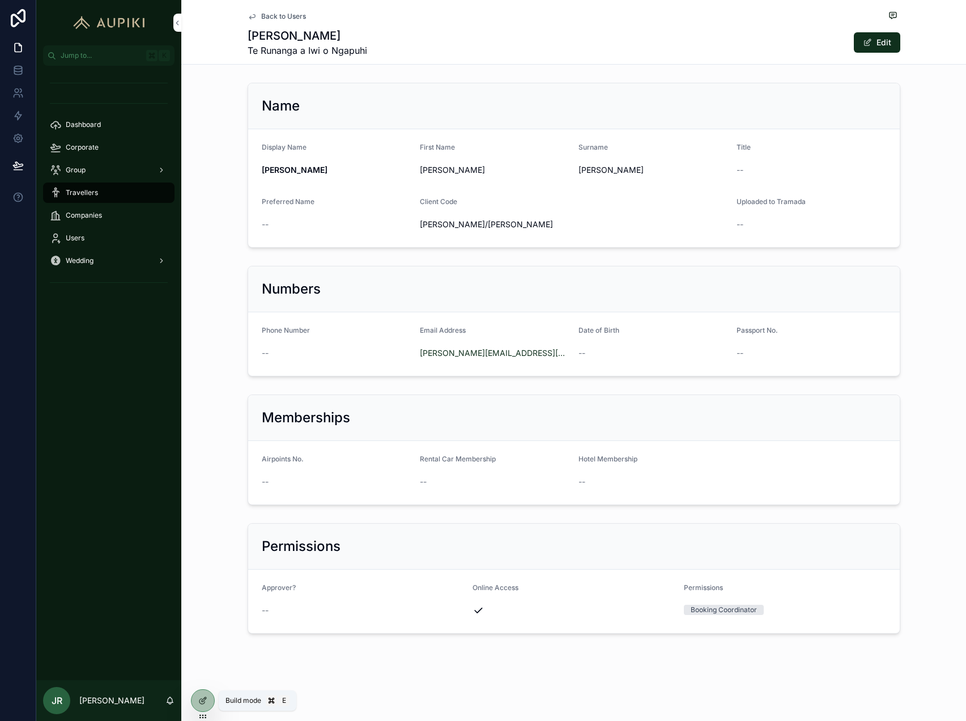
click at [202, 698] on icon at bounding box center [202, 700] width 9 height 9
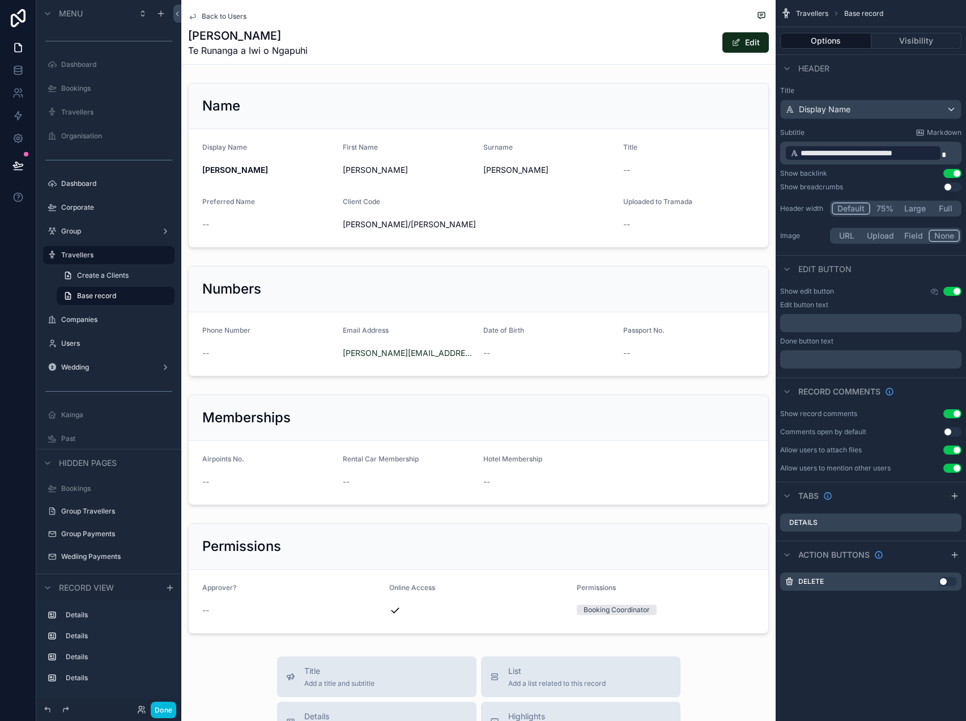
click at [549, 101] on div "scrollable content" at bounding box center [478, 165] width 595 height 174
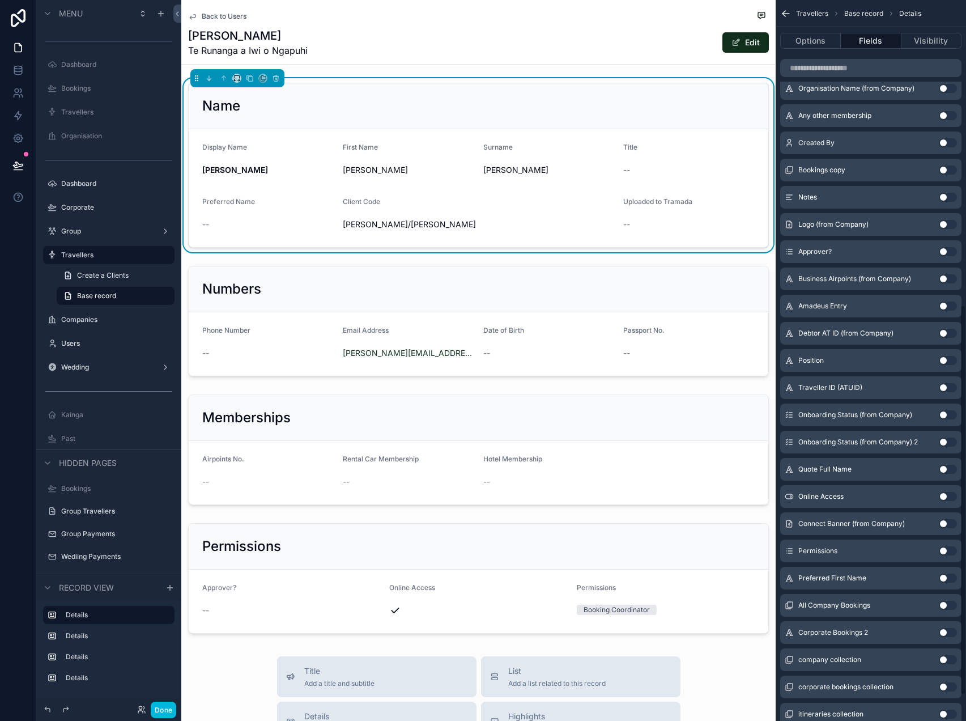
scroll to position [610, 0]
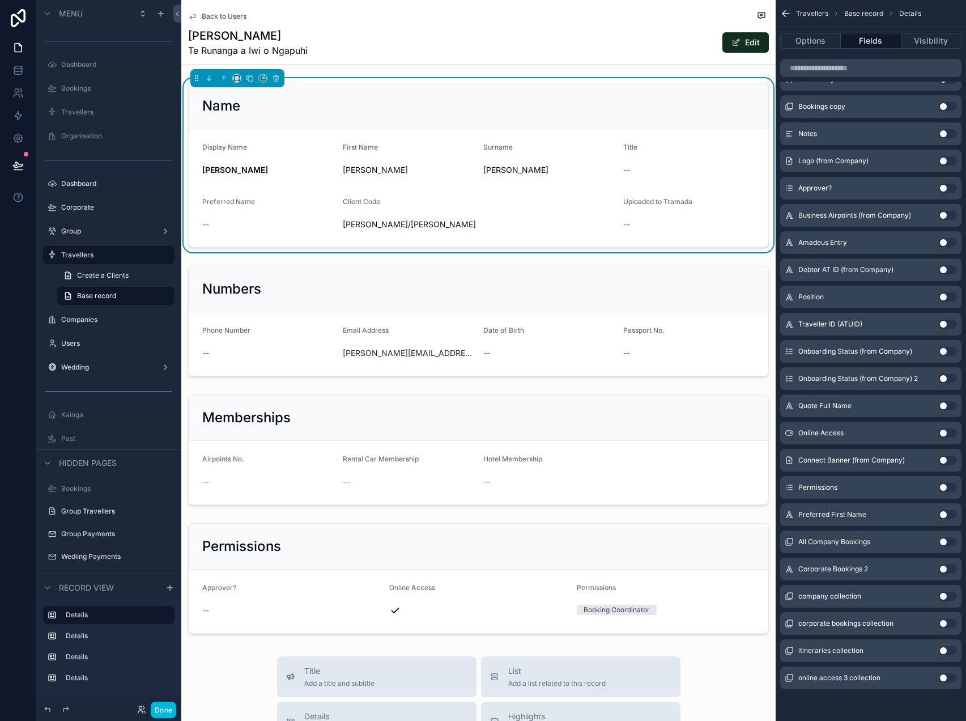
click at [947, 596] on button "Use setting" at bounding box center [948, 596] width 18 height 9
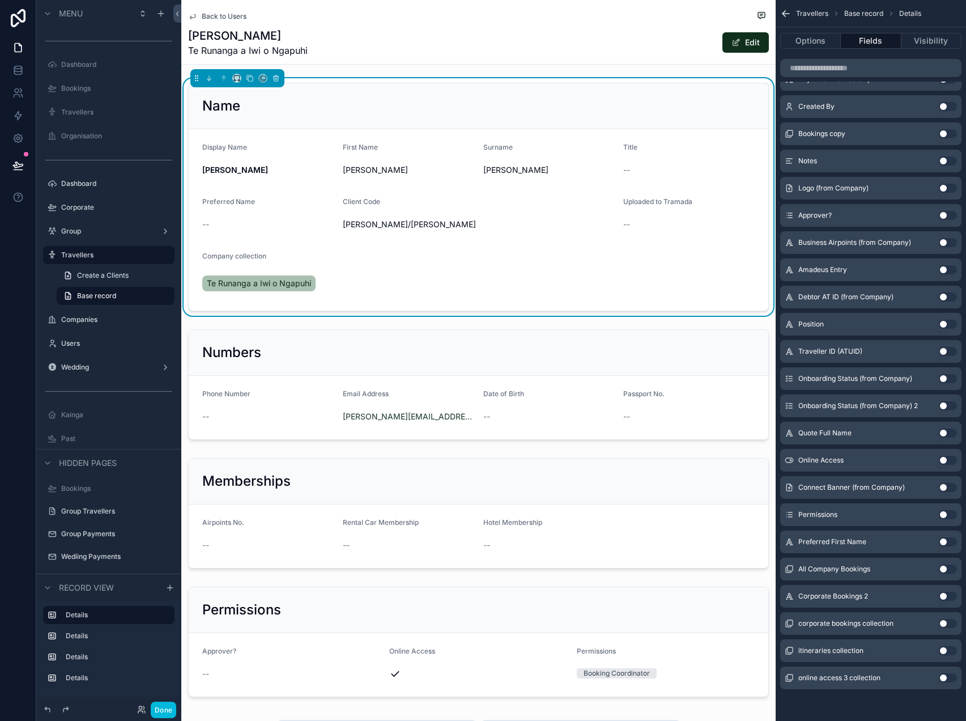
click at [745, 48] on button "Edit" at bounding box center [746, 42] width 46 height 20
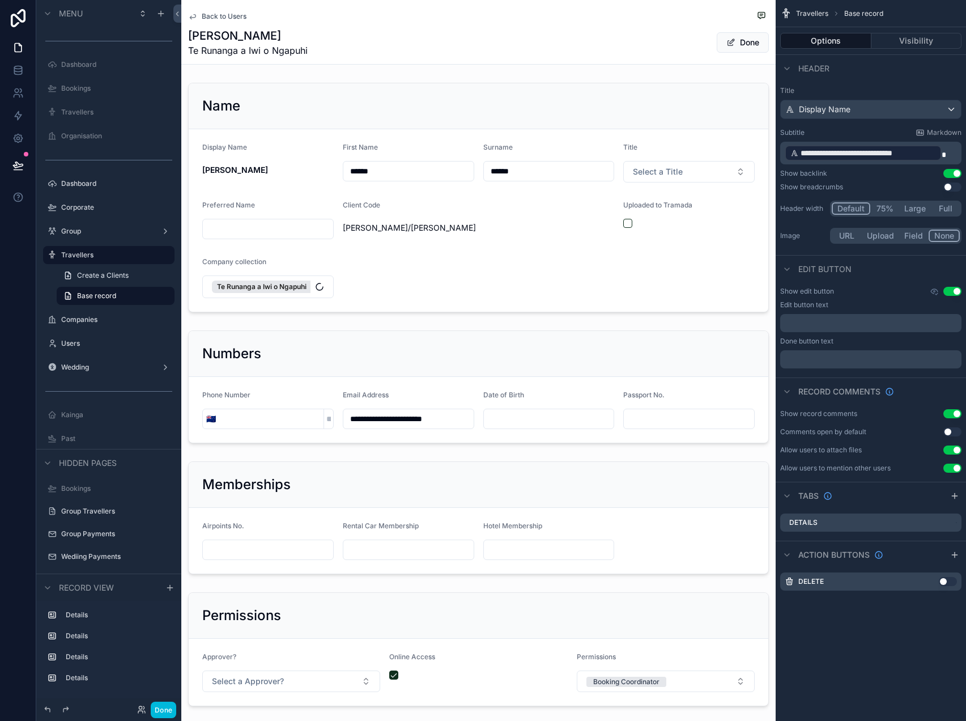
scroll to position [0, 0]
click at [587, 259] on div "scrollable content" at bounding box center [478, 197] width 595 height 239
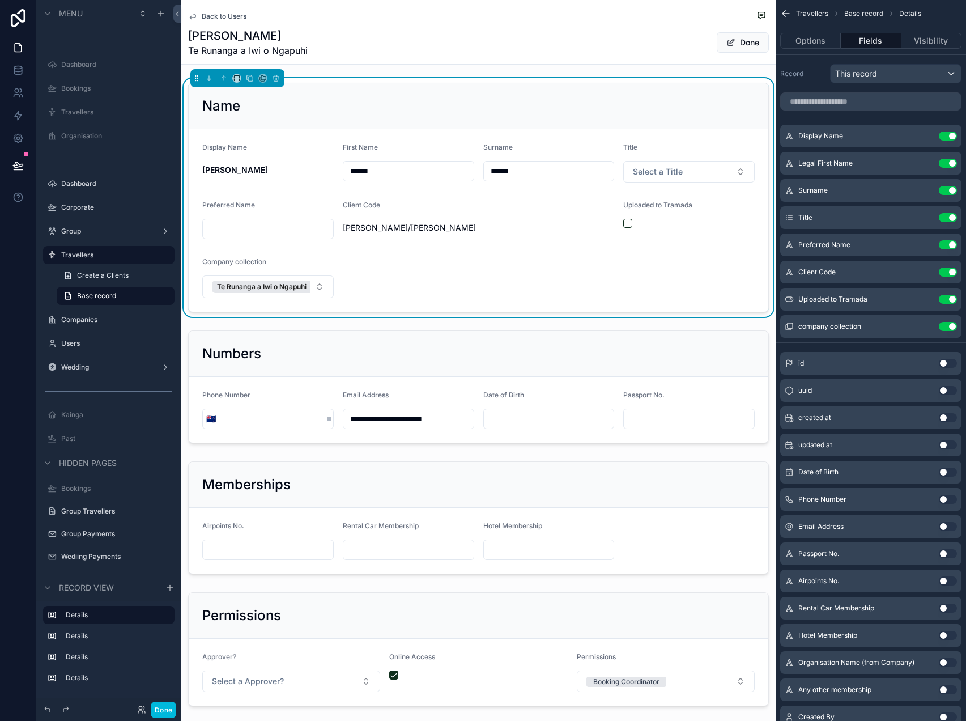
click at [0, 0] on icon "scrollable content" at bounding box center [0, 0] width 0 height 0
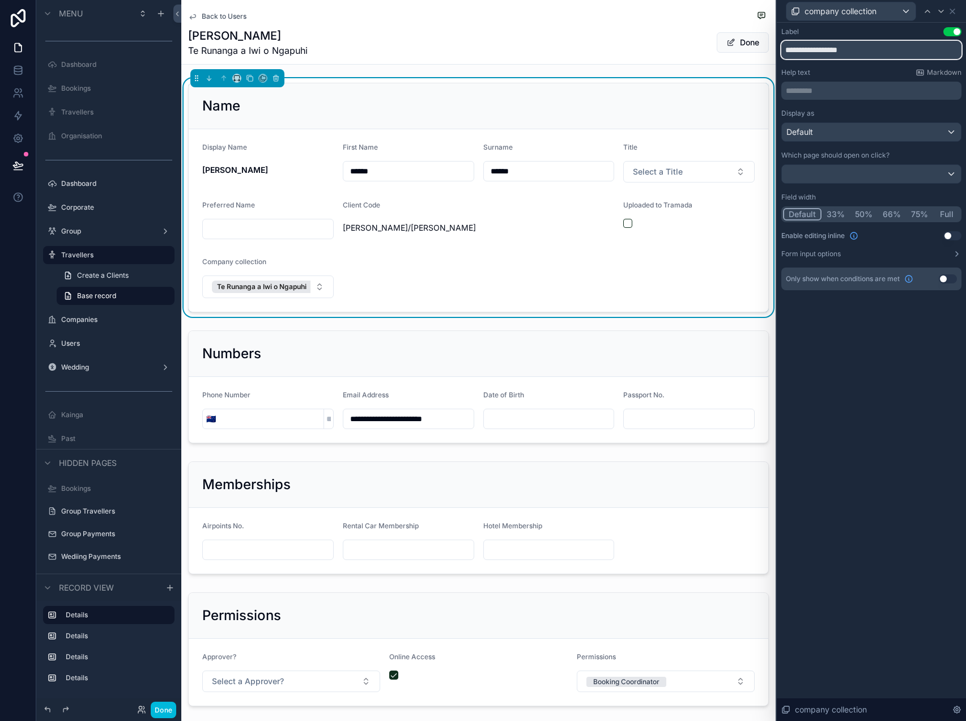
drag, startPoint x: 871, startPoint y: 44, endPoint x: 464, endPoint y: 15, distance: 407.5
click at [467, 15] on div "**********" at bounding box center [483, 360] width 966 height 721
type input "**********"
click at [955, 12] on icon at bounding box center [952, 11] width 9 height 9
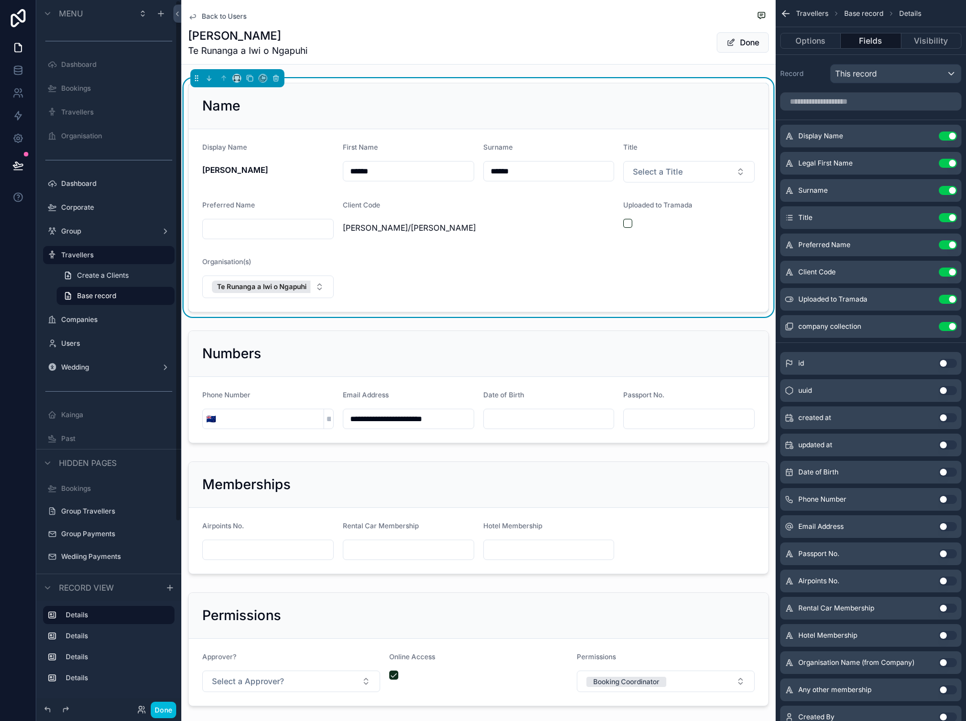
click at [169, 711] on button "Done" at bounding box center [164, 710] width 26 height 16
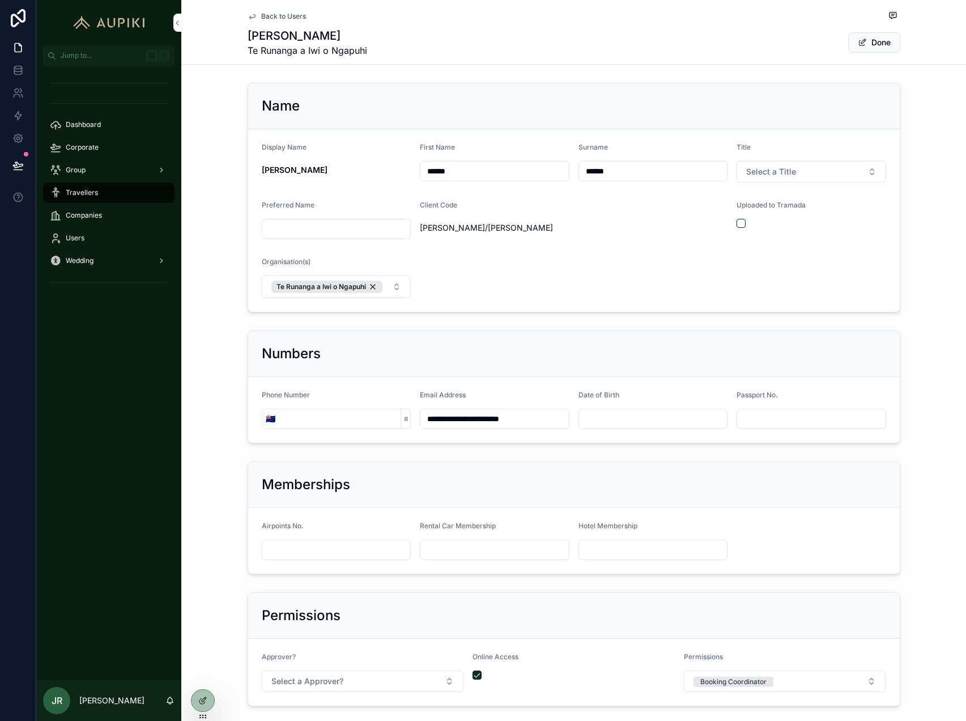
click at [401, 283] on button "Te Runanga a Iwi o Ngapuhi" at bounding box center [337, 286] width 150 height 23
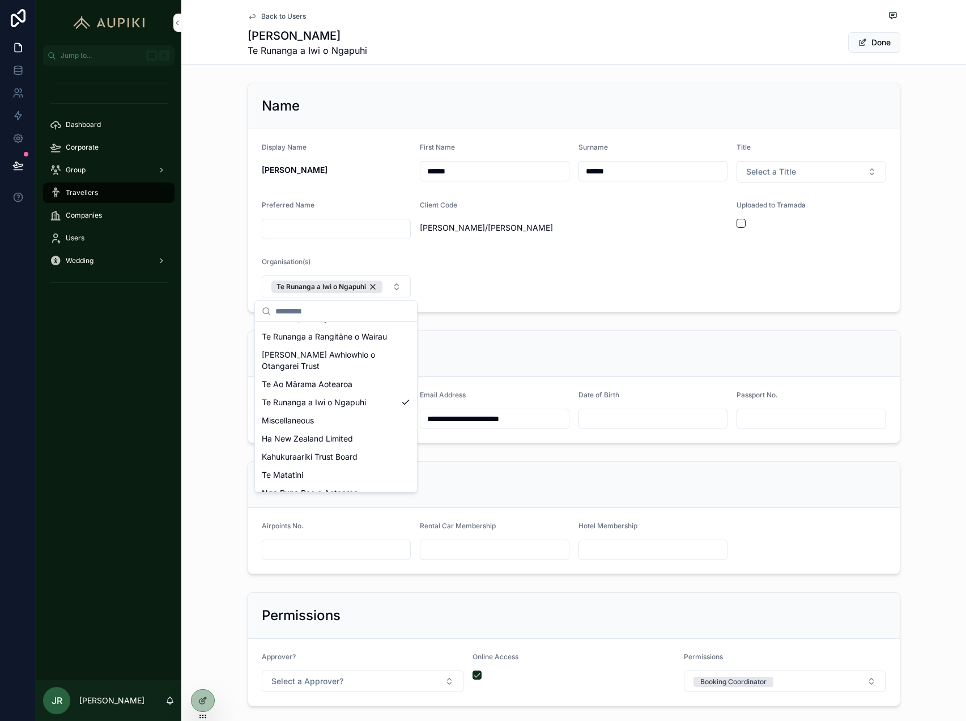
scroll to position [100, 0]
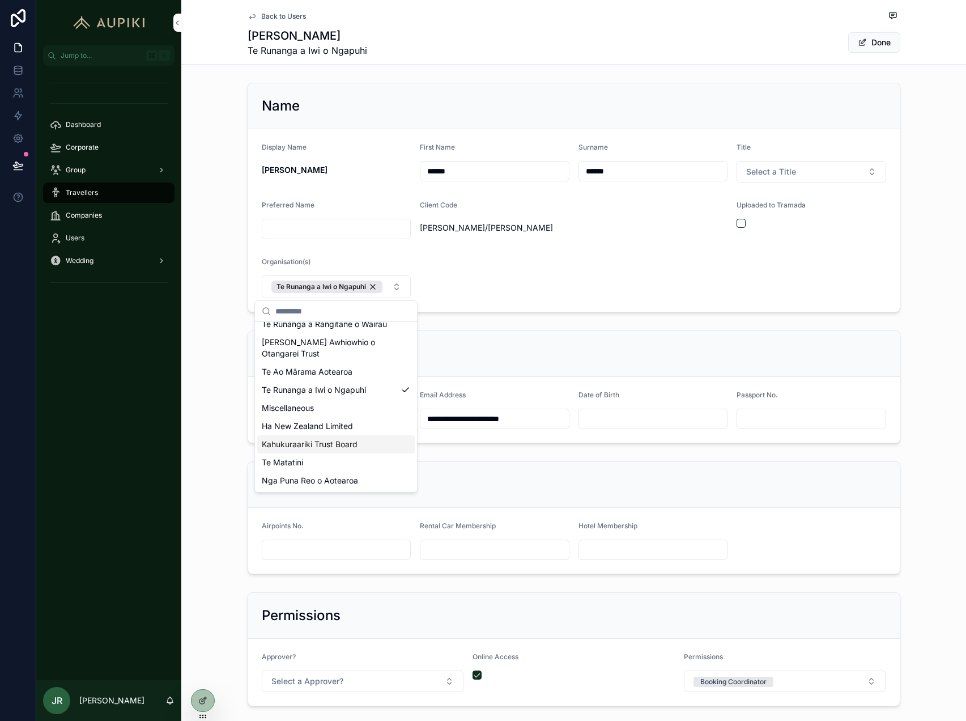
click at [342, 440] on span "Kahukuraariki Trust Board" at bounding box center [310, 444] width 96 height 11
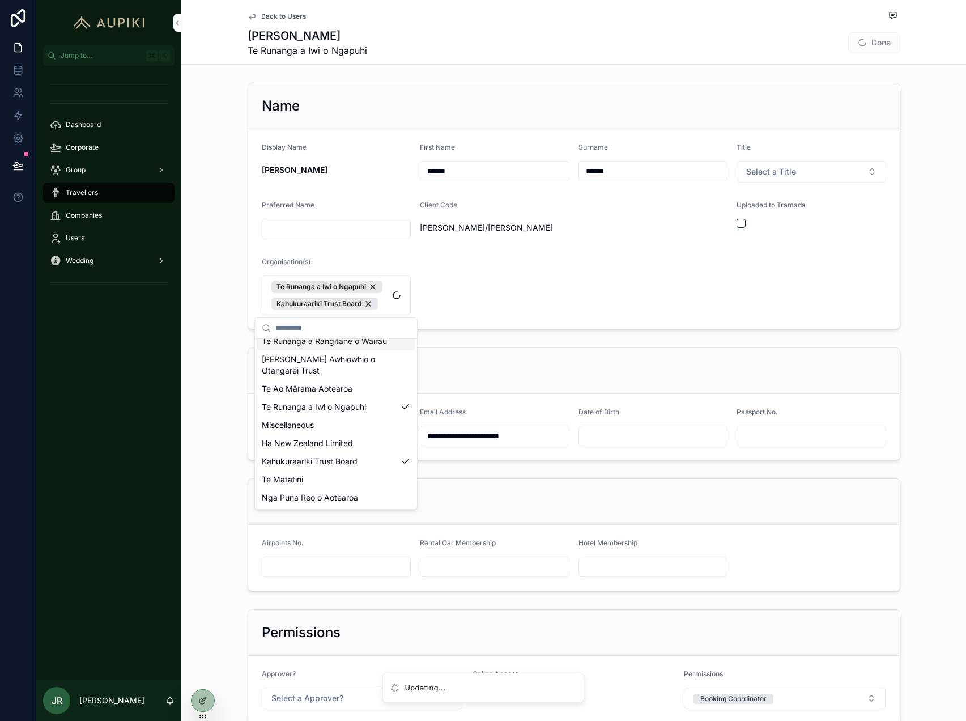
click at [209, 283] on div "Name Display Name Brooke Howard First Name ****** Surname ****** Title Select a…" at bounding box center [573, 206] width 785 height 256
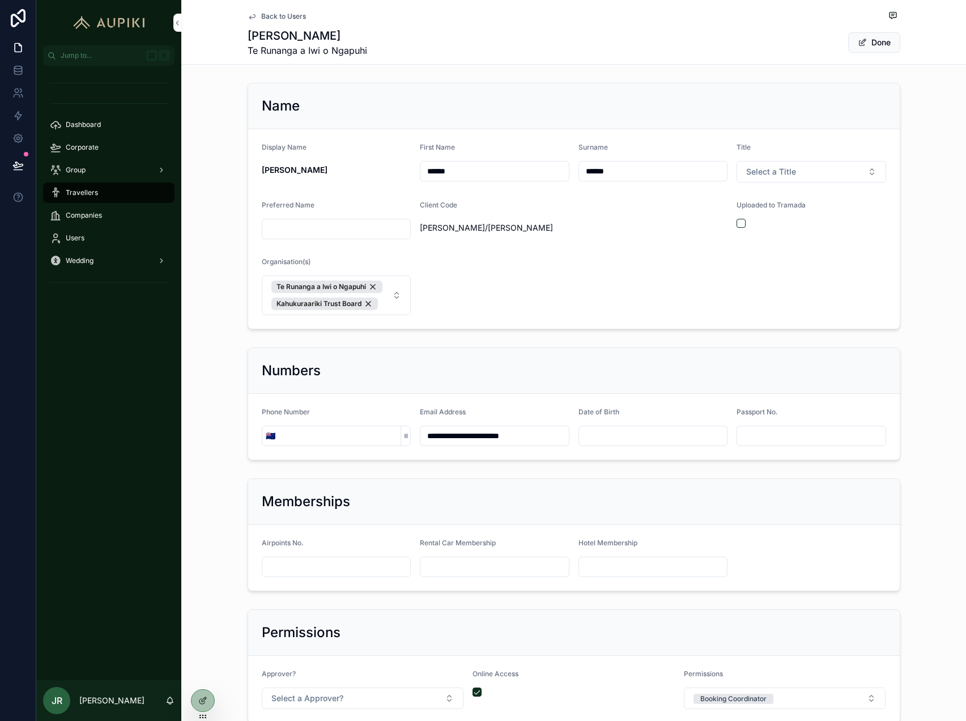
click at [872, 37] on button "Done" at bounding box center [875, 42] width 52 height 20
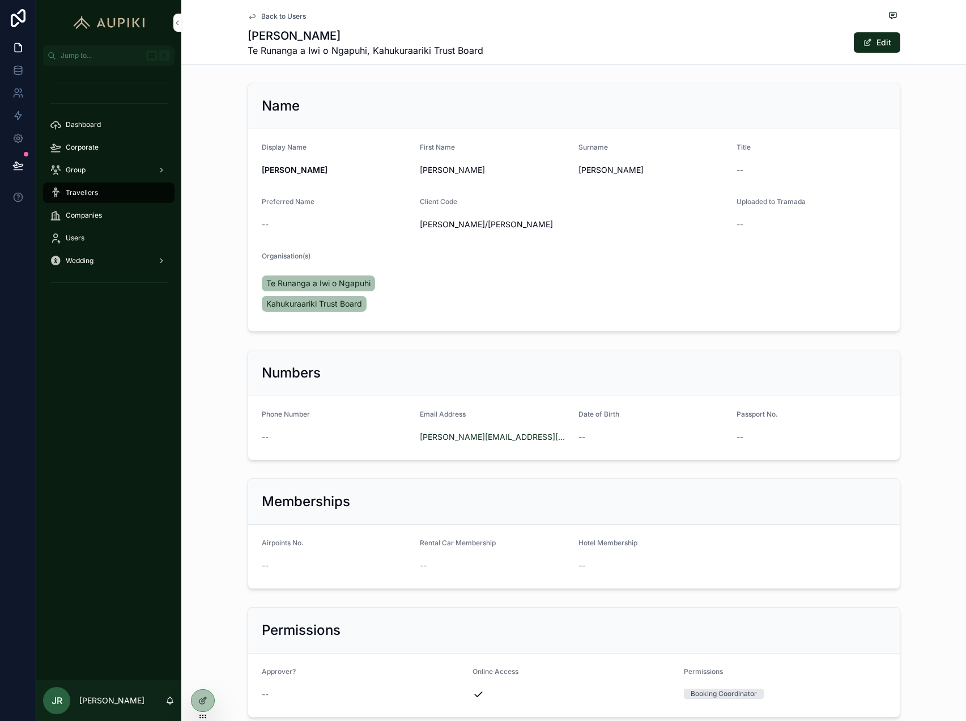
click at [0, 0] on icon at bounding box center [0, 0] width 0 height 0
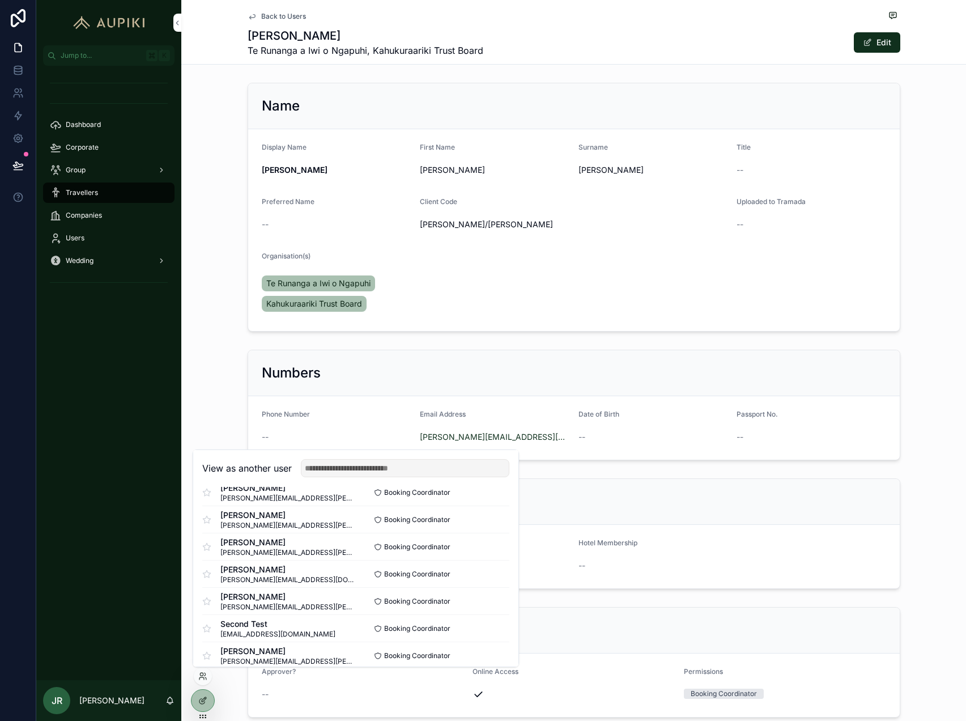
scroll to position [346, 0]
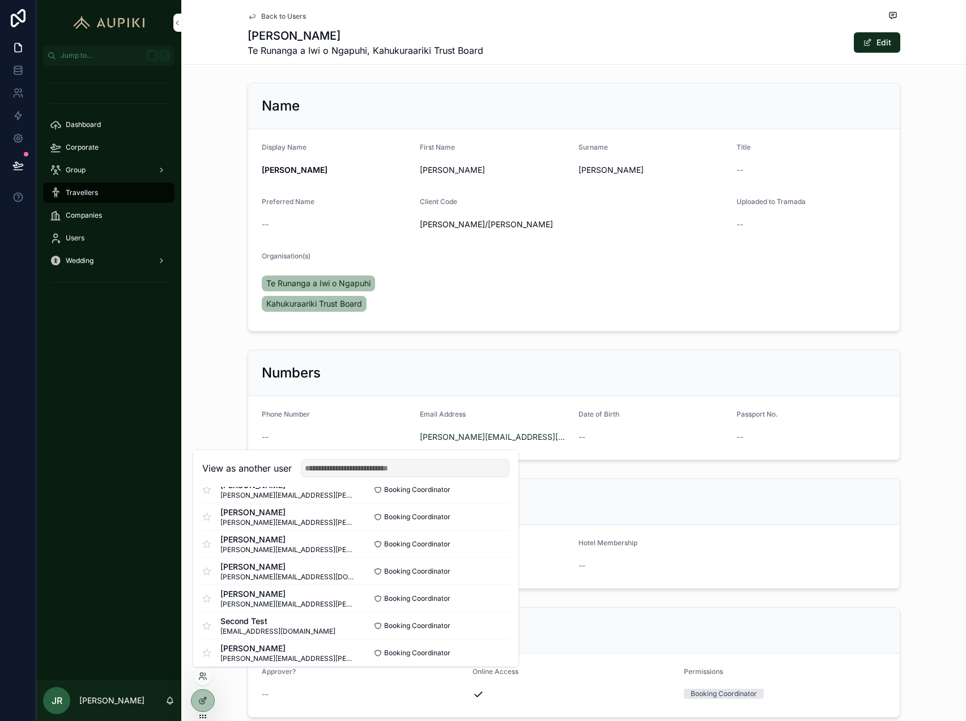
click at [0, 0] on button "Select" at bounding box center [0, 0] width 0 height 0
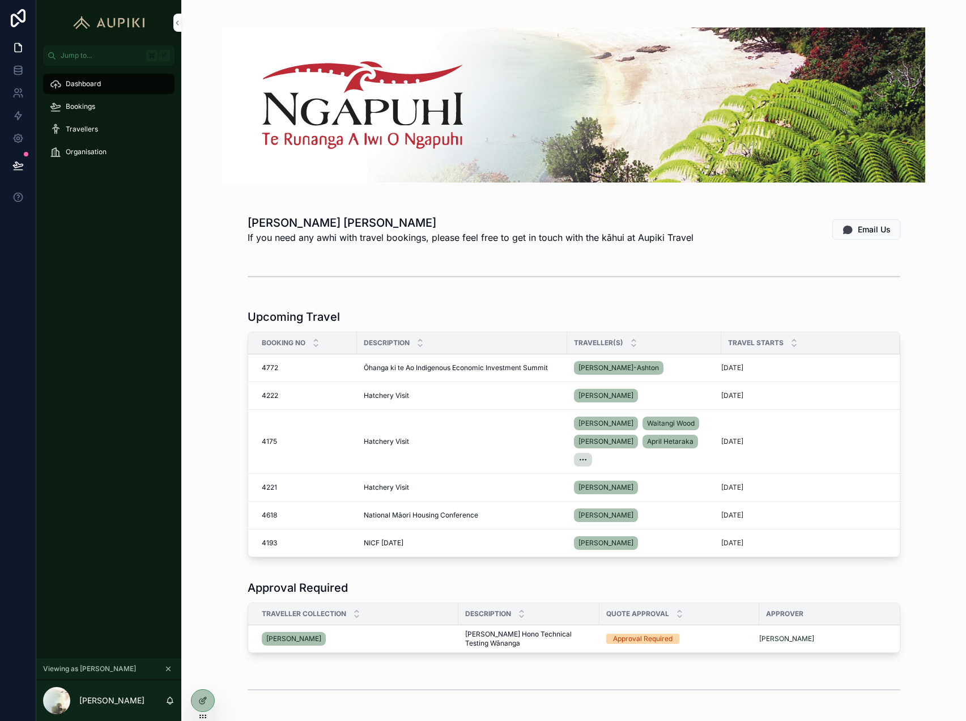
click at [109, 106] on div "Bookings" at bounding box center [109, 106] width 118 height 18
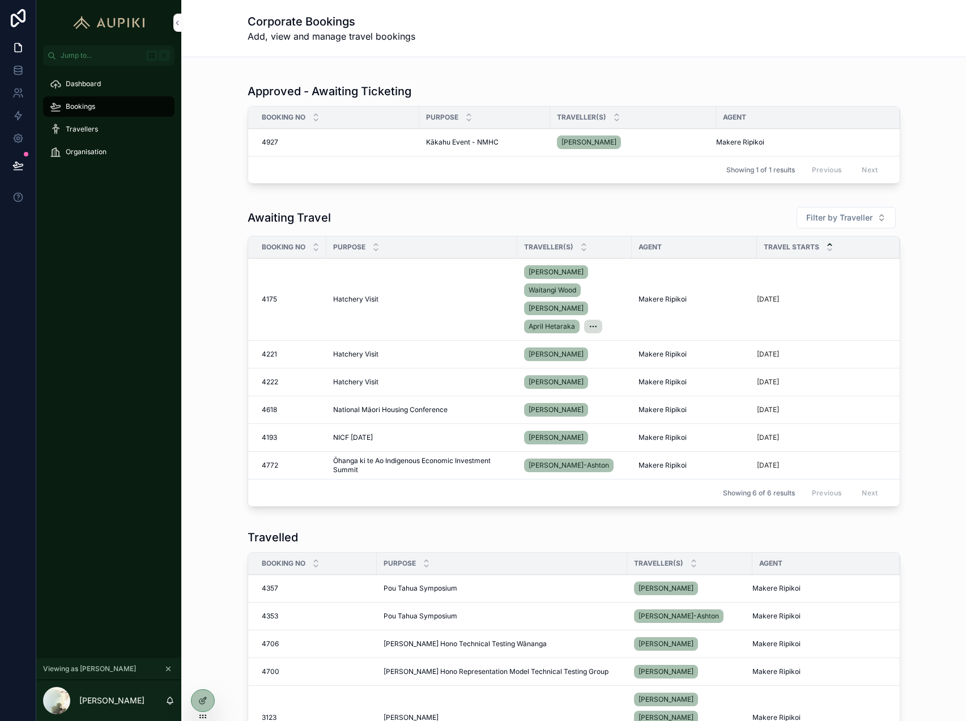
scroll to position [64, 0]
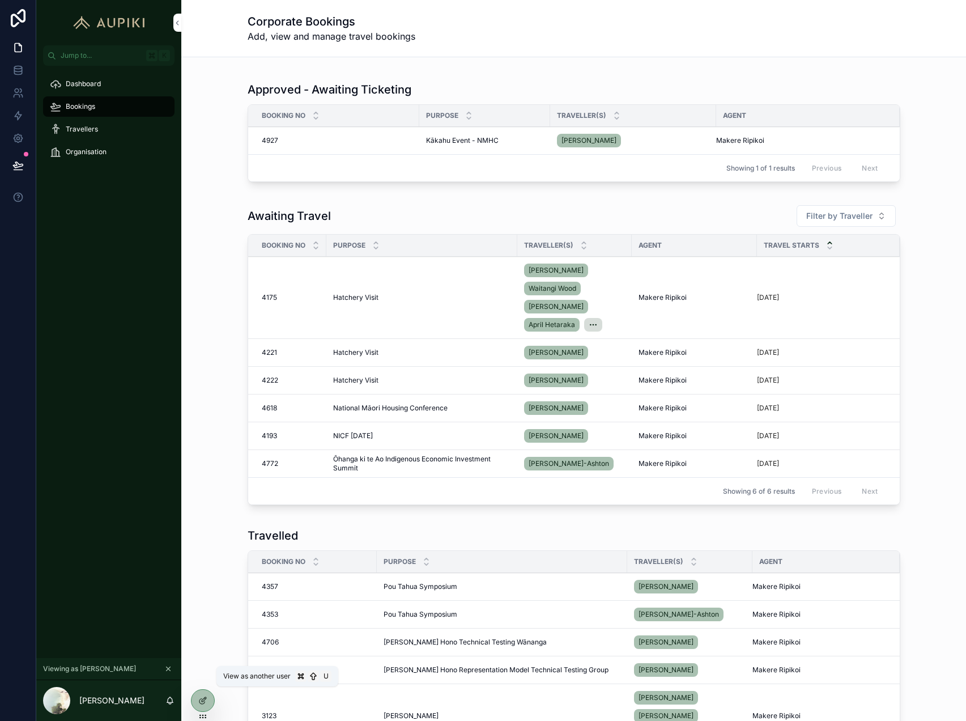
click at [0, 0] on icon at bounding box center [0, 0] width 0 height 0
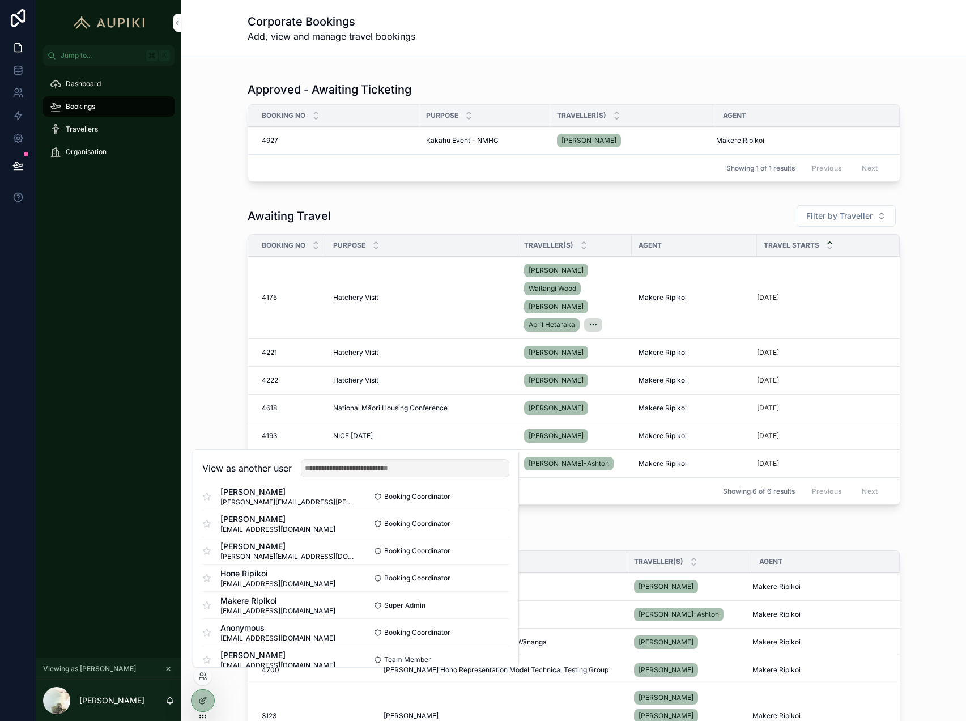
scroll to position [151, 0]
click at [167, 669] on icon "scrollable content" at bounding box center [168, 669] width 8 height 8
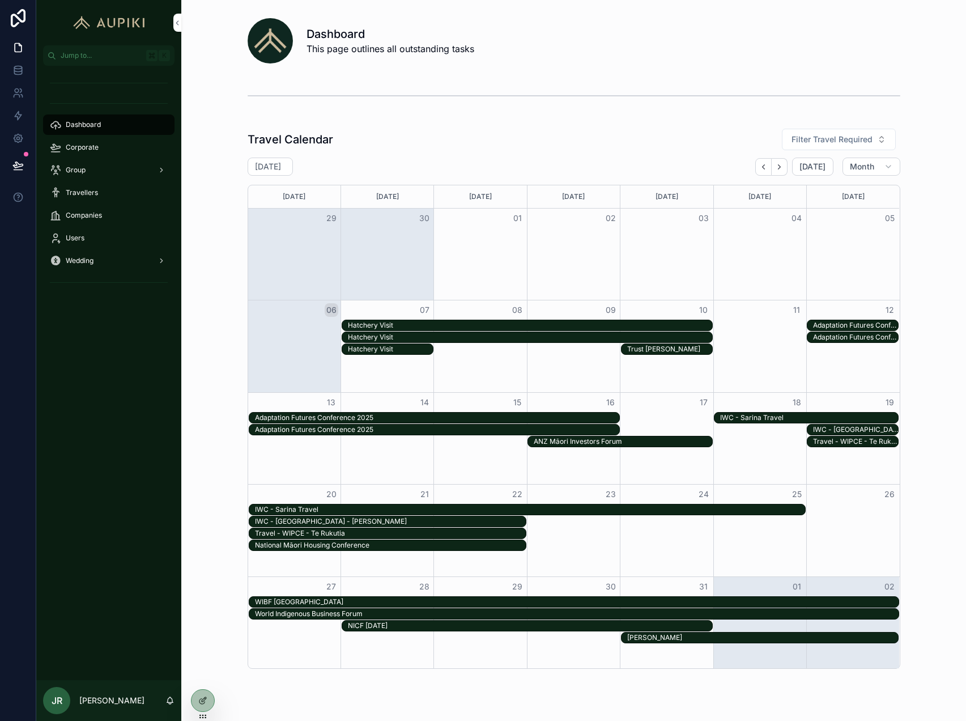
click at [100, 236] on div "Users" at bounding box center [109, 238] width 118 height 18
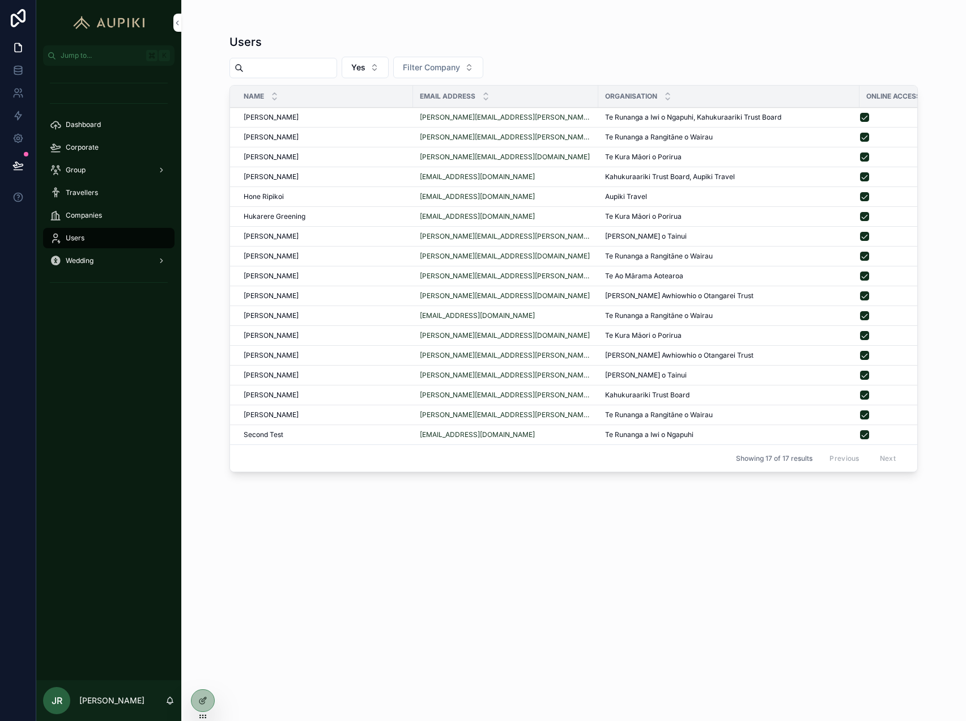
click at [389, 112] on td "[PERSON_NAME] [PERSON_NAME]" at bounding box center [321, 118] width 183 height 20
click at [390, 119] on div "[PERSON_NAME] [PERSON_NAME]" at bounding box center [325, 117] width 163 height 9
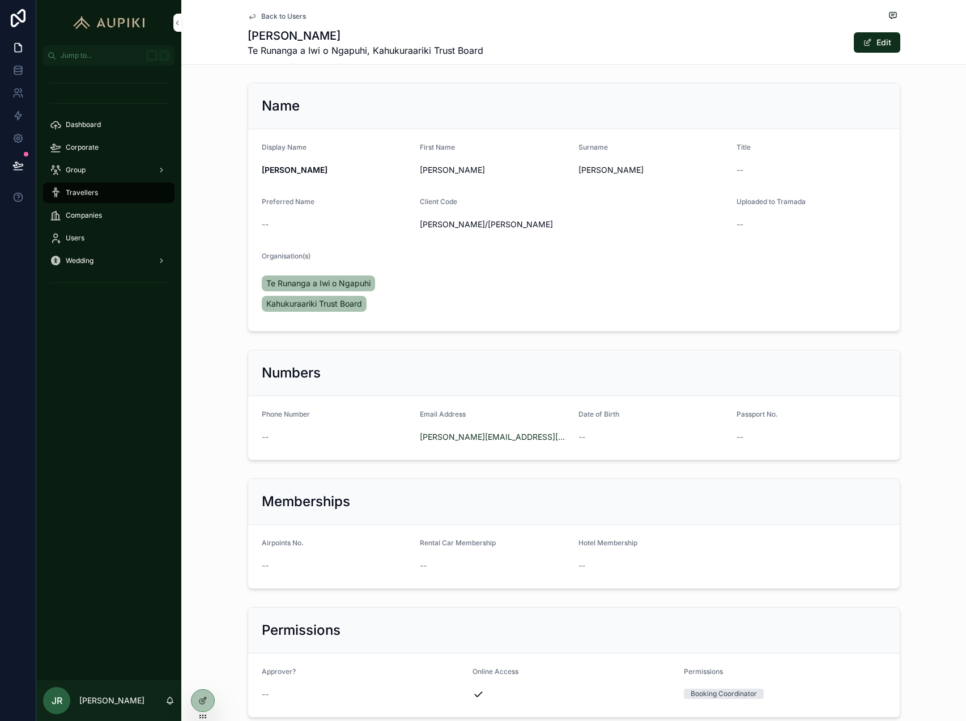
click at [880, 41] on button "Edit" at bounding box center [877, 42] width 46 height 20
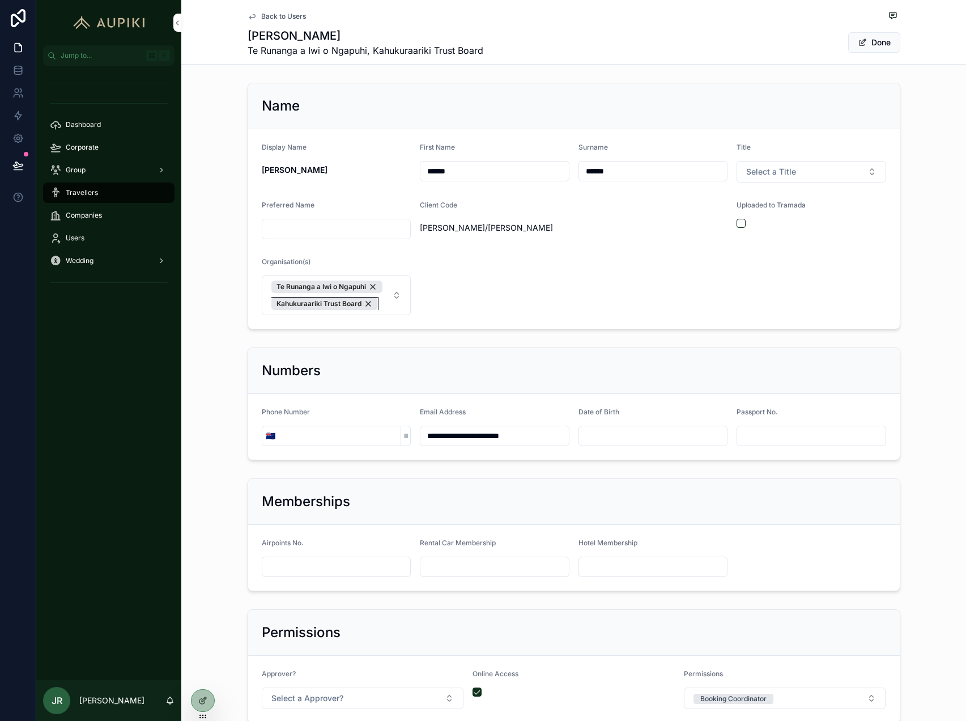
click at [368, 303] on div "Kahukuraariki Trust Board" at bounding box center [325, 304] width 107 height 12
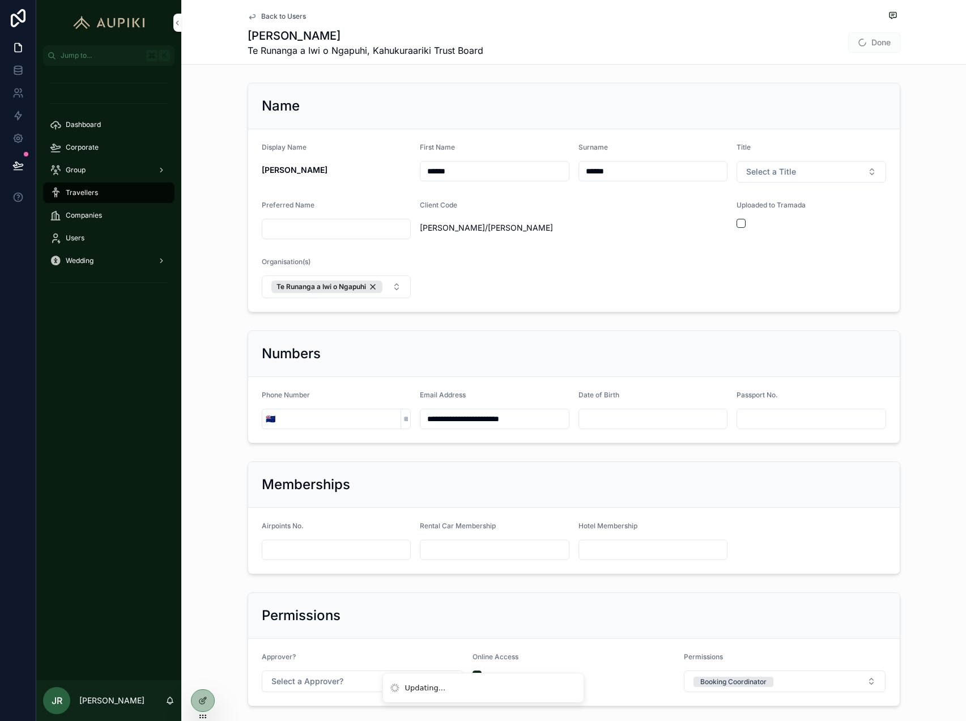
click at [914, 67] on div "**********" at bounding box center [573, 391] width 785 height 783
click at [884, 43] on button "Done" at bounding box center [875, 42] width 52 height 20
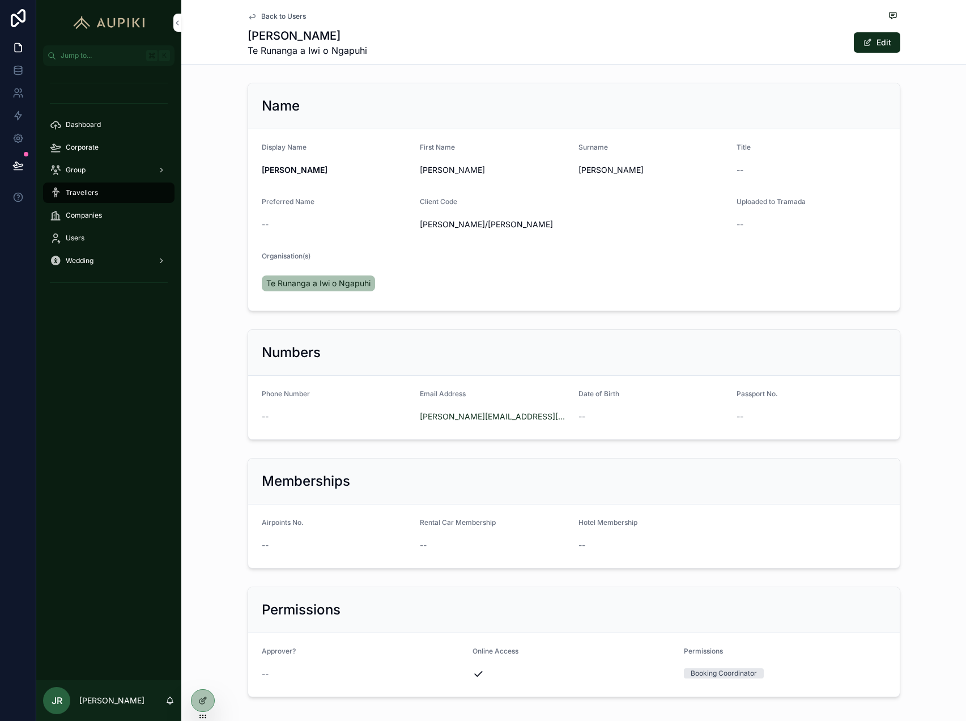
click at [0, 0] on div at bounding box center [0, 0] width 0 height 0
click at [0, 0] on icon at bounding box center [0, 0] width 0 height 0
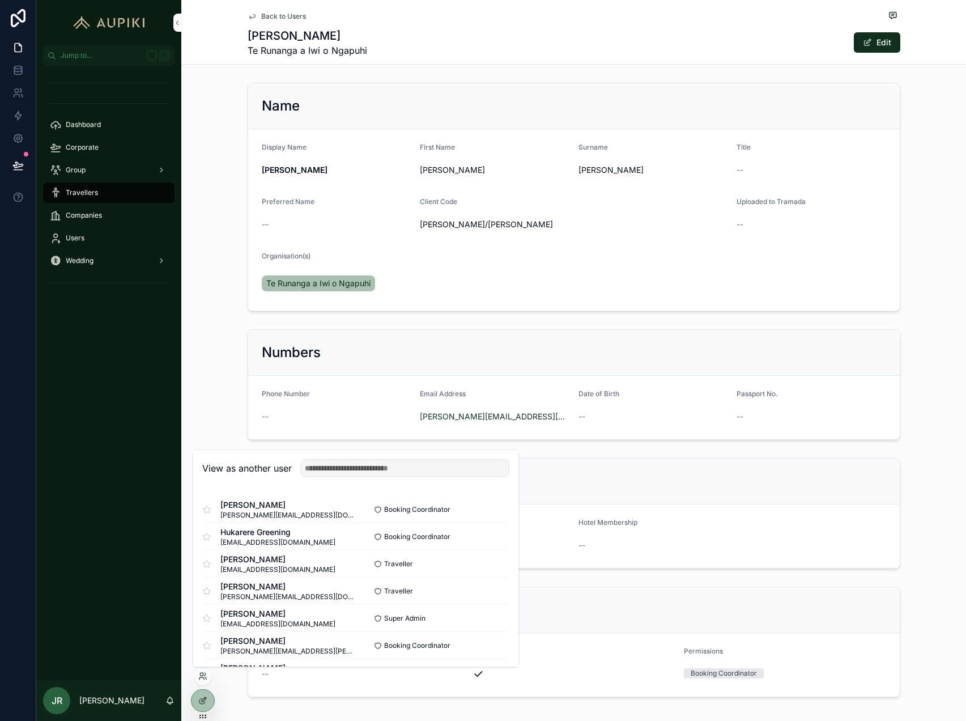
scroll to position [19, 0]
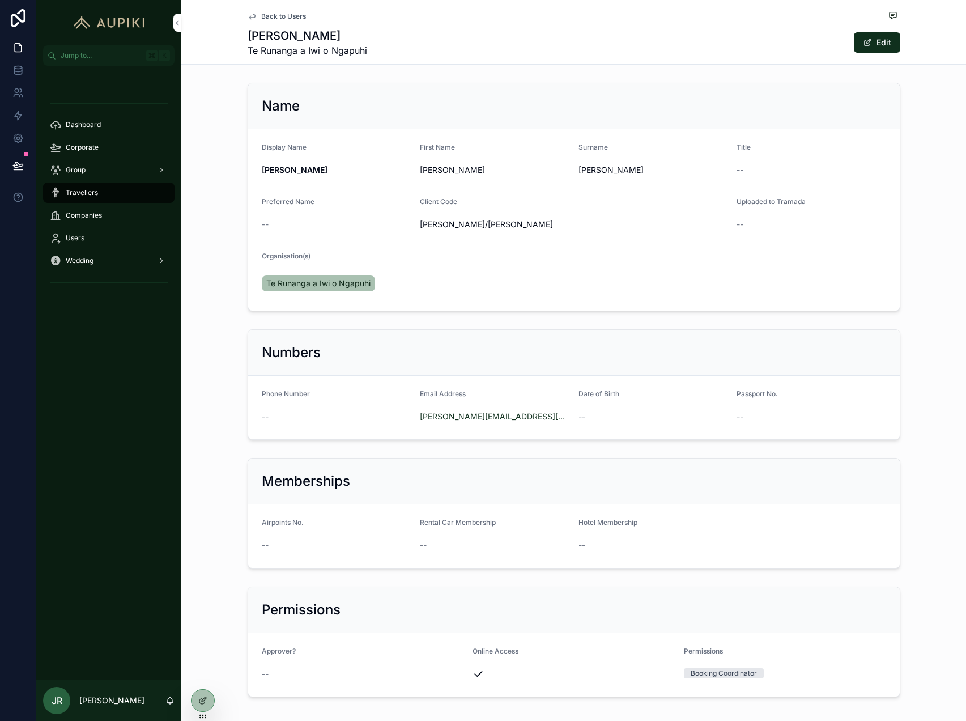
click at [249, 391] on form "Phone Number -- Email Address [PERSON_NAME][EMAIL_ADDRESS][PERSON_NAME][DOMAIN_…" at bounding box center [574, 407] width 652 height 63
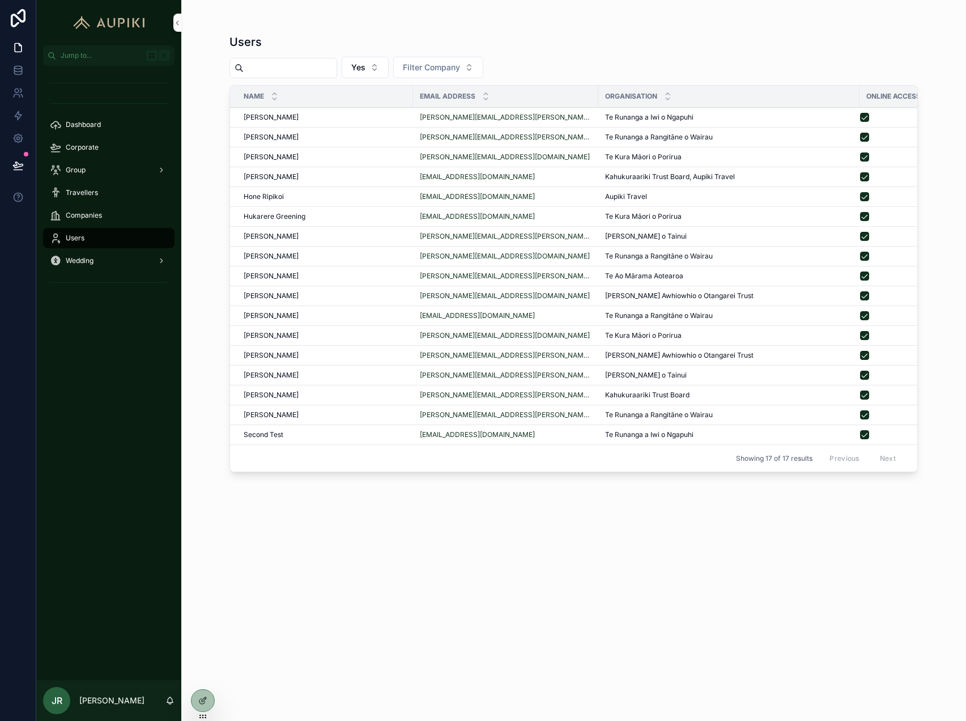
click at [323, 174] on div "[PERSON_NAME] [PERSON_NAME]" at bounding box center [325, 176] width 163 height 9
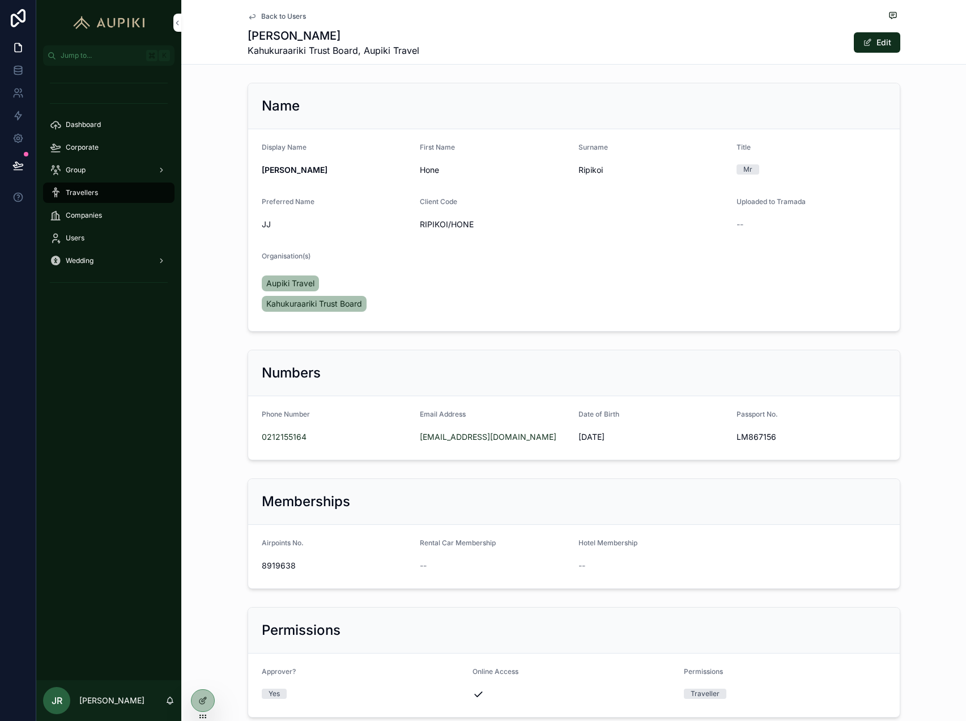
scroll to position [74, 0]
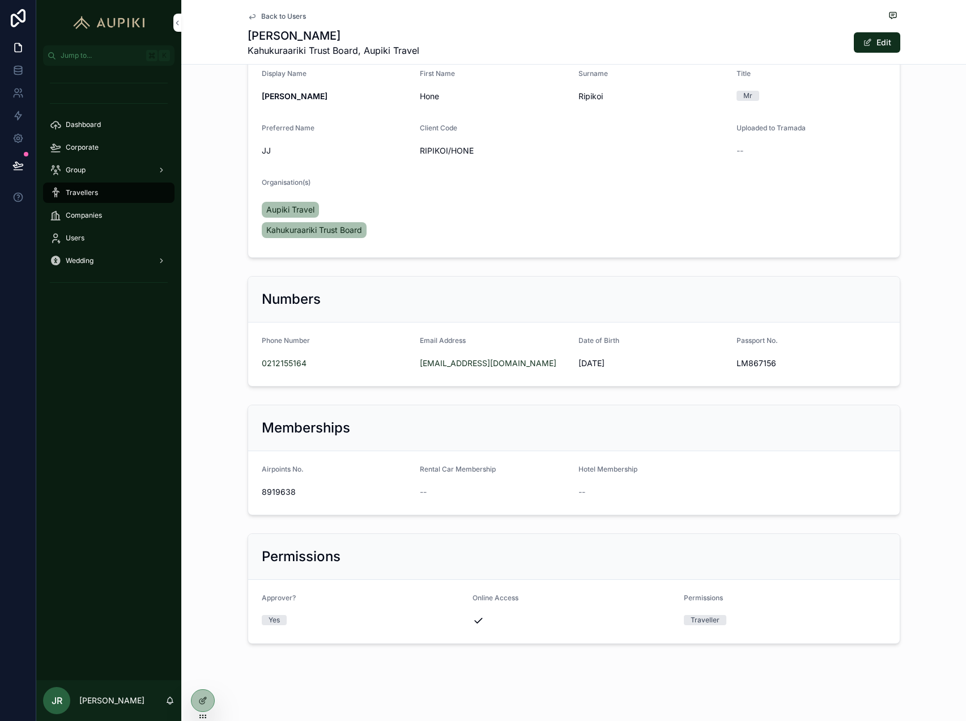
click at [105, 189] on div "Travellers" at bounding box center [109, 193] width 118 height 18
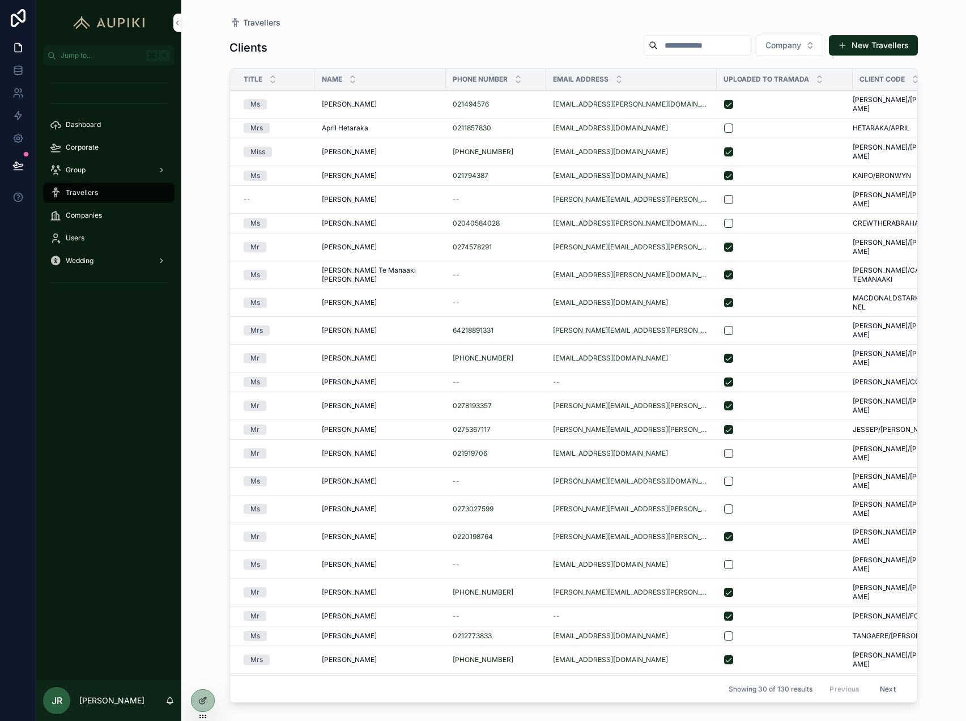
click at [705, 50] on input "scrollable content" at bounding box center [704, 45] width 93 height 16
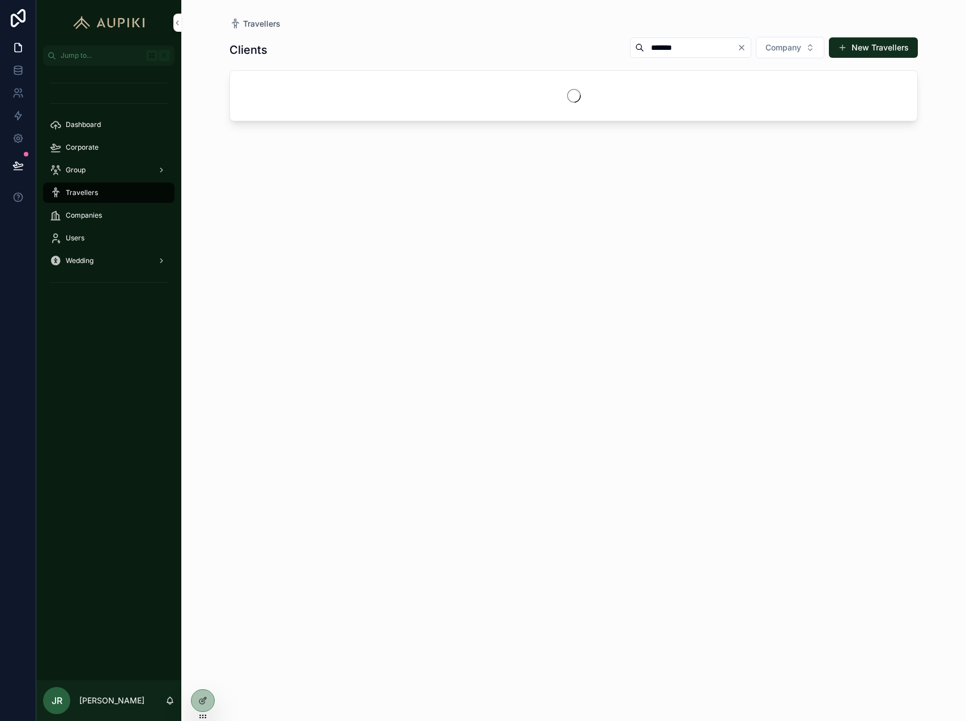
type input "*******"
click at [576, 34] on div "Clients ******* Company New Travellers" at bounding box center [574, 368] width 689 height 678
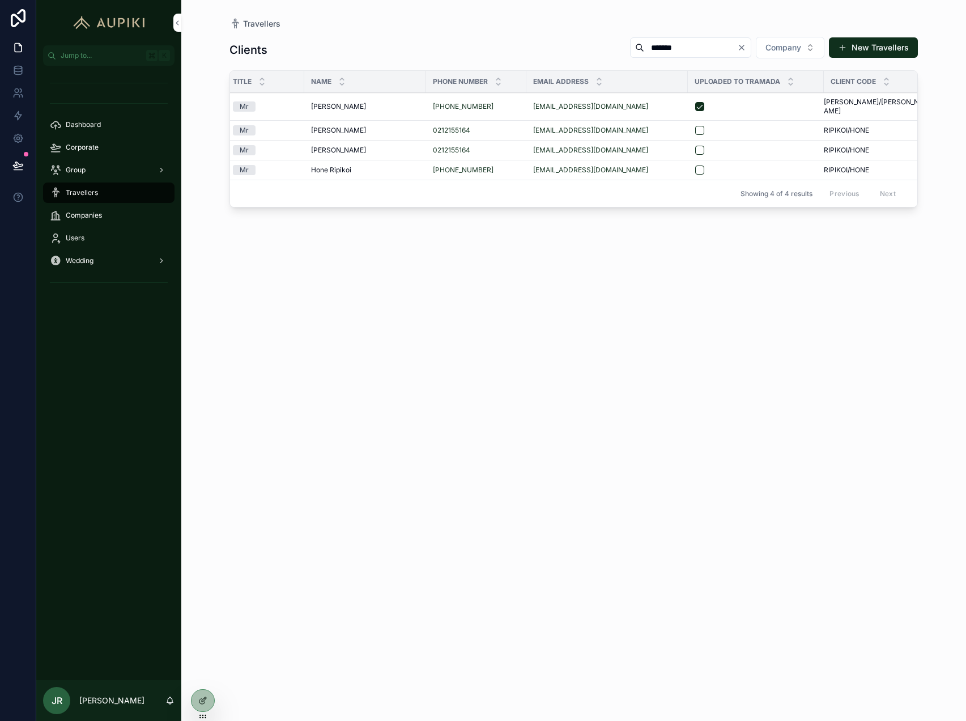
scroll to position [0, 19]
click at [337, 121] on td "JJ Ripikoi JJ Ripikoi" at bounding box center [357, 131] width 122 height 20
click at [324, 121] on td "JJ Ripikoi JJ Ripikoi" at bounding box center [357, 131] width 122 height 20
click at [324, 126] on span "[PERSON_NAME]" at bounding box center [330, 130] width 55 height 9
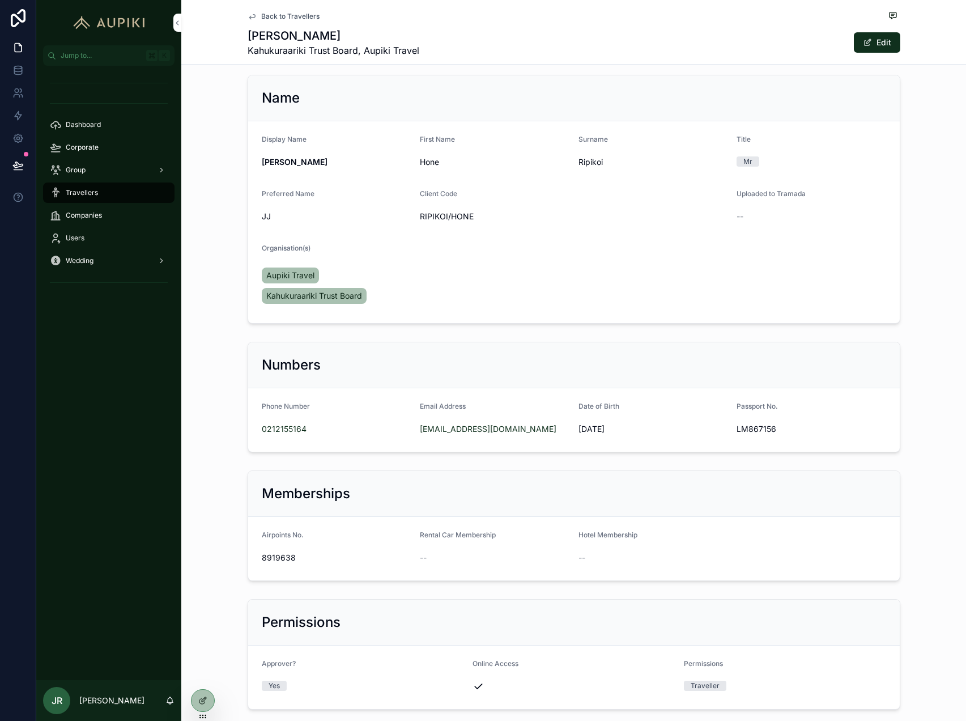
scroll to position [12, 0]
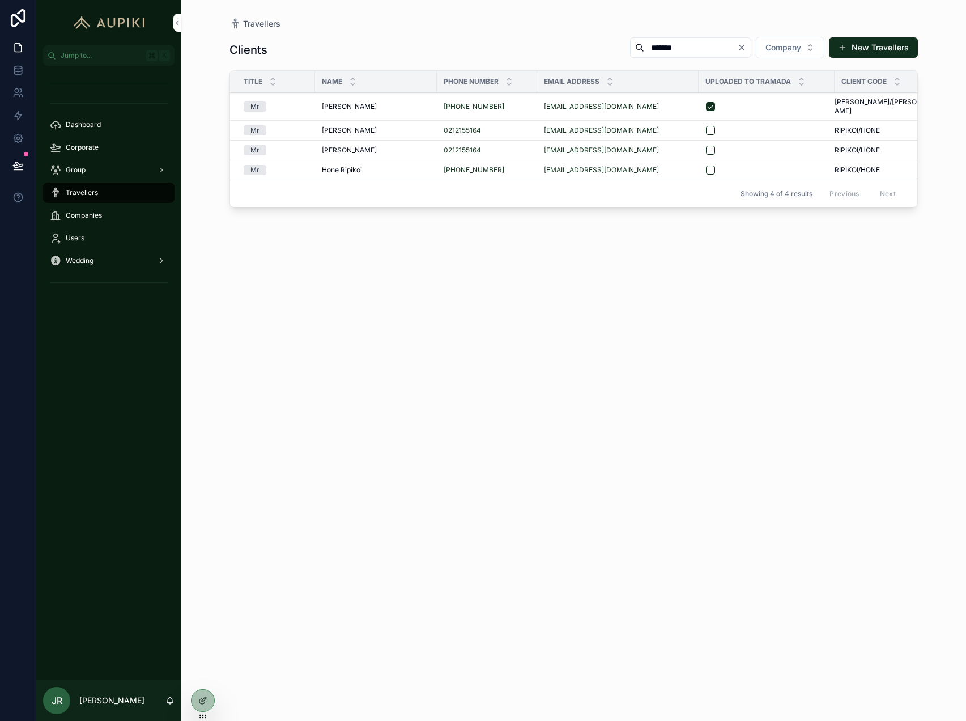
click at [335, 146] on span "[PERSON_NAME]" at bounding box center [349, 150] width 55 height 9
click at [0, 0] on icon at bounding box center [0, 0] width 0 height 0
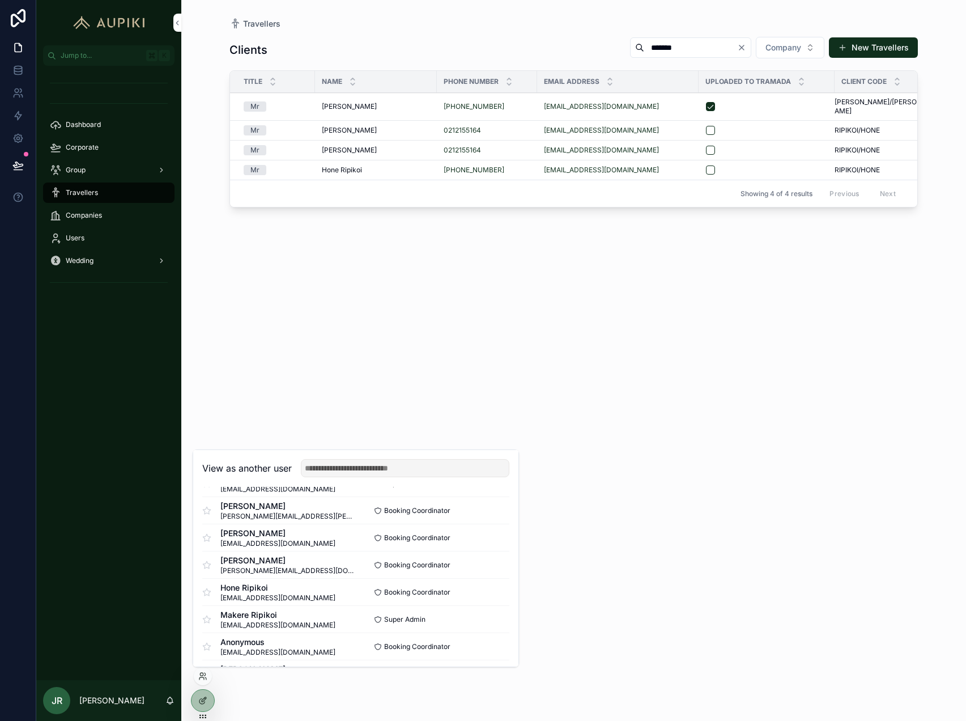
scroll to position [130, 0]
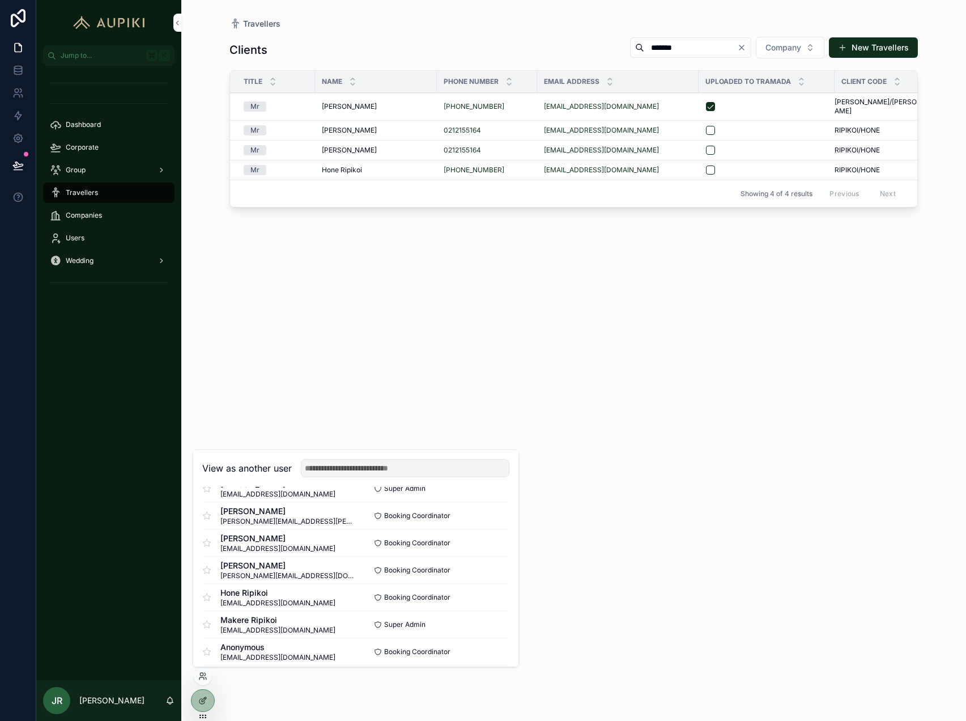
click at [0, 0] on button "Select" at bounding box center [0, 0] width 0 height 0
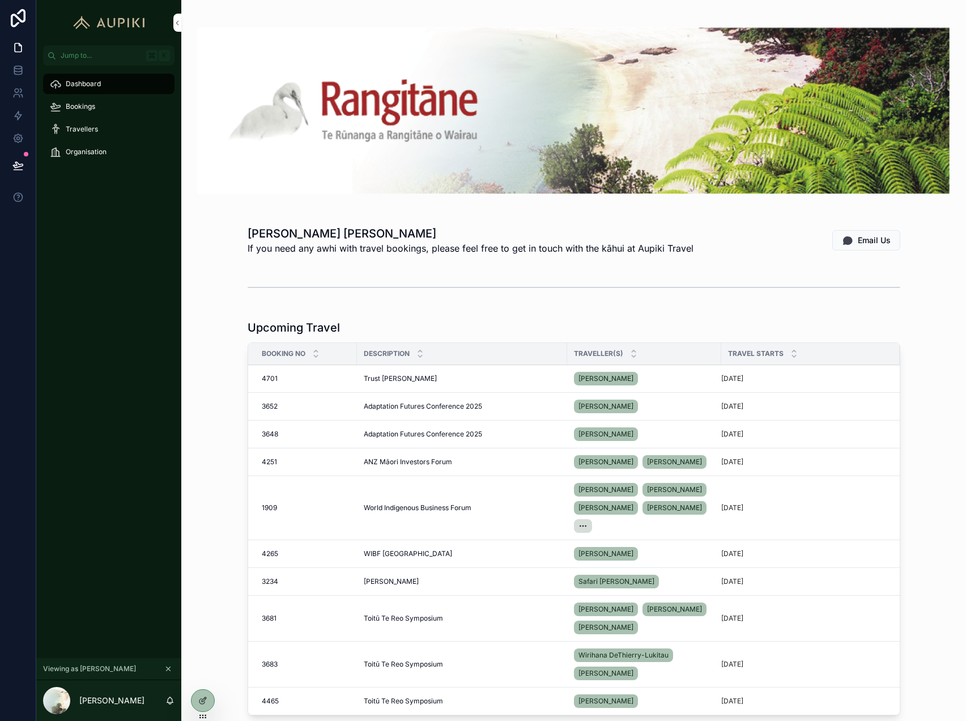
click at [100, 145] on div "Organisation" at bounding box center [109, 152] width 118 height 18
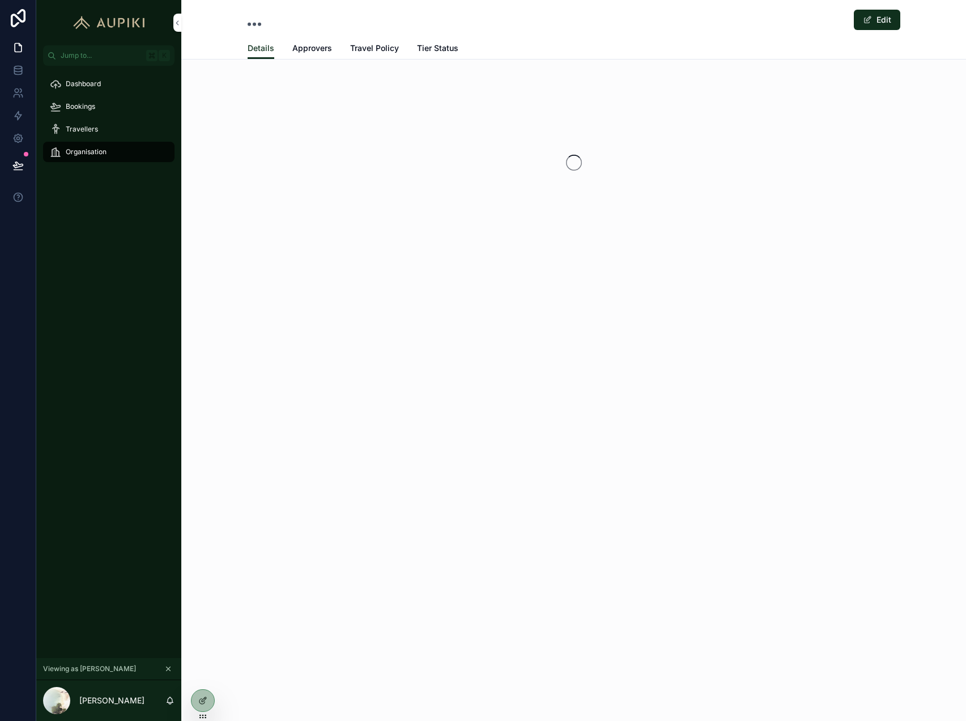
click at [96, 104] on div "Bookings" at bounding box center [109, 106] width 118 height 18
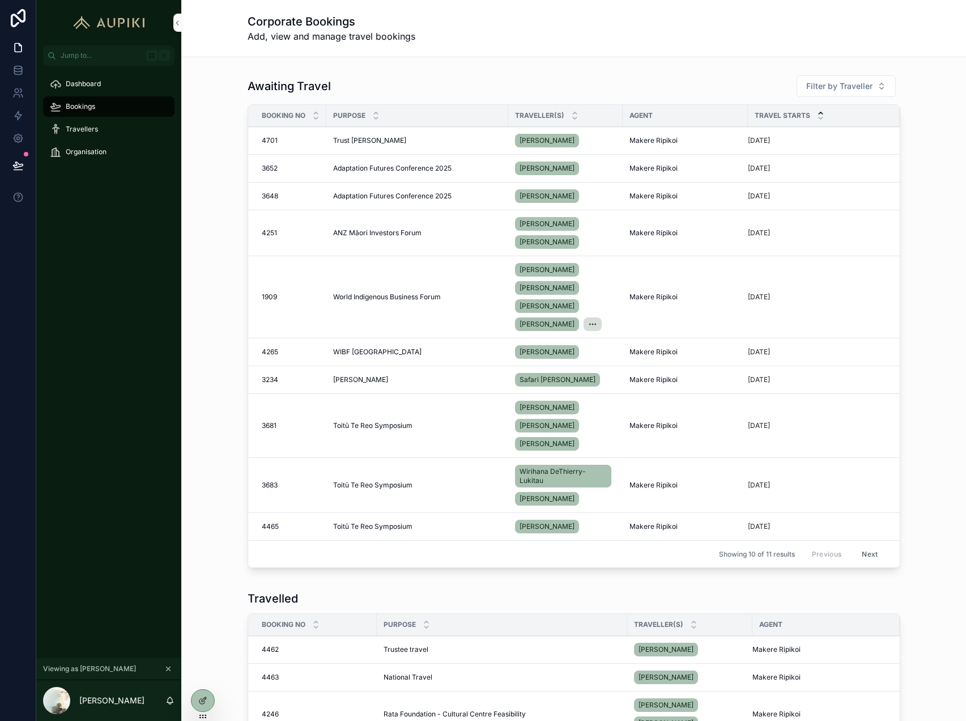
scroll to position [92, 0]
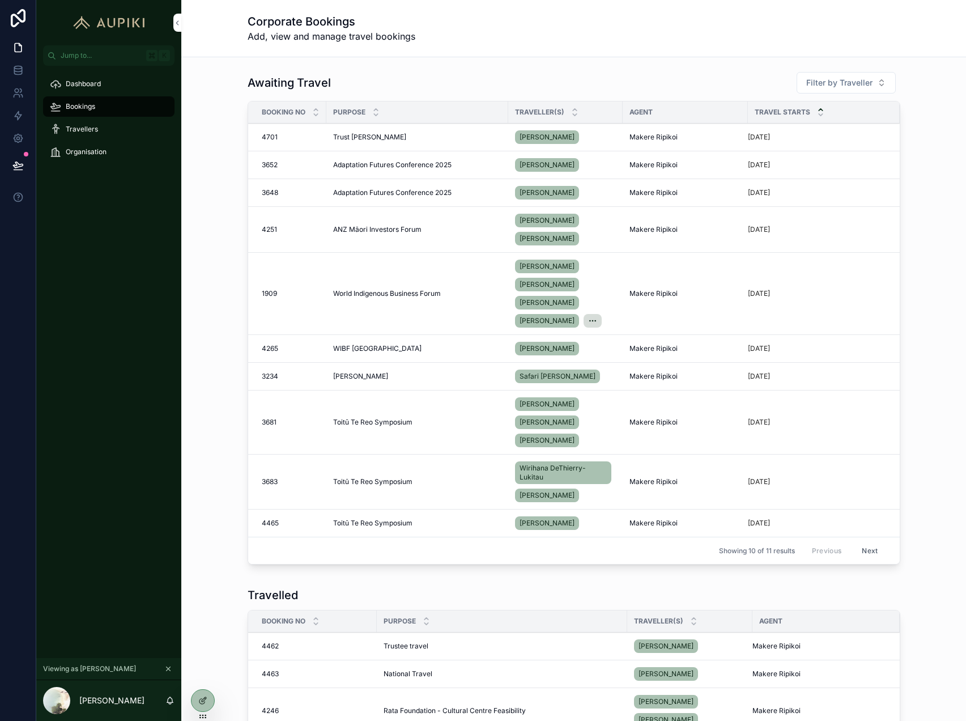
click at [202, 701] on icon at bounding box center [204, 699] width 5 height 5
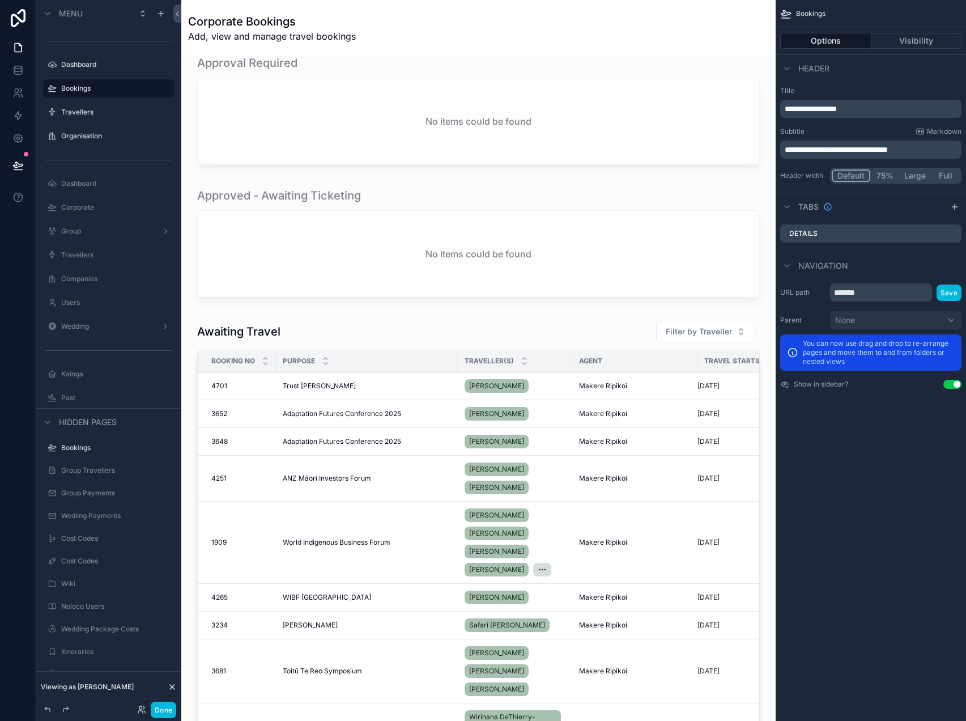
scroll to position [194, 0]
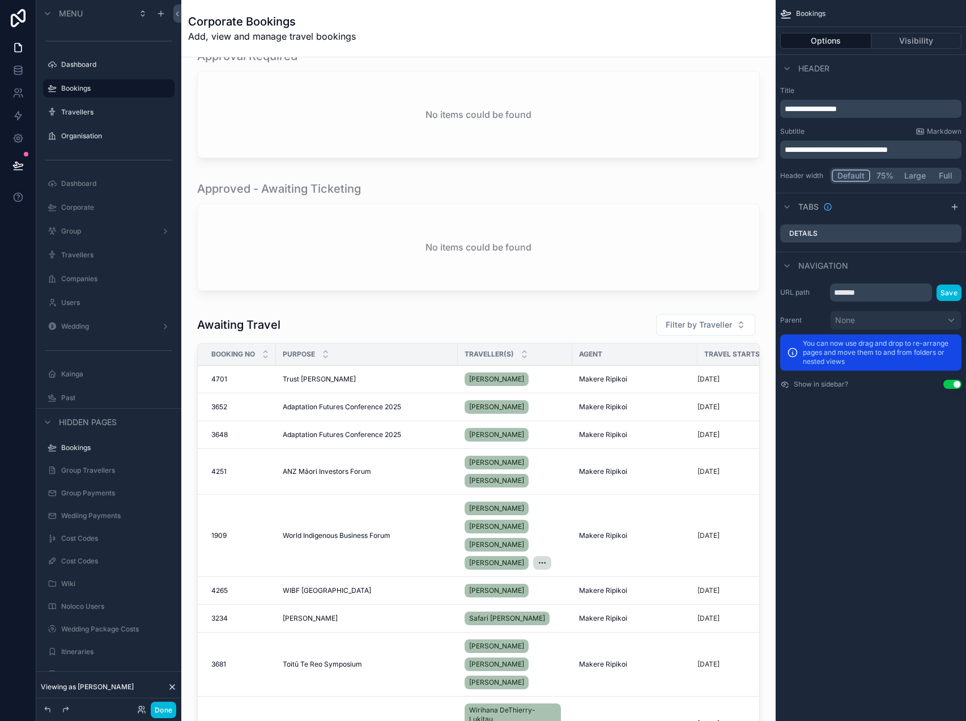
click at [425, 332] on div "scrollable content" at bounding box center [478, 562] width 576 height 507
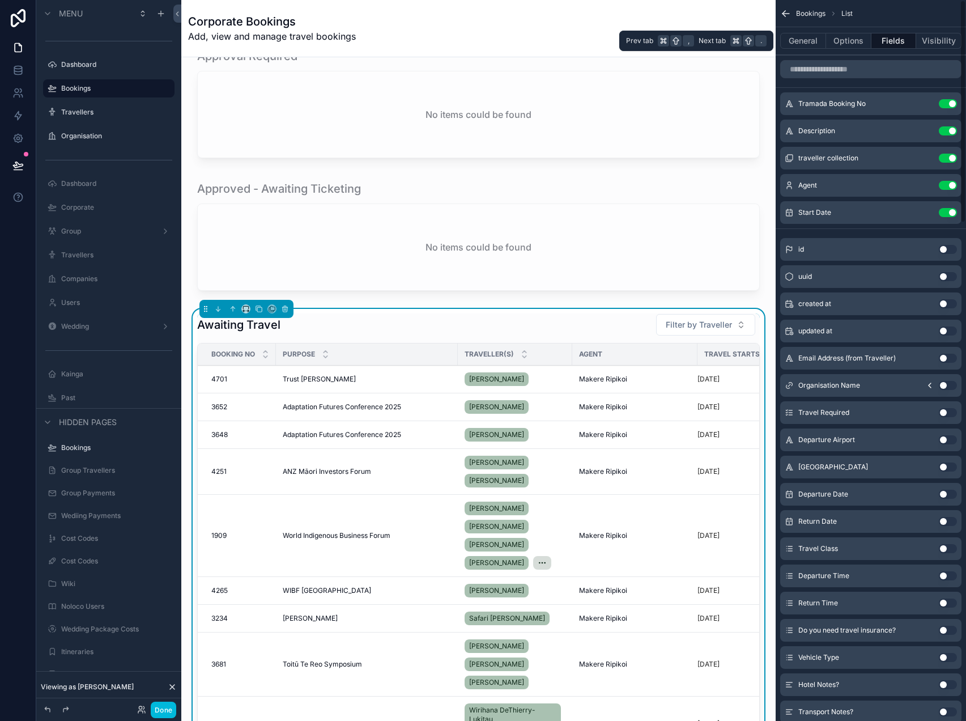
click at [868, 45] on button "Options" at bounding box center [848, 41] width 45 height 16
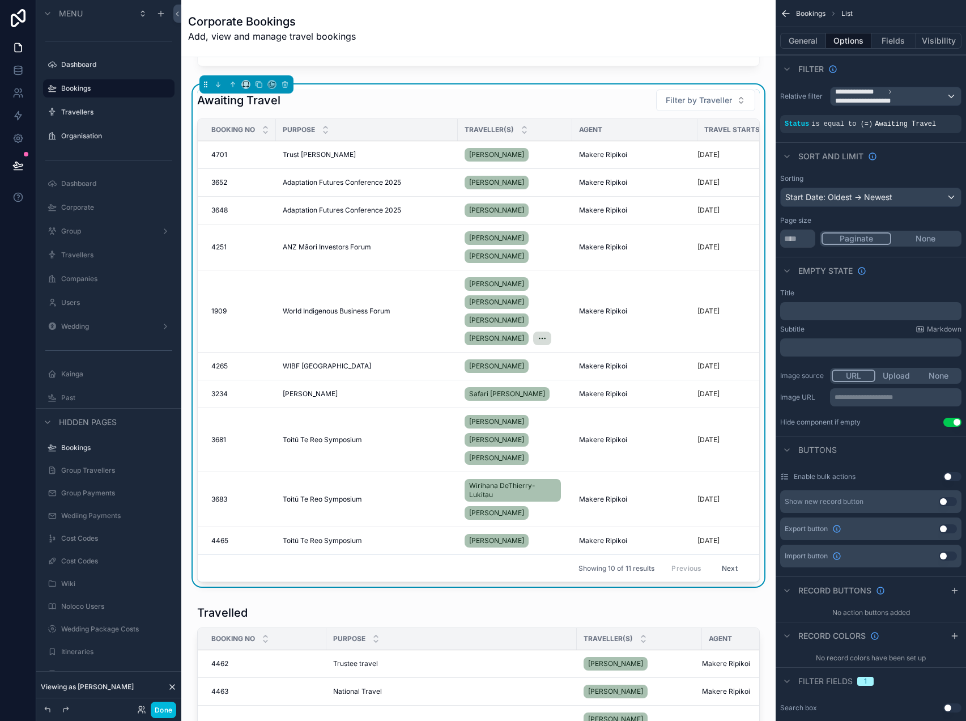
scroll to position [427, 0]
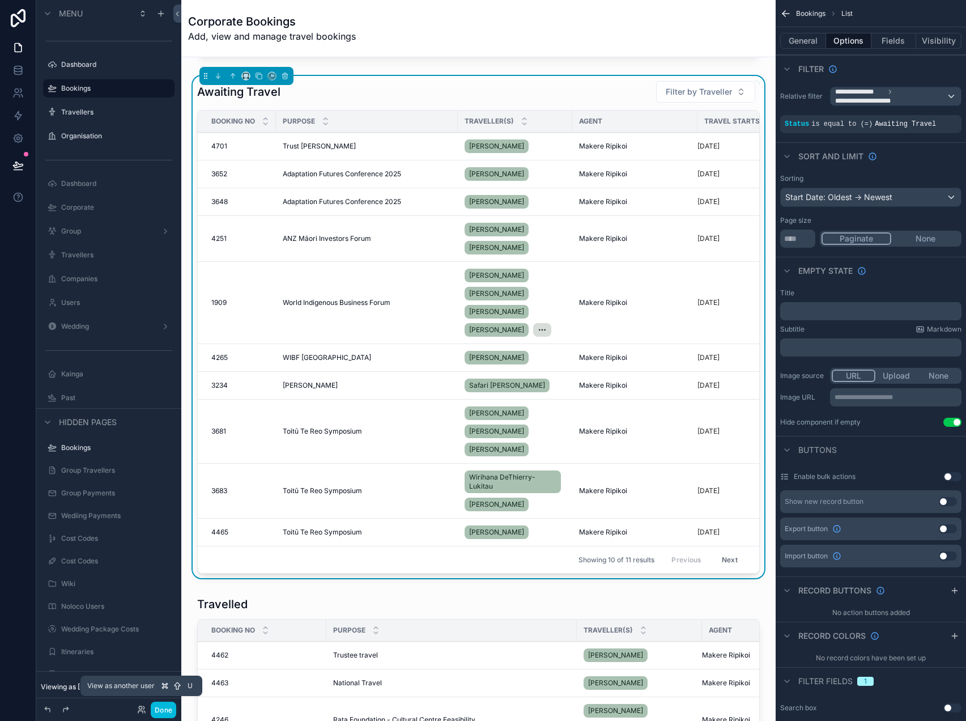
click at [143, 712] on icon at bounding box center [141, 709] width 9 height 9
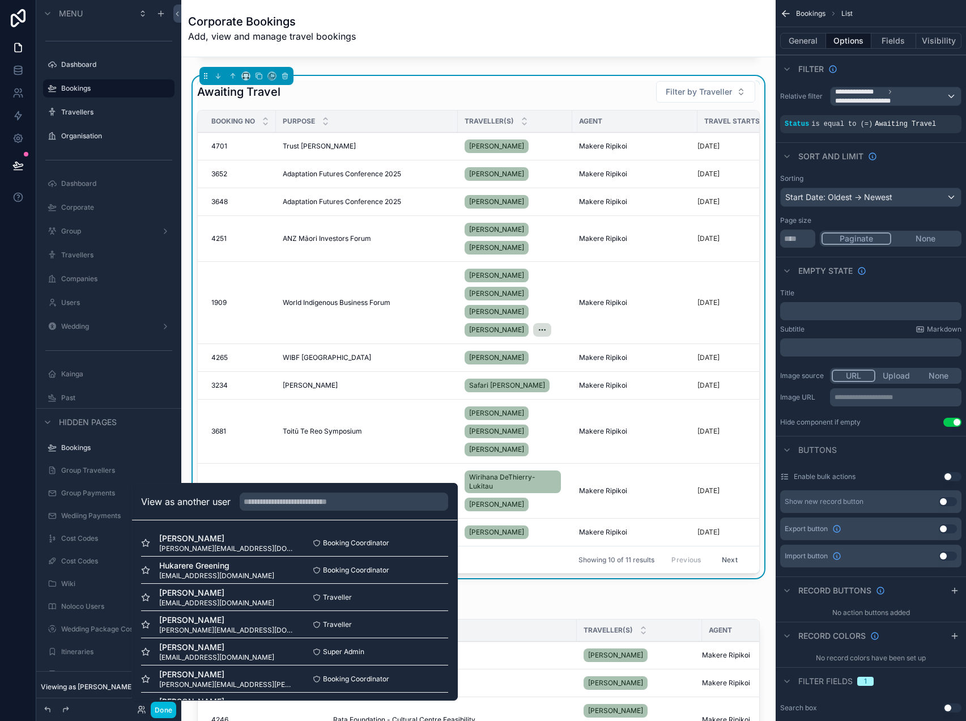
click at [0, 0] on button "Select" at bounding box center [0, 0] width 0 height 0
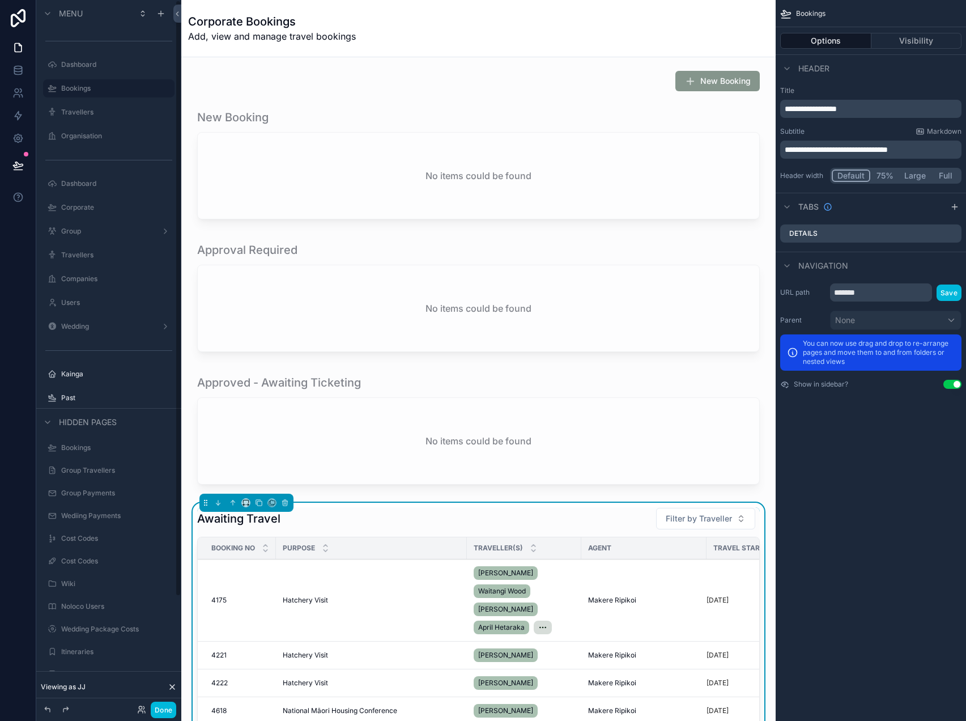
click at [168, 706] on button "Done" at bounding box center [164, 710] width 26 height 16
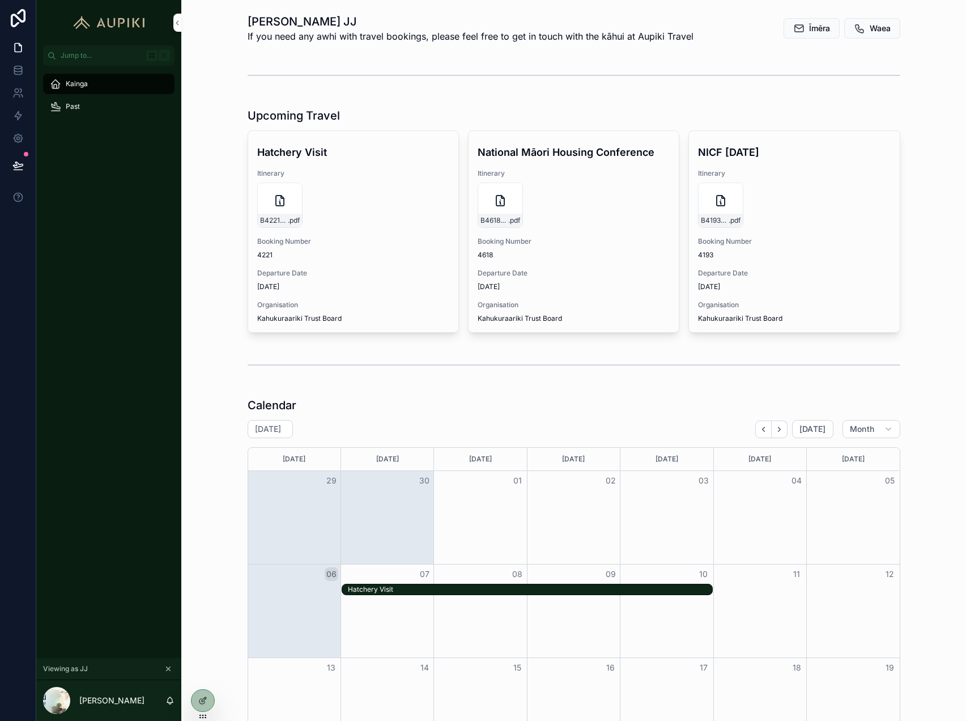
click at [0, 0] on icon at bounding box center [0, 0] width 0 height 0
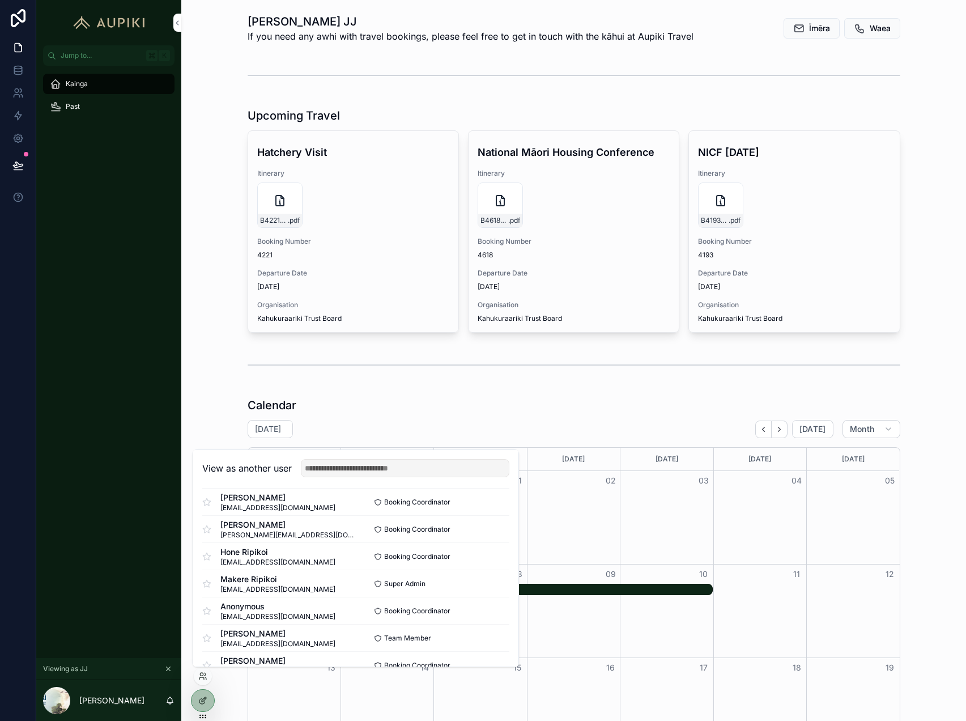
scroll to position [172, 0]
click at [0, 0] on button "Select" at bounding box center [0, 0] width 0 height 0
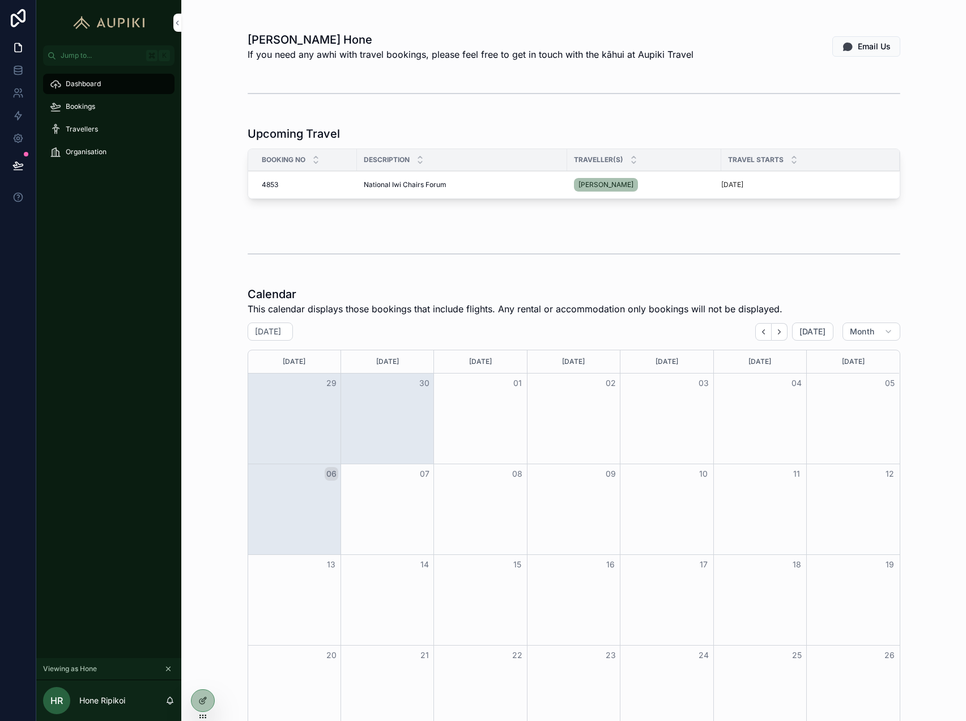
click at [125, 104] on div "Bookings" at bounding box center [109, 106] width 118 height 18
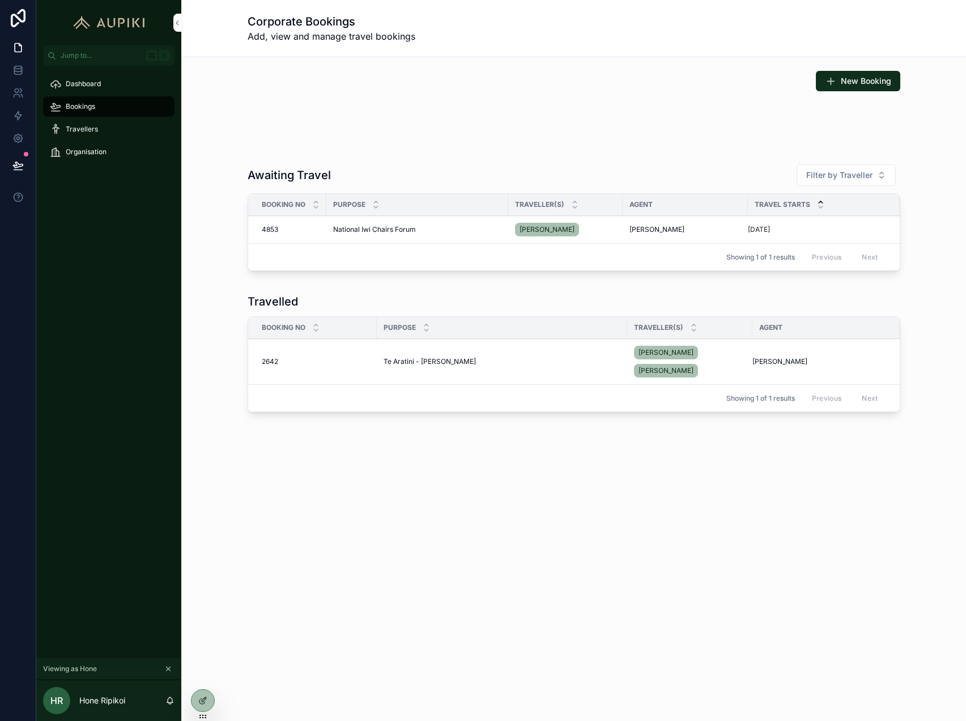
click at [126, 132] on div "Travellers" at bounding box center [109, 129] width 118 height 18
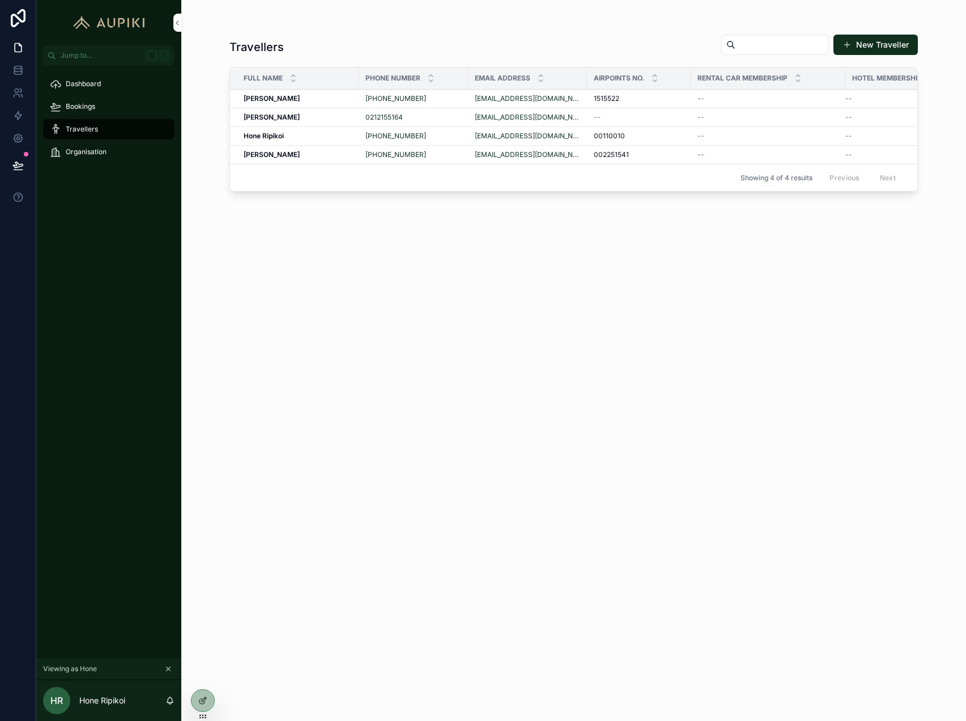
click at [333, 116] on div "[PERSON_NAME] [PERSON_NAME]" at bounding box center [298, 117] width 108 height 9
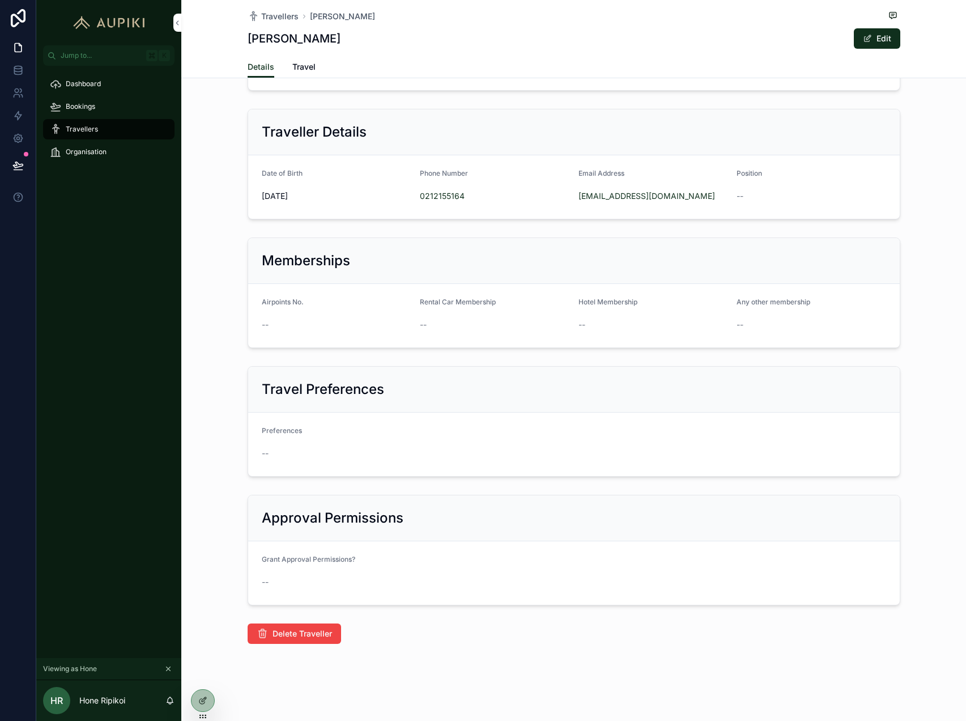
scroll to position [113, 0]
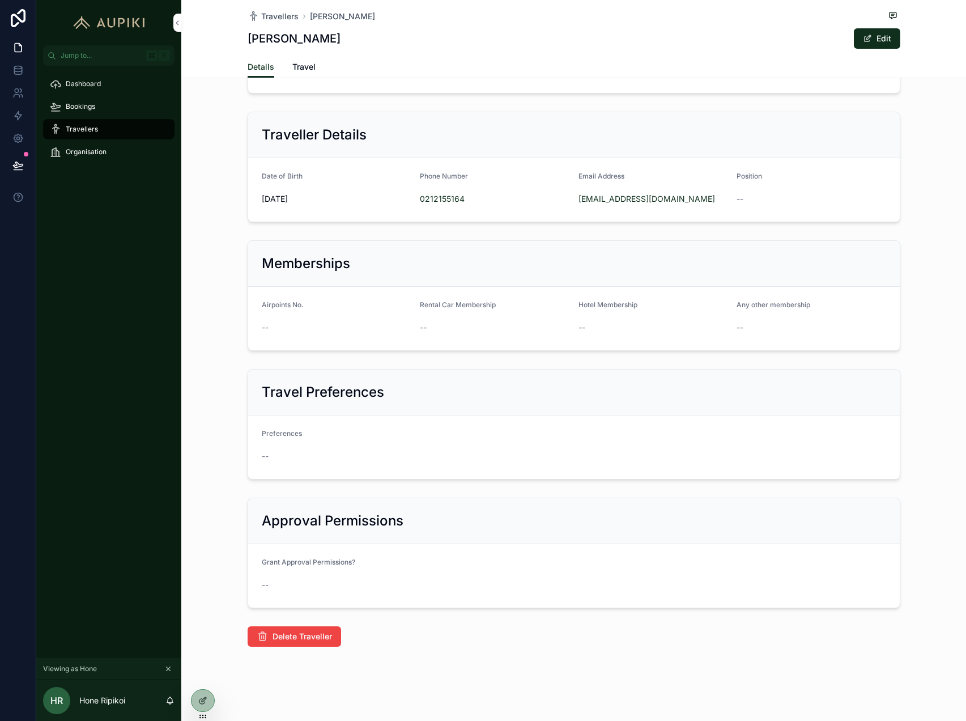
click at [0, 0] on icon at bounding box center [0, 0] width 0 height 0
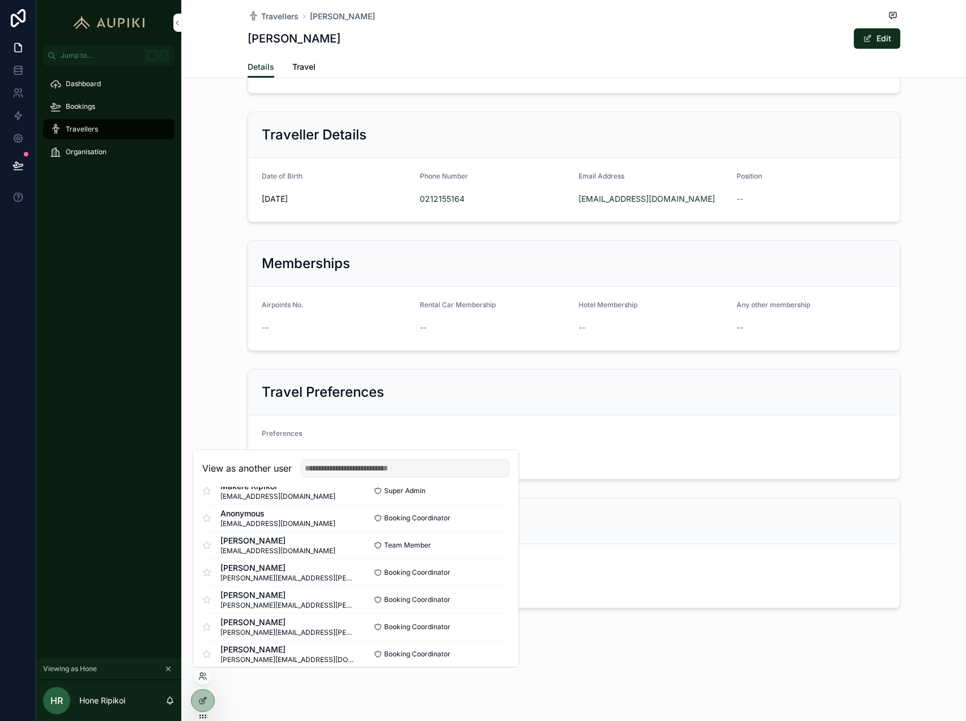
scroll to position [274, 0]
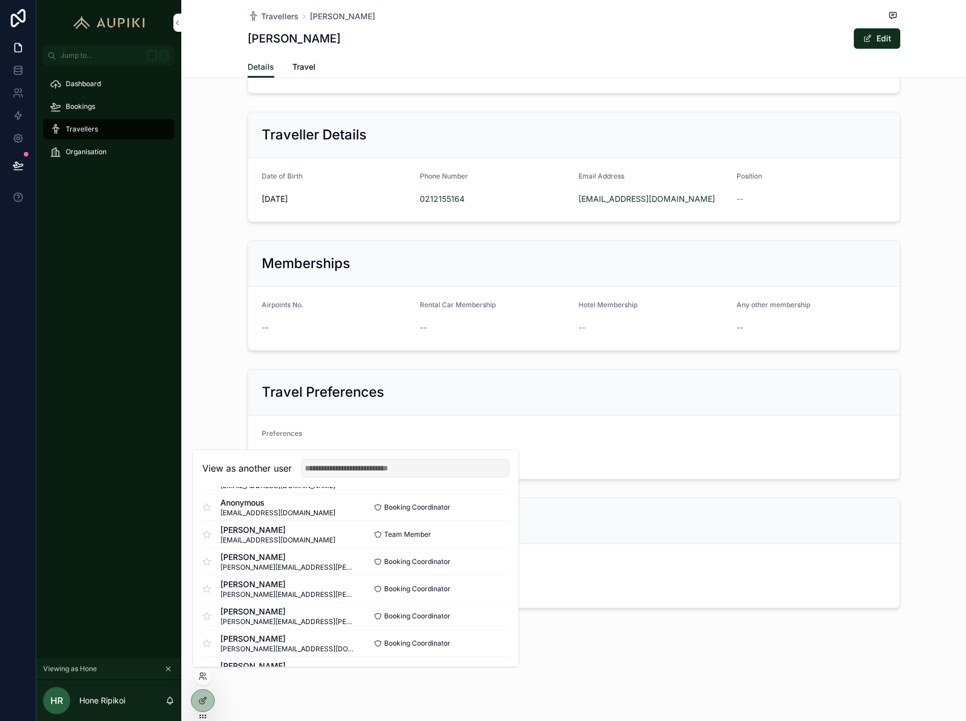
click at [0, 0] on button "Select" at bounding box center [0, 0] width 0 height 0
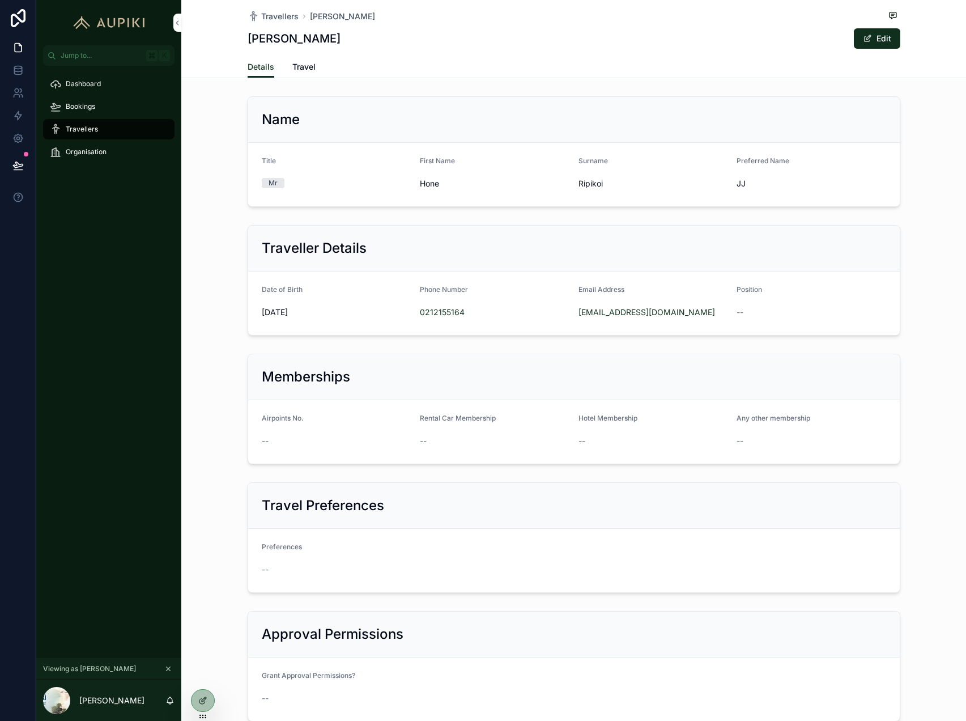
click at [84, 133] on span "Travellers" at bounding box center [82, 129] width 32 height 9
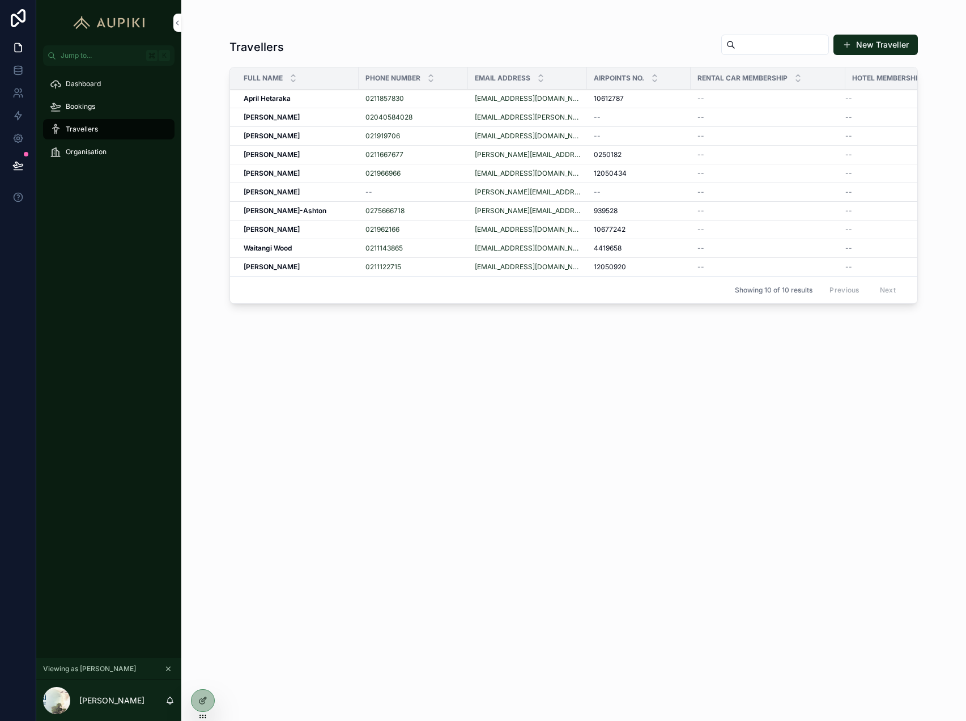
click at [200, 701] on icon at bounding box center [202, 701] width 5 height 5
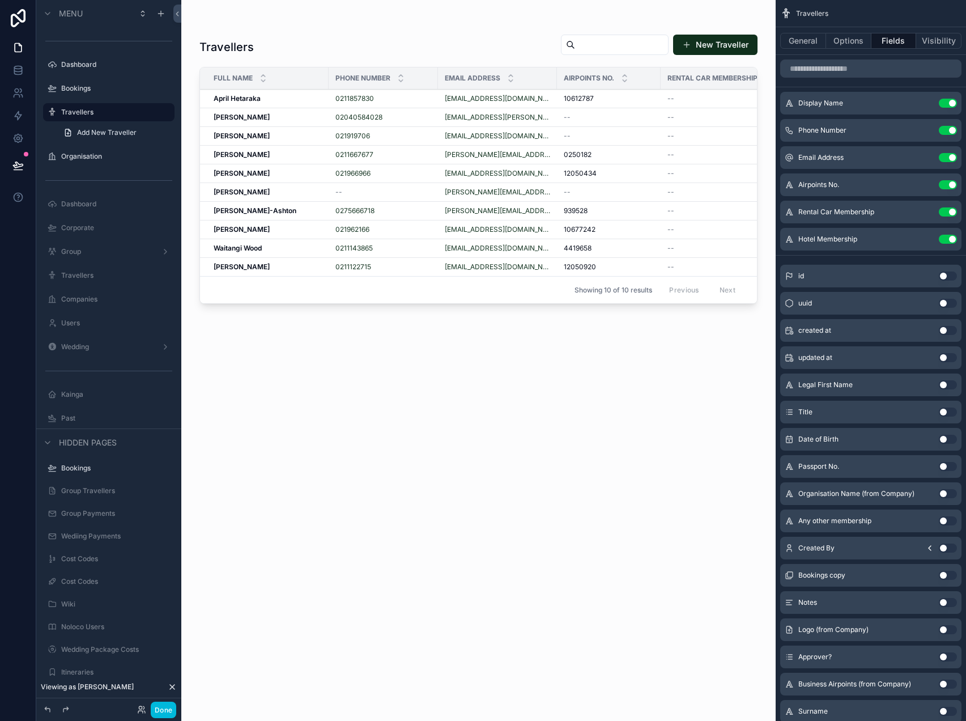
click at [342, 352] on div "scrollable content" at bounding box center [478, 353] width 595 height 707
click at [844, 44] on button "Options" at bounding box center [848, 41] width 45 height 16
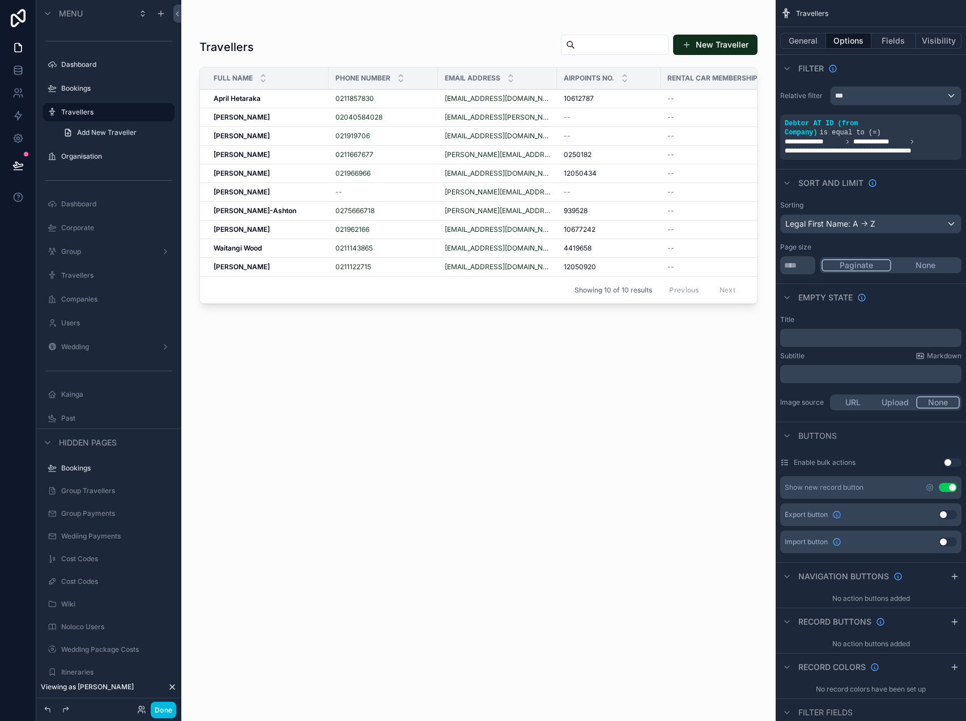
click at [0, 0] on icon "scrollable content" at bounding box center [0, 0] width 0 height 0
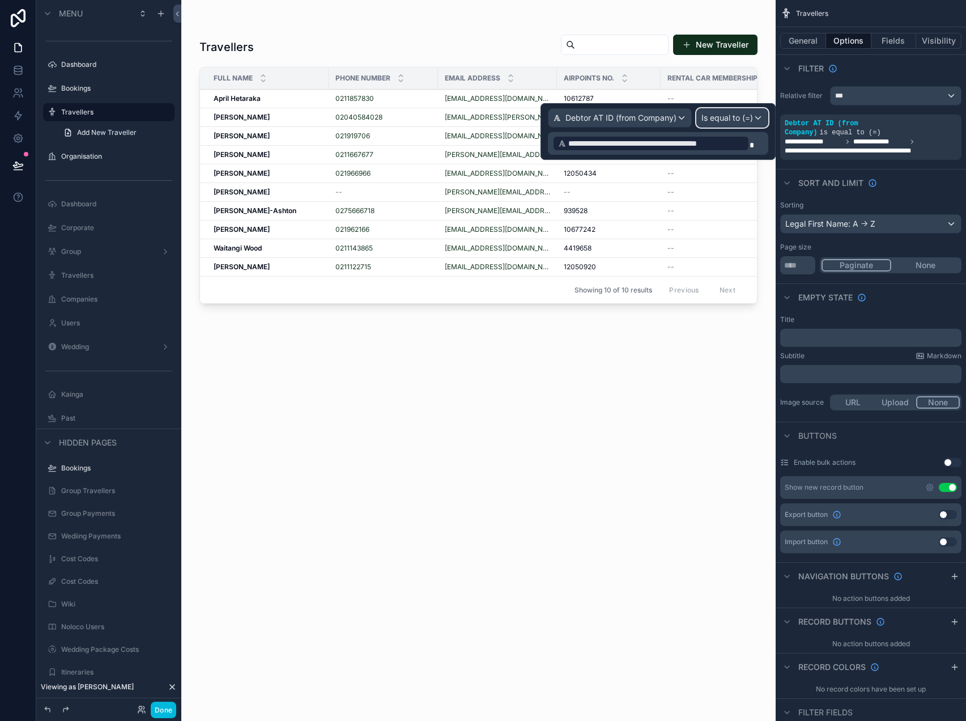
click at [750, 116] on span "Is equal to (=)" at bounding box center [728, 117] width 52 height 11
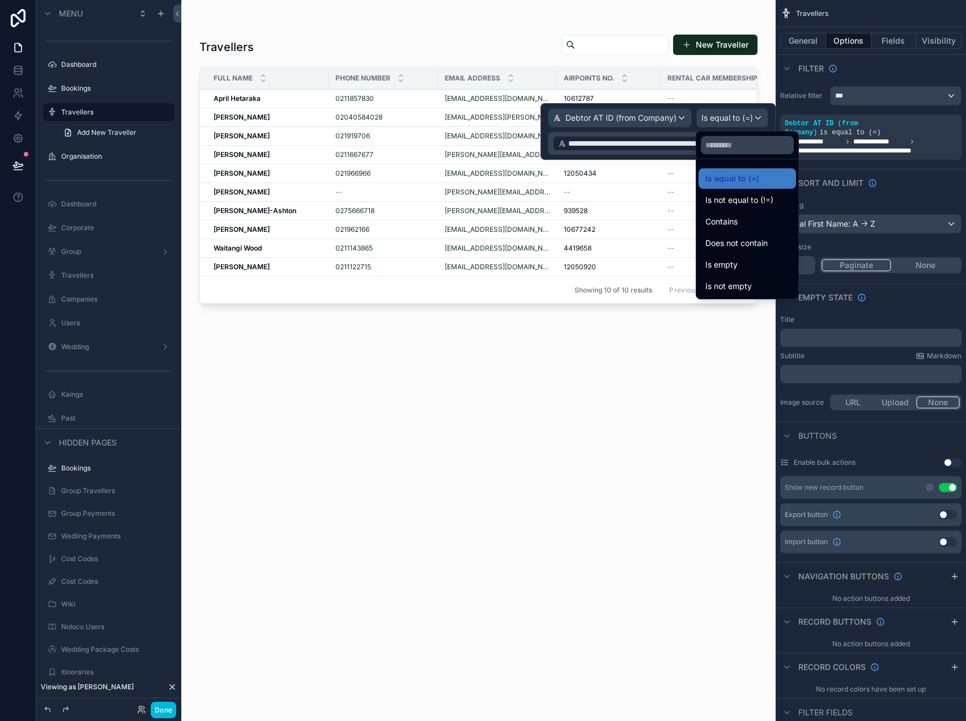
click at [748, 215] on div "Contains" at bounding box center [748, 222] width 84 height 14
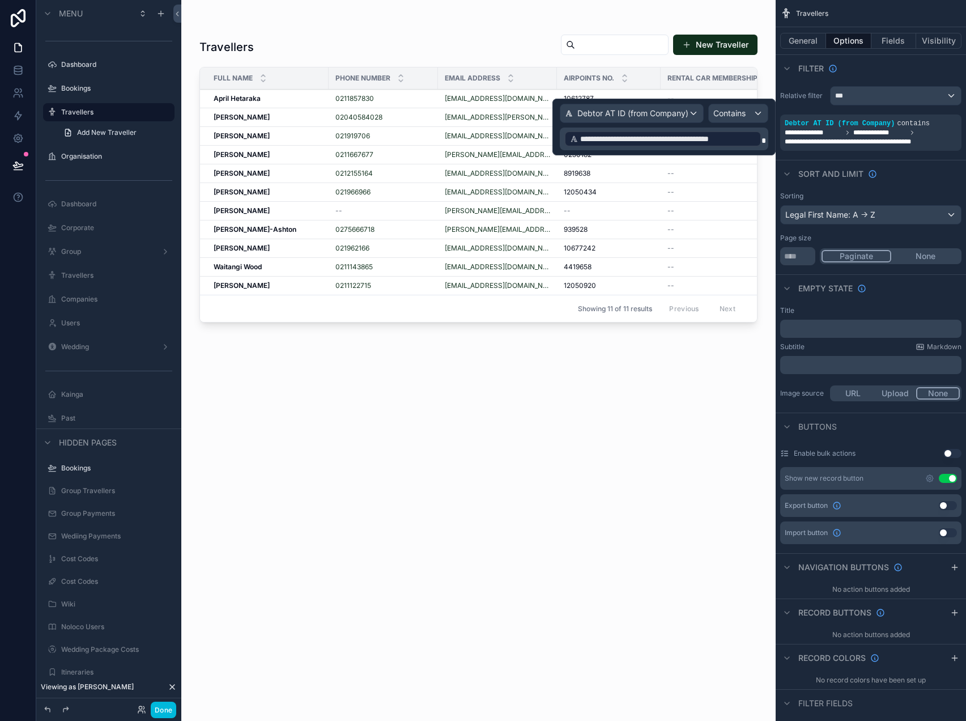
click at [442, 385] on div "Travellers New Traveller Full Name Phone Number Email Address Airpoints No. Ren…" at bounding box center [479, 367] width 558 height 680
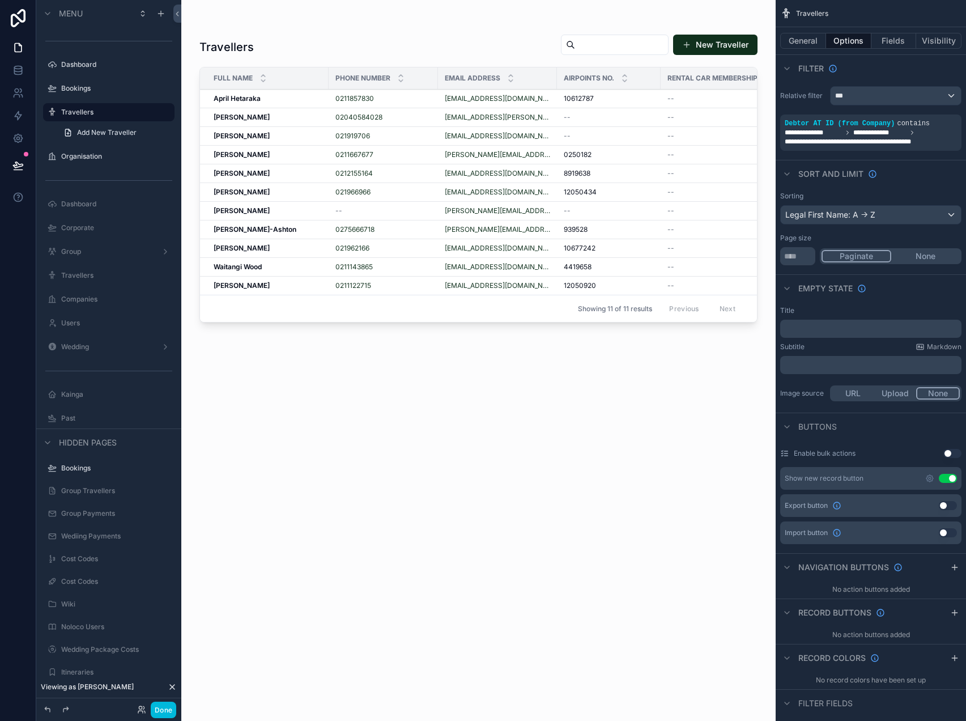
click at [164, 707] on button "Done" at bounding box center [164, 710] width 26 height 16
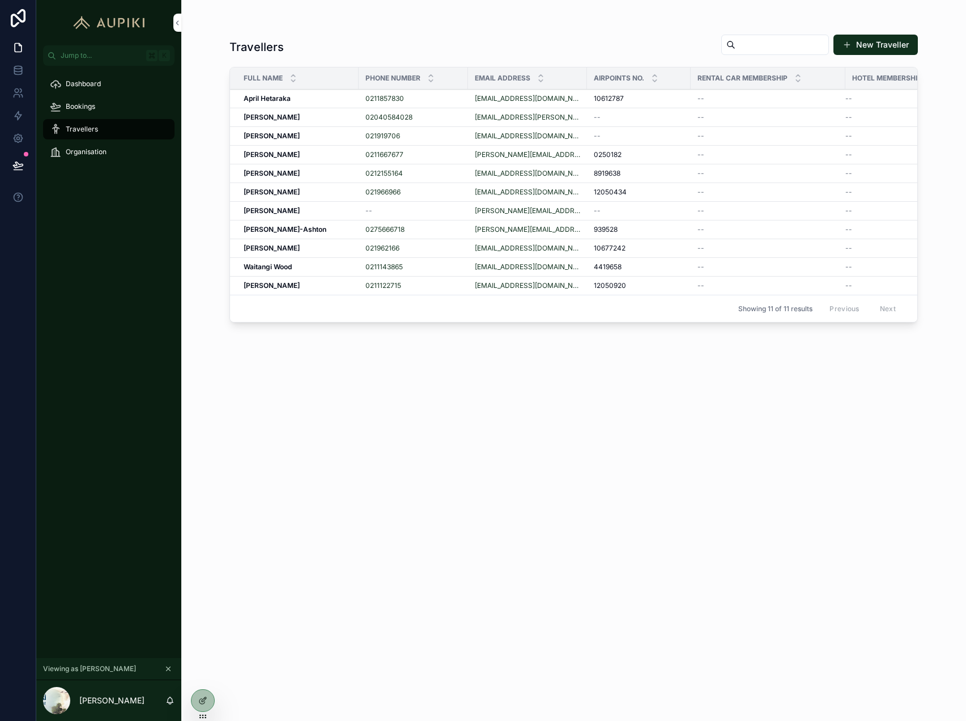
click at [344, 171] on div "JJ Ripikoi JJ Ripikoi" at bounding box center [298, 173] width 108 height 9
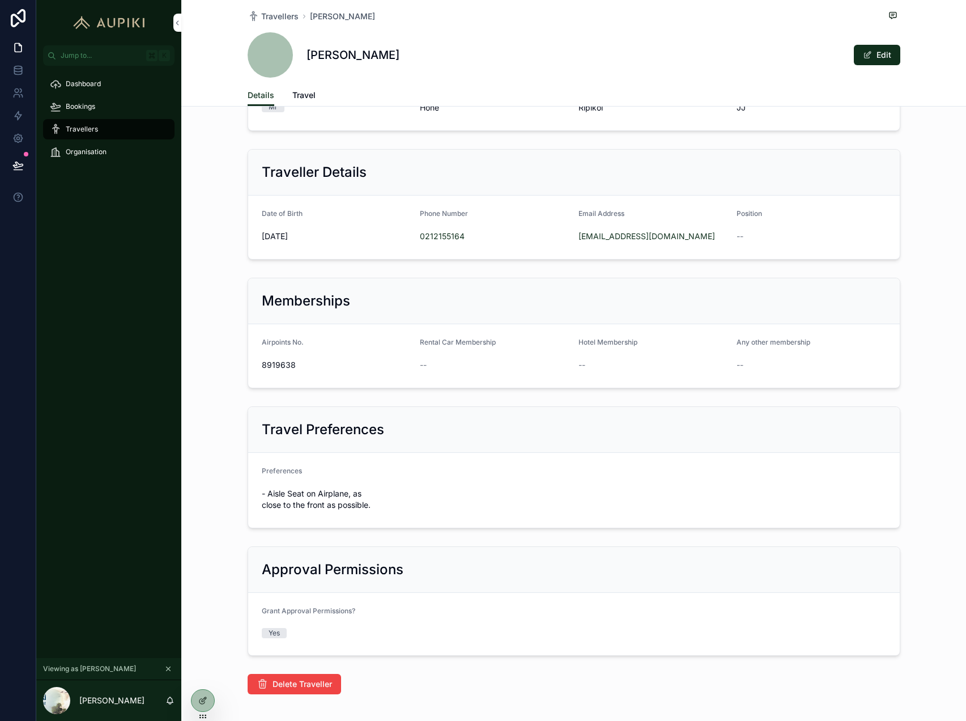
scroll to position [155, 0]
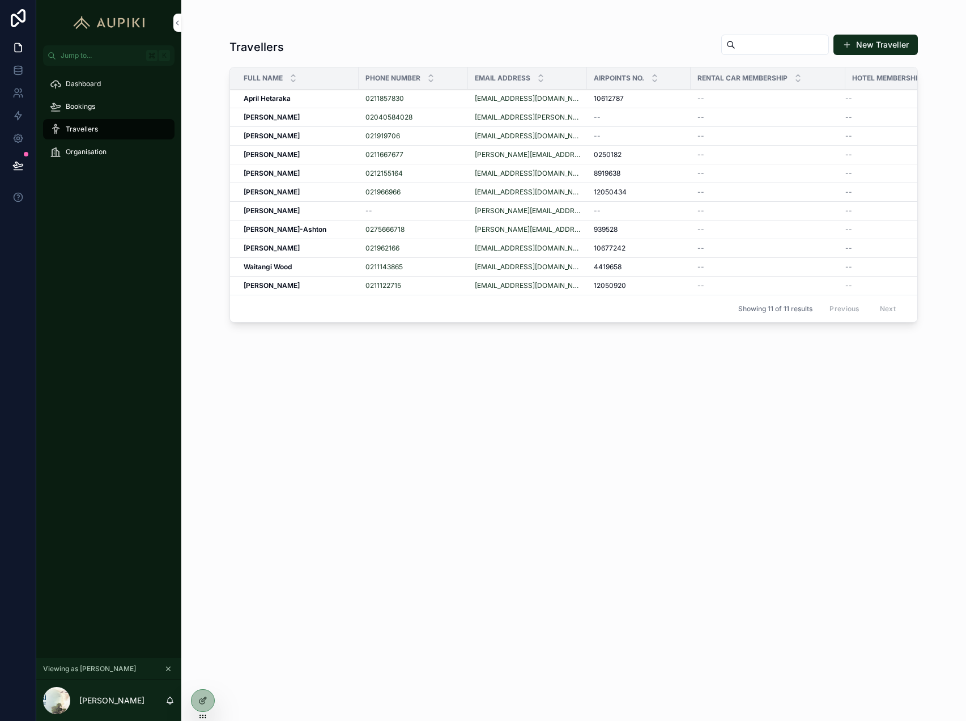
click at [97, 105] on div "Bookings" at bounding box center [109, 106] width 118 height 18
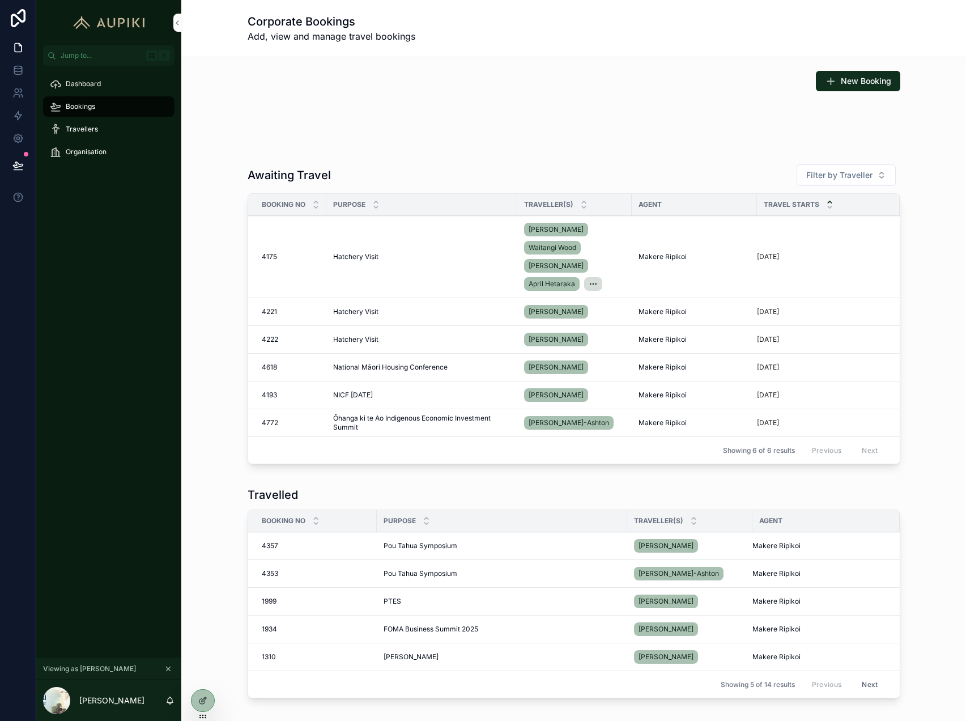
click at [392, 318] on td "Hatchery Visit Hatchery Visit" at bounding box center [422, 312] width 191 height 28
click at [121, 78] on div "Dashboard" at bounding box center [109, 84] width 118 height 18
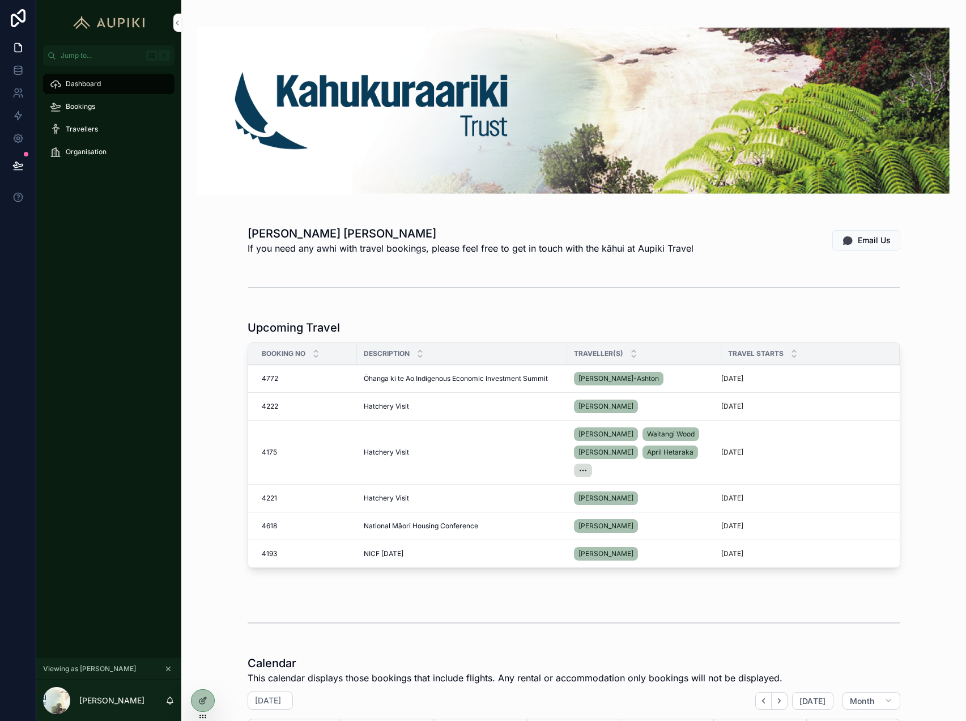
click at [77, 129] on span "Travellers" at bounding box center [82, 129] width 32 height 9
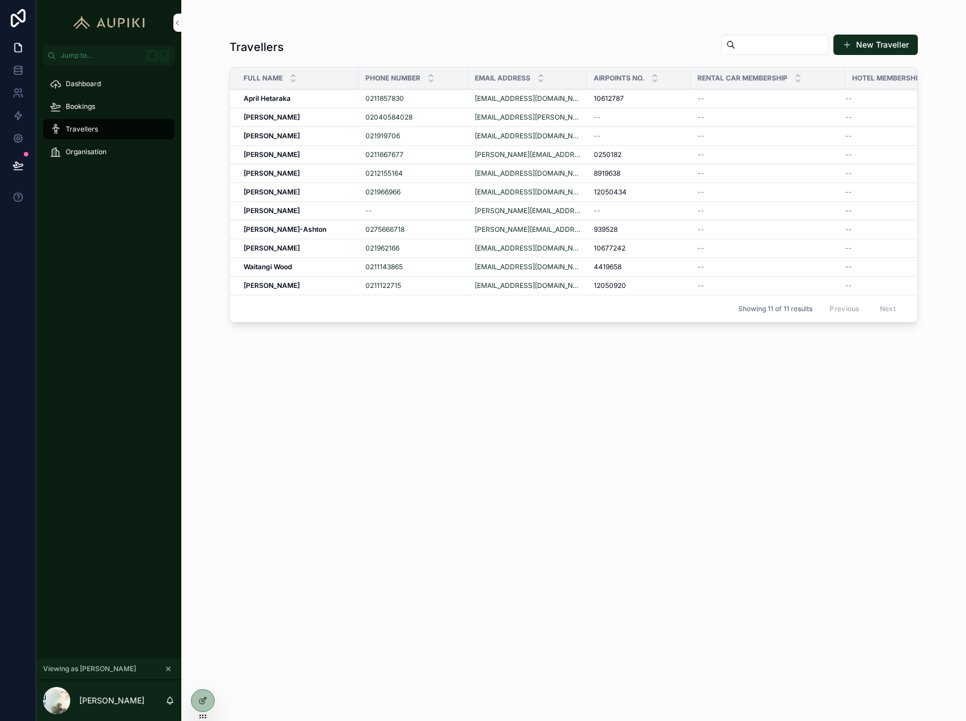
click at [97, 108] on div "Bookings" at bounding box center [109, 106] width 118 height 18
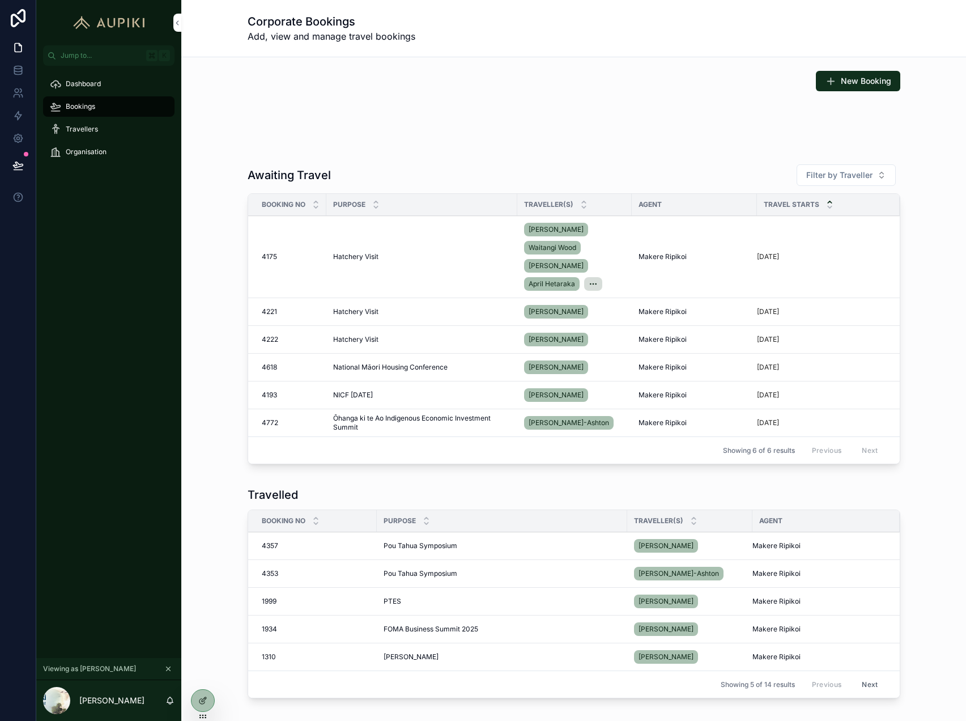
click at [868, 81] on span "New Booking" at bounding box center [866, 80] width 50 height 11
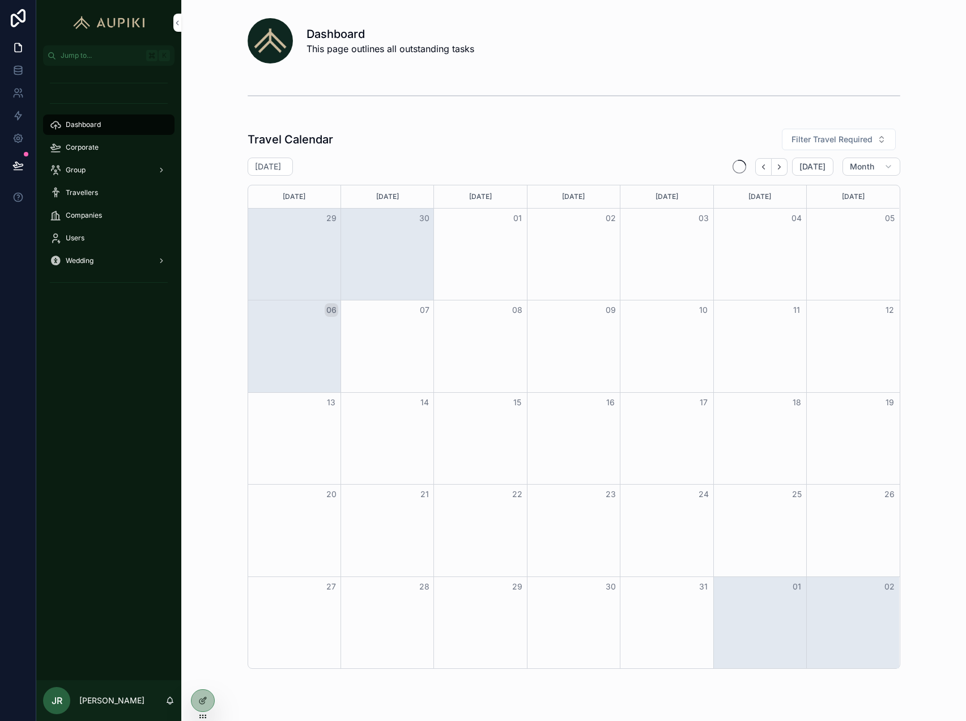
click at [0, 0] on icon at bounding box center [0, 0] width 0 height 0
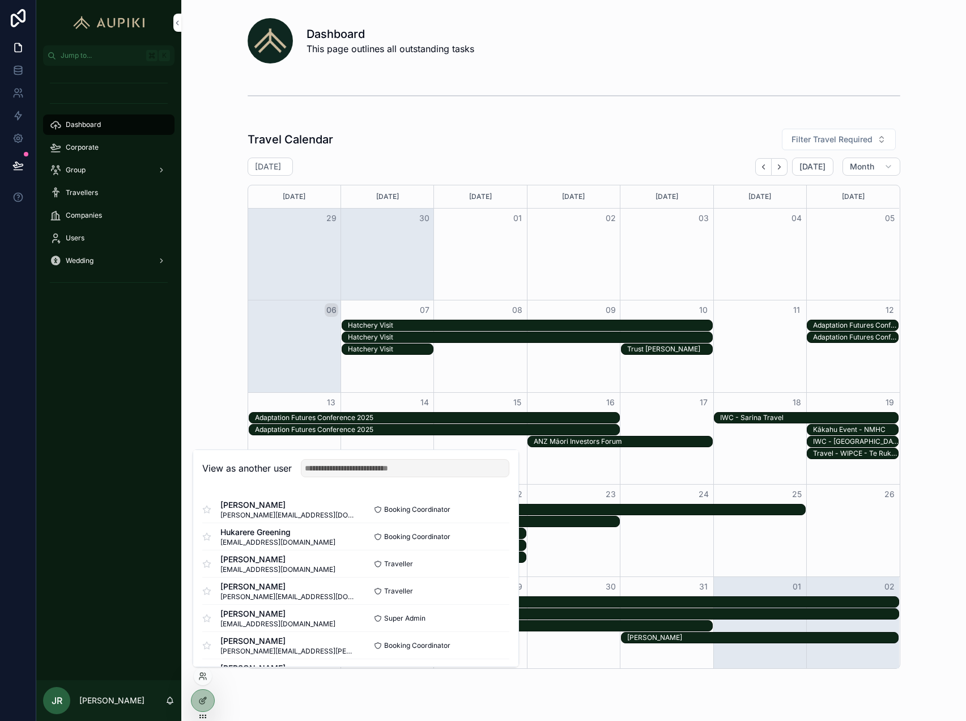
click at [0, 0] on button "Select" at bounding box center [0, 0] width 0 height 0
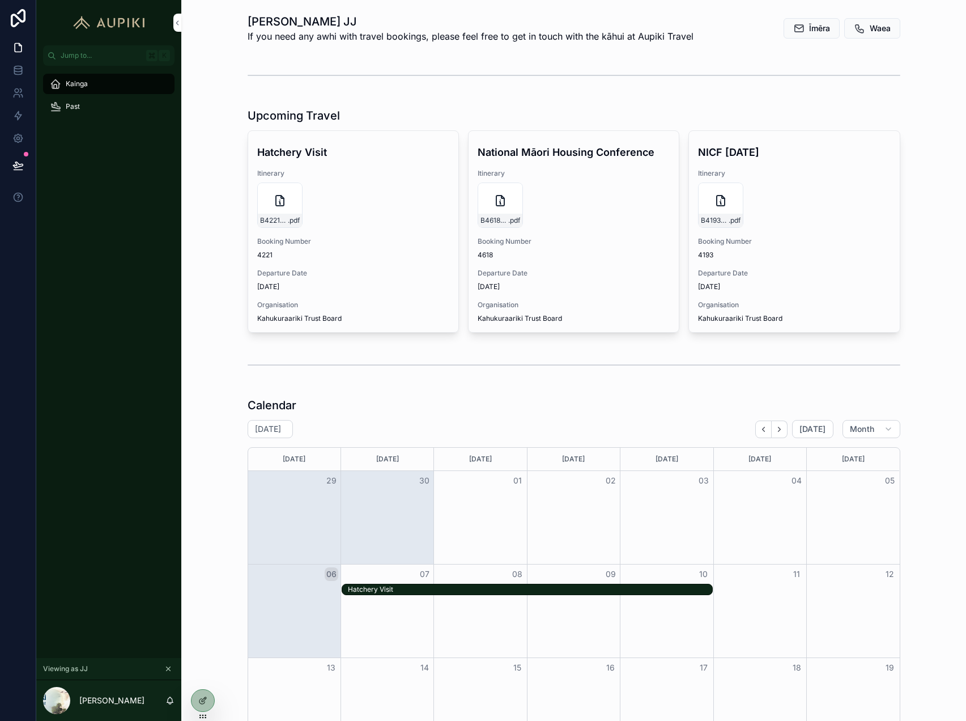
click at [0, 0] on icon at bounding box center [0, 0] width 0 height 0
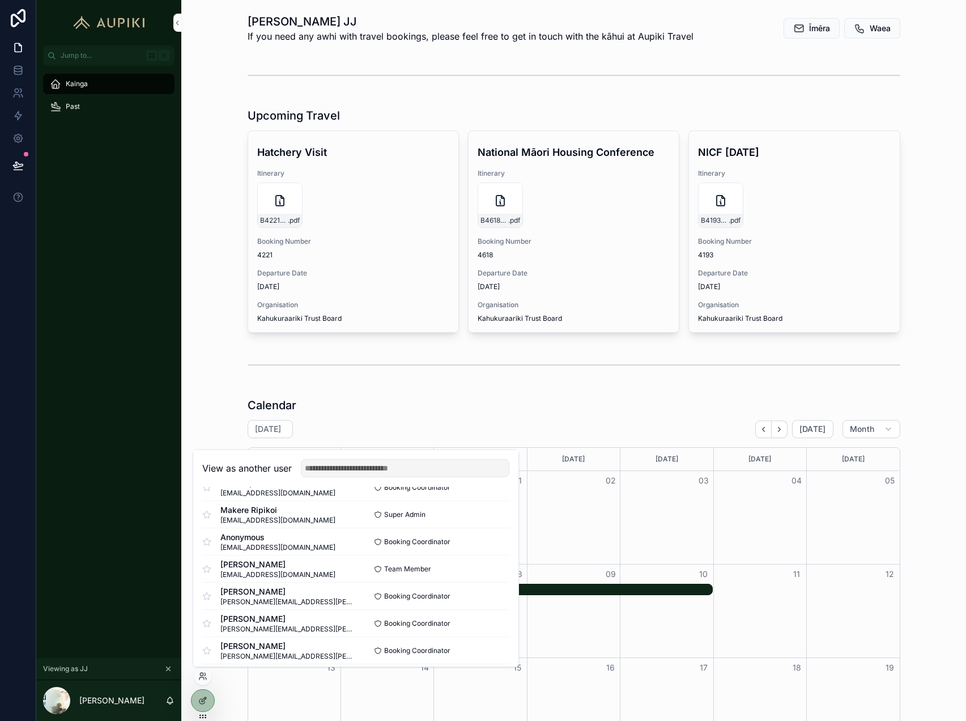
scroll to position [251, 0]
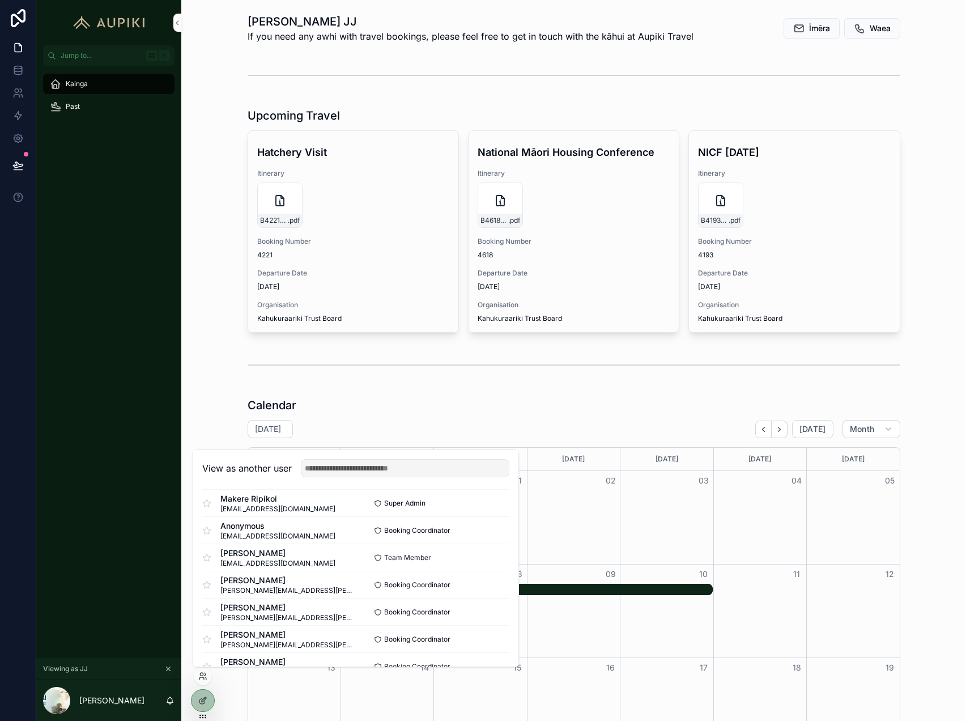
click at [0, 0] on button "Select" at bounding box center [0, 0] width 0 height 0
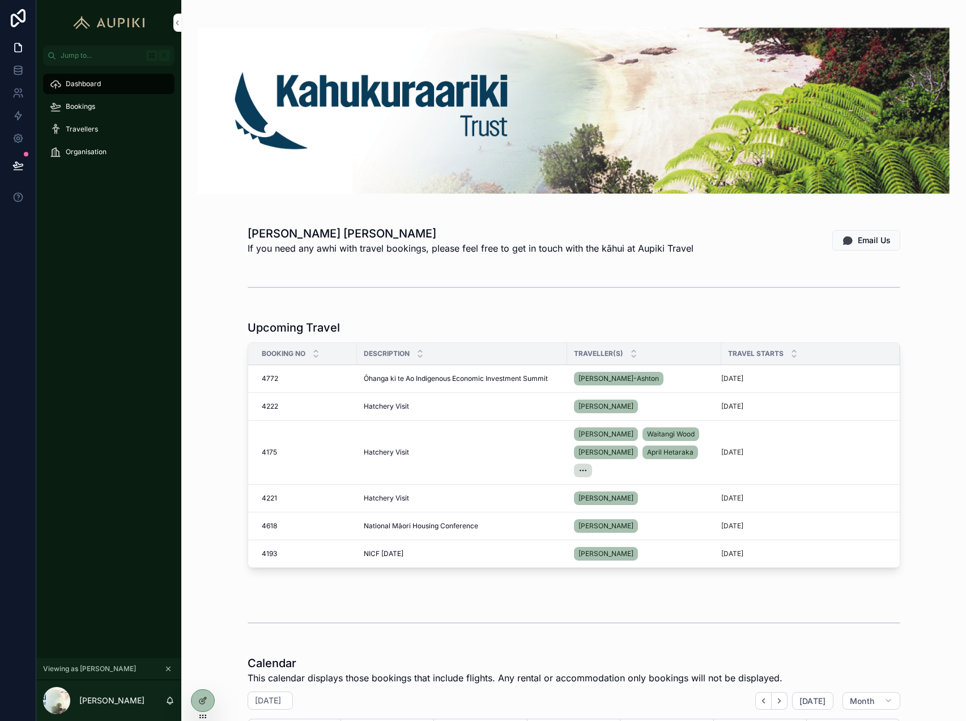
click at [108, 105] on div "Bookings" at bounding box center [109, 106] width 118 height 18
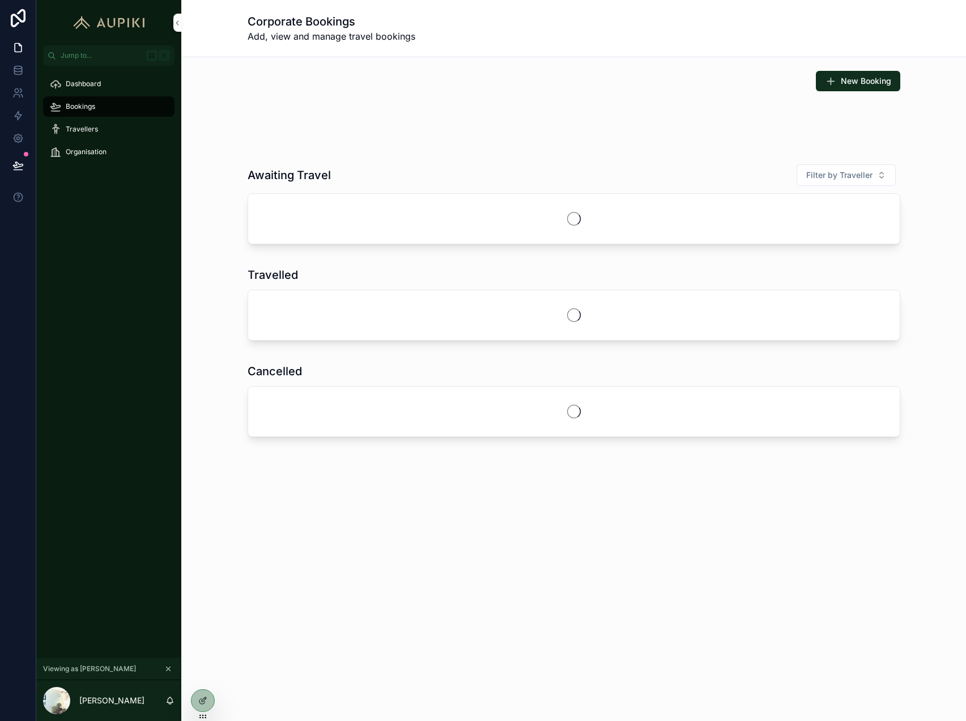
click at [886, 78] on span "New Booking" at bounding box center [866, 80] width 50 height 11
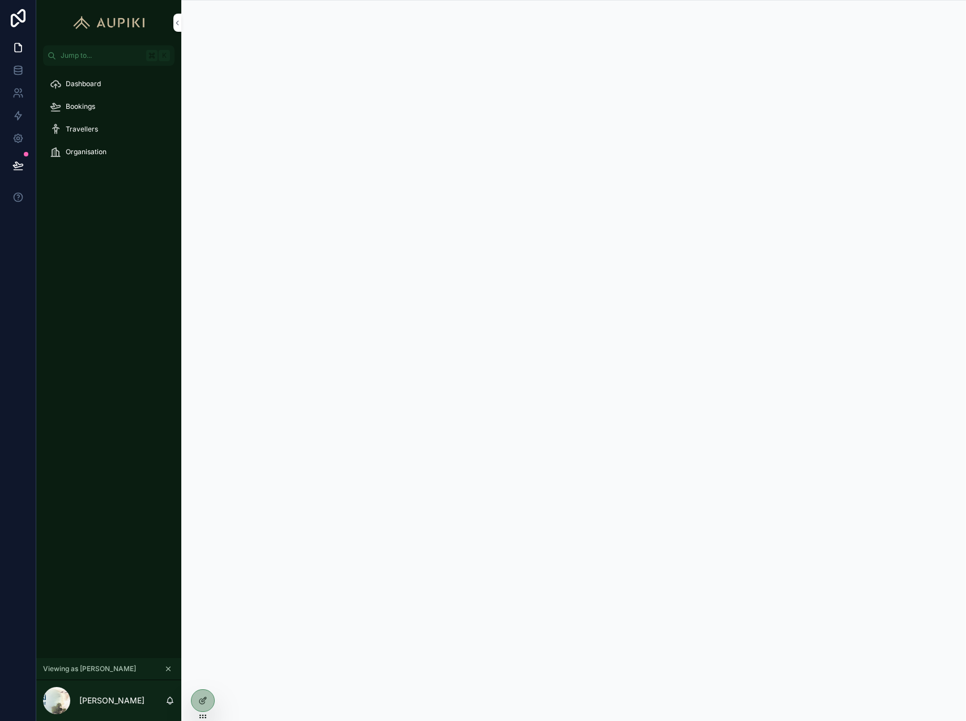
click at [0, 0] on icon at bounding box center [0, 0] width 0 height 0
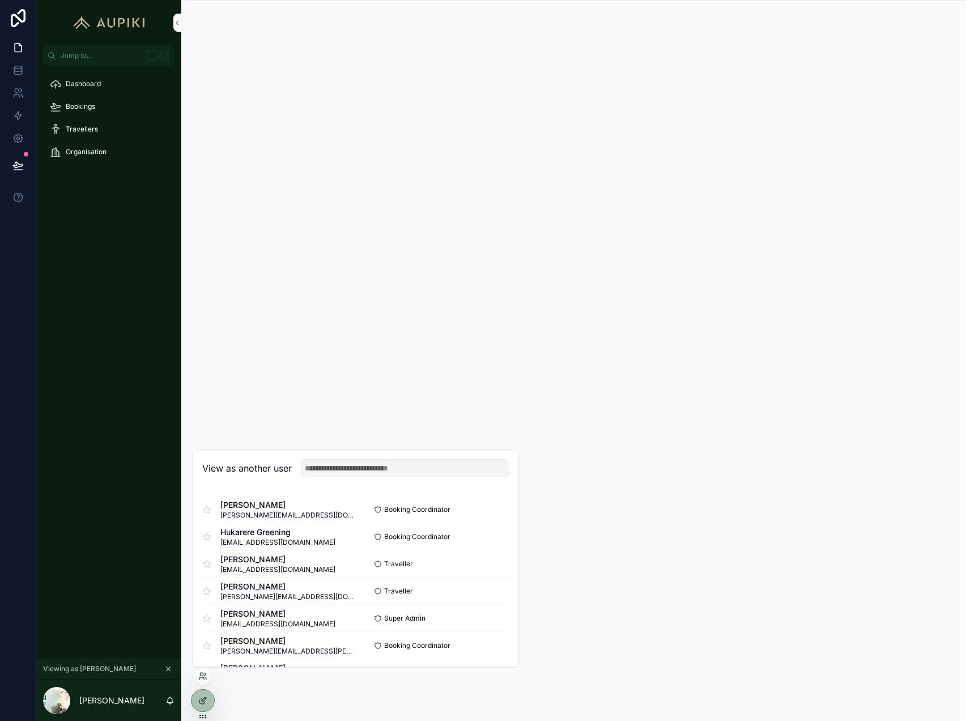
click at [0, 0] on button "Select" at bounding box center [0, 0] width 0 height 0
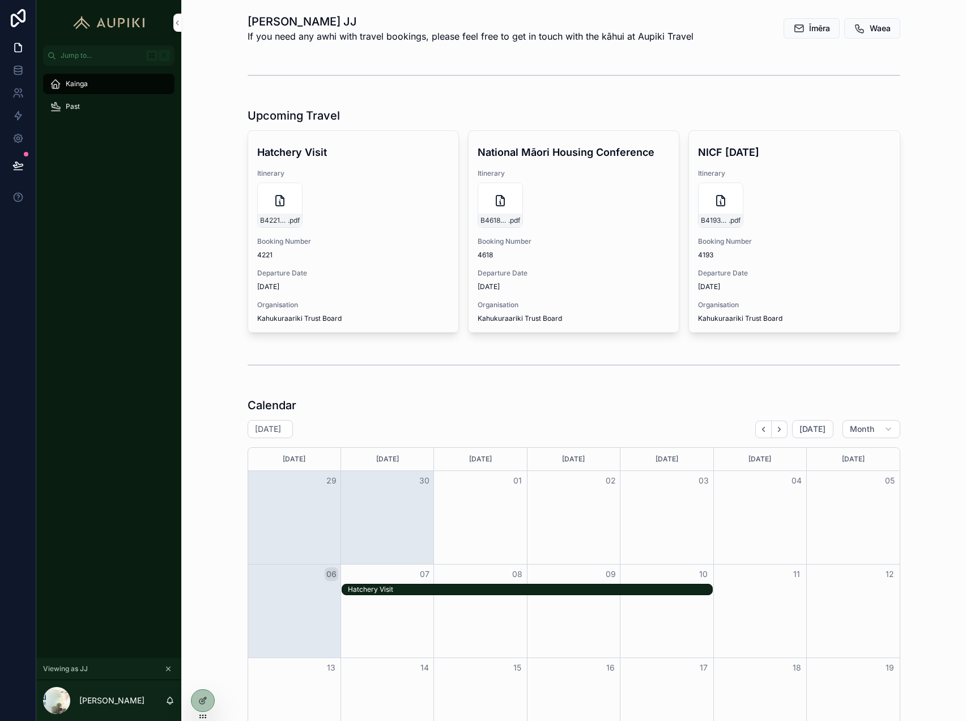
click at [202, 703] on icon at bounding box center [202, 700] width 9 height 9
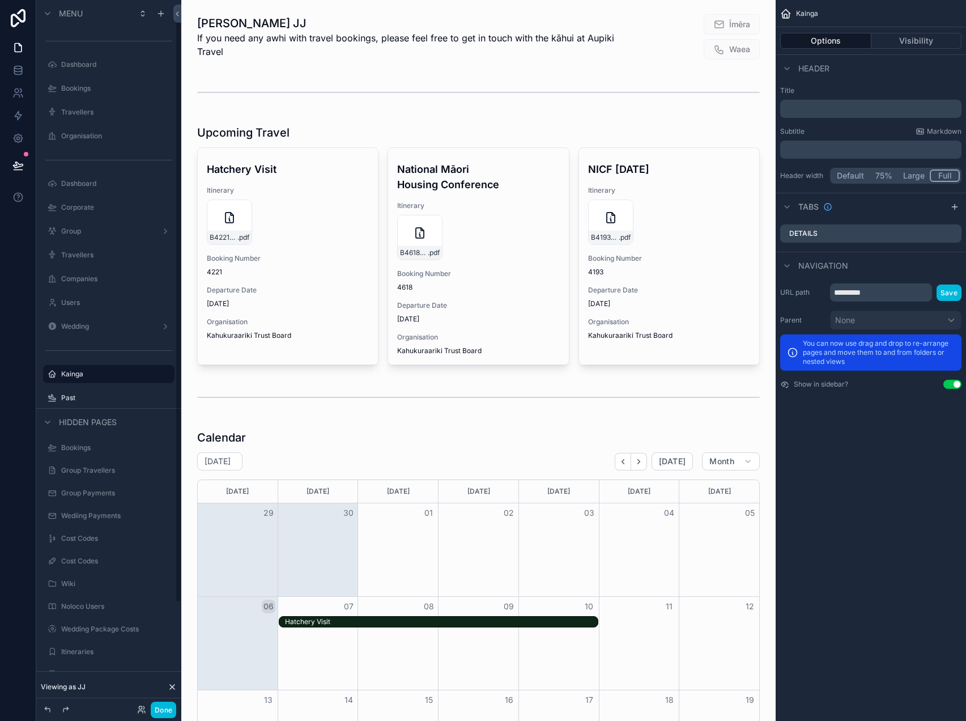
scroll to position [8, 0]
click at [152, 706] on button "Done" at bounding box center [164, 710] width 26 height 16
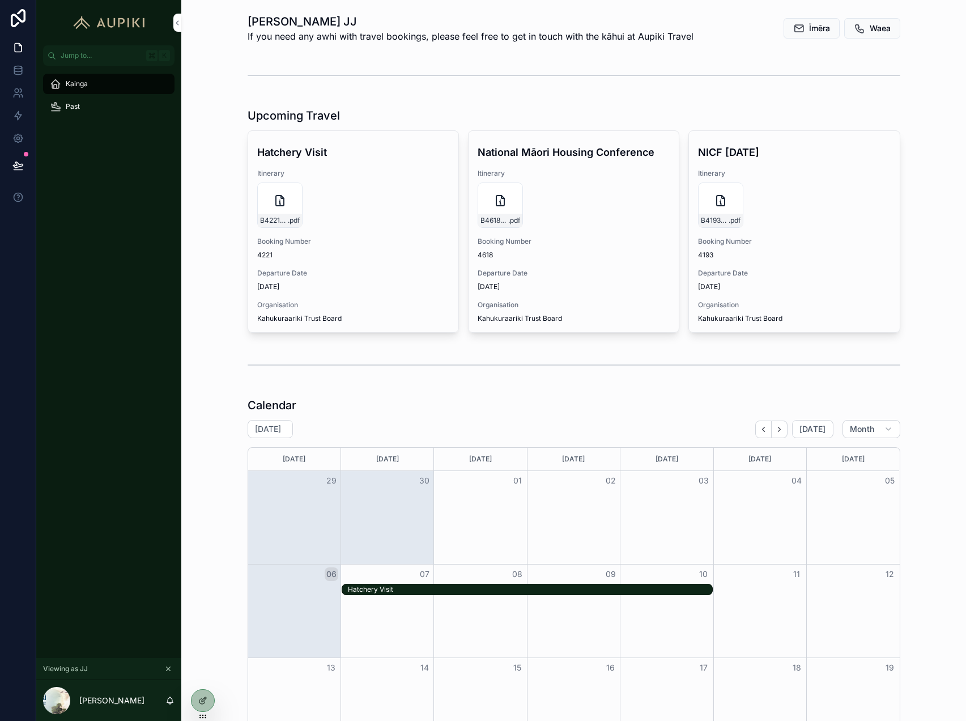
click at [175, 663] on div "Viewing as JJ" at bounding box center [108, 669] width 145 height 22
click at [172, 668] on icon "scrollable content" at bounding box center [168, 669] width 8 height 8
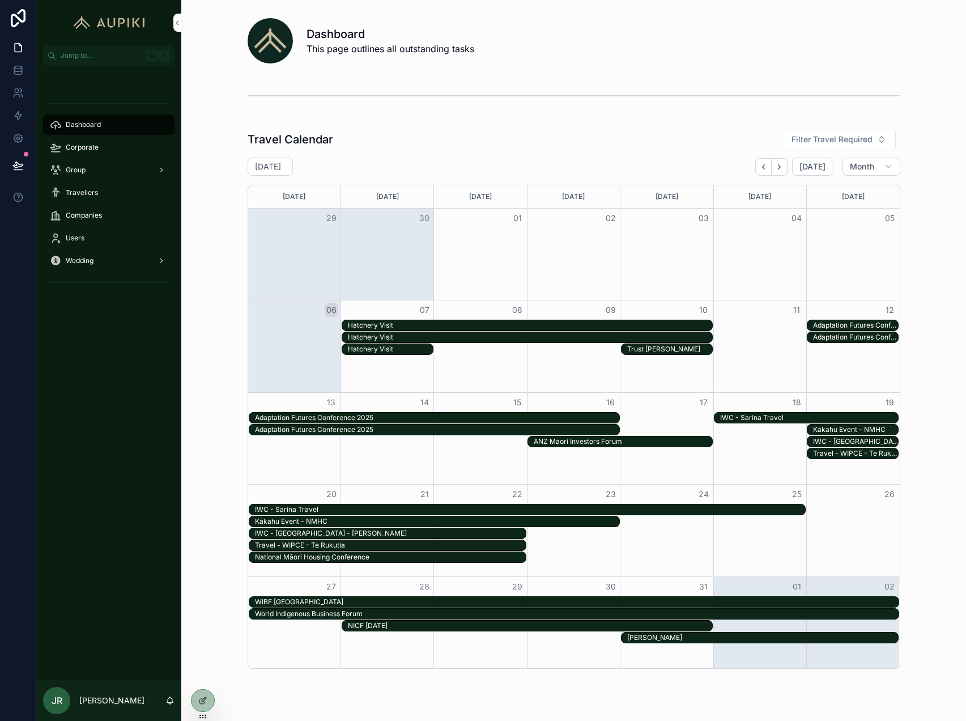
click at [98, 166] on div "Group" at bounding box center [109, 170] width 118 height 18
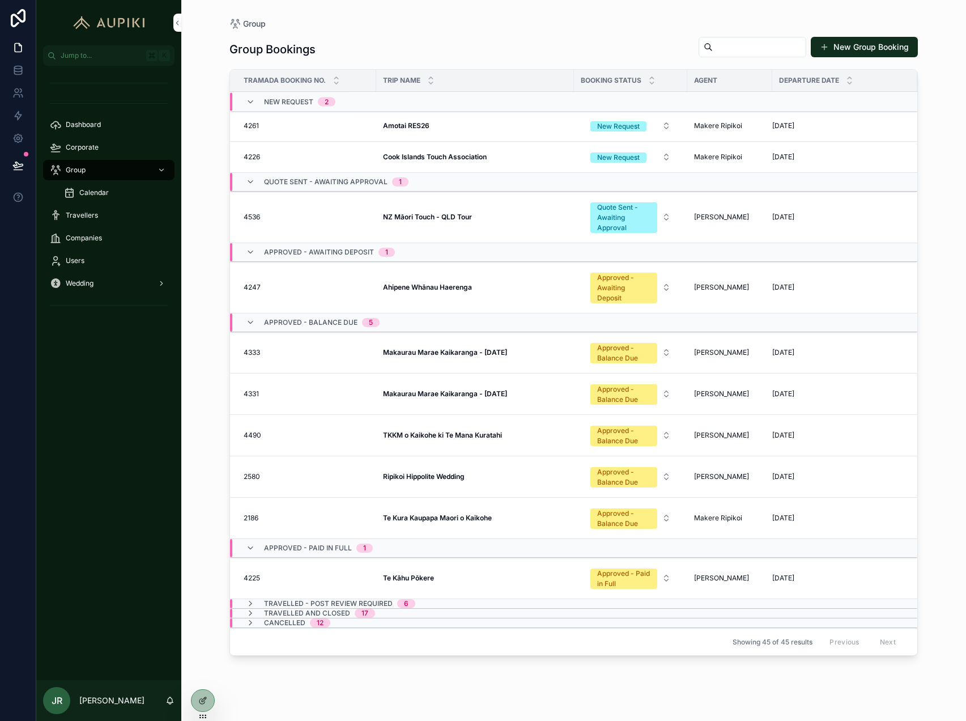
click at [451, 431] on strong "TKKM o Kaikohe ki Te Mana Kuratahi" at bounding box center [442, 435] width 119 height 9
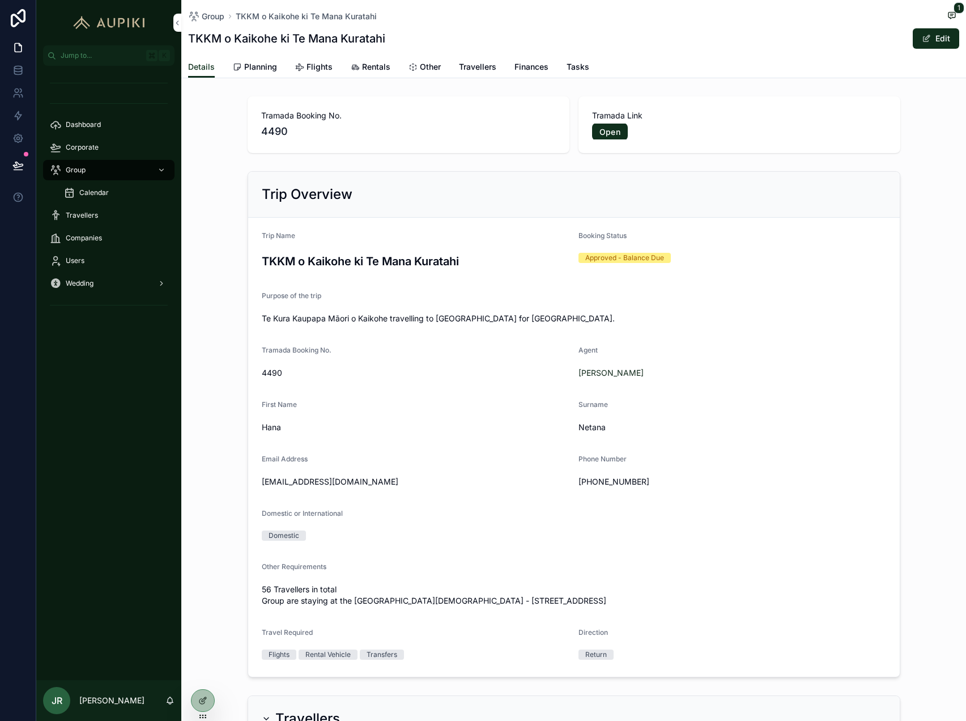
click at [322, 67] on span "Flights" at bounding box center [320, 66] width 26 height 11
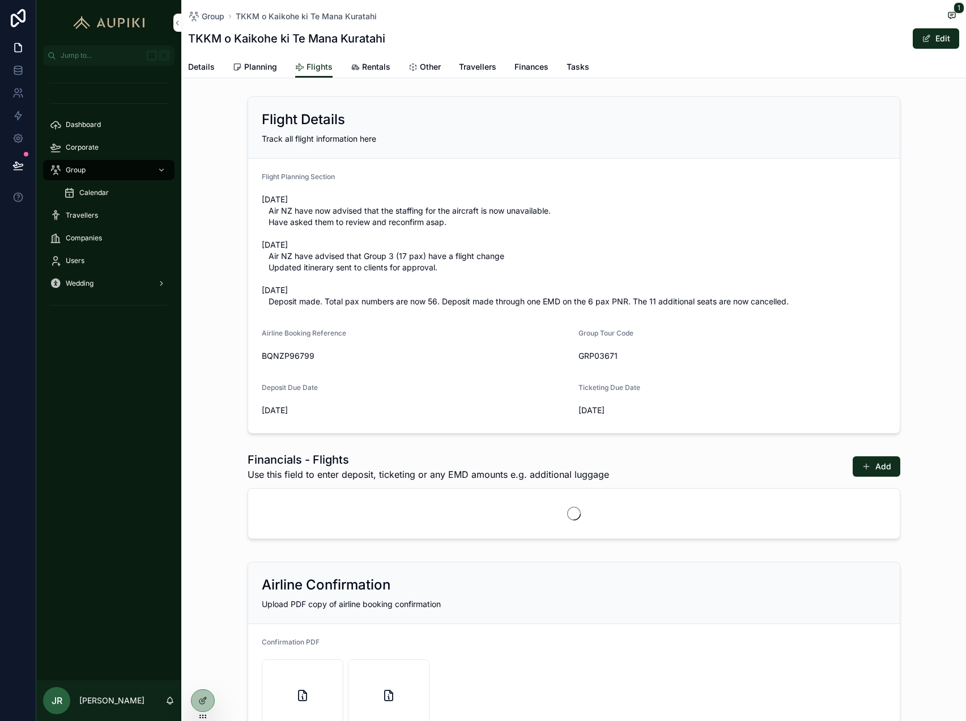
click at [936, 38] on button "Edit" at bounding box center [936, 38] width 46 height 20
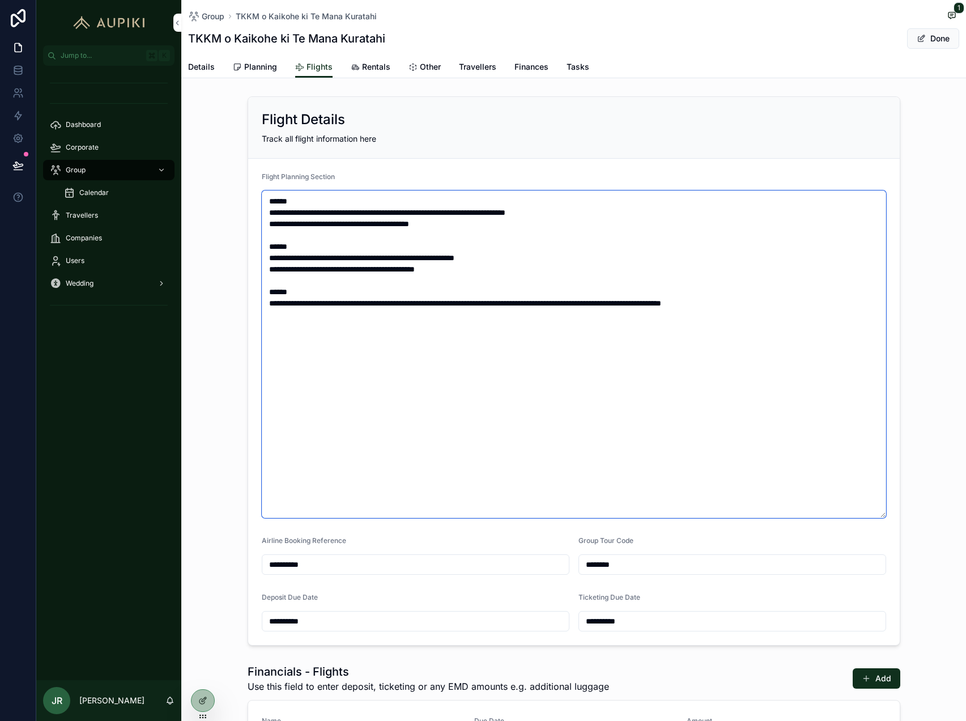
click at [437, 330] on textarea "**********" at bounding box center [574, 354] width 625 height 328
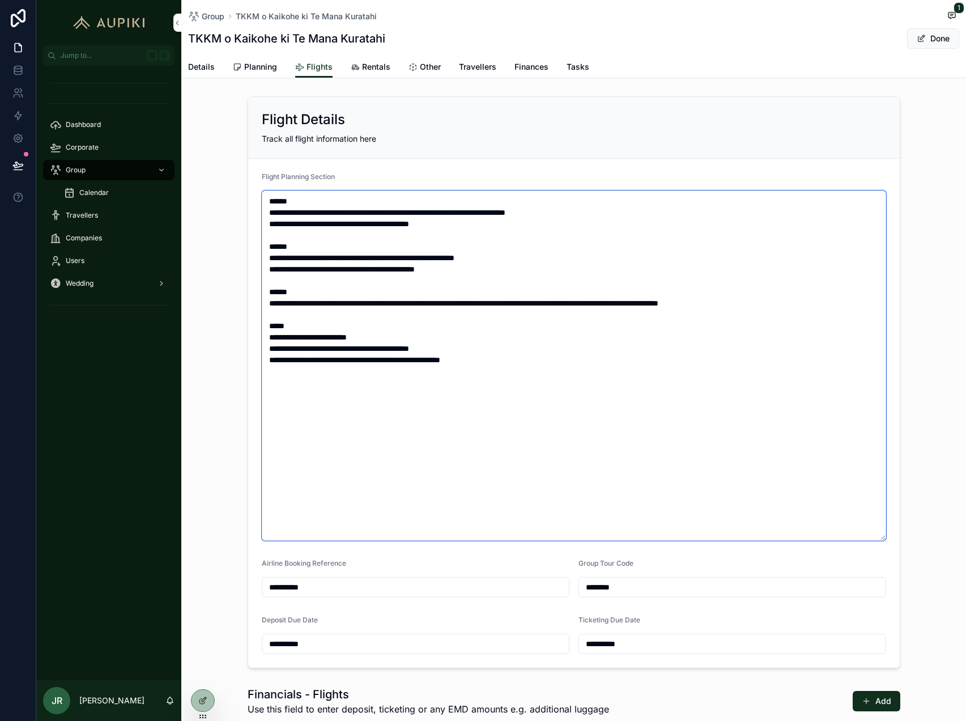
type textarea "**********"
click at [937, 39] on button "Done" at bounding box center [934, 38] width 52 height 20
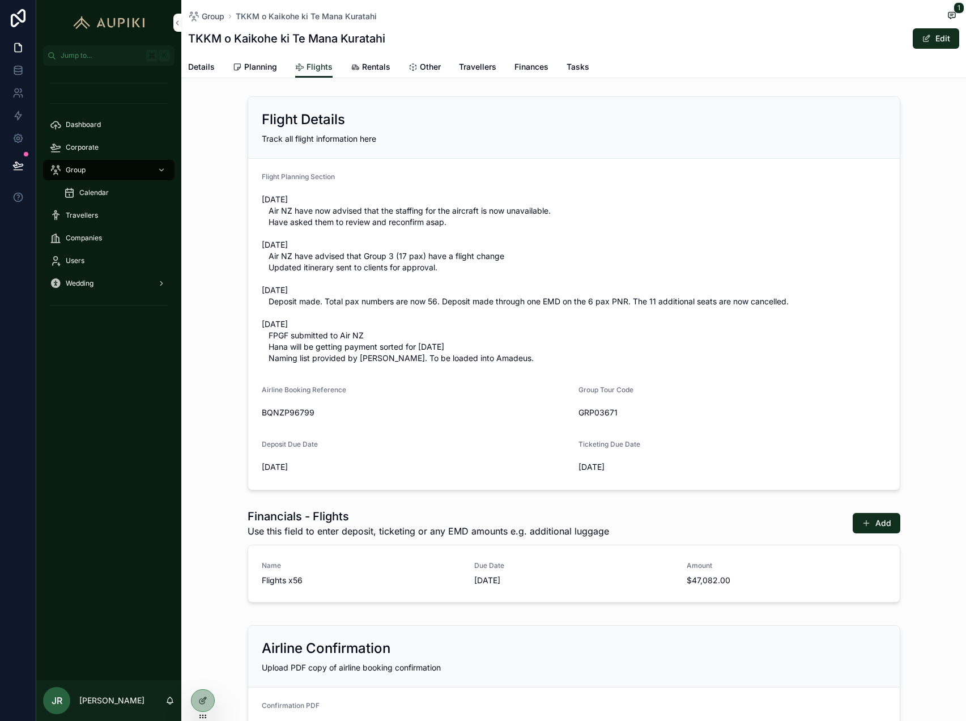
click at [481, 70] on span "Travellers" at bounding box center [477, 66] width 37 height 11
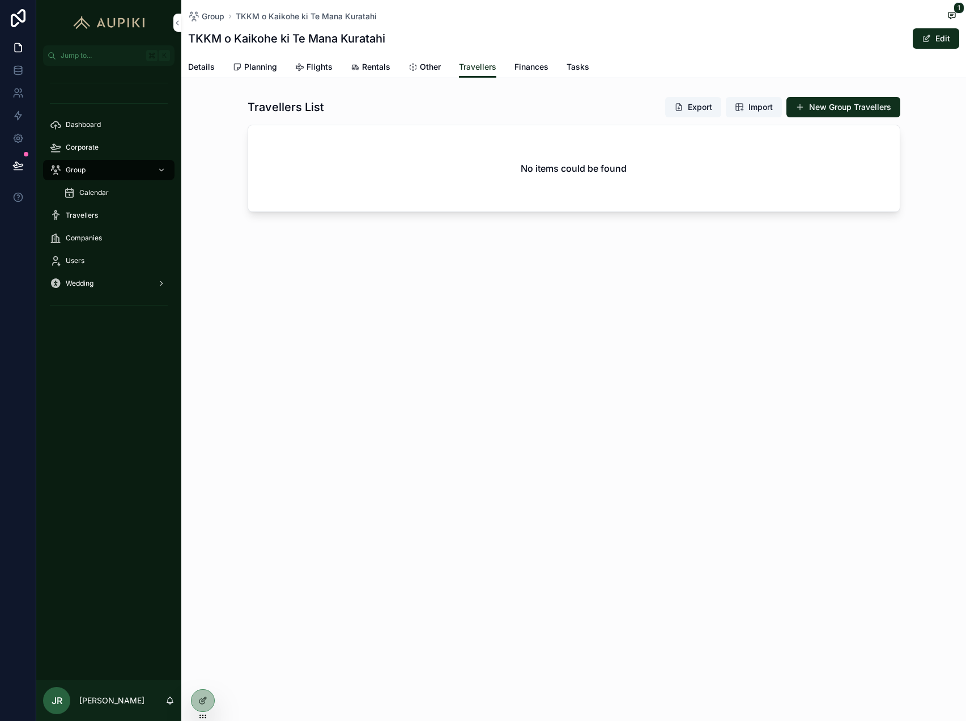
click at [101, 261] on div "Users" at bounding box center [109, 261] width 118 height 18
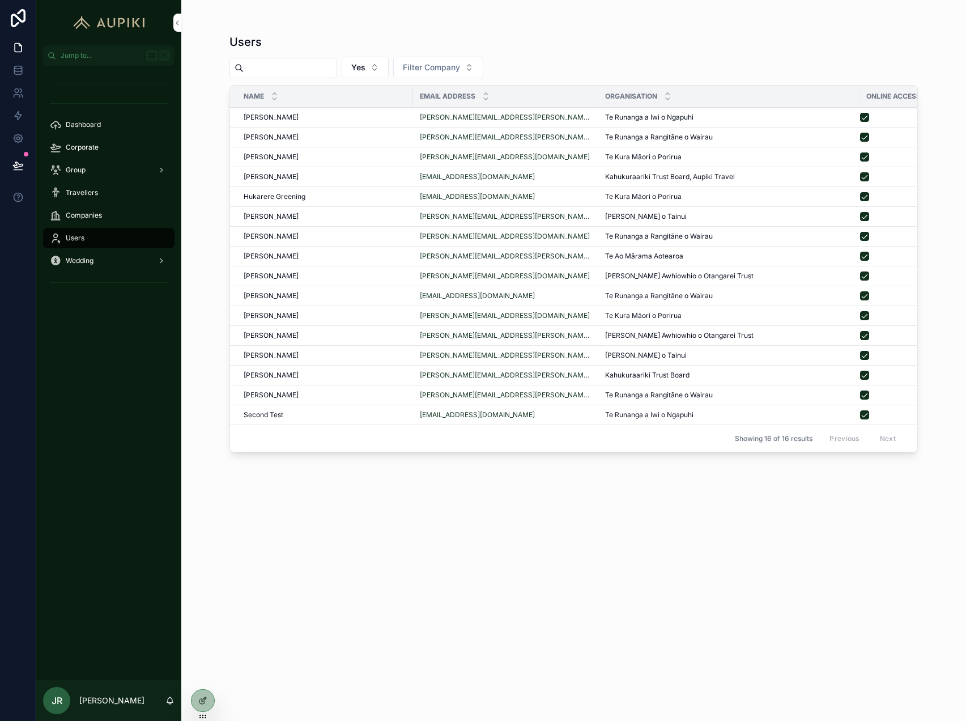
click at [384, 66] on button "Yes" at bounding box center [365, 68] width 47 height 22
click at [355, 105] on div "----" at bounding box center [380, 113] width 158 height 18
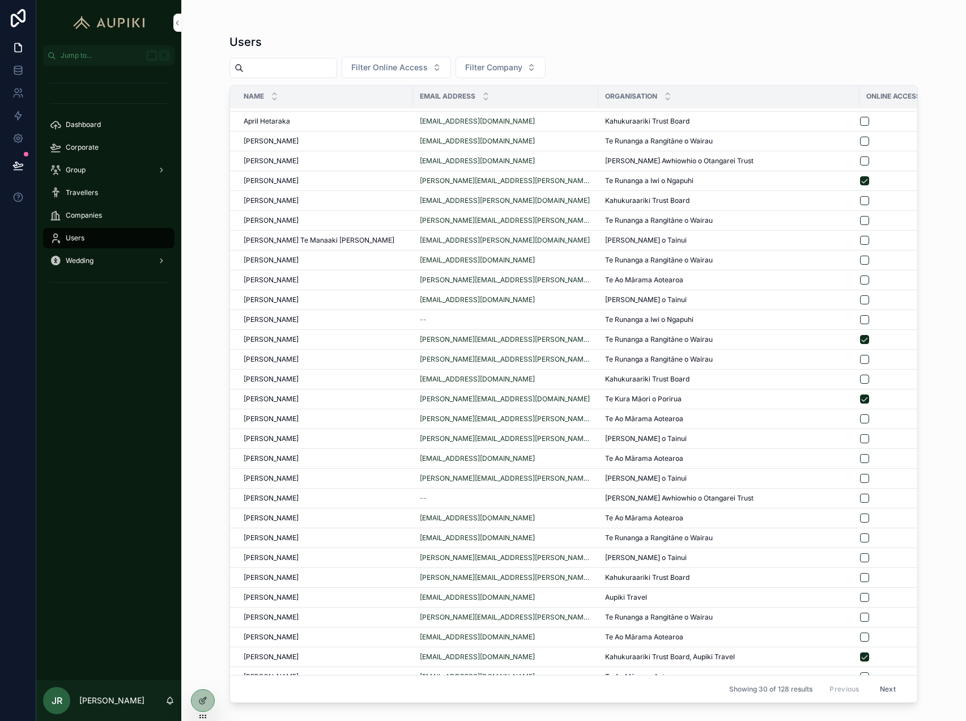
scroll to position [27, 0]
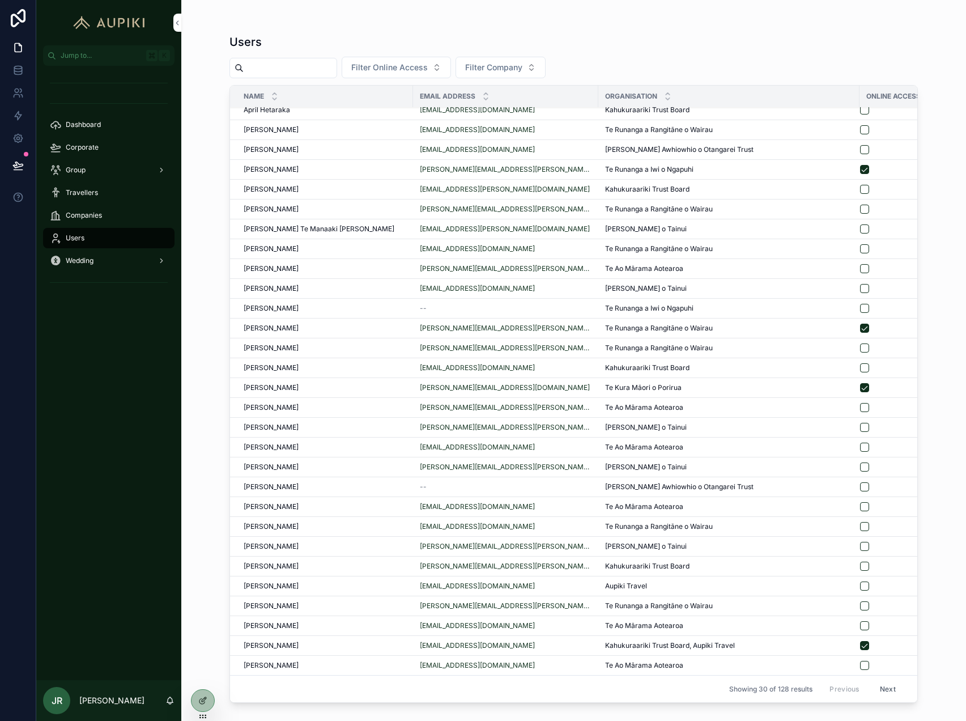
click at [289, 71] on input "scrollable content" at bounding box center [290, 68] width 93 height 16
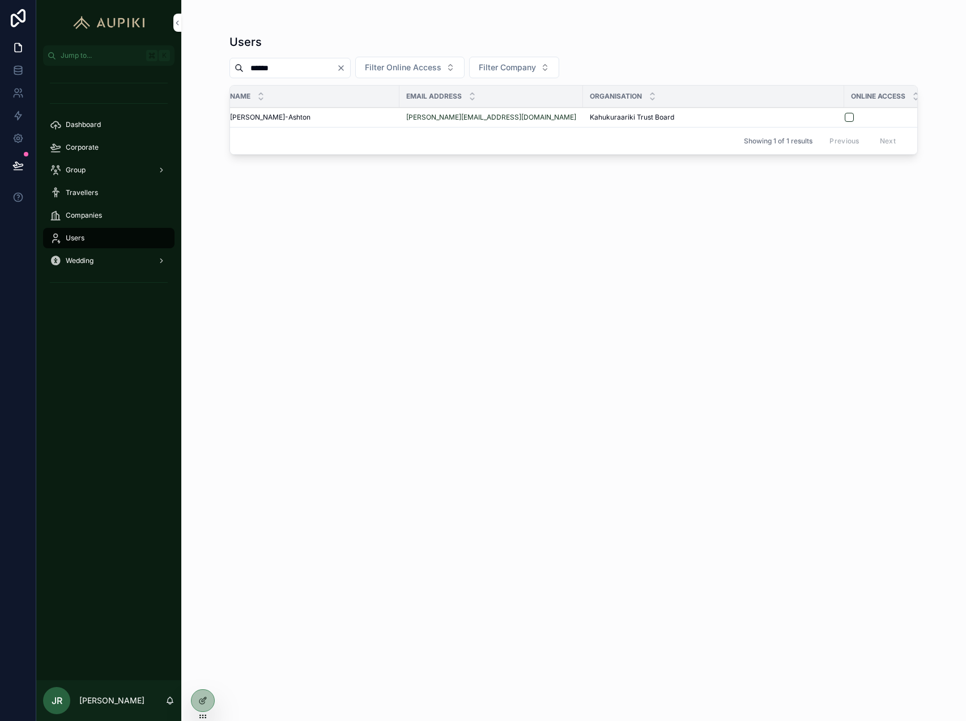
scroll to position [0, 18]
type input "******"
click at [650, 235] on div "Users ****** Filter Online Access Filter Company Name Email Address Organisatio…" at bounding box center [574, 367] width 689 height 680
click at [16, 162] on icon at bounding box center [18, 165] width 10 height 6
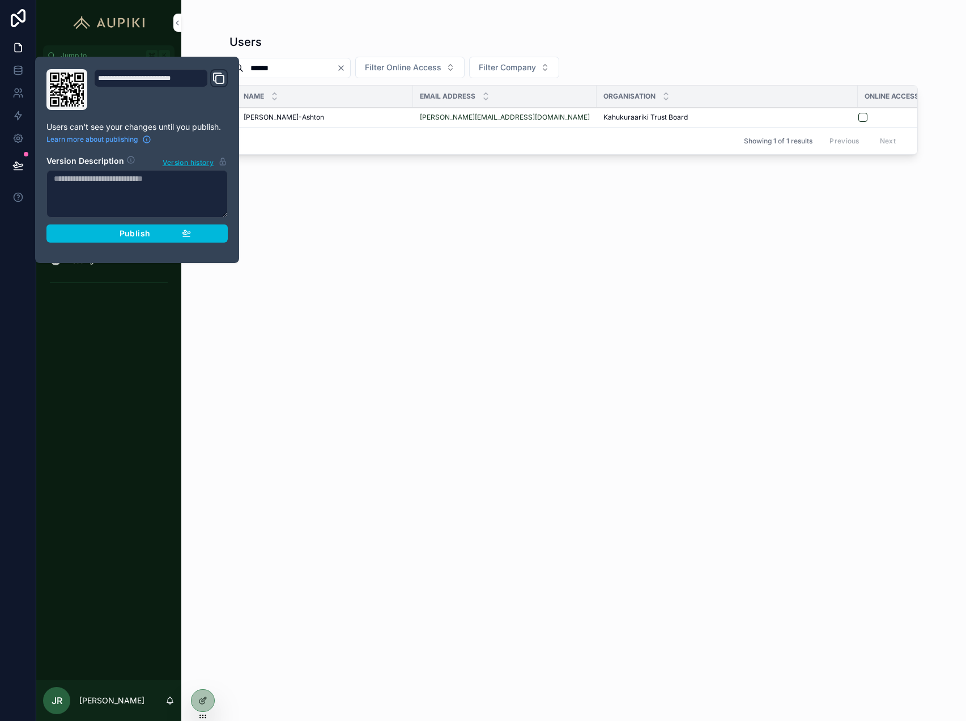
click at [173, 233] on div "Publish" at bounding box center [137, 233] width 108 height 10
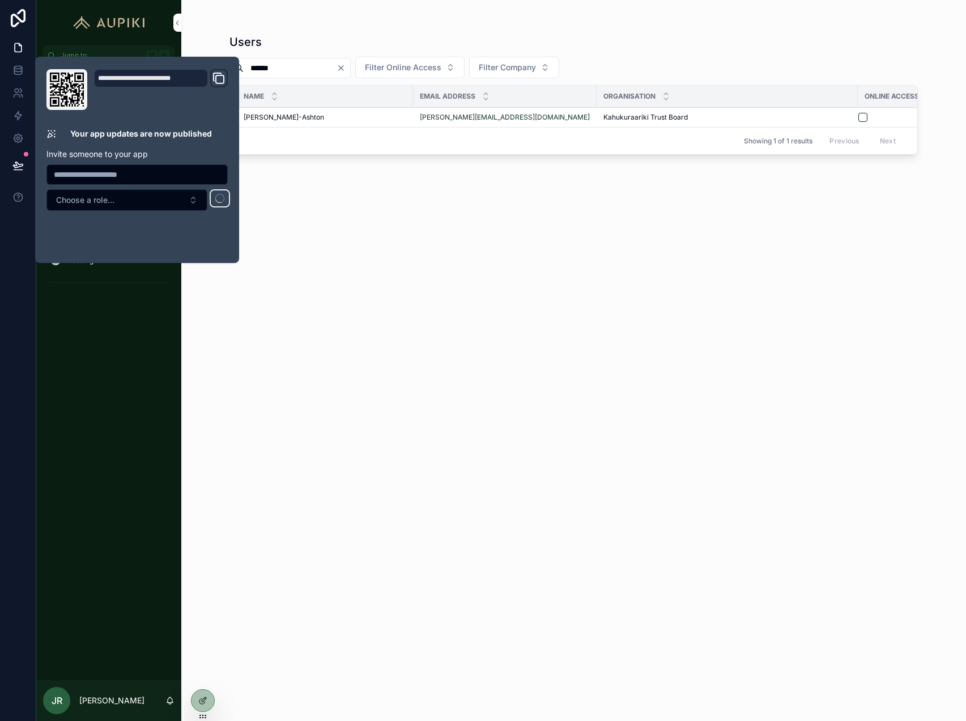
click at [346, 280] on div "Users ****** Filter Online Access Filter Company Name Email Address Organisatio…" at bounding box center [574, 367] width 689 height 680
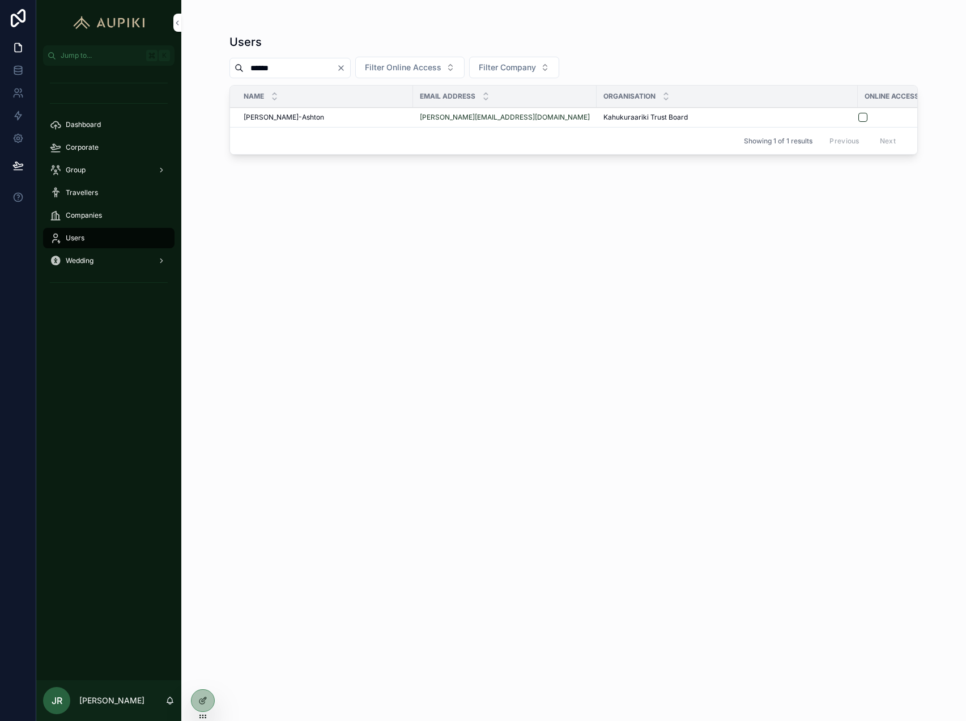
click at [92, 174] on div "Group" at bounding box center [109, 170] width 118 height 18
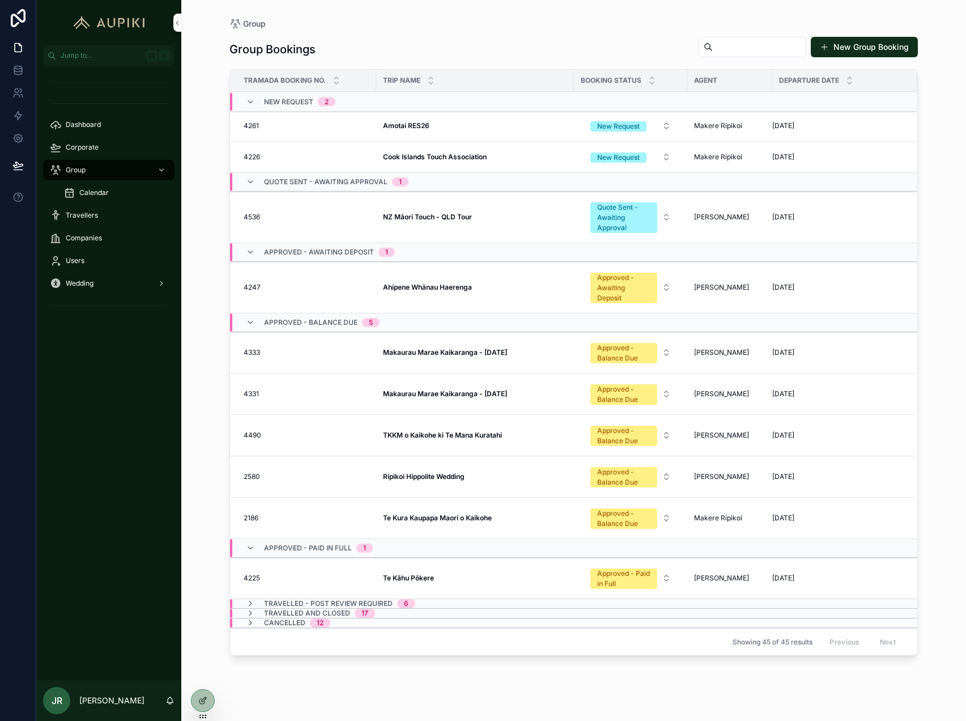
click at [432, 521] on strong "Te Kura Kaupapa Maori o Kaikohe" at bounding box center [437, 518] width 109 height 9
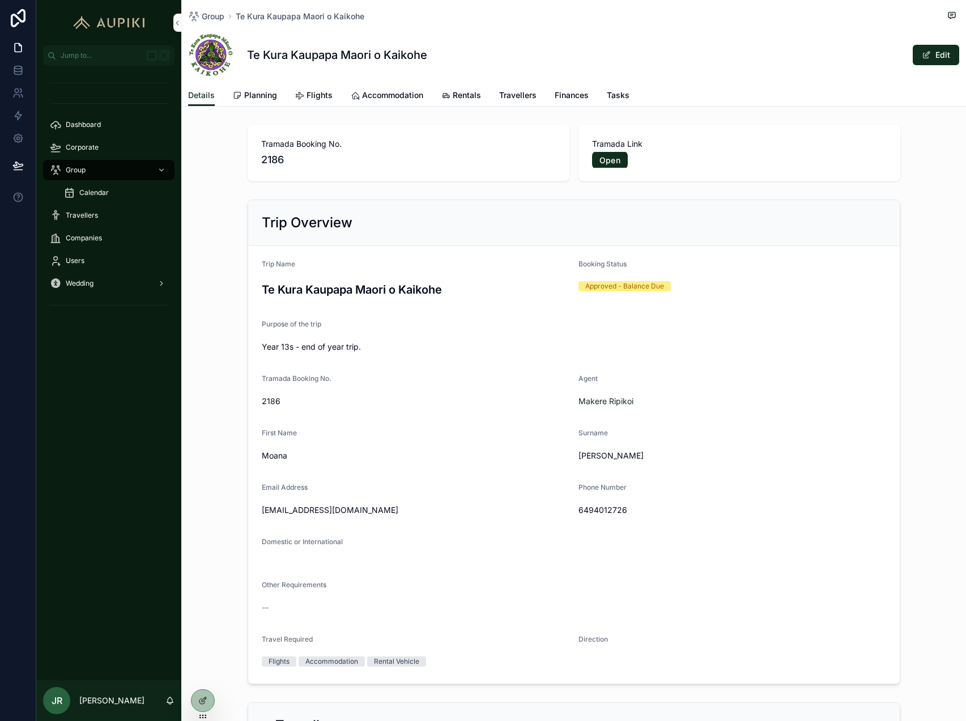
click at [462, 98] on span "Rentals" at bounding box center [467, 95] width 28 height 11
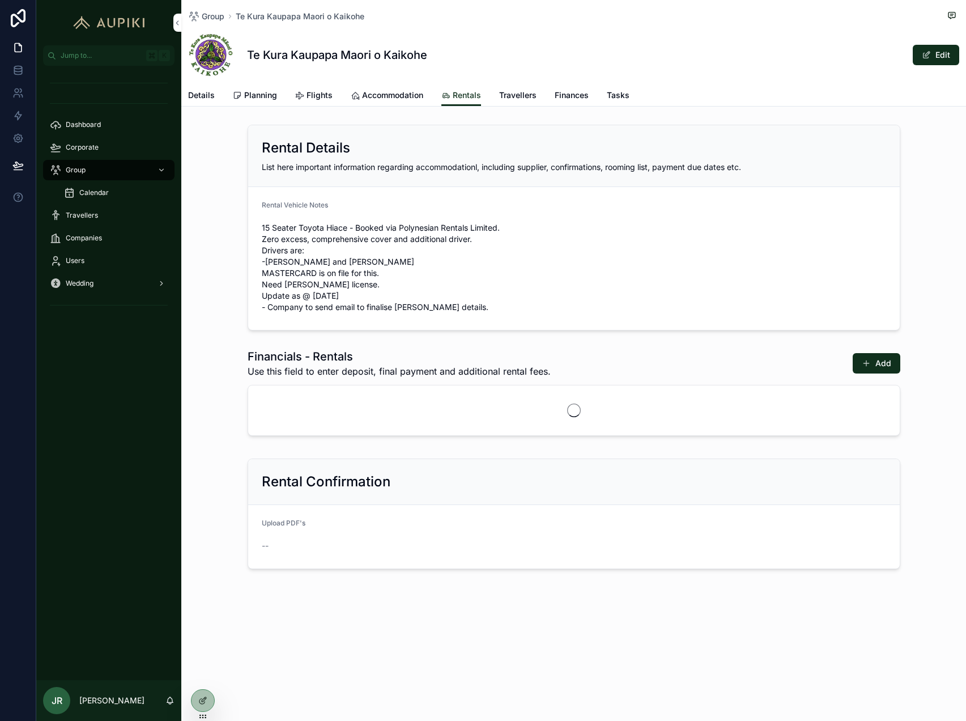
click at [946, 49] on button "Edit" at bounding box center [936, 55] width 46 height 20
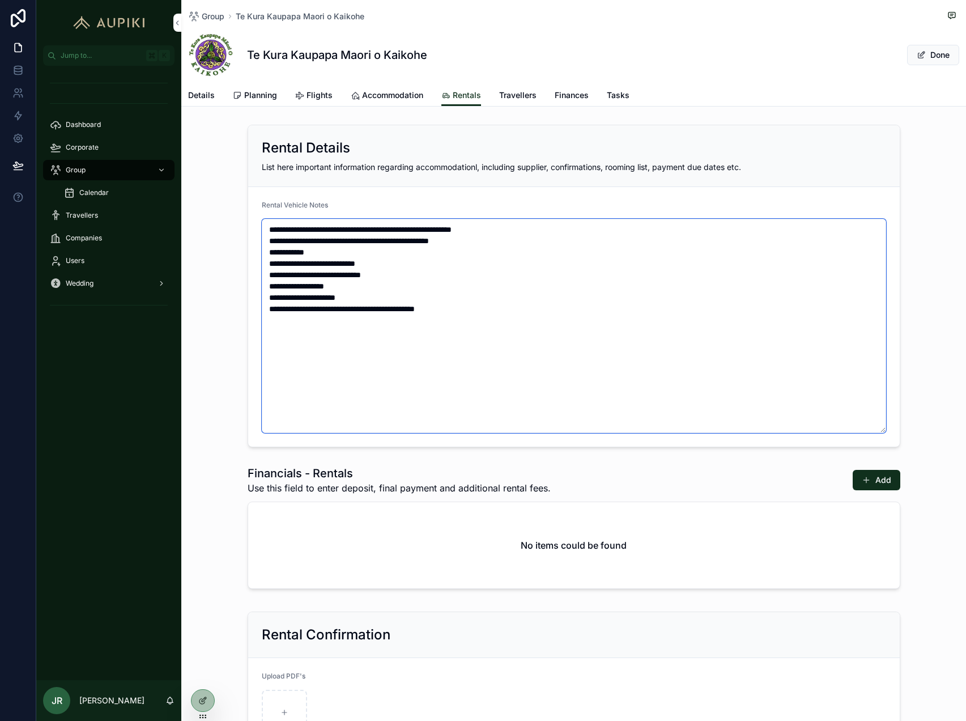
click at [423, 338] on textarea "**********" at bounding box center [574, 326] width 625 height 214
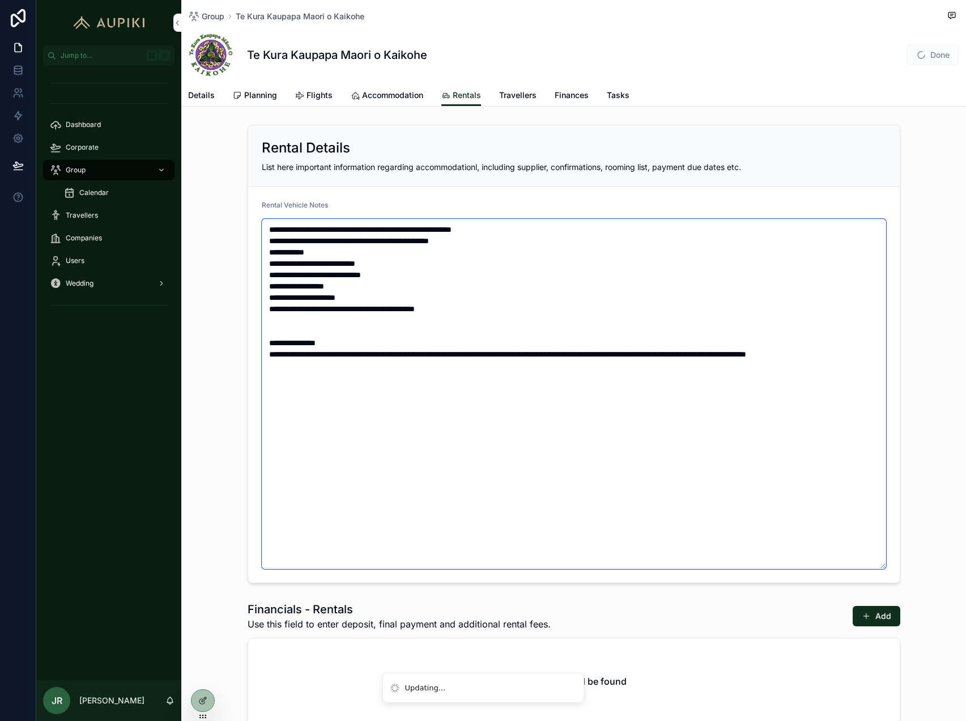
type textarea "**********"
click at [940, 55] on span "Done" at bounding box center [934, 55] width 52 height 20
click at [940, 56] on button "Done" at bounding box center [934, 55] width 52 height 20
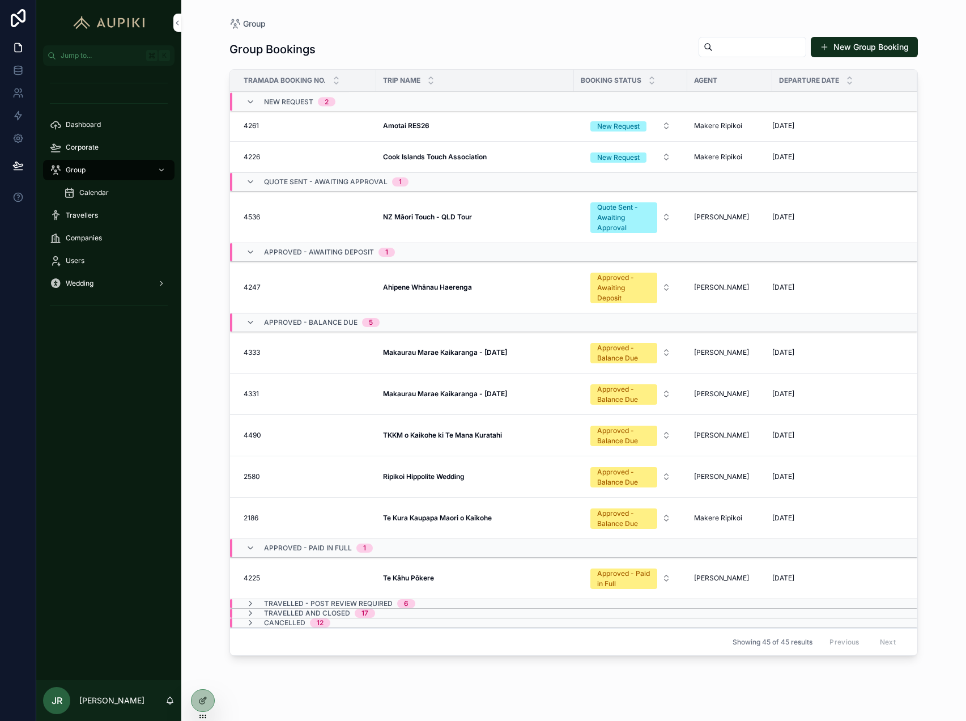
click at [86, 148] on span "Corporate" at bounding box center [82, 147] width 33 height 9
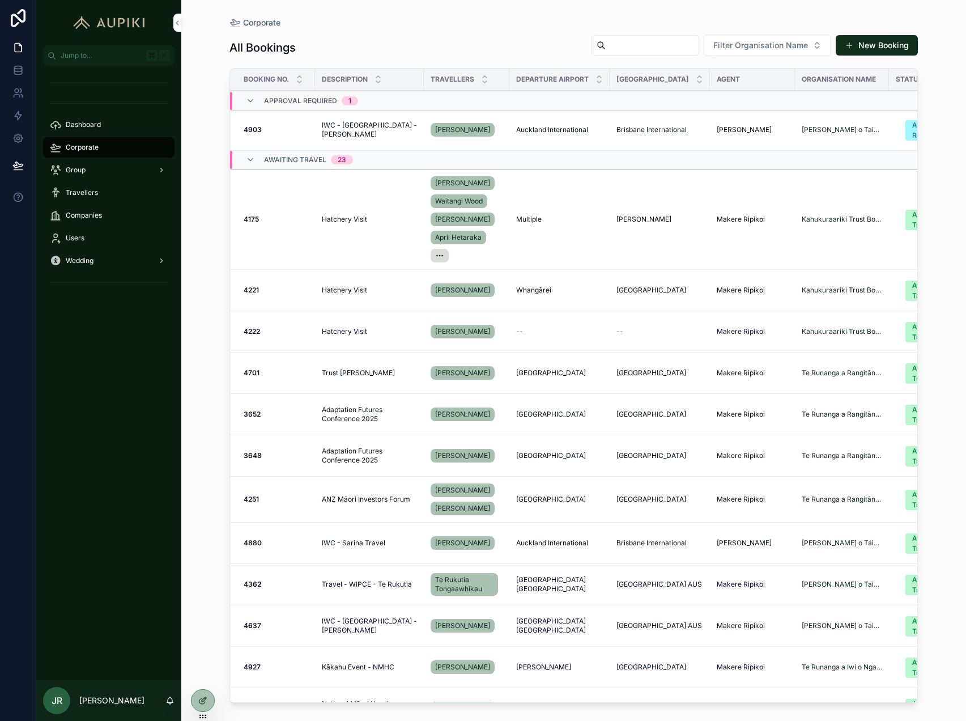
click at [366, 292] on span "Hatchery Visit" at bounding box center [344, 290] width 45 height 9
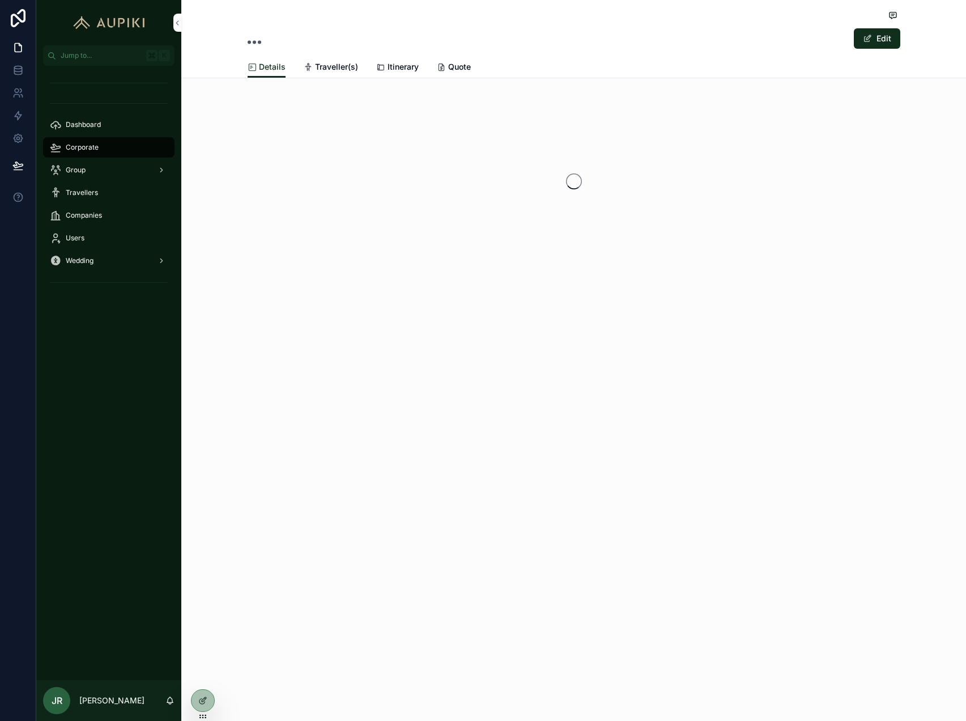
click at [361, 290] on div "Edit Details Details Traveller(s) Itinerary Quote" at bounding box center [573, 172] width 785 height 344
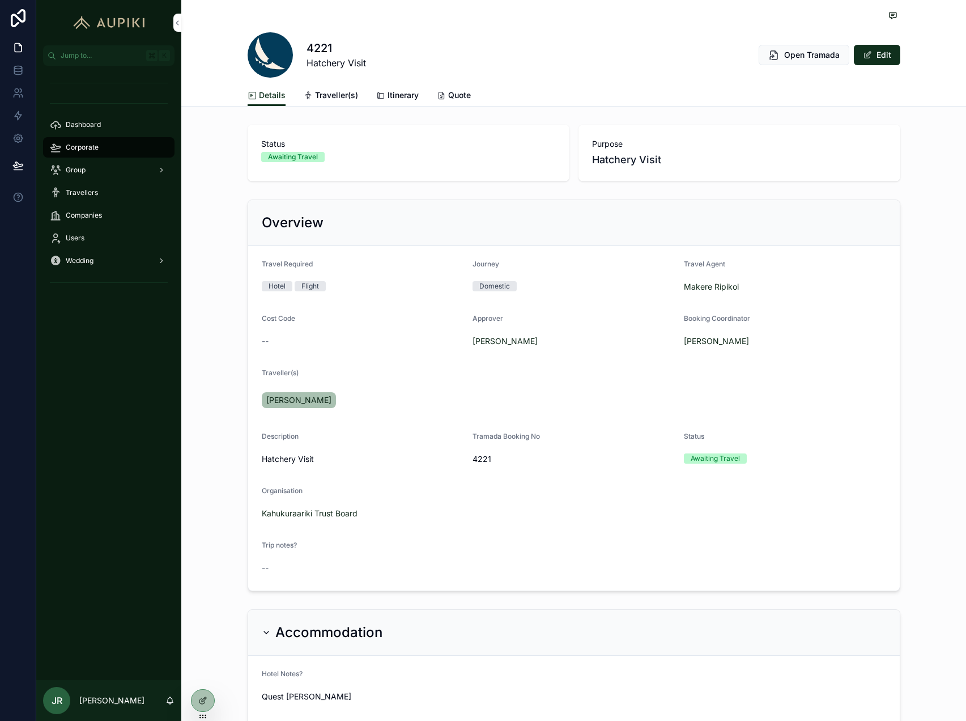
click at [893, 32] on div "4221 Hatchery Visit Open Tramada Edit" at bounding box center [574, 54] width 653 height 45
click at [876, 54] on button "Edit" at bounding box center [877, 55] width 46 height 20
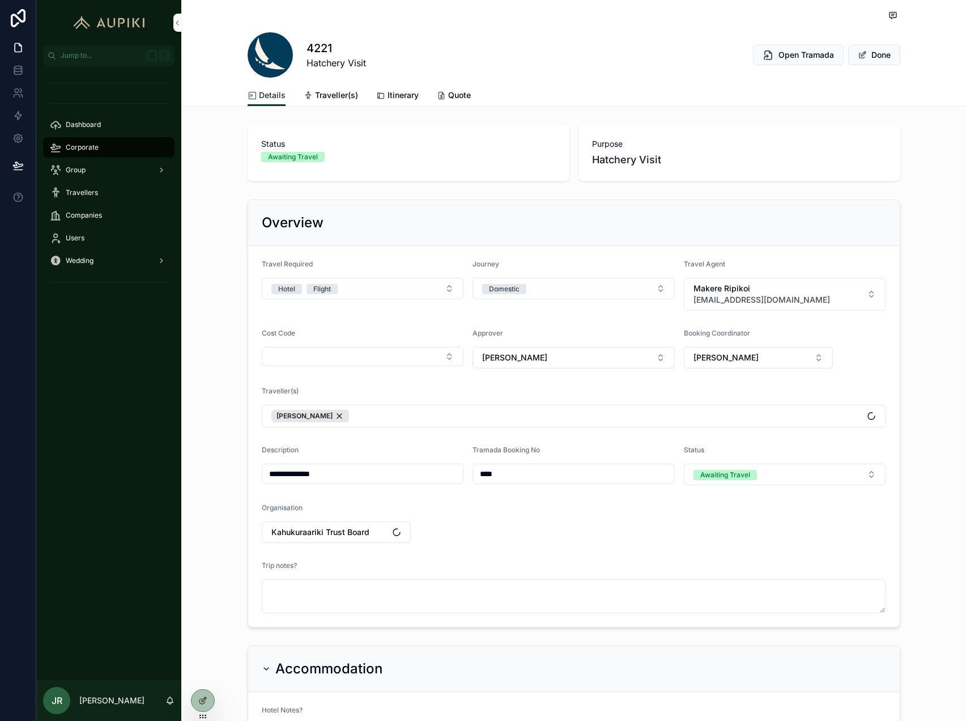
click at [568, 347] on button "[PERSON_NAME]" at bounding box center [574, 358] width 202 height 22
type input "*"
click at [118, 188] on div "Travellers" at bounding box center [109, 193] width 118 height 18
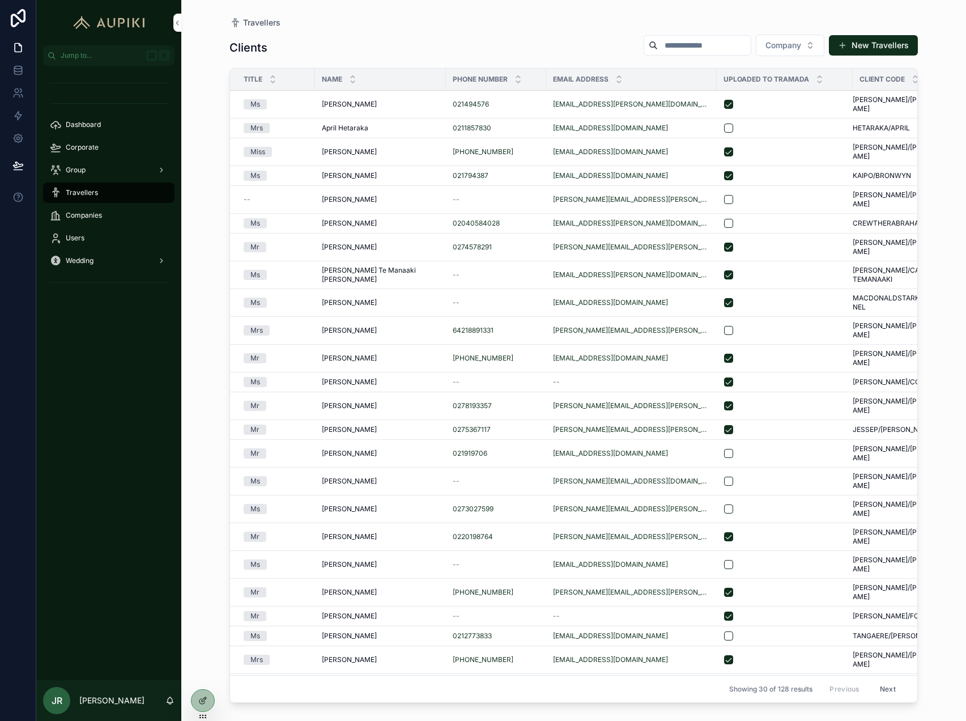
click at [805, 52] on button "Company" at bounding box center [790, 46] width 69 height 22
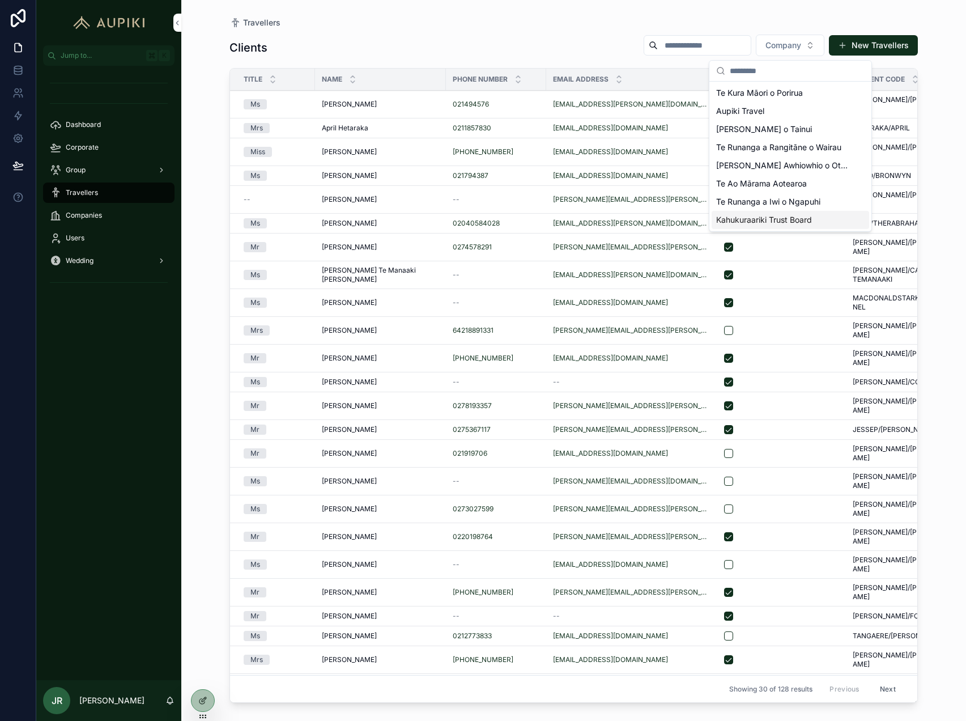
click at [770, 222] on span "Kahukuraariki Trust Board" at bounding box center [764, 219] width 96 height 11
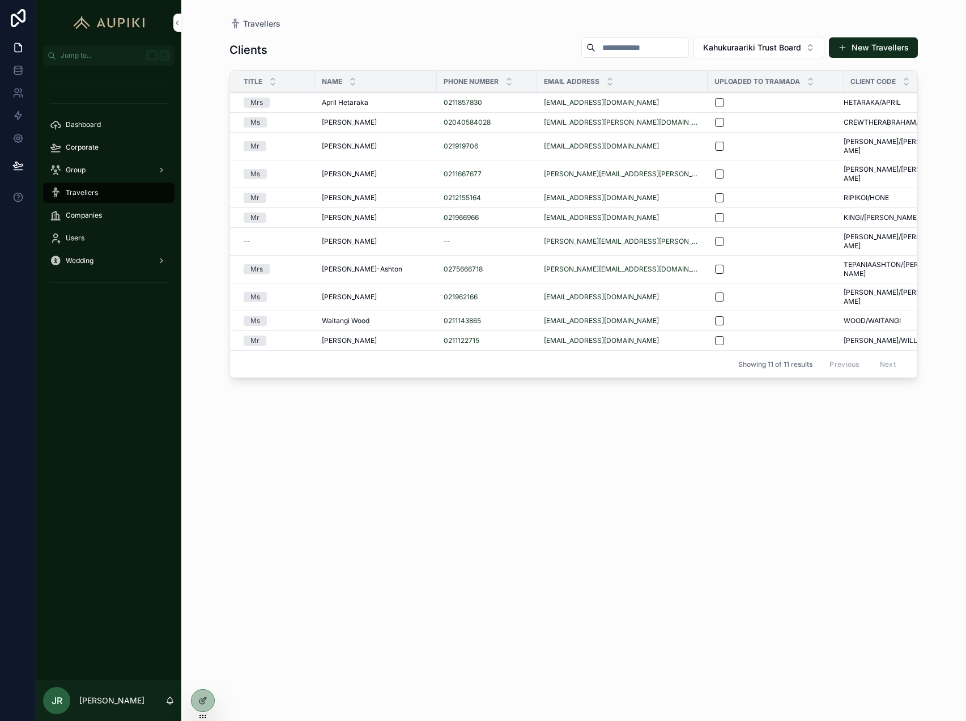
click at [400, 193] on div "[PERSON_NAME] [PERSON_NAME]" at bounding box center [376, 197] width 108 height 9
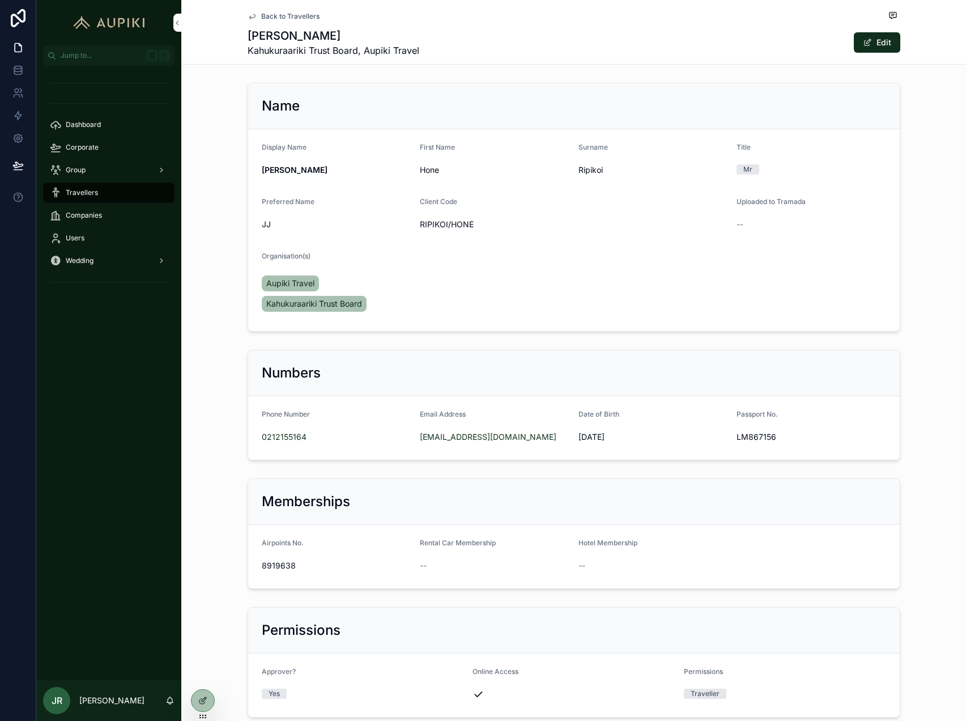
click at [103, 141] on div "Corporate" at bounding box center [109, 147] width 118 height 18
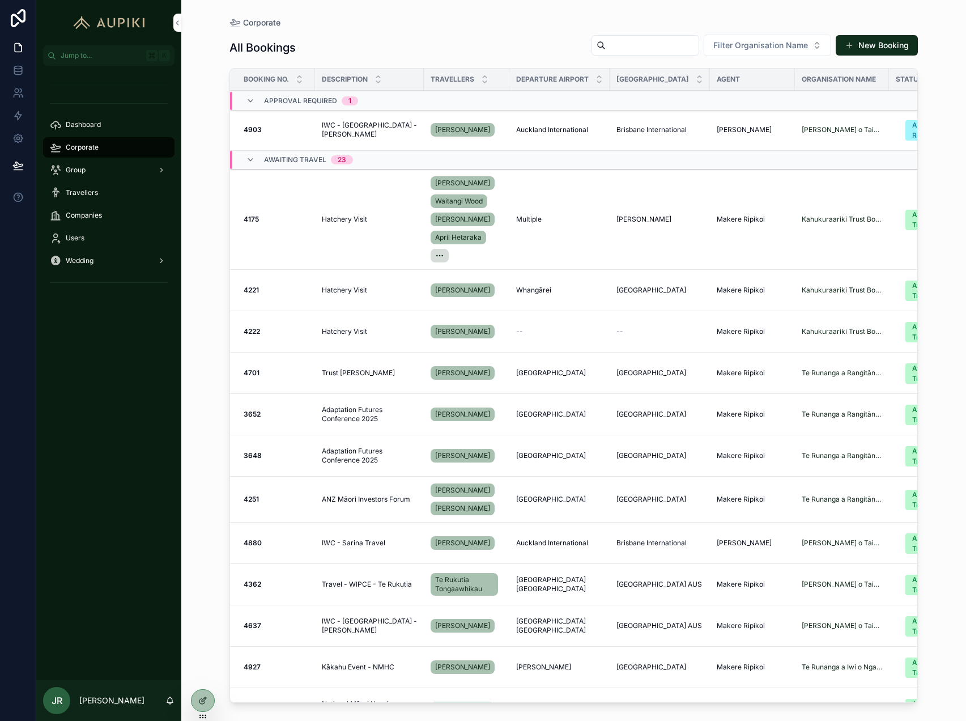
click at [370, 290] on div "Hatchery Visit Hatchery Visit" at bounding box center [369, 290] width 95 height 9
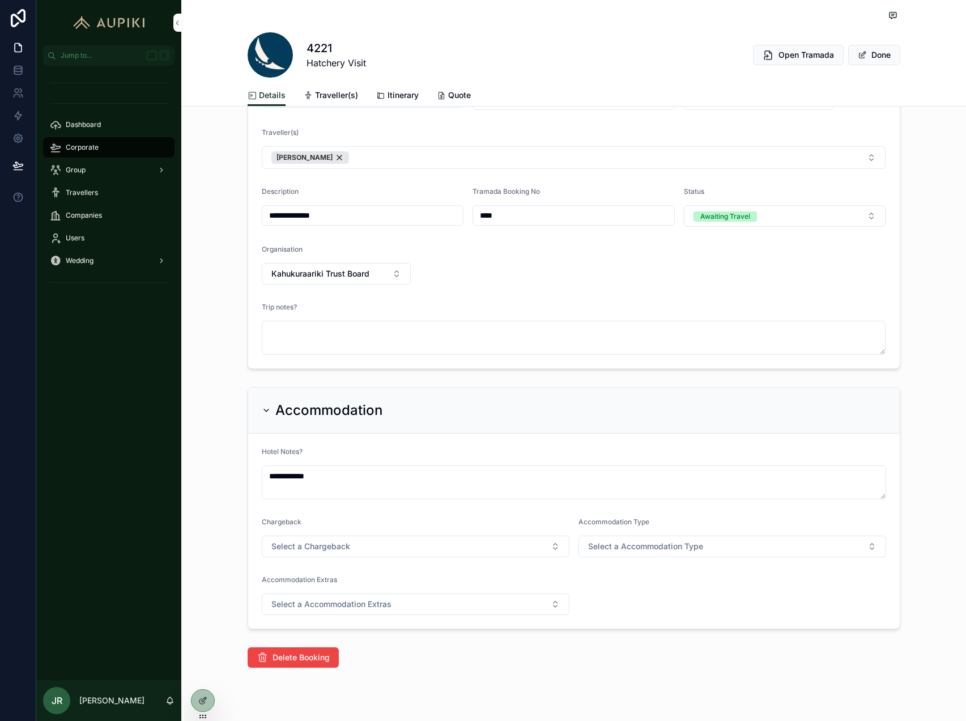
scroll to position [282, 0]
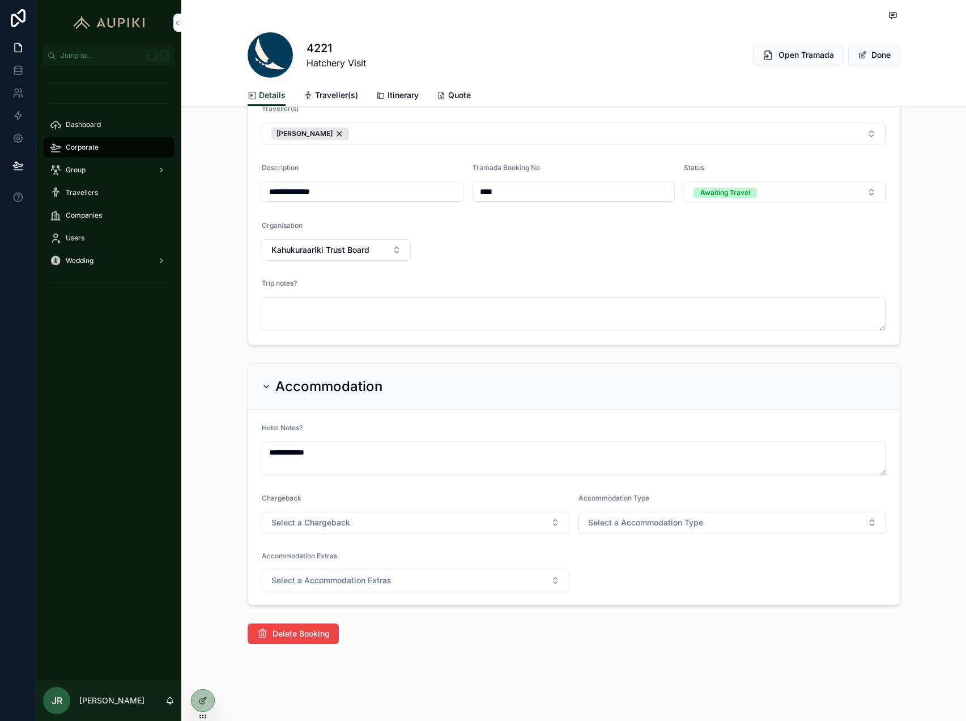
click at [201, 697] on icon at bounding box center [202, 700] width 9 height 9
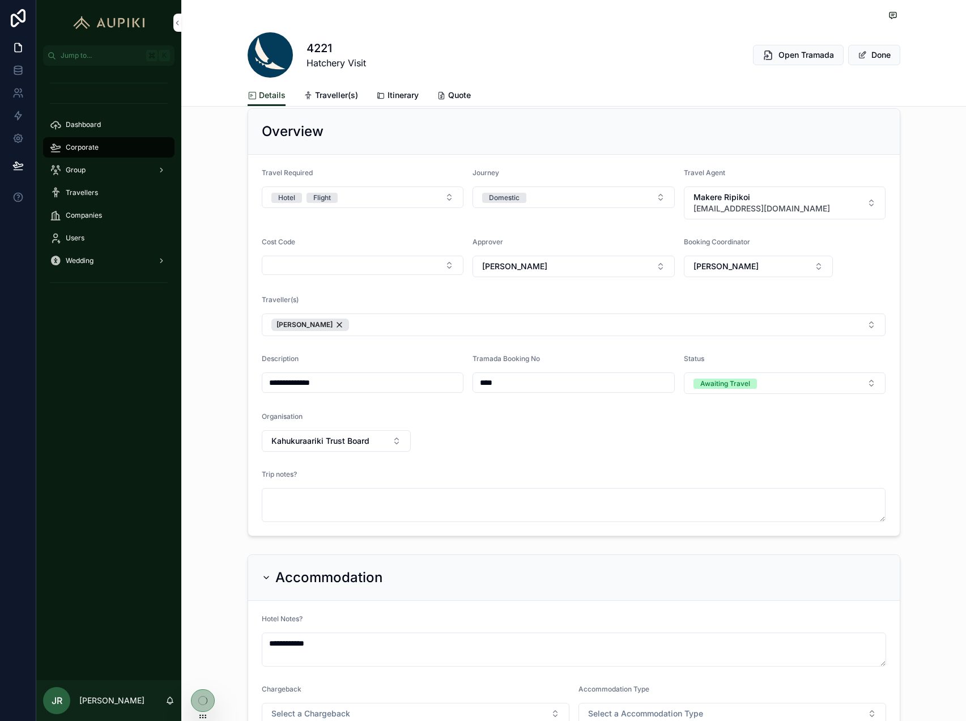
scroll to position [0, 0]
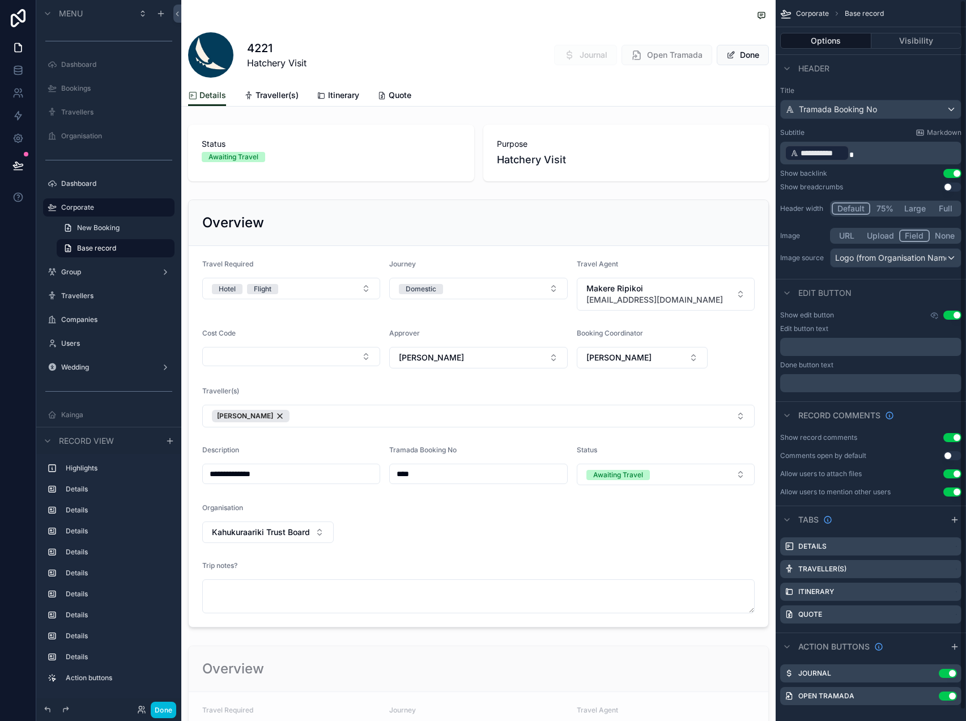
click at [504, 316] on div "scrollable content" at bounding box center [478, 413] width 595 height 437
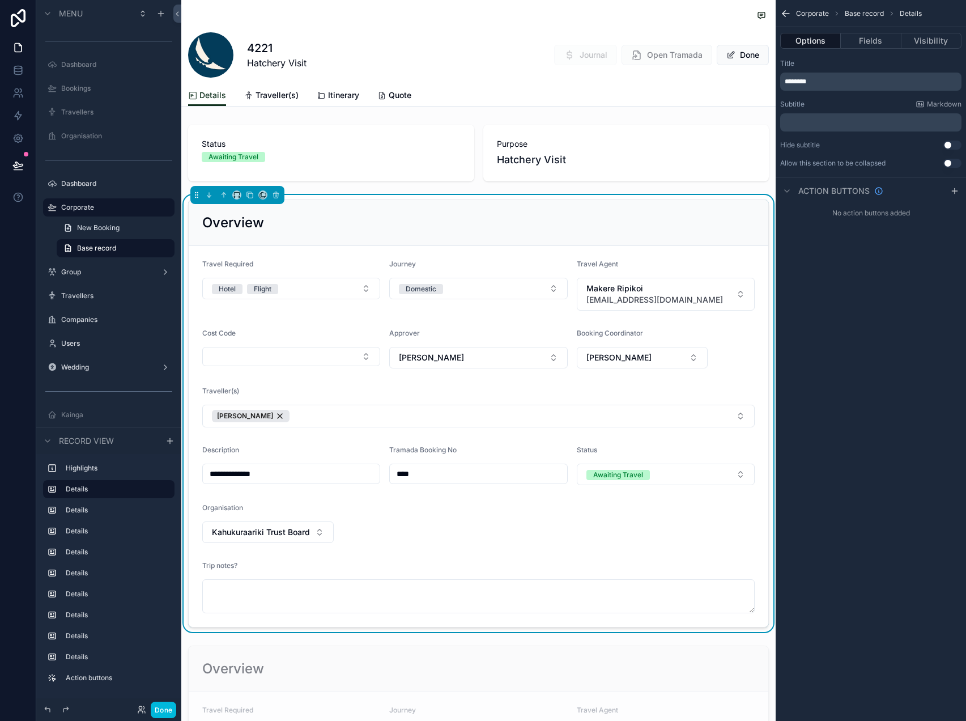
click at [881, 37] on button "Fields" at bounding box center [871, 41] width 60 height 16
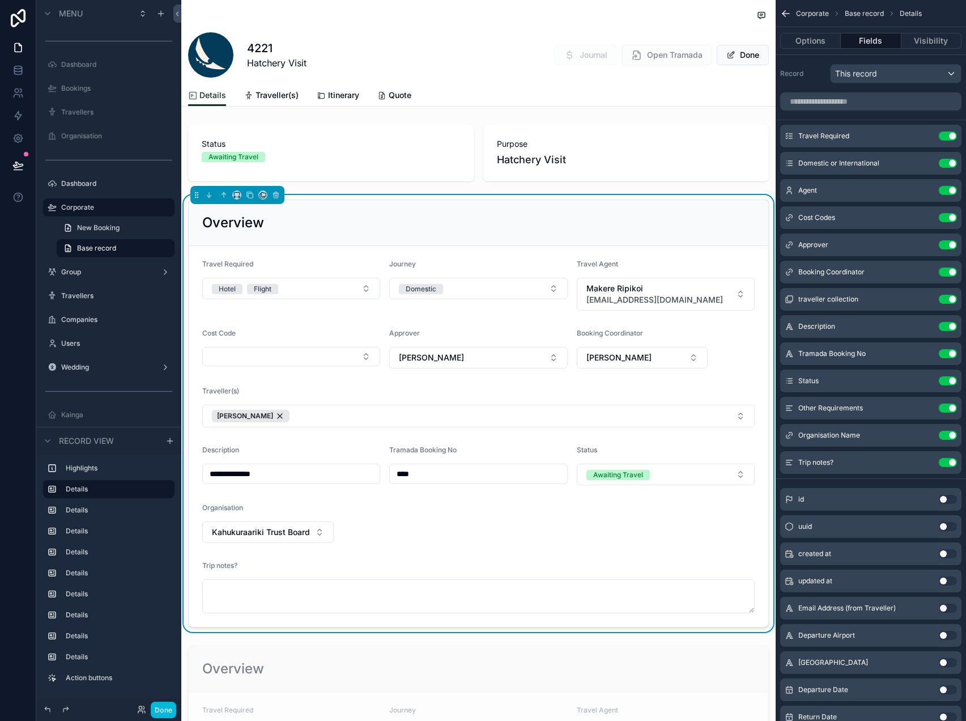
click at [0, 0] on icon "scrollable content" at bounding box center [0, 0] width 0 height 0
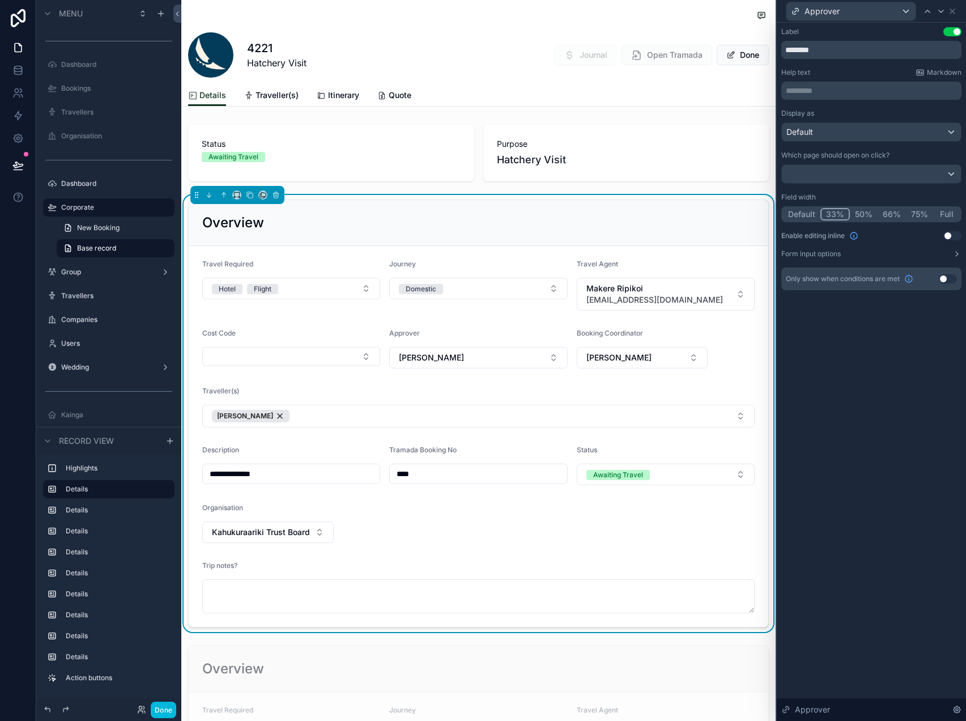
click at [951, 256] on button "Form input options" at bounding box center [872, 253] width 180 height 9
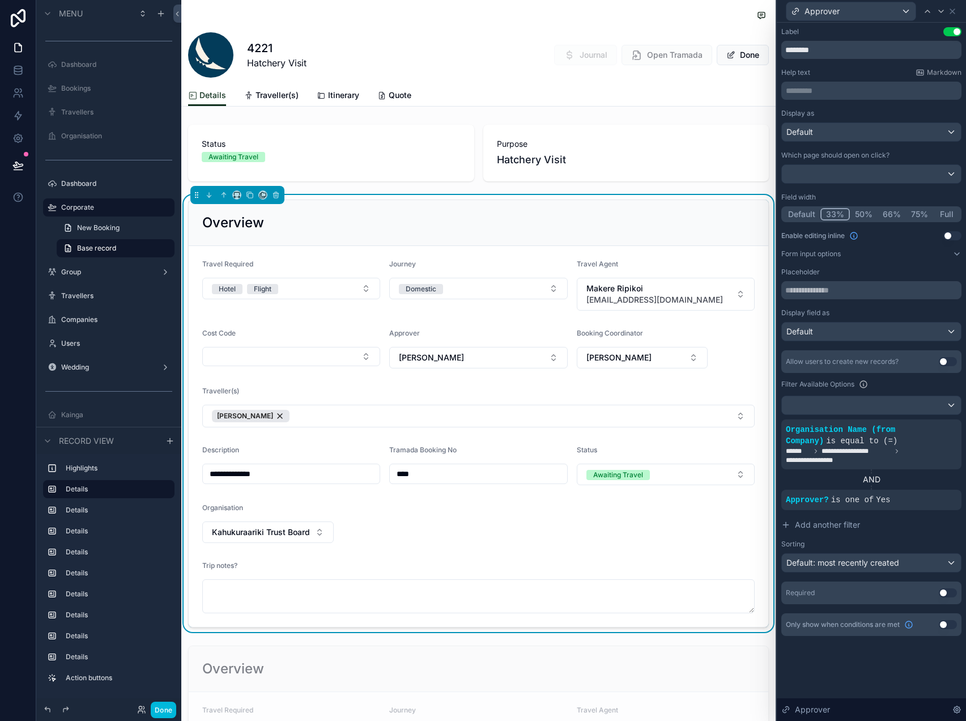
click at [0, 0] on div at bounding box center [0, 0] width 0 height 0
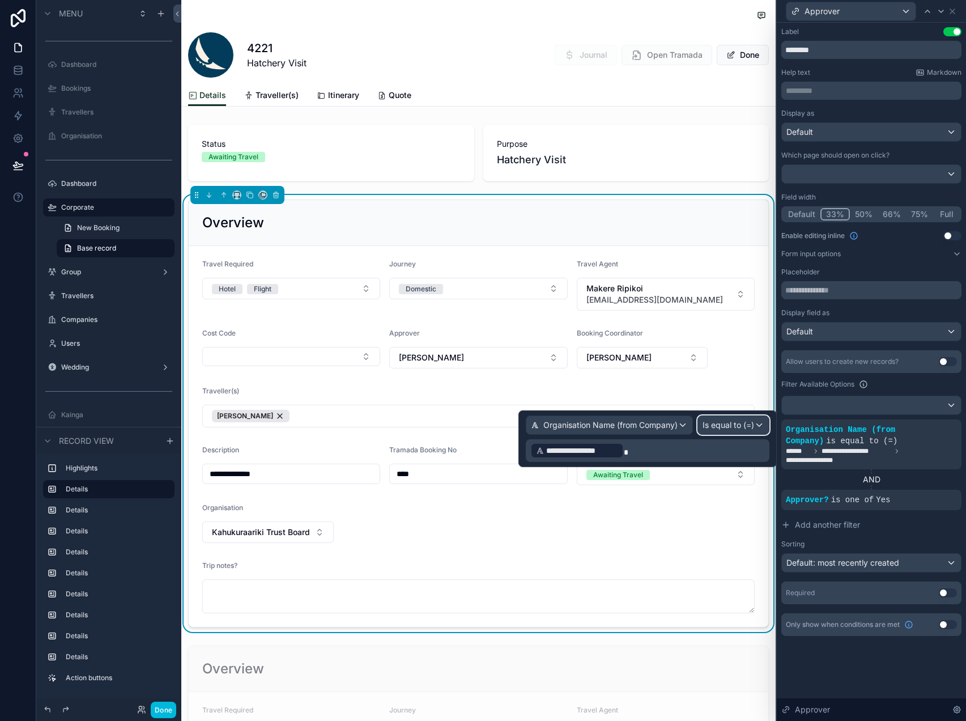
click at [737, 419] on span "Is equal to (=)" at bounding box center [729, 424] width 52 height 11
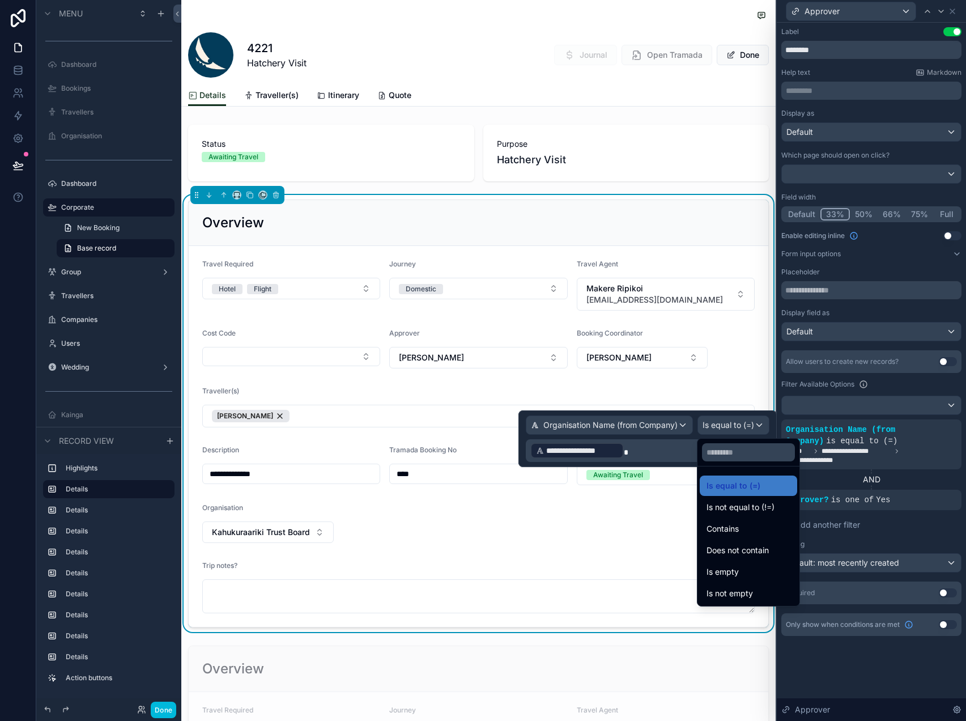
click at [754, 528] on div "Contains" at bounding box center [749, 529] width 84 height 14
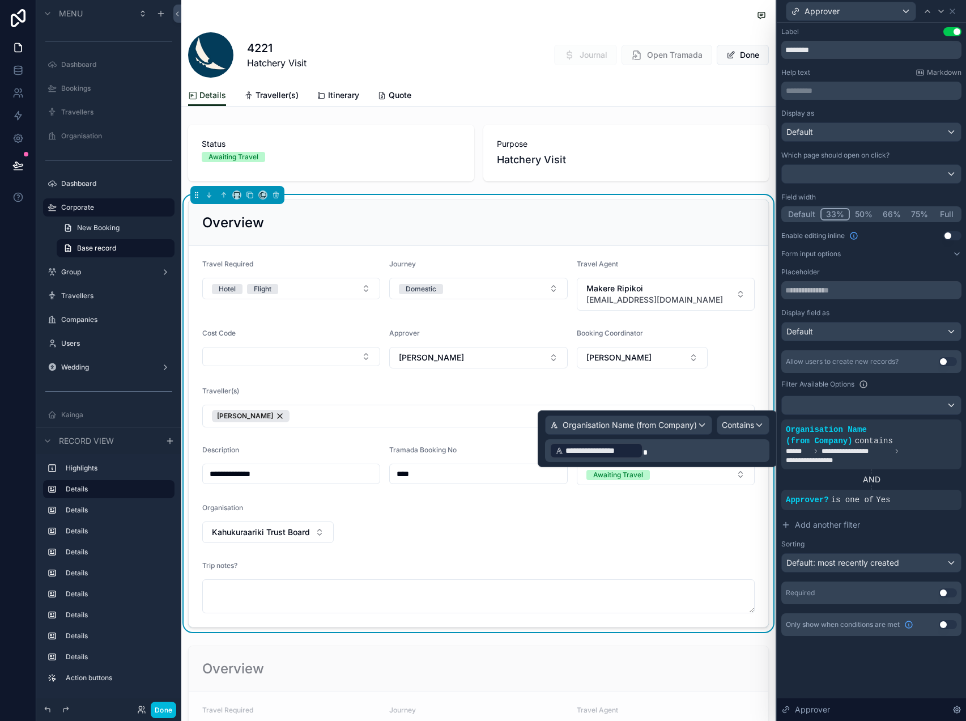
click at [166, 703] on button "Done" at bounding box center [164, 710] width 26 height 16
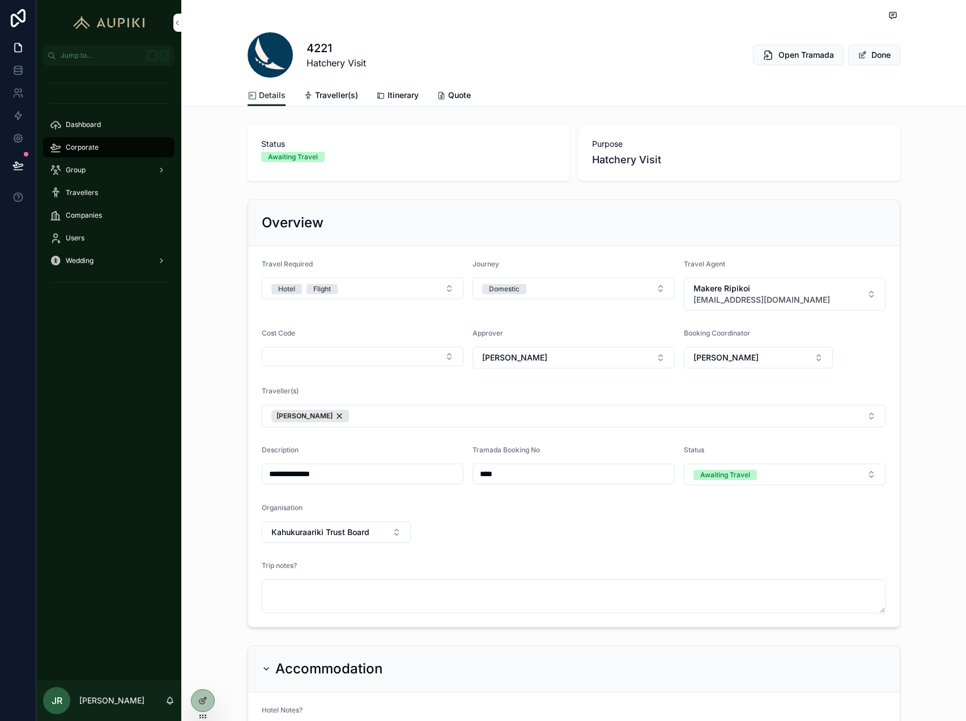
click at [595, 361] on button "[PERSON_NAME]" at bounding box center [574, 358] width 202 height 22
click at [556, 439] on div "[PERSON_NAME]" at bounding box center [574, 440] width 158 height 18
click at [733, 350] on button "[PERSON_NAME]" at bounding box center [759, 358] width 150 height 22
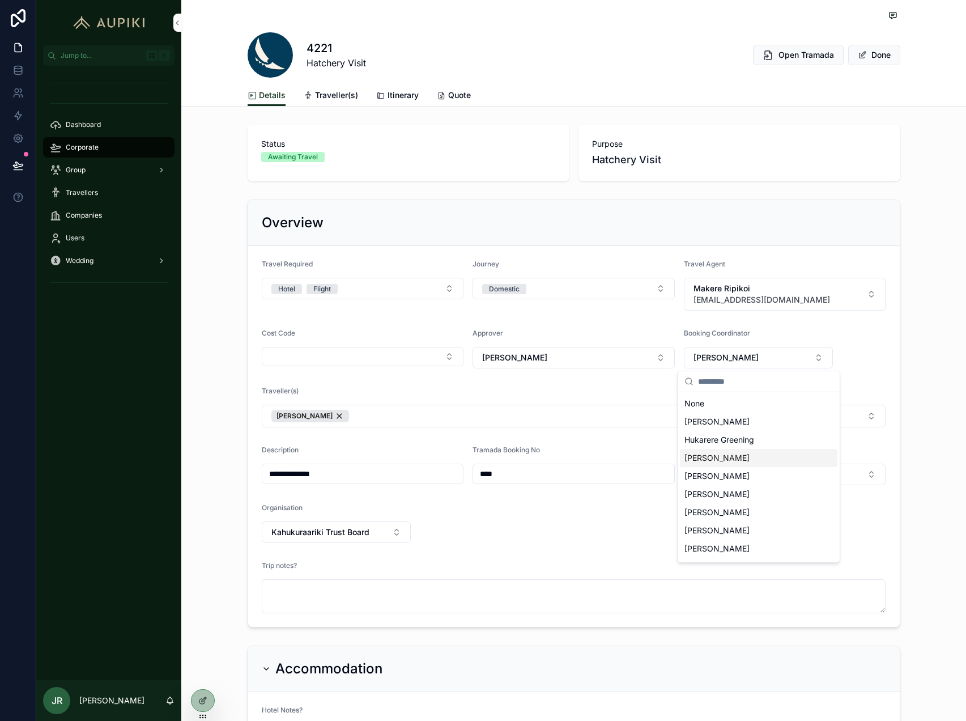
click at [703, 453] on span "[PERSON_NAME]" at bounding box center [717, 457] width 65 height 11
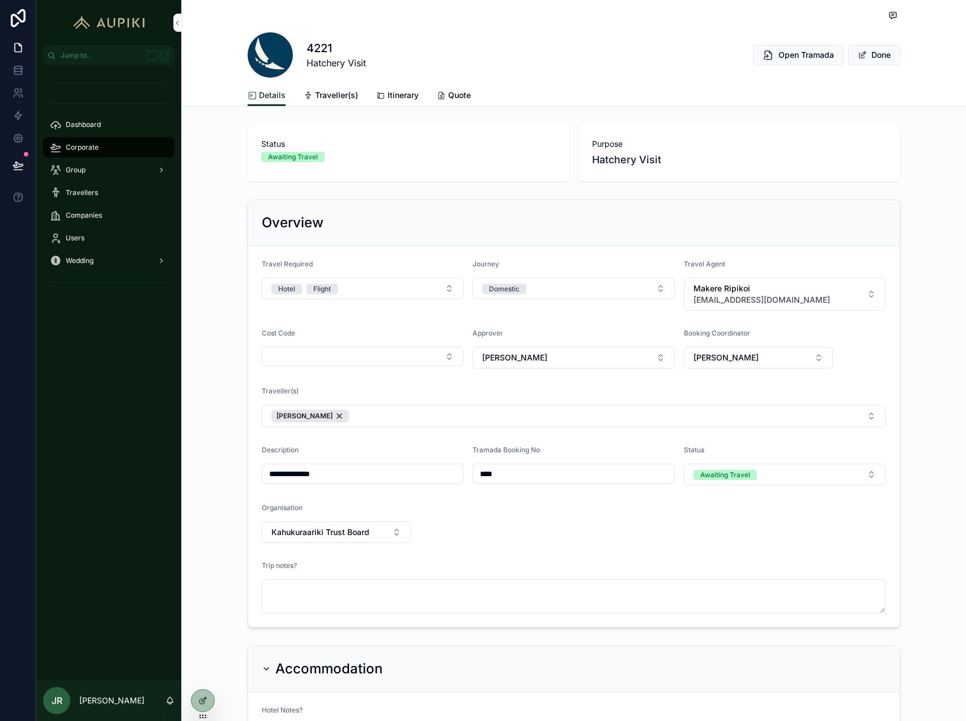
click at [885, 49] on button "Done" at bounding box center [875, 55] width 52 height 20
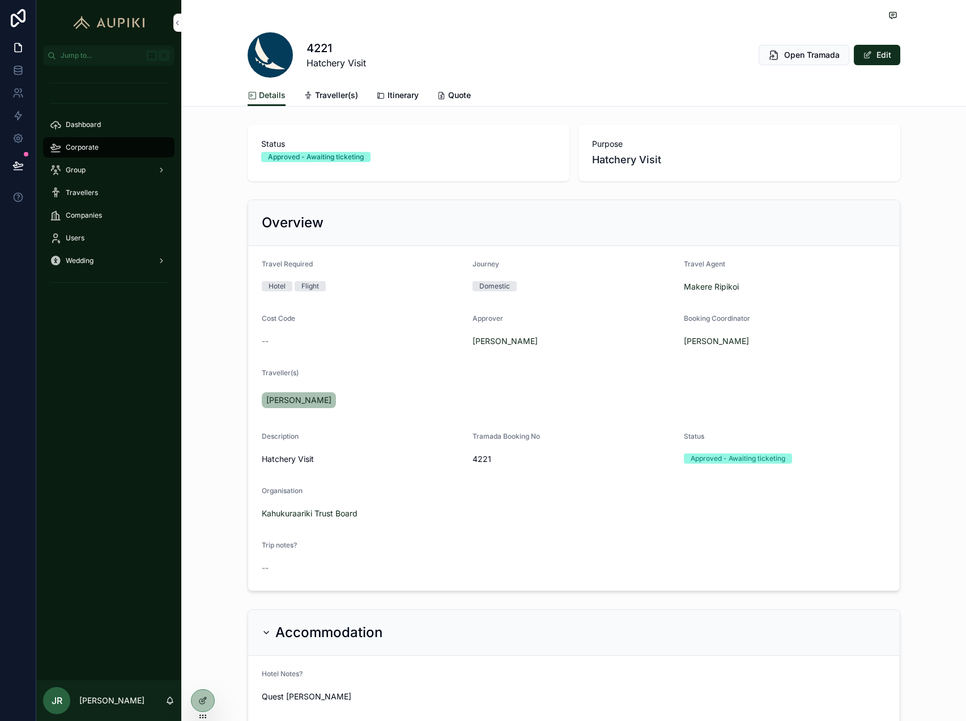
click at [892, 54] on button "Edit" at bounding box center [877, 55] width 46 height 20
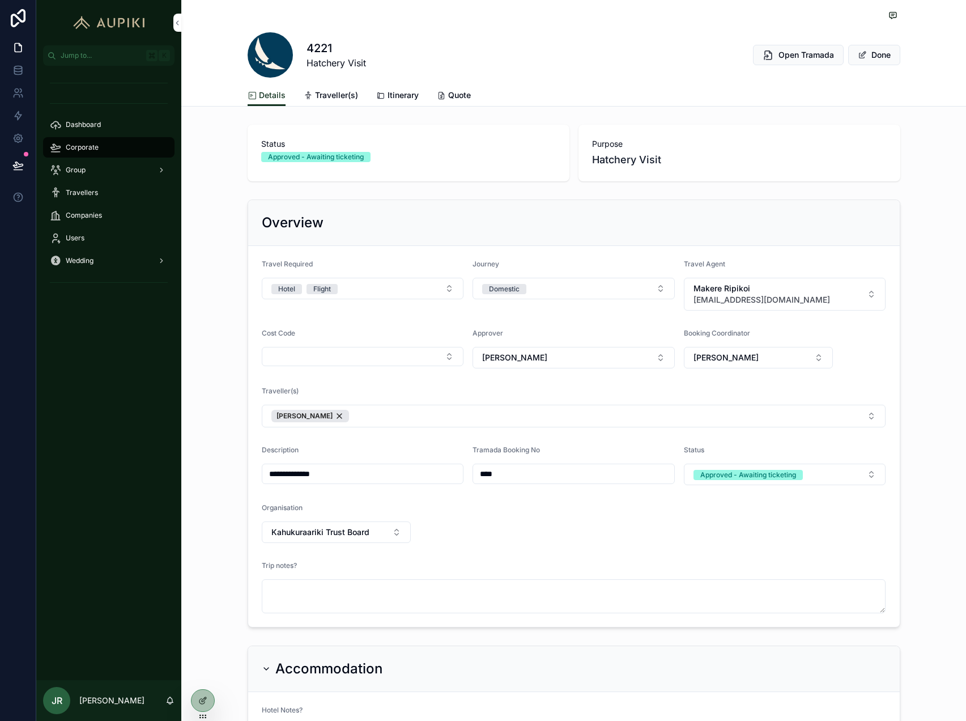
click at [764, 471] on div "Approved - Awaiting ticketing" at bounding box center [749, 475] width 96 height 10
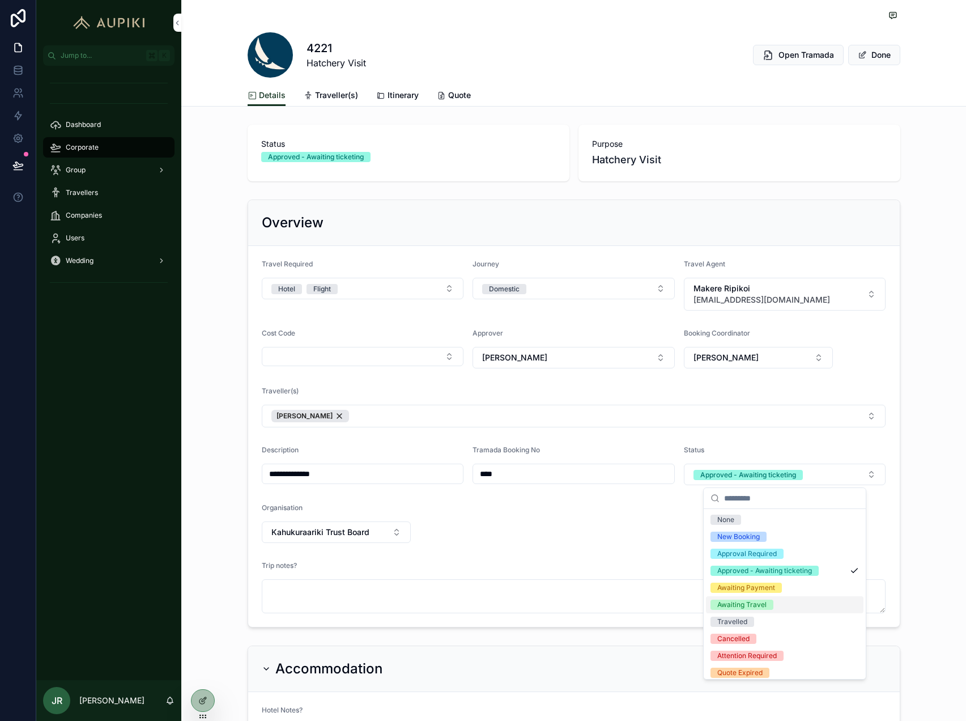
click at [749, 608] on div "Awaiting Travel" at bounding box center [742, 605] width 49 height 10
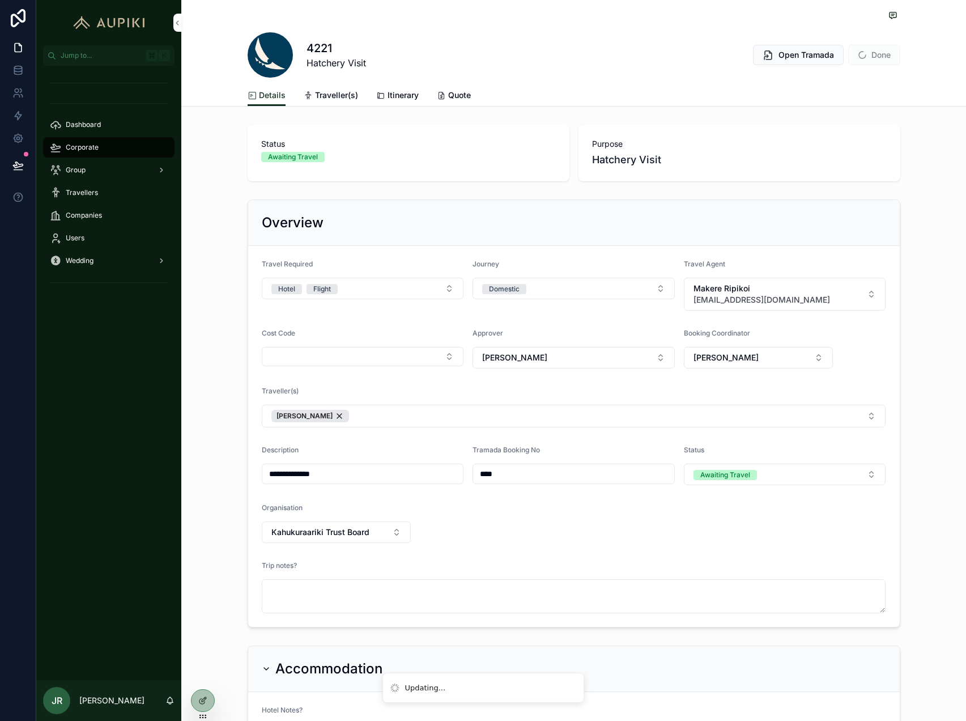
click at [461, 105] on div "4221 Hatchery Visit Open Tramada Done Details Details Traveller(s) Itinerary Qu…" at bounding box center [573, 53] width 785 height 107
click at [392, 98] on span "Itinerary" at bounding box center [403, 95] width 31 height 11
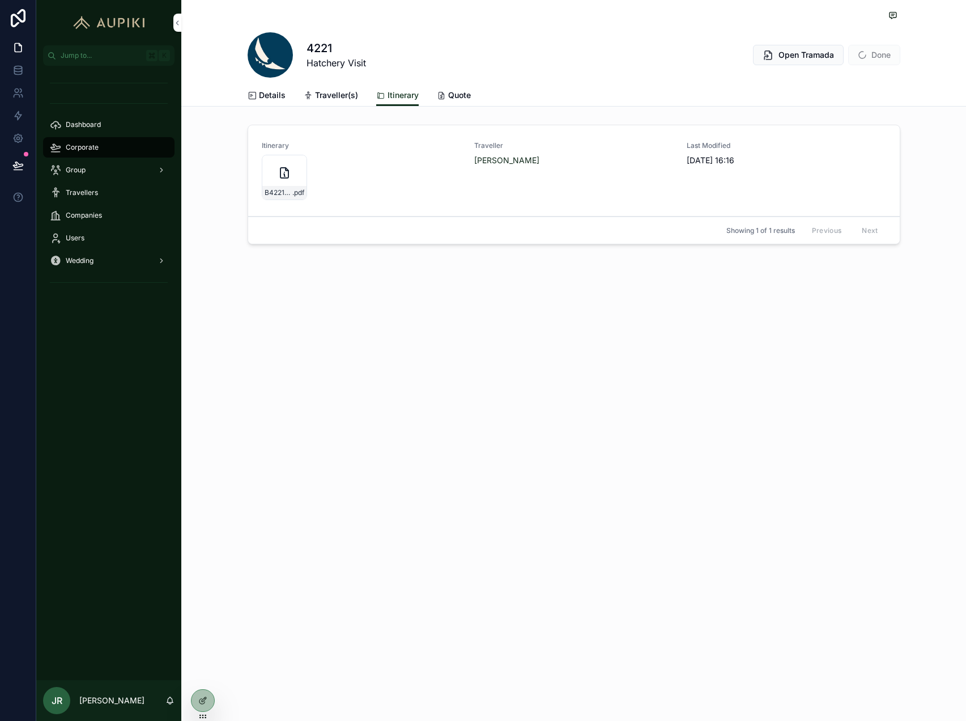
click at [878, 53] on span "Done" at bounding box center [875, 55] width 52 height 20
click at [18, 168] on icon at bounding box center [17, 165] width 11 height 11
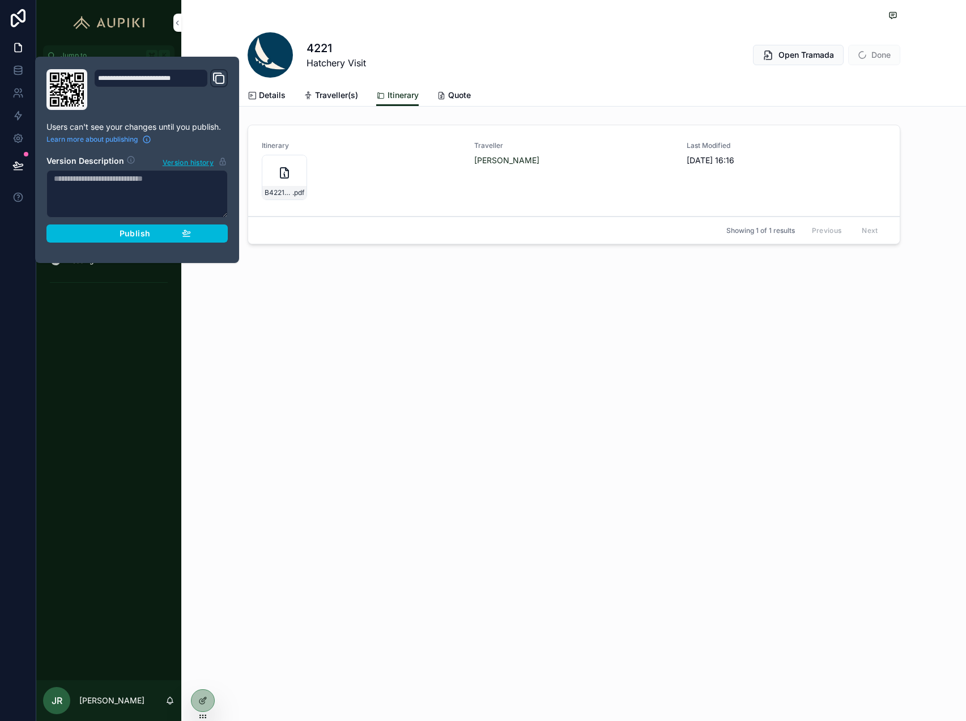
click at [167, 231] on div "Publish" at bounding box center [137, 233] width 108 height 10
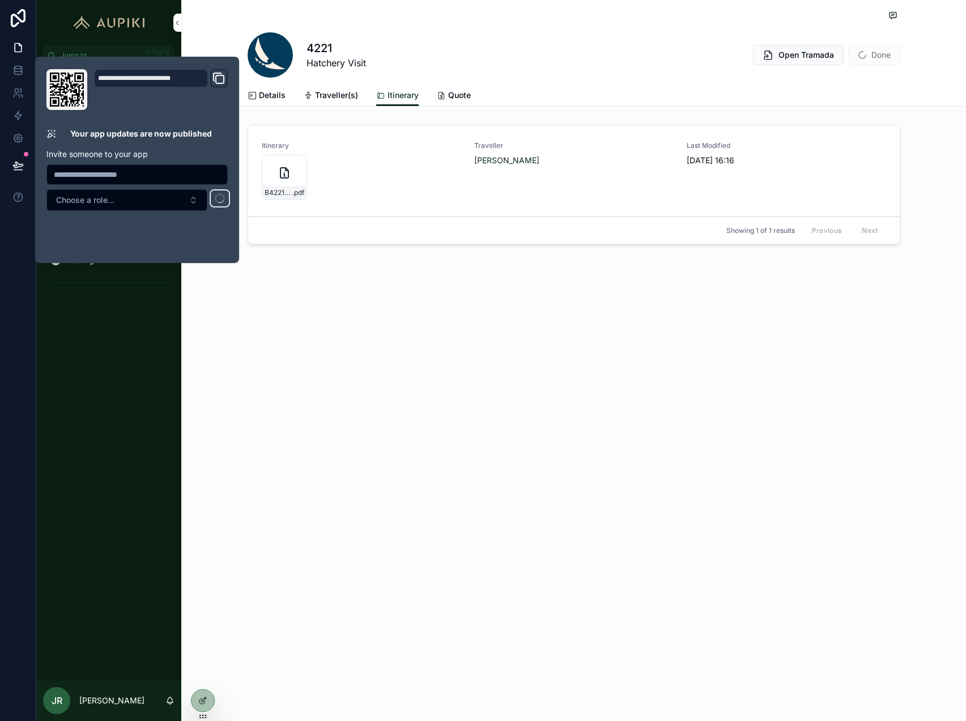
click at [182, 400] on div "4221 Hatchery Visit Open Tramada Done Itinerary Details Traveller(s) Itinerary …" at bounding box center [573, 360] width 785 height 721
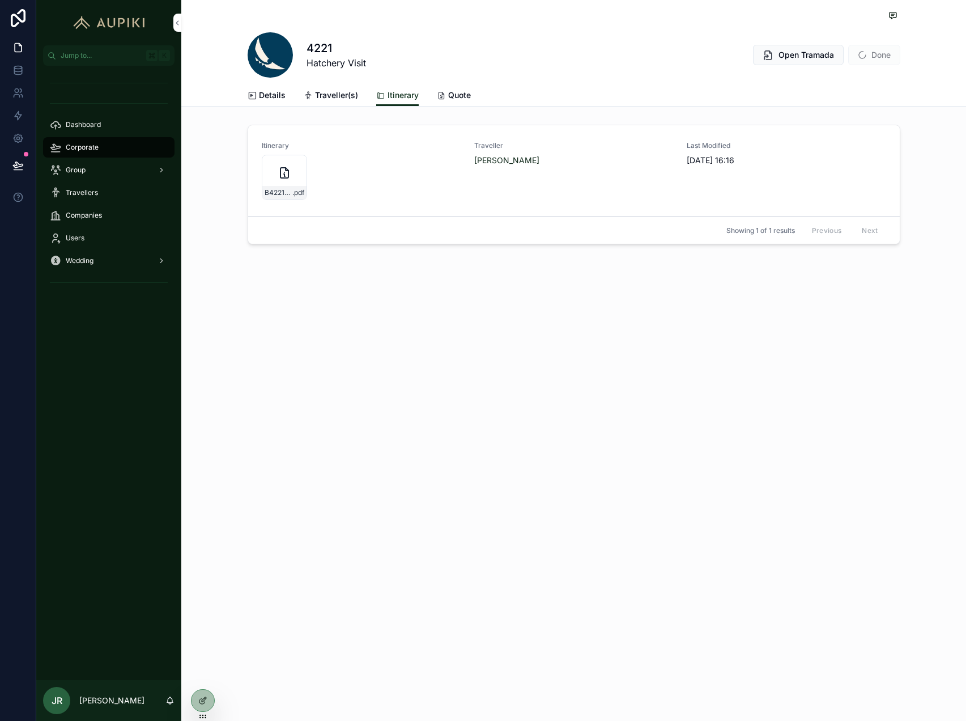
click at [92, 118] on div "Dashboard" at bounding box center [109, 125] width 118 height 18
